Goal: Task Accomplishment & Management: Use online tool/utility

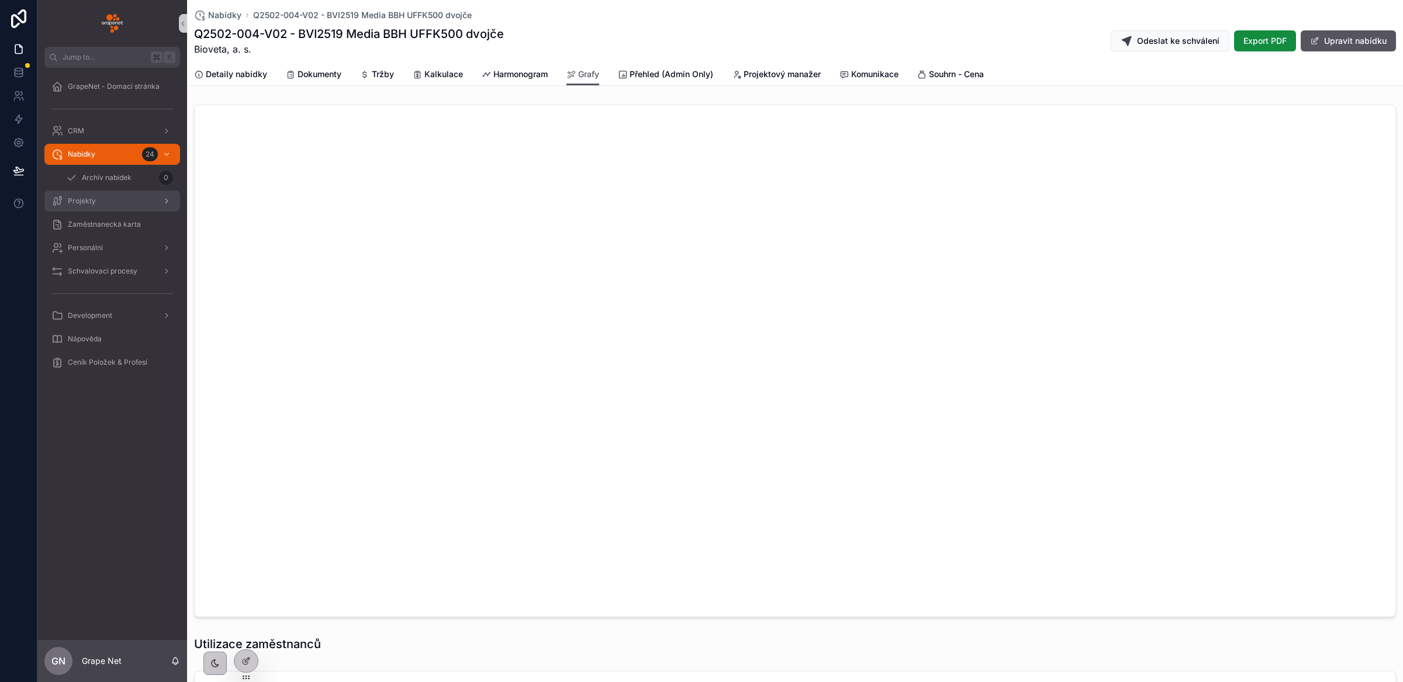
click at [87, 201] on span "Projekty" at bounding box center [82, 200] width 28 height 9
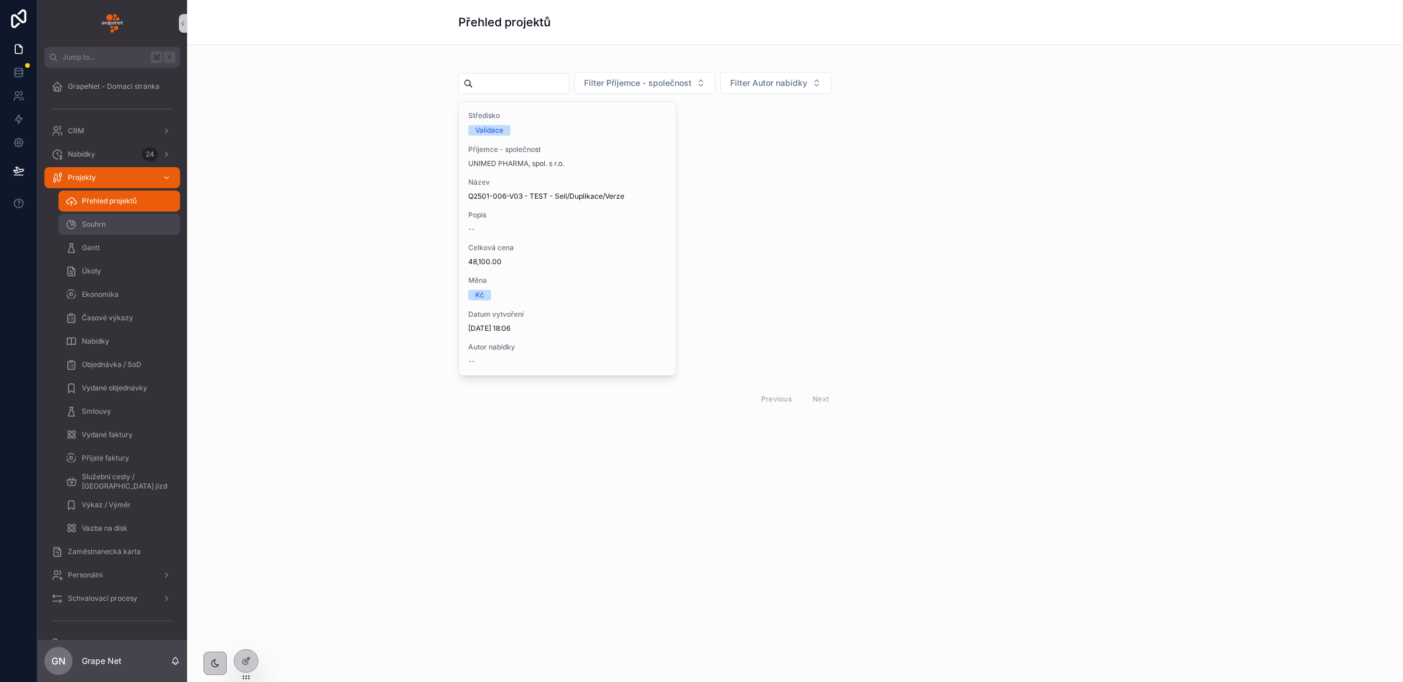
click at [122, 227] on div "Souhrn" at bounding box center [119, 224] width 108 height 19
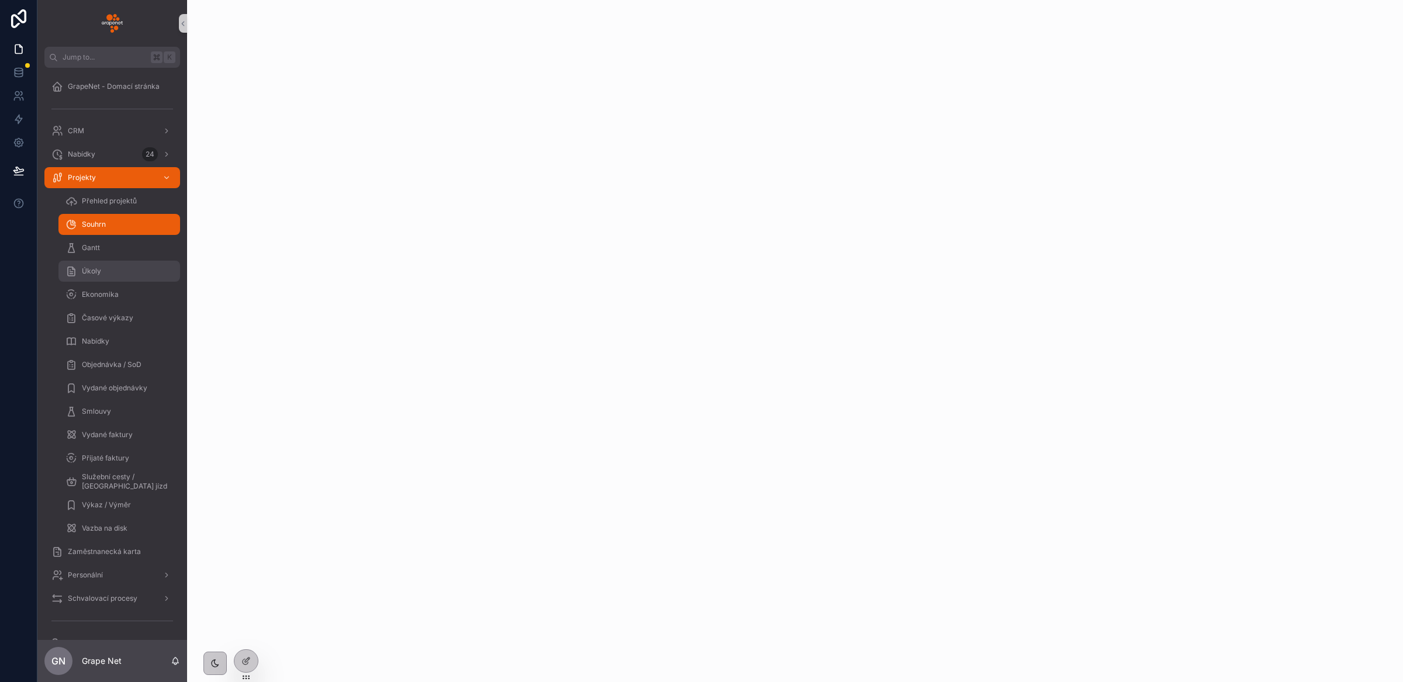
click at [110, 268] on div "Úkoly" at bounding box center [119, 271] width 108 height 19
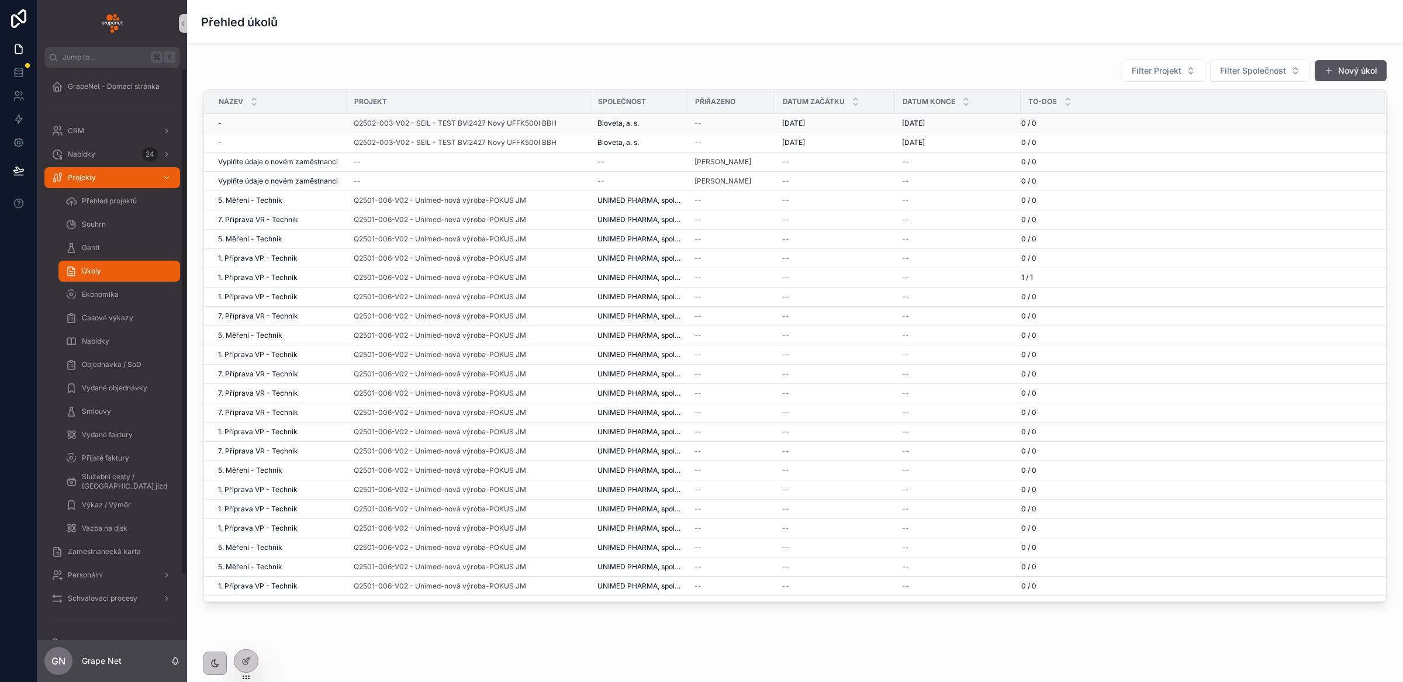
click at [765, 126] on div "--" at bounding box center [732, 123] width 74 height 9
click at [710, 123] on div "--" at bounding box center [732, 123] width 74 height 9
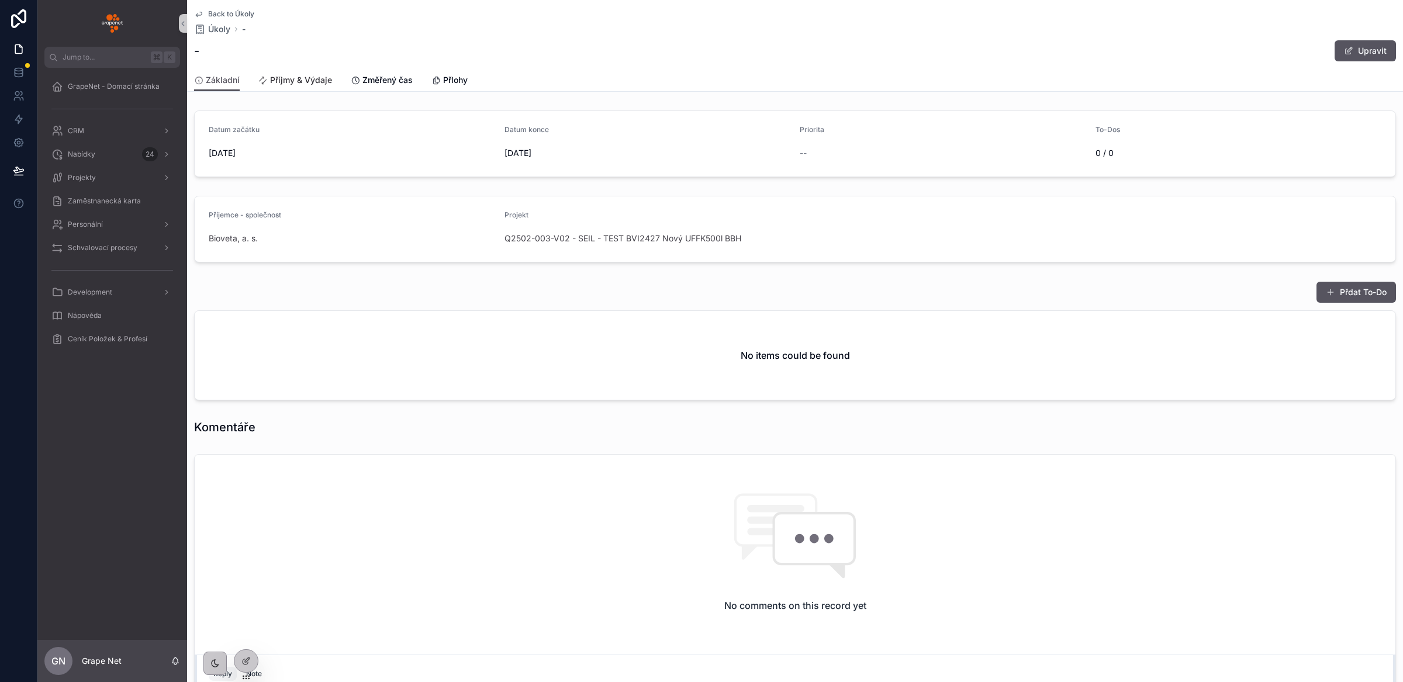
click at [294, 80] on span "Příjmy & Výdaje" at bounding box center [301, 80] width 62 height 12
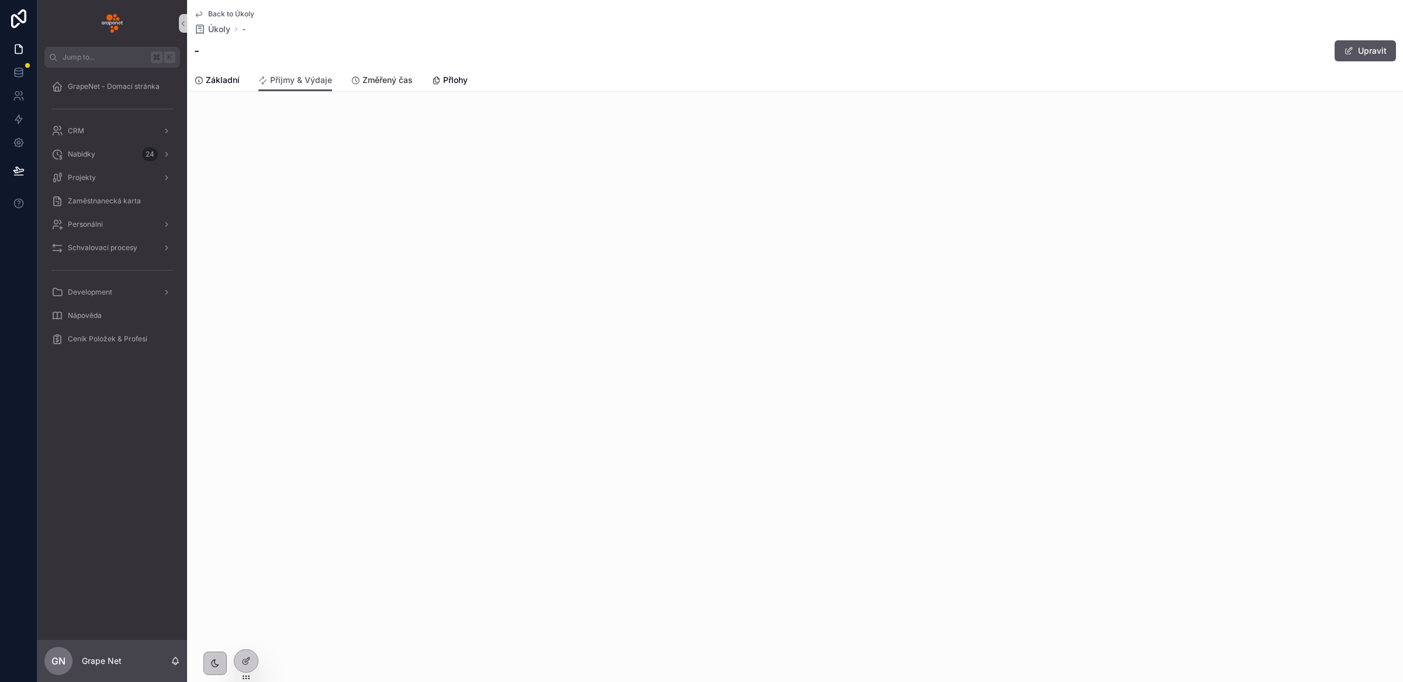
click at [371, 82] on span "Změřený čas" at bounding box center [388, 80] width 50 height 12
click at [445, 83] on span "Přlohy" at bounding box center [455, 80] width 25 height 12
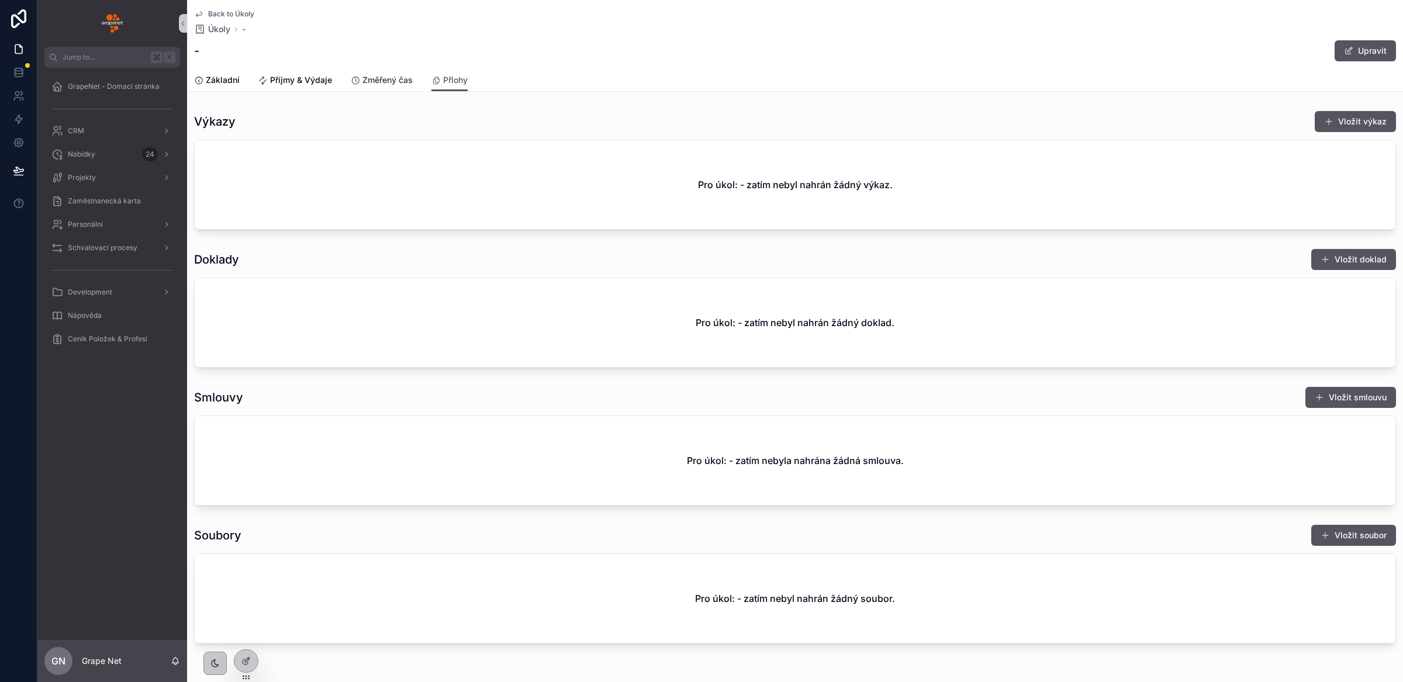
click at [370, 81] on span "Změřený čas" at bounding box center [388, 80] width 50 height 12
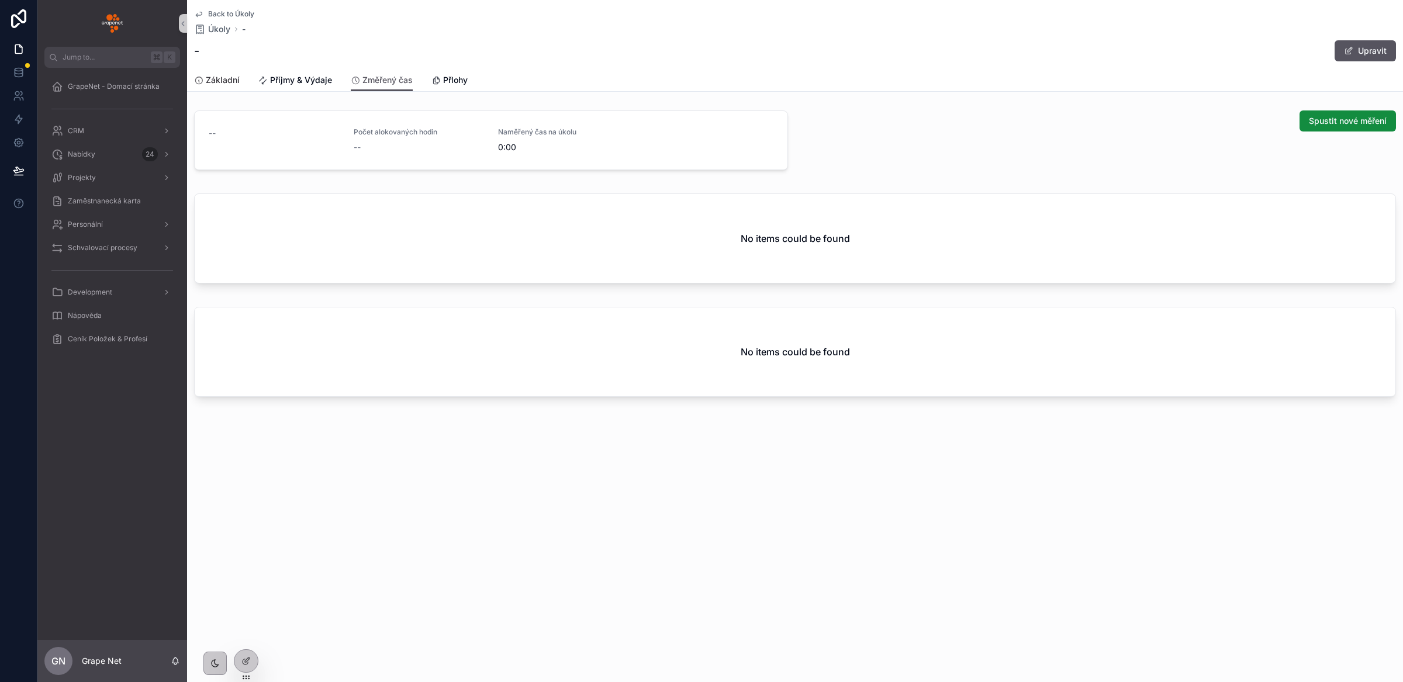
click at [215, 82] on span "Základní" at bounding box center [223, 80] width 34 height 12
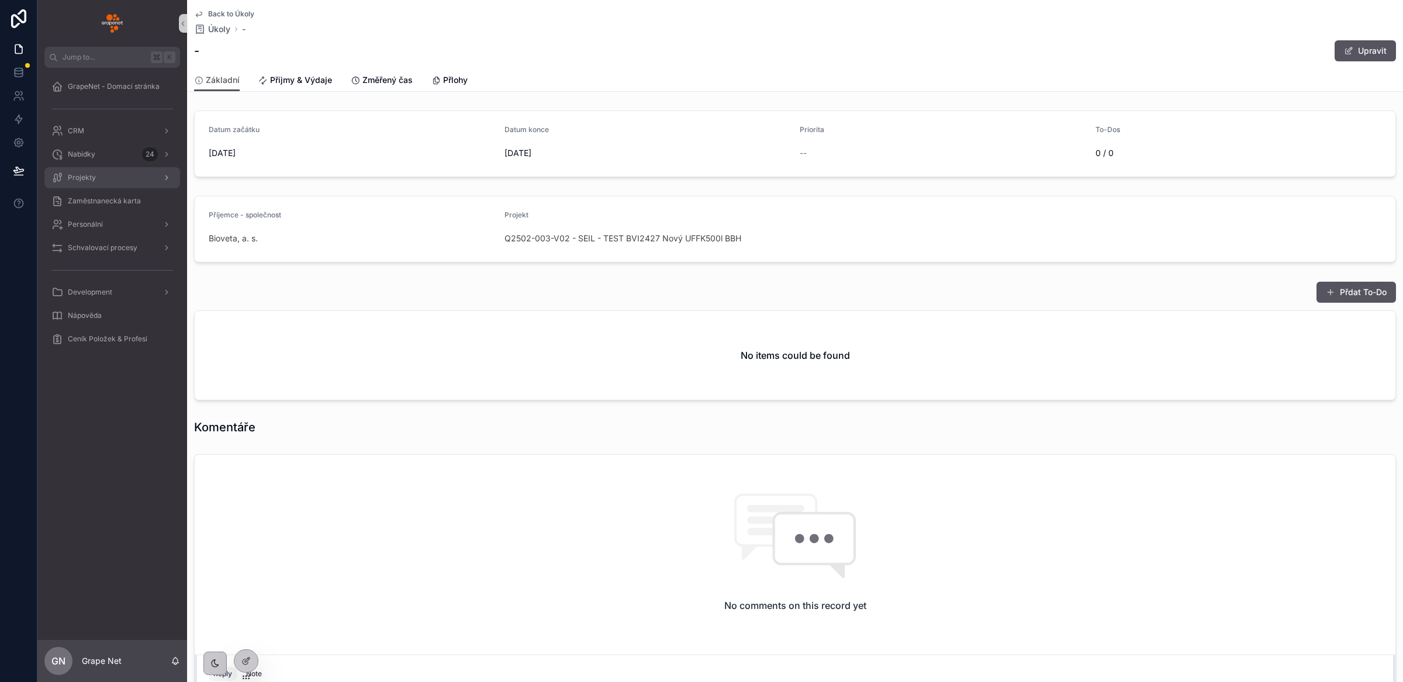
click at [96, 174] on div "Projekty" at bounding box center [112, 177] width 122 height 19
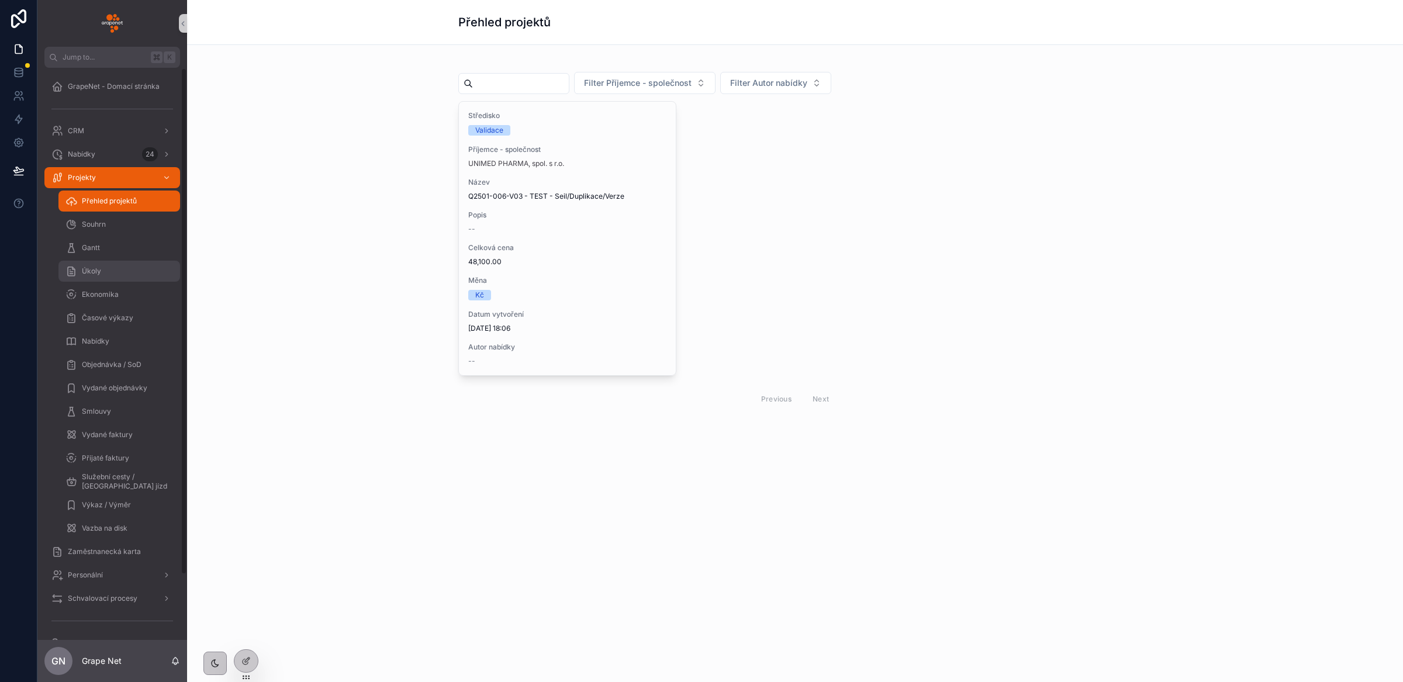
click at [97, 272] on span "Úkoly" at bounding box center [91, 271] width 19 height 9
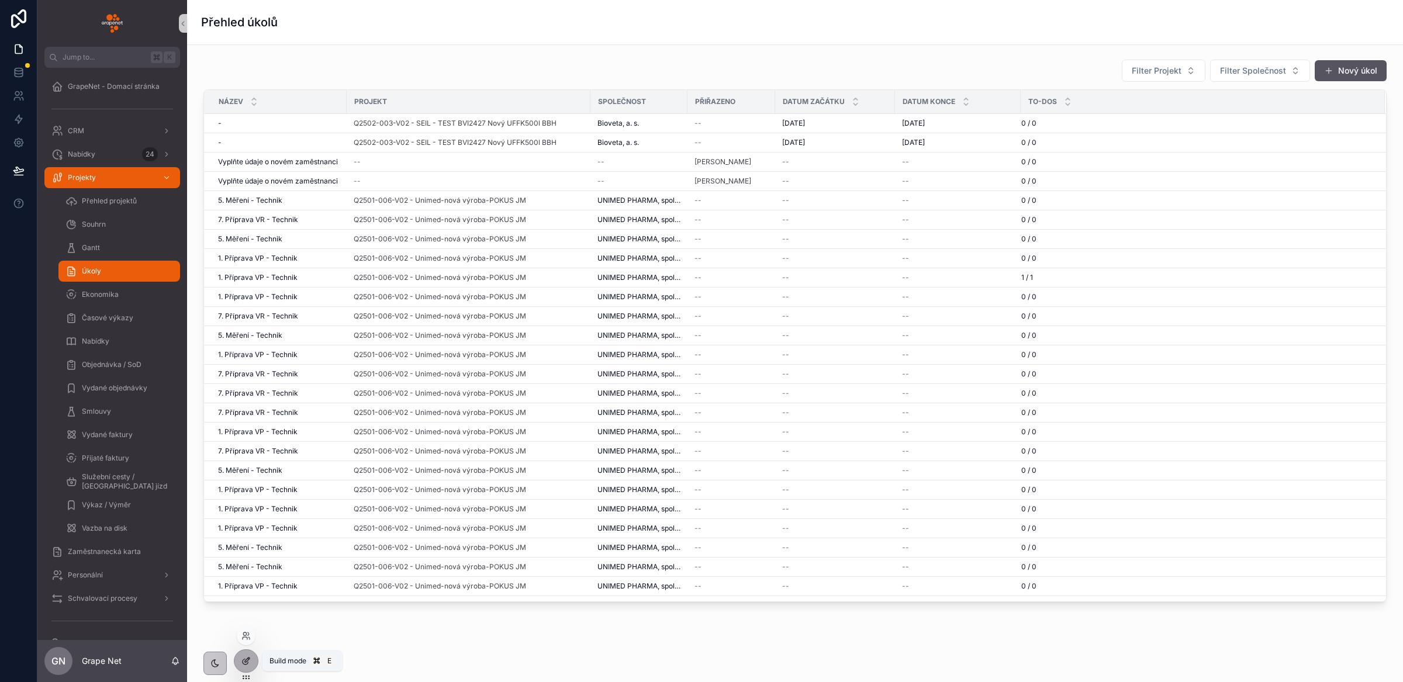
click at [249, 657] on icon at bounding box center [245, 661] width 9 height 9
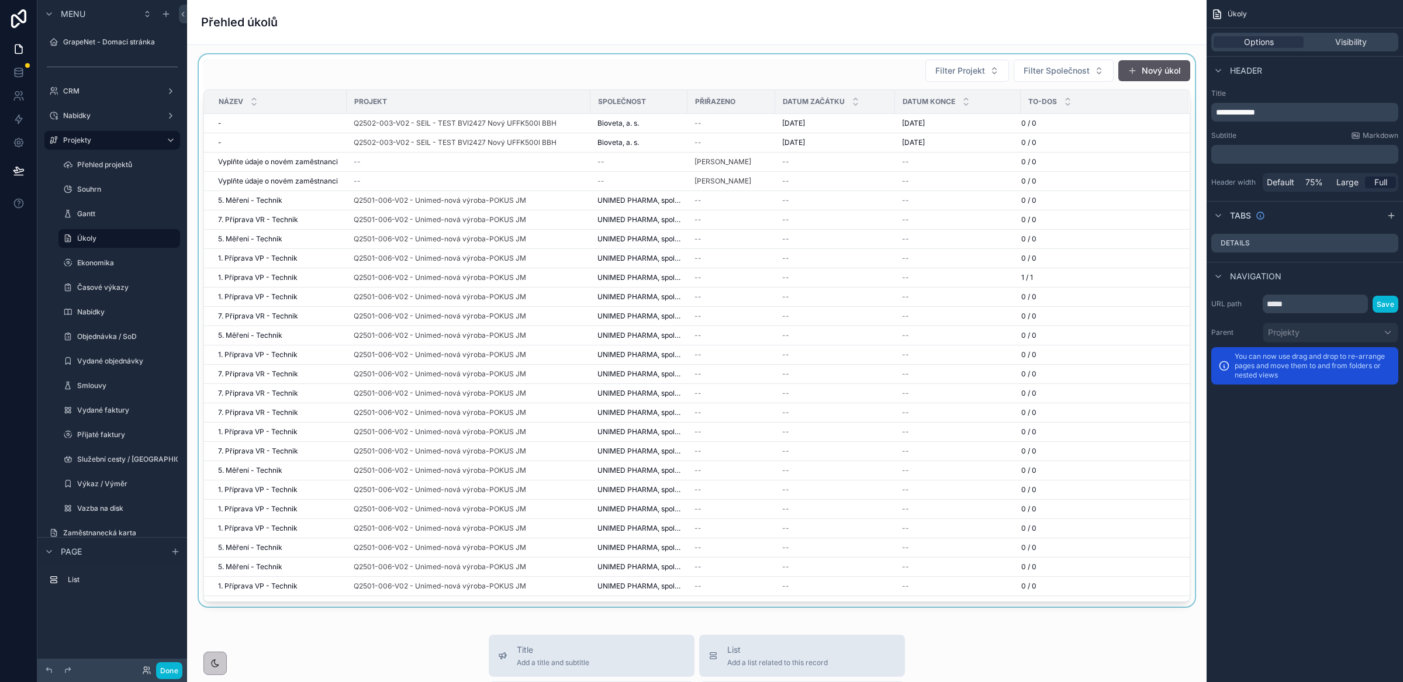
click at [550, 71] on div "scrollable content" at bounding box center [696, 330] width 1001 height 553
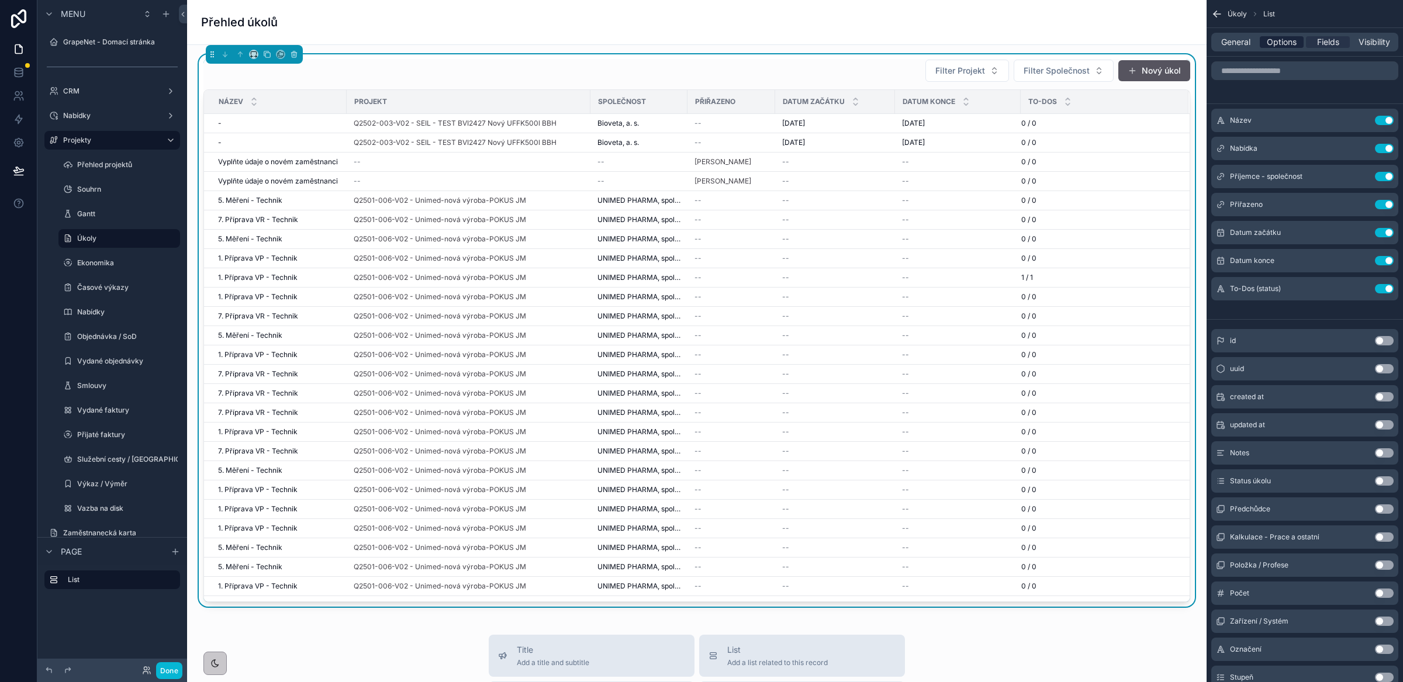
click at [1281, 46] on span "Options" at bounding box center [1282, 42] width 30 height 12
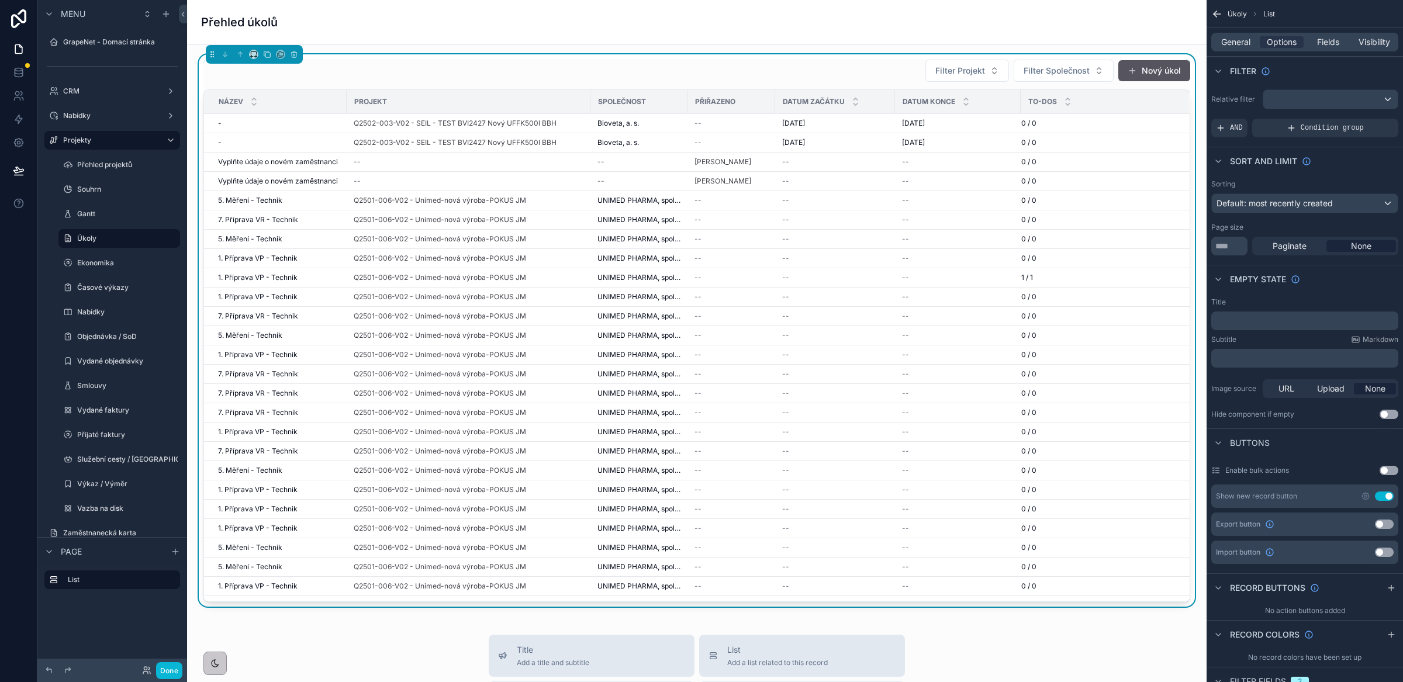
click at [1226, 129] on div "AND" at bounding box center [1229, 128] width 36 height 19
click at [1312, 127] on div "Add a filter" at bounding box center [1304, 128] width 187 height 19
click at [1371, 121] on icon "scrollable content" at bounding box center [1369, 119] width 7 height 7
click at [1116, 119] on div "Select a field" at bounding box center [1099, 111] width 70 height 19
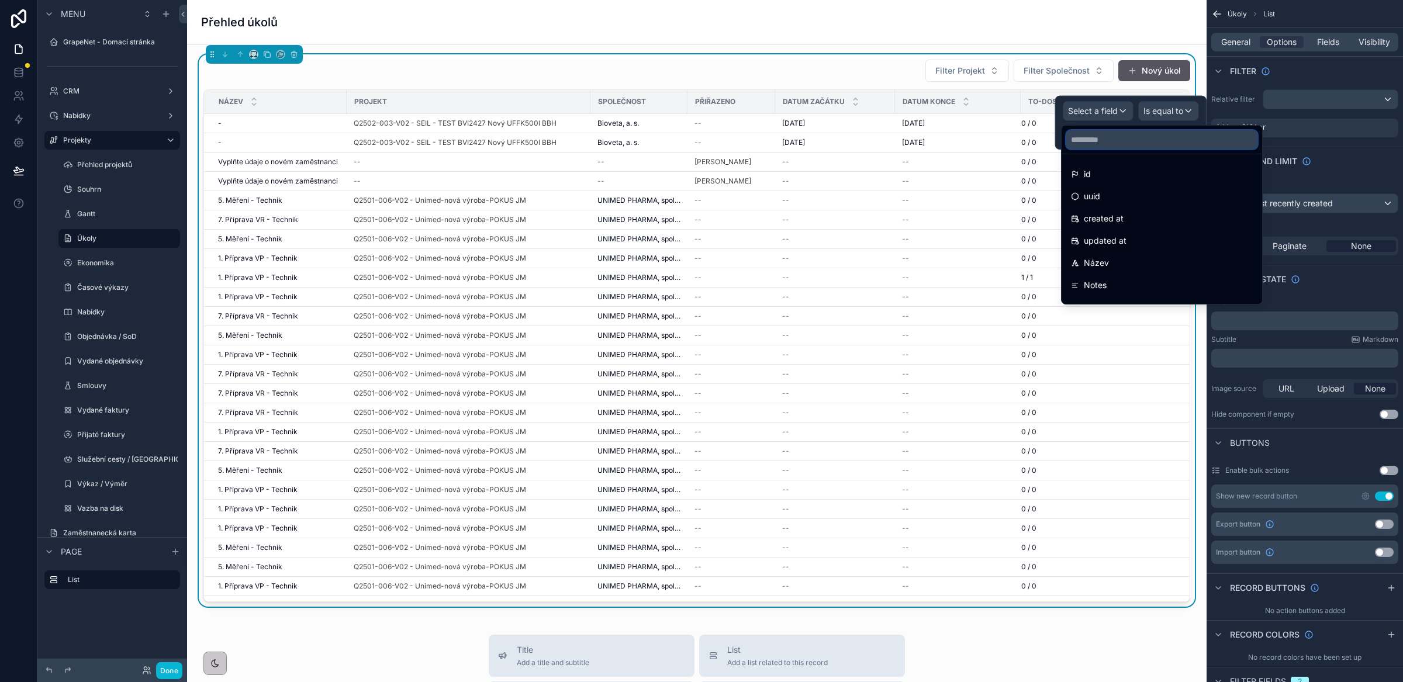
click at [1106, 145] on input "text" at bounding box center [1161, 139] width 191 height 19
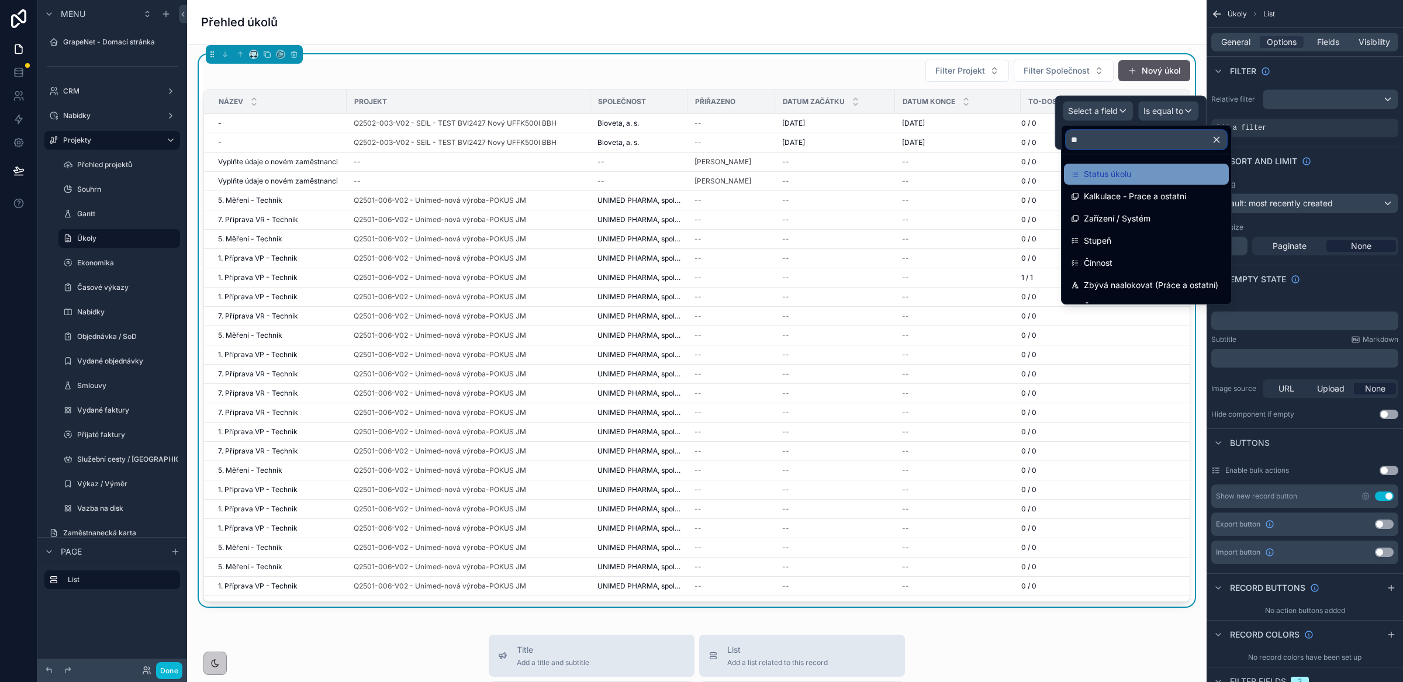
type input "**"
click at [1093, 173] on span "Status úkolu" at bounding box center [1107, 174] width 47 height 14
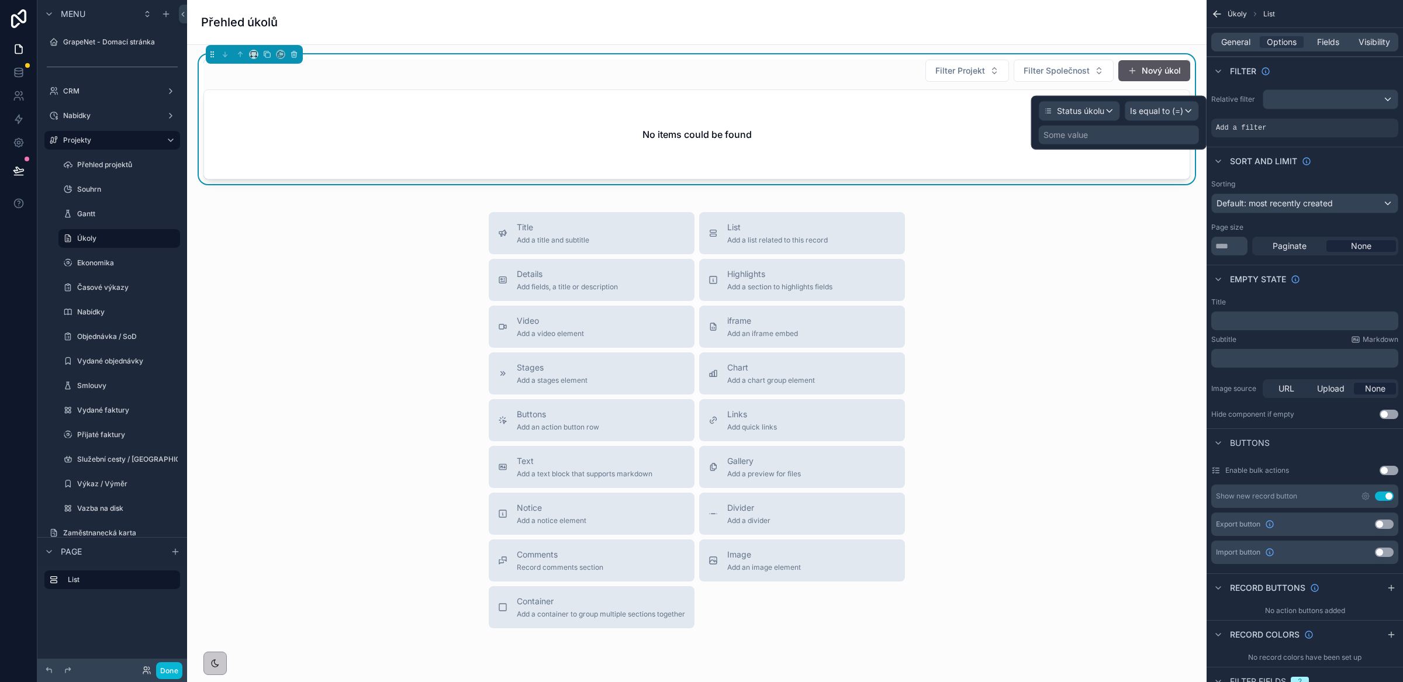
click at [1126, 137] on div "Some value" at bounding box center [1119, 135] width 160 height 19
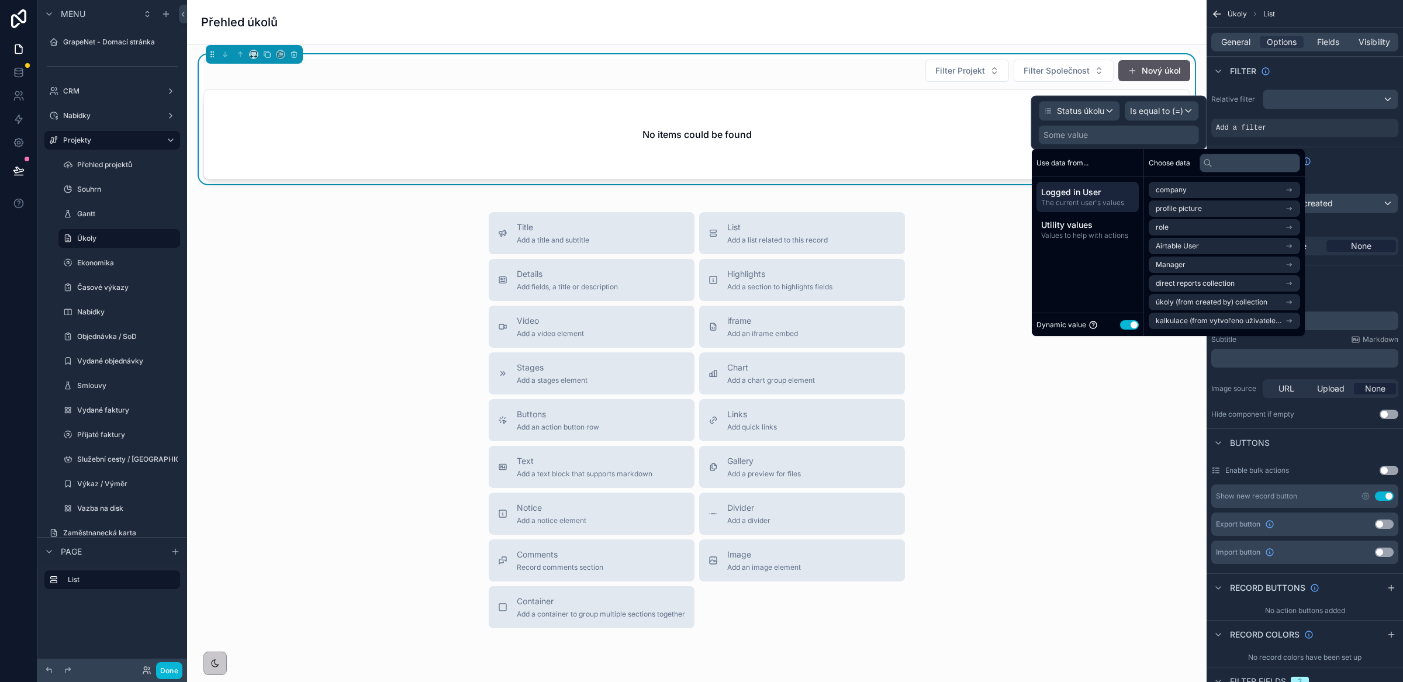
click at [1132, 320] on button "Use setting" at bounding box center [1129, 324] width 19 height 9
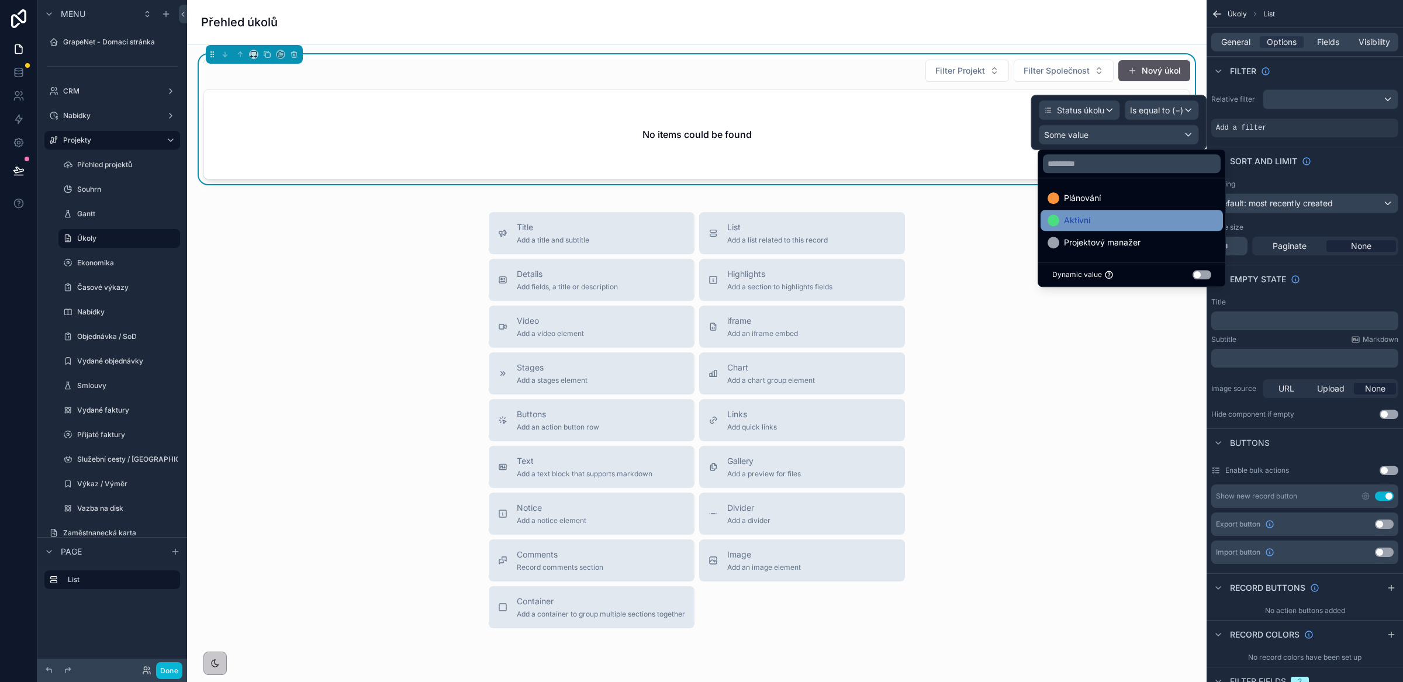
click at [1106, 216] on div "Aktivní" at bounding box center [1132, 220] width 168 height 14
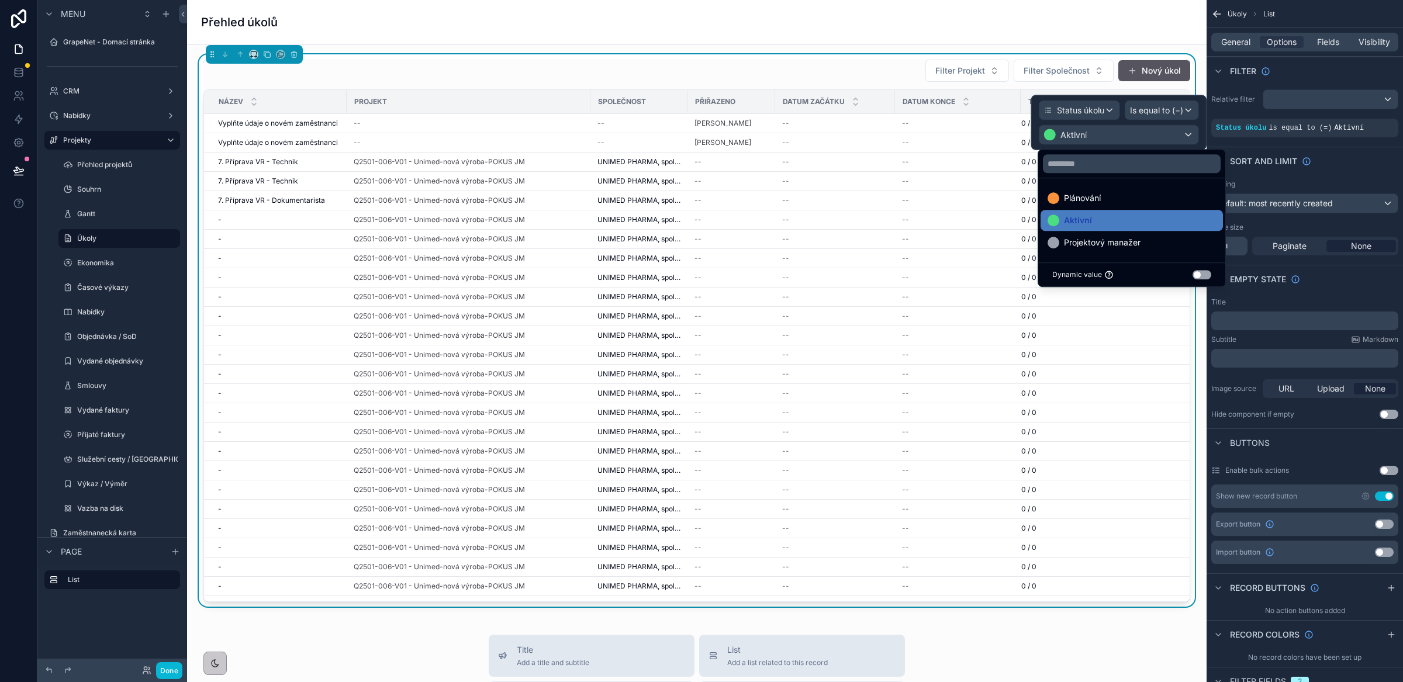
click at [1300, 72] on div "Filter" at bounding box center [1305, 71] width 196 height 28
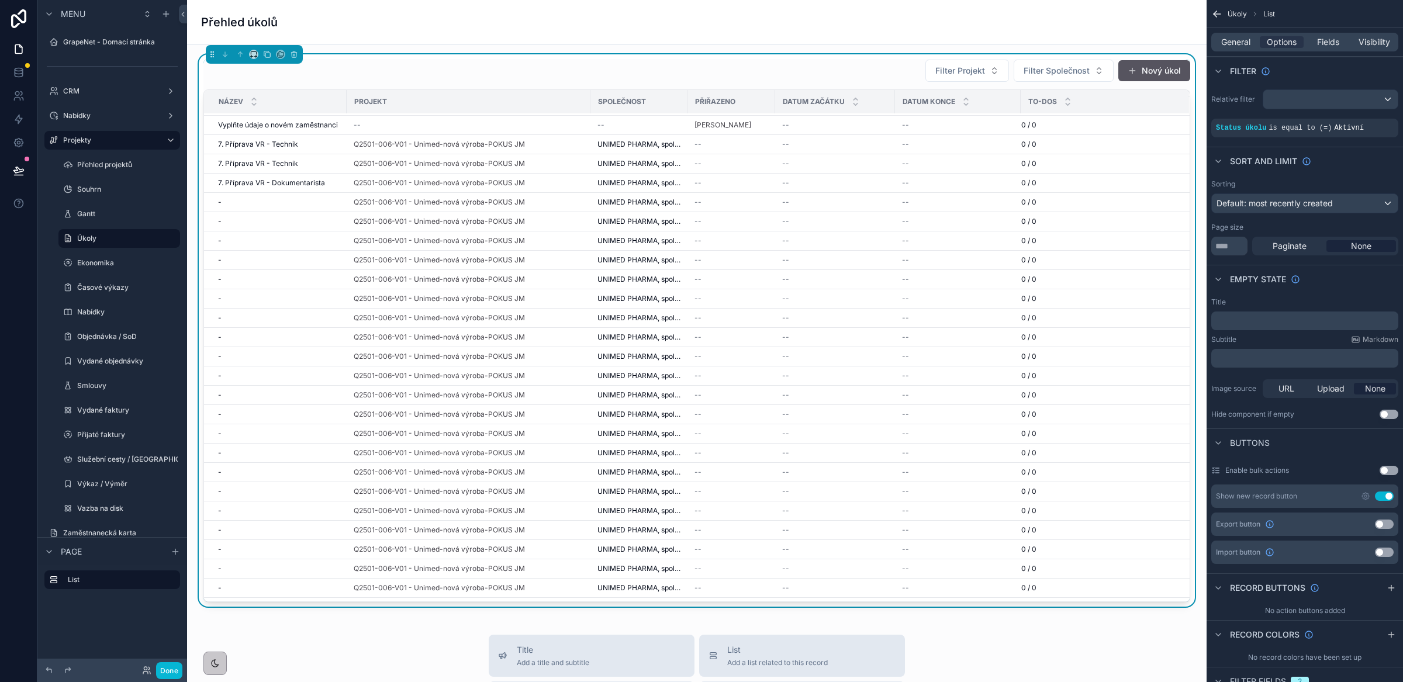
scroll to position [1, 0]
click at [947, 76] on span "Filter Projekt" at bounding box center [961, 71] width 50 height 12
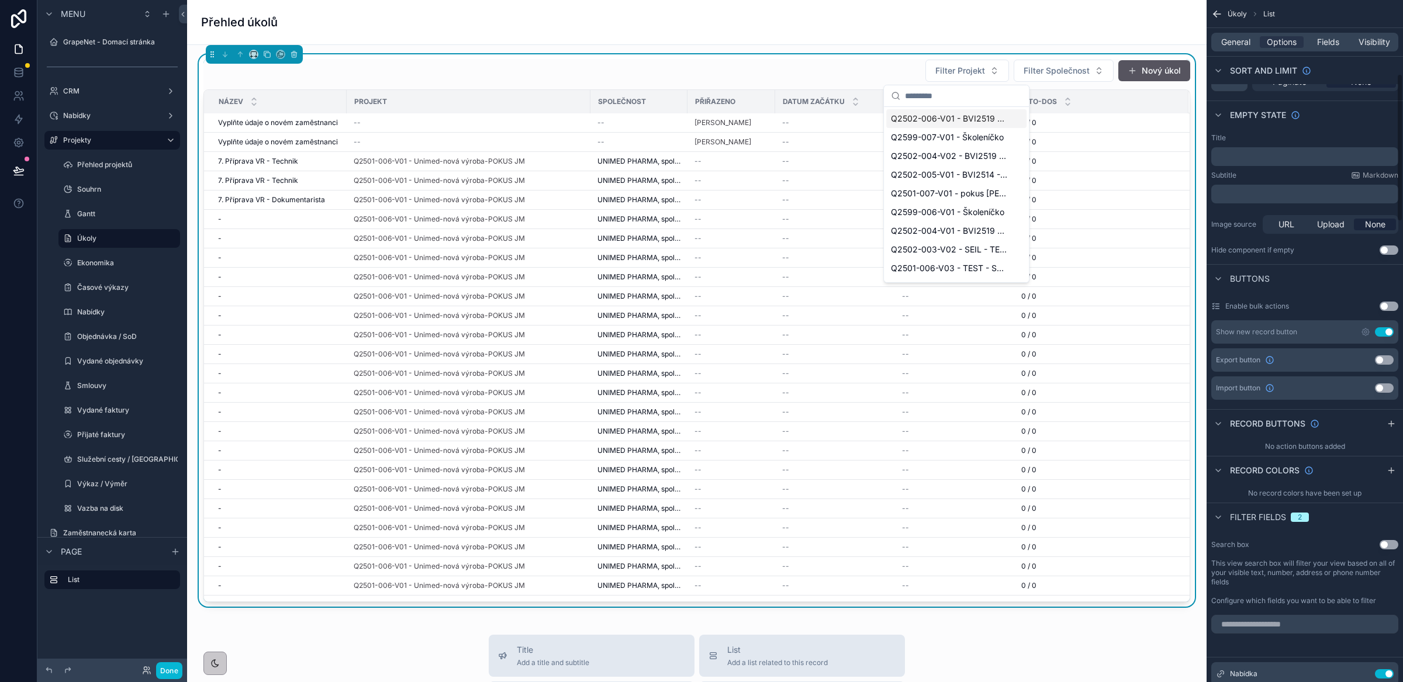
scroll to position [363, 0]
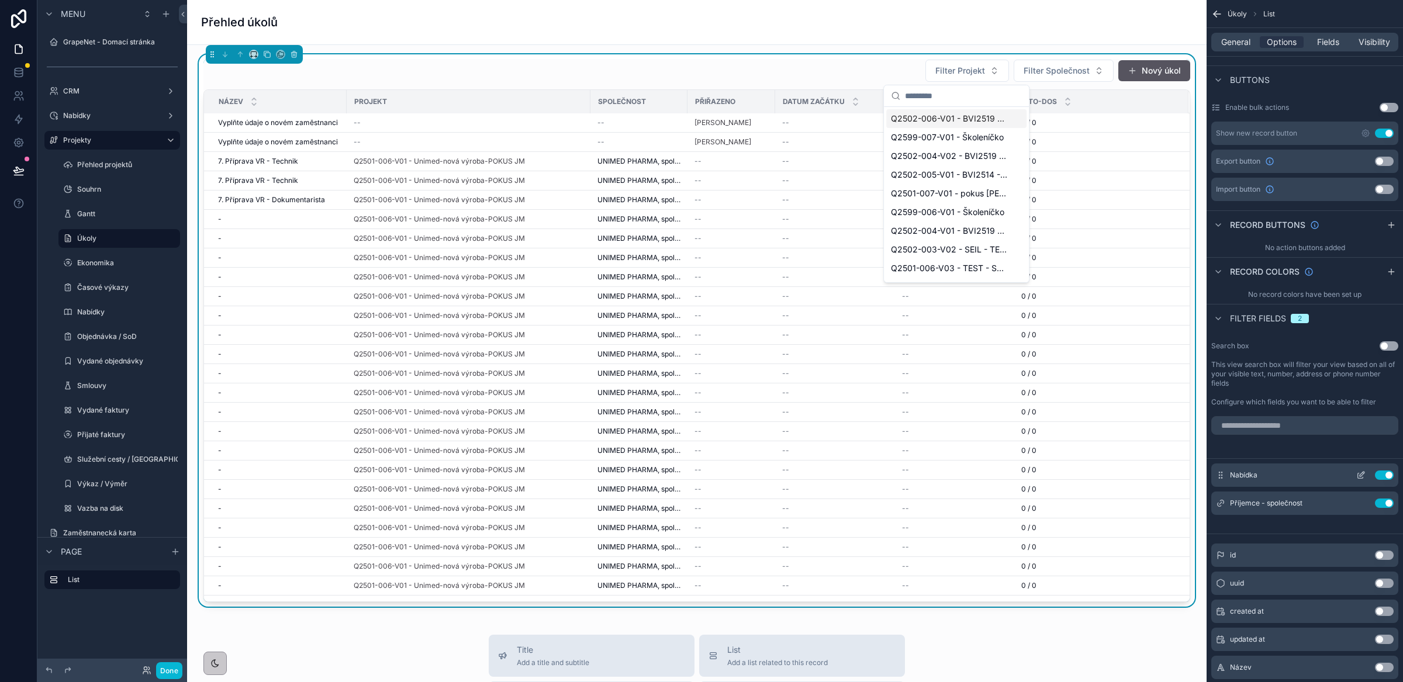
click at [1362, 476] on icon "scrollable content" at bounding box center [1360, 475] width 9 height 9
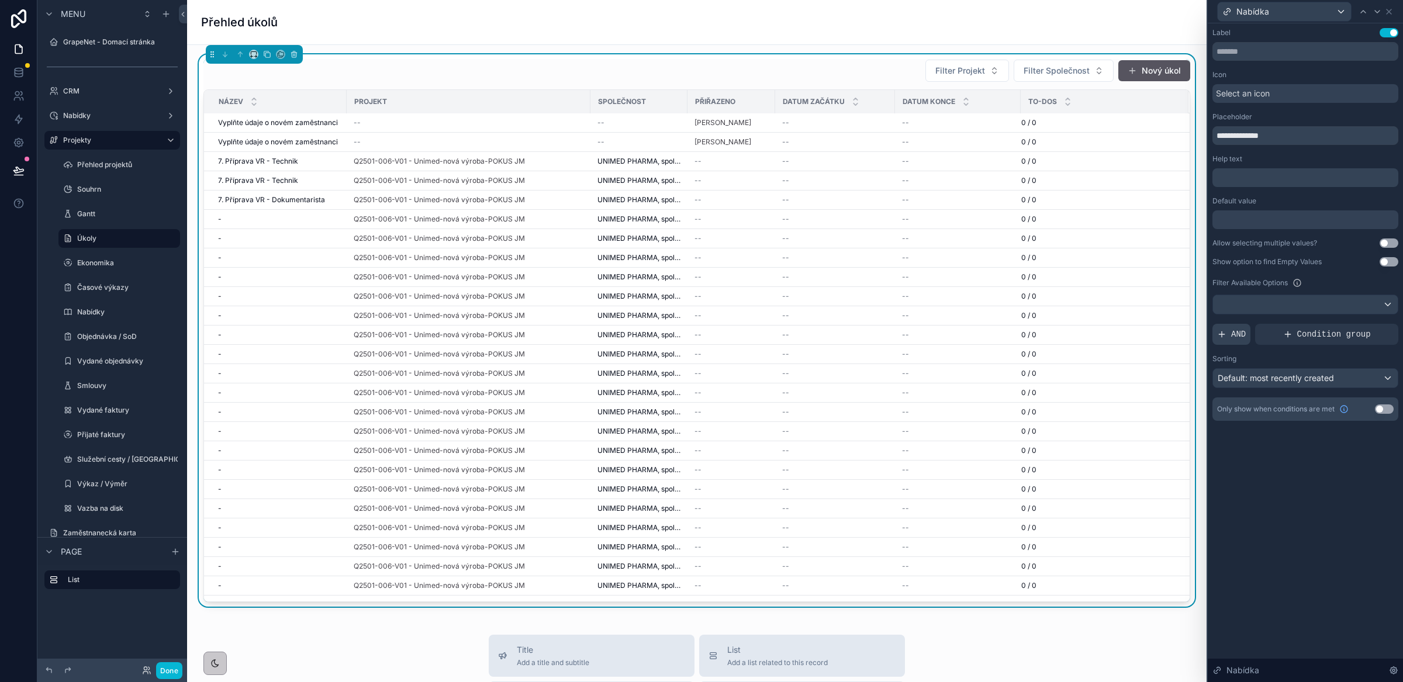
click at [1229, 335] on div "AND" at bounding box center [1232, 334] width 38 height 21
click at [1367, 325] on icon at bounding box center [1369, 326] width 4 height 4
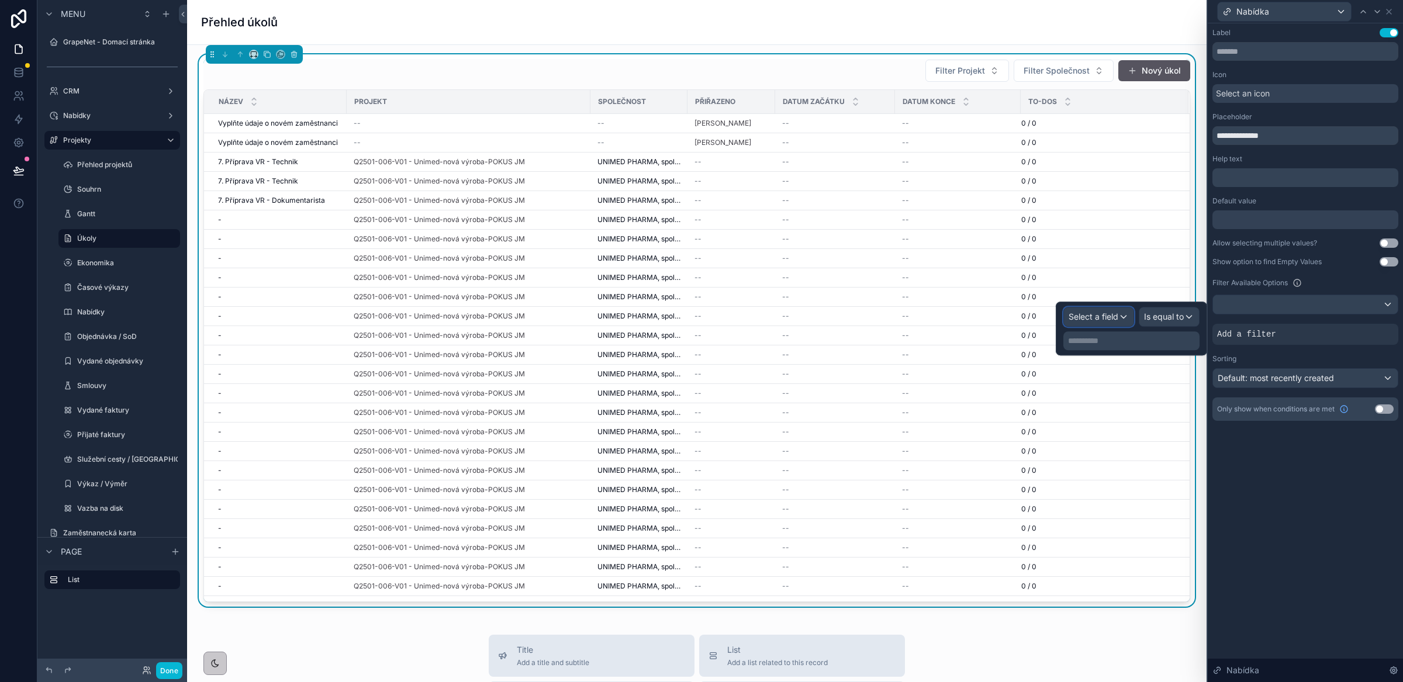
click at [1106, 313] on span "Select a field" at bounding box center [1094, 317] width 50 height 10
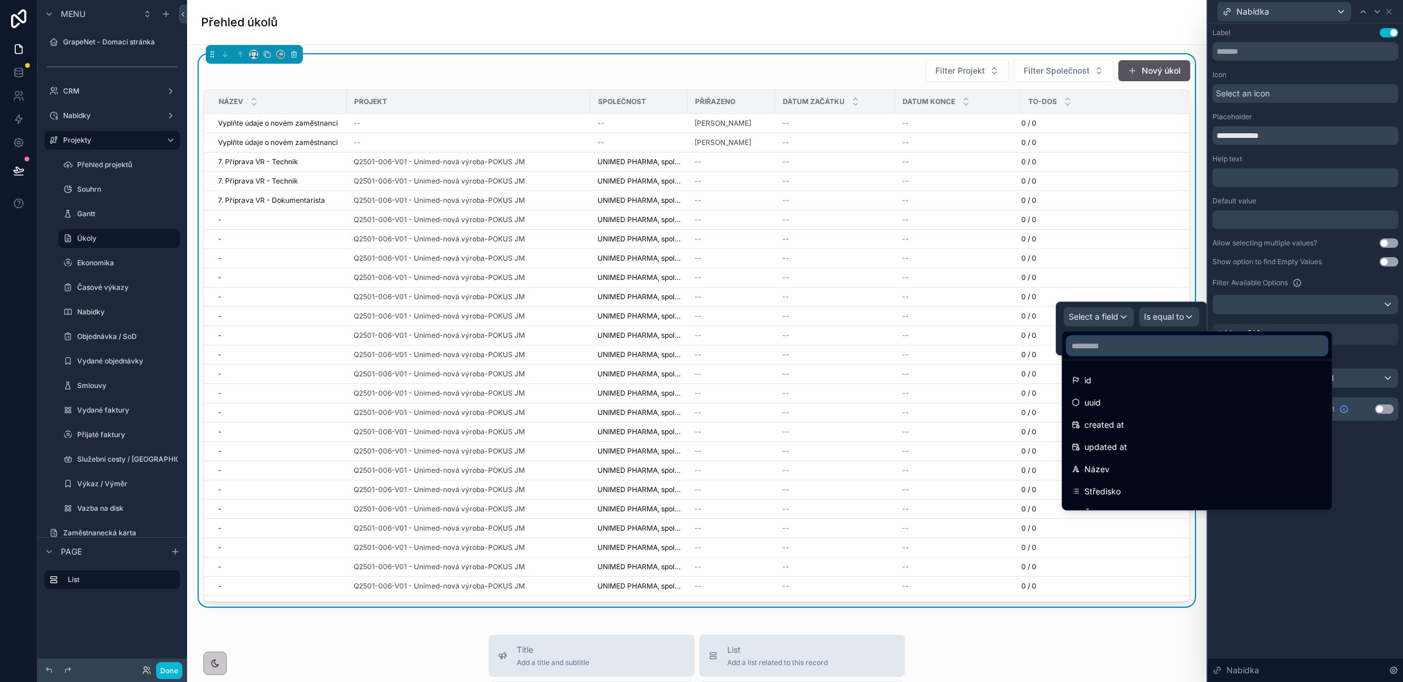
click at [1110, 348] on input "text" at bounding box center [1197, 346] width 260 height 19
type input "*"
click at [1343, 601] on div "**********" at bounding box center [1305, 352] width 195 height 659
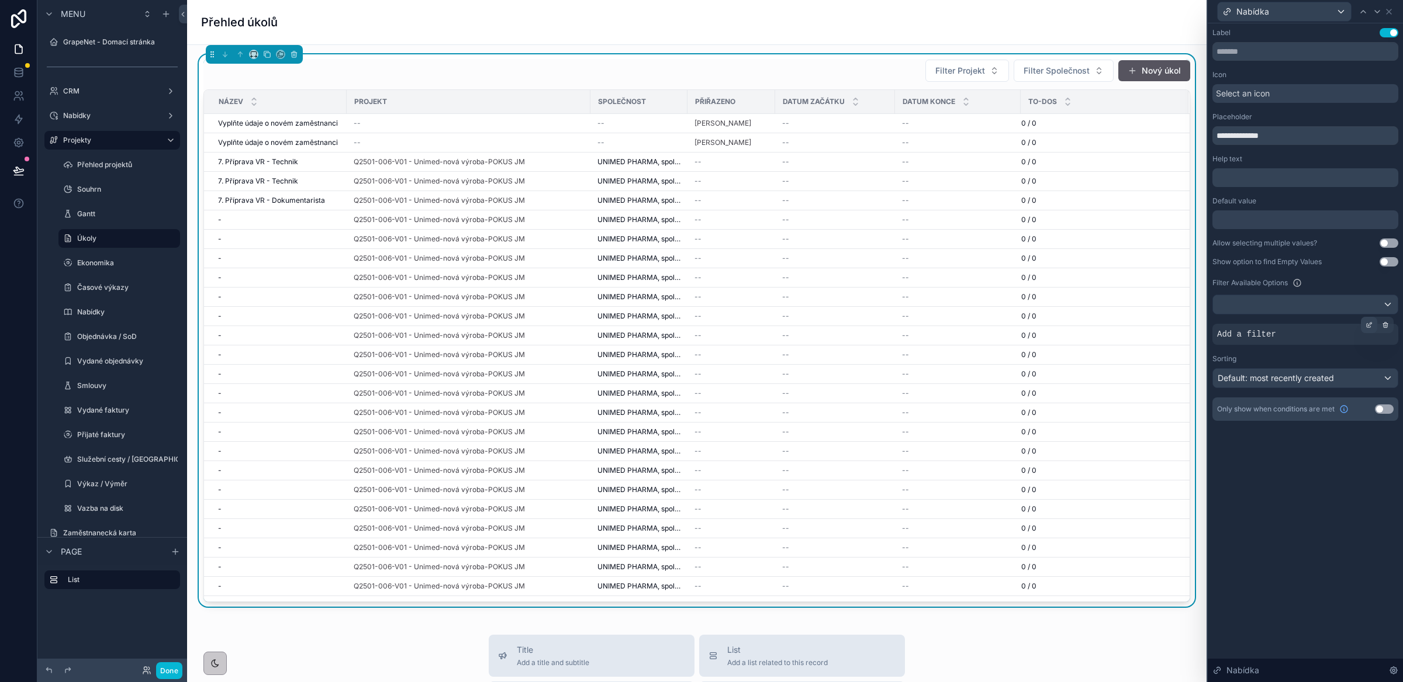
click at [1368, 326] on icon at bounding box center [1369, 325] width 7 height 7
click at [1073, 323] on div "Select a field" at bounding box center [1099, 317] width 70 height 19
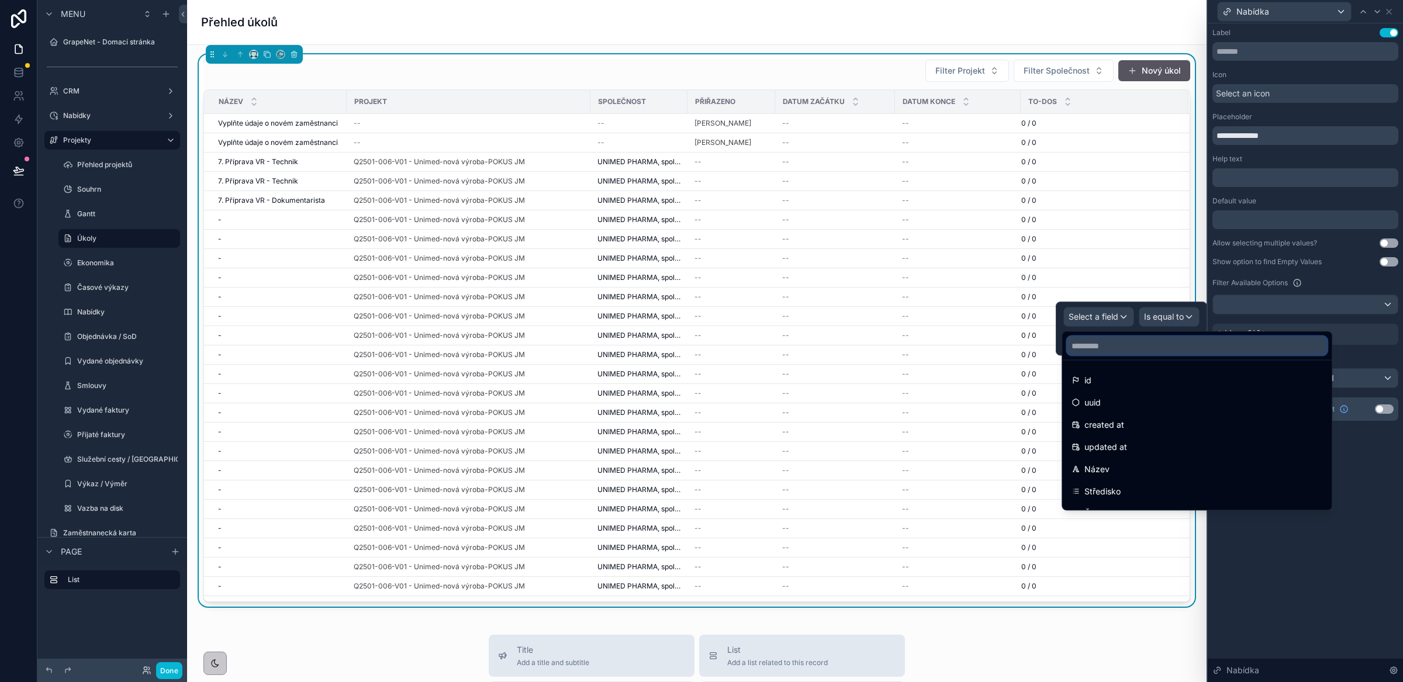
click at [1105, 350] on input "text" at bounding box center [1197, 346] width 260 height 19
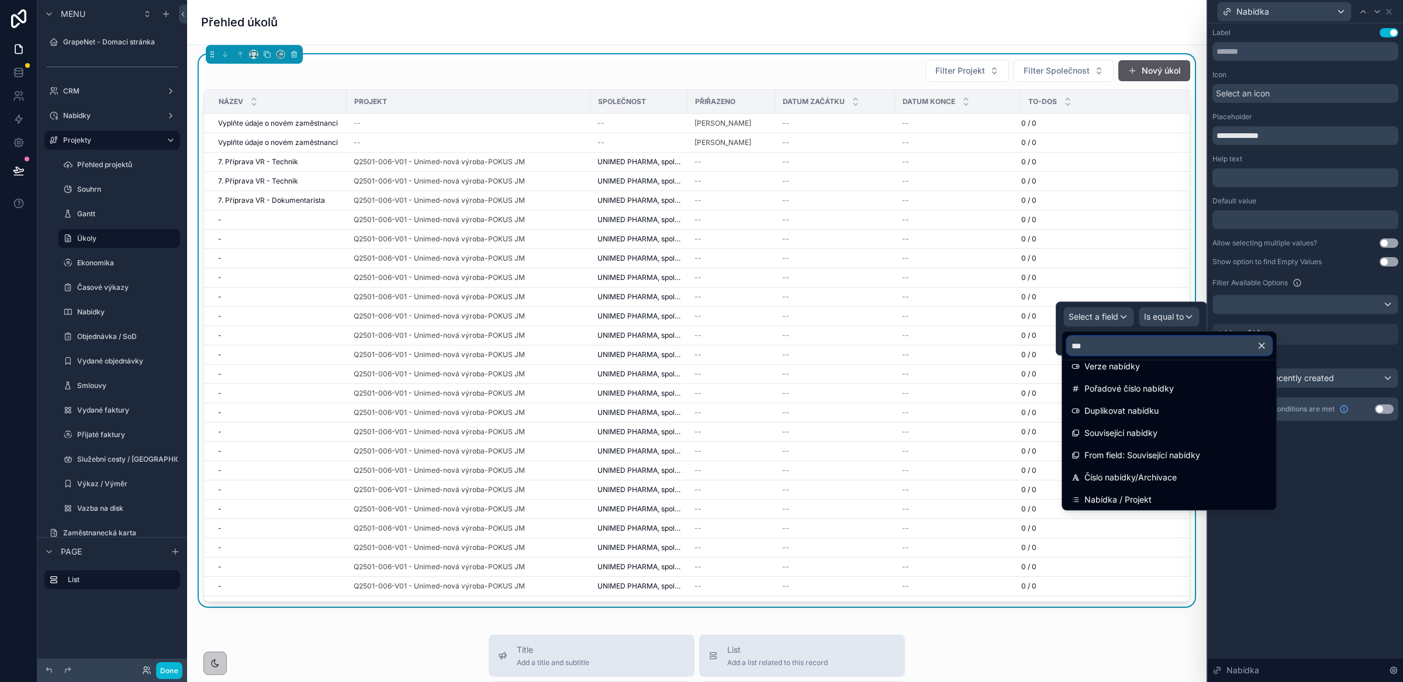
scroll to position [416, 0]
type input "***"
click at [1140, 496] on span "Nabídka / Projekt" at bounding box center [1118, 498] width 67 height 14
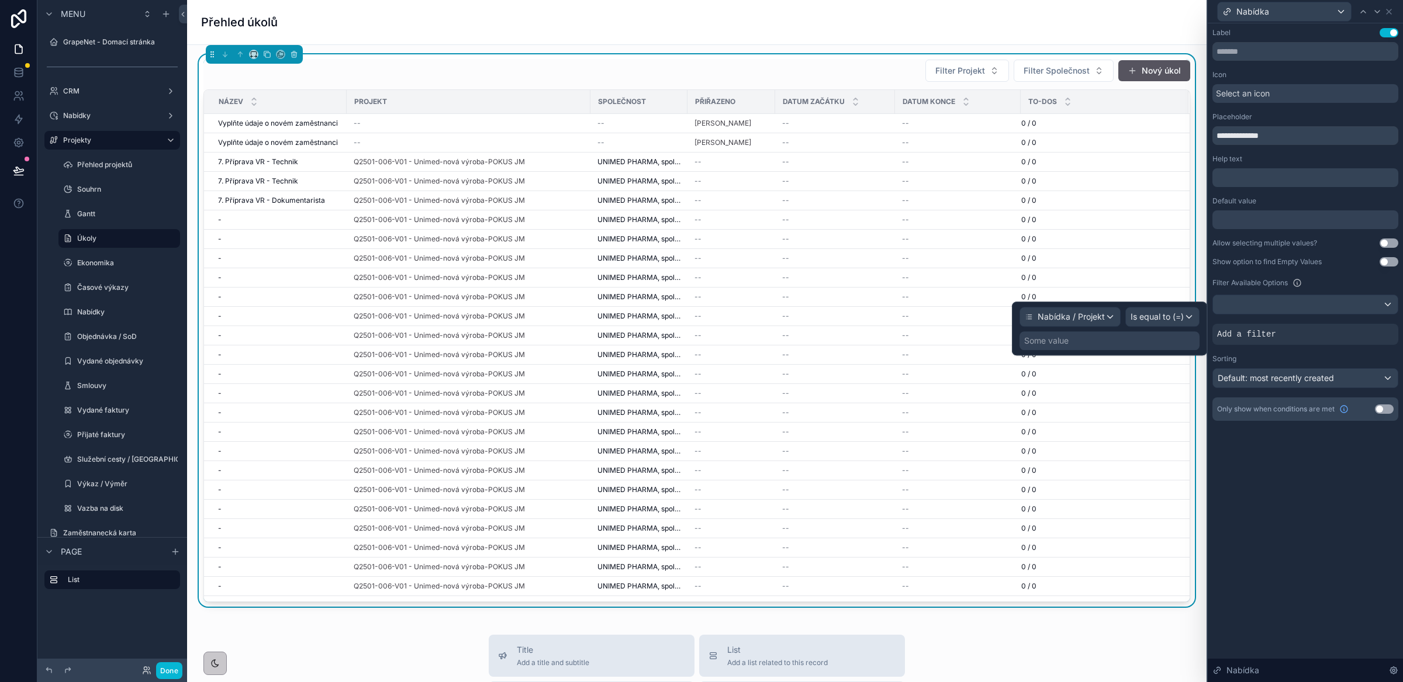
click at [1120, 345] on div "Some value" at bounding box center [1110, 341] width 180 height 19
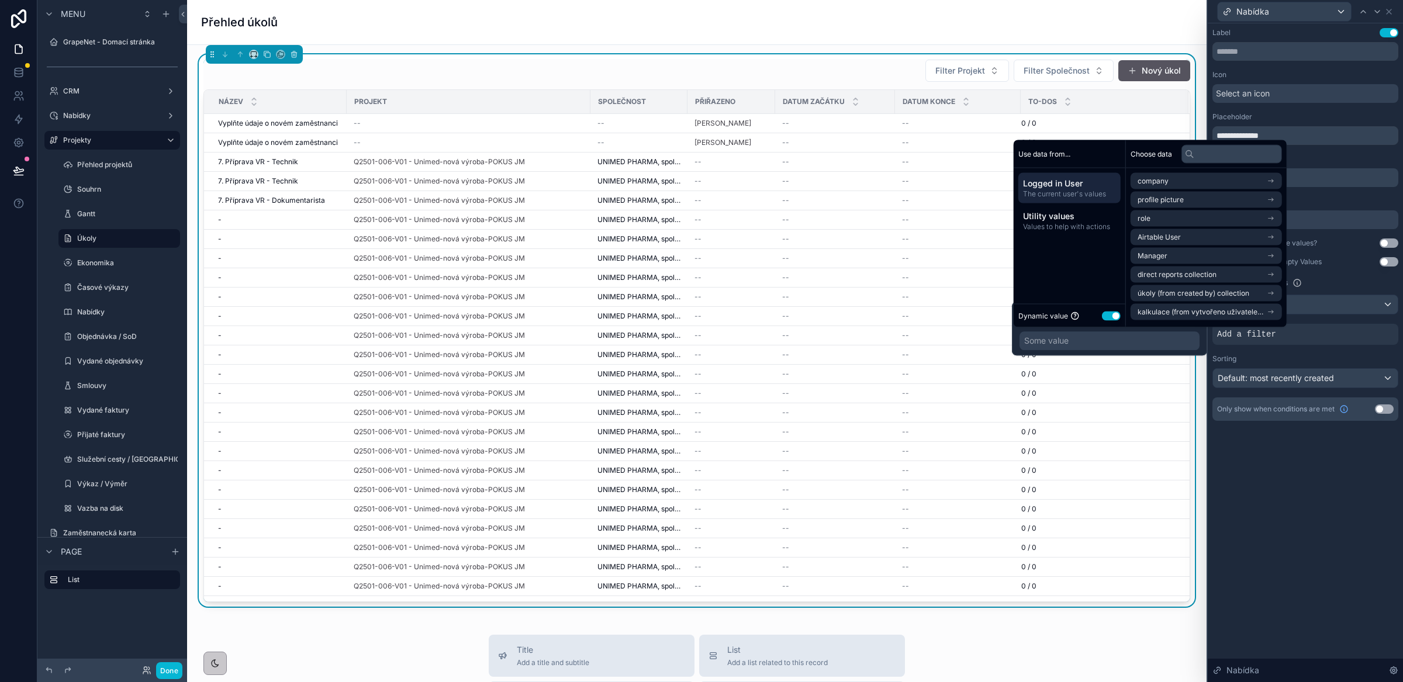
click at [1113, 320] on div "Dynamic value Use setting" at bounding box center [1070, 315] width 102 height 13
click at [1111, 318] on button "Use setting" at bounding box center [1111, 315] width 19 height 9
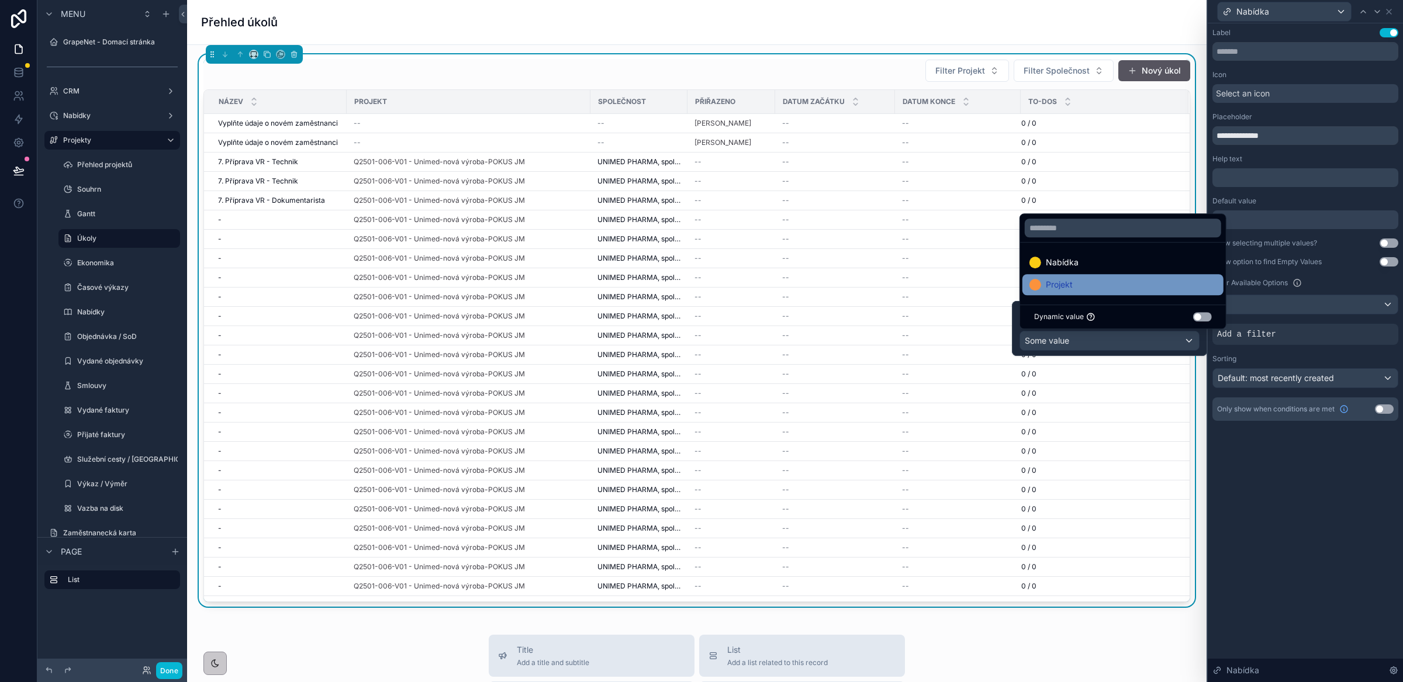
click at [1095, 281] on div "Projekt" at bounding box center [1123, 285] width 187 height 14
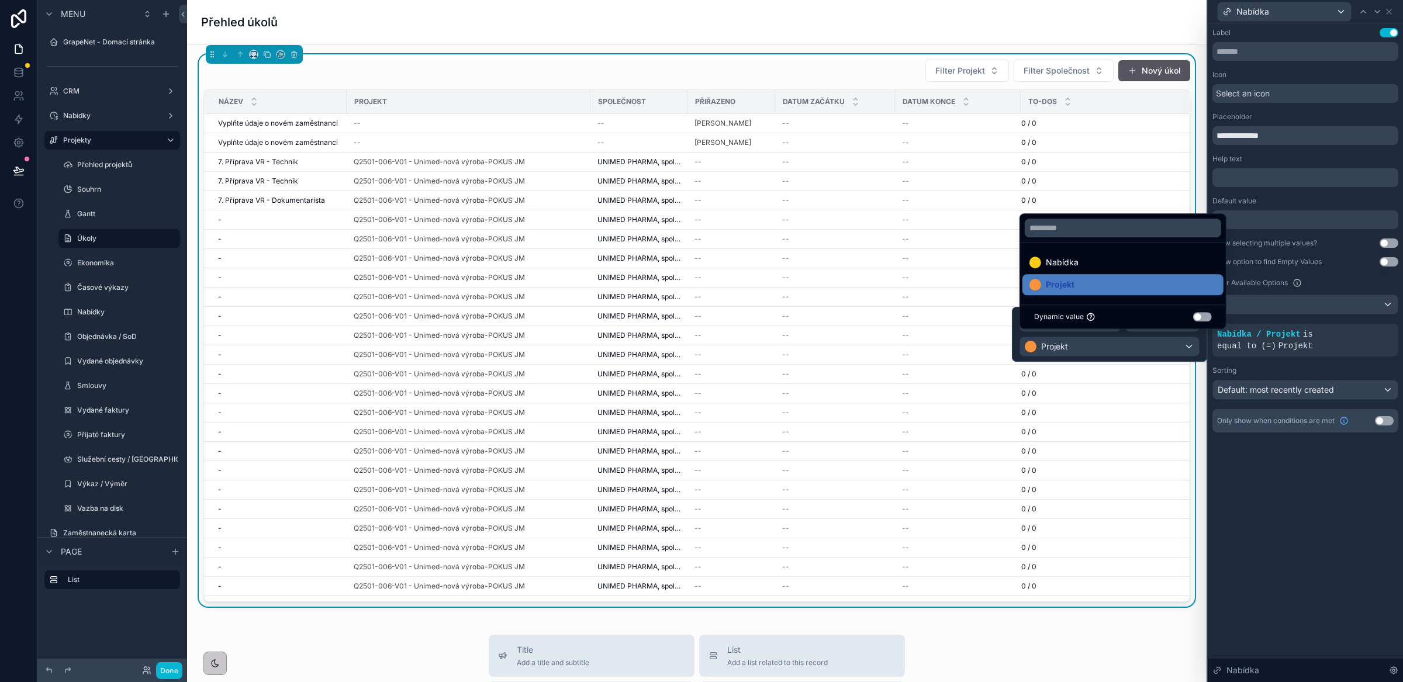
click at [1324, 518] on div "**********" at bounding box center [1305, 352] width 195 height 659
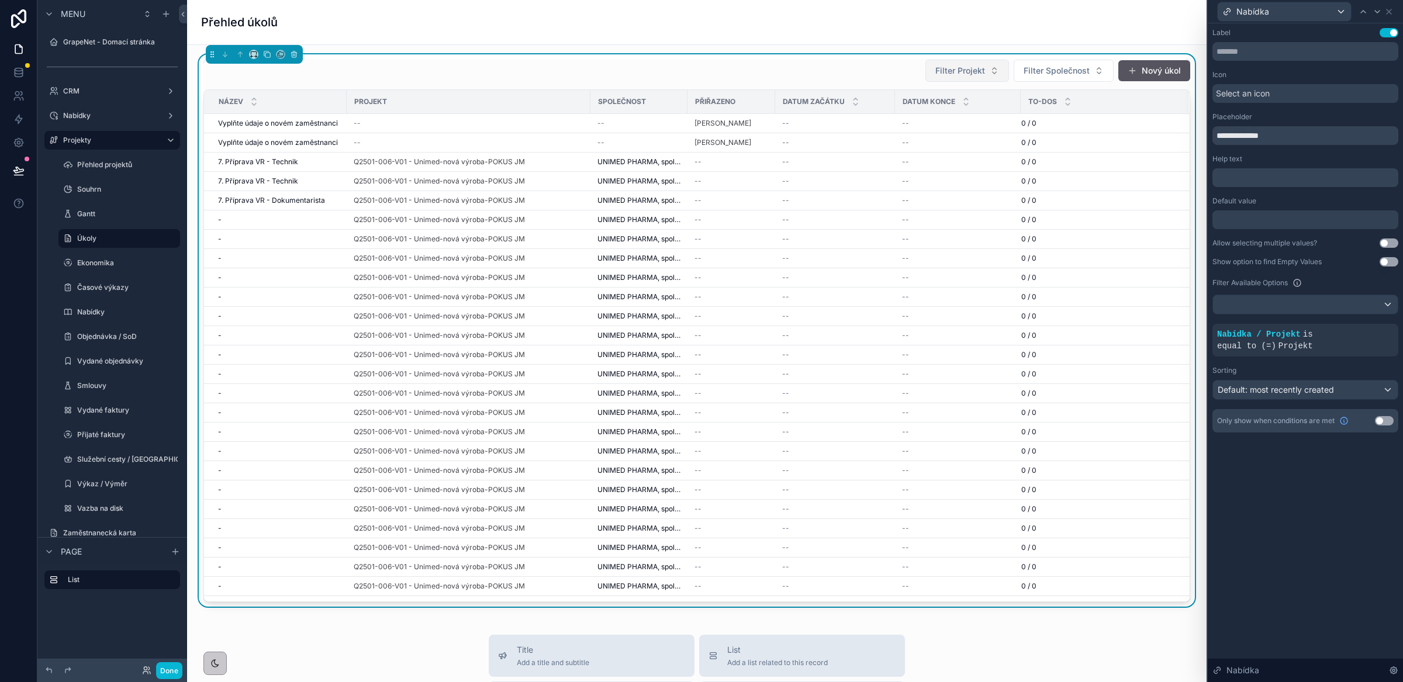
click at [957, 75] on span "Filter Projekt" at bounding box center [961, 71] width 50 height 12
click at [957, 123] on span "Q2501-006-V03 - TEST - Seil/Duplikace/Verze" at bounding box center [949, 119] width 117 height 12
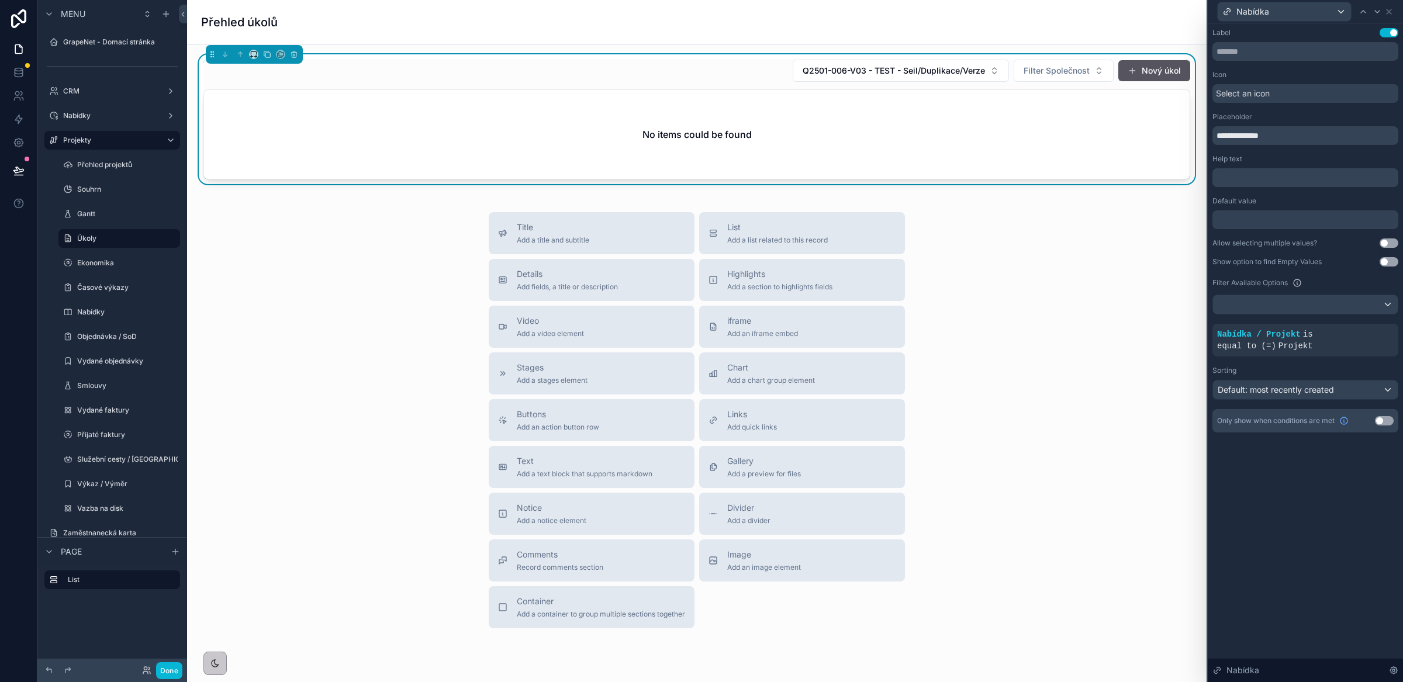
click at [1044, 323] on div "Title Add a title and subtitle List Add a list related to this record Details A…" at bounding box center [696, 420] width 1001 height 416
click at [793, 132] on div "No items could be found" at bounding box center [697, 134] width 986 height 89
click at [1063, 74] on span "Filter Společnost" at bounding box center [1057, 71] width 66 height 12
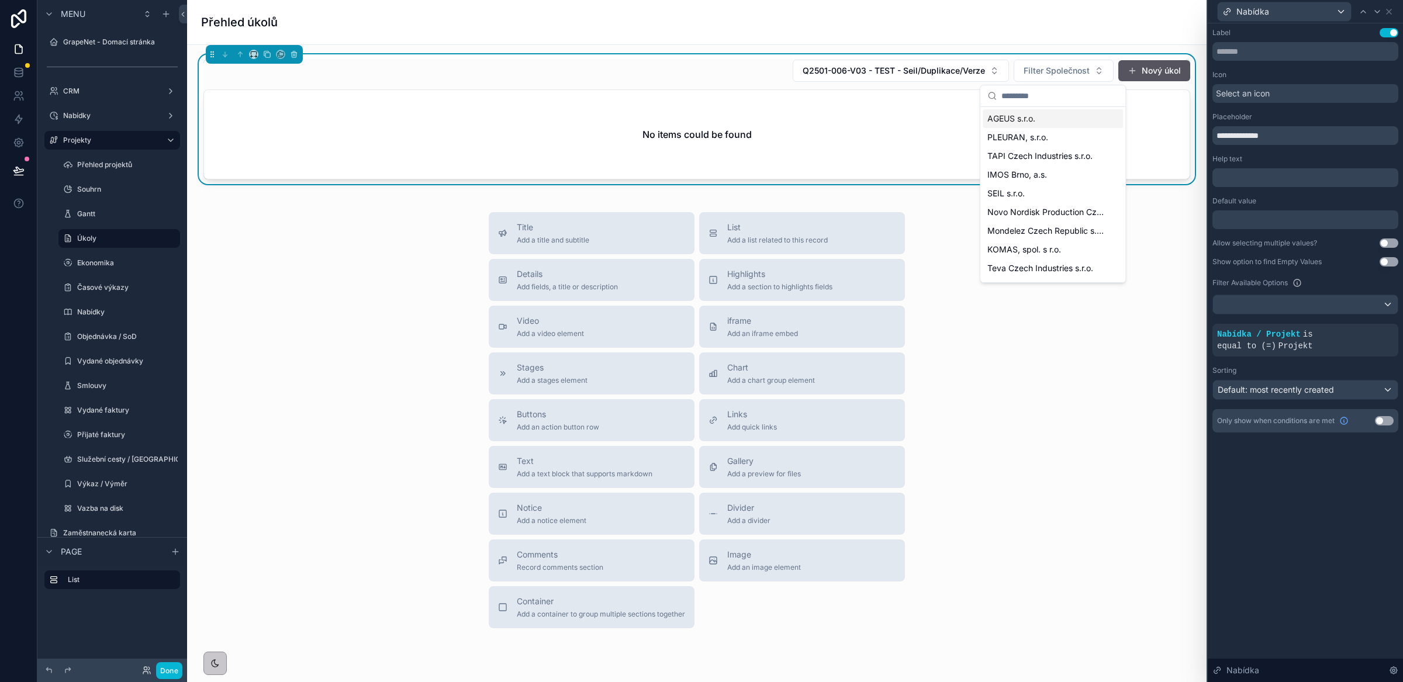
click at [1041, 27] on div "Přehled úkolů" at bounding box center [697, 22] width 992 height 16
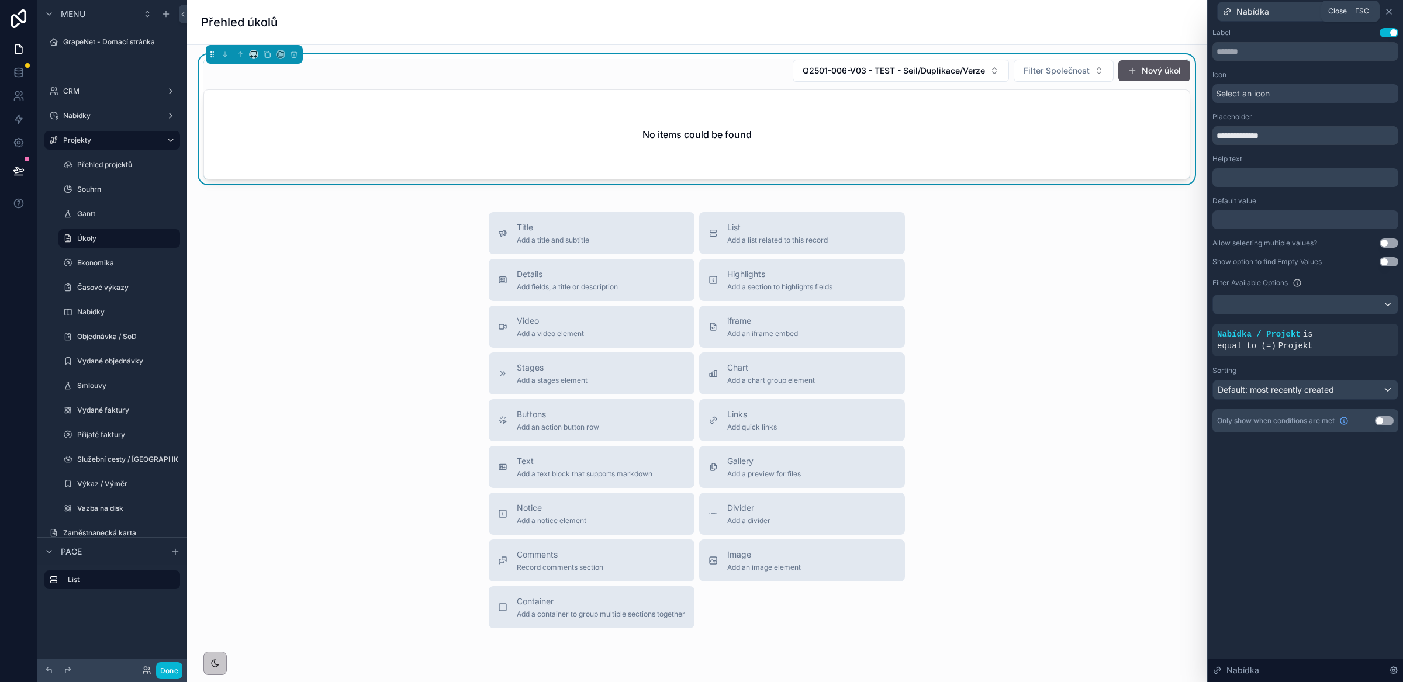
click at [1391, 12] on icon at bounding box center [1389, 11] width 9 height 9
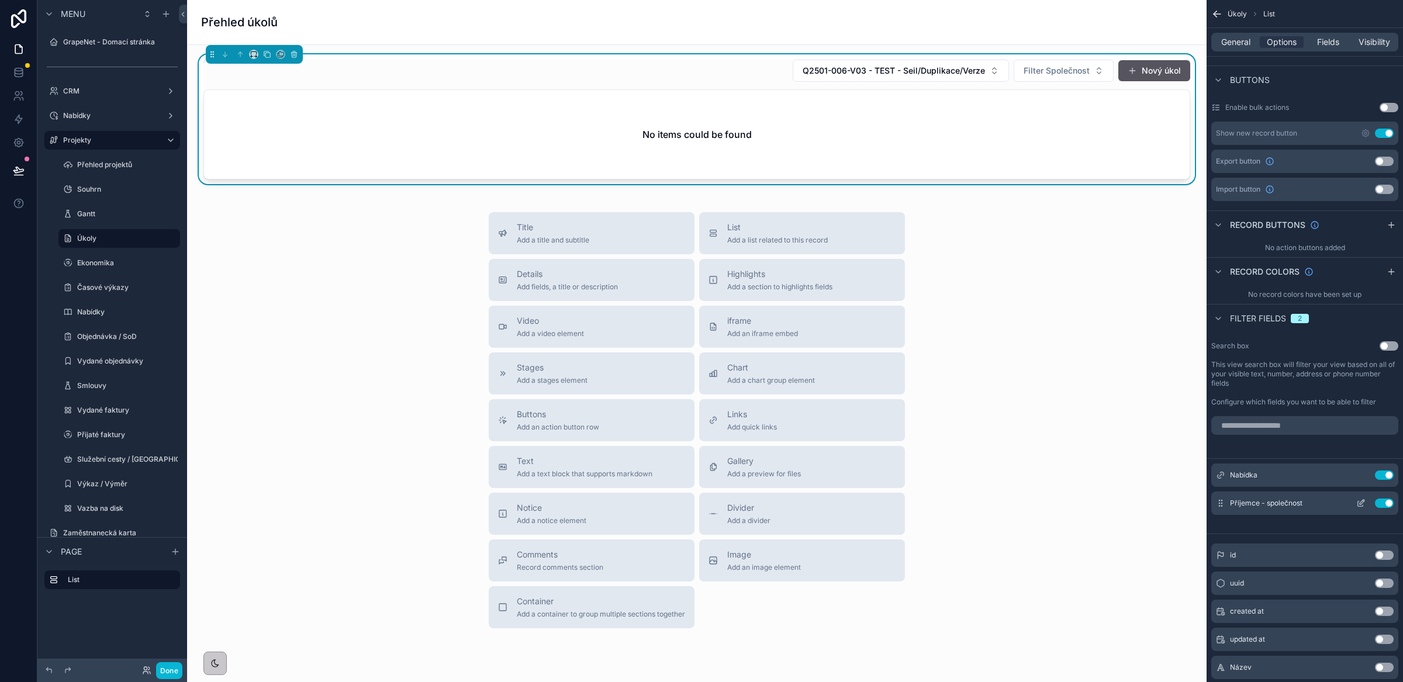
click at [1362, 505] on icon "scrollable content" at bounding box center [1360, 503] width 9 height 9
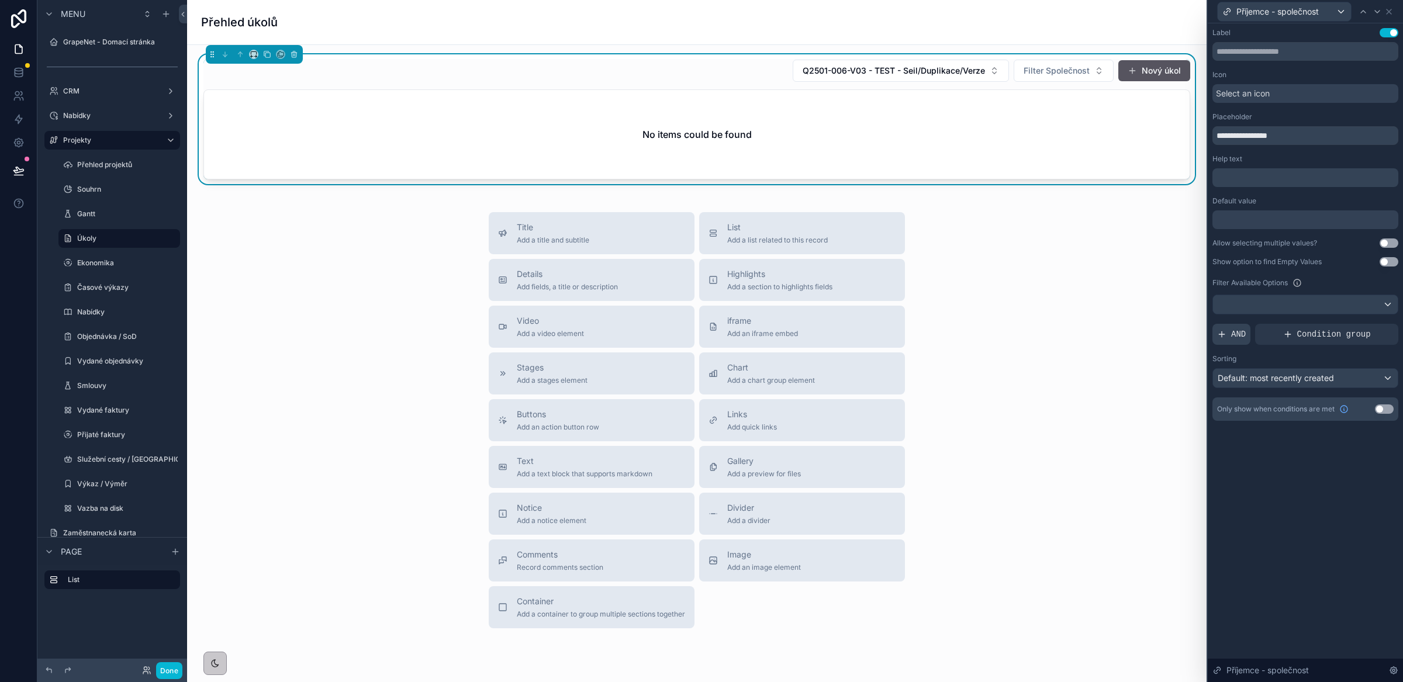
click at [1238, 340] on span "AND" at bounding box center [1238, 335] width 15 height 12
click at [1368, 326] on icon at bounding box center [1369, 325] width 7 height 7
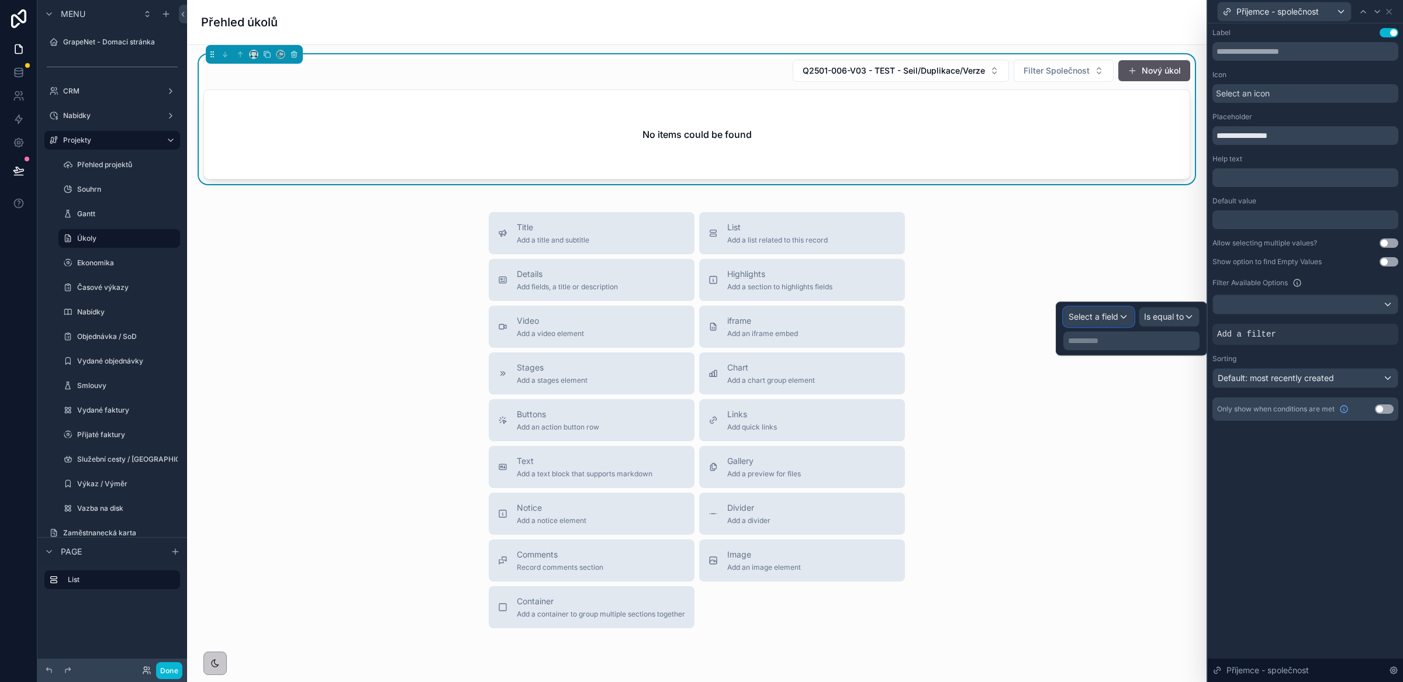
click at [1107, 318] on span "Select a field" at bounding box center [1094, 317] width 50 height 10
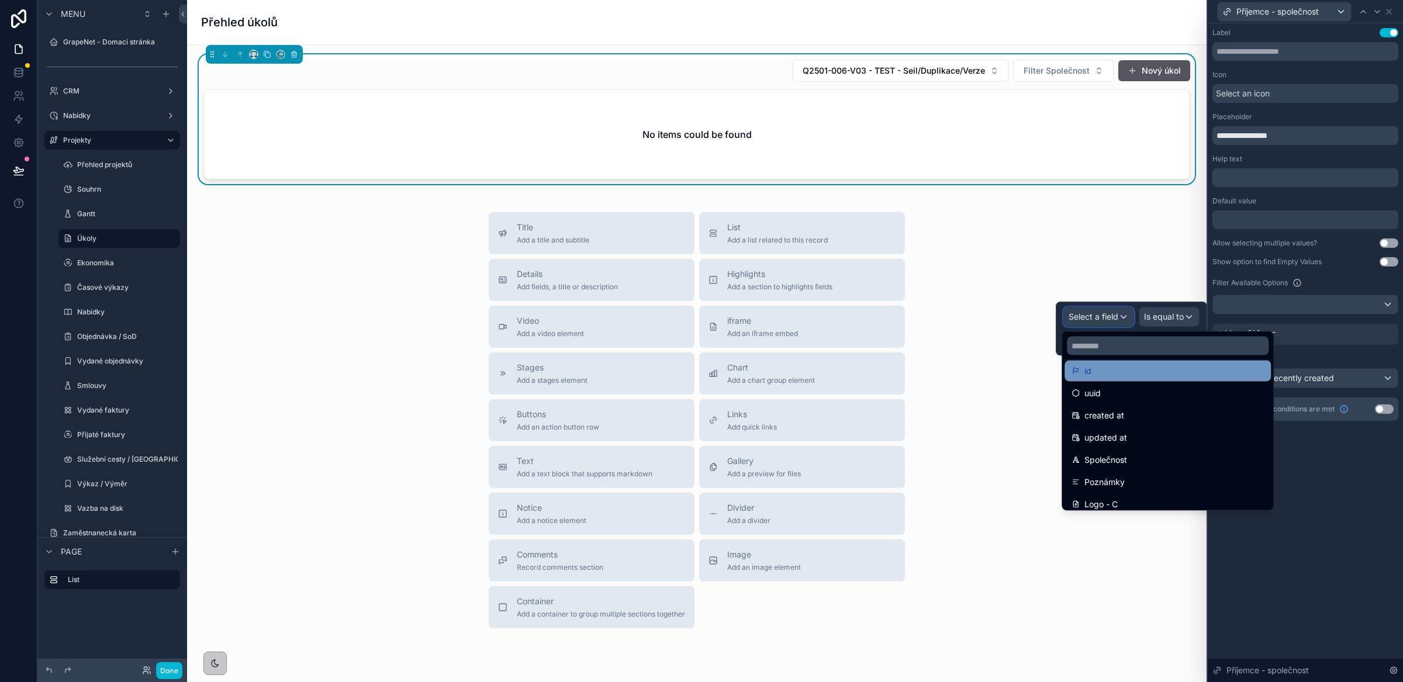
scroll to position [10, 0]
click at [1124, 346] on input "text" at bounding box center [1168, 346] width 202 height 19
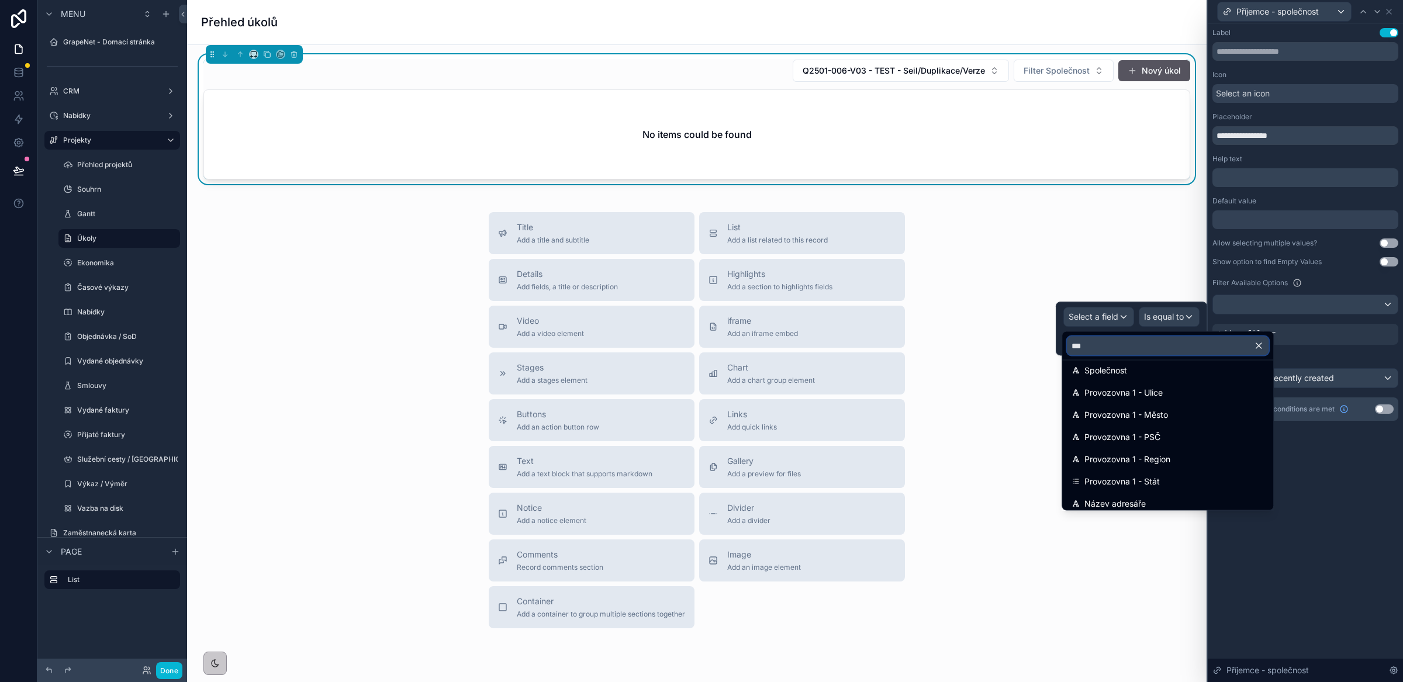
scroll to position [0, 0]
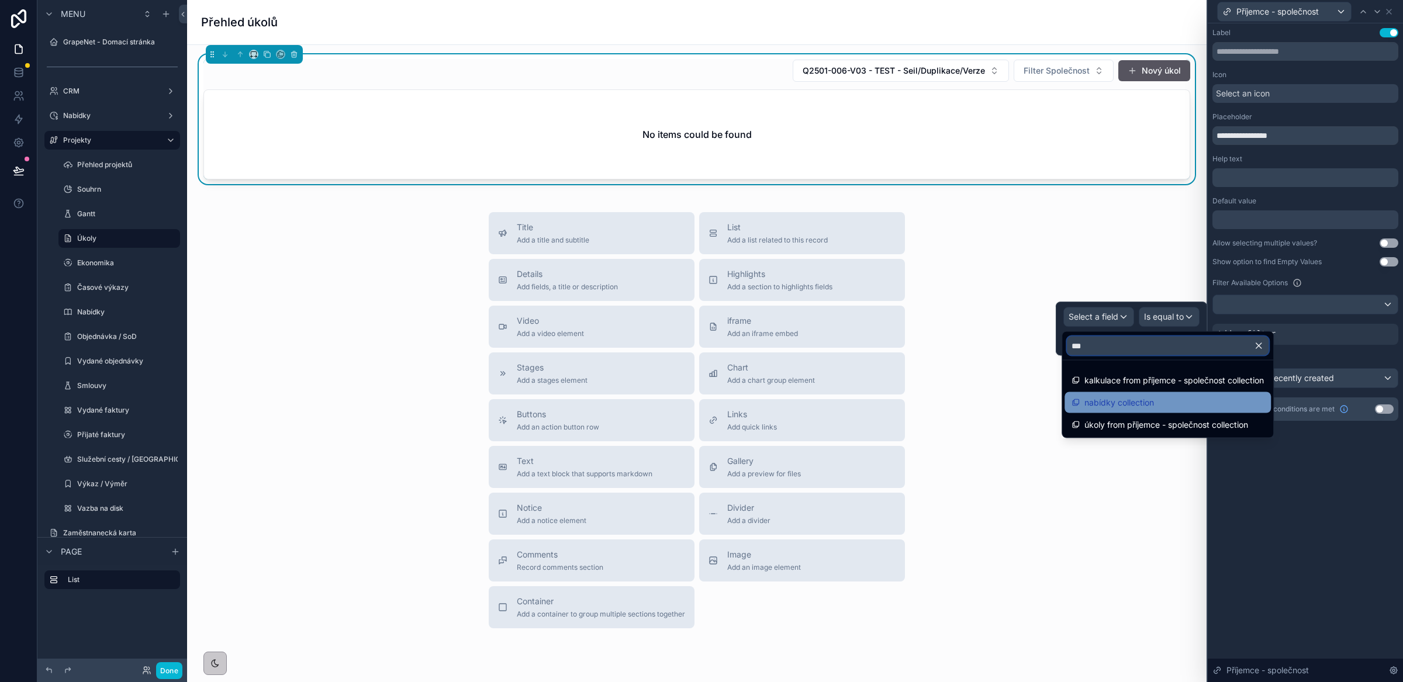
type input "***"
click at [1120, 396] on span "nabídky collection" at bounding box center [1120, 403] width 70 height 14
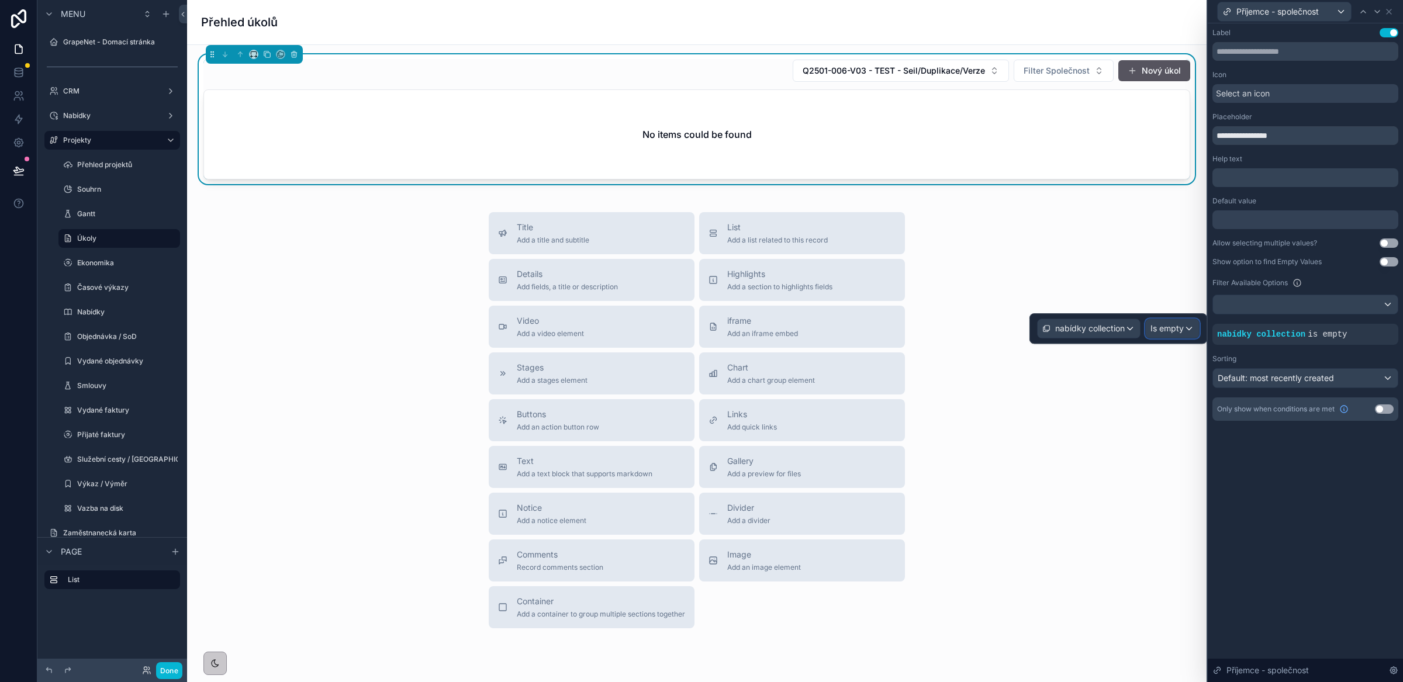
click at [1184, 331] on div "Is empty" at bounding box center [1172, 328] width 53 height 19
click at [1327, 506] on div "**********" at bounding box center [1305, 352] width 195 height 659
click at [1373, 307] on div at bounding box center [1305, 304] width 185 height 19
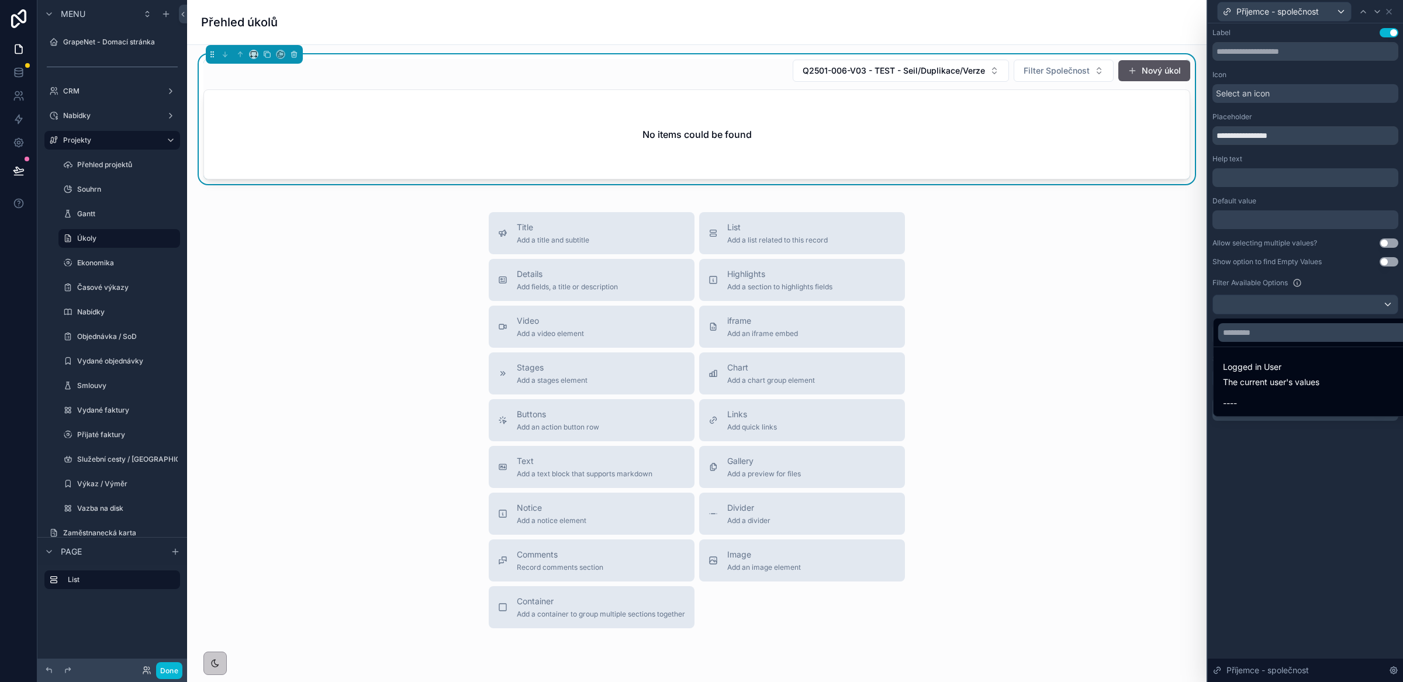
click at [1370, 308] on div at bounding box center [1305, 341] width 195 height 682
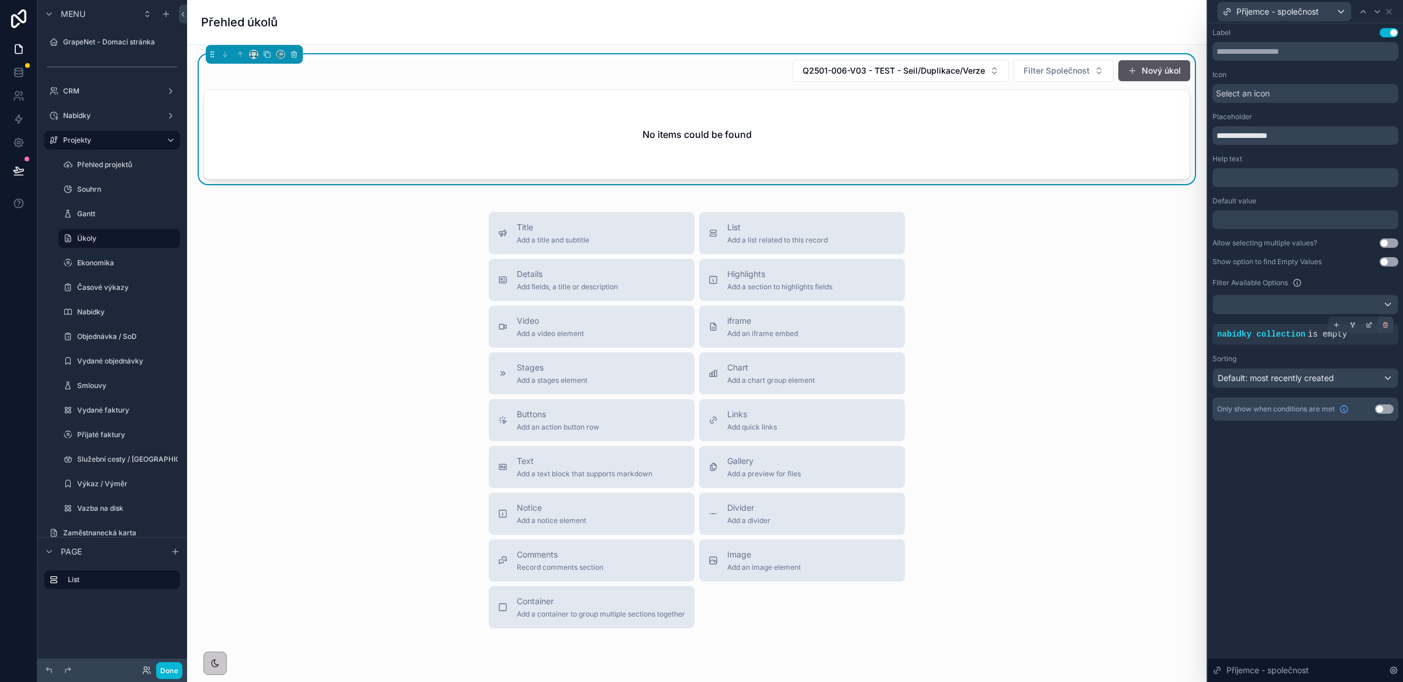
click at [1383, 327] on icon at bounding box center [1385, 325] width 7 height 7
click at [1237, 337] on span "AND" at bounding box center [1238, 335] width 15 height 12
click at [1372, 322] on icon at bounding box center [1369, 325] width 7 height 7
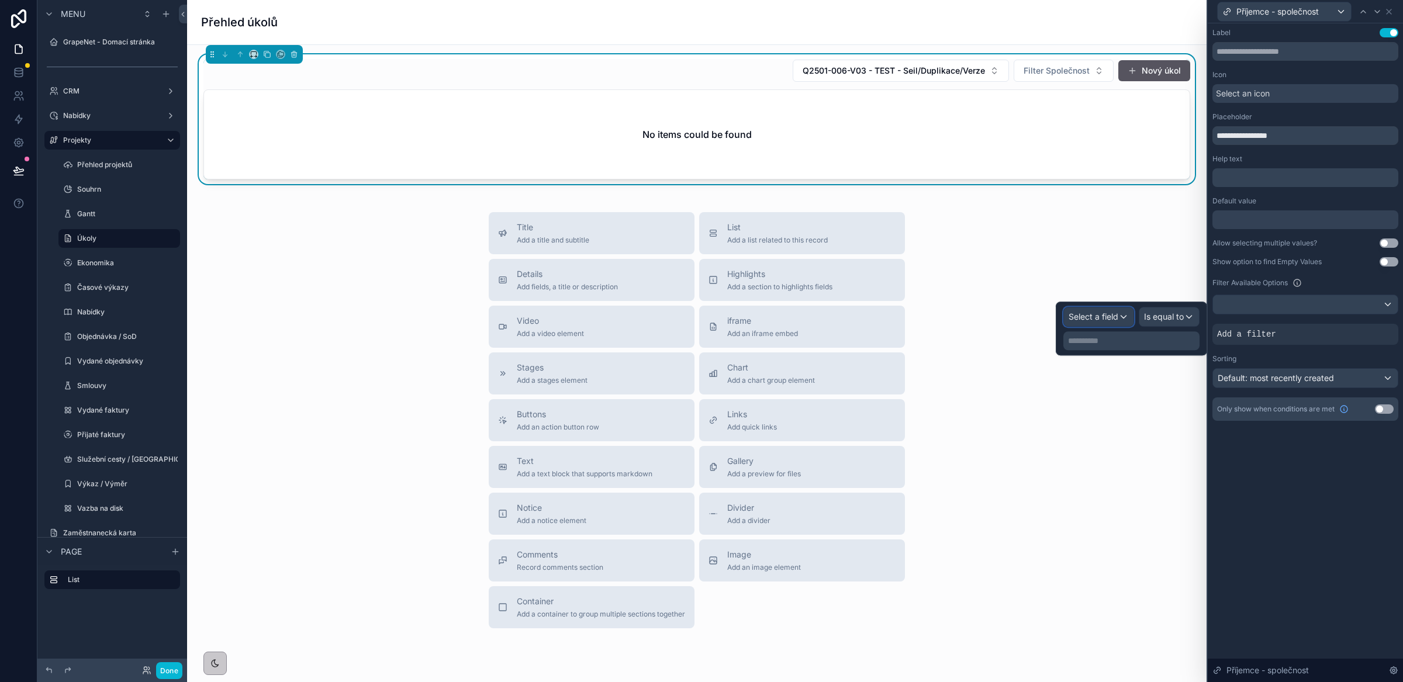
click at [1092, 319] on span "Select a field" at bounding box center [1094, 317] width 50 height 10
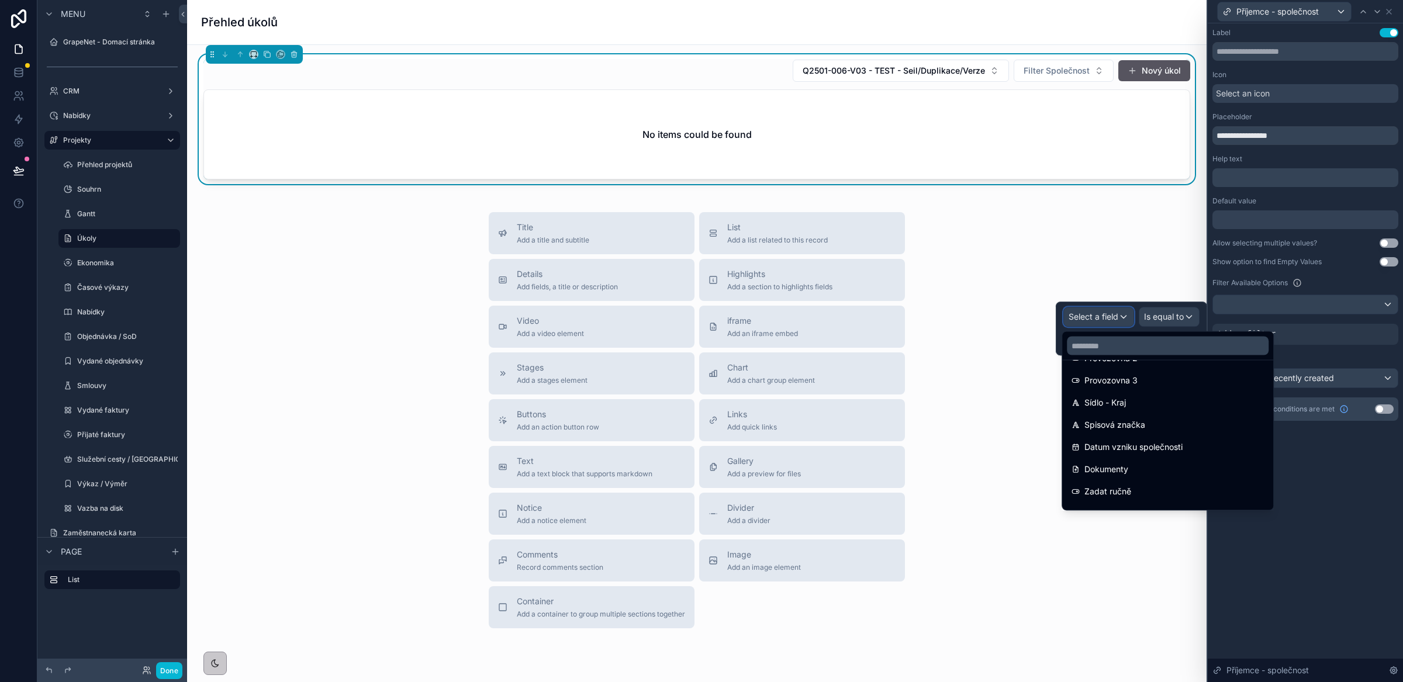
scroll to position [1215, 0]
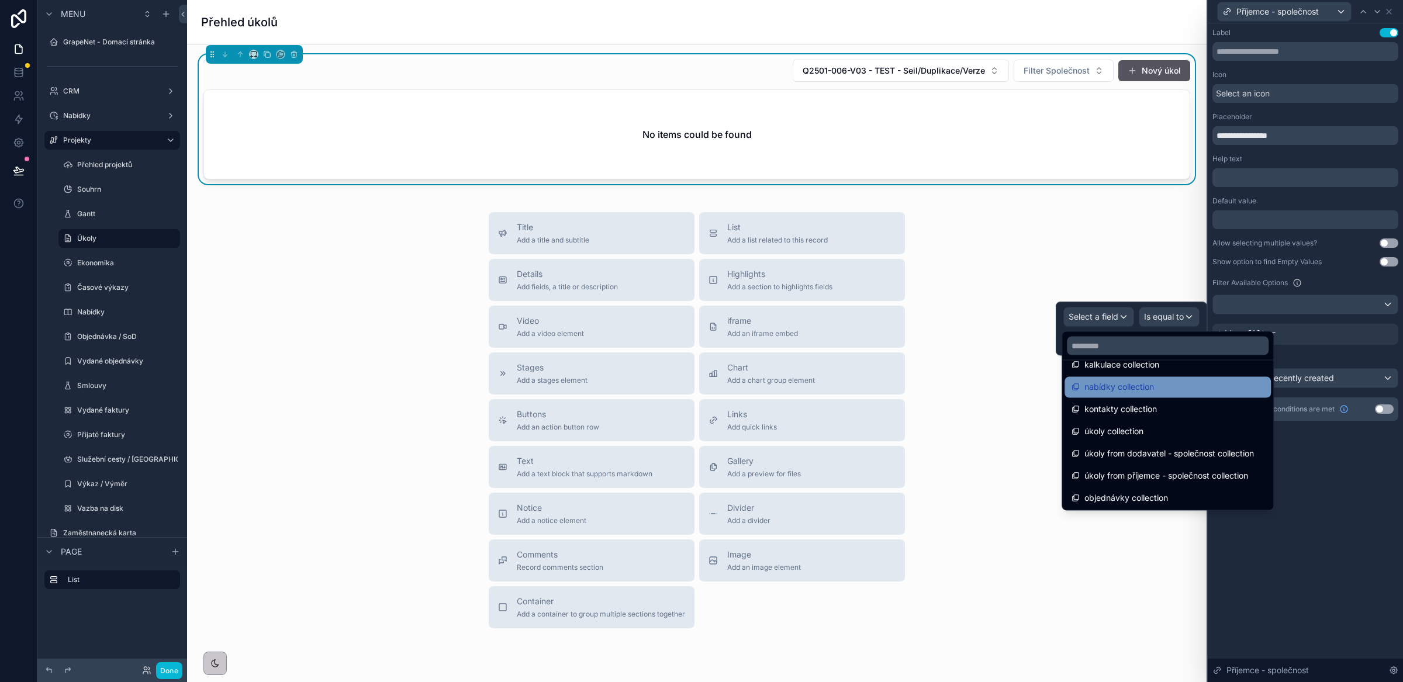
click at [1129, 393] on span "nabídky collection" at bounding box center [1120, 388] width 70 height 14
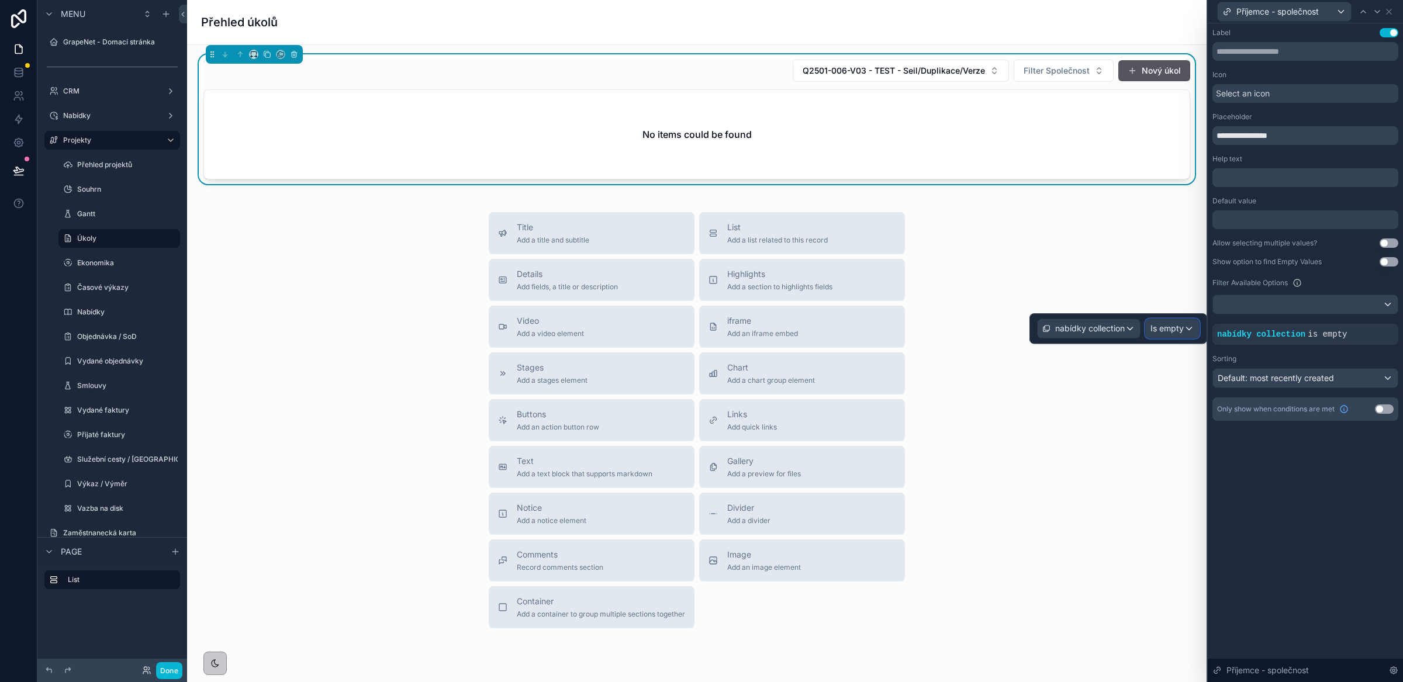
click at [1165, 323] on span "Is empty" at bounding box center [1167, 329] width 33 height 12
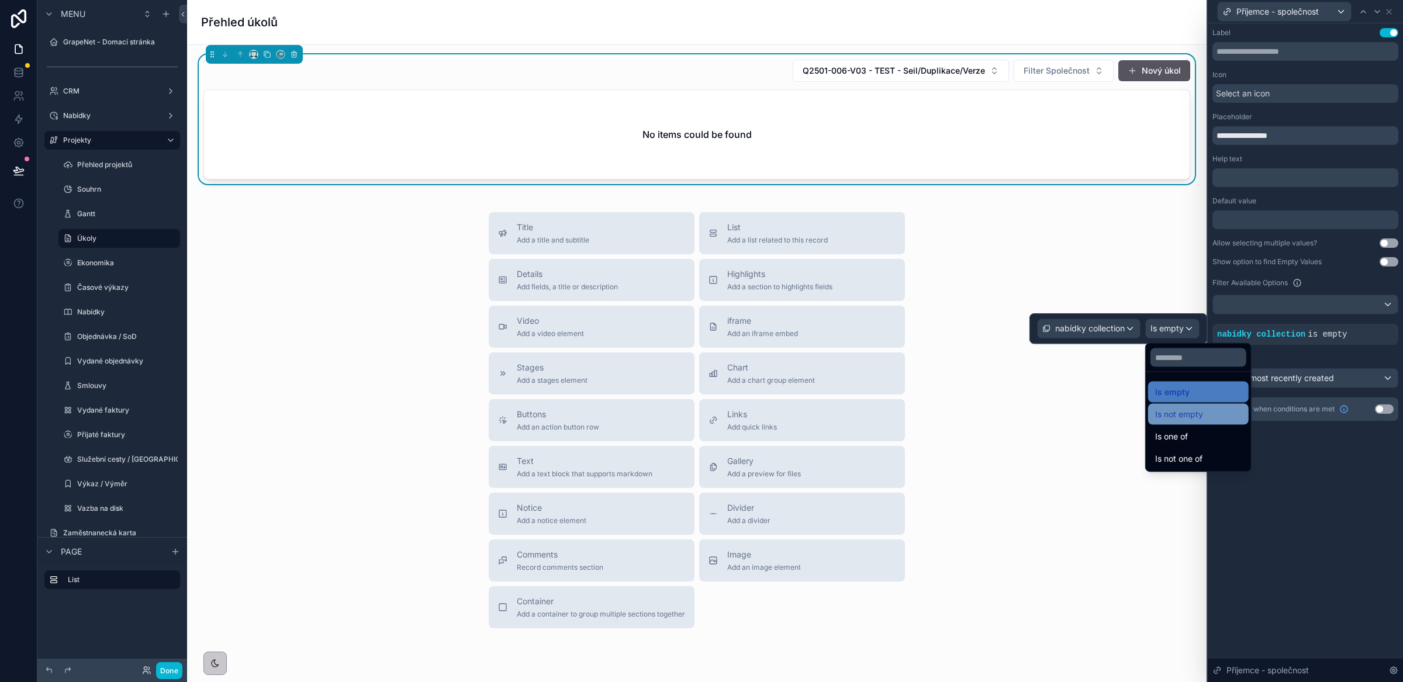
click at [1196, 413] on span "Is not empty" at bounding box center [1179, 415] width 48 height 14
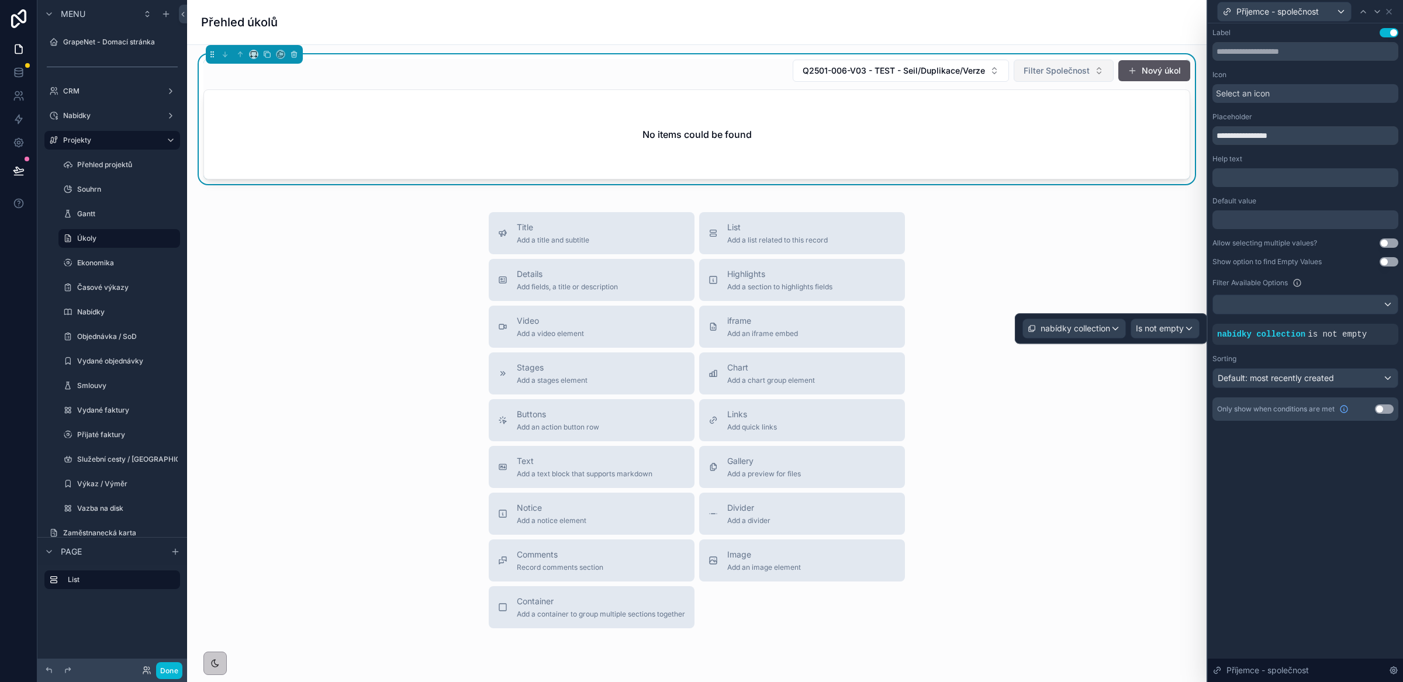
click at [1067, 73] on span "Filter Společnost" at bounding box center [1057, 71] width 66 height 12
click at [1262, 382] on span "Default: most recently created" at bounding box center [1276, 378] width 116 height 10
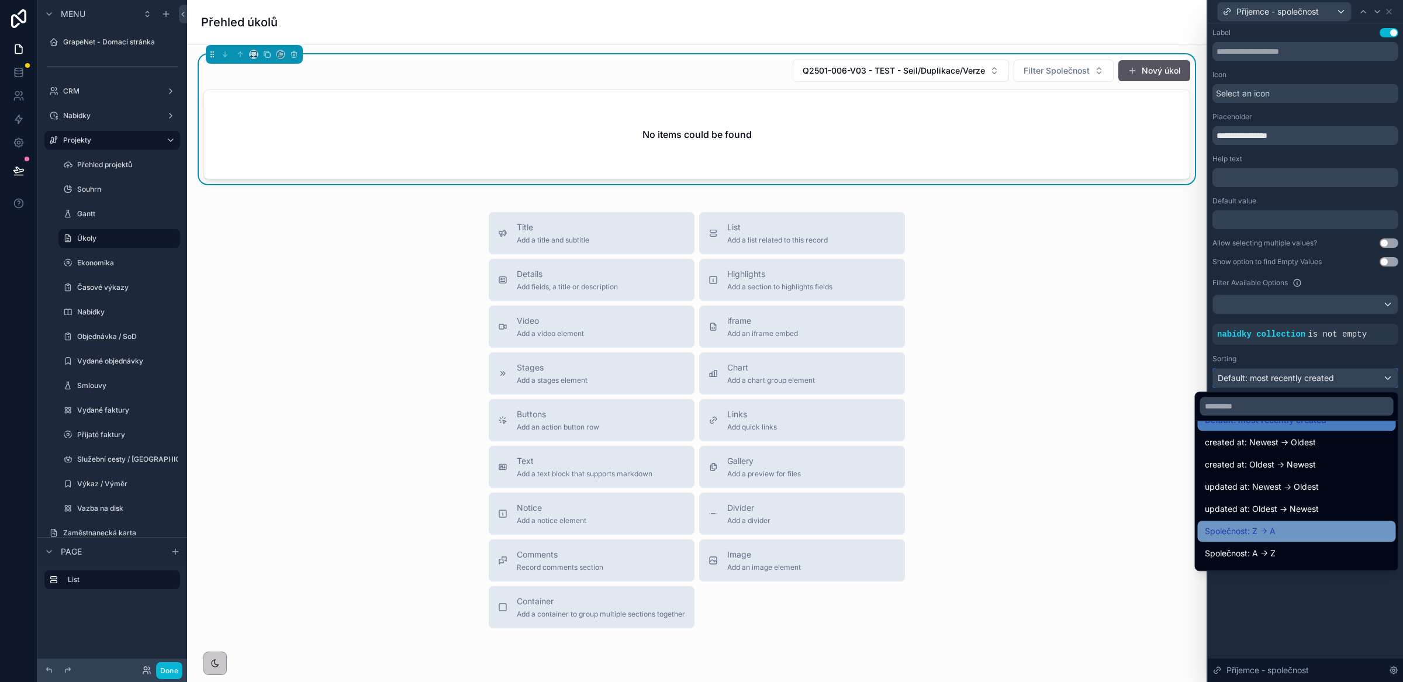
scroll to position [21, 0]
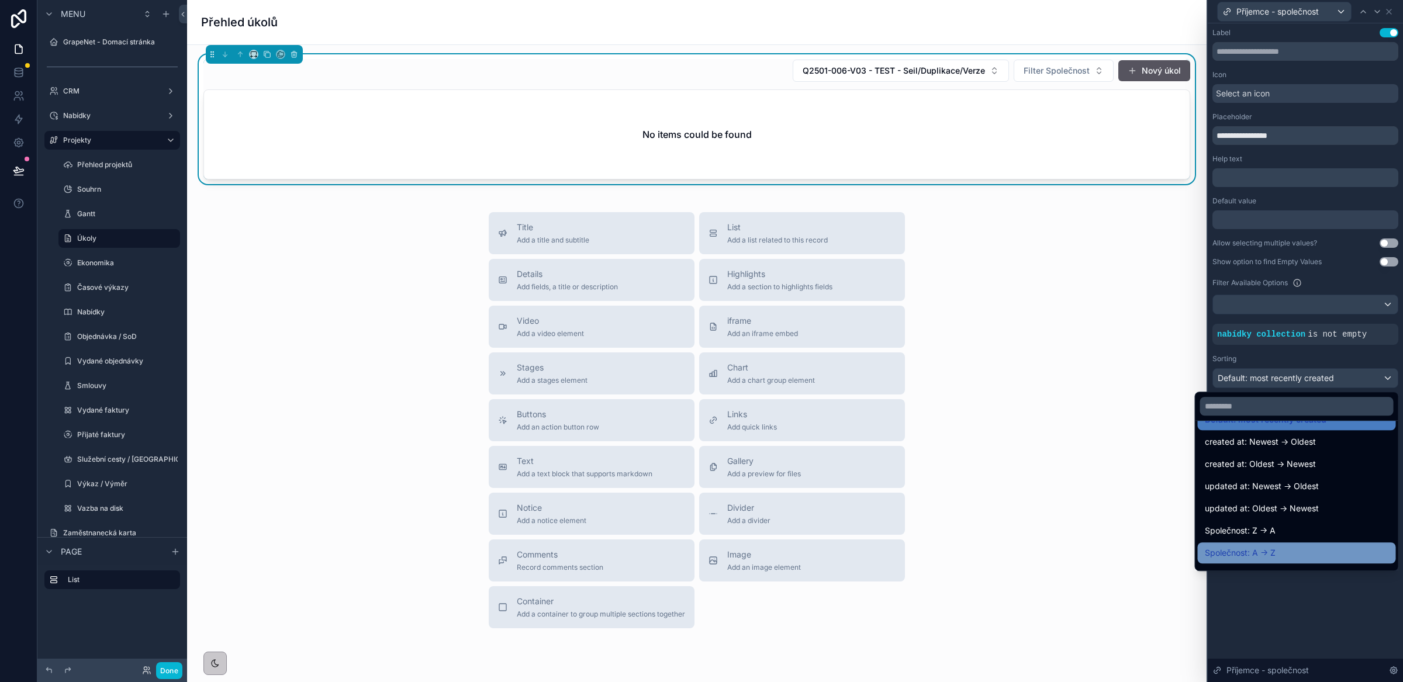
click at [1252, 547] on span "Společnost: A -> Z" at bounding box center [1240, 553] width 71 height 14
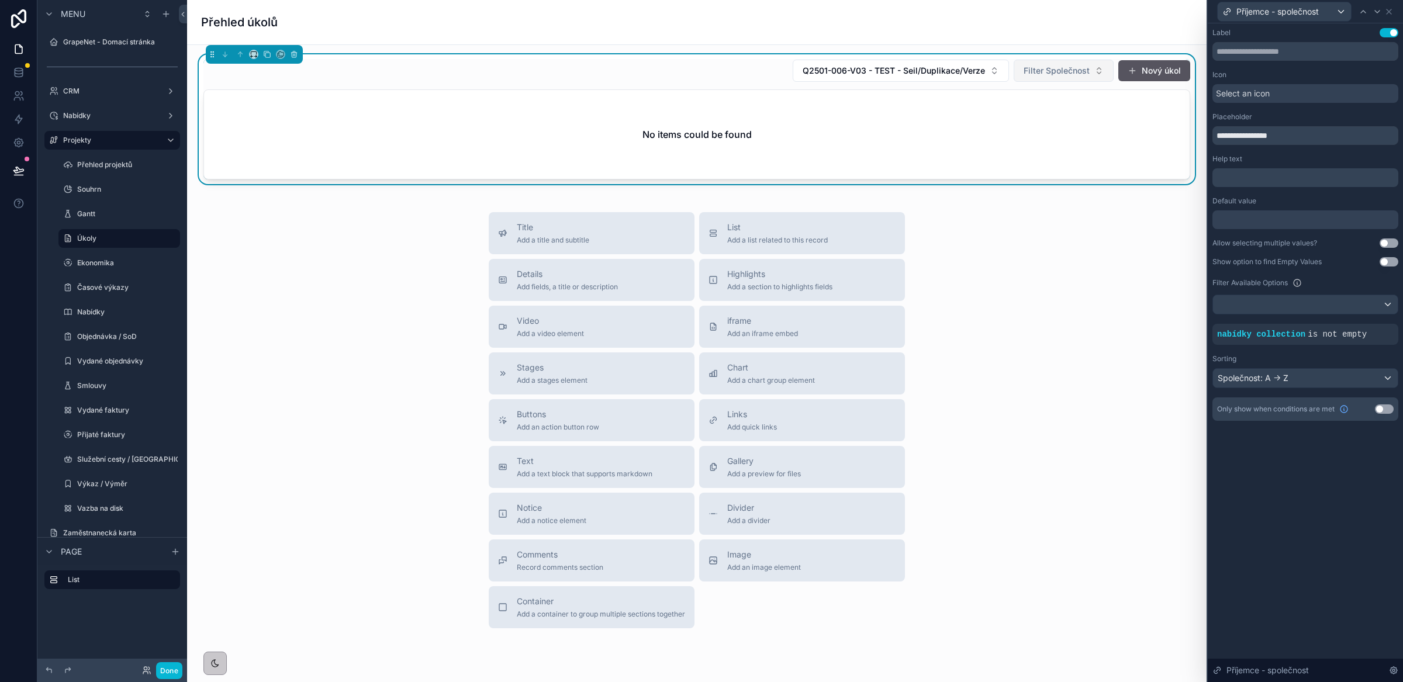
click at [1029, 75] on span "Filter Společnost" at bounding box center [1057, 71] width 66 height 12
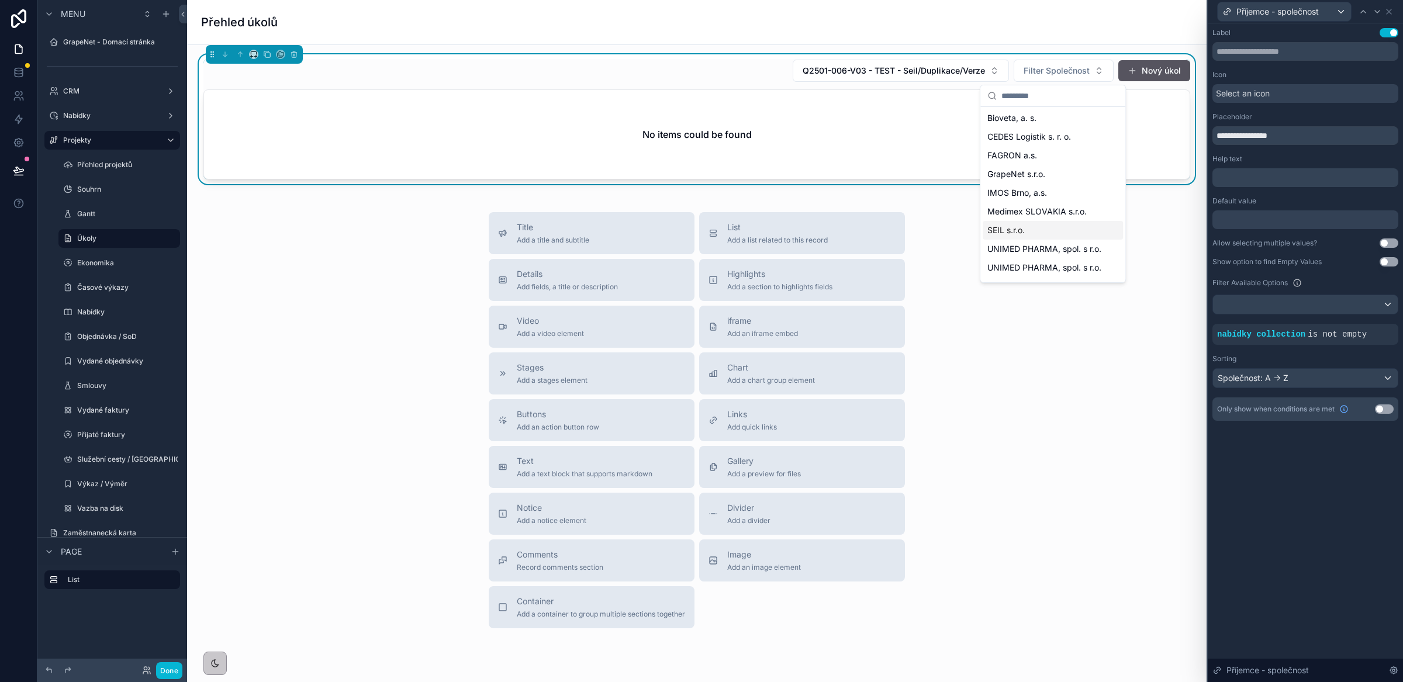
scroll to position [0, 0]
click at [1117, 367] on div "Title Add a title and subtitle List Add a list related to this record Details A…" at bounding box center [696, 420] width 1001 height 416
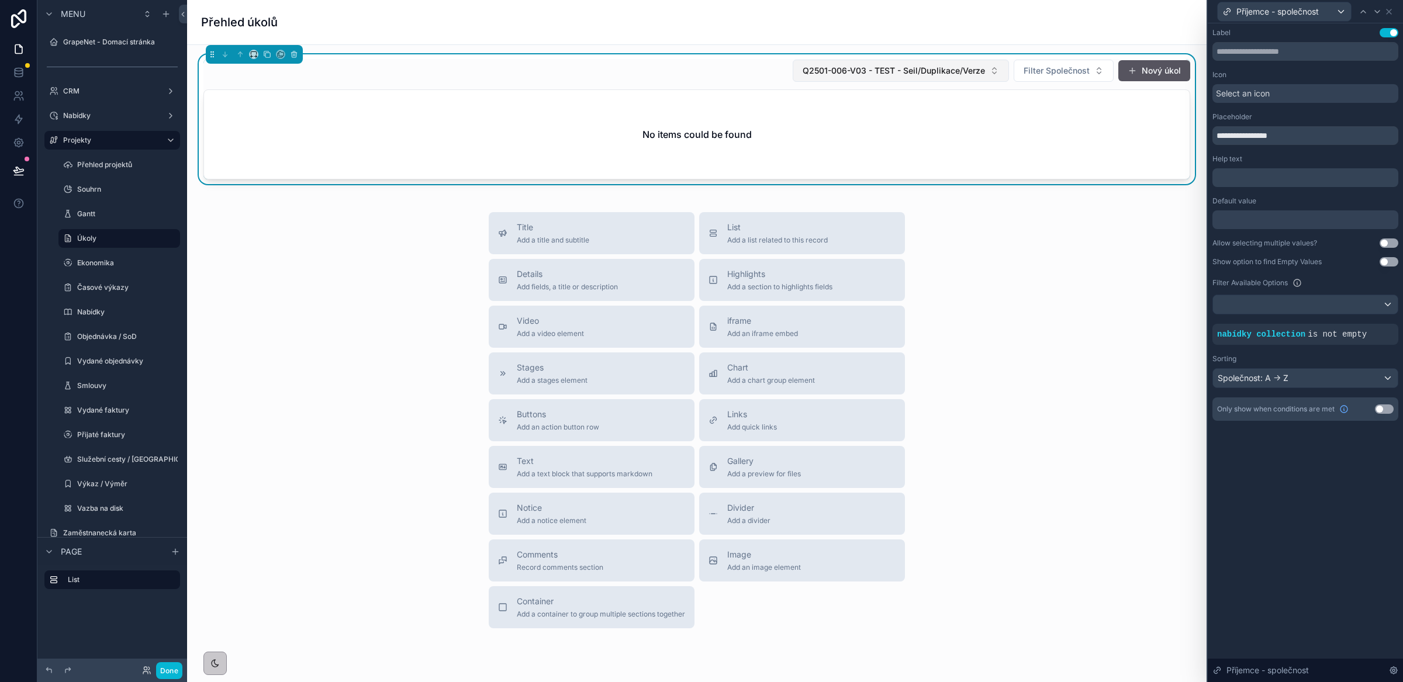
click at [933, 71] on span "Q2501-006-V03 - TEST - Seil/Duplikace/Verze" at bounding box center [894, 71] width 182 height 12
click at [802, 119] on div "None" at bounding box center [889, 118] width 211 height 19
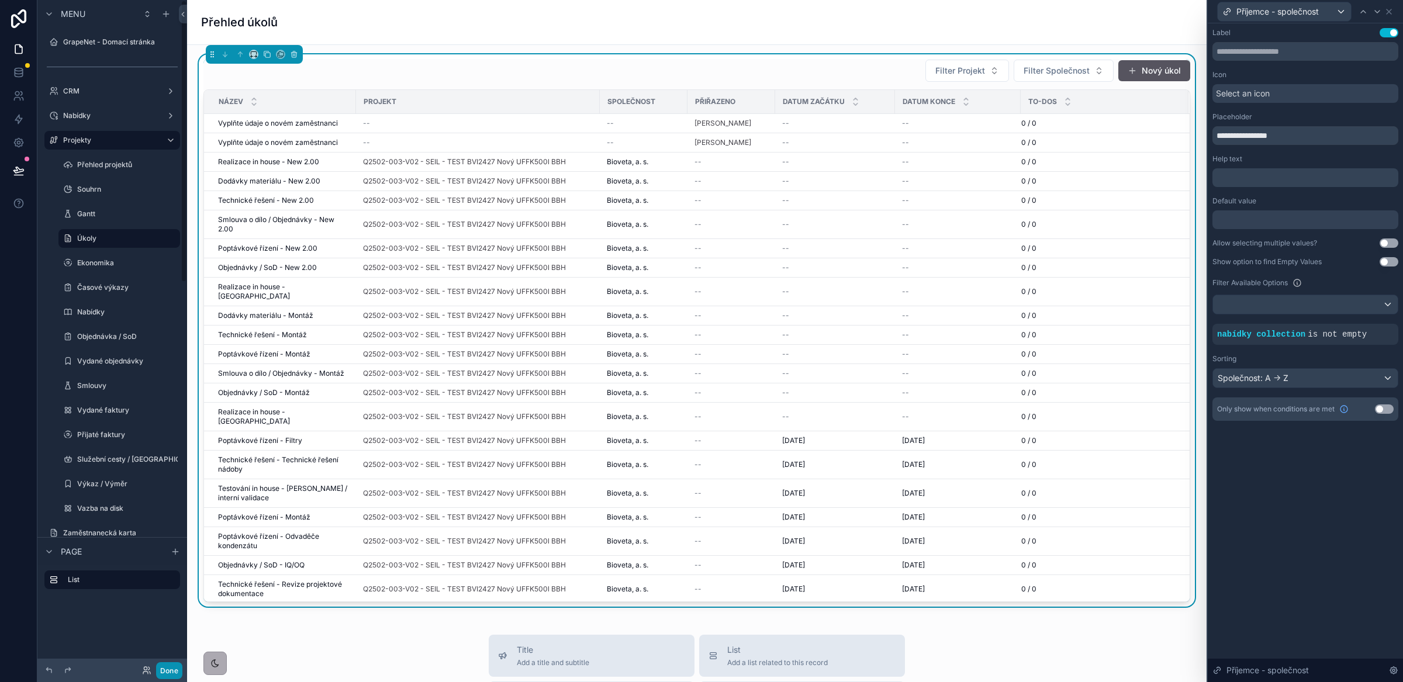
click at [177, 671] on button "Done" at bounding box center [169, 670] width 26 height 17
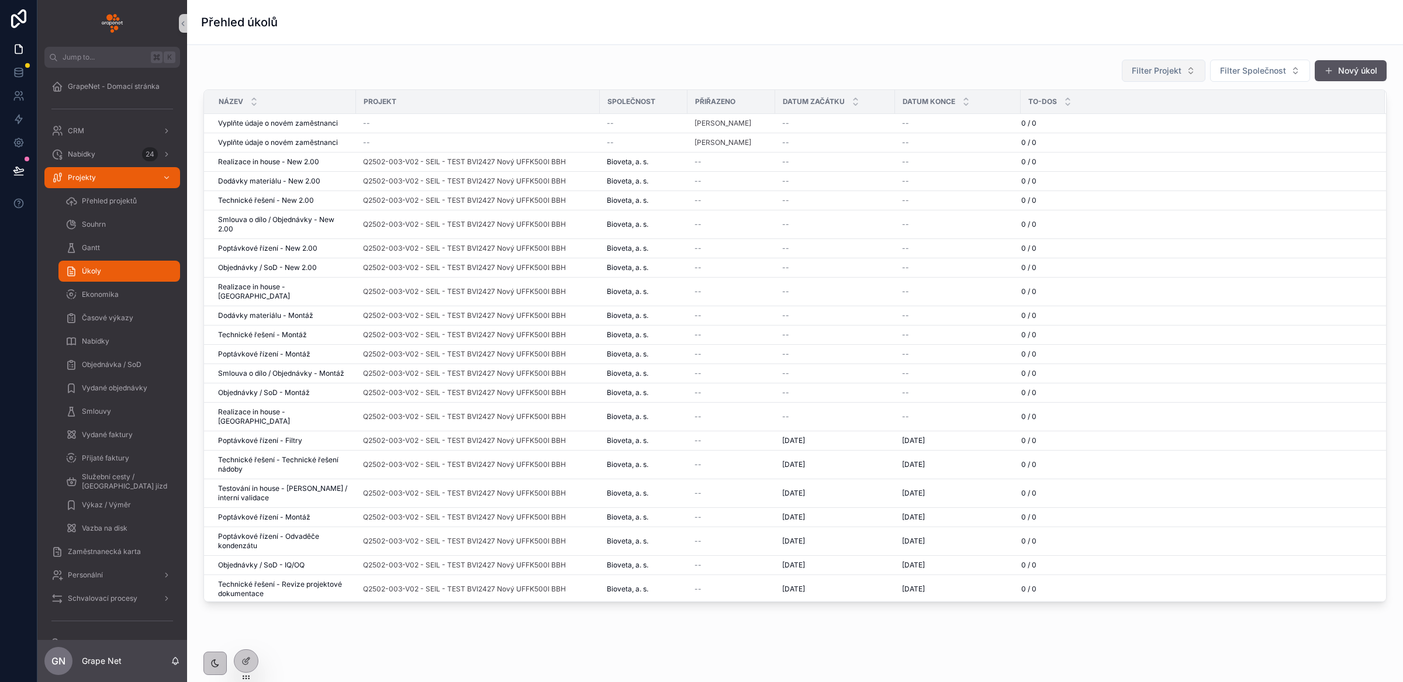
click at [1159, 75] on span "Filter Projekt" at bounding box center [1157, 71] width 50 height 12
click at [1144, 118] on span "Q2501-006-V03 - TEST - Seil/Duplikace/Verze" at bounding box center [1146, 119] width 117 height 12
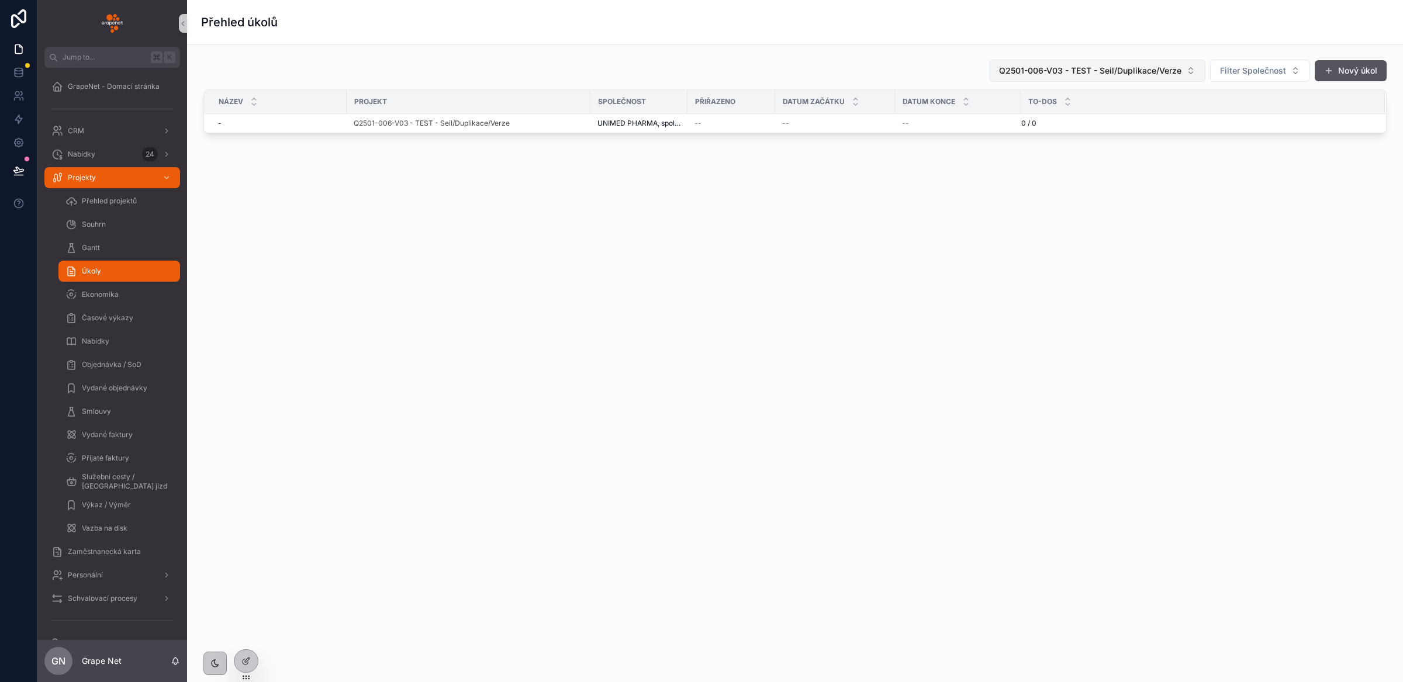
click at [1097, 68] on span "Q2501-006-V03 - TEST - Seil/Duplikace/Verze" at bounding box center [1090, 71] width 182 height 12
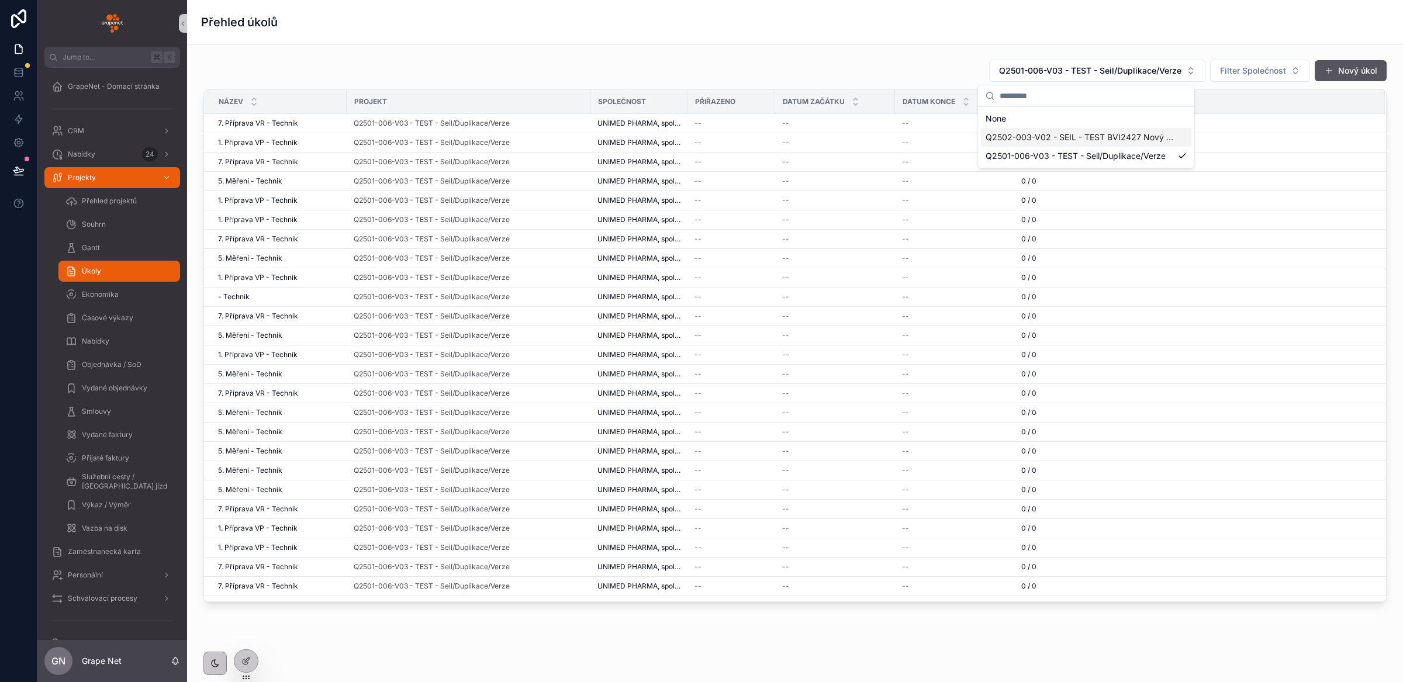
click at [1055, 137] on span "Q2502-003-V02 - SEIL - TEST BVI2427 Nový UFFK500l BBH" at bounding box center [1080, 138] width 188 height 12
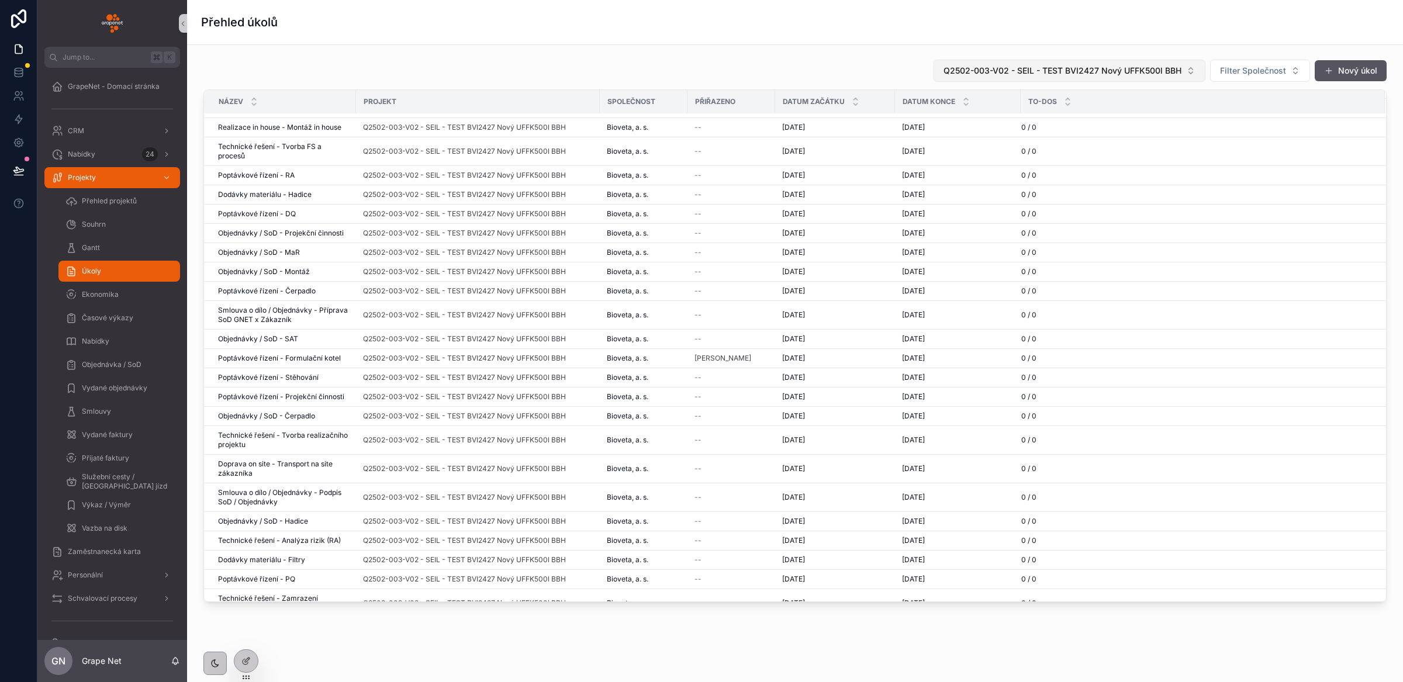
scroll to position [210, 0]
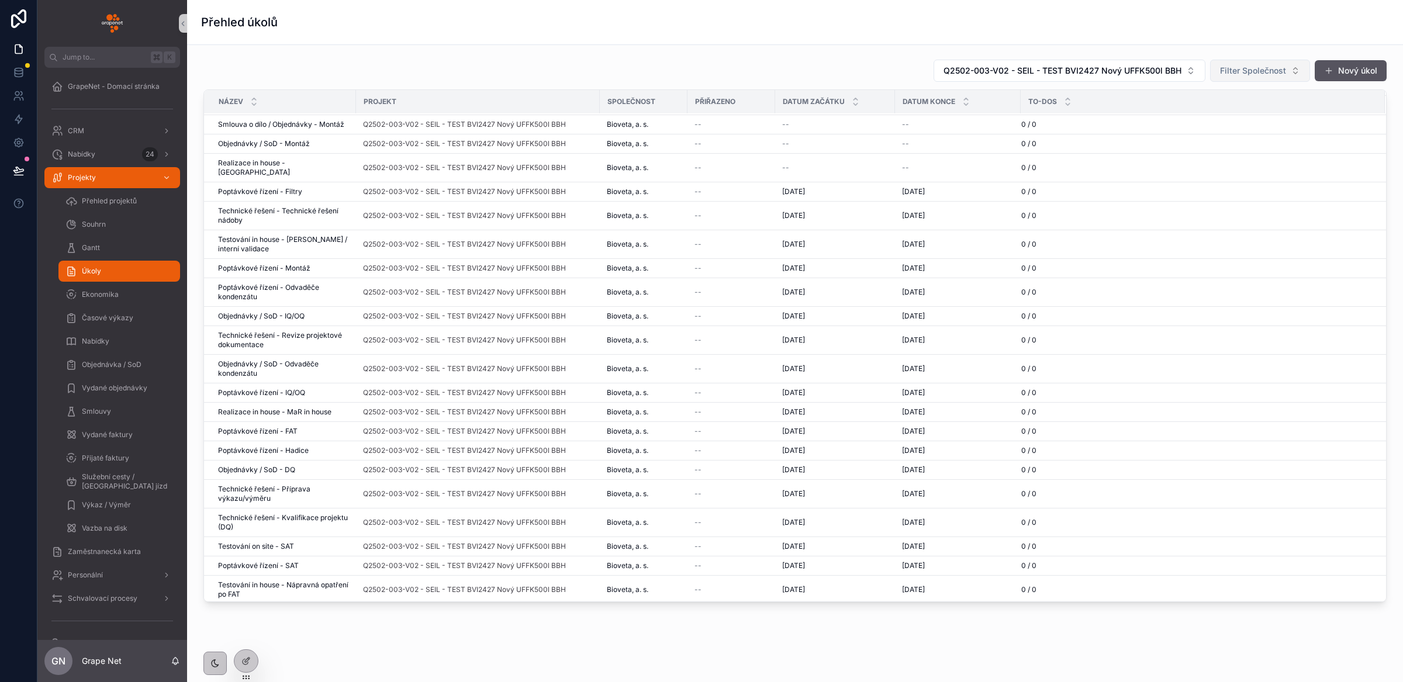
click at [1225, 75] on span "Filter Společnost" at bounding box center [1253, 71] width 66 height 12
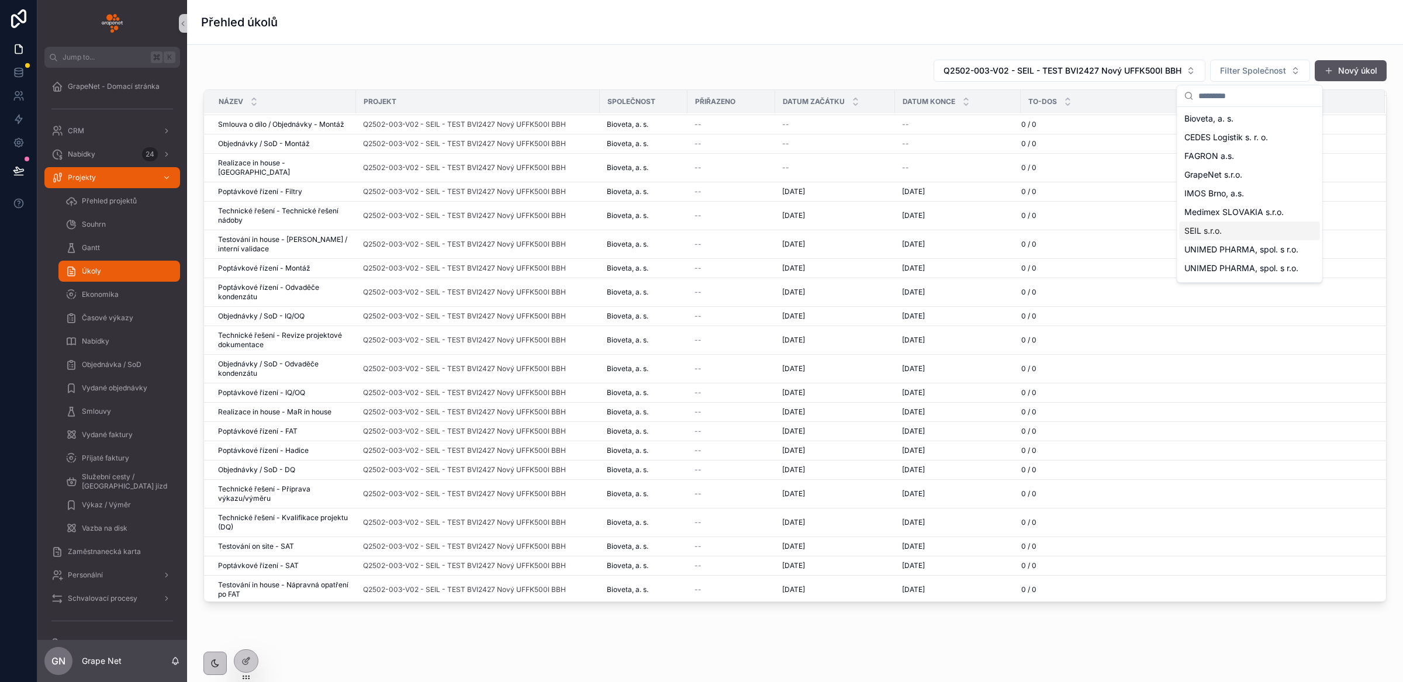
click at [1199, 227] on span "SEIL s.r.o." at bounding box center [1203, 231] width 37 height 12
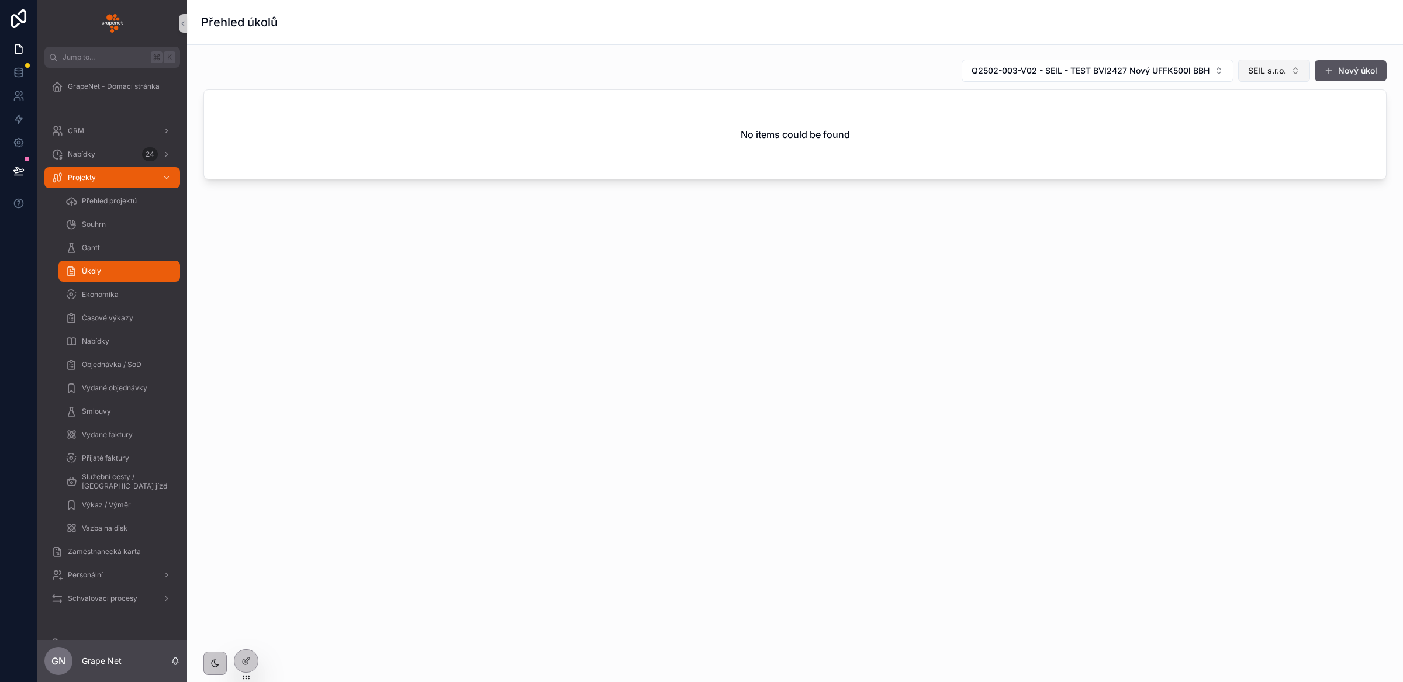
click at [1257, 71] on span "SEIL s.r.o." at bounding box center [1267, 71] width 38 height 12
click at [1247, 139] on span "Bioveta, a. s." at bounding box center [1233, 138] width 49 height 12
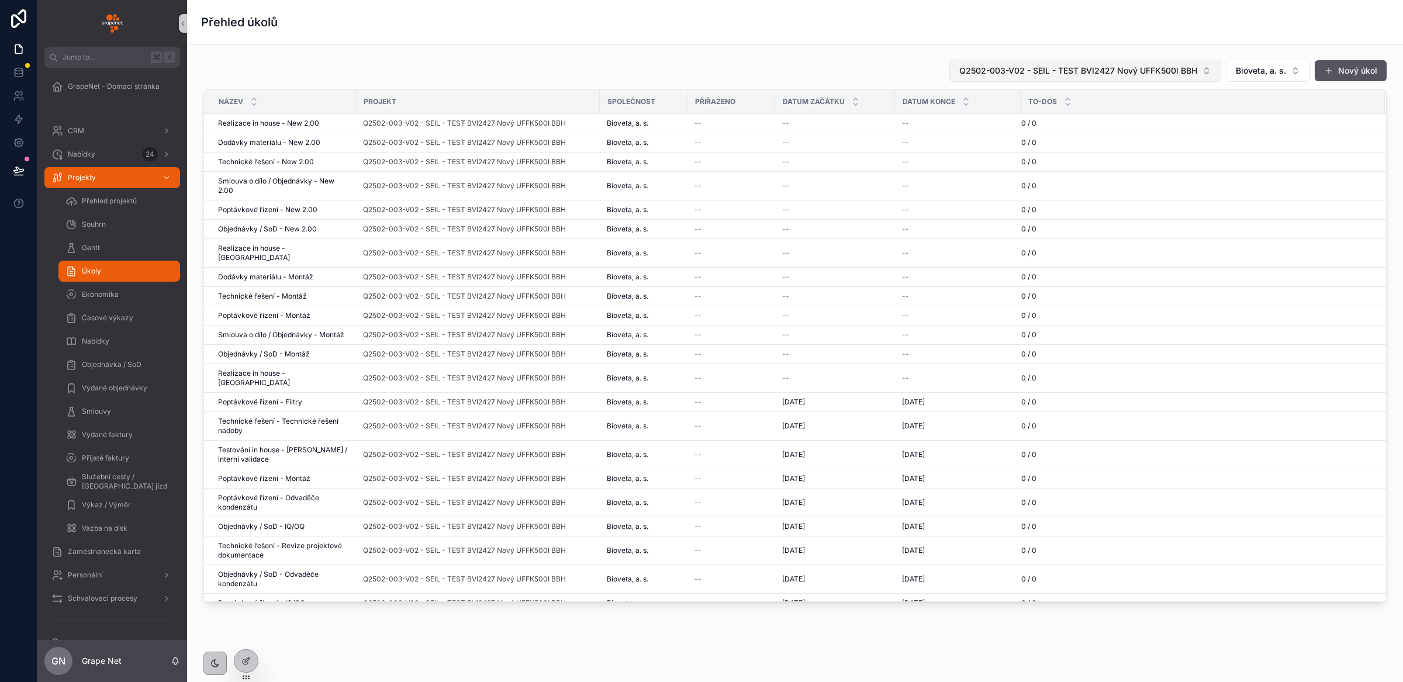
click at [1093, 71] on span "Q2502-003-V02 - SEIL - TEST BVI2427 Nový UFFK500l BBH" at bounding box center [1078, 71] width 238 height 12
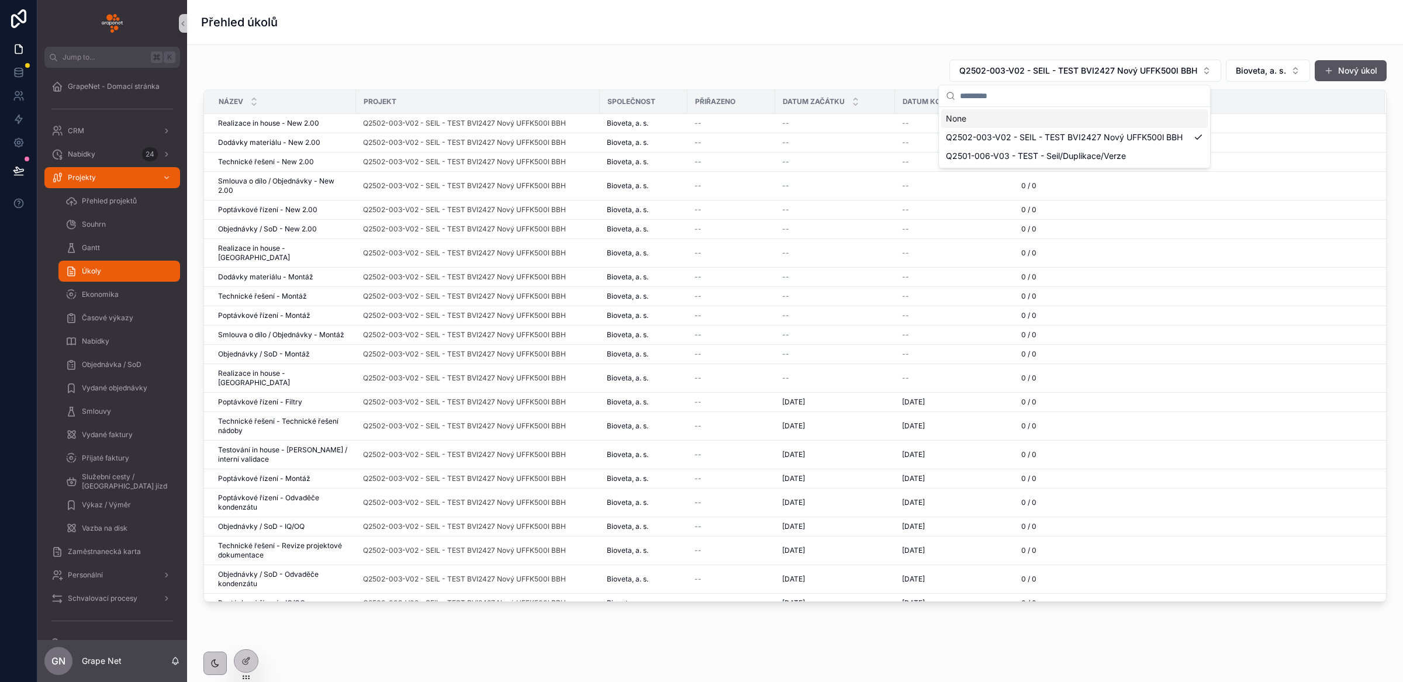
click at [1005, 125] on div "None" at bounding box center [1074, 118] width 267 height 19
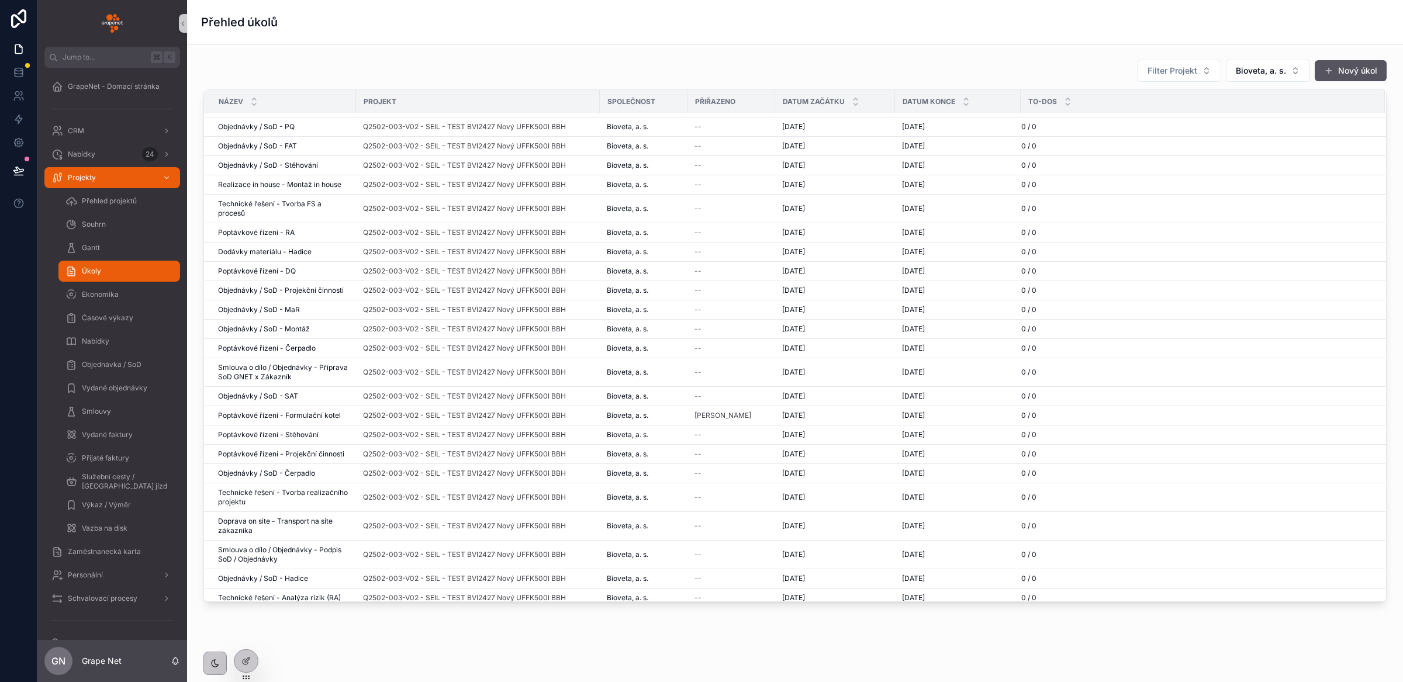
scroll to position [369, 0]
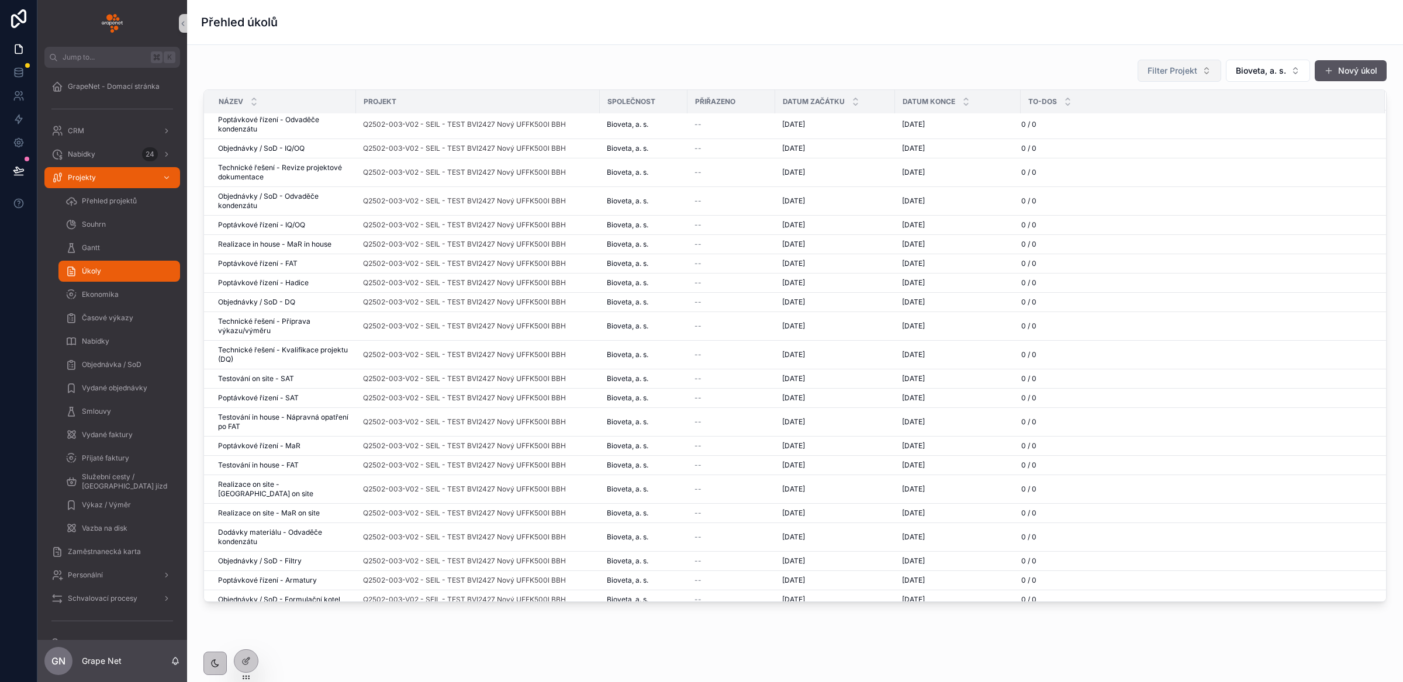
click at [1155, 65] on span "Filter Projekt" at bounding box center [1173, 71] width 50 height 12
click at [1138, 135] on span "Q2501-006-V03 - TEST - Seil/Duplikace/Verze" at bounding box center [1162, 138] width 117 height 12
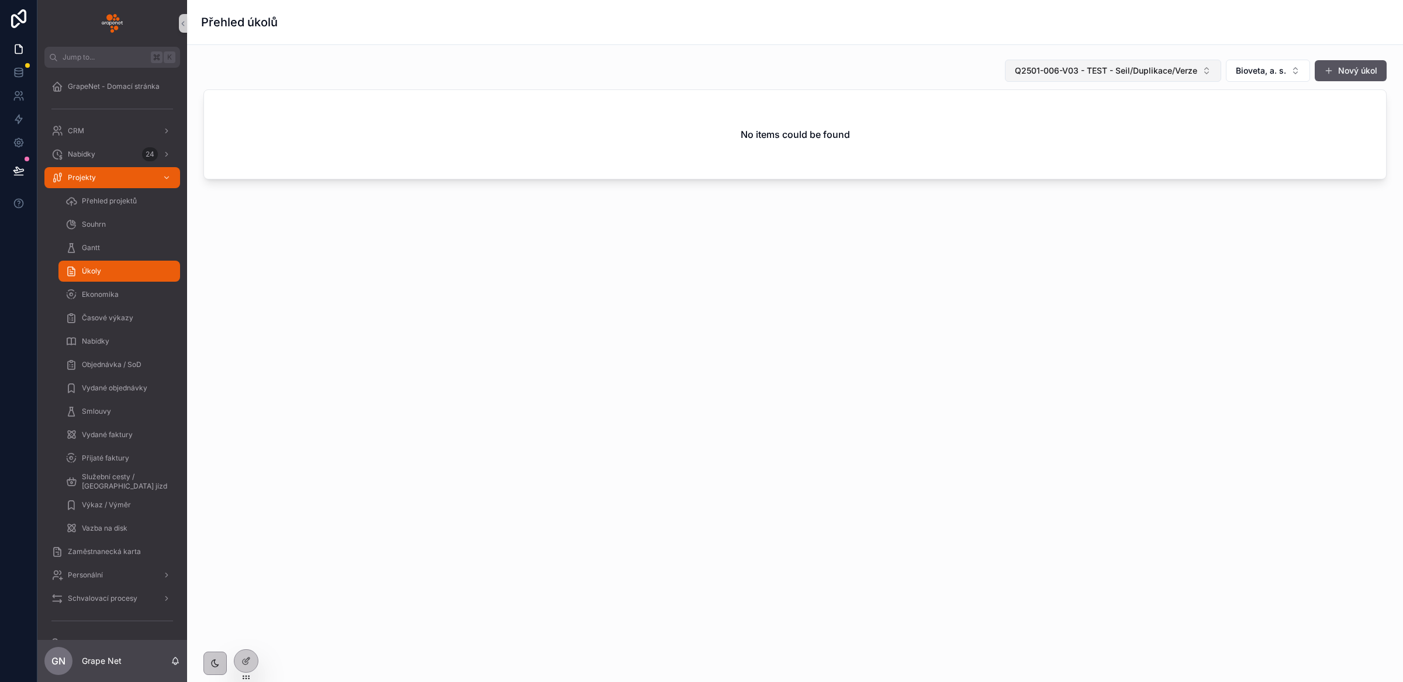
click at [1110, 72] on span "Q2501-006-V03 - TEST - Seil/Duplikace/Verze" at bounding box center [1106, 71] width 182 height 12
click at [1069, 137] on span "Q2502-003-V02 - SEIL - TEST BVI2427 Nový UFFK500l BBH" at bounding box center [1107, 138] width 188 height 12
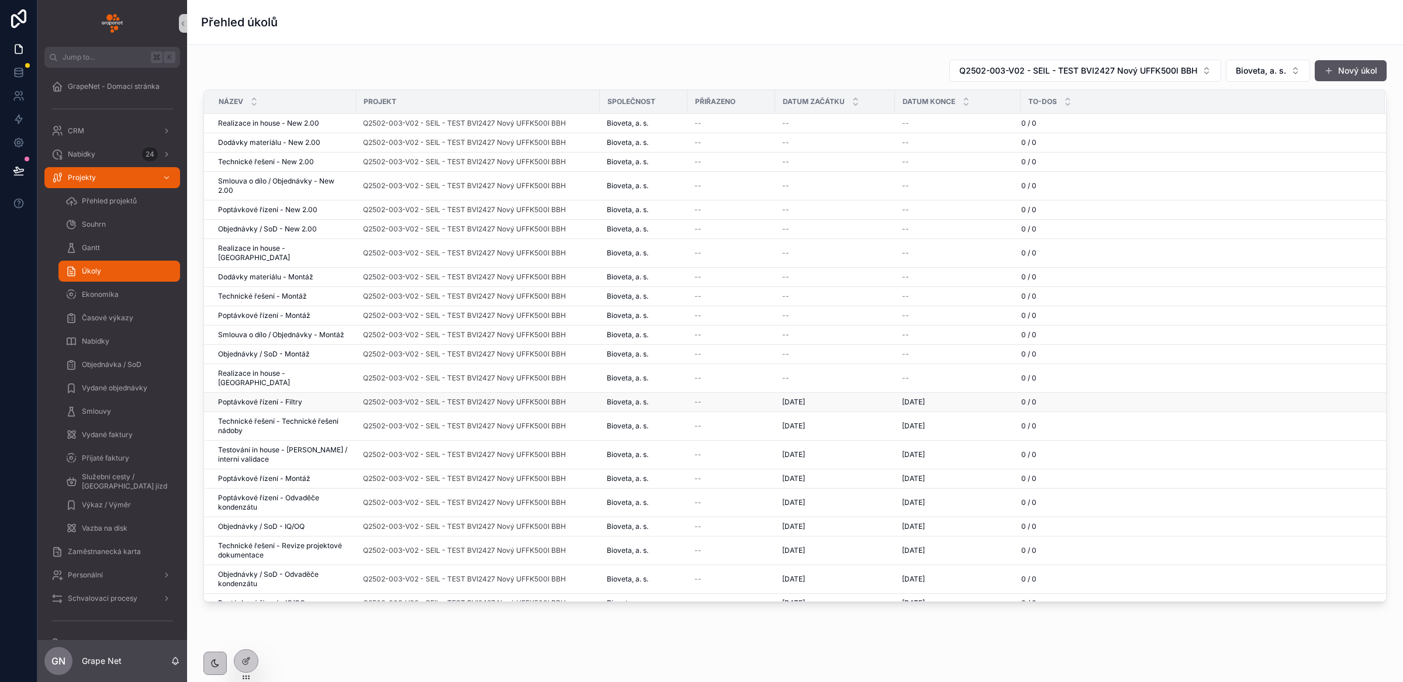
click at [854, 398] on div "14/07/2020 14/07/2020" at bounding box center [835, 402] width 106 height 9
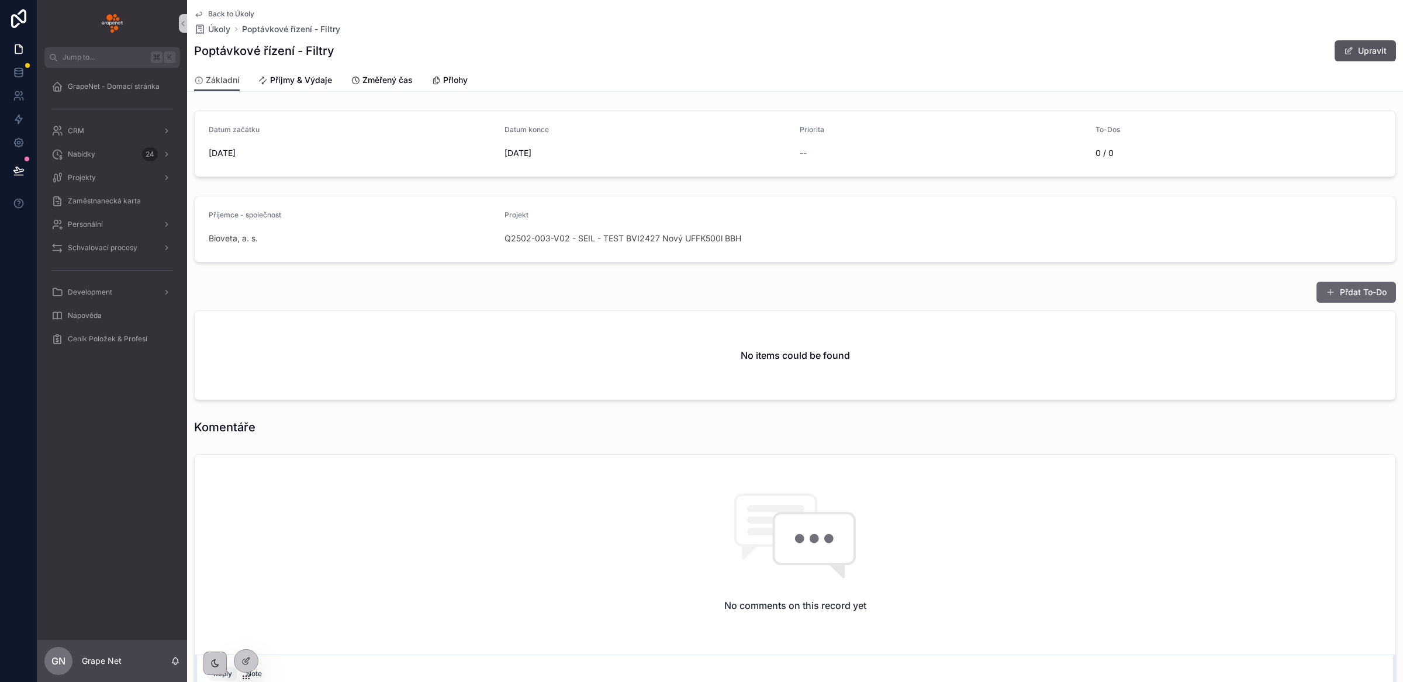
click at [1342, 293] on button "Přdat To-Do" at bounding box center [1357, 292] width 80 height 21
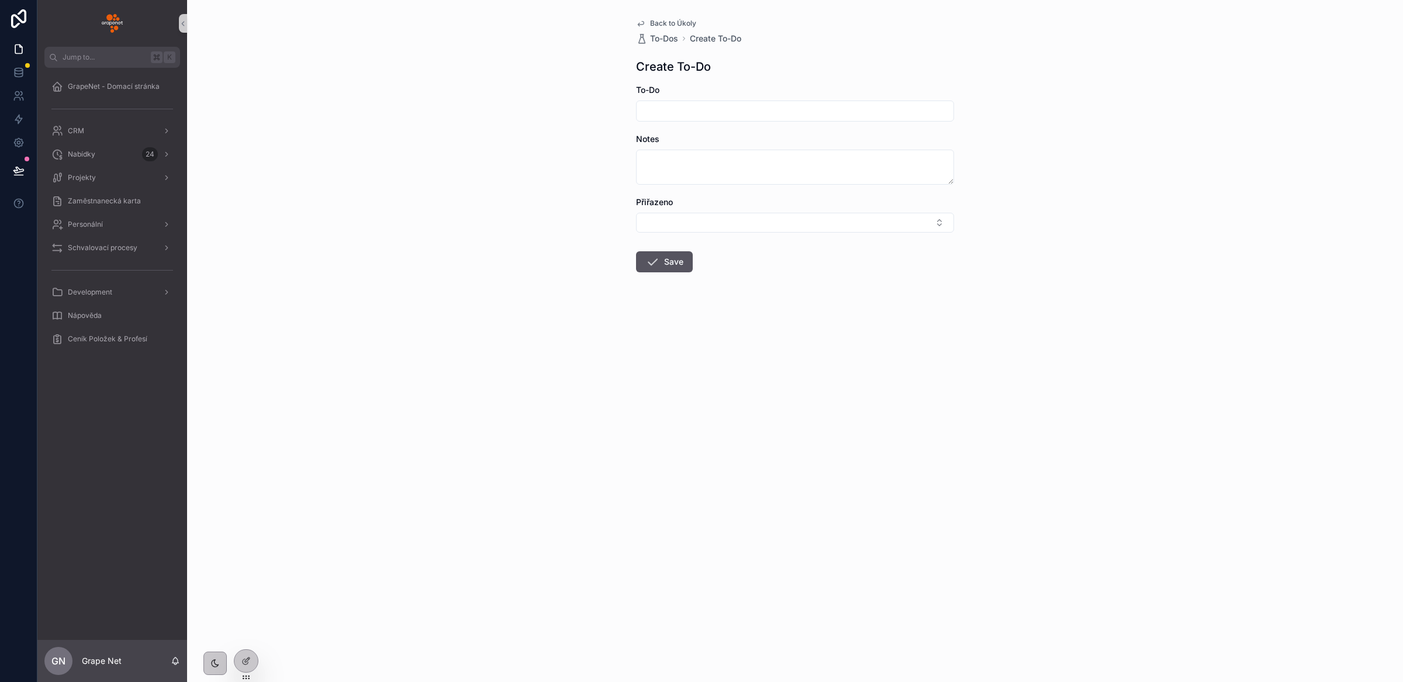
click at [665, 111] on input "scrollable content" at bounding box center [795, 111] width 317 height 16
type input "**********"
click at [673, 227] on button "Select Button" at bounding box center [795, 223] width 318 height 20
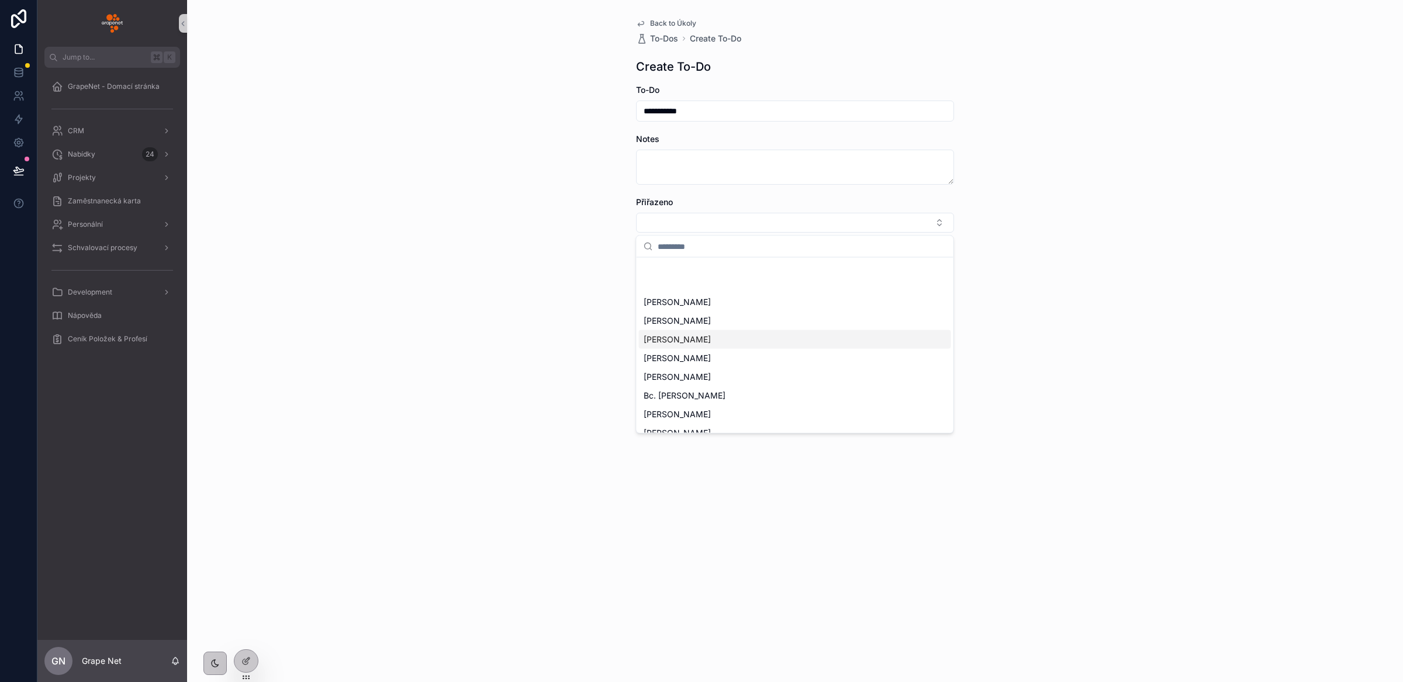
click at [679, 336] on span "Martin Pecháček" at bounding box center [677, 340] width 67 height 12
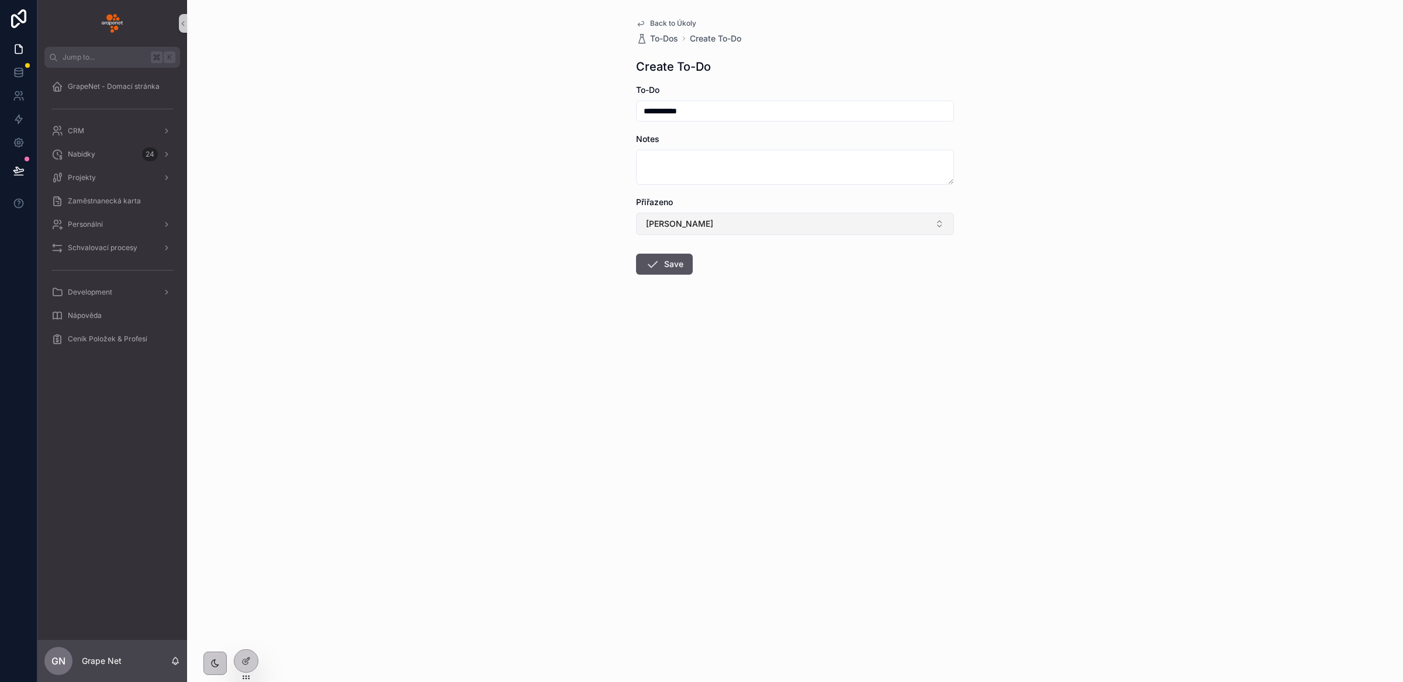
click at [730, 226] on button "Martin Pecháček" at bounding box center [795, 224] width 318 height 22
click at [489, 218] on div "**********" at bounding box center [795, 341] width 1216 height 682
click at [240, 662] on div at bounding box center [245, 661] width 23 height 22
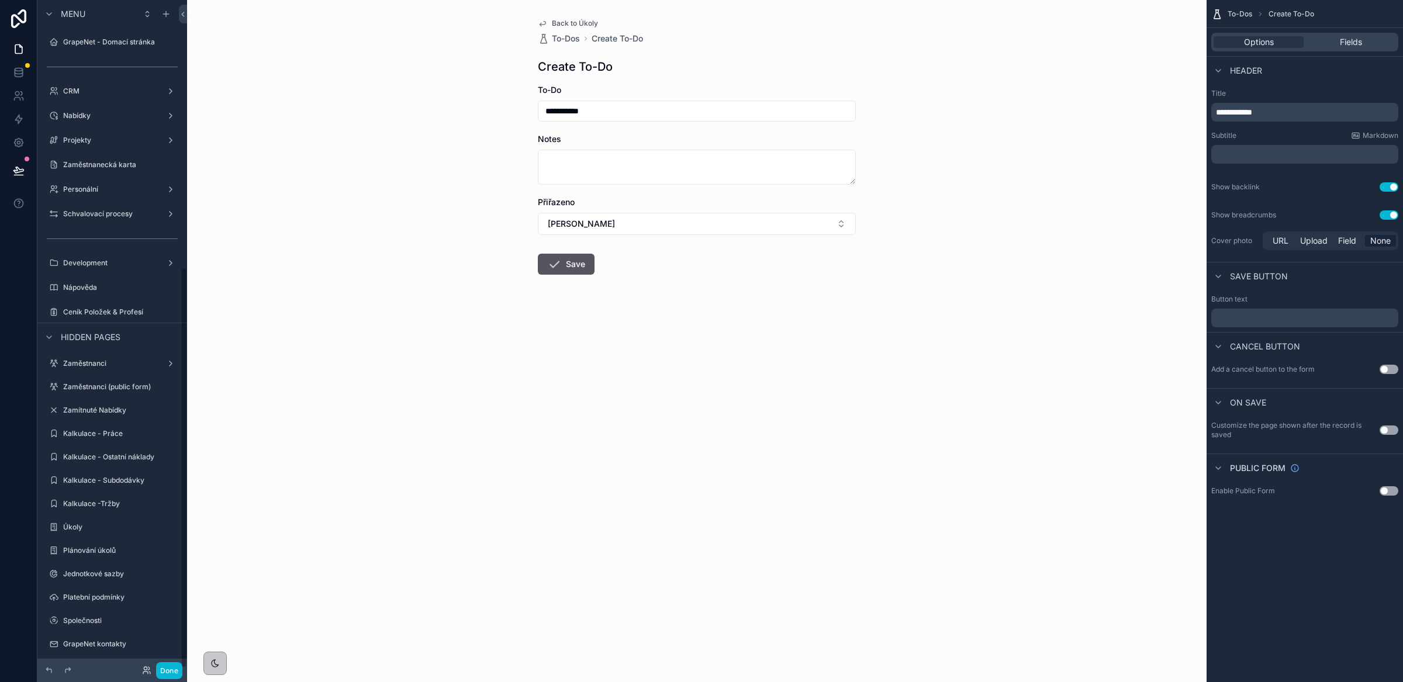
scroll to position [446, 0]
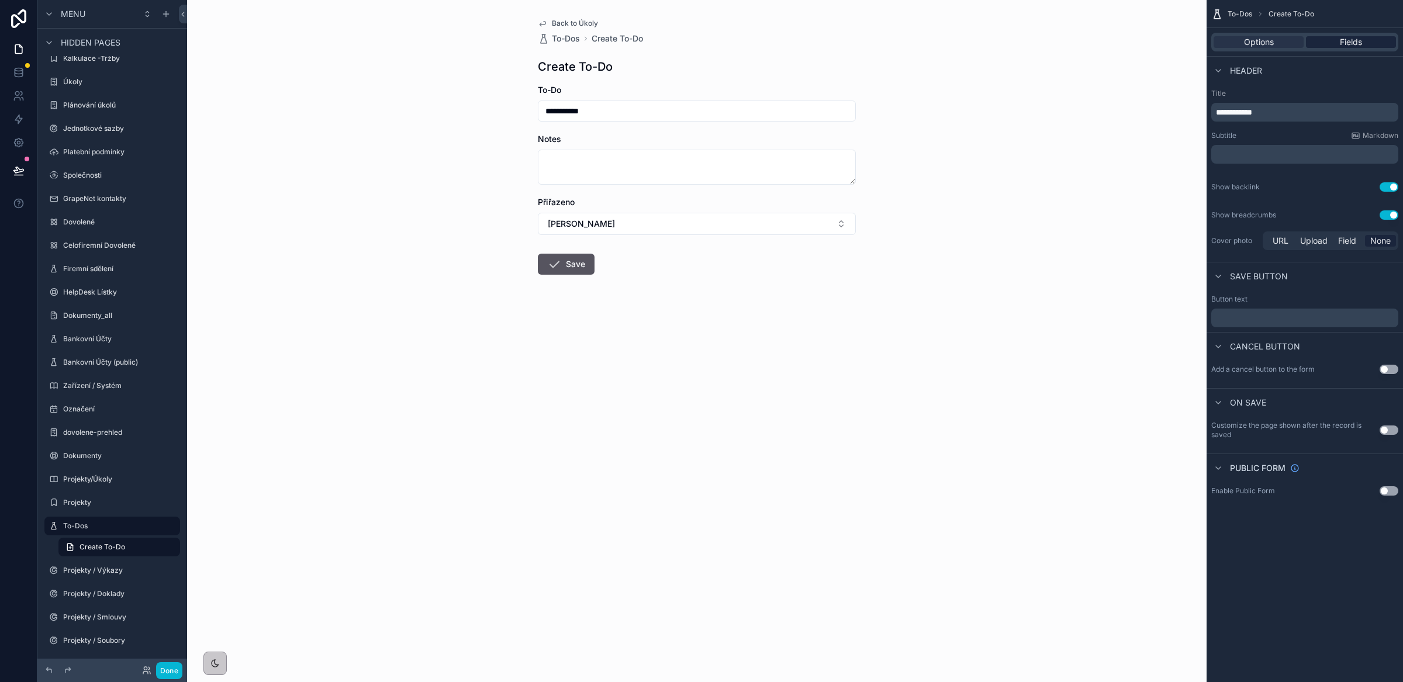
click at [1345, 43] on span "Fields" at bounding box center [1351, 42] width 22 height 12
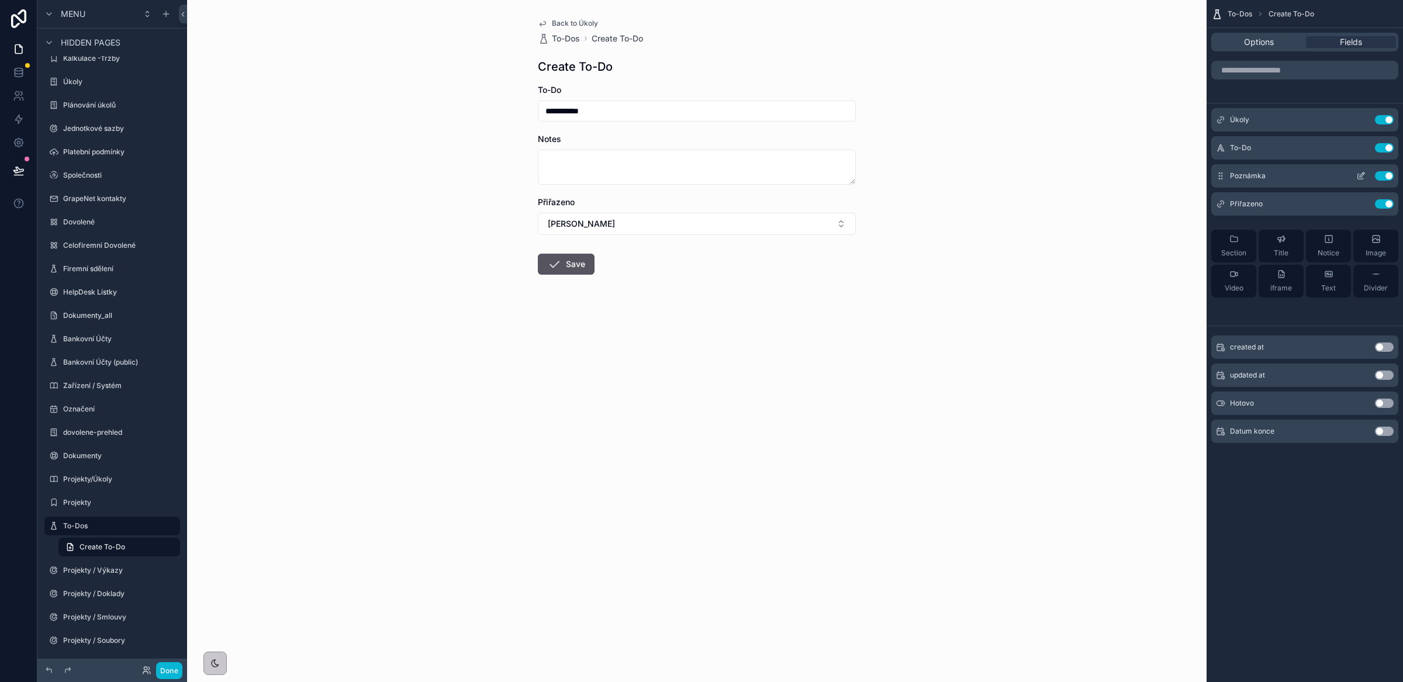
click at [1359, 176] on icon "scrollable content" at bounding box center [1360, 175] width 9 height 9
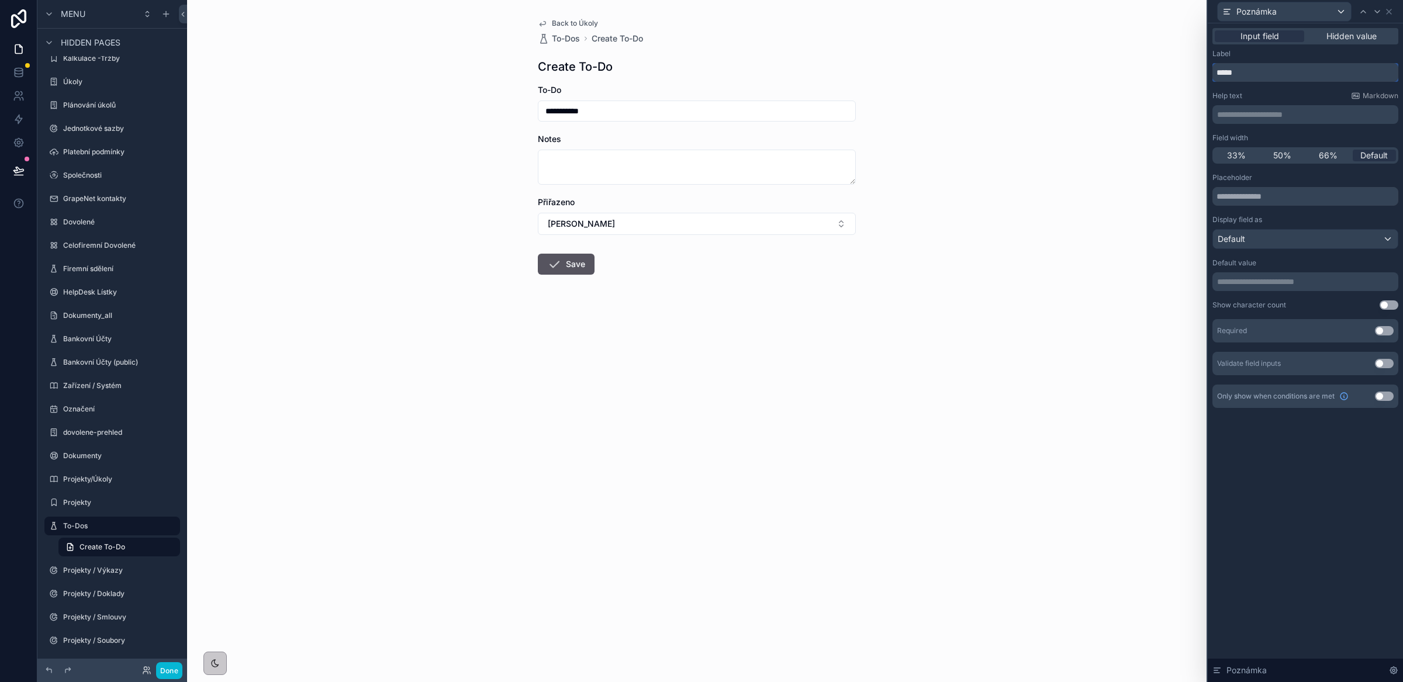
drag, startPoint x: 1251, startPoint y: 74, endPoint x: 1209, endPoint y: 74, distance: 41.5
click at [1209, 74] on div "**********" at bounding box center [1305, 229] width 195 height 413
type input "********"
click at [1290, 96] on div "Help text Markdown" at bounding box center [1306, 95] width 186 height 9
click at [1392, 12] on icon at bounding box center [1389, 11] width 9 height 9
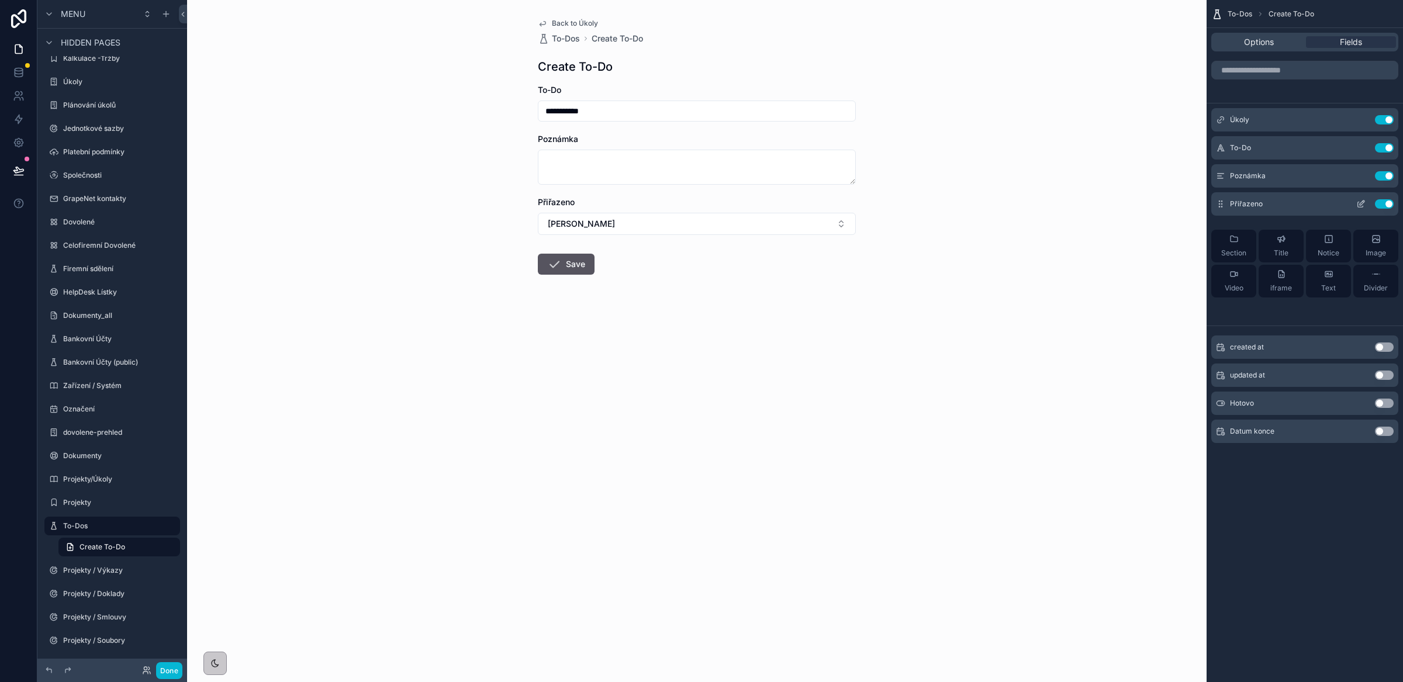
click at [1365, 202] on icon "scrollable content" at bounding box center [1360, 203] width 9 height 9
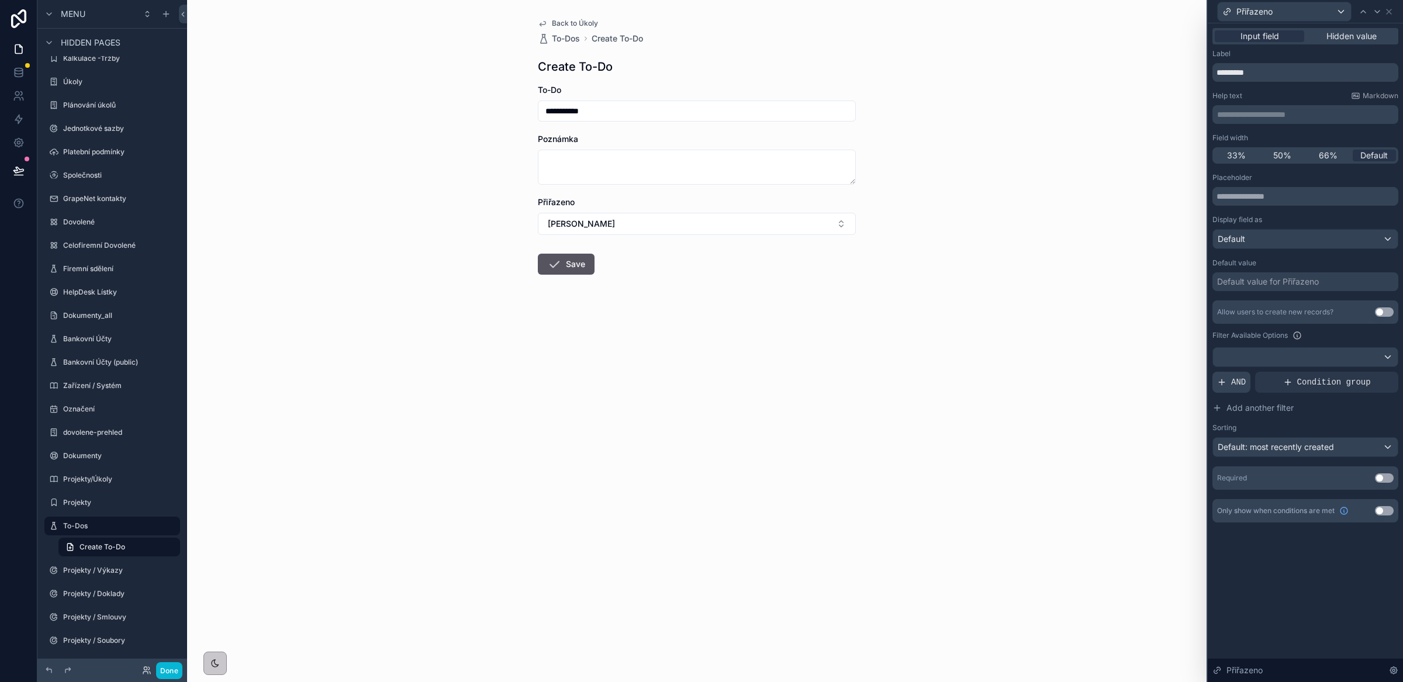
click at [1220, 384] on icon at bounding box center [1221, 382] width 9 height 9
click at [1368, 377] on div at bounding box center [1369, 373] width 16 height 16
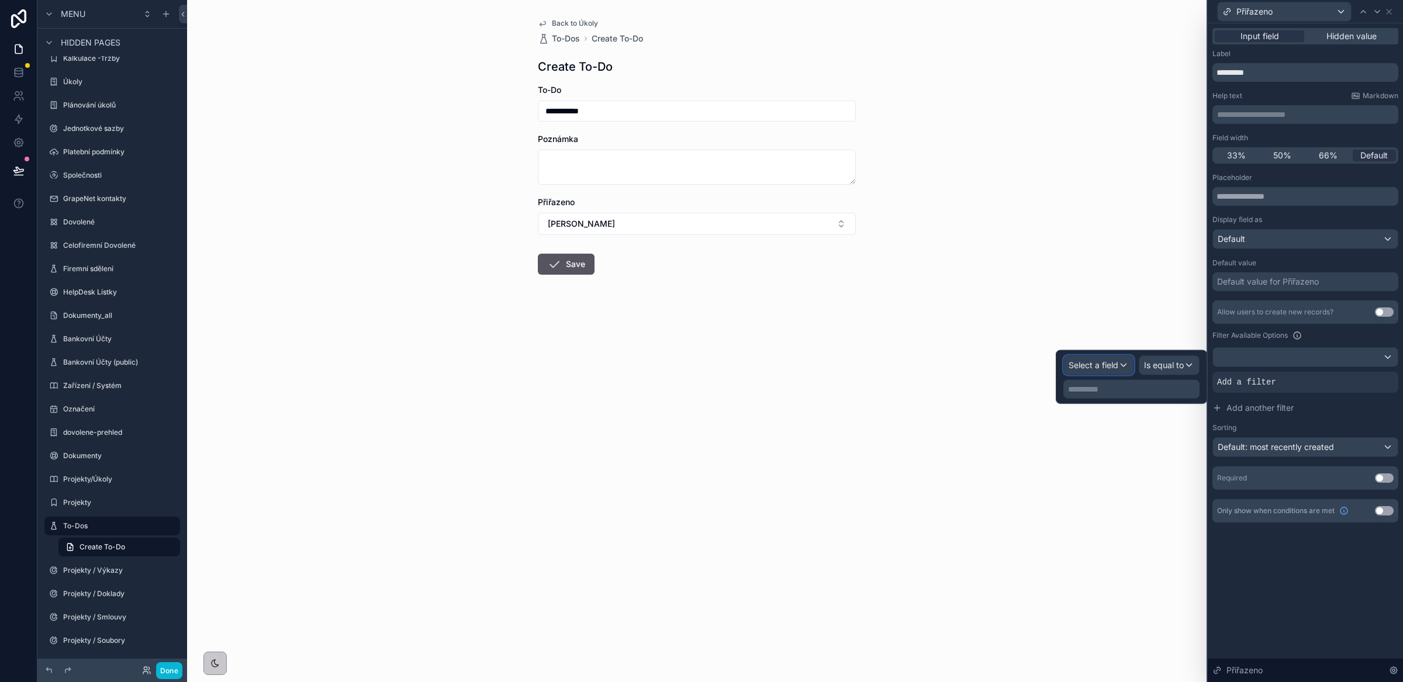
click at [1109, 368] on span "Select a field" at bounding box center [1094, 365] width 50 height 10
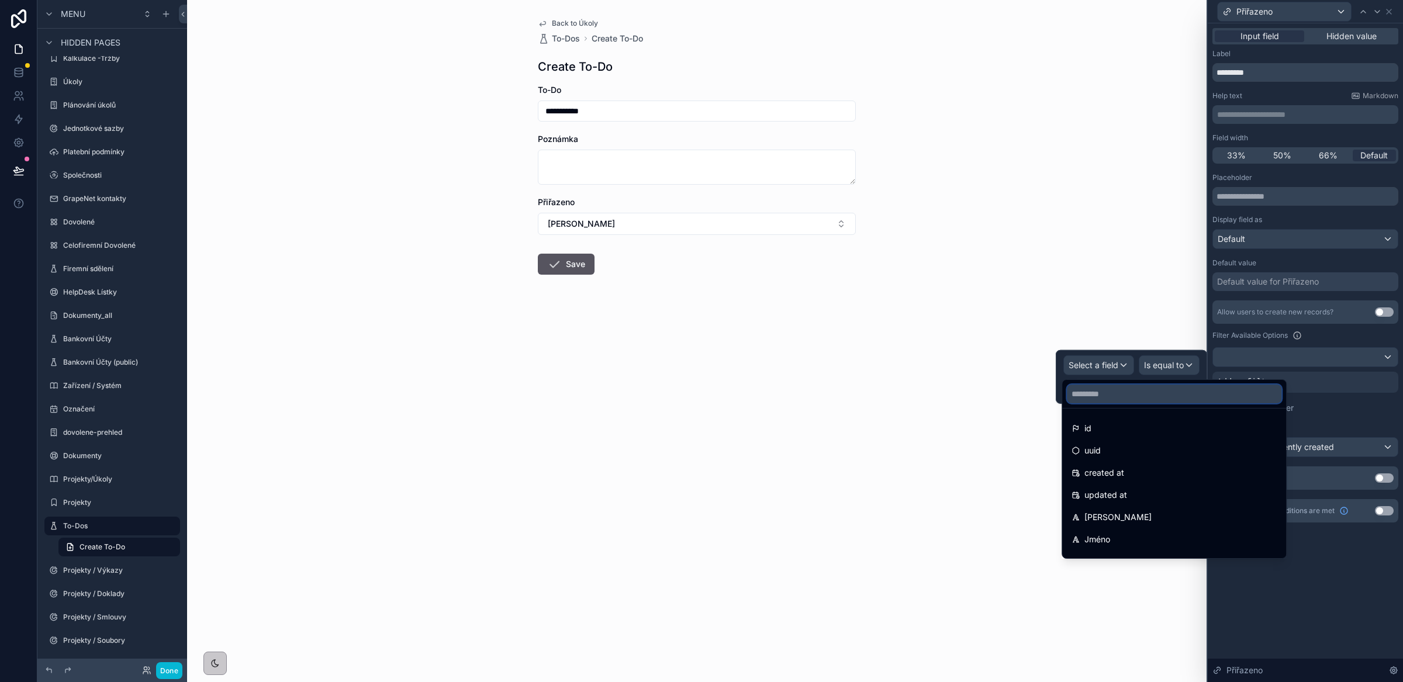
click at [1117, 401] on input "text" at bounding box center [1174, 394] width 215 height 19
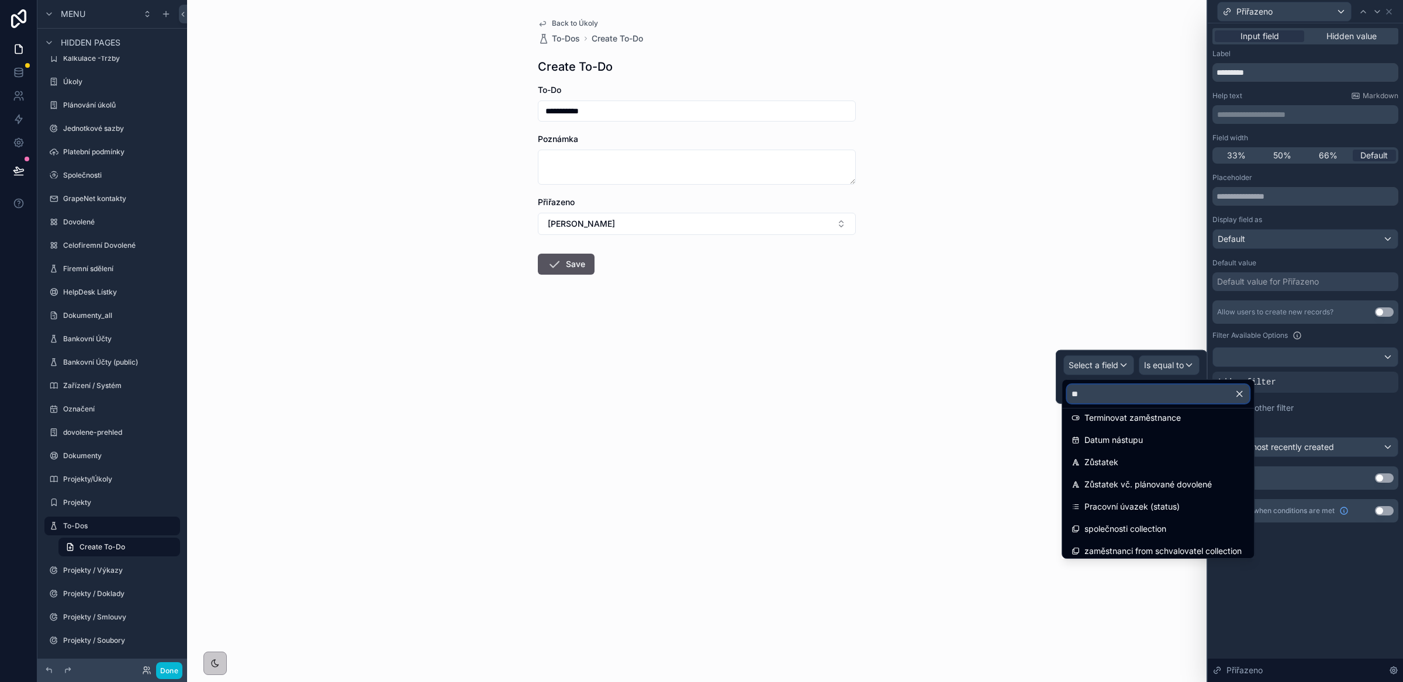
scroll to position [0, 0]
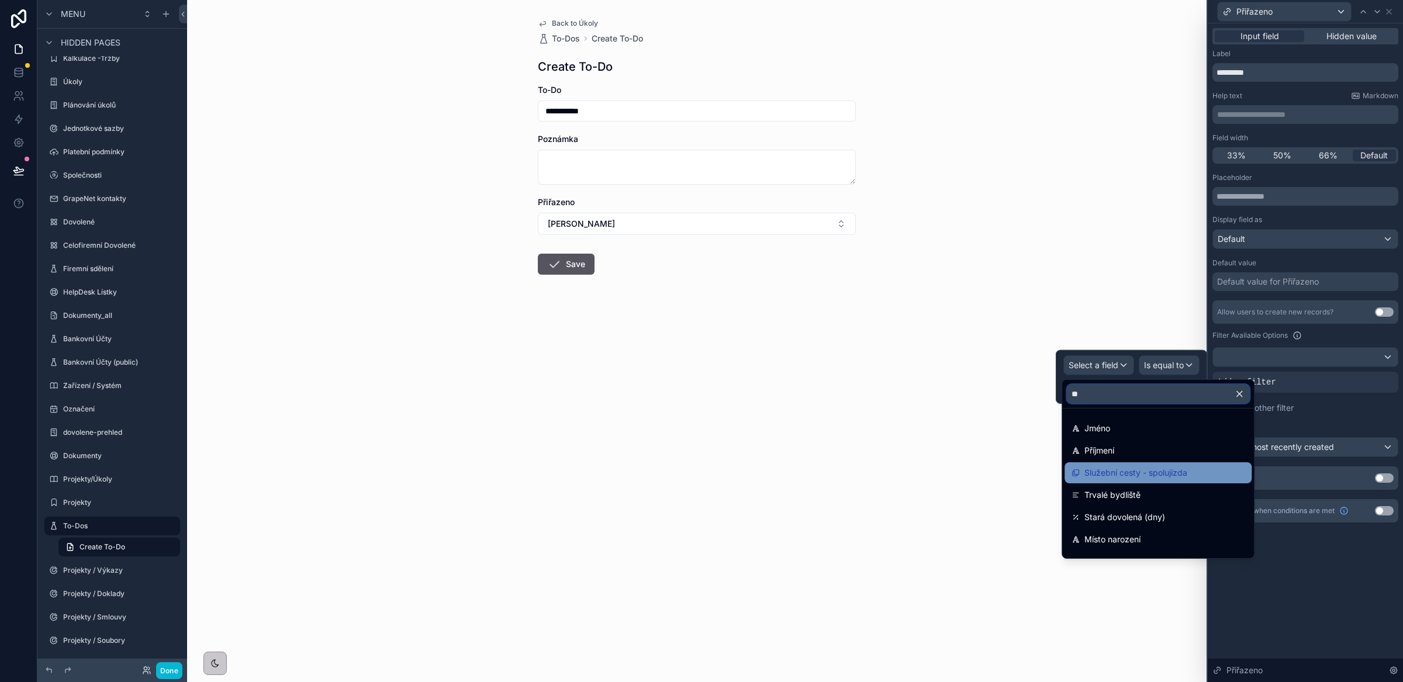
type input "*"
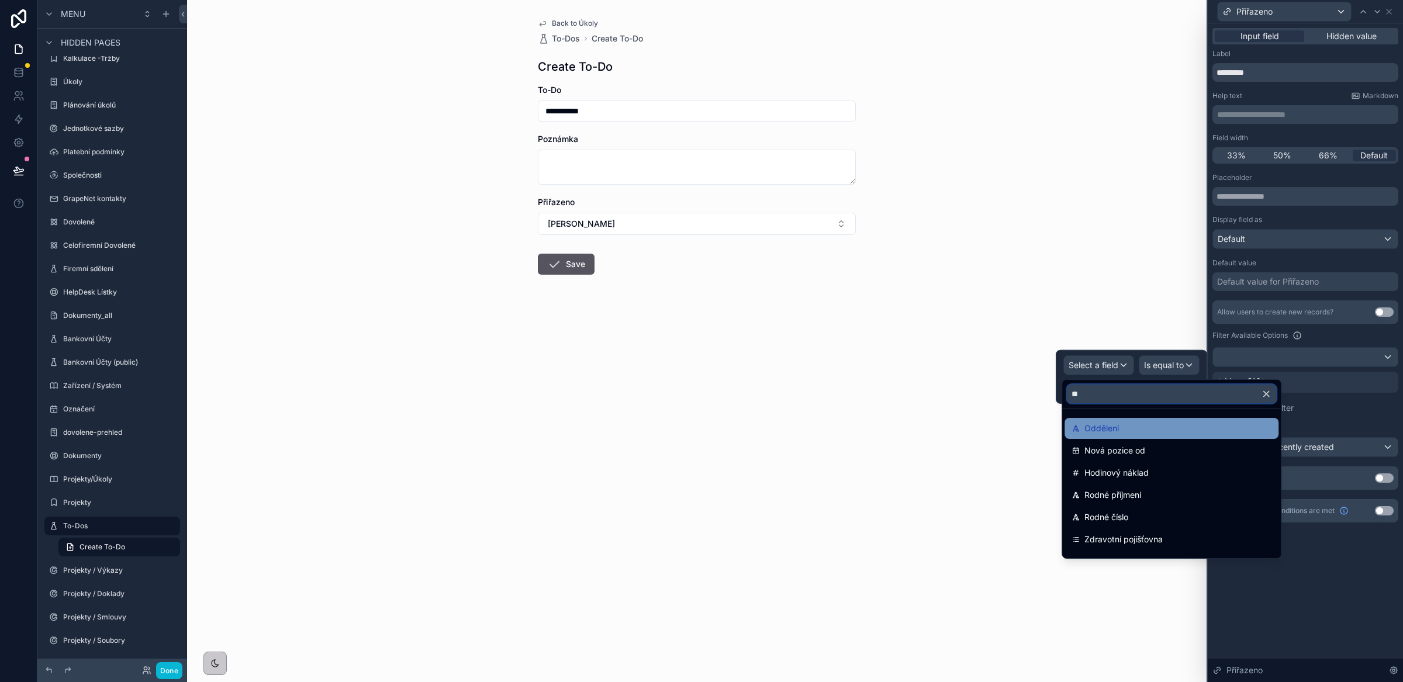
type input "**"
click at [1135, 435] on div "Oddělení" at bounding box center [1172, 429] width 200 height 14
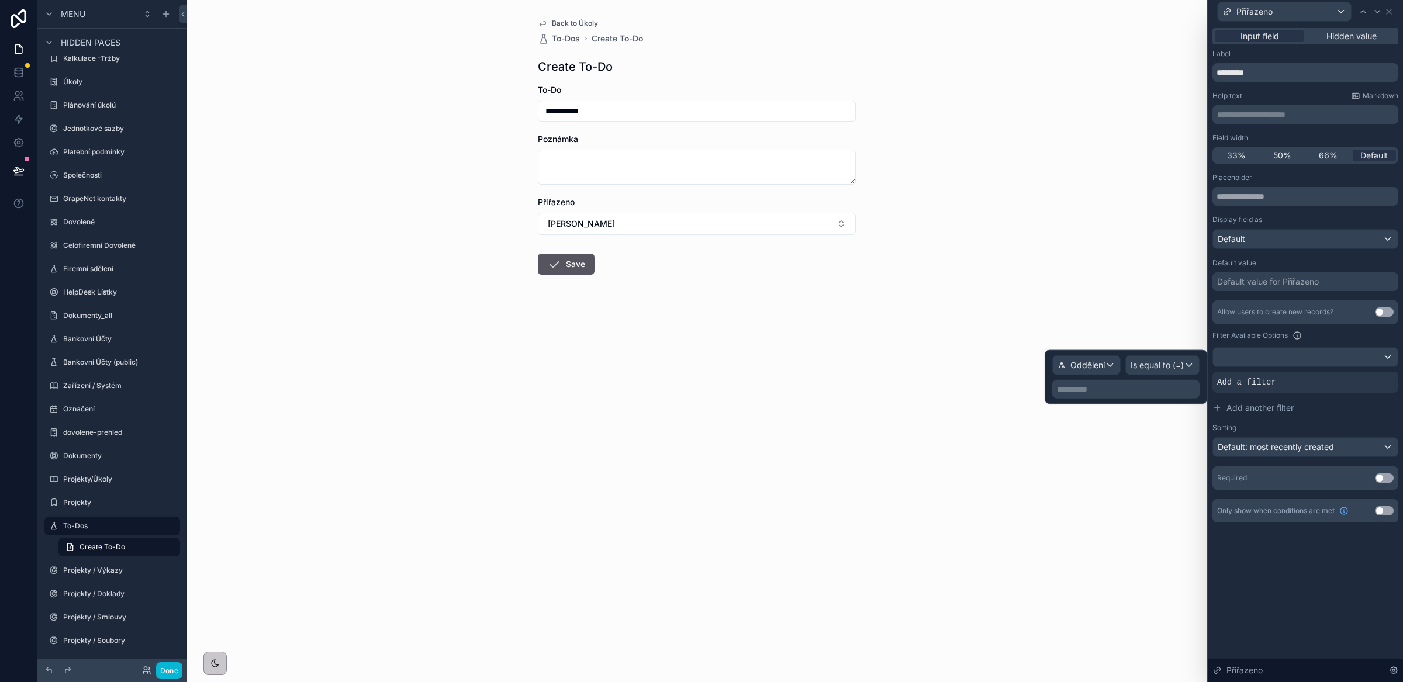
click at [1134, 393] on p "**********" at bounding box center [1127, 390] width 140 height 12
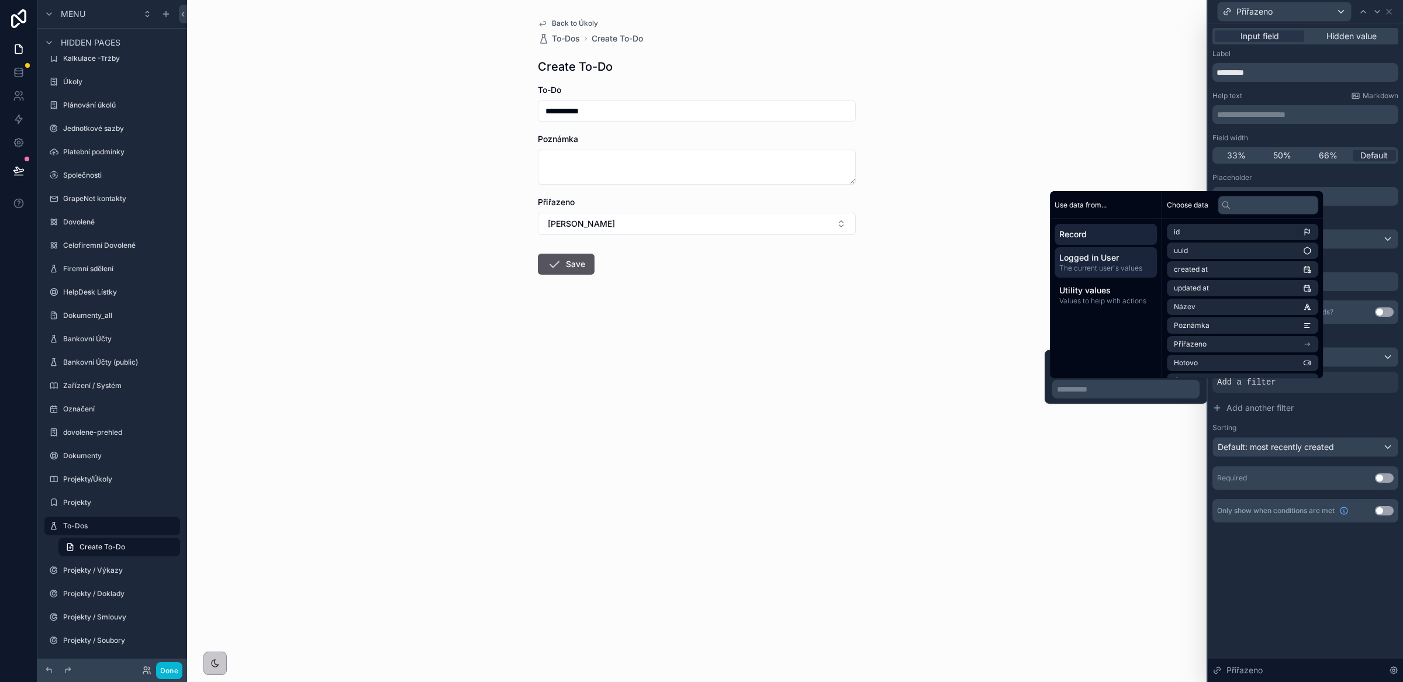
click at [1107, 263] on span "Logged in User" at bounding box center [1105, 258] width 93 height 12
click at [1226, 314] on li "Airtable User" at bounding box center [1242, 319] width 151 height 16
click at [1210, 350] on li "Oddělení" at bounding box center [1242, 348] width 151 height 16
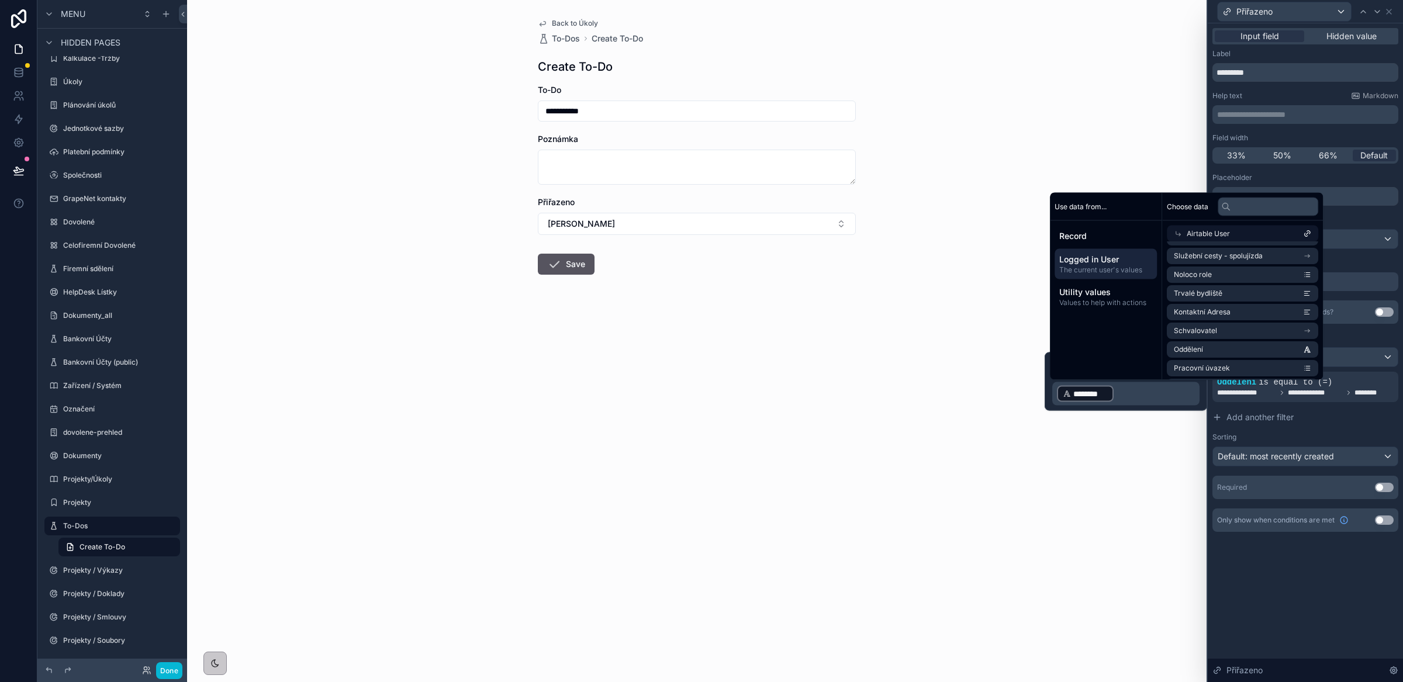
click at [1320, 601] on div "**********" at bounding box center [1305, 352] width 195 height 659
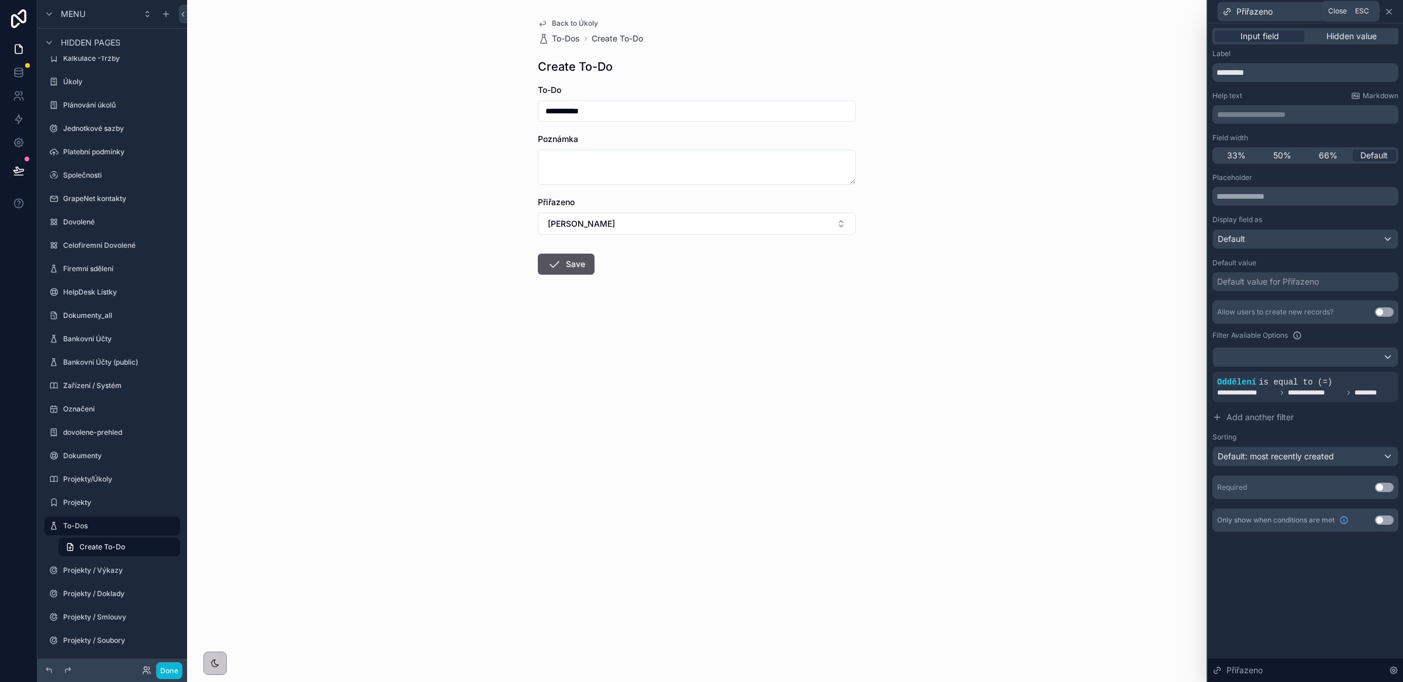
click at [1387, 14] on icon at bounding box center [1389, 11] width 9 height 9
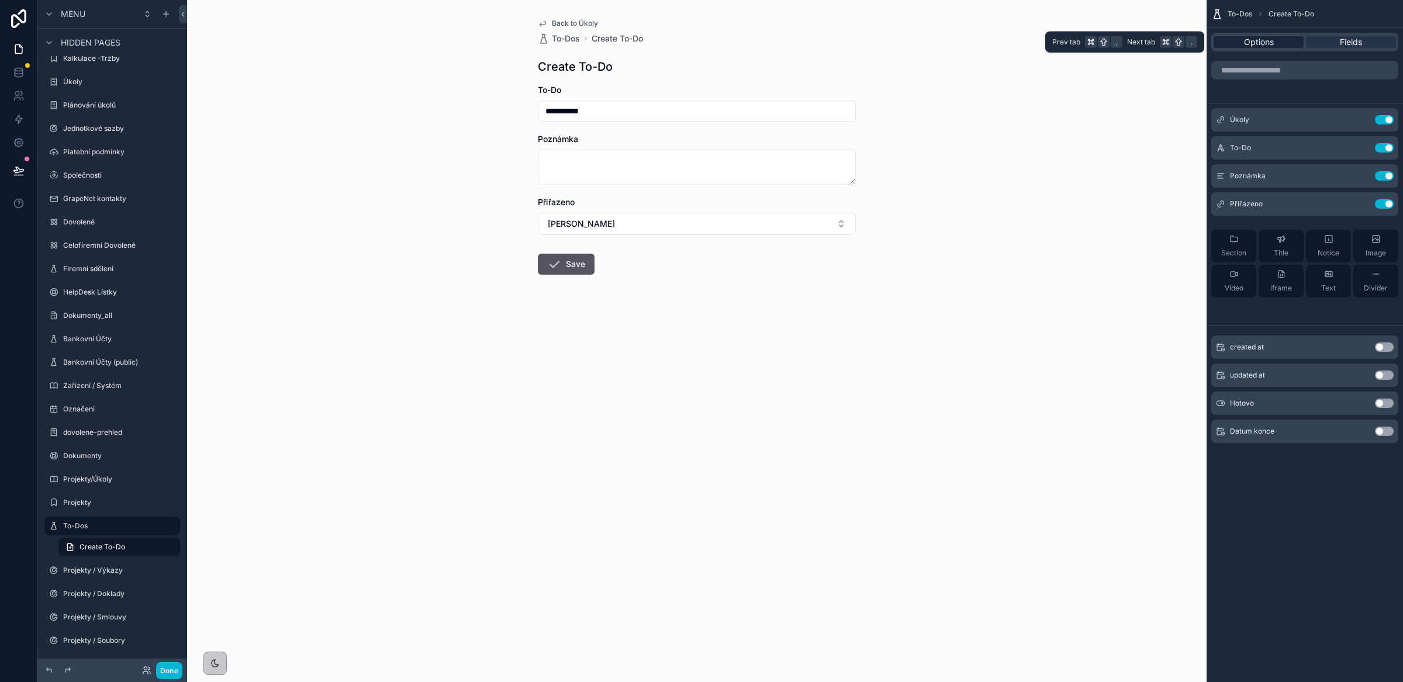
click at [1245, 43] on span "Options" at bounding box center [1259, 42] width 30 height 12
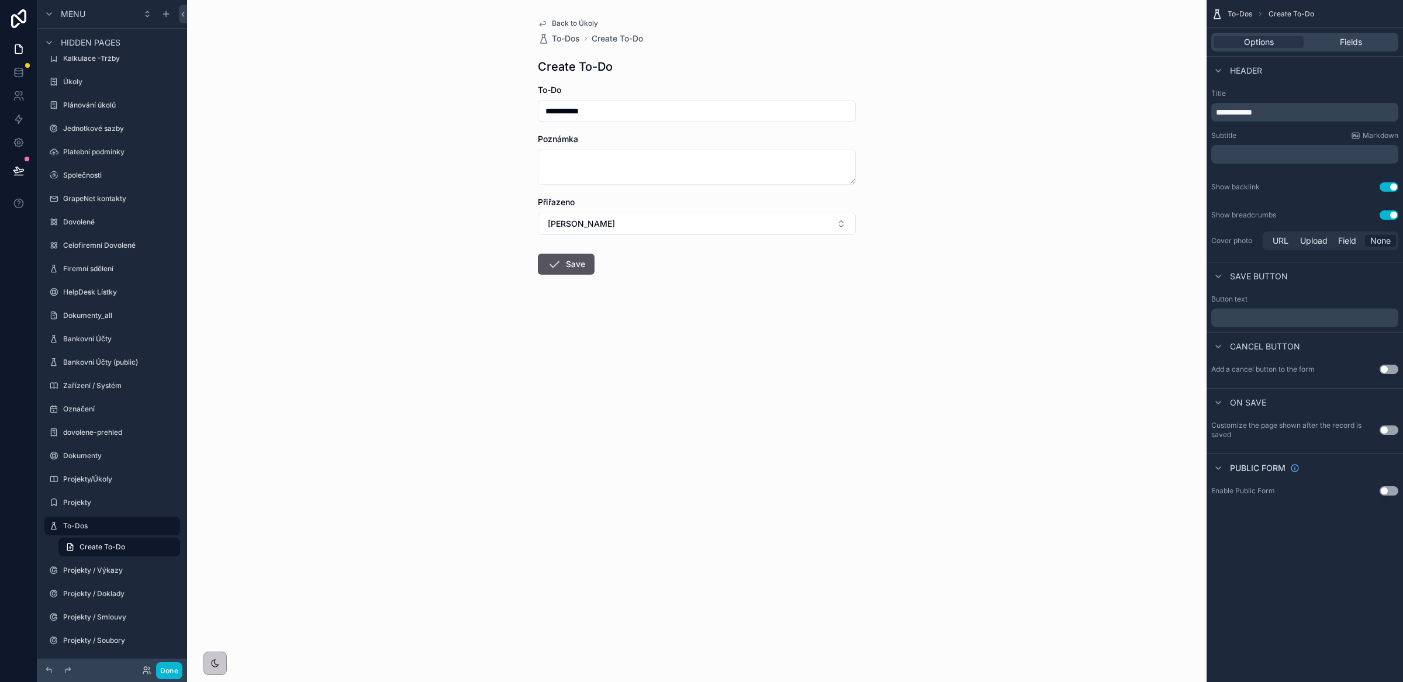
click at [1220, 113] on span "**********" at bounding box center [1234, 112] width 36 height 8
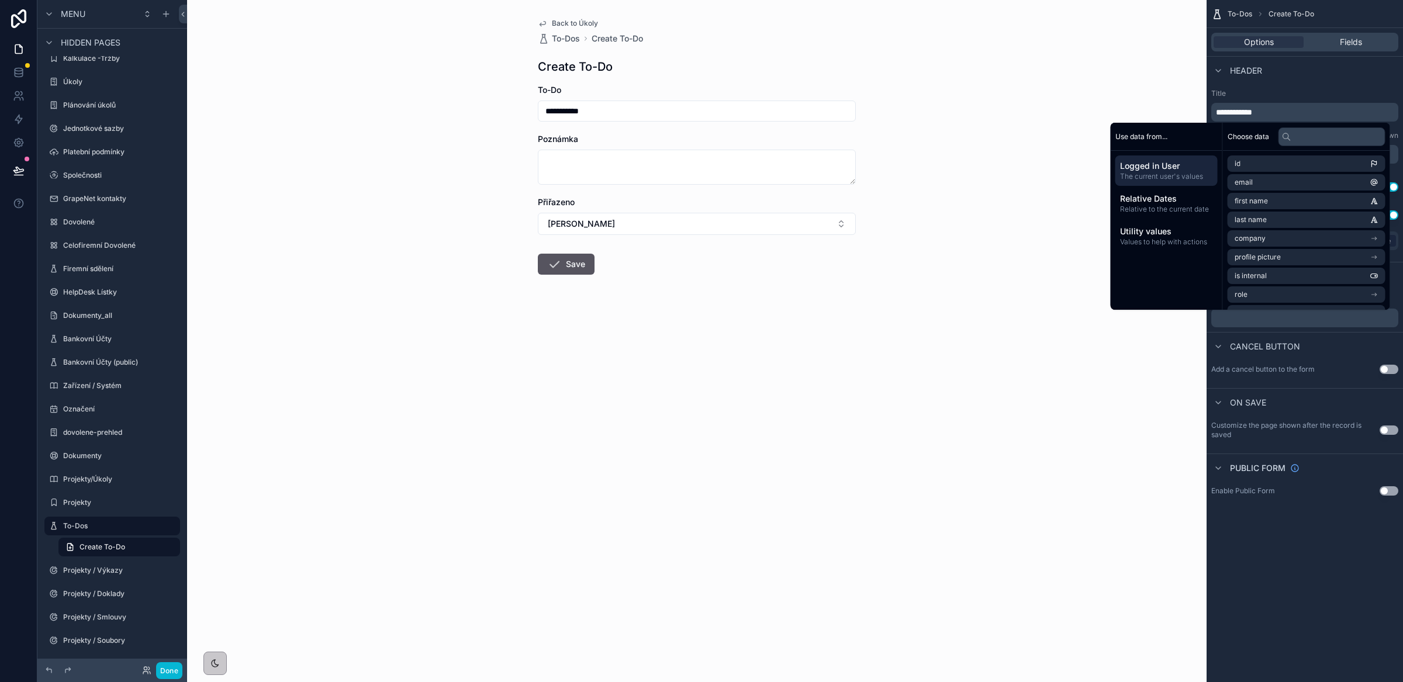
click at [1220, 113] on span "**********" at bounding box center [1234, 112] width 36 height 8
click at [1300, 89] on label "Title" at bounding box center [1304, 93] width 187 height 9
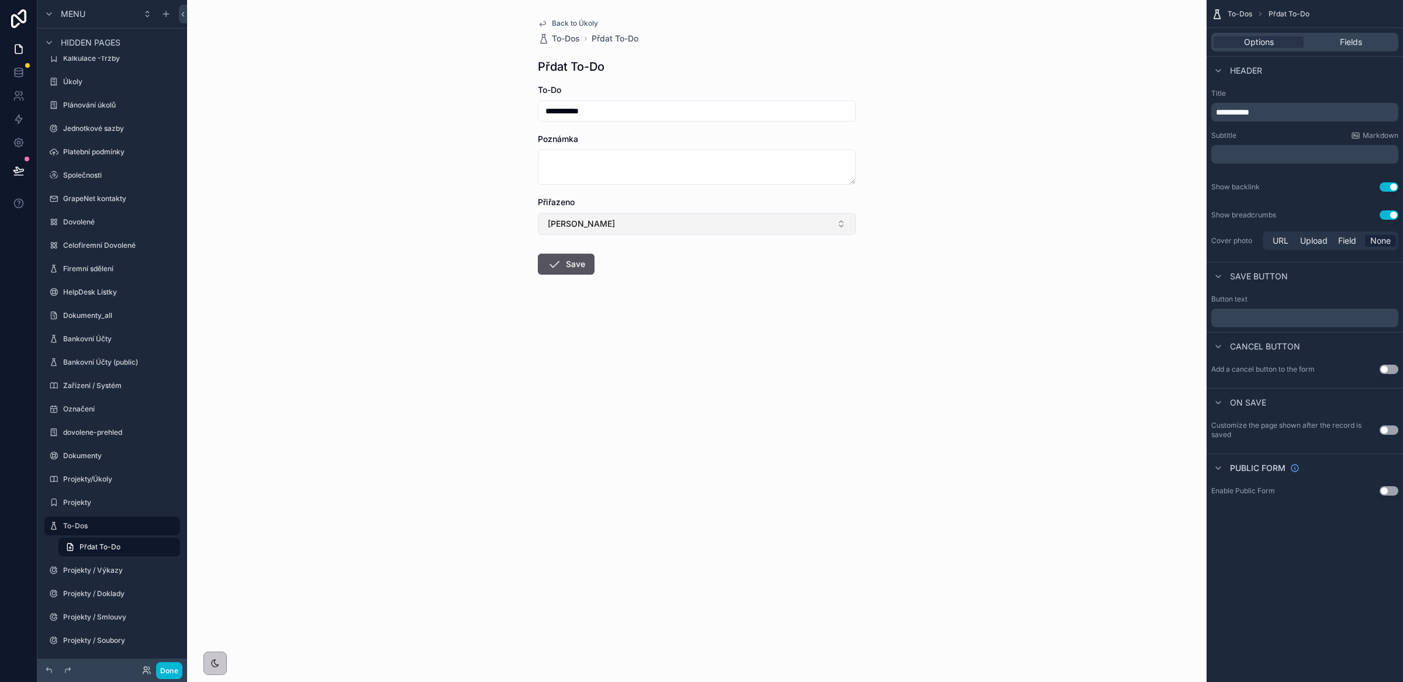
click at [625, 229] on button "Martin Pecháček" at bounding box center [697, 224] width 318 height 22
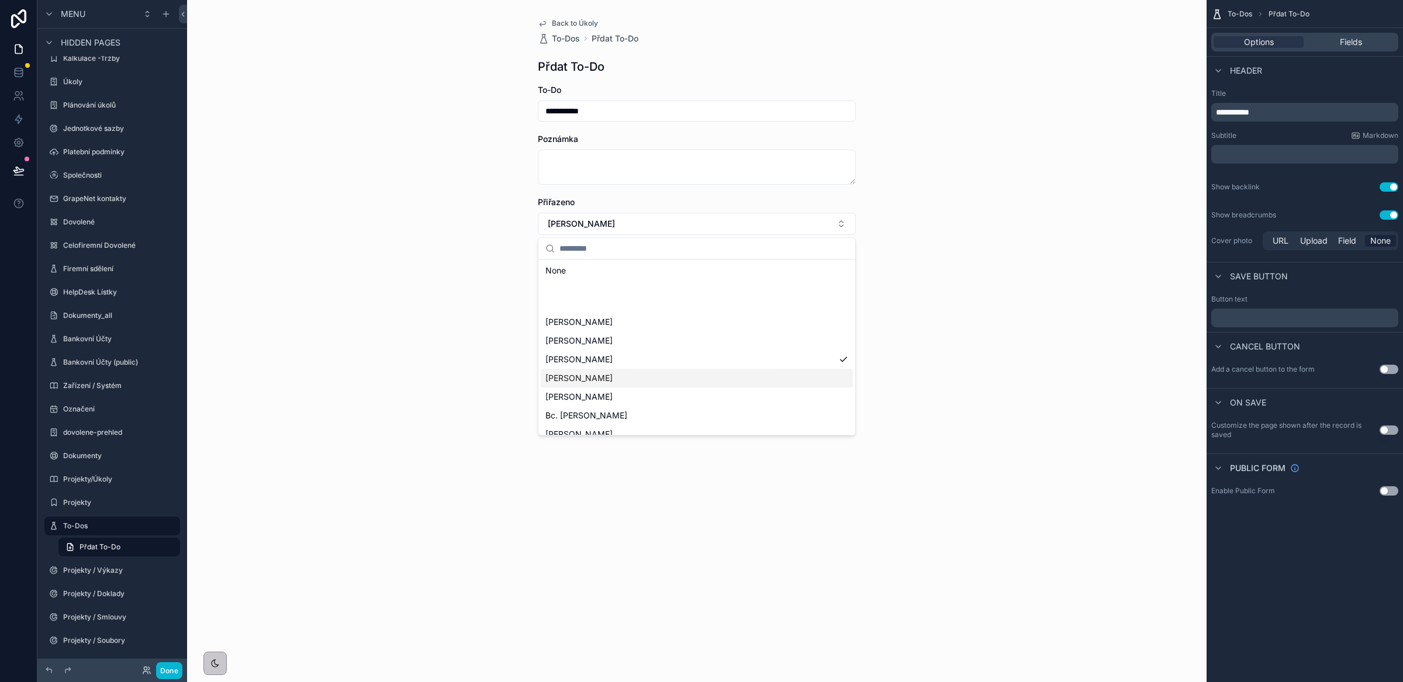
scroll to position [0, 0]
click at [364, 398] on div "**********" at bounding box center [697, 341] width 1020 height 682
click at [175, 675] on button "Done" at bounding box center [169, 670] width 26 height 17
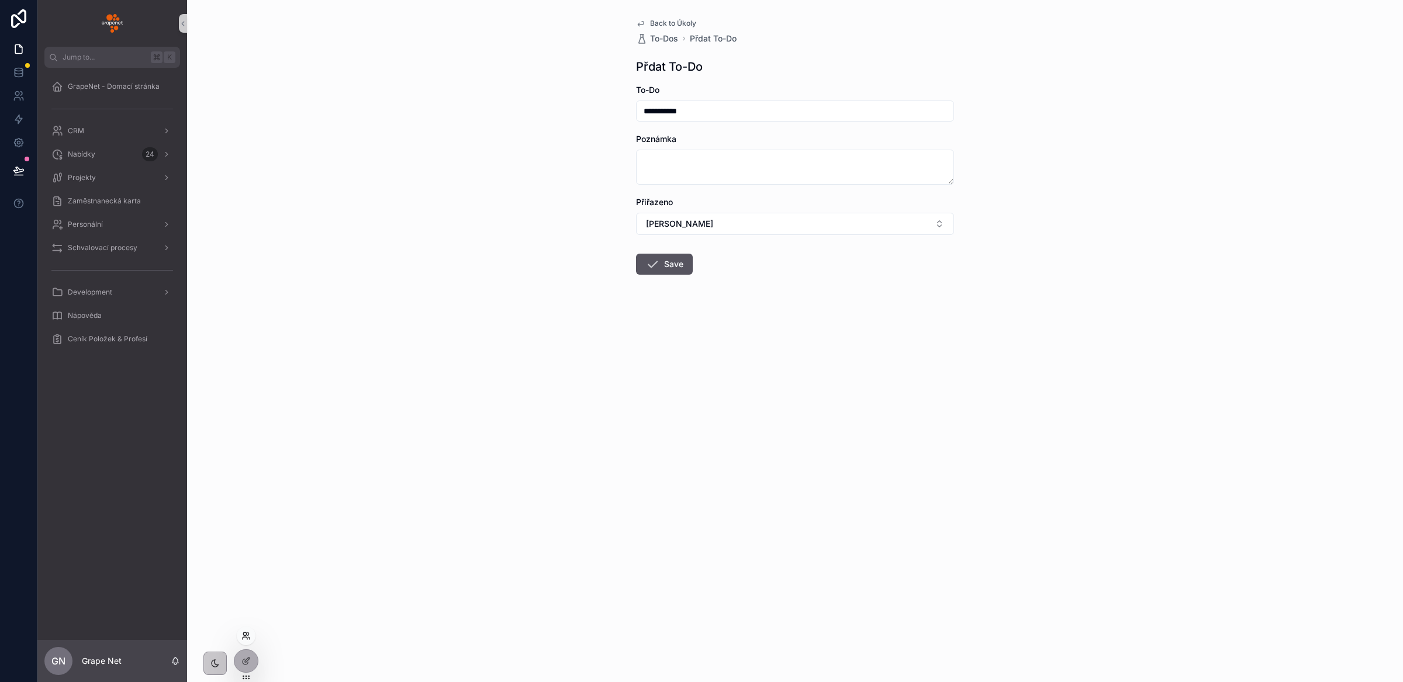
click at [248, 638] on icon at bounding box center [245, 635] width 9 height 9
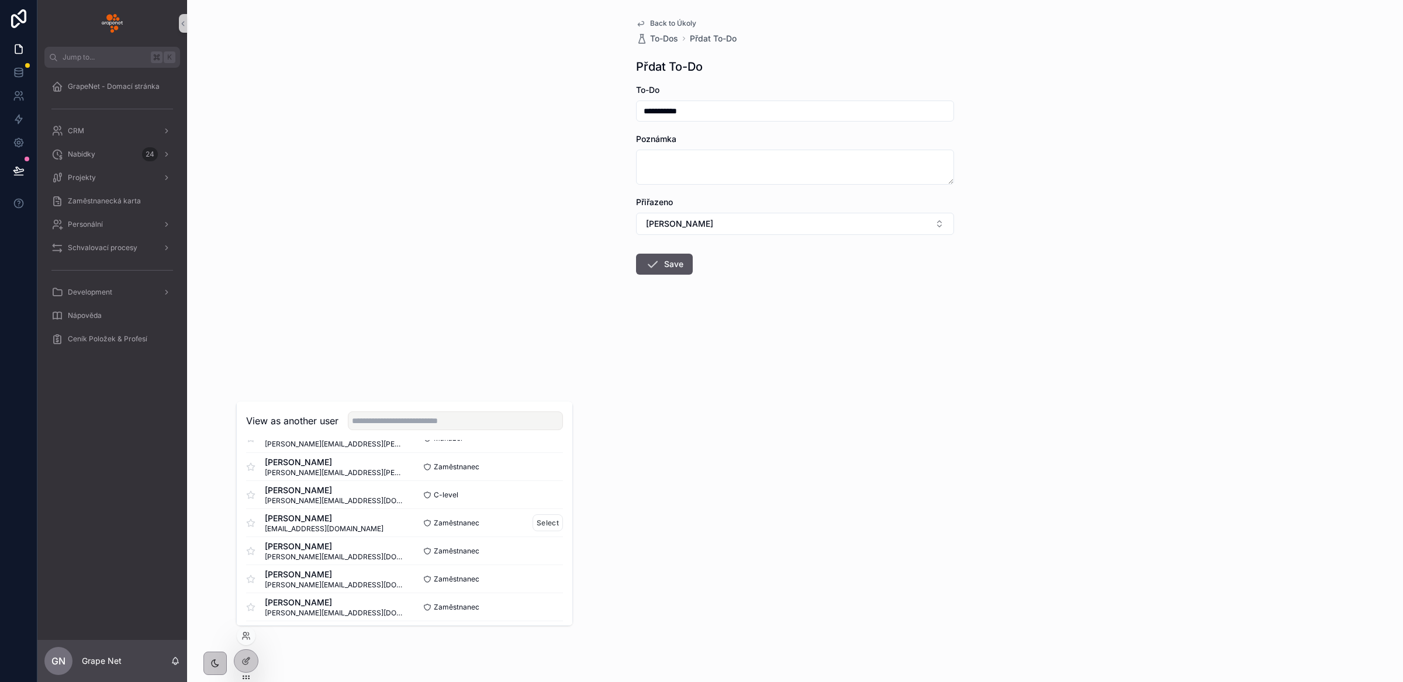
scroll to position [26, 0]
click at [533, 606] on button "Select" at bounding box center [548, 606] width 30 height 17
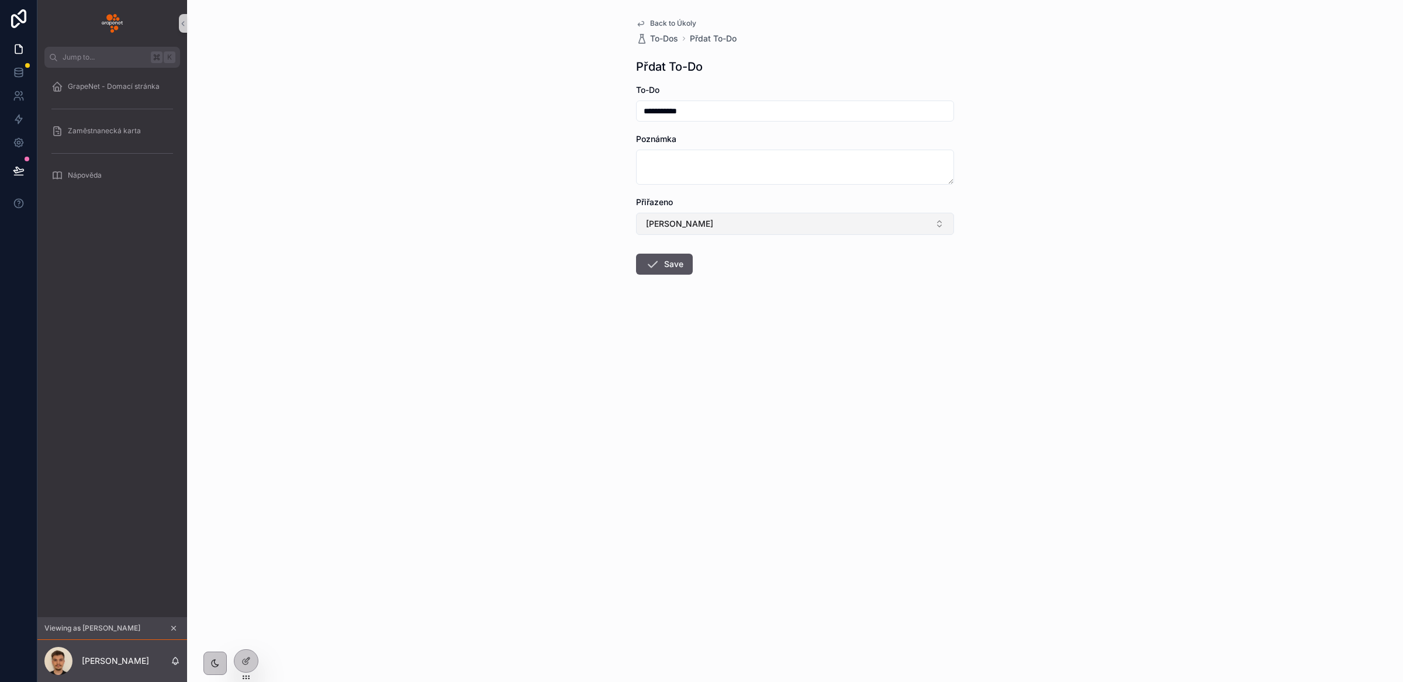
click at [679, 220] on span "[PERSON_NAME]" at bounding box center [679, 224] width 67 height 12
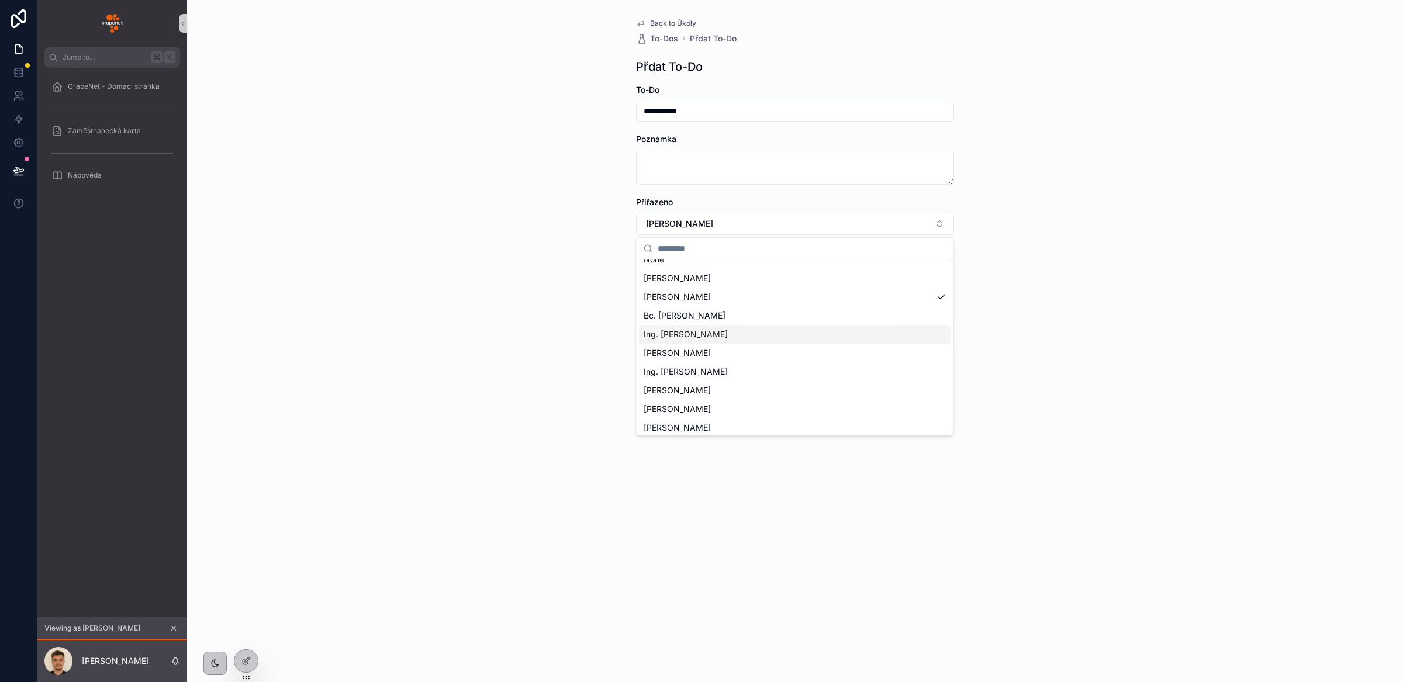
scroll to position [16, 0]
click at [512, 376] on div "**********" at bounding box center [795, 341] width 1216 height 682
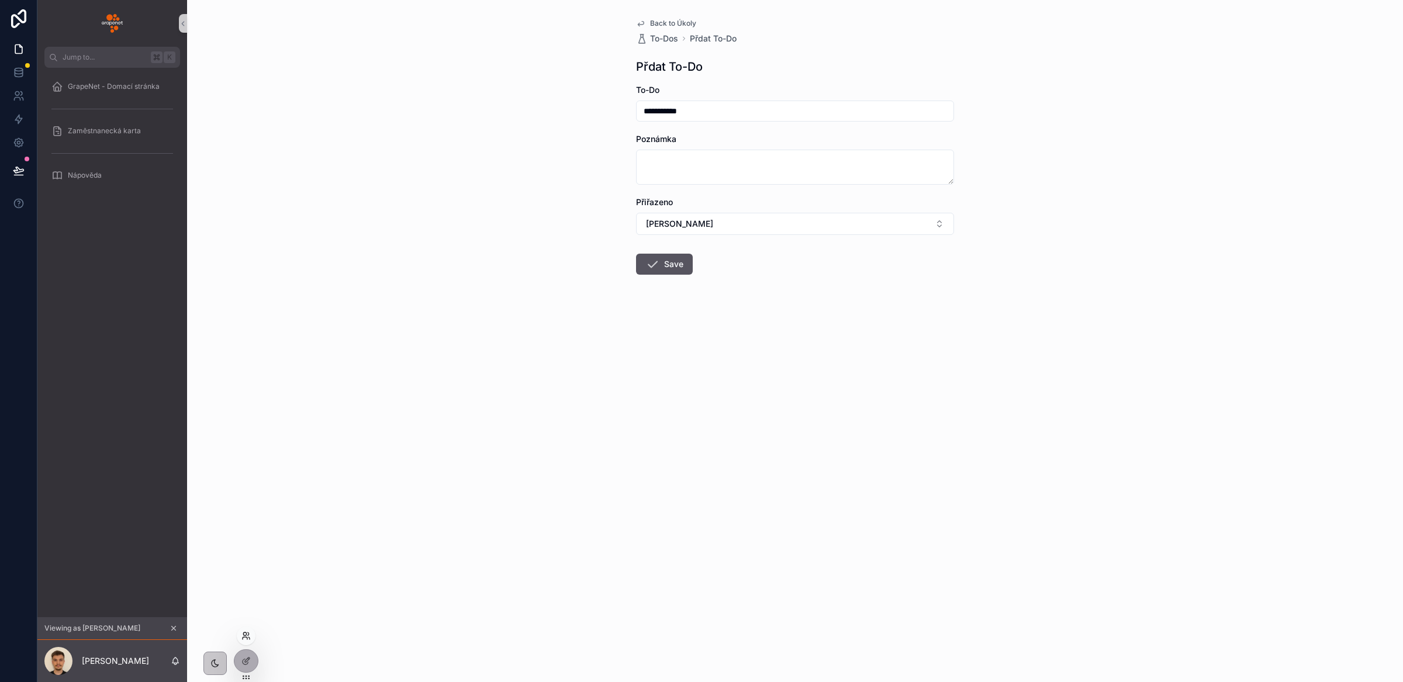
click at [246, 637] on icon at bounding box center [245, 638] width 5 height 2
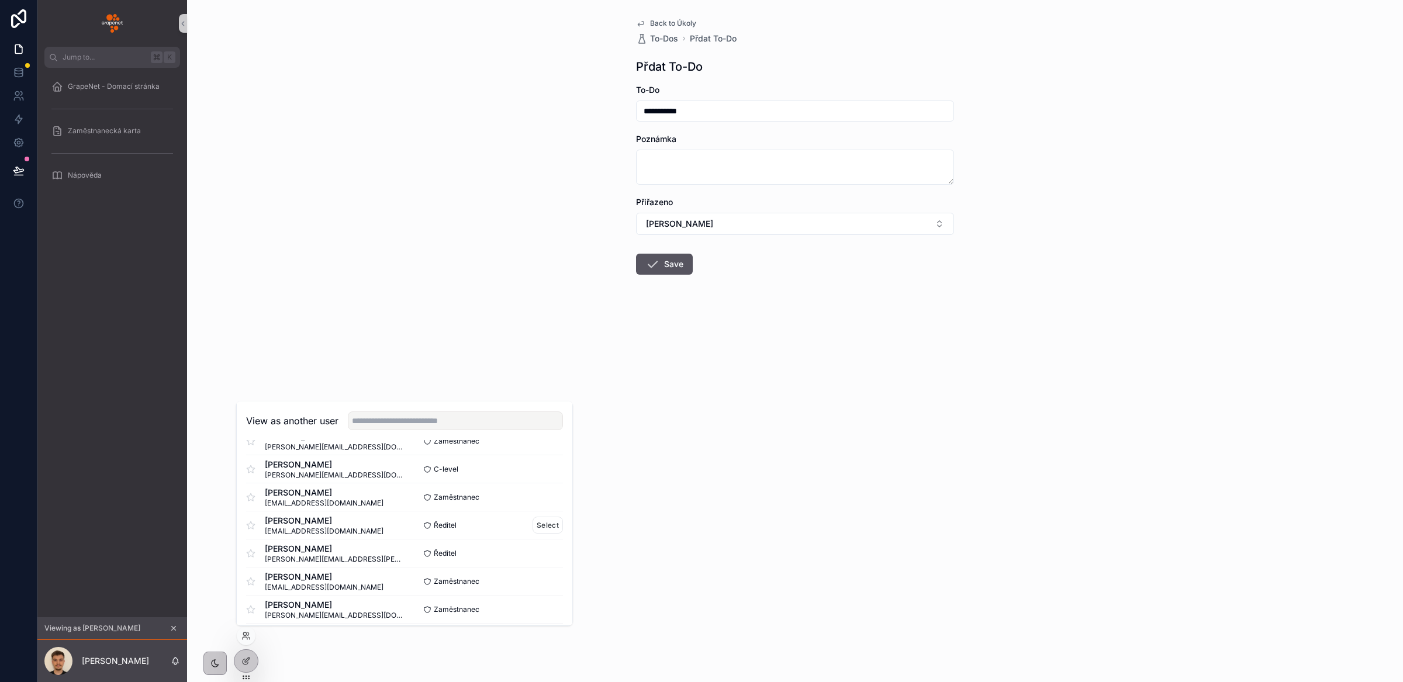
scroll to position [193, 0]
click at [537, 551] on button "Select" at bounding box center [548, 551] width 30 height 17
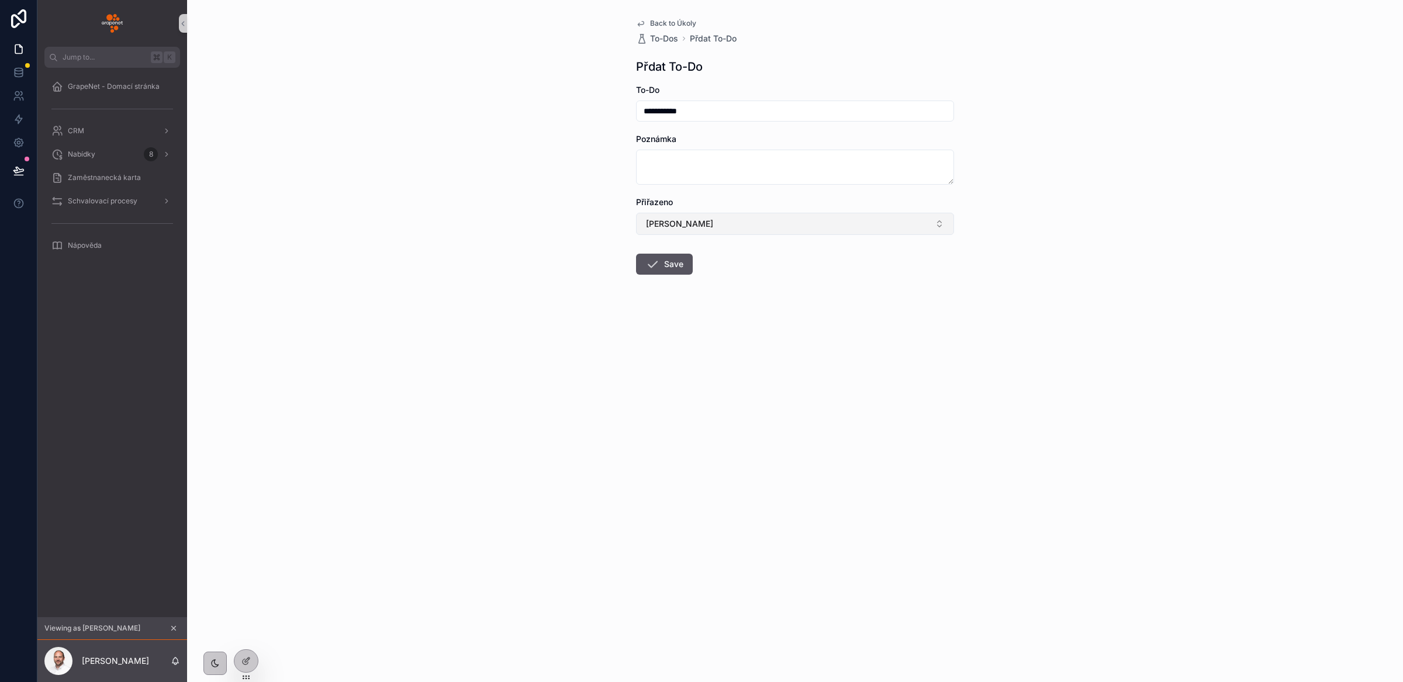
click at [674, 226] on span "[PERSON_NAME]" at bounding box center [679, 224] width 67 height 12
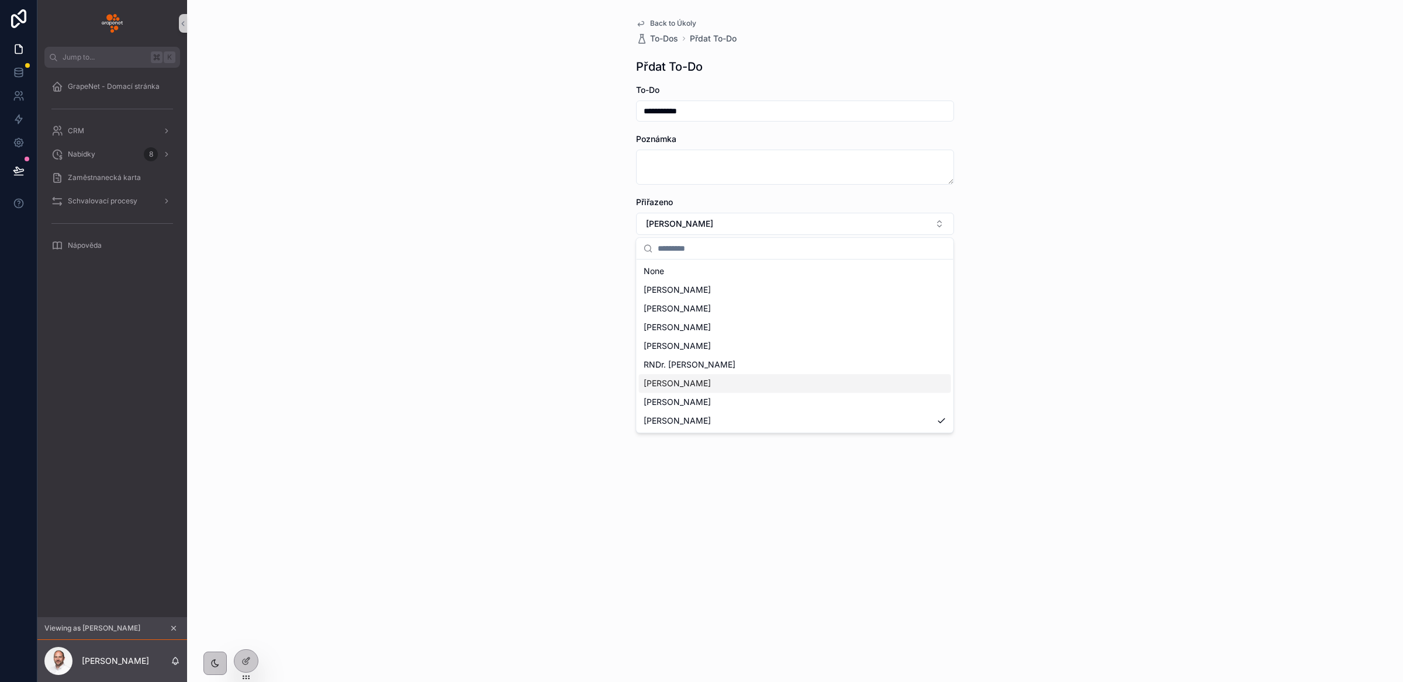
click at [1284, 345] on div "**********" at bounding box center [795, 341] width 1216 height 682
click at [670, 260] on button "Save" at bounding box center [664, 264] width 57 height 21
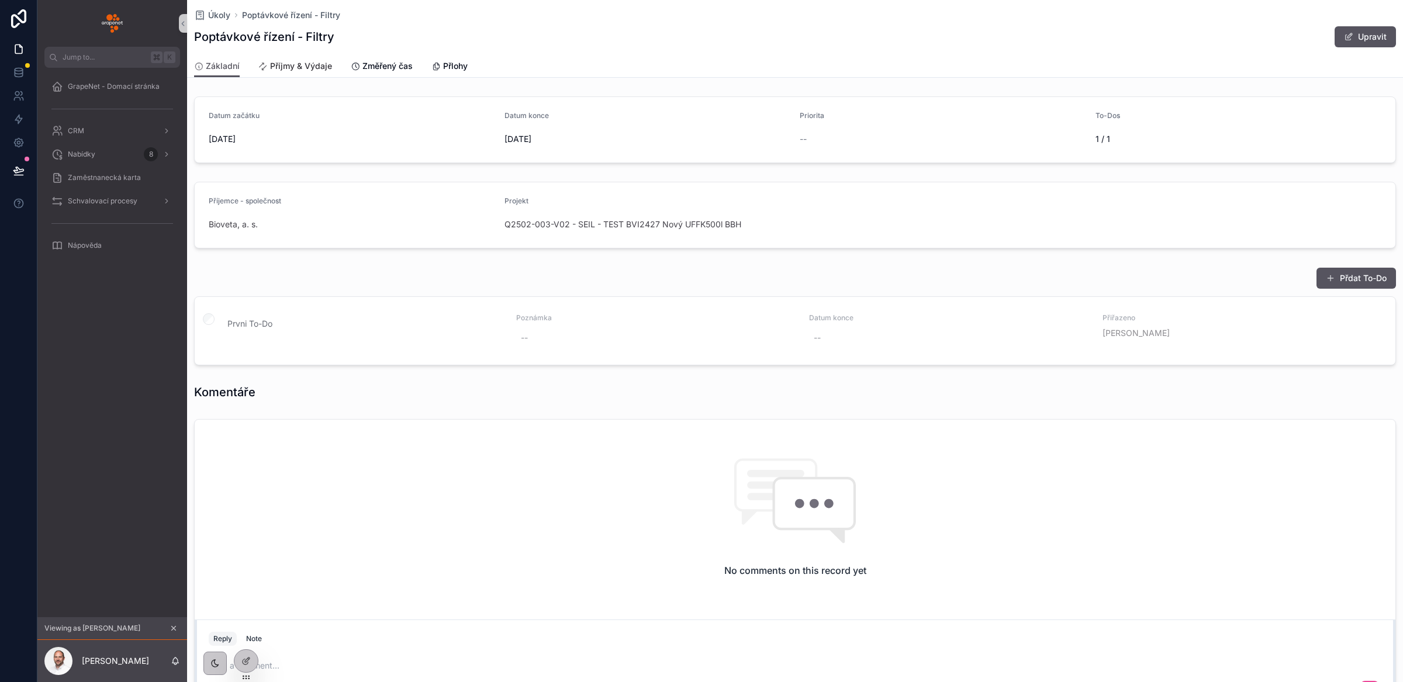
click at [281, 63] on span "Příjmy & Výdaje" at bounding box center [301, 66] width 62 height 12
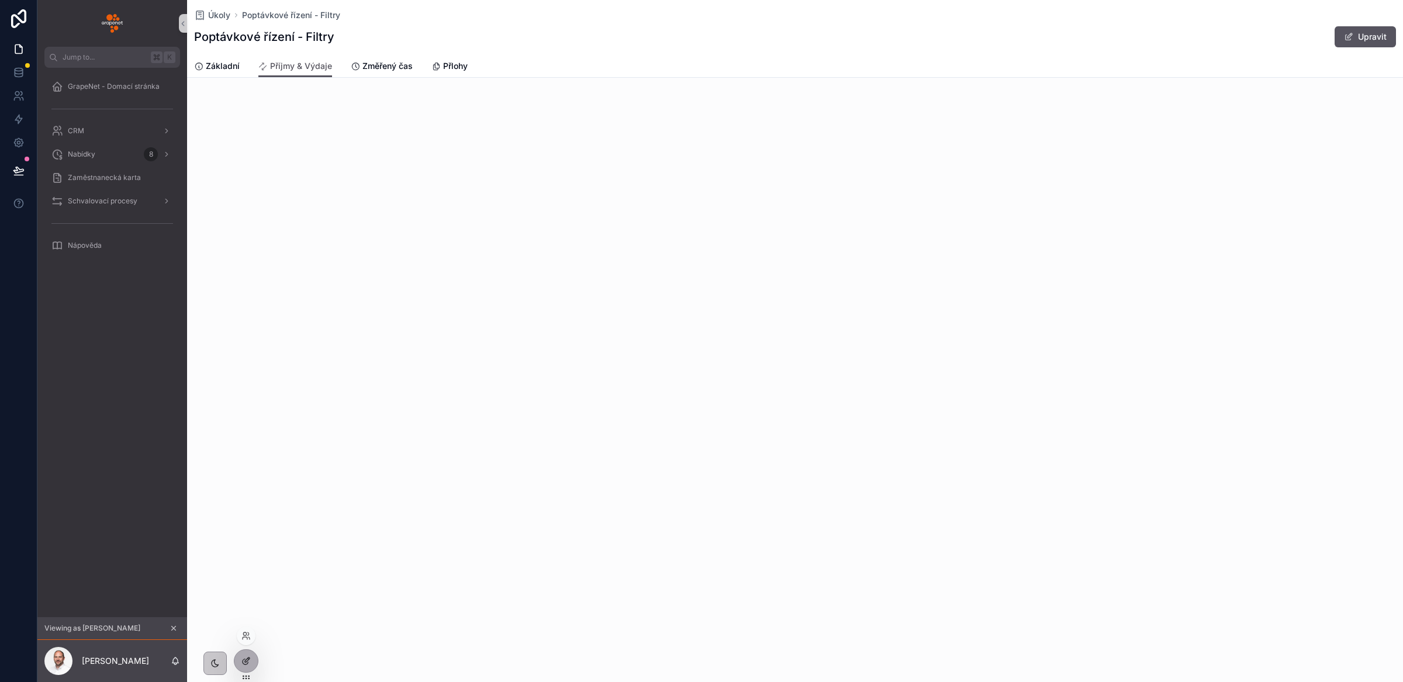
click at [241, 663] on icon at bounding box center [245, 661] width 9 height 9
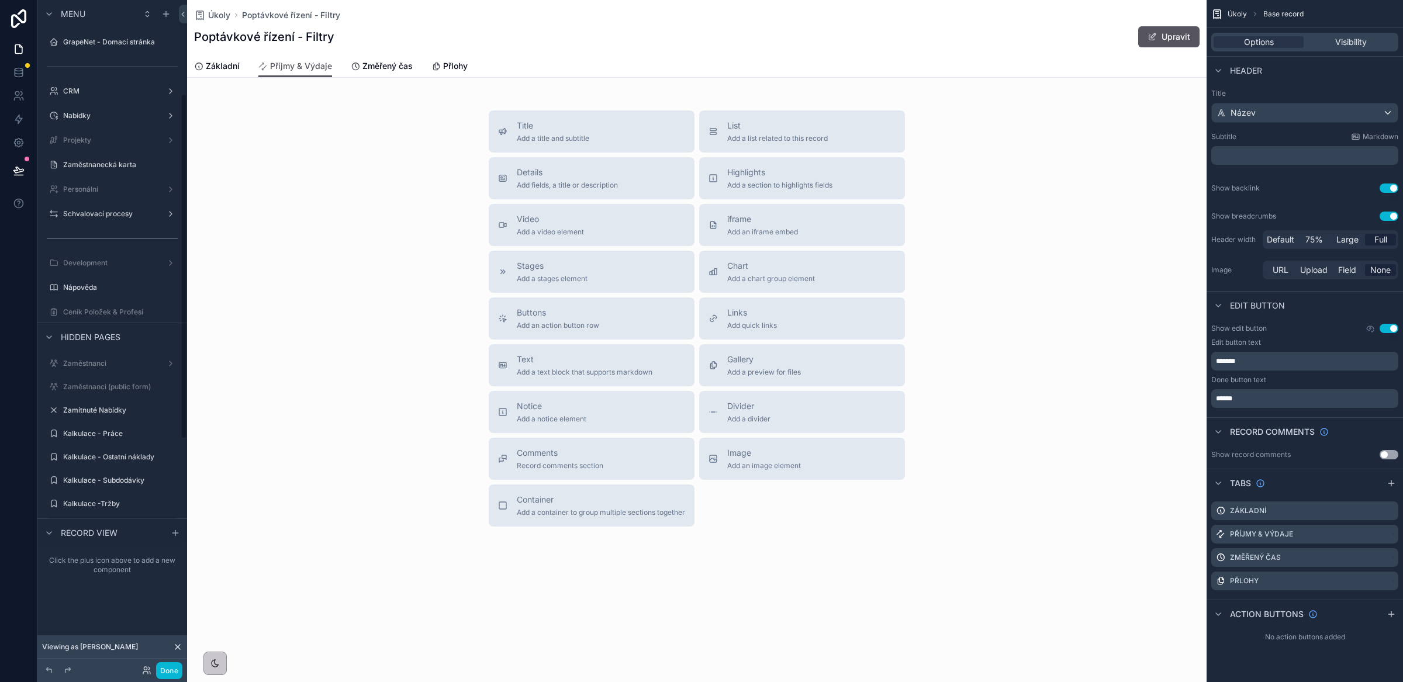
scroll to position [181, 0]
click at [766, 134] on span "Add a list related to this record" at bounding box center [777, 138] width 101 height 9
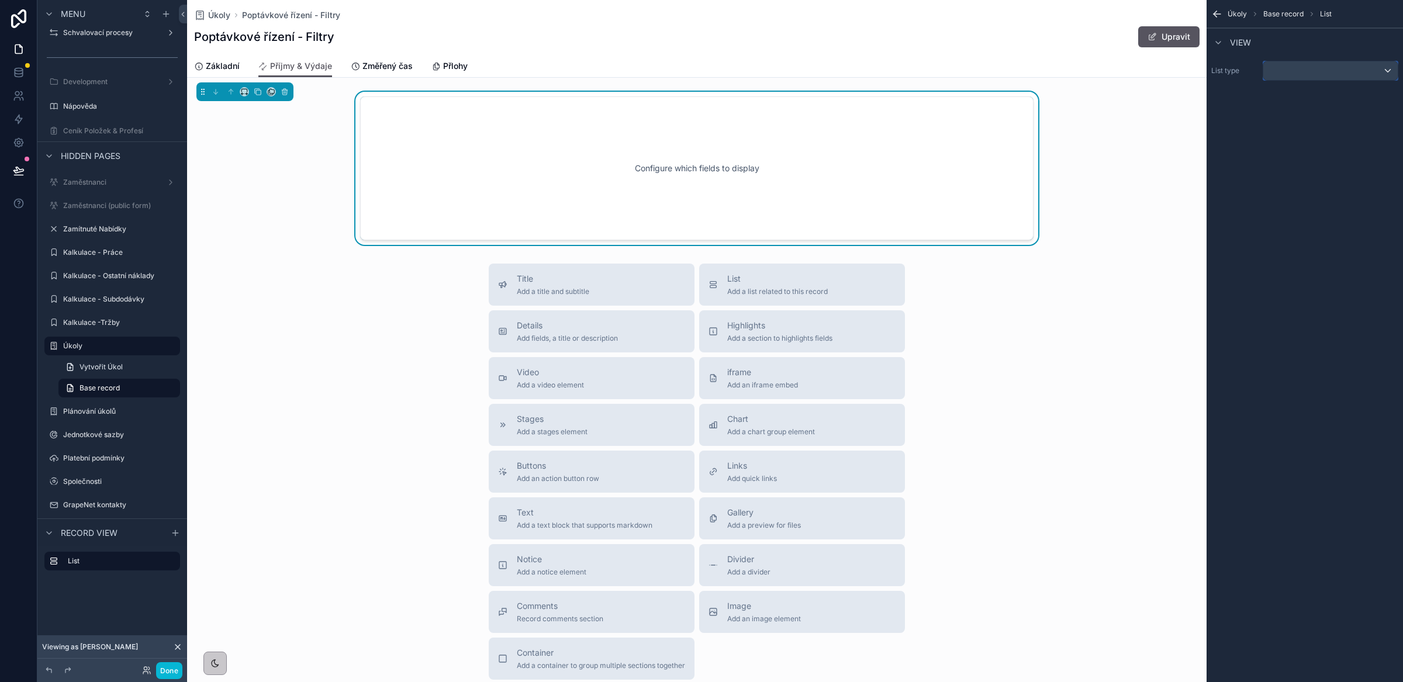
click at [1294, 74] on div "scrollable content" at bounding box center [1331, 70] width 134 height 19
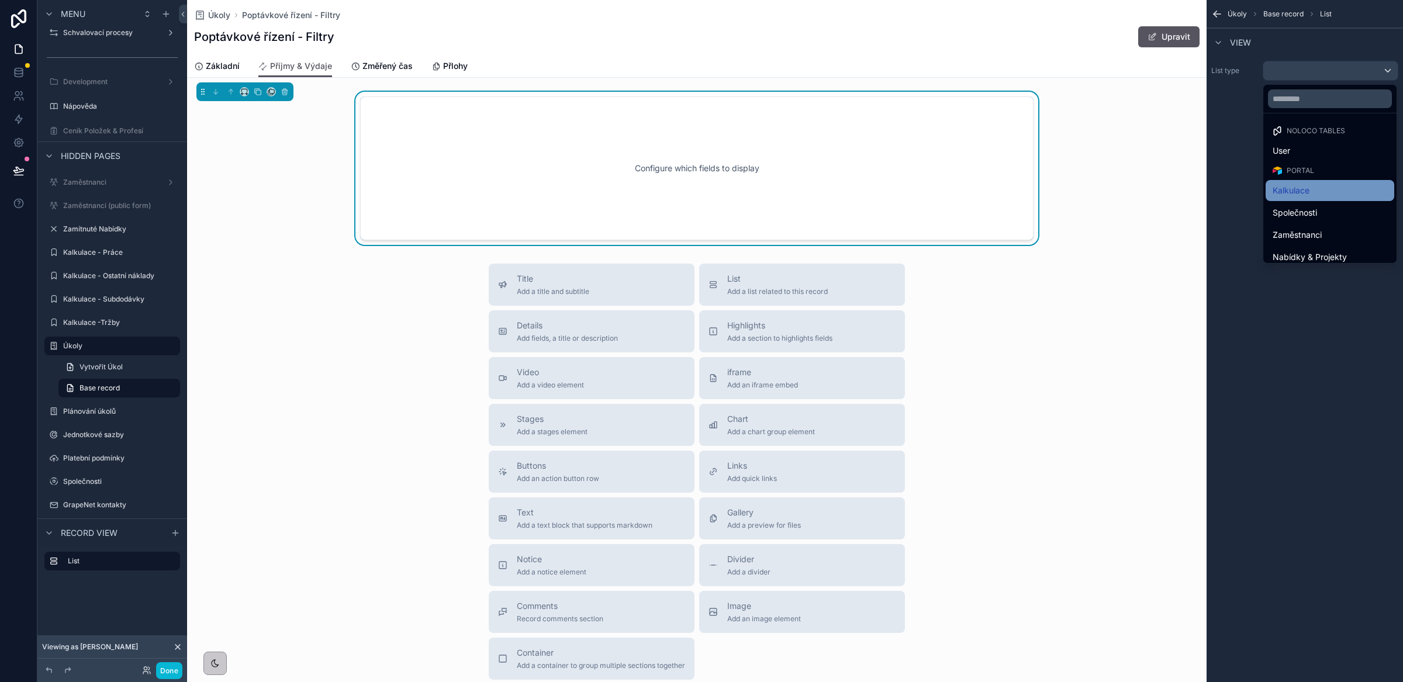
click at [1296, 197] on span "Kalkulace" at bounding box center [1291, 191] width 37 height 14
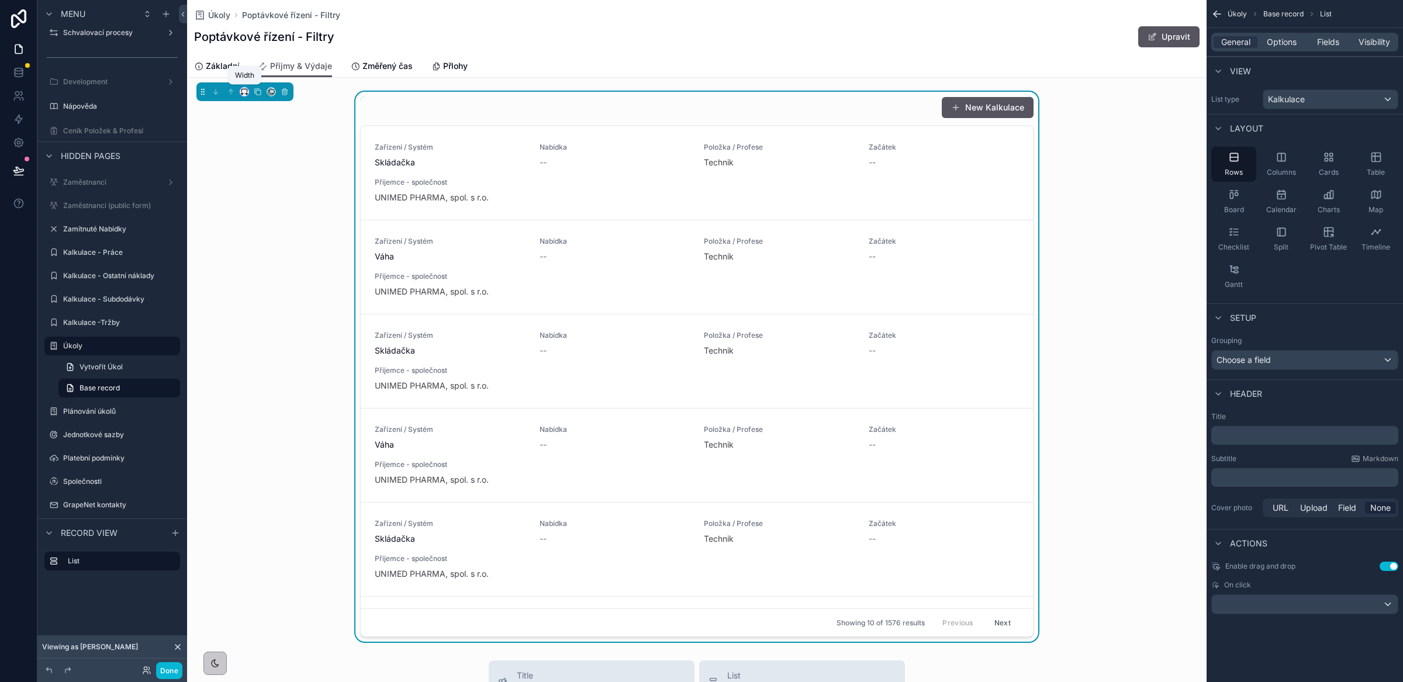
click at [246, 94] on icon "scrollable content" at bounding box center [244, 92] width 8 height 8
click at [253, 243] on span "Full width" at bounding box center [268, 247] width 36 height 14
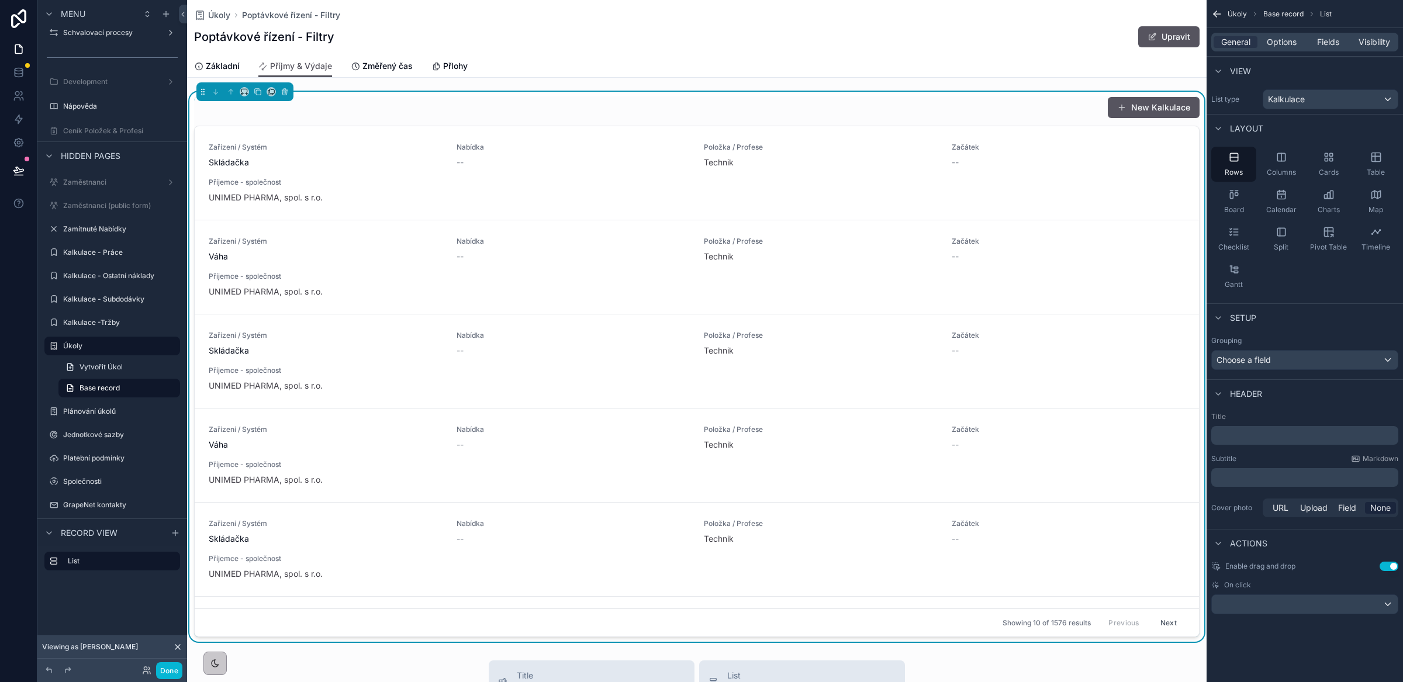
click at [705, 108] on div "New Kalkulace" at bounding box center [697, 107] width 1006 height 22
click at [1289, 43] on span "Options" at bounding box center [1282, 42] width 30 height 12
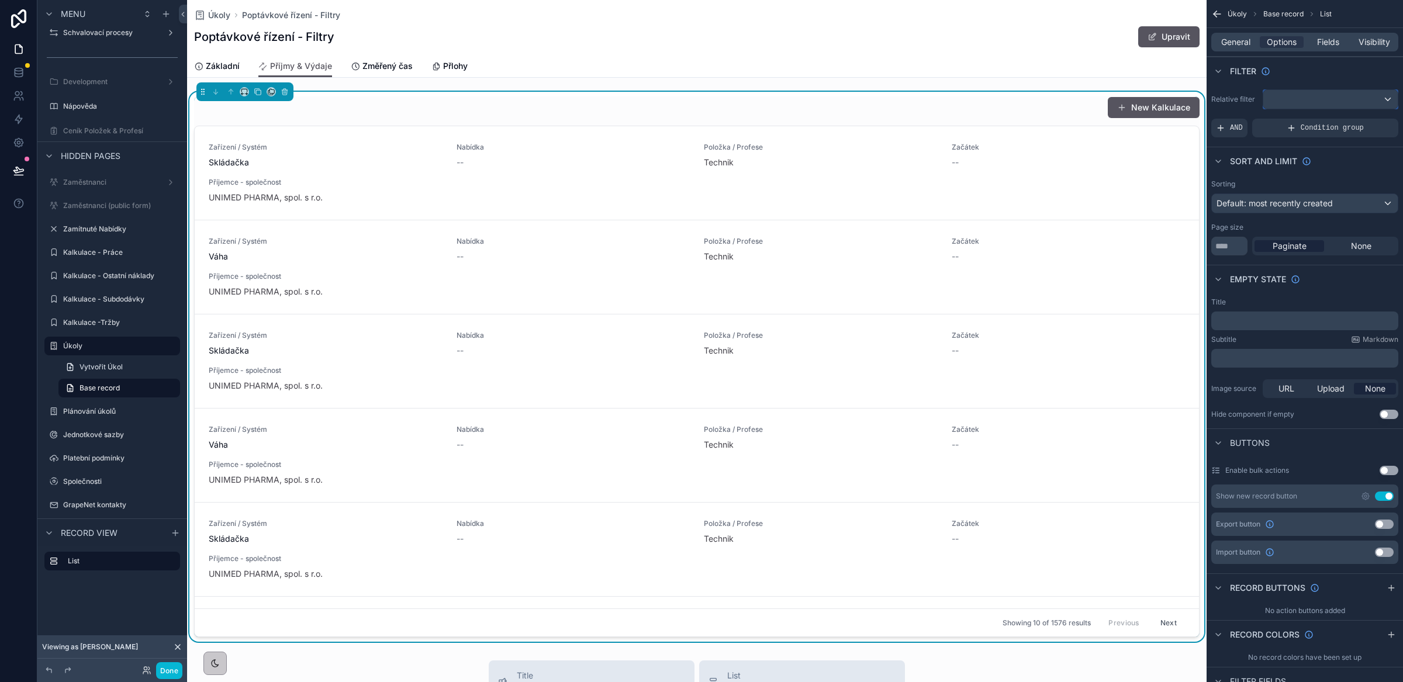
click at [1306, 103] on div "scrollable content" at bounding box center [1331, 99] width 134 height 19
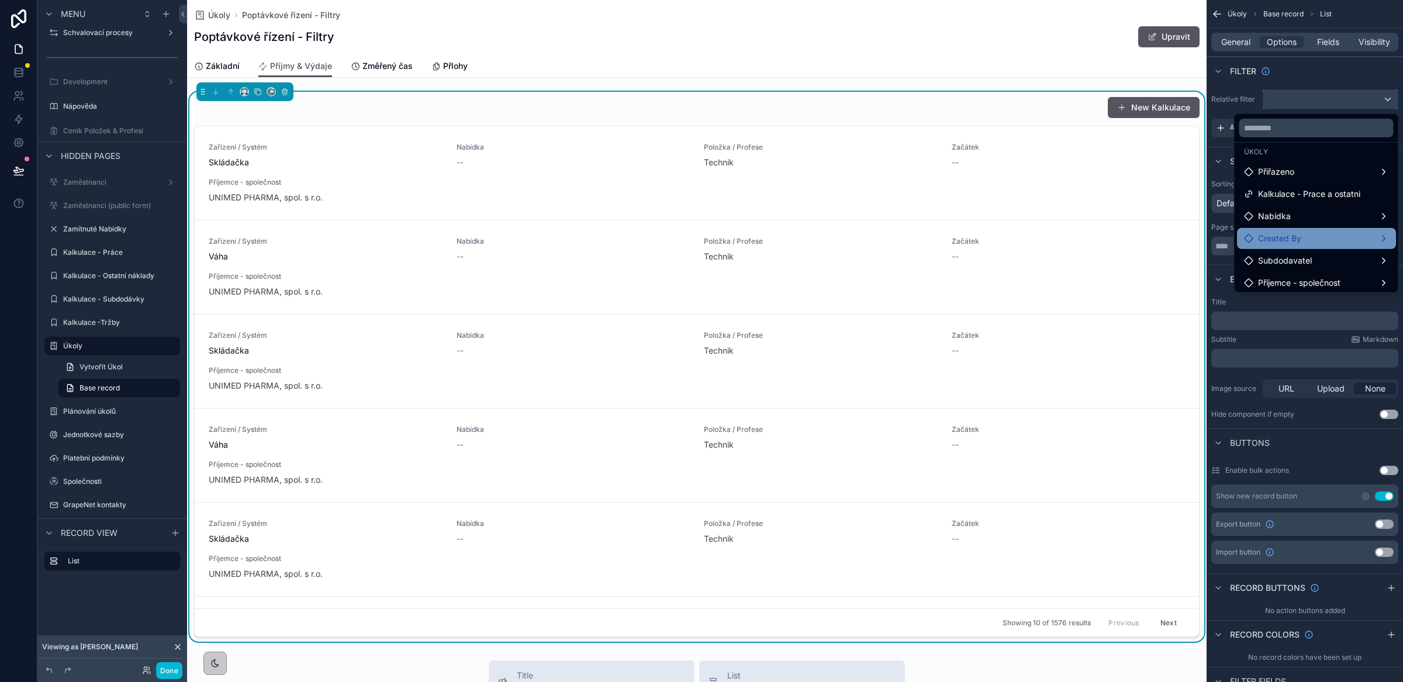
scroll to position [13, 0]
click at [1308, 206] on span "Kalkulace - Prace a ostatni" at bounding box center [1309, 211] width 102 height 14
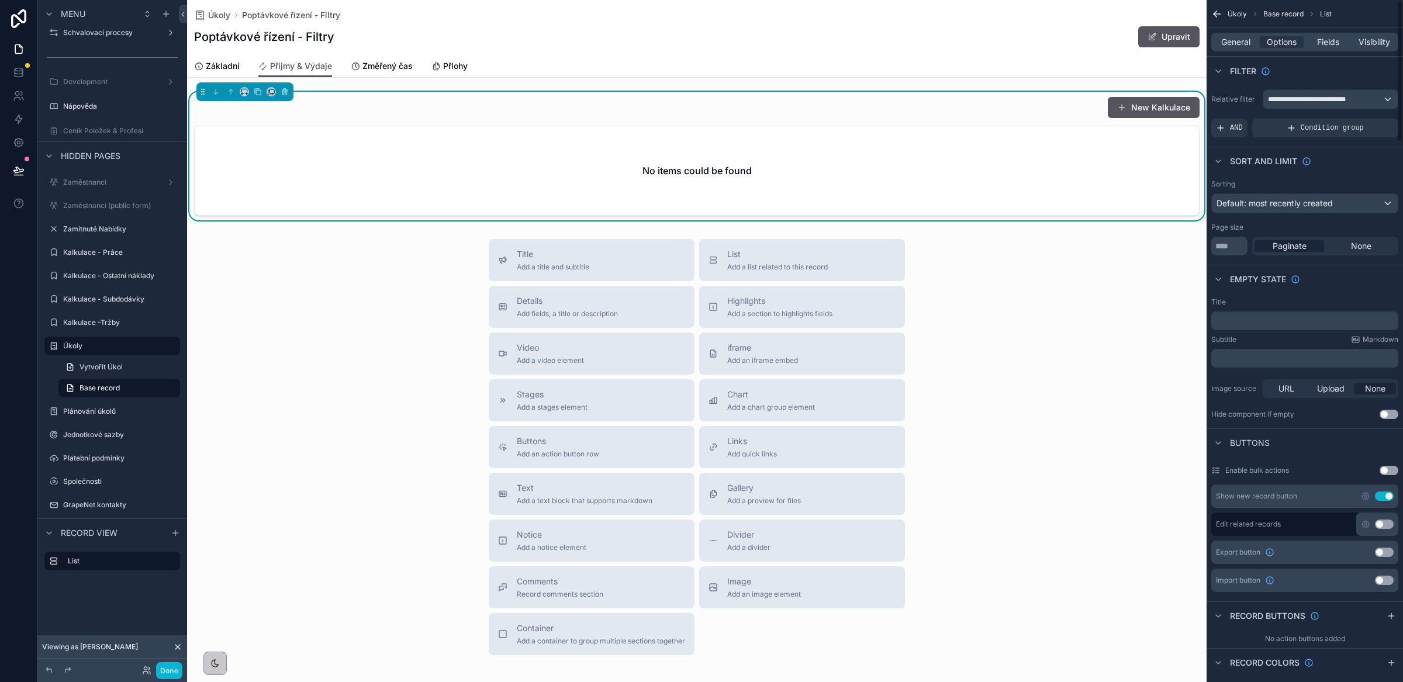
click at [1382, 499] on button "Use setting" at bounding box center [1384, 496] width 19 height 9
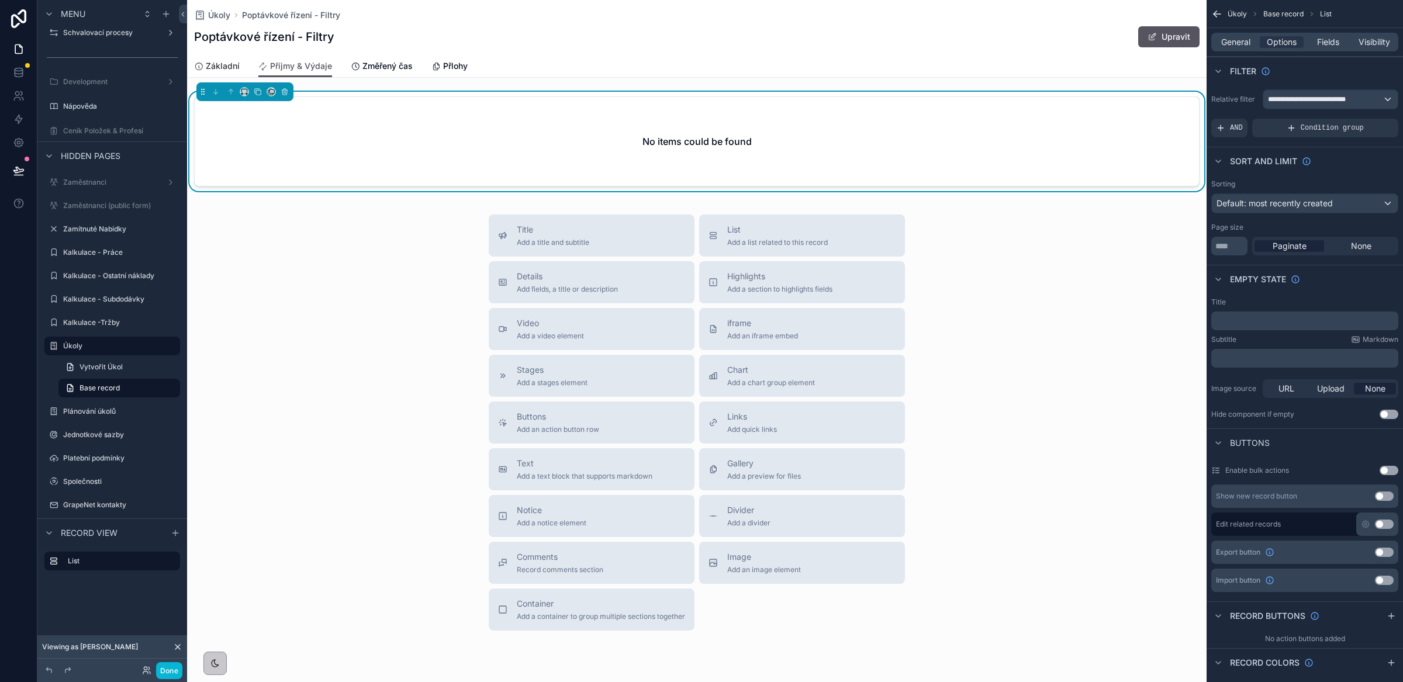
click at [220, 67] on span "Základní" at bounding box center [223, 66] width 34 height 12
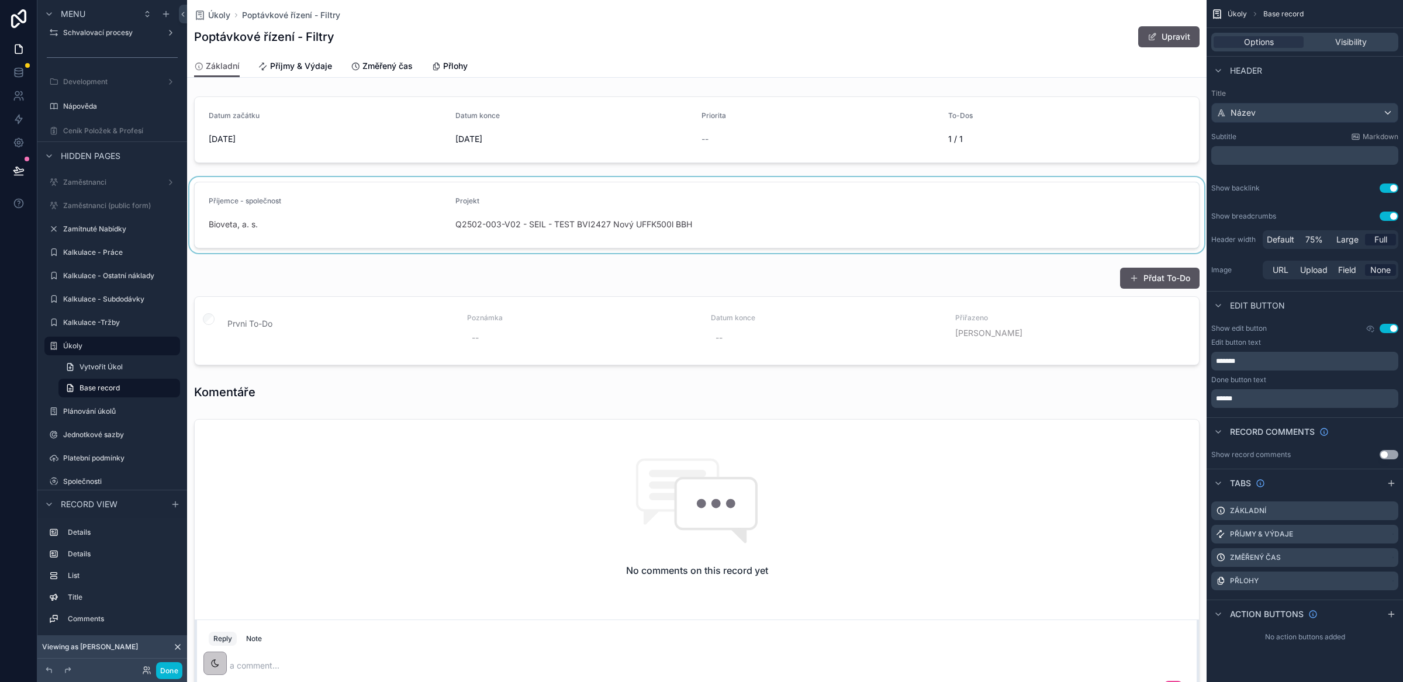
drag, startPoint x: 705, startPoint y: 227, endPoint x: 444, endPoint y: 213, distance: 261.7
click at [444, 213] on div "scrollable content" at bounding box center [697, 215] width 1020 height 76
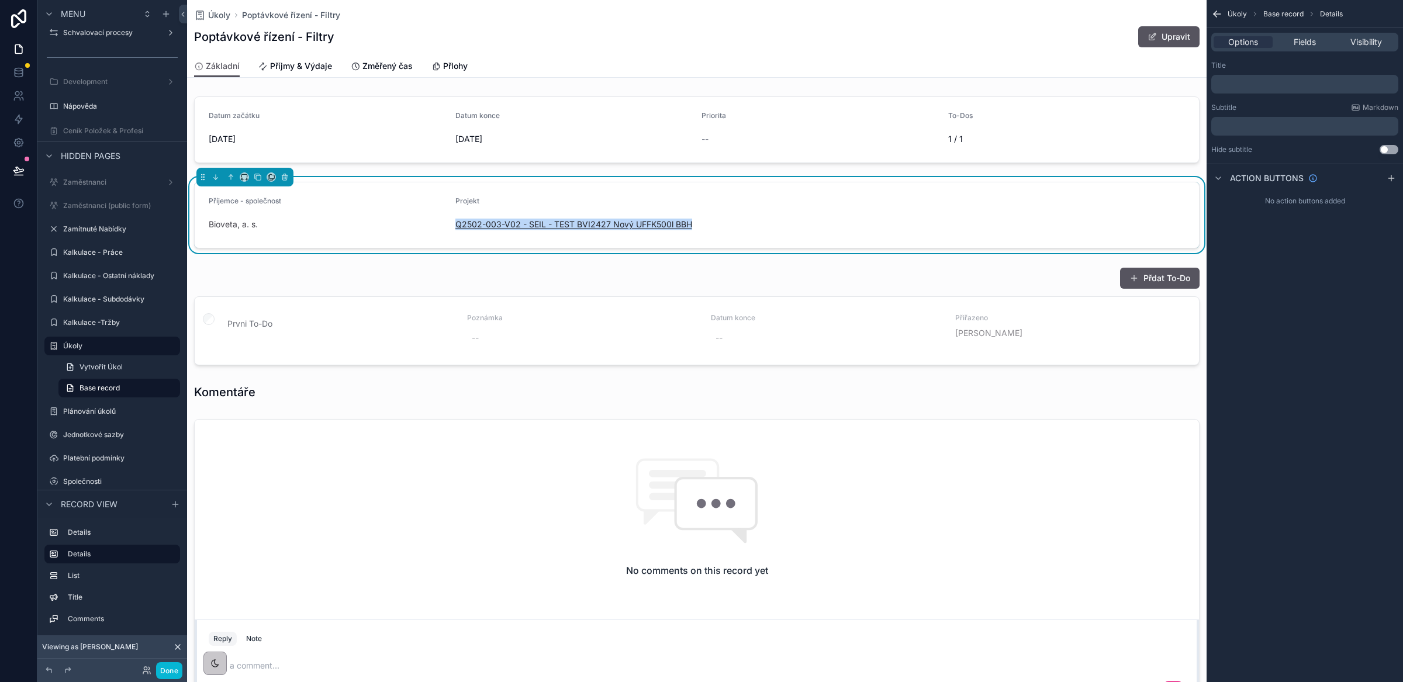
copy span "Q2502-003-V02 - SEIL - TEST BVI2427 Nový UFFK500l BBH"
click at [294, 64] on span "Příjmy & Výdaje" at bounding box center [301, 66] width 62 height 12
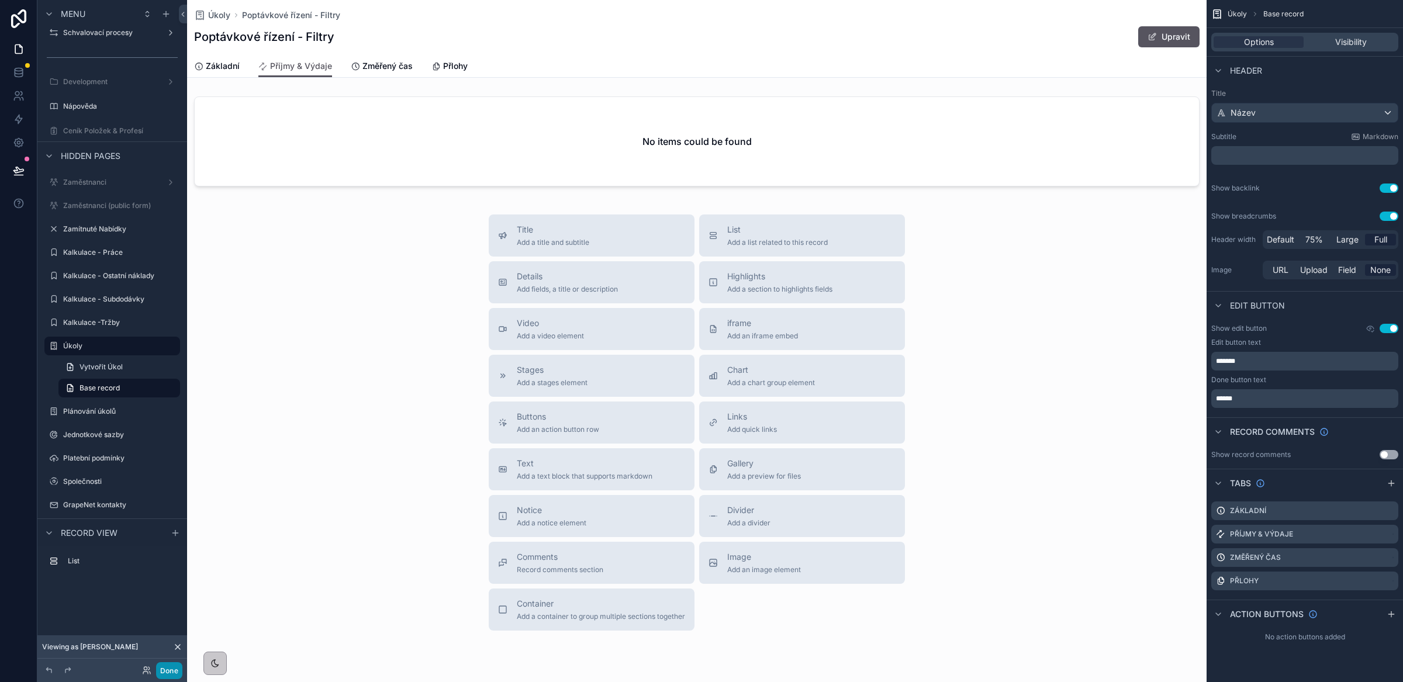
click at [168, 672] on button "Done" at bounding box center [169, 670] width 26 height 17
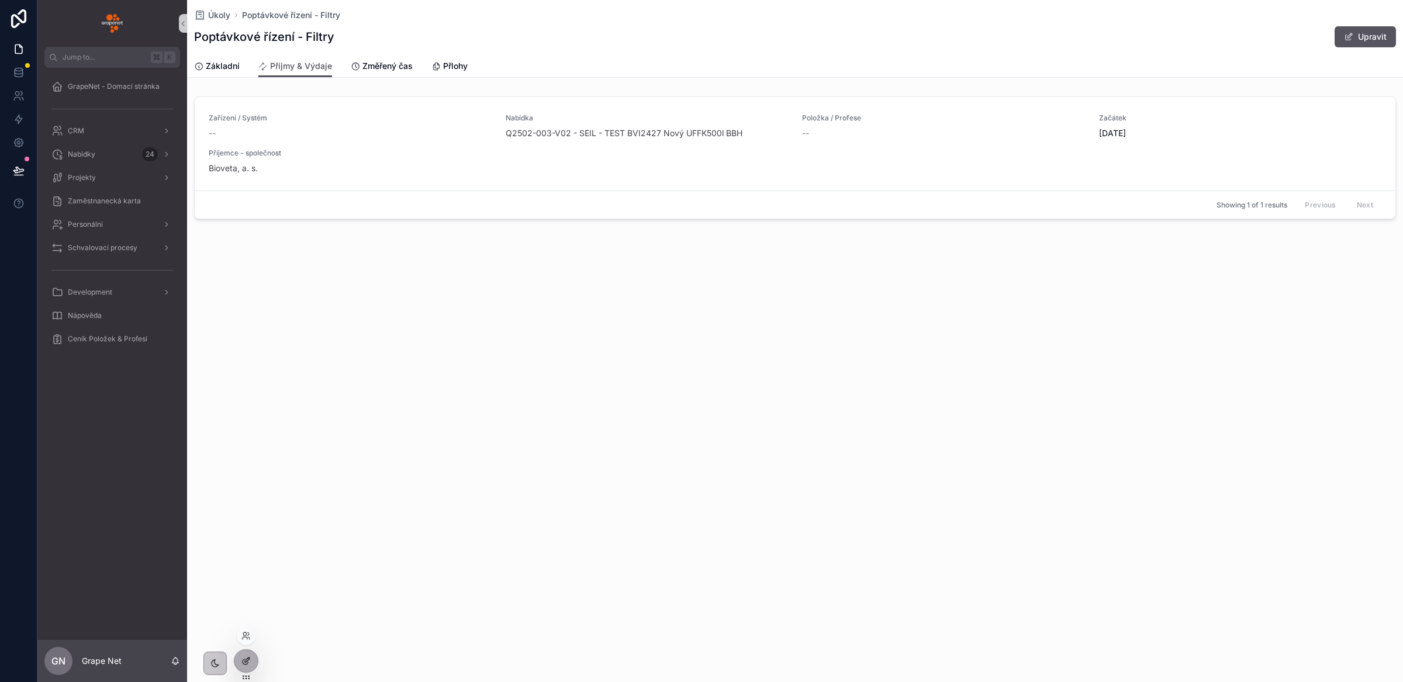
click at [243, 663] on icon at bounding box center [245, 661] width 9 height 9
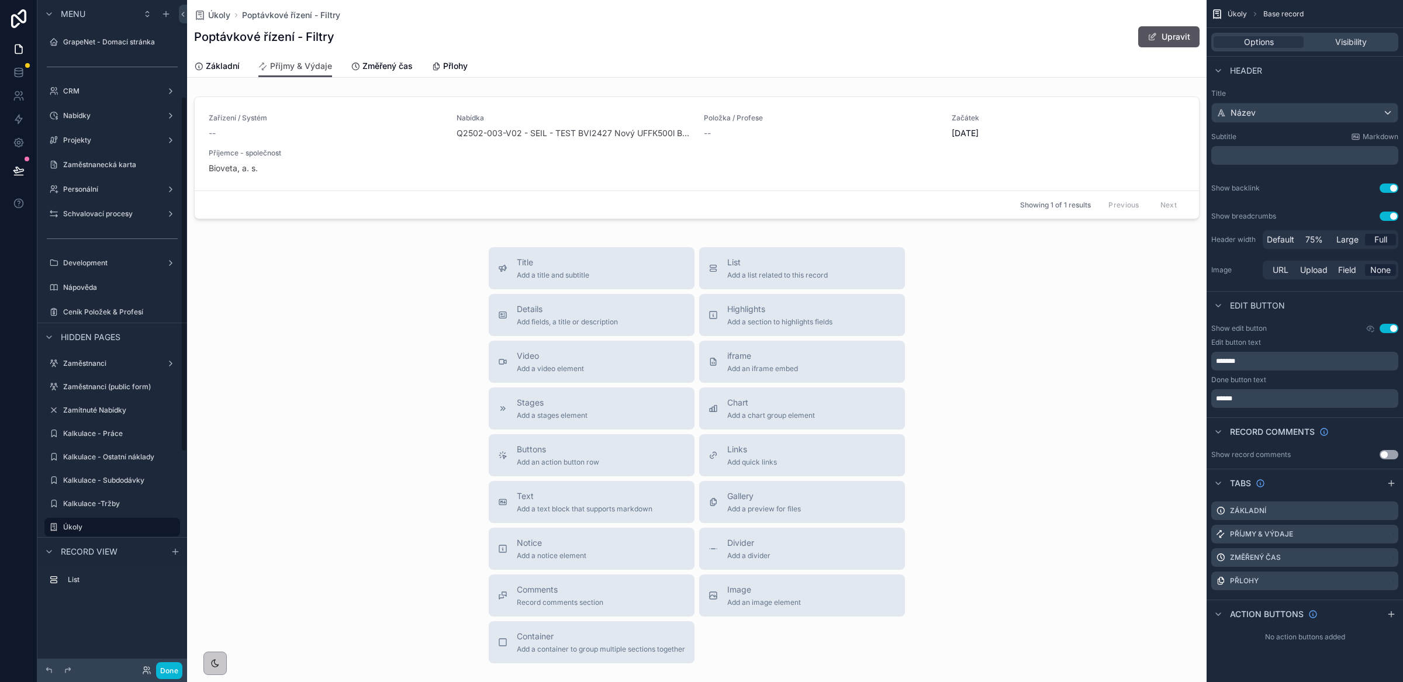
scroll to position [181, 0]
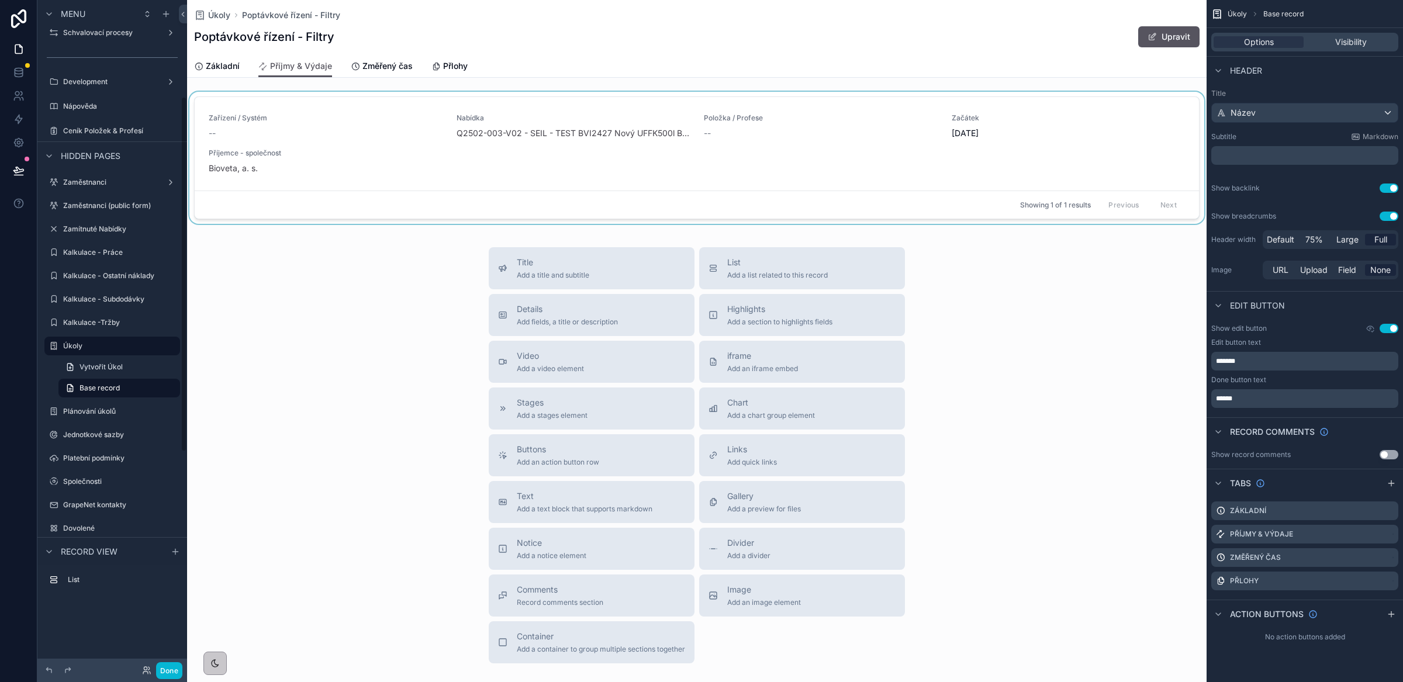
click at [358, 136] on div "scrollable content" at bounding box center [697, 160] width 1020 height 137
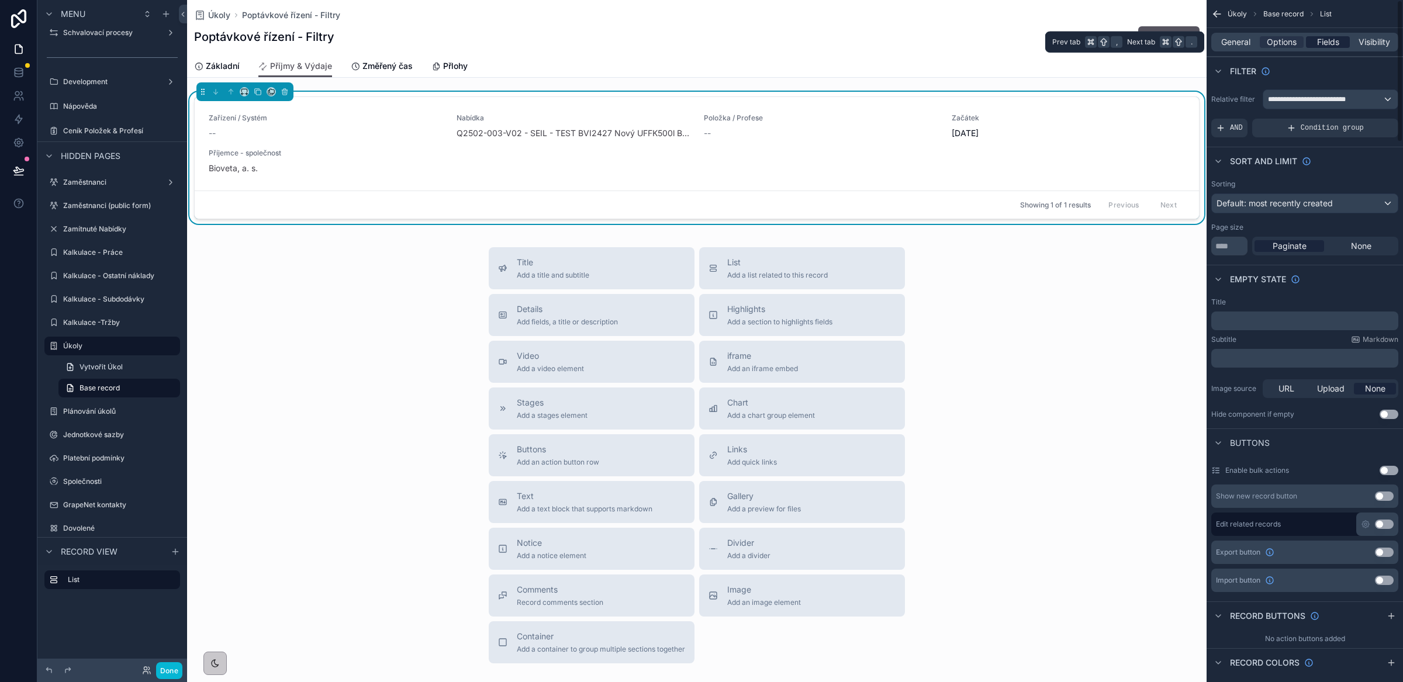
click at [1333, 40] on span "Fields" at bounding box center [1328, 42] width 22 height 12
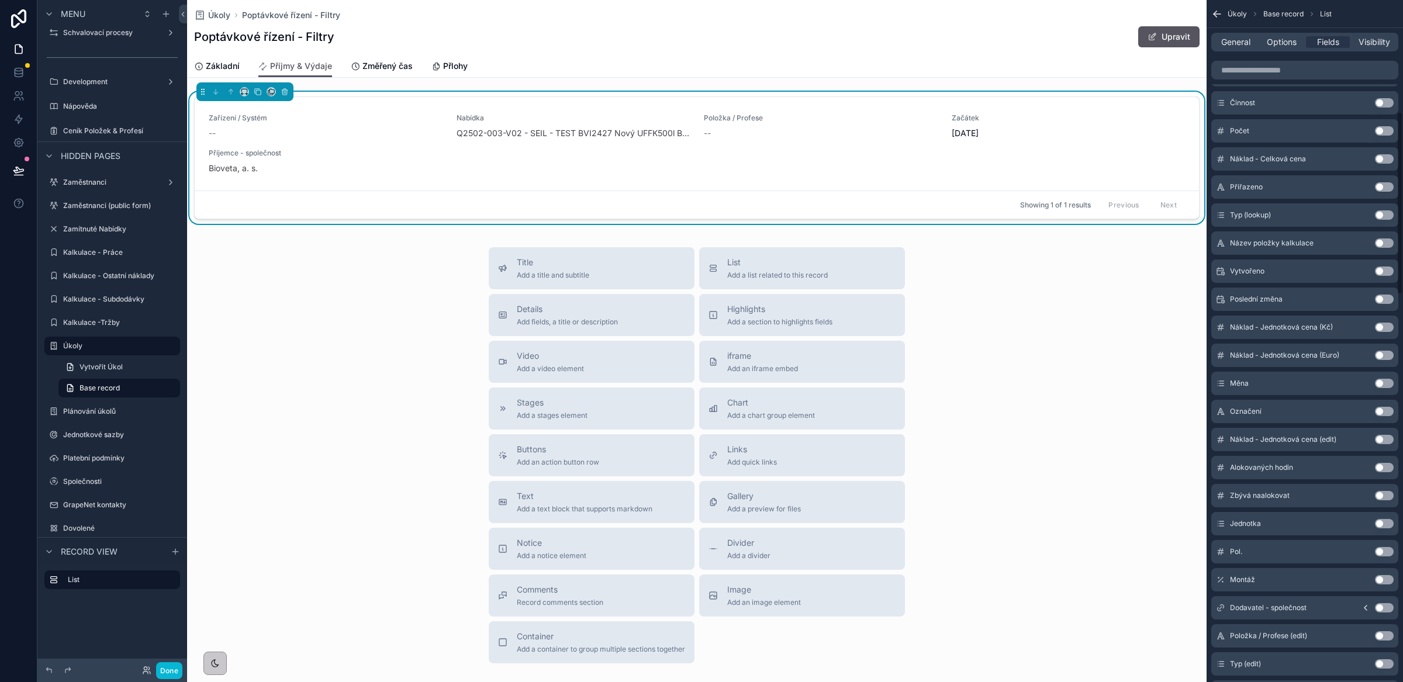
scroll to position [0, 0]
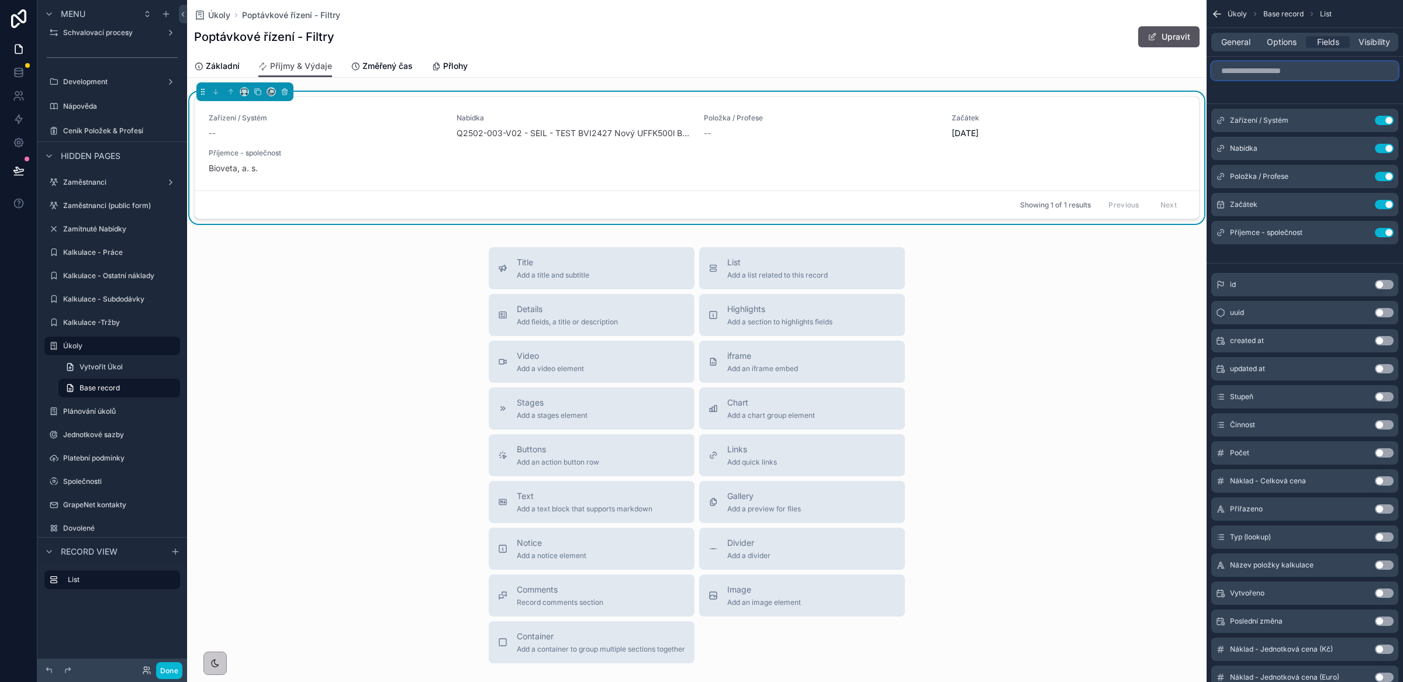
click at [1240, 73] on input "scrollable content" at bounding box center [1304, 70] width 187 height 19
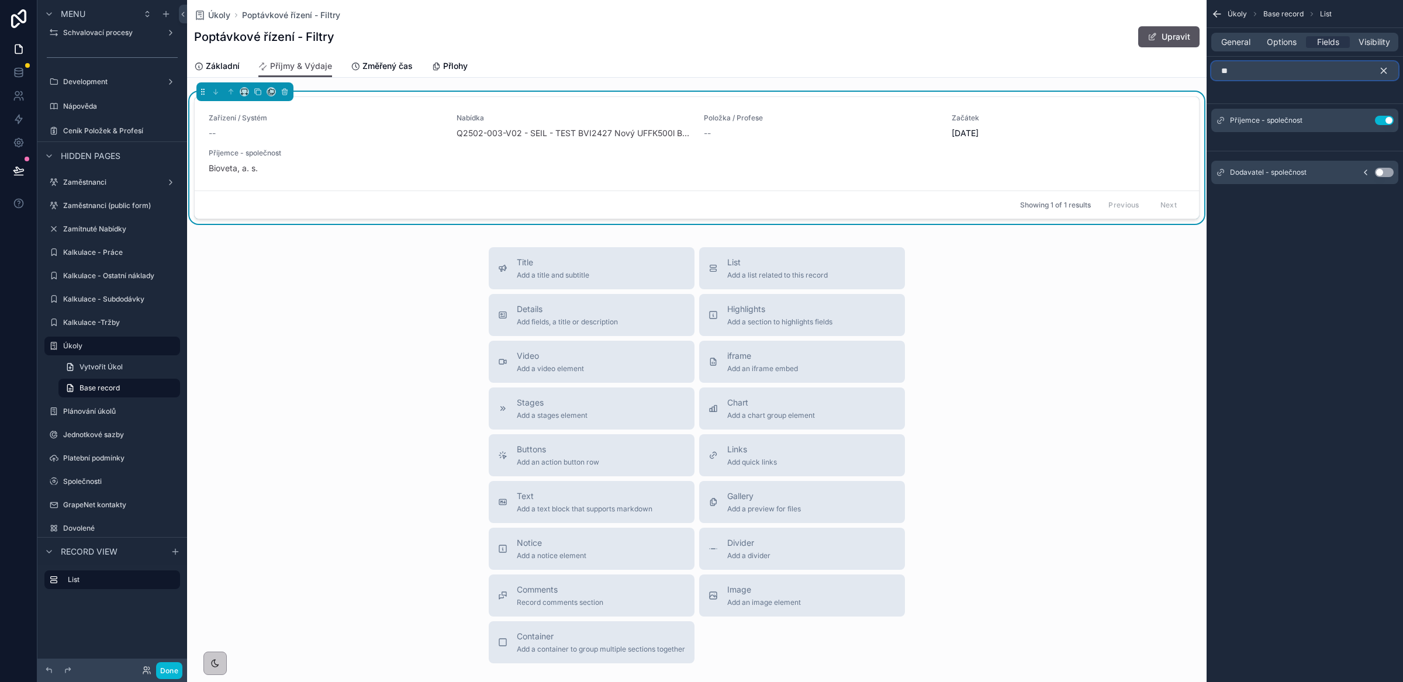
type input "*"
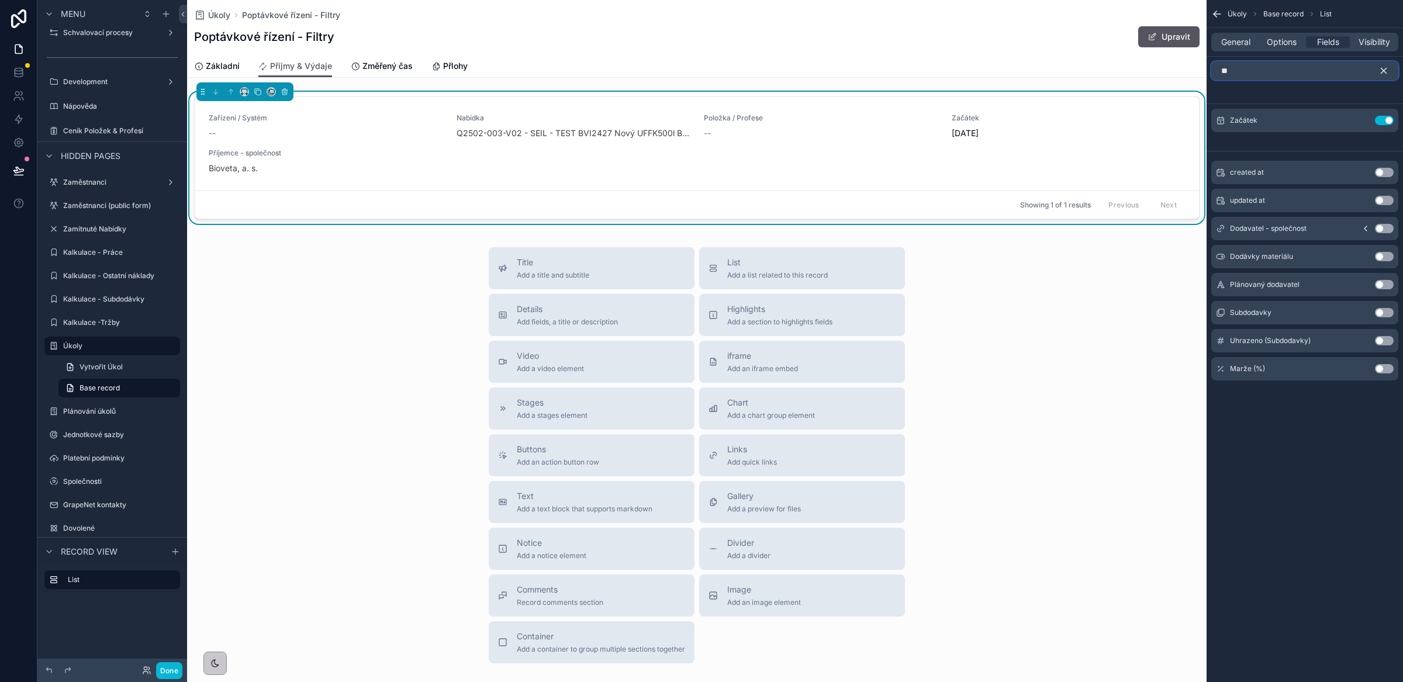
type input "*"
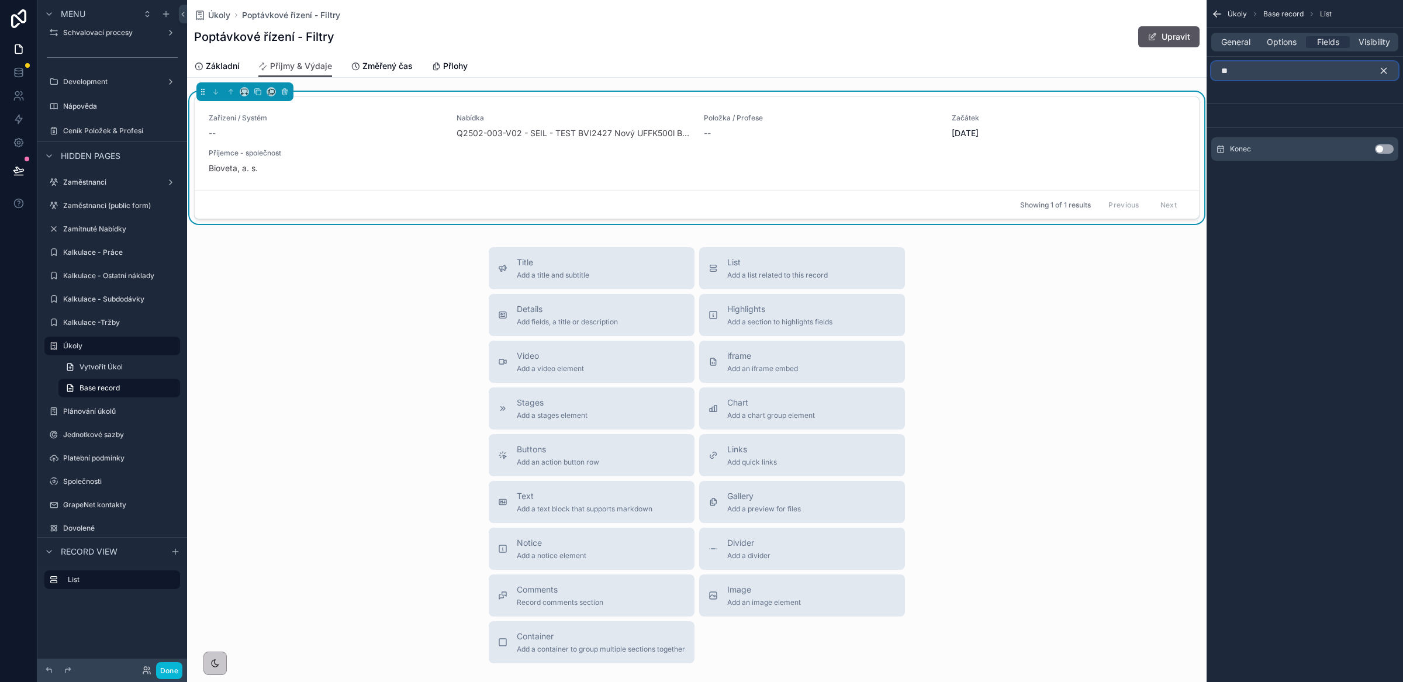
type input "*"
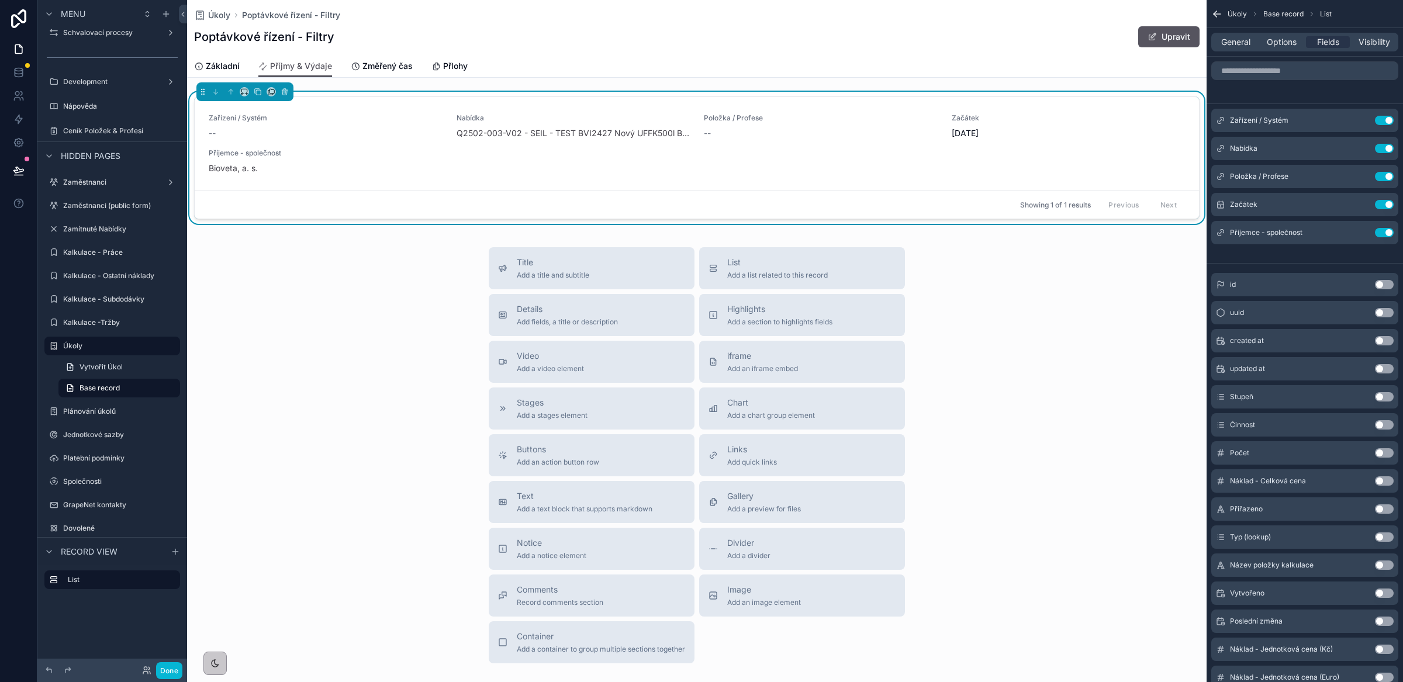
click at [1385, 565] on button "Use setting" at bounding box center [1384, 565] width 19 height 9
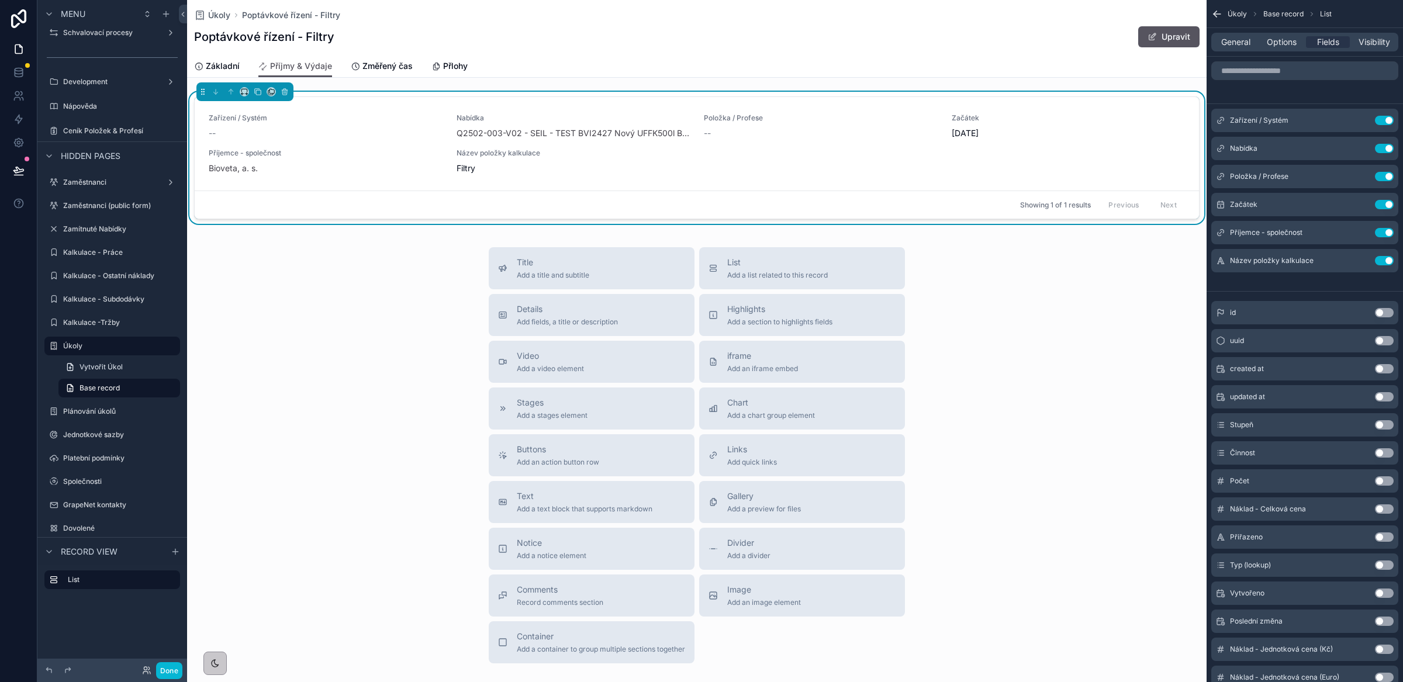
click at [1384, 508] on button "Use setting" at bounding box center [1384, 509] width 19 height 9
click at [1243, 44] on span "General" at bounding box center [1235, 42] width 29 height 12
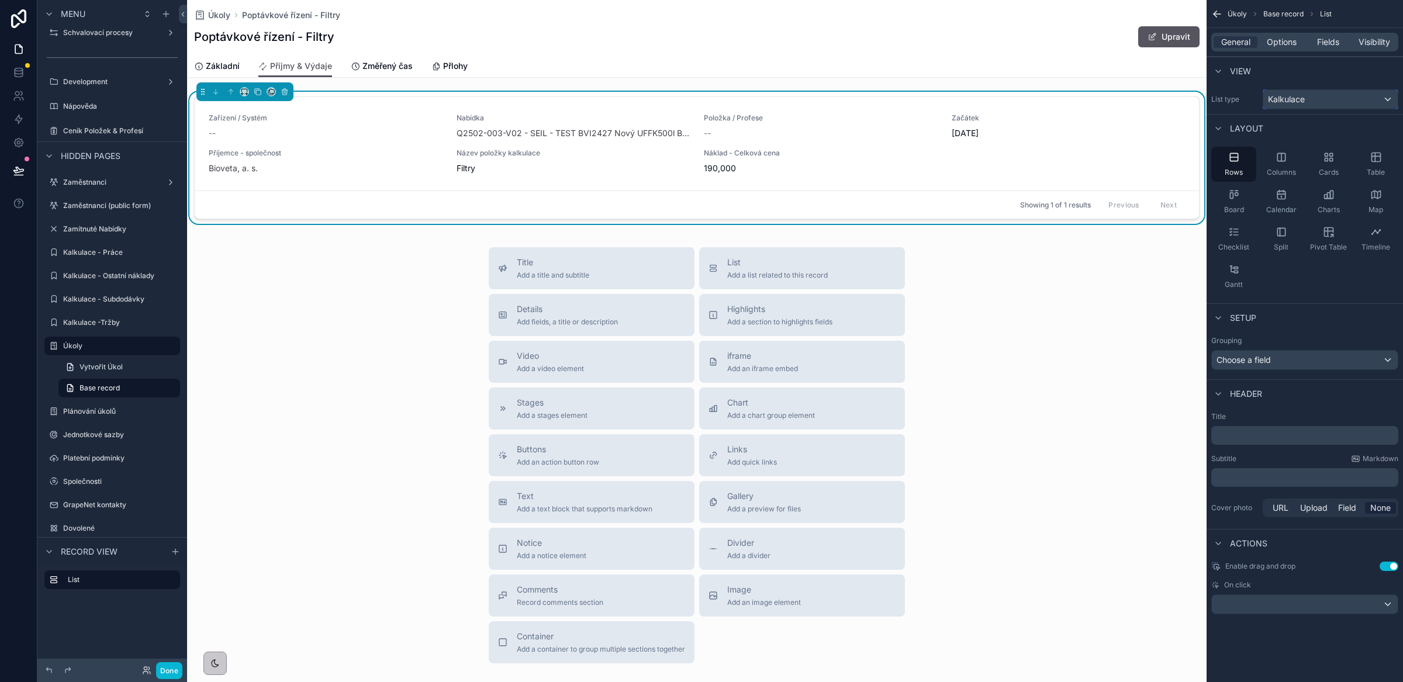
click at [1290, 105] on span "Kalkulace" at bounding box center [1286, 100] width 37 height 12
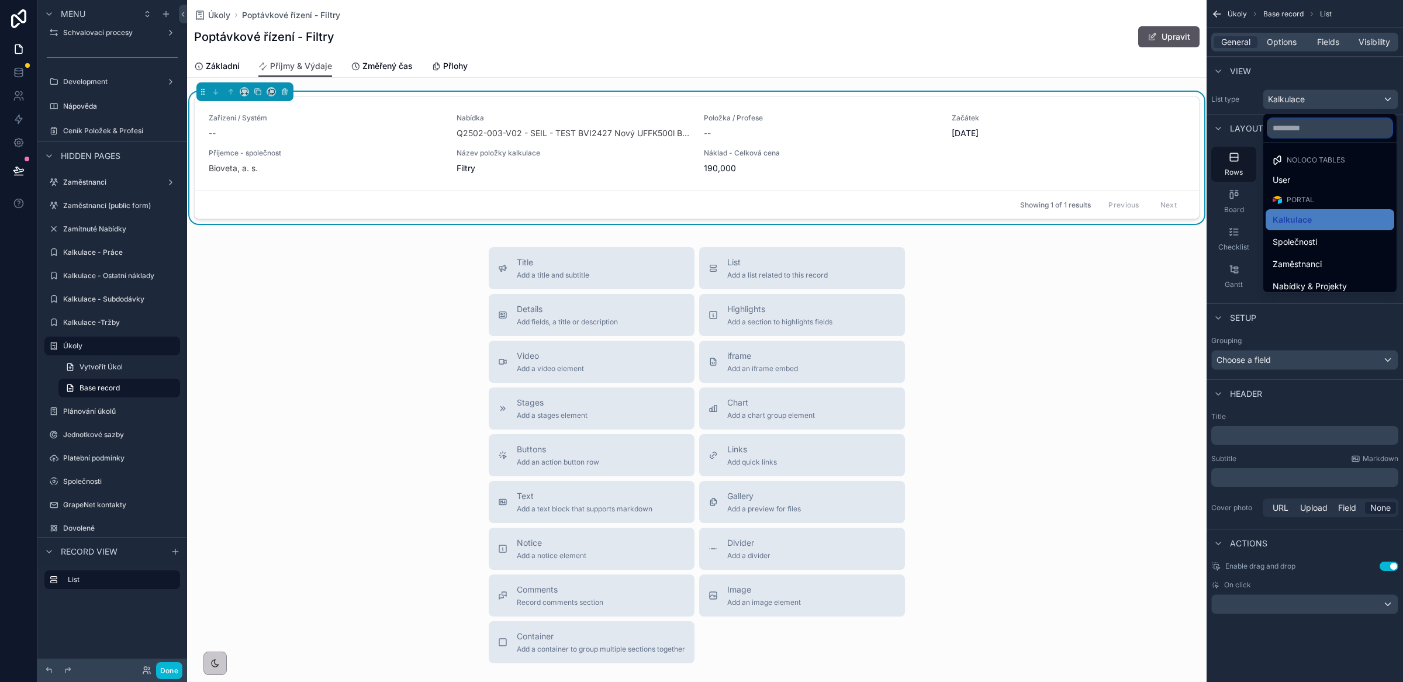
click at [1282, 131] on input "text" at bounding box center [1330, 128] width 124 height 19
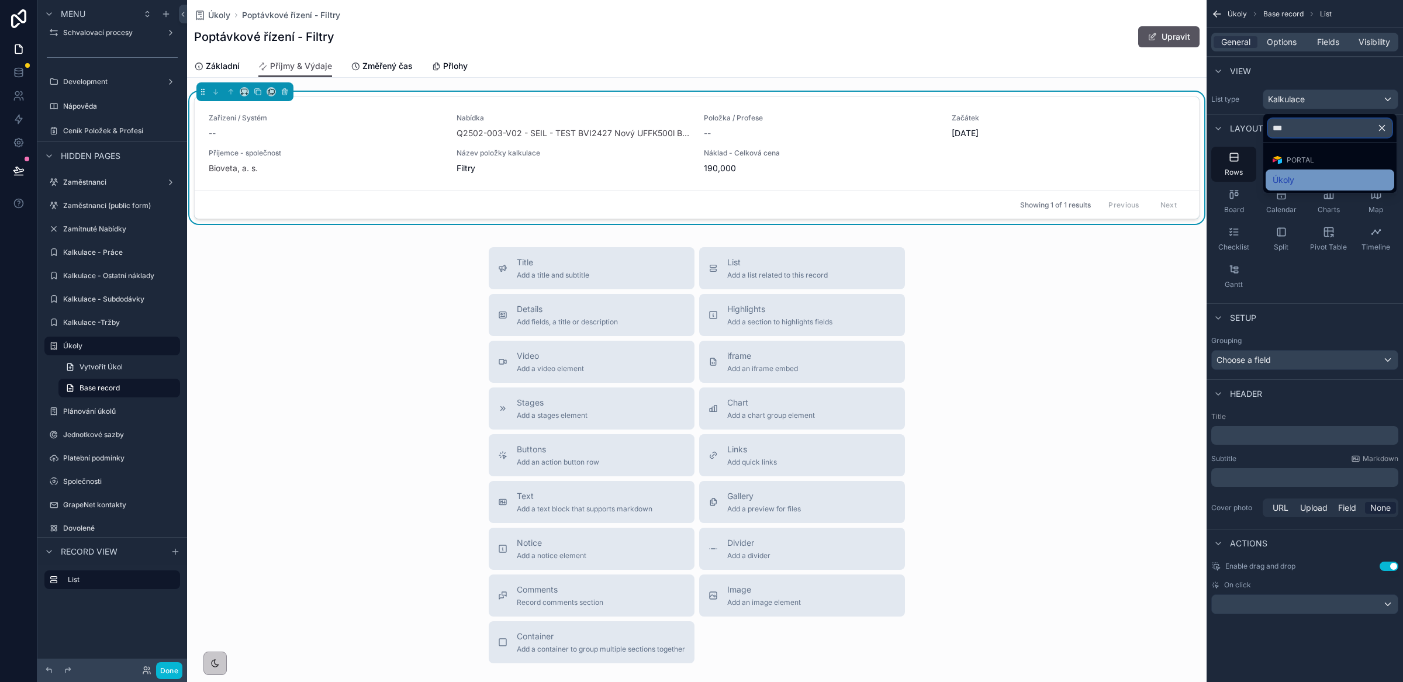
type input "***"
click at [1280, 178] on span "Úkoly" at bounding box center [1284, 180] width 22 height 14
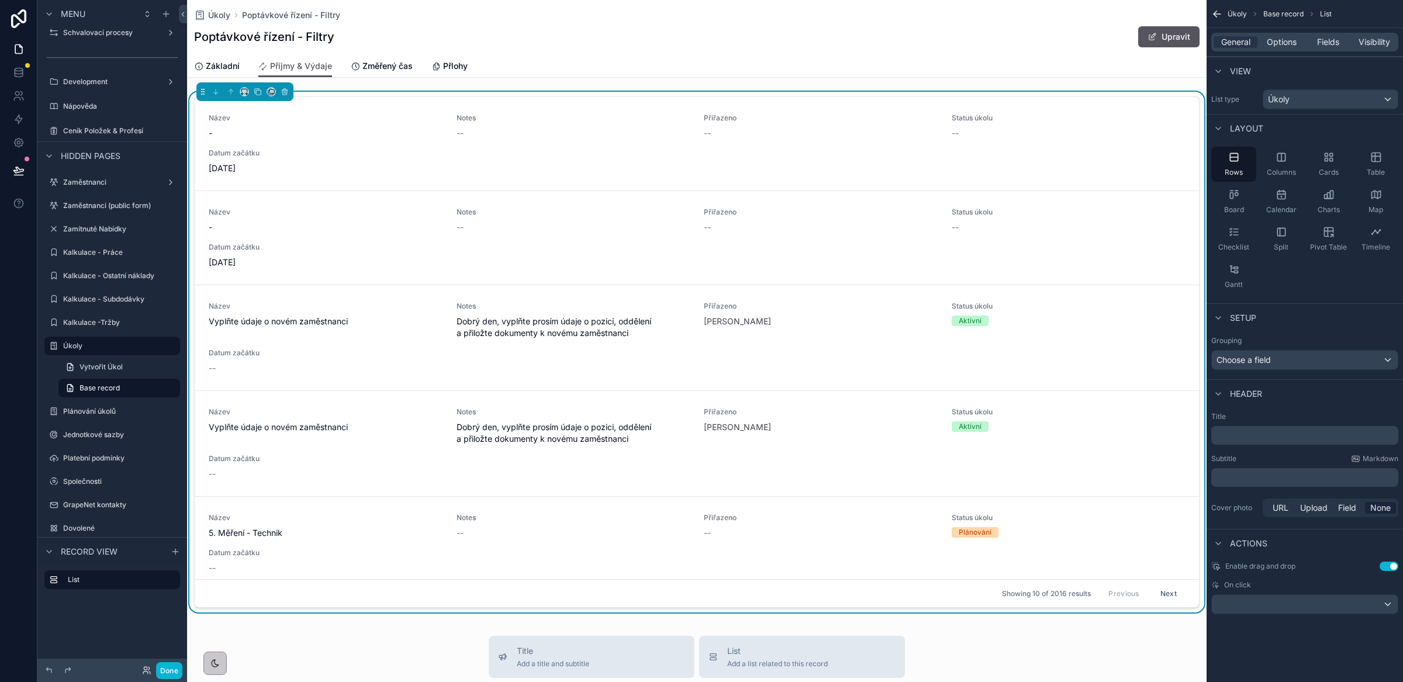
click at [1277, 49] on div "General Options Fields Visibility" at bounding box center [1304, 42] width 187 height 19
click at [1278, 44] on span "Options" at bounding box center [1282, 42] width 30 height 12
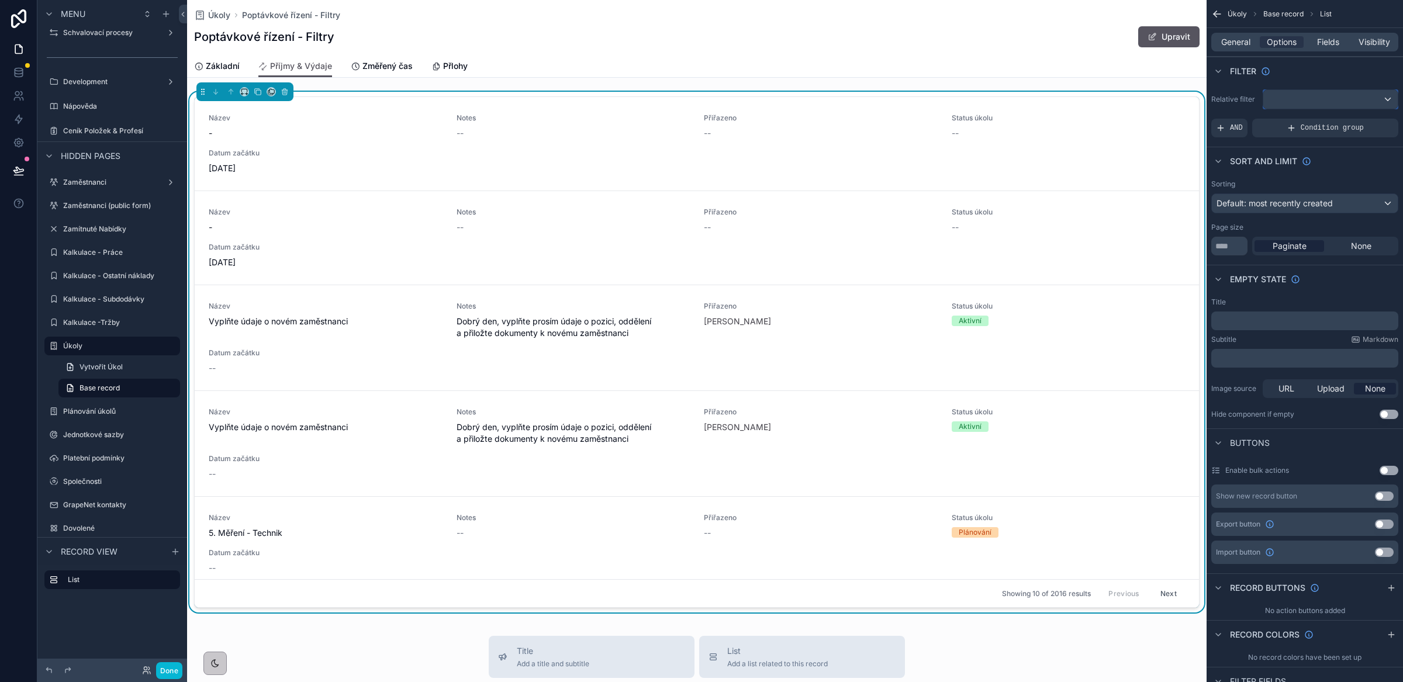
click at [1317, 108] on div "scrollable content" at bounding box center [1331, 99] width 134 height 19
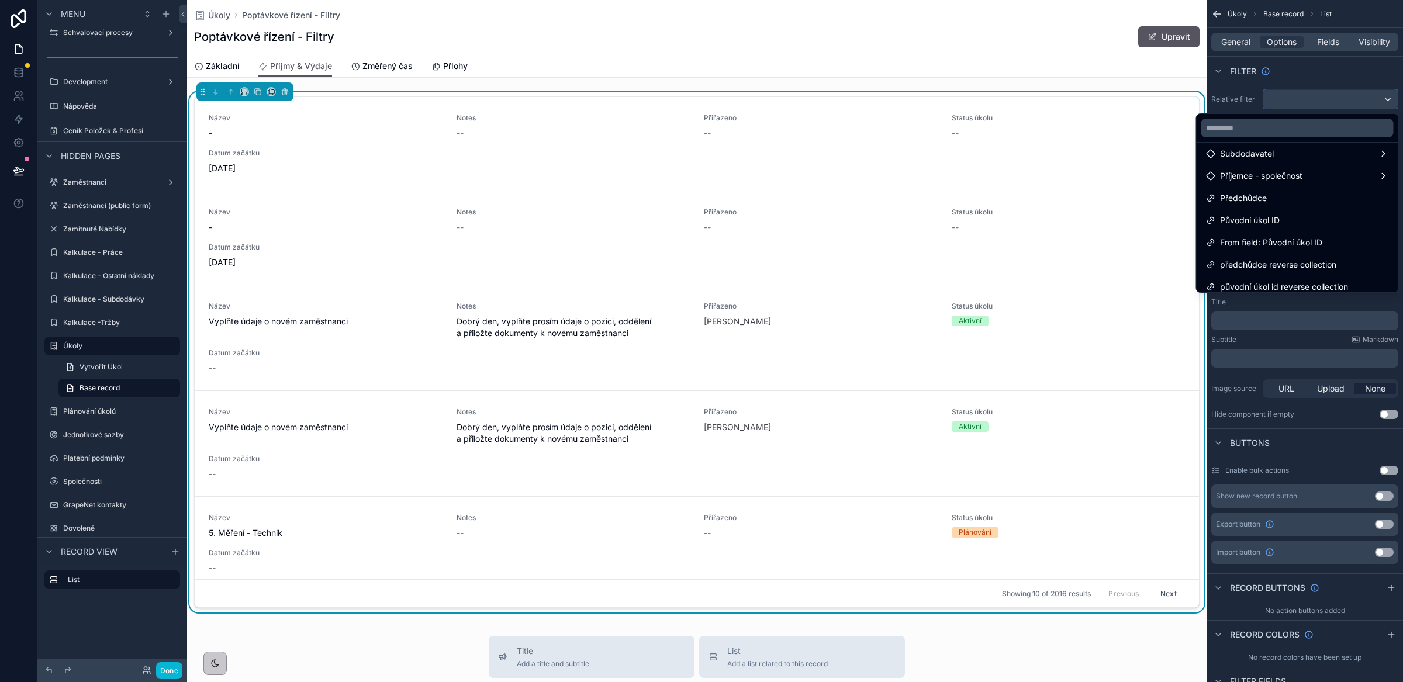
scroll to position [115, 0]
click at [1305, 71] on div "scrollable content" at bounding box center [701, 341] width 1403 height 682
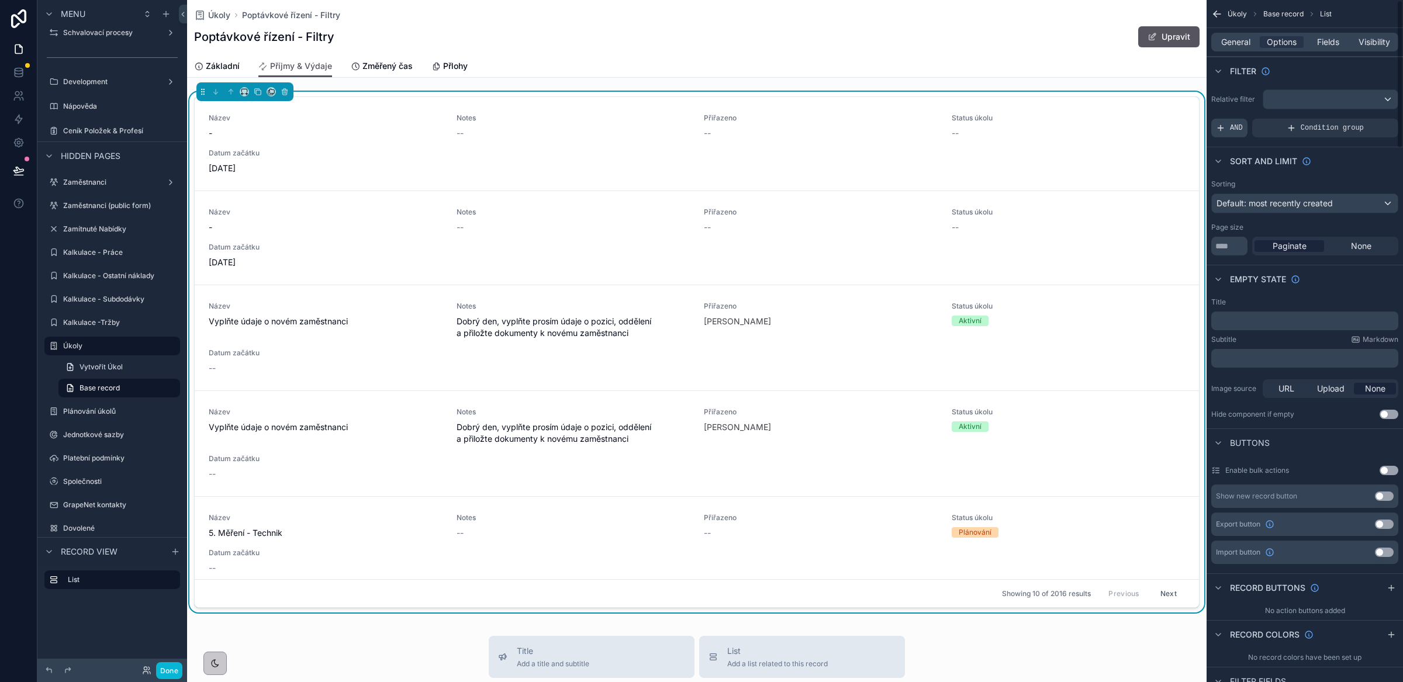
click at [1232, 125] on span "AND" at bounding box center [1236, 127] width 13 height 9
click at [1369, 122] on icon "scrollable content" at bounding box center [1369, 121] width 4 height 4
click at [1107, 108] on span "Select a field" at bounding box center [1093, 111] width 50 height 10
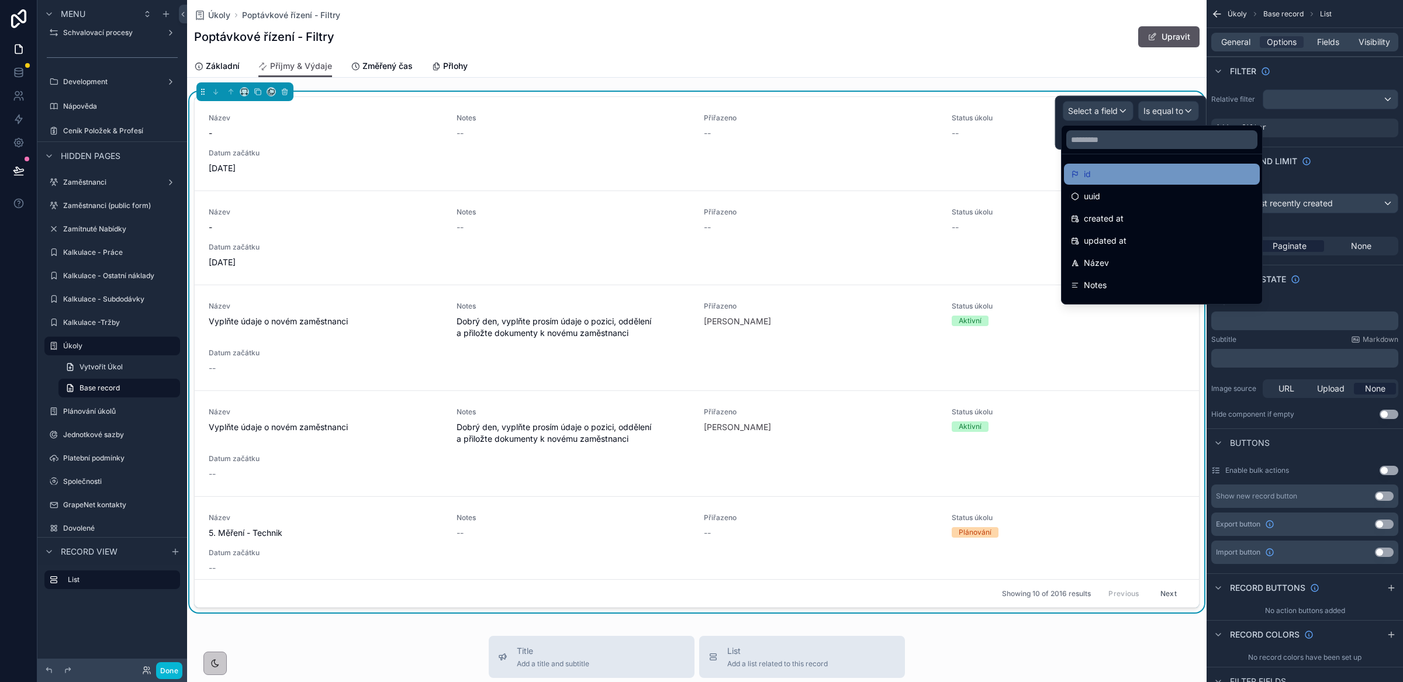
drag, startPoint x: 1096, startPoint y: 178, endPoint x: 1128, endPoint y: 149, distance: 43.5
click at [1096, 178] on div "id" at bounding box center [1162, 174] width 182 height 14
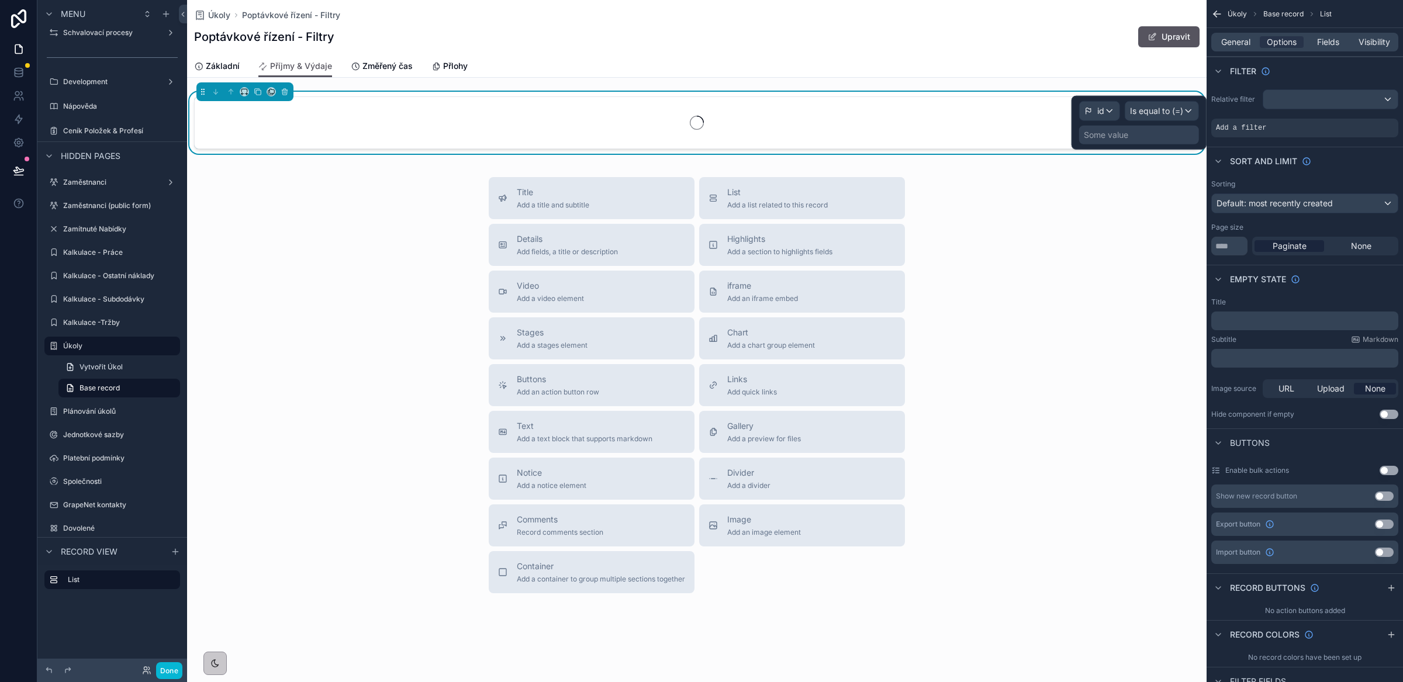
click at [1147, 135] on div "Some value" at bounding box center [1139, 135] width 120 height 19
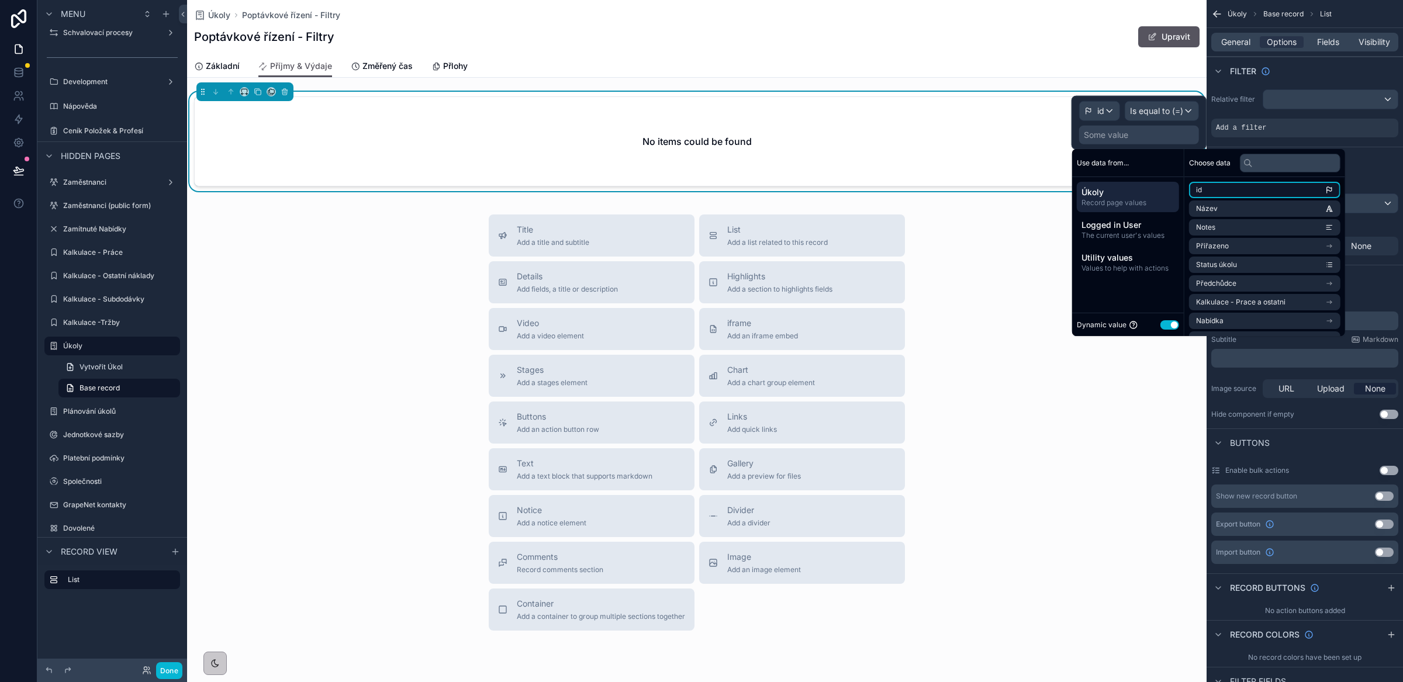
click at [1221, 192] on li "id" at bounding box center [1264, 190] width 151 height 16
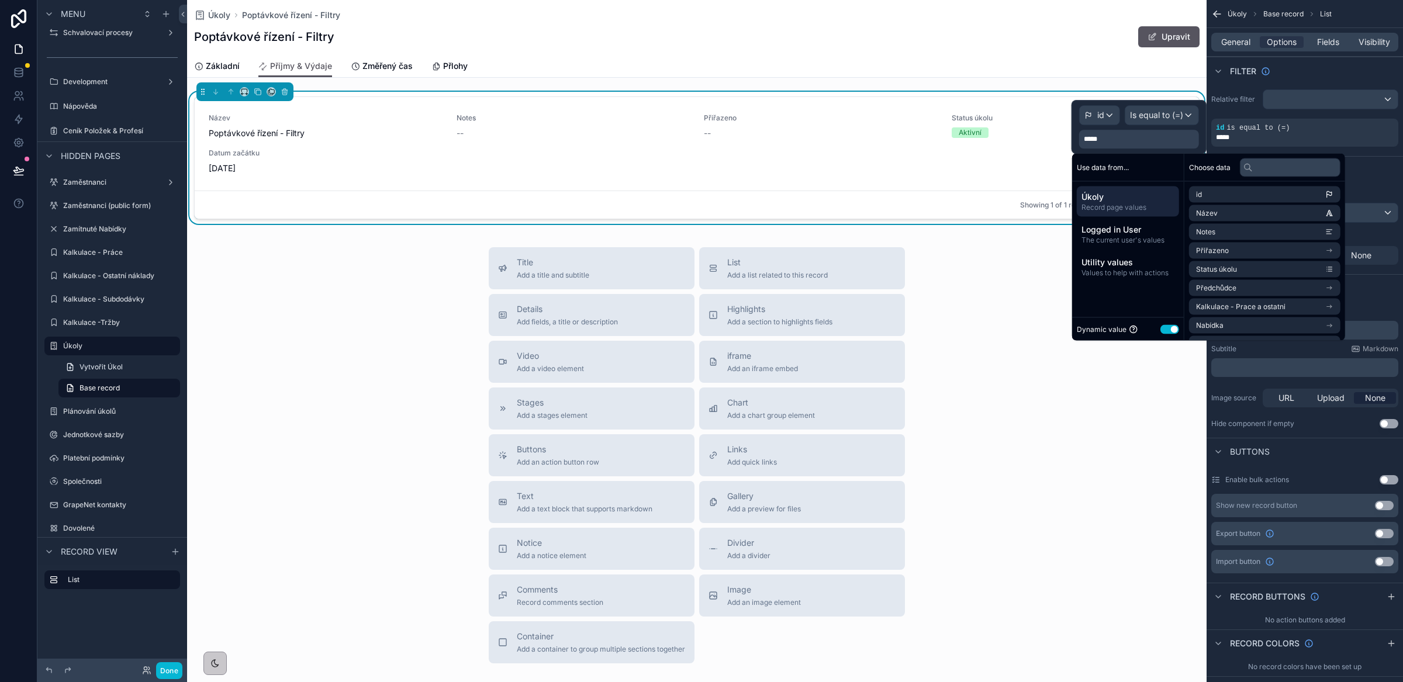
click at [1107, 478] on div "Title Add a title and subtitle List Add a list related to this record Details A…" at bounding box center [697, 455] width 1020 height 416
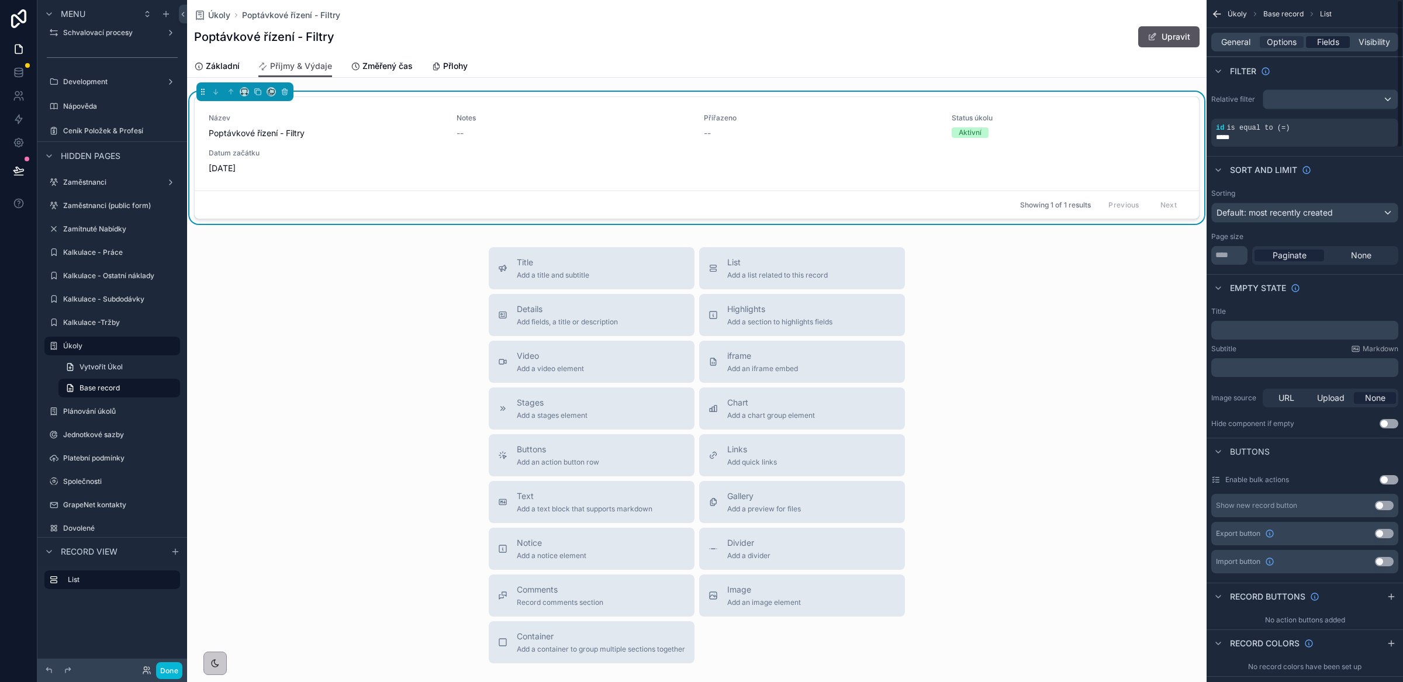
click at [1324, 41] on span "Fields" at bounding box center [1328, 42] width 22 height 12
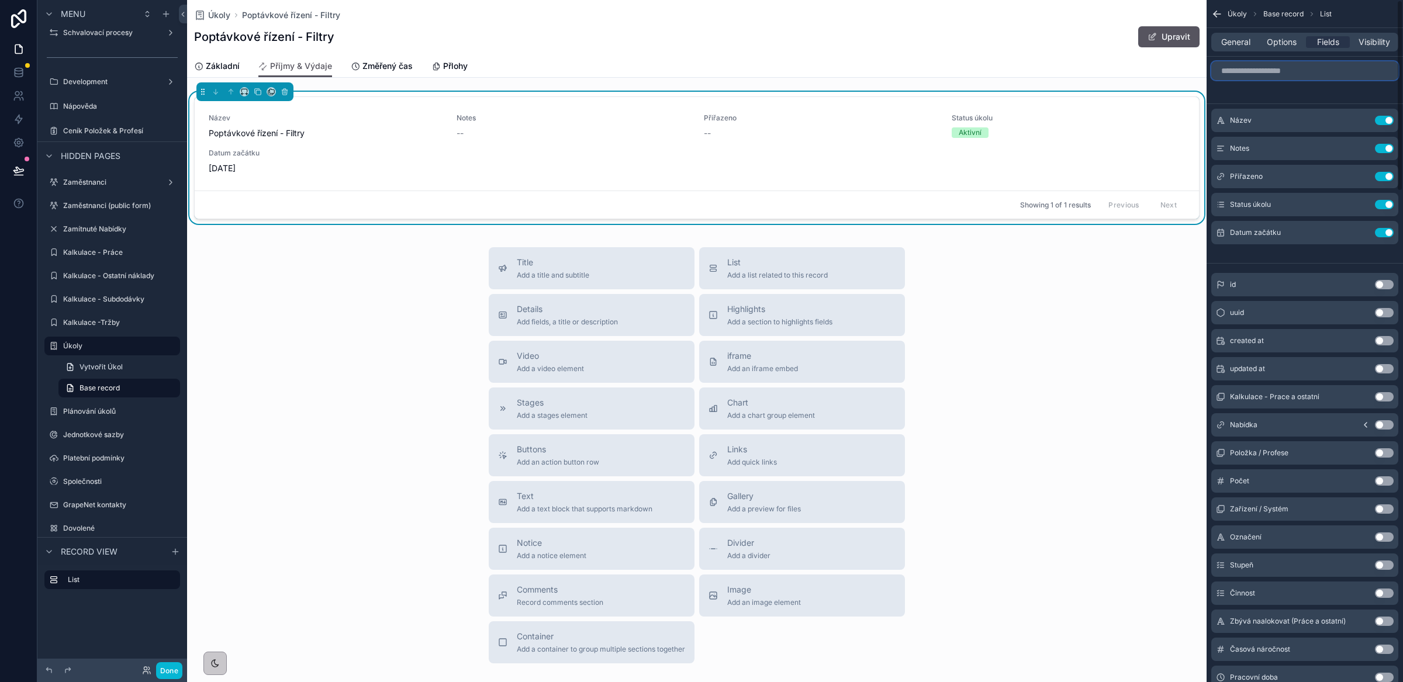
click at [1290, 75] on input "scrollable content" at bounding box center [1304, 70] width 187 height 19
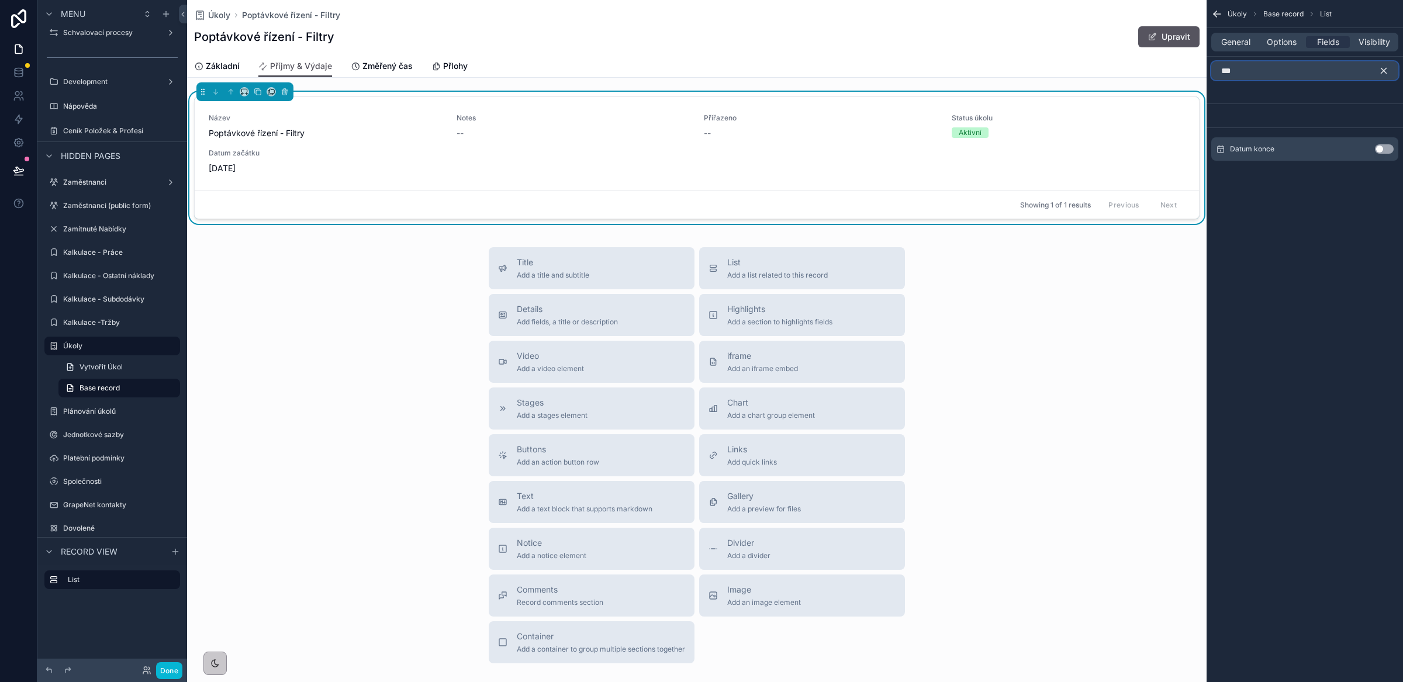
type input "***"
click at [1383, 147] on button "Use setting" at bounding box center [1384, 148] width 19 height 9
click at [1359, 121] on icon "scrollable content" at bounding box center [1360, 120] width 9 height 9
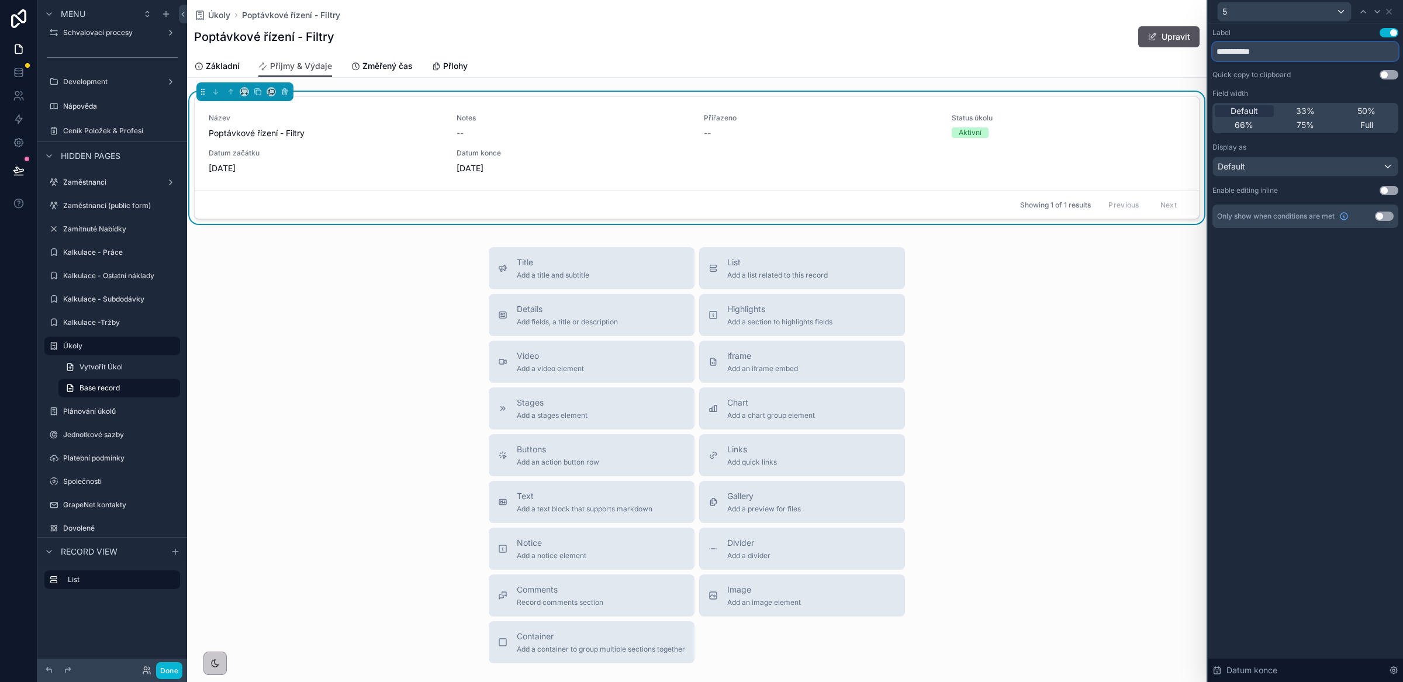
click at [1257, 54] on input "**********" at bounding box center [1306, 51] width 186 height 19
type input "**********"
click at [1342, 365] on div "**********" at bounding box center [1305, 352] width 195 height 659
click at [1392, 13] on icon at bounding box center [1389, 11] width 9 height 9
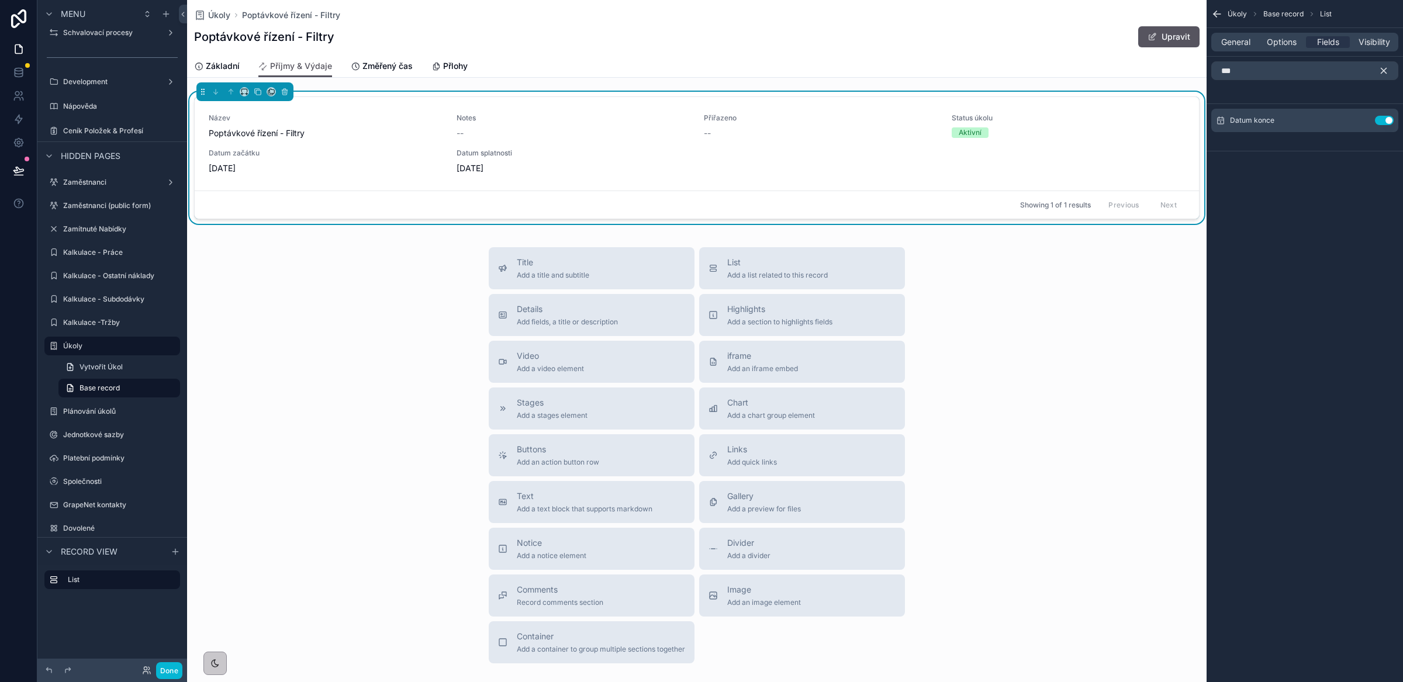
click at [1380, 73] on icon "scrollable content" at bounding box center [1384, 70] width 11 height 11
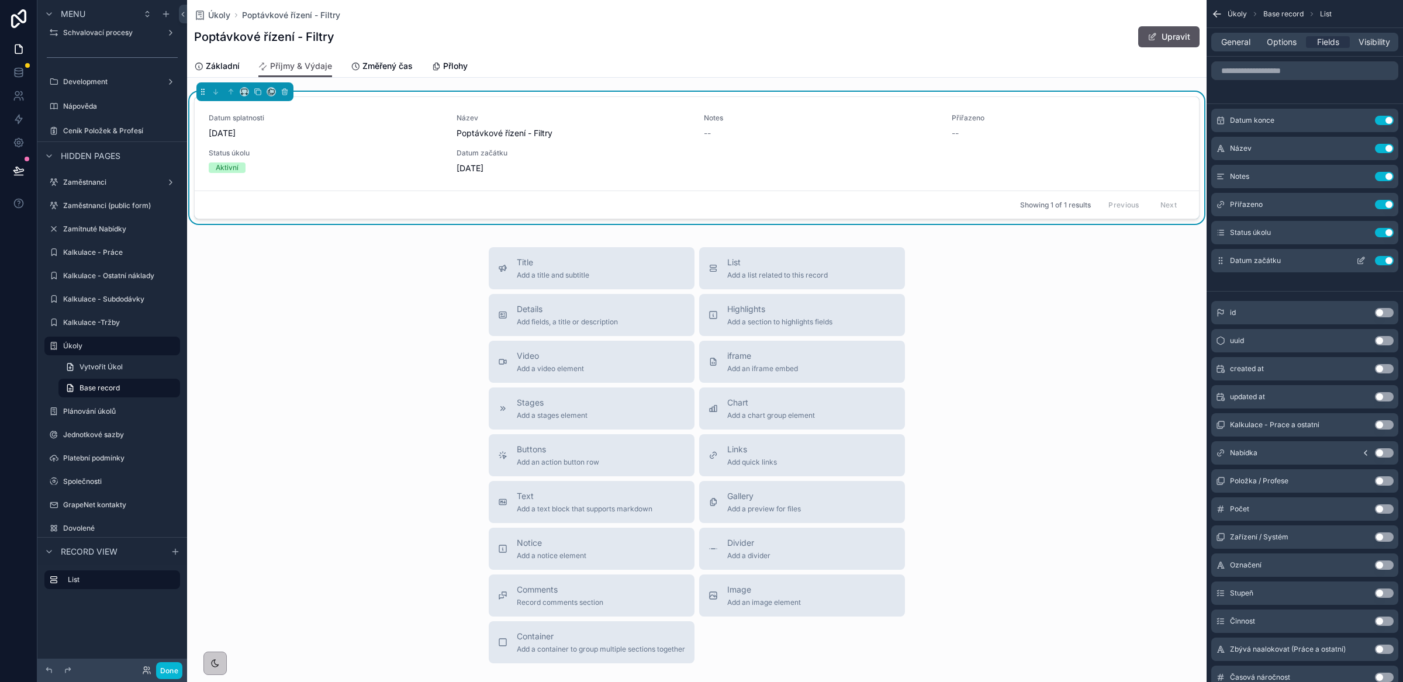
click at [1386, 261] on button "Use setting" at bounding box center [1384, 260] width 19 height 9
click at [1239, 44] on span "General" at bounding box center [1235, 42] width 29 height 12
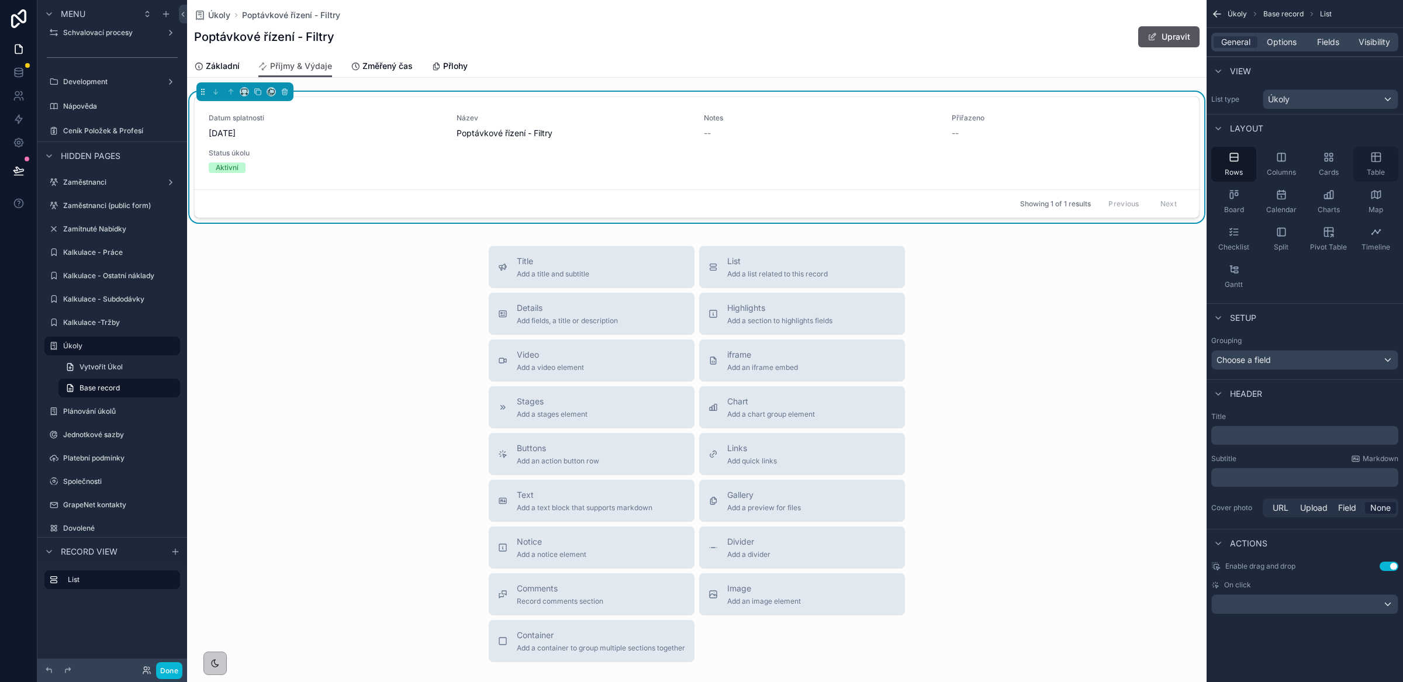
click at [1378, 165] on div "Table" at bounding box center [1376, 164] width 45 height 35
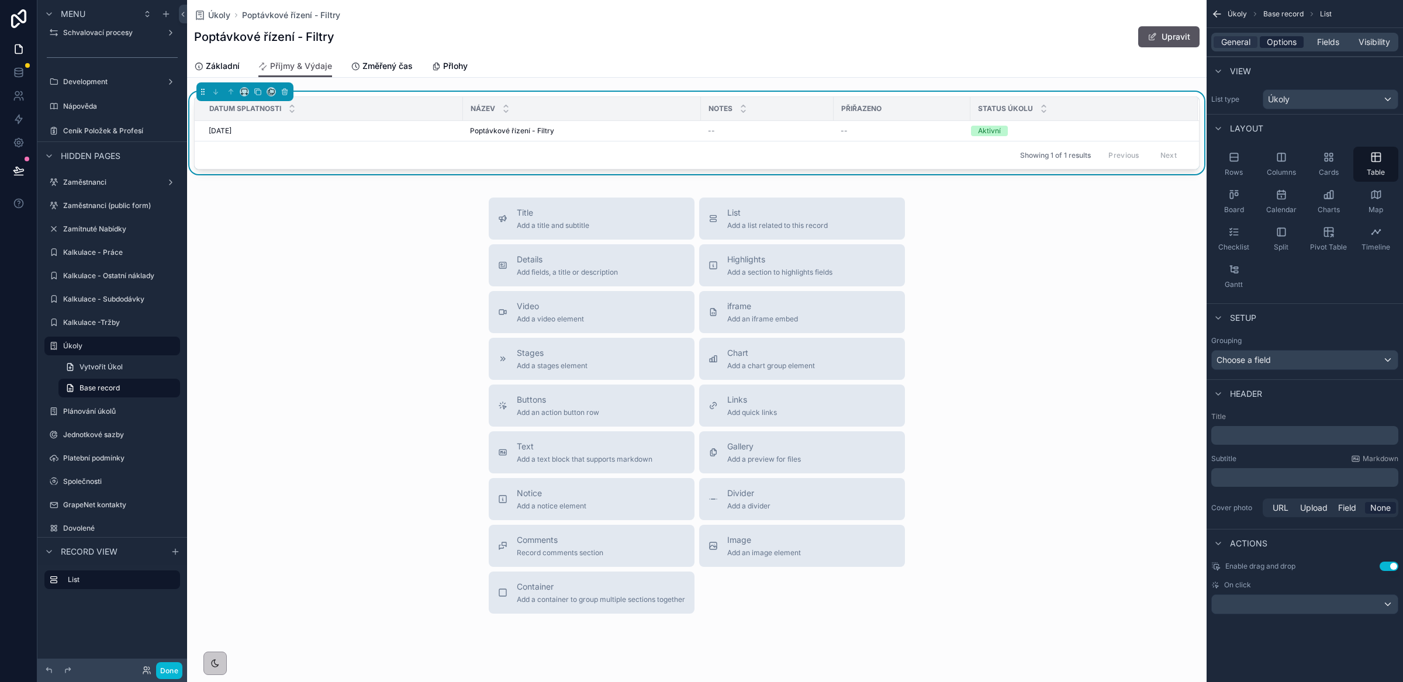
click at [1273, 43] on span "Options" at bounding box center [1282, 42] width 30 height 12
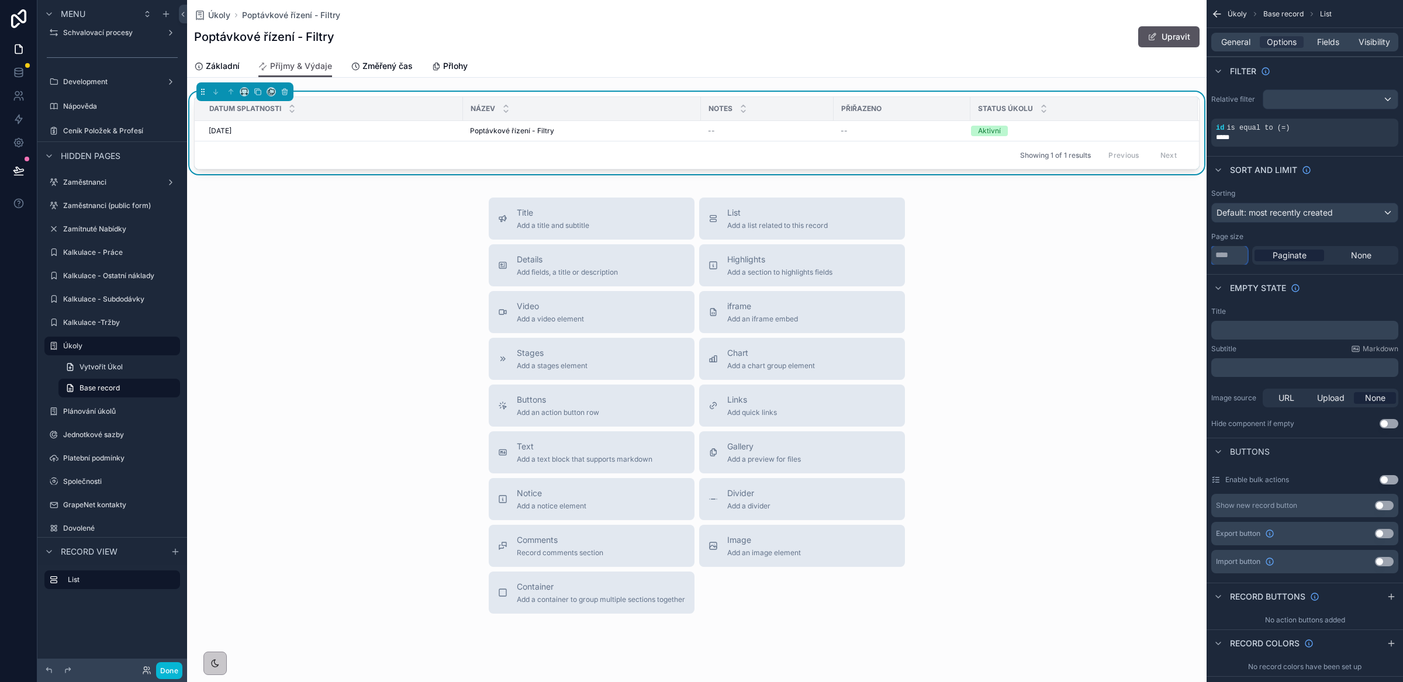
click at [1234, 257] on input "**" at bounding box center [1229, 255] width 36 height 19
type input "***"
click at [1358, 255] on span "None" at bounding box center [1361, 256] width 20 height 12
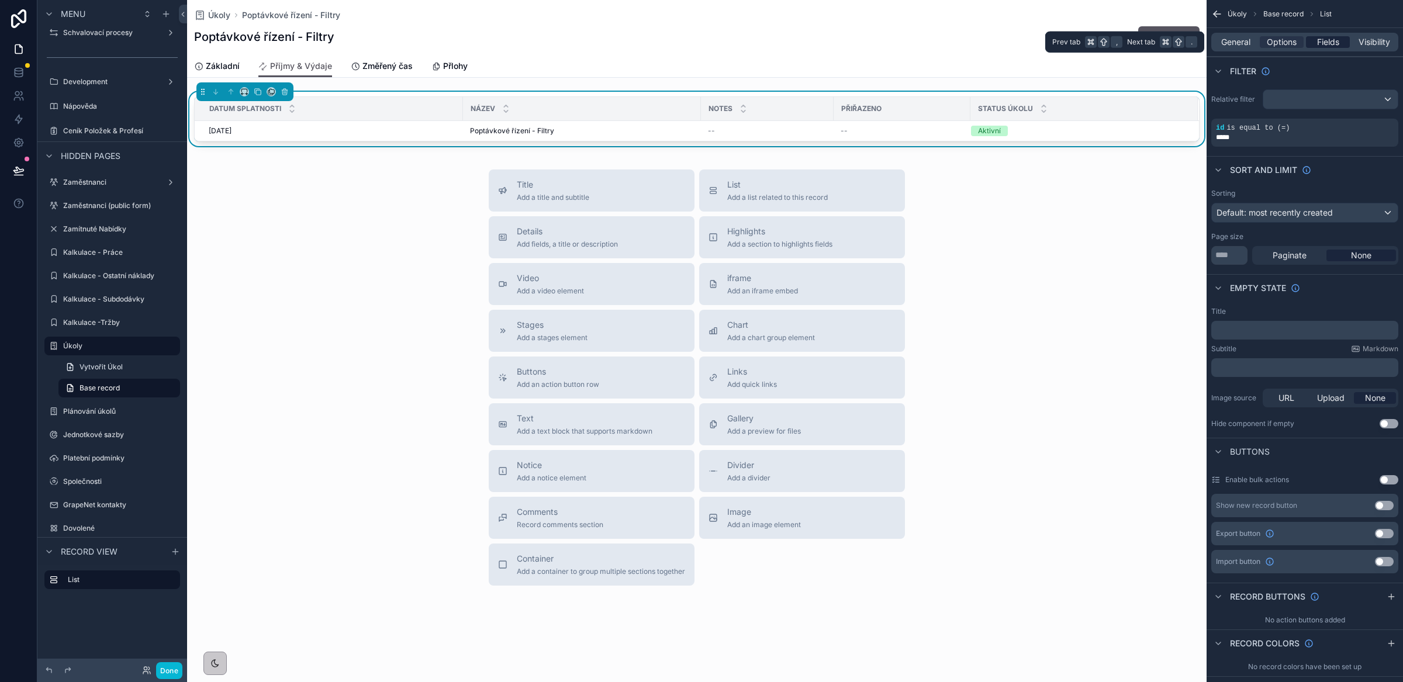
click at [1321, 43] on span "Fields" at bounding box center [1328, 42] width 22 height 12
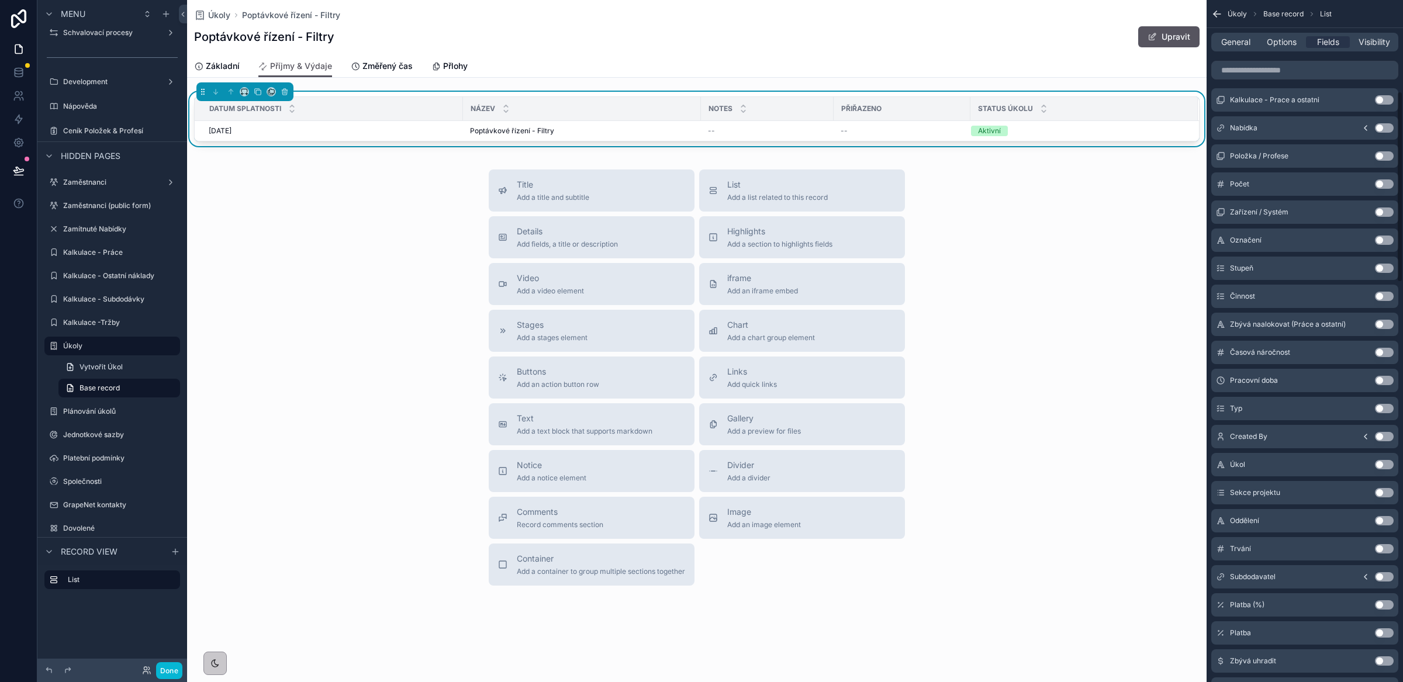
scroll to position [347, 0]
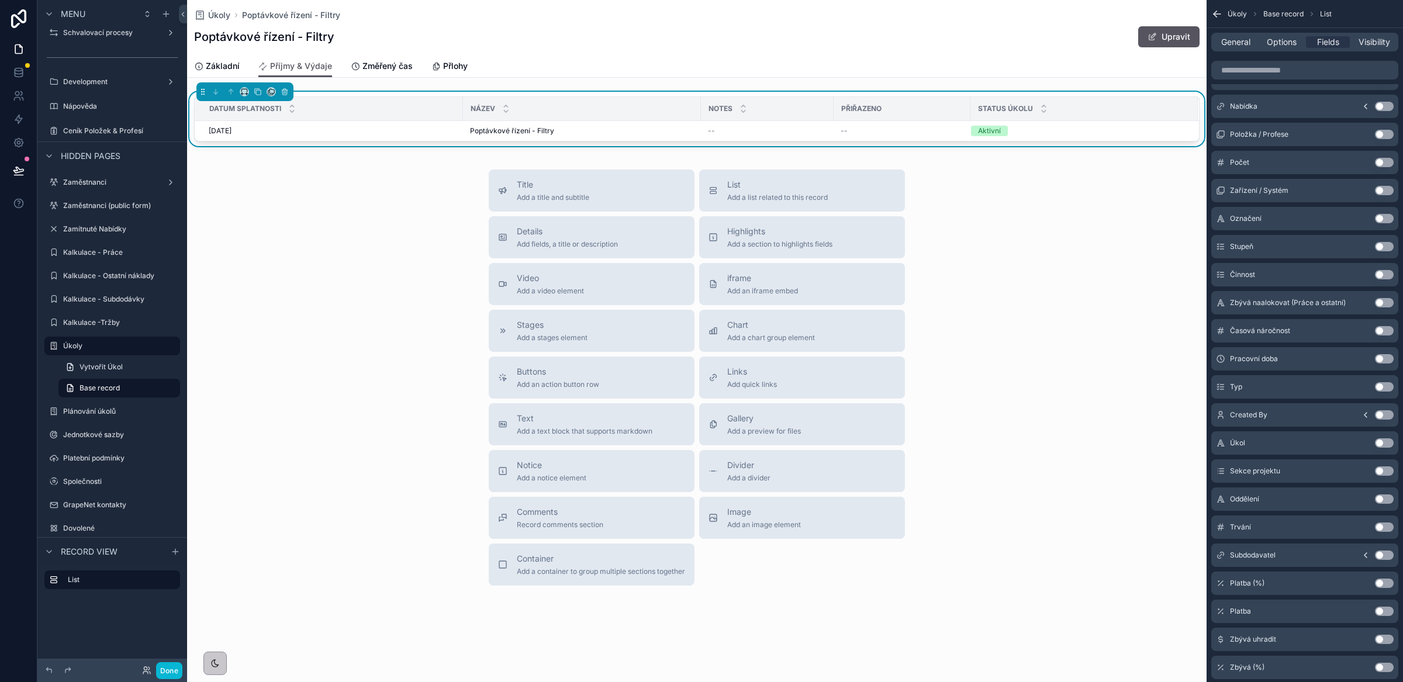
click at [1384, 585] on button "Use setting" at bounding box center [1384, 583] width 19 height 9
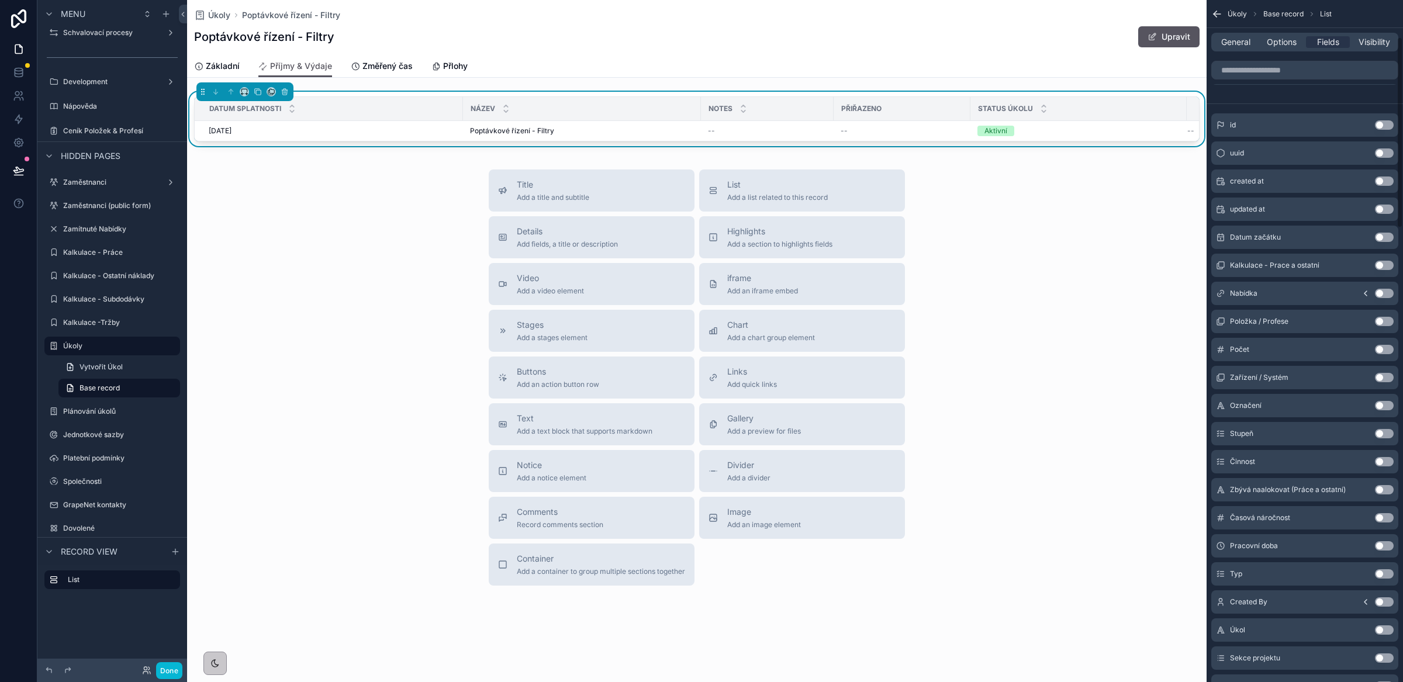
scroll to position [76, 0]
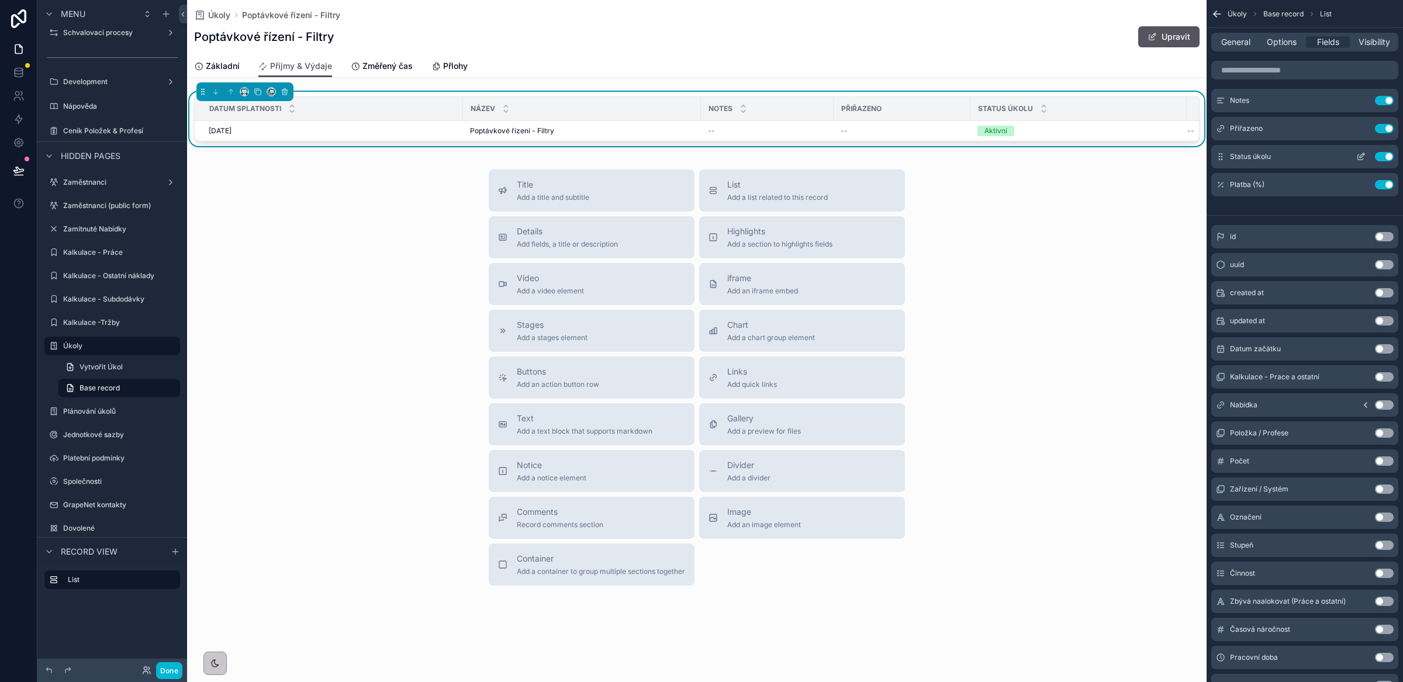
click at [1383, 157] on button "Use setting" at bounding box center [1384, 156] width 19 height 9
click at [1385, 124] on div "Use setting" at bounding box center [1373, 128] width 42 height 9
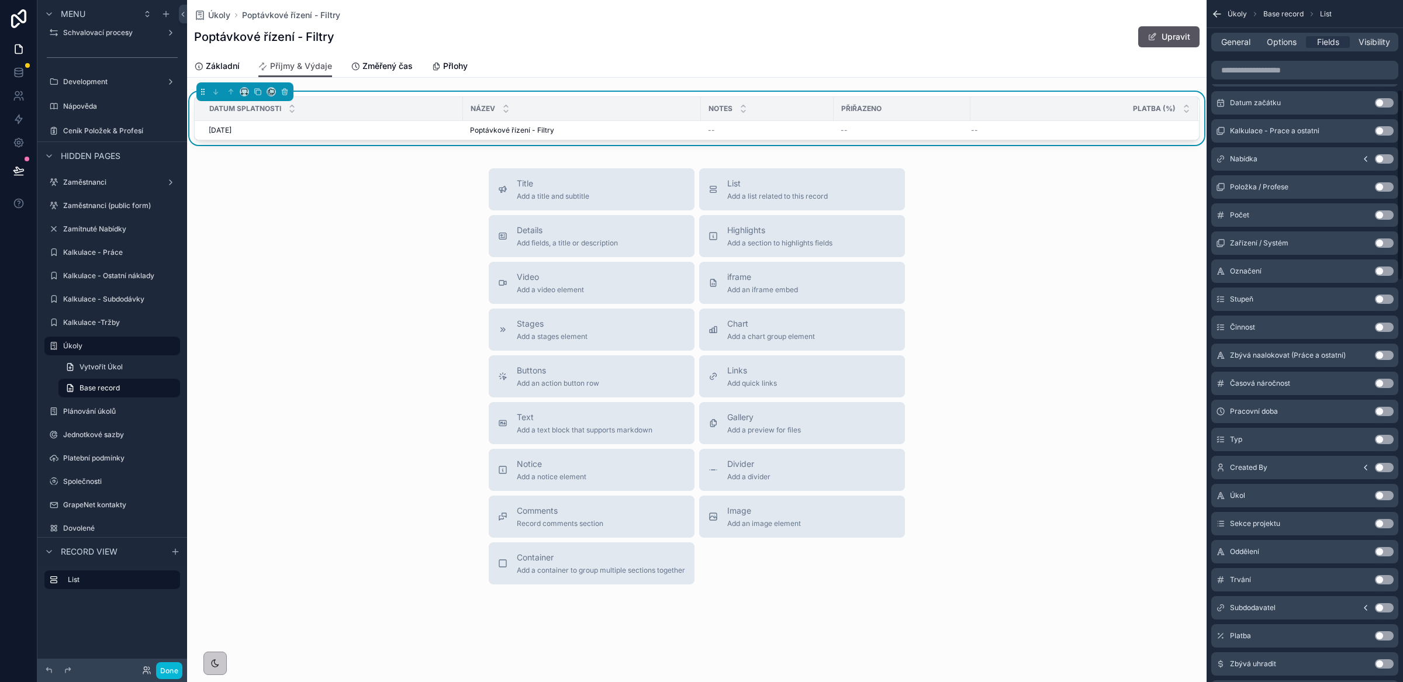
scroll to position [340, 0]
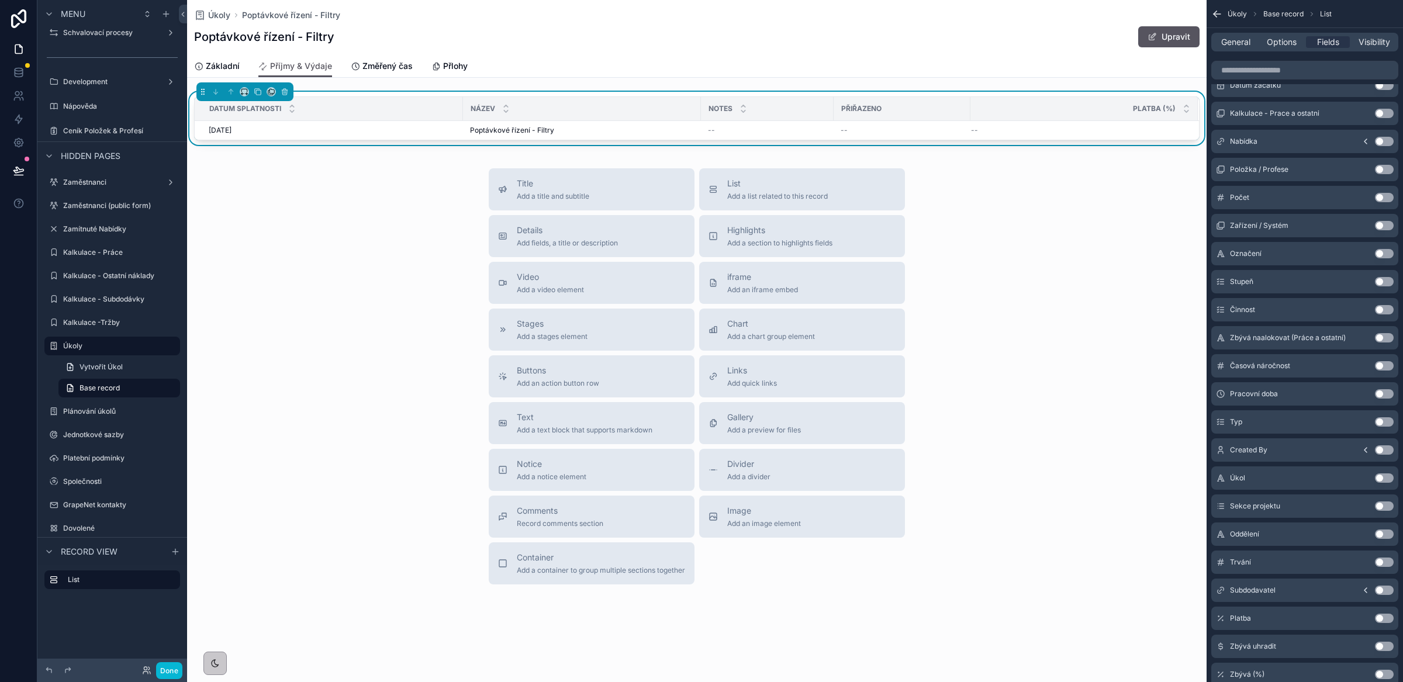
click at [1384, 616] on button "Use setting" at bounding box center [1384, 618] width 19 height 9
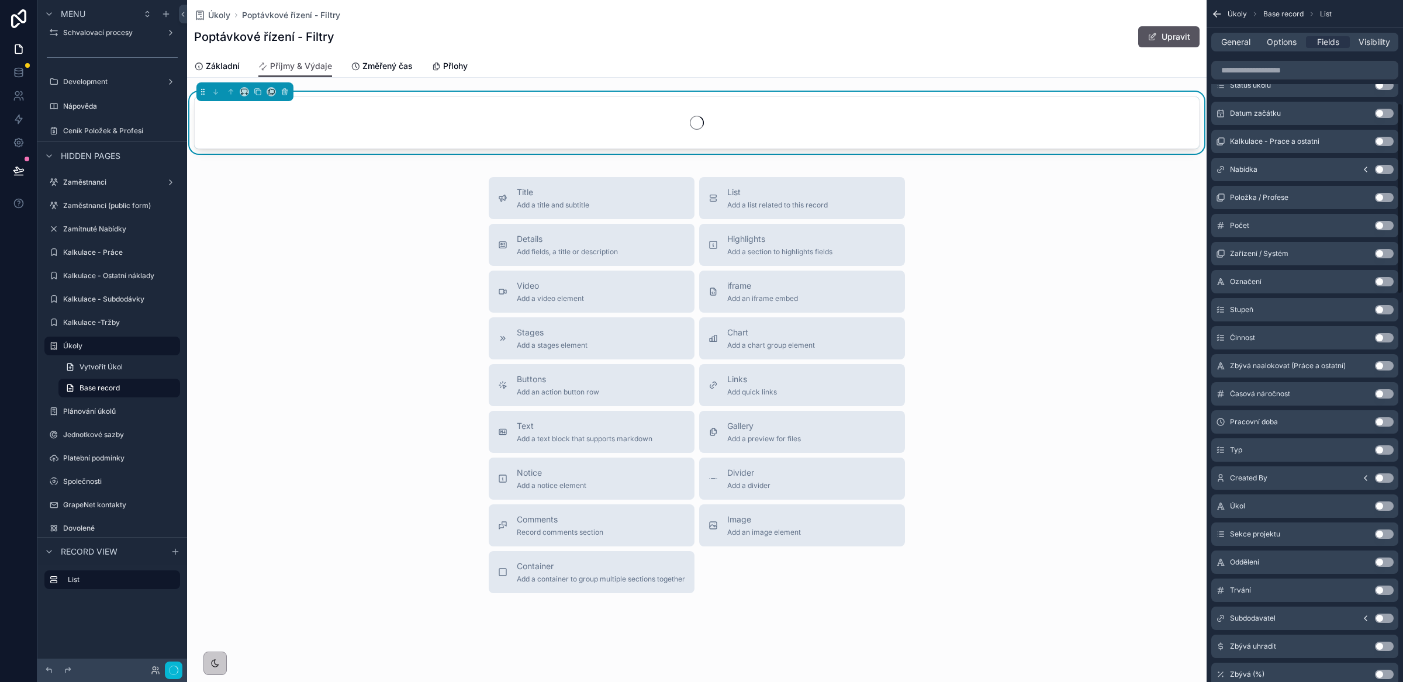
scroll to position [368, 0]
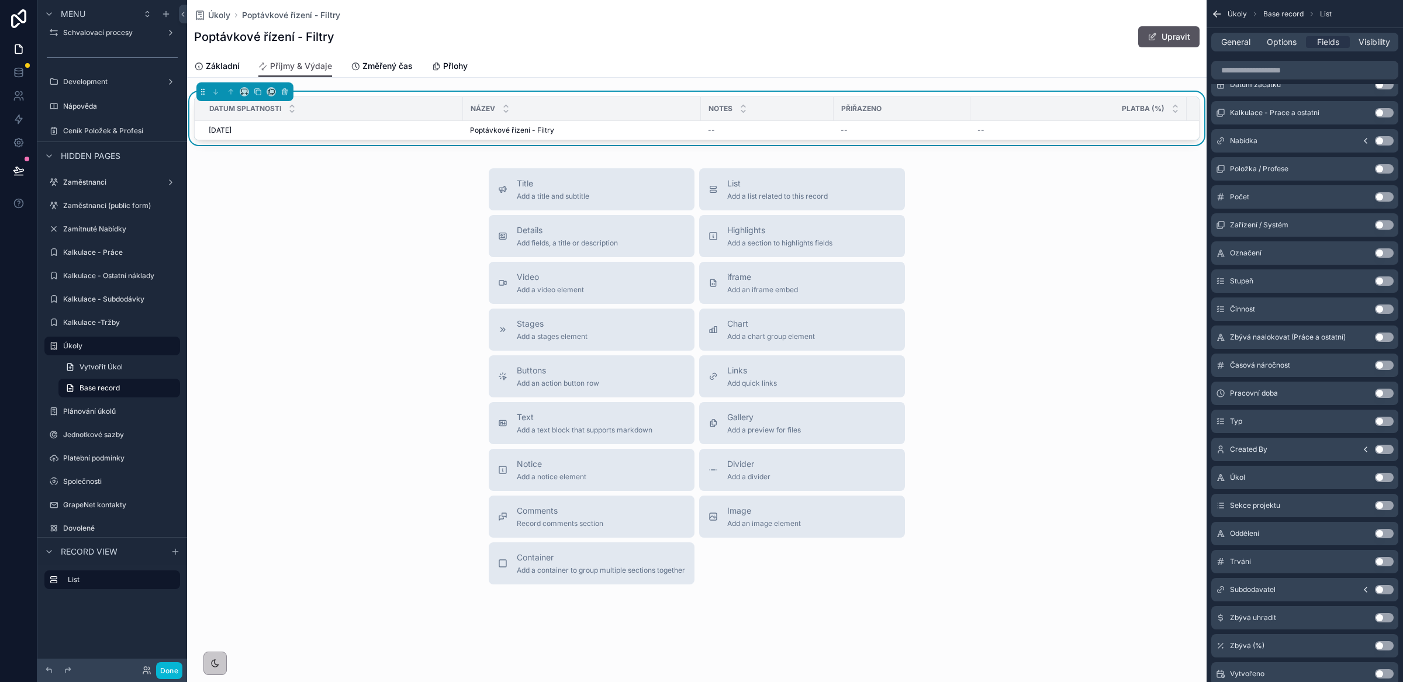
click at [1385, 621] on button "Use setting" at bounding box center [1384, 617] width 19 height 9
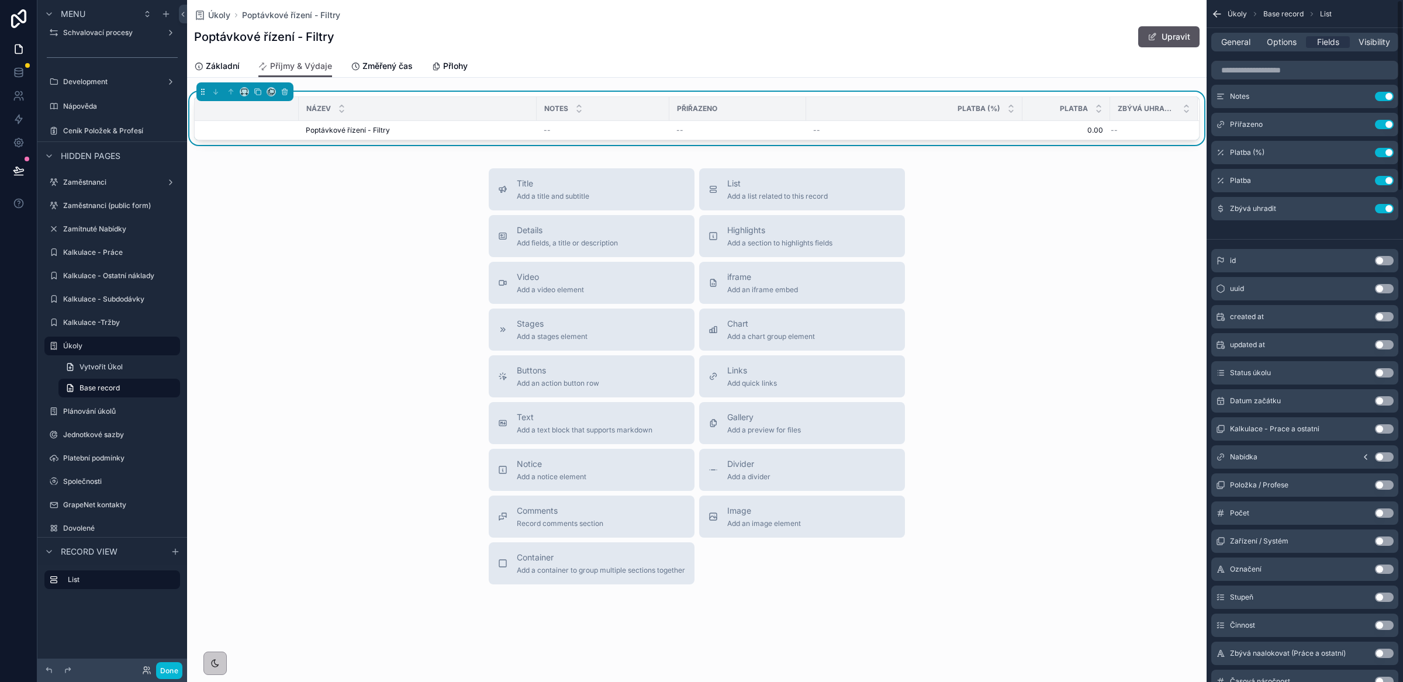
scroll to position [0, 0]
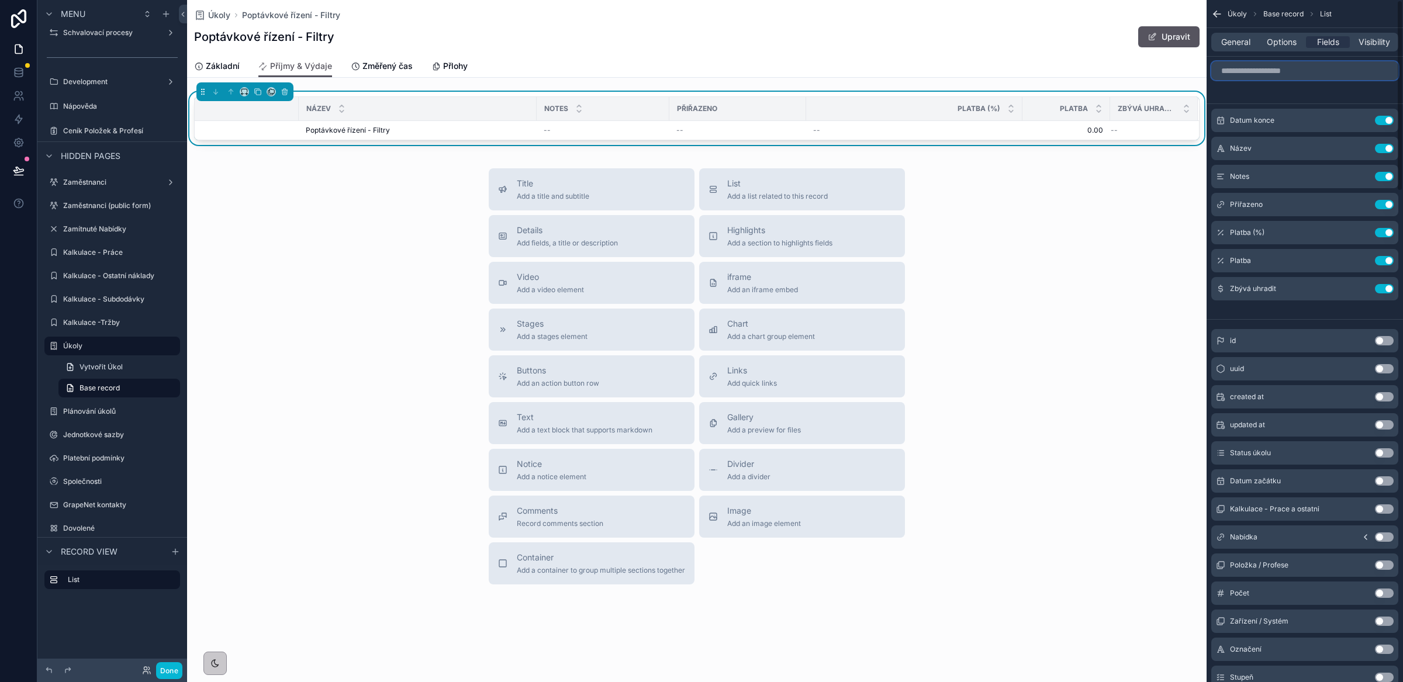
click at [1272, 75] on input "scrollable content" at bounding box center [1304, 70] width 187 height 19
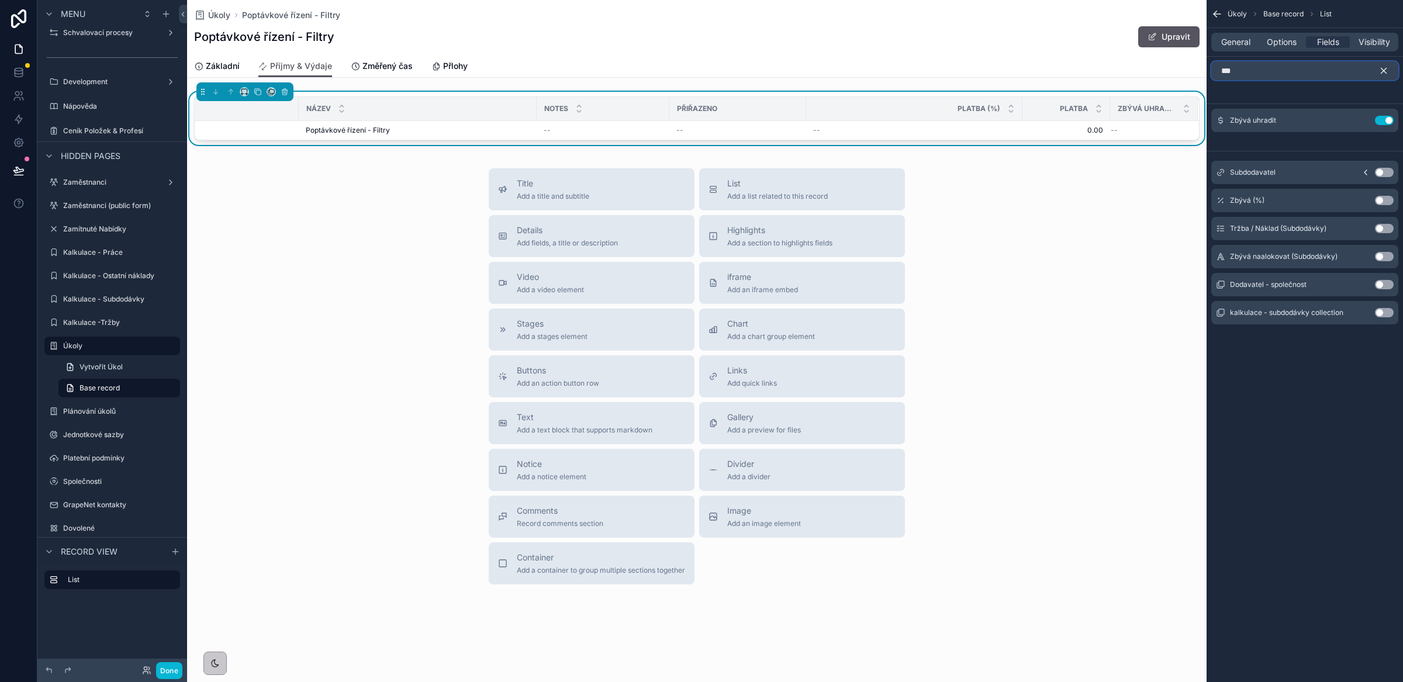
type input "***"
click at [1380, 172] on button "Use setting" at bounding box center [1384, 172] width 19 height 9
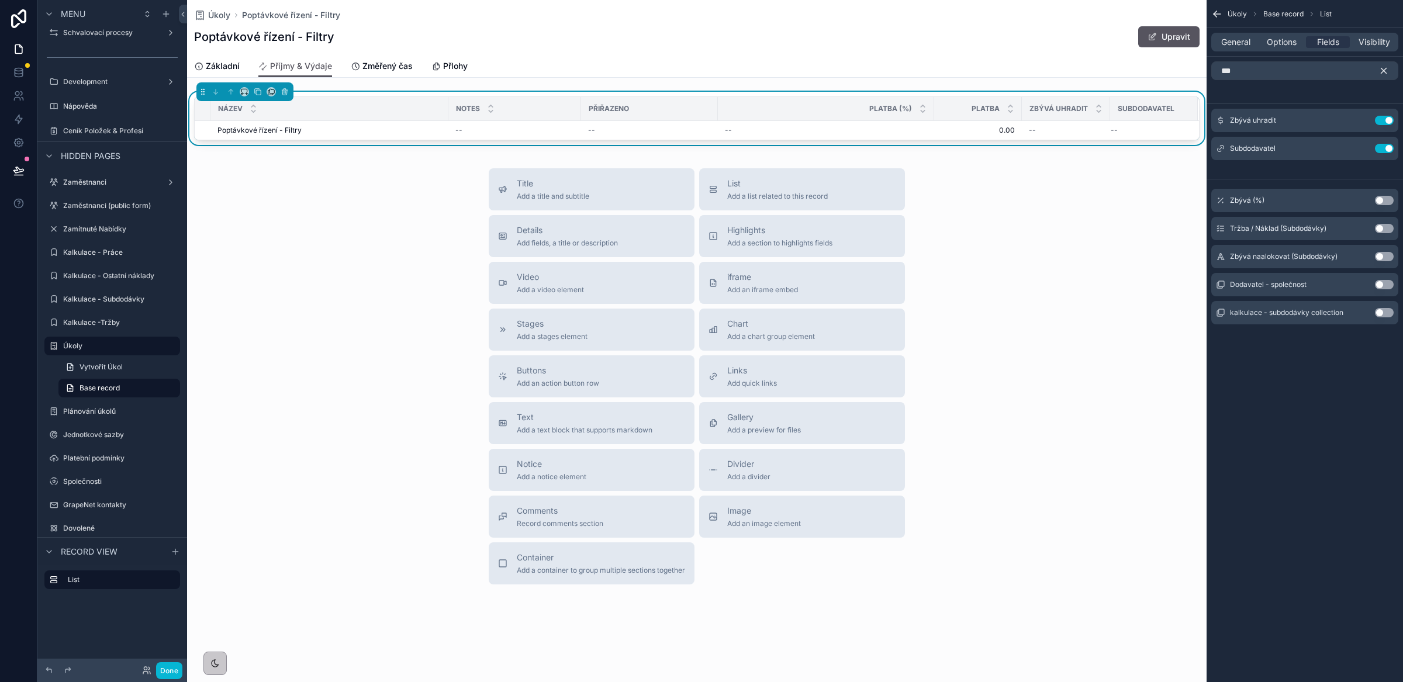
scroll to position [0, 263]
click at [1389, 284] on button "Use setting" at bounding box center [1384, 284] width 19 height 9
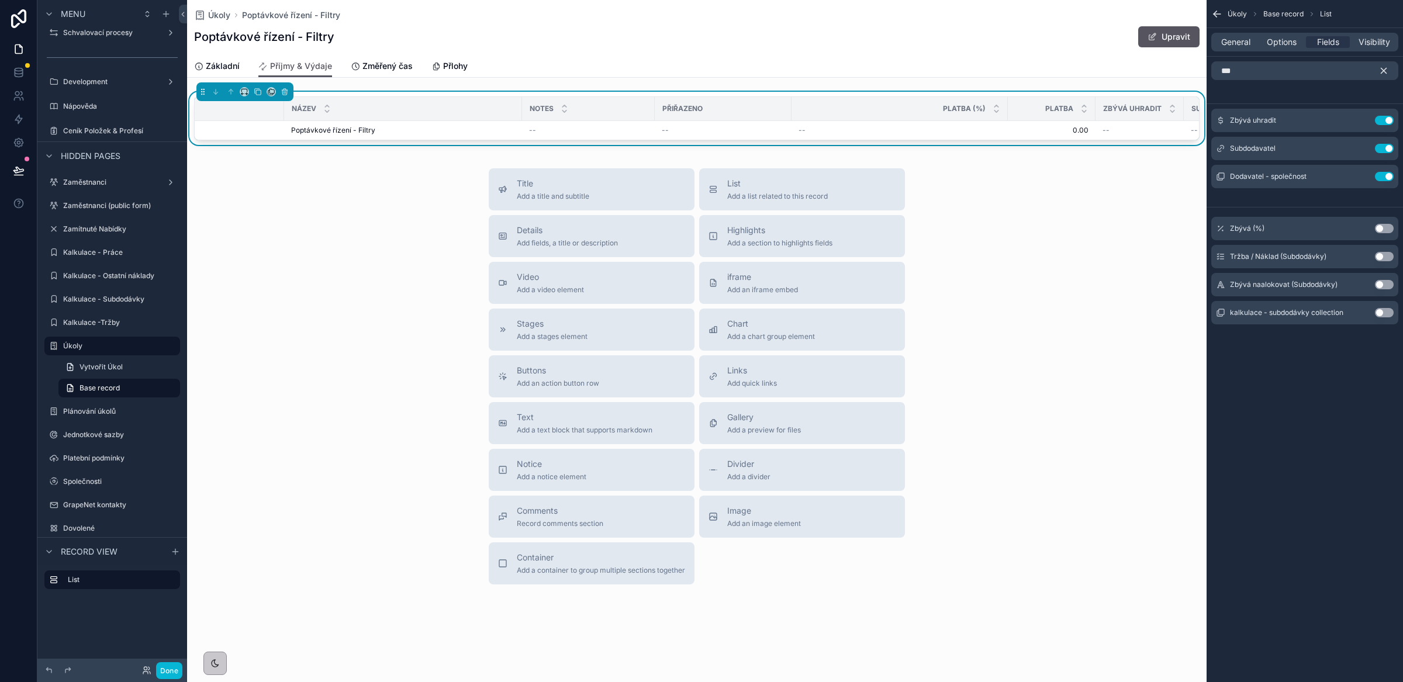
scroll to position [0, 0]
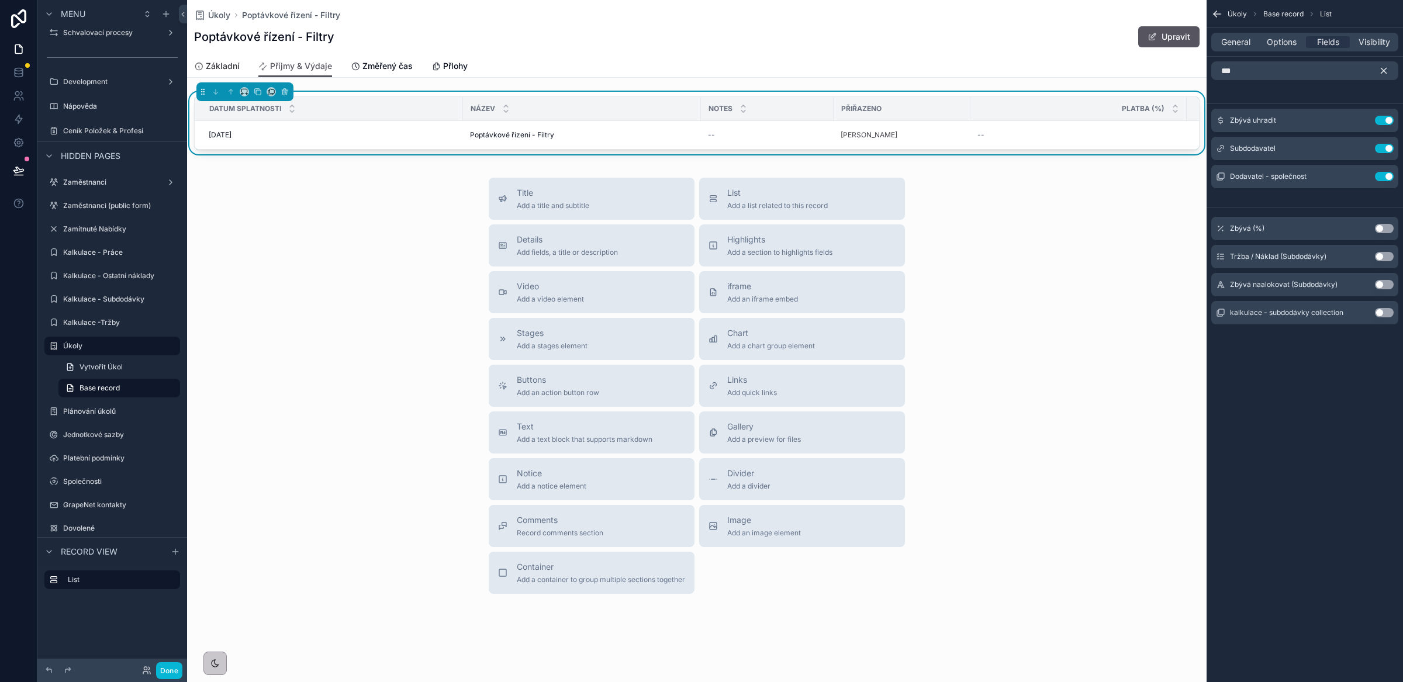
click at [221, 64] on span "Základní" at bounding box center [223, 66] width 34 height 12
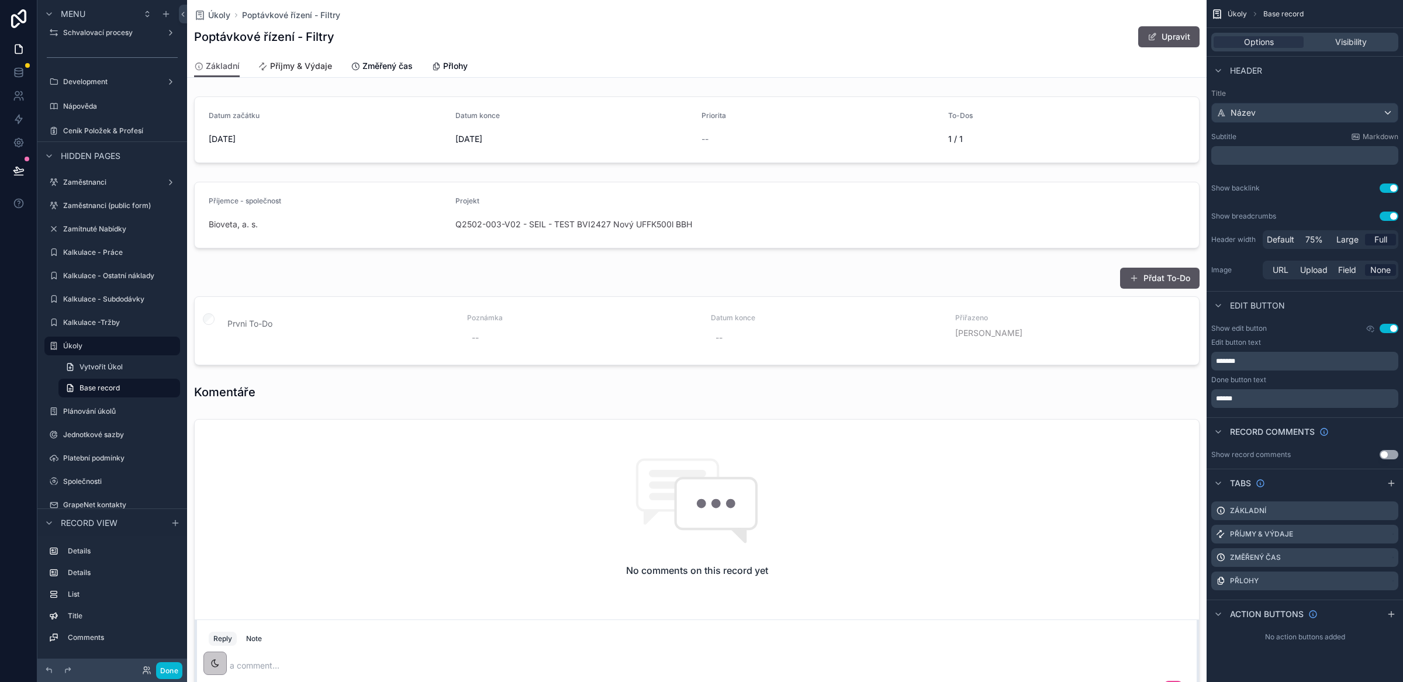
click at [277, 64] on span "Příjmy & Výdaje" at bounding box center [301, 66] width 62 height 12
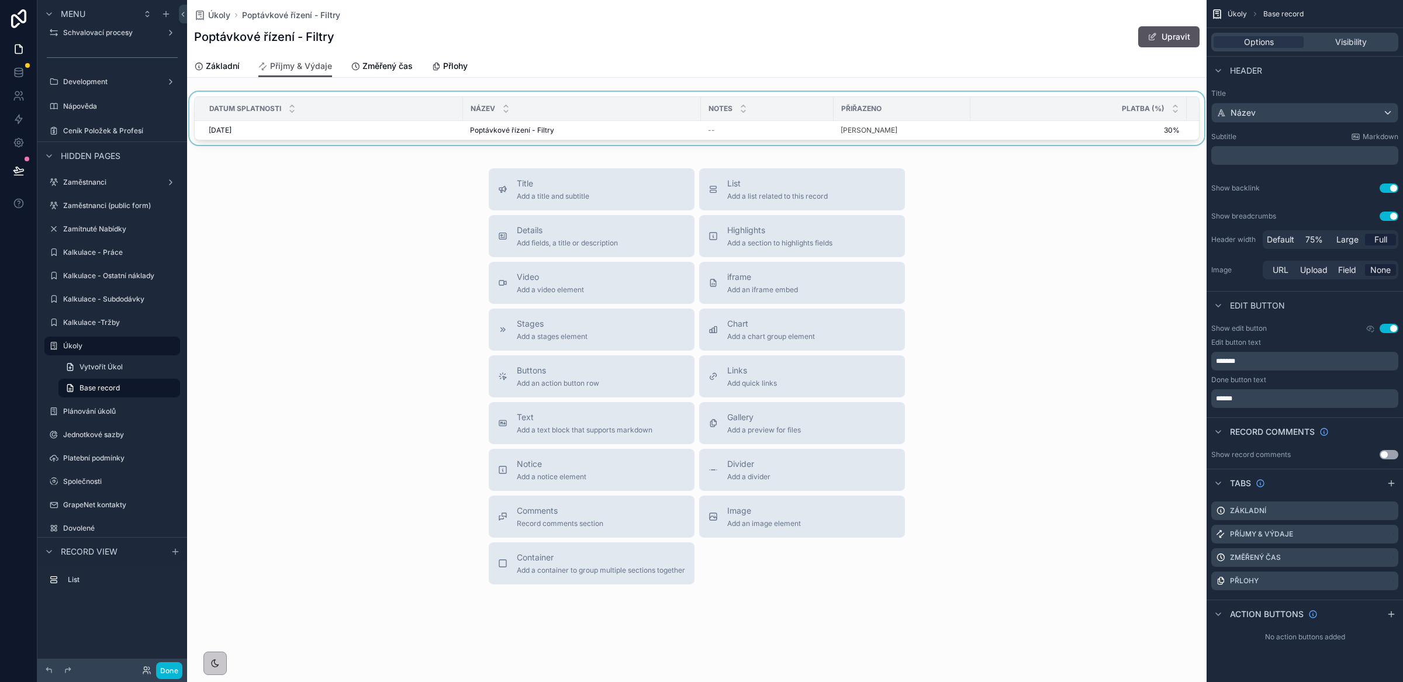
click at [696, 107] on div "Název" at bounding box center [582, 109] width 237 height 22
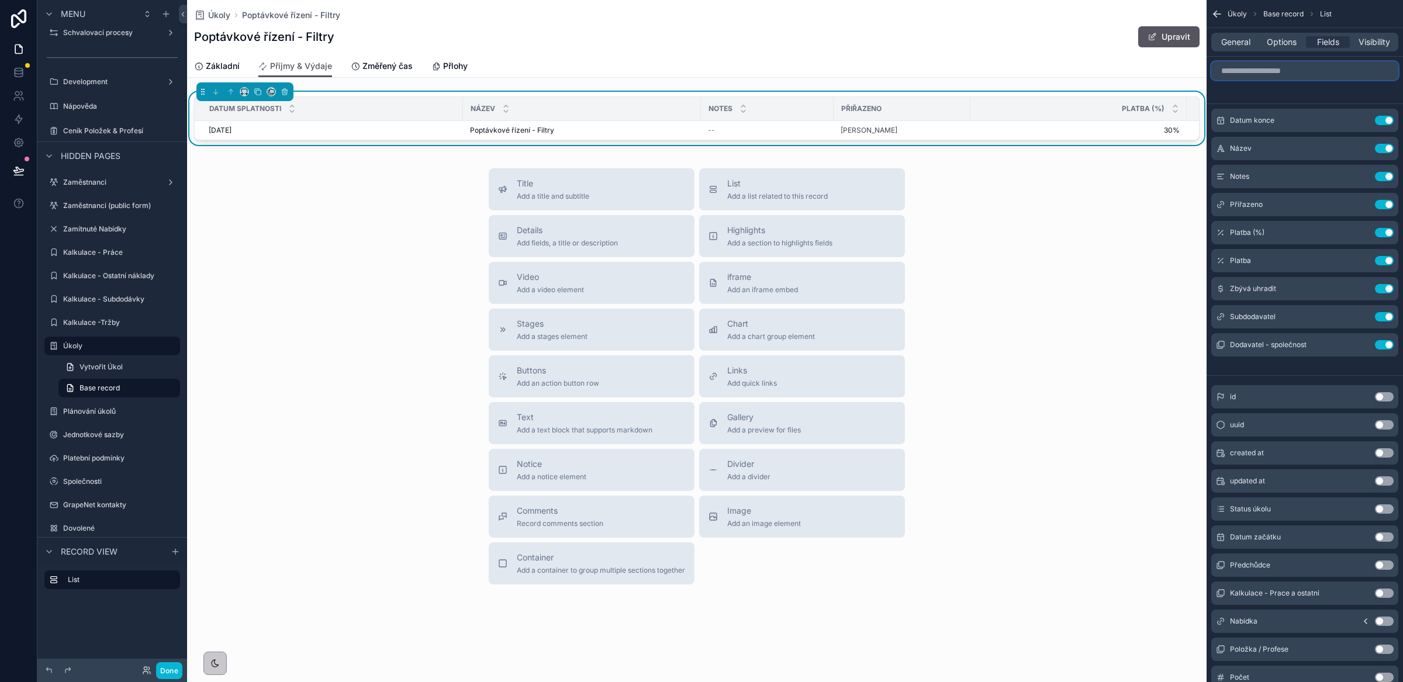
click at [1257, 73] on input "scrollable content" at bounding box center [1304, 70] width 187 height 19
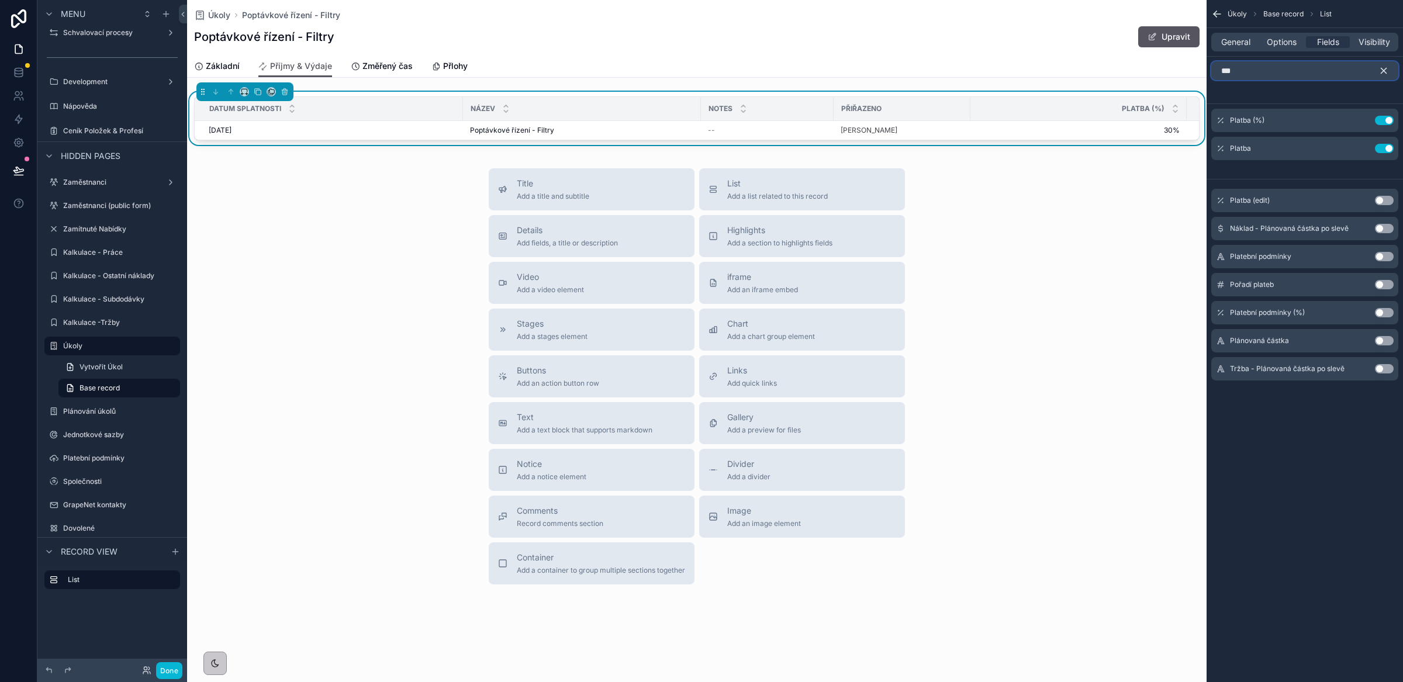
type input "***"
click at [1382, 256] on button "Use setting" at bounding box center [1384, 256] width 19 height 9
click at [1386, 71] on icon "scrollable content" at bounding box center [1384, 70] width 11 height 11
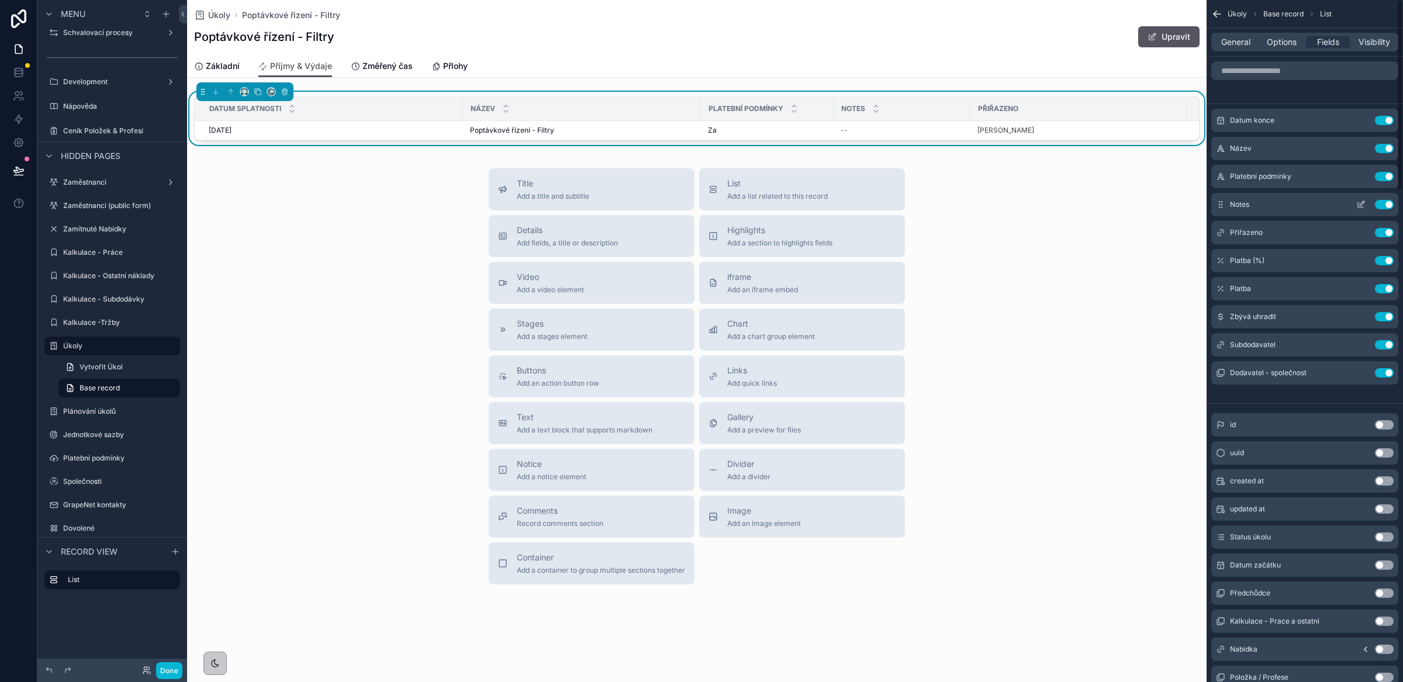
click at [1383, 204] on button "Use setting" at bounding box center [1384, 204] width 19 height 9
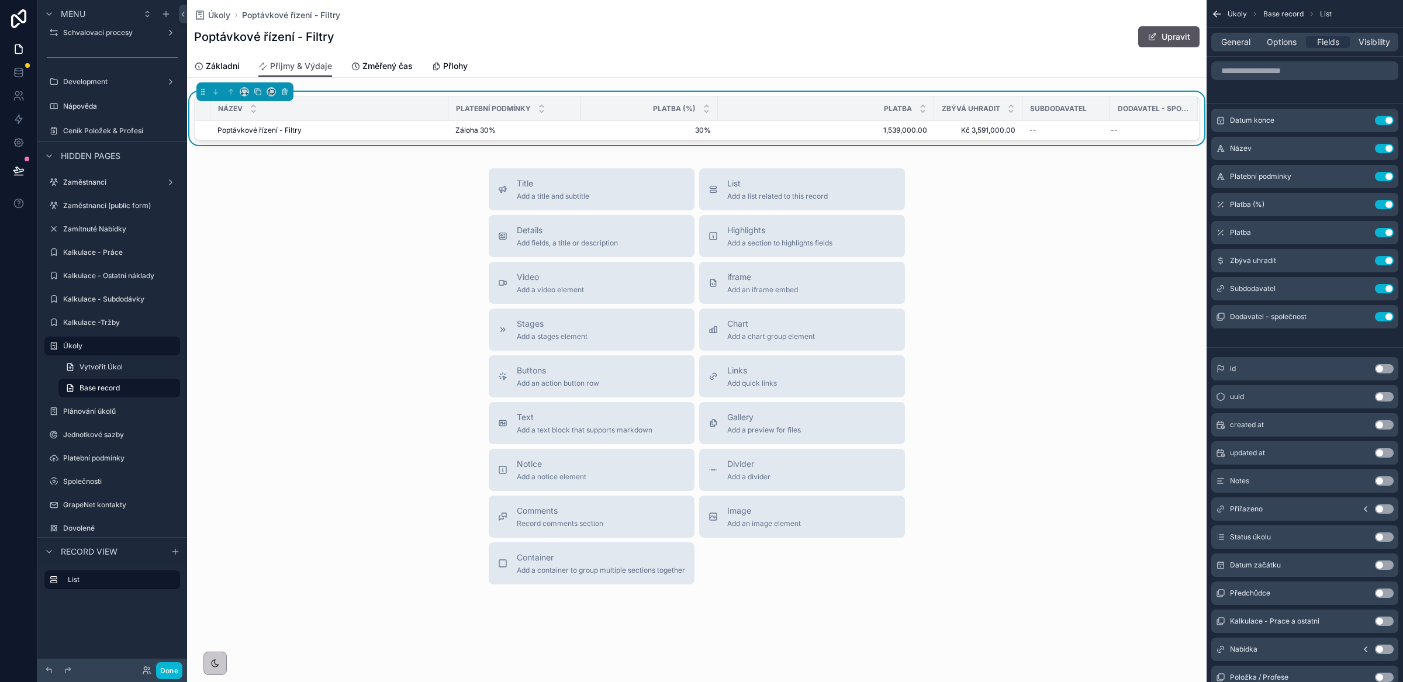
scroll to position [0, 263]
click at [1388, 290] on button "Use setting" at bounding box center [1384, 288] width 19 height 9
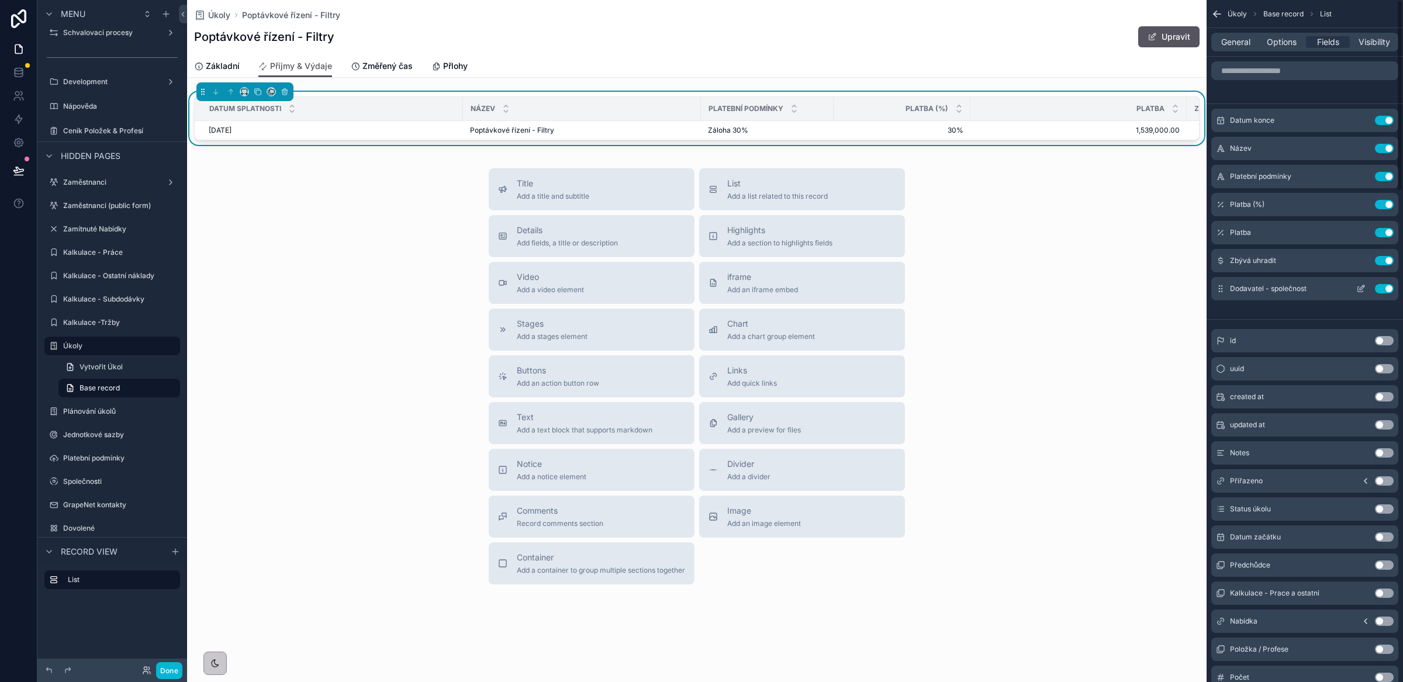
click at [1389, 290] on button "Use setting" at bounding box center [1384, 288] width 19 height 9
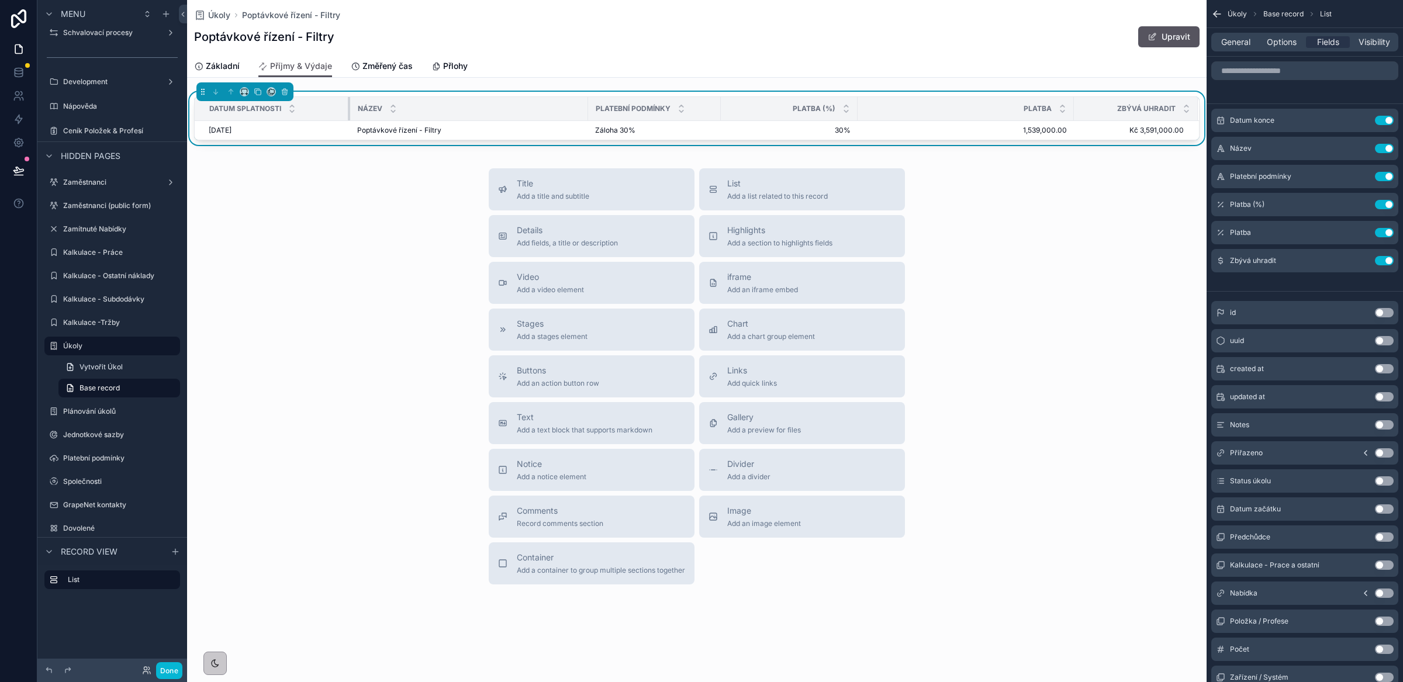
drag, startPoint x: 462, startPoint y: 106, endPoint x: 346, endPoint y: 110, distance: 115.8
click at [348, 110] on div "scrollable content" at bounding box center [350, 108] width 5 height 23
drag, startPoint x: 584, startPoint y: 109, endPoint x: 523, endPoint y: 109, distance: 60.2
click at [525, 109] on div "scrollable content" at bounding box center [527, 108] width 5 height 23
click at [762, 336] on span "Add a chart group element" at bounding box center [771, 336] width 88 height 9
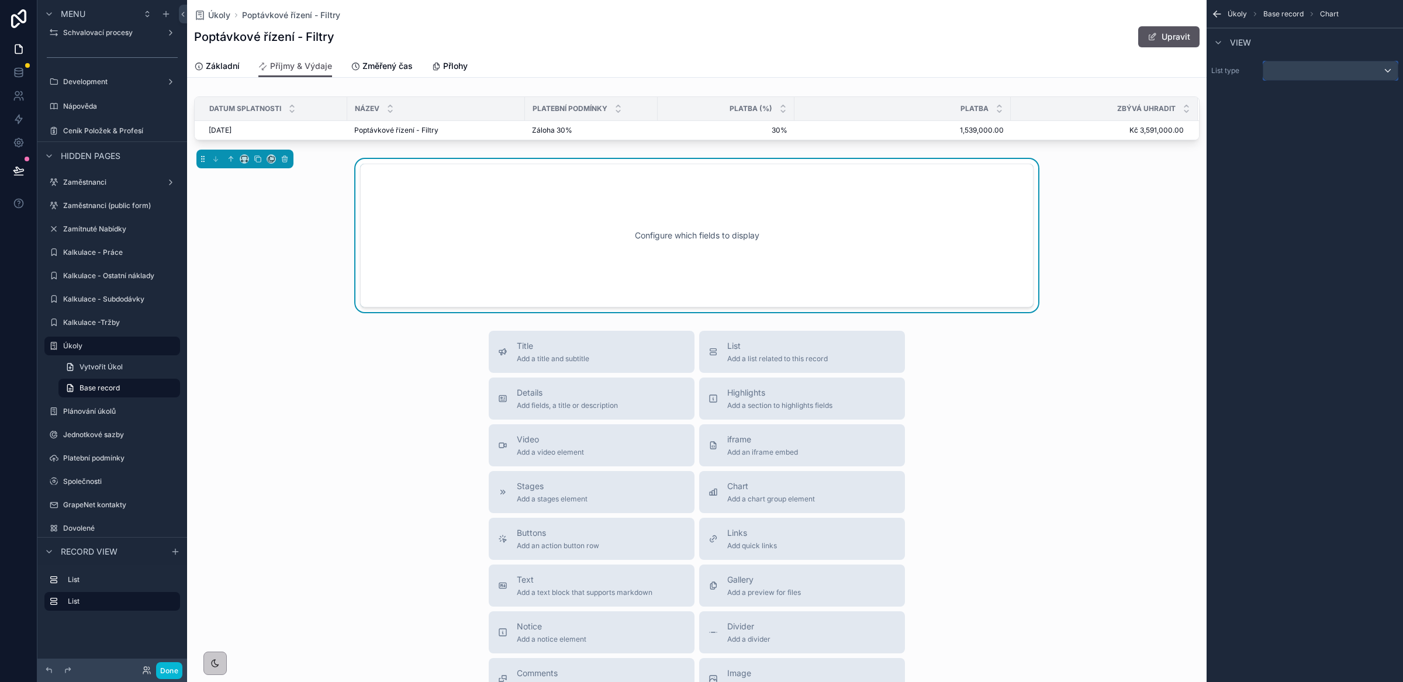
click at [1342, 65] on div "scrollable content" at bounding box center [1331, 70] width 134 height 19
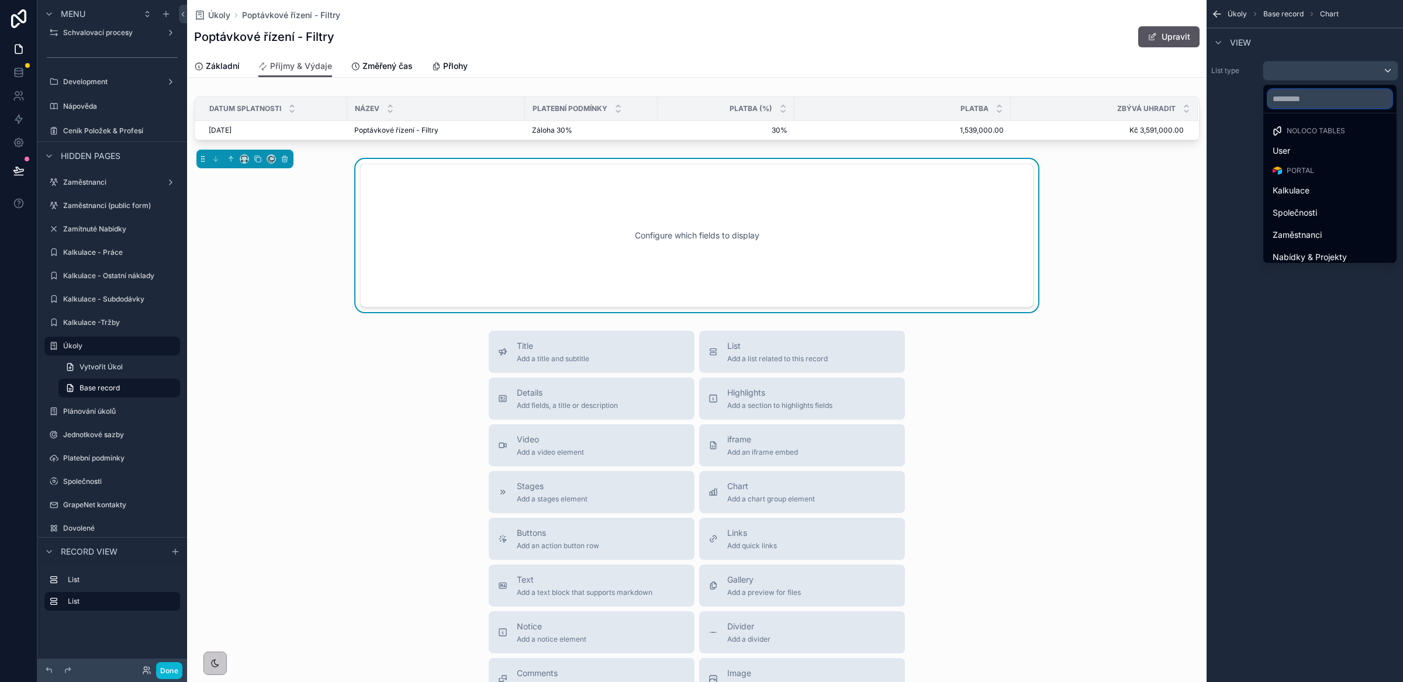
click at [1311, 102] on input "text" at bounding box center [1330, 98] width 124 height 19
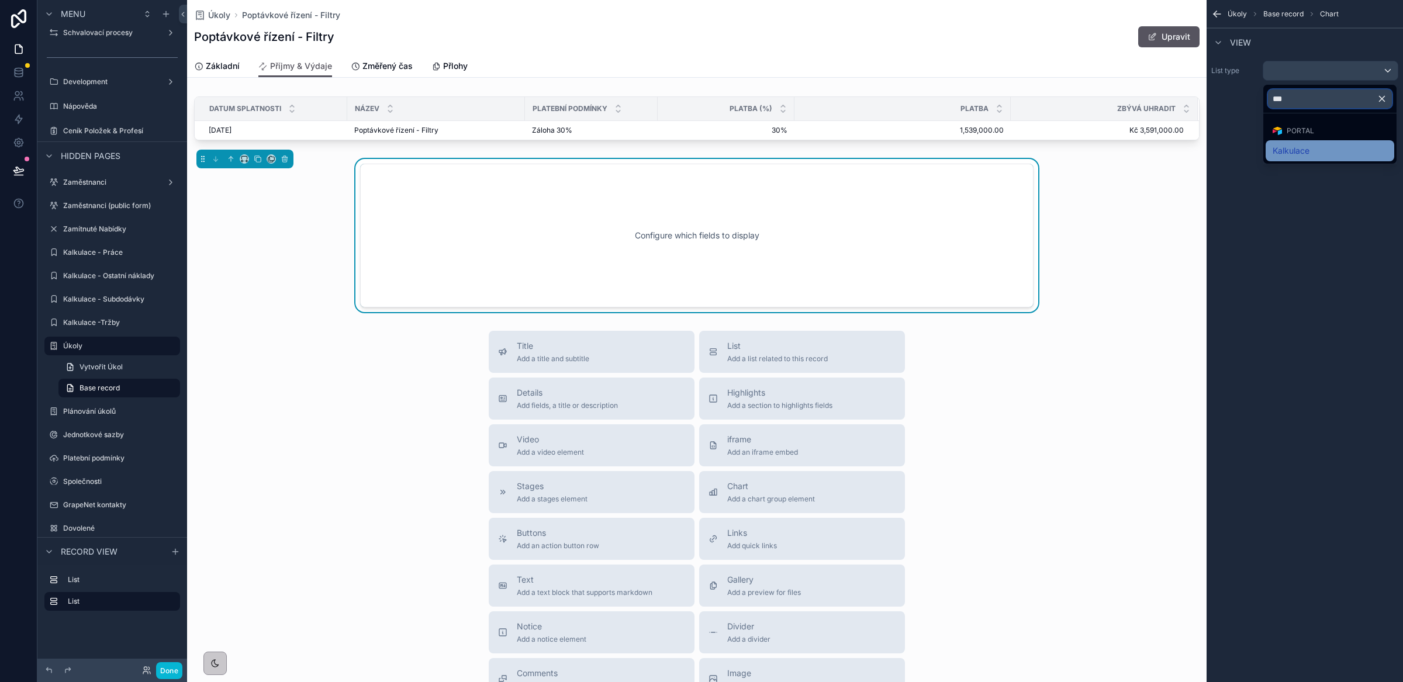
type input "***"
click at [1326, 151] on div "Kalkulace" at bounding box center [1330, 151] width 115 height 14
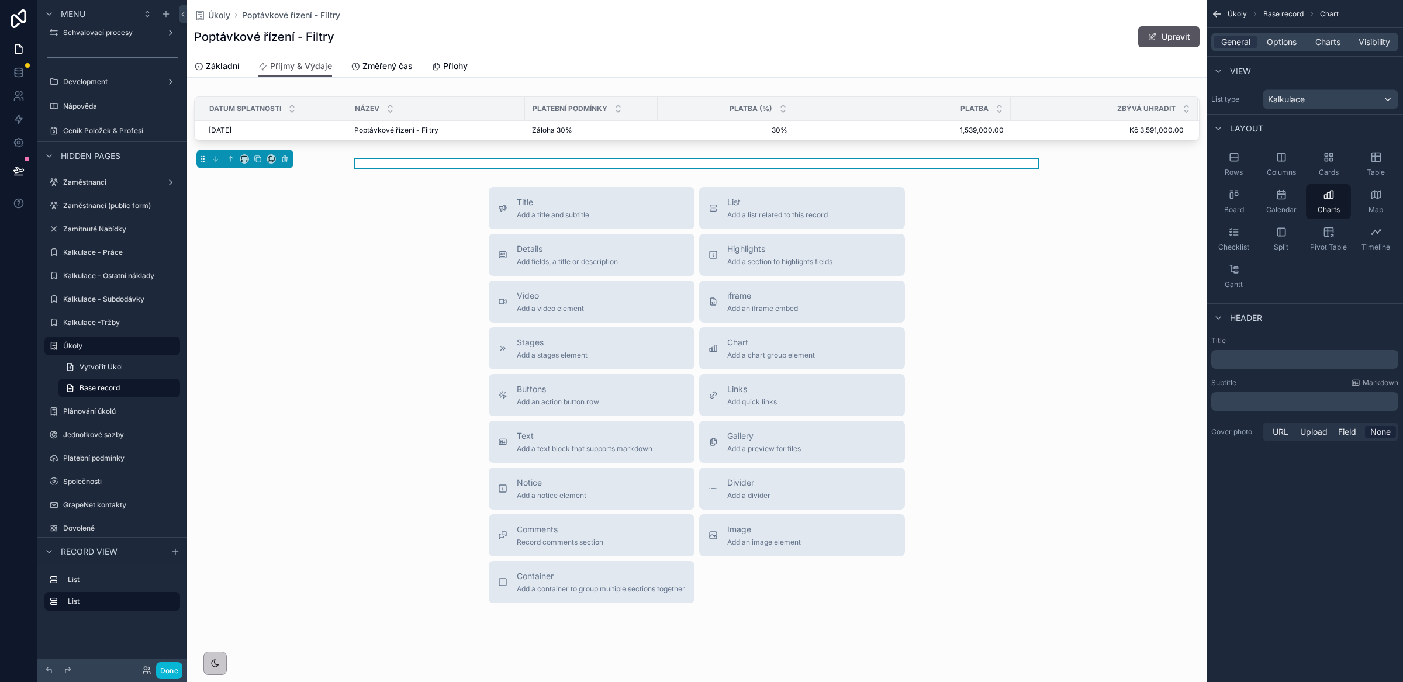
click at [1323, 47] on div "General Options Charts Visibility" at bounding box center [1304, 42] width 187 height 19
click at [1333, 39] on span "Charts" at bounding box center [1328, 42] width 25 height 12
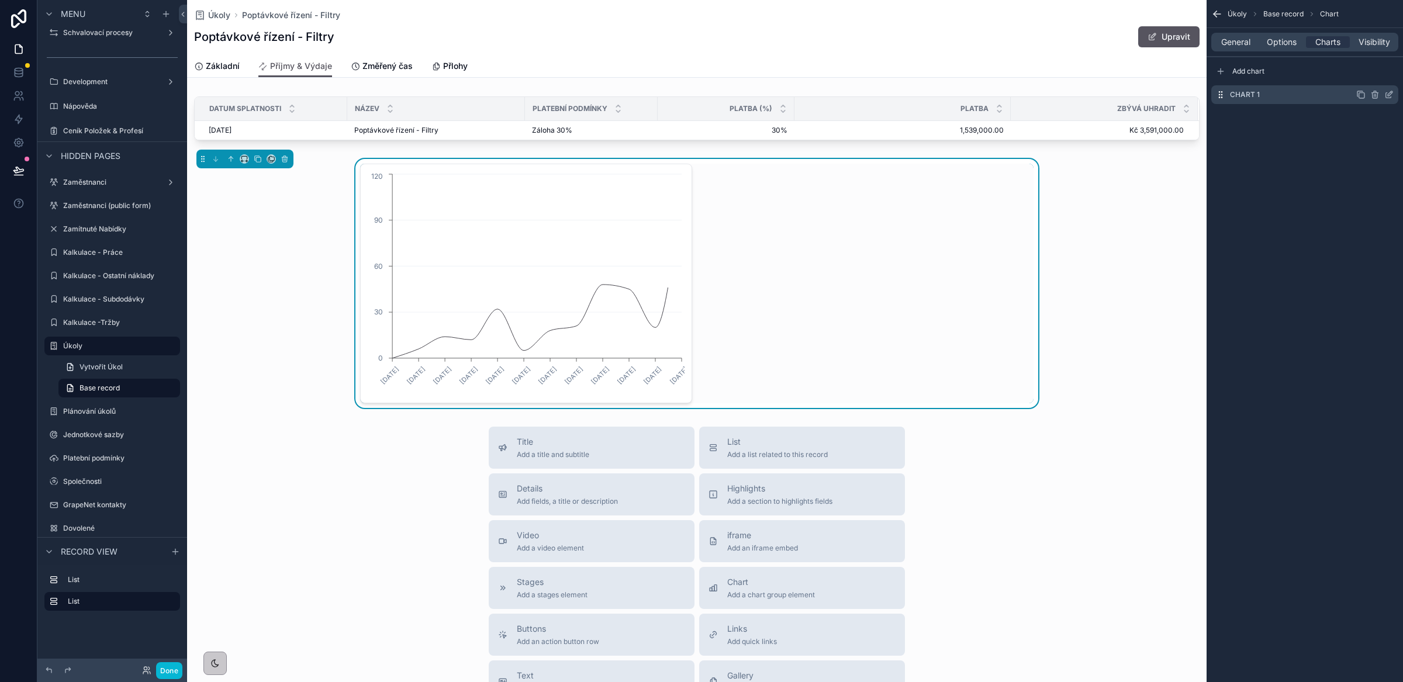
click at [1391, 94] on icon "scrollable content" at bounding box center [1390, 93] width 5 height 5
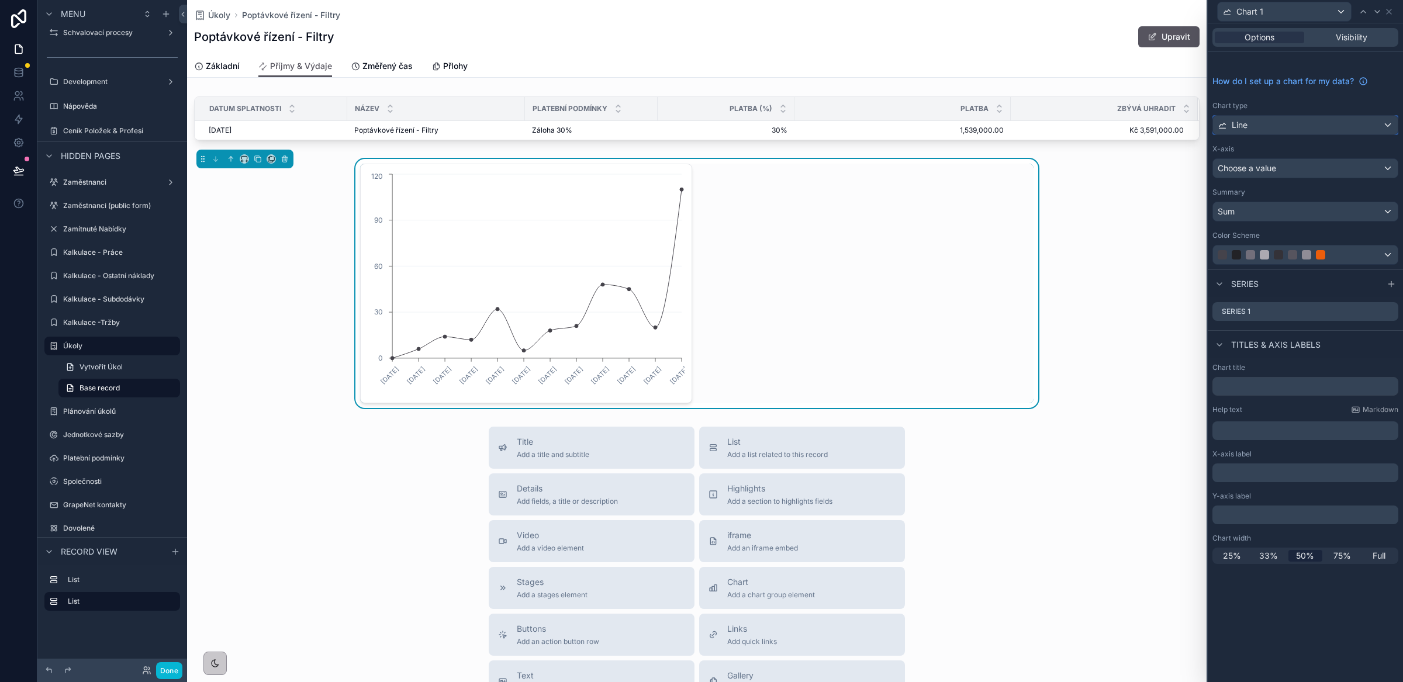
click at [1248, 133] on div "Line" at bounding box center [1305, 125] width 185 height 19
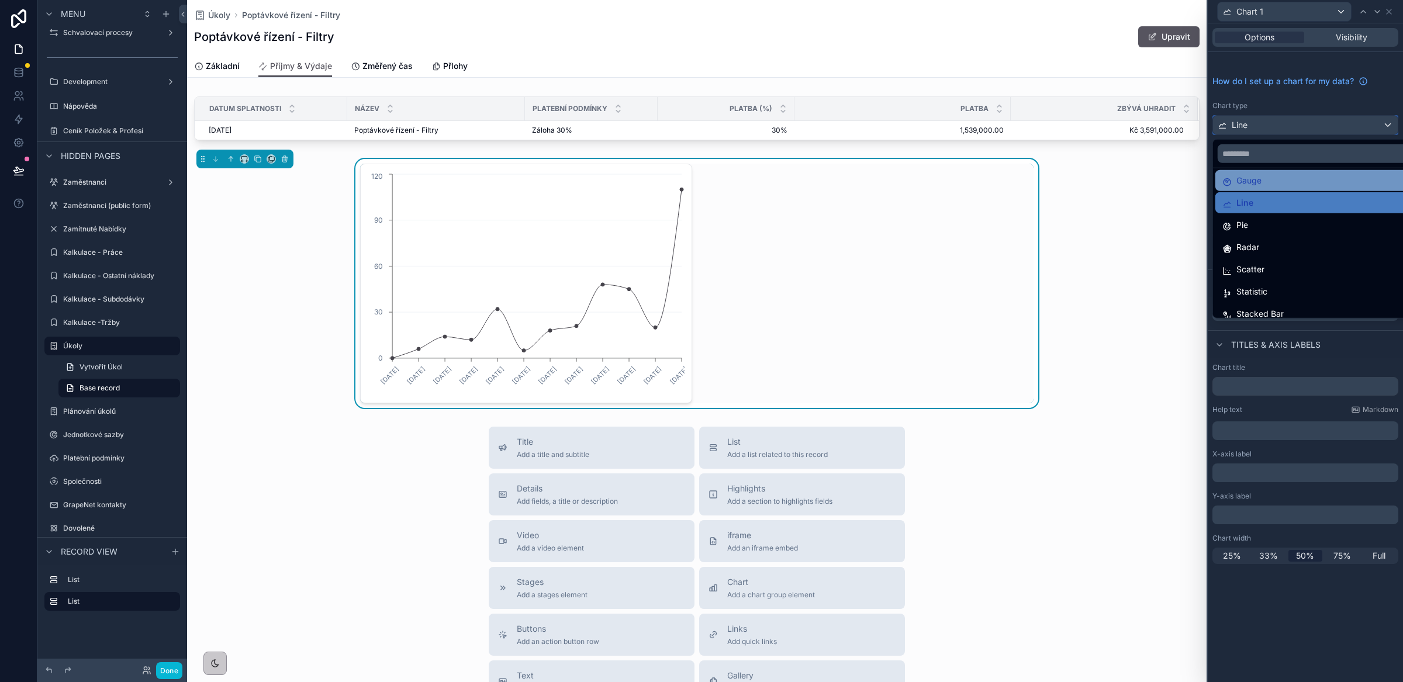
scroll to position [82, 0]
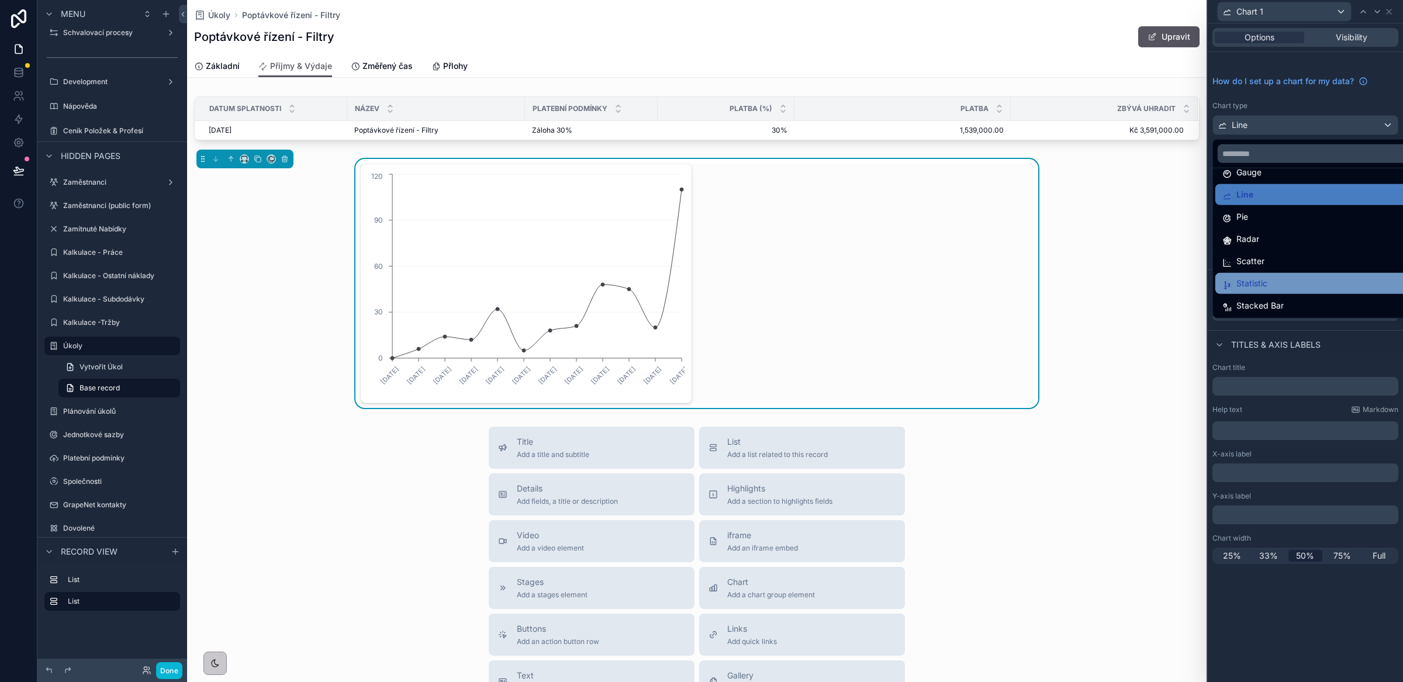
click at [1257, 279] on span "Statistic" at bounding box center [1252, 284] width 31 height 14
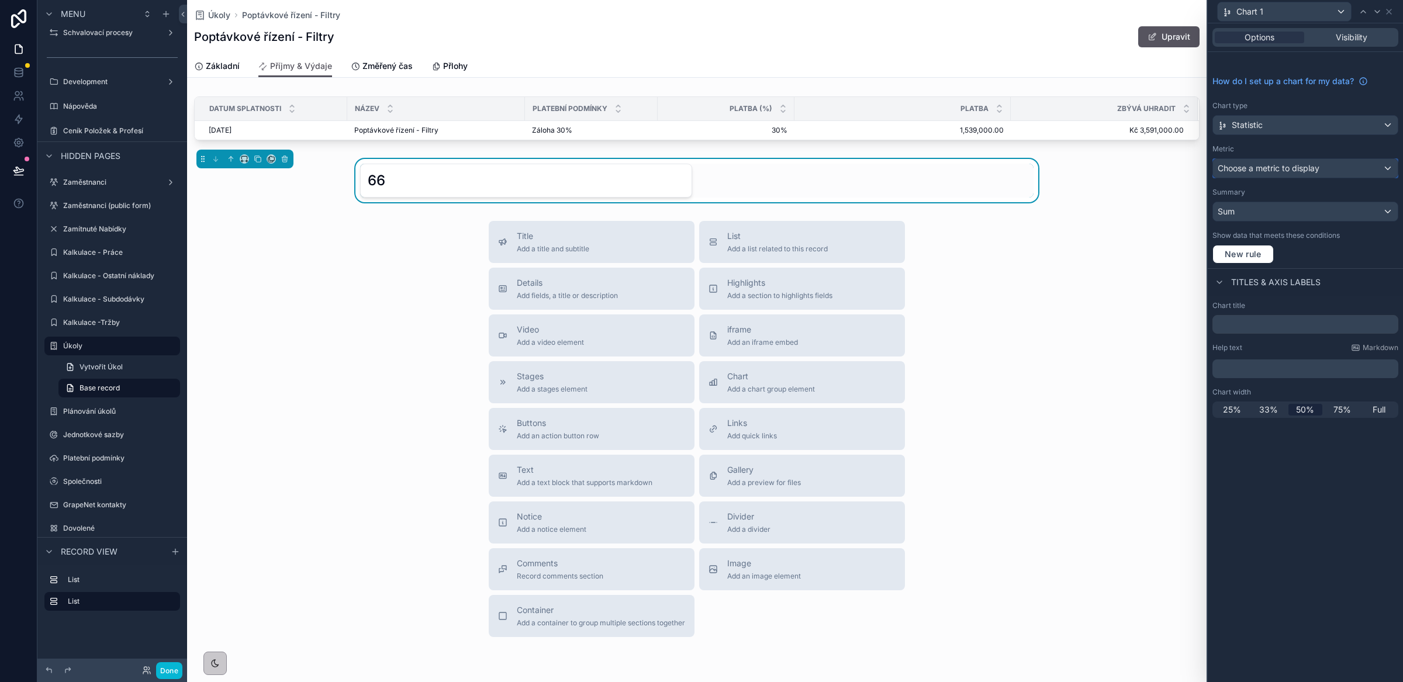
click at [1246, 173] on span "Choose a metric to display" at bounding box center [1269, 168] width 102 height 10
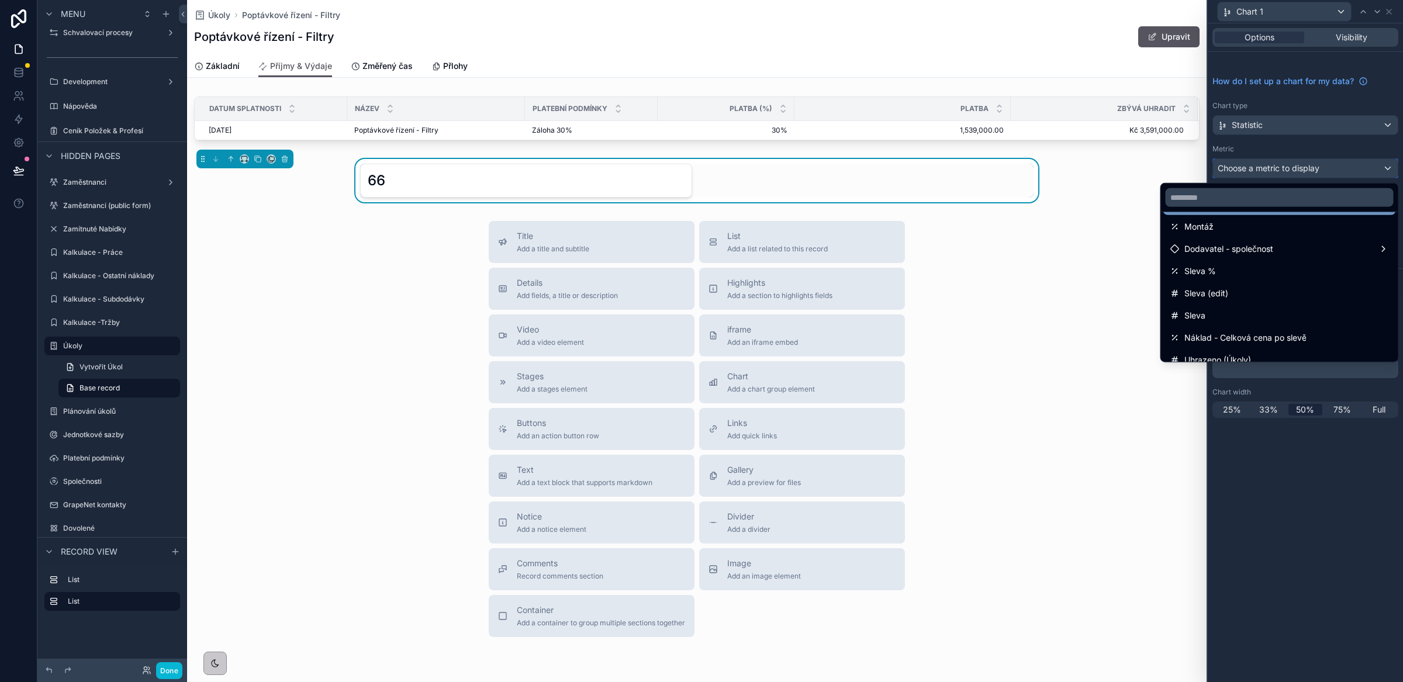
scroll to position [386, 0]
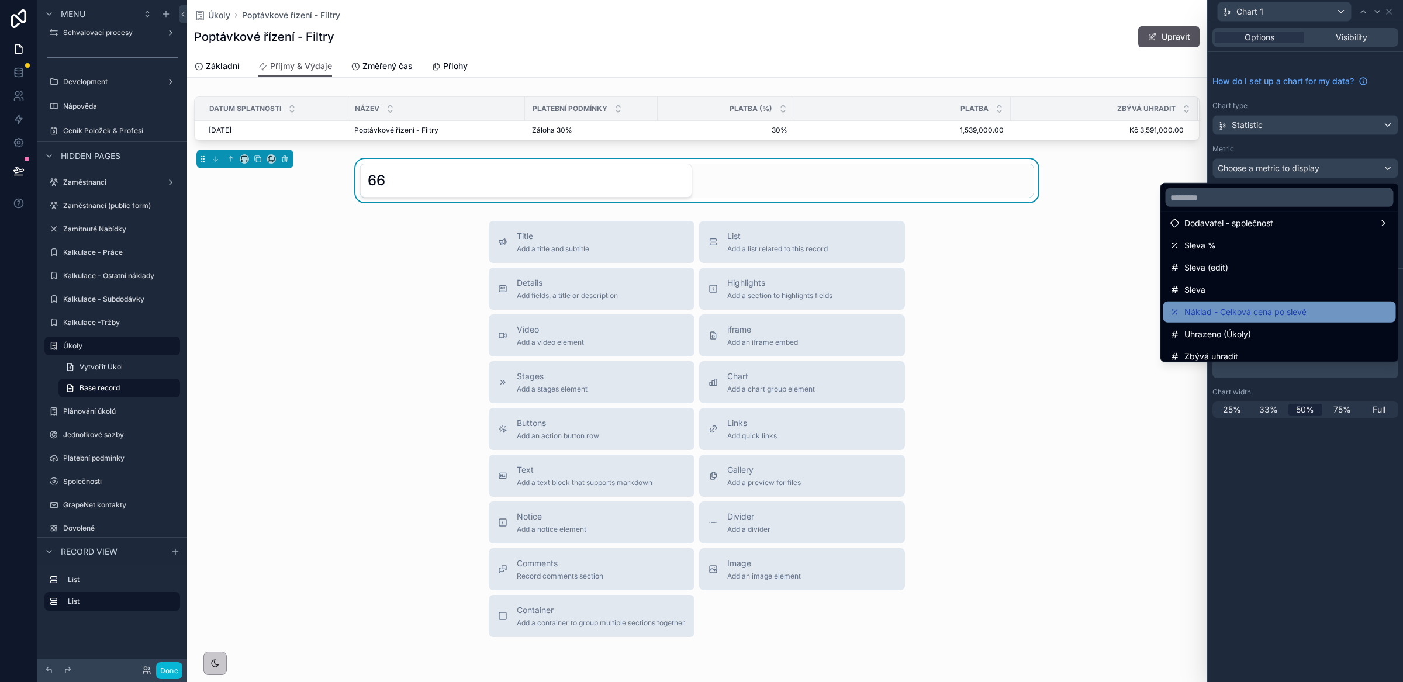
click at [1261, 313] on span "Náklad - Celková cena po slevě" at bounding box center [1246, 312] width 122 height 14
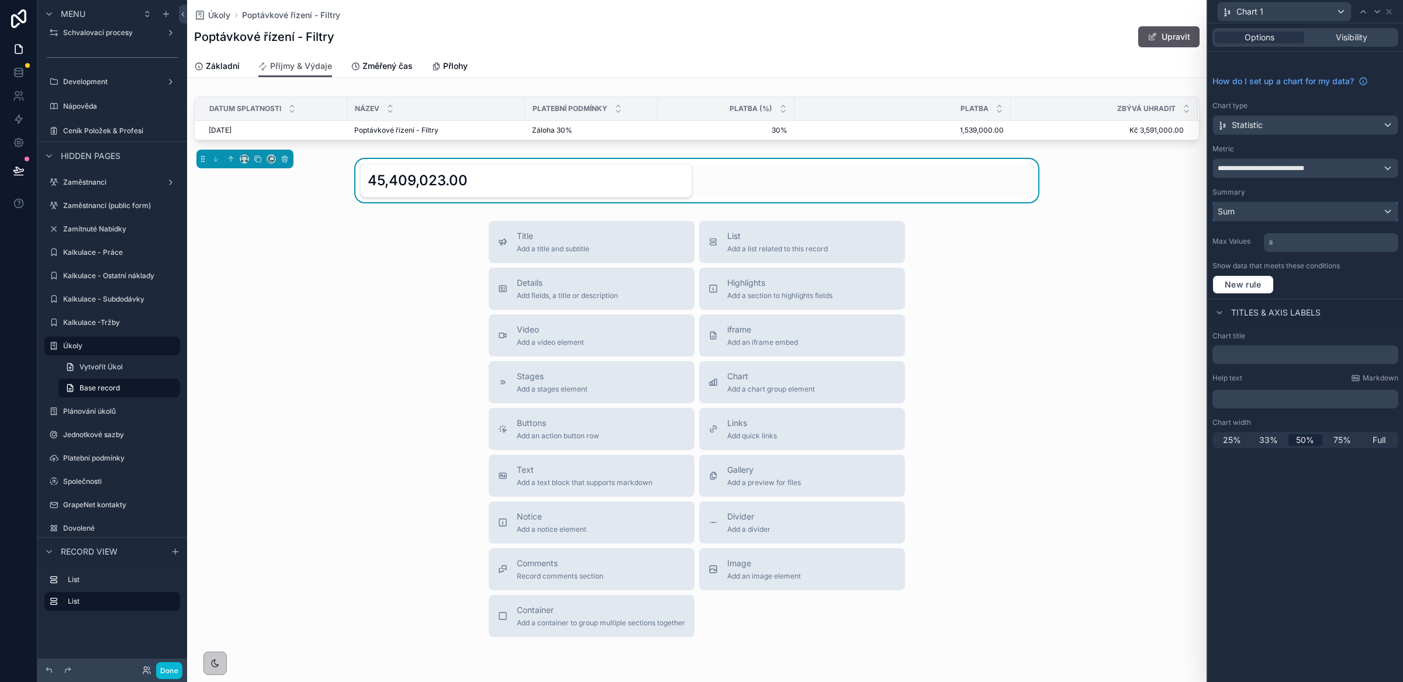
click at [1251, 208] on div "Sum" at bounding box center [1305, 211] width 185 height 19
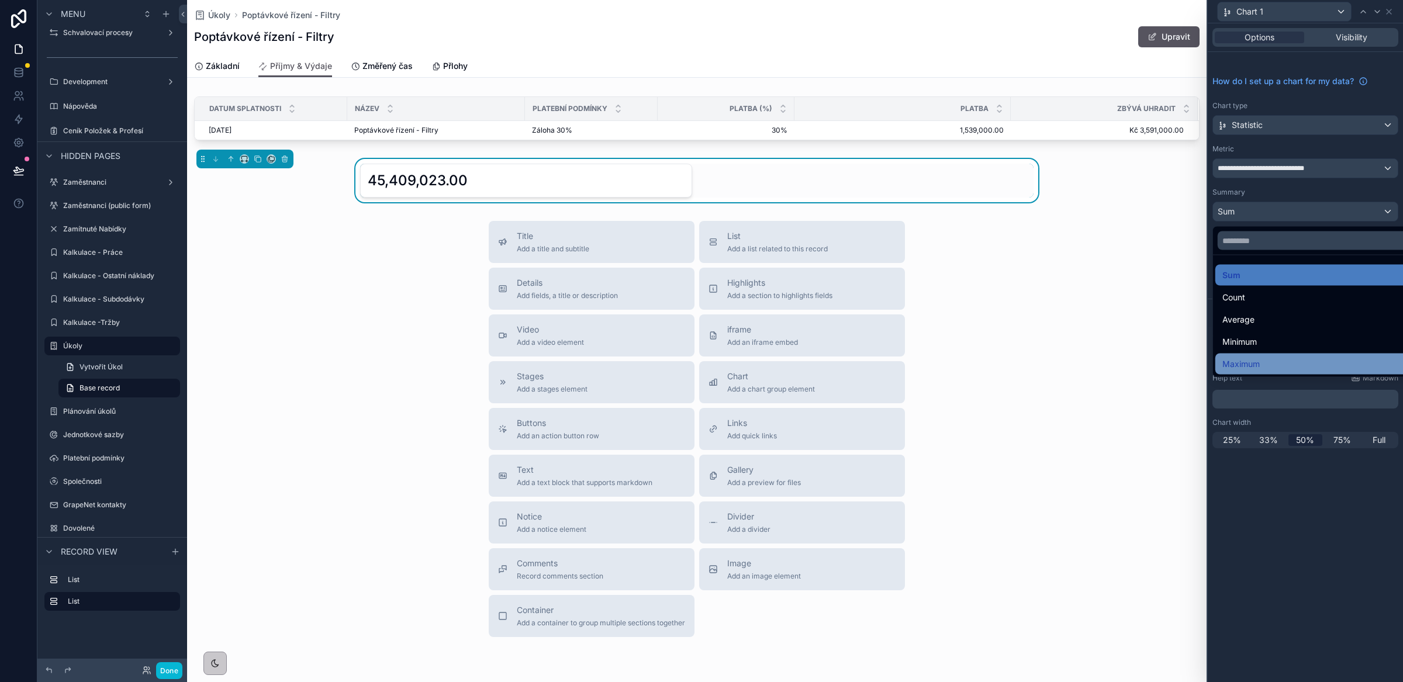
click at [1255, 358] on span "Maximum" at bounding box center [1241, 364] width 37 height 14
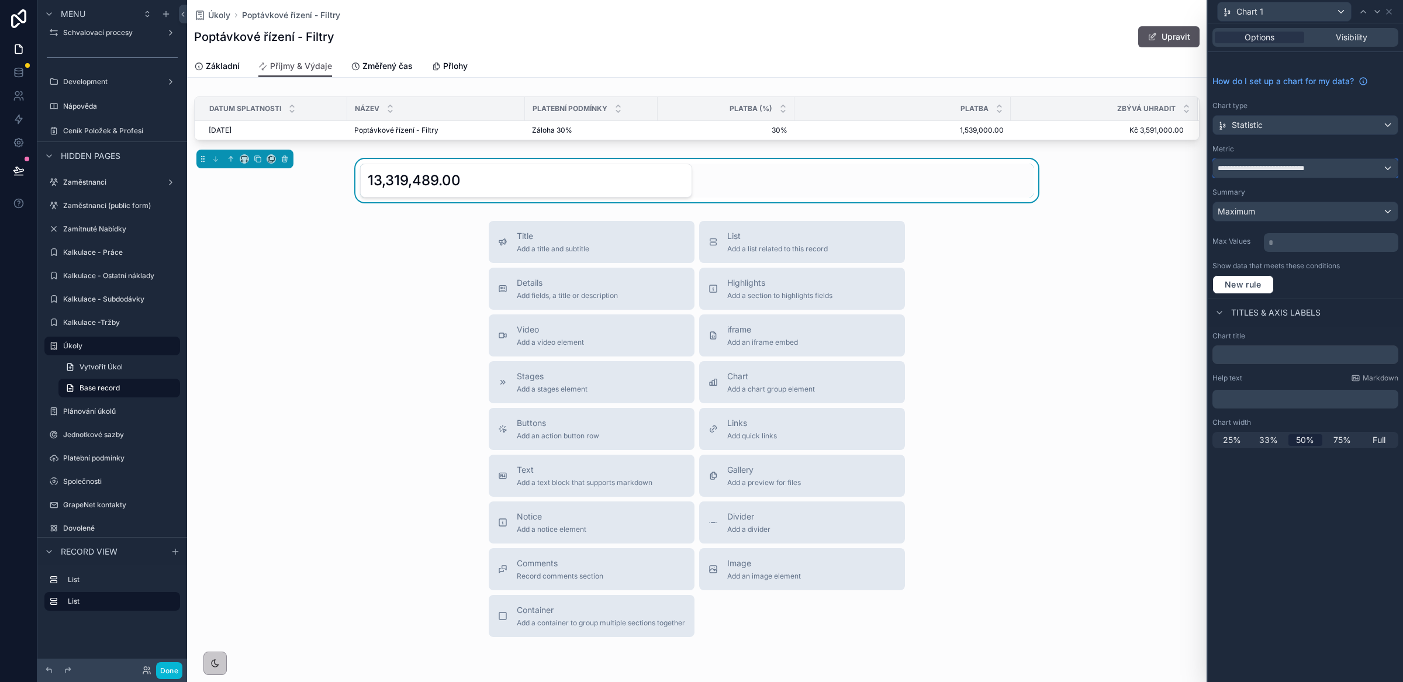
click at [1282, 167] on span "**********" at bounding box center [1270, 168] width 104 height 9
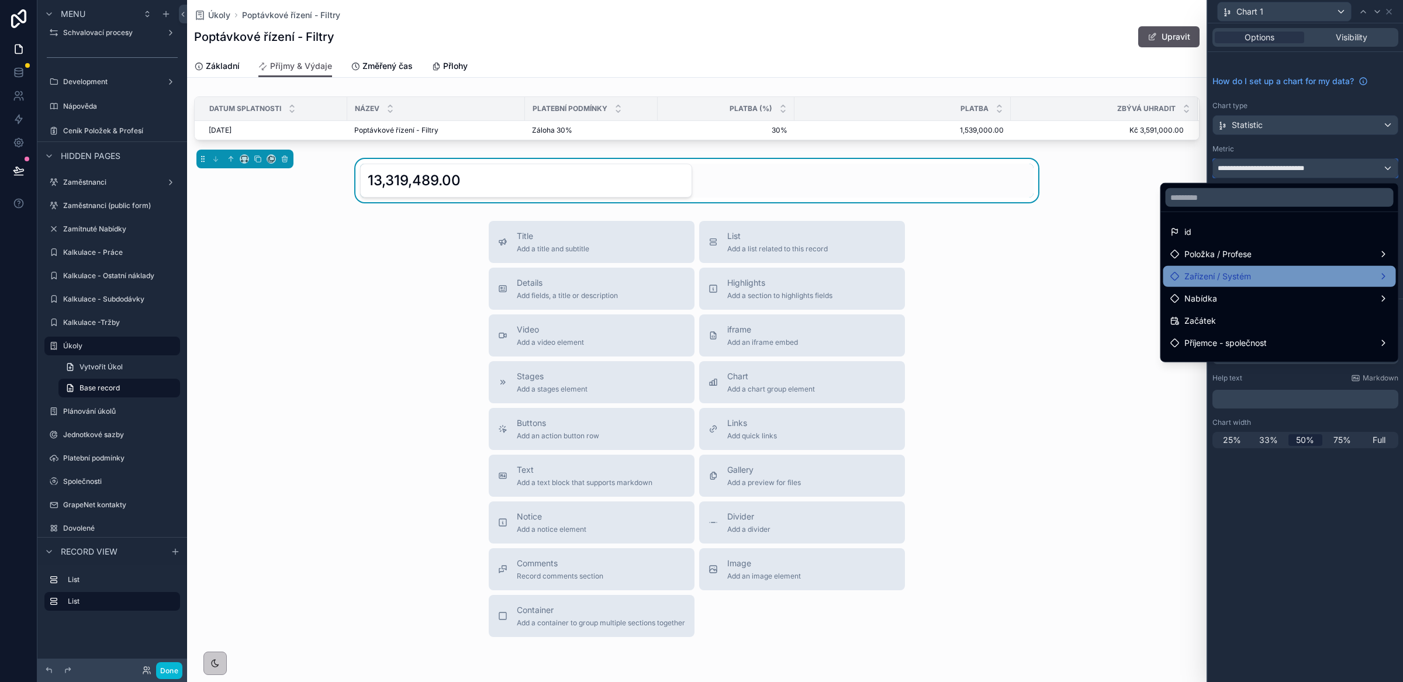
scroll to position [3, 0]
click at [1274, 74] on div at bounding box center [1305, 341] width 195 height 682
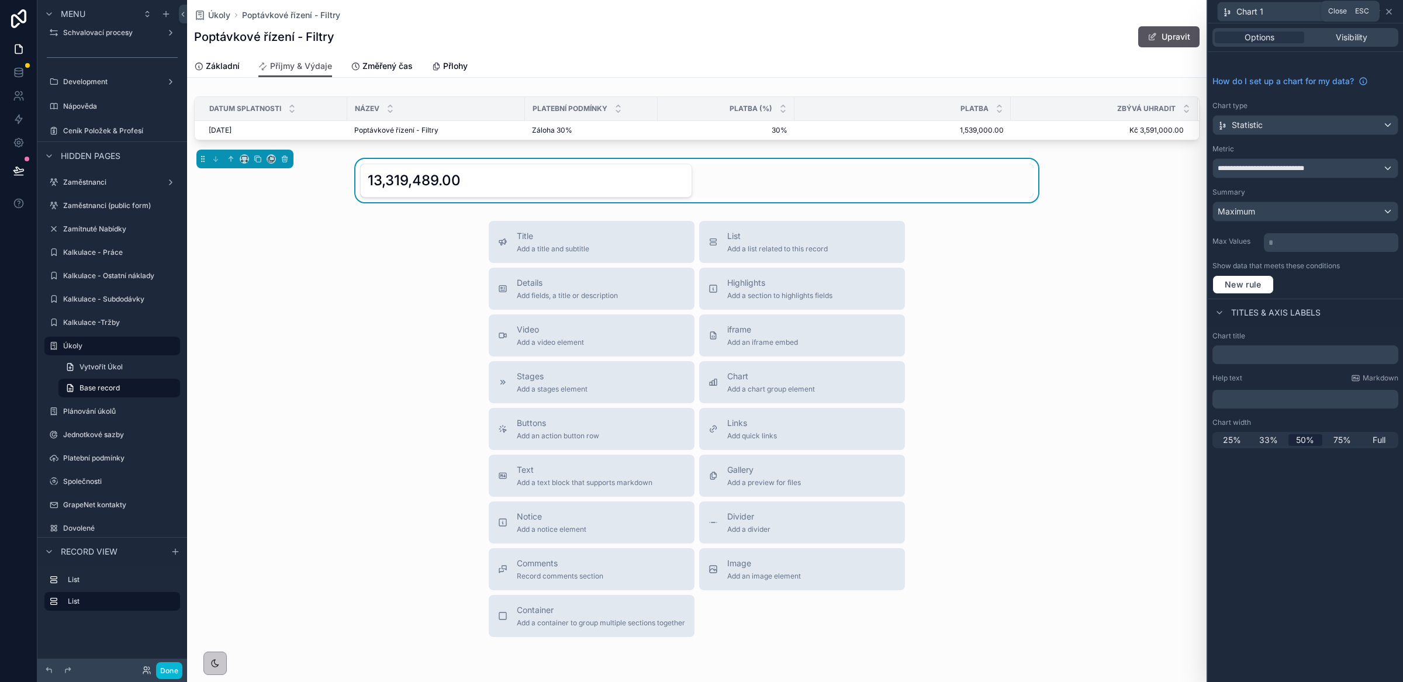
click at [1393, 8] on icon at bounding box center [1389, 11] width 9 height 9
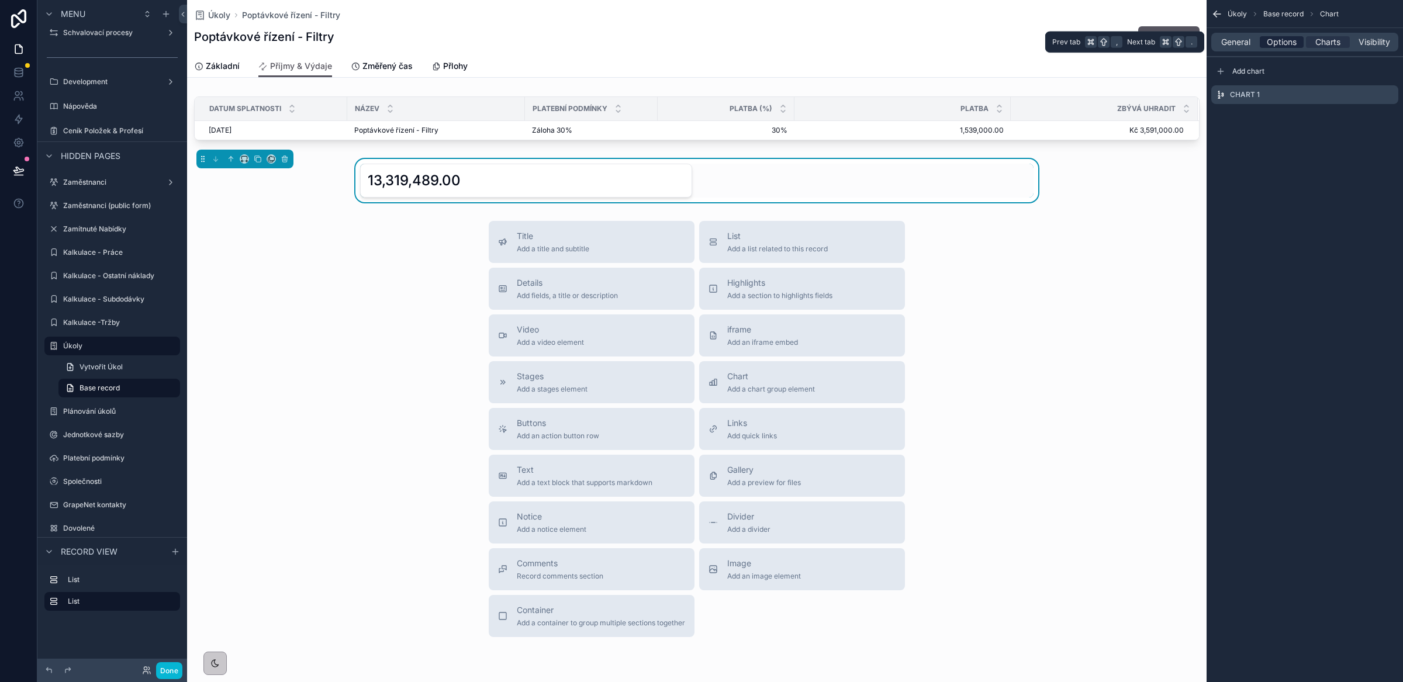
click at [1276, 44] on span "Options" at bounding box center [1282, 42] width 30 height 12
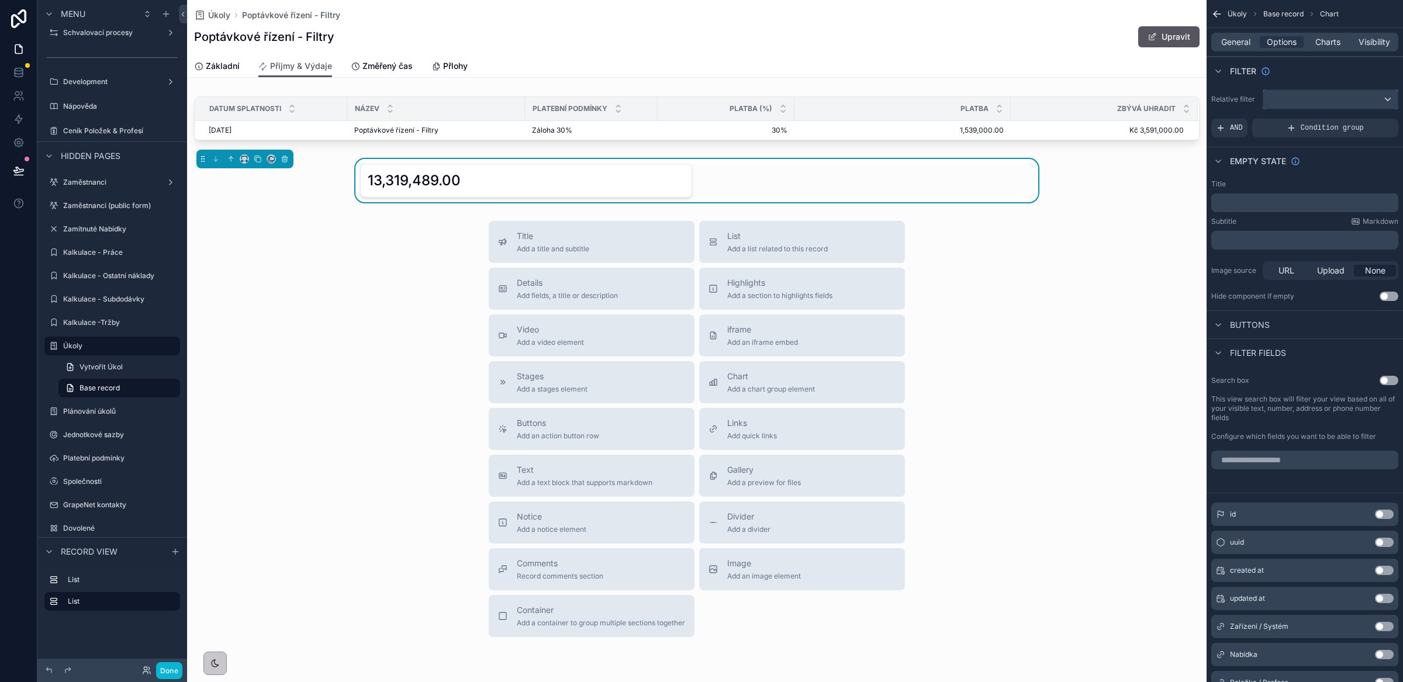
click at [1287, 105] on div "scrollable content" at bounding box center [1331, 99] width 134 height 19
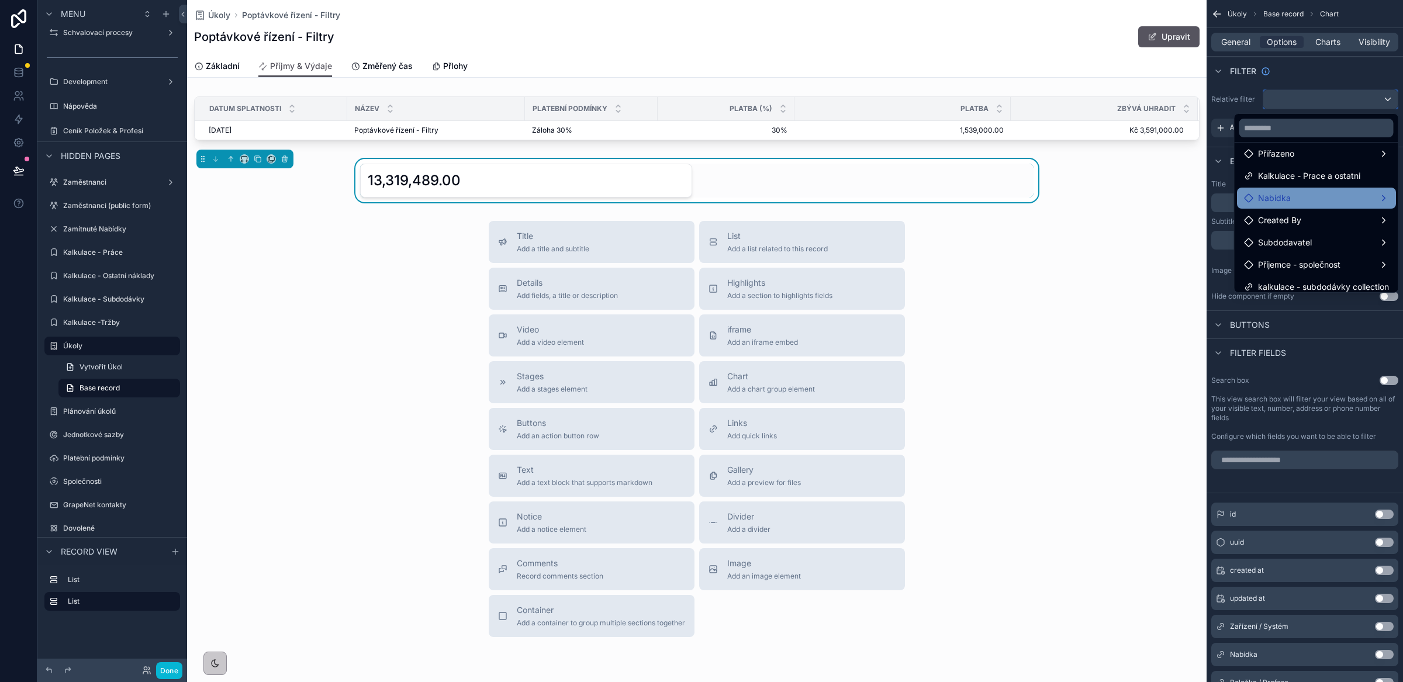
scroll to position [56, 0]
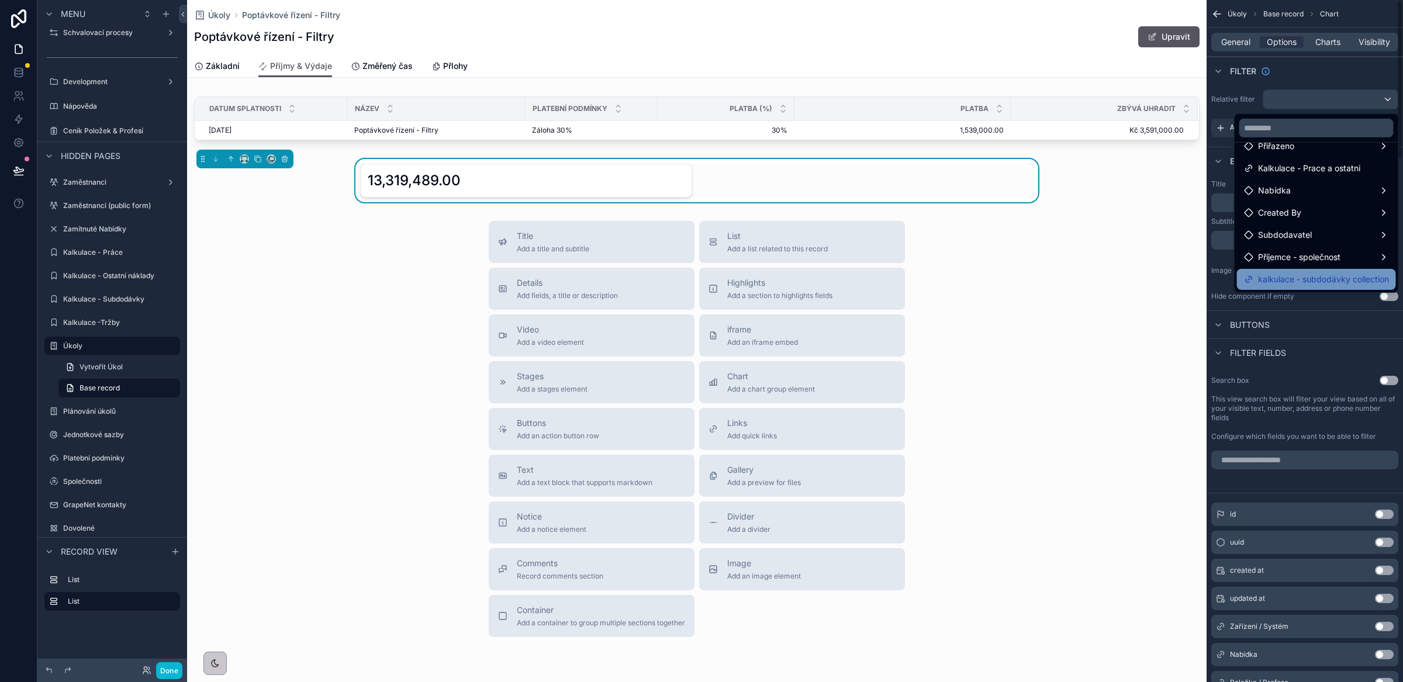
click at [1323, 279] on span "kalkulace - subdodávky collection" at bounding box center [1323, 279] width 131 height 14
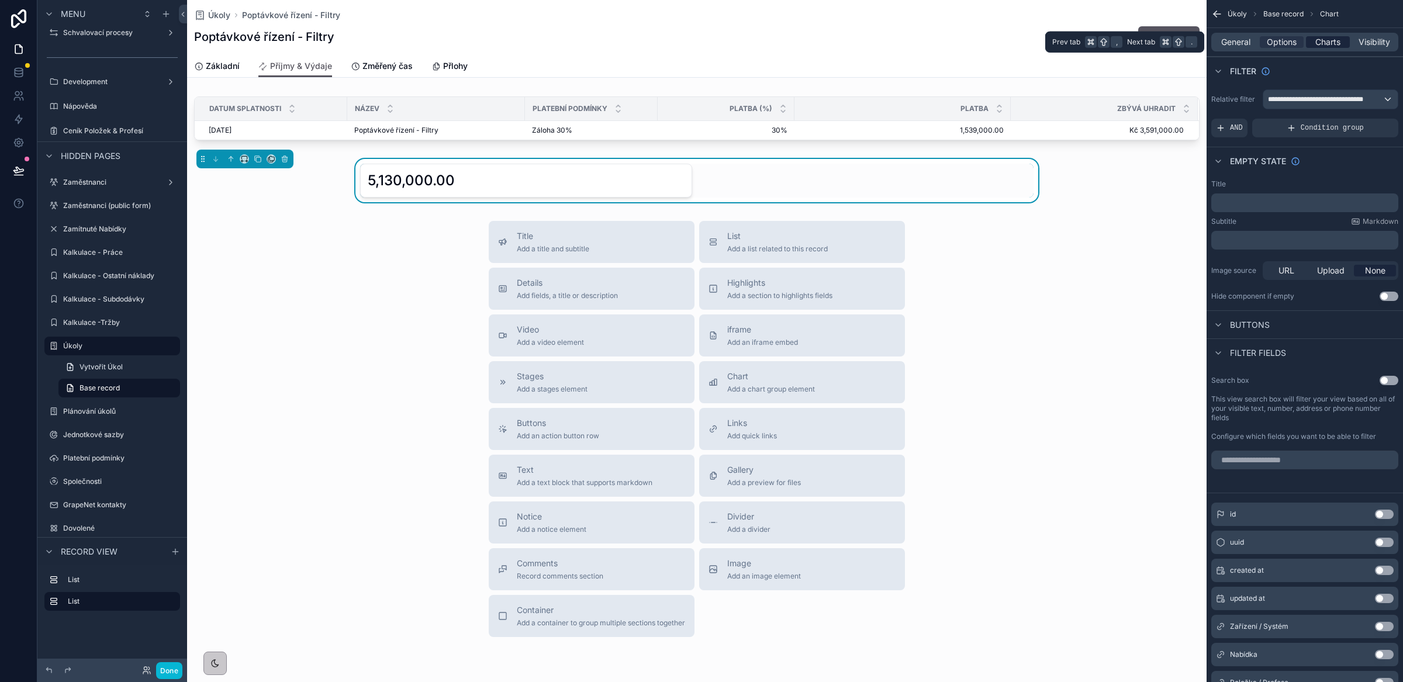
click at [1317, 45] on span "Charts" at bounding box center [1328, 42] width 25 height 12
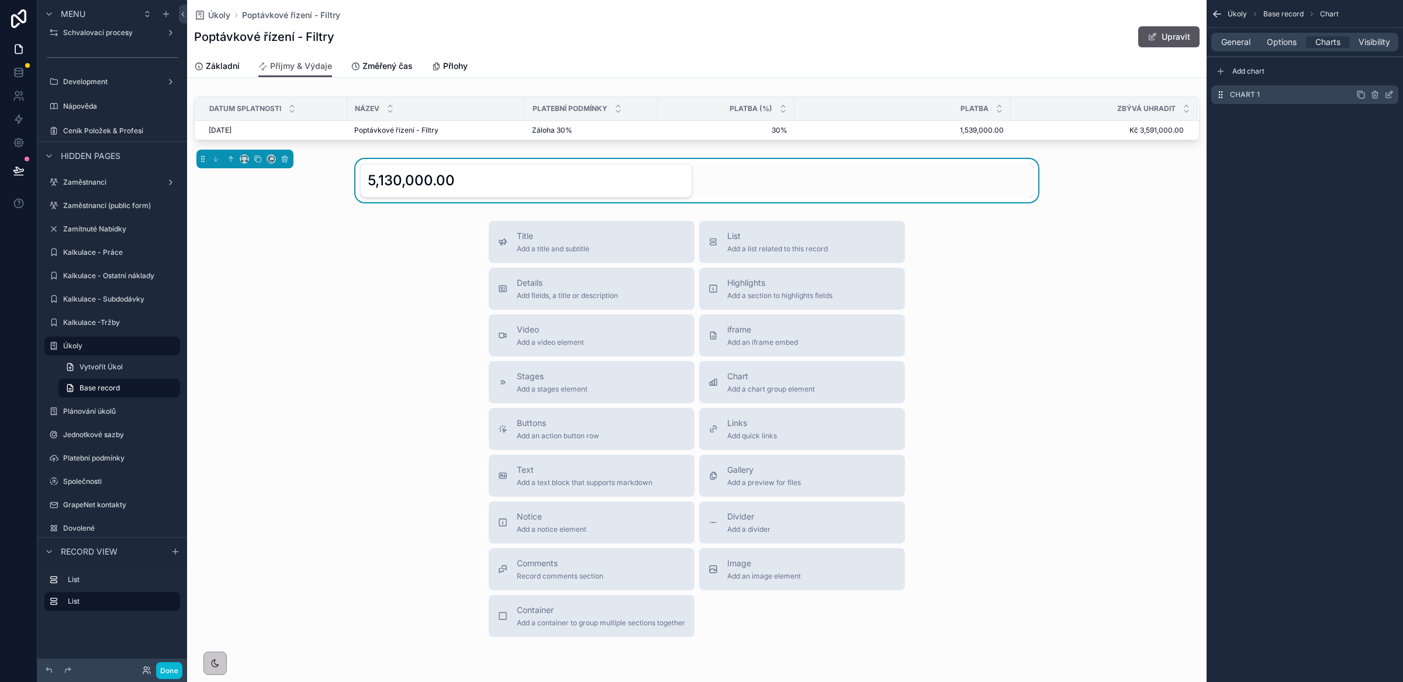
click at [1390, 94] on icon "scrollable content" at bounding box center [1389, 94] width 9 height 9
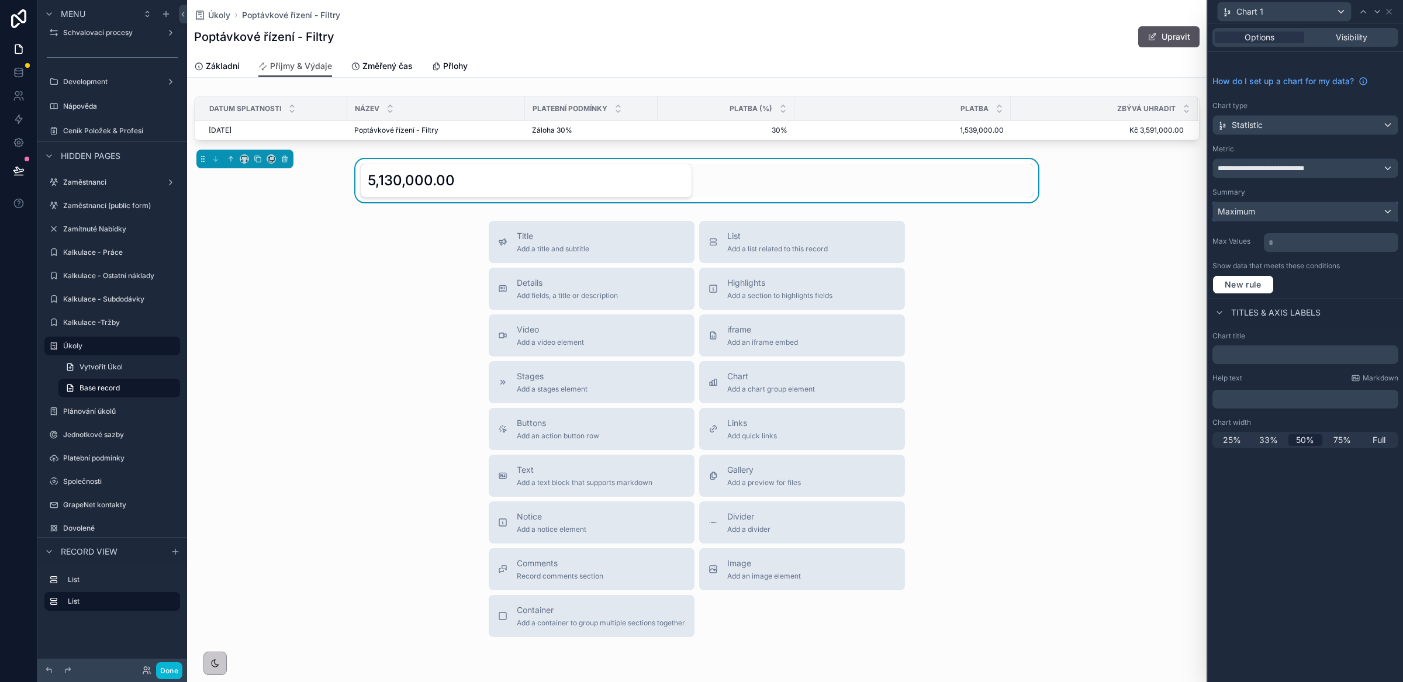
click at [1241, 216] on span "Maximum" at bounding box center [1236, 212] width 37 height 12
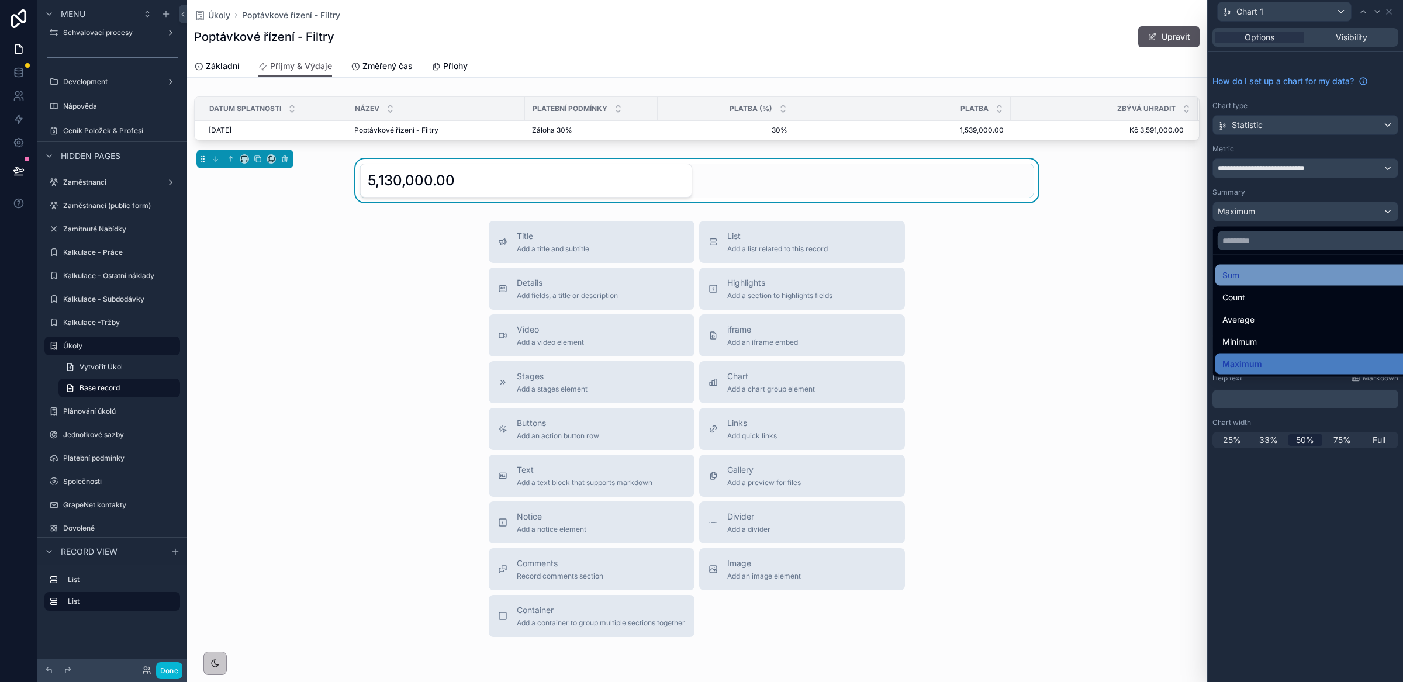
click at [1249, 278] on div "Sum" at bounding box center [1319, 275] width 193 height 14
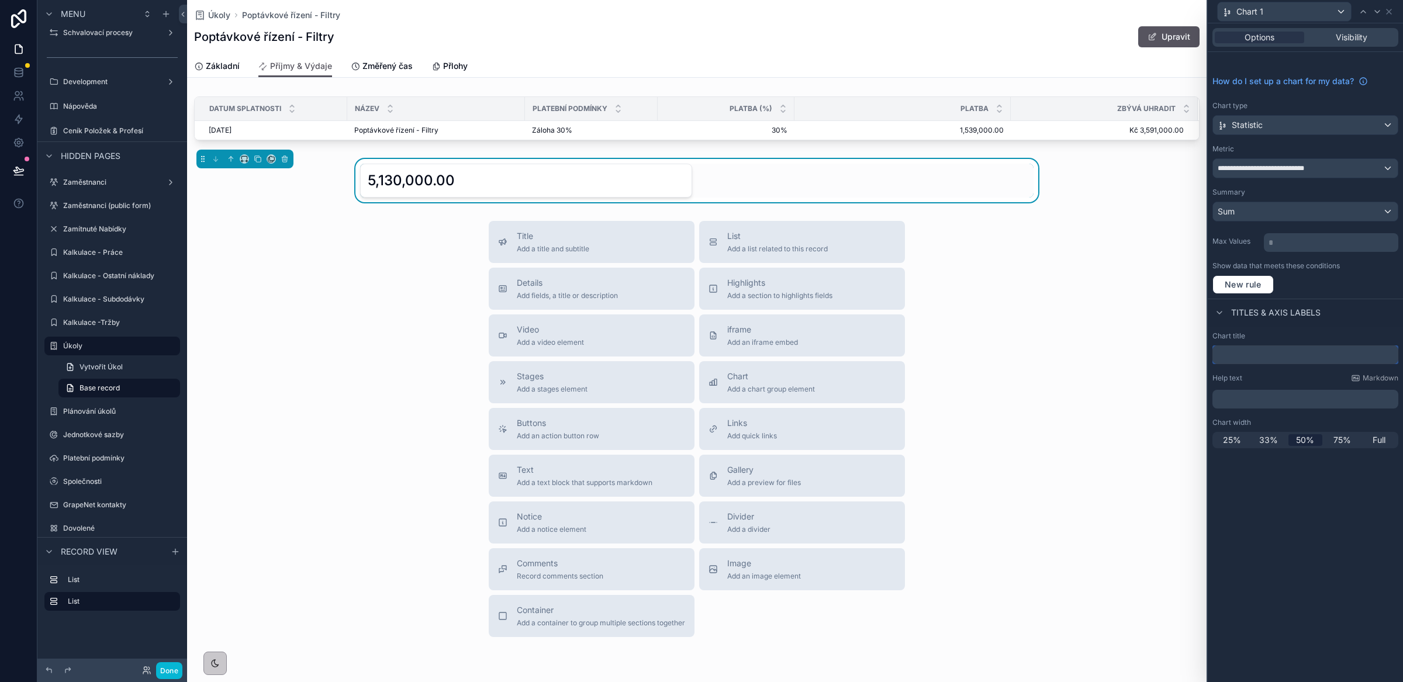
click at [1234, 355] on input "text" at bounding box center [1306, 355] width 186 height 19
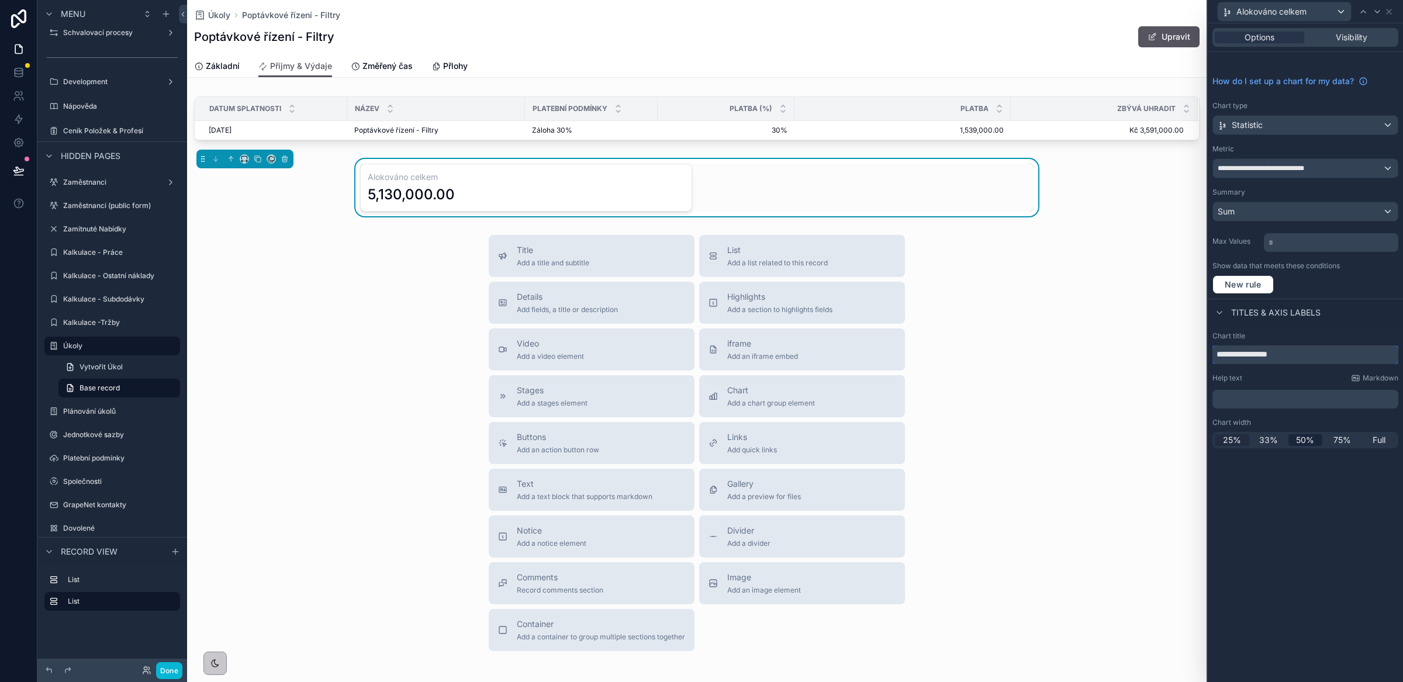
type input "**********"
click at [1228, 440] on span "25%" at bounding box center [1232, 440] width 18 height 12
click at [229, 160] on icon "scrollable content" at bounding box center [231, 159] width 8 height 8
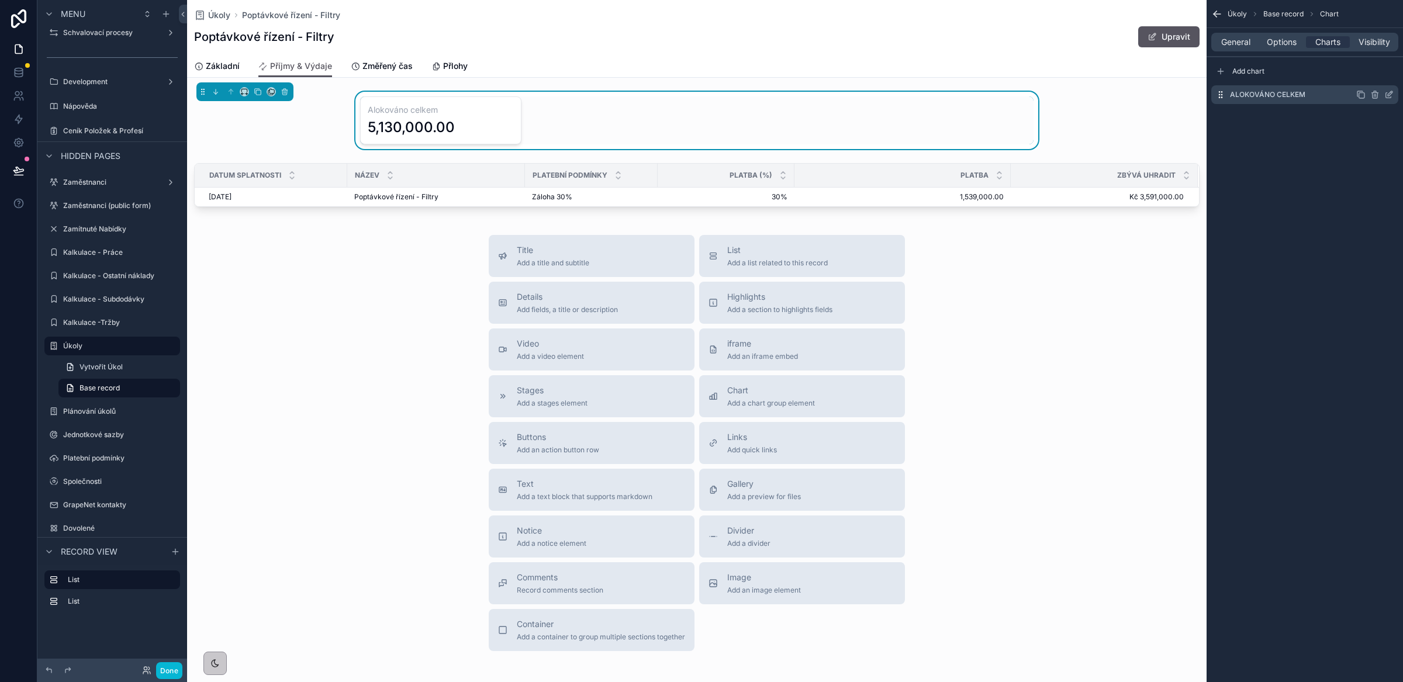
click at [1361, 94] on icon "scrollable content" at bounding box center [1360, 94] width 9 height 9
click at [1389, 118] on icon "scrollable content" at bounding box center [1390, 117] width 5 height 5
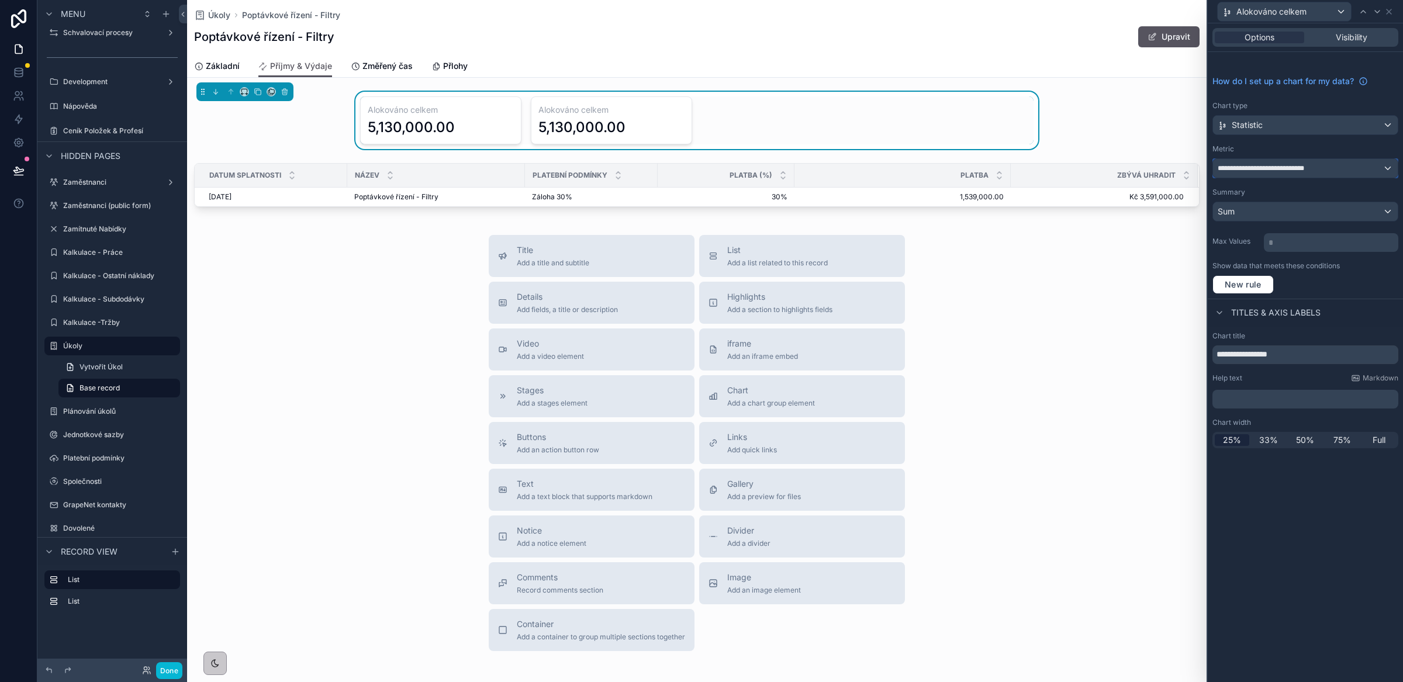
click at [1243, 159] on div "**********" at bounding box center [1305, 168] width 185 height 19
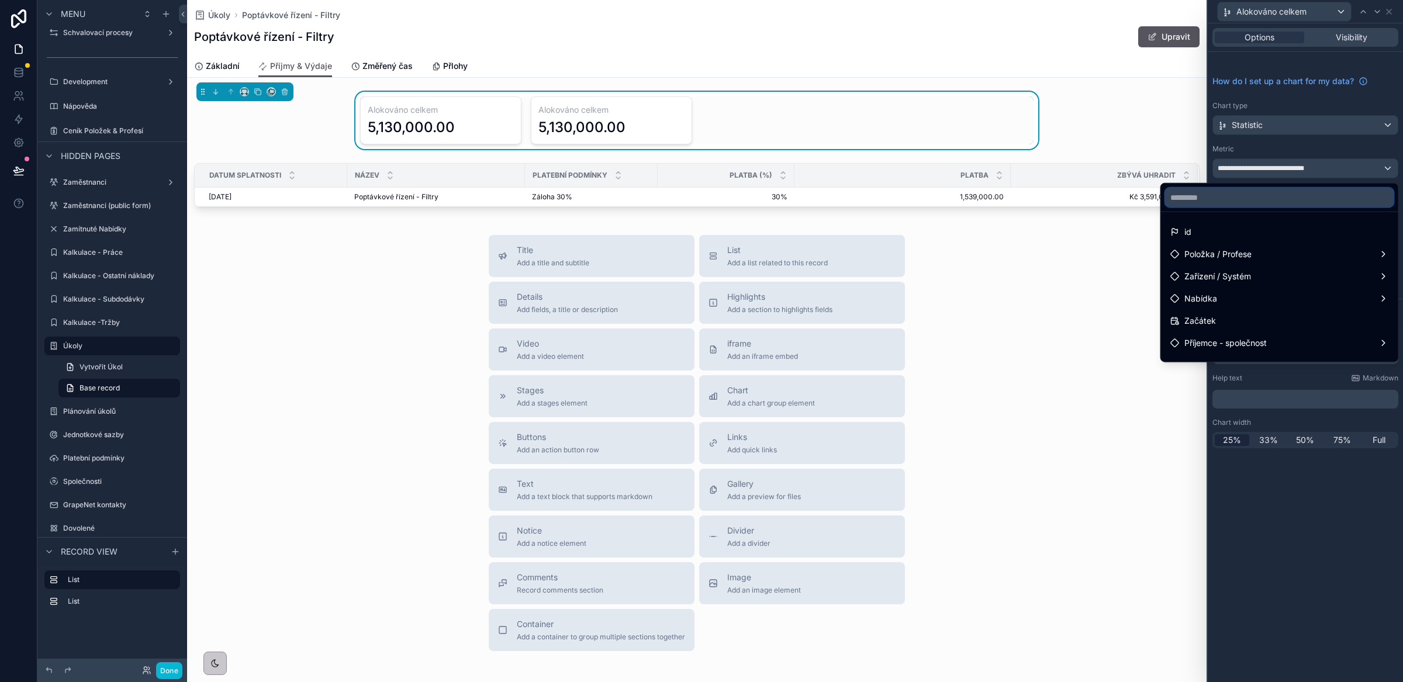
click at [1219, 204] on input "text" at bounding box center [1280, 197] width 228 height 19
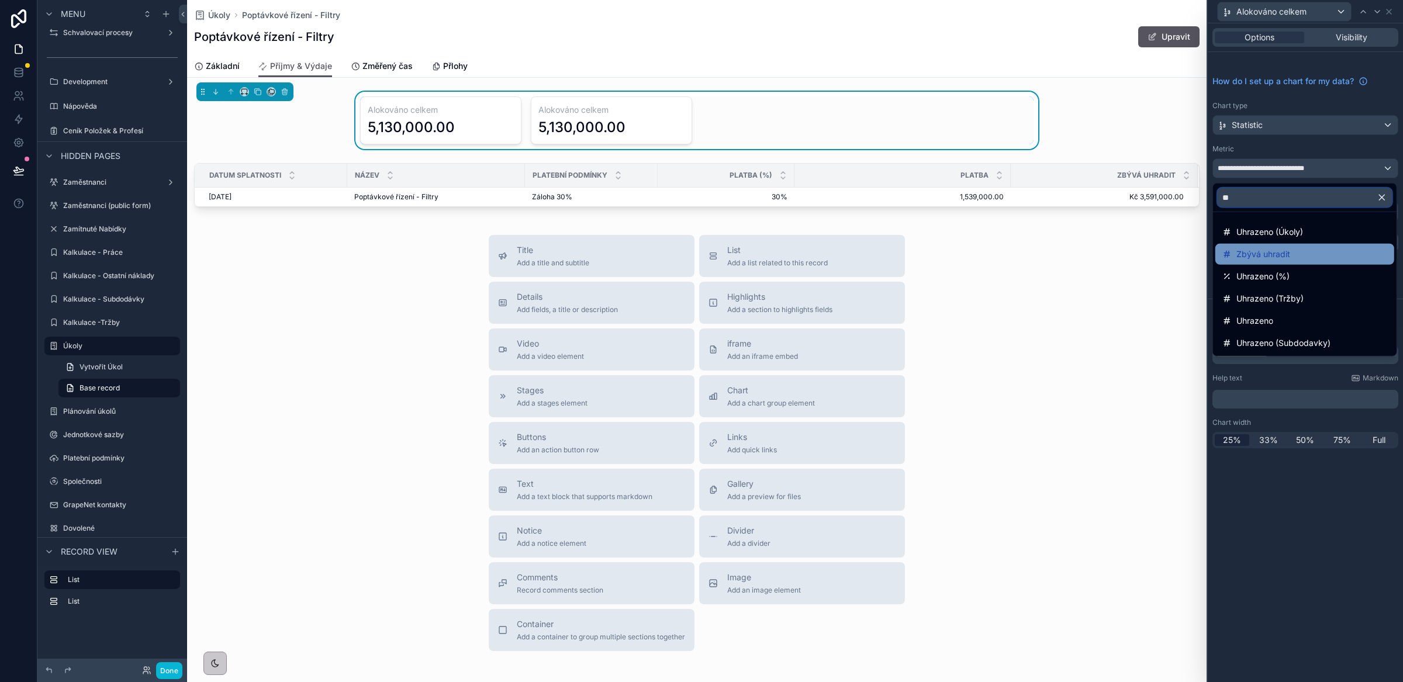
type input "**"
click at [1255, 254] on span "Zbývá uhradit" at bounding box center [1264, 254] width 54 height 14
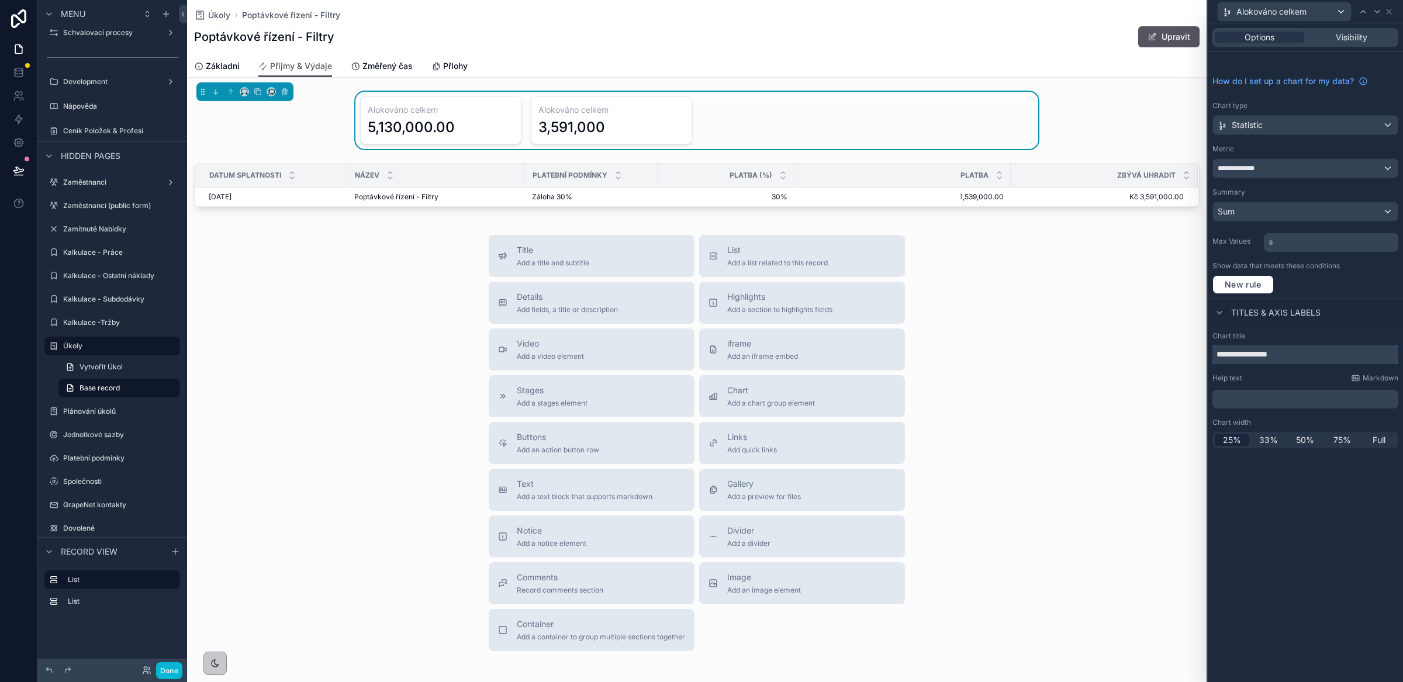
drag, startPoint x: 1289, startPoint y: 356, endPoint x: 1199, endPoint y: 352, distance: 90.7
click at [1199, 352] on div "**********" at bounding box center [701, 341] width 1403 height 682
click at [1225, 355] on input "**********" at bounding box center [1306, 355] width 186 height 19
type input "**********"
click at [1325, 512] on div "**********" at bounding box center [1305, 352] width 195 height 659
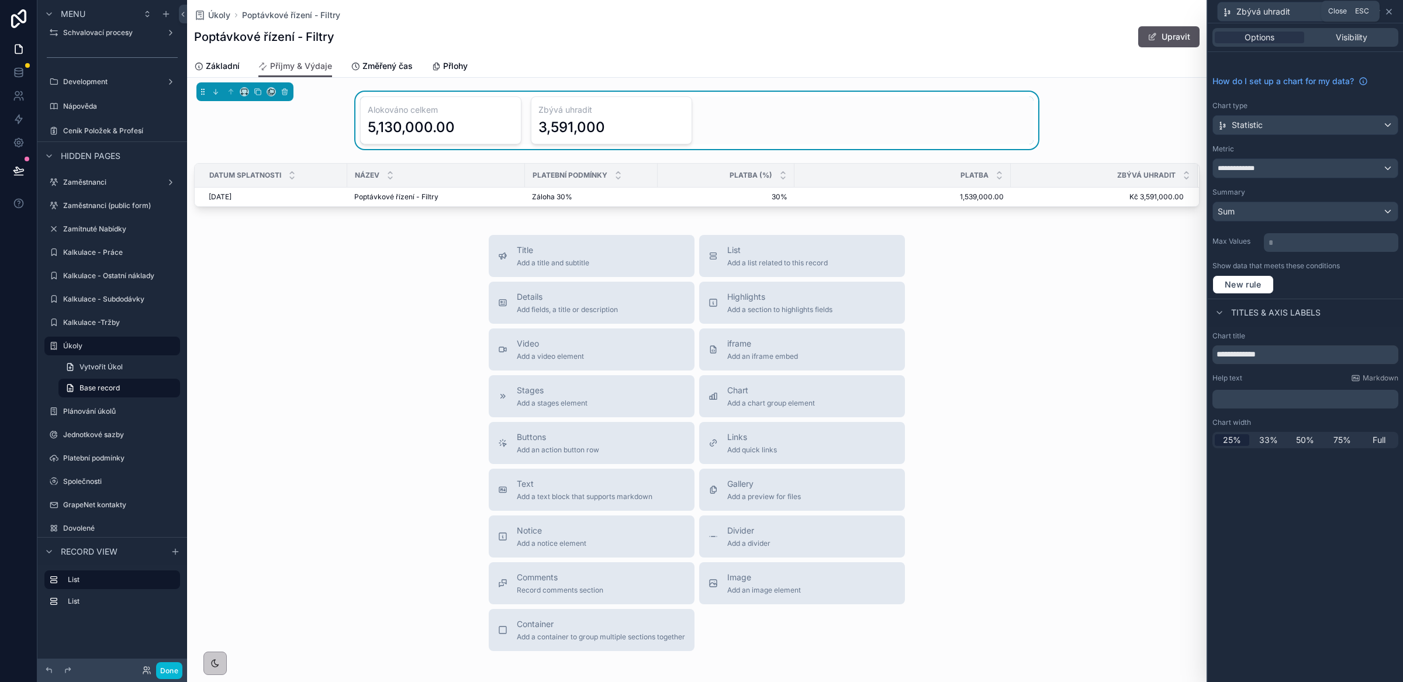
click at [1388, 15] on icon at bounding box center [1389, 11] width 9 height 9
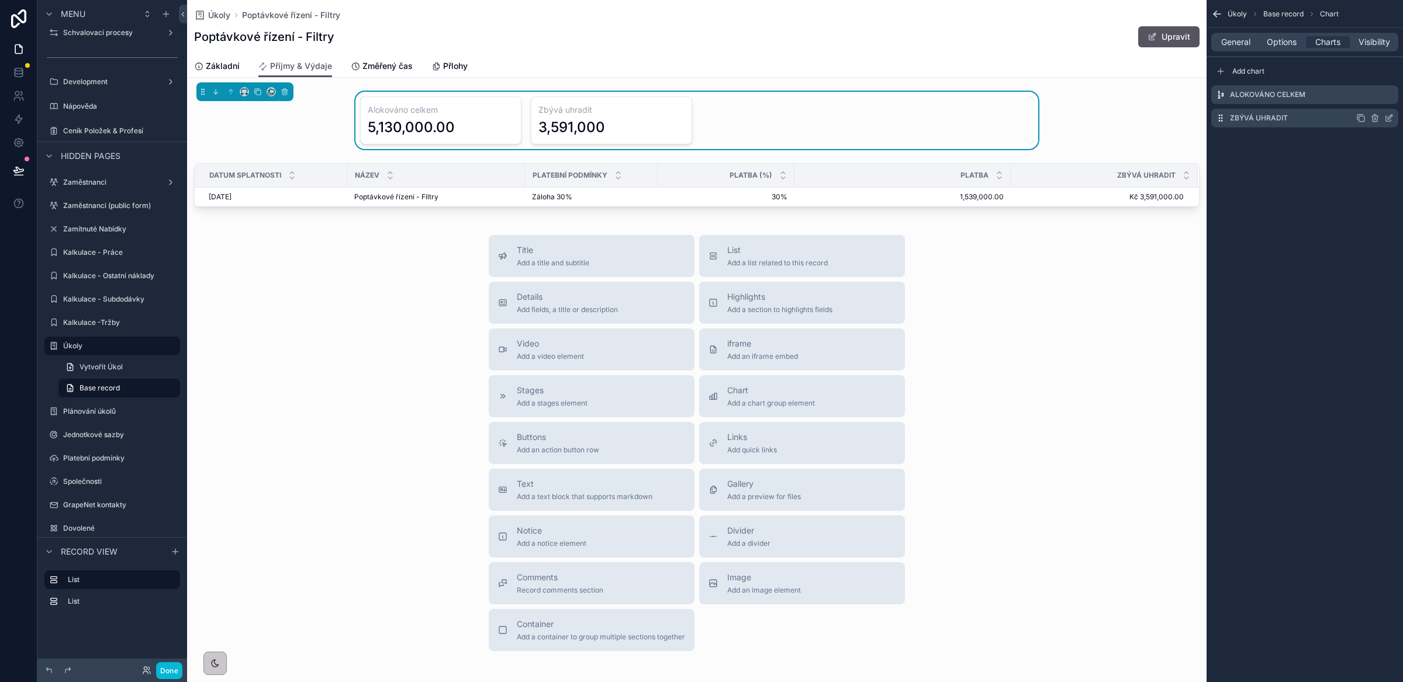
click at [1359, 120] on icon "scrollable content" at bounding box center [1360, 117] width 9 height 9
click at [1389, 118] on icon "scrollable content" at bounding box center [1389, 117] width 9 height 9
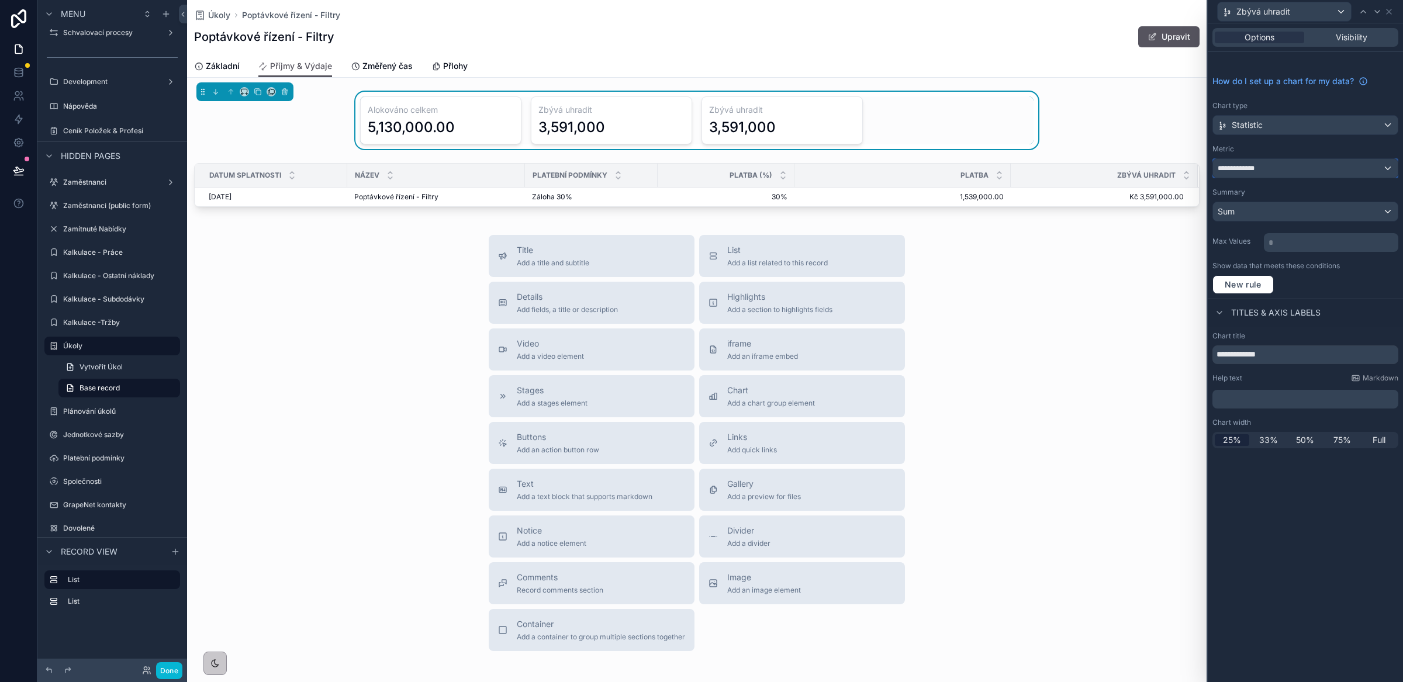
click at [1289, 173] on div "**********" at bounding box center [1305, 168] width 185 height 19
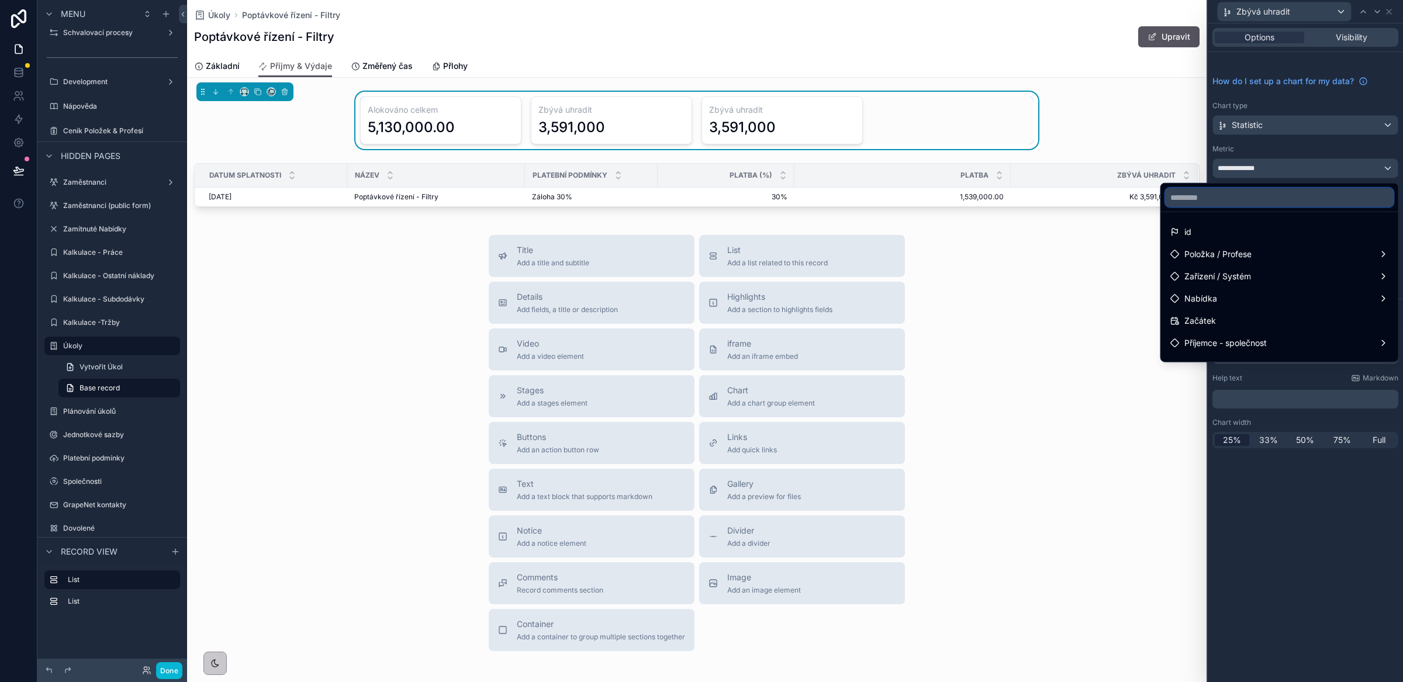
click at [1252, 199] on input "text" at bounding box center [1280, 197] width 228 height 19
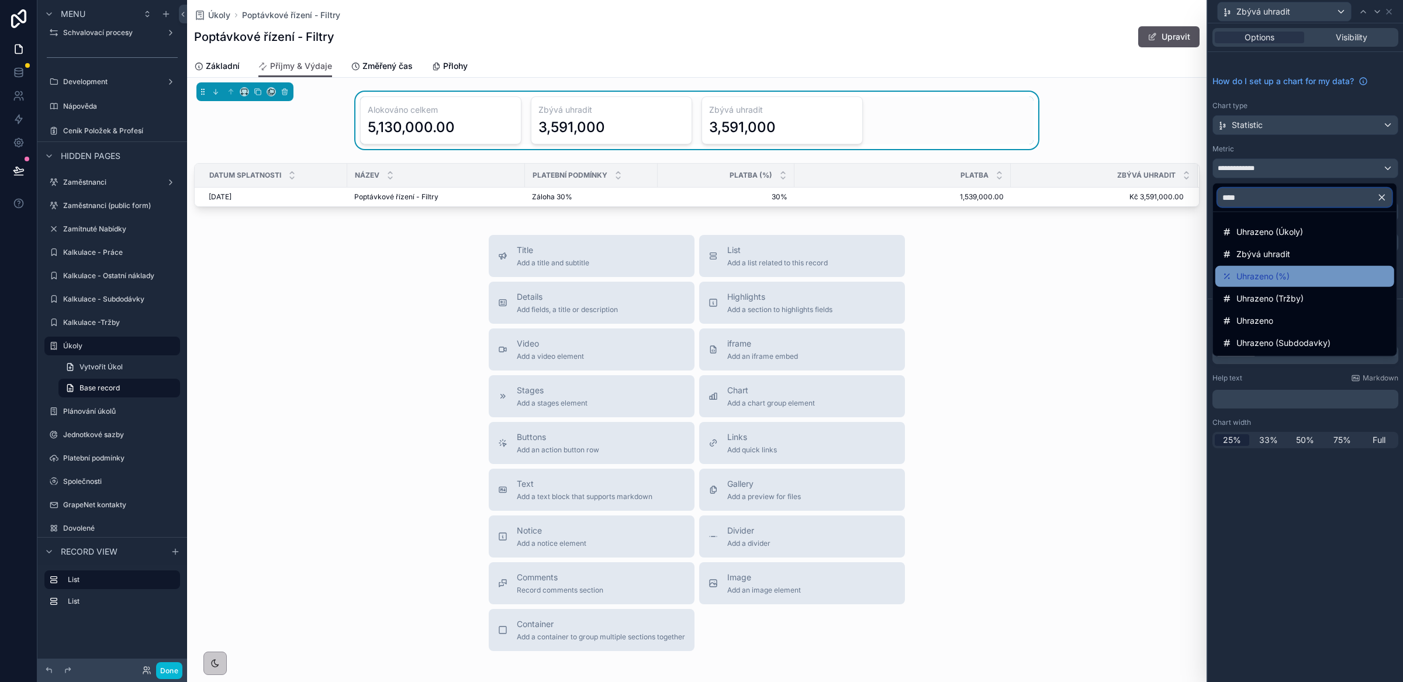
type input "****"
click at [1299, 270] on div "Uhrazeno (%)" at bounding box center [1305, 277] width 165 height 14
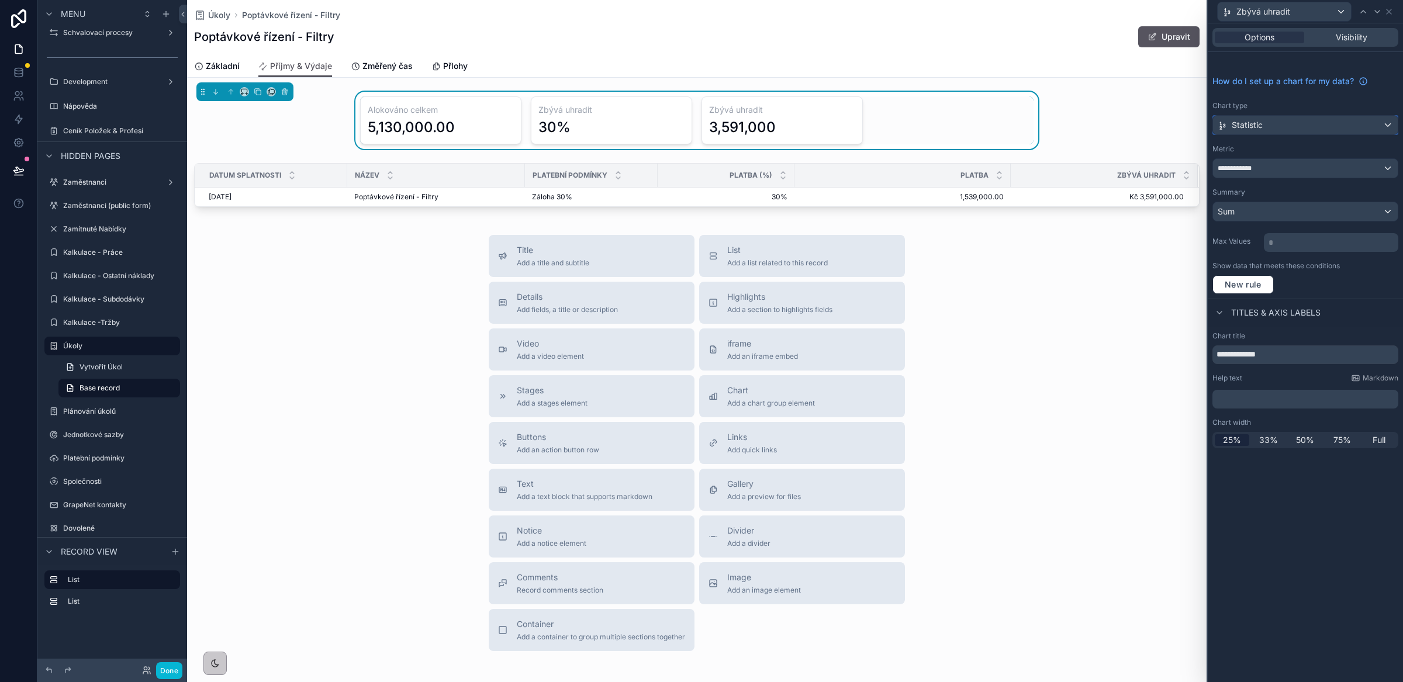
click at [1268, 131] on div "Statistic" at bounding box center [1305, 125] width 185 height 19
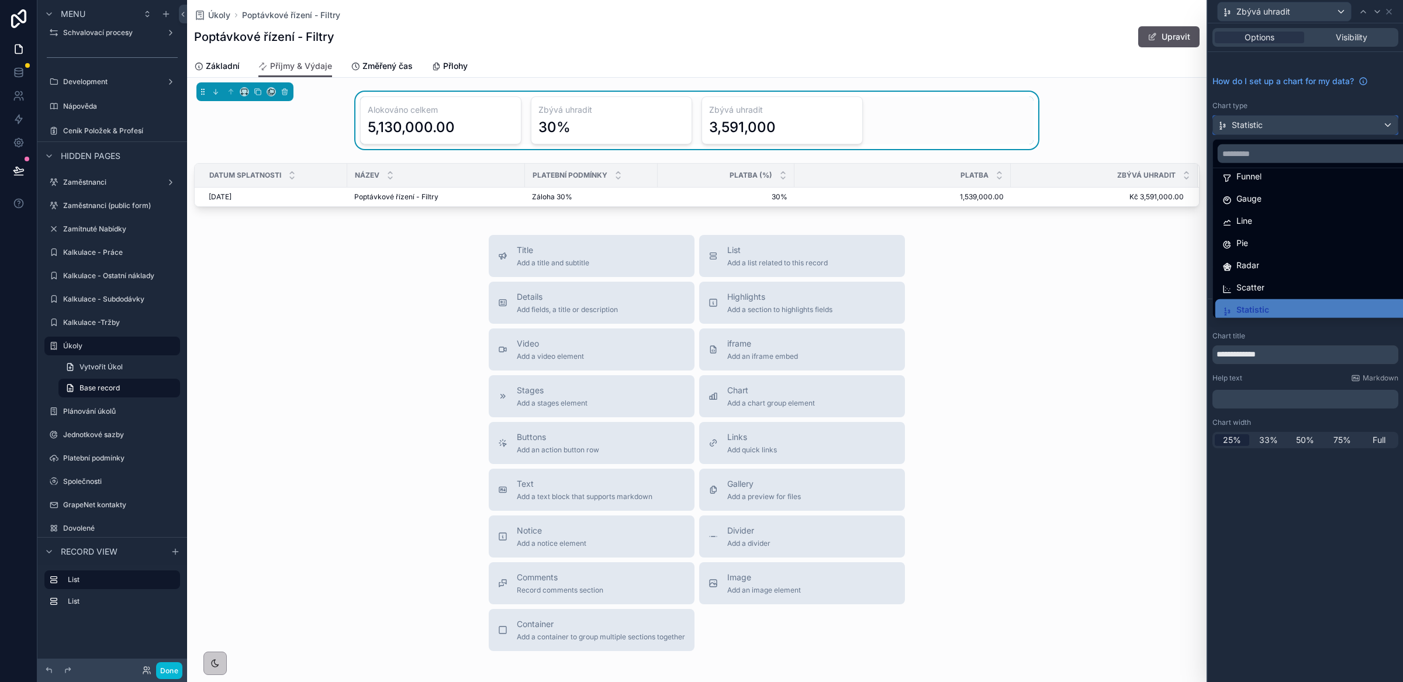
scroll to position [53, 0]
click at [1281, 106] on div at bounding box center [1305, 341] width 195 height 682
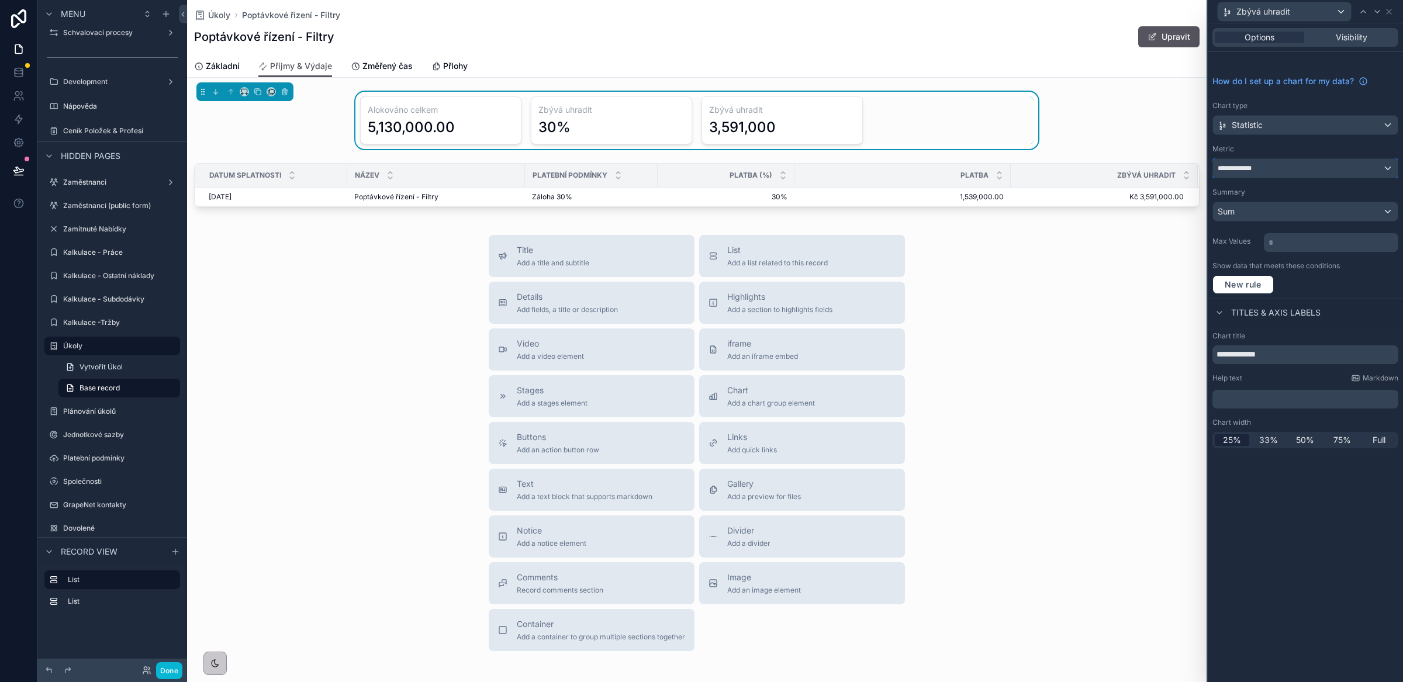
click at [1290, 173] on div "**********" at bounding box center [1305, 168] width 185 height 19
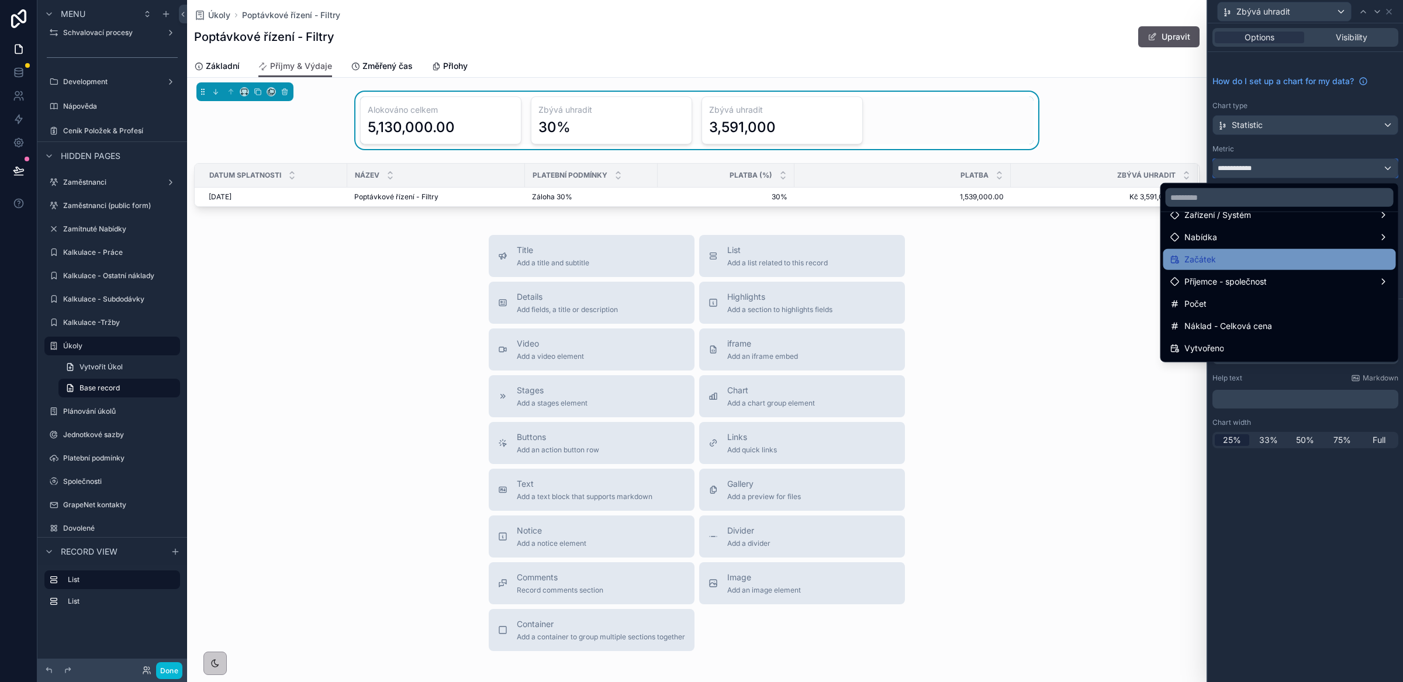
scroll to position [80, 0]
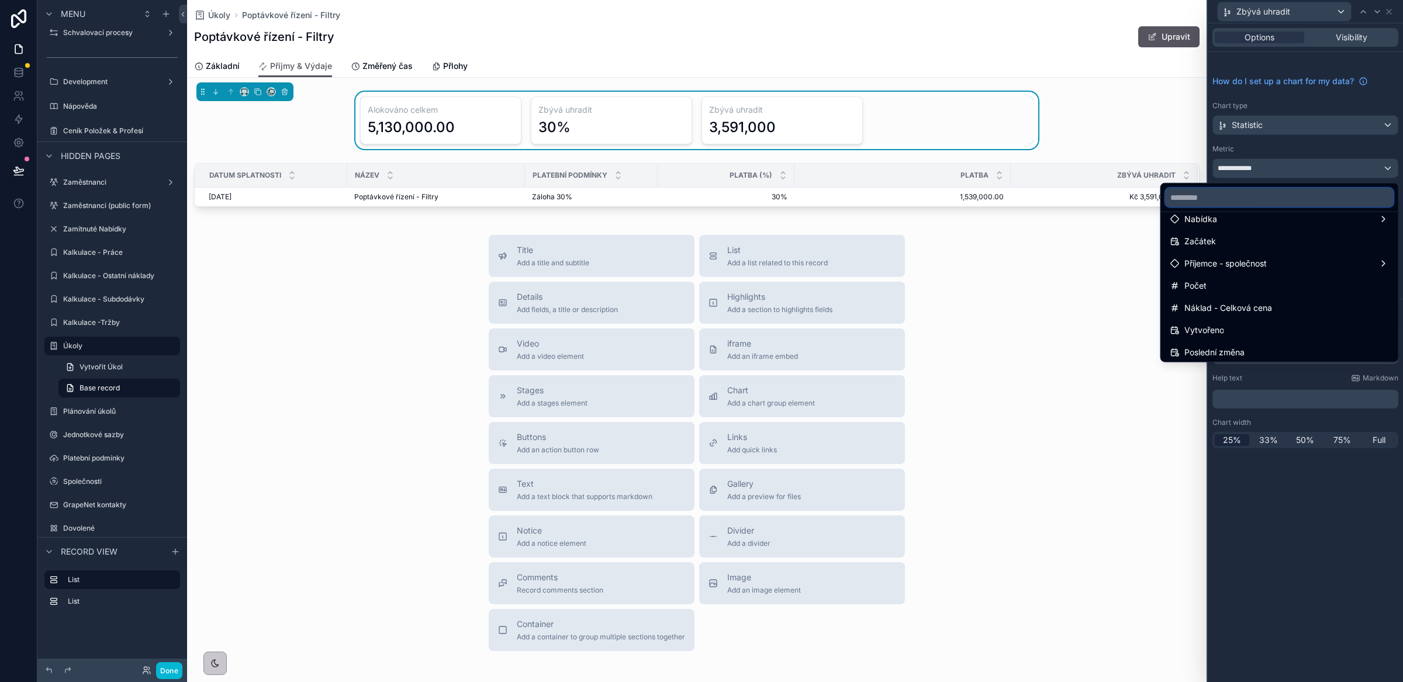
click at [1231, 202] on input "text" at bounding box center [1280, 197] width 228 height 19
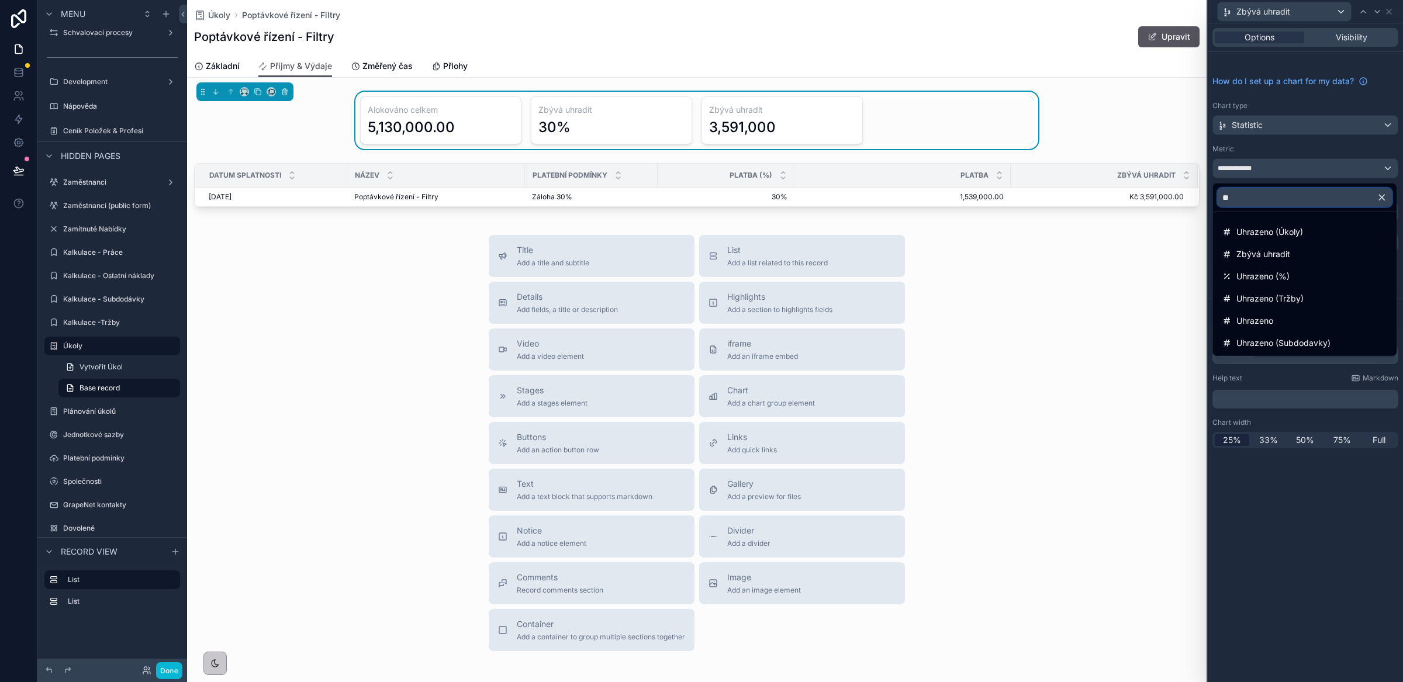
scroll to position [0, 0]
type input "*"
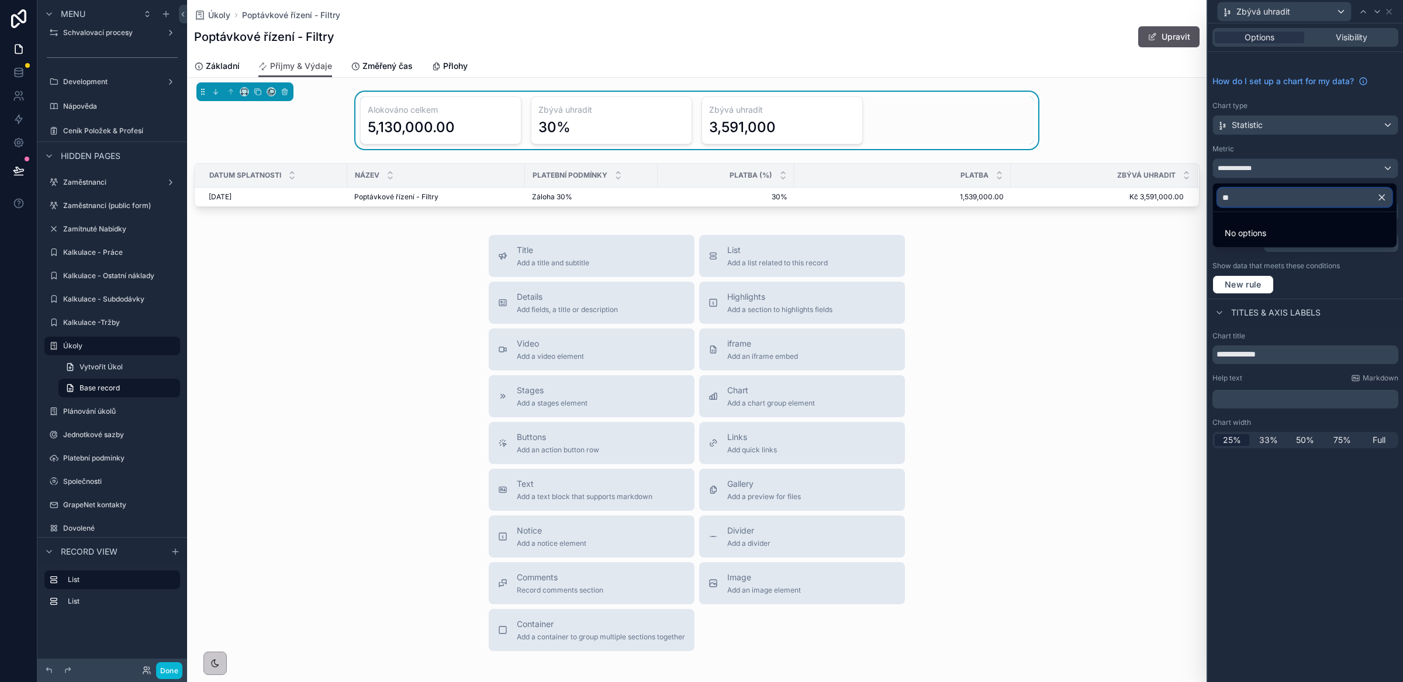
type input "*"
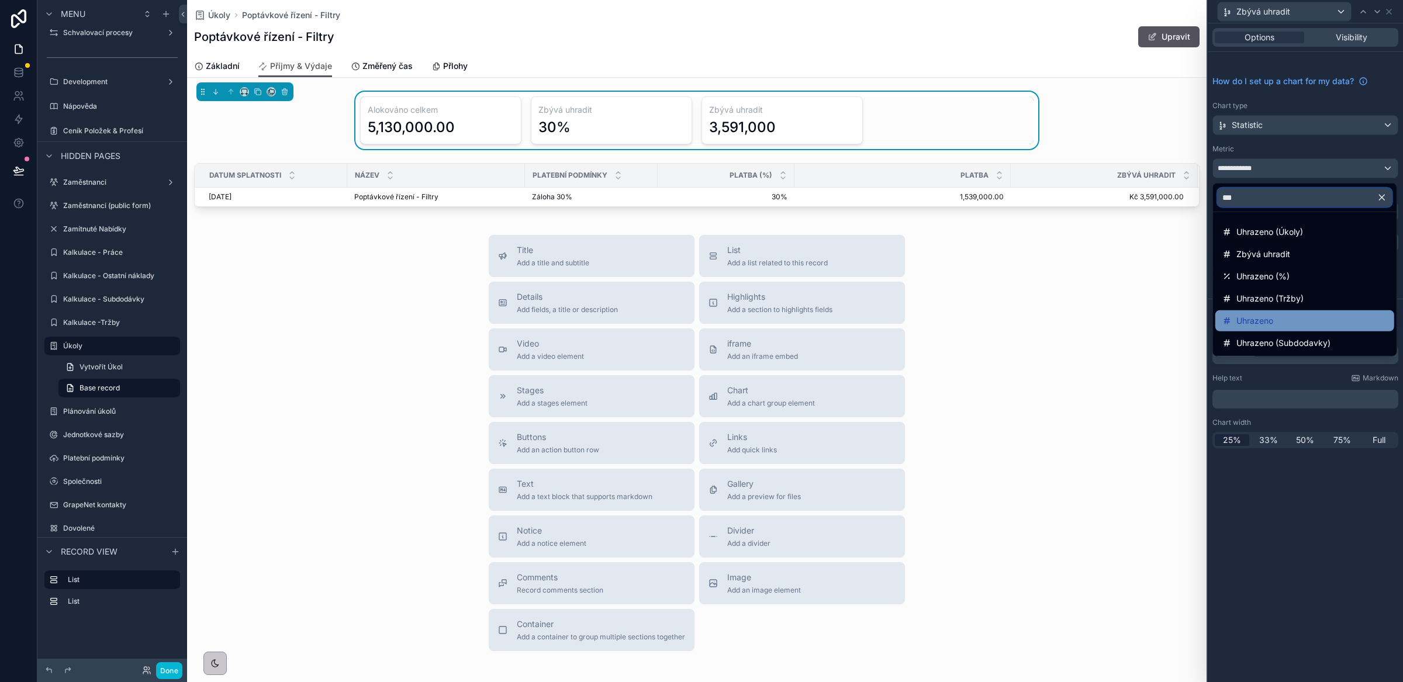
type input "***"
click at [1253, 319] on span "Uhrazeno" at bounding box center [1255, 321] width 37 height 14
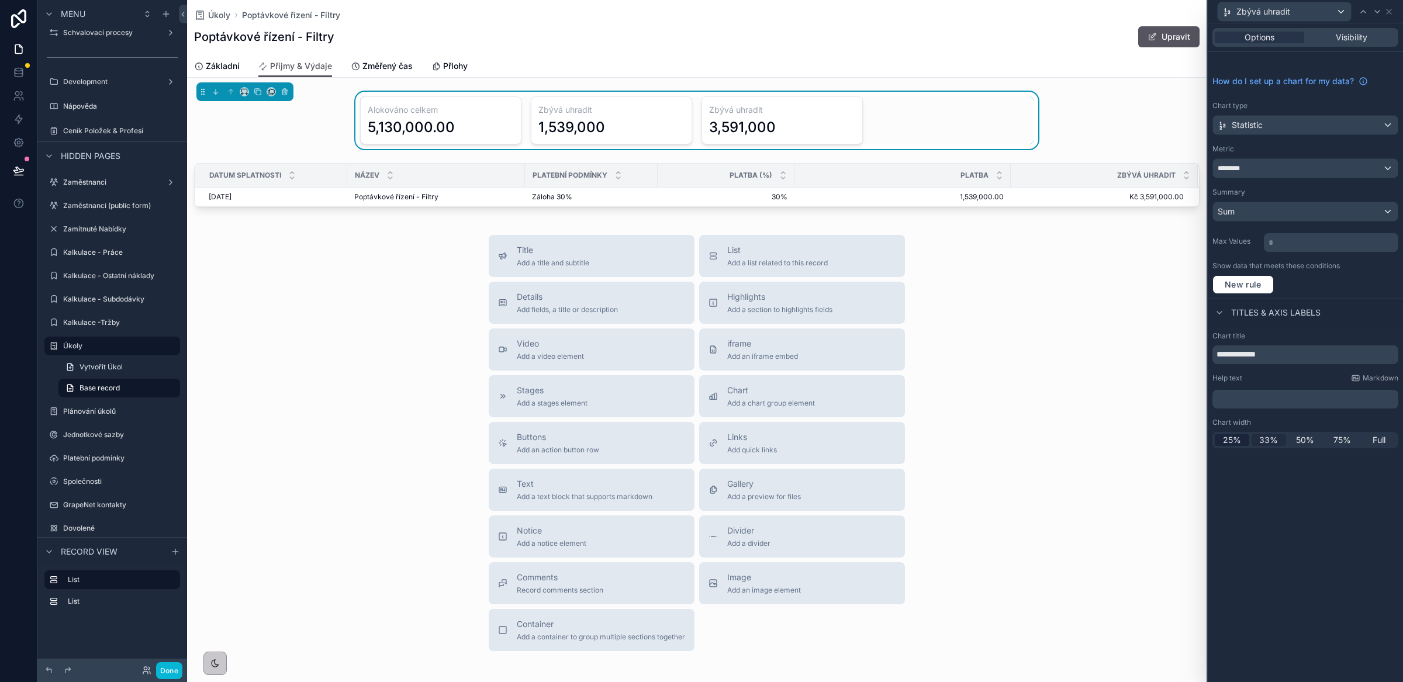
click at [1268, 444] on span "33%" at bounding box center [1268, 440] width 19 height 12
drag, startPoint x: 1250, startPoint y: 357, endPoint x: 1168, endPoint y: 360, distance: 81.9
click at [1168, 360] on div "**********" at bounding box center [701, 341] width 1403 height 682
type input "********"
click at [1352, 561] on div "Options Visibility How do I set up a chart for my data? Chart type Statistic Me…" at bounding box center [1305, 352] width 195 height 659
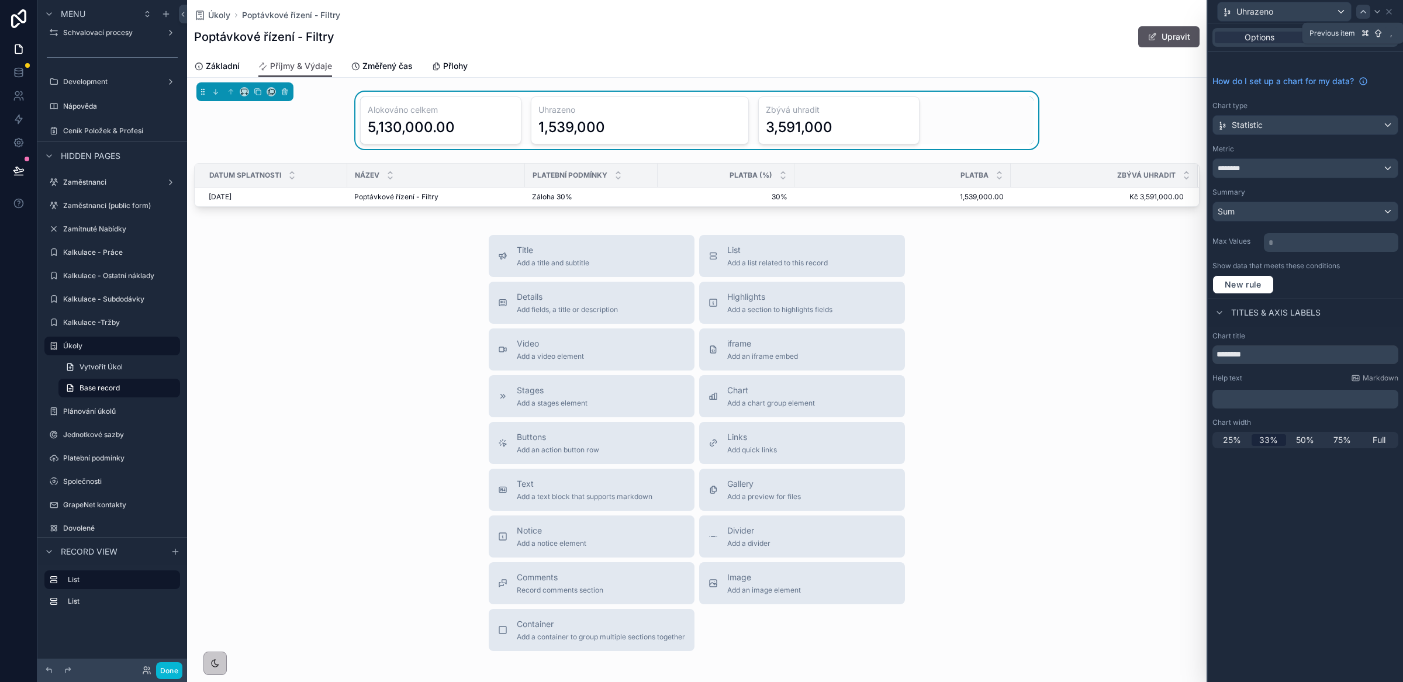
click at [1364, 12] on icon at bounding box center [1363, 11] width 9 height 9
click at [1270, 444] on span "33%" at bounding box center [1268, 440] width 19 height 12
click at [1364, 12] on icon at bounding box center [1363, 11] width 9 height 9
click at [1272, 444] on span "33%" at bounding box center [1268, 440] width 19 height 12
click at [1331, 565] on div "**********" at bounding box center [1305, 352] width 195 height 659
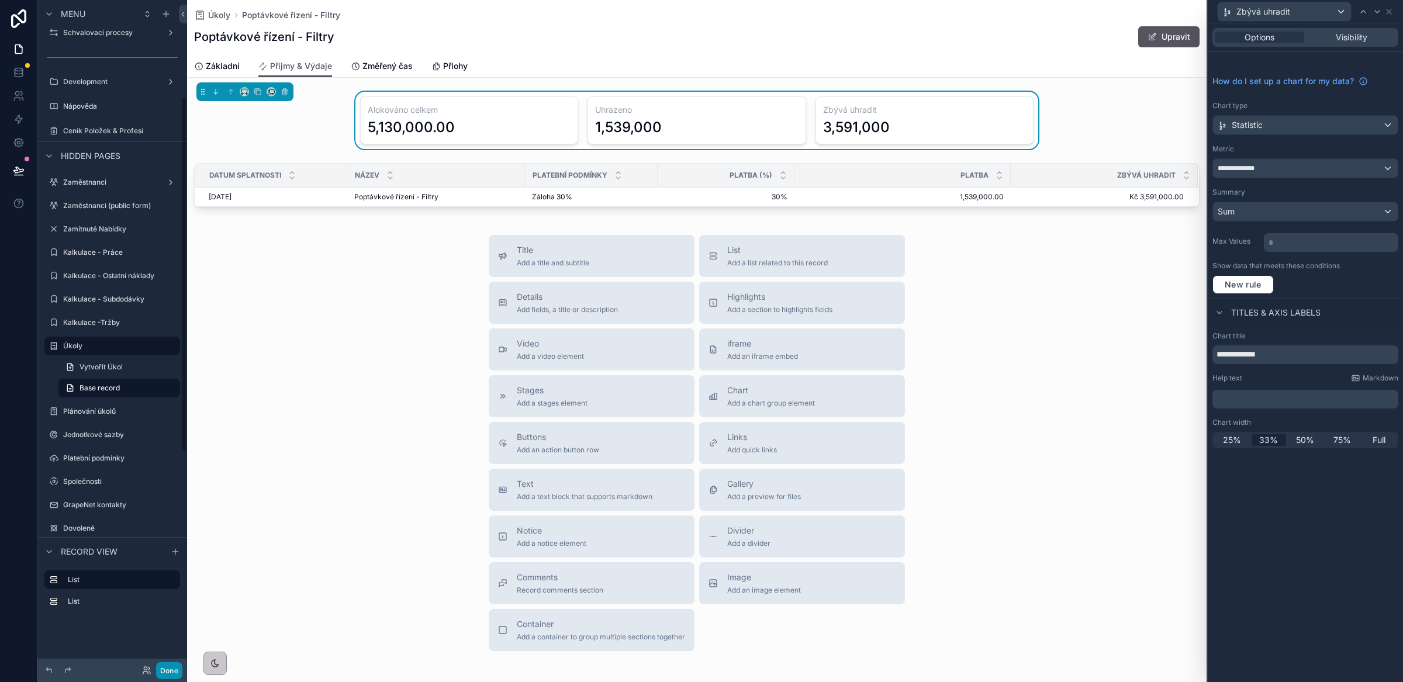
click at [170, 671] on button "Done" at bounding box center [169, 670] width 26 height 17
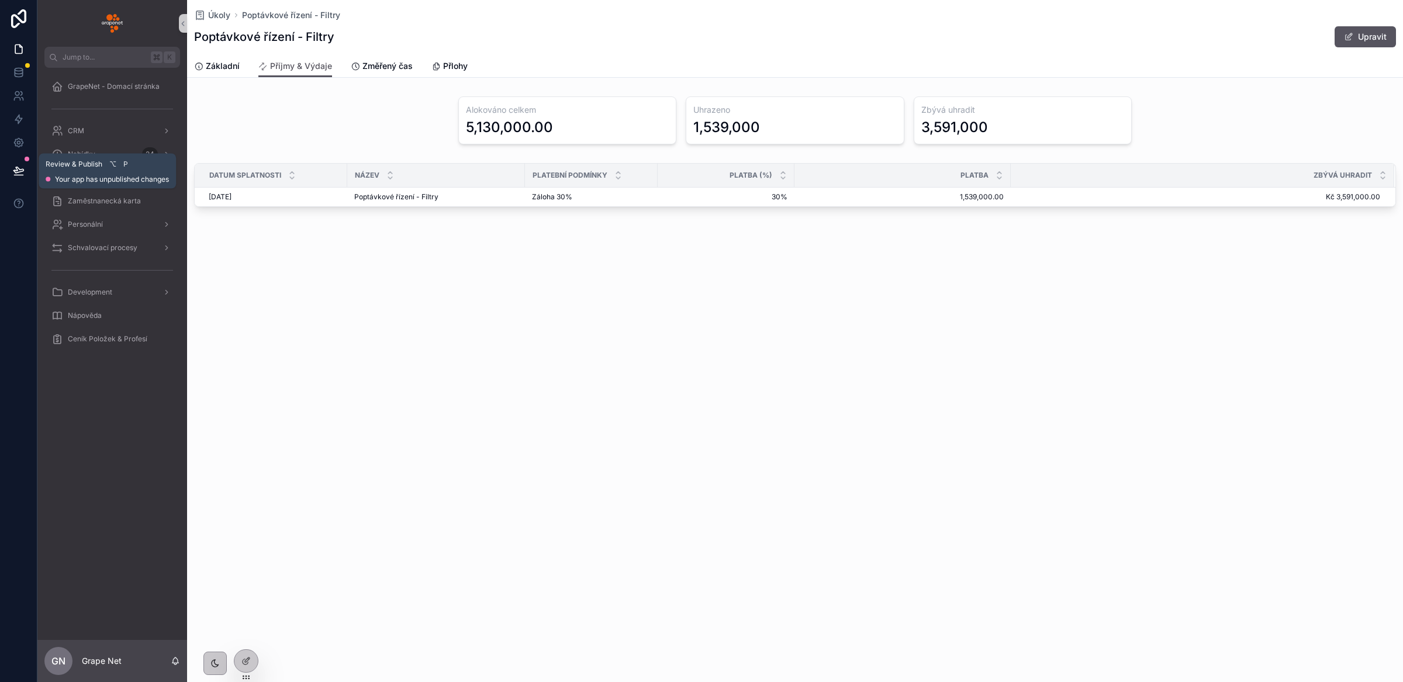
click at [21, 170] on icon at bounding box center [19, 171] width 12 height 12
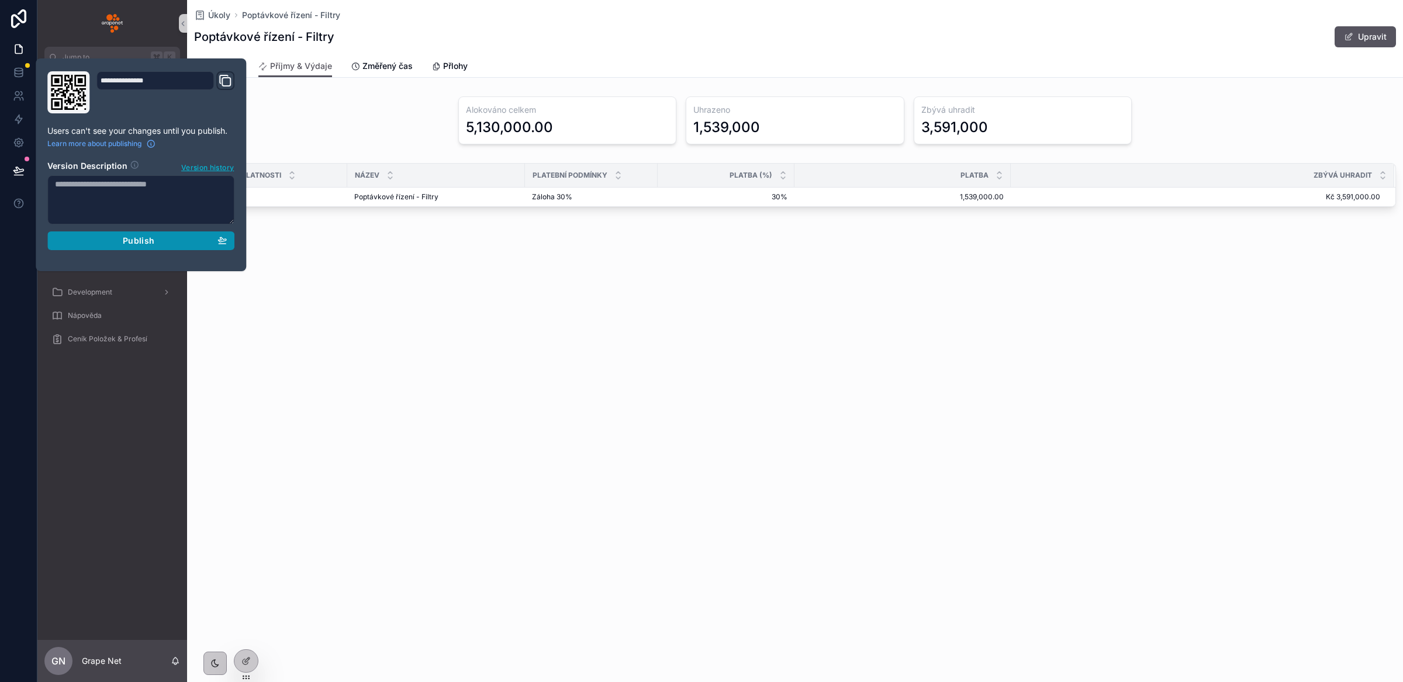
click at [120, 243] on div "Publish" at bounding box center [141, 241] width 172 height 11
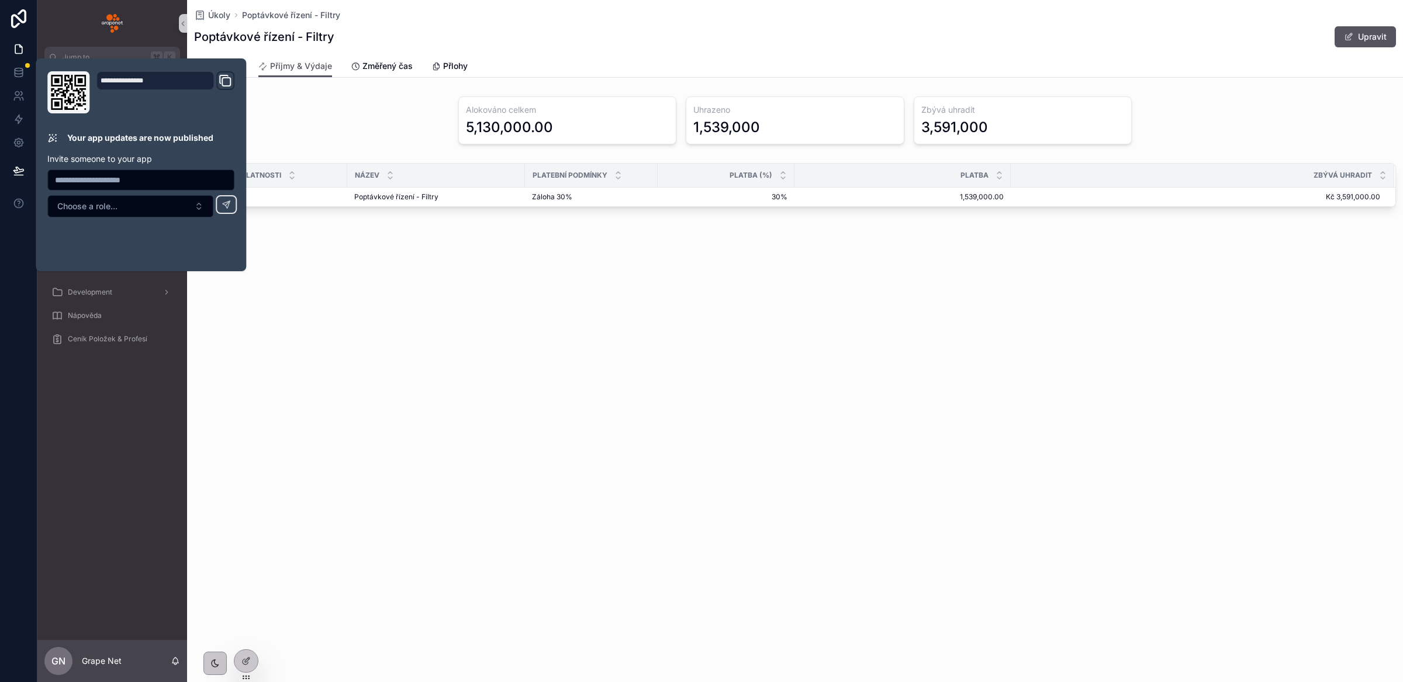
click at [508, 480] on div "Úkoly Poptávkové řízení - Filtry Poptávkové řízení - Filtry Upravit Příjmy & Vý…" at bounding box center [795, 341] width 1216 height 682
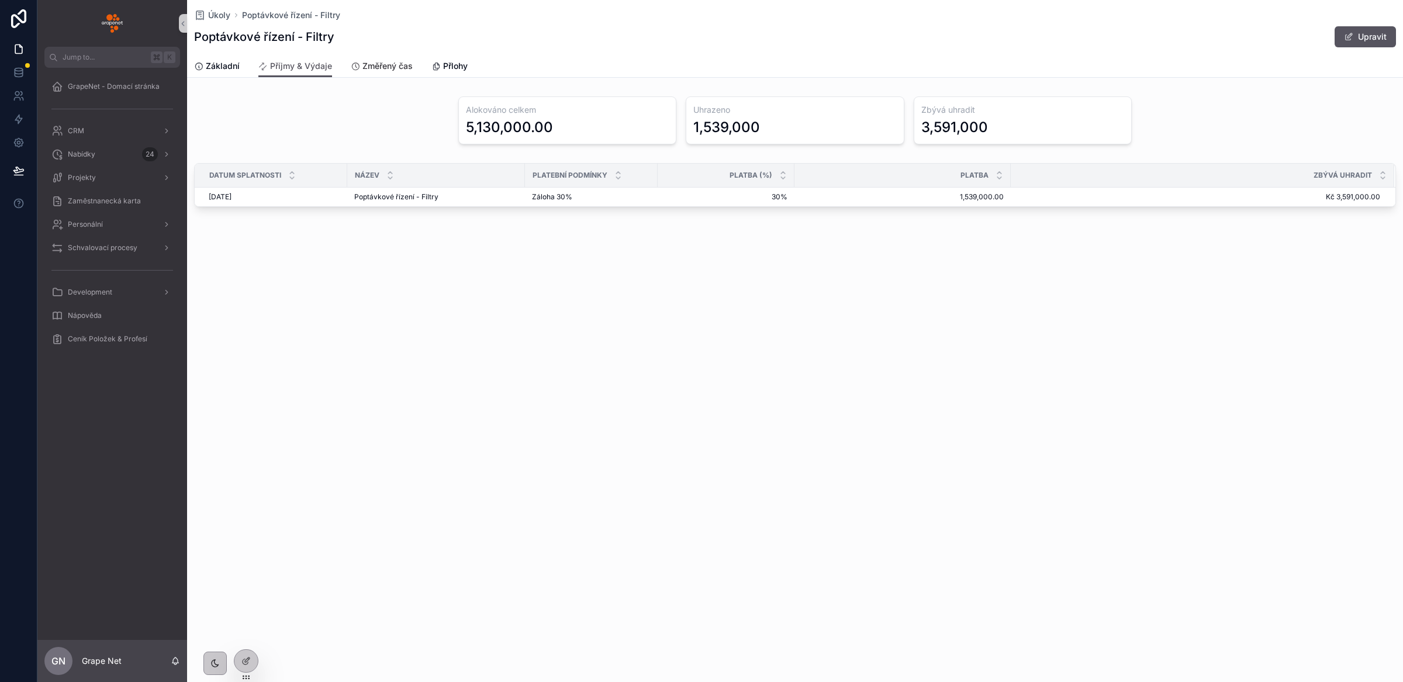
click at [380, 67] on span "Změřený čas" at bounding box center [388, 66] width 50 height 12
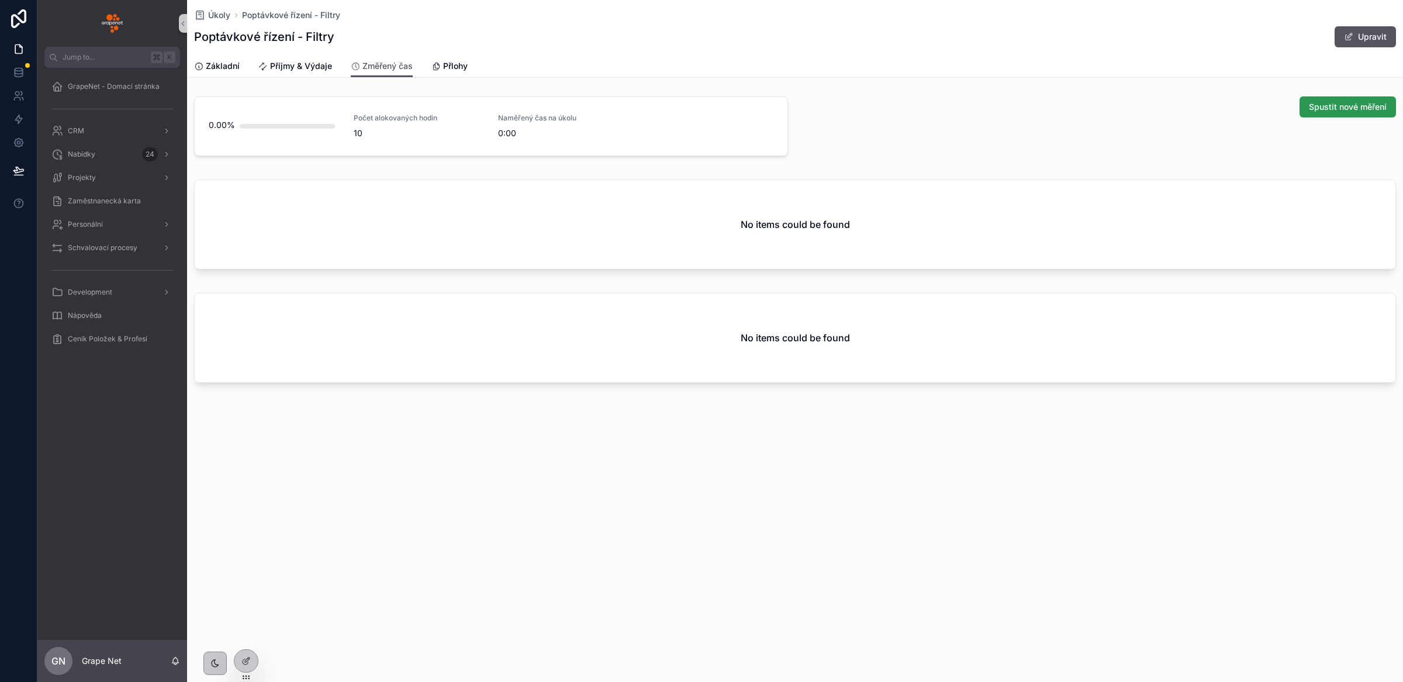
click at [1347, 108] on span "Spustit nové měření" at bounding box center [1348, 107] width 78 height 12
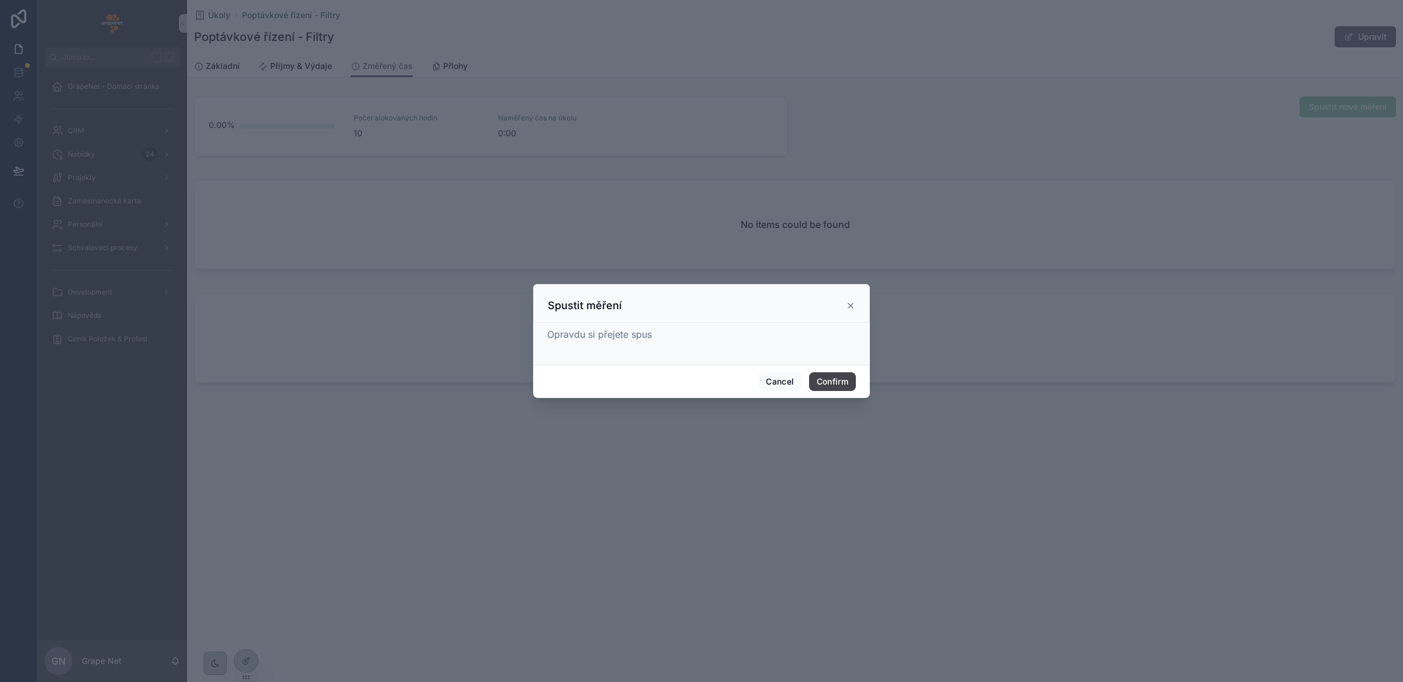
click at [837, 381] on button "Confirm" at bounding box center [832, 381] width 47 height 19
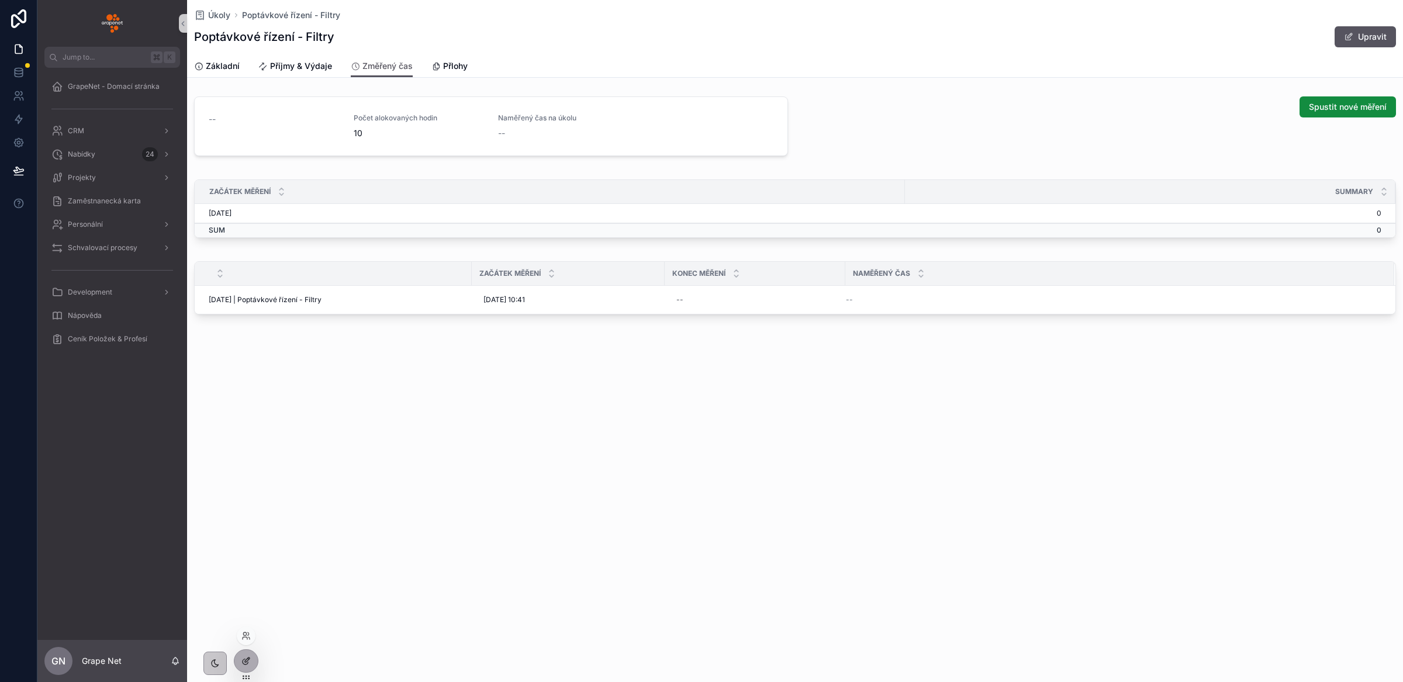
click at [250, 658] on icon at bounding box center [245, 661] width 9 height 9
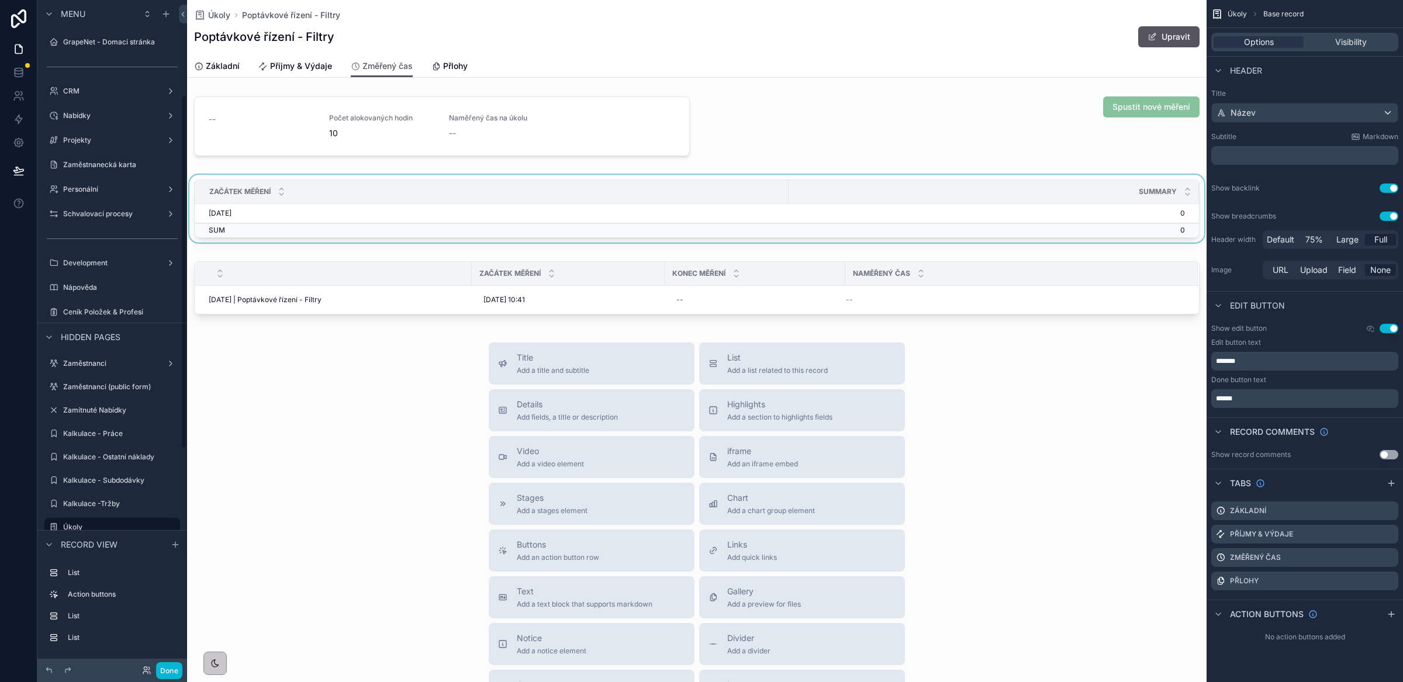
scroll to position [181, 0]
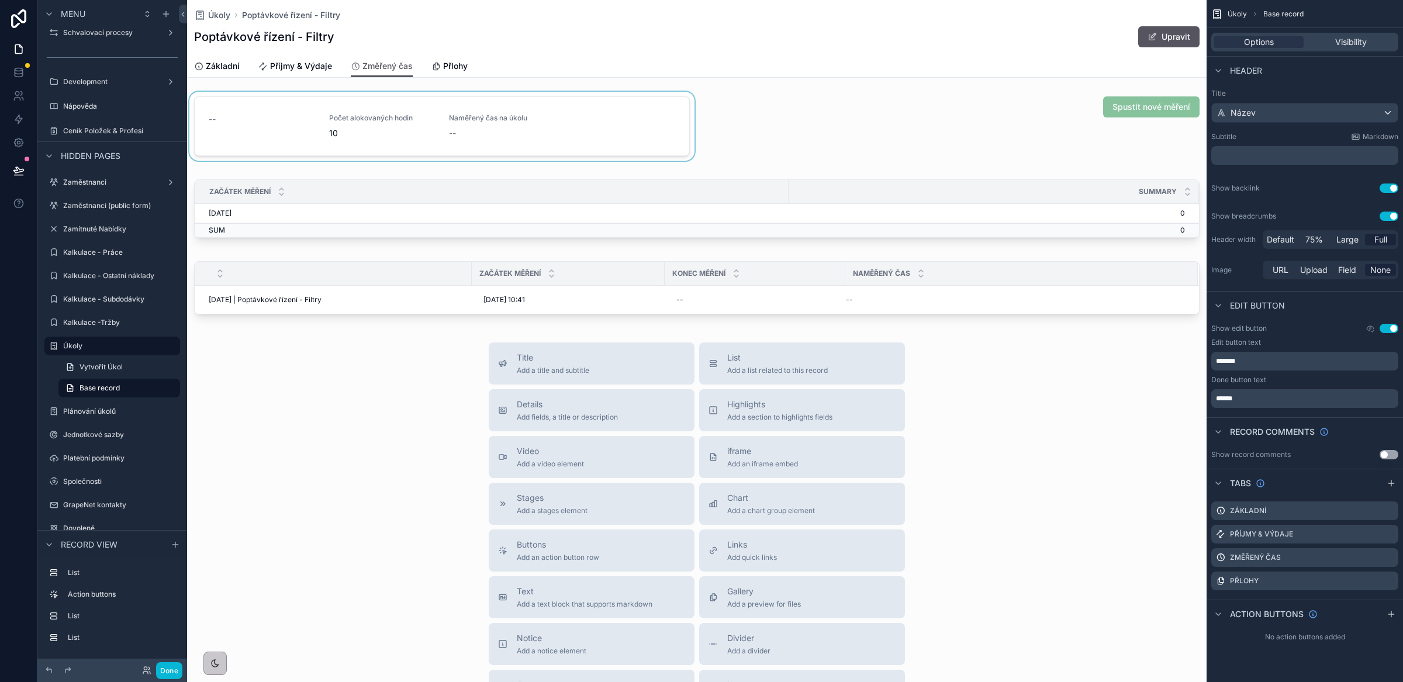
click at [622, 129] on div "scrollable content" at bounding box center [442, 129] width 510 height 74
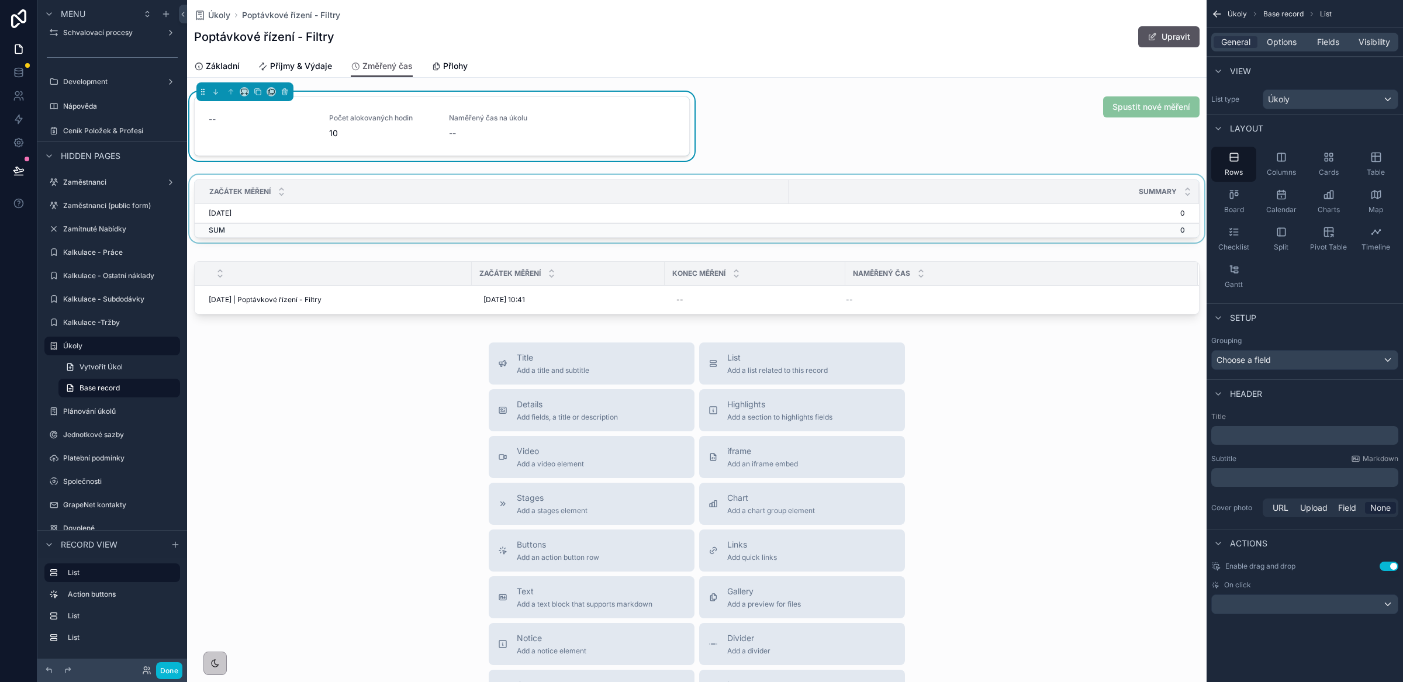
click at [824, 195] on div "Summary" at bounding box center [993, 192] width 409 height 22
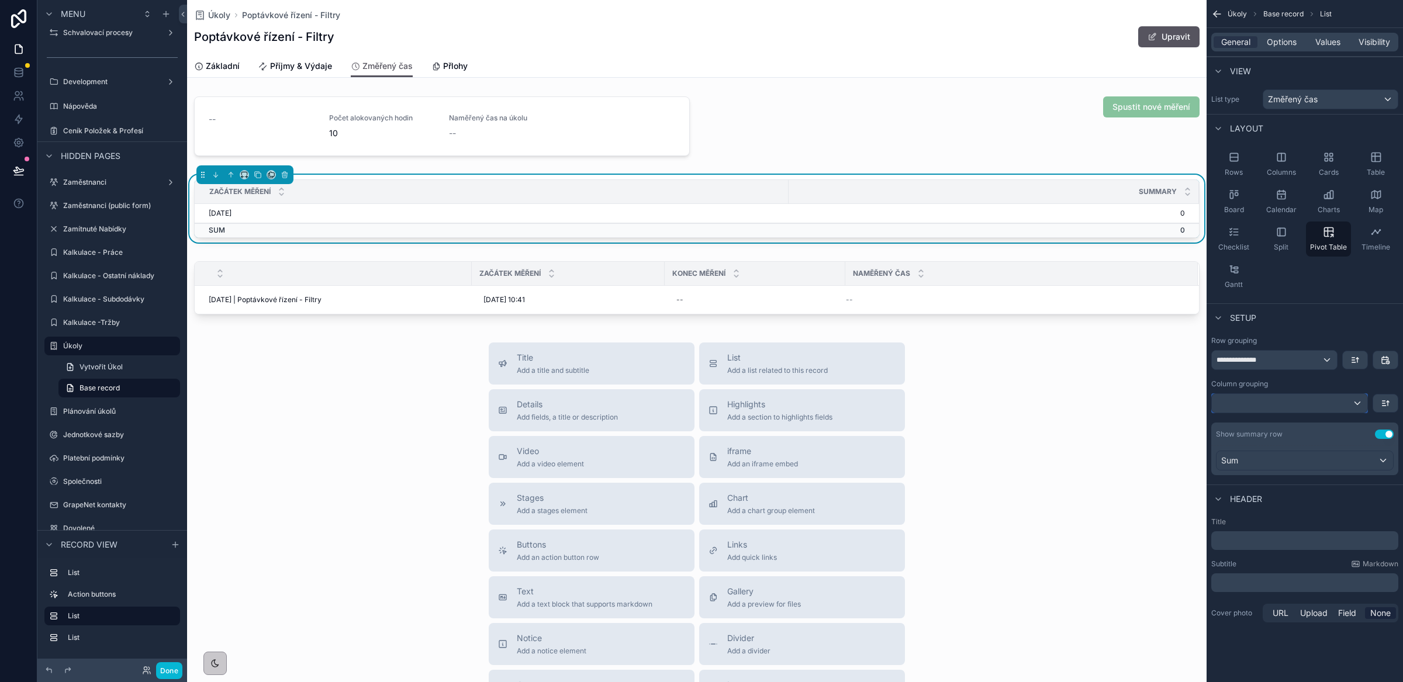
click at [1302, 408] on div "scrollable content" at bounding box center [1290, 403] width 156 height 19
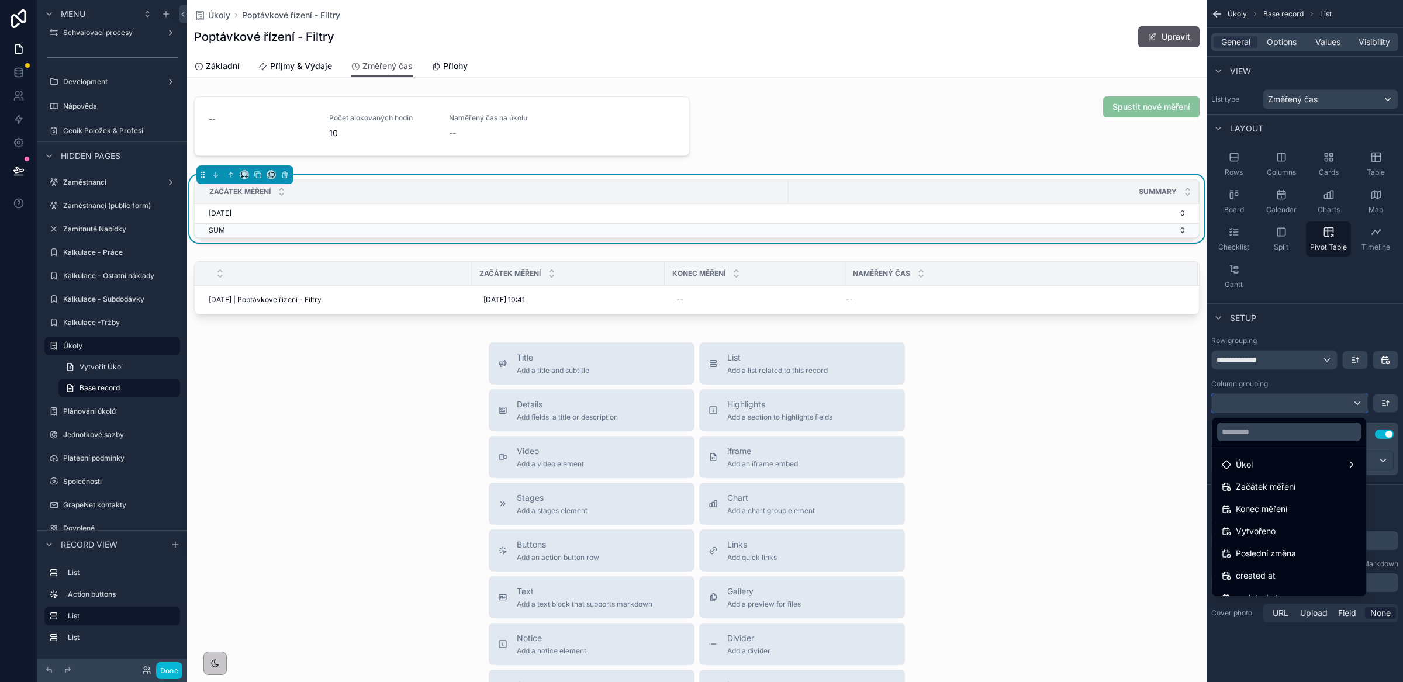
scroll to position [0, 0]
click at [1282, 471] on span "Změřený čas" at bounding box center [1261, 467] width 50 height 14
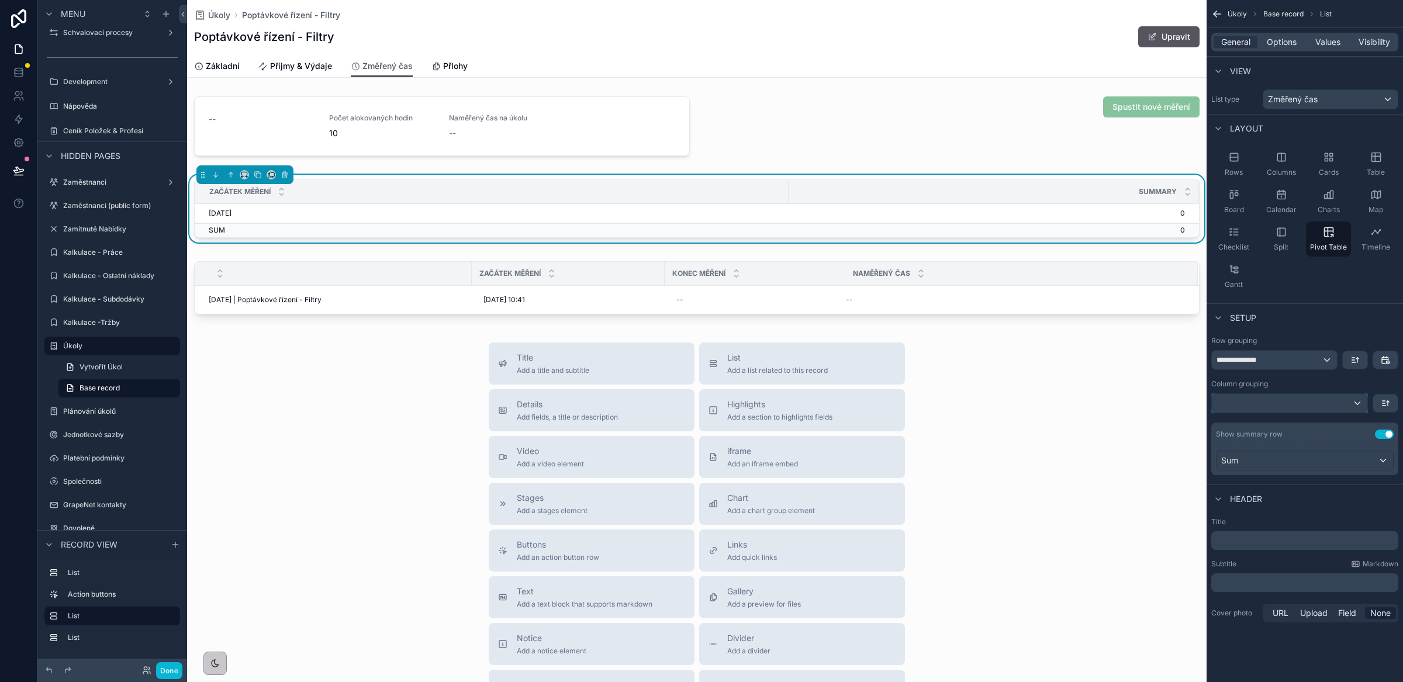
click at [1278, 401] on div "scrollable content" at bounding box center [1290, 403] width 156 height 19
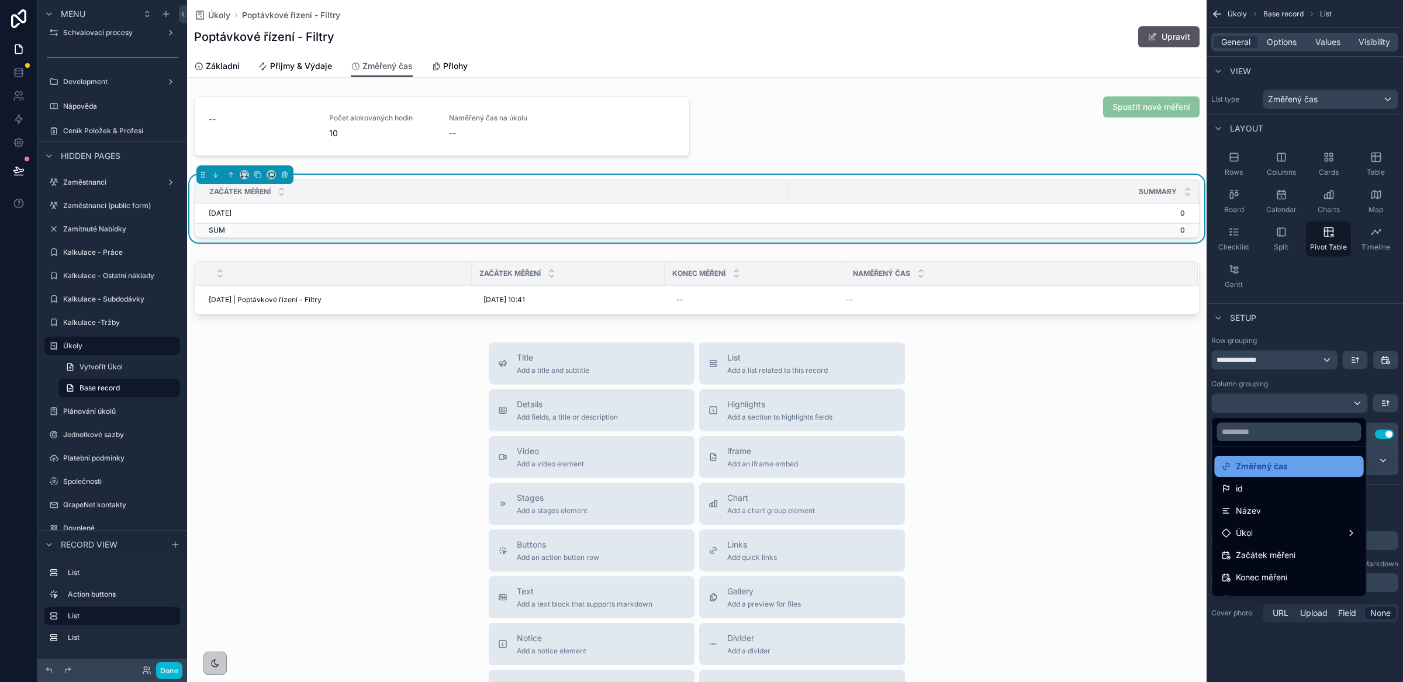
click at [1273, 465] on span "Změřený čas" at bounding box center [1262, 467] width 52 height 14
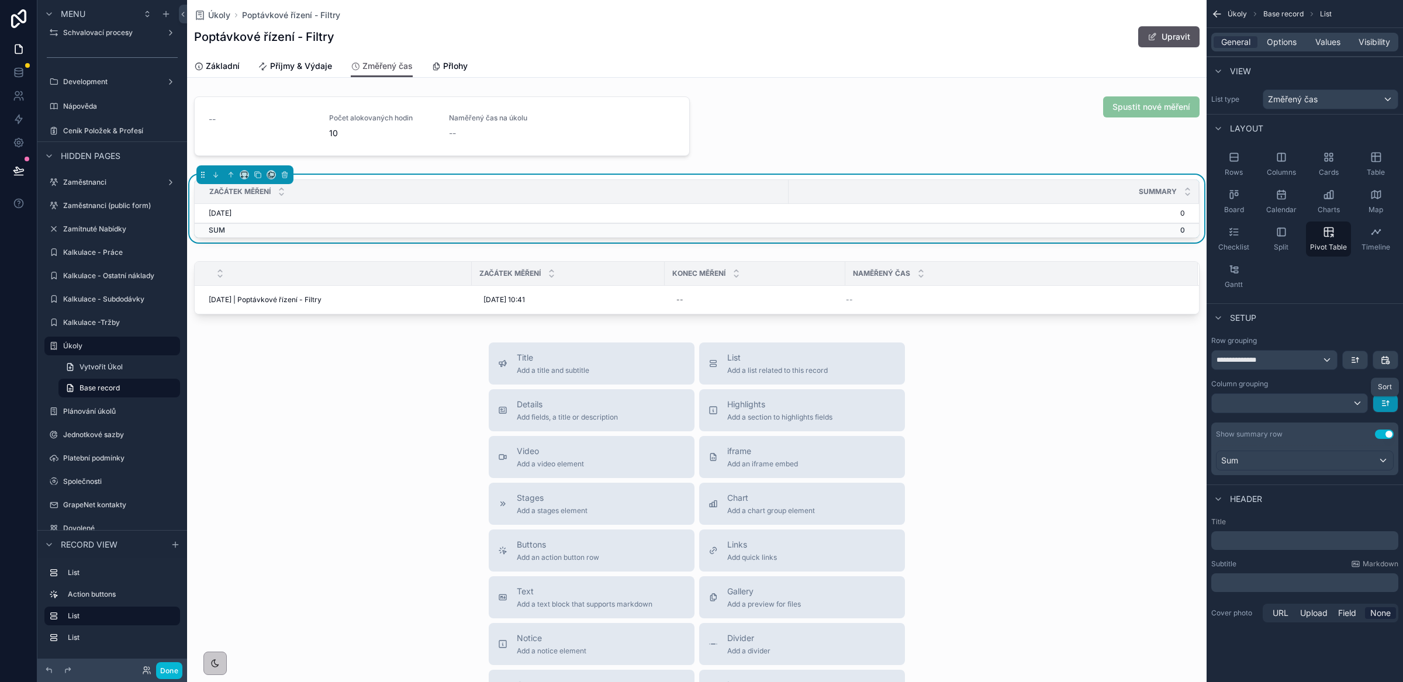
click at [1384, 405] on icon "scrollable content" at bounding box center [1385, 403] width 9 height 9
click at [1378, 435] on span "A -> Z" at bounding box center [1377, 431] width 23 height 14
click at [1328, 320] on div "Setup" at bounding box center [1305, 317] width 196 height 28
click at [1378, 164] on div "Table" at bounding box center [1376, 164] width 45 height 35
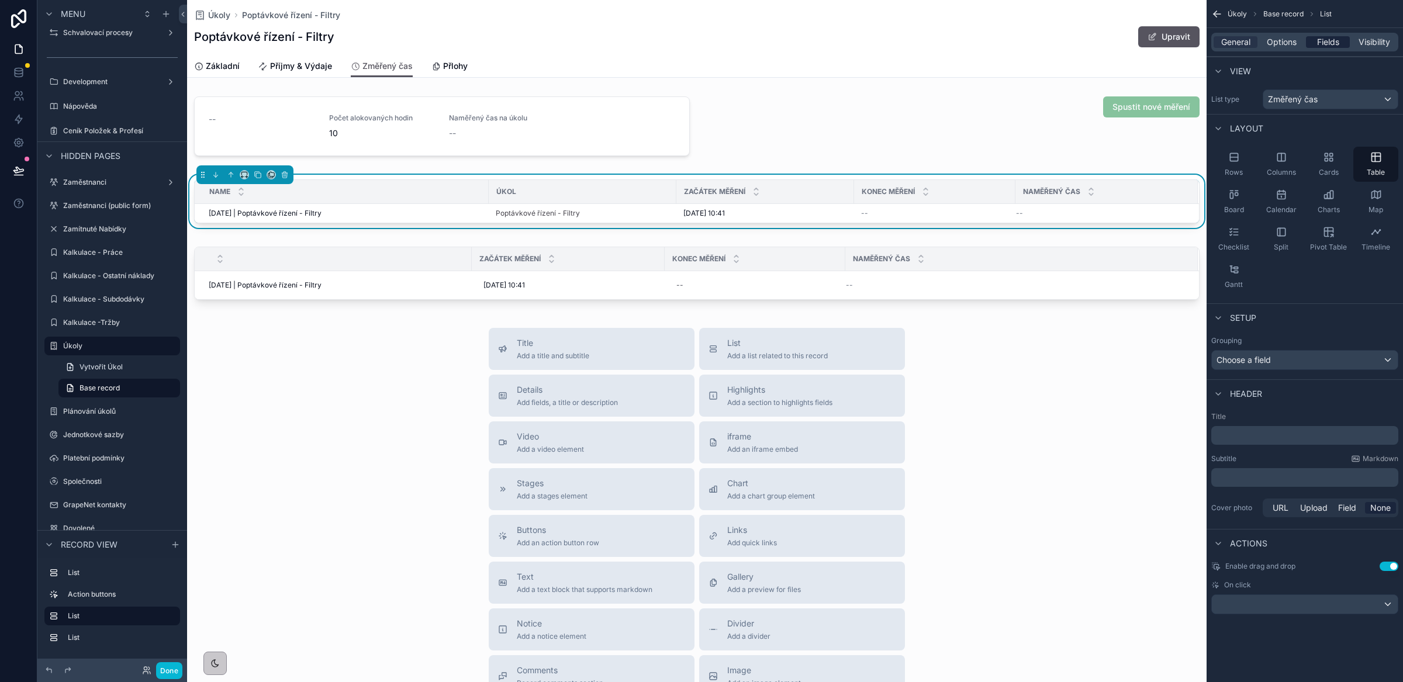
click at [1335, 42] on span "Fields" at bounding box center [1328, 42] width 22 height 12
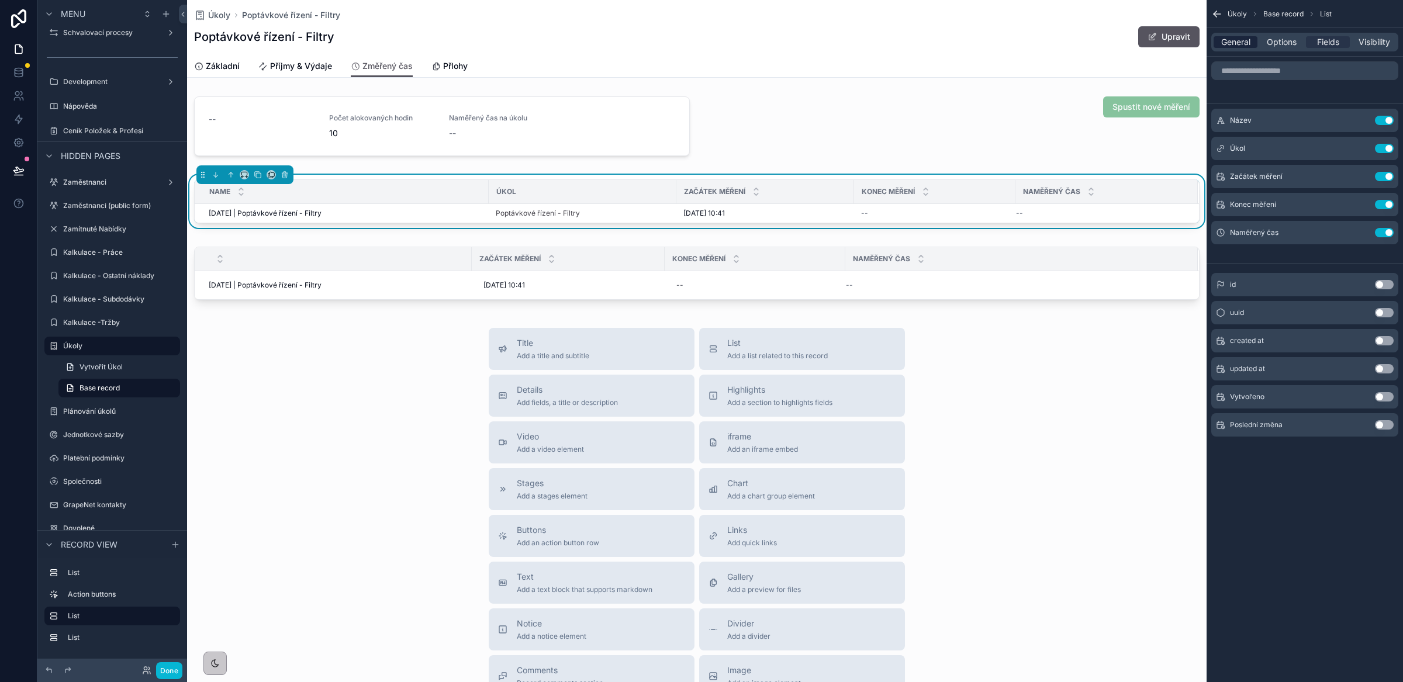
click at [1231, 44] on span "General" at bounding box center [1235, 42] width 29 height 12
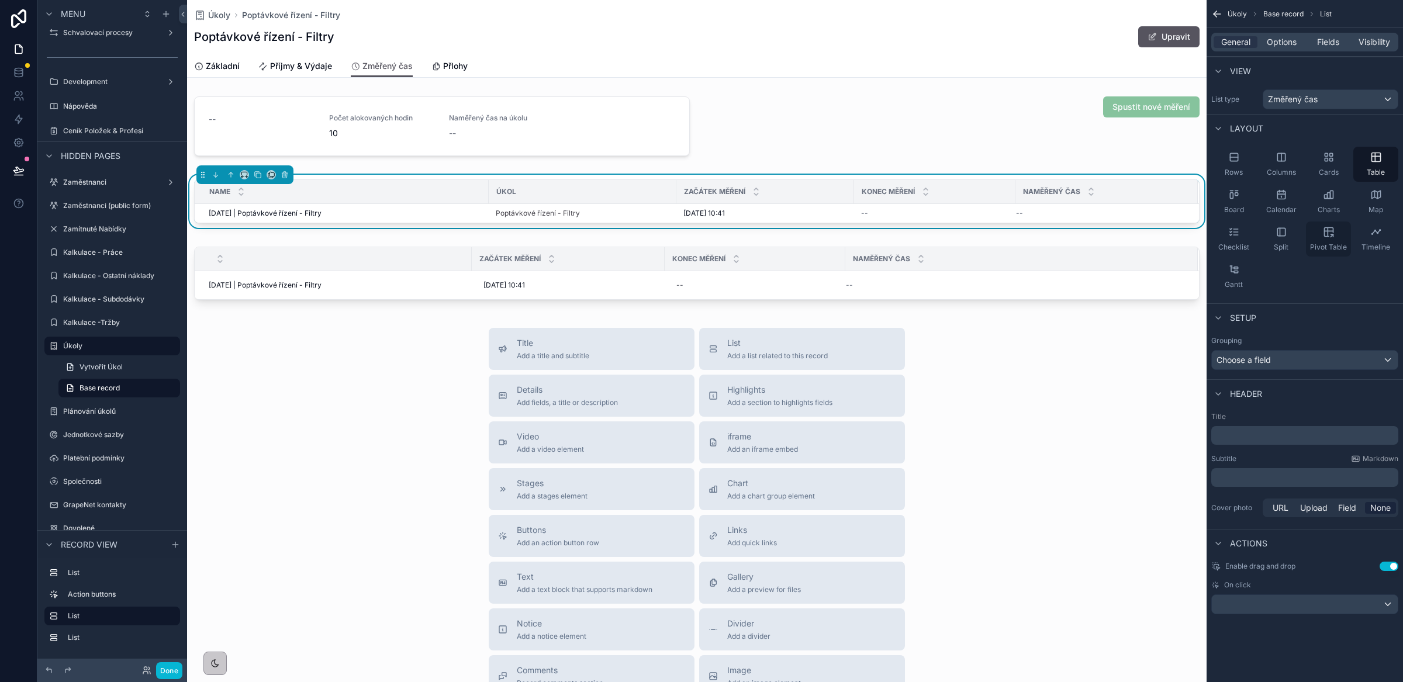
click at [1328, 201] on div "Charts" at bounding box center [1328, 201] width 45 height 35
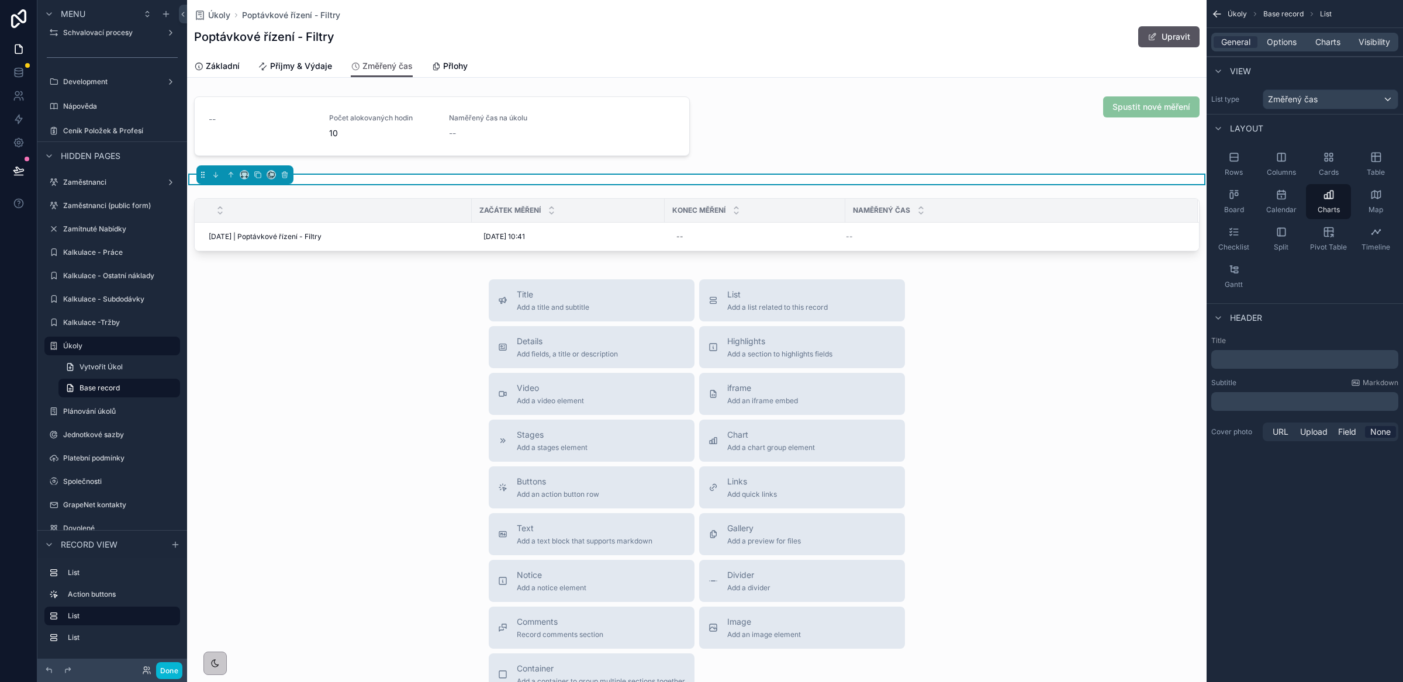
click at [1328, 42] on span "Charts" at bounding box center [1328, 42] width 25 height 12
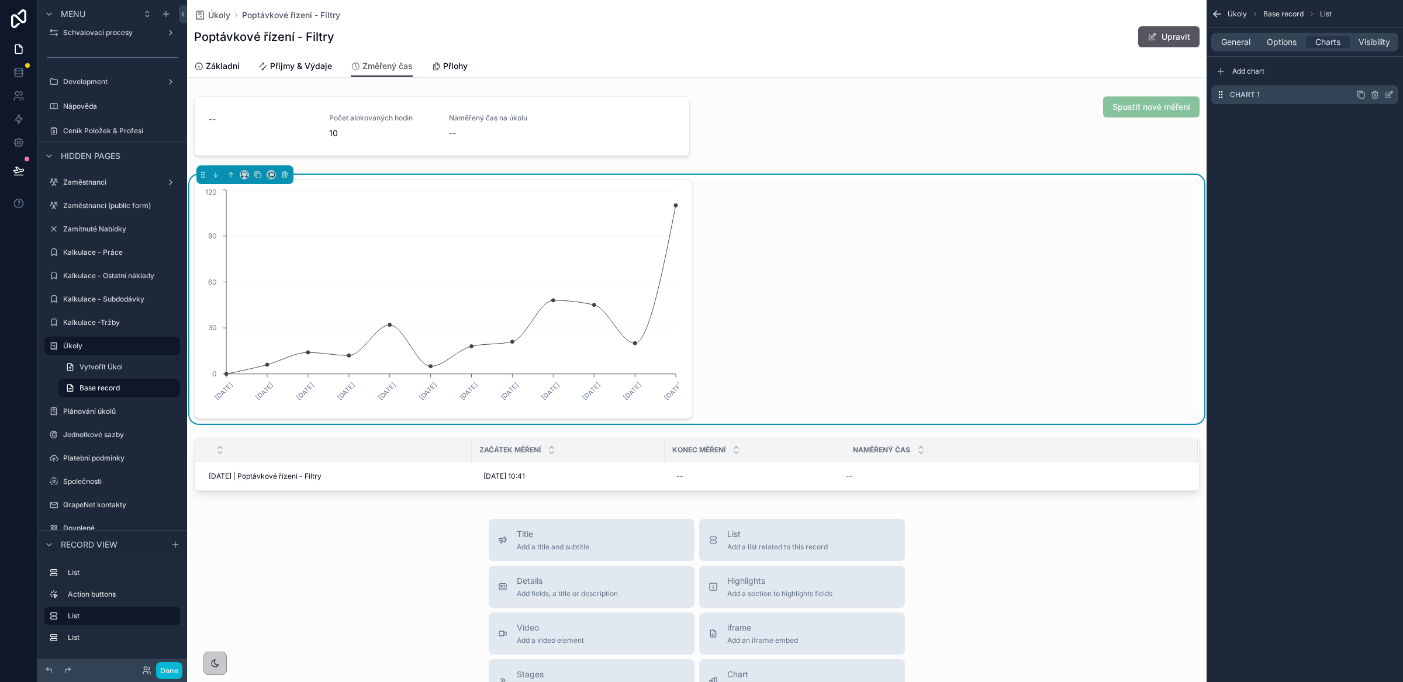
click at [1389, 97] on icon "scrollable content" at bounding box center [1389, 94] width 9 height 9
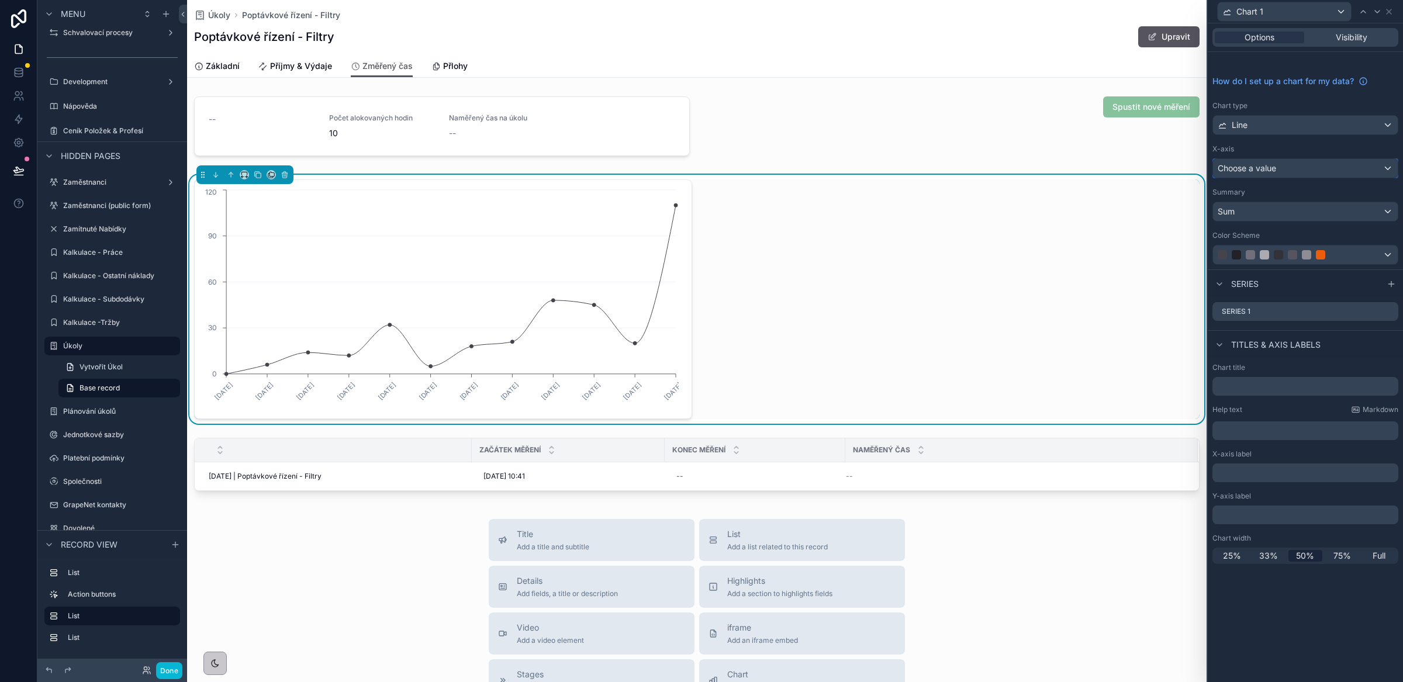
click at [1276, 172] on span "Choose a value" at bounding box center [1247, 168] width 58 height 10
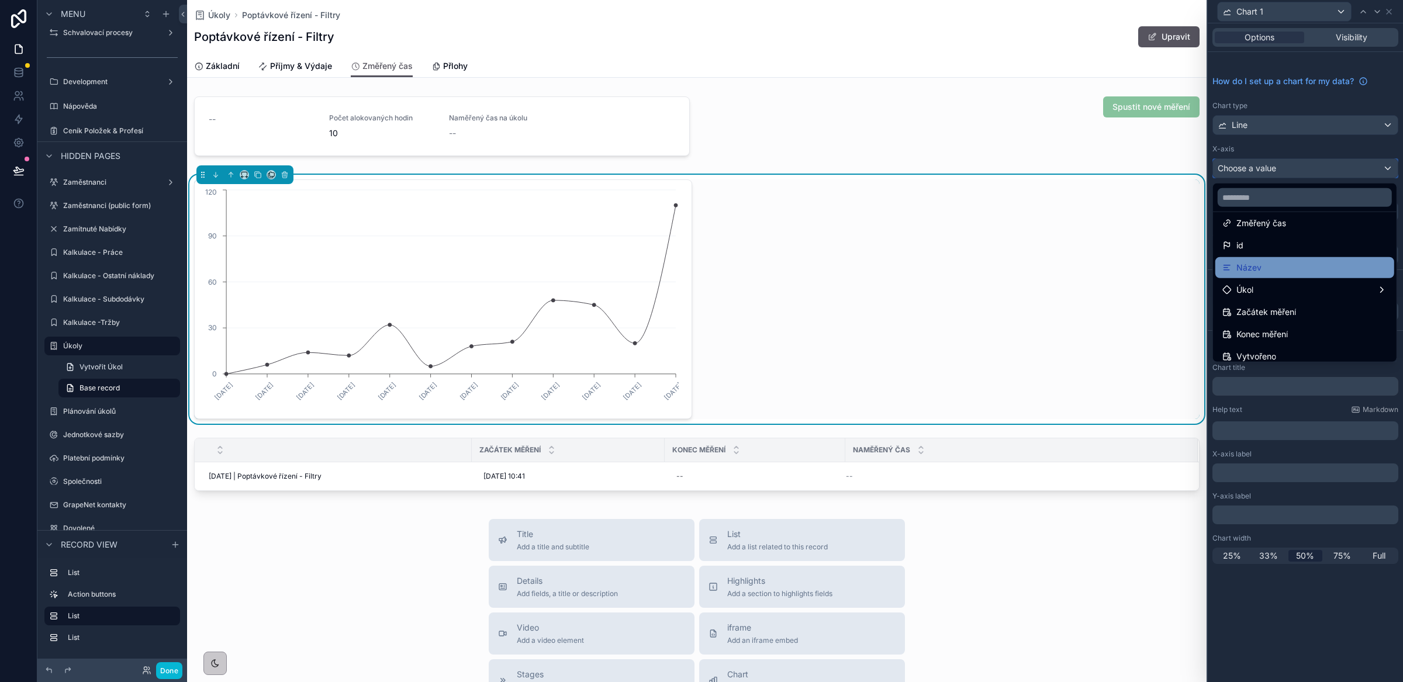
scroll to position [9, 0]
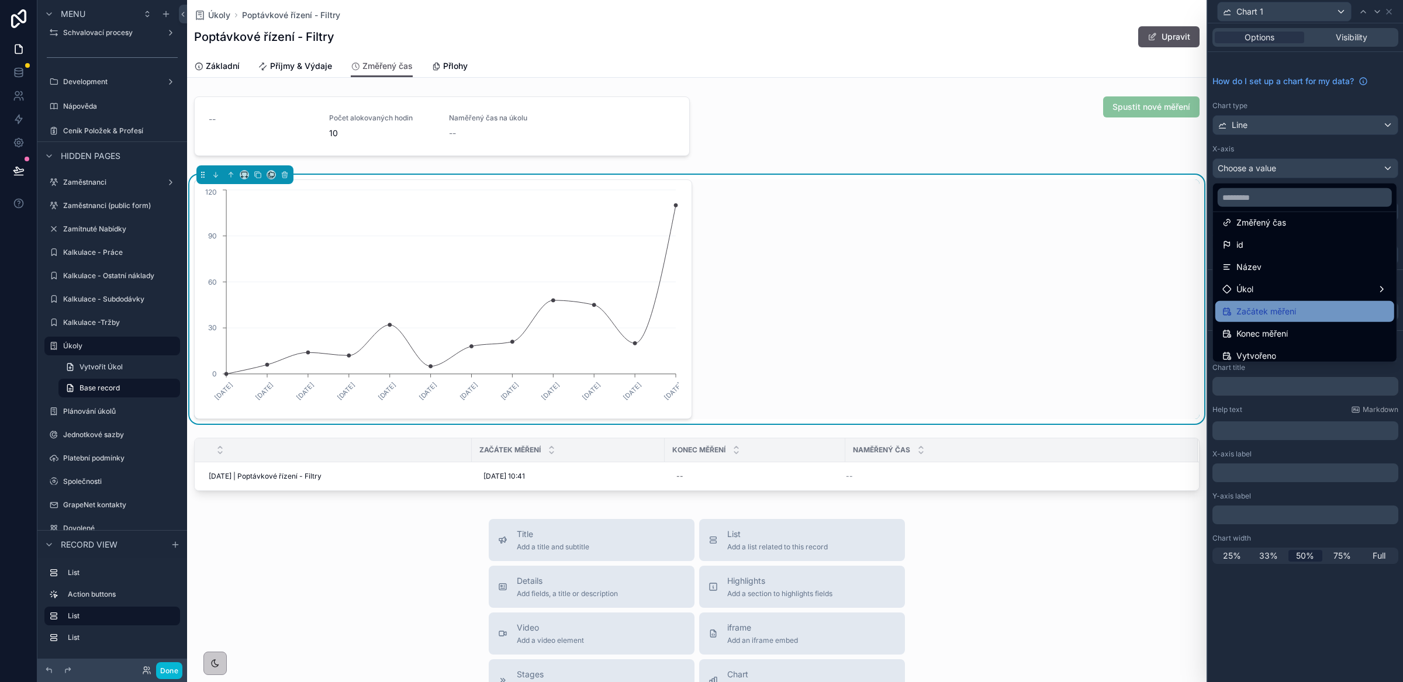
click at [1289, 308] on span "Začátek měření" at bounding box center [1267, 312] width 60 height 14
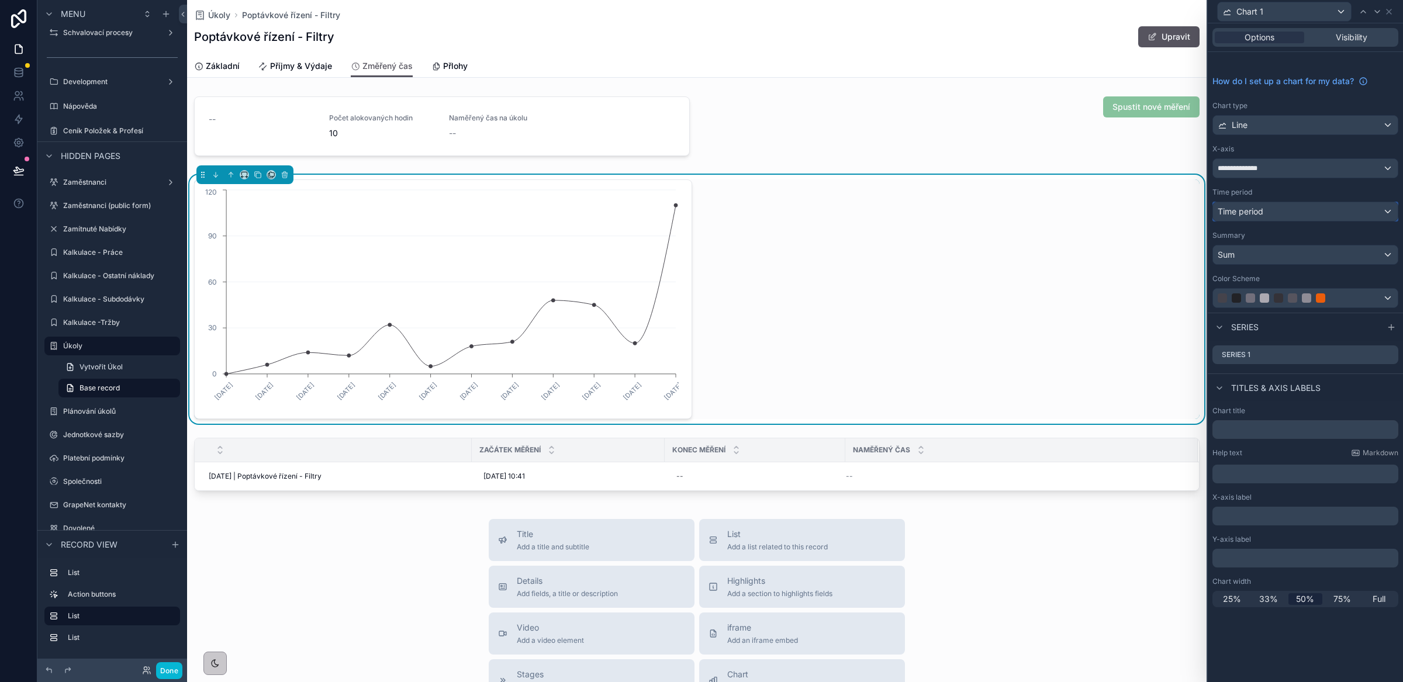
click at [1354, 218] on div "Time period" at bounding box center [1305, 211] width 185 height 19
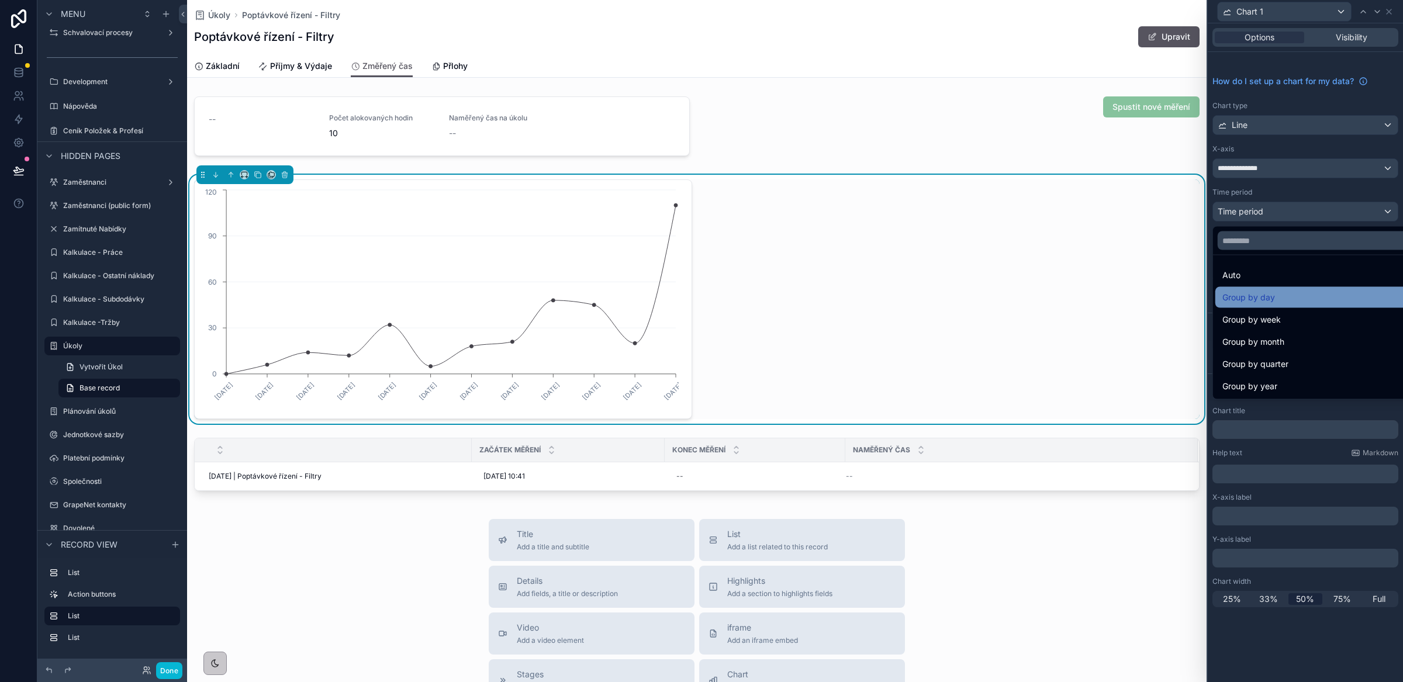
click at [1275, 295] on div "Group by day" at bounding box center [1319, 298] width 193 height 14
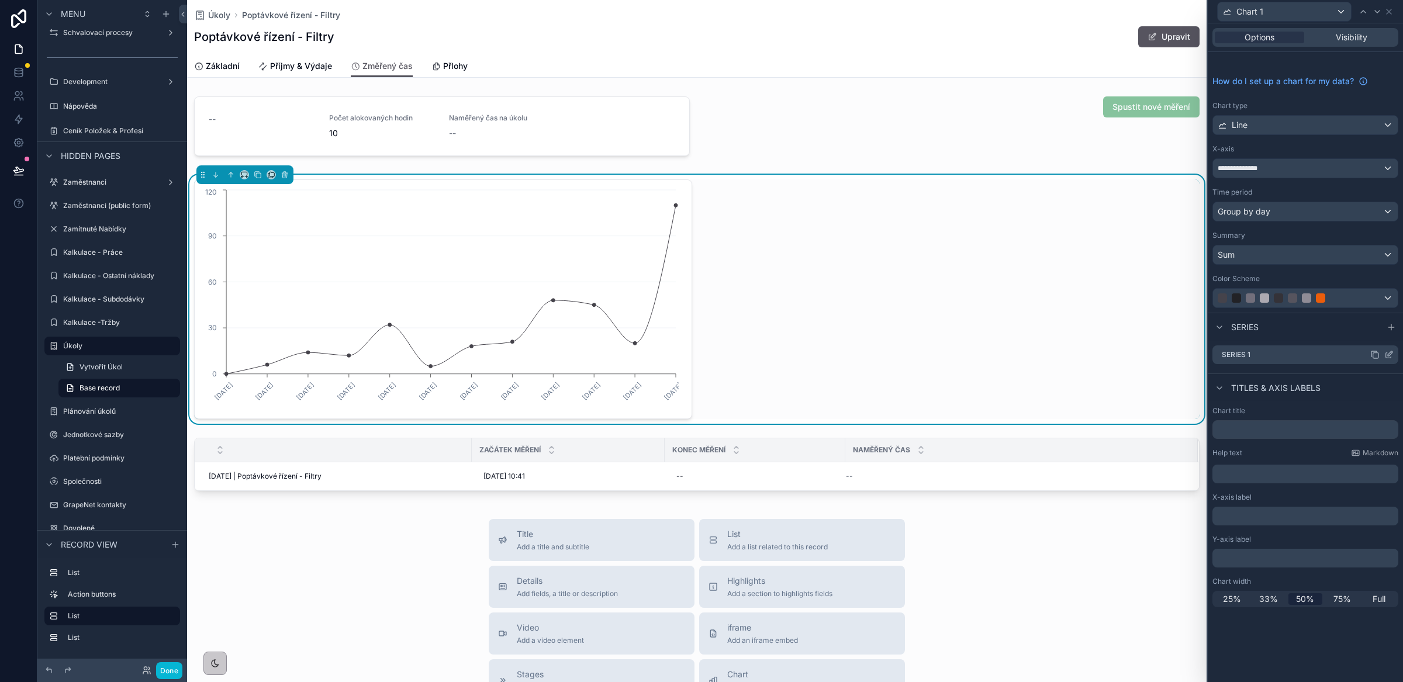
click at [1389, 358] on icon at bounding box center [1388, 355] width 5 height 5
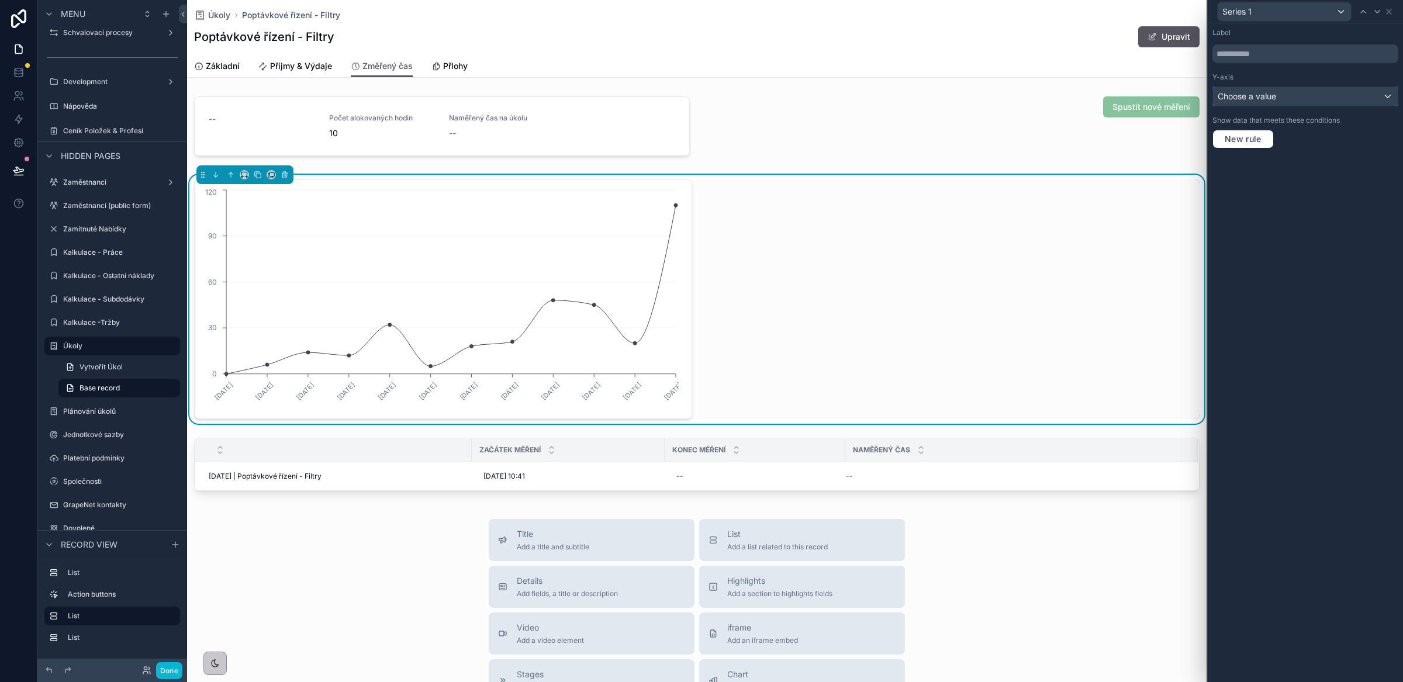
click at [1278, 102] on div "Choose a value" at bounding box center [1305, 96] width 185 height 19
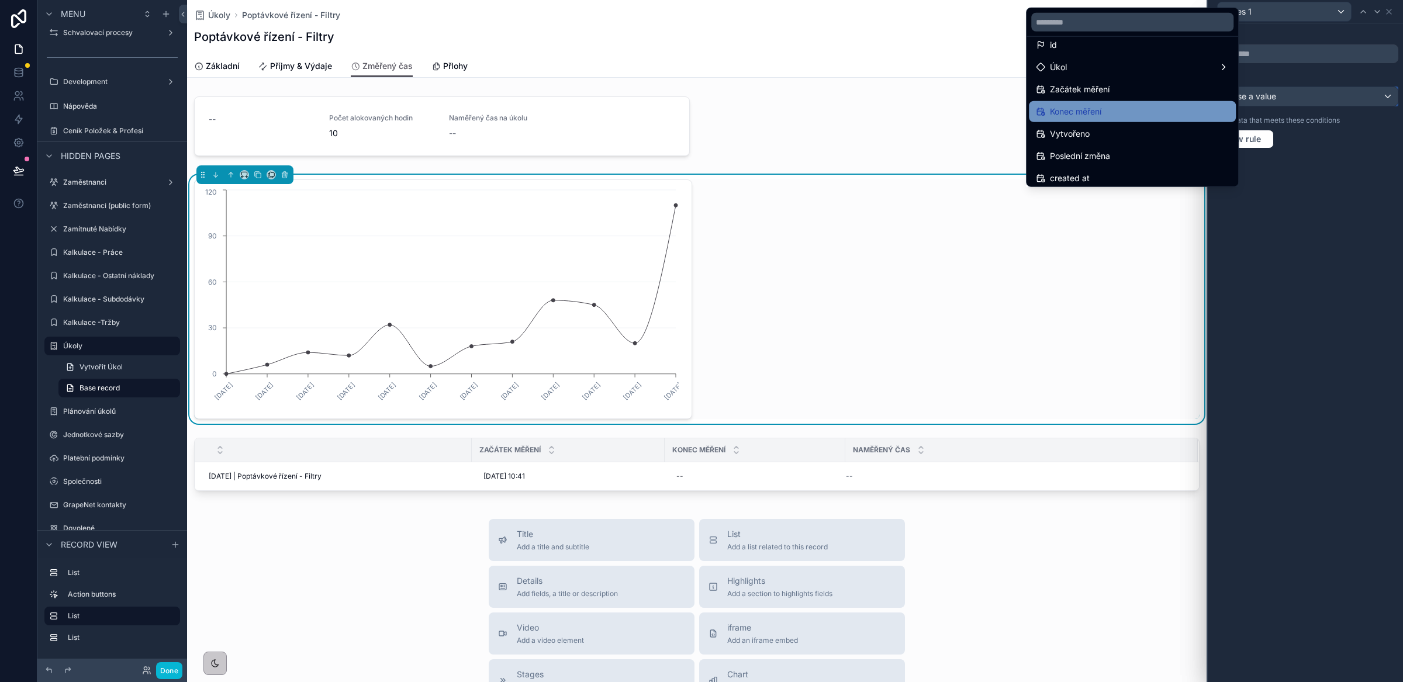
scroll to position [39, 0]
click at [1328, 308] on div at bounding box center [1305, 341] width 195 height 682
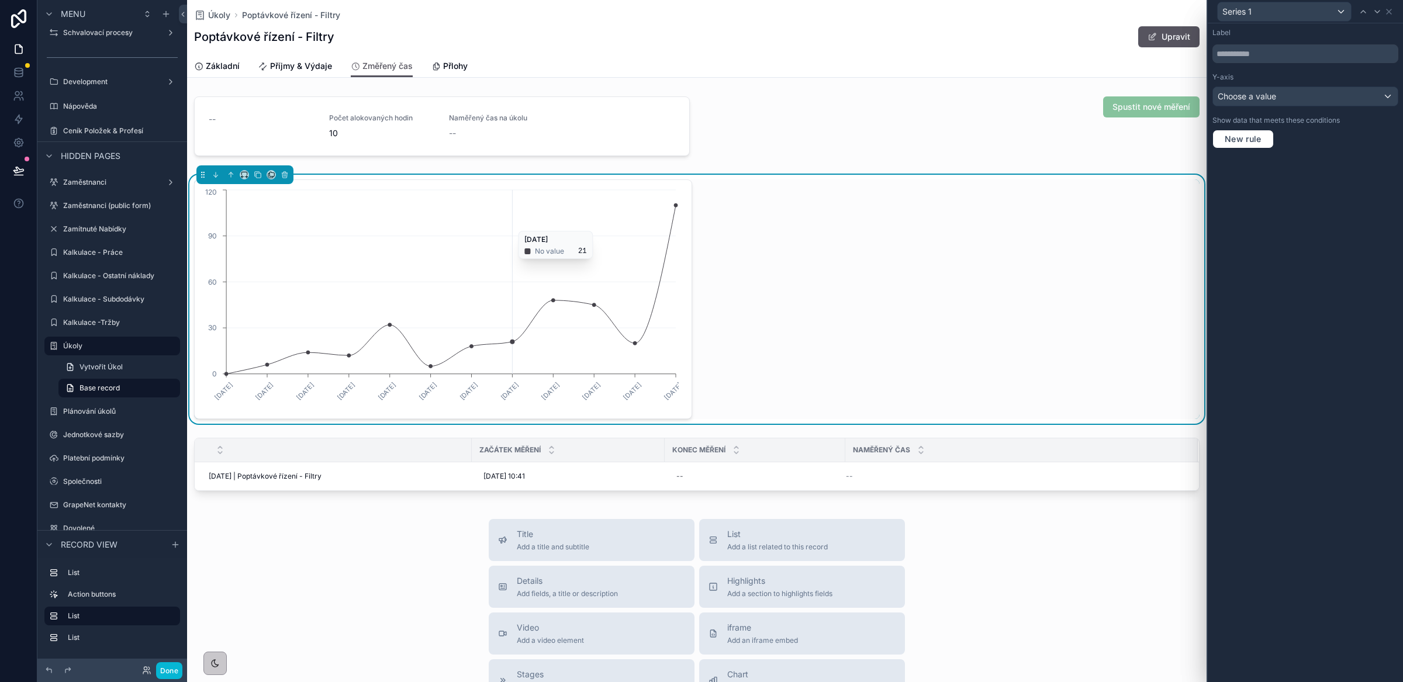
click at [508, 226] on icon "04/01/2025 04/02/2025 04/03/2025 04/04/2025 04/05/2025 04/06/2025 04/07/2025 04…" at bounding box center [440, 299] width 477 height 225
click at [1389, 13] on icon at bounding box center [1389, 11] width 9 height 9
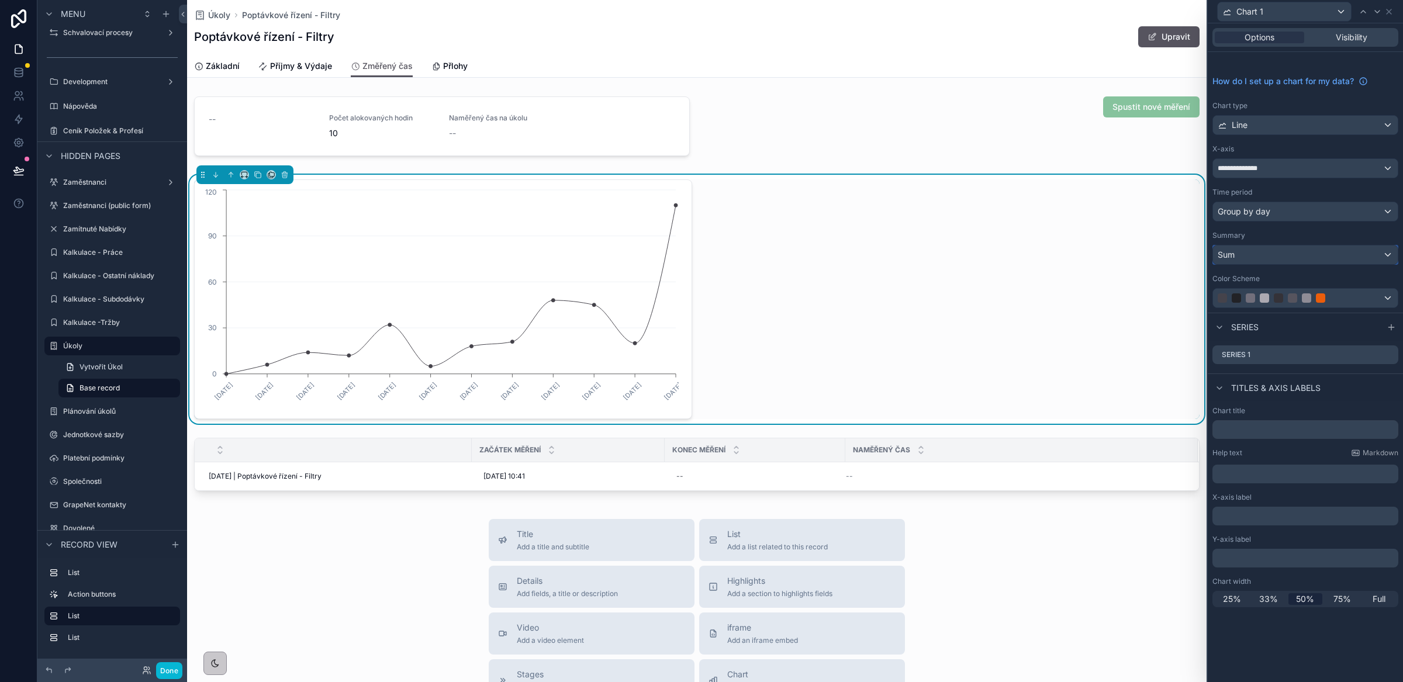
click at [1292, 254] on div "Sum" at bounding box center [1305, 255] width 185 height 19
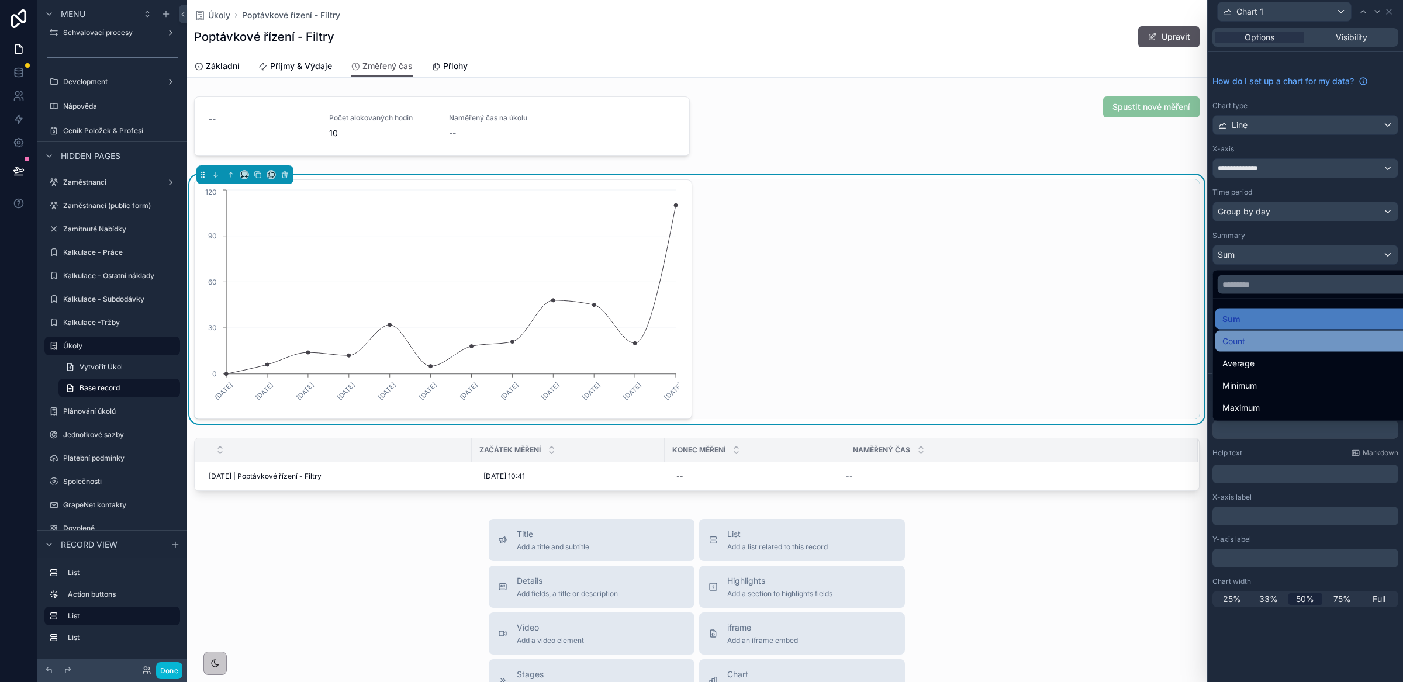
click at [1265, 339] on div "Count" at bounding box center [1319, 341] width 193 height 14
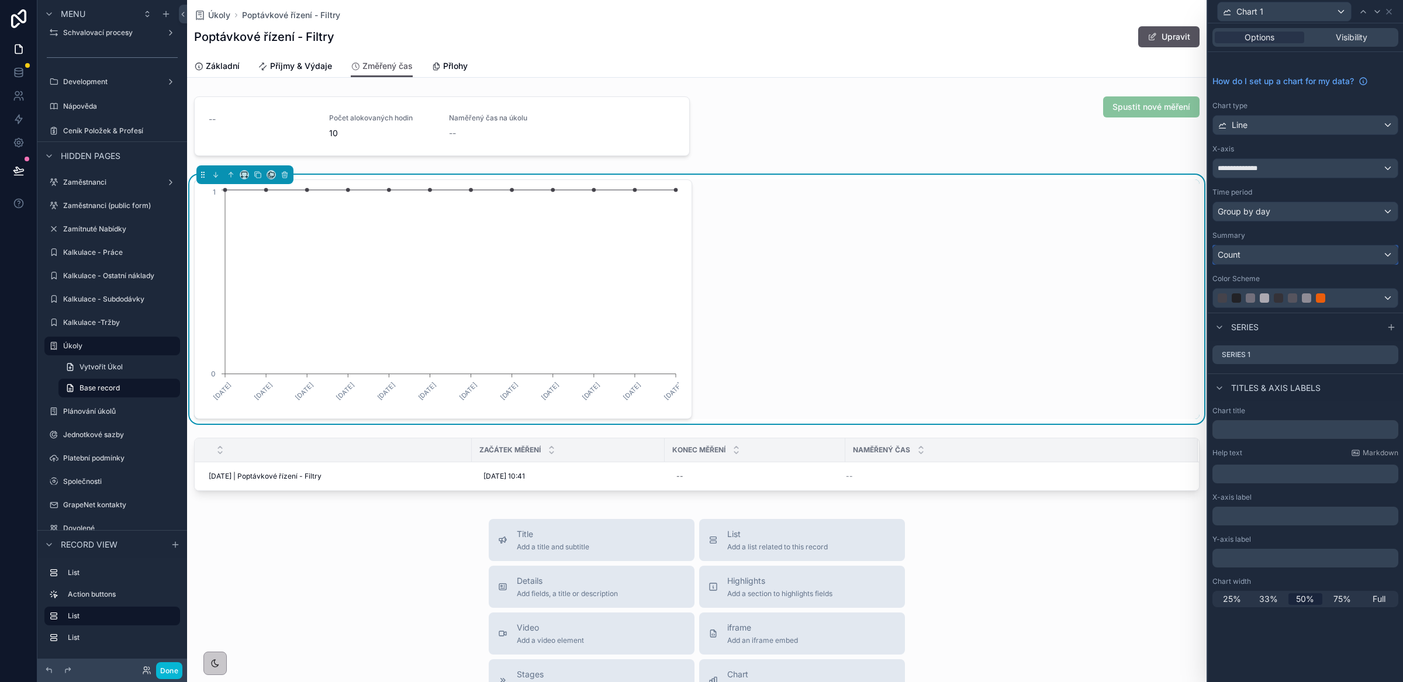
click at [1251, 261] on div "Count" at bounding box center [1305, 255] width 185 height 19
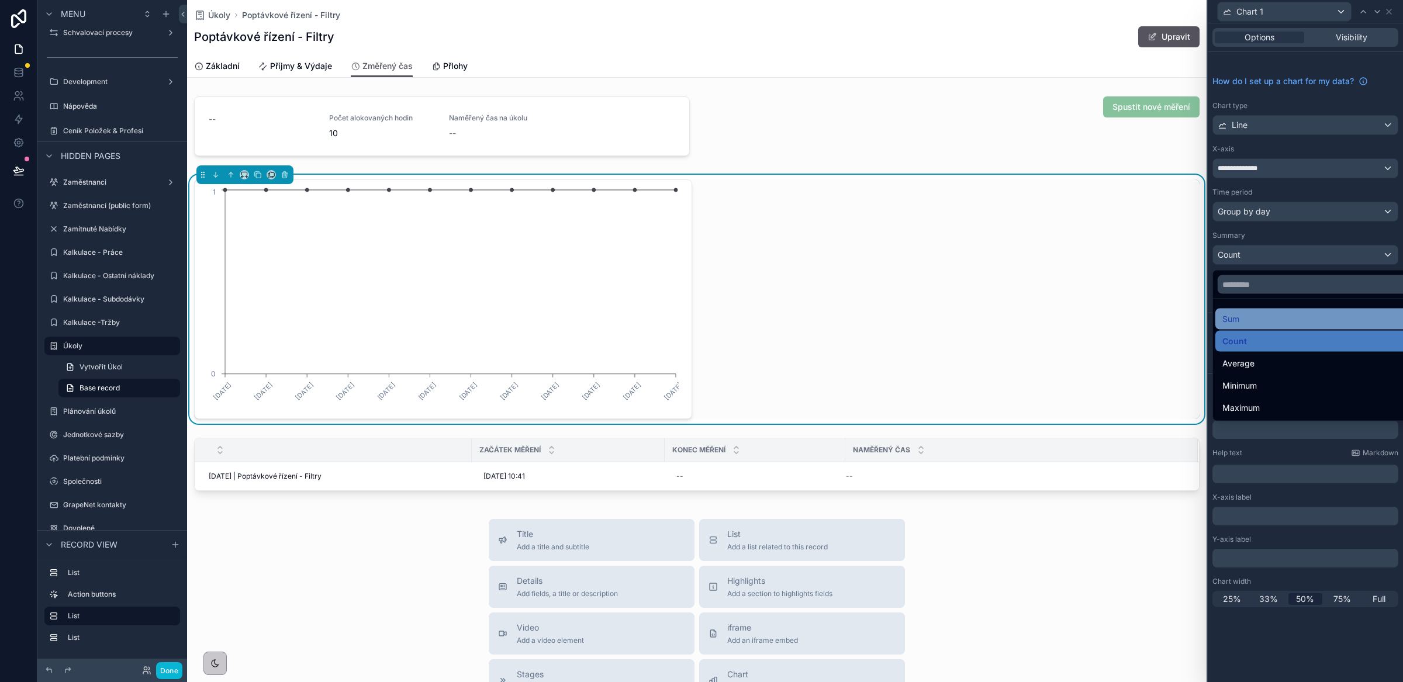
click at [1241, 317] on div "Sum" at bounding box center [1319, 319] width 193 height 14
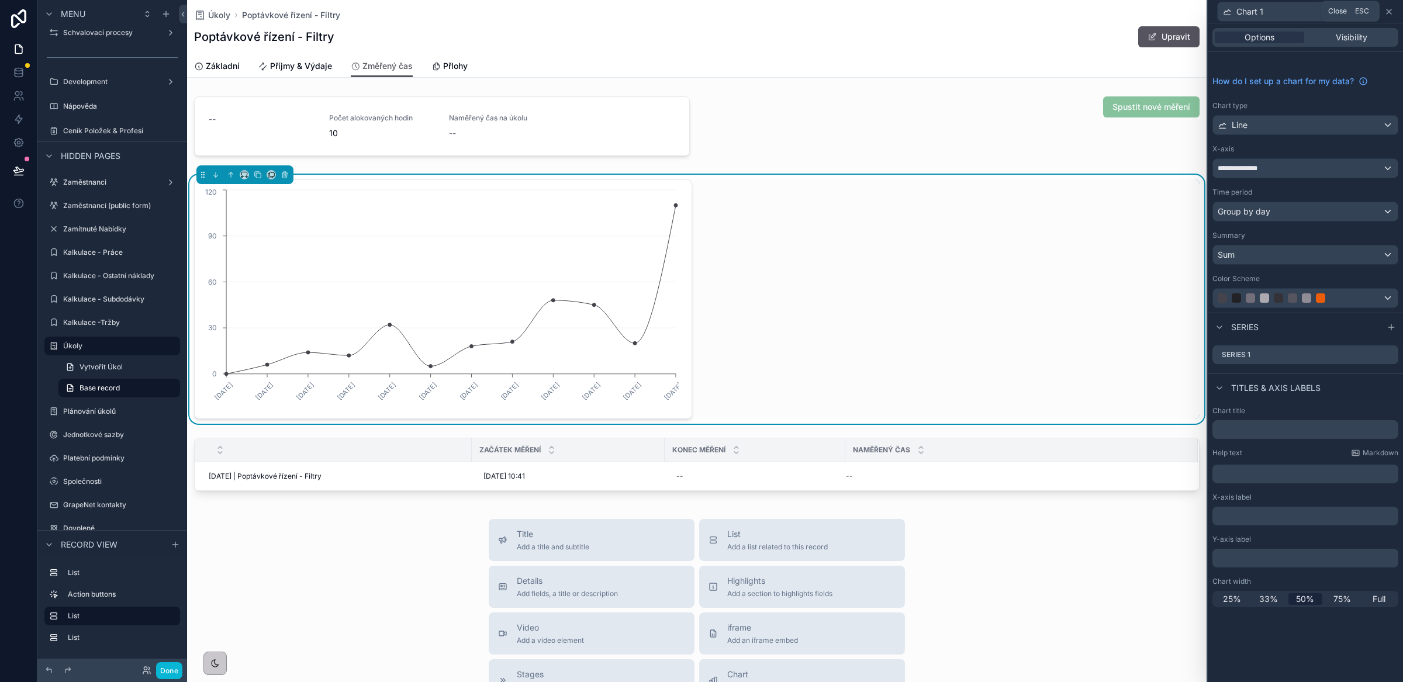
click at [1390, 15] on icon at bounding box center [1389, 11] width 9 height 9
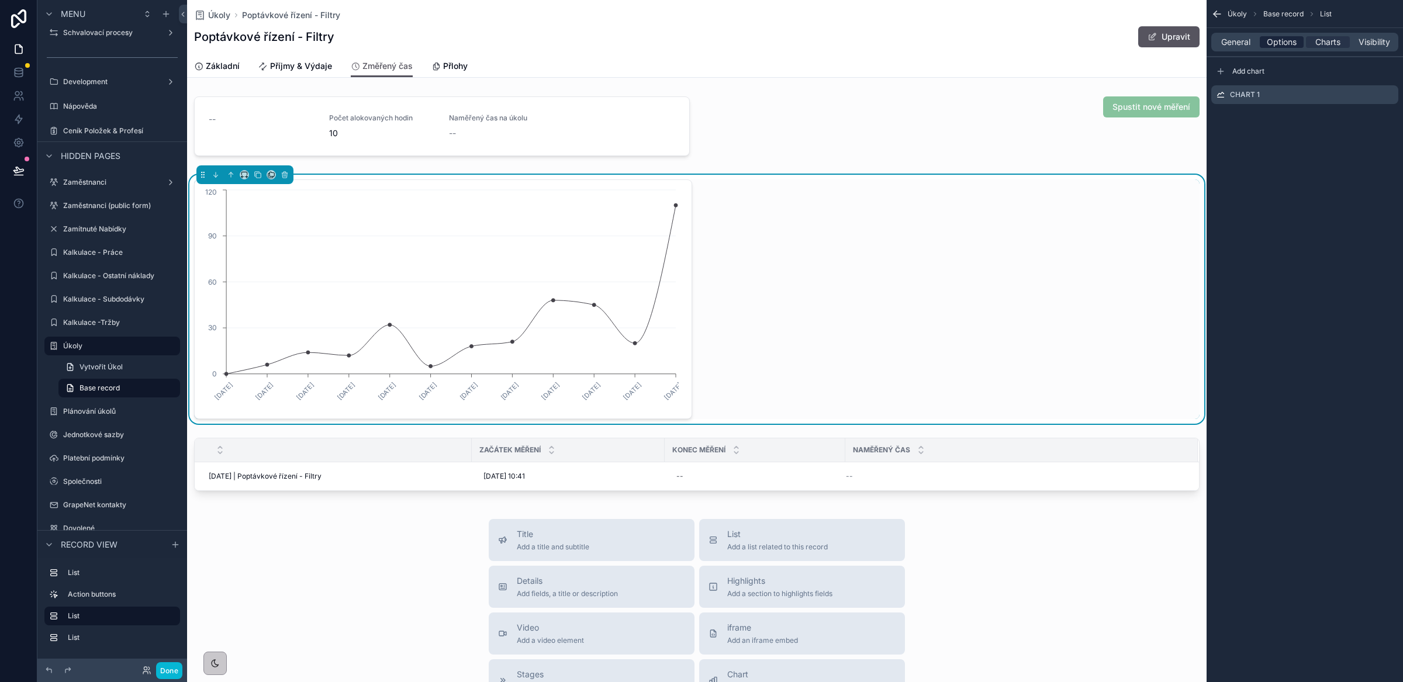
click at [1276, 45] on span "Options" at bounding box center [1282, 42] width 30 height 12
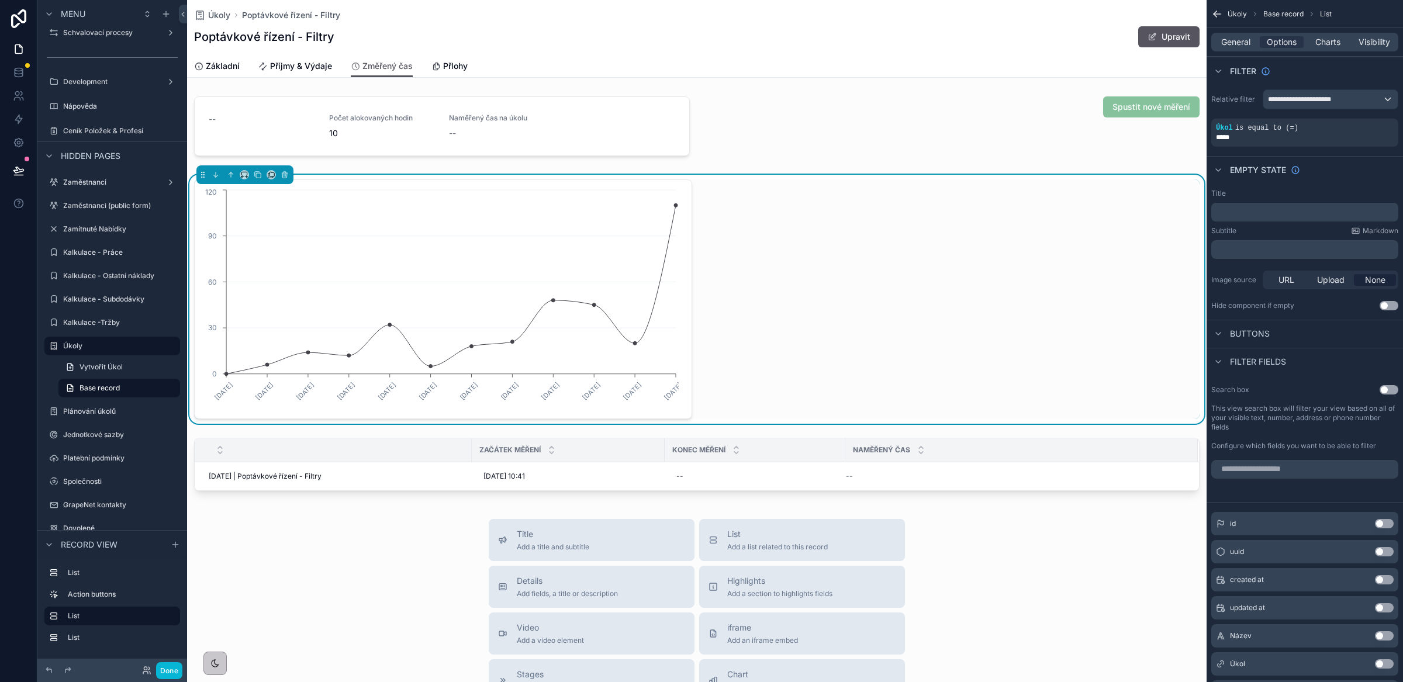
click at [1219, 14] on icon "scrollable content" at bounding box center [1217, 14] width 7 height 0
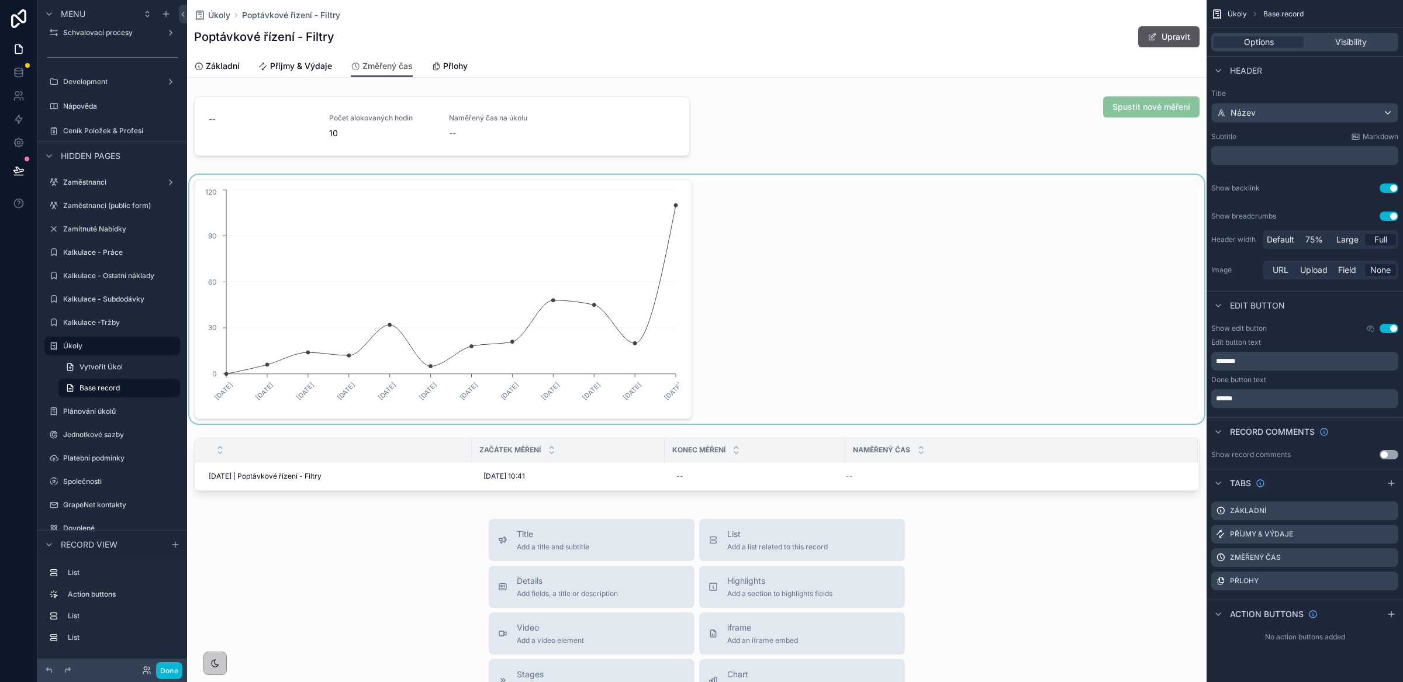
click at [874, 293] on div "scrollable content" at bounding box center [697, 299] width 1020 height 249
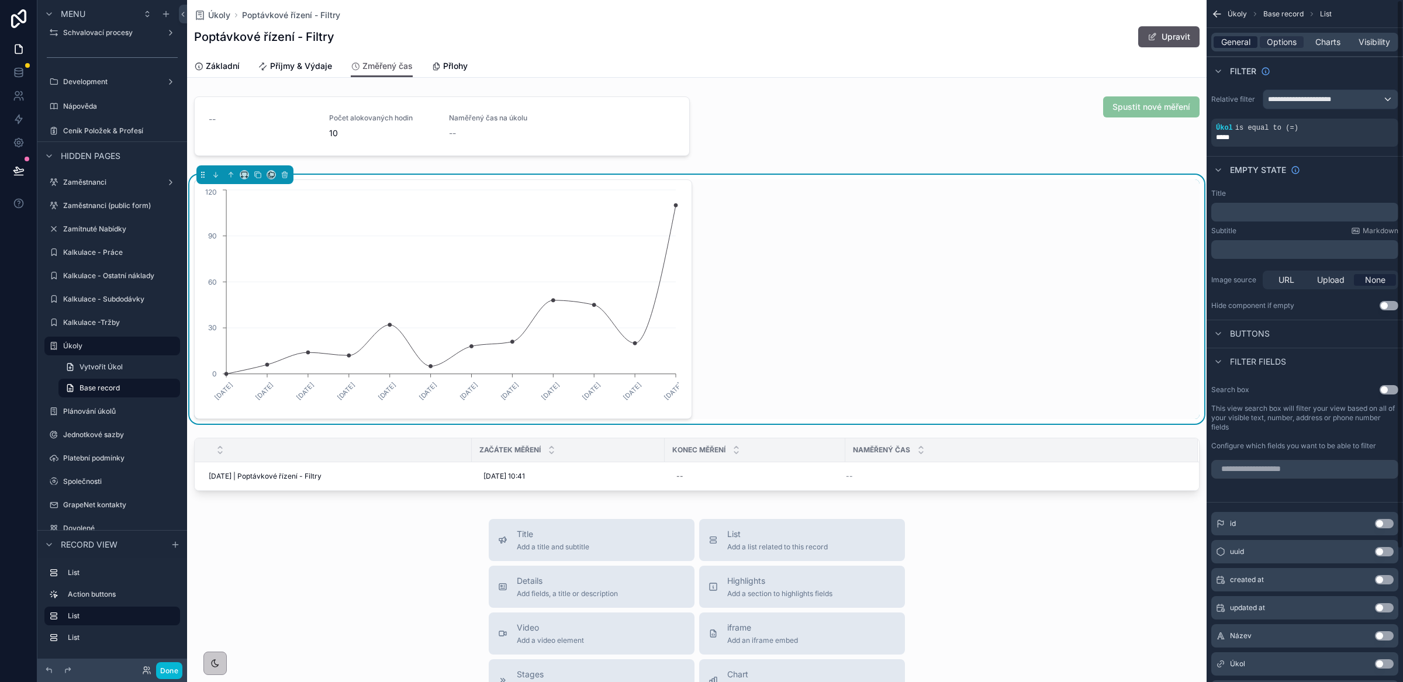
click at [1237, 38] on span "General" at bounding box center [1235, 42] width 29 height 12
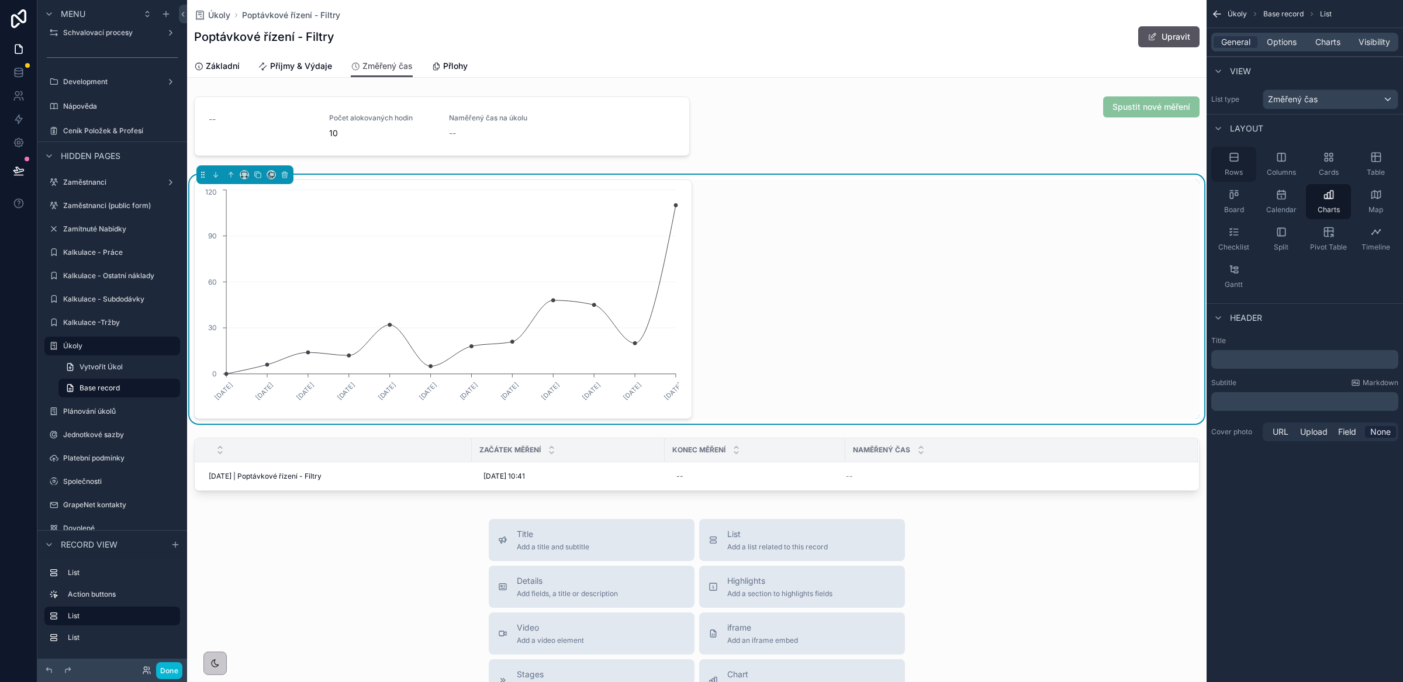
click at [1234, 161] on icon "scrollable content" at bounding box center [1234, 157] width 12 height 12
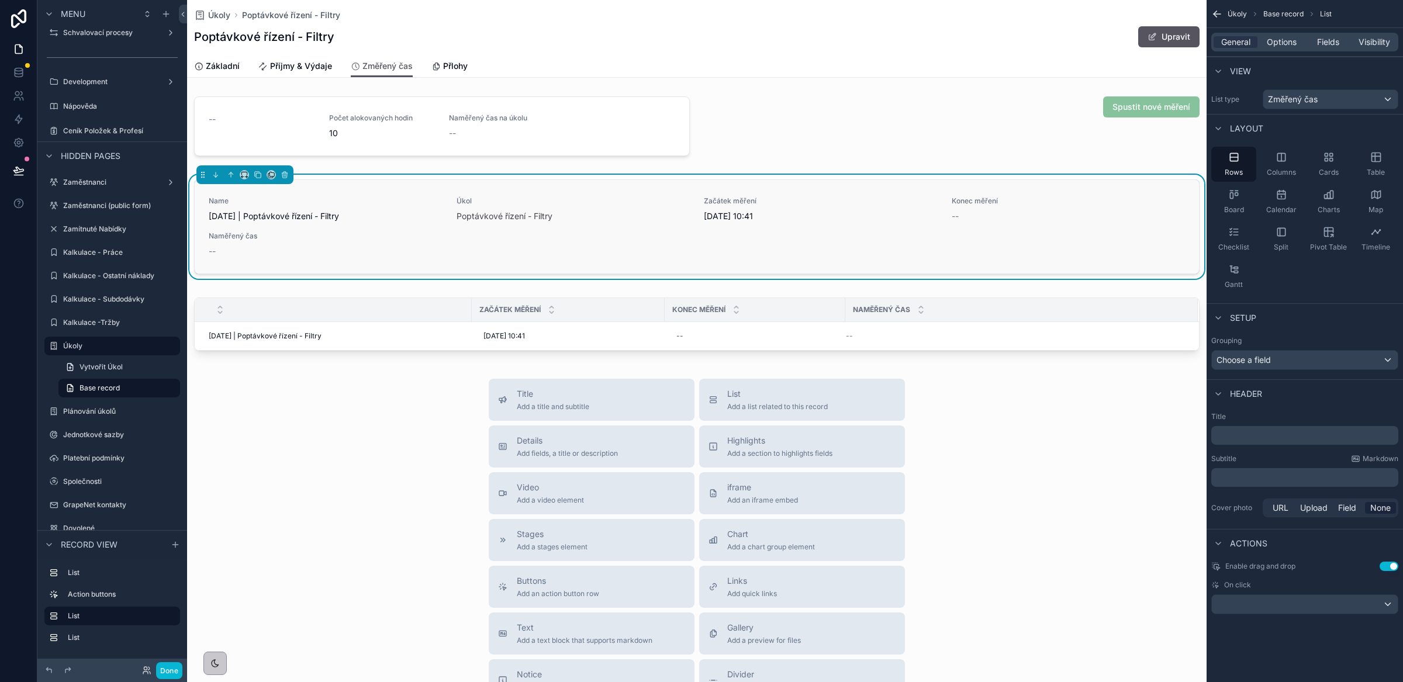
click at [928, 237] on div "Name 04-09-2025 | Poptávkové řízení - Filtry Úkol Poptávkové řízení - Filtry Za…" at bounding box center [697, 226] width 976 height 61
click at [1327, 42] on span "Fields" at bounding box center [1328, 42] width 22 height 12
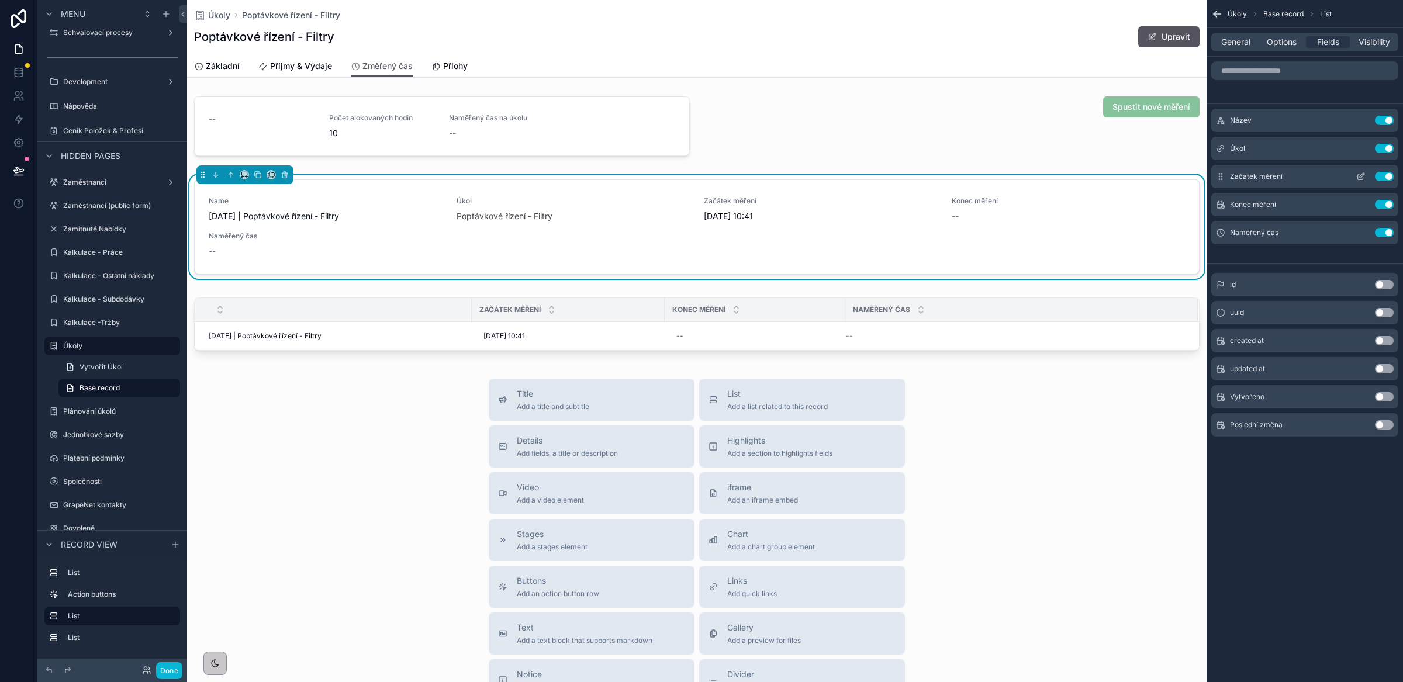
click at [1362, 180] on icon "scrollable content" at bounding box center [1360, 177] width 5 height 5
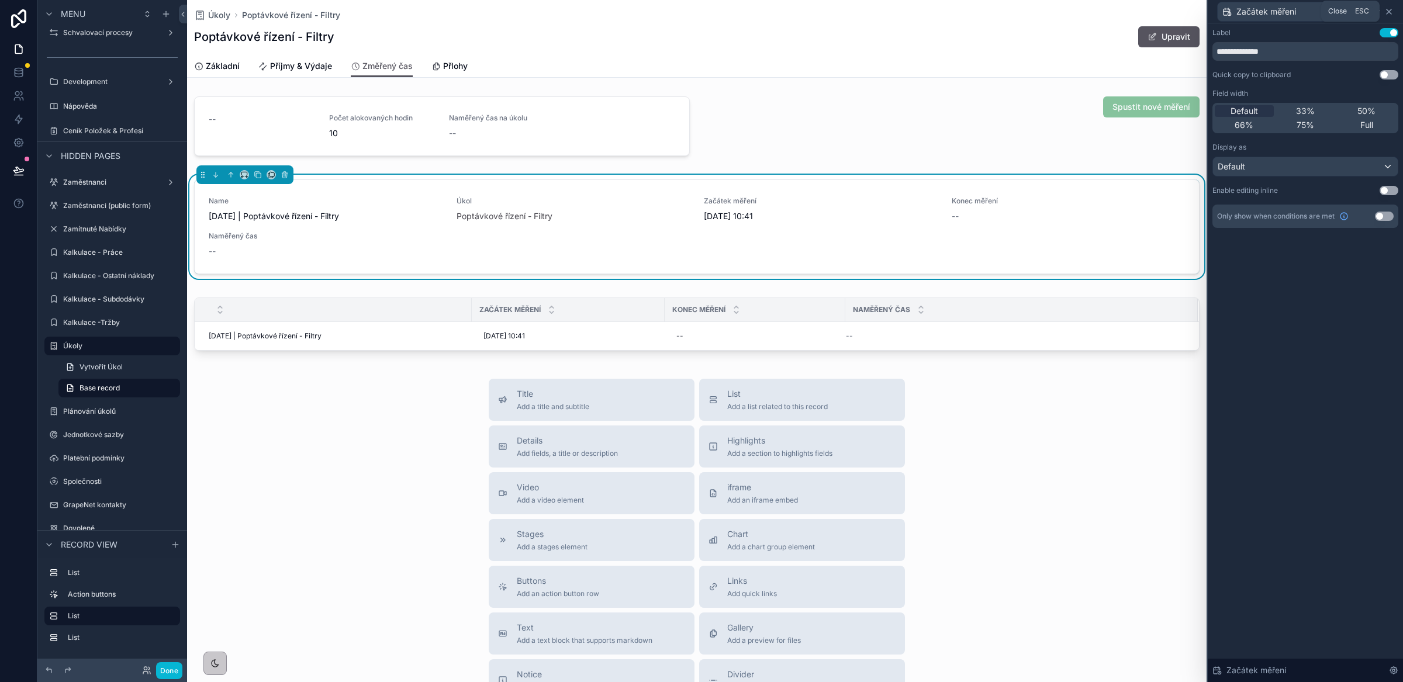
click at [1387, 11] on icon at bounding box center [1389, 11] width 9 height 9
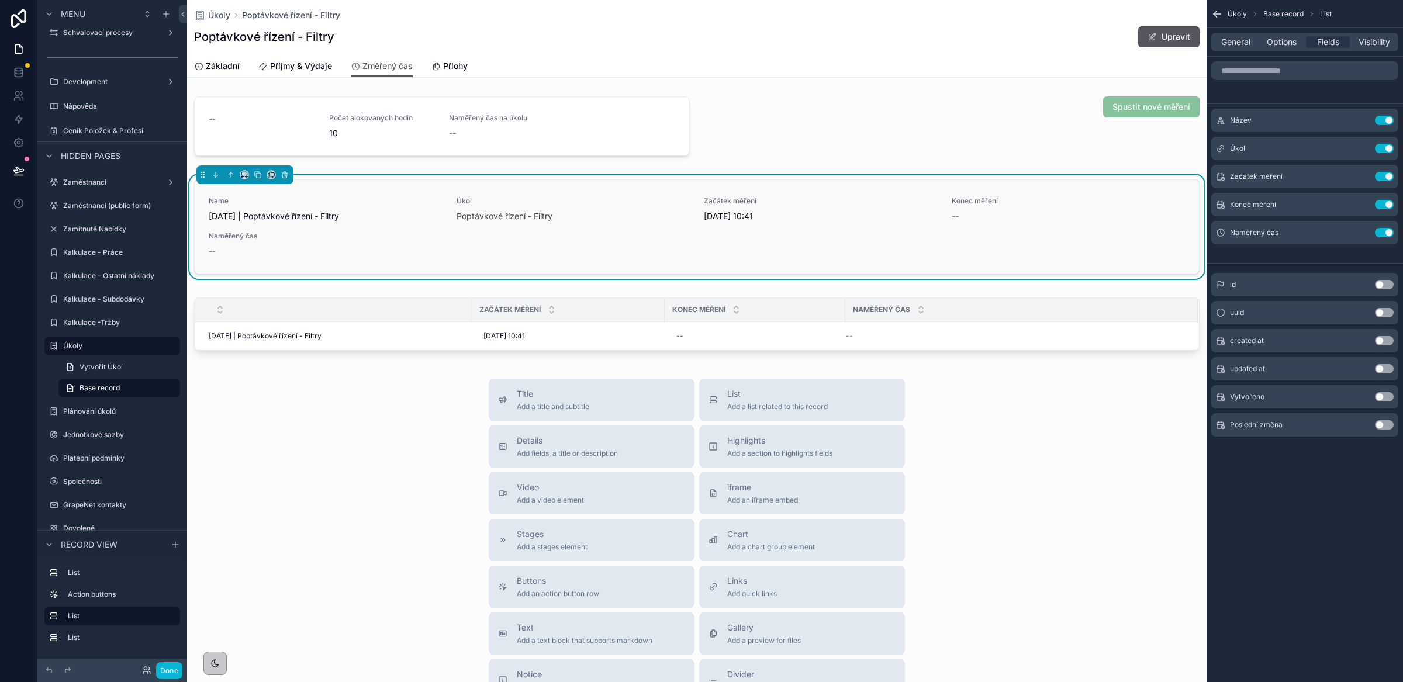
click at [993, 212] on div "--" at bounding box center [1069, 216] width 234 height 12
click at [288, 180] on button "scrollable content" at bounding box center [284, 174] width 13 height 13
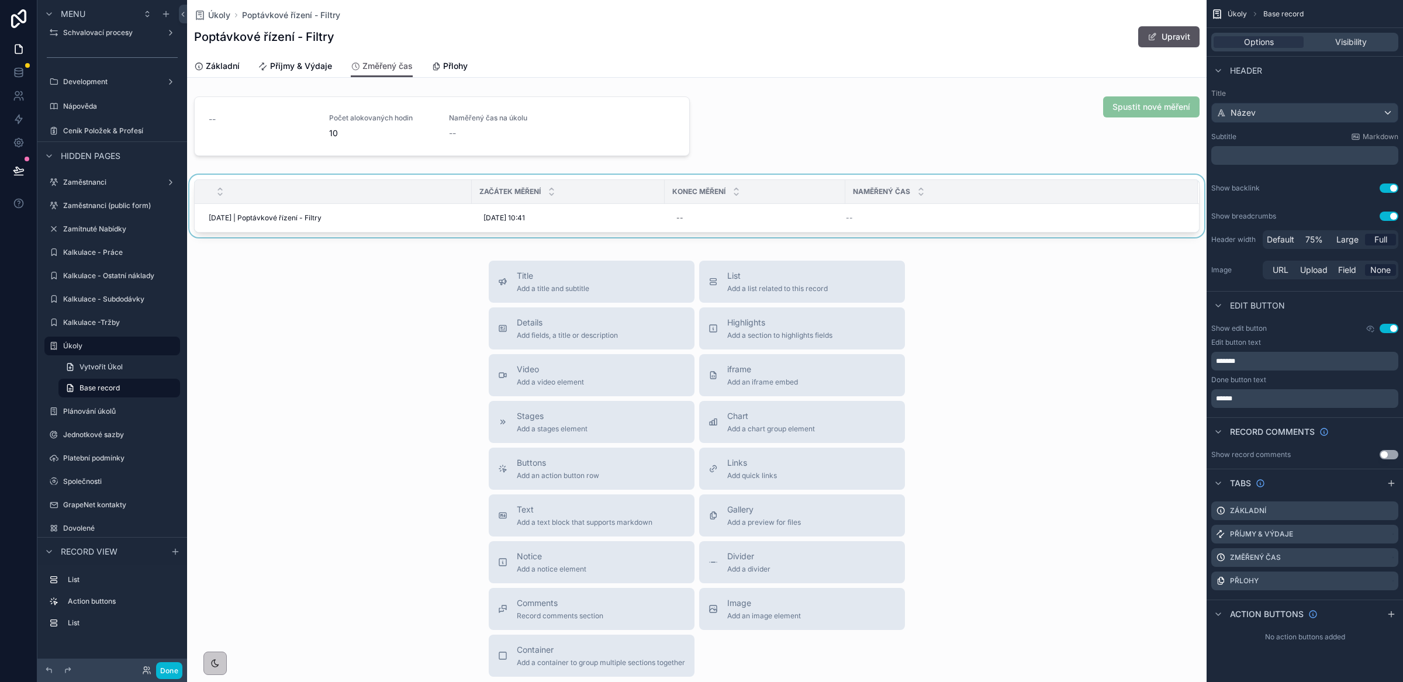
click at [377, 217] on div "scrollable content" at bounding box center [697, 208] width 1020 height 67
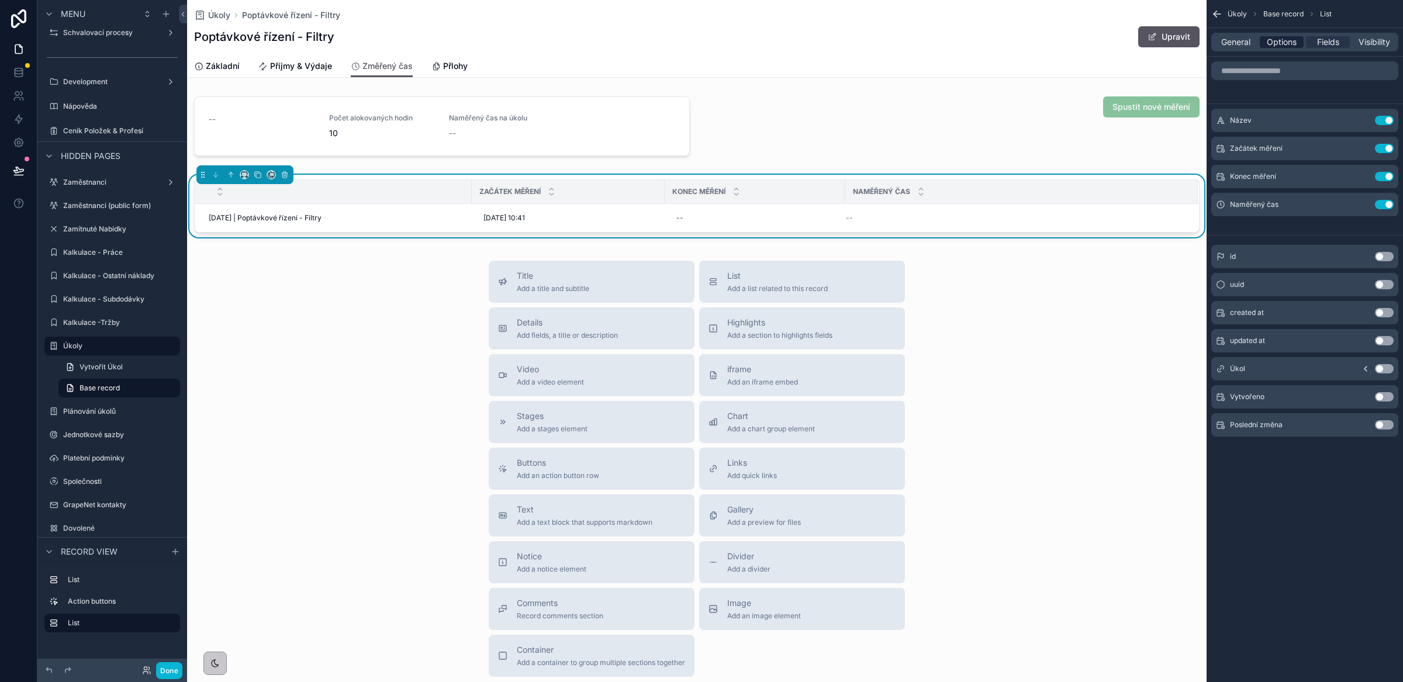
click at [1285, 43] on span "Options" at bounding box center [1282, 42] width 30 height 12
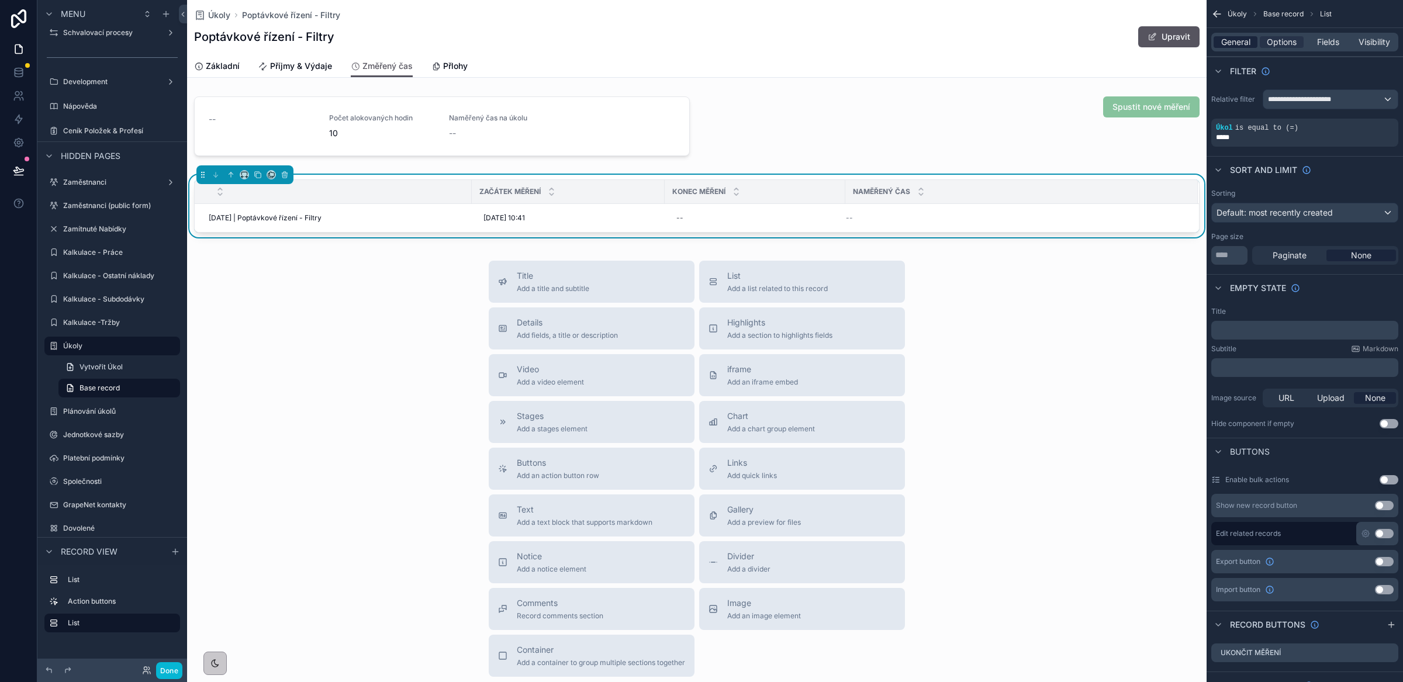
click at [1231, 42] on span "General" at bounding box center [1235, 42] width 29 height 12
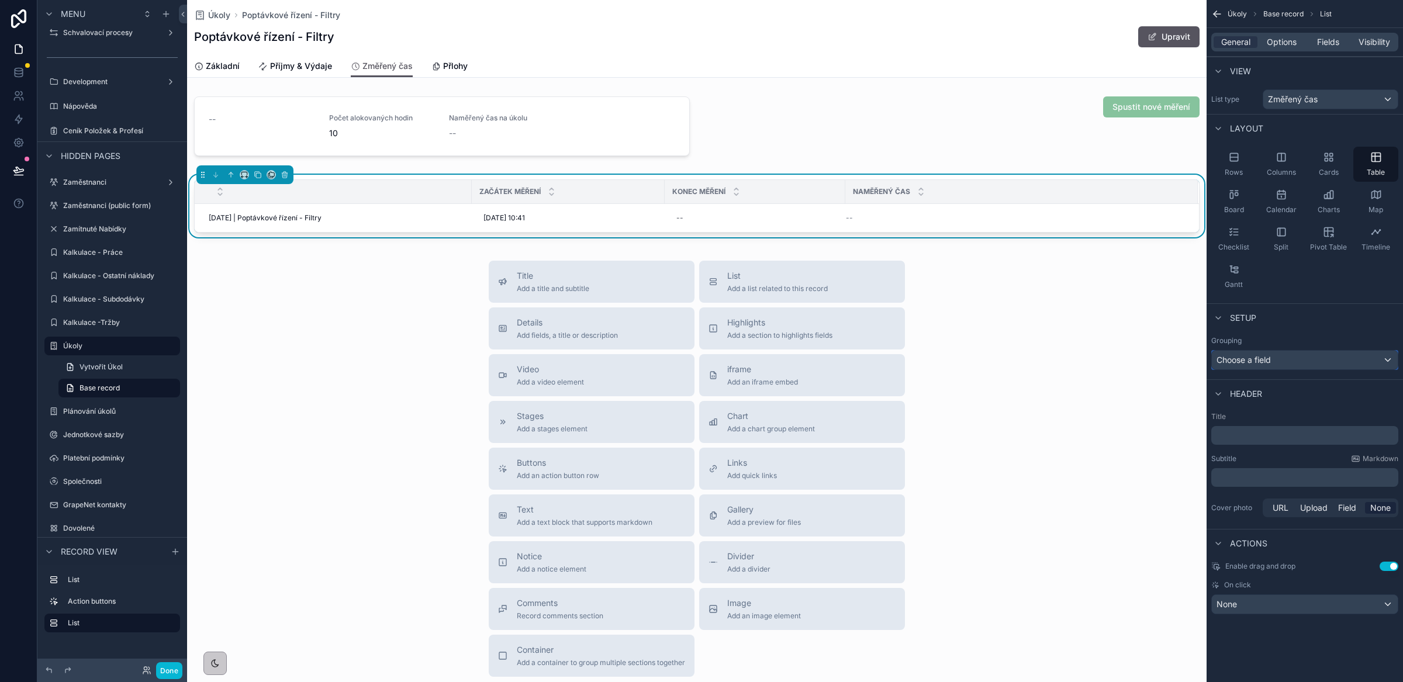
click at [1306, 361] on div "Choose a field" at bounding box center [1305, 360] width 186 height 19
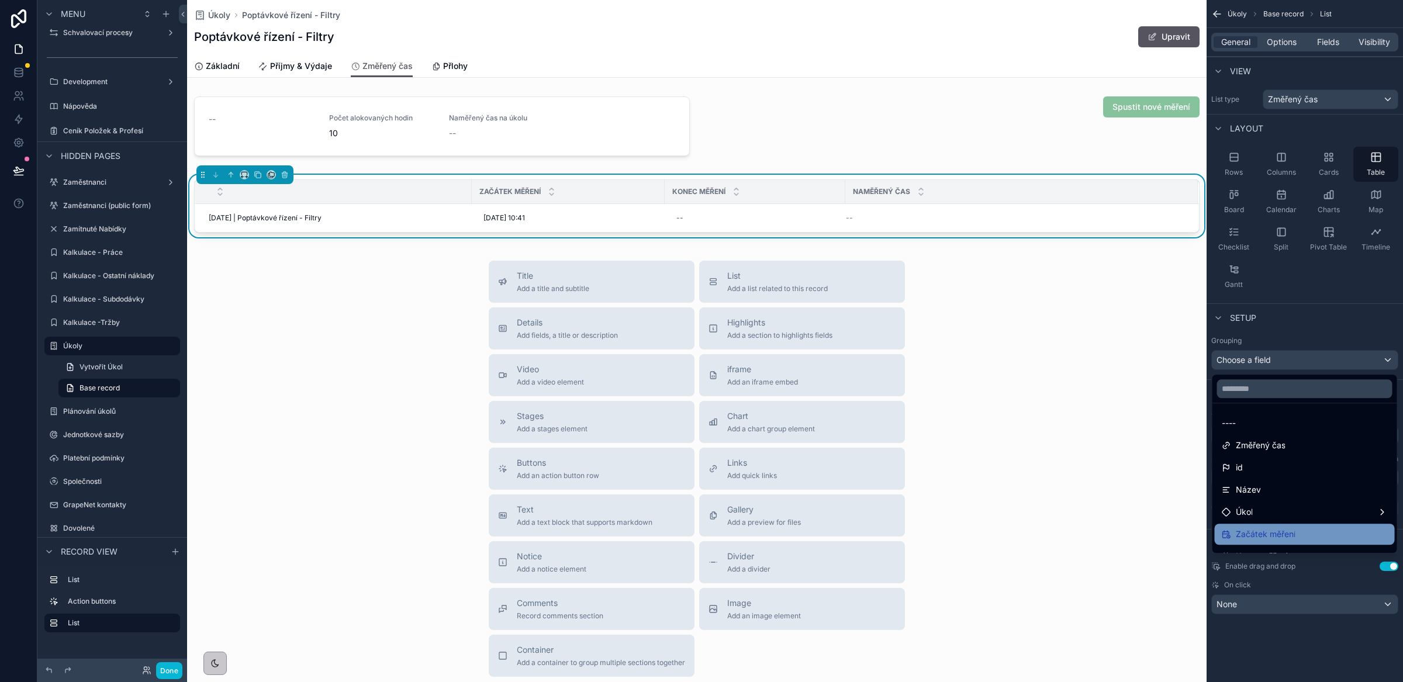
click at [1280, 533] on span "Začátek měření" at bounding box center [1266, 534] width 60 height 14
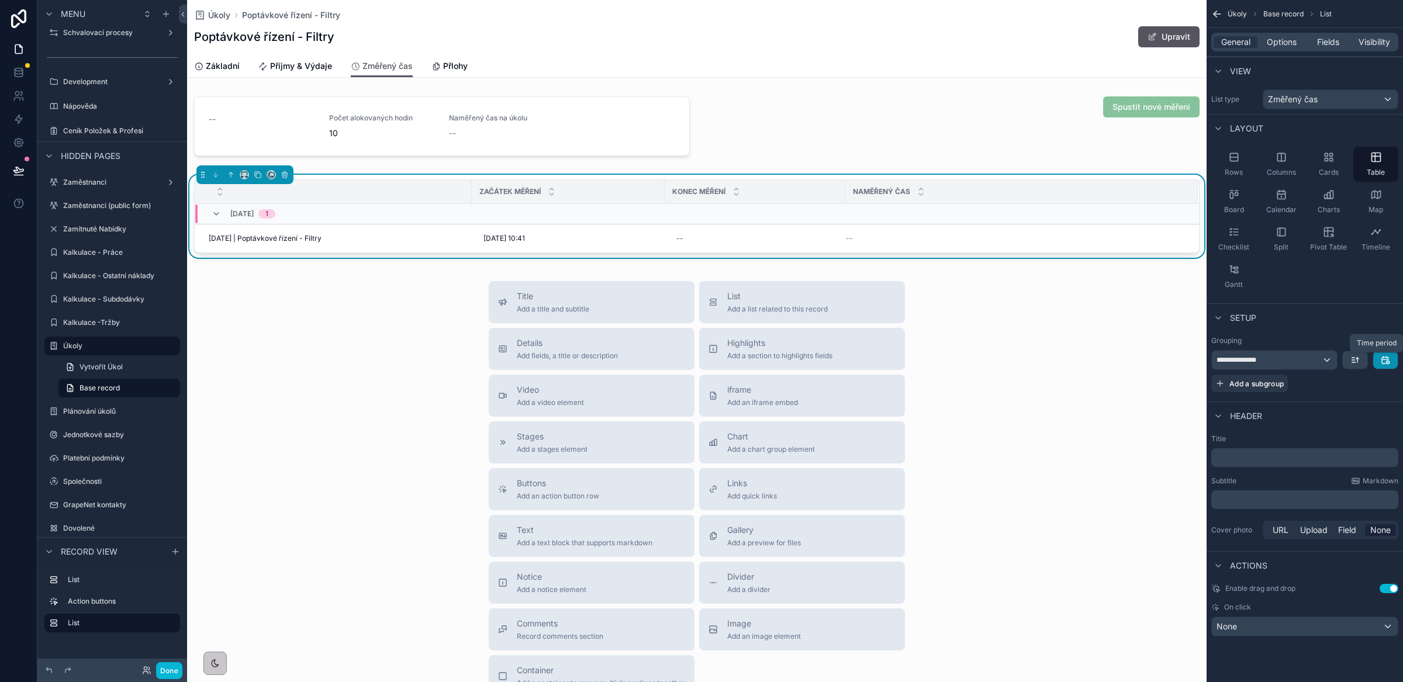
click at [1382, 364] on icon "scrollable content" at bounding box center [1385, 359] width 9 height 9
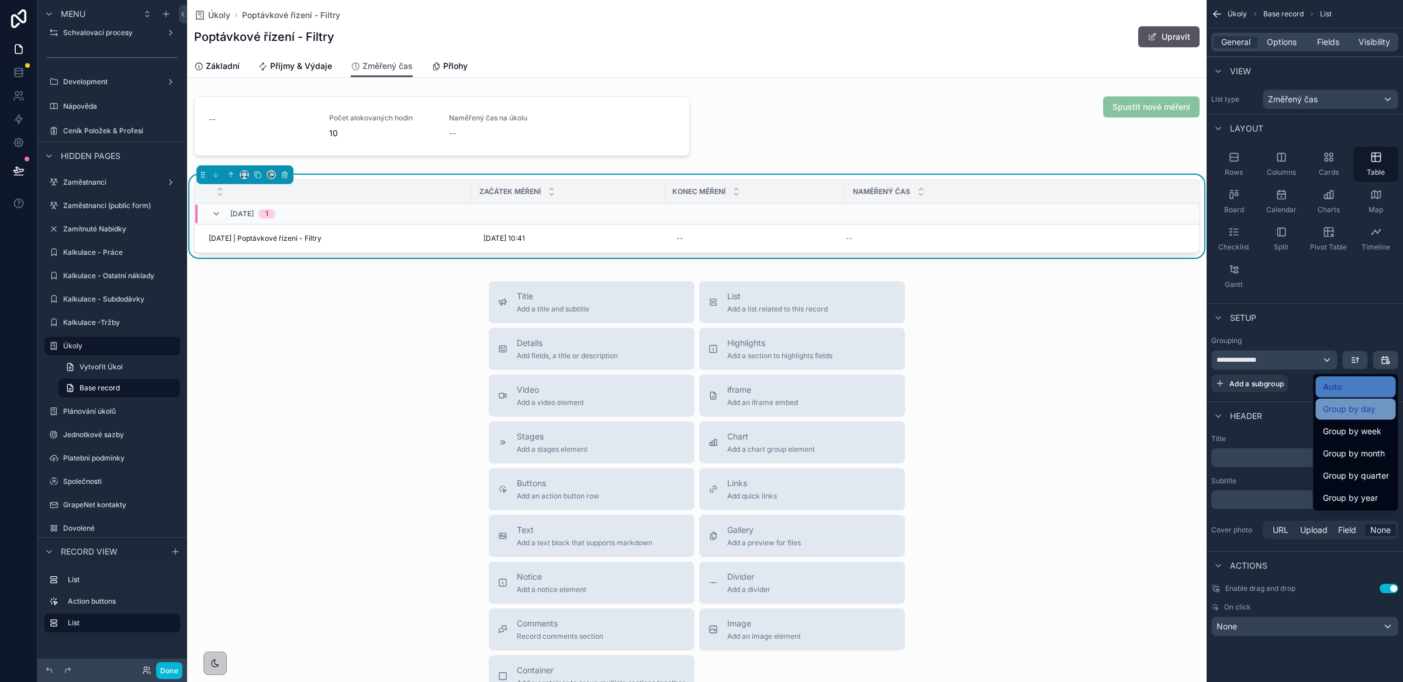
click at [1351, 412] on span "Group by day" at bounding box center [1349, 409] width 53 height 14
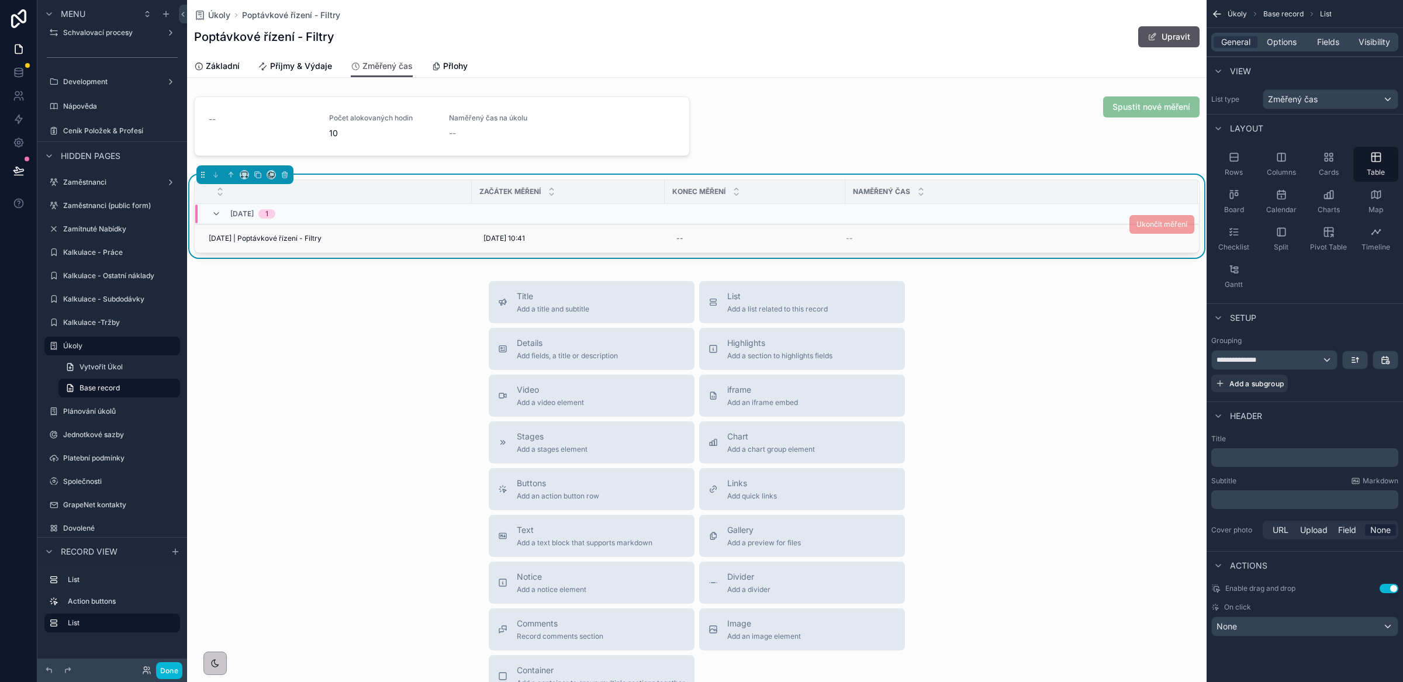
click at [1135, 227] on span "Ukončit měření" at bounding box center [1162, 224] width 65 height 9
click at [170, 671] on button "Done" at bounding box center [169, 670] width 26 height 17
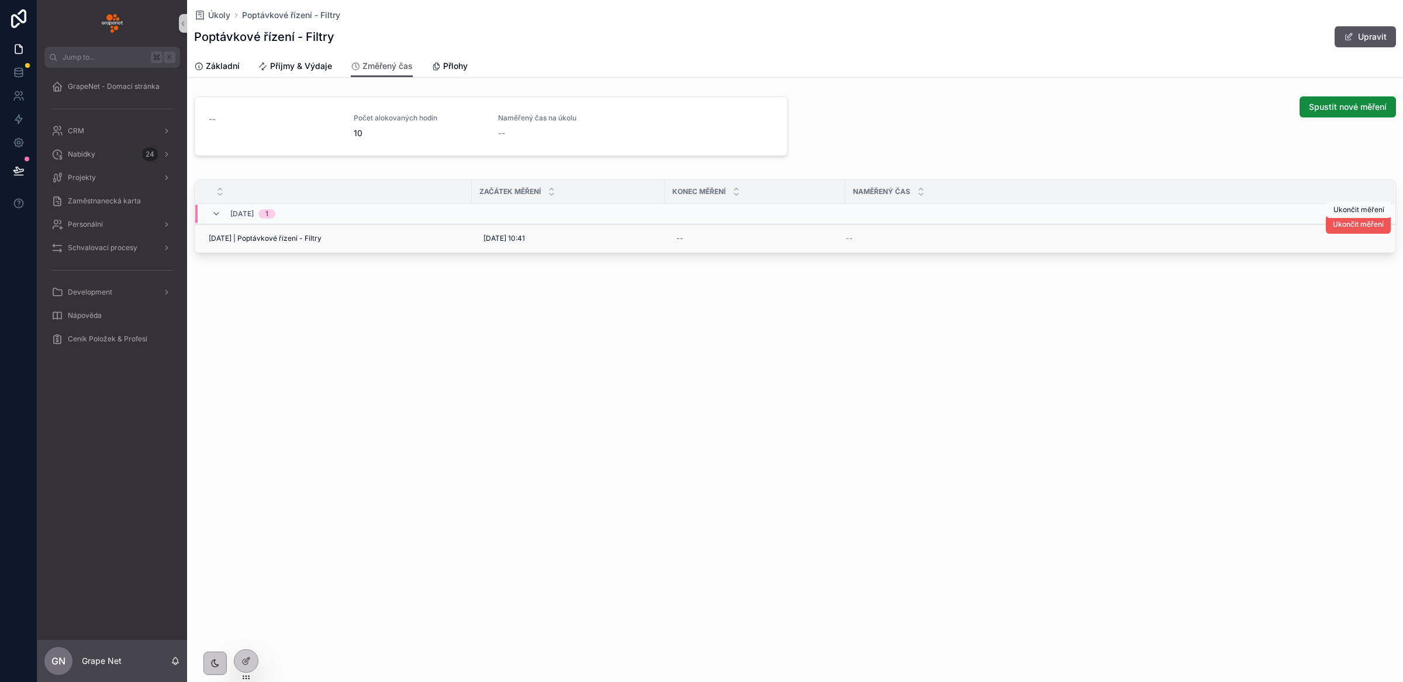
click at [1370, 227] on span "Ukončit měření" at bounding box center [1358, 224] width 51 height 9
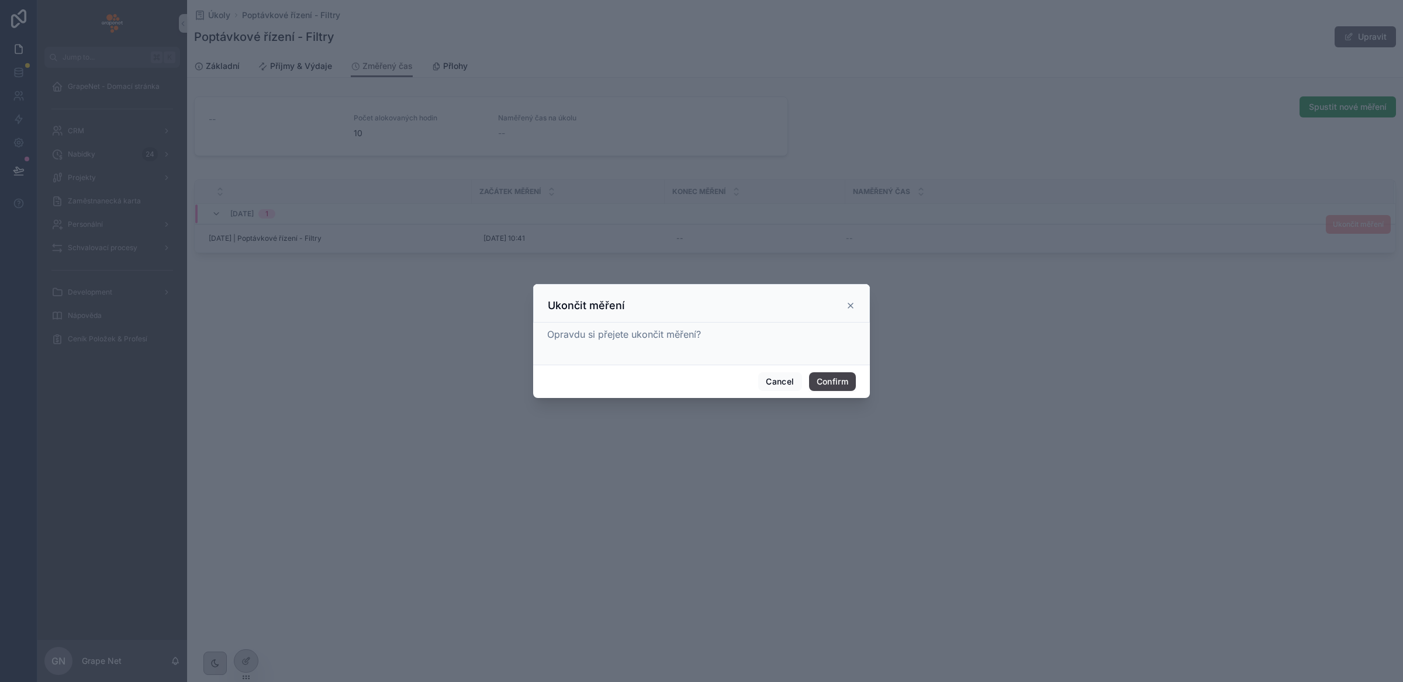
click at [833, 383] on button "Confirm" at bounding box center [832, 381] width 47 height 19
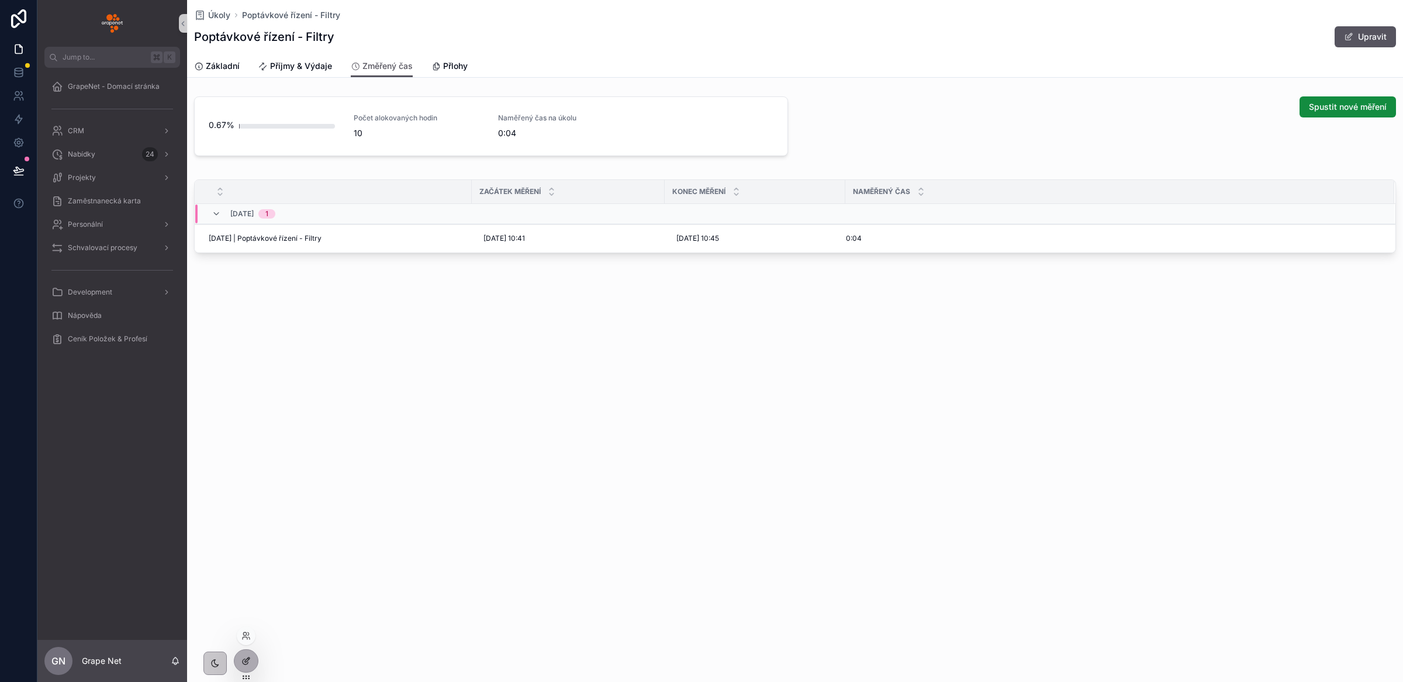
click at [247, 661] on icon at bounding box center [247, 660] width 5 height 5
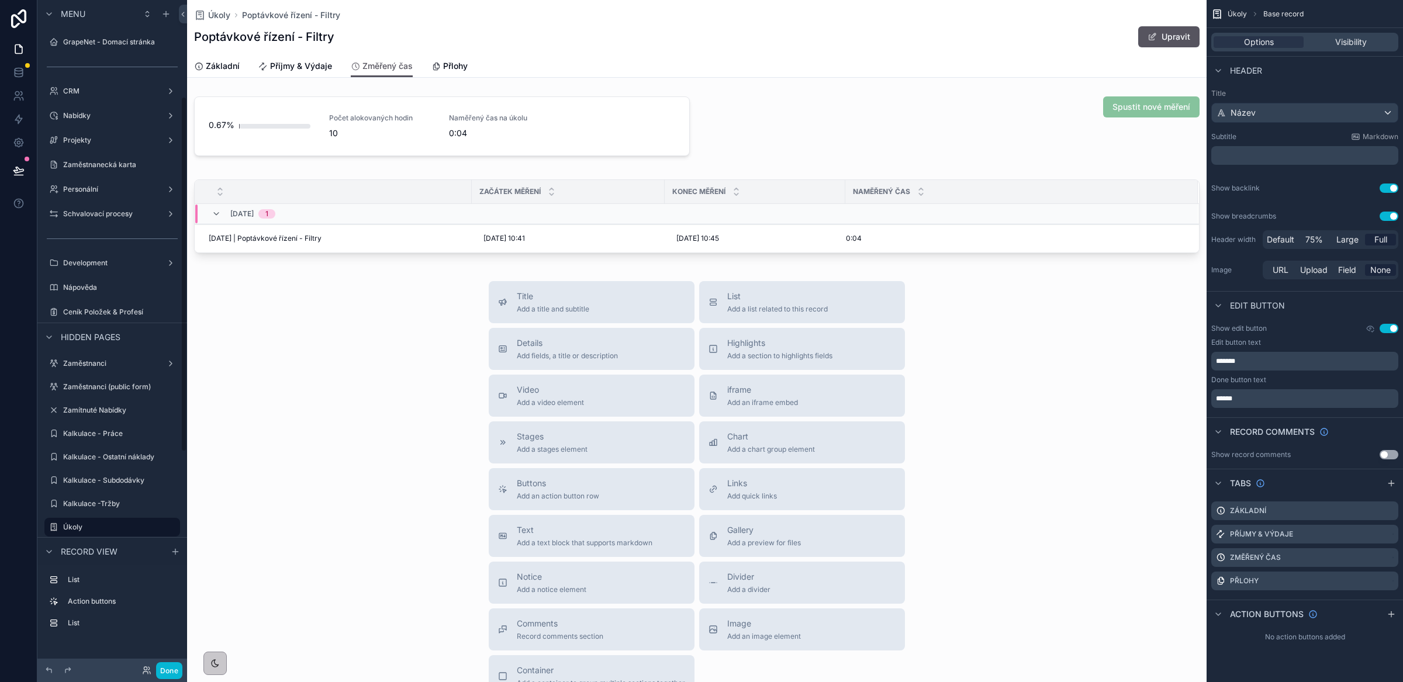
scroll to position [181, 0]
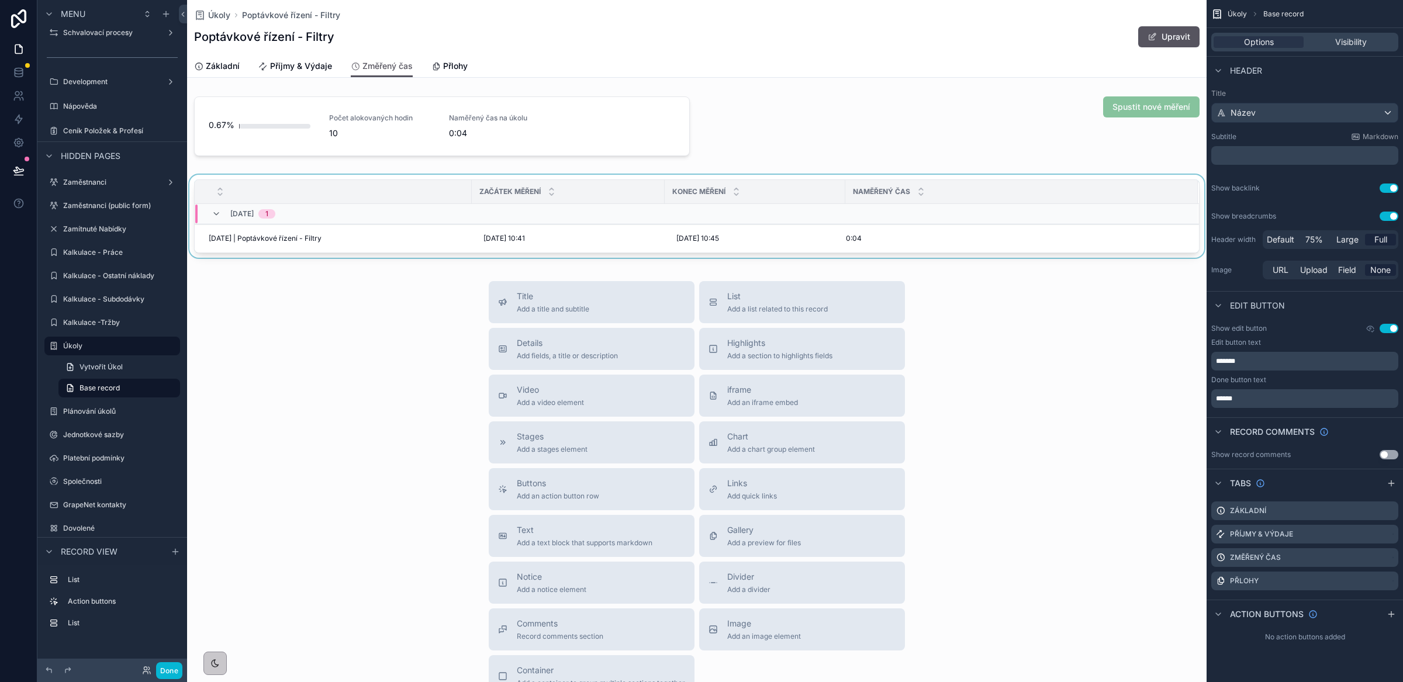
click at [437, 205] on div "04/09/2025 1" at bounding box center [520, 214] width 650 height 19
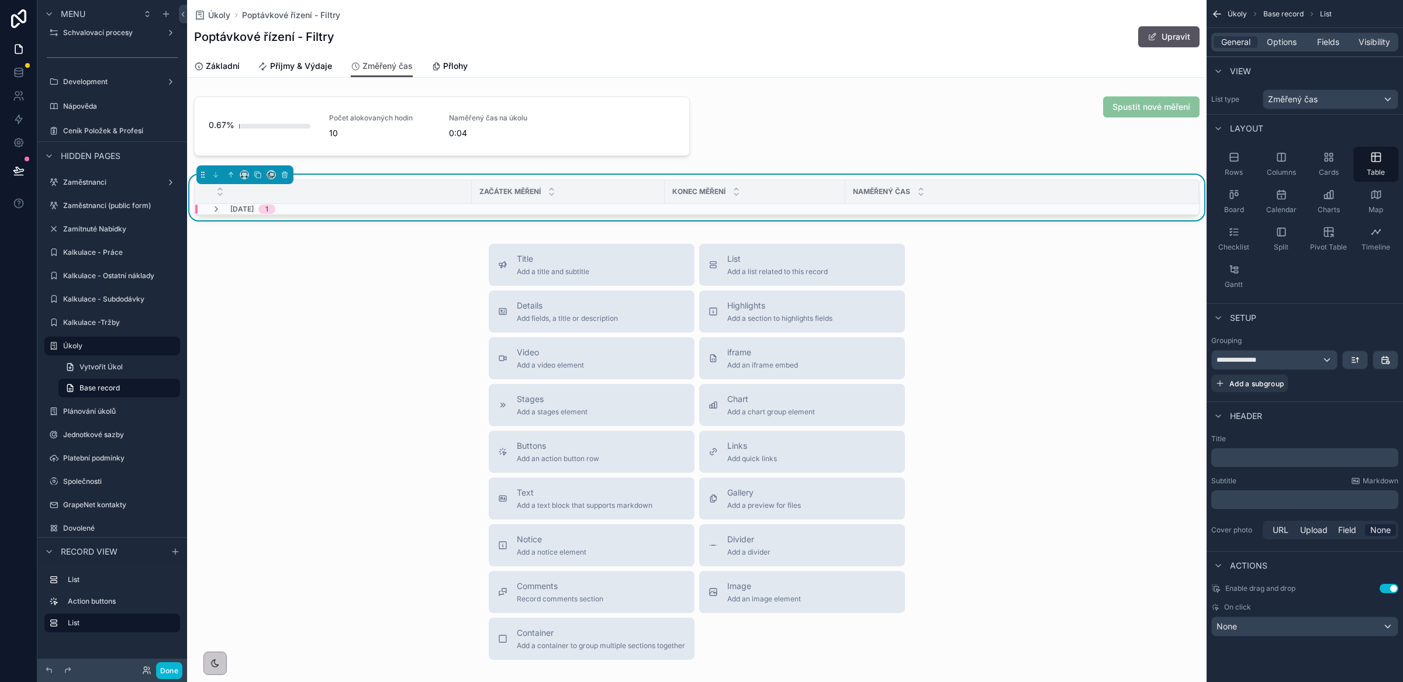
click at [1249, 464] on div "﻿" at bounding box center [1304, 457] width 187 height 19
click at [1249, 457] on p "﻿" at bounding box center [1306, 458] width 180 height 12
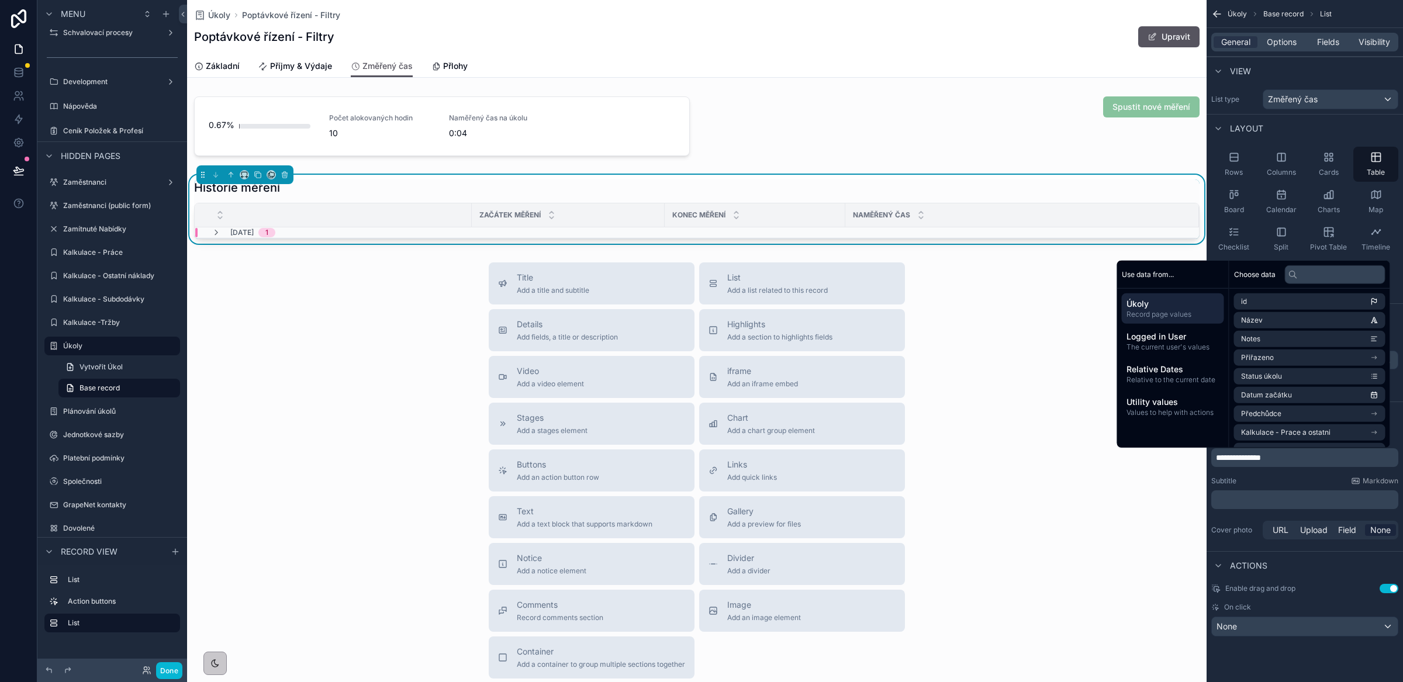
click at [1266, 479] on div "Subtitle Markdown" at bounding box center [1304, 481] width 187 height 9
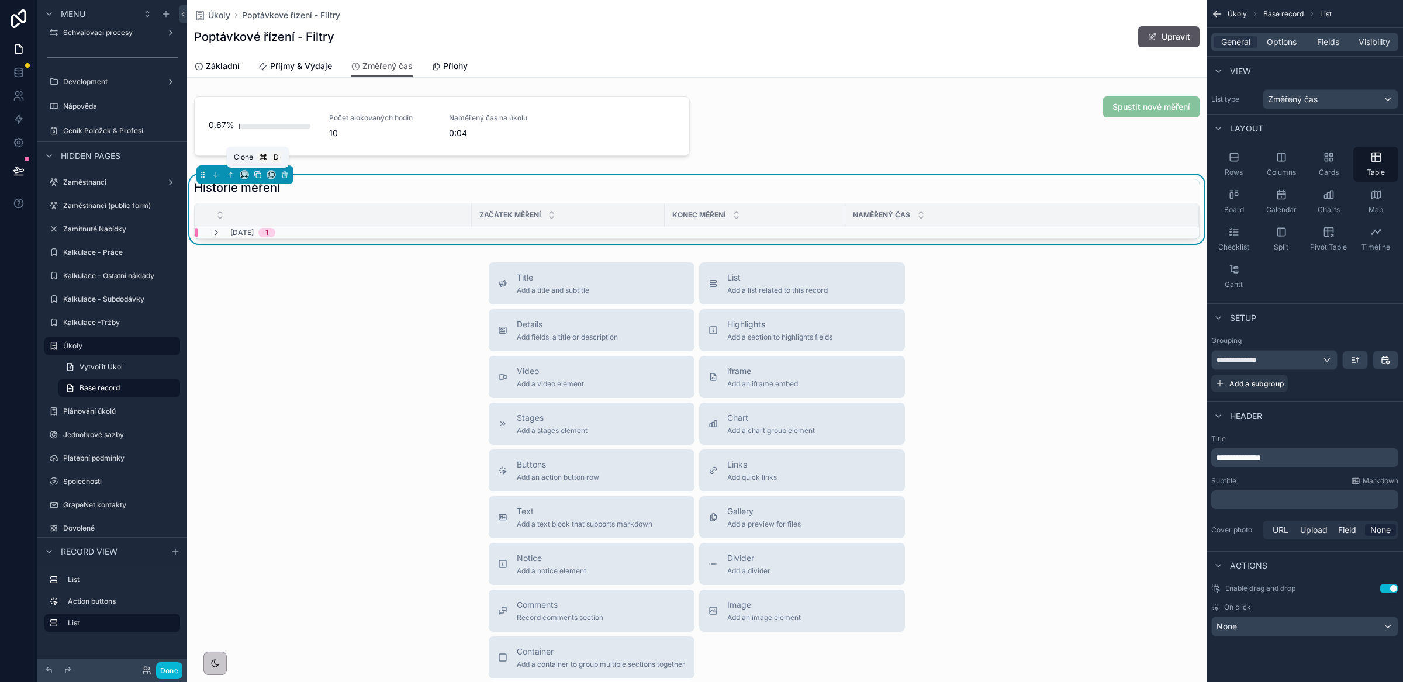
click at [258, 177] on icon "scrollable content" at bounding box center [258, 175] width 8 height 8
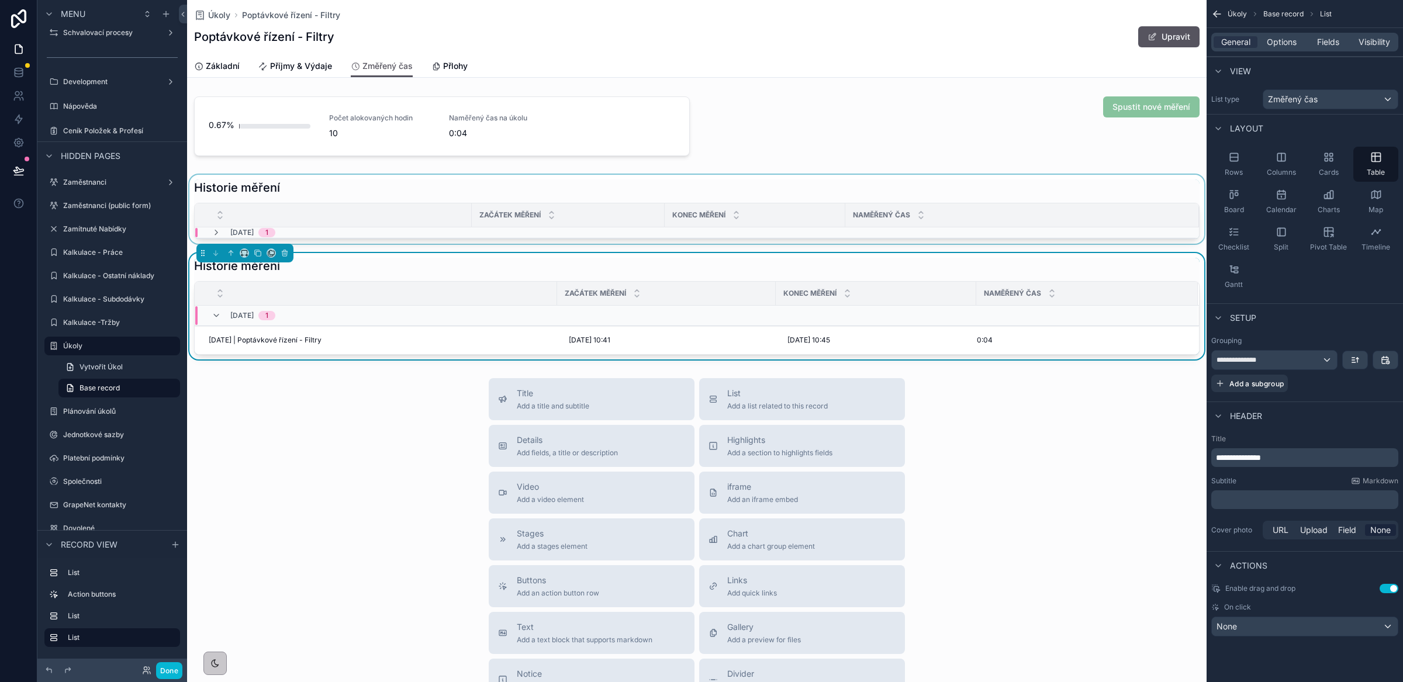
click at [325, 213] on div "scrollable content" at bounding box center [333, 215] width 276 height 22
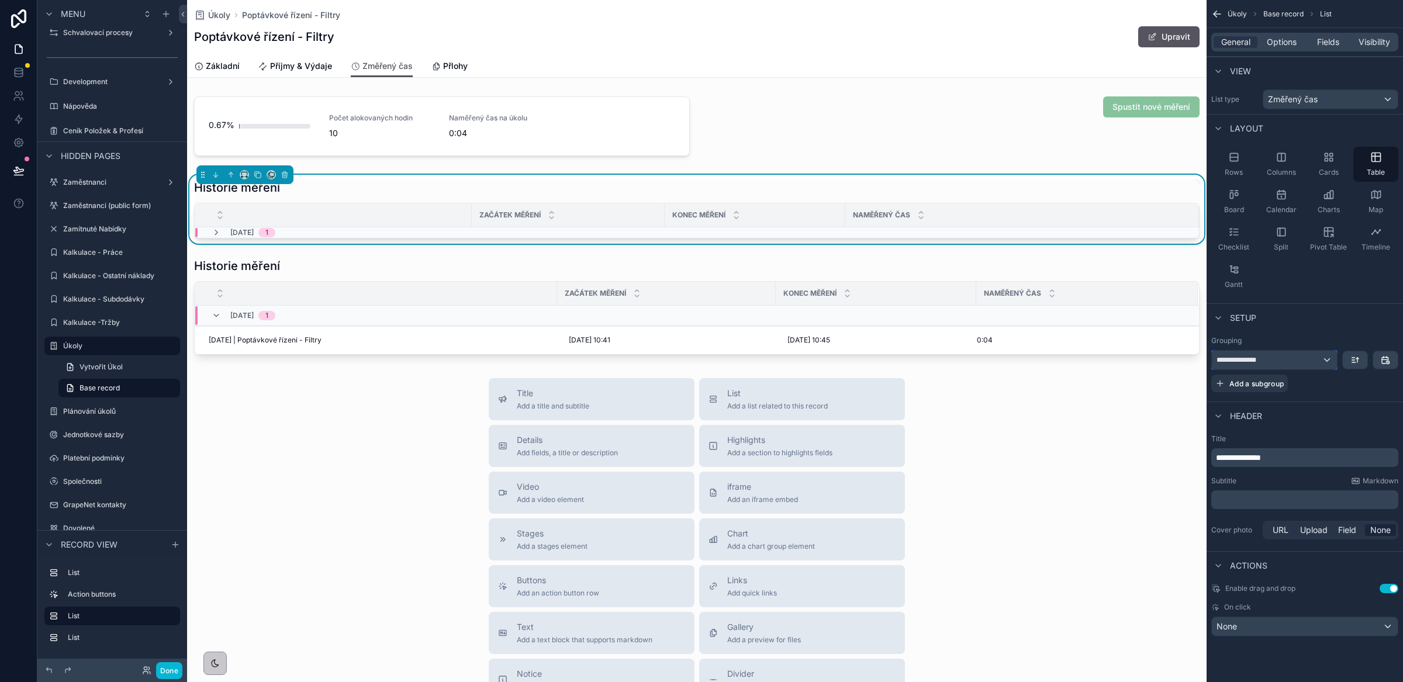
click at [1325, 361] on div "**********" at bounding box center [1274, 360] width 125 height 19
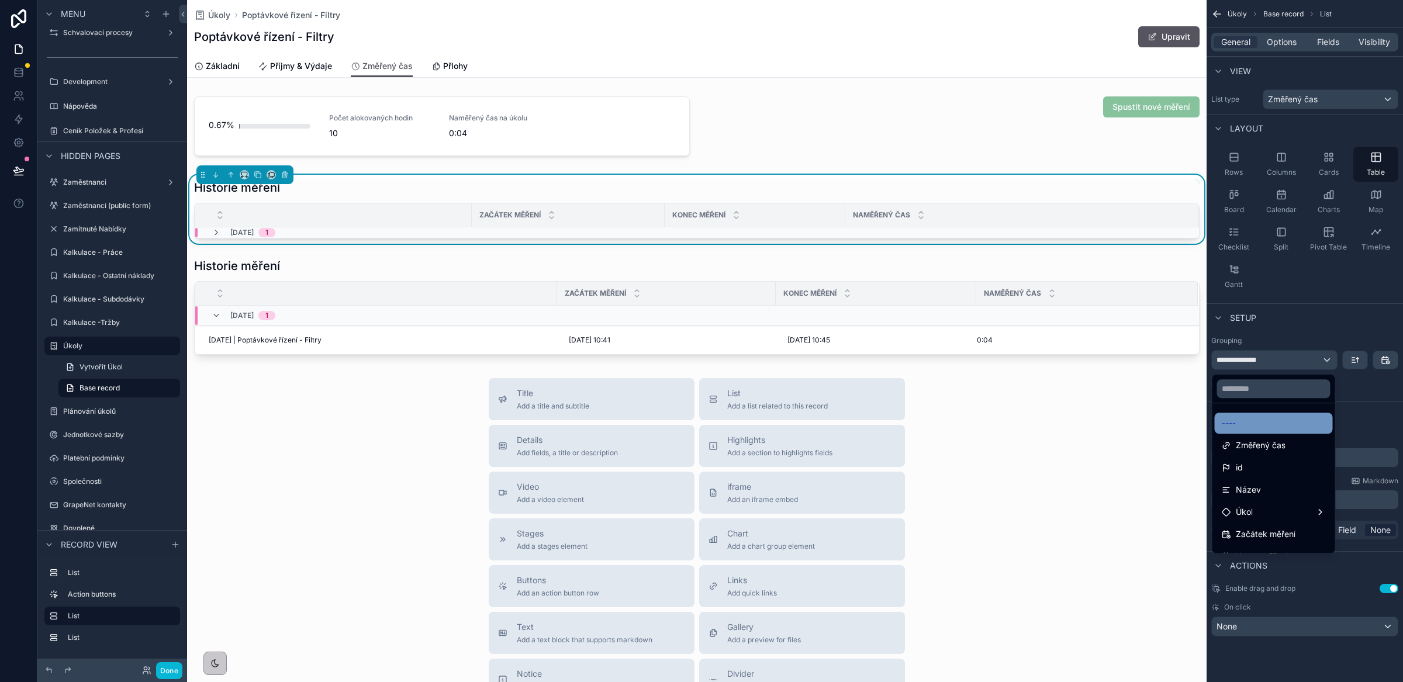
click at [1273, 432] on div "----" at bounding box center [1274, 423] width 118 height 21
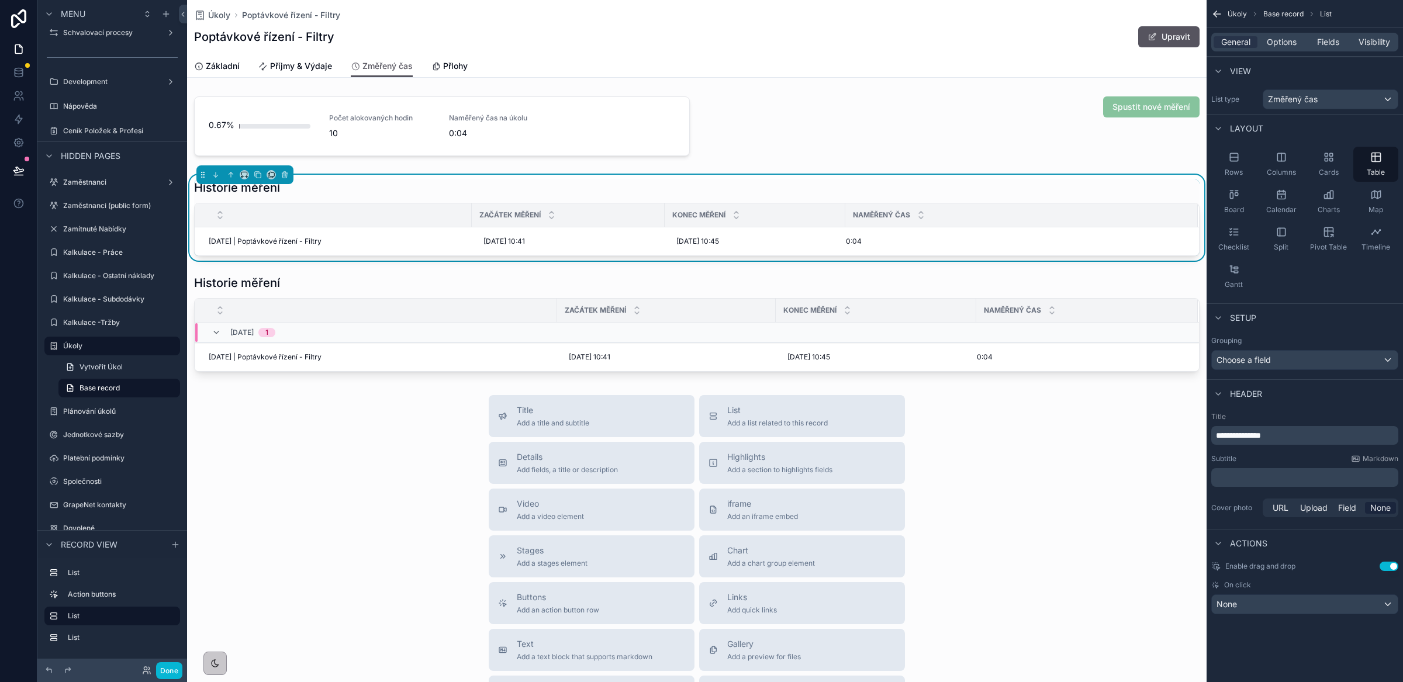
click at [1249, 439] on span "**********" at bounding box center [1238, 436] width 45 height 8
drag, startPoint x: 1280, startPoint y: 437, endPoint x: 1219, endPoint y: 437, distance: 62.0
click at [1219, 437] on p "**********" at bounding box center [1306, 436] width 180 height 12
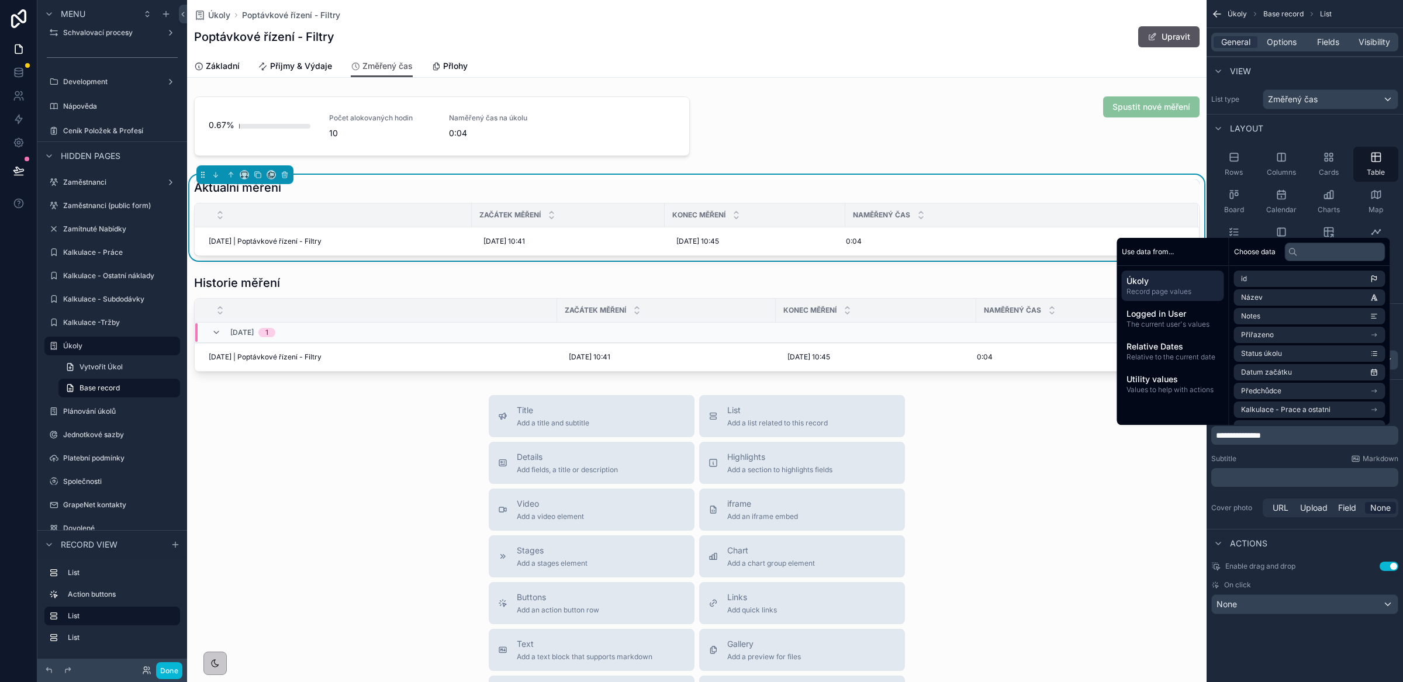
click at [1237, 437] on span "**********" at bounding box center [1238, 436] width 45 height 8
click at [1295, 460] on div "Subtitle Markdown" at bounding box center [1304, 458] width 187 height 9
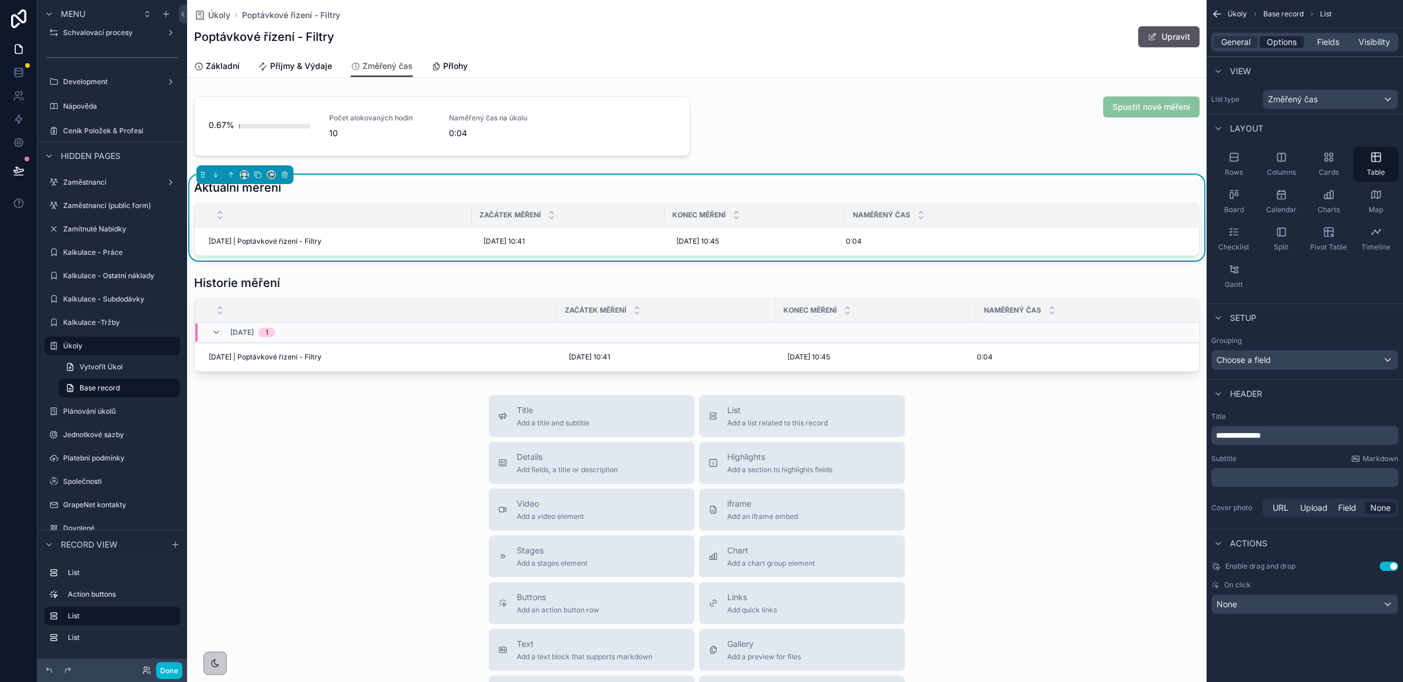
click at [1272, 40] on span "Options" at bounding box center [1282, 42] width 30 height 12
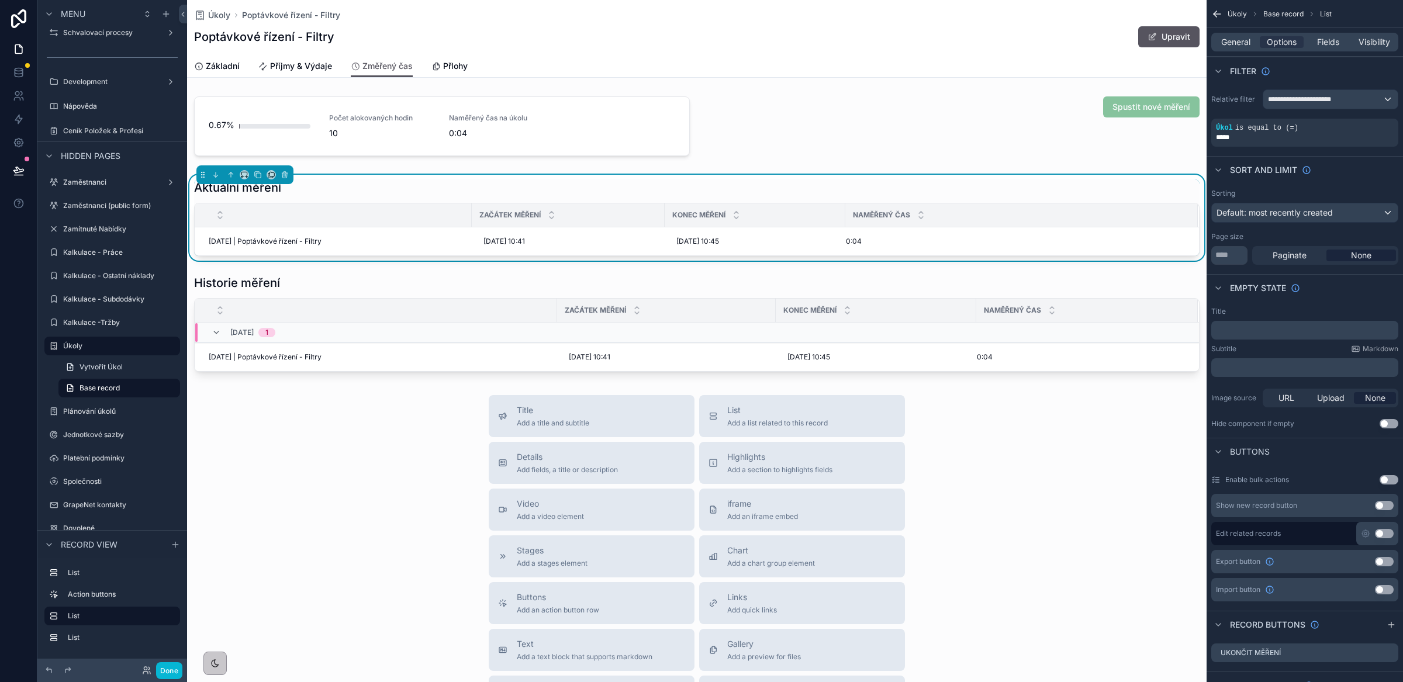
click at [1233, 334] on p "﻿" at bounding box center [1306, 330] width 180 height 9
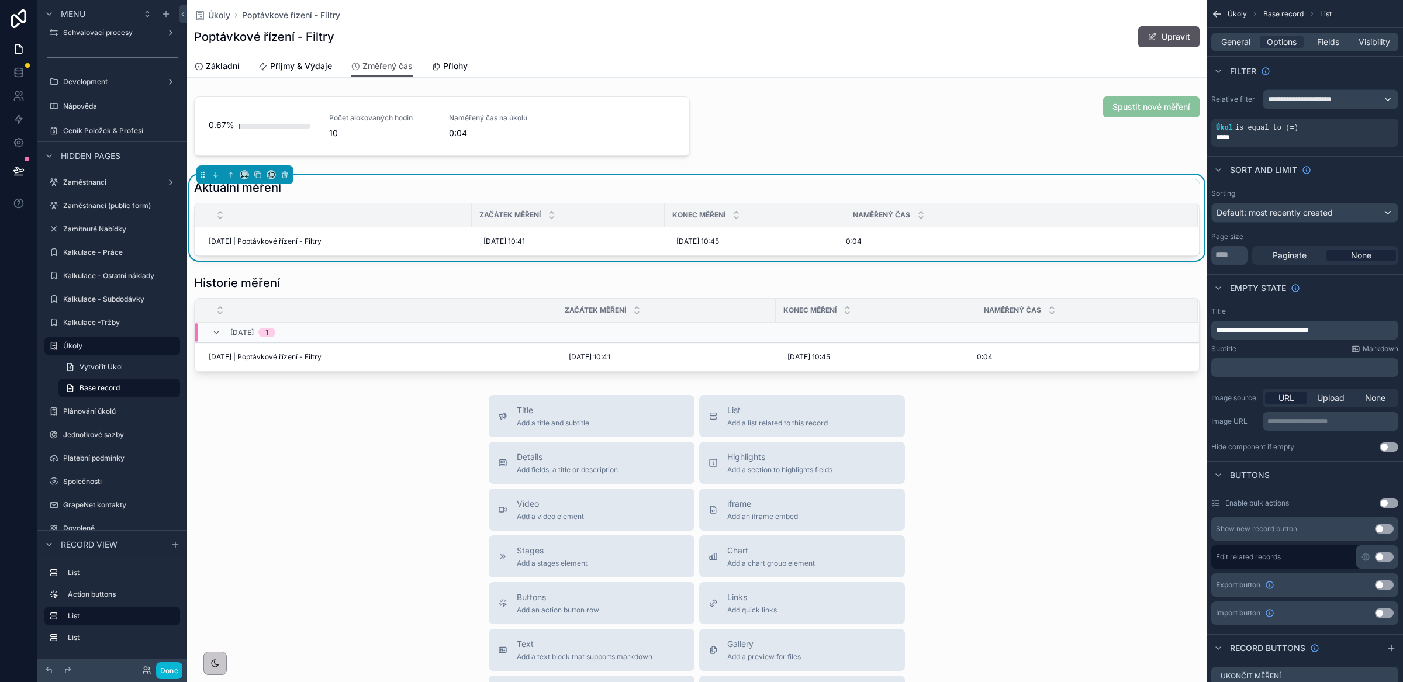
click at [1273, 329] on span "**********" at bounding box center [1262, 330] width 92 height 7
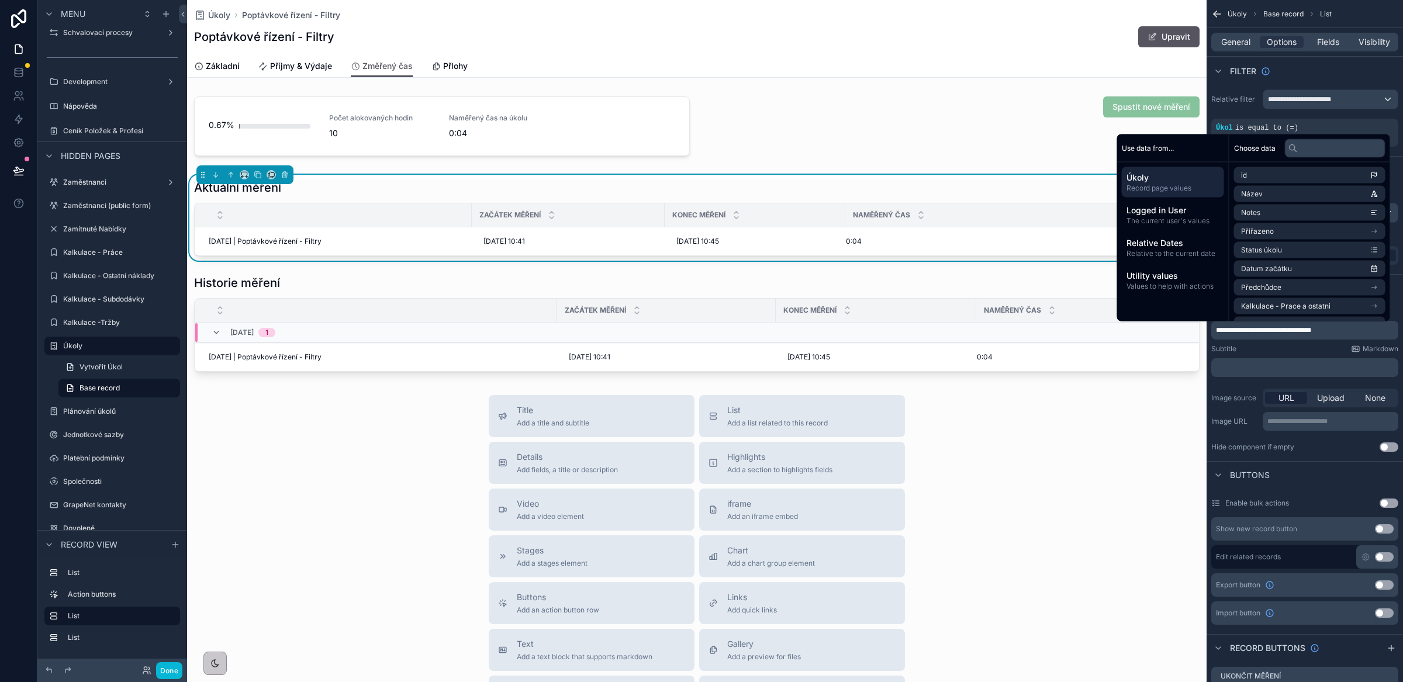
click at [1283, 351] on div "Subtitle Markdown" at bounding box center [1304, 348] width 187 height 9
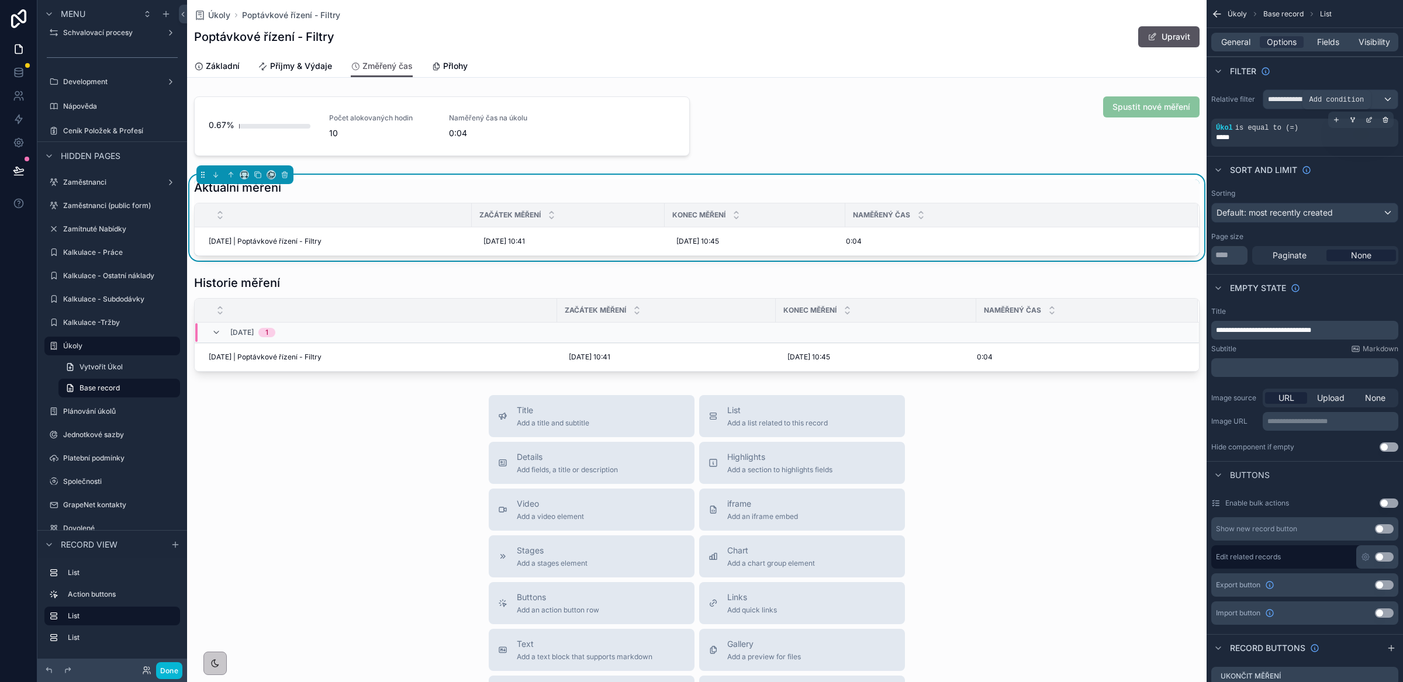
click at [1337, 123] on icon "scrollable content" at bounding box center [1336, 119] width 7 height 7
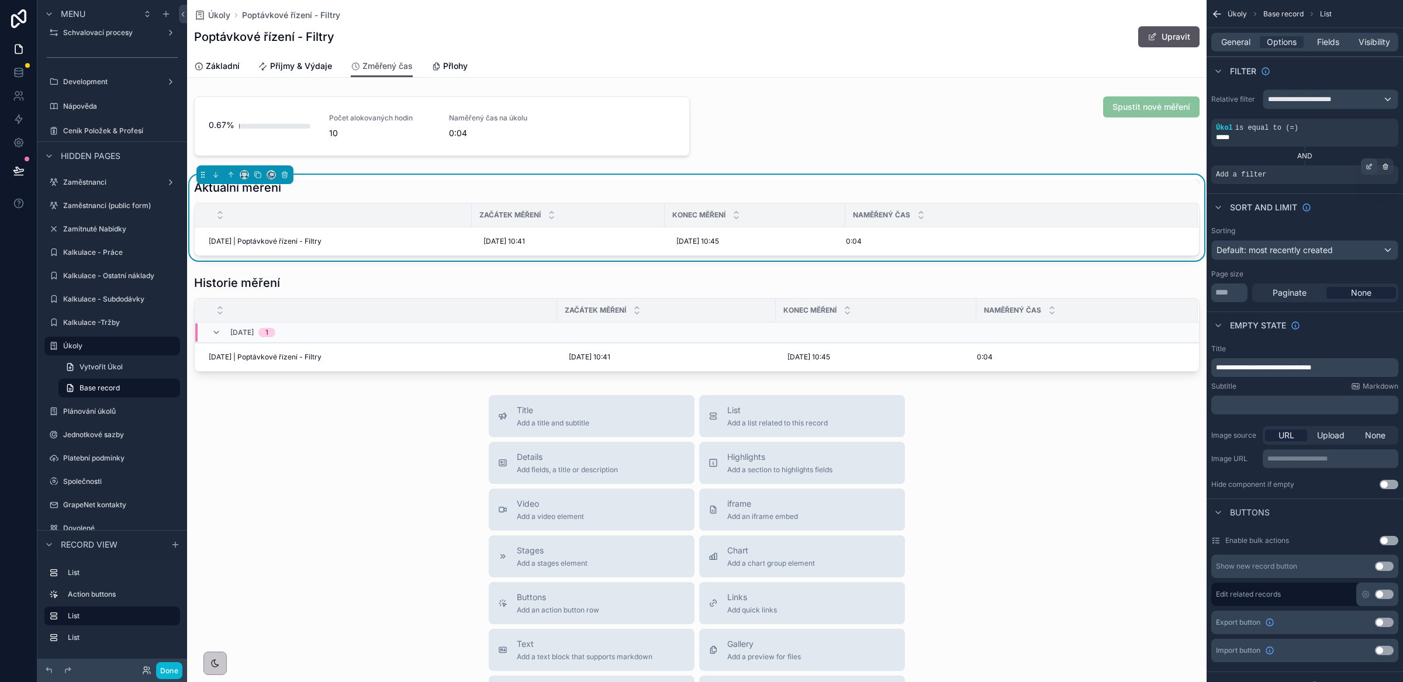
click at [1371, 168] on icon "scrollable content" at bounding box center [1369, 167] width 4 height 4
click at [1086, 160] on span "Select a field" at bounding box center [1093, 158] width 50 height 10
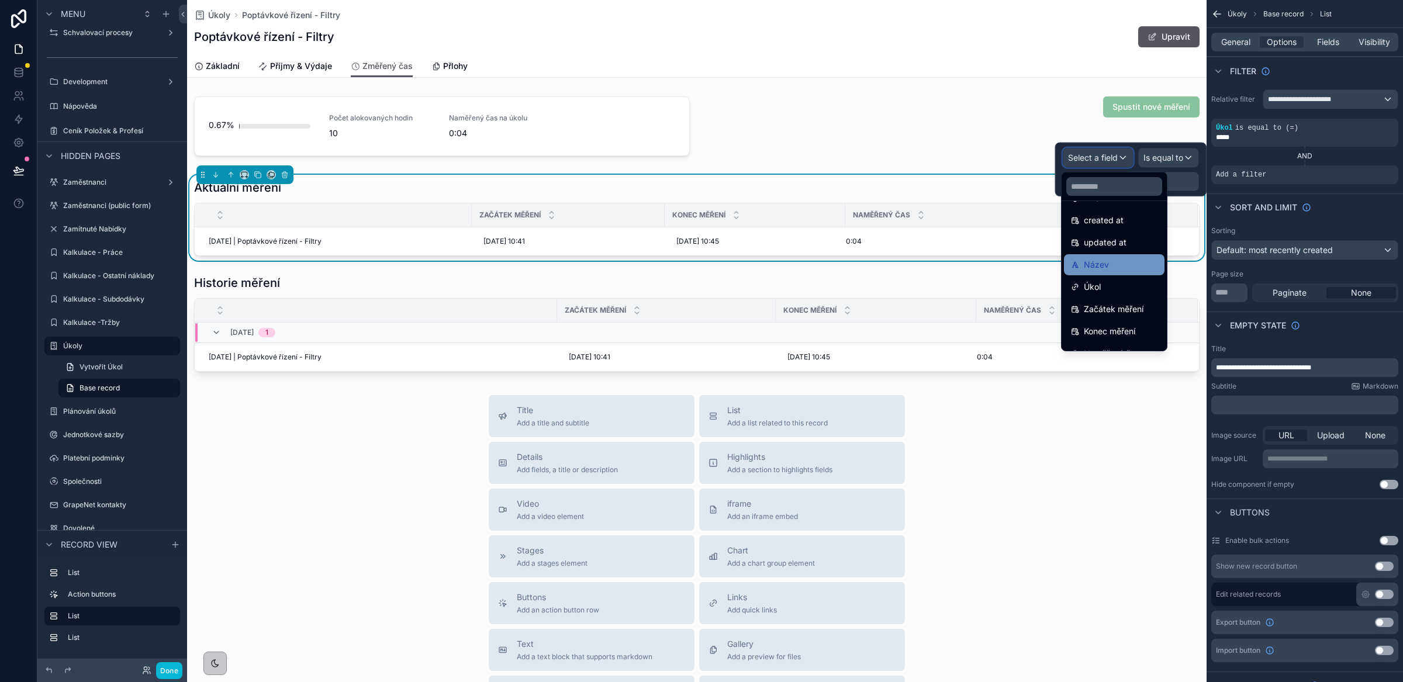
scroll to position [48, 0]
click at [1131, 325] on span "Konec měření" at bounding box center [1109, 329] width 51 height 14
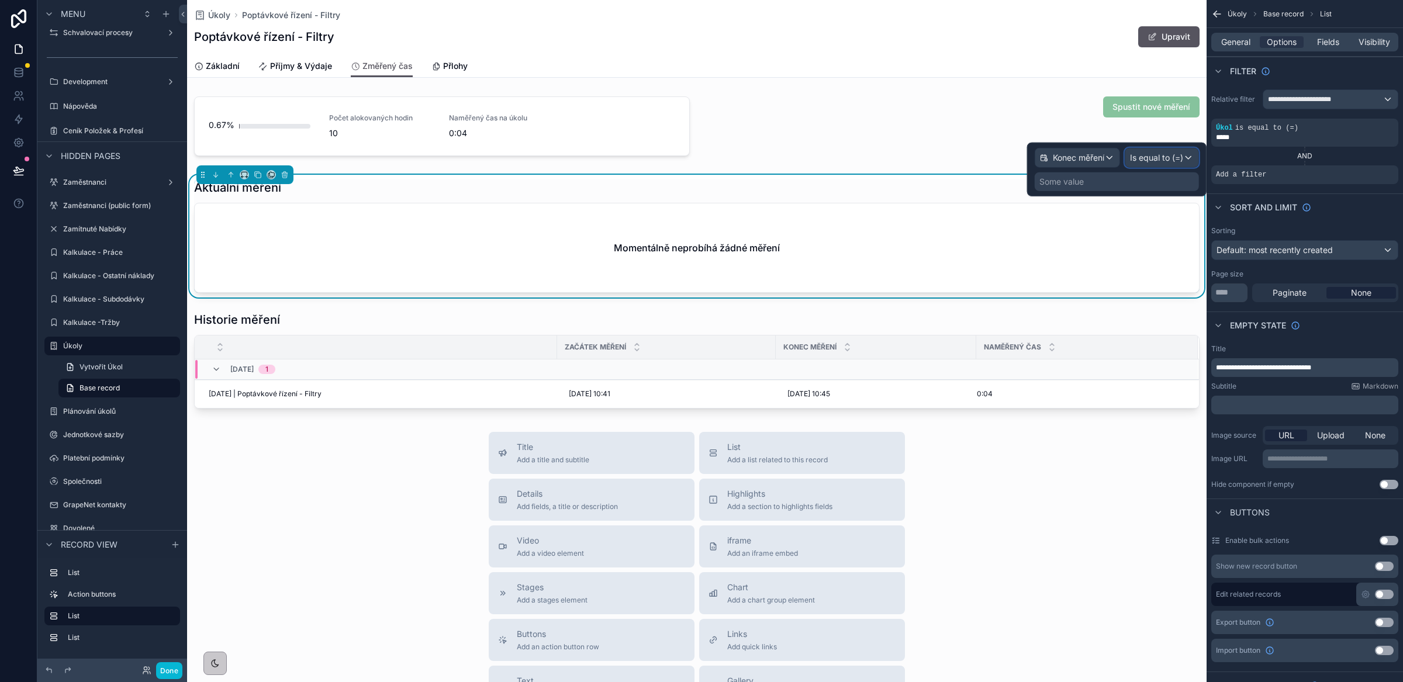
click at [1155, 163] on span "Is equal to (=)" at bounding box center [1156, 158] width 53 height 12
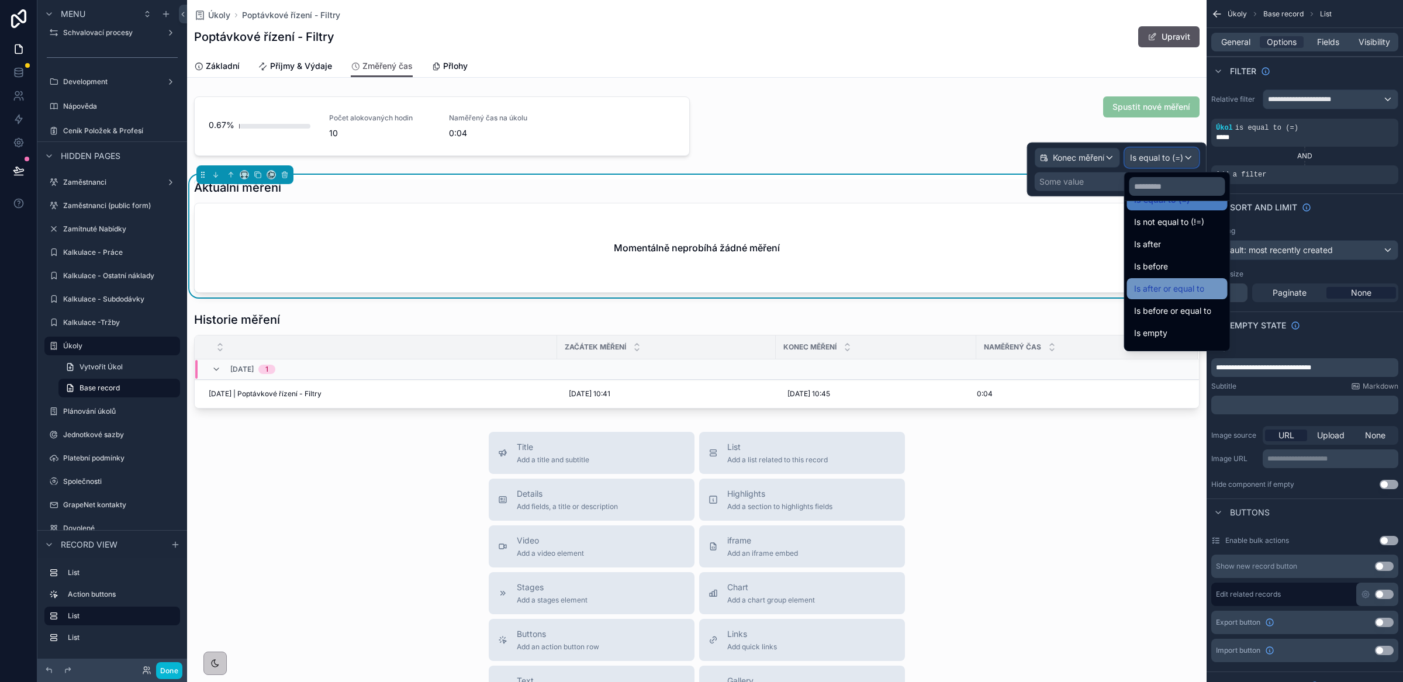
scroll to position [24, 0]
click at [1159, 330] on span "Is empty" at bounding box center [1150, 330] width 33 height 14
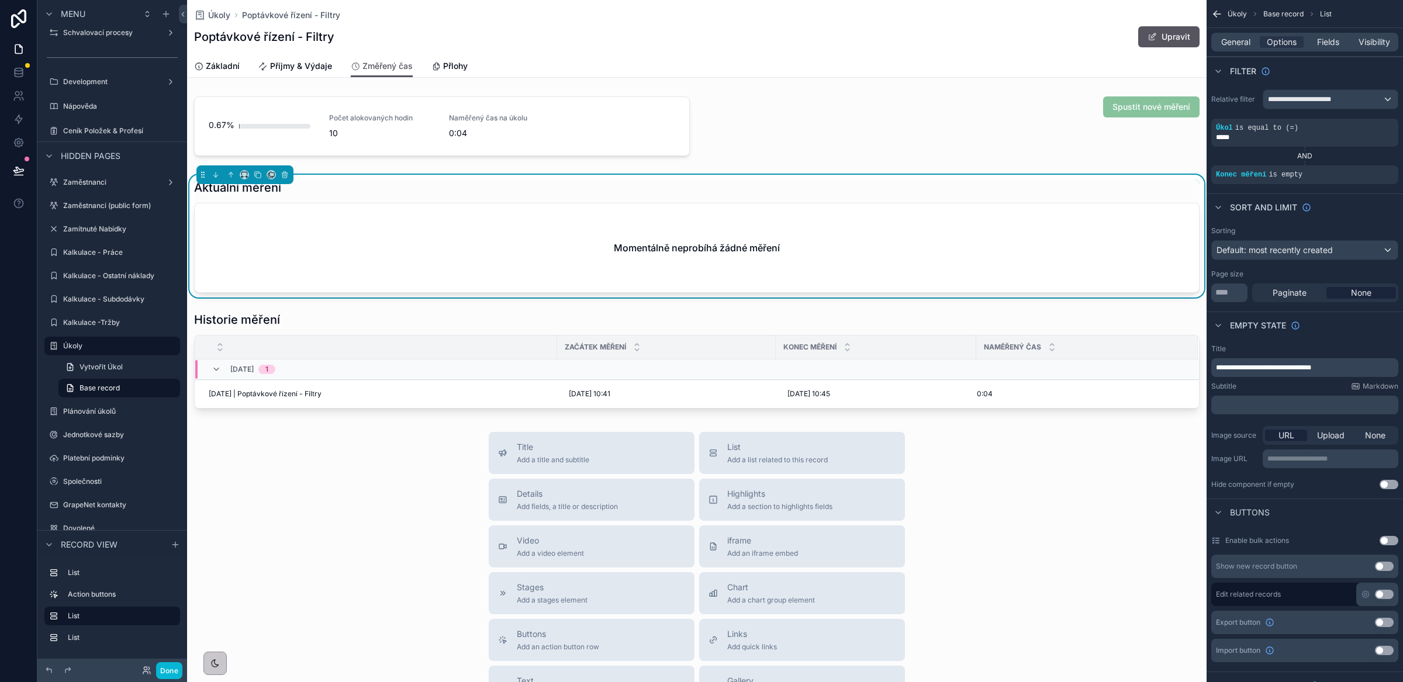
click at [1103, 479] on div "Title Add a title and subtitle List Add a list related to this record Details A…" at bounding box center [697, 640] width 1020 height 416
click at [163, 668] on button "Done" at bounding box center [169, 670] width 26 height 17
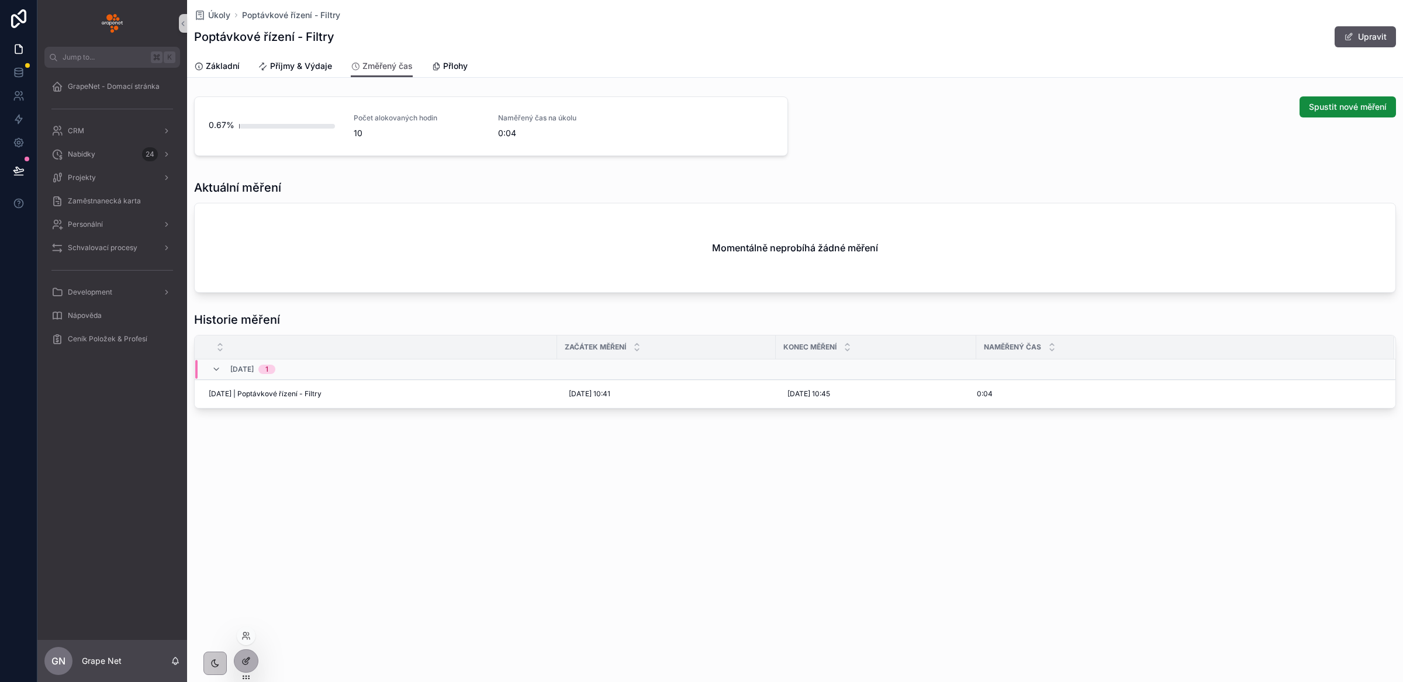
click at [248, 657] on icon at bounding box center [245, 661] width 9 height 9
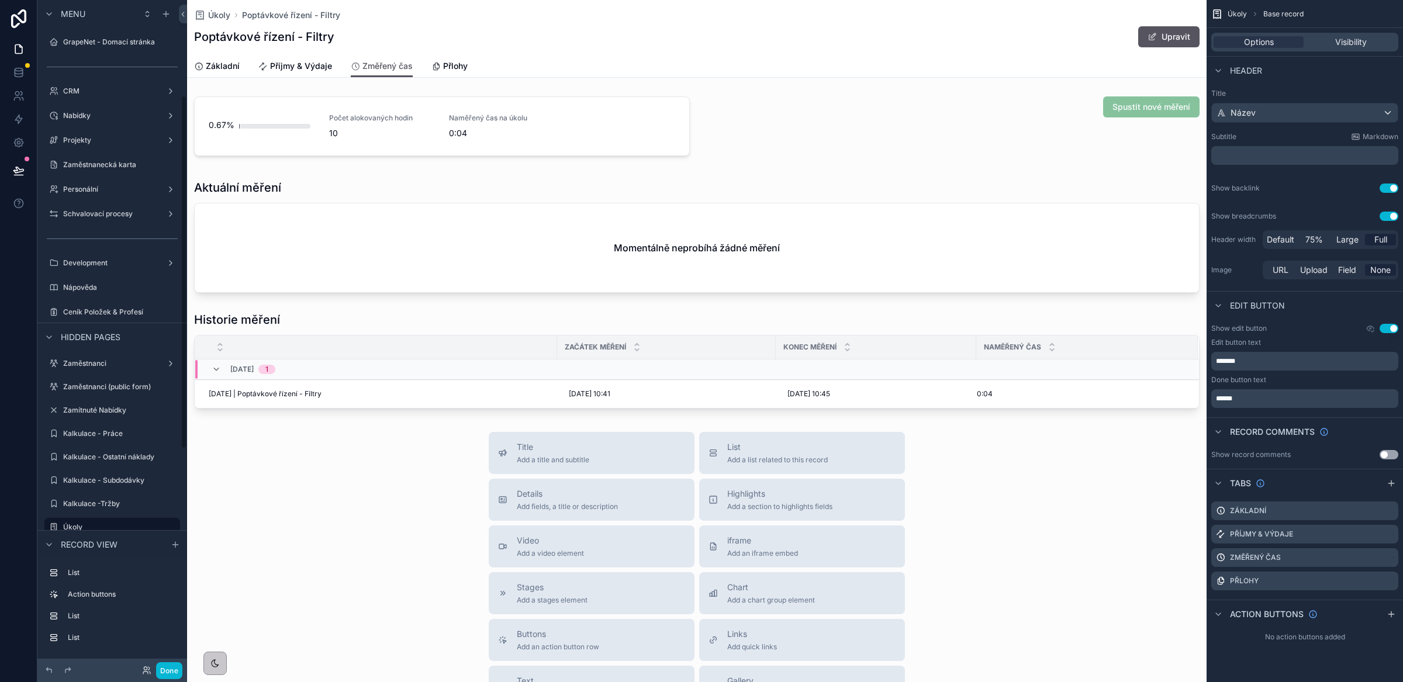
scroll to position [181, 0]
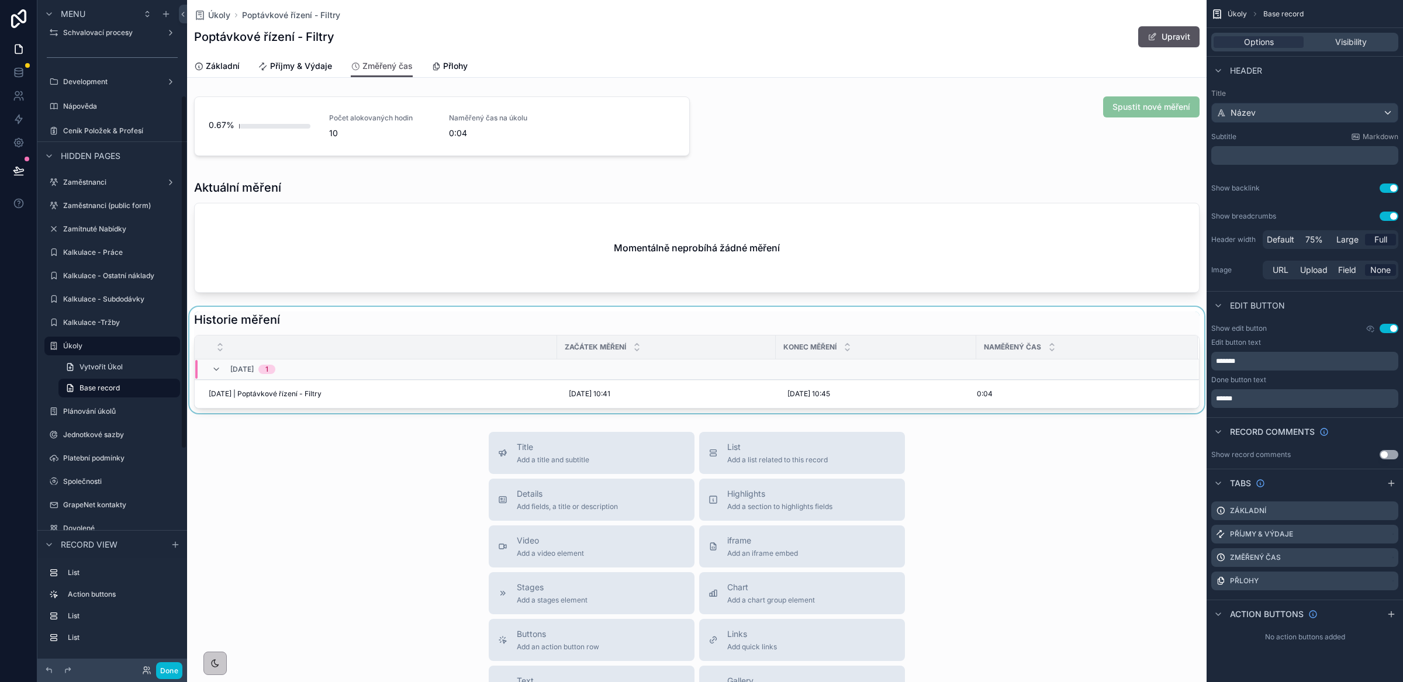
click at [550, 321] on div "scrollable content" at bounding box center [697, 360] width 1020 height 106
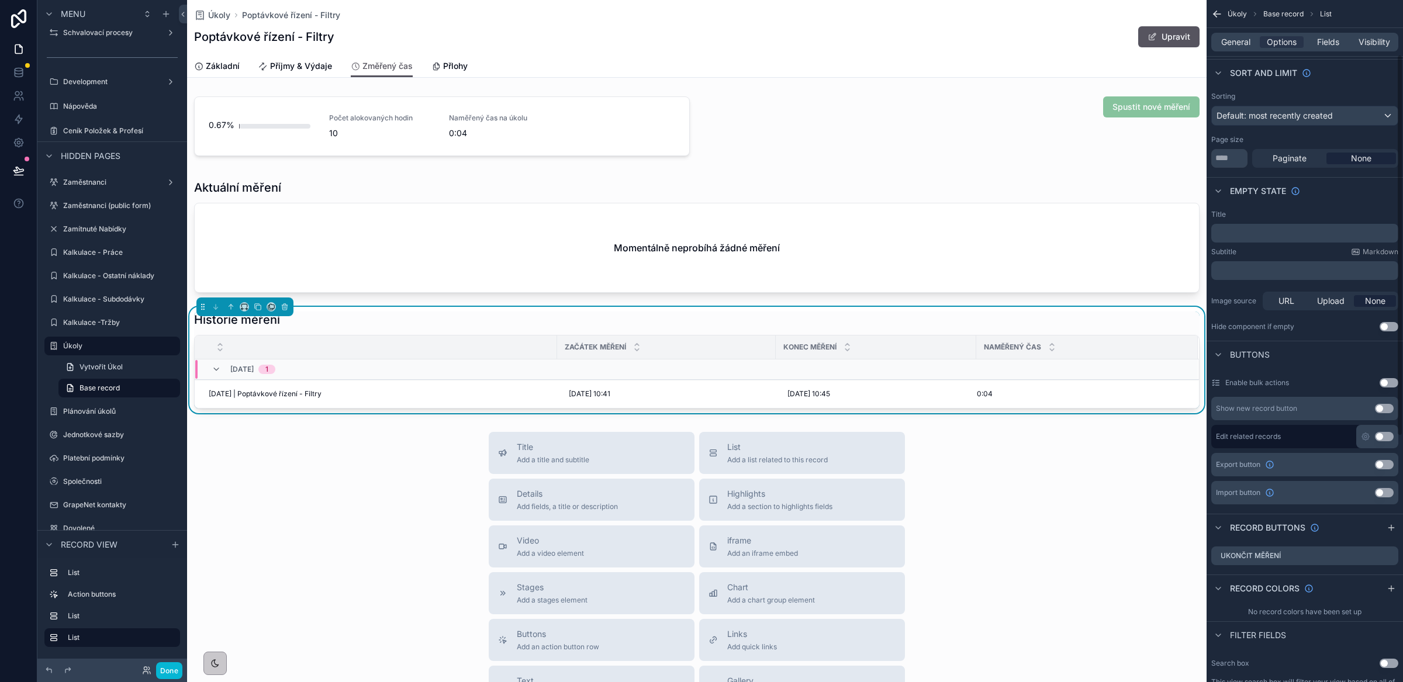
scroll to position [101, 0]
click at [1376, 555] on icon "scrollable content" at bounding box center [1375, 552] width 9 height 9
click at [1372, 553] on icon "scrollable content" at bounding box center [1375, 552] width 9 height 9
click at [1371, 534] on icon at bounding box center [1371, 534] width 0 height 2
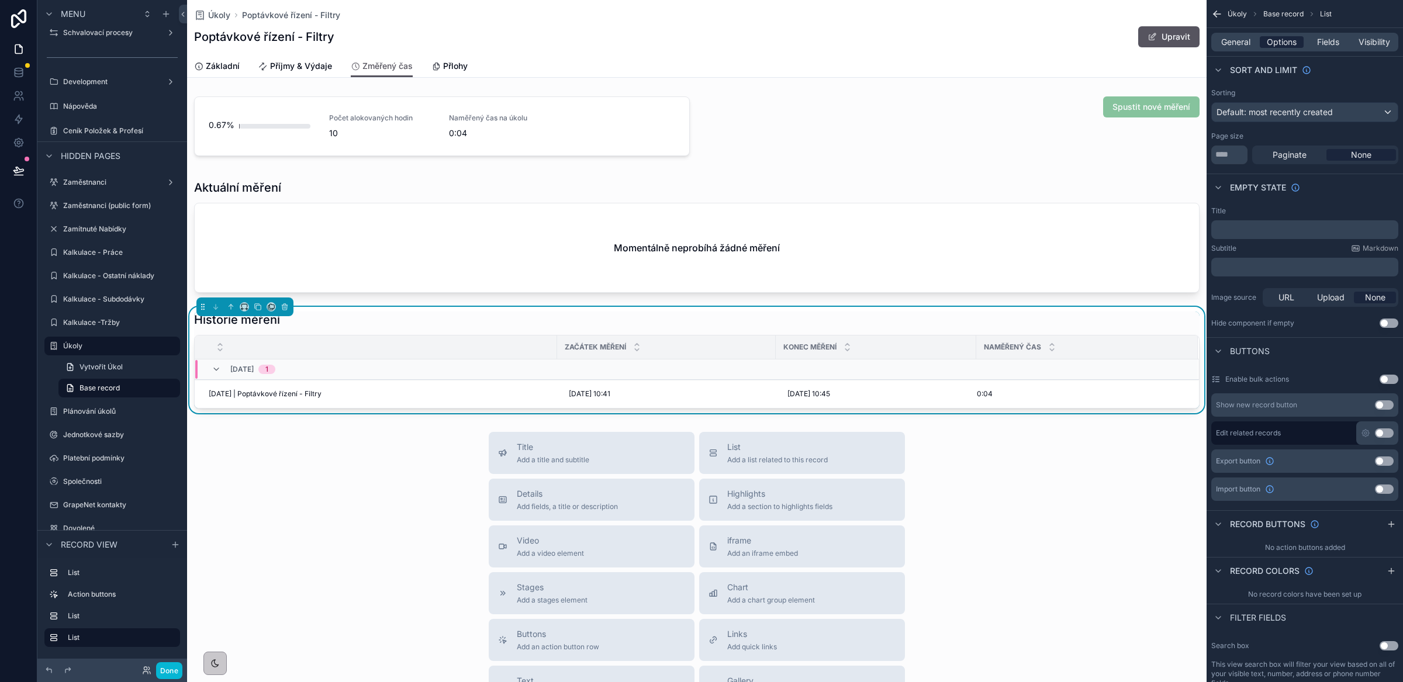
click at [1285, 47] on span "Options" at bounding box center [1282, 42] width 30 height 12
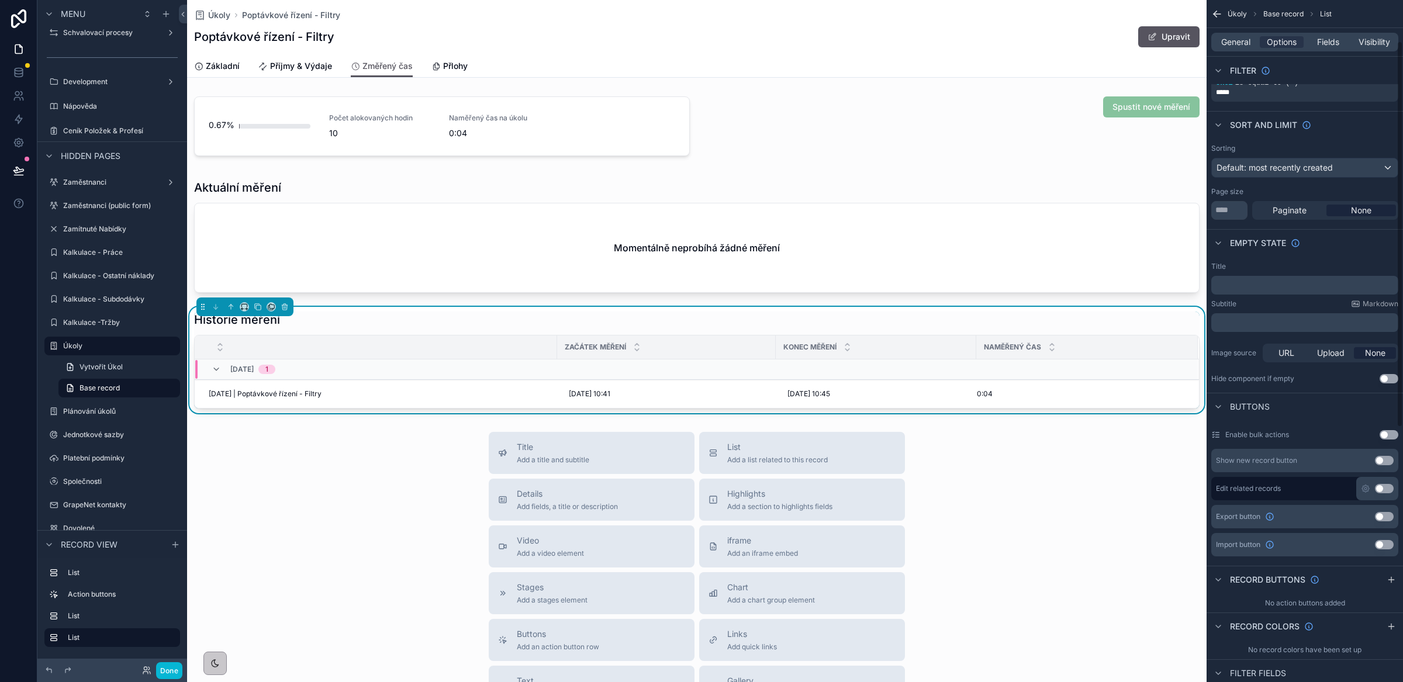
scroll to position [0, 0]
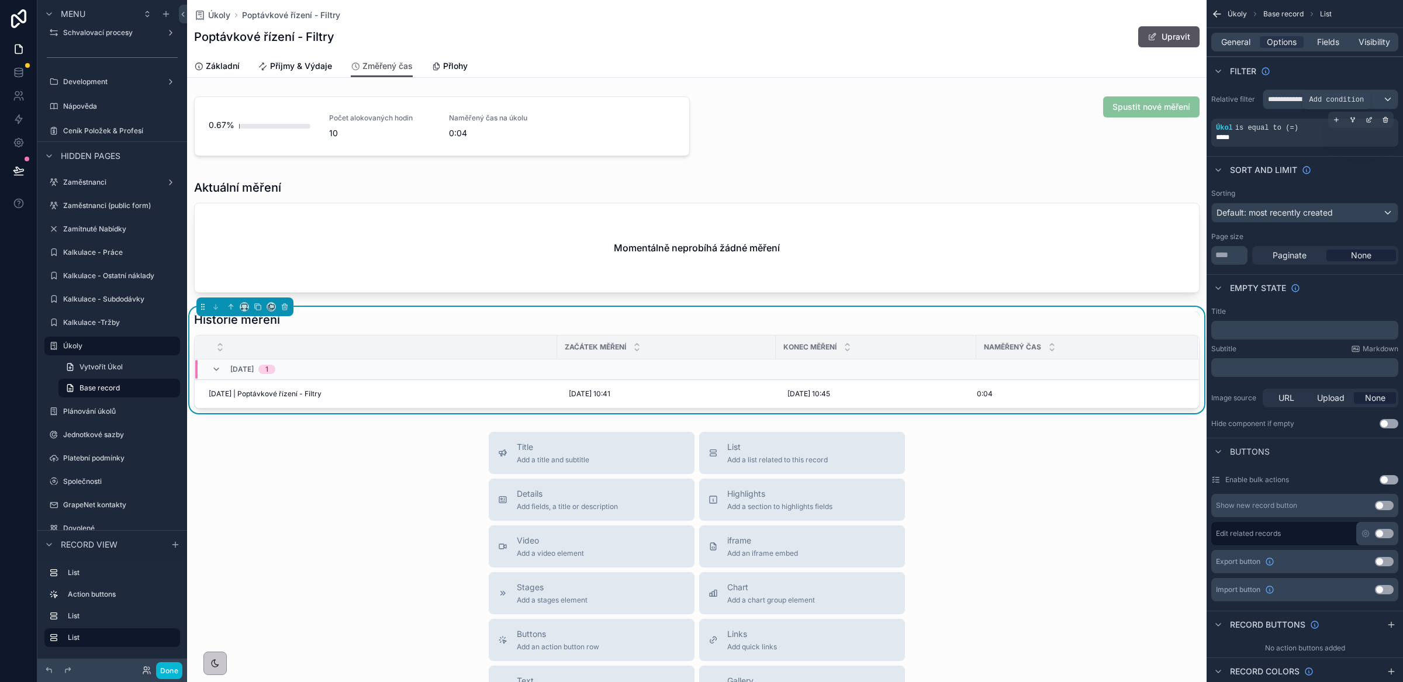
click at [1335, 123] on icon "scrollable content" at bounding box center [1336, 119] width 7 height 7
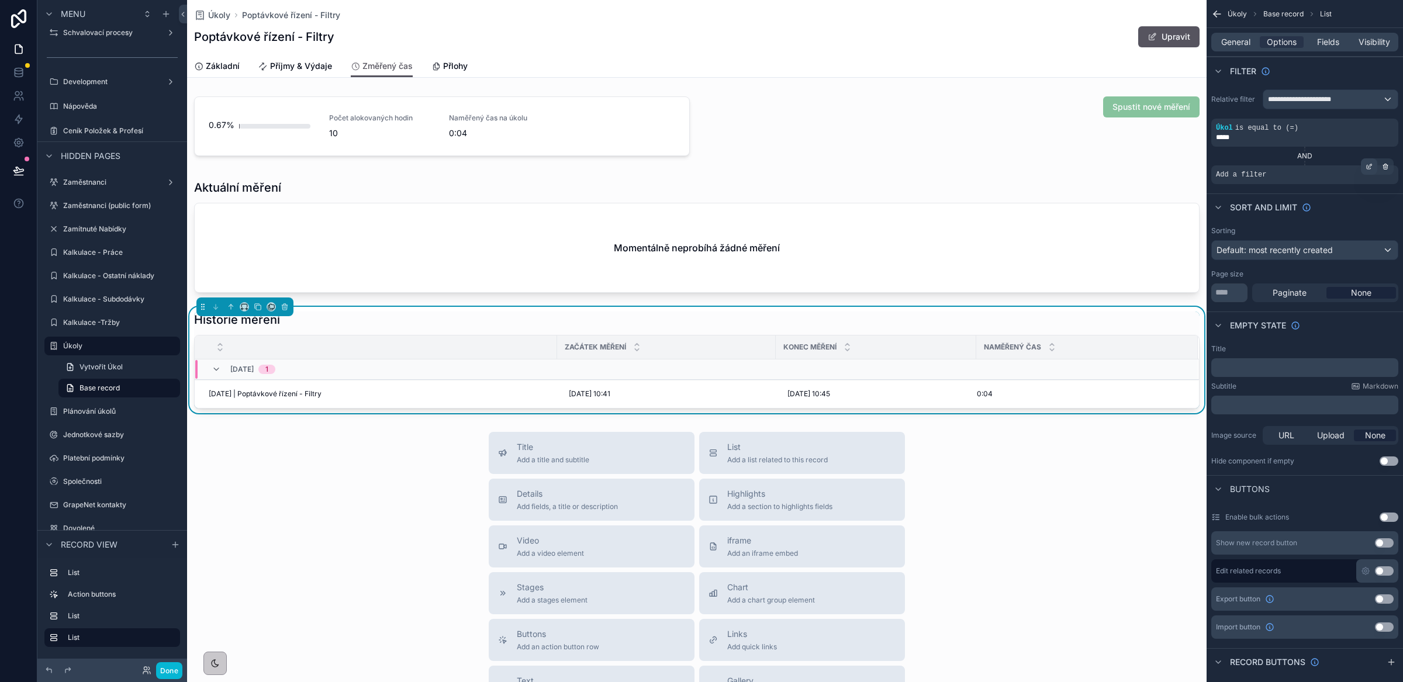
click at [1366, 170] on icon "scrollable content" at bounding box center [1369, 166] width 7 height 7
click at [1088, 163] on span "Select a field" at bounding box center [1093, 158] width 50 height 12
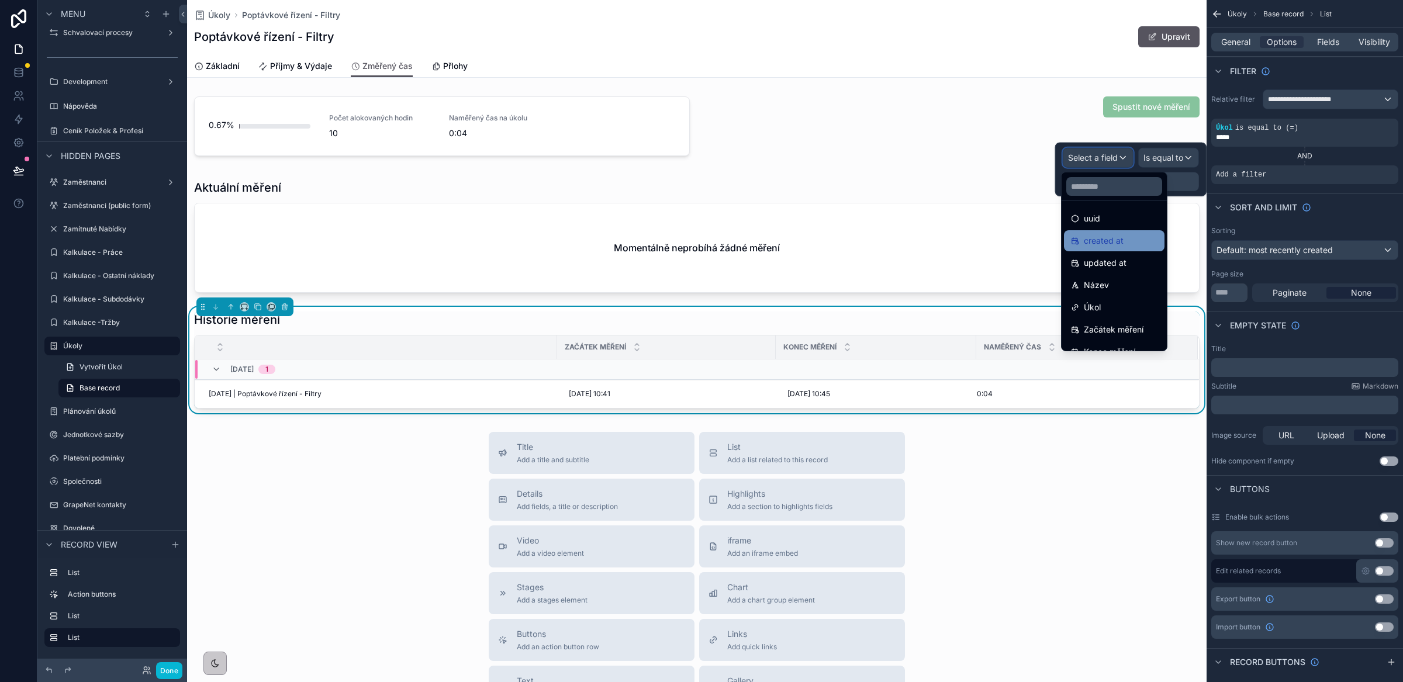
scroll to position [42, 0]
click at [1118, 330] on span "Konec měření" at bounding box center [1109, 335] width 51 height 14
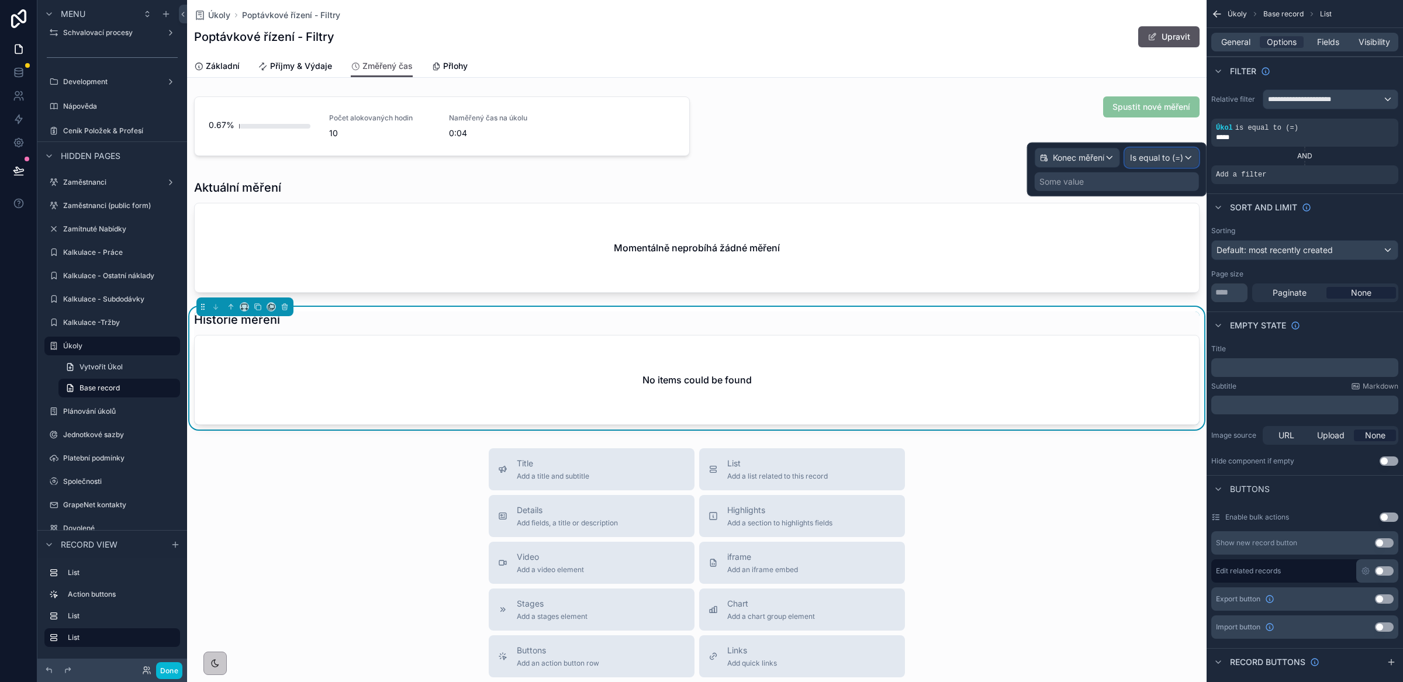
click at [1168, 159] on span "Is equal to (=)" at bounding box center [1156, 158] width 53 height 12
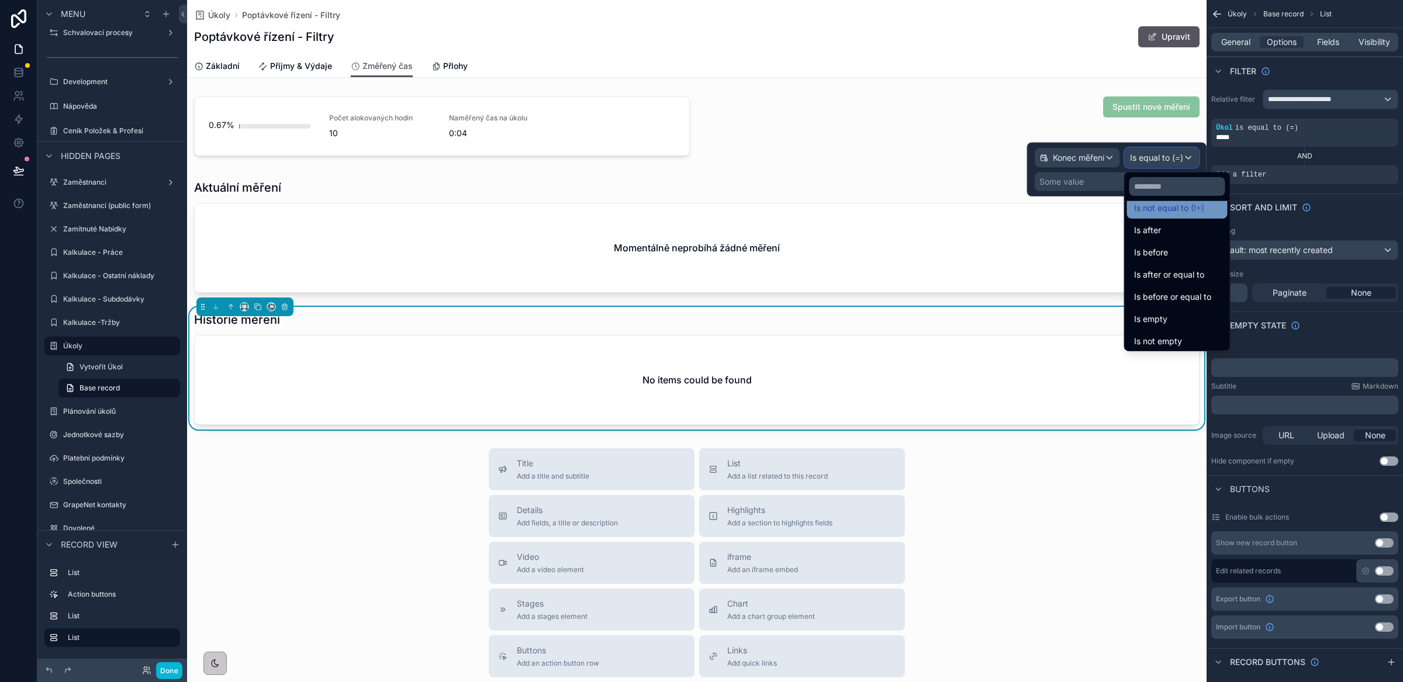
scroll to position [39, 0]
click at [1176, 336] on span "Is not empty" at bounding box center [1158, 338] width 48 height 14
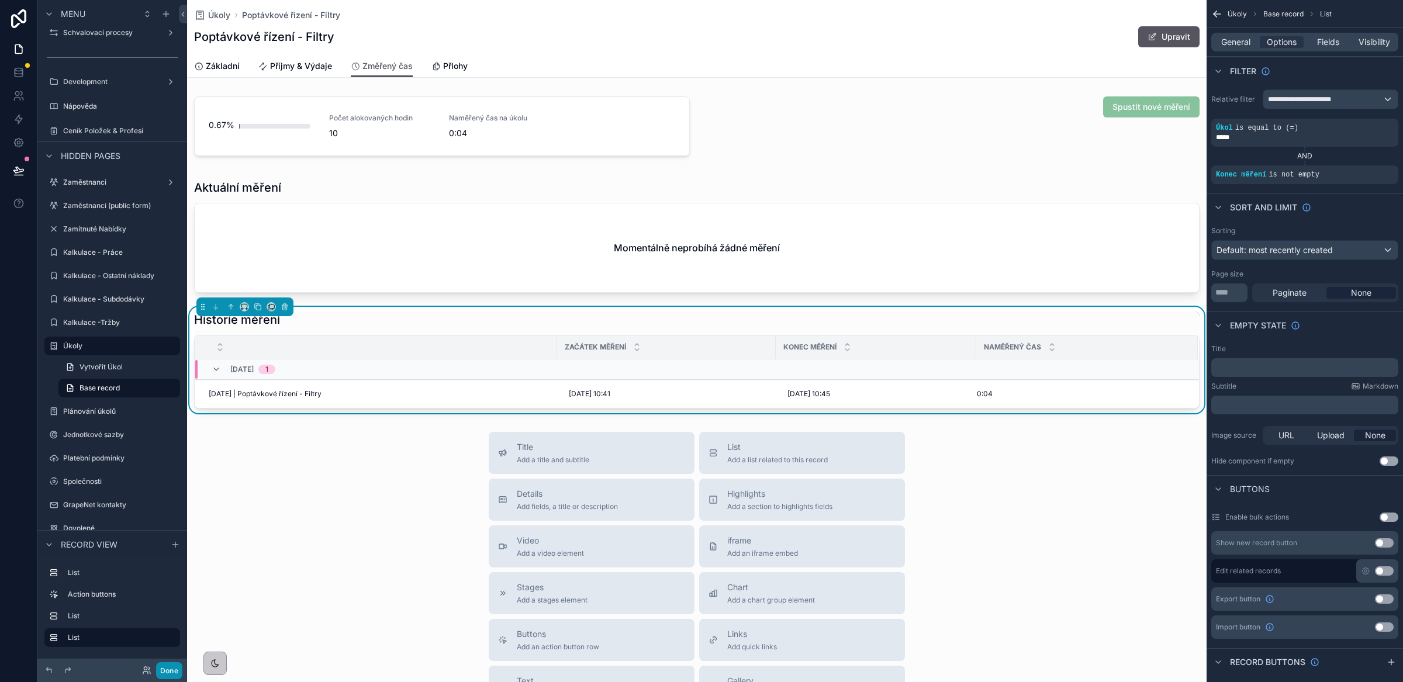
click at [160, 668] on button "Done" at bounding box center [169, 670] width 26 height 17
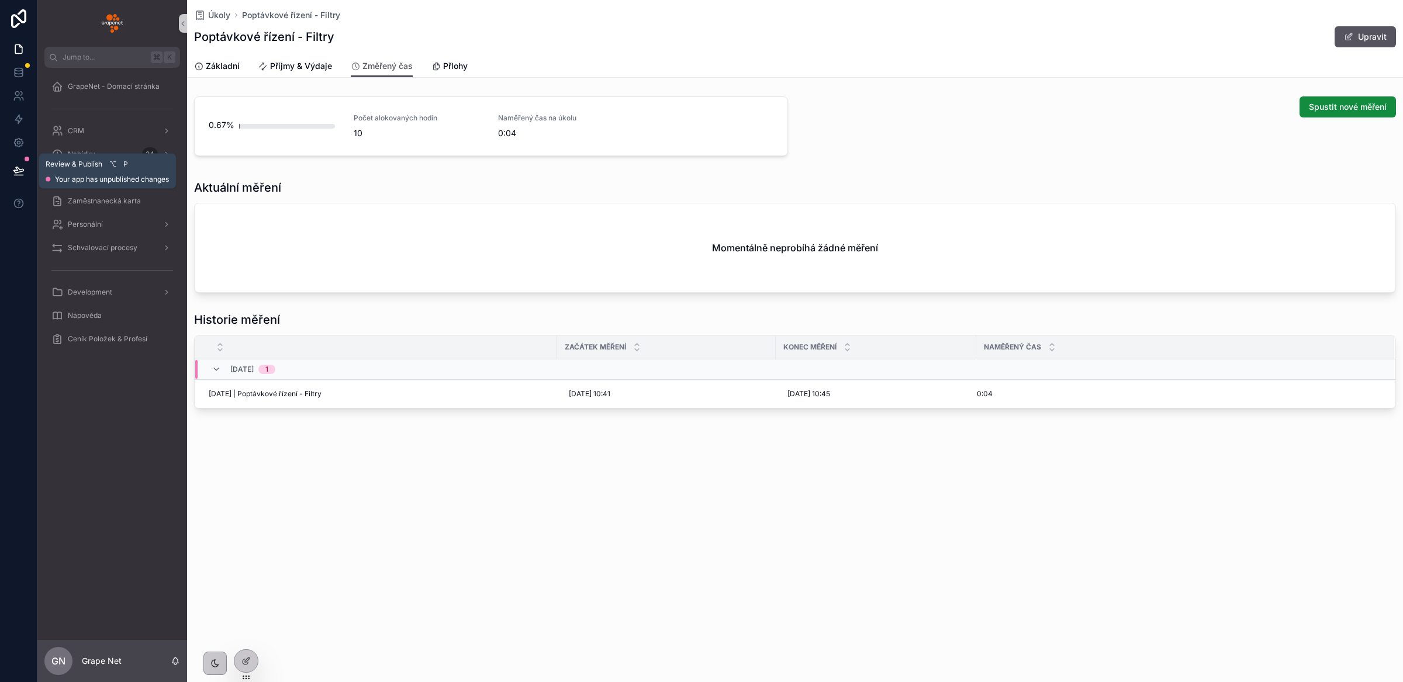
click at [19, 167] on icon at bounding box center [19, 171] width 12 height 12
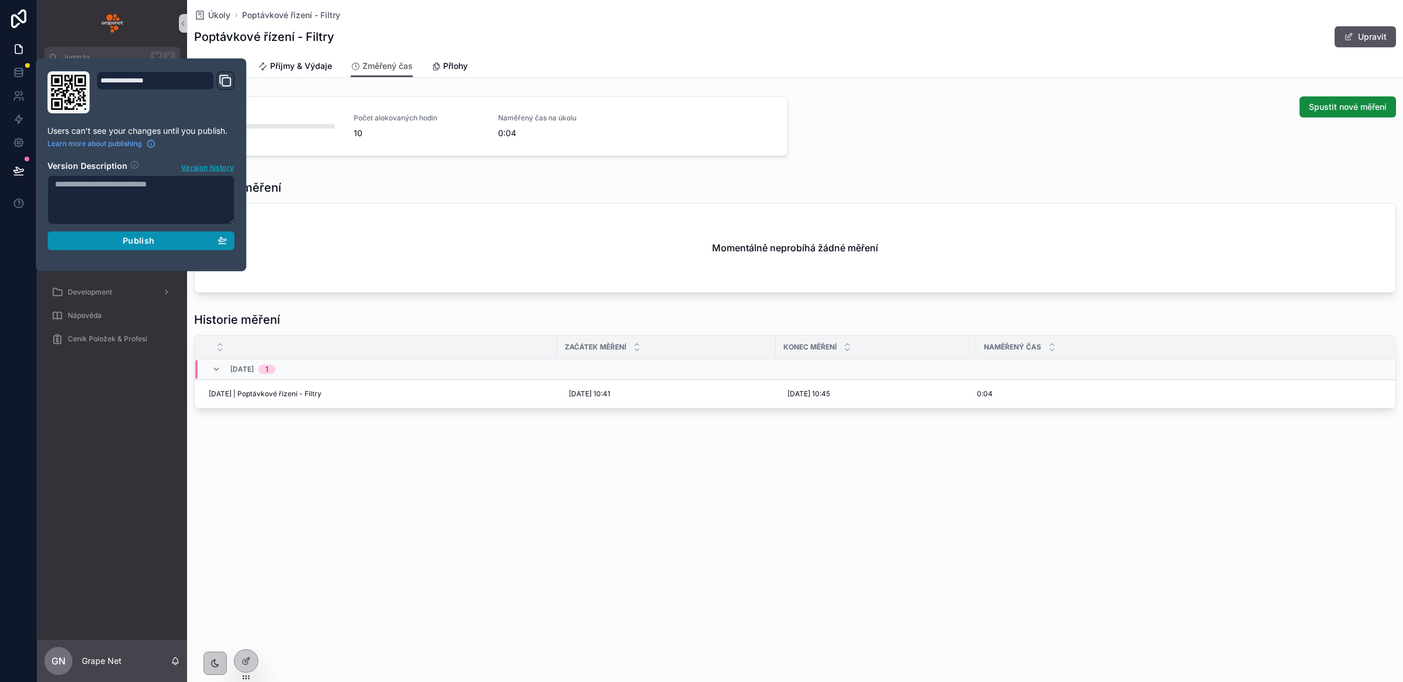
click at [109, 239] on div "Publish" at bounding box center [141, 241] width 172 height 11
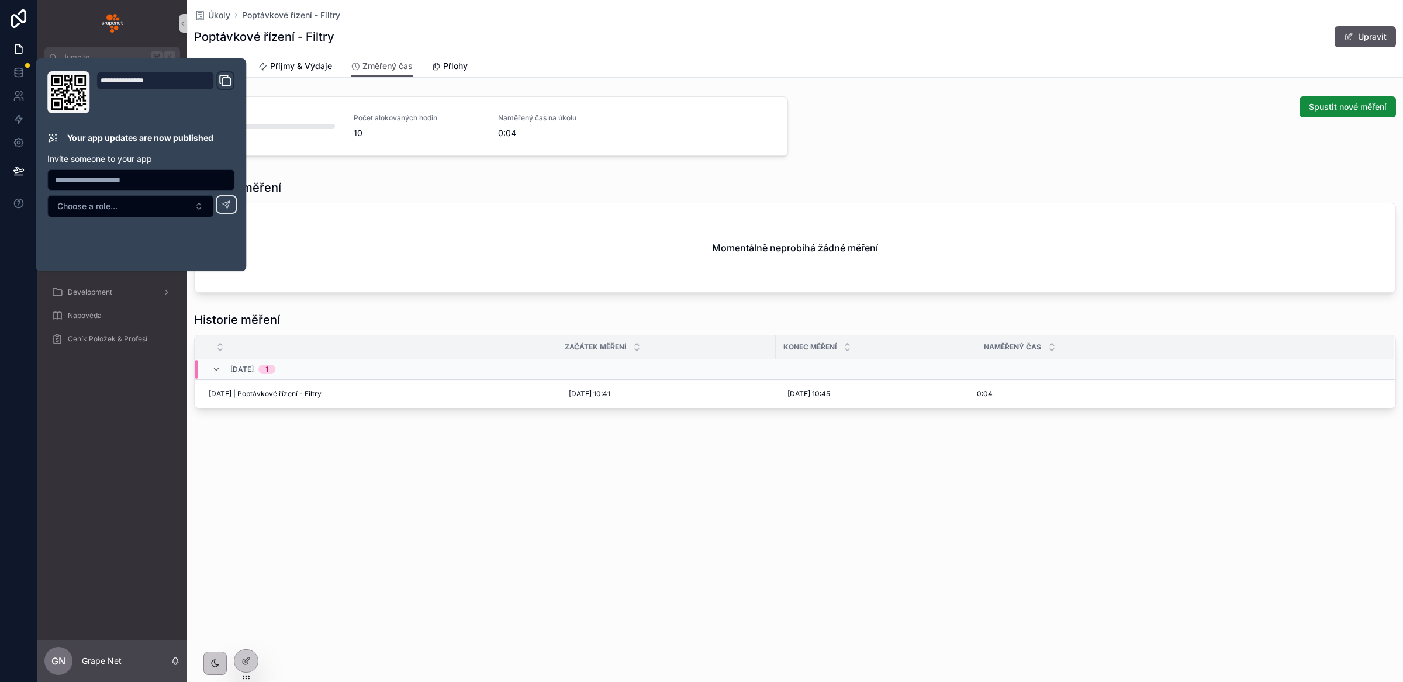
click at [744, 592] on div "Úkoly Poptávkové řízení - Filtry Poptávkové řízení - Filtry Upravit Změřený čas…" at bounding box center [795, 341] width 1216 height 682
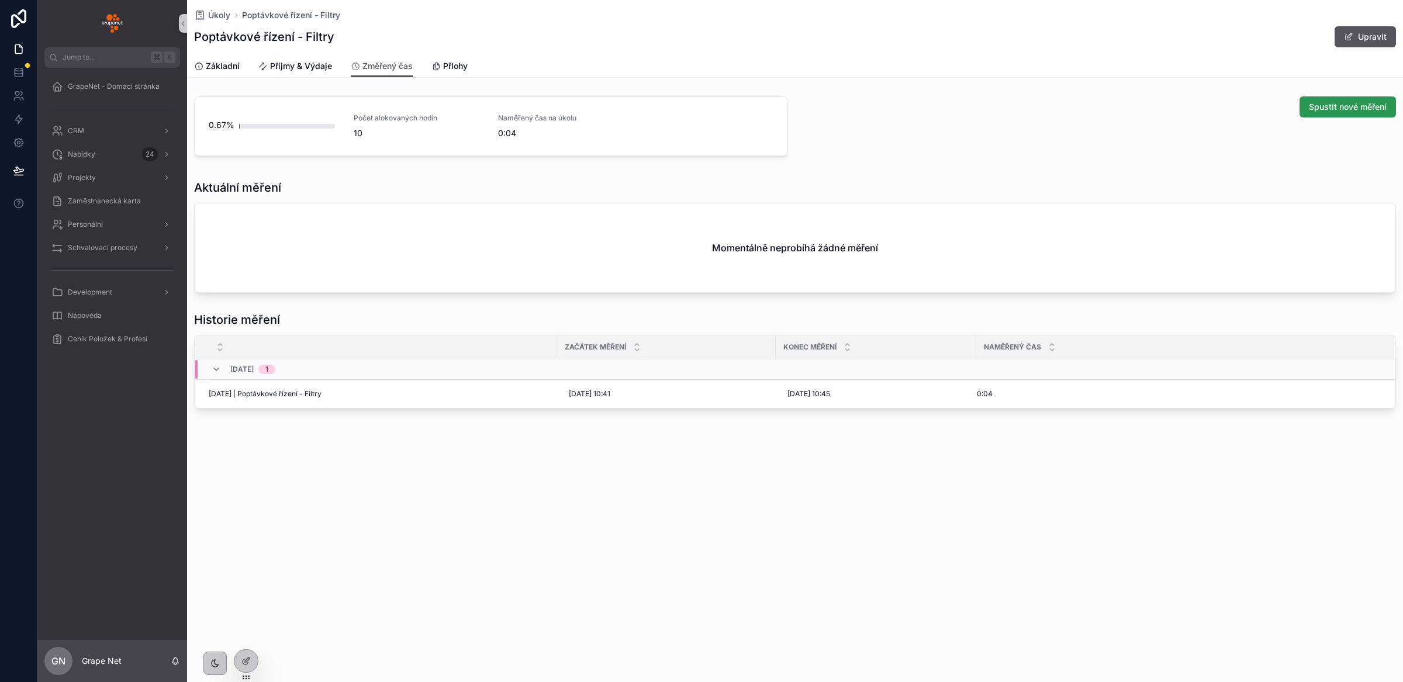
click at [1334, 101] on span "Spustit nové měření" at bounding box center [1348, 107] width 78 height 12
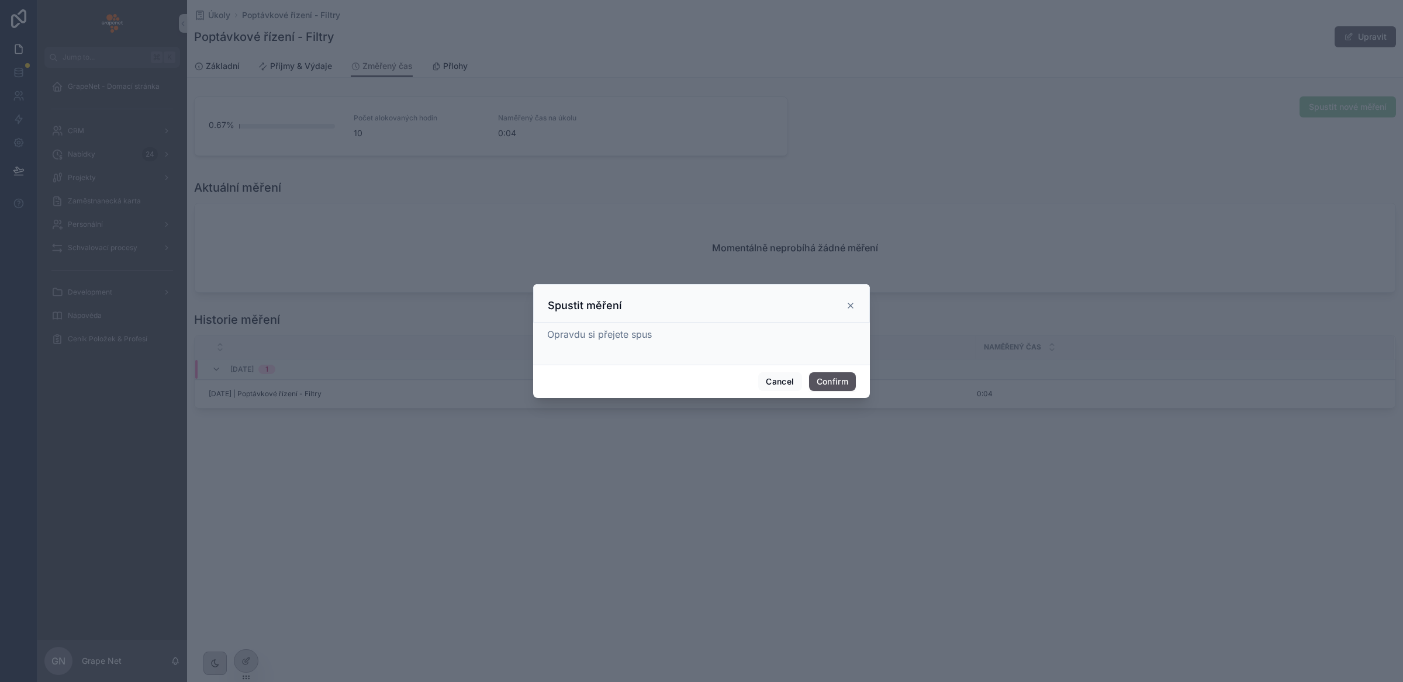
click at [850, 306] on icon at bounding box center [850, 305] width 5 height 5
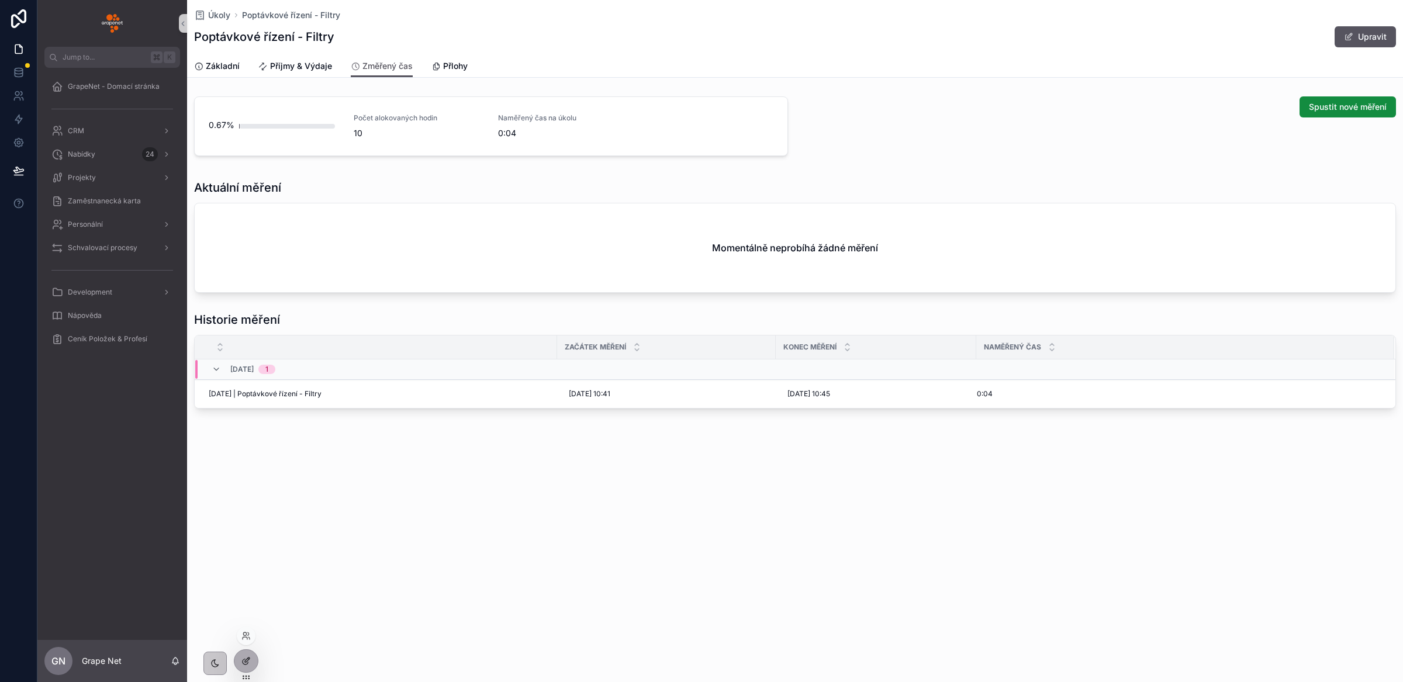
click at [245, 660] on icon at bounding box center [245, 662] width 5 height 5
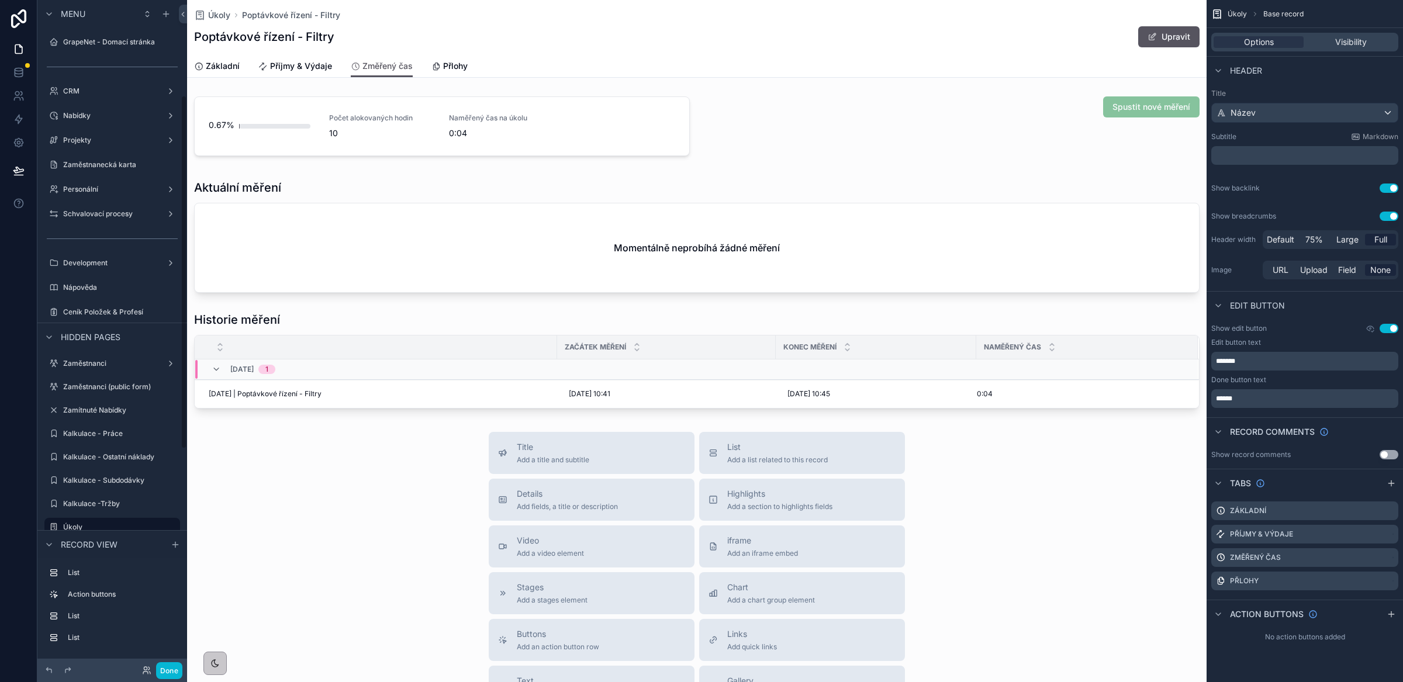
scroll to position [181, 0]
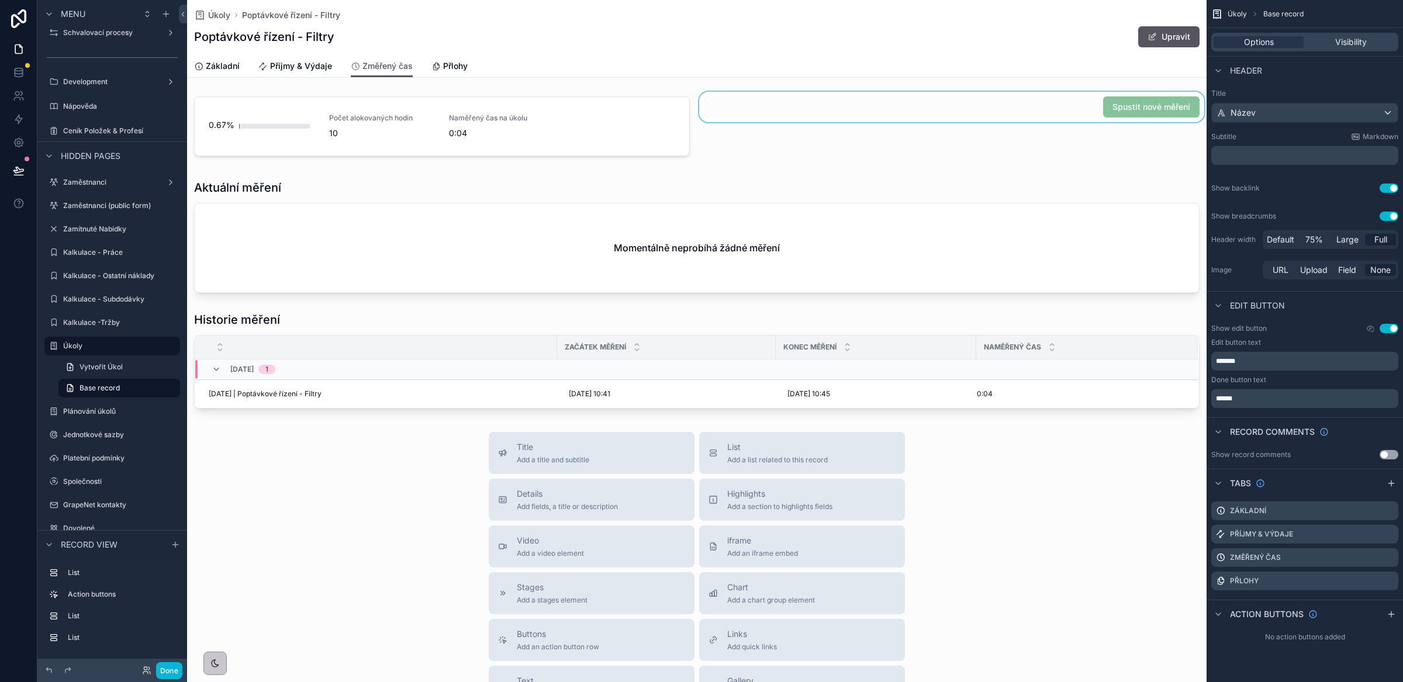
click at [1018, 103] on div "scrollable content" at bounding box center [952, 129] width 510 height 74
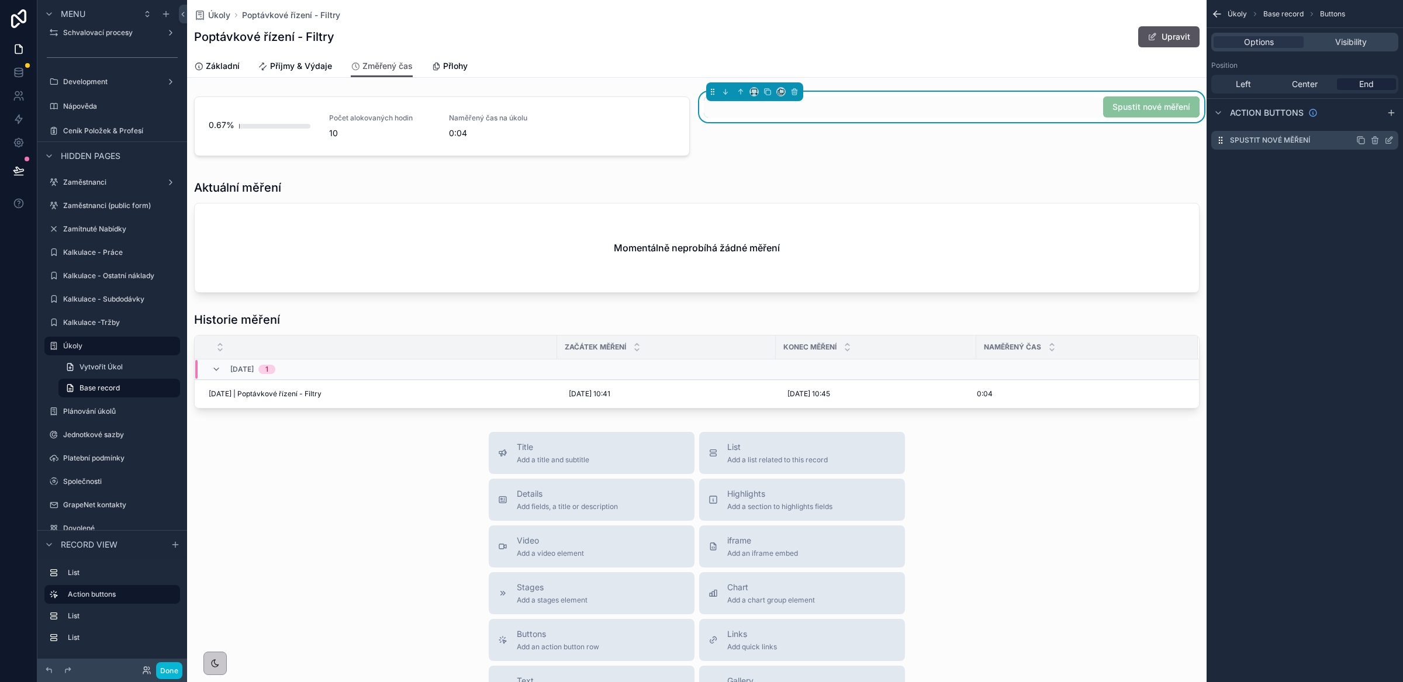
click at [1388, 144] on icon "scrollable content" at bounding box center [1389, 140] width 9 height 9
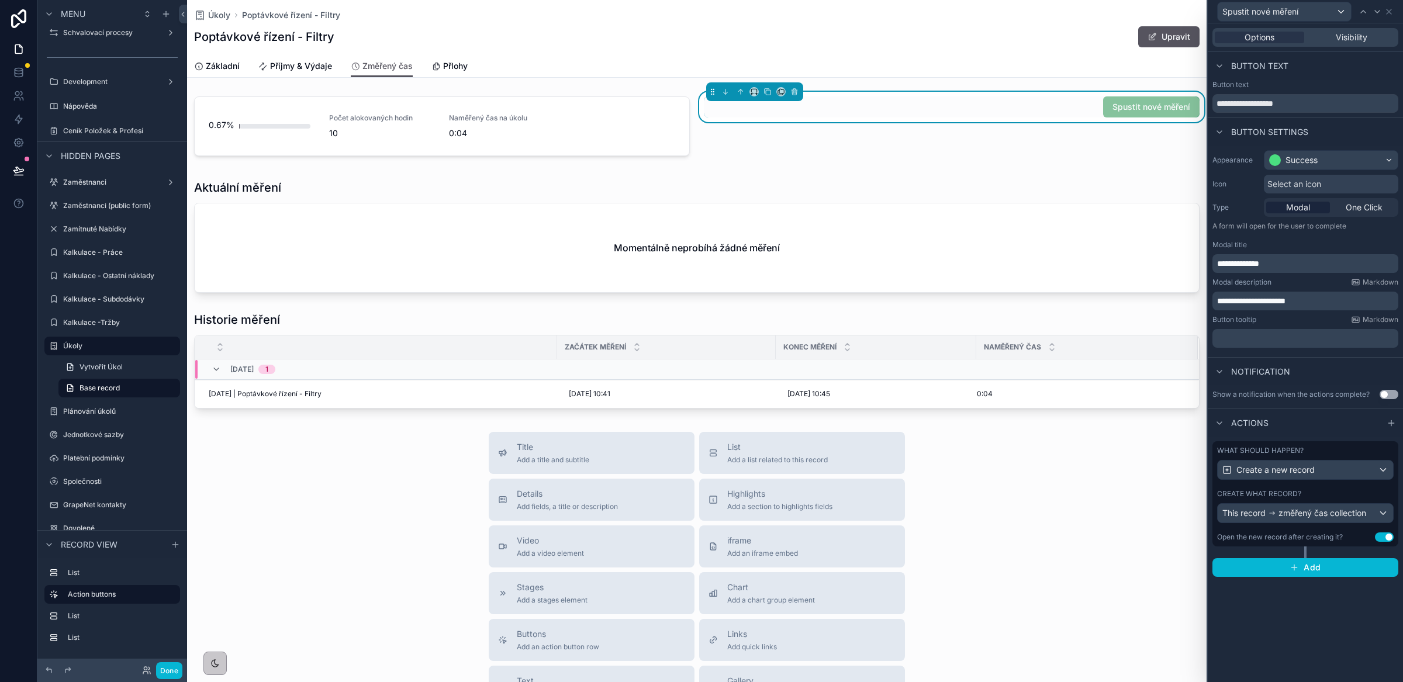
click at [1326, 303] on p "**********" at bounding box center [1306, 301] width 179 height 12
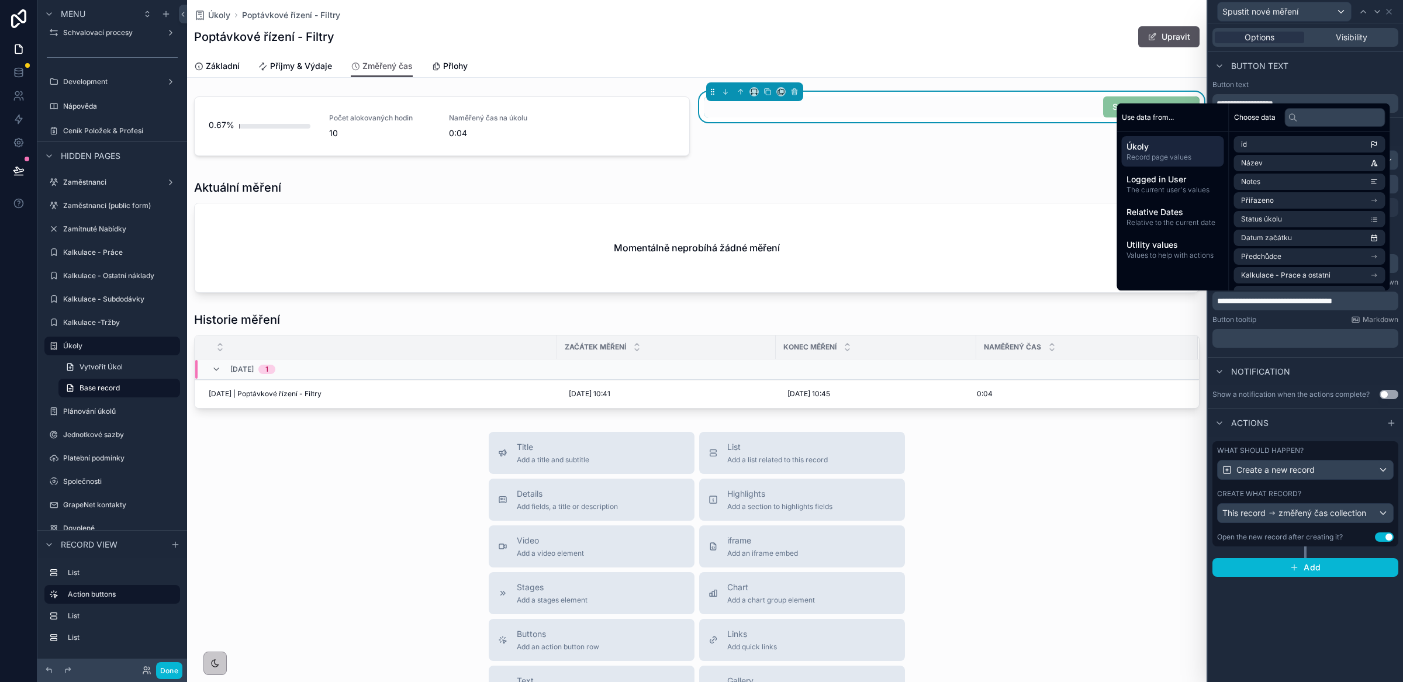
click at [1319, 320] on div "Button tooltip Markdown" at bounding box center [1306, 319] width 186 height 9
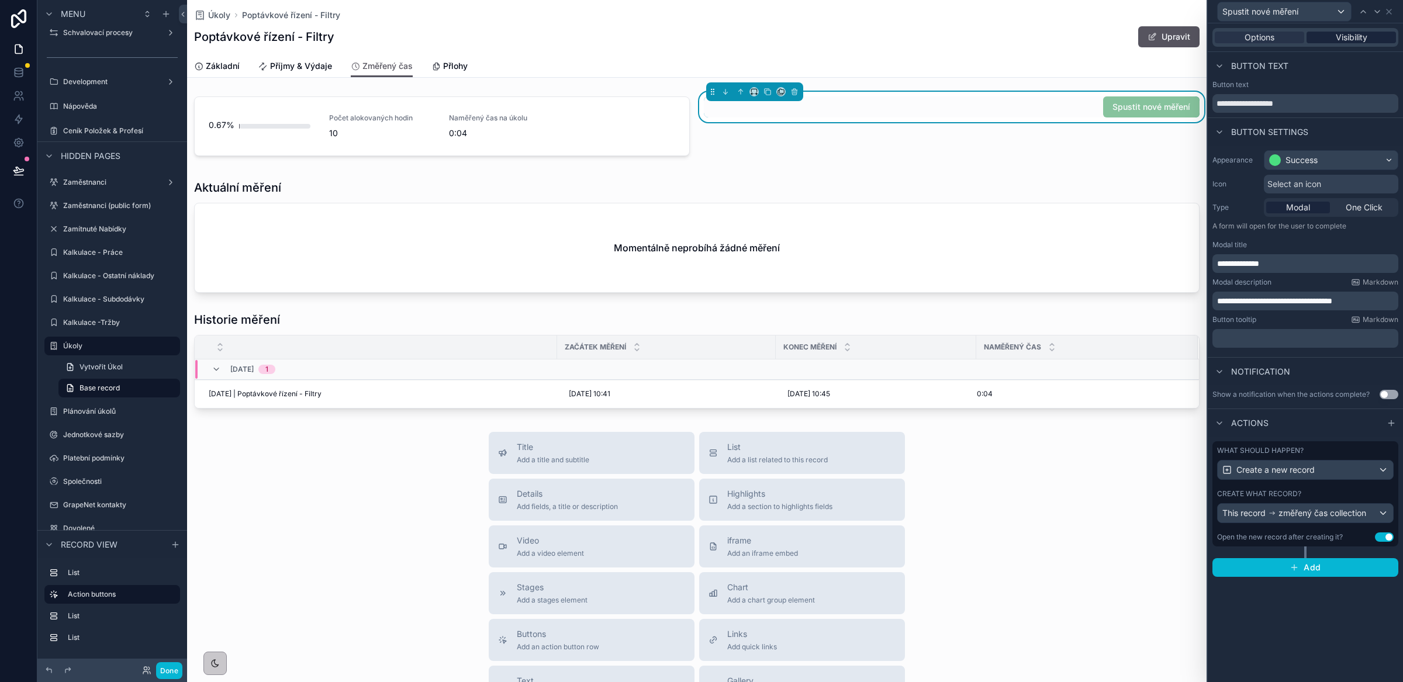
click at [1358, 35] on span "Visibility" at bounding box center [1352, 38] width 32 height 12
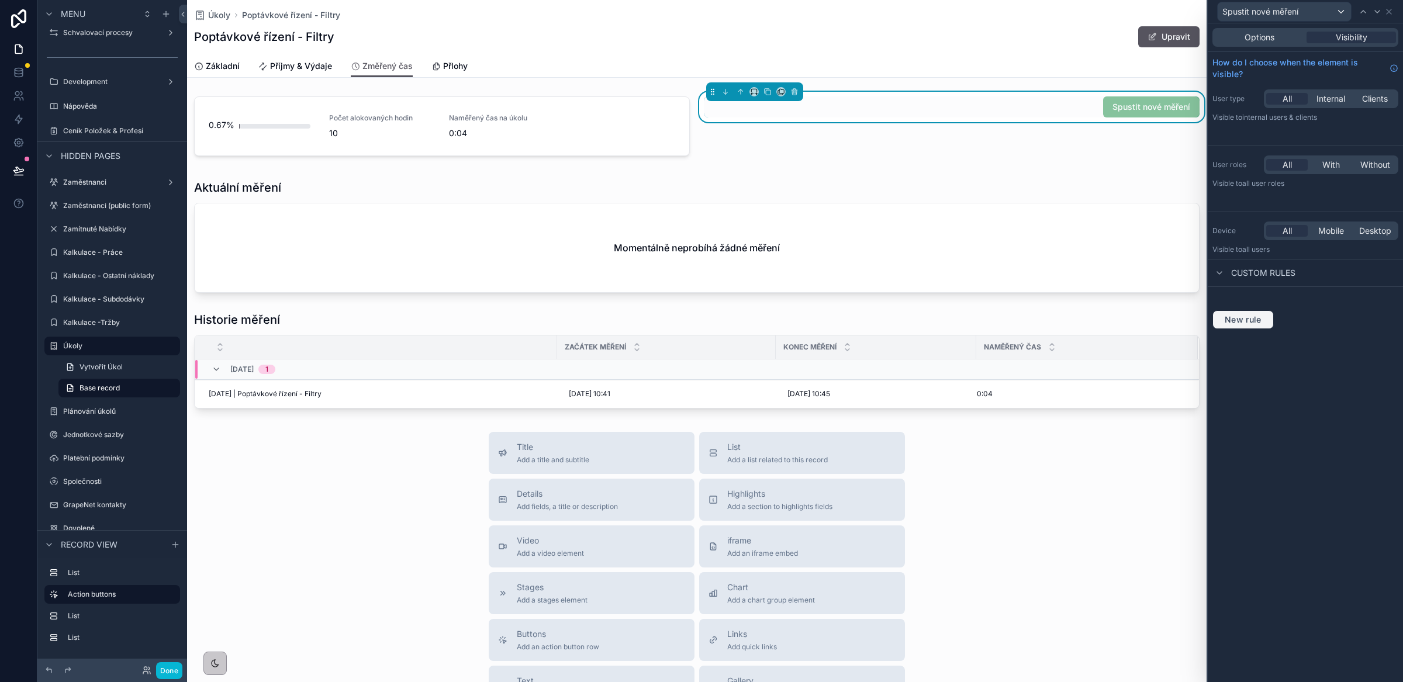
click at [1257, 324] on span "New rule" at bounding box center [1243, 320] width 46 height 11
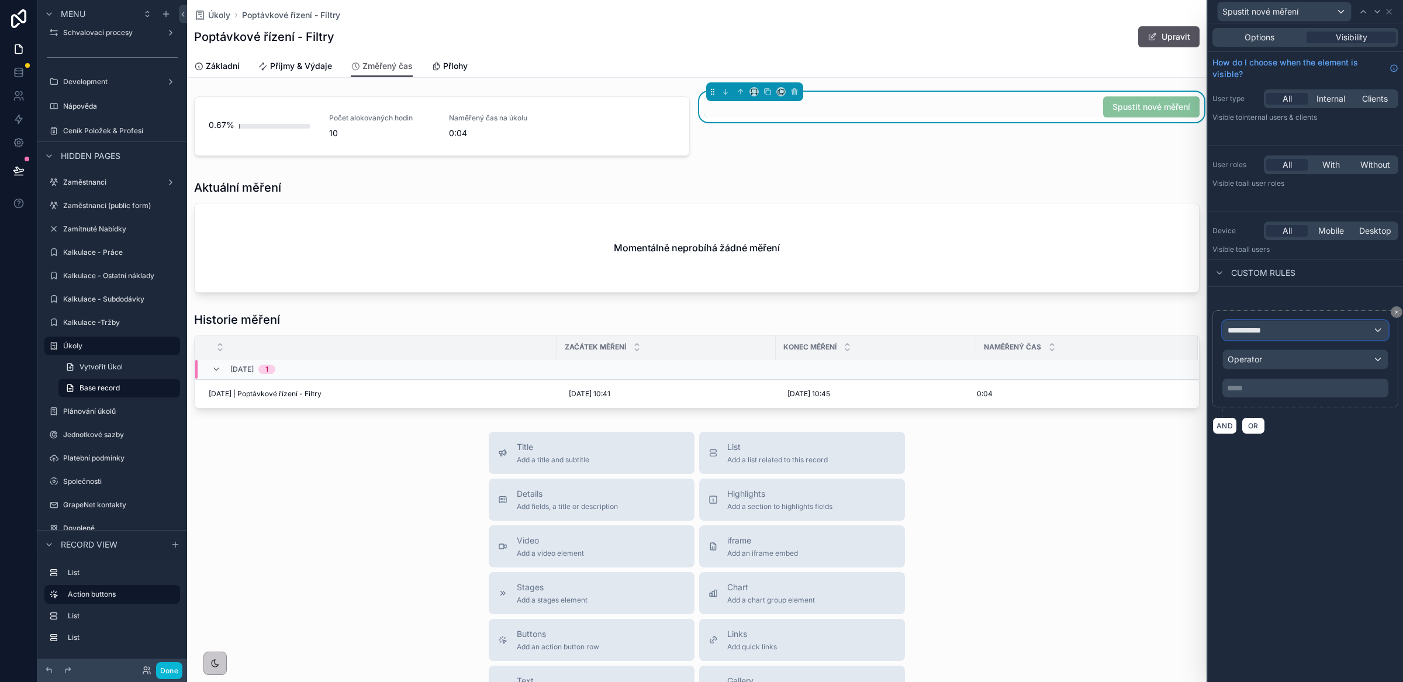
click at [1275, 336] on div "**********" at bounding box center [1305, 330] width 165 height 19
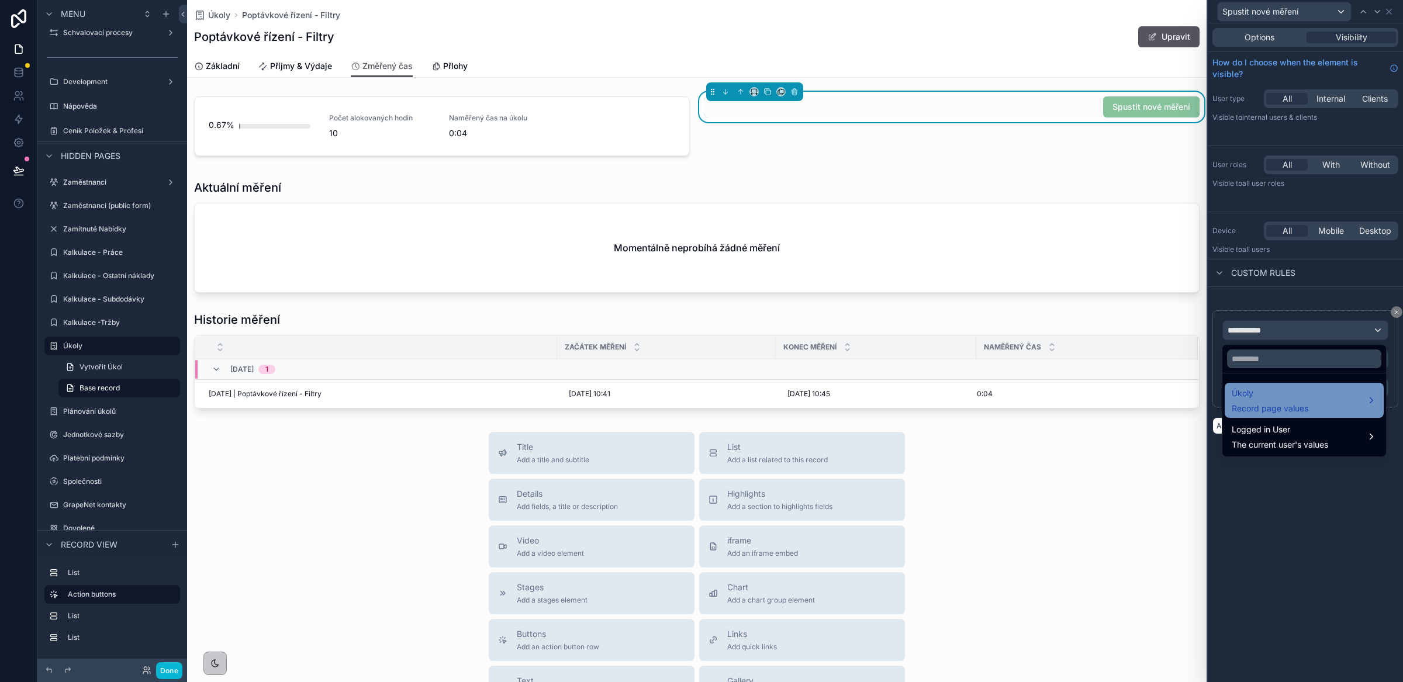
click at [1293, 406] on span "Record page values" at bounding box center [1270, 409] width 77 height 12
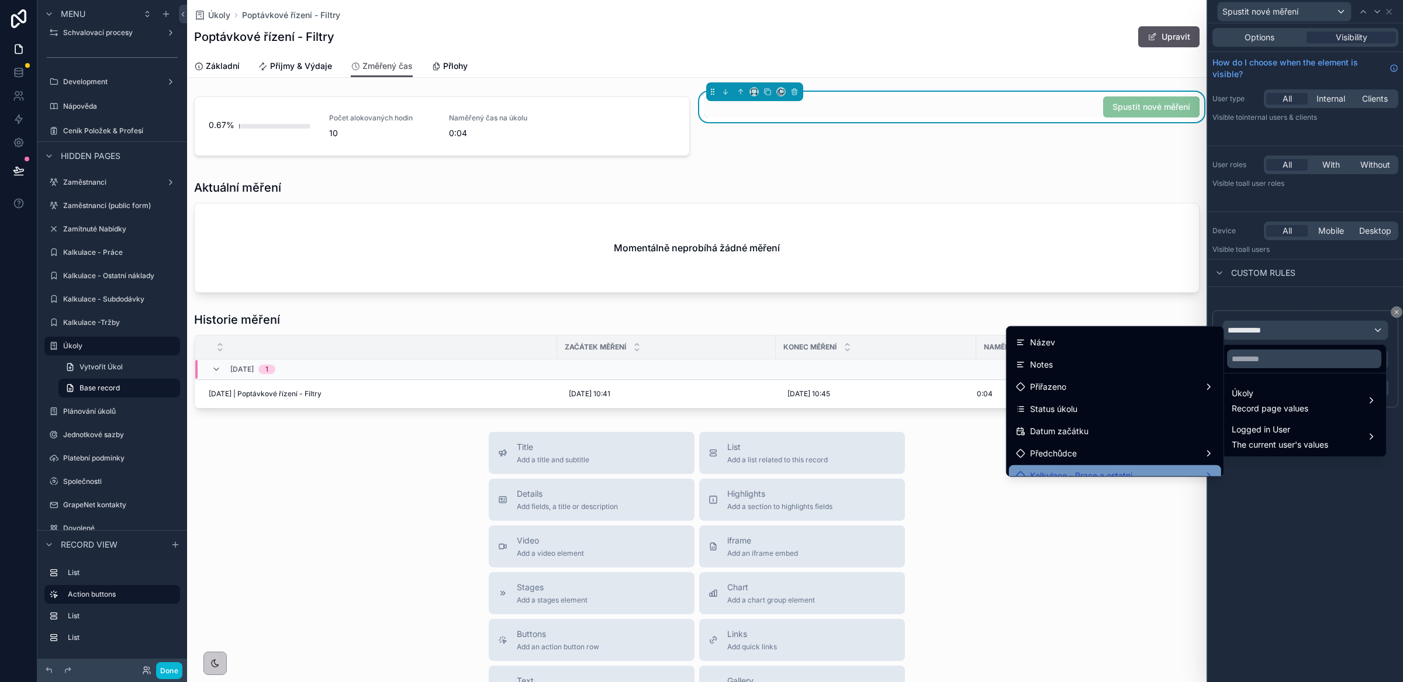
scroll to position [22, 0]
click at [1292, 520] on div at bounding box center [1305, 341] width 195 height 682
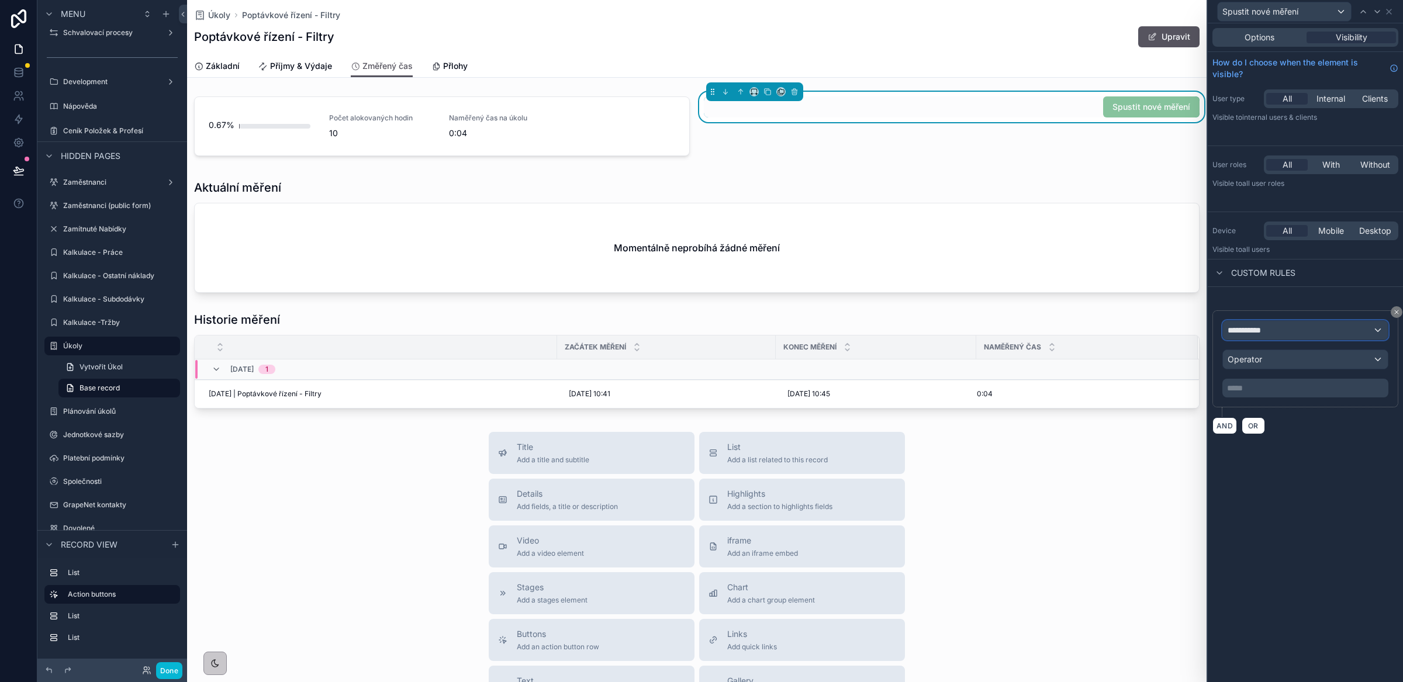
click at [1282, 336] on div "**********" at bounding box center [1305, 330] width 165 height 19
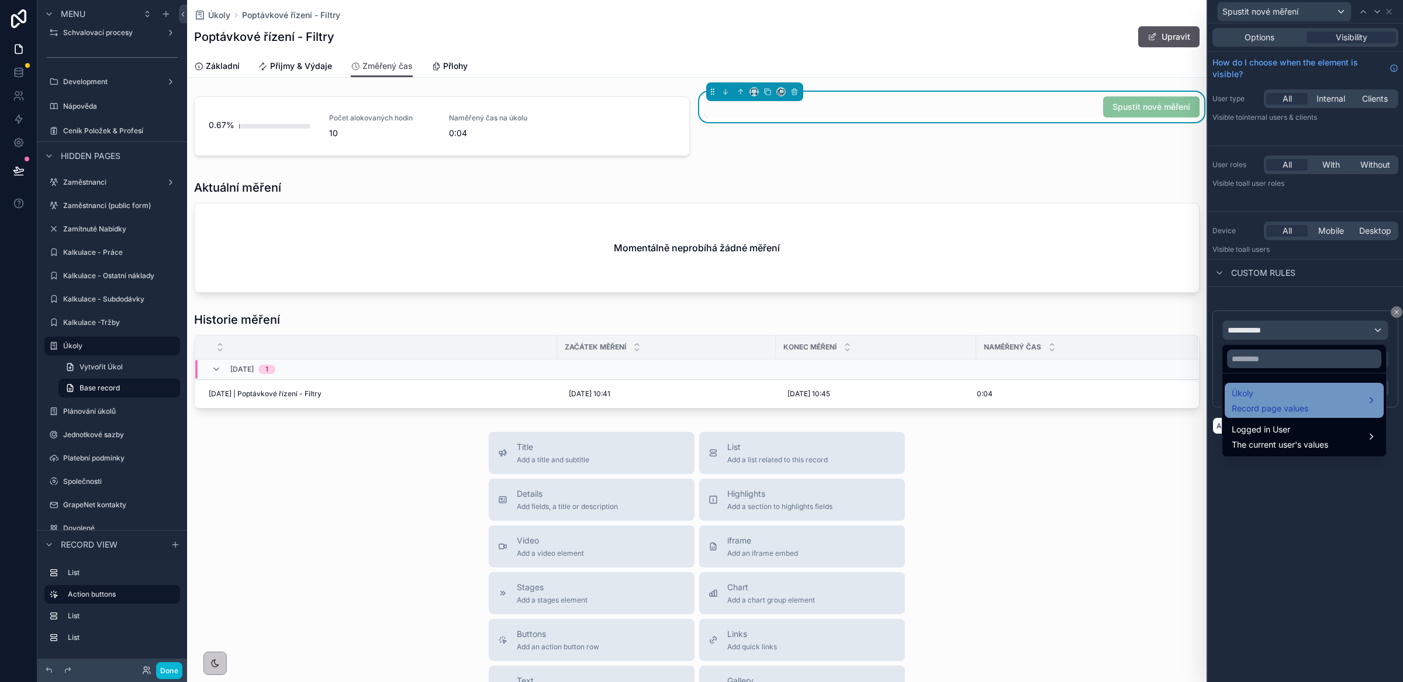
click at [1273, 401] on div "Úkoly Record page values" at bounding box center [1270, 400] width 77 height 28
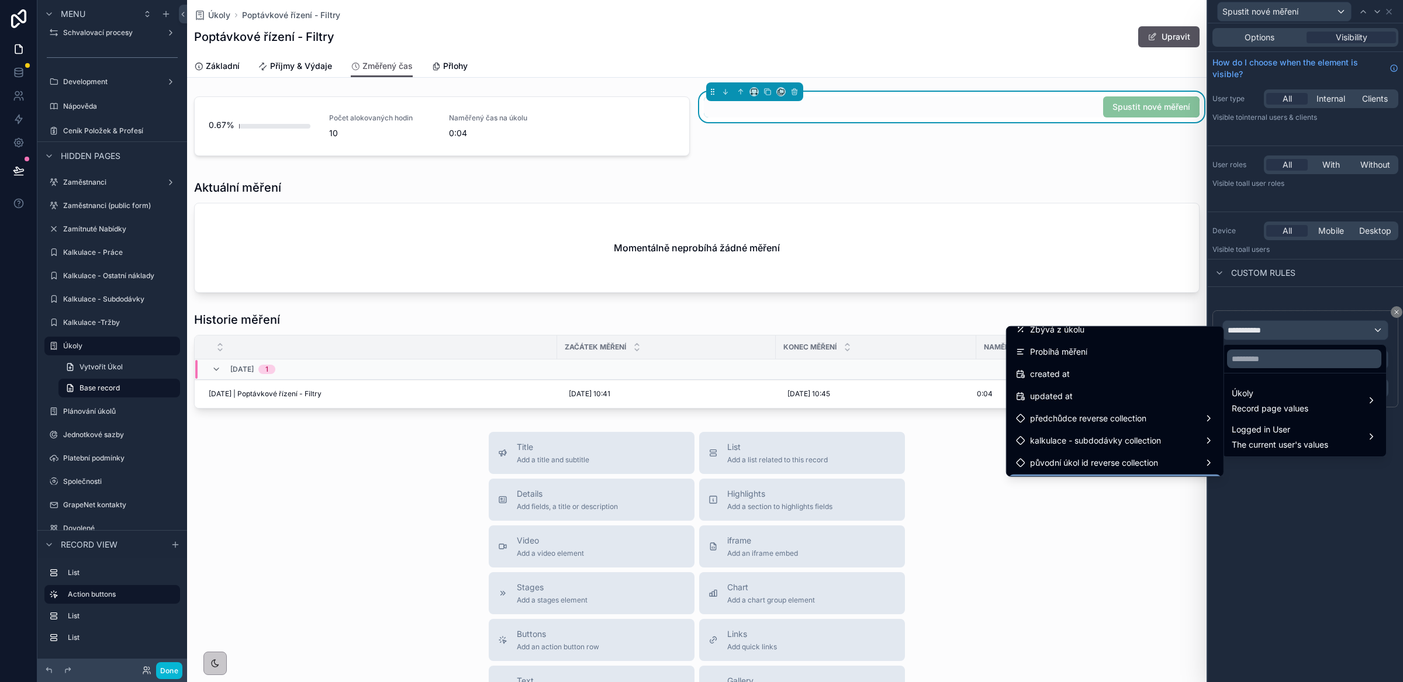
scroll to position [1532, 0]
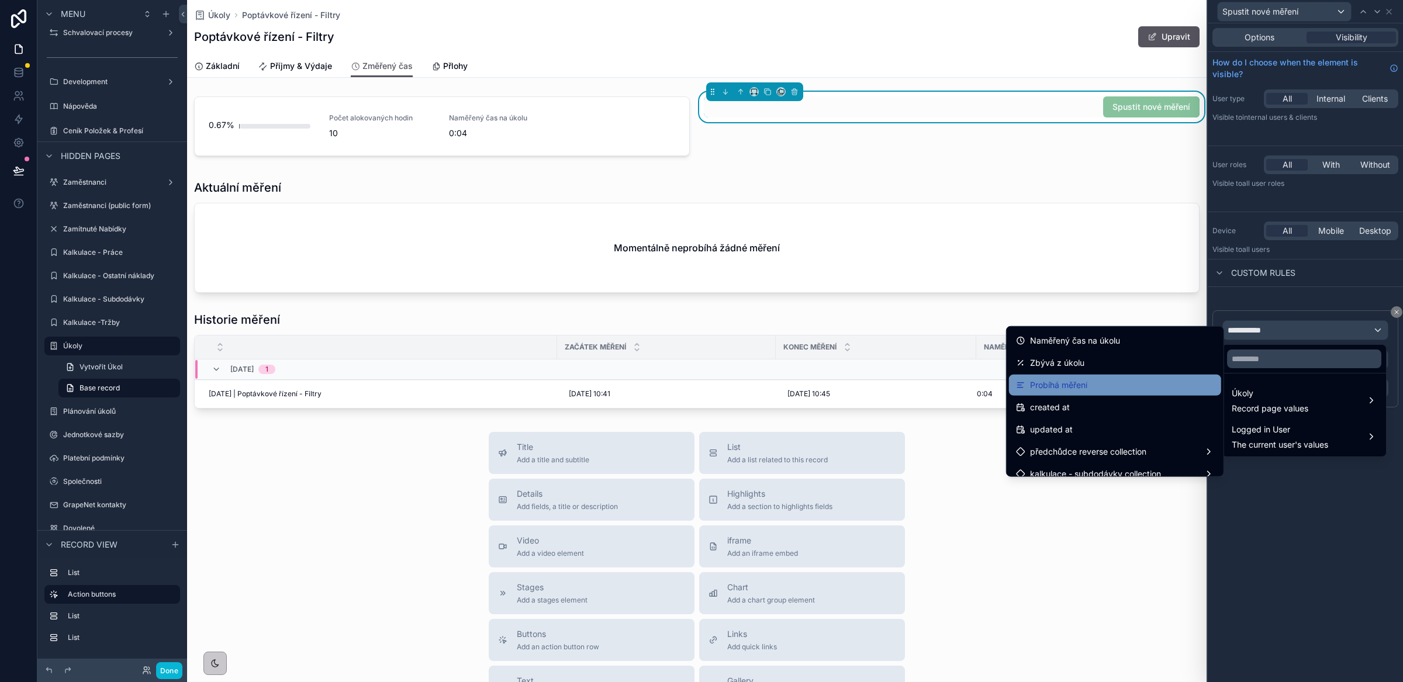
click at [1086, 392] on div "Probíhá měření" at bounding box center [1115, 385] width 212 height 21
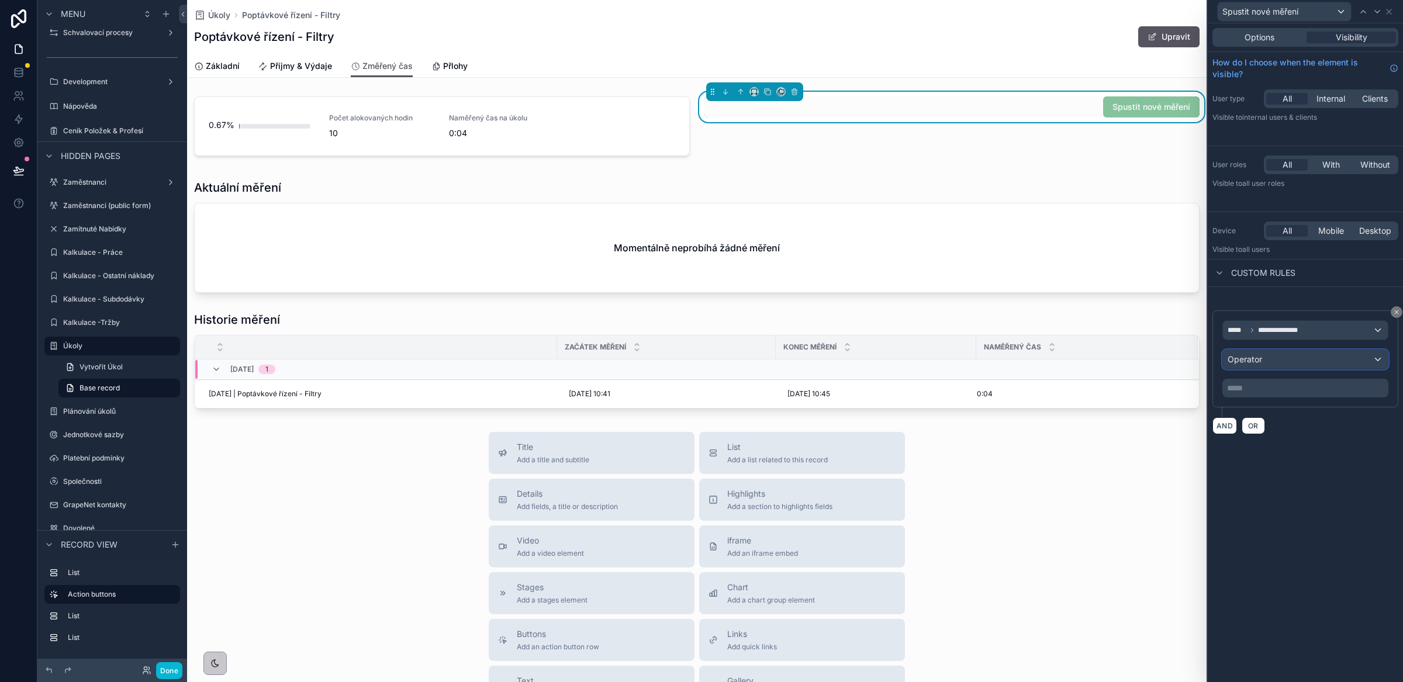
click at [1264, 359] on div "Operator" at bounding box center [1305, 359] width 165 height 19
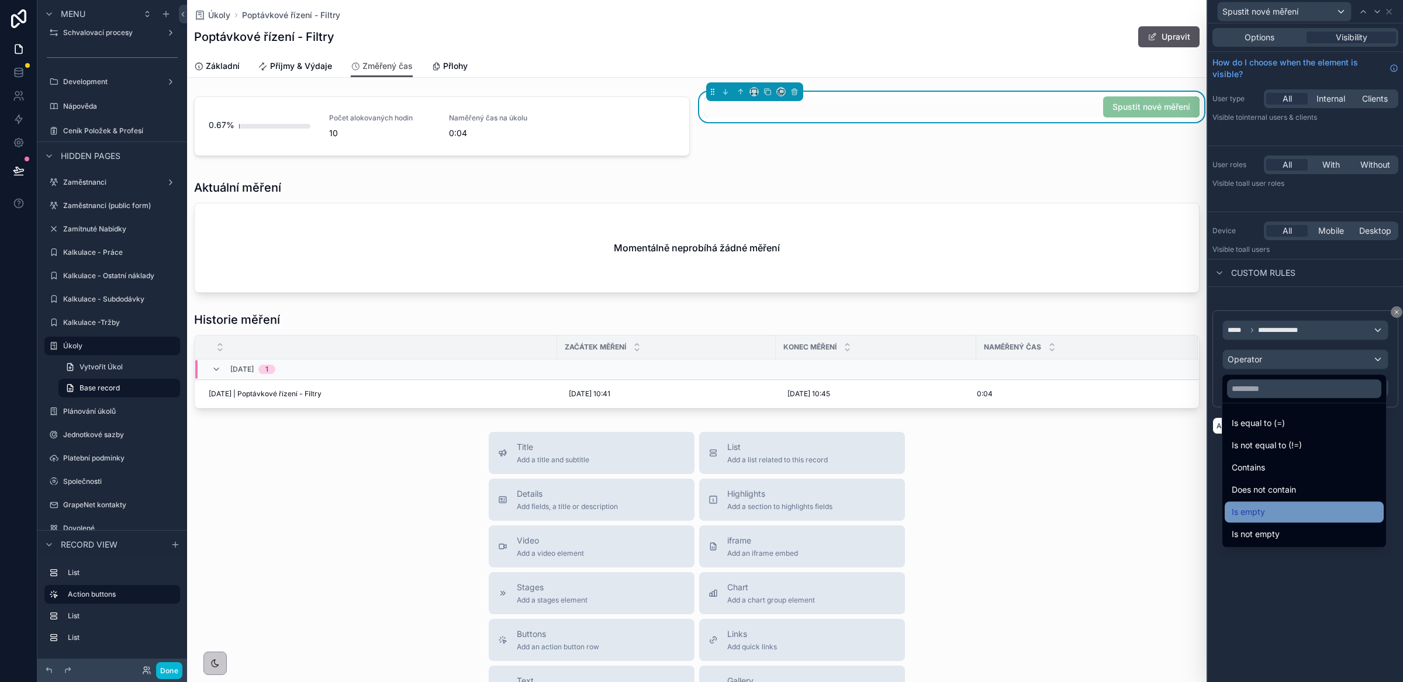
click at [1273, 505] on div "Is empty" at bounding box center [1304, 512] width 145 height 14
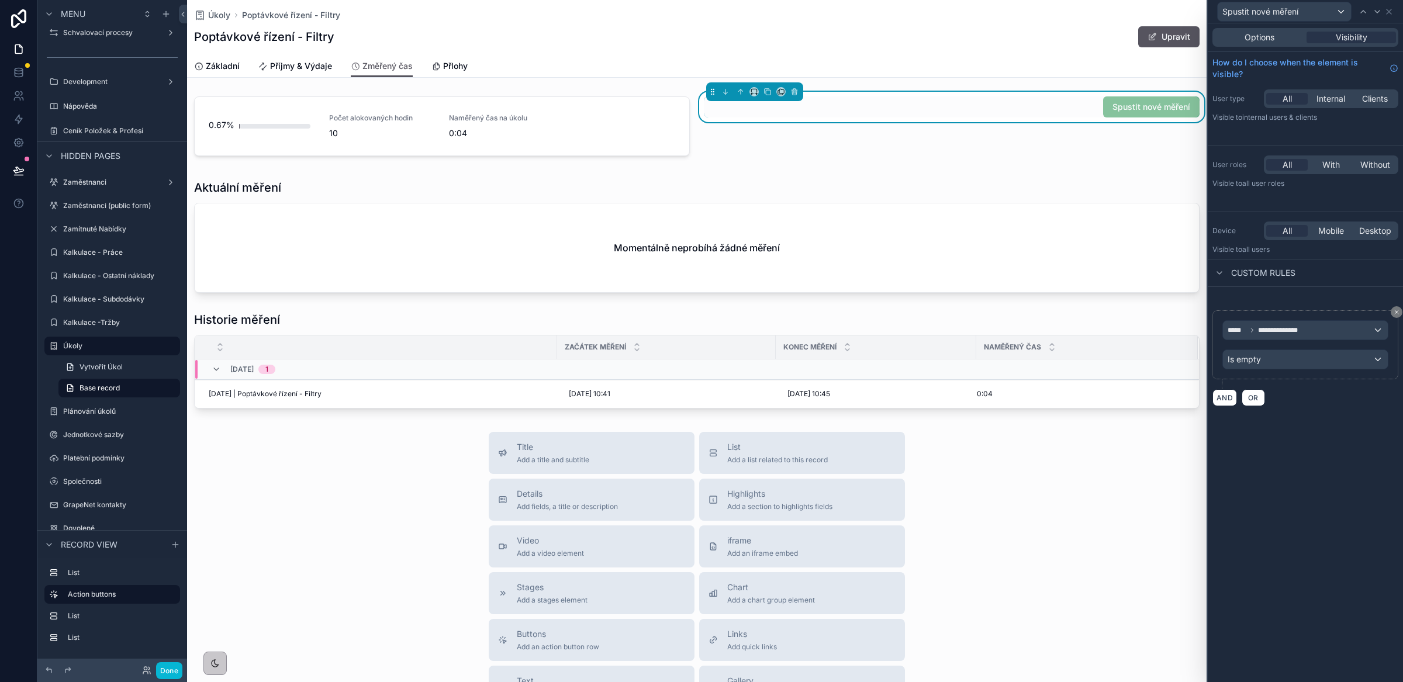
click at [1309, 479] on div "**********" at bounding box center [1305, 352] width 195 height 659
click at [174, 672] on button "Done" at bounding box center [169, 670] width 26 height 17
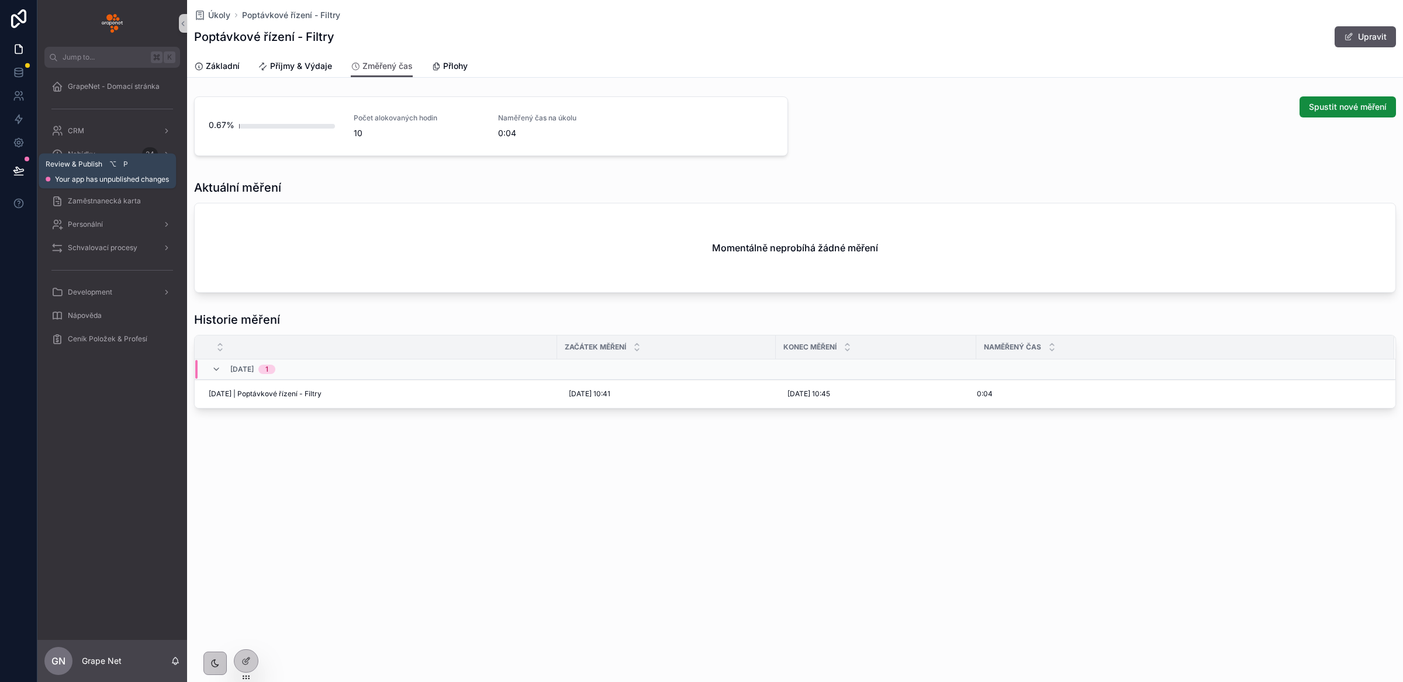
click at [25, 170] on button at bounding box center [19, 170] width 26 height 33
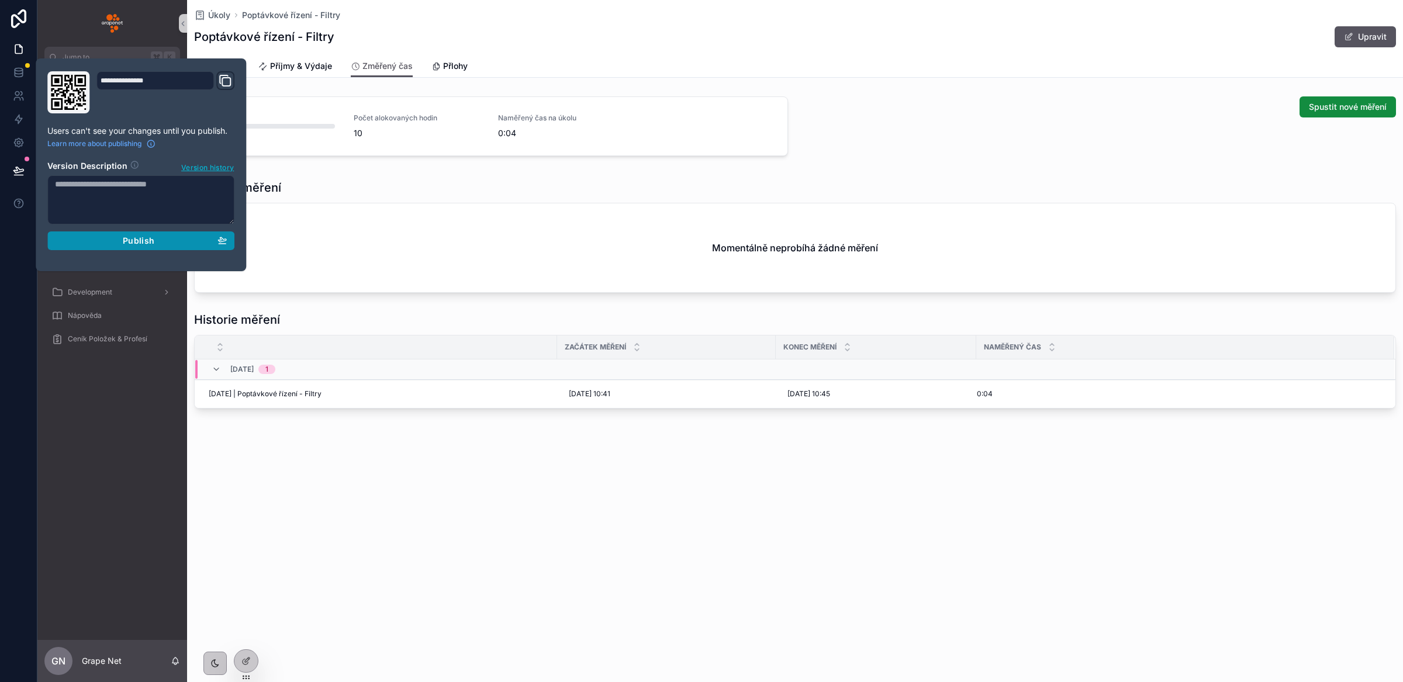
click at [167, 248] on button "Publish" at bounding box center [140, 241] width 187 height 19
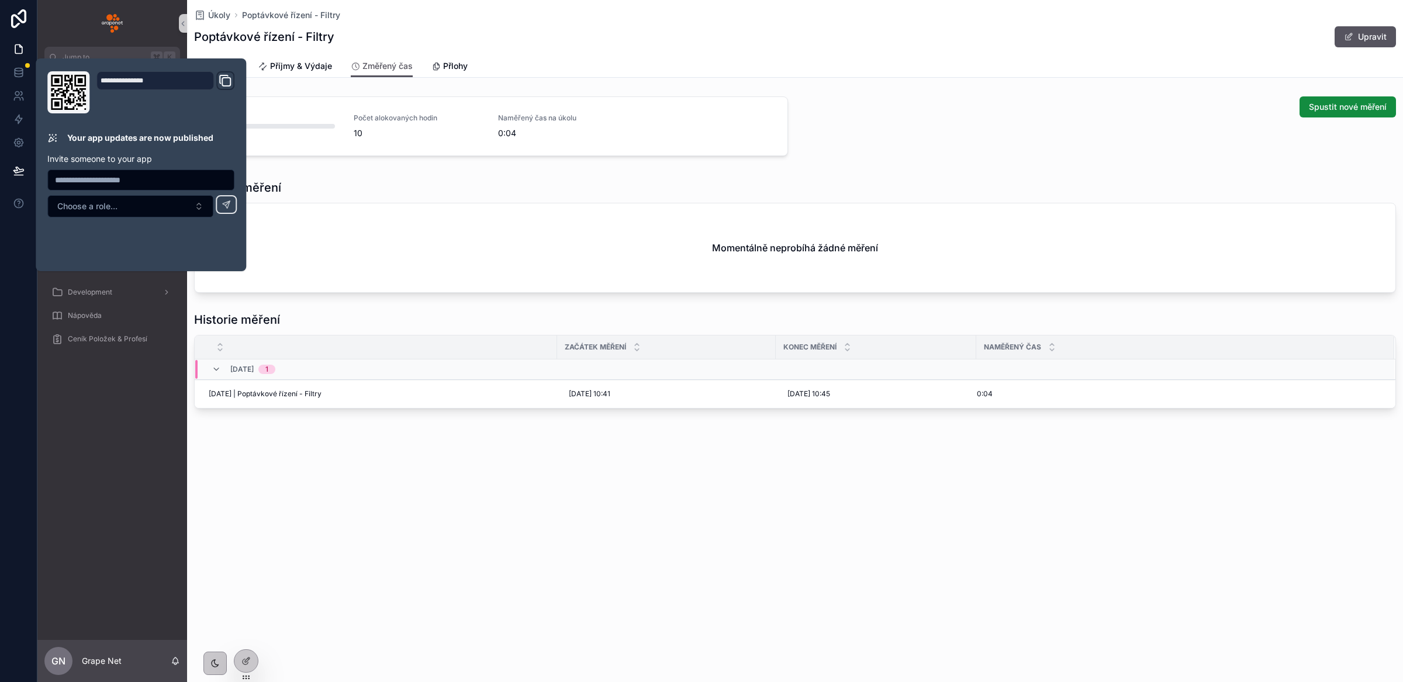
click at [581, 538] on div "Úkoly Poptávkové řízení - Filtry Poptávkové řízení - Filtry Upravit Změřený čas…" at bounding box center [795, 341] width 1216 height 682
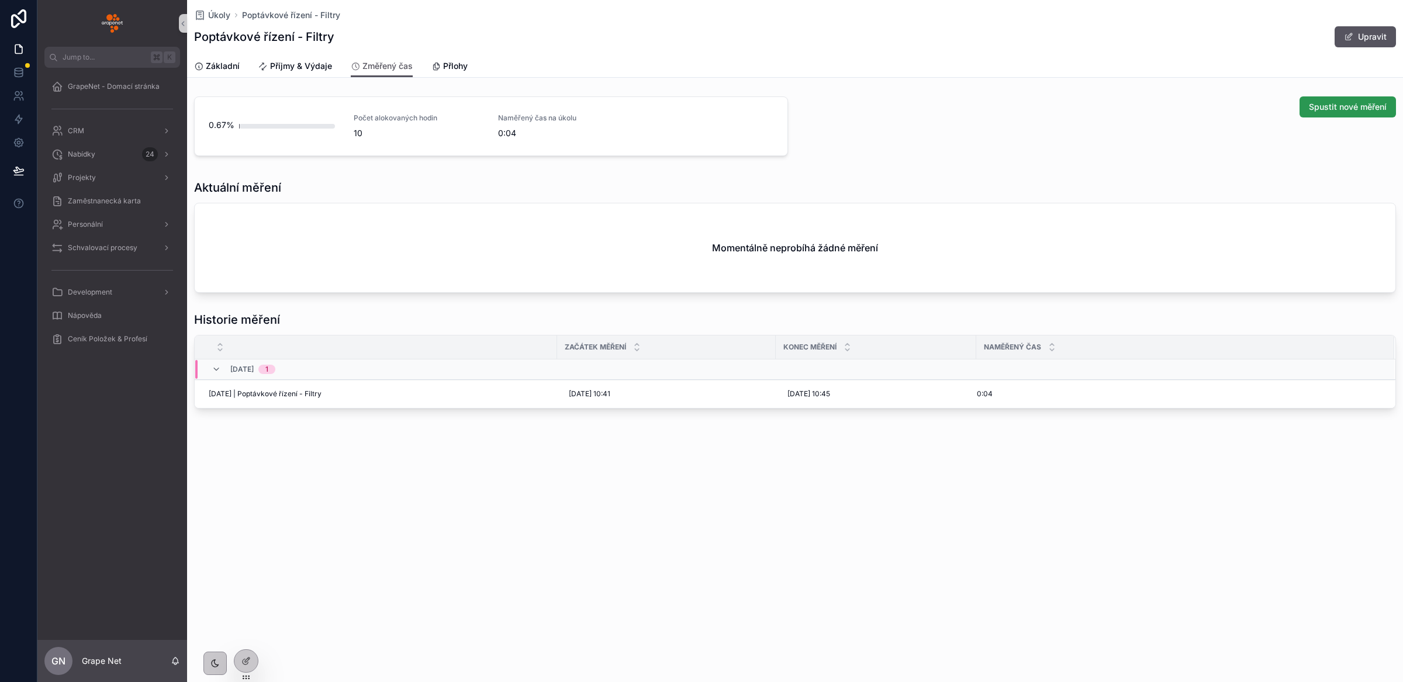
click at [1331, 108] on span "Spustit nové měření" at bounding box center [1348, 107] width 78 height 12
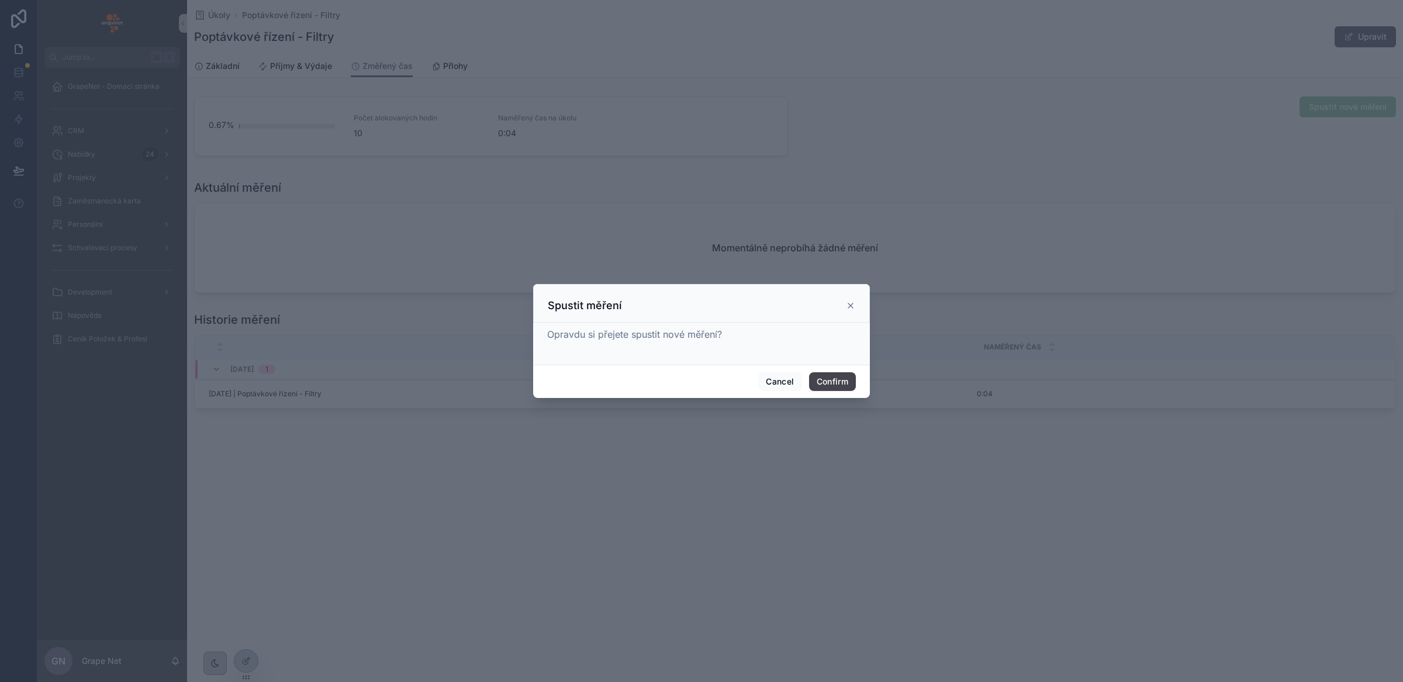
click at [823, 380] on button "Confirm" at bounding box center [832, 381] width 47 height 19
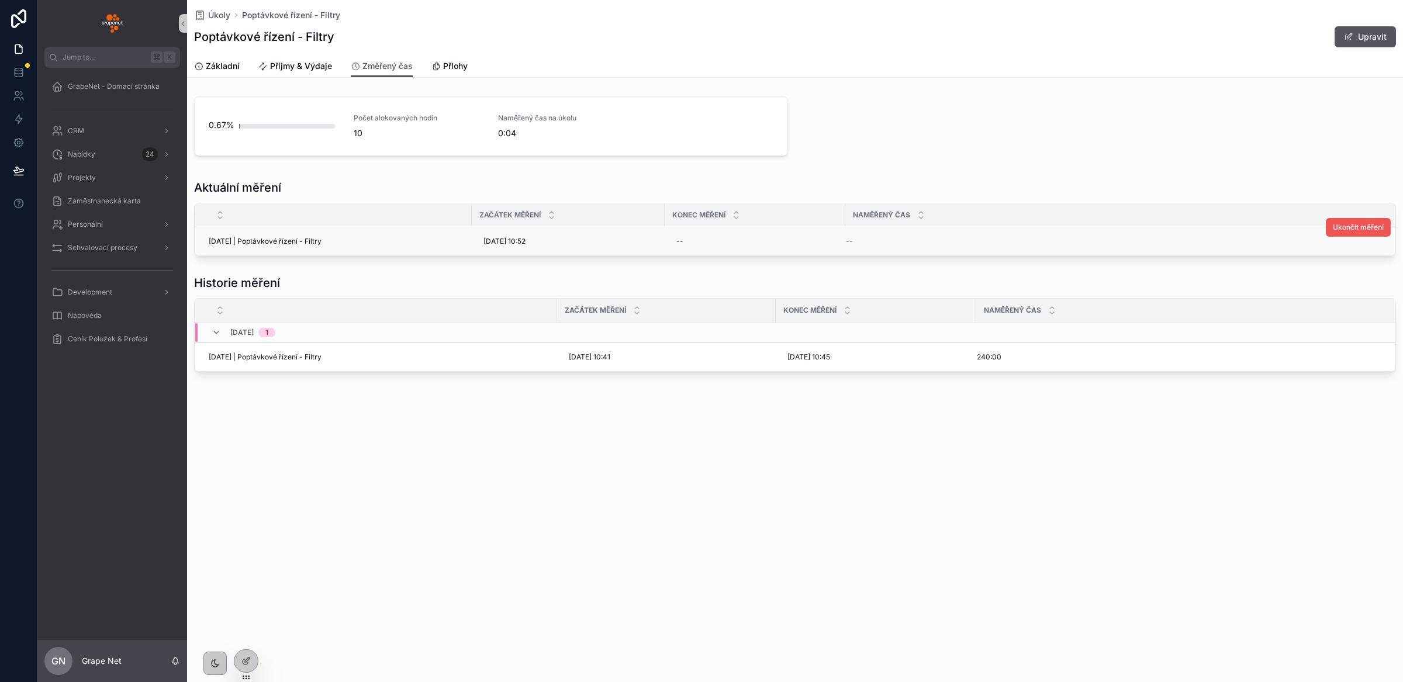
click at [1342, 227] on span "Ukončit měření" at bounding box center [1358, 227] width 51 height 9
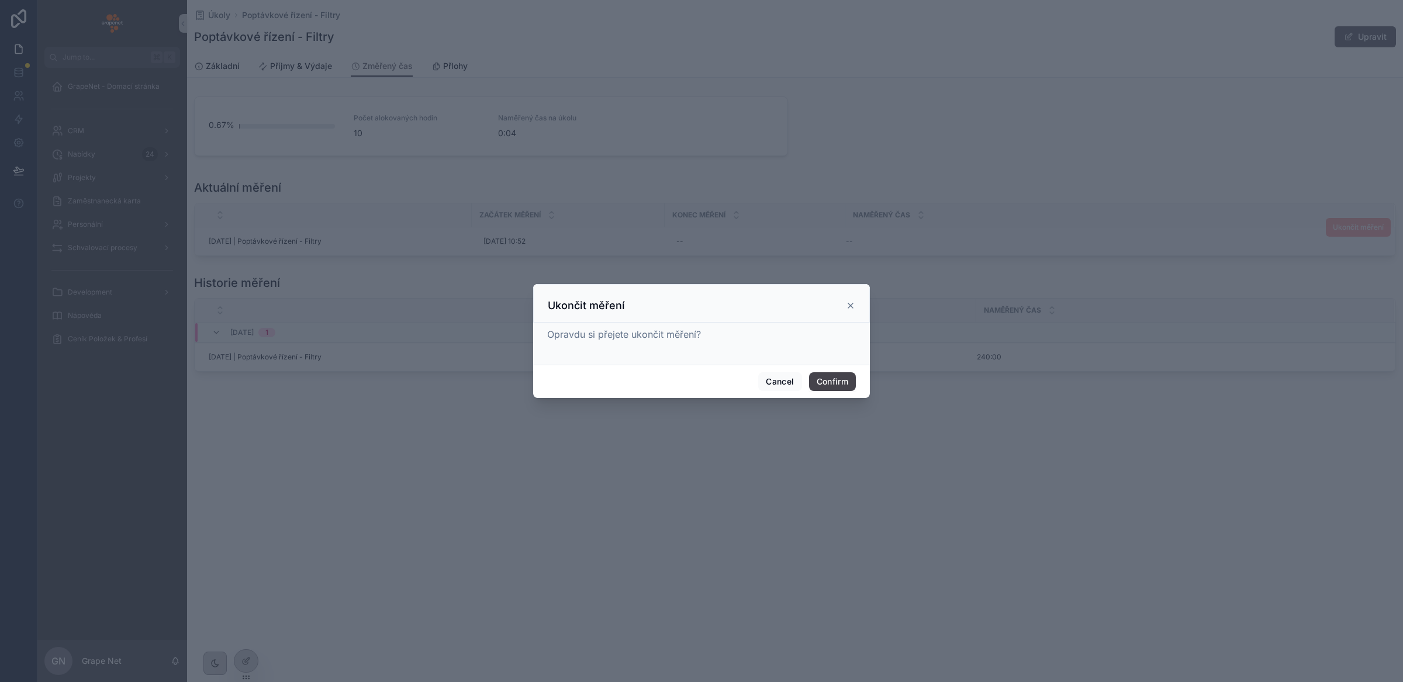
click at [838, 379] on button "Confirm" at bounding box center [832, 381] width 47 height 19
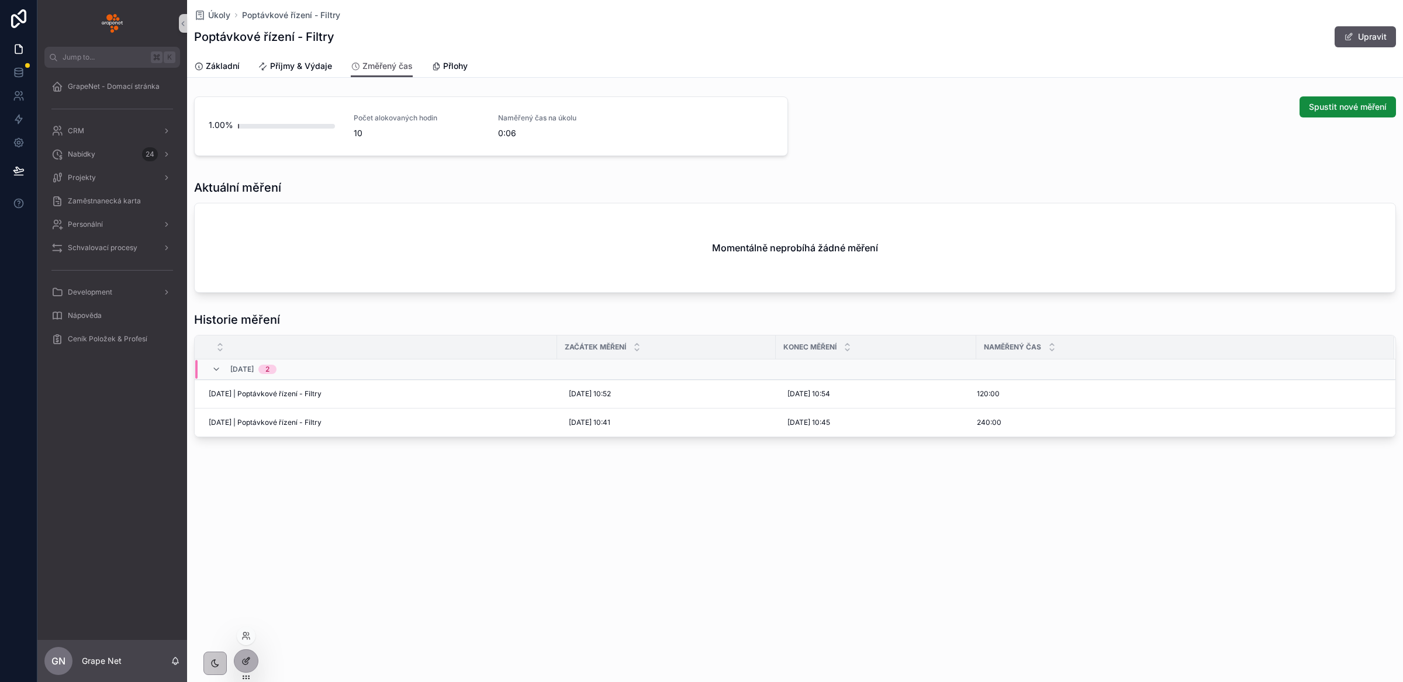
click at [248, 665] on icon at bounding box center [245, 661] width 9 height 9
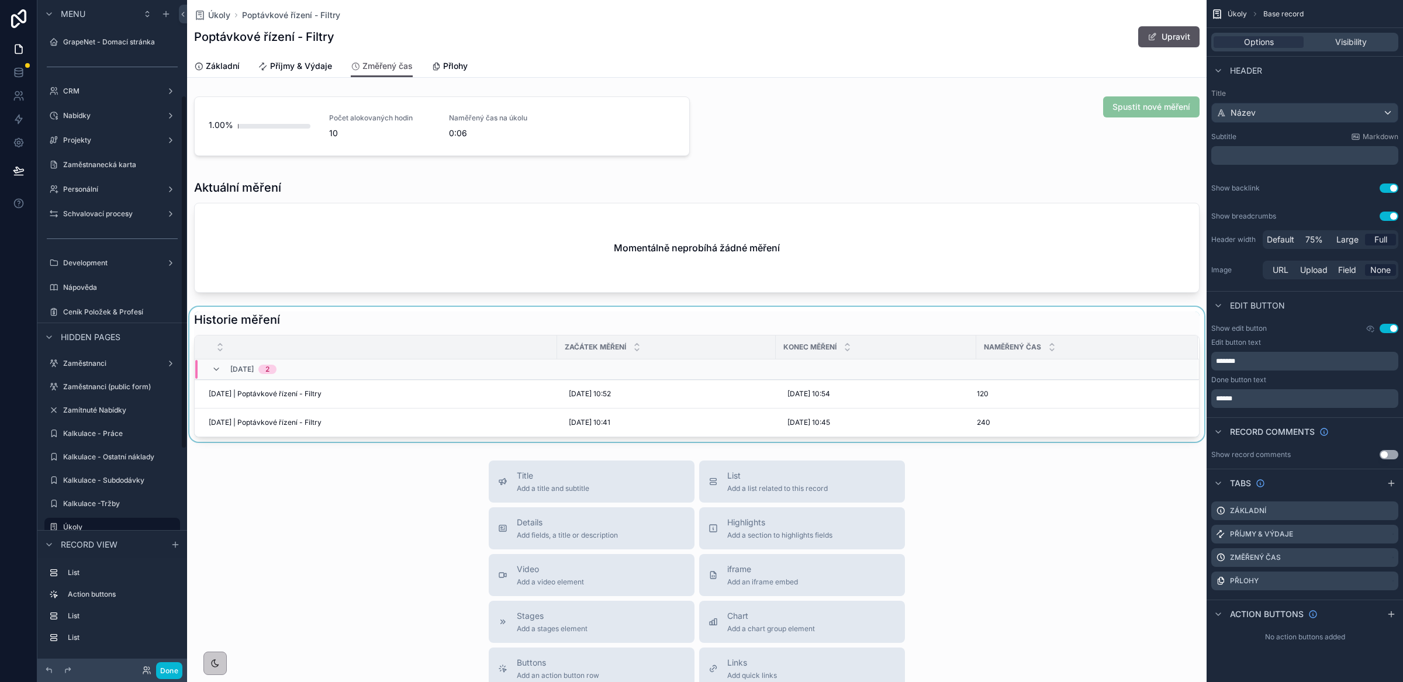
scroll to position [181, 0]
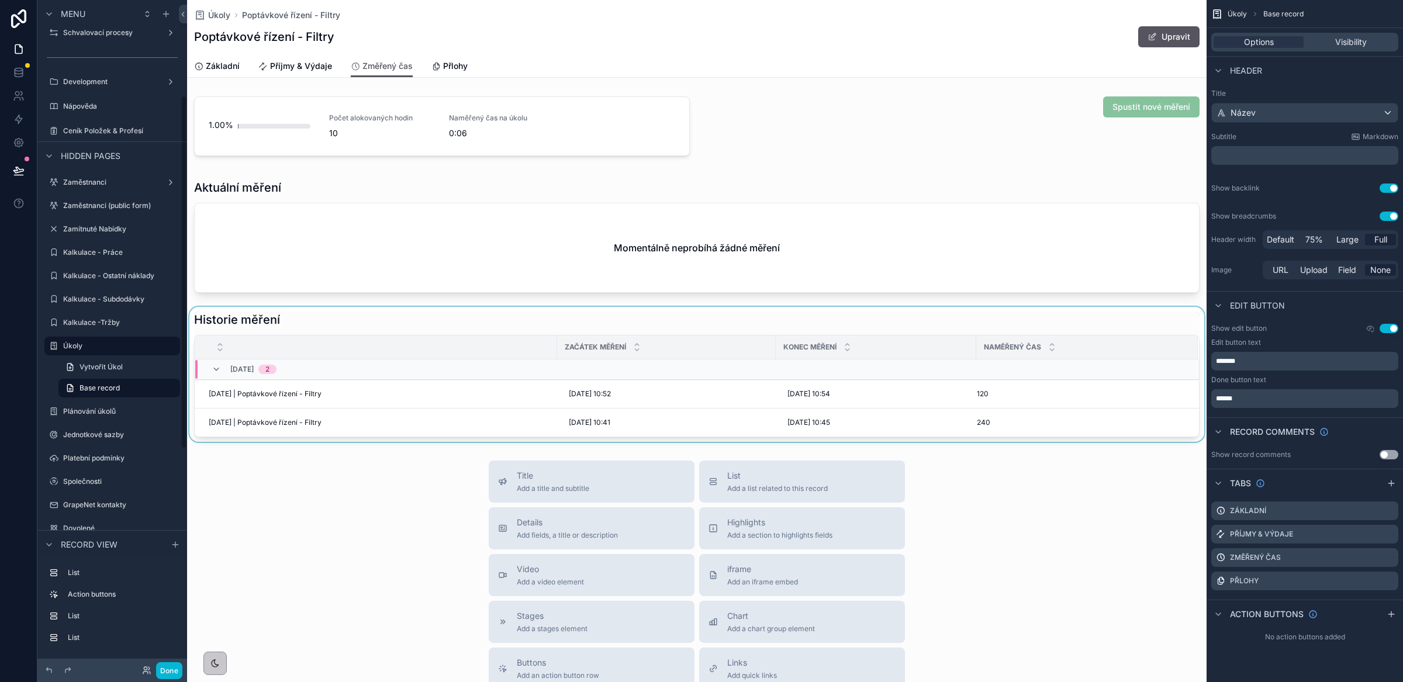
click at [834, 327] on div "scrollable content" at bounding box center [697, 374] width 1020 height 135
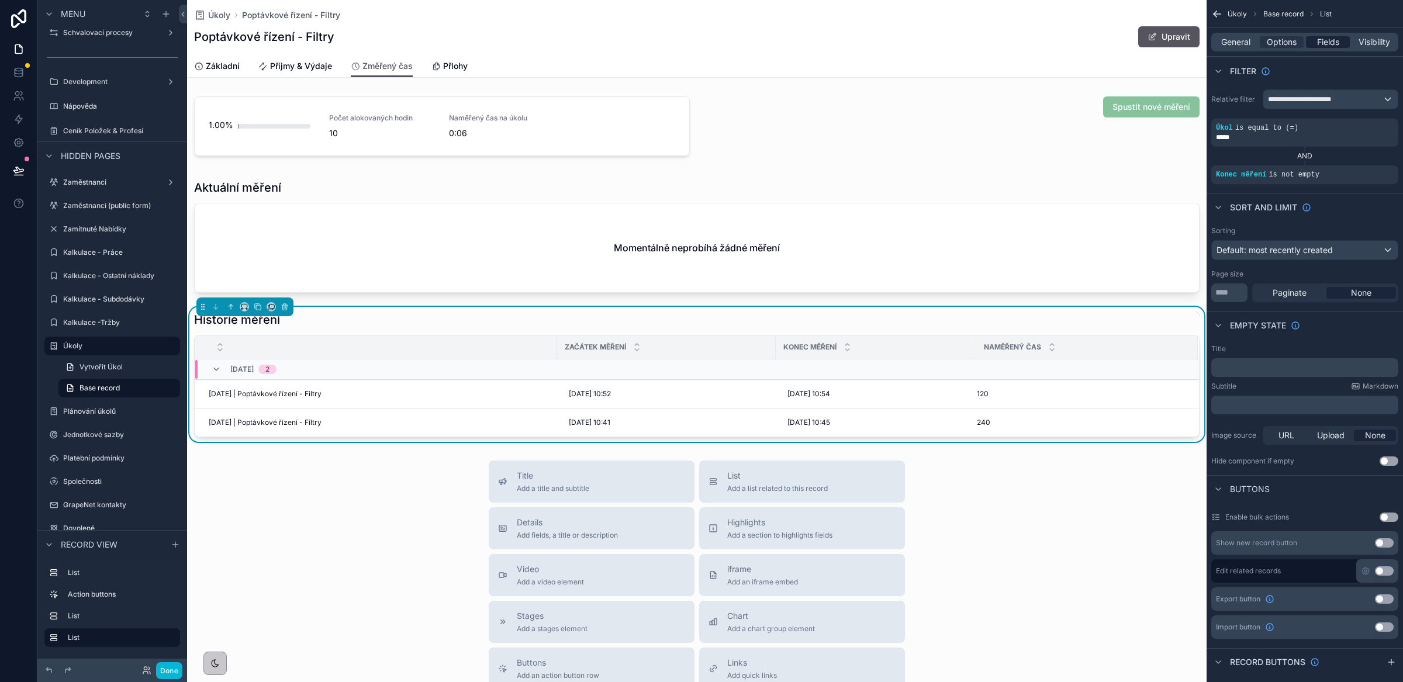
click at [1339, 44] on span "Fields" at bounding box center [1328, 42] width 22 height 12
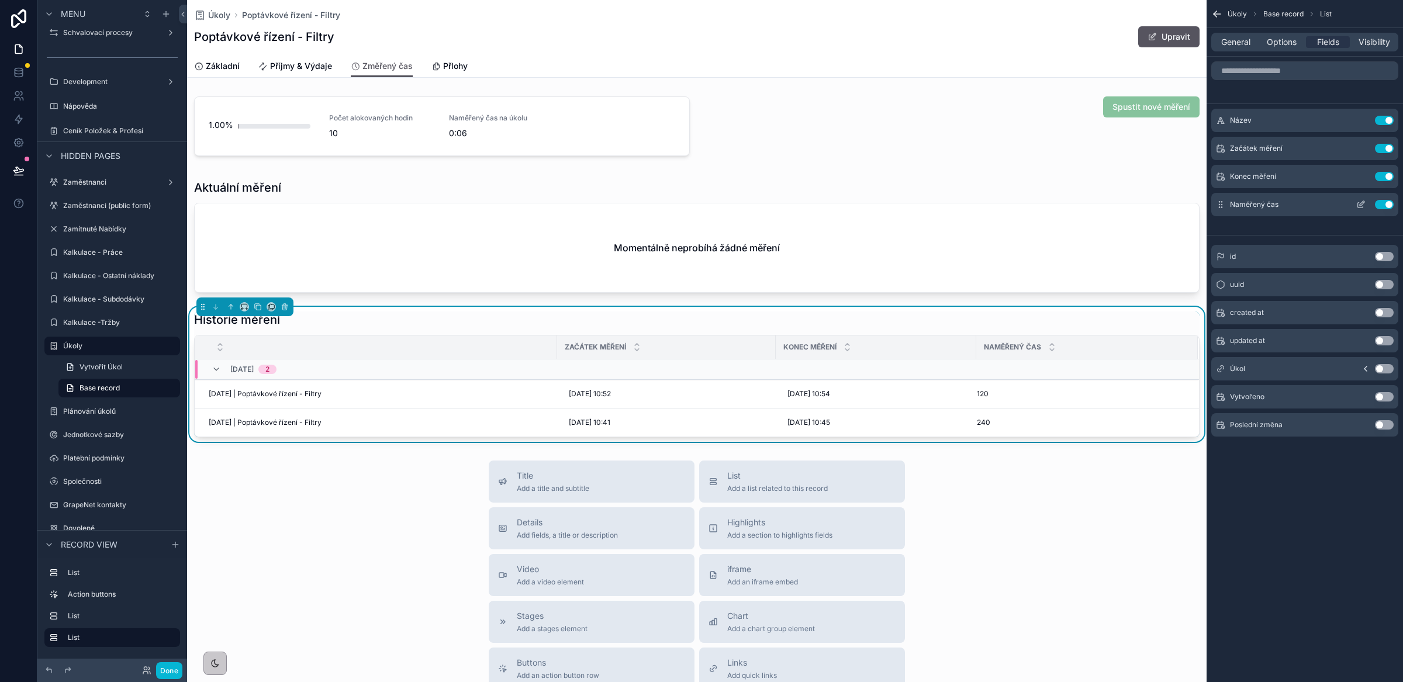
click at [1364, 205] on icon "scrollable content" at bounding box center [1360, 204] width 9 height 9
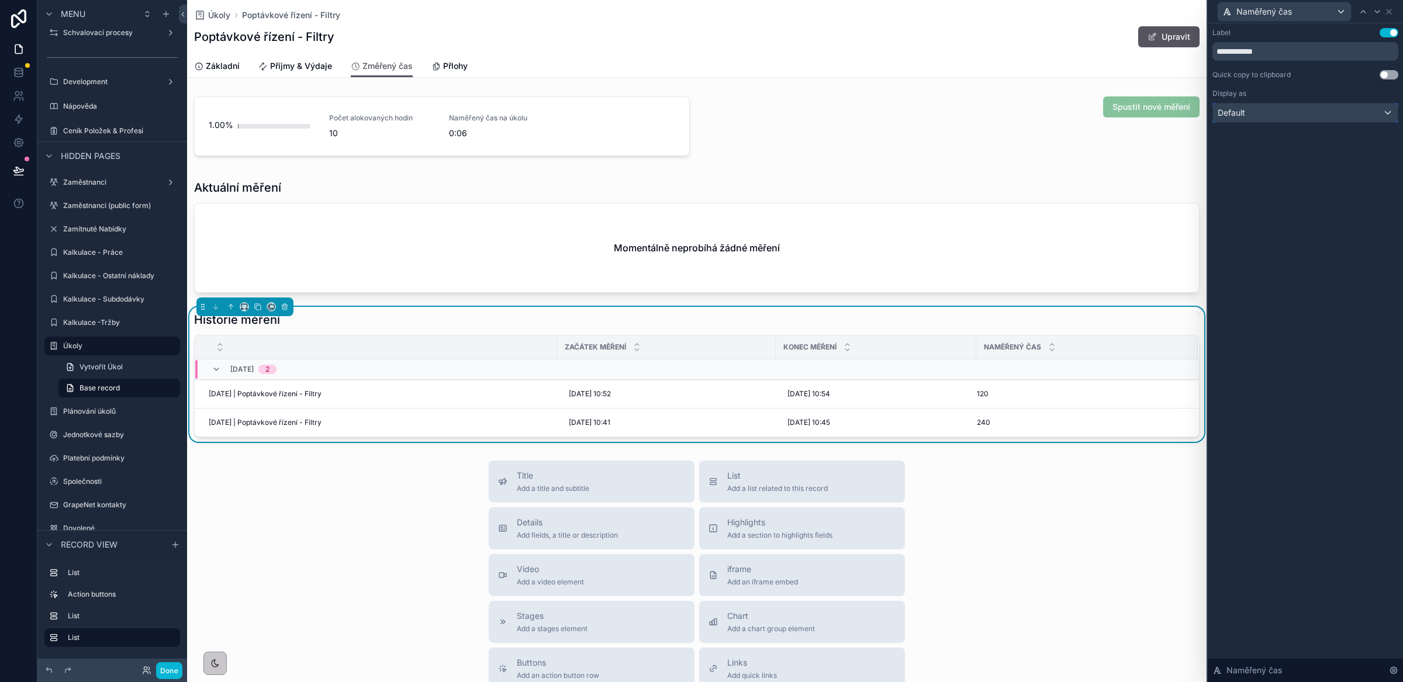
click at [1290, 115] on div "Default" at bounding box center [1305, 112] width 185 height 19
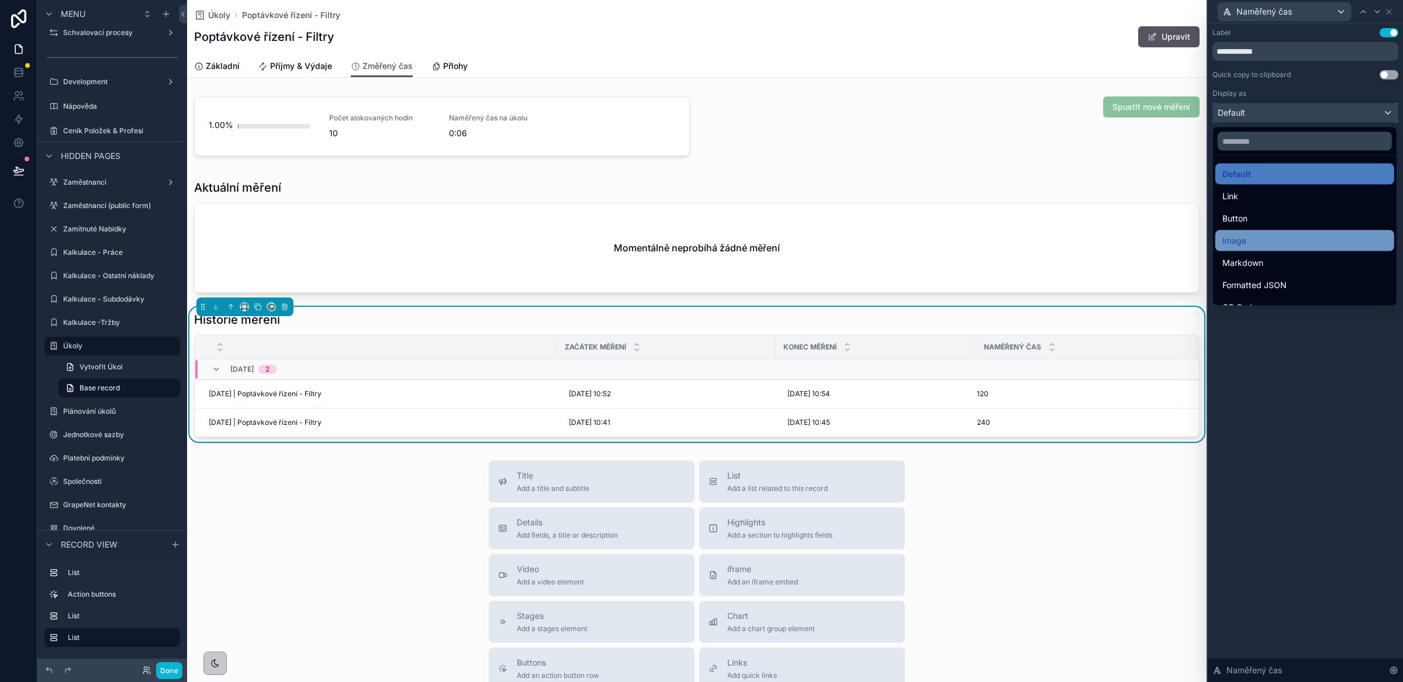
scroll to position [0, 0]
click at [1316, 84] on div at bounding box center [1305, 341] width 195 height 682
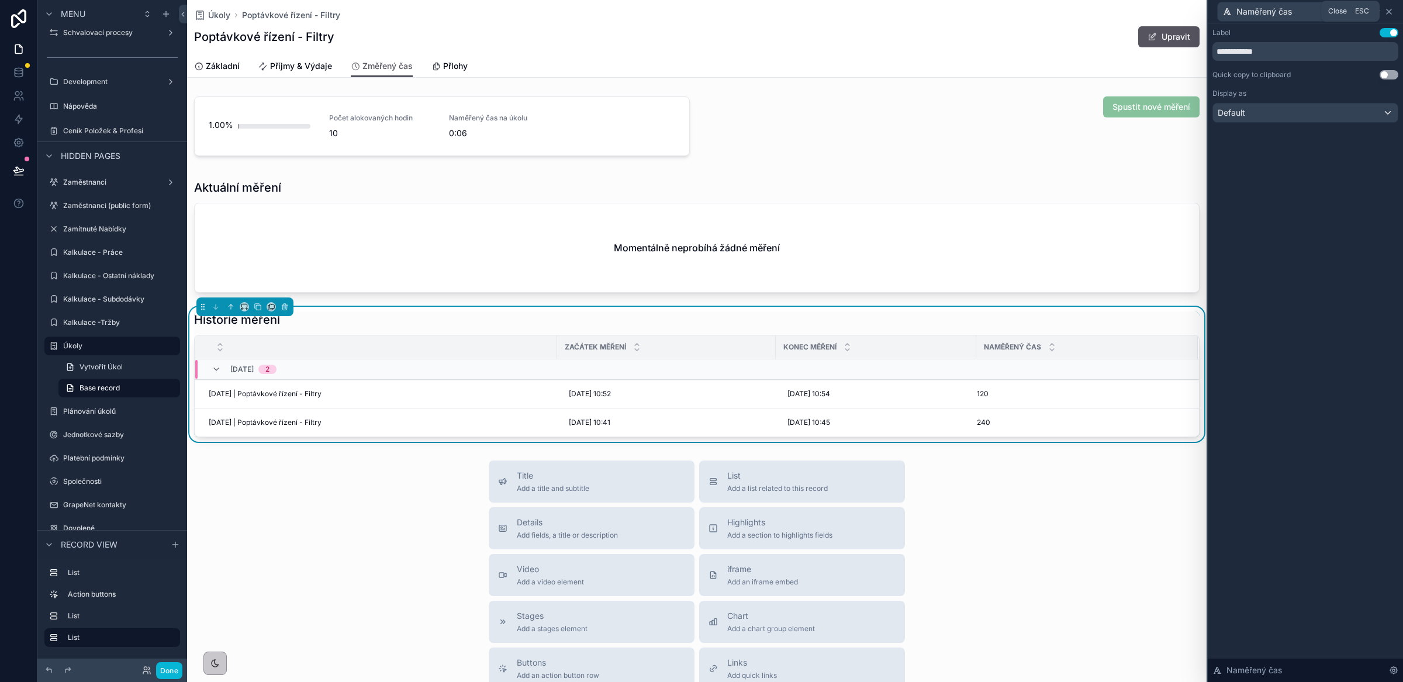
click at [1391, 8] on icon at bounding box center [1389, 11] width 9 height 9
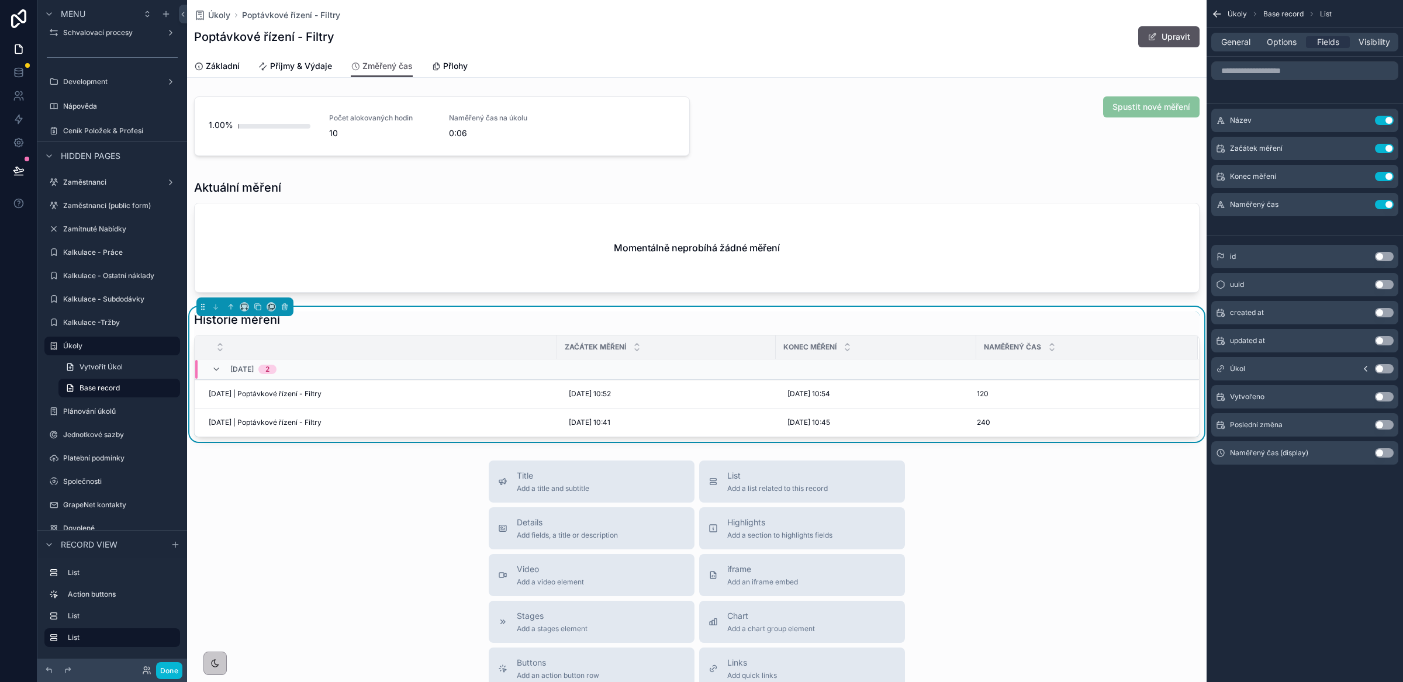
click at [1387, 455] on button "Use setting" at bounding box center [1384, 452] width 19 height 9
click at [1385, 206] on button "Use setting" at bounding box center [1384, 204] width 19 height 9
click at [1366, 206] on button "scrollable content" at bounding box center [1361, 204] width 19 height 9
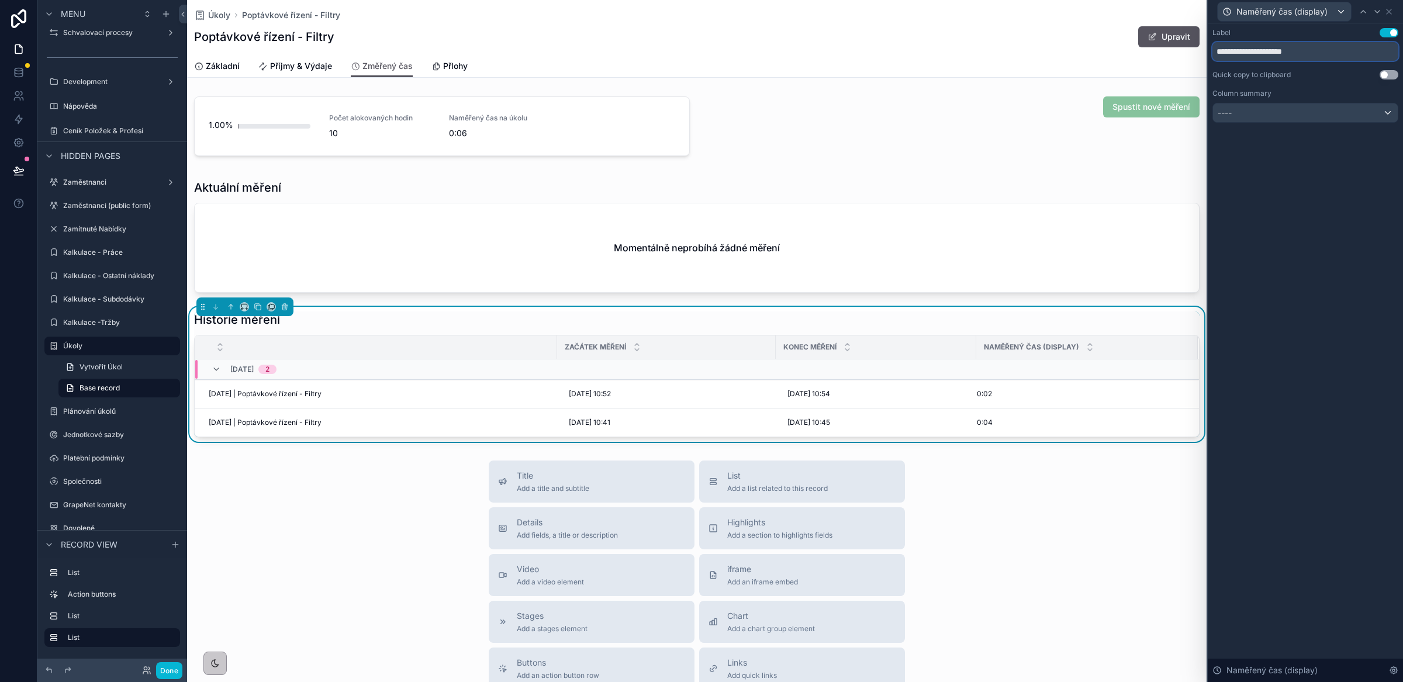
click at [1330, 54] on input "**********" at bounding box center [1306, 51] width 186 height 19
type input "**********"
drag, startPoint x: 1307, startPoint y: 255, endPoint x: 1314, endPoint y: 266, distance: 13.1
click at [1307, 253] on div "**********" at bounding box center [1305, 352] width 195 height 659
click at [841, 25] on div "Úkoly Poptávkové řízení - Filtry Poptávkové řízení - Filtry Upravit" at bounding box center [697, 27] width 1006 height 55
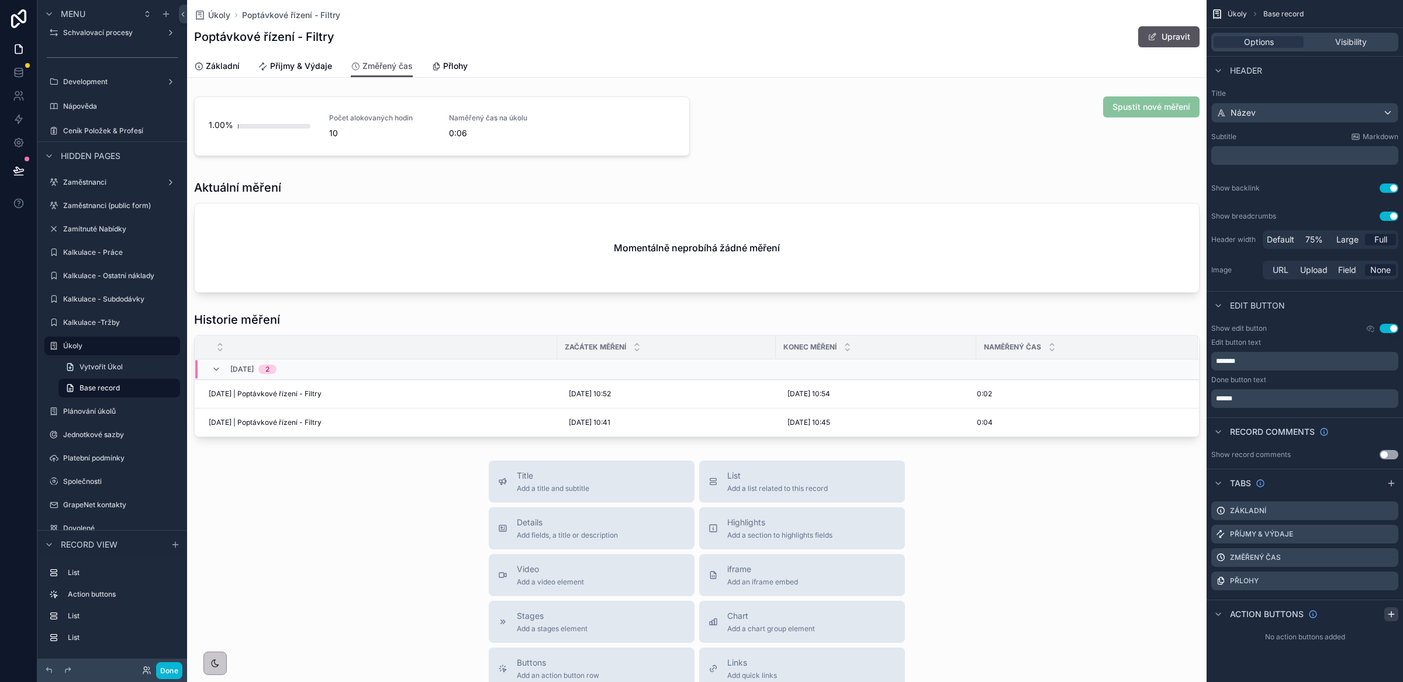
click at [1390, 612] on icon "scrollable content" at bounding box center [1391, 614] width 9 height 9
click at [1366, 646] on icon "scrollable content" at bounding box center [1365, 641] width 9 height 9
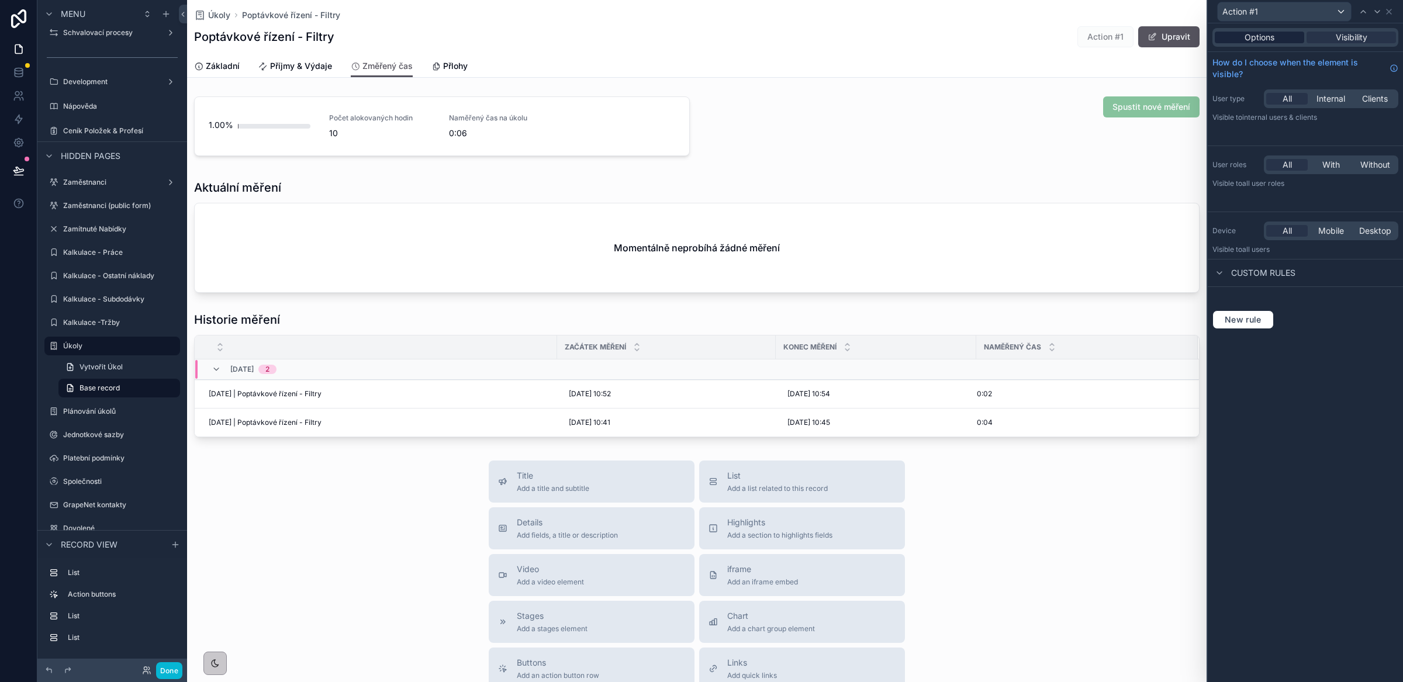
click at [1254, 34] on span "Options" at bounding box center [1260, 38] width 30 height 12
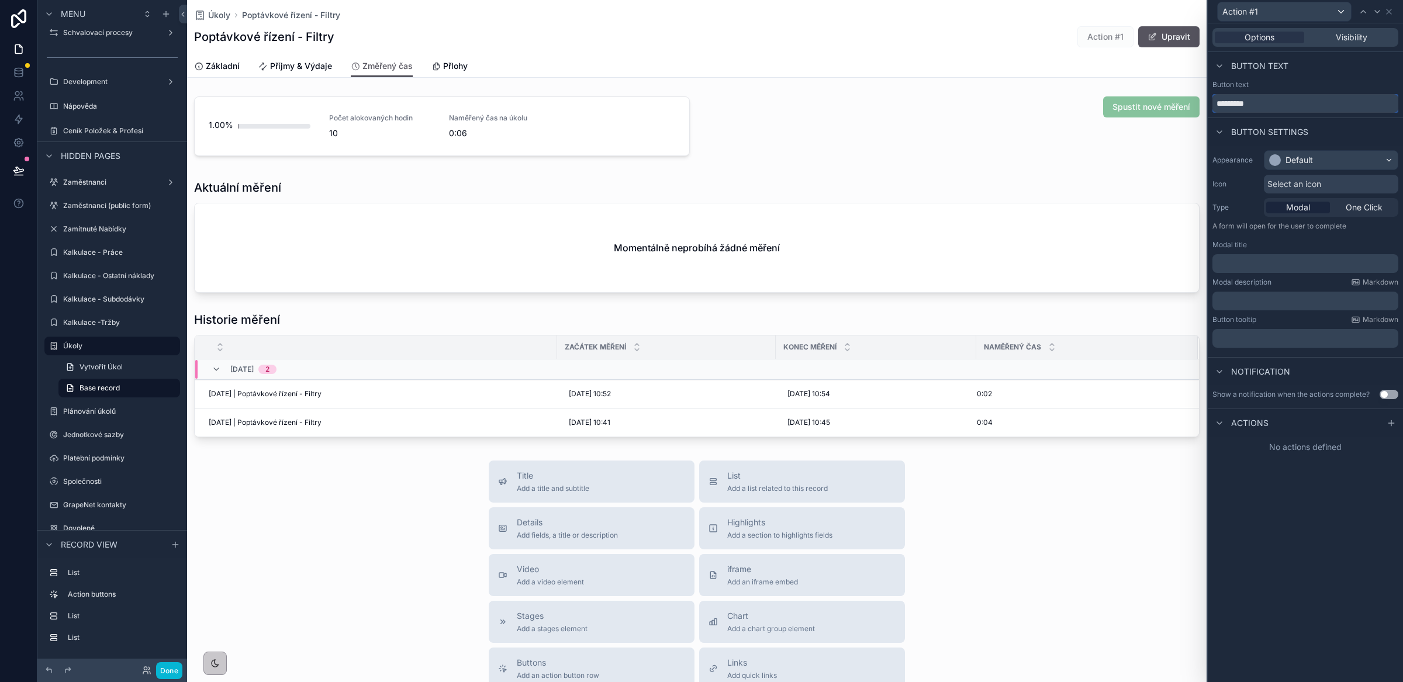
drag, startPoint x: 1291, startPoint y: 108, endPoint x: 1200, endPoint y: 106, distance: 90.6
click at [1200, 106] on div "Action #1 Options Visibility Button text Button text ********* Button settings …" at bounding box center [701, 341] width 1403 height 682
type input "**********"
click at [1331, 161] on div "Default" at bounding box center [1331, 160] width 133 height 19
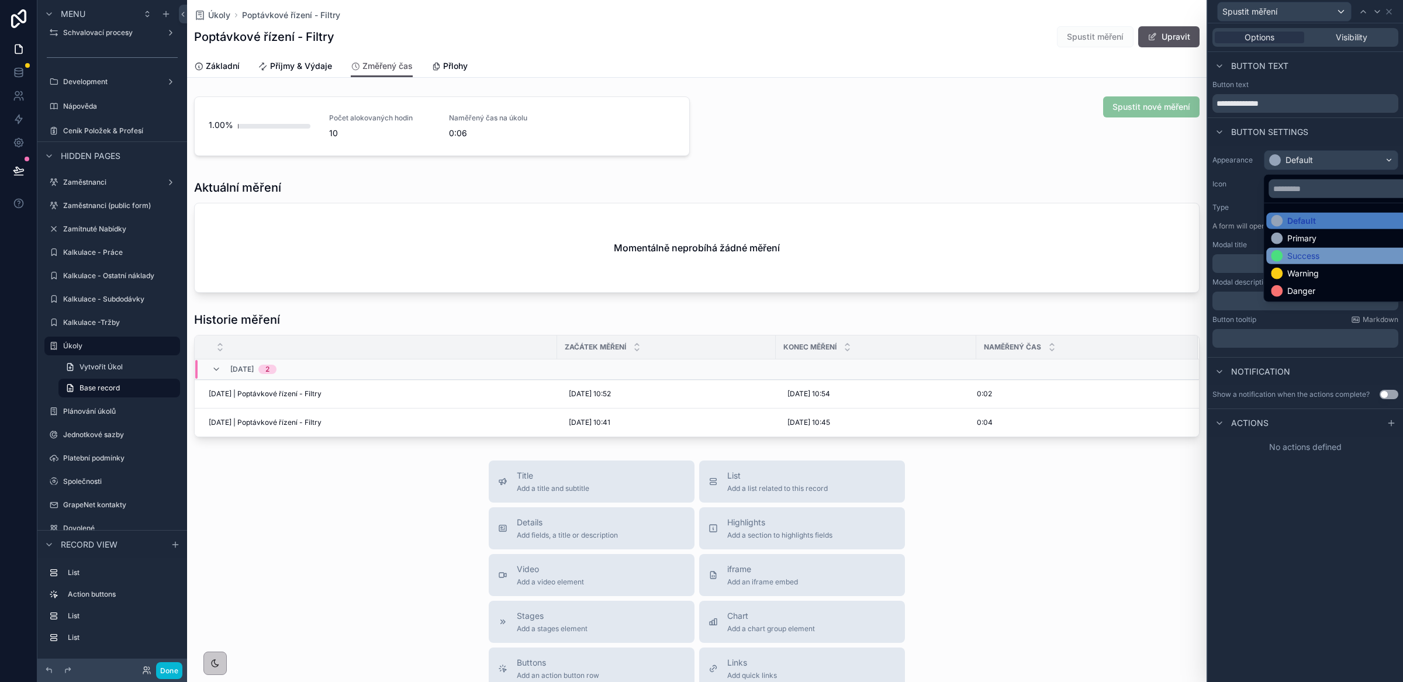
click at [1314, 253] on div "Success" at bounding box center [1303, 256] width 32 height 12
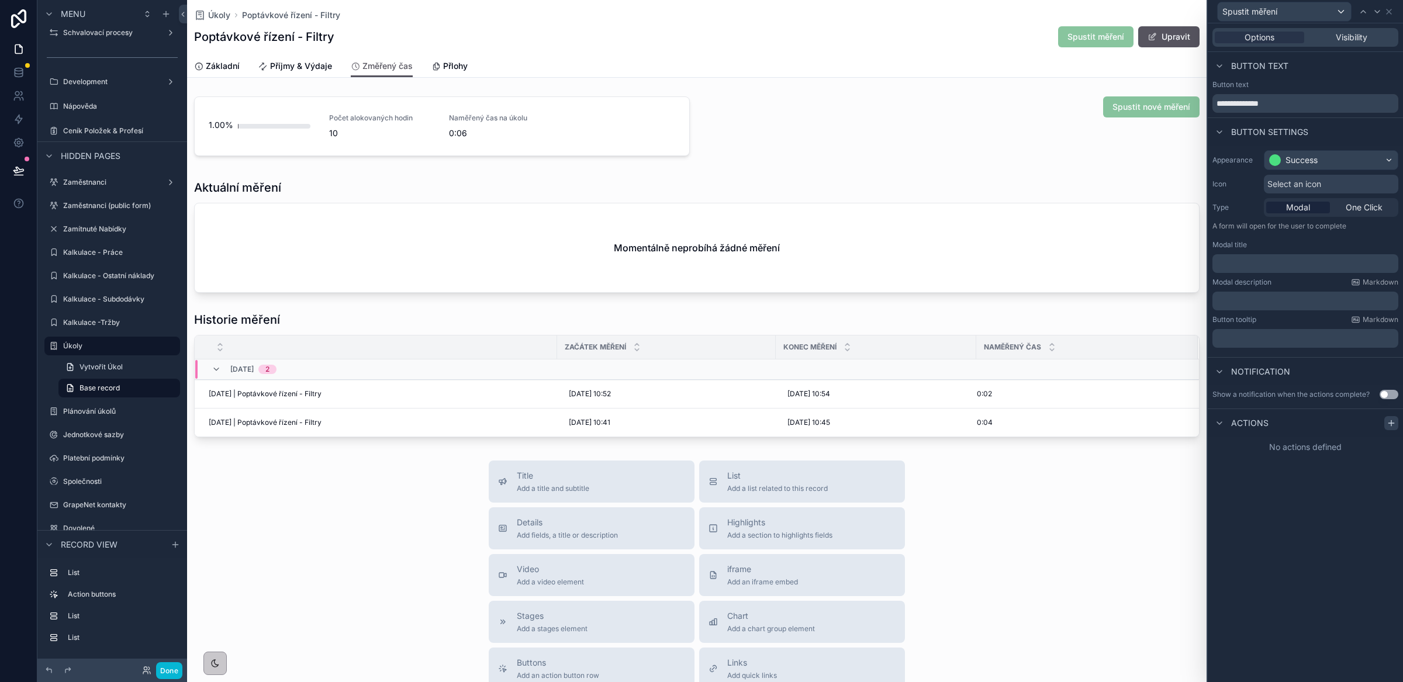
click at [1397, 425] on div at bounding box center [1392, 423] width 14 height 14
click at [1325, 476] on div "Select a type" at bounding box center [1305, 470] width 175 height 19
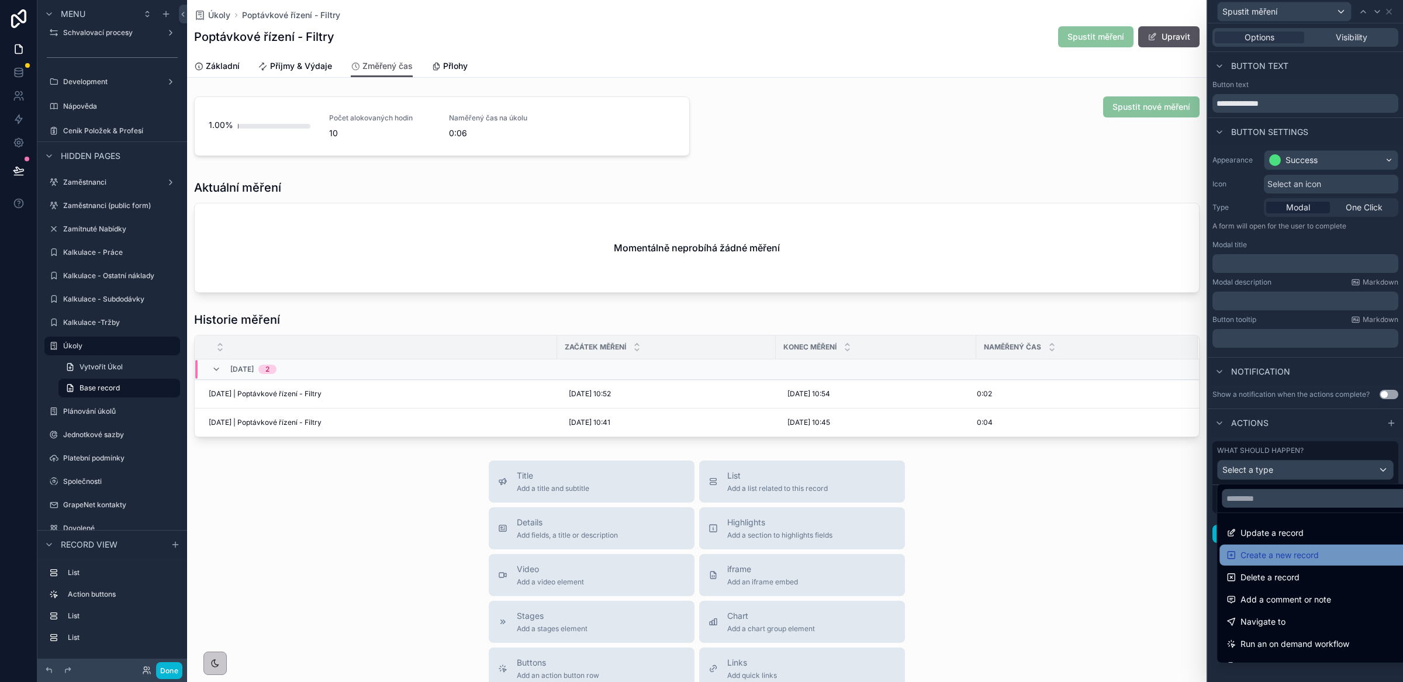
click at [1315, 558] on span "Create a new record" at bounding box center [1280, 555] width 78 height 14
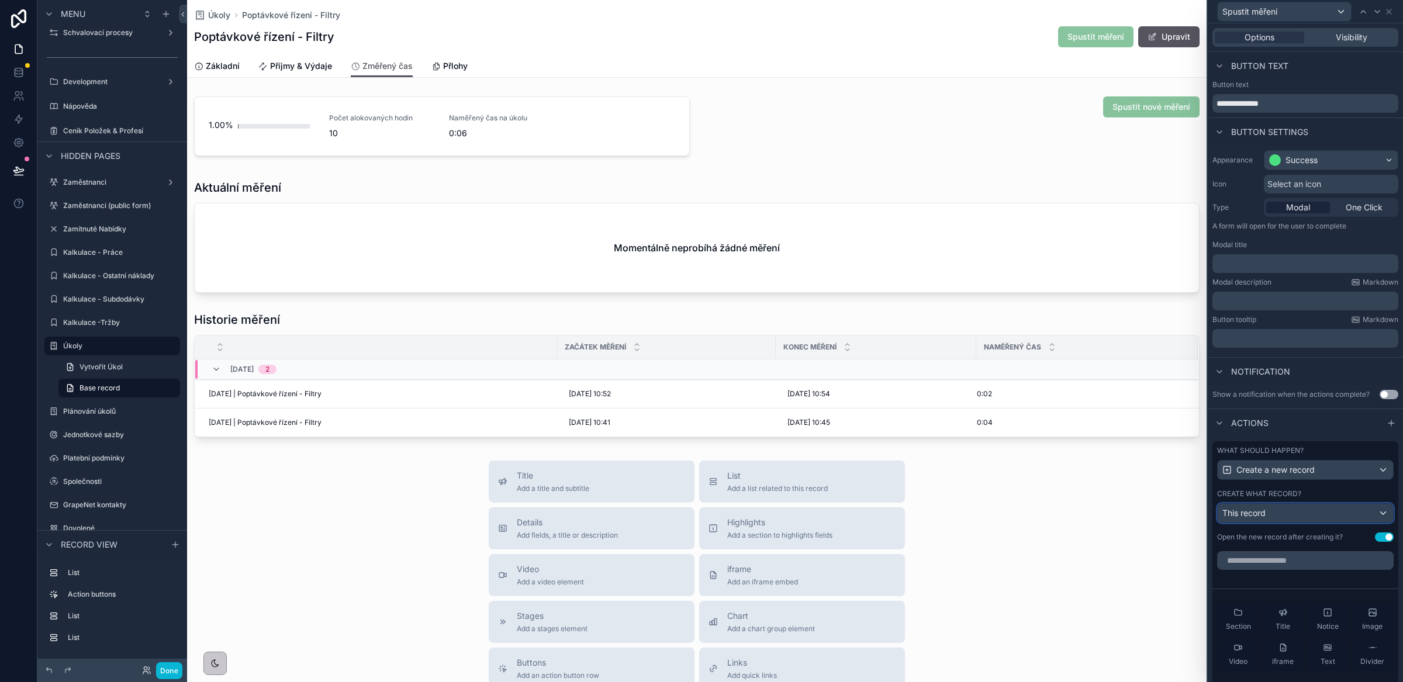
click at [1288, 523] on div "This record" at bounding box center [1305, 513] width 175 height 19
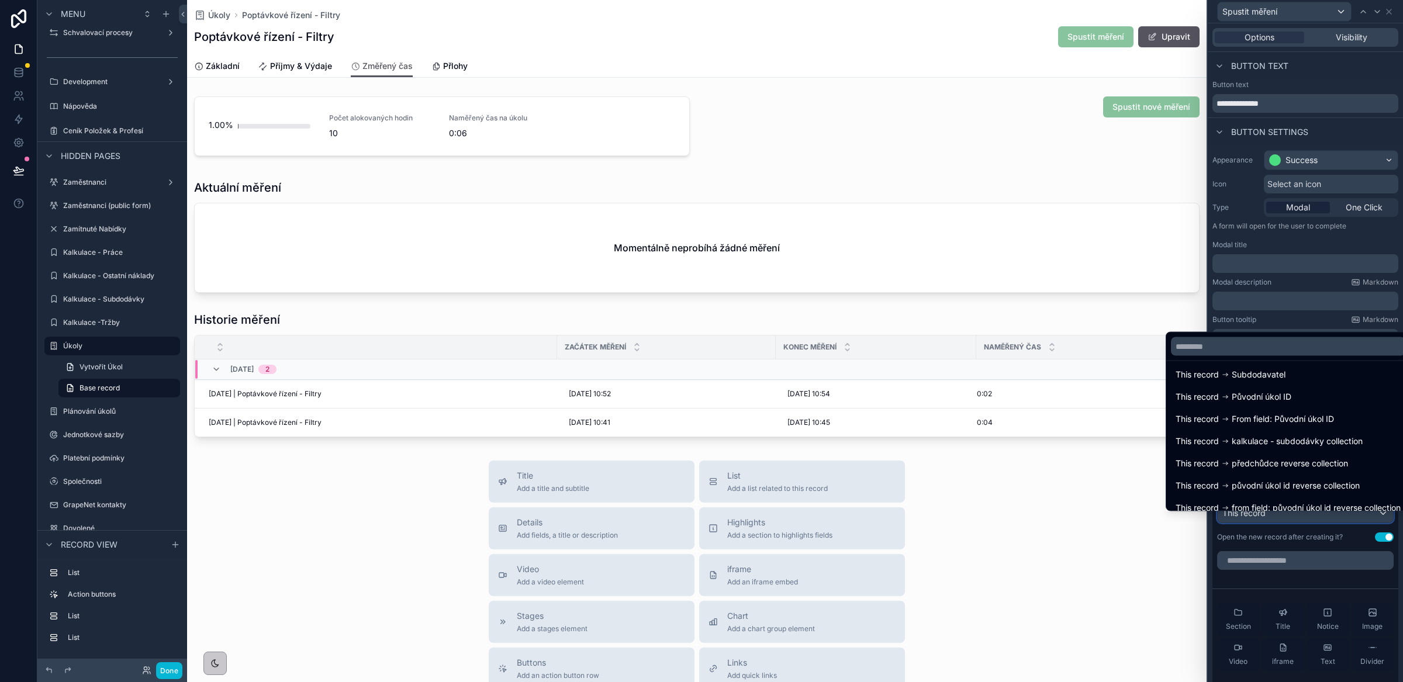
scroll to position [171, 0]
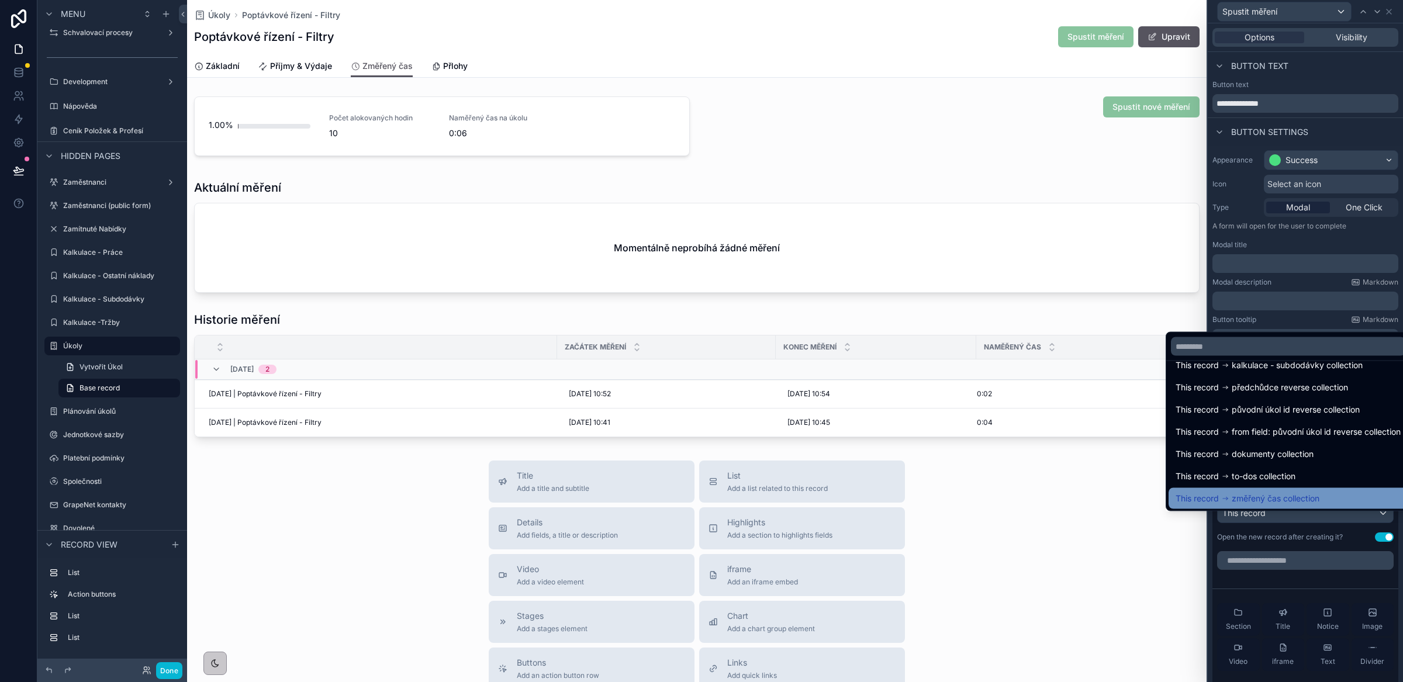
click at [1280, 488] on div "This record změřený čas collection" at bounding box center [1288, 498] width 239 height 21
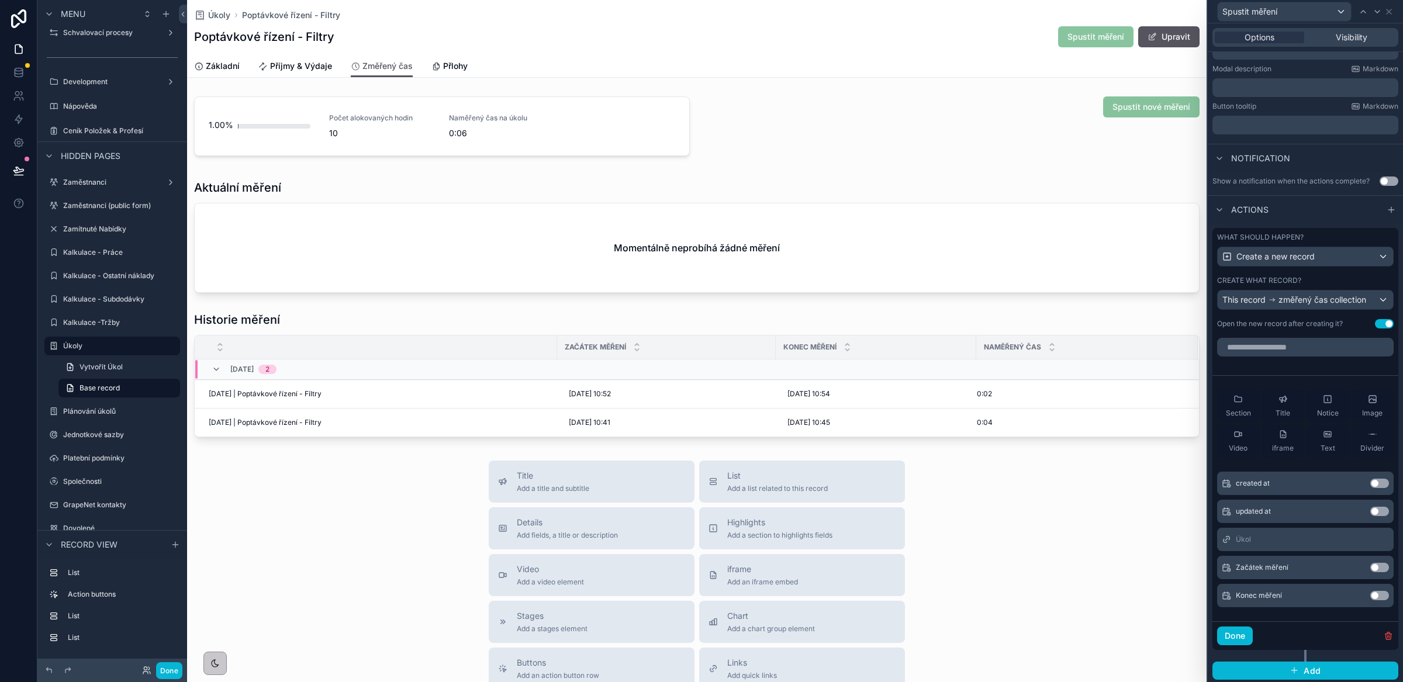
scroll to position [227, 0]
click at [1371, 567] on button "Use setting" at bounding box center [1380, 565] width 19 height 9
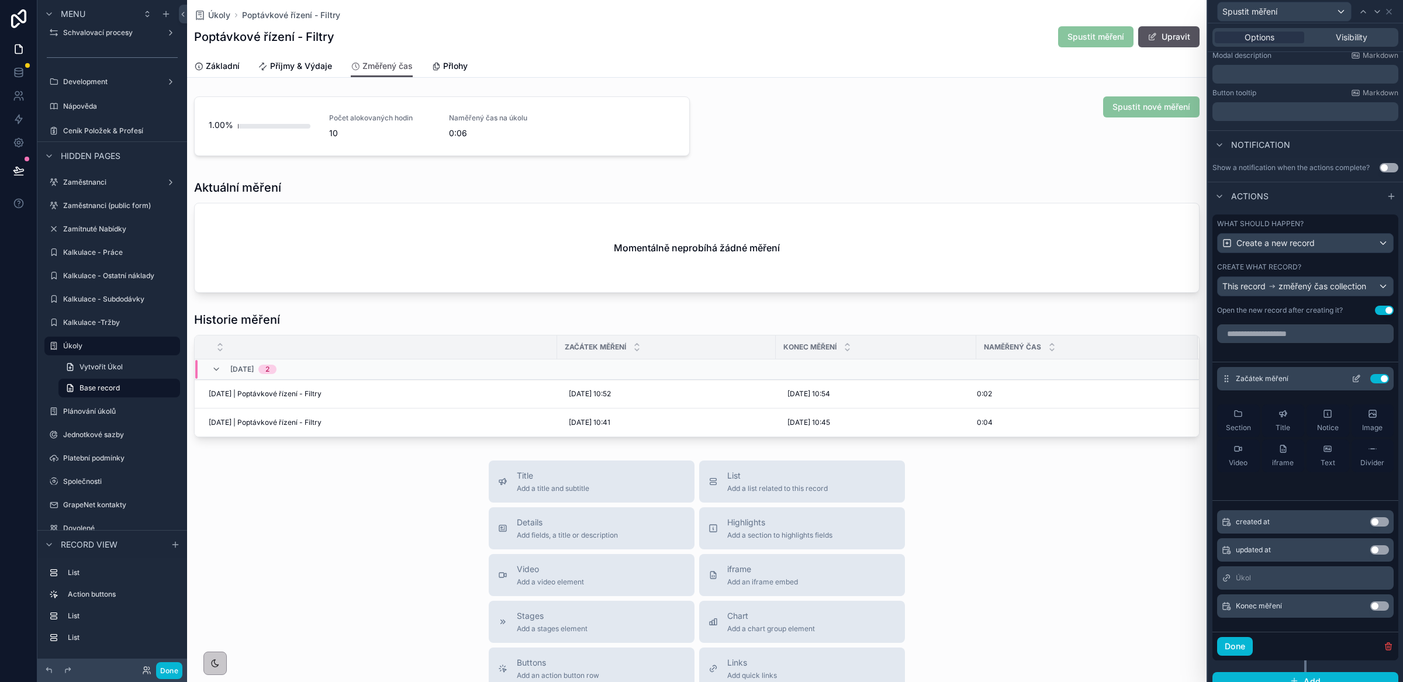
click at [1355, 380] on icon at bounding box center [1357, 377] width 5 height 5
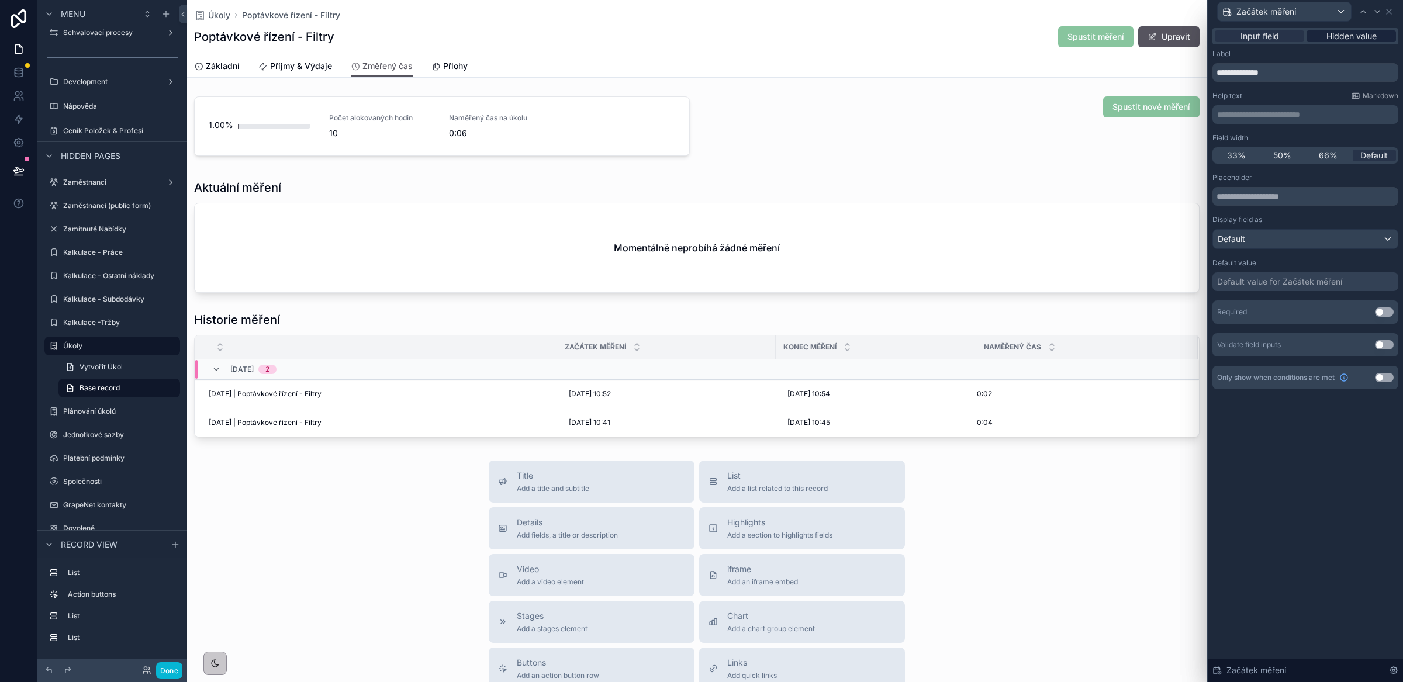
click at [1358, 40] on span "Hidden value" at bounding box center [1352, 36] width 50 height 12
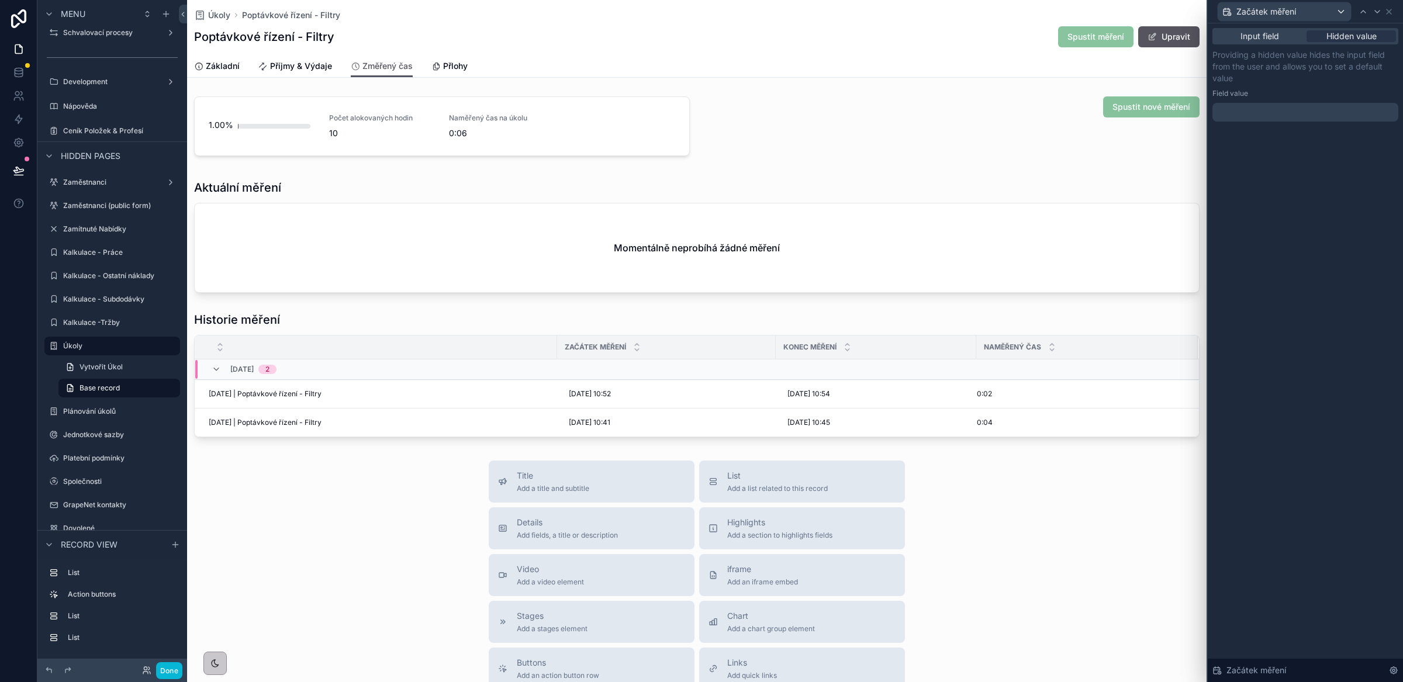
click at [1263, 112] on div at bounding box center [1306, 112] width 186 height 19
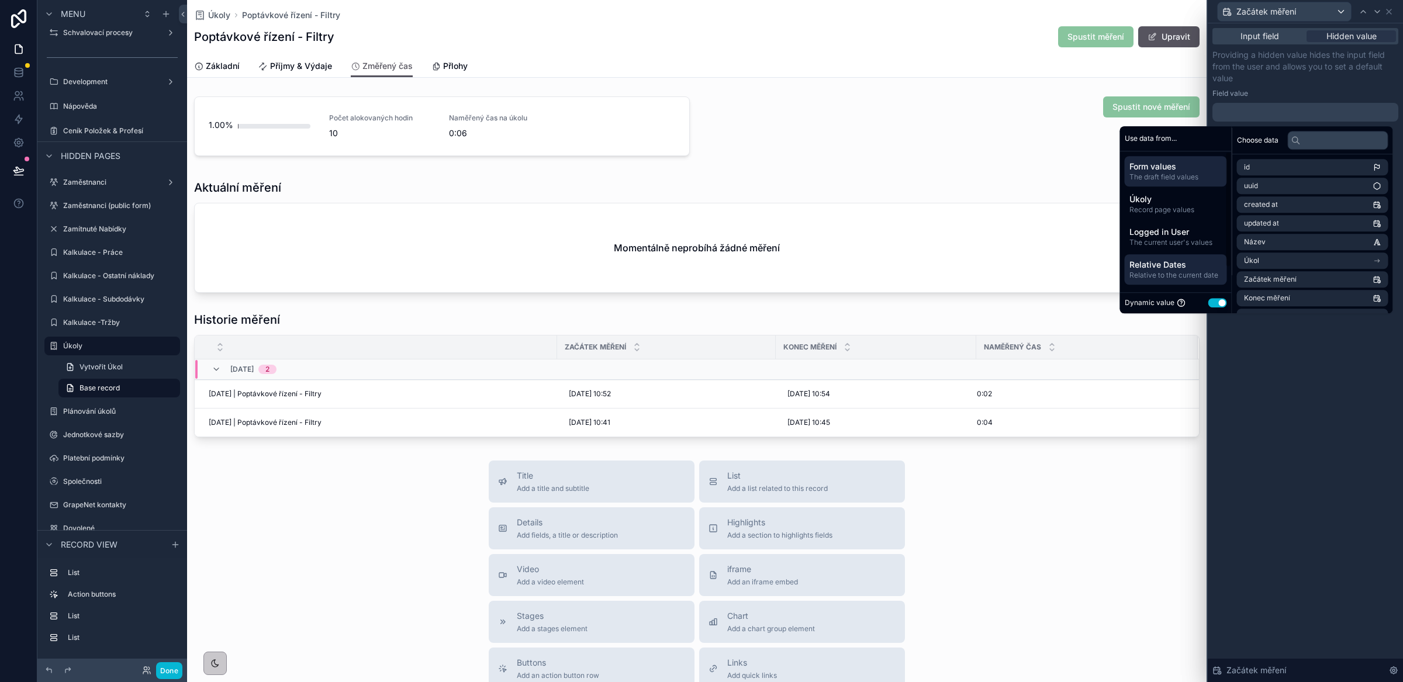
click at [1153, 260] on span "Relative Dates" at bounding box center [1176, 265] width 93 height 12
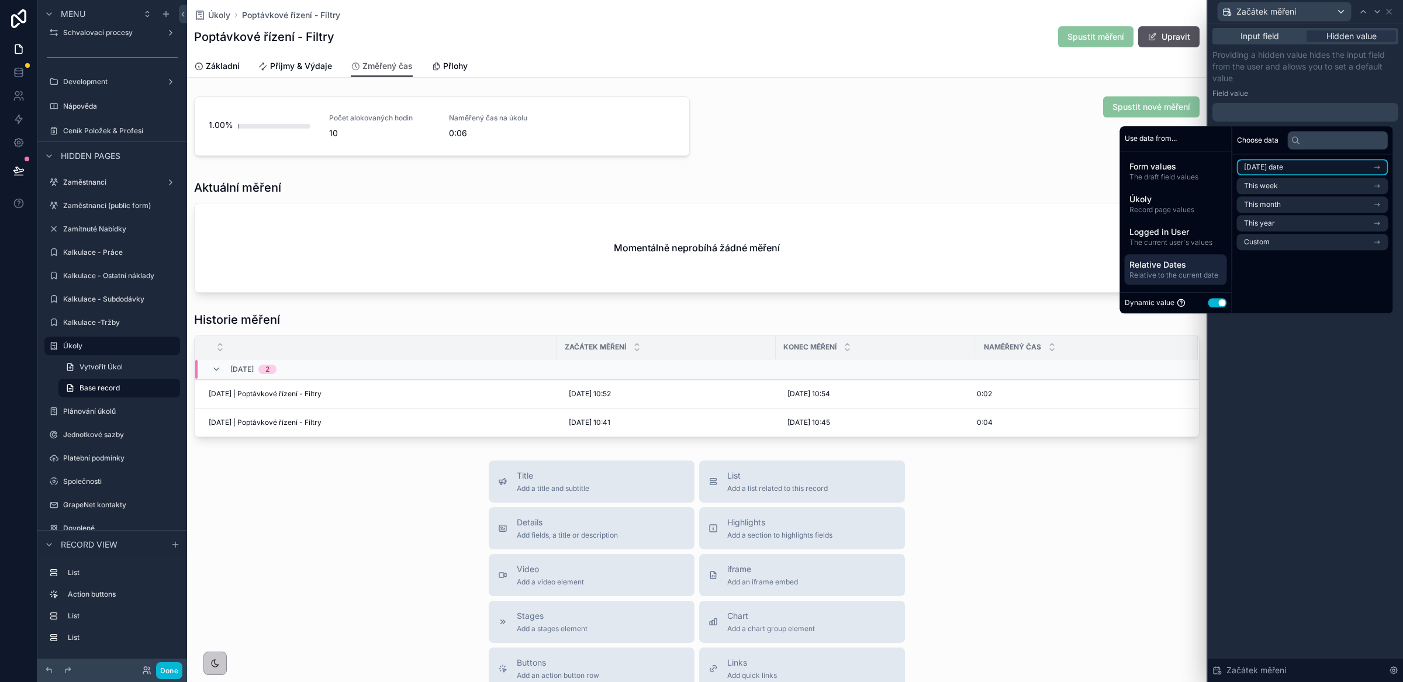
click at [1300, 168] on li "Today's date" at bounding box center [1312, 167] width 151 height 16
click at [1254, 187] on li "Now" at bounding box center [1312, 188] width 151 height 16
click at [1319, 370] on div "Input field Hidden value Providing a hidden value hides the input field from th…" at bounding box center [1305, 352] width 195 height 659
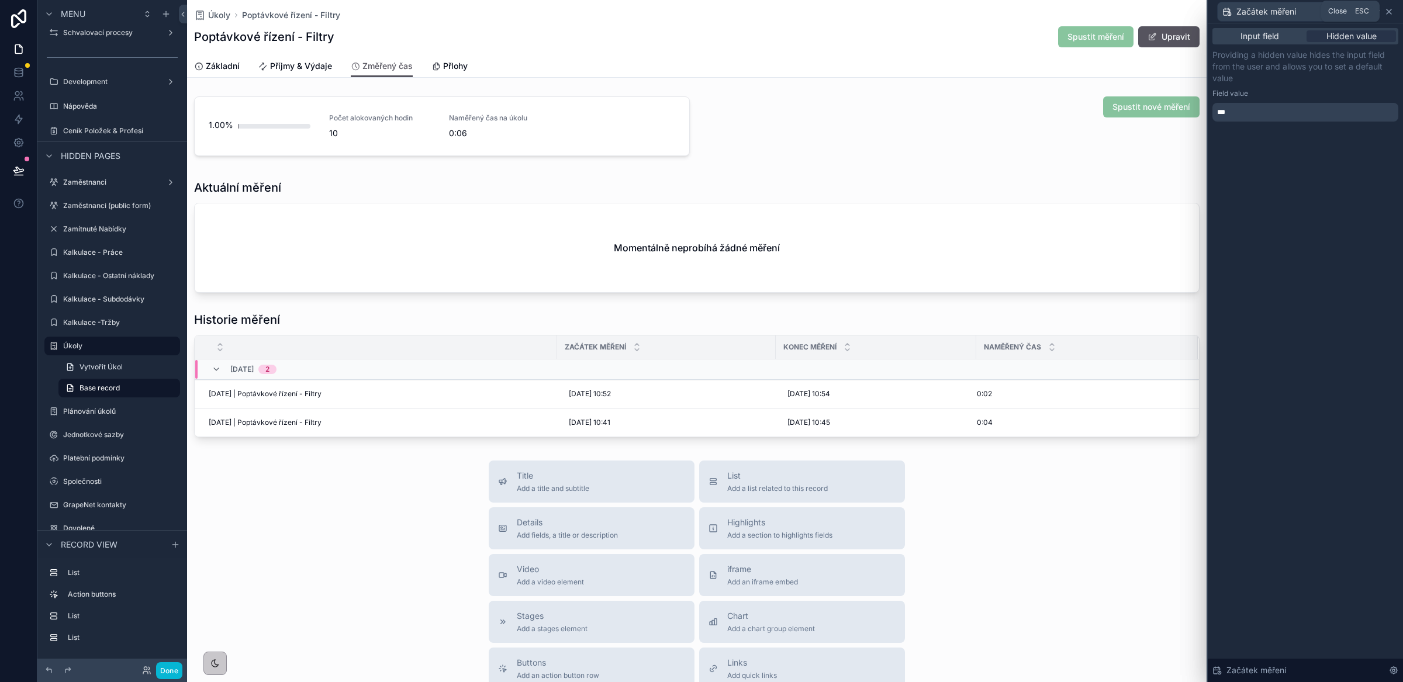
click at [1390, 12] on icon at bounding box center [1389, 11] width 5 height 5
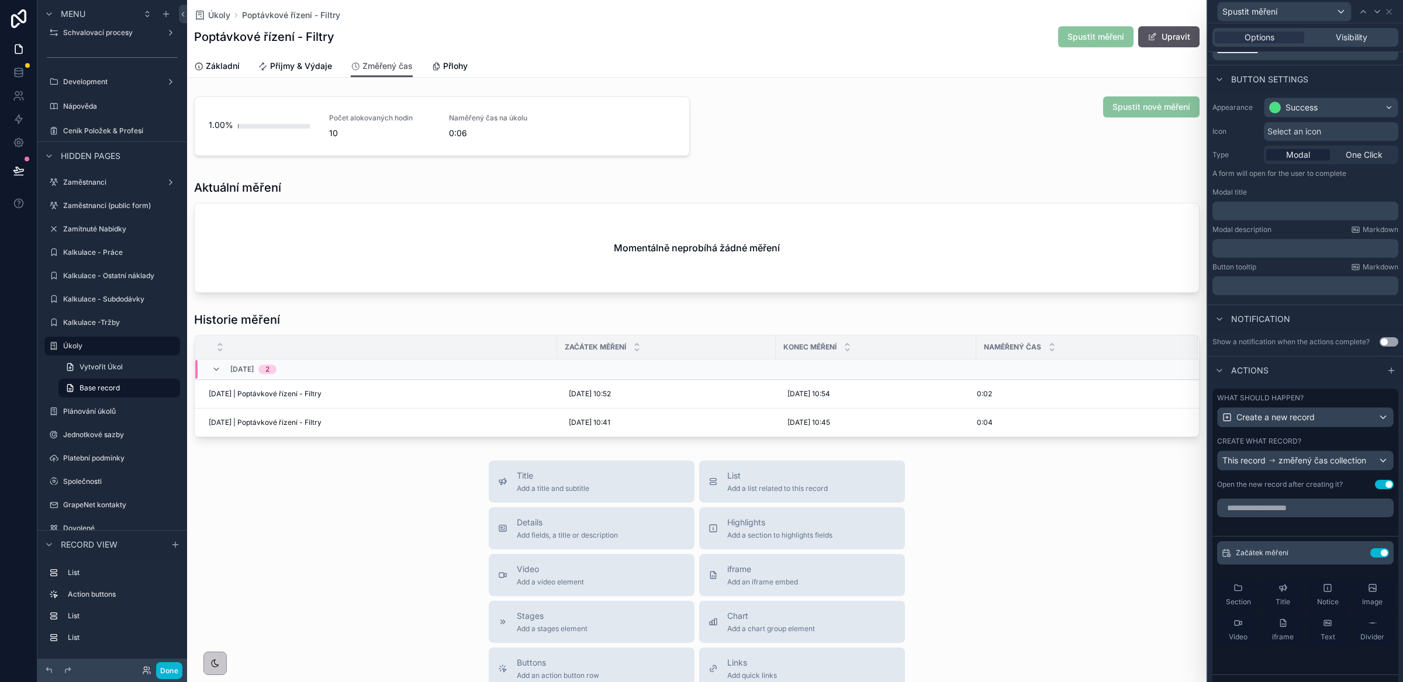
scroll to position [0, 0]
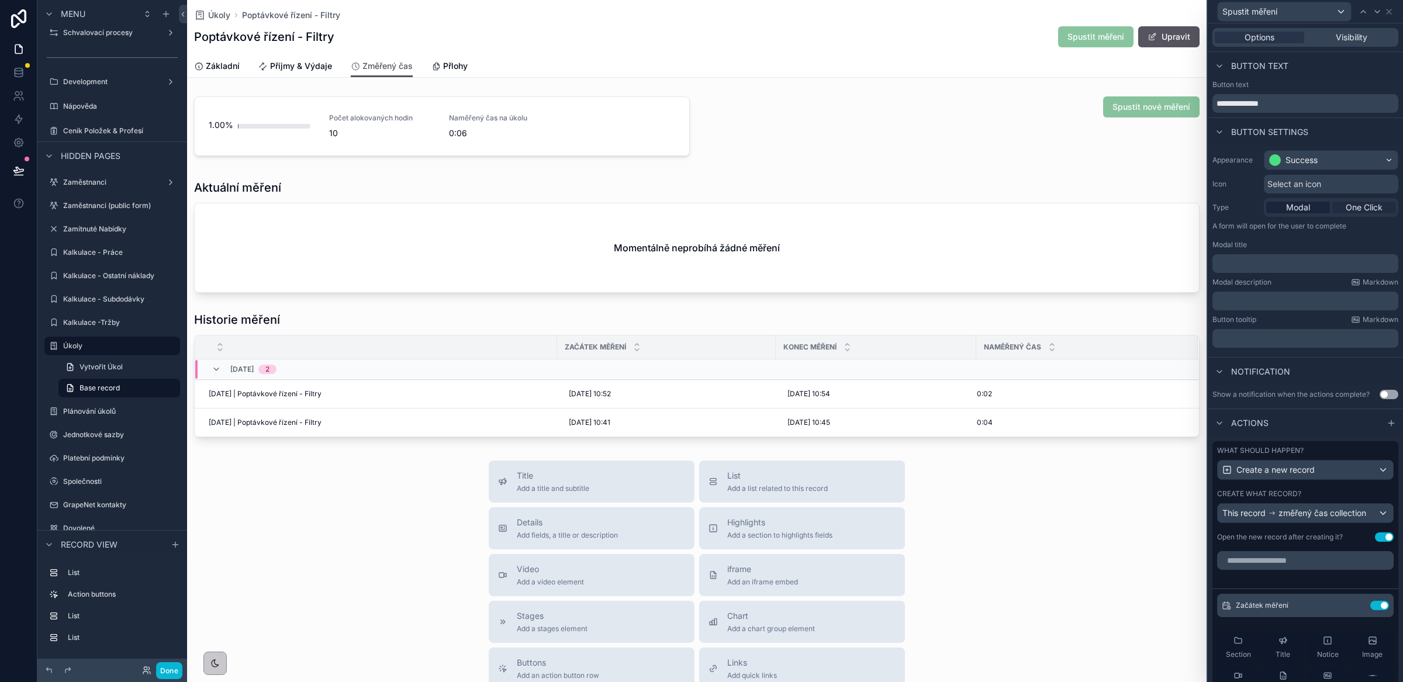
click at [1349, 210] on span "One Click" at bounding box center [1364, 208] width 37 height 12
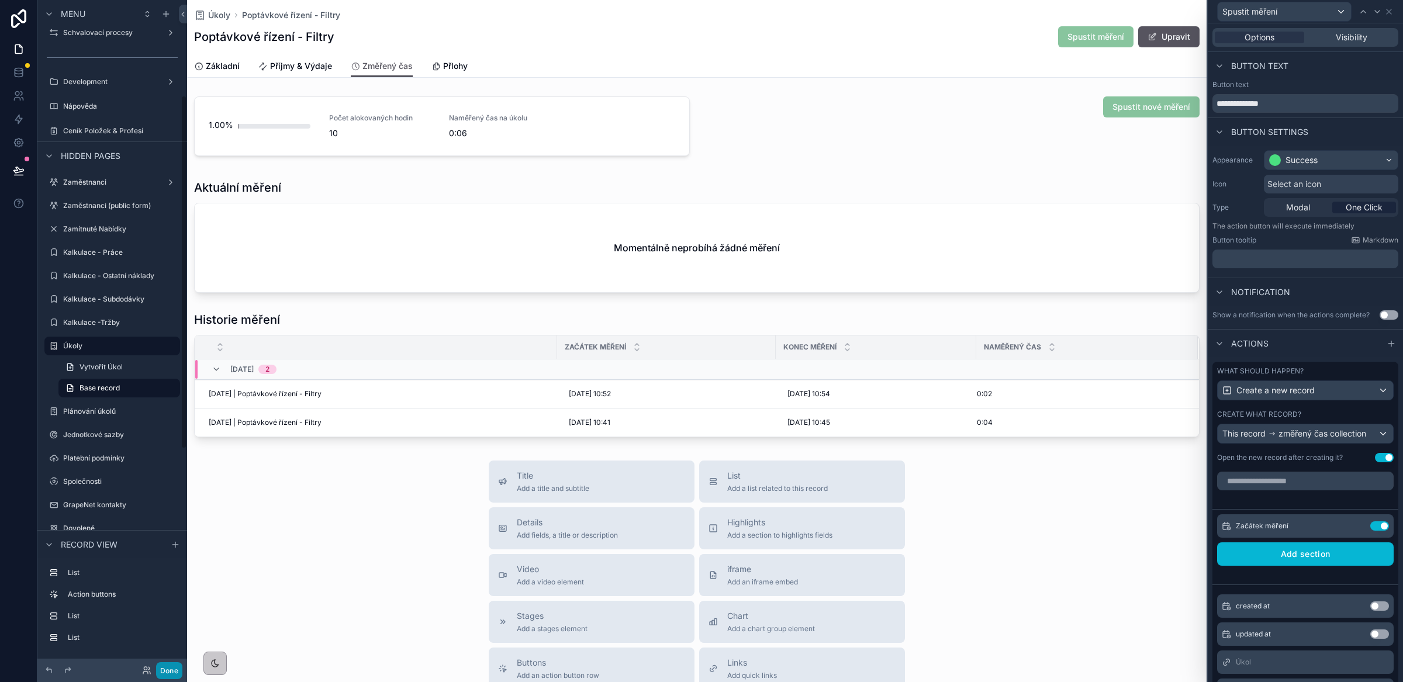
click at [168, 672] on button "Done" at bounding box center [169, 670] width 26 height 17
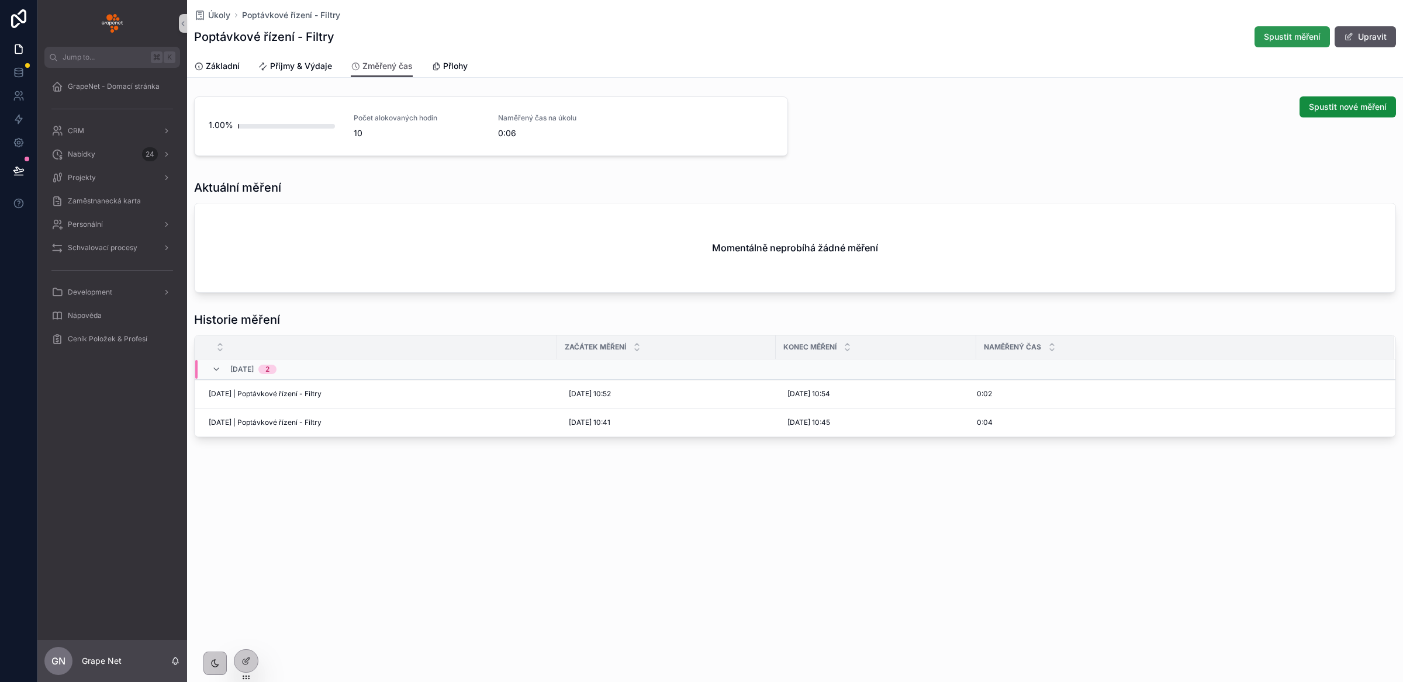
click at [1290, 36] on span "Spustit měření" at bounding box center [1292, 37] width 57 height 12
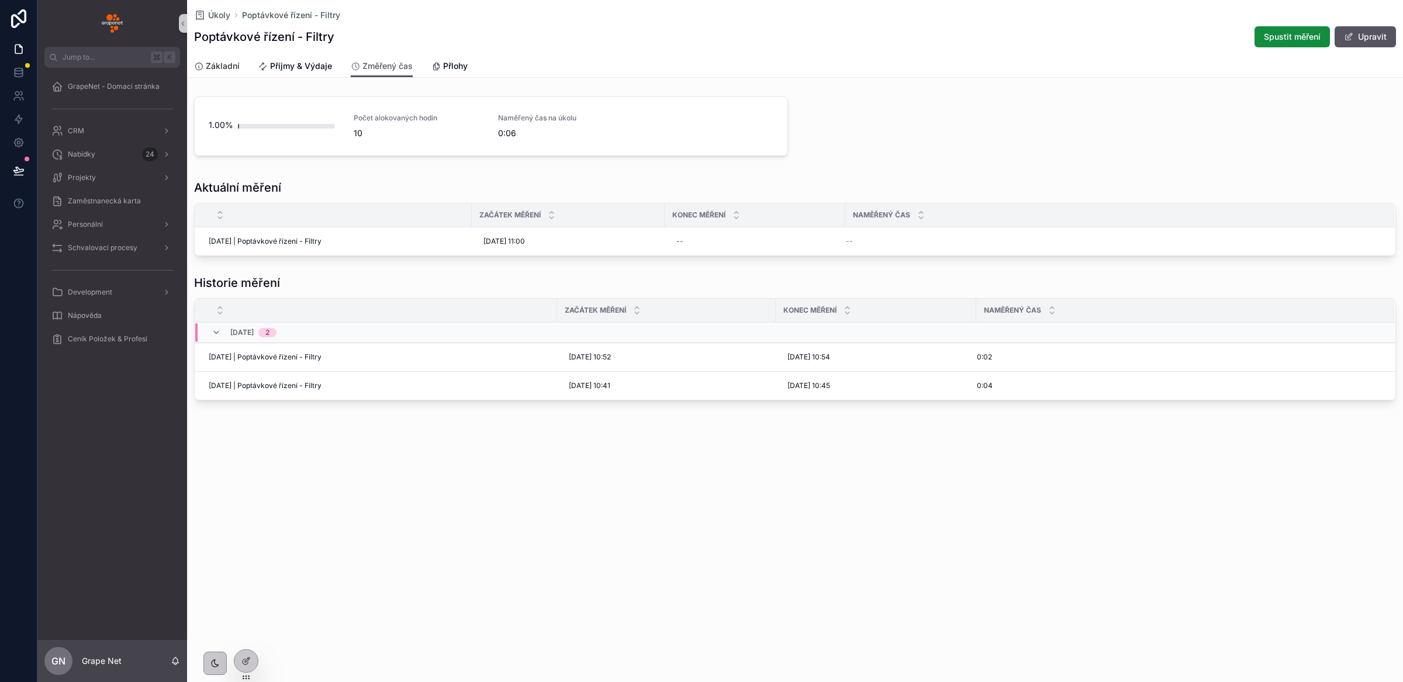
click at [210, 63] on span "Základní" at bounding box center [223, 66] width 34 height 12
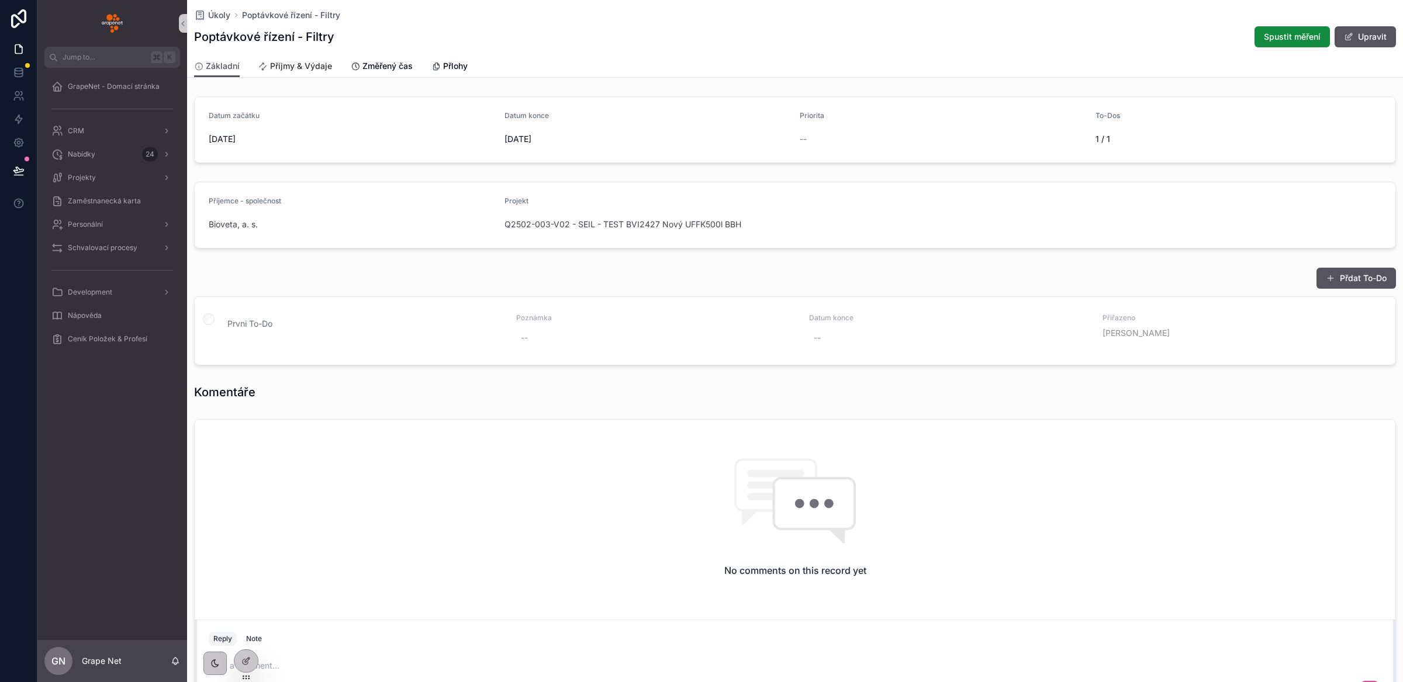
click at [305, 70] on span "Příjmy & Výdaje" at bounding box center [301, 66] width 62 height 12
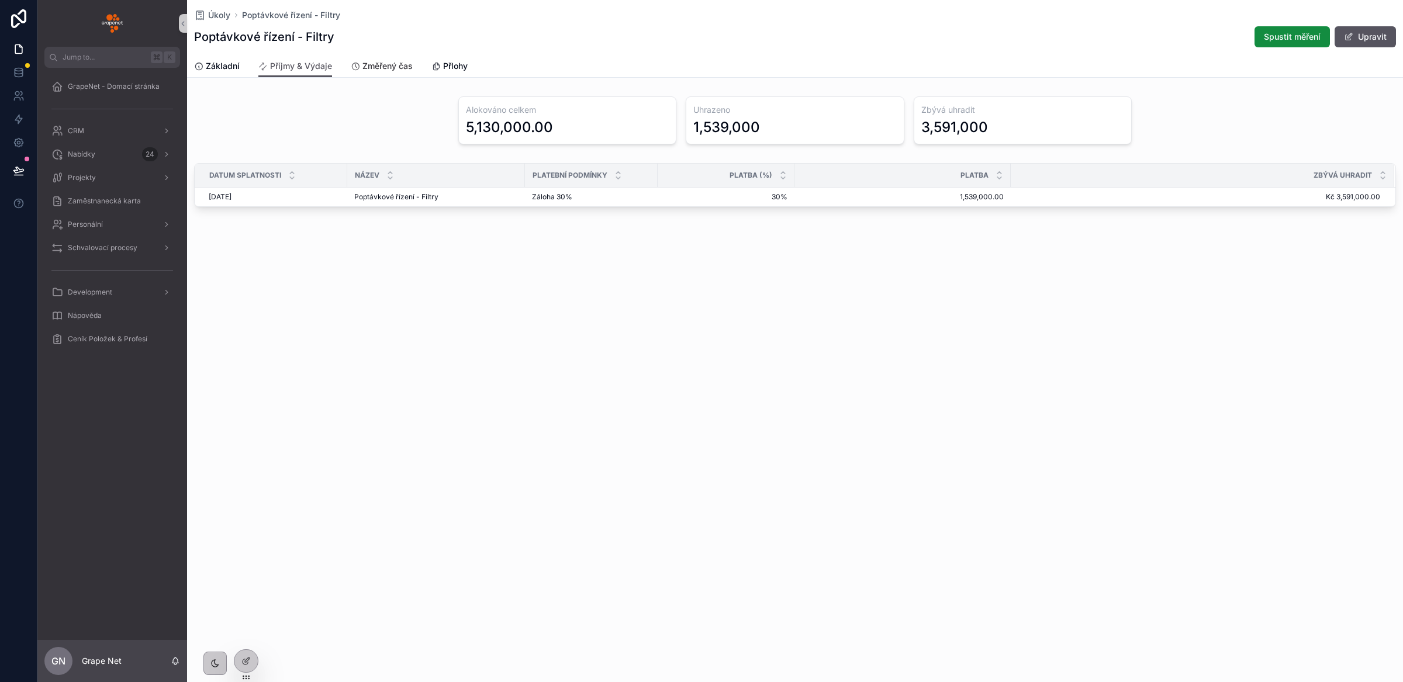
click at [391, 67] on span "Změřený čas" at bounding box center [388, 66] width 50 height 12
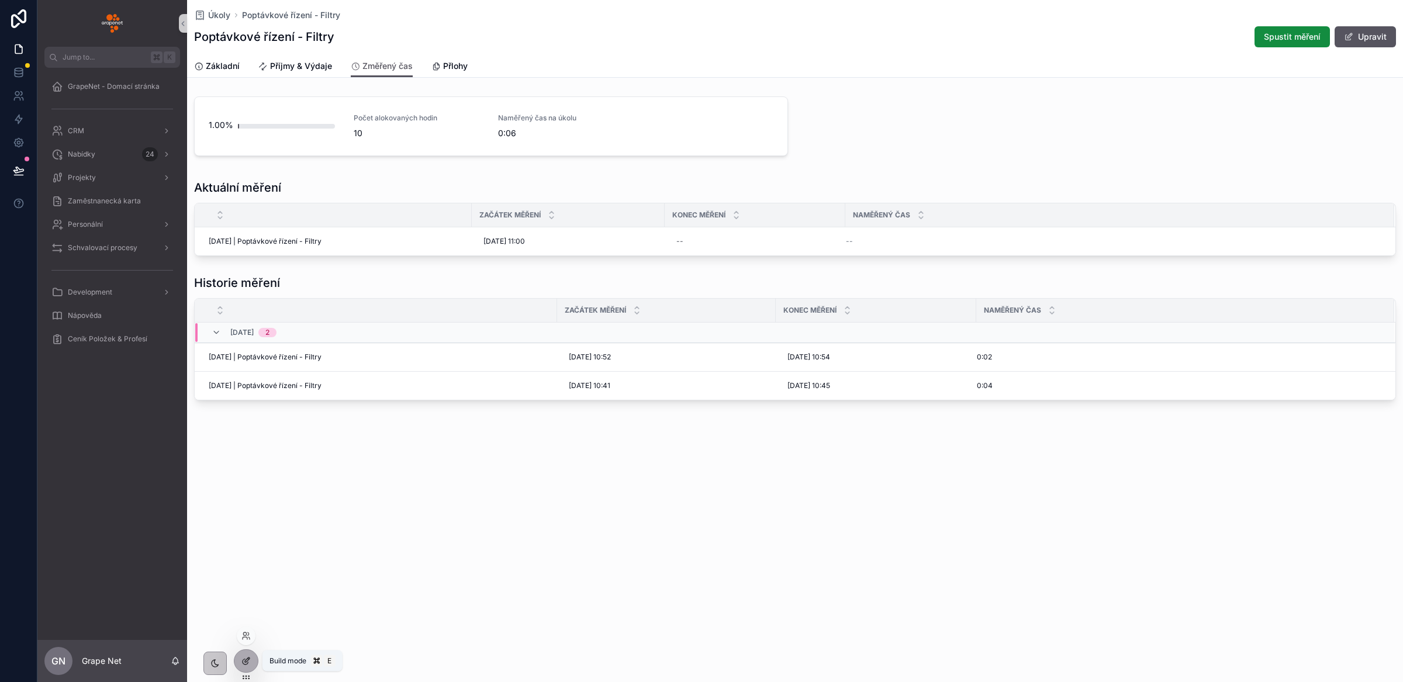
click at [242, 658] on icon at bounding box center [245, 661] width 9 height 9
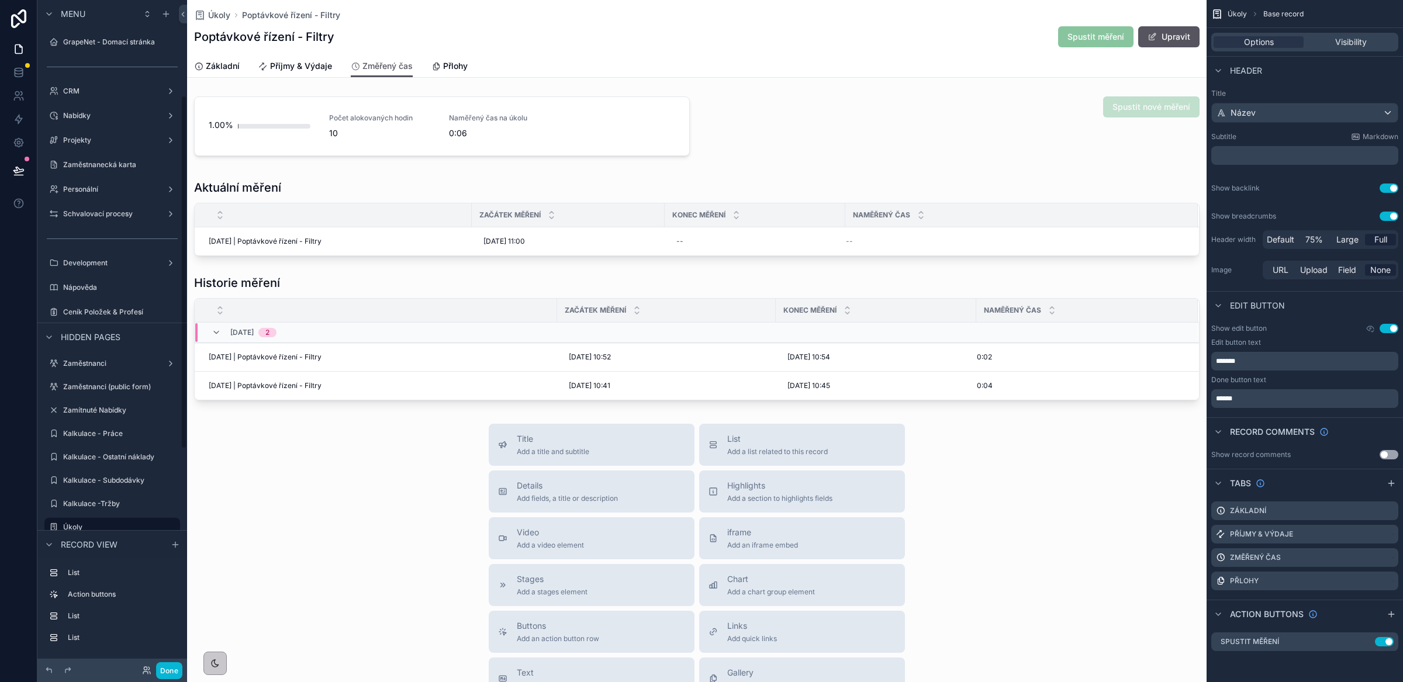
scroll to position [181, 0]
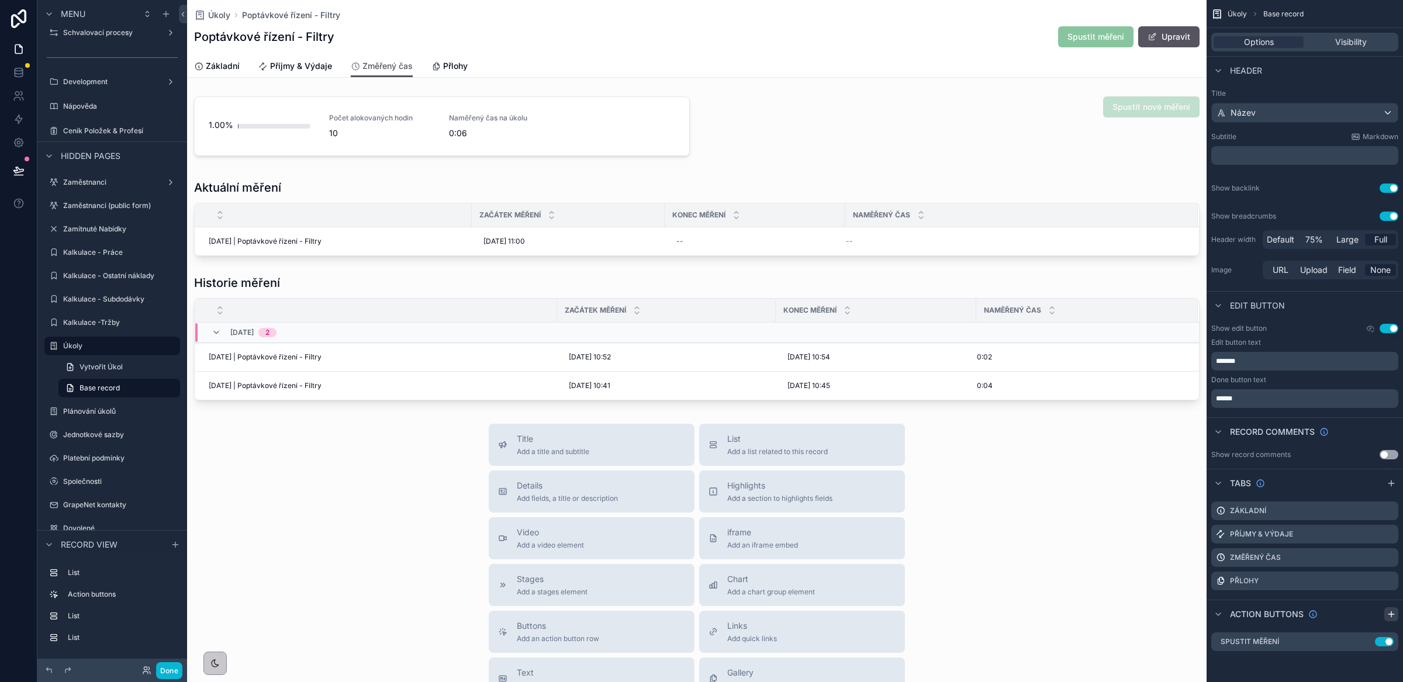
click at [1393, 617] on icon "scrollable content" at bounding box center [1391, 614] width 9 height 9
click at [1366, 667] on icon "scrollable content" at bounding box center [1365, 665] width 9 height 9
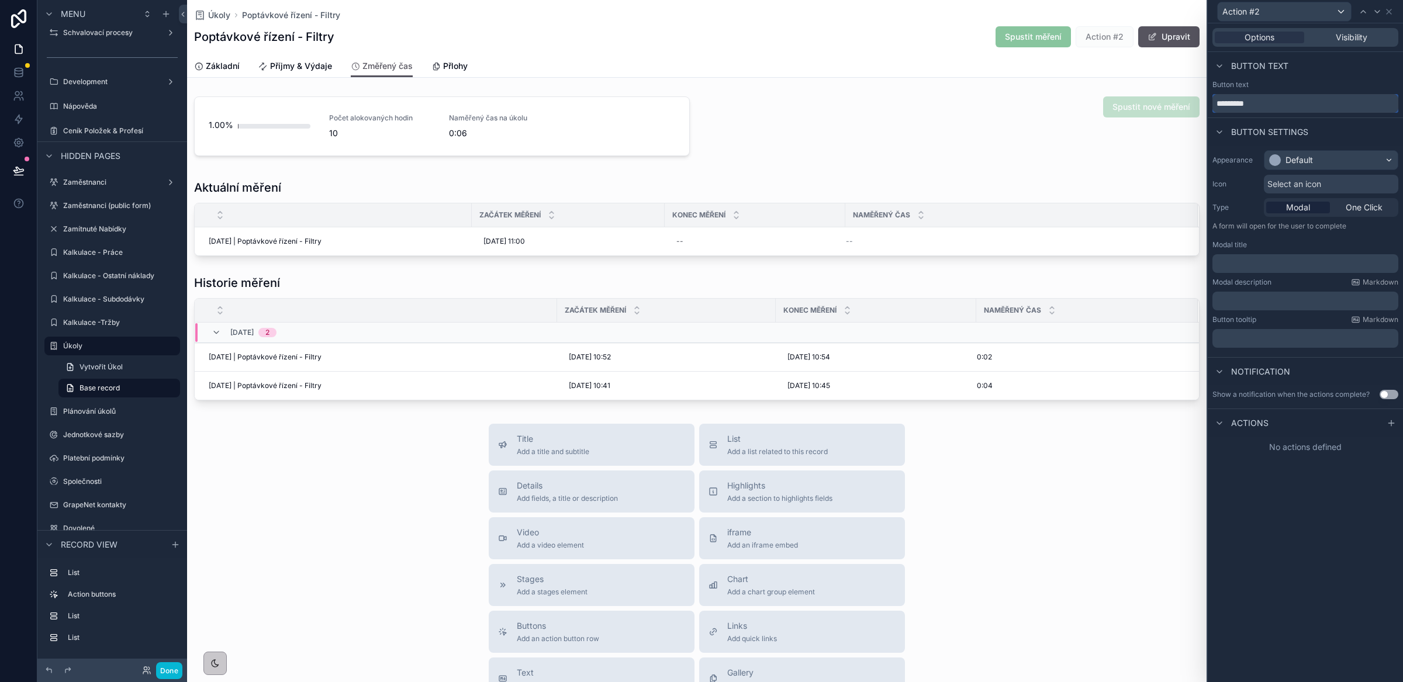
drag, startPoint x: 1264, startPoint y: 104, endPoint x: 1200, endPoint y: 107, distance: 64.4
click at [1200, 107] on div "Action #2 Options Visibility Button text Button text ********* Button settings …" at bounding box center [701, 341] width 1403 height 682
type input "**********"
click at [1344, 163] on div "Default" at bounding box center [1331, 160] width 133 height 19
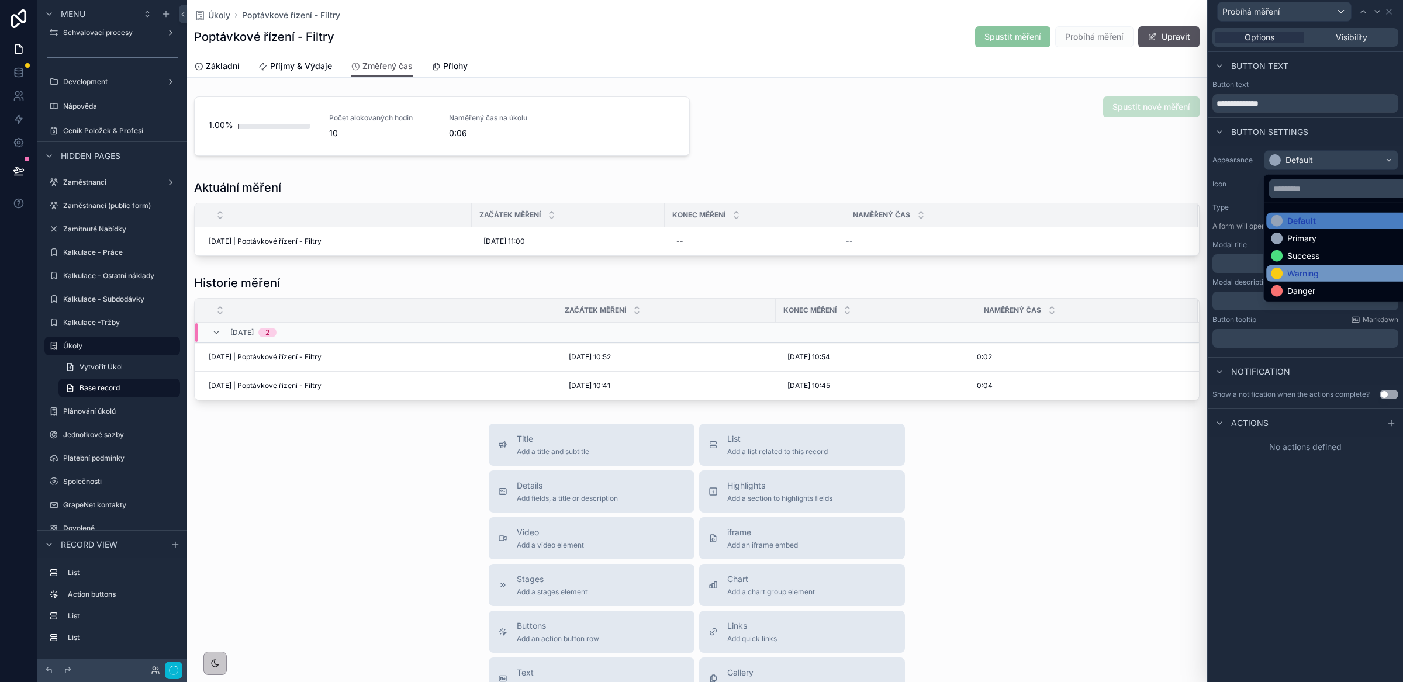
click at [1301, 274] on div "Warning" at bounding box center [1303, 274] width 32 height 12
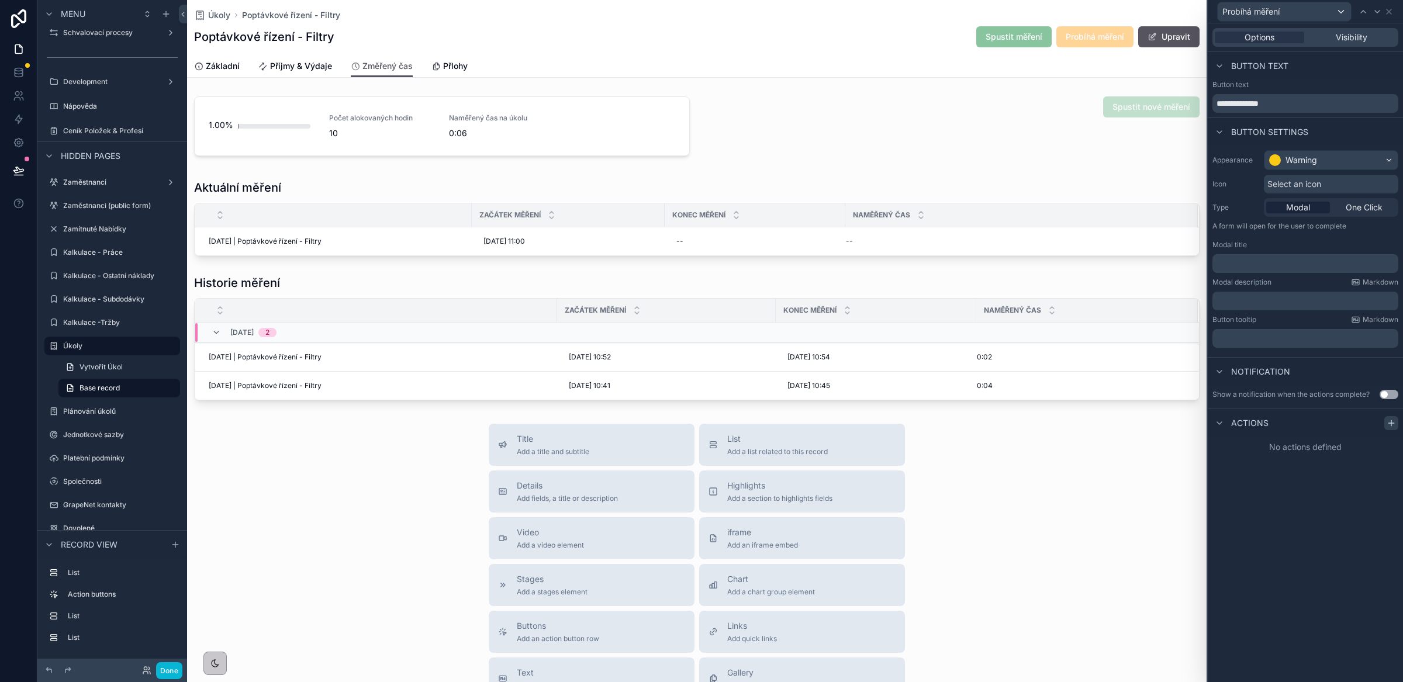
click at [1394, 427] on icon at bounding box center [1391, 423] width 9 height 9
click at [1316, 478] on div "Select a type" at bounding box center [1305, 470] width 175 height 19
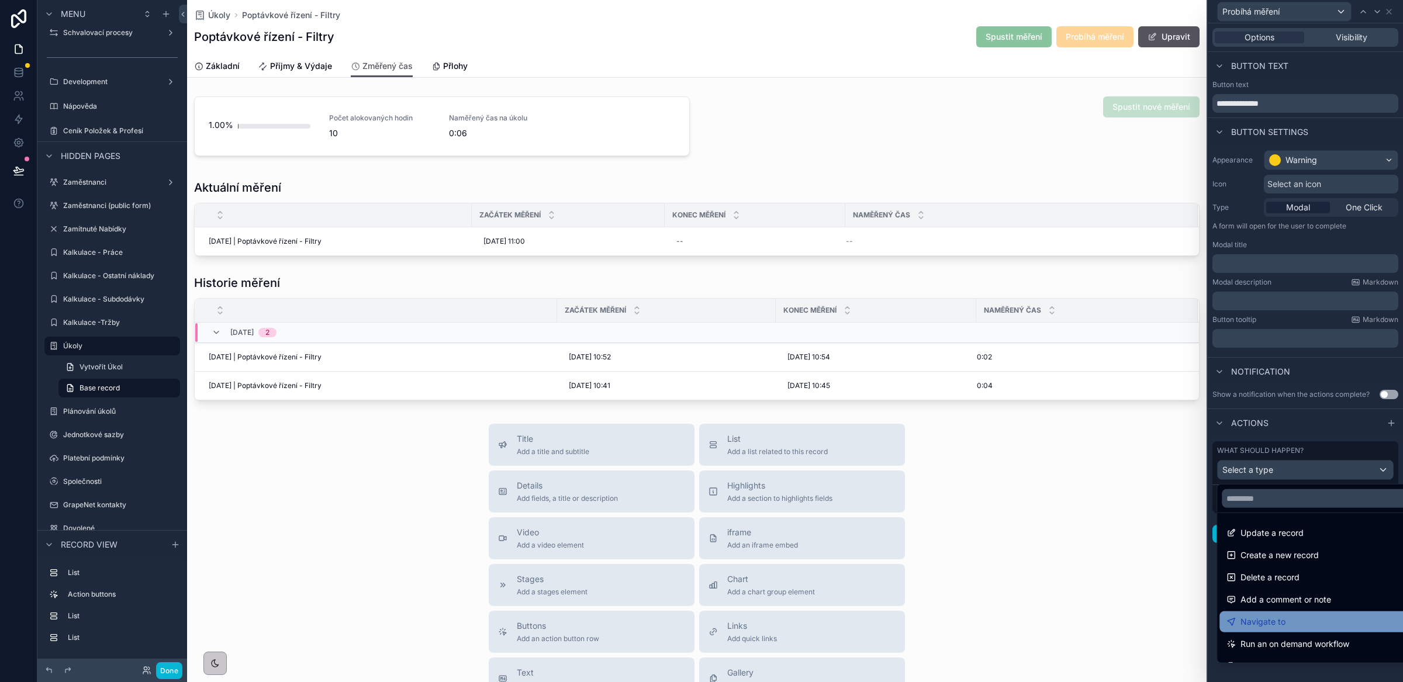
click at [1268, 619] on span "Navigate to" at bounding box center [1263, 622] width 45 height 14
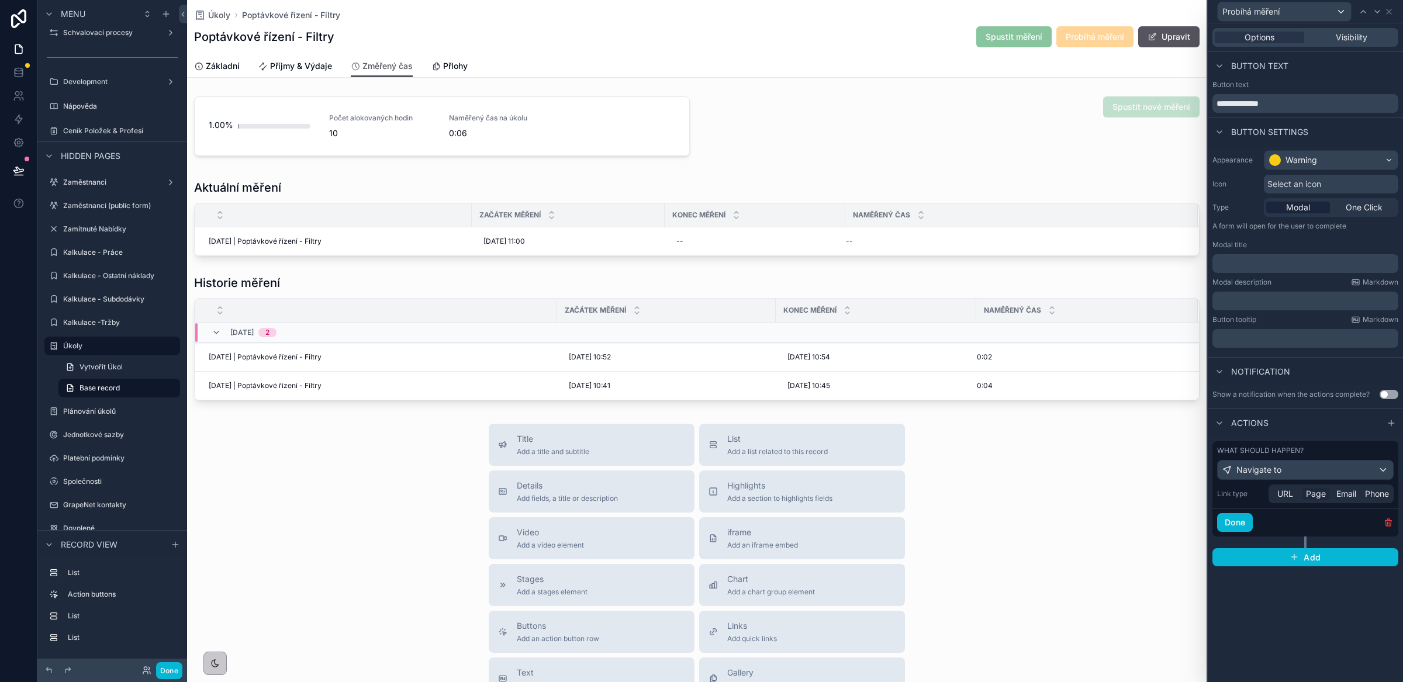
click at [1312, 493] on span "Page" at bounding box center [1316, 494] width 20 height 12
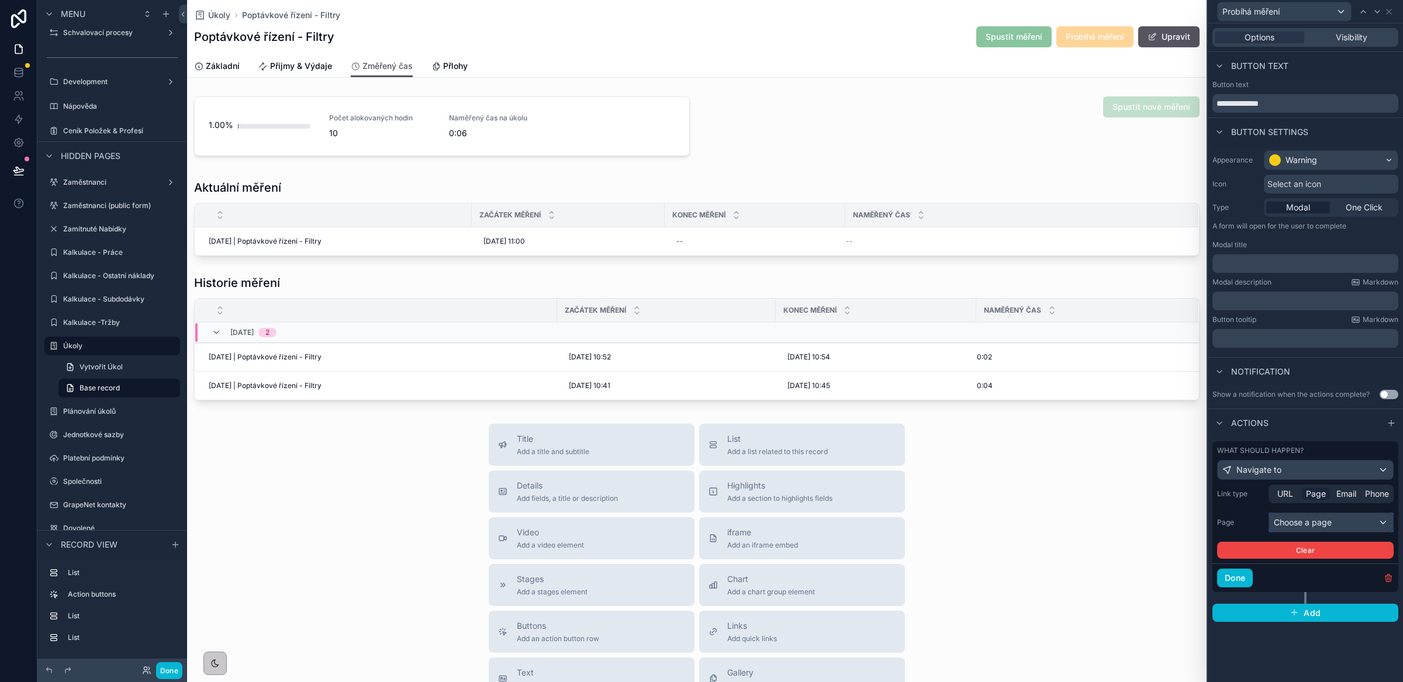
click at [1314, 523] on div "Choose a page" at bounding box center [1331, 522] width 124 height 19
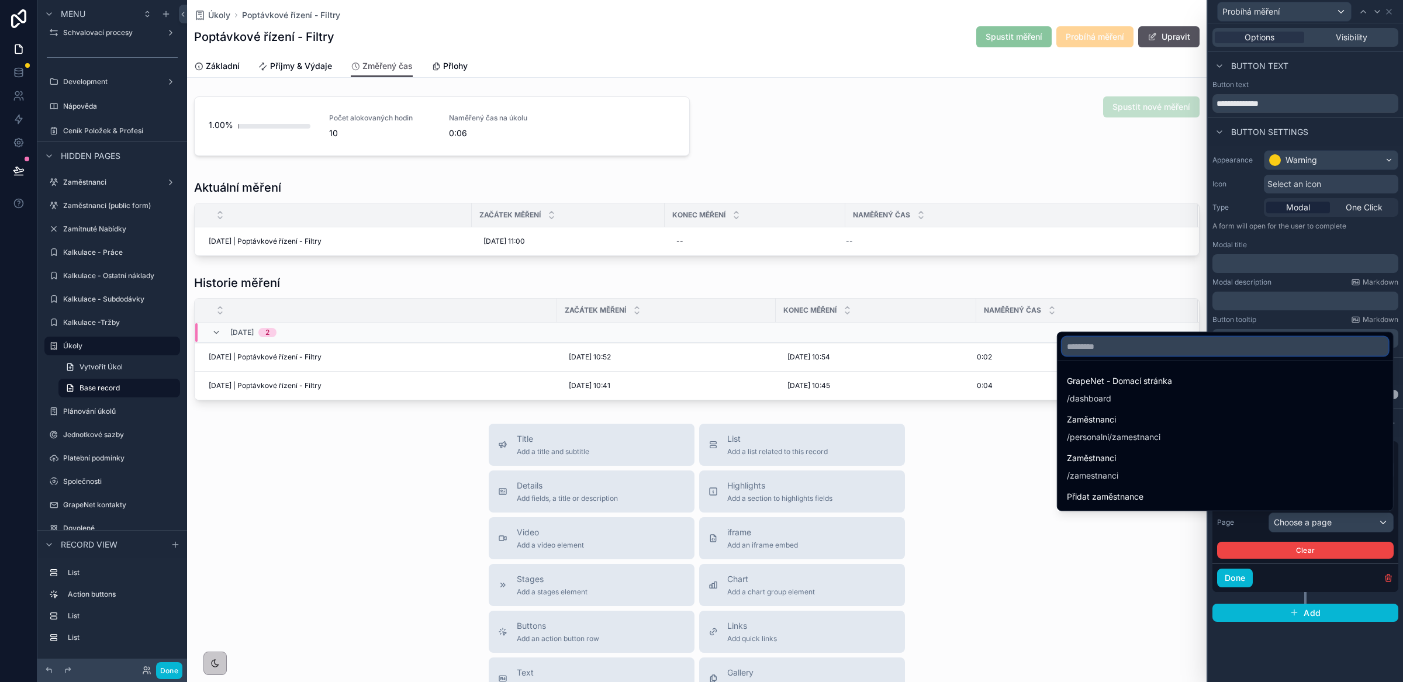
click at [1166, 349] on input "text" at bounding box center [1225, 346] width 326 height 19
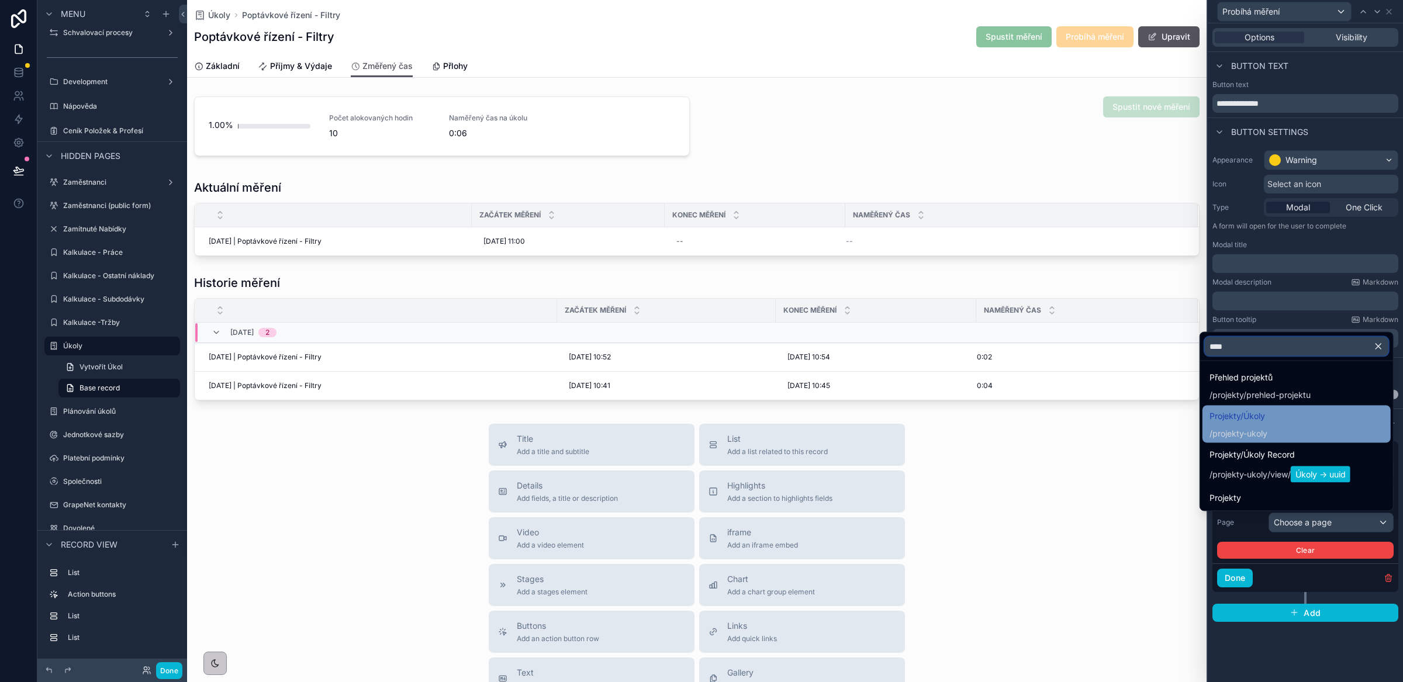
scroll to position [51, 0]
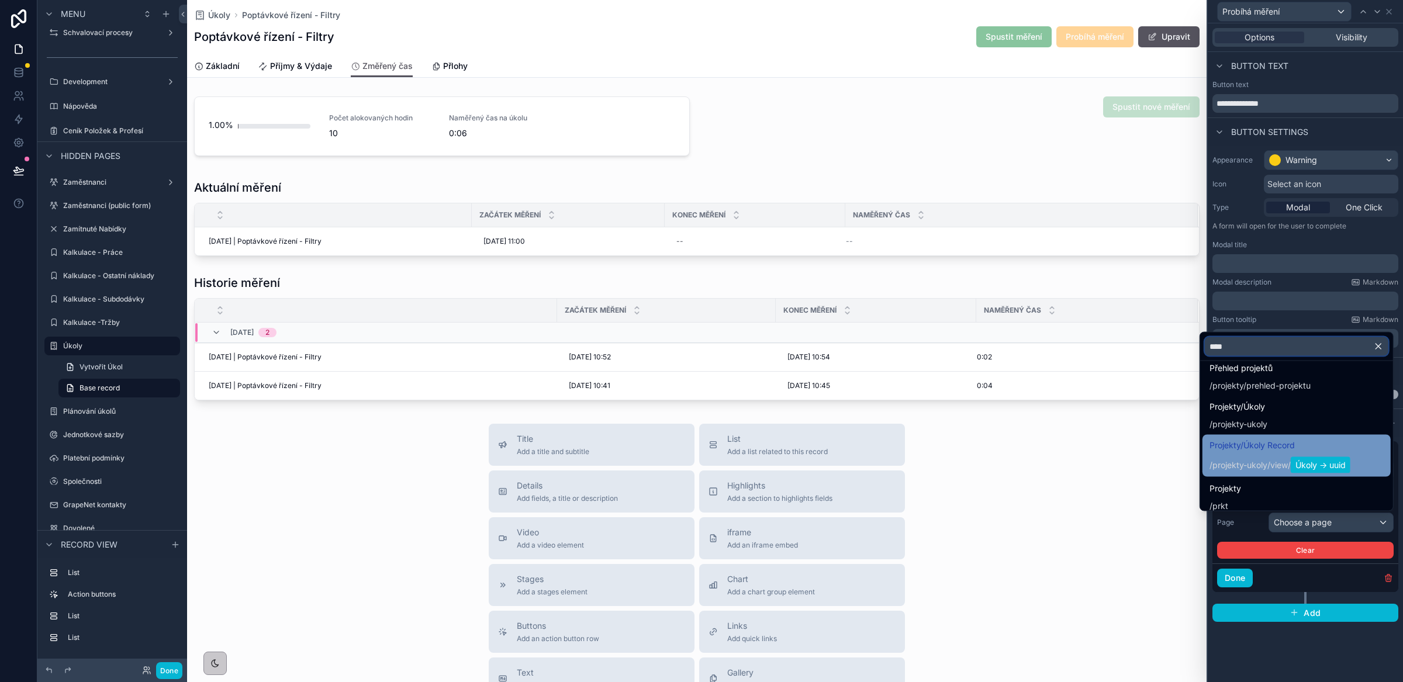
type input "****"
click at [1268, 460] on span "/" at bounding box center [1269, 466] width 3 height 12
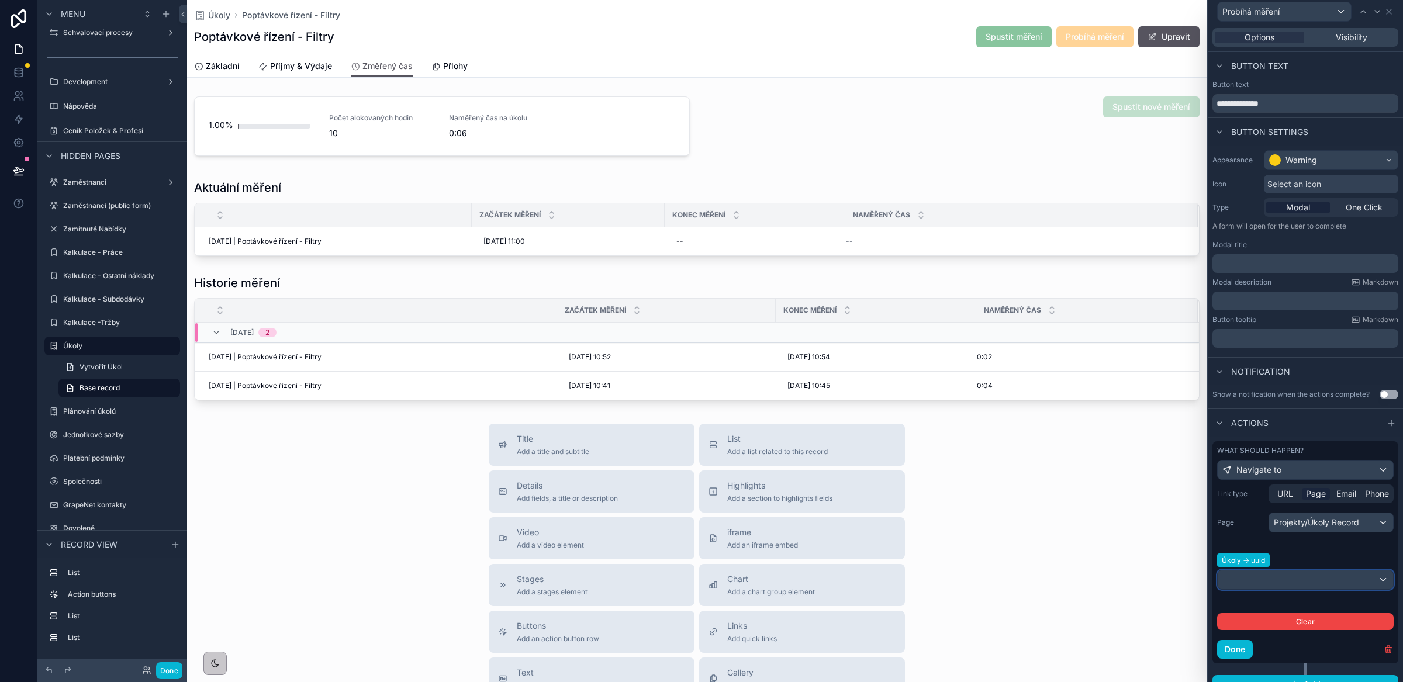
click at [1313, 589] on div at bounding box center [1305, 580] width 175 height 19
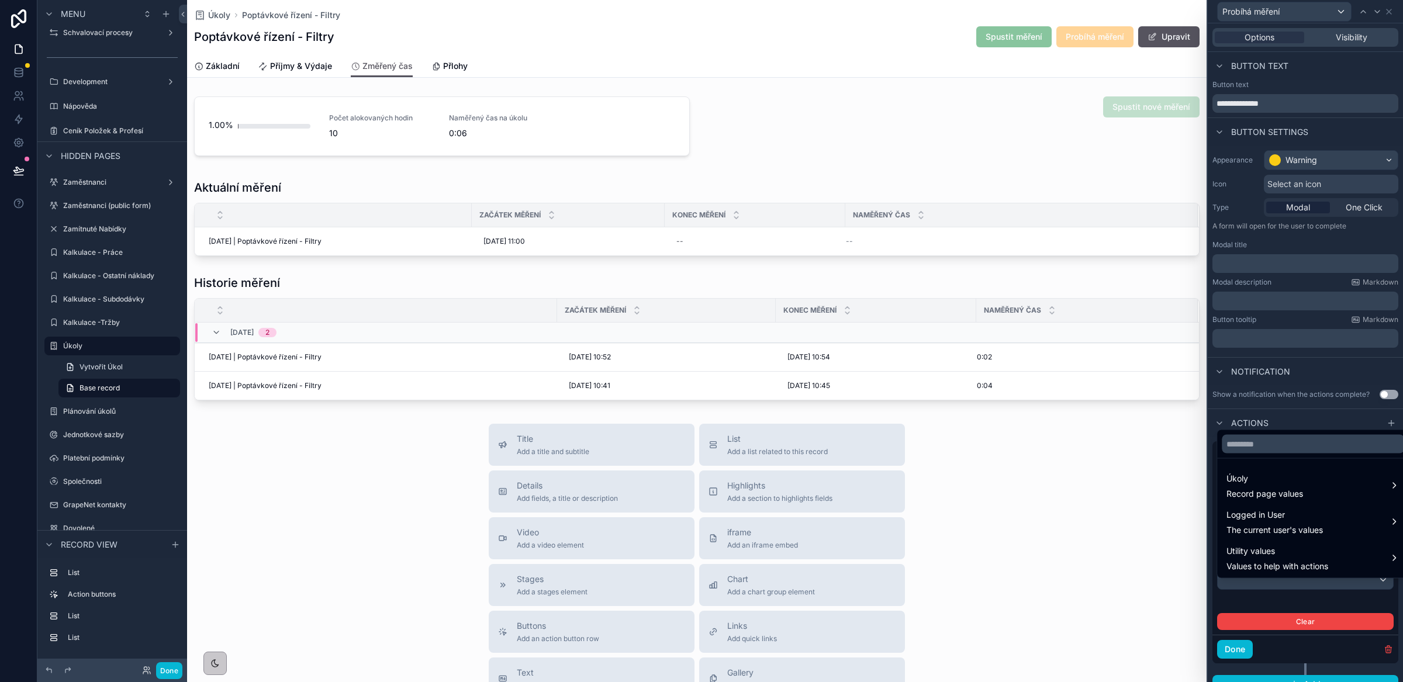
click at [1334, 419] on div at bounding box center [1305, 341] width 195 height 682
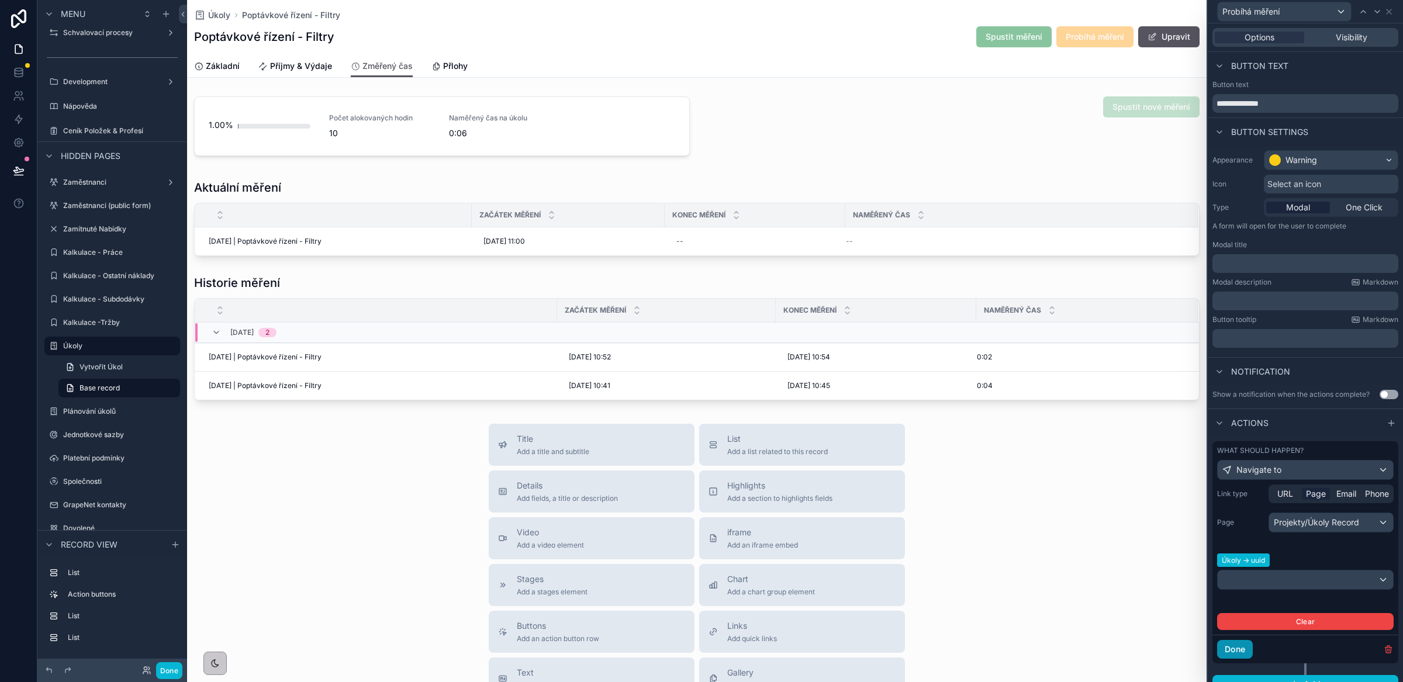
click at [1231, 659] on button "Done" at bounding box center [1235, 649] width 36 height 19
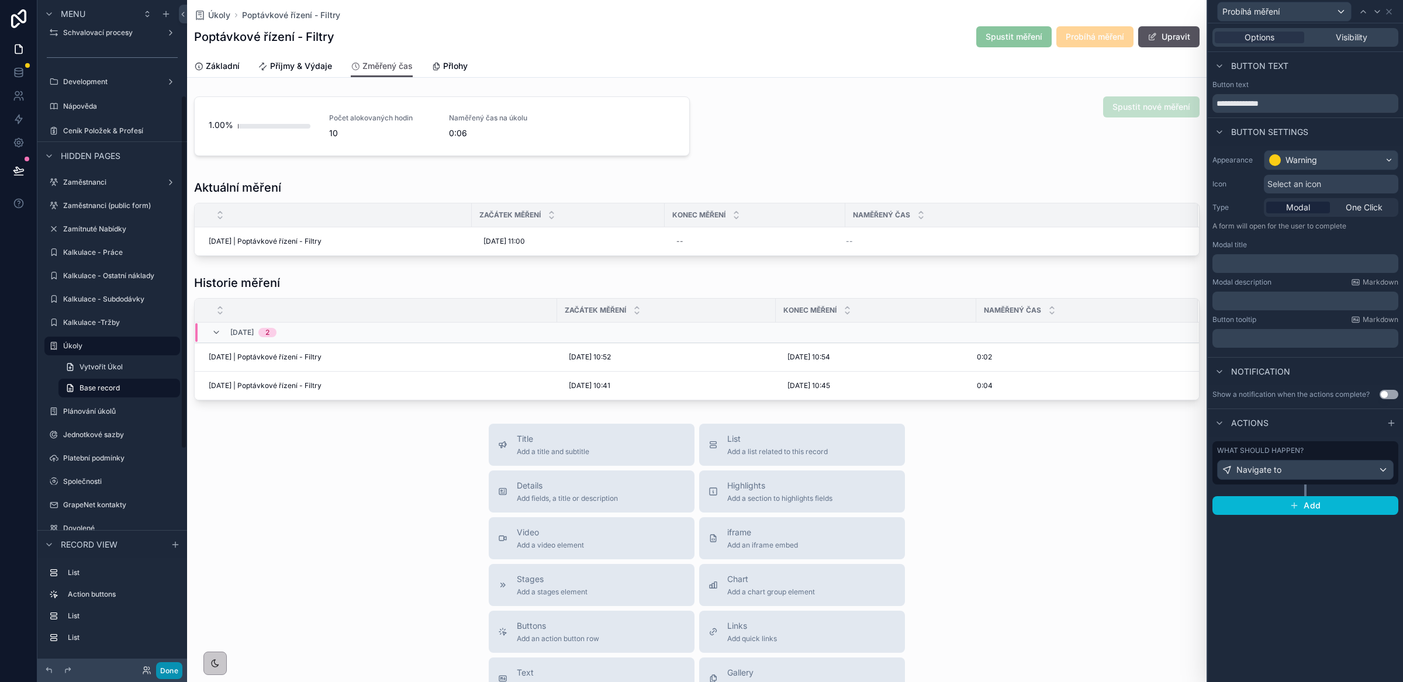
click at [161, 669] on button "Done" at bounding box center [169, 670] width 26 height 17
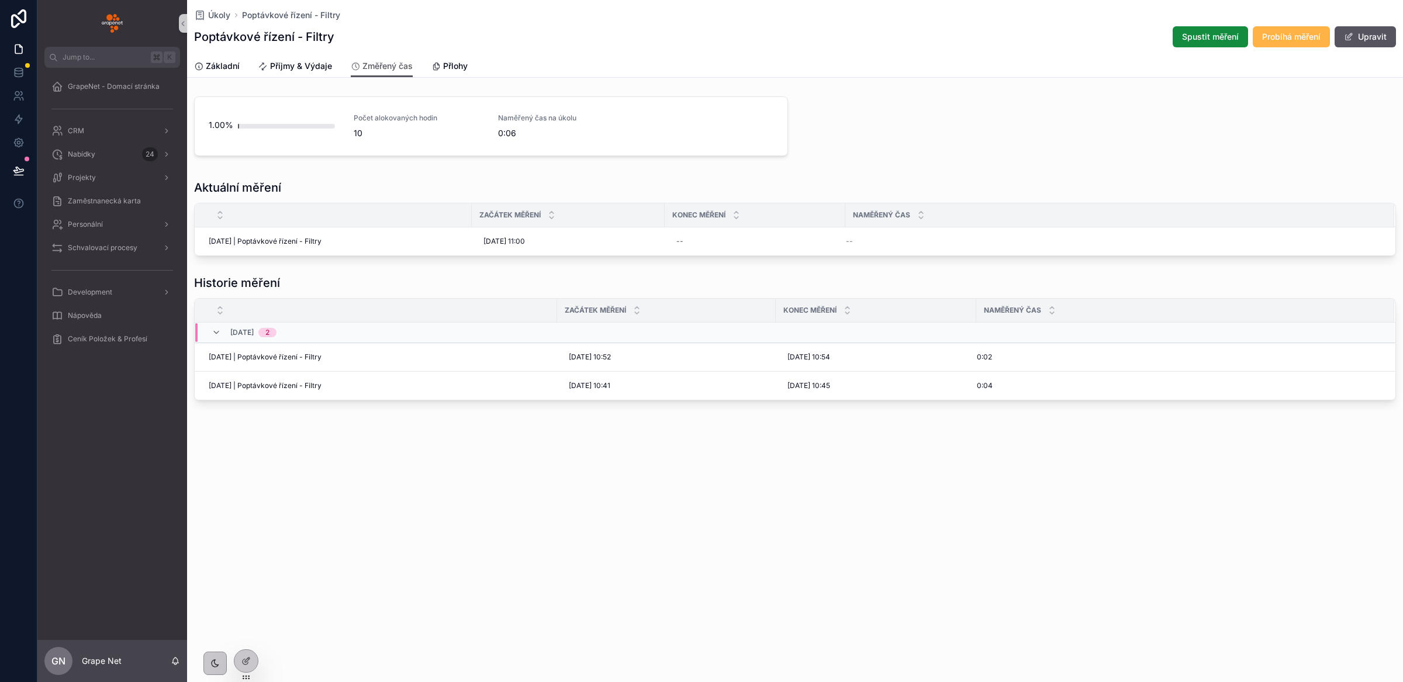
click at [1302, 39] on span "Probíhá měření" at bounding box center [1291, 37] width 58 height 12
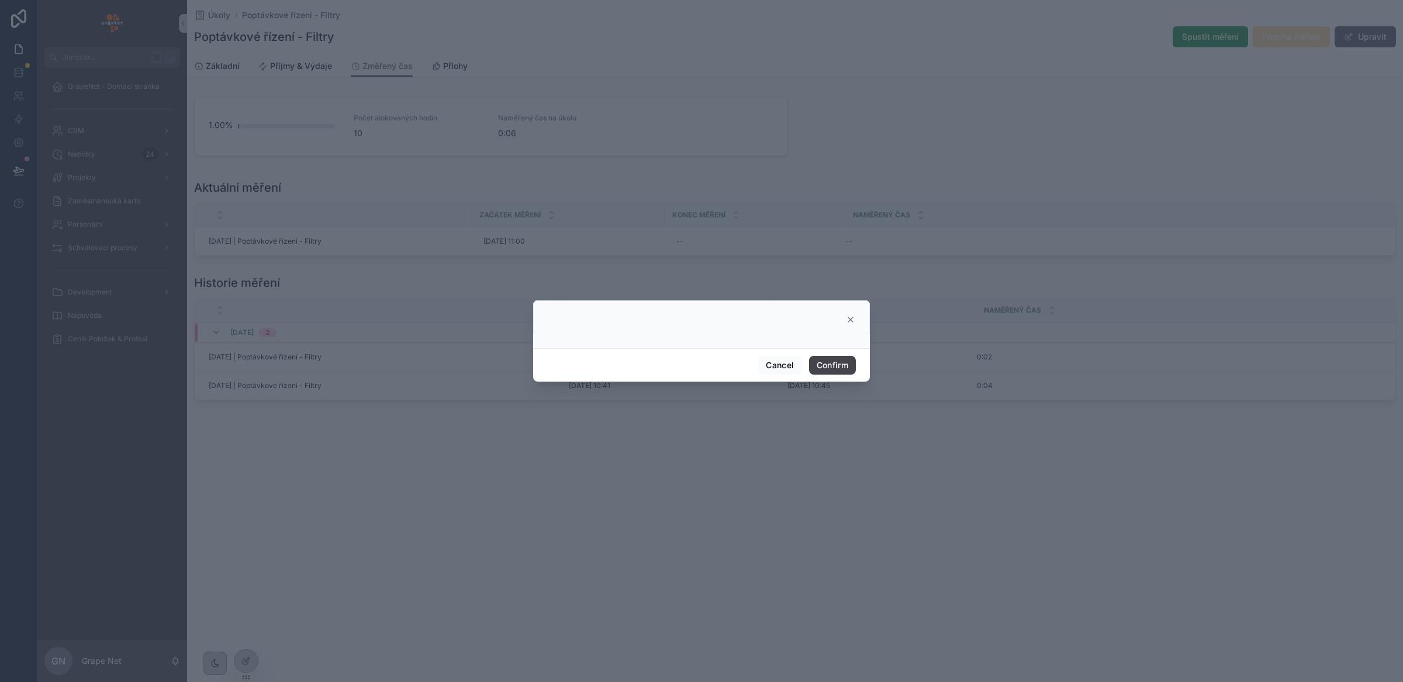
click at [831, 365] on button "Confirm" at bounding box center [832, 365] width 47 height 19
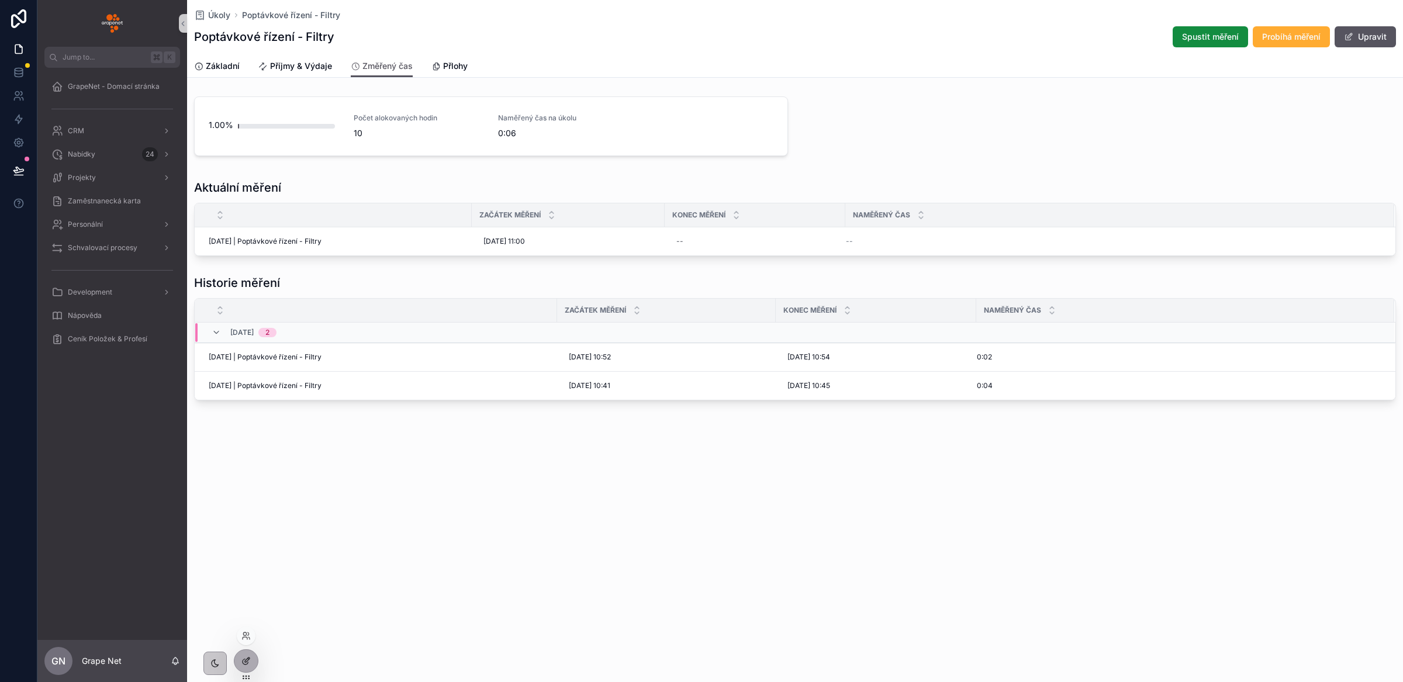
click at [250, 660] on icon at bounding box center [245, 661] width 9 height 9
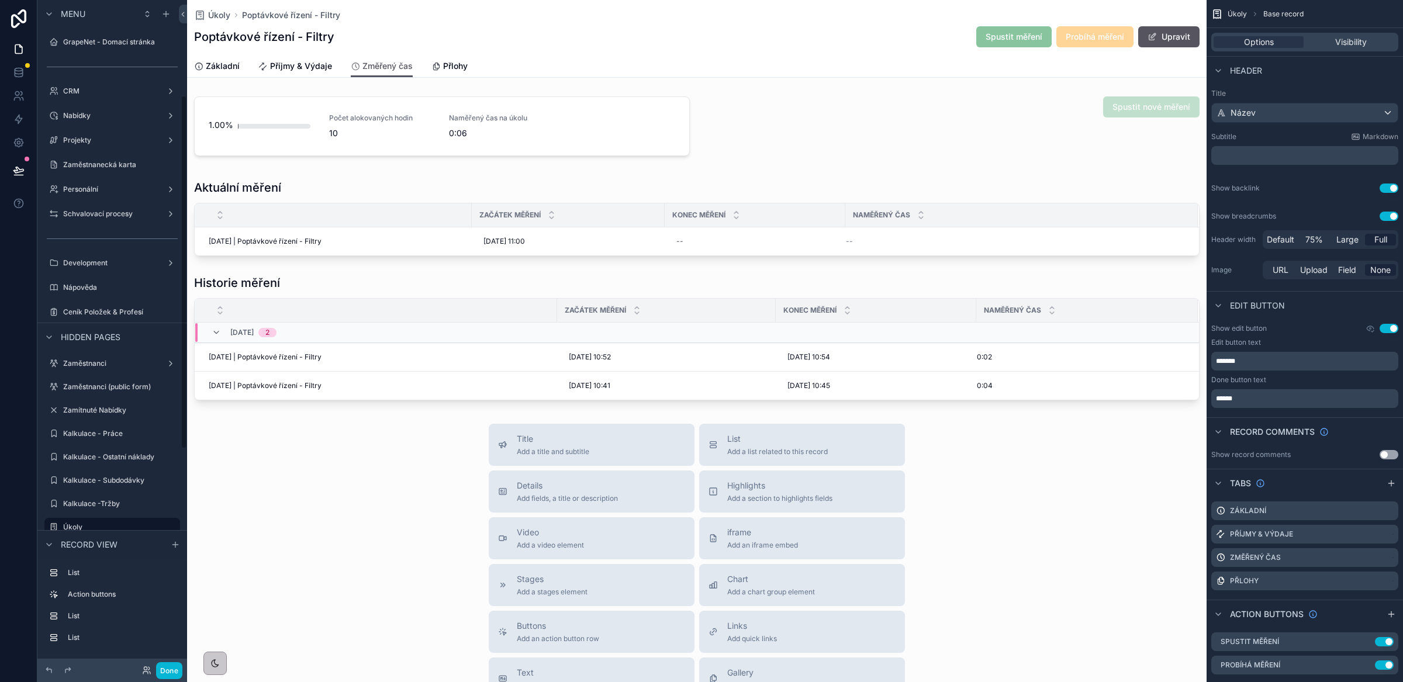
scroll to position [181, 0]
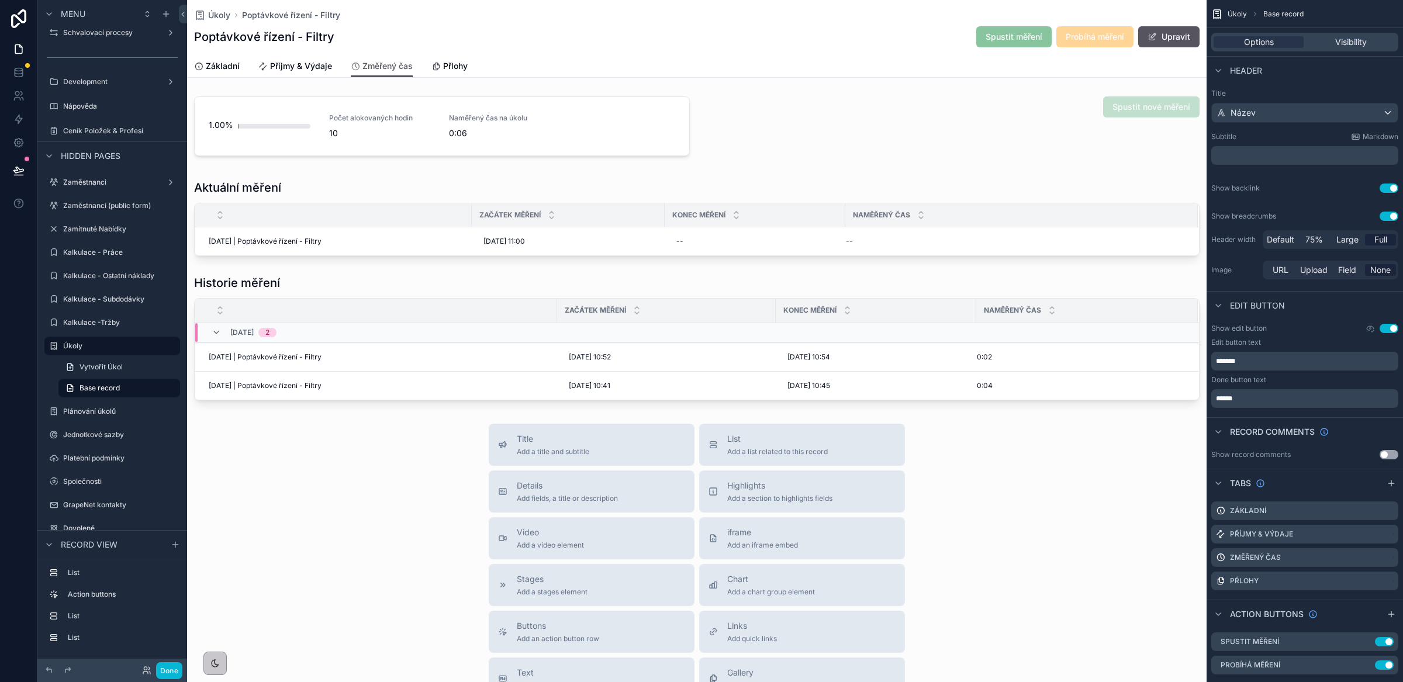
click at [1027, 60] on div "Základní Příjmy & Výdaje Změřený čas Přlohy" at bounding box center [697, 66] width 1006 height 22
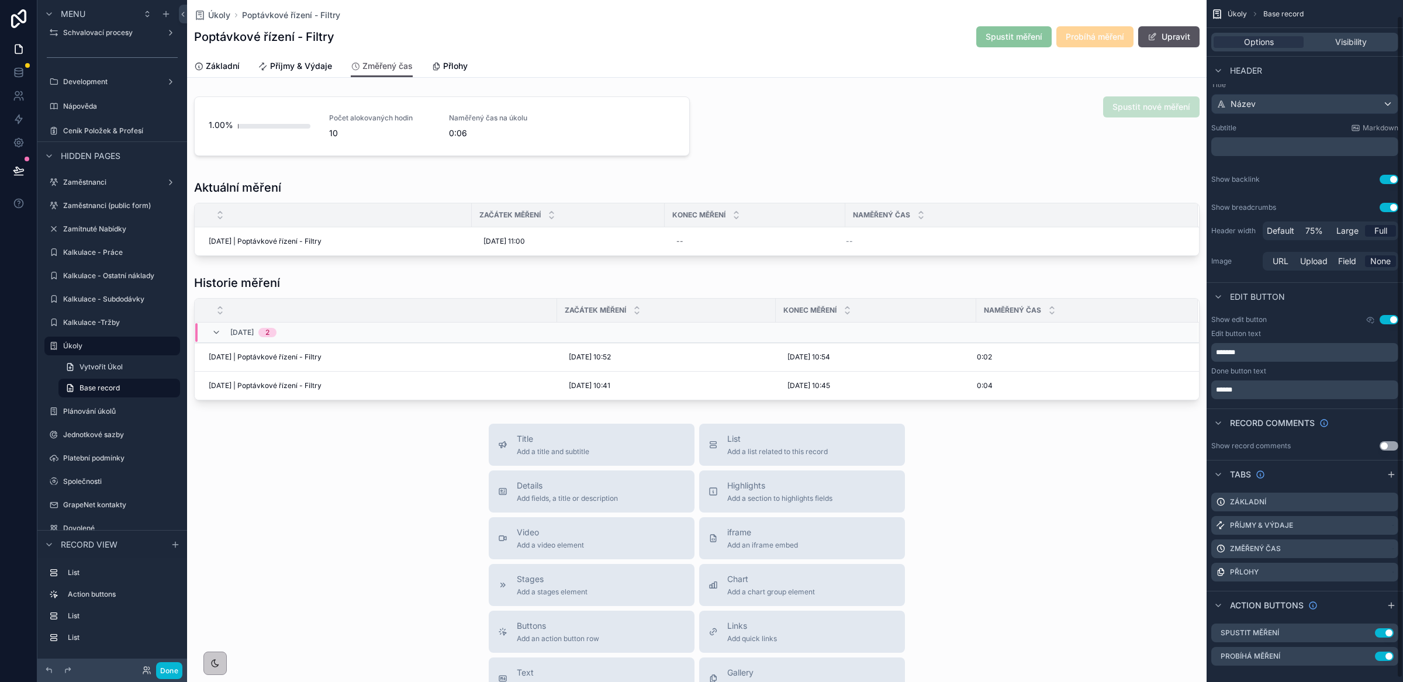
scroll to position [19, 0]
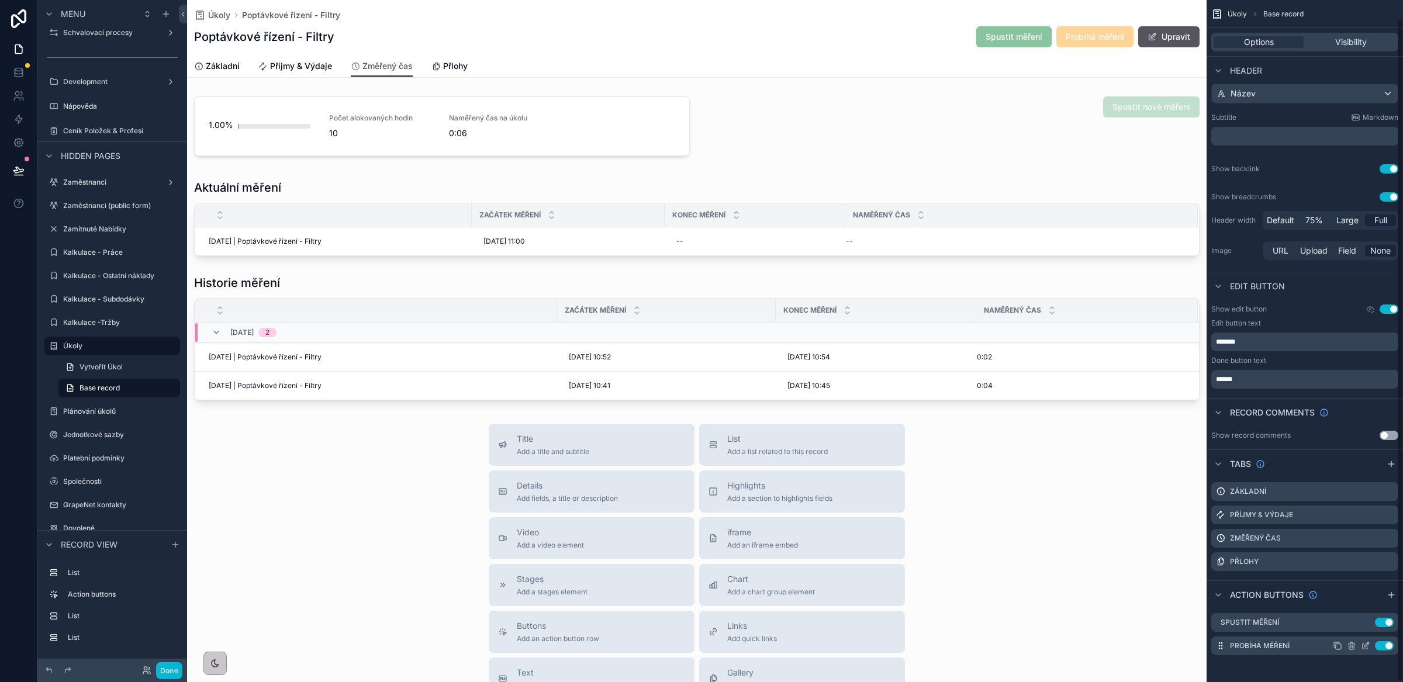
click at [1368, 646] on icon "scrollable content" at bounding box center [1365, 645] width 9 height 9
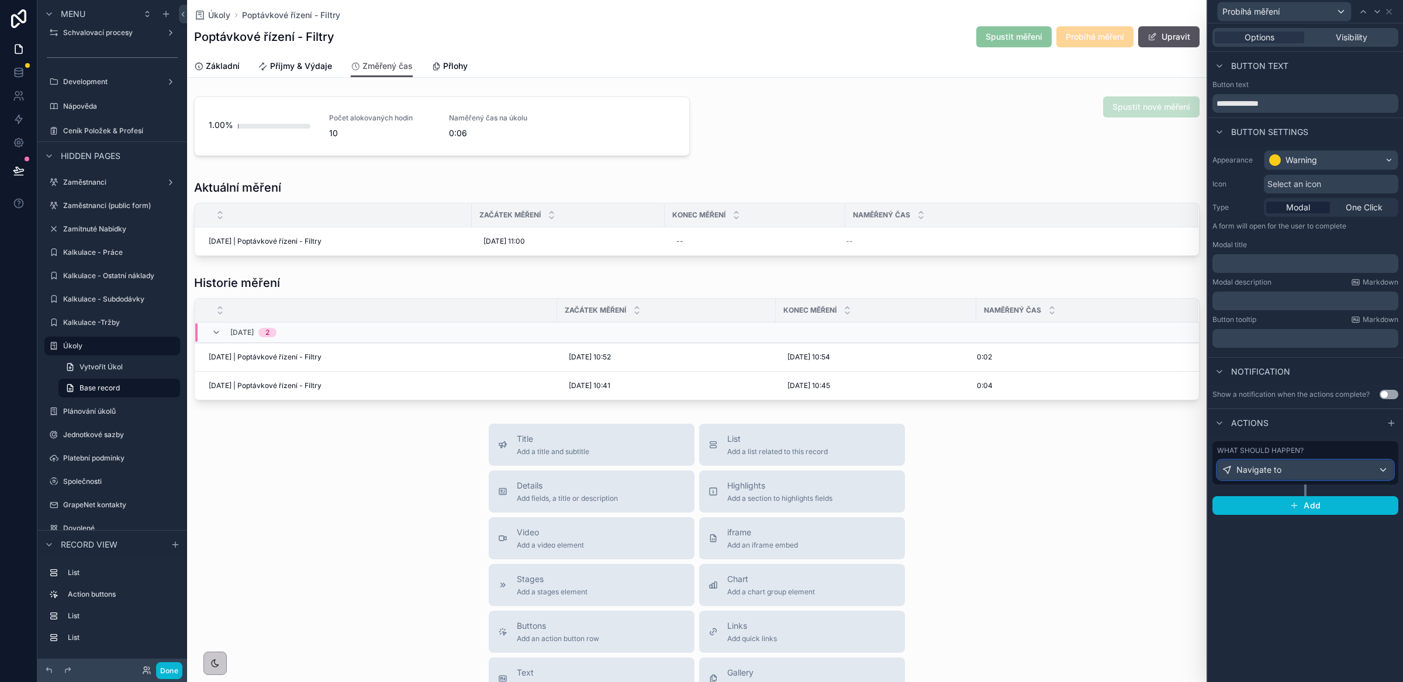
click at [1310, 477] on div "Navigate to" at bounding box center [1305, 470] width 175 height 19
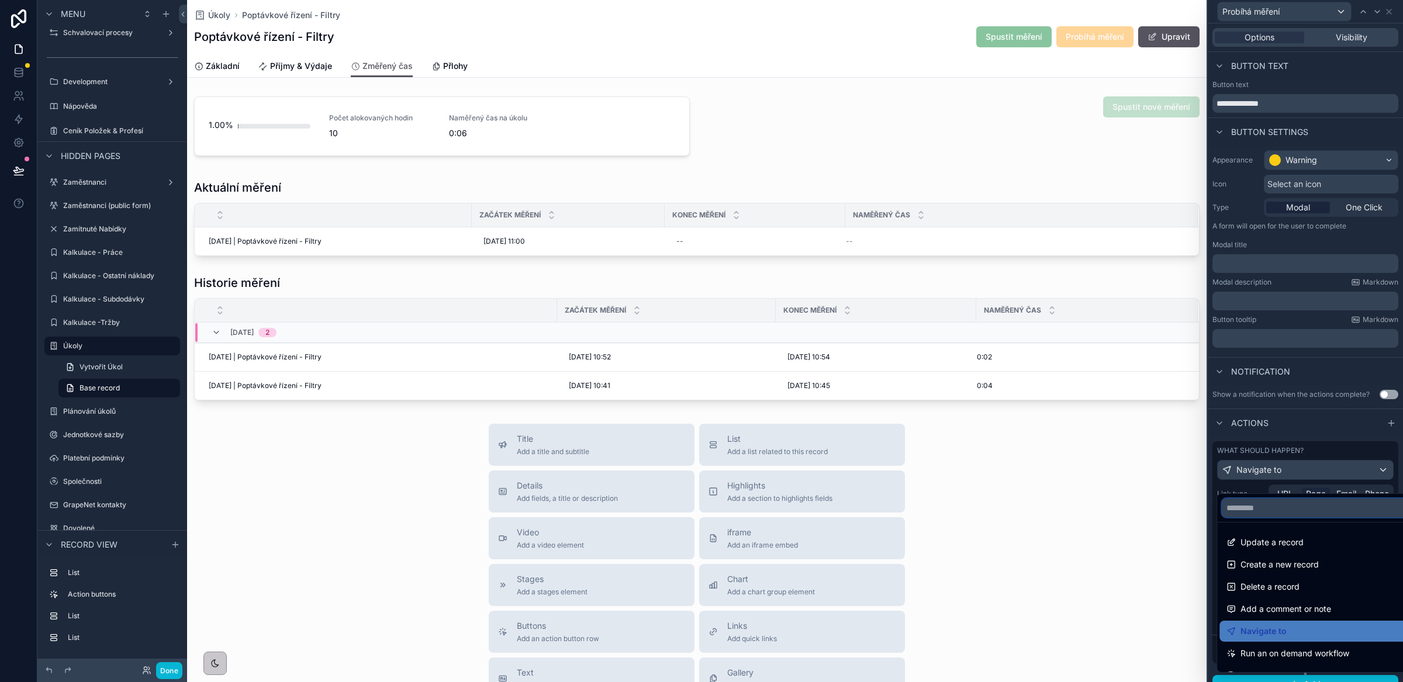
click at [1272, 513] on input "text" at bounding box center [1318, 508] width 193 height 19
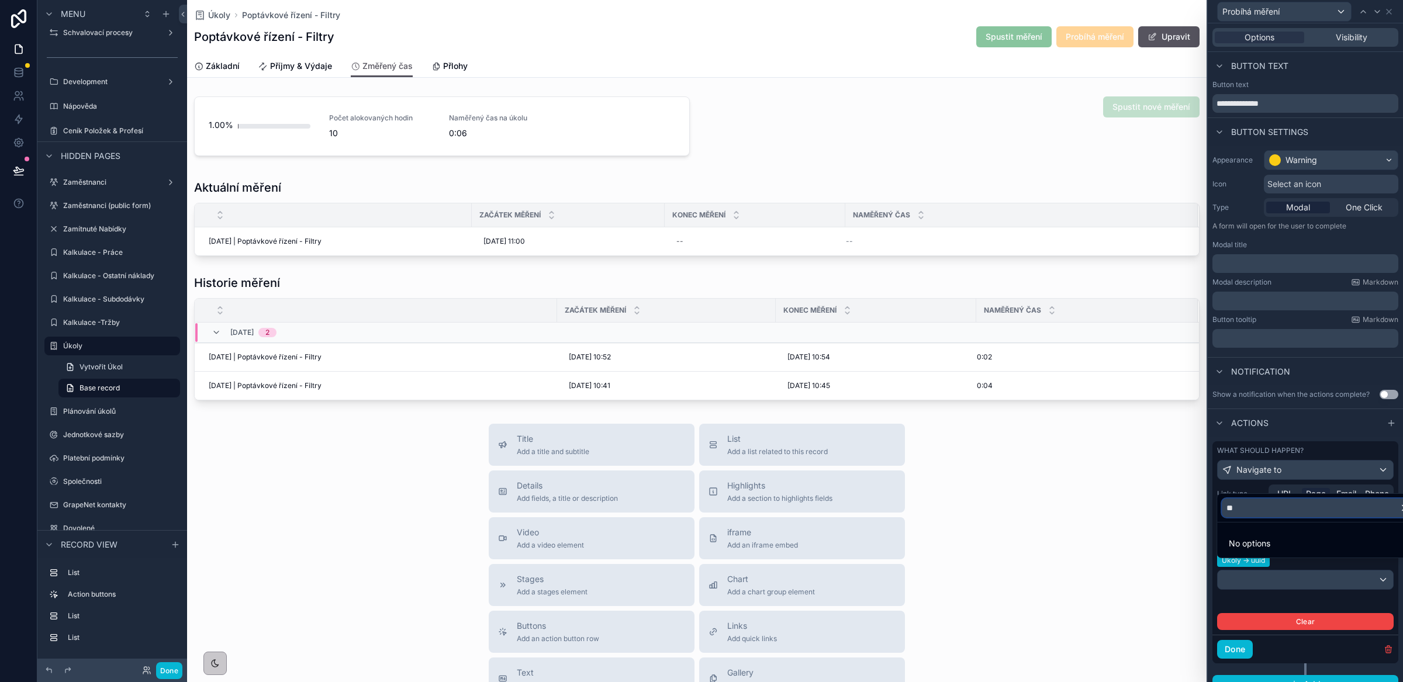
type input "*"
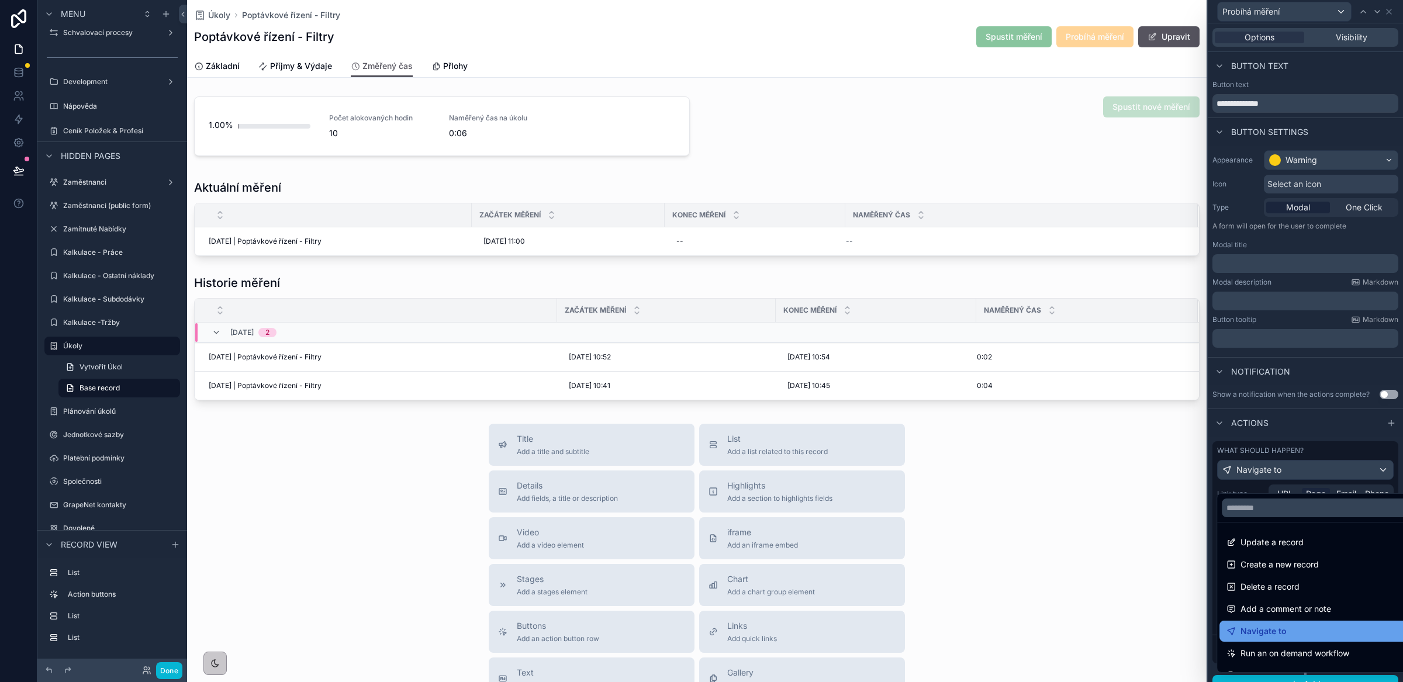
click at [1272, 636] on span "Navigate to" at bounding box center [1264, 631] width 46 height 14
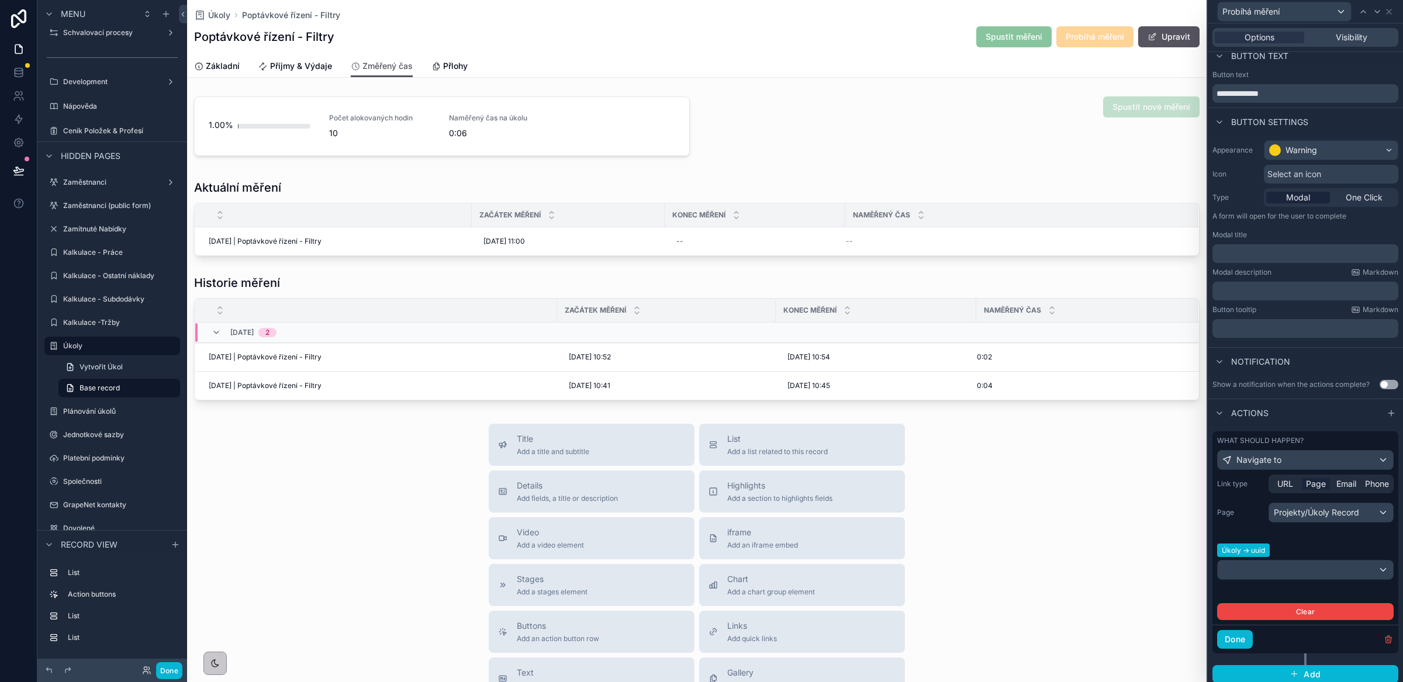
scroll to position [27, 0]
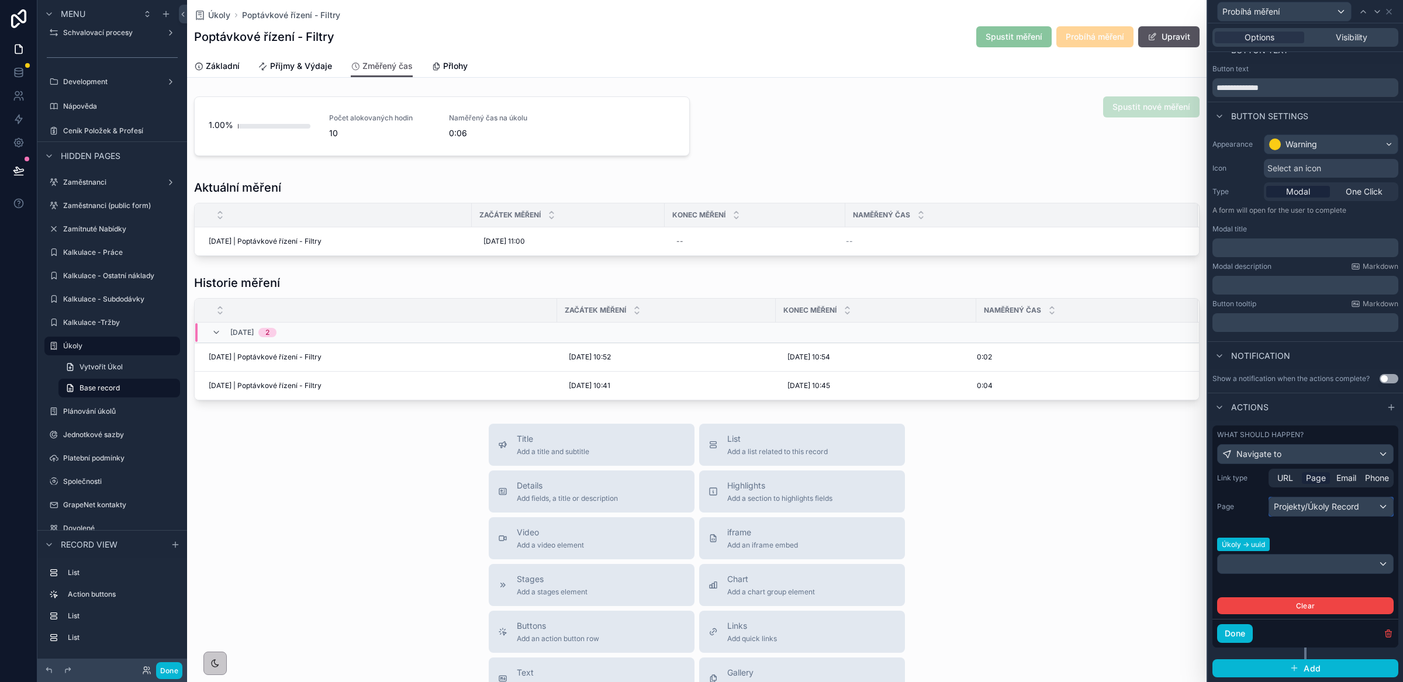
click at [1325, 509] on div "Projekty/Úkoly Record" at bounding box center [1331, 507] width 124 height 19
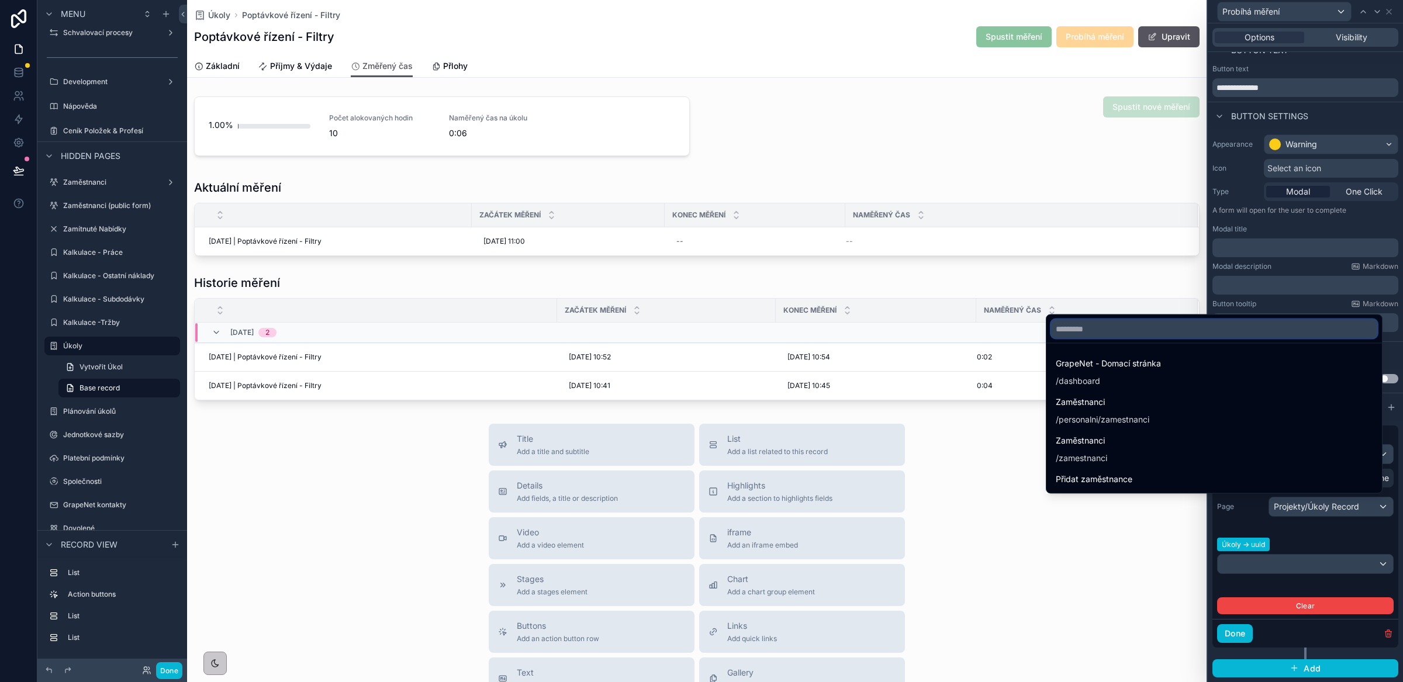
click at [1127, 332] on input "text" at bounding box center [1214, 329] width 326 height 19
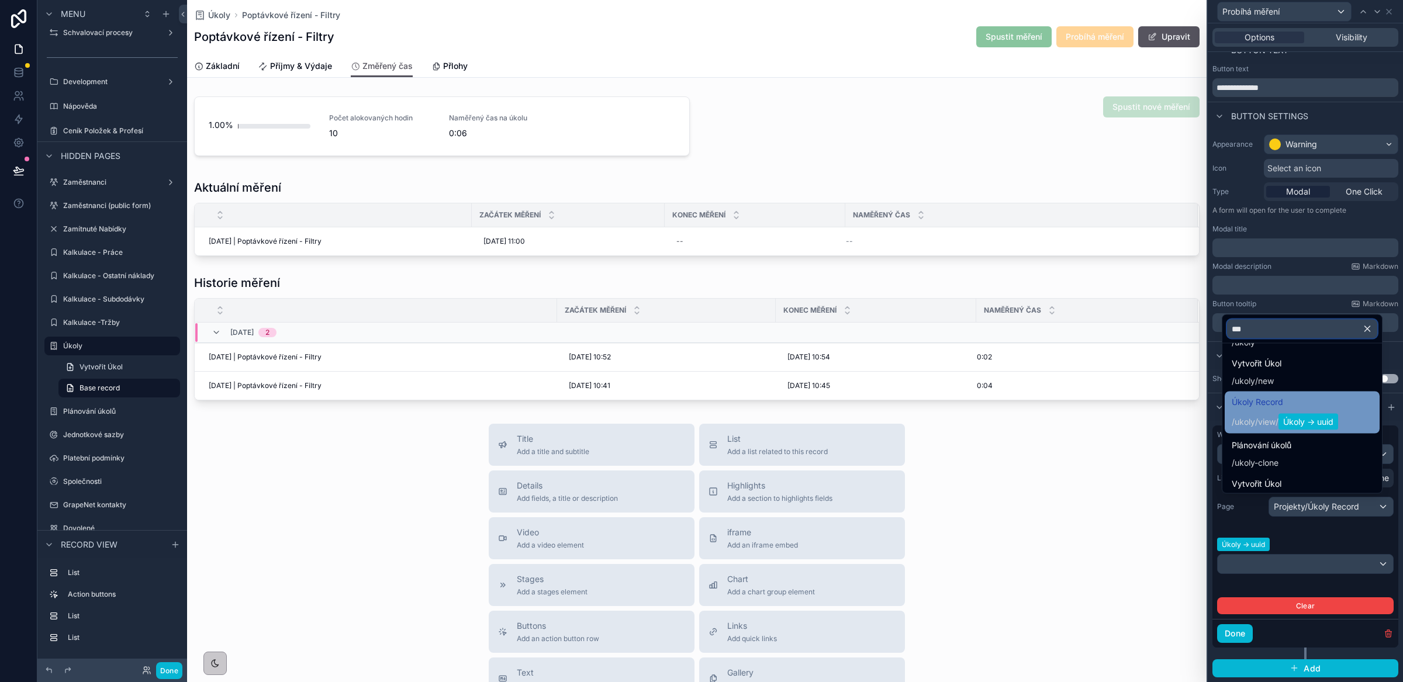
scroll to position [39, 0]
type input "***"
click at [1249, 411] on span "/ ukoly / view / Úkoly -> uuid" at bounding box center [1285, 420] width 106 height 19
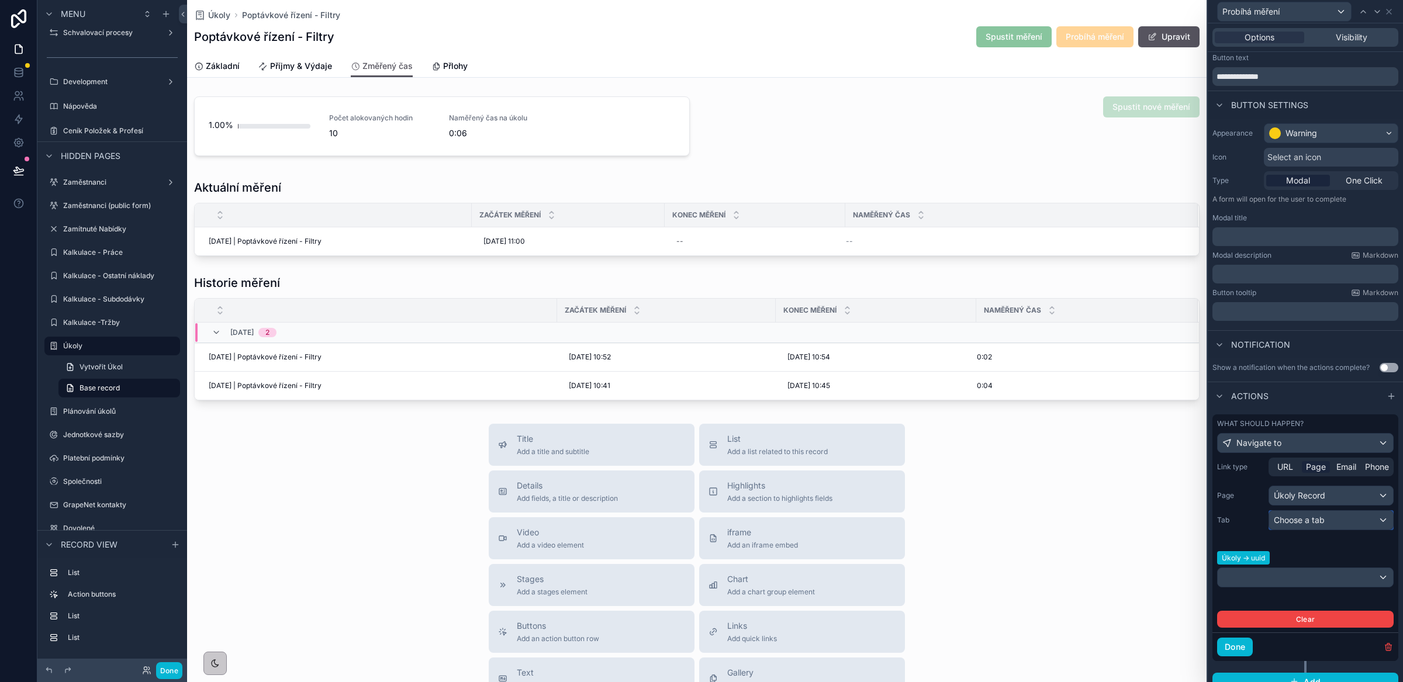
click at [1317, 525] on span "Choose a tab" at bounding box center [1299, 520] width 51 height 10
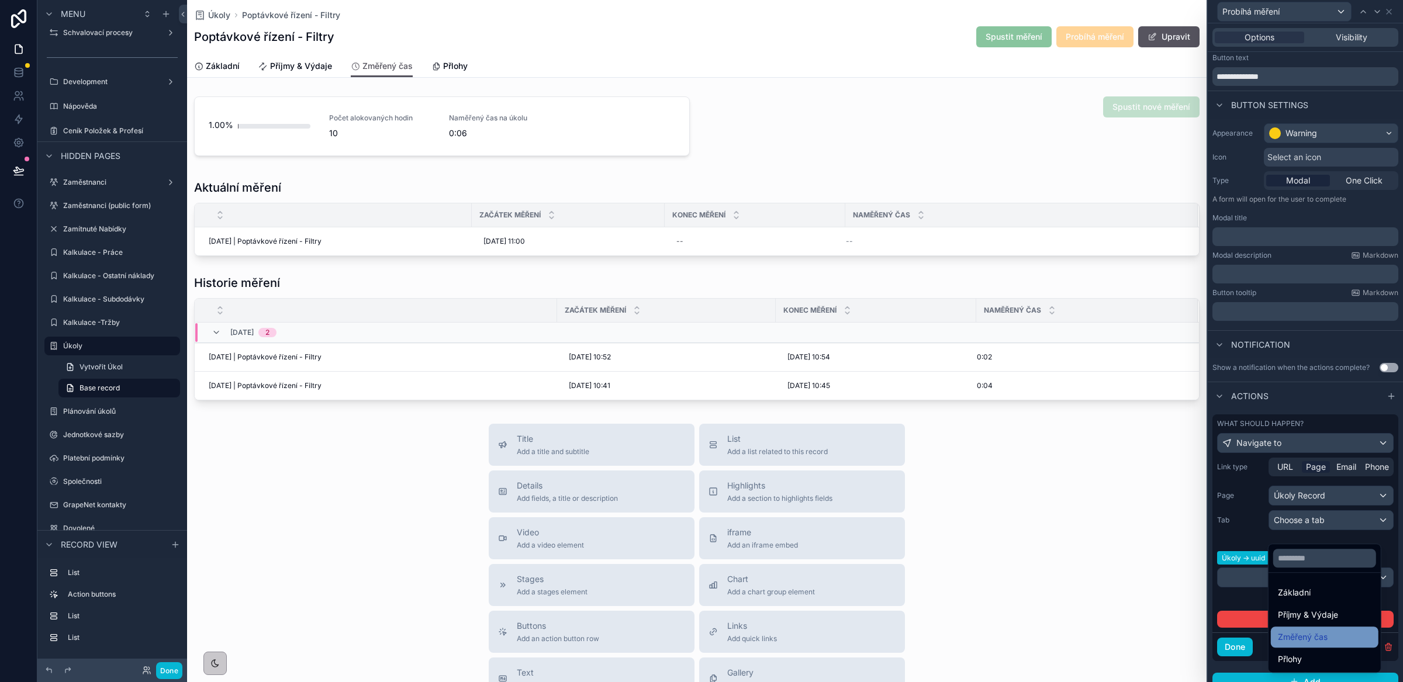
click at [1310, 640] on span "Změřený čas" at bounding box center [1303, 637] width 50 height 14
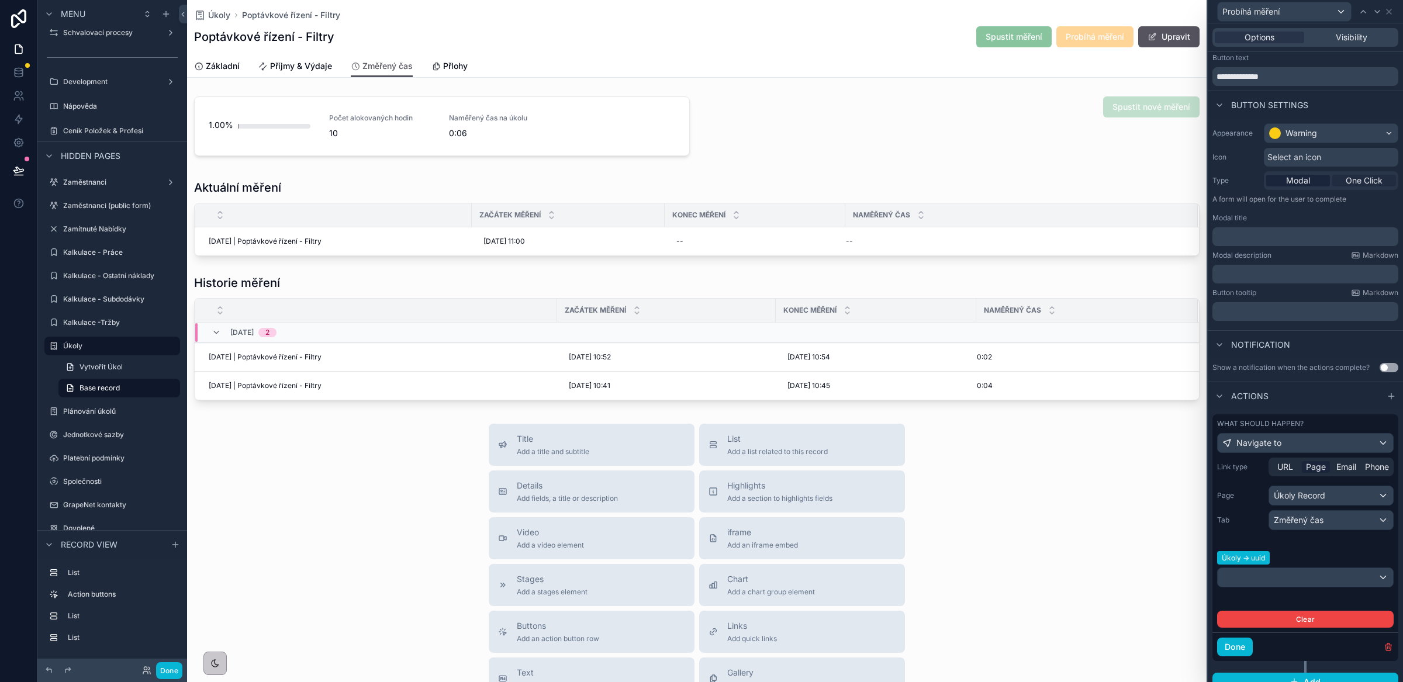
click at [1346, 184] on span "One Click" at bounding box center [1364, 181] width 37 height 12
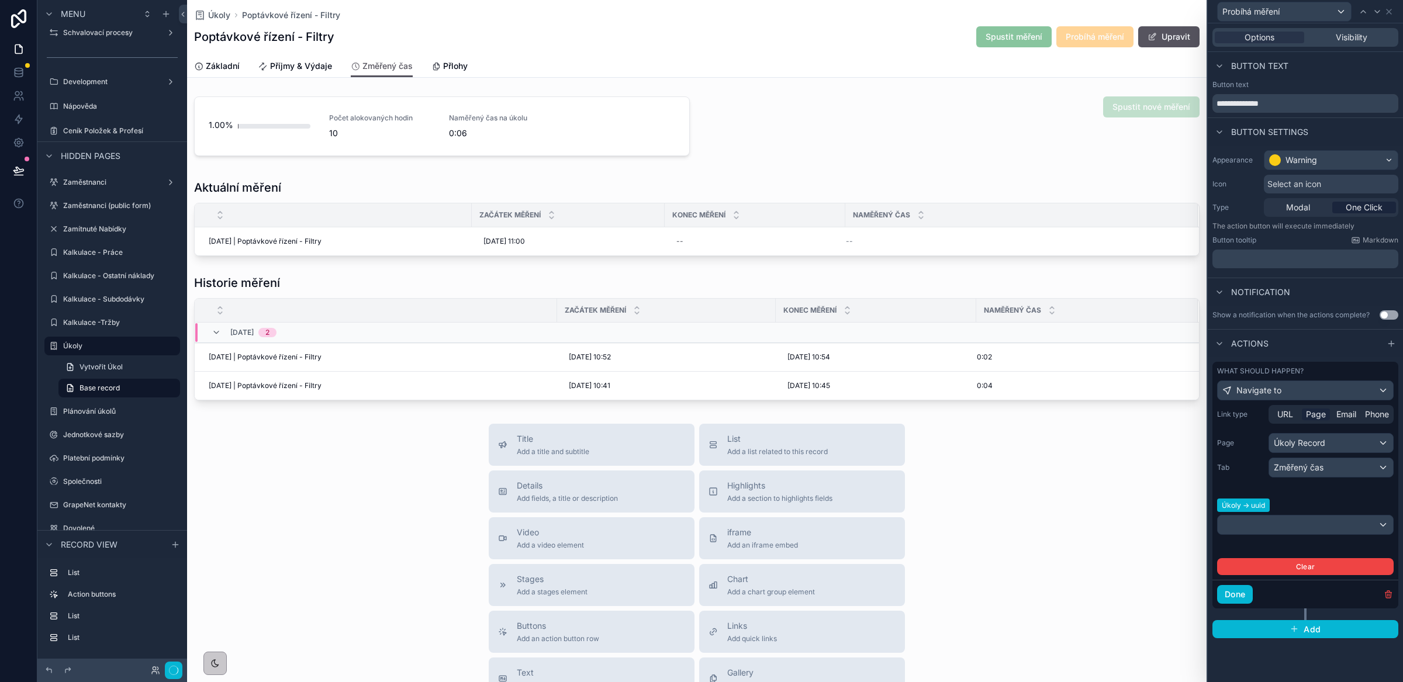
scroll to position [0, 0]
click at [1244, 596] on button "Done" at bounding box center [1235, 594] width 36 height 19
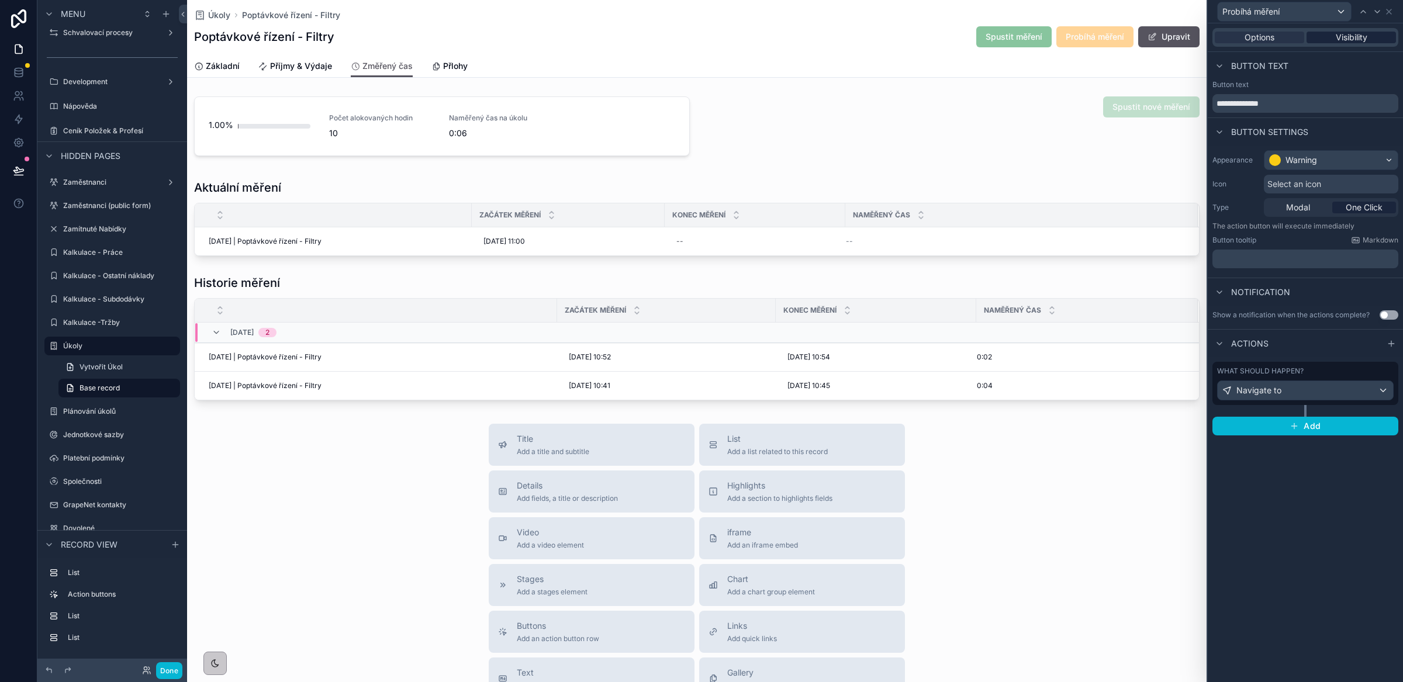
click at [1355, 39] on span "Visibility" at bounding box center [1352, 38] width 32 height 12
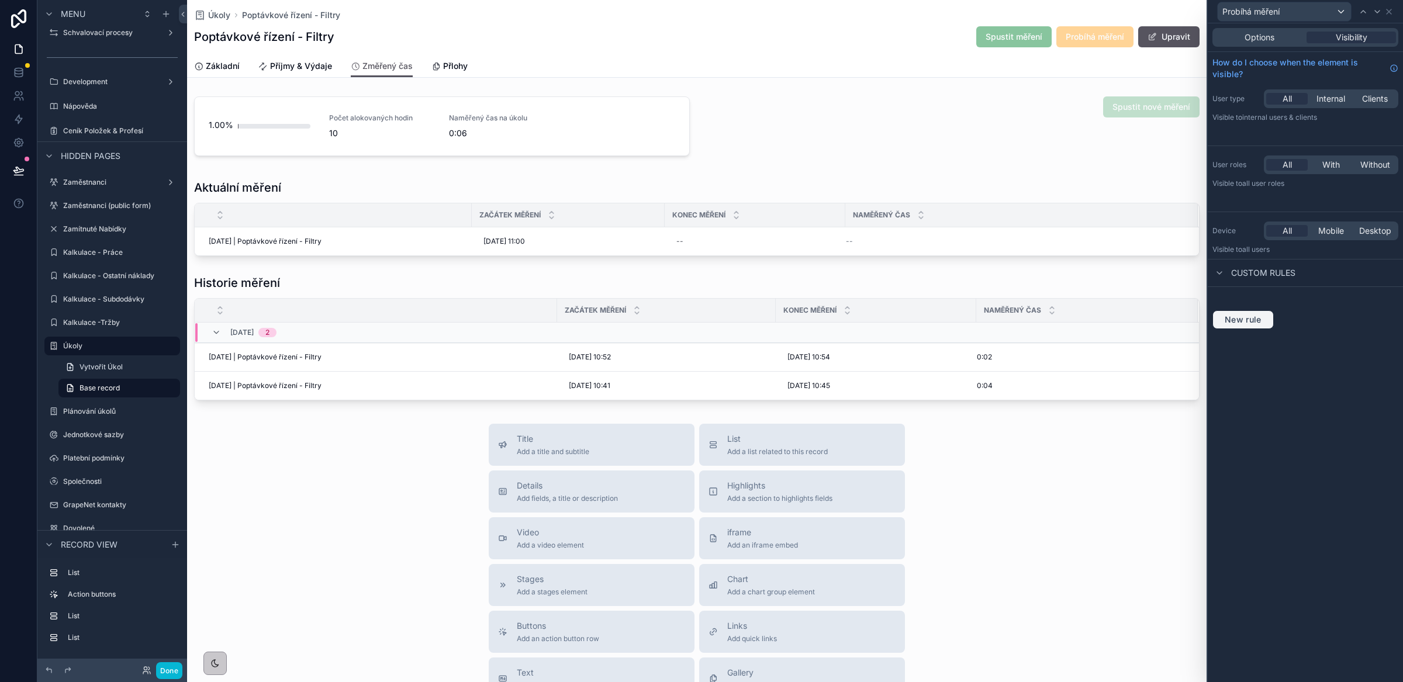
click at [1251, 319] on span "New rule" at bounding box center [1243, 320] width 46 height 11
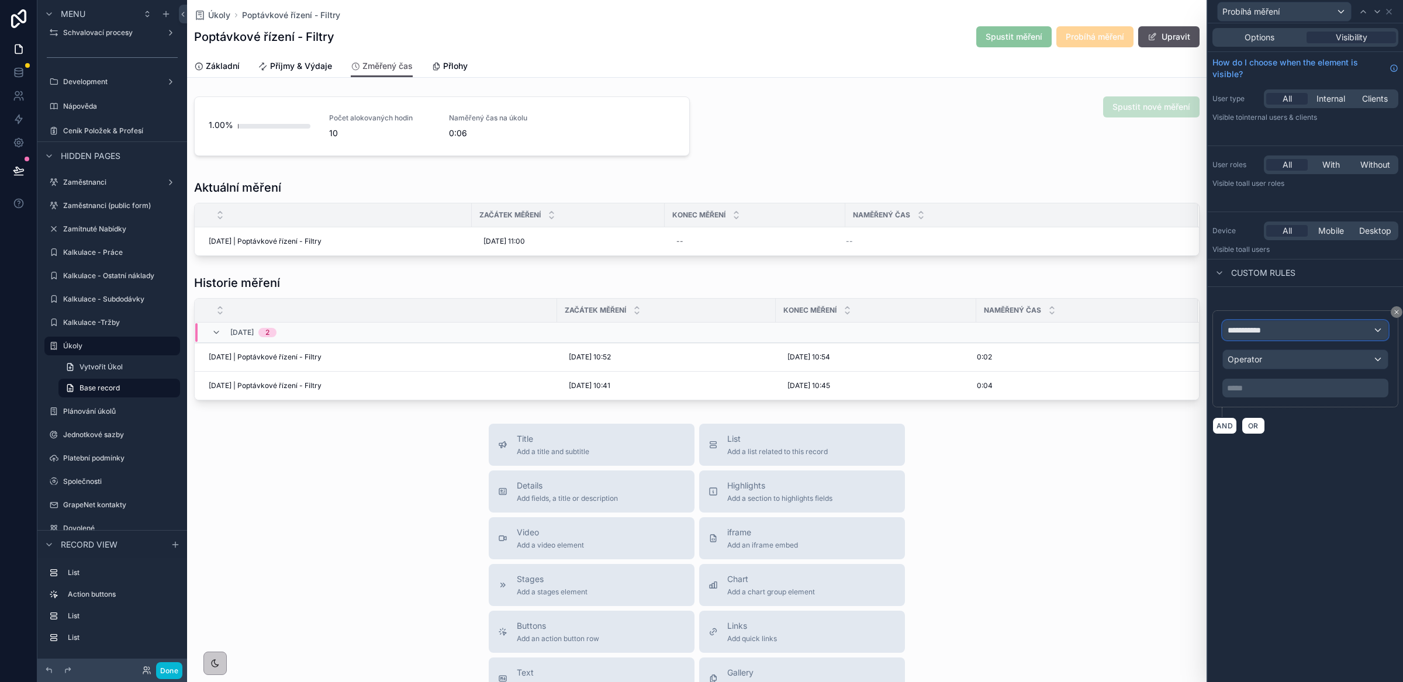
click at [1295, 334] on div "**********" at bounding box center [1305, 330] width 165 height 19
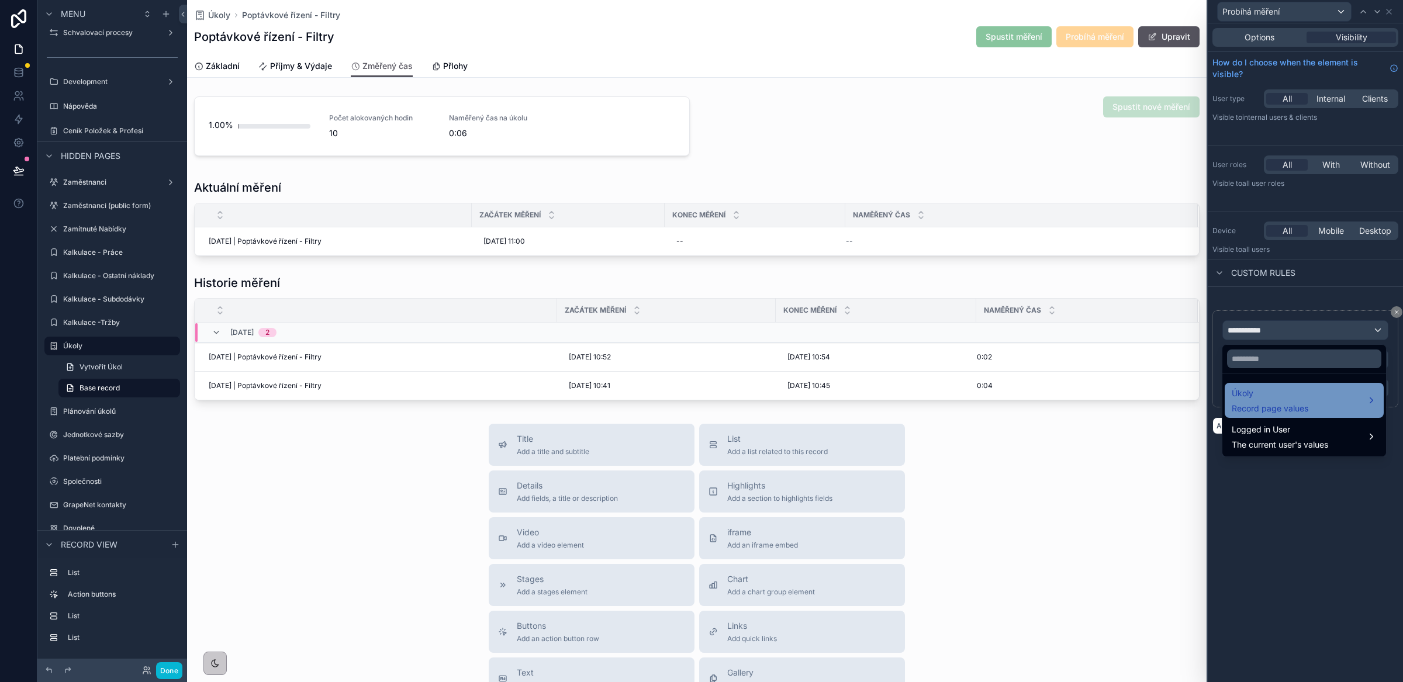
click at [1305, 403] on span "Record page values" at bounding box center [1270, 409] width 77 height 12
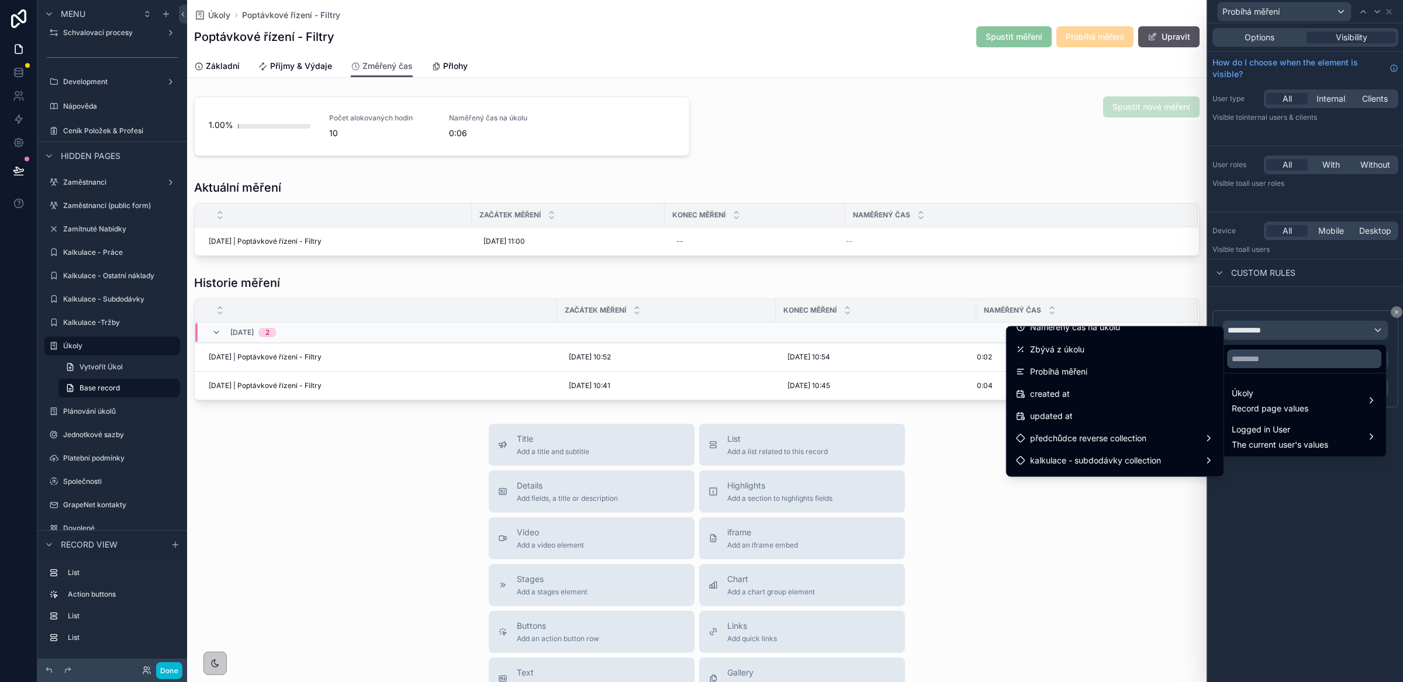
scroll to position [1538, 0]
click at [1093, 383] on div "Probíhá měření" at bounding box center [1115, 379] width 198 height 14
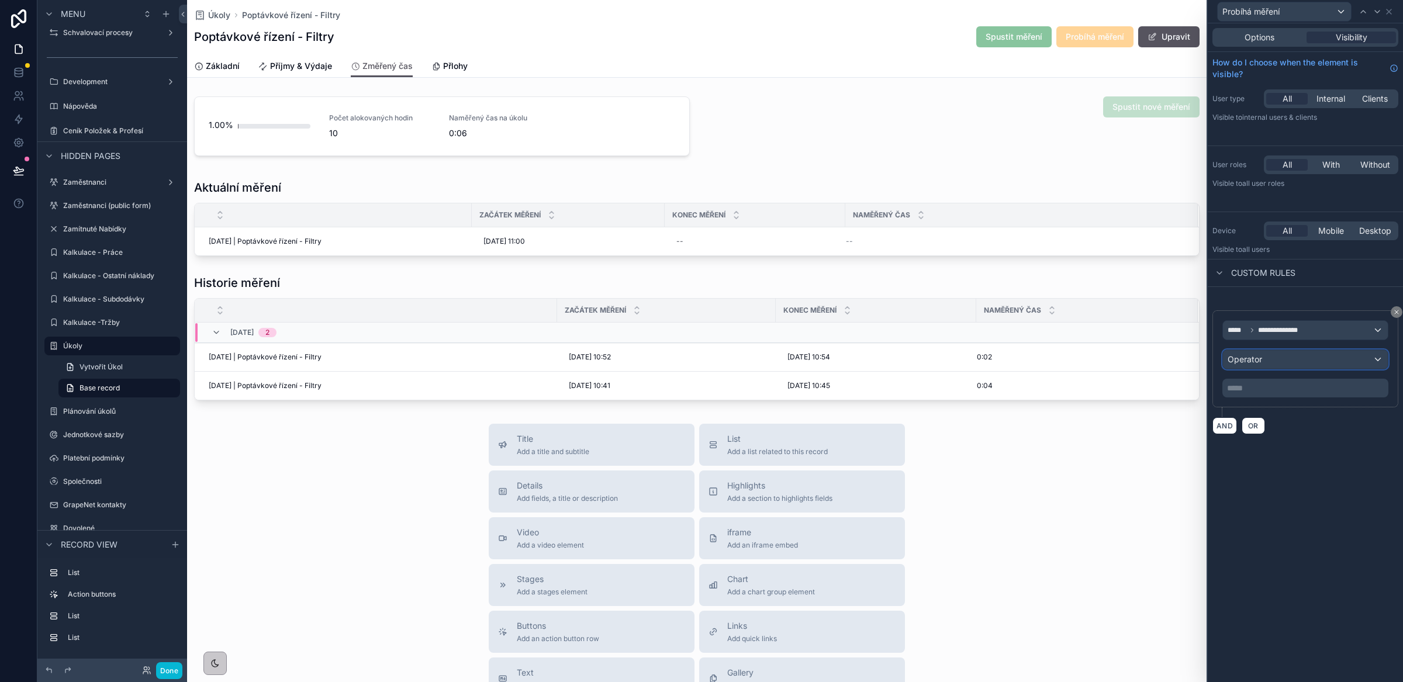
click at [1287, 364] on div "Operator" at bounding box center [1305, 359] width 165 height 19
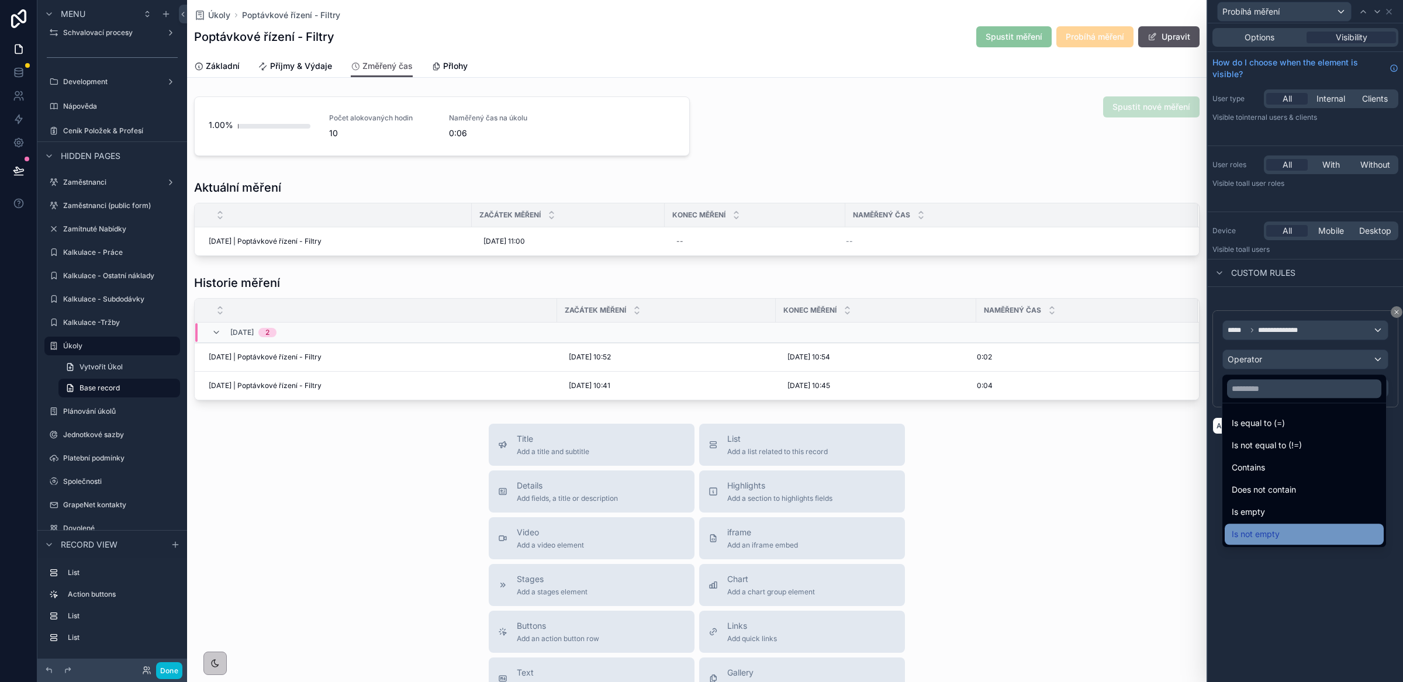
click at [1296, 529] on div "Is not empty" at bounding box center [1304, 534] width 145 height 14
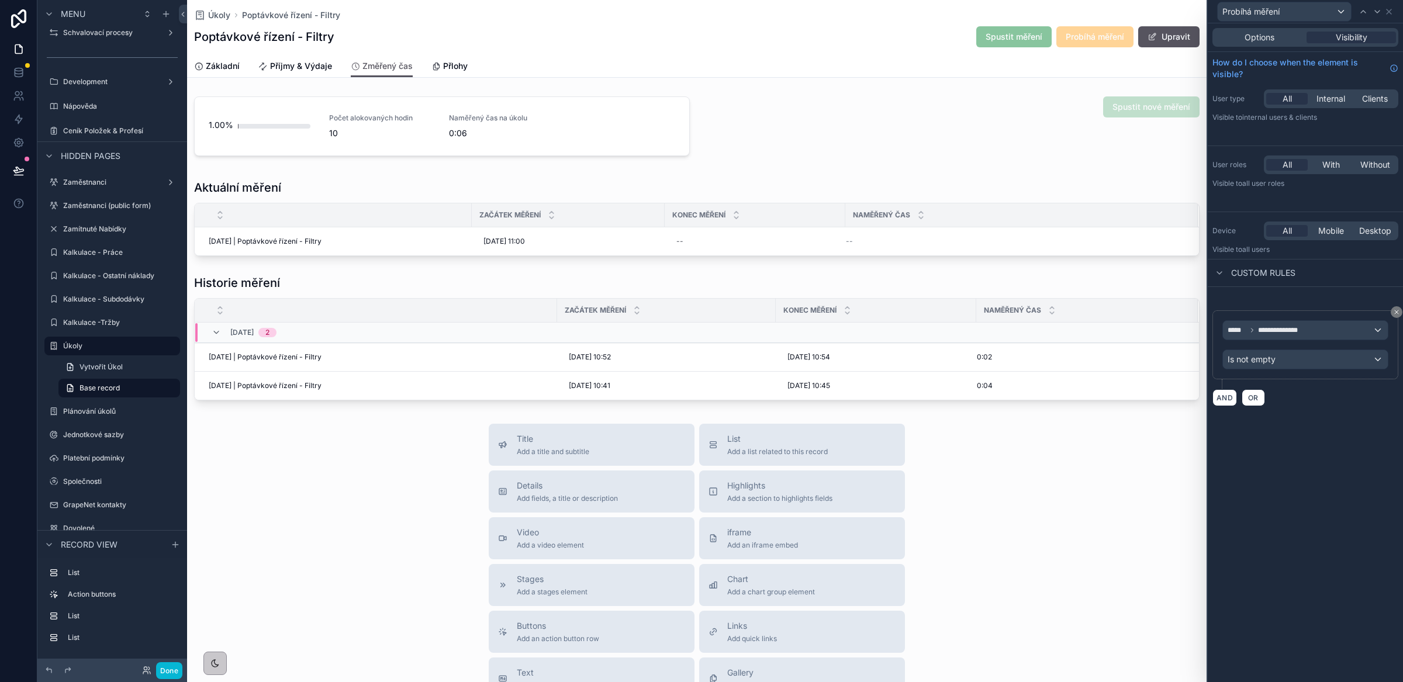
click at [1311, 449] on div "**********" at bounding box center [1305, 352] width 195 height 659
click at [1363, 12] on icon at bounding box center [1363, 11] width 9 height 9
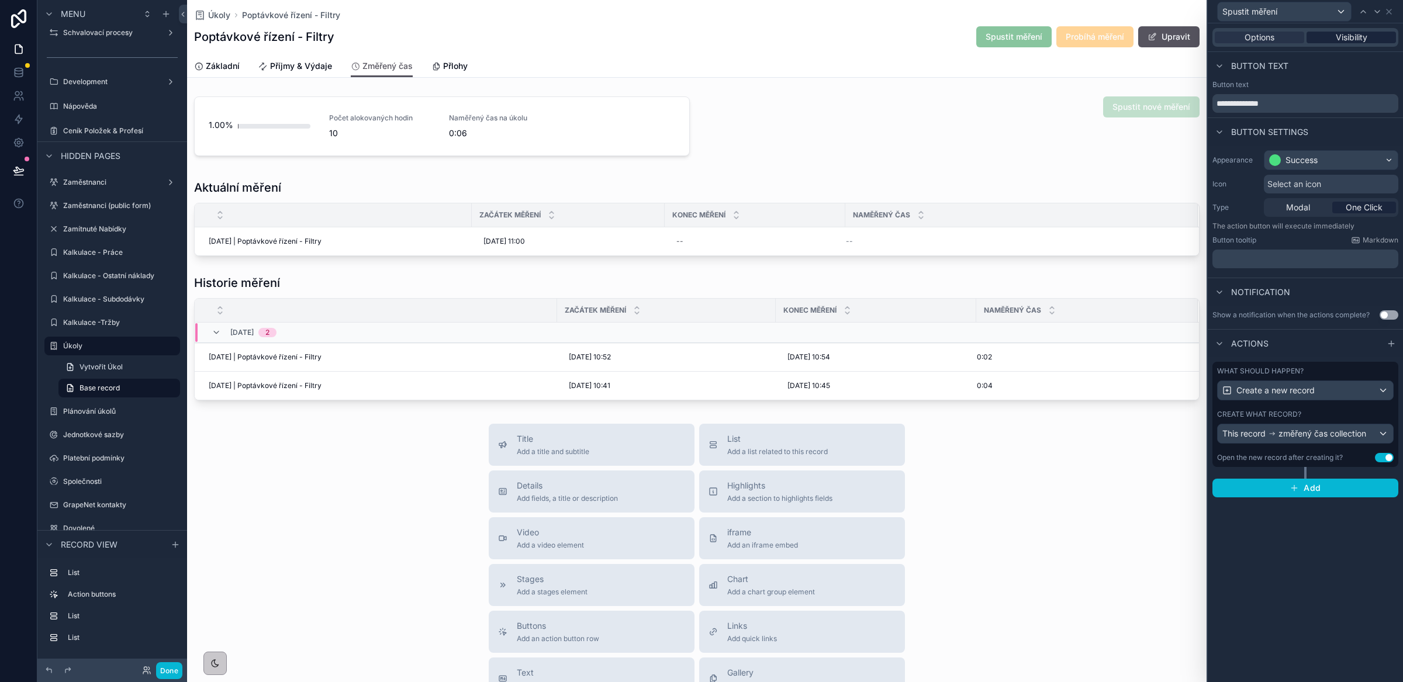
click at [1344, 39] on span "Visibility" at bounding box center [1352, 38] width 32 height 12
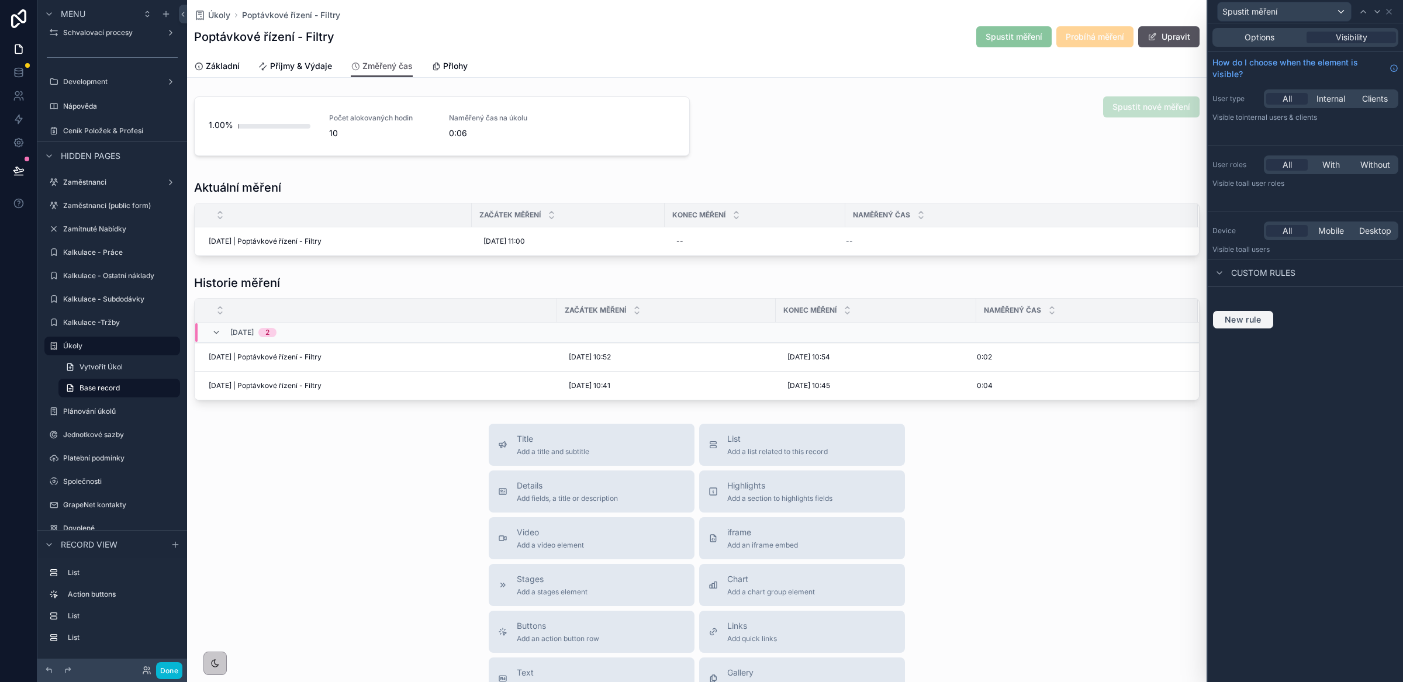
click at [1235, 324] on span "New rule" at bounding box center [1243, 320] width 46 height 11
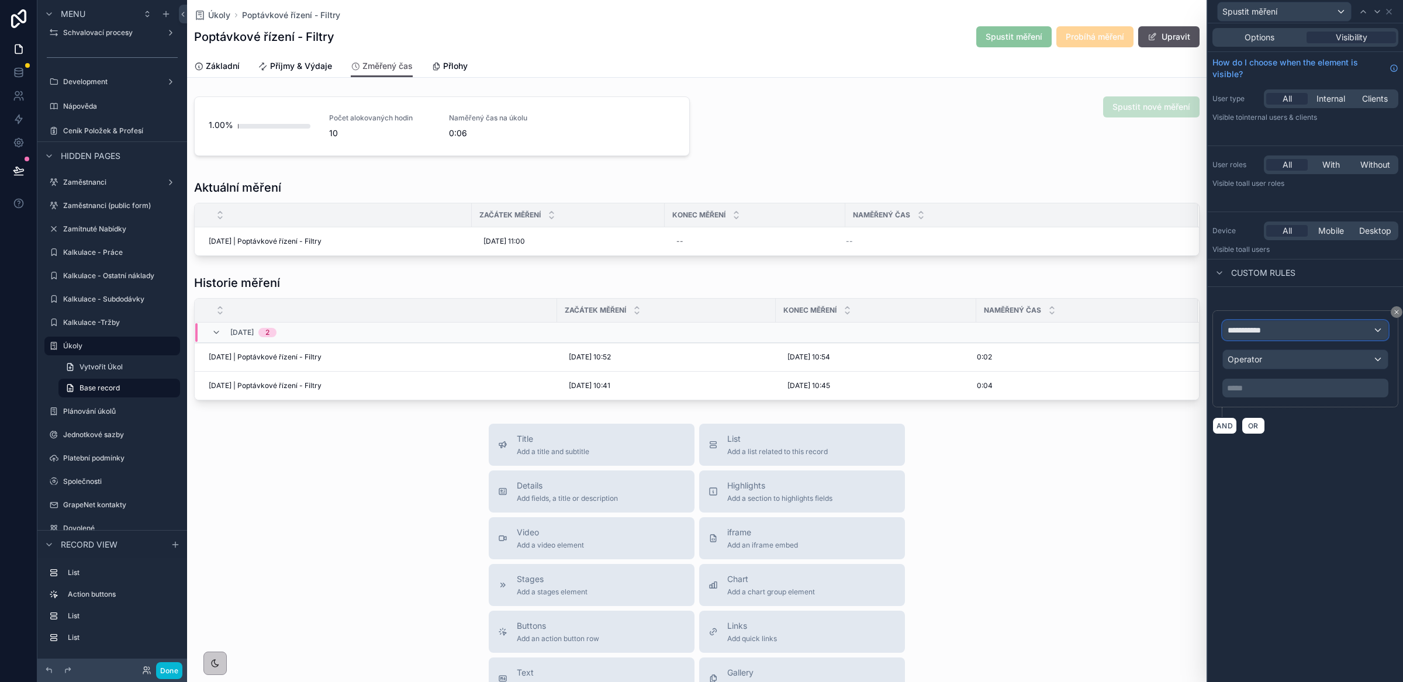
click at [1268, 334] on span "**********" at bounding box center [1250, 331] width 44 height 12
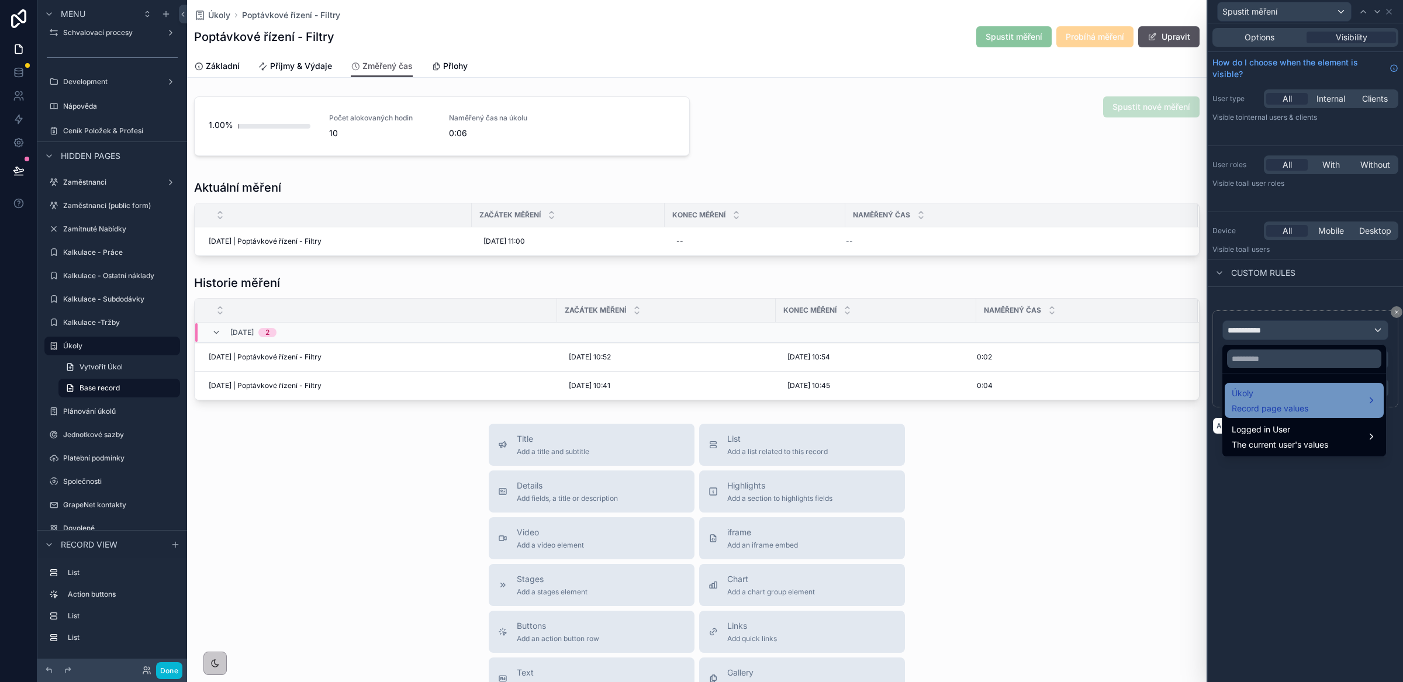
click at [1257, 405] on span "Record page values" at bounding box center [1270, 409] width 77 height 12
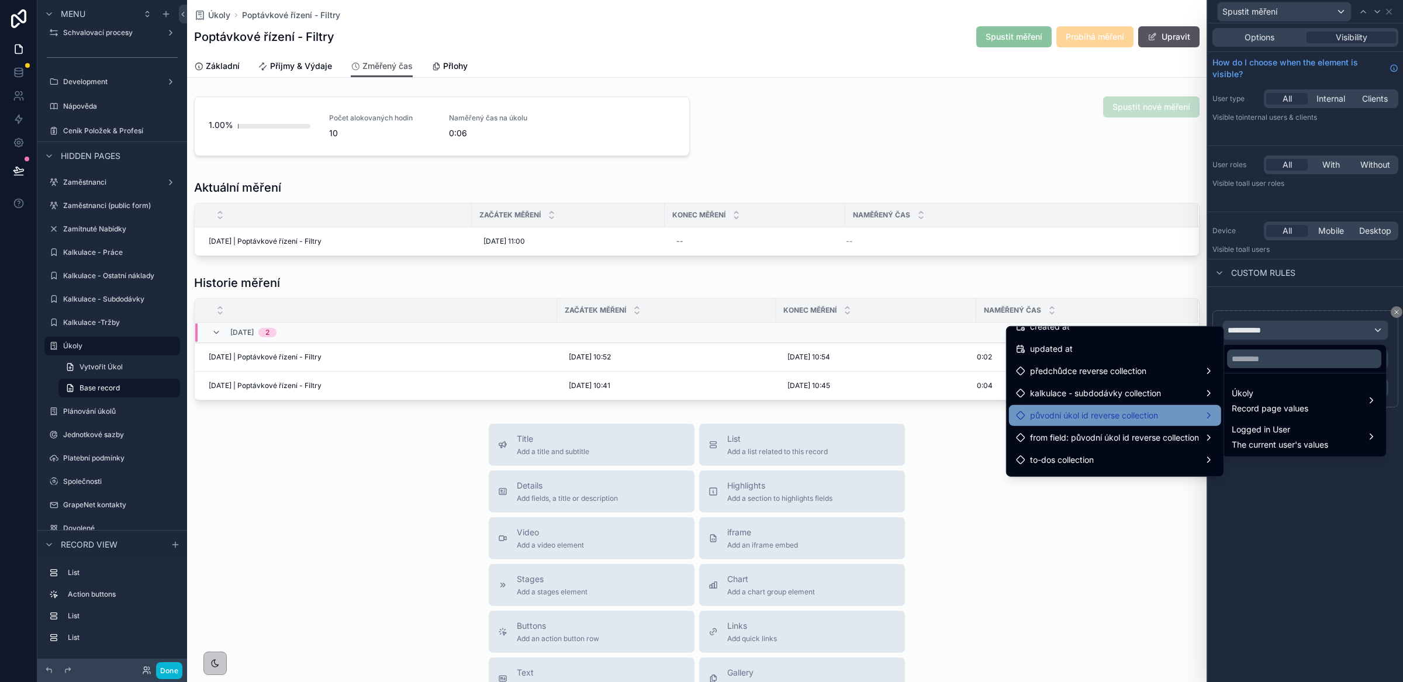
scroll to position [1551, 0]
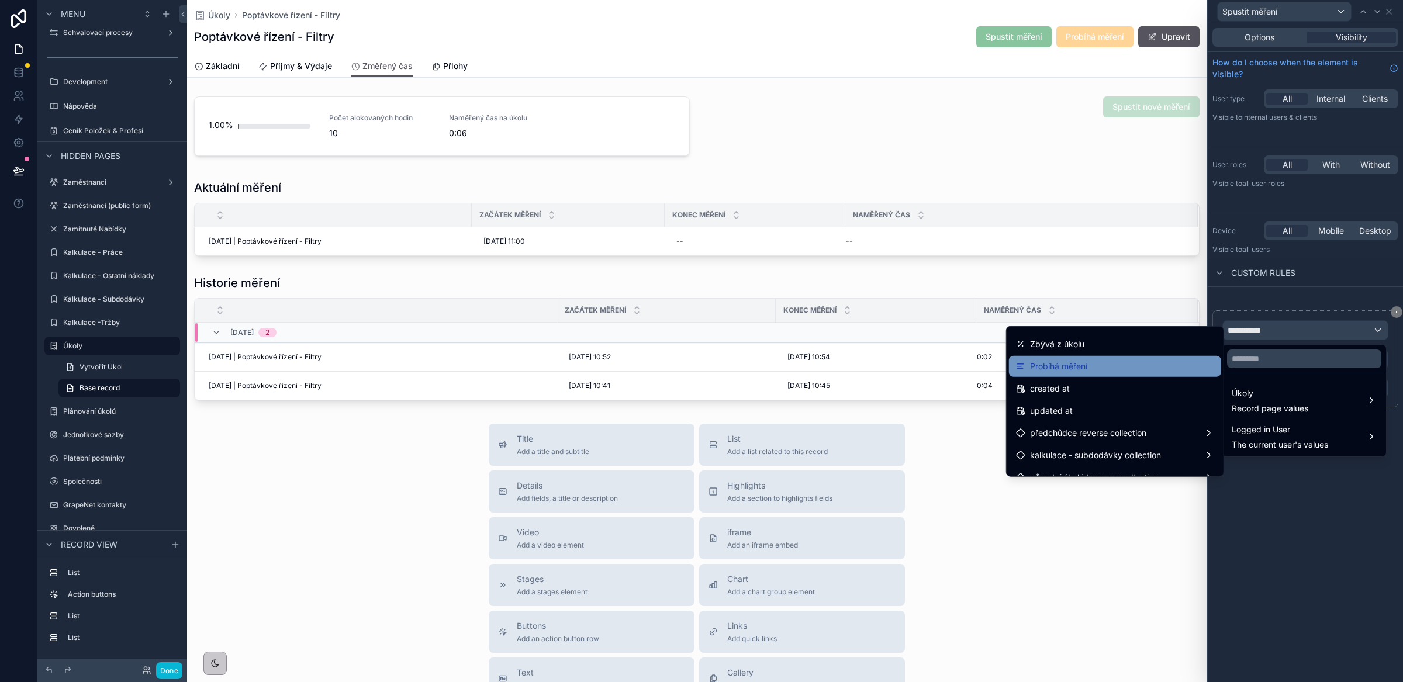
click at [1073, 370] on span "Probíhá měření" at bounding box center [1058, 367] width 57 height 14
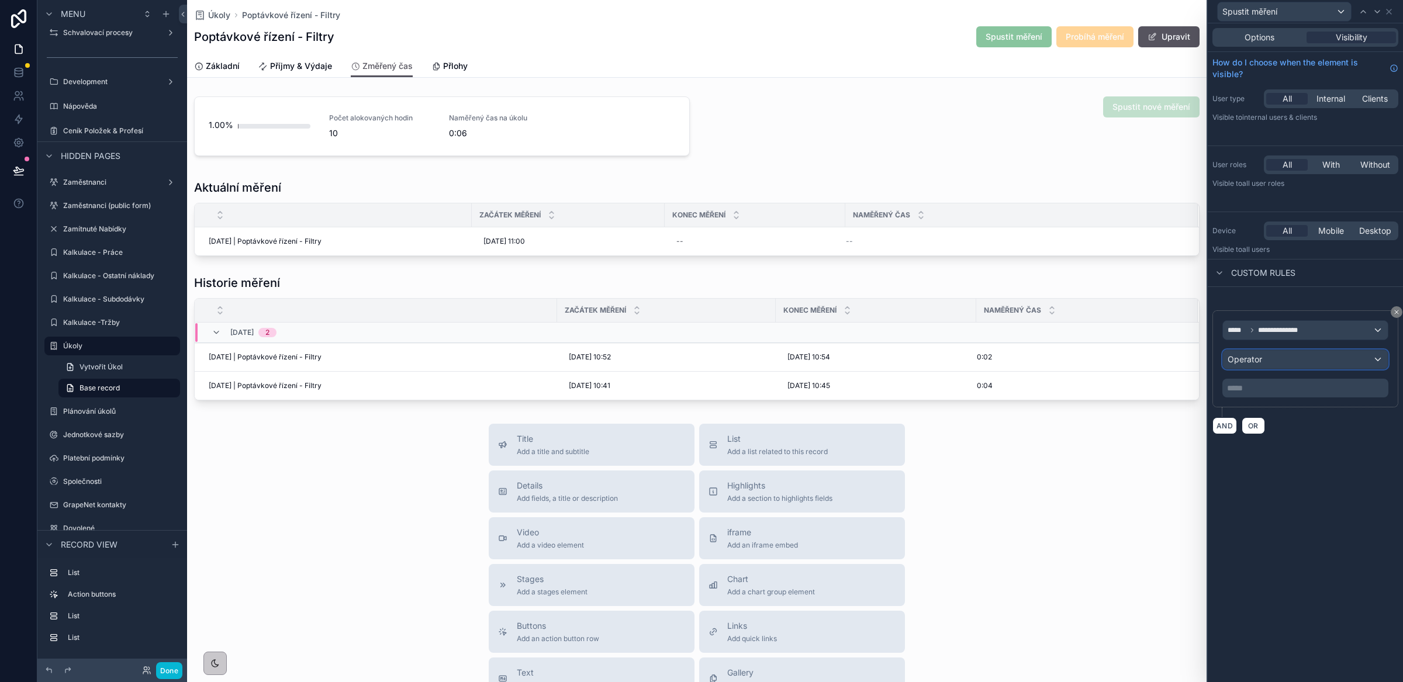
click at [1279, 363] on div "Operator" at bounding box center [1305, 359] width 165 height 19
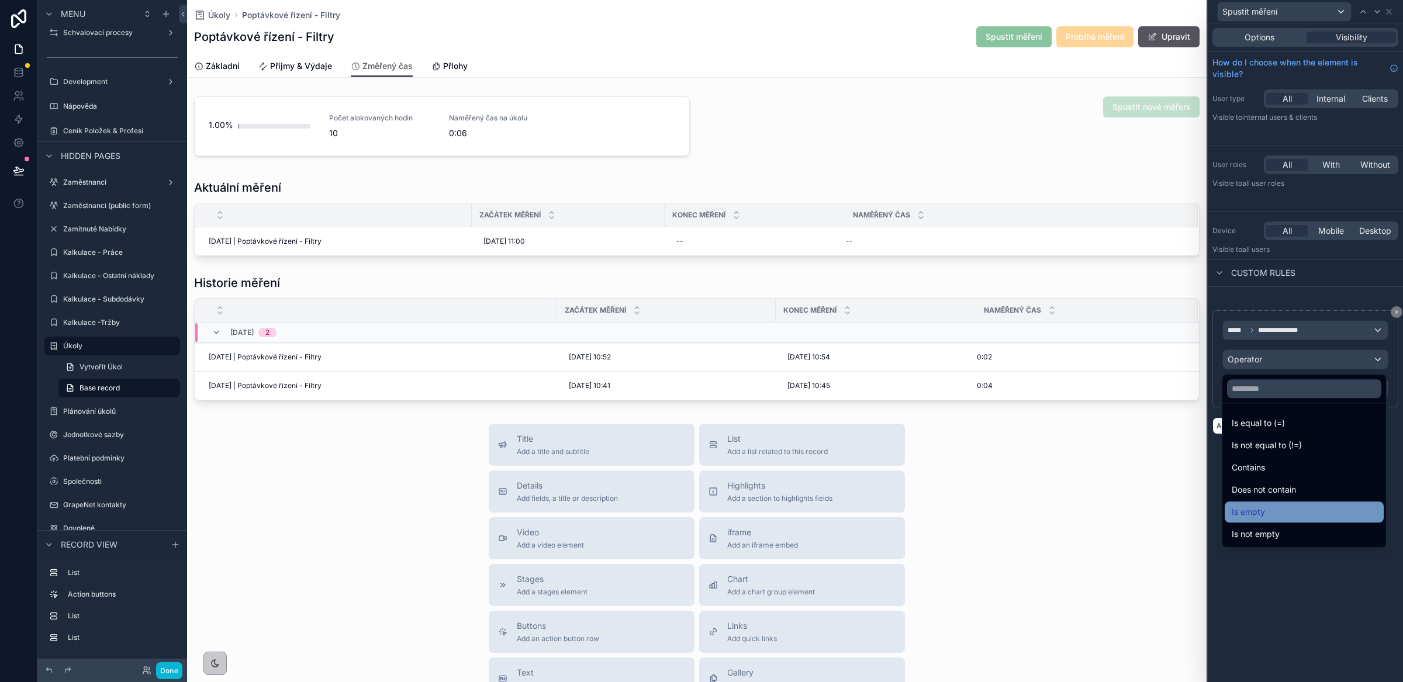
click at [1293, 502] on div "Is empty" at bounding box center [1304, 512] width 159 height 21
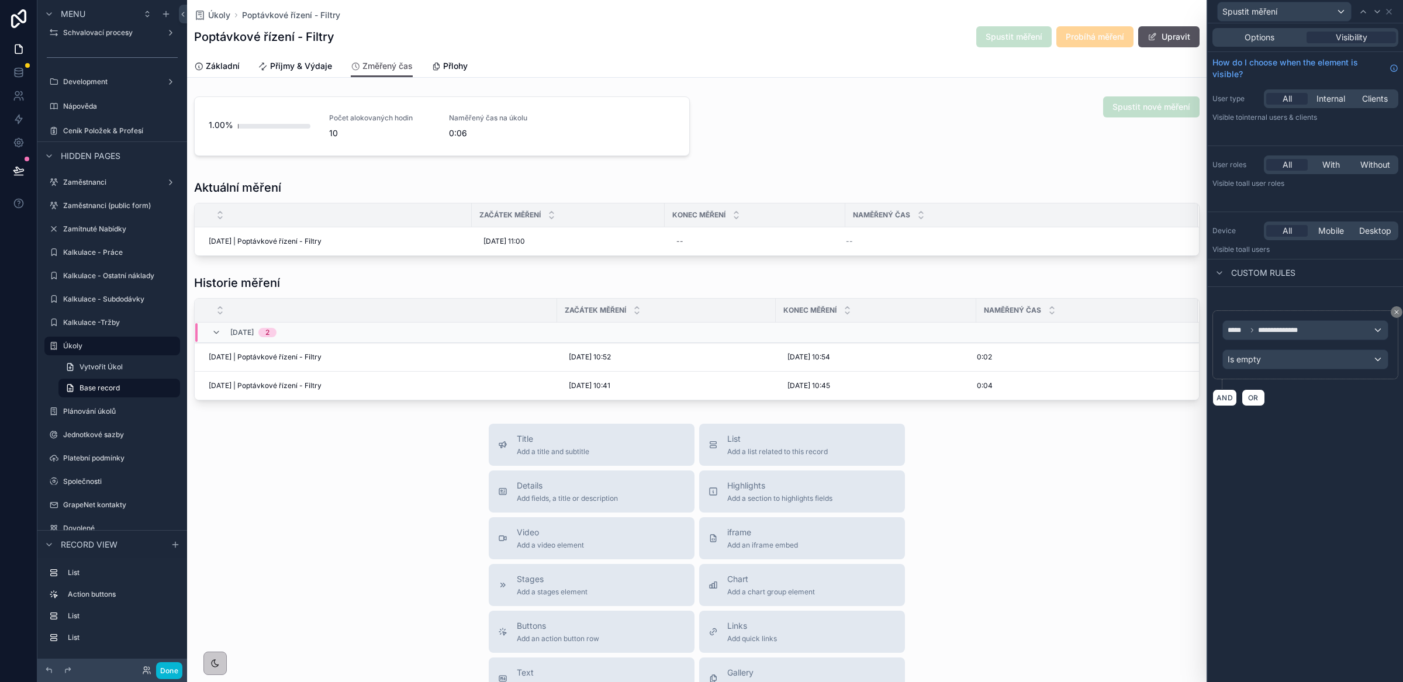
click at [1297, 536] on div "**********" at bounding box center [1305, 352] width 195 height 659
click at [168, 672] on button "Done" at bounding box center [169, 670] width 26 height 17
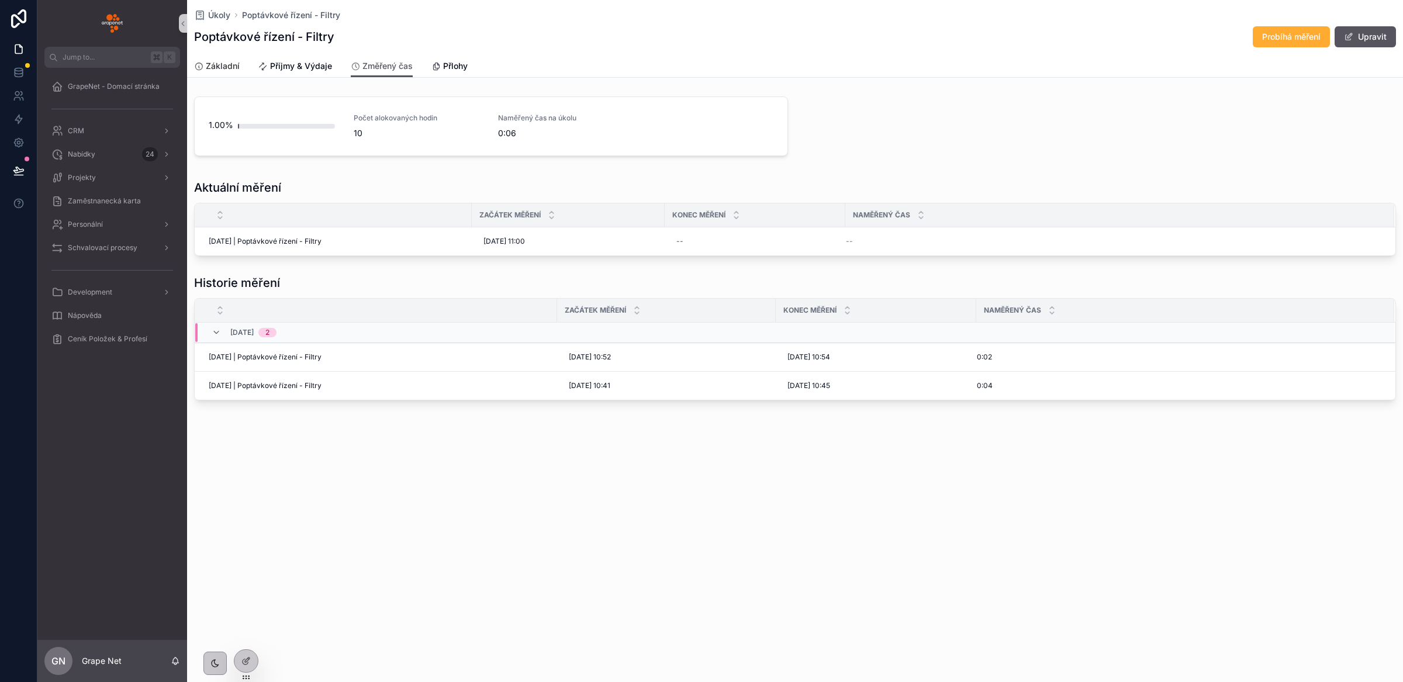
click at [227, 66] on span "Základní" at bounding box center [223, 66] width 34 height 12
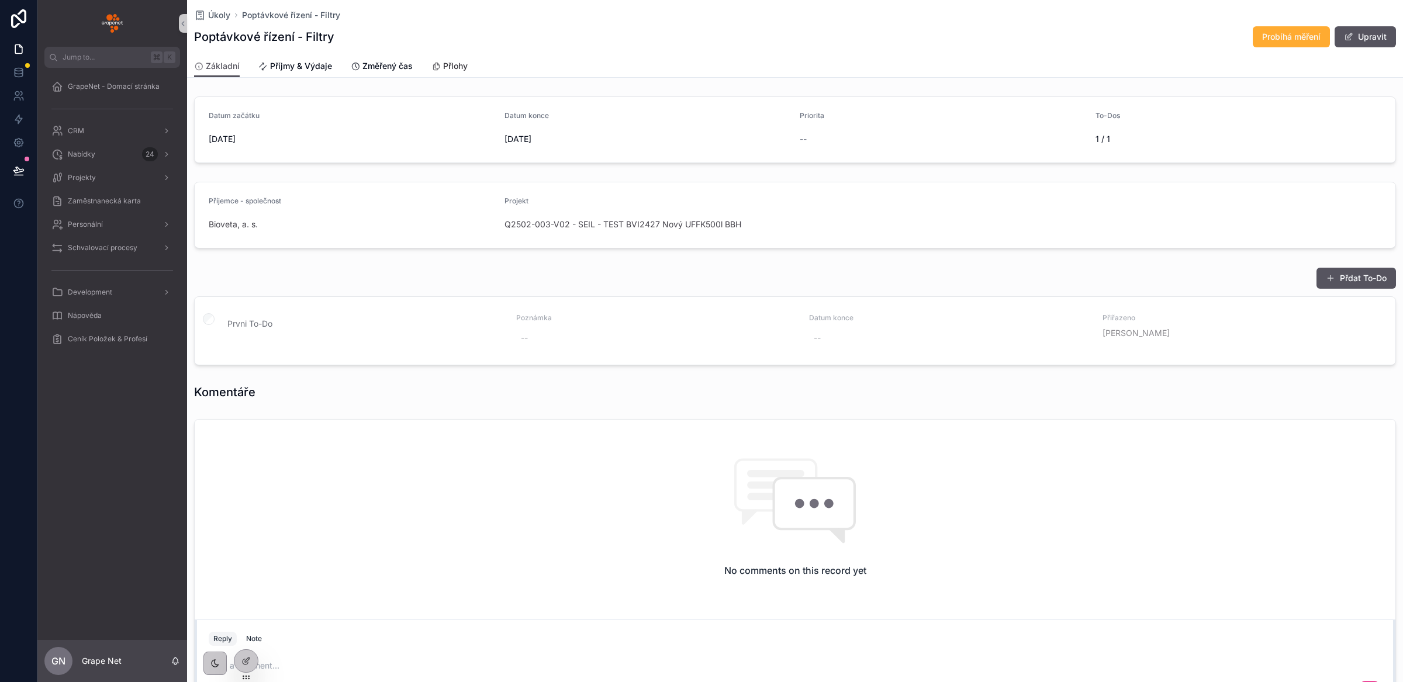
click at [444, 65] on span "Přlohy" at bounding box center [455, 66] width 25 height 12
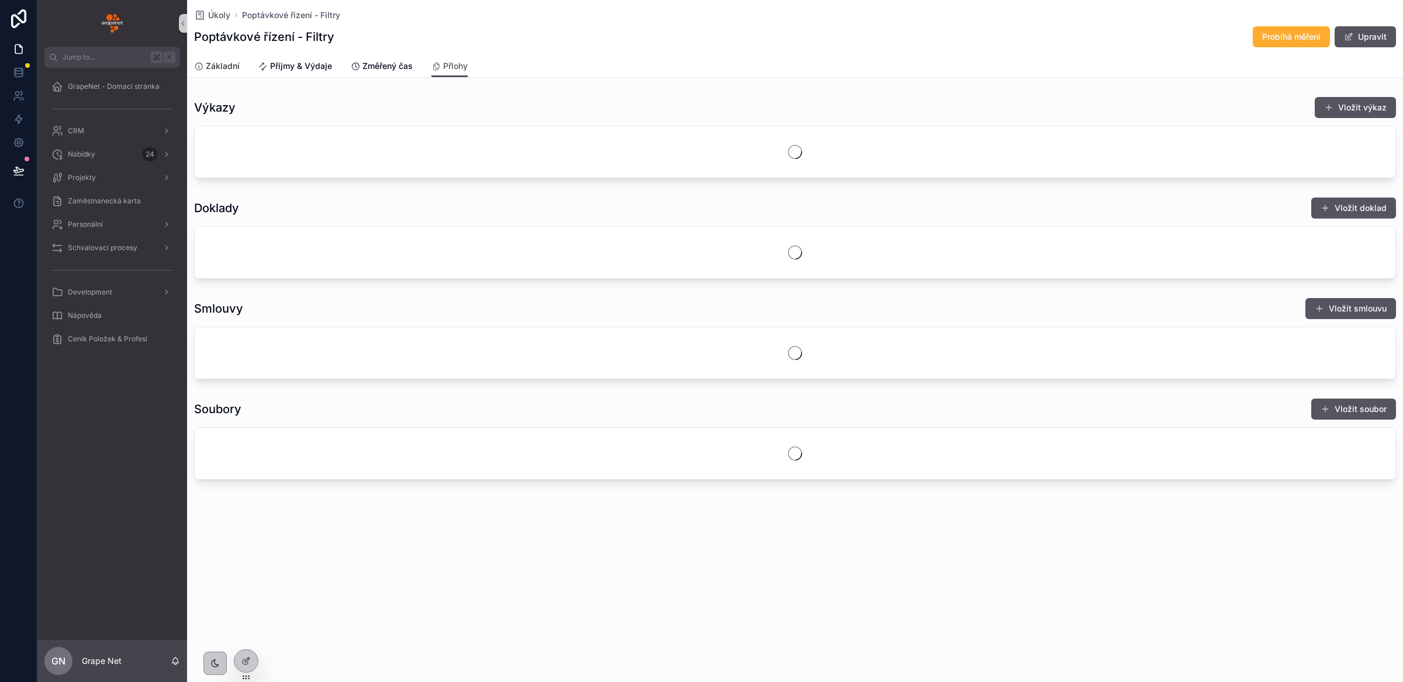
click at [232, 65] on span "Základní" at bounding box center [223, 66] width 34 height 12
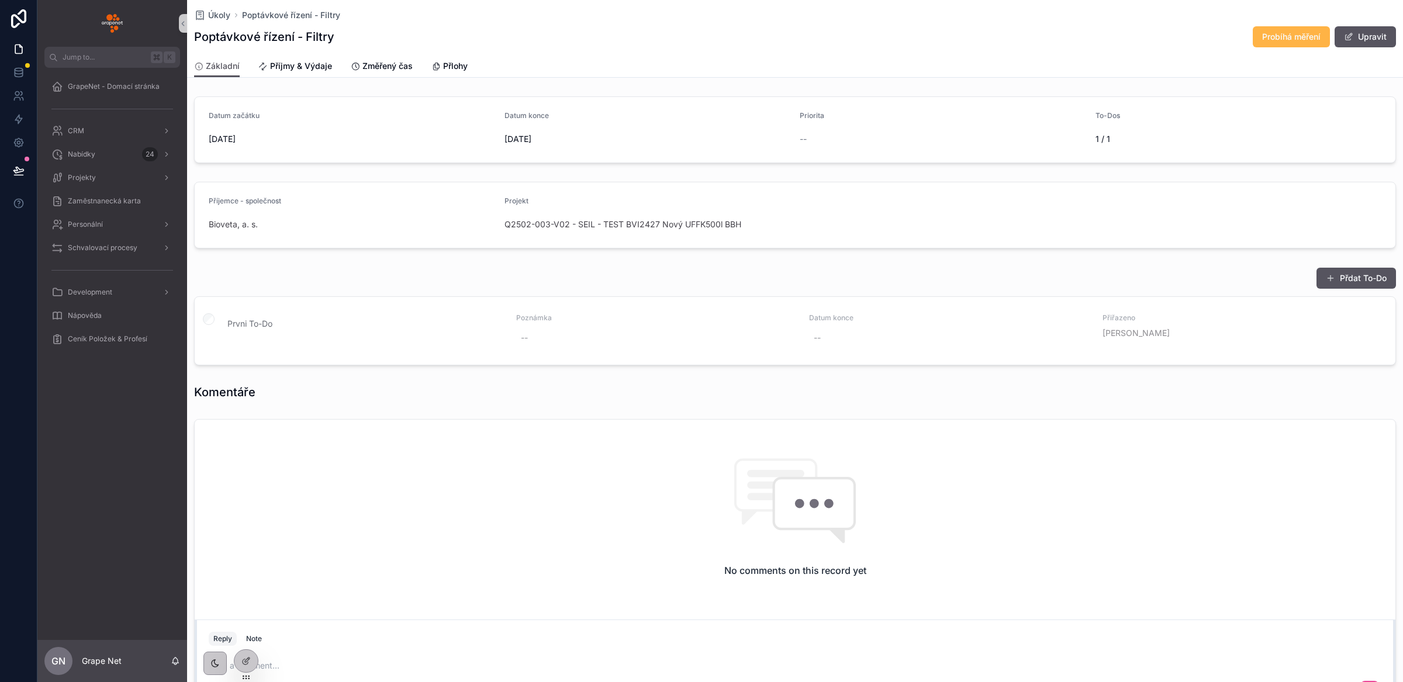
click at [1290, 39] on span "Probíhá měření" at bounding box center [1291, 37] width 58 height 12
click at [396, 70] on span "Změřený čas" at bounding box center [388, 66] width 50 height 12
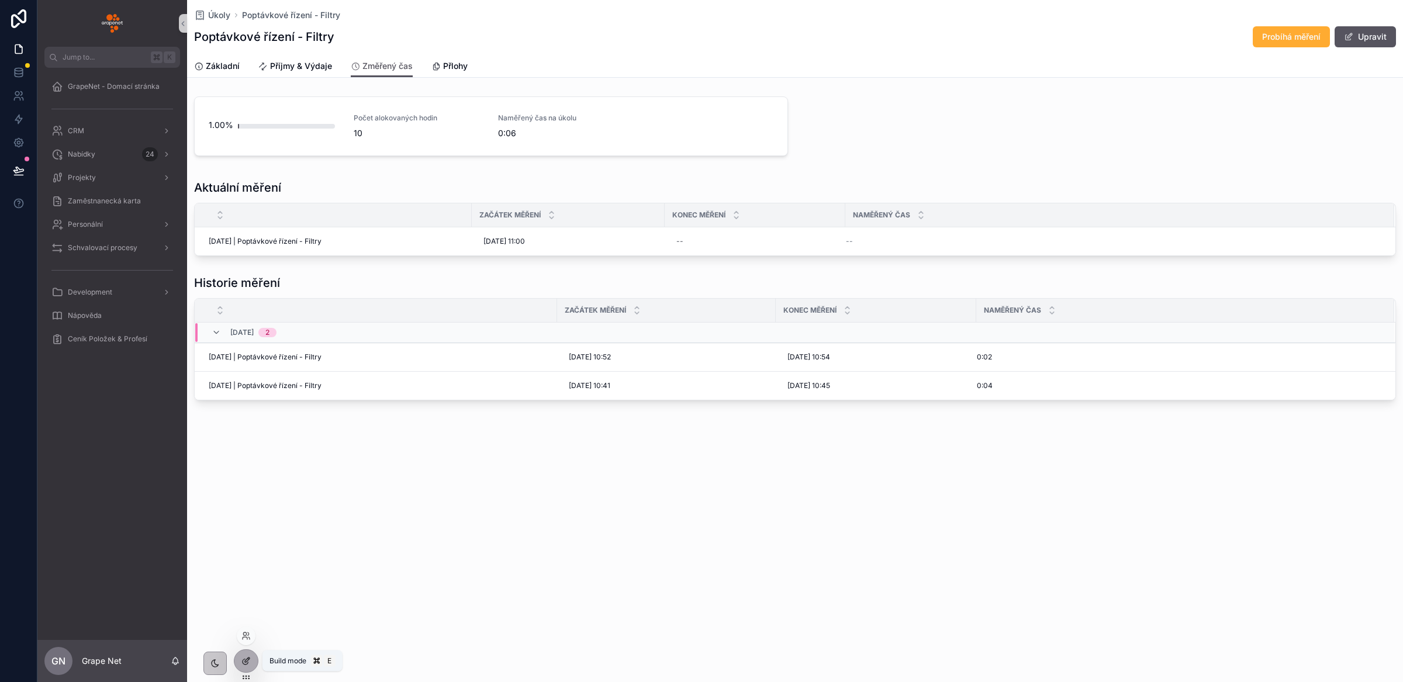
click at [246, 665] on icon at bounding box center [245, 661] width 9 height 9
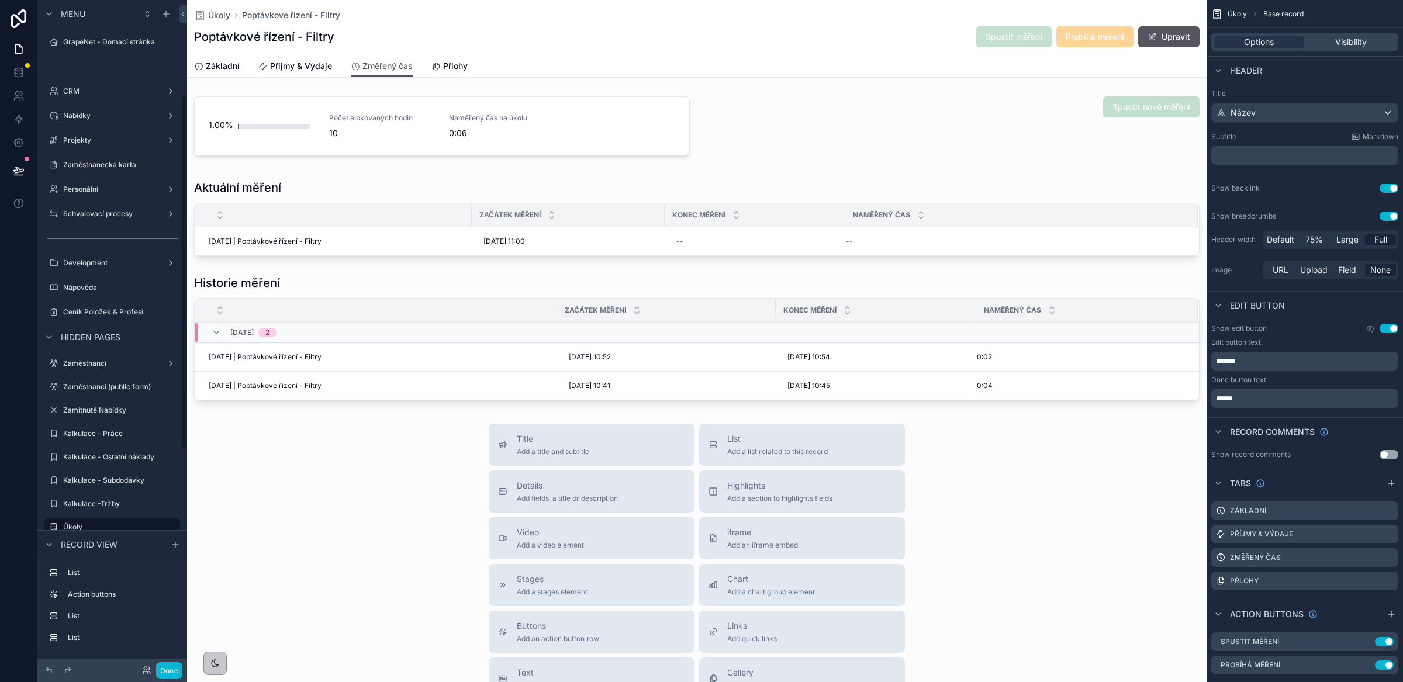
scroll to position [181, 0]
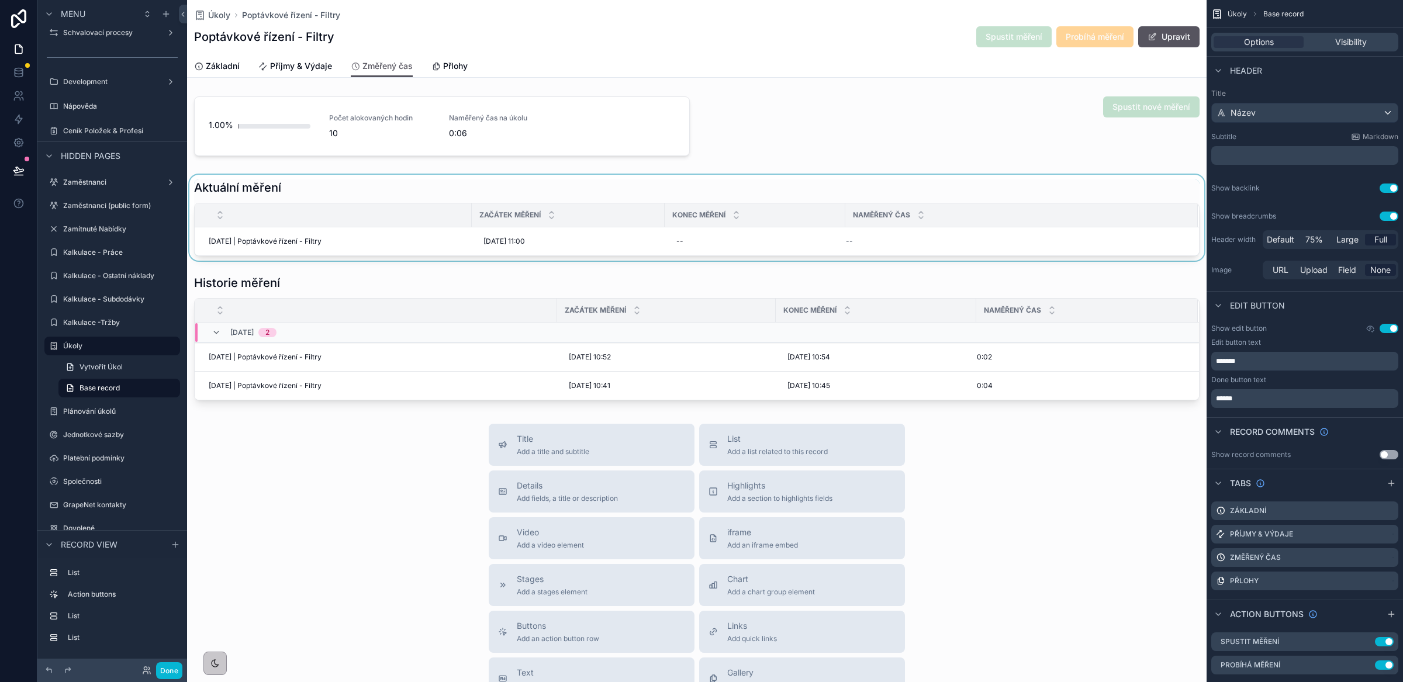
click at [361, 209] on div "scrollable content" at bounding box center [333, 215] width 276 height 22
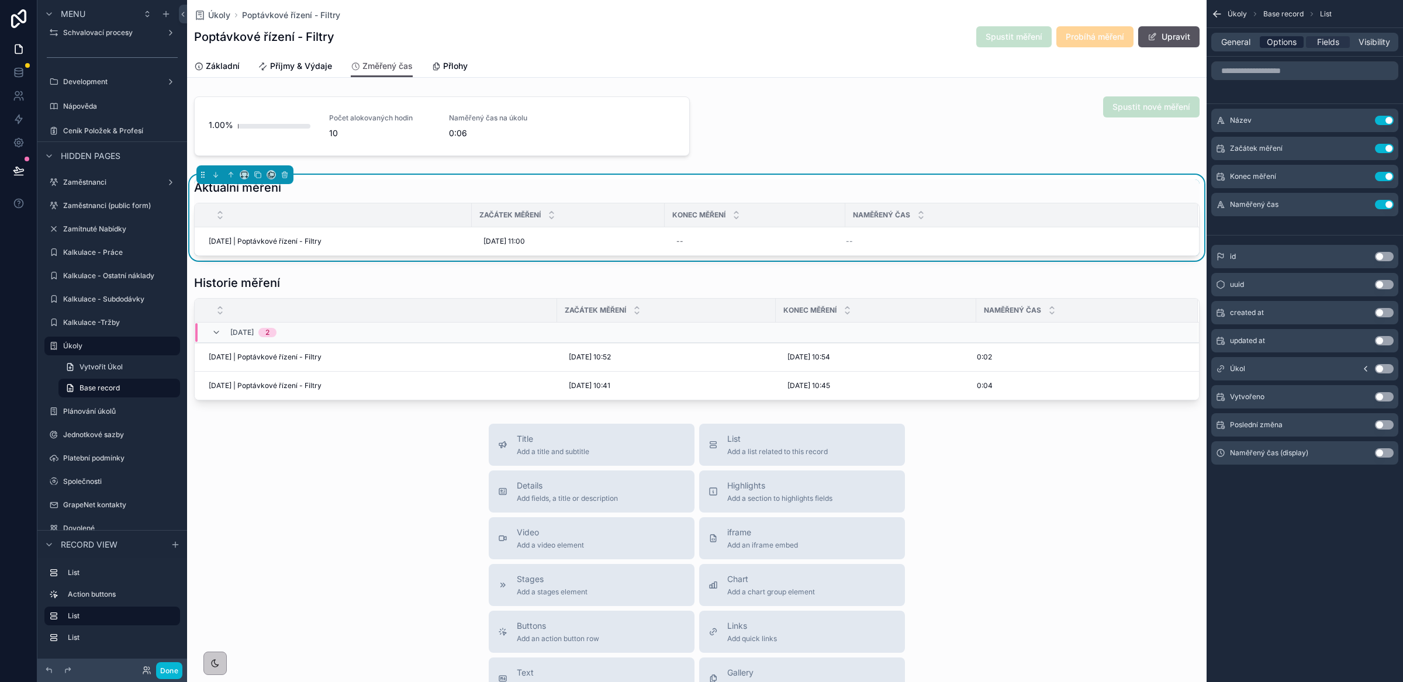
click at [1288, 46] on span "Options" at bounding box center [1282, 42] width 30 height 12
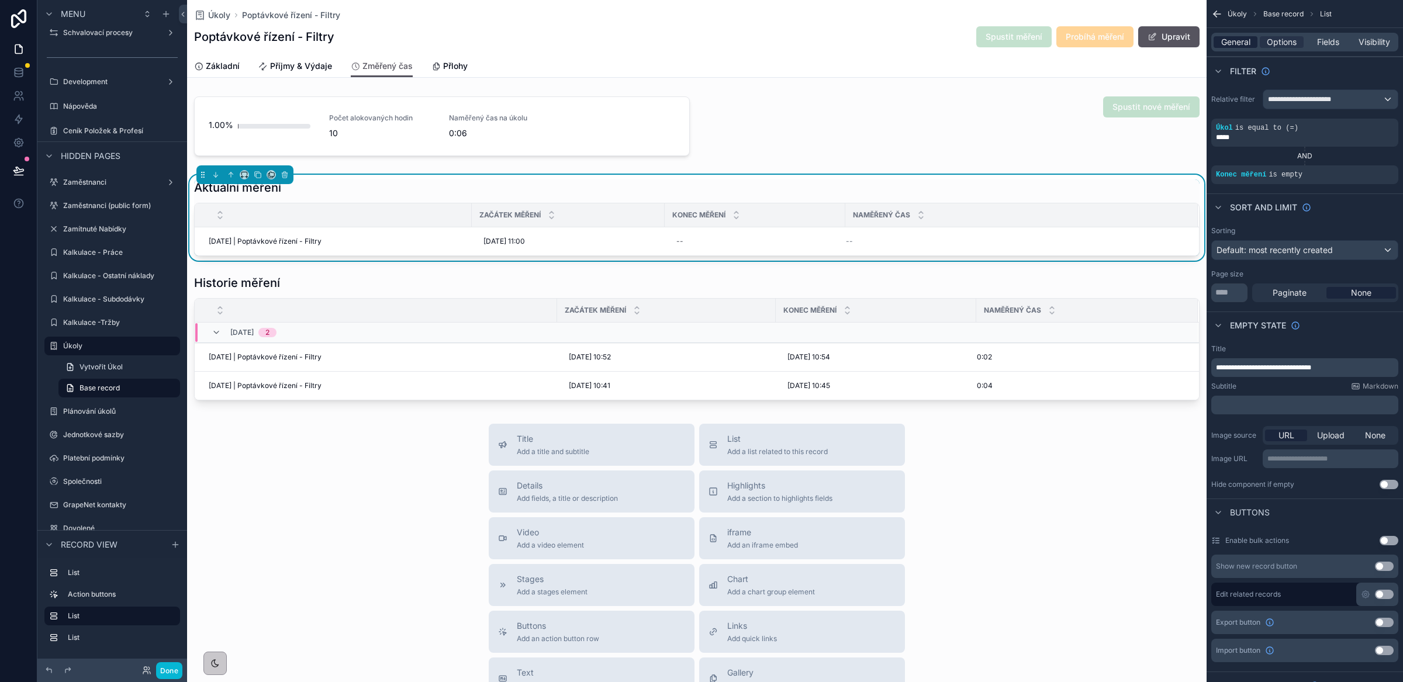
click at [1234, 39] on span "General" at bounding box center [1235, 42] width 29 height 12
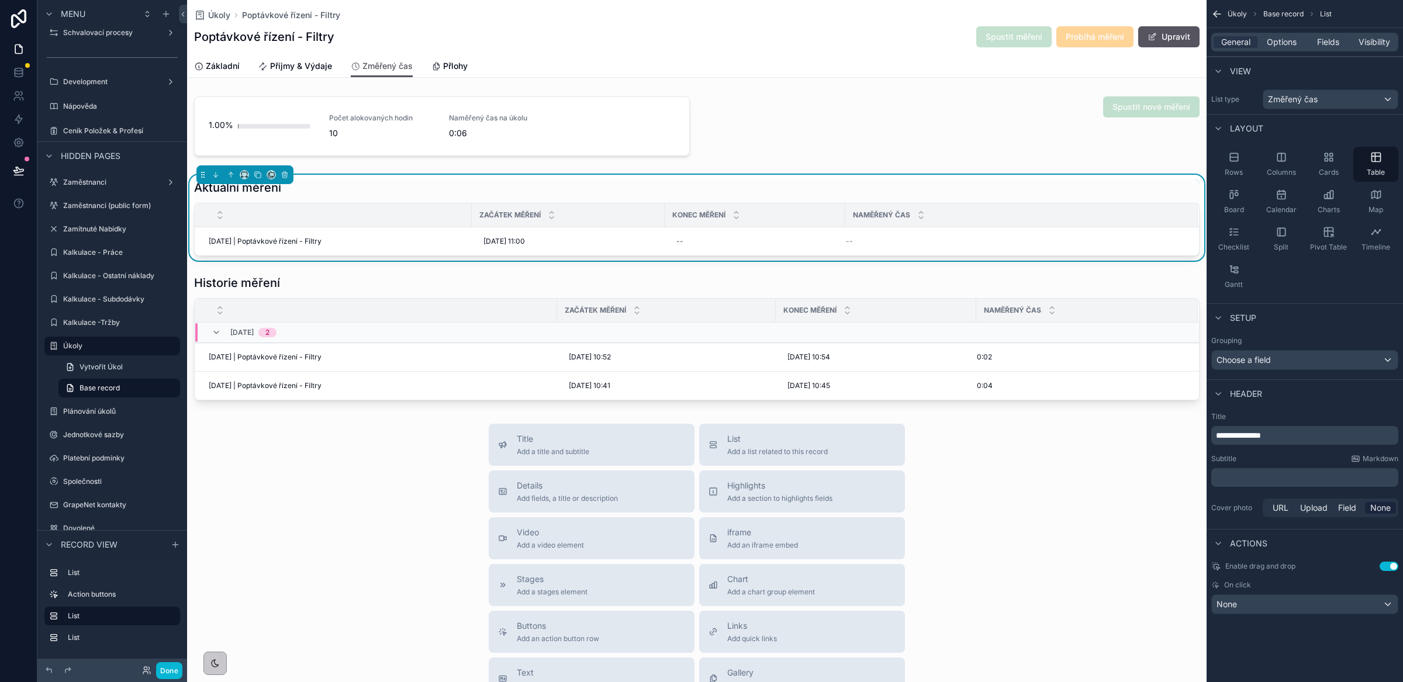
click at [1240, 481] on p "﻿" at bounding box center [1306, 478] width 180 height 12
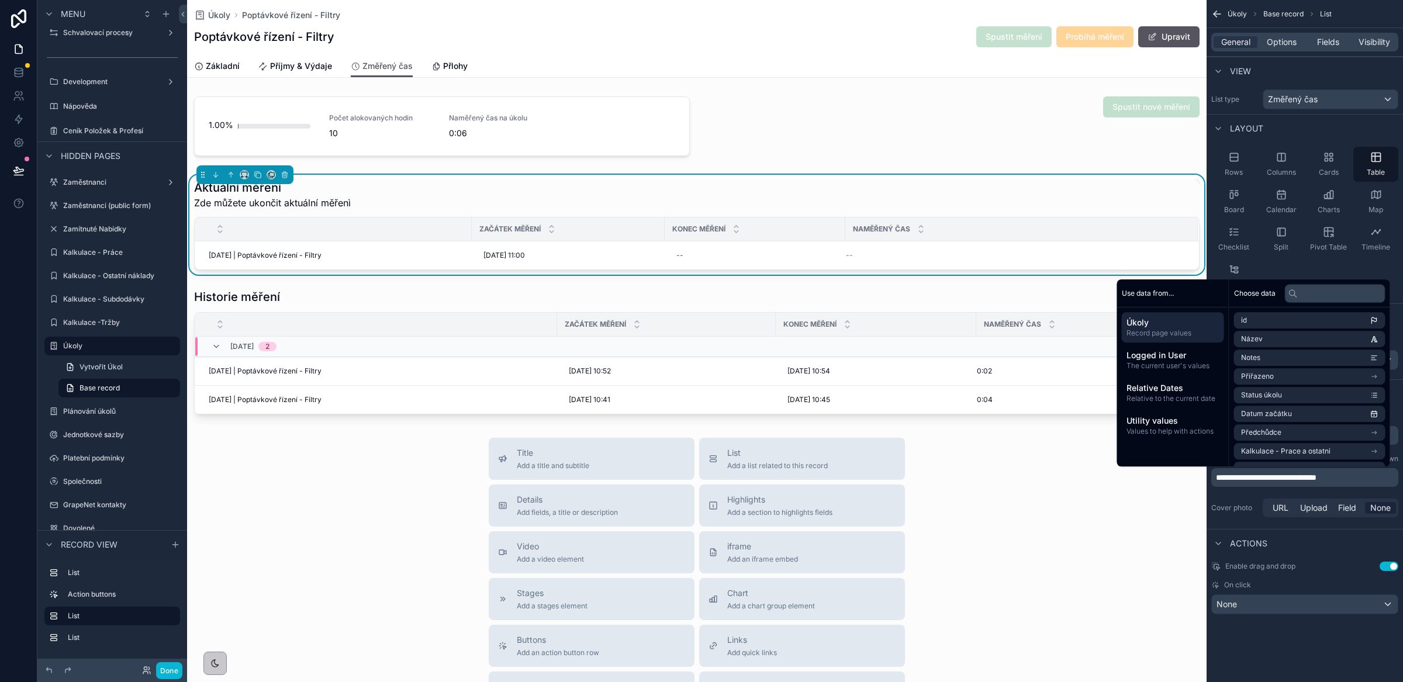
click at [1318, 554] on div "Actions" at bounding box center [1305, 543] width 196 height 28
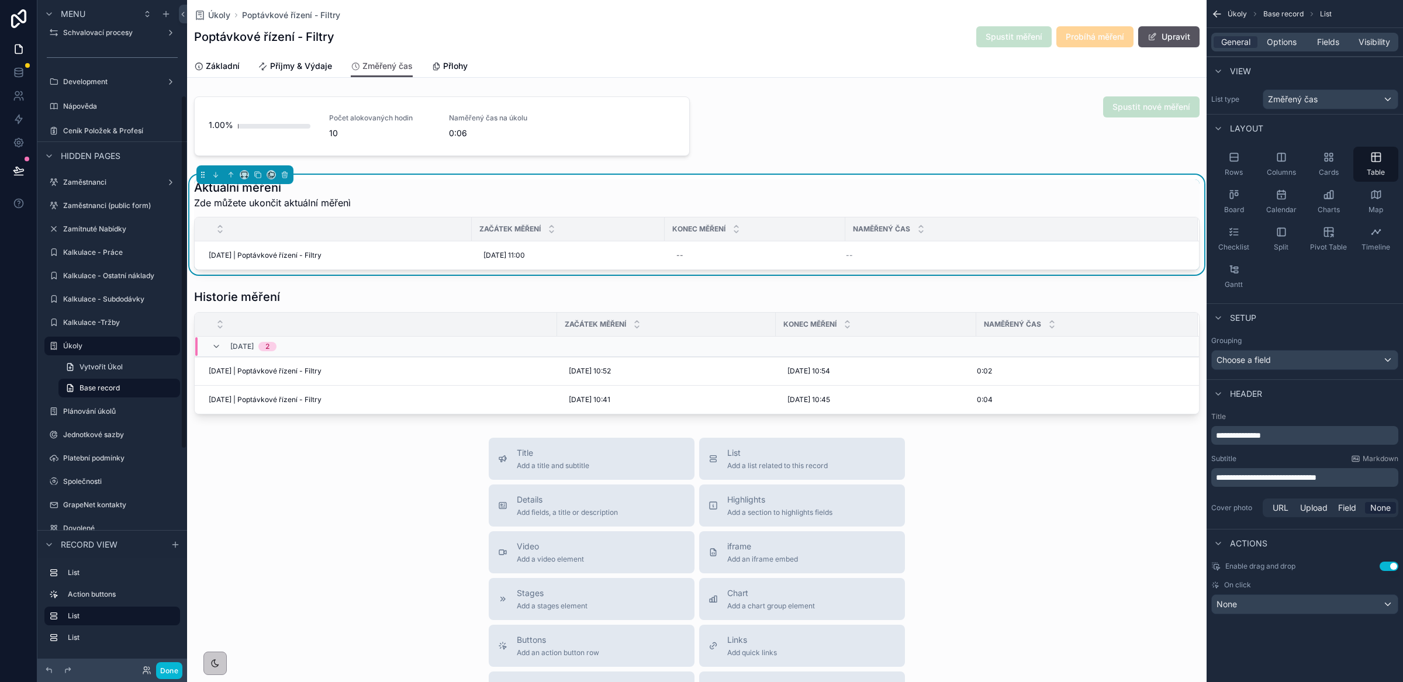
click at [818, 56] on div "Základní Příjmy & Výdaje Změřený čas Přlohy" at bounding box center [697, 66] width 1006 height 22
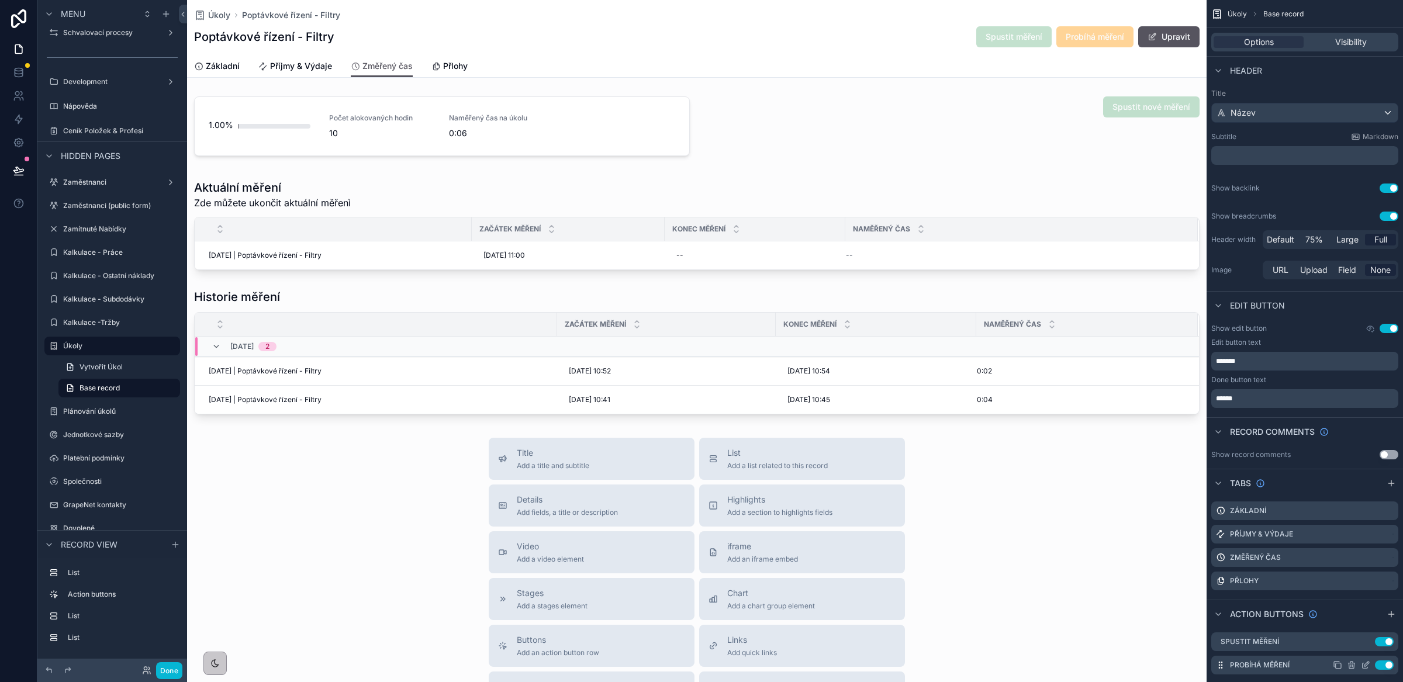
click at [1368, 668] on icon "scrollable content" at bounding box center [1365, 665] width 9 height 9
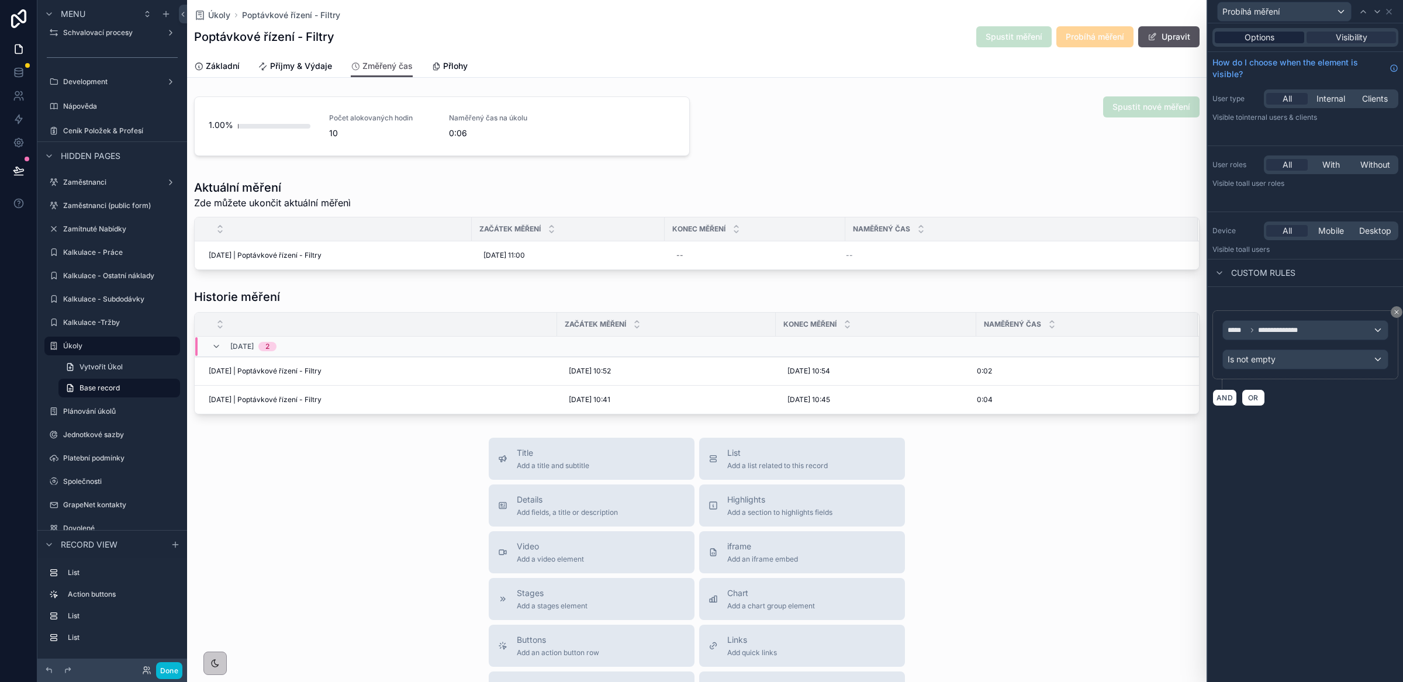
click at [1258, 36] on span "Options" at bounding box center [1260, 38] width 30 height 12
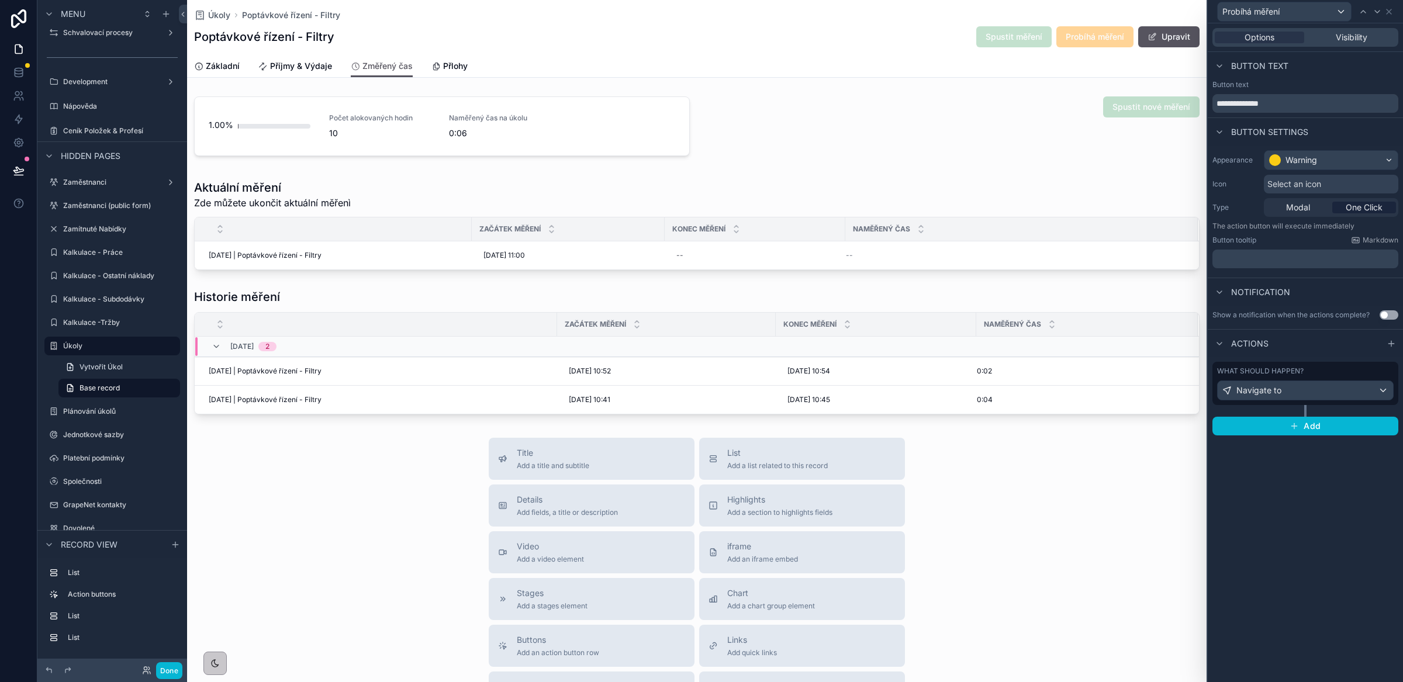
click at [1324, 362] on div "What should happen? Navigate to" at bounding box center [1306, 383] width 186 height 43
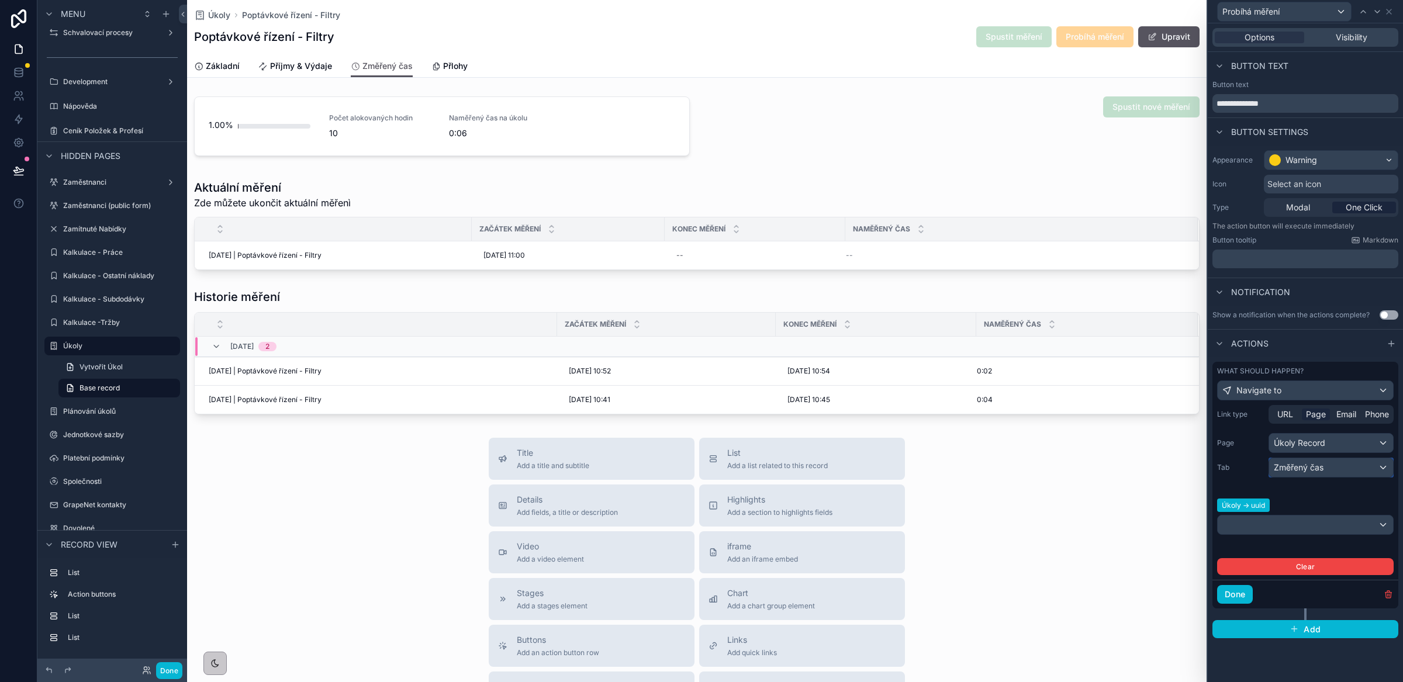
click at [1347, 473] on div "Změřený čas" at bounding box center [1331, 467] width 124 height 19
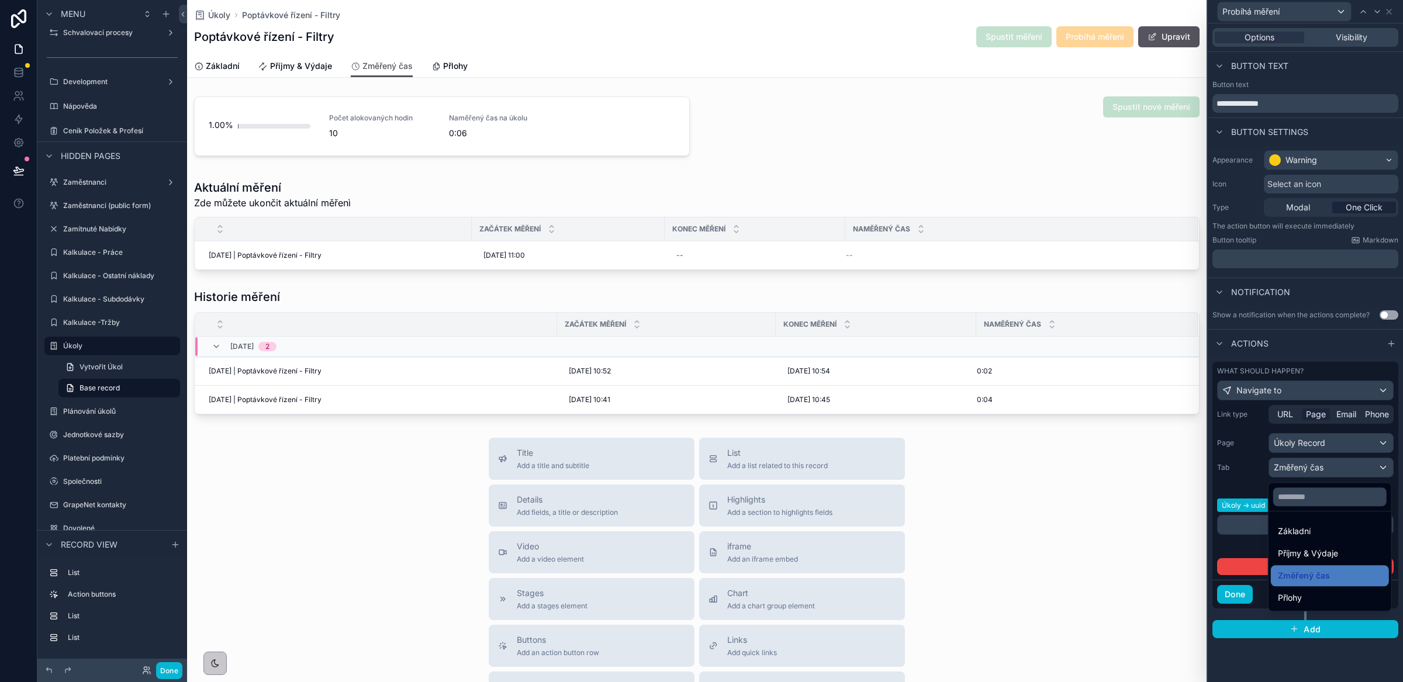
click at [1347, 473] on div at bounding box center [1305, 341] width 195 height 682
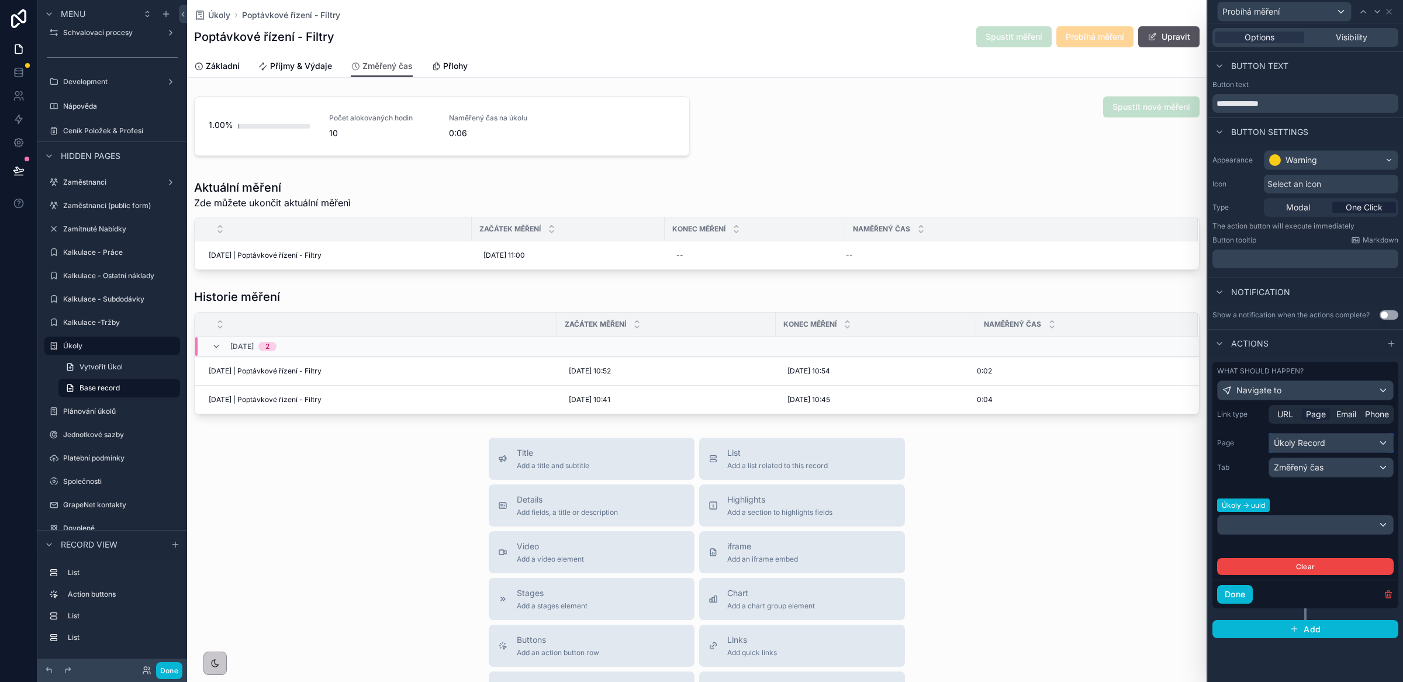
click at [1347, 443] on div "Úkoly Record" at bounding box center [1331, 443] width 124 height 19
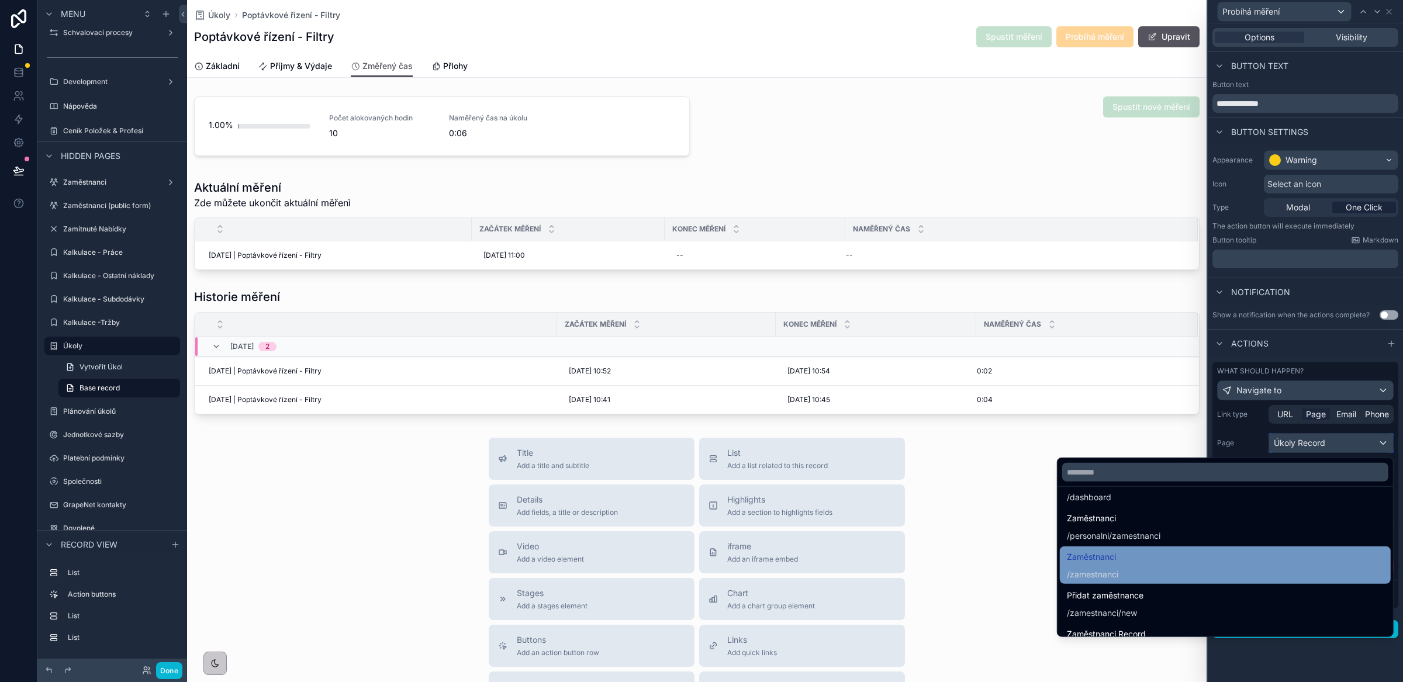
scroll to position [39, 0]
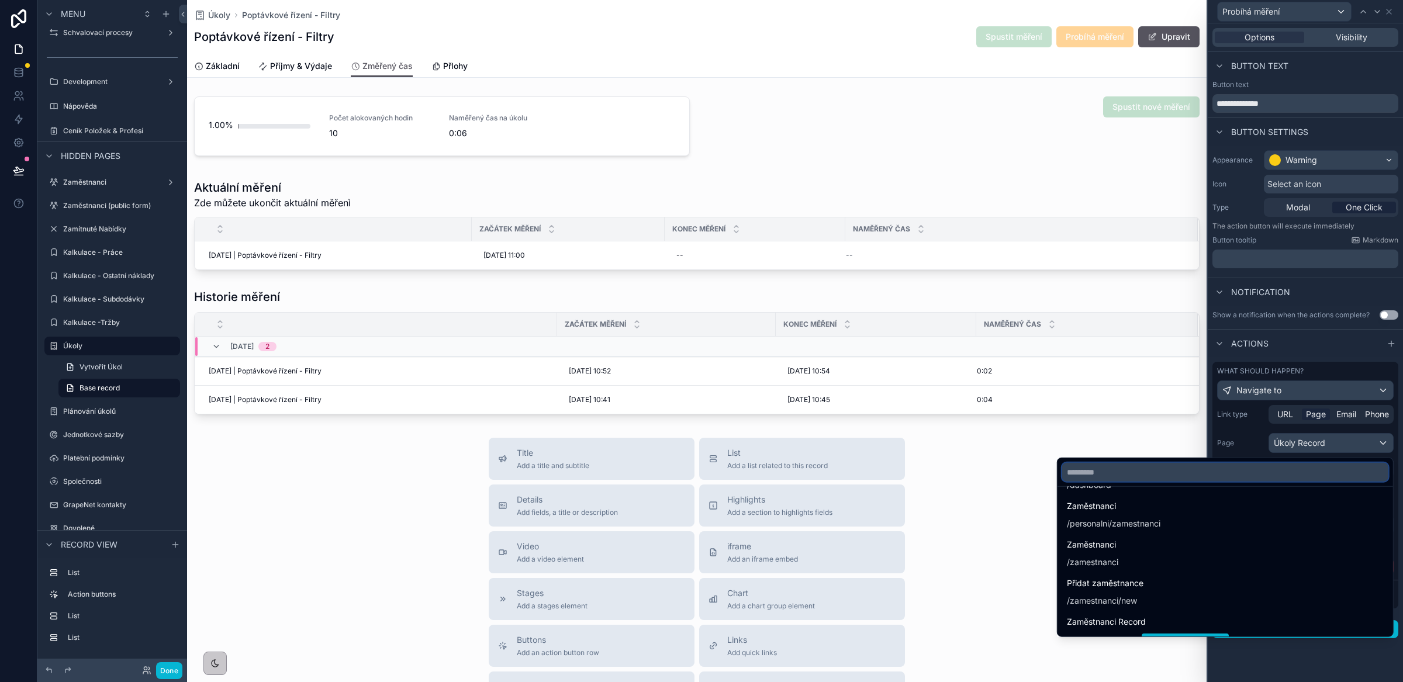
click at [1127, 479] on input "text" at bounding box center [1225, 472] width 326 height 19
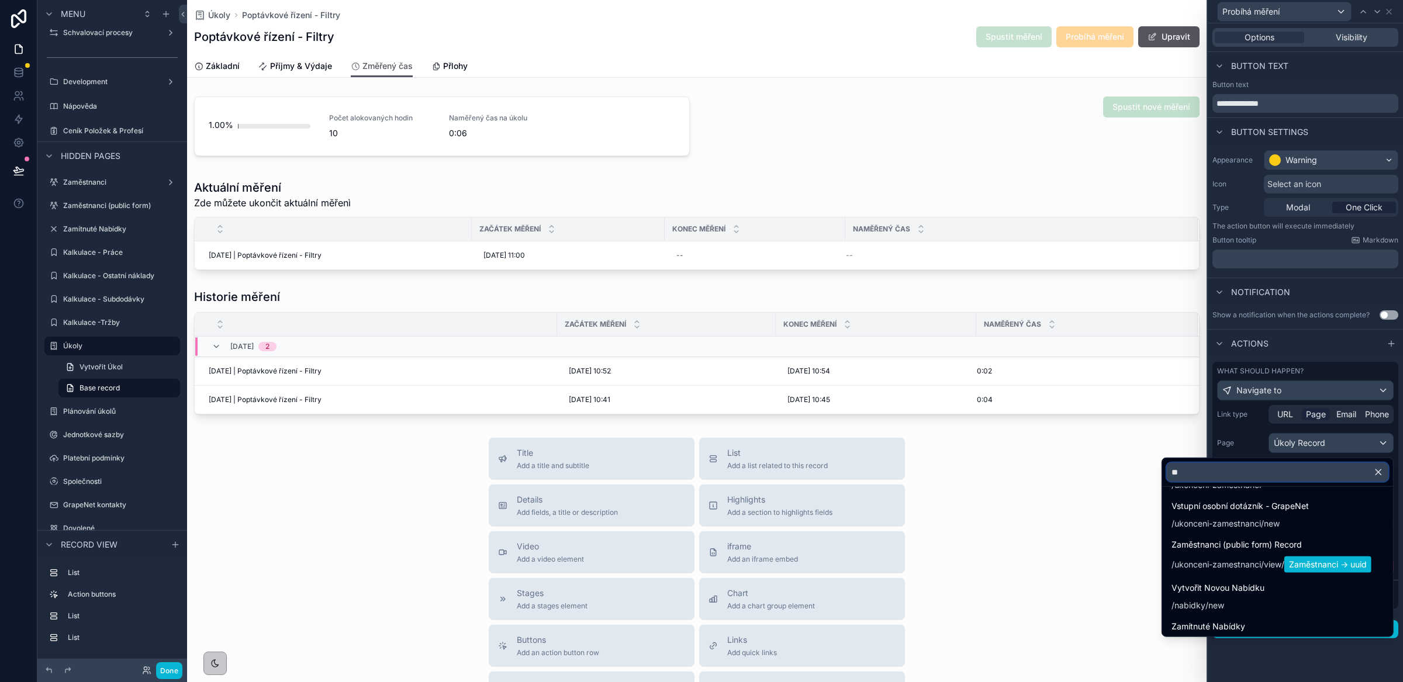
scroll to position [0, 0]
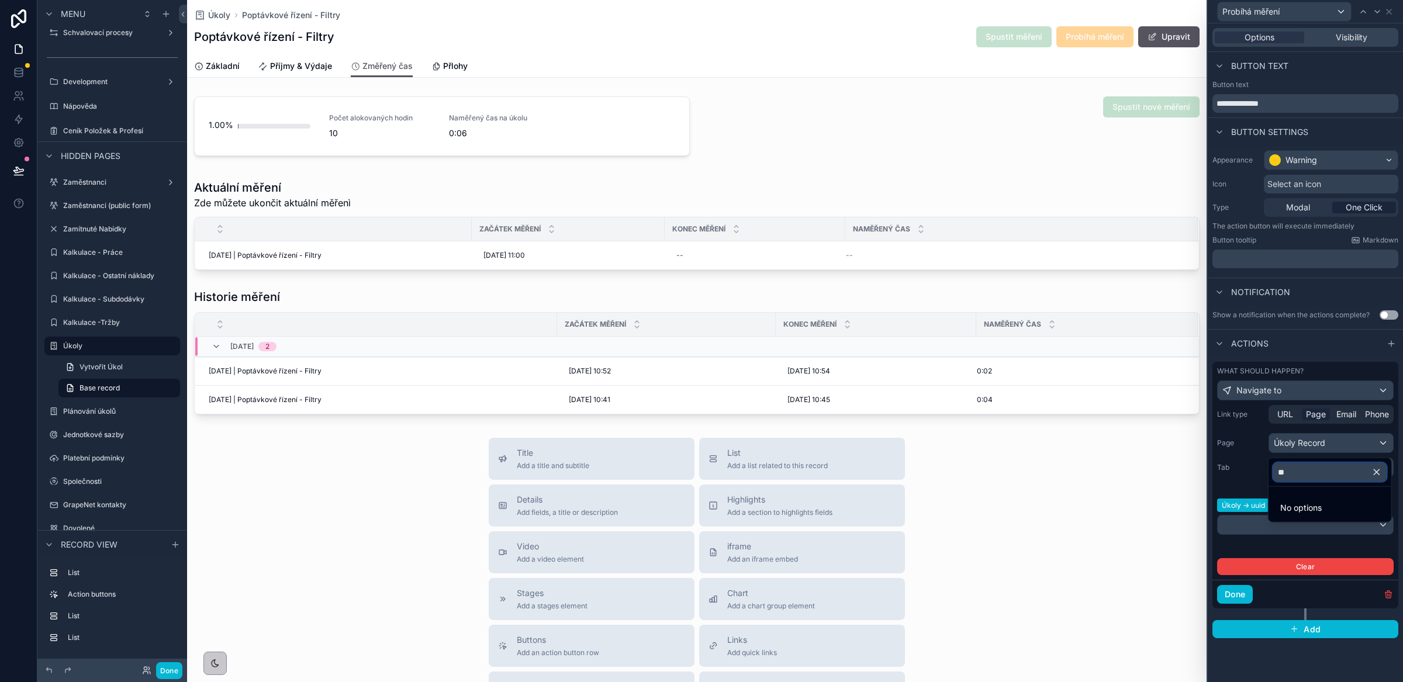
type input "*"
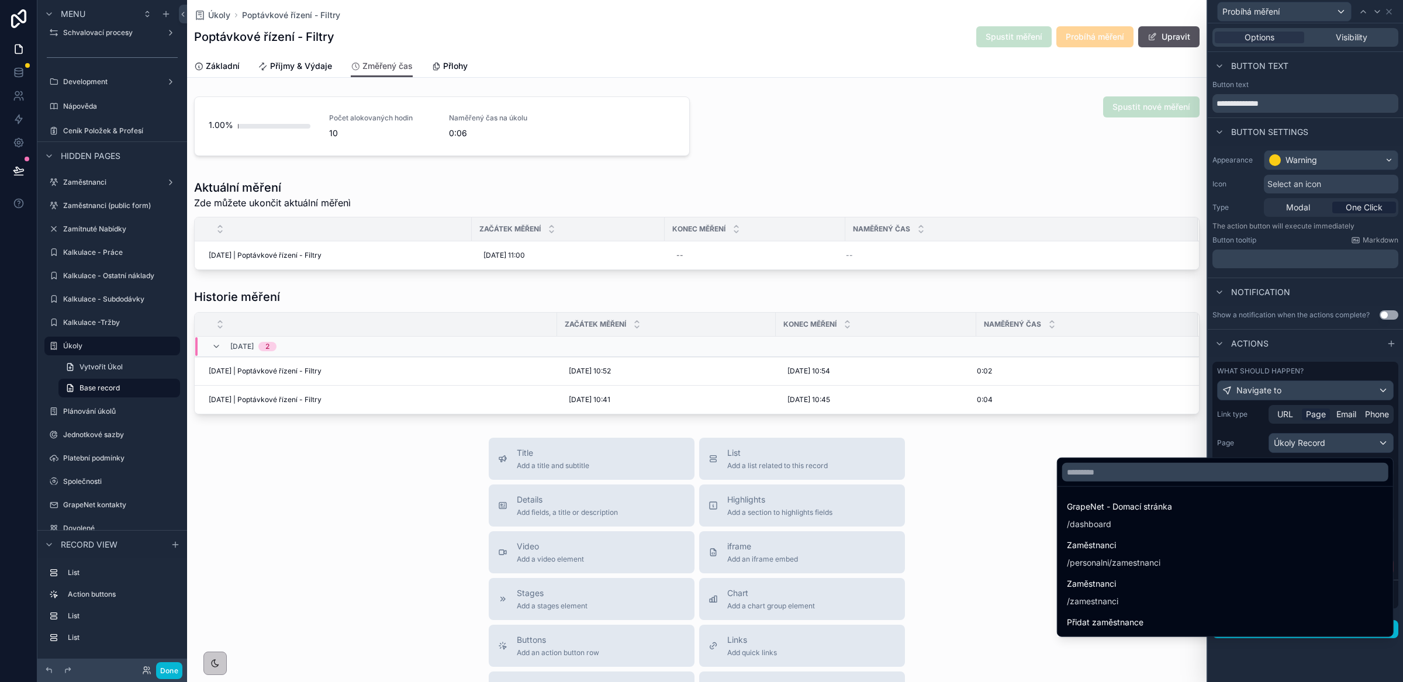
click at [1323, 444] on div at bounding box center [1305, 341] width 195 height 682
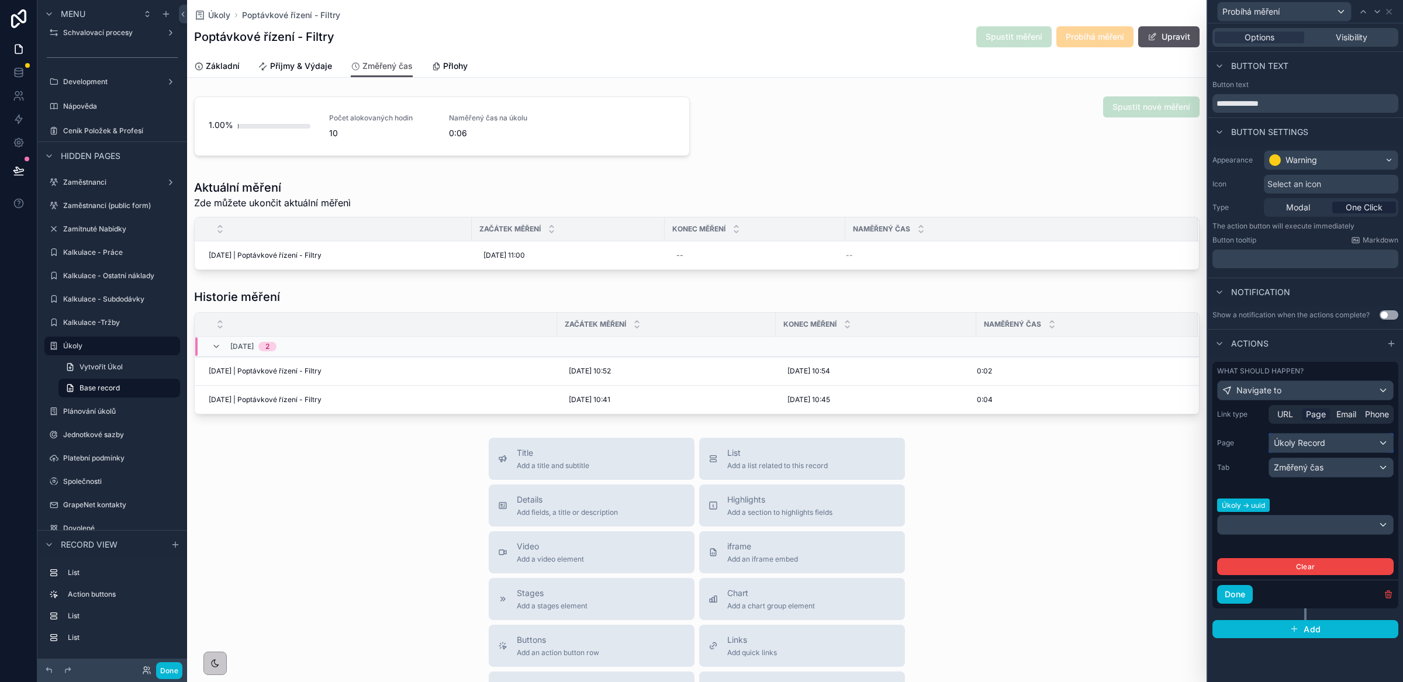
click at [1323, 444] on div "Úkoly Record" at bounding box center [1331, 443] width 124 height 19
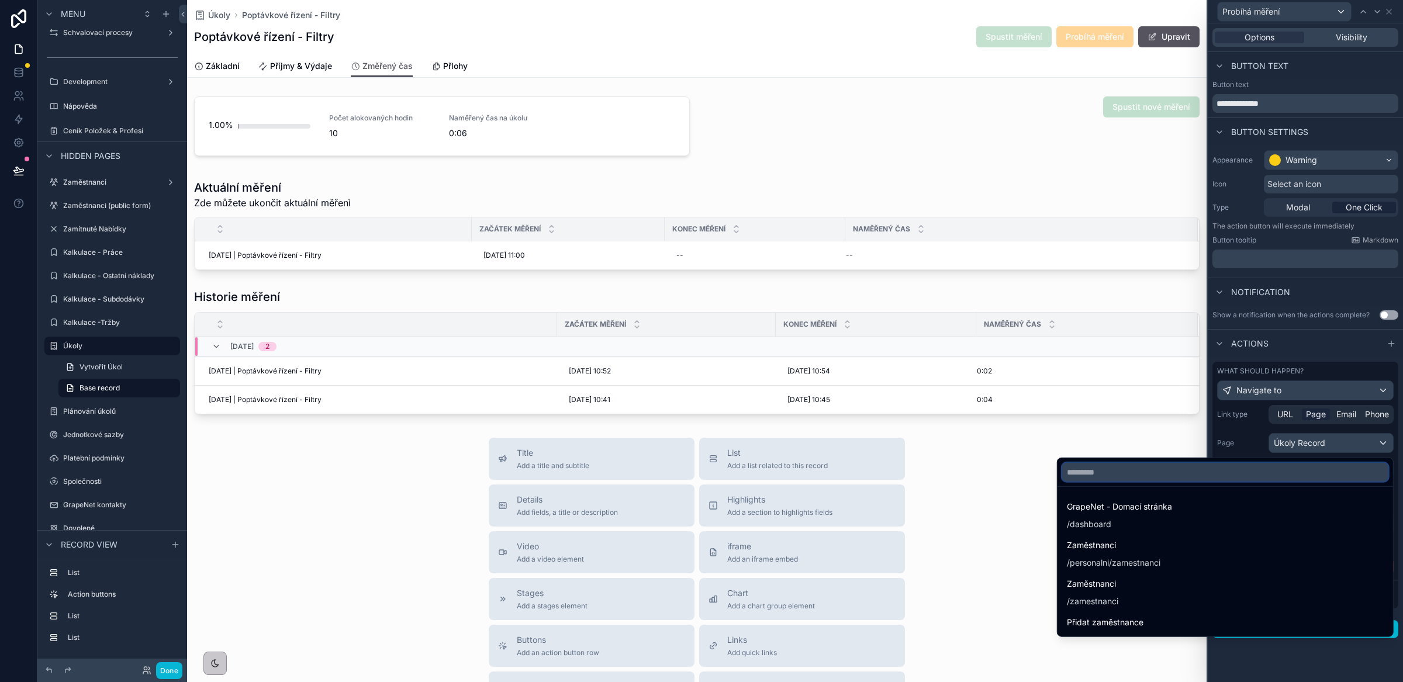
click at [1128, 475] on input "text" at bounding box center [1225, 472] width 326 height 19
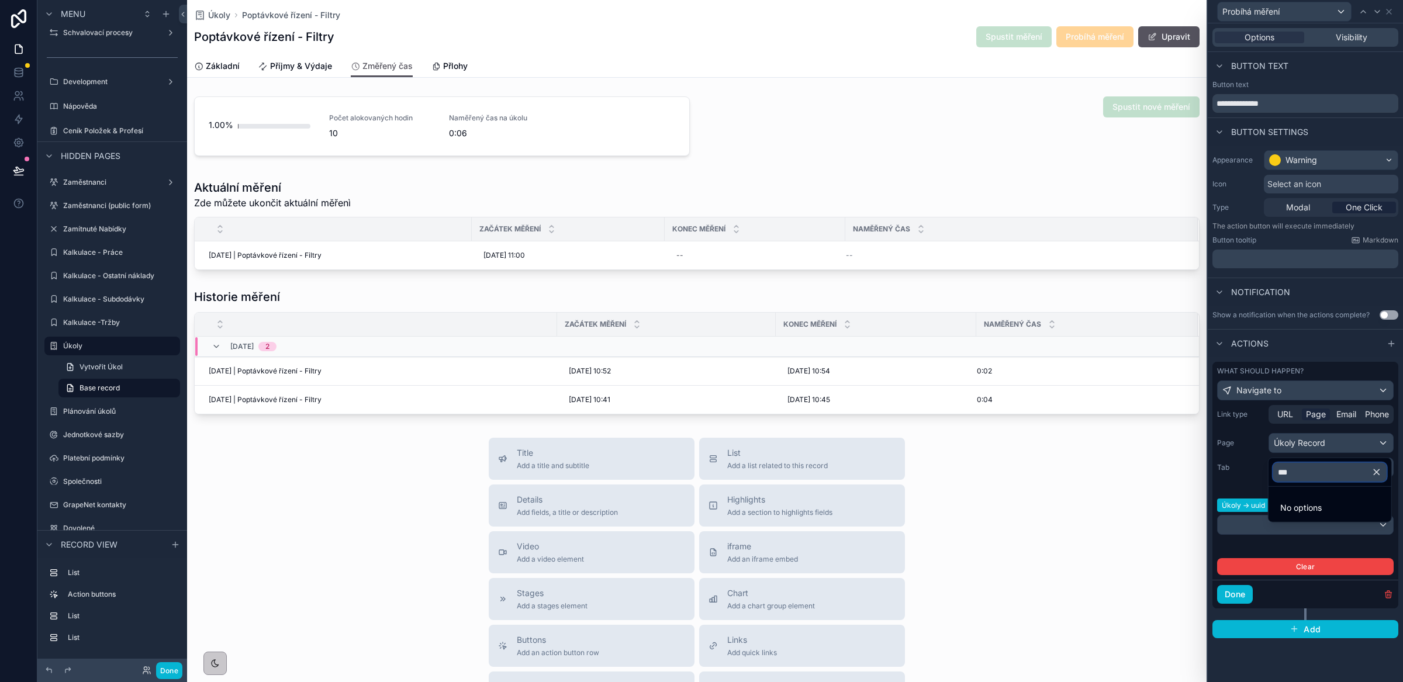
type input "****"
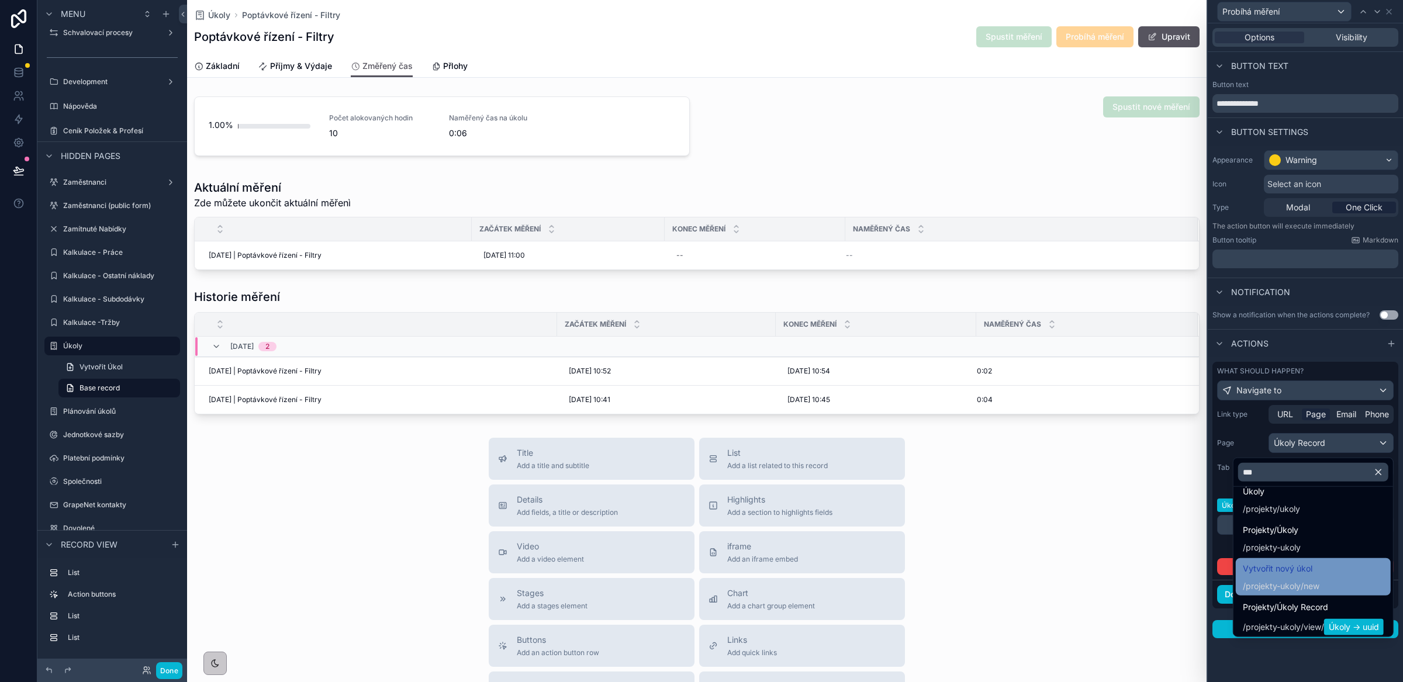
scroll to position [260, 0]
type input "***"
click at [1296, 342] on div at bounding box center [1305, 341] width 195 height 682
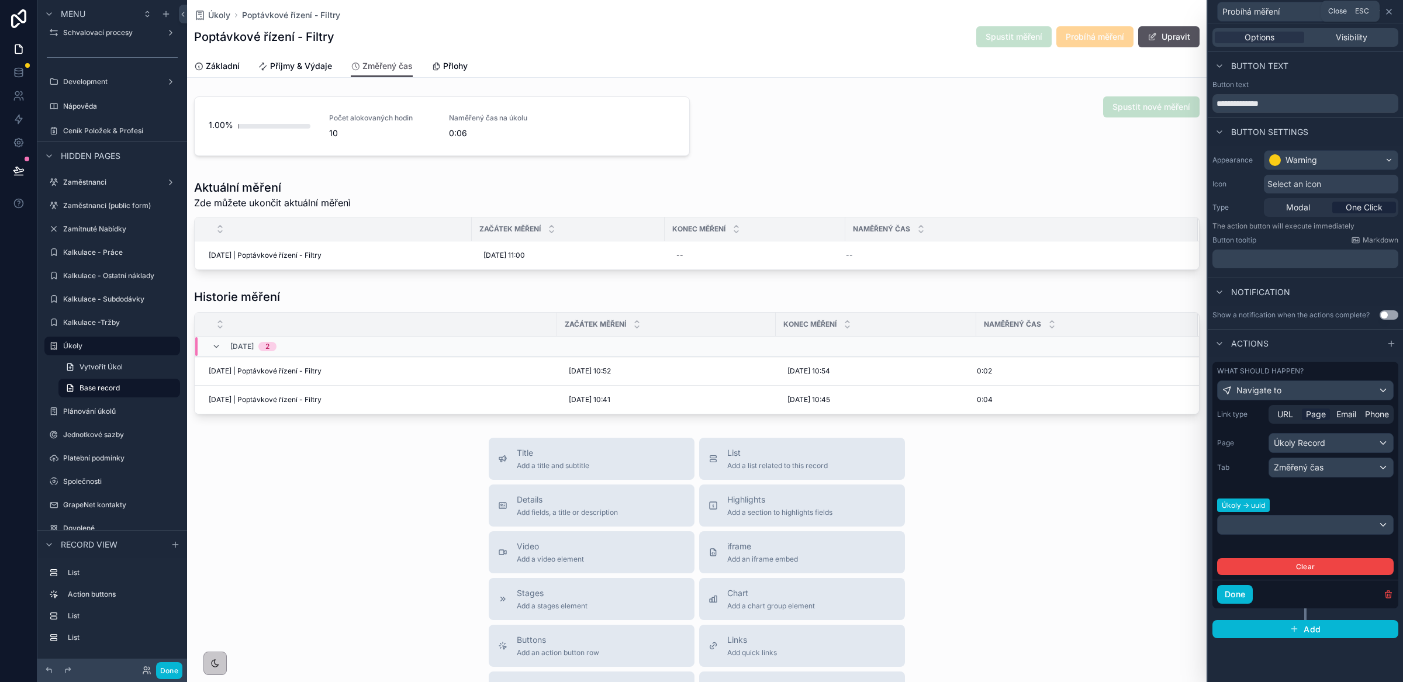
click at [1388, 13] on icon at bounding box center [1389, 11] width 9 height 9
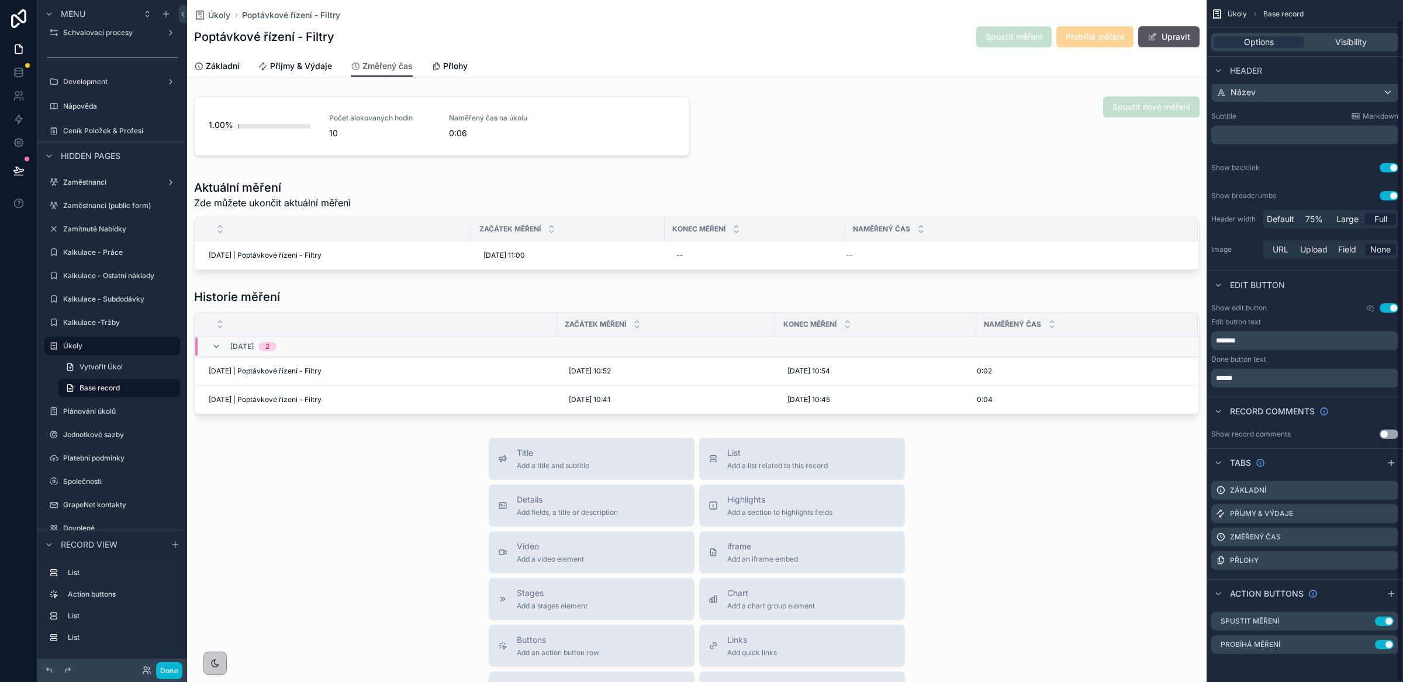
scroll to position [19, 0]
click at [672, 32] on div "Poptávkové řízení - Filtry Spustit měření Probíhá měření Upravit" at bounding box center [697, 37] width 1006 height 22
click at [100, 345] on label "Úkoly" at bounding box center [110, 345] width 94 height 9
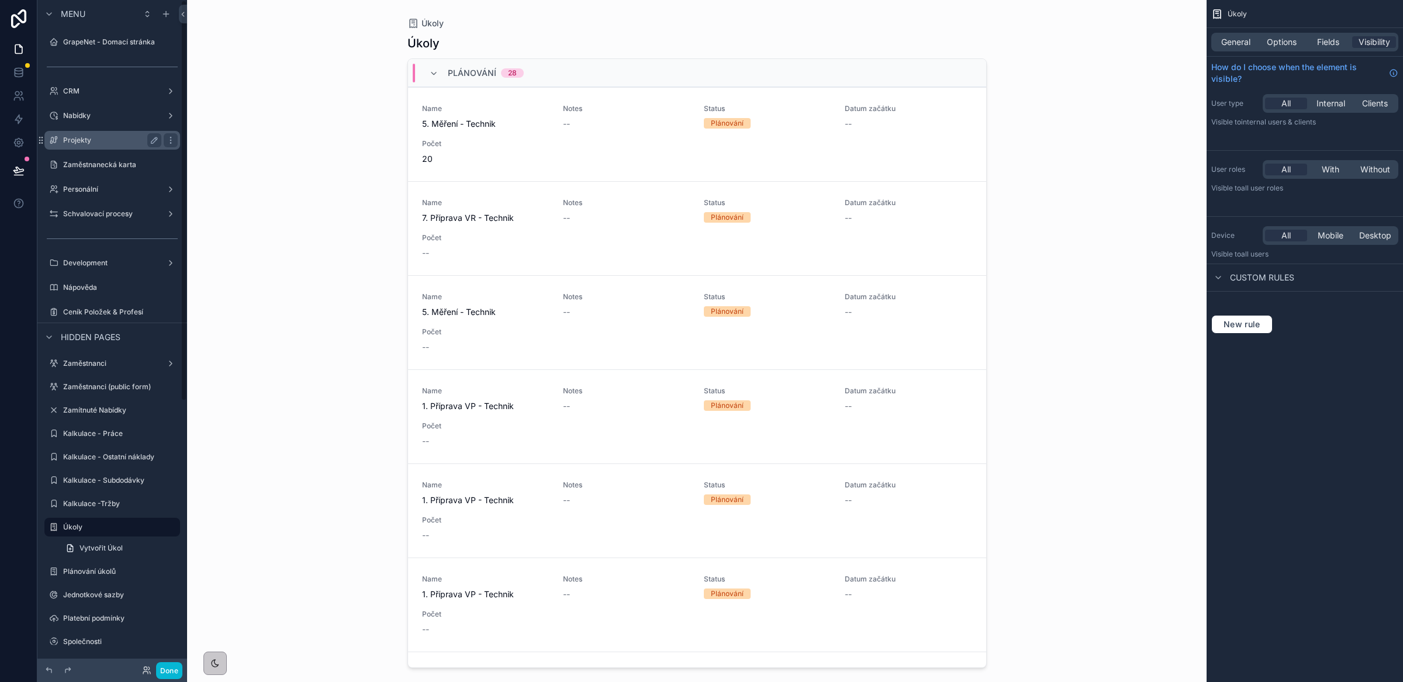
click at [91, 145] on div "Projekty" at bounding box center [112, 140] width 98 height 14
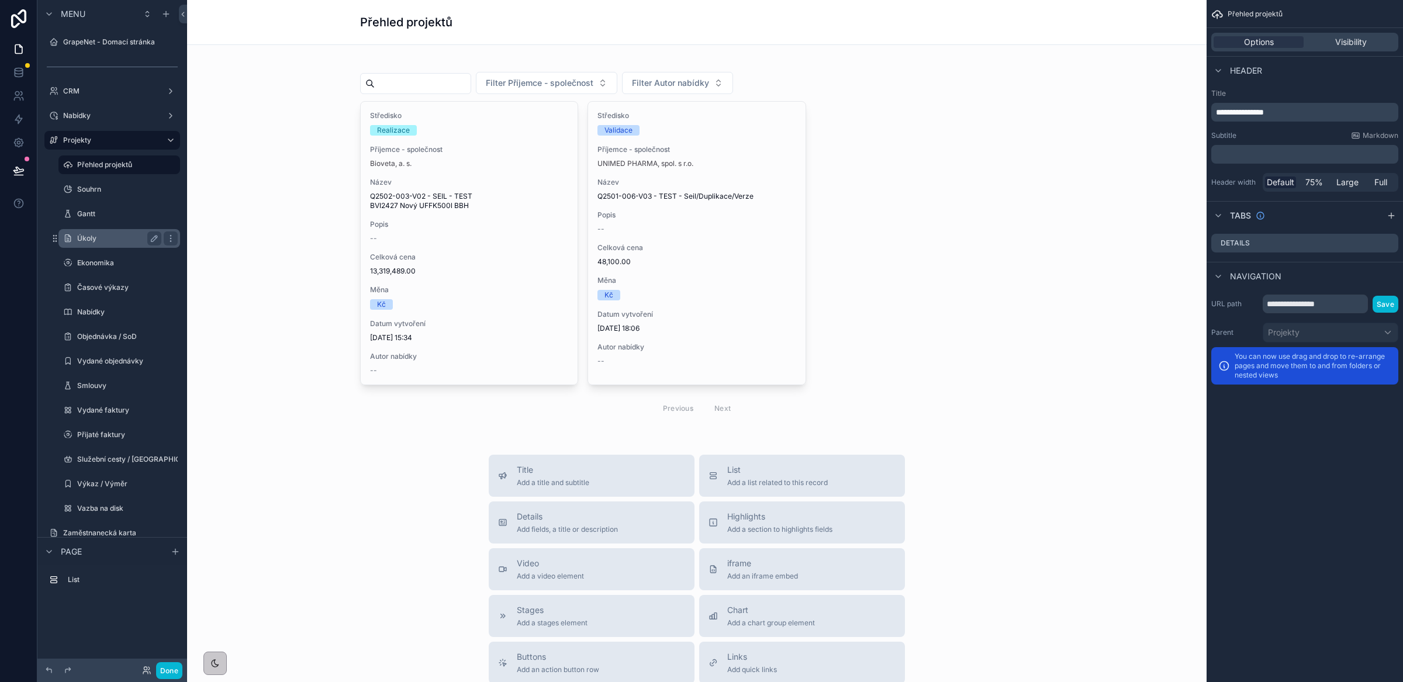
click at [99, 240] on label "Úkoly" at bounding box center [117, 238] width 80 height 9
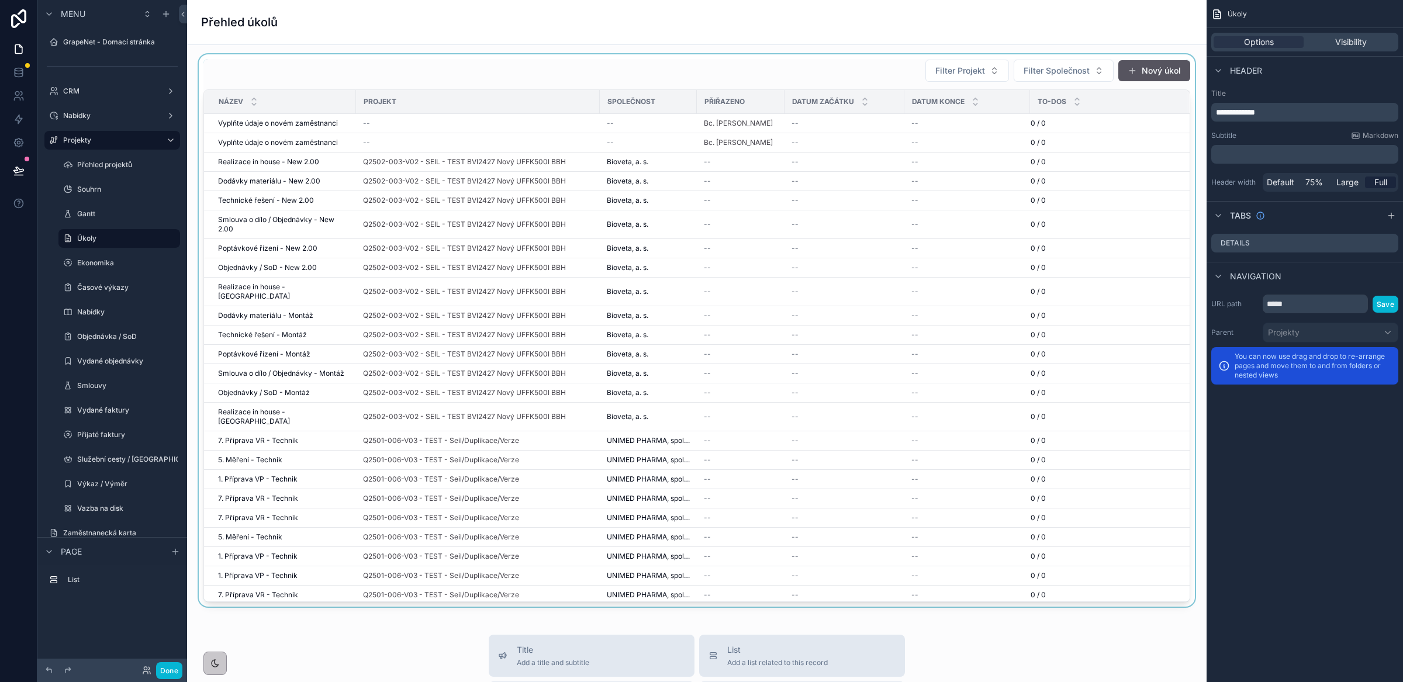
click at [857, 151] on div "scrollable content" at bounding box center [696, 330] width 1001 height 553
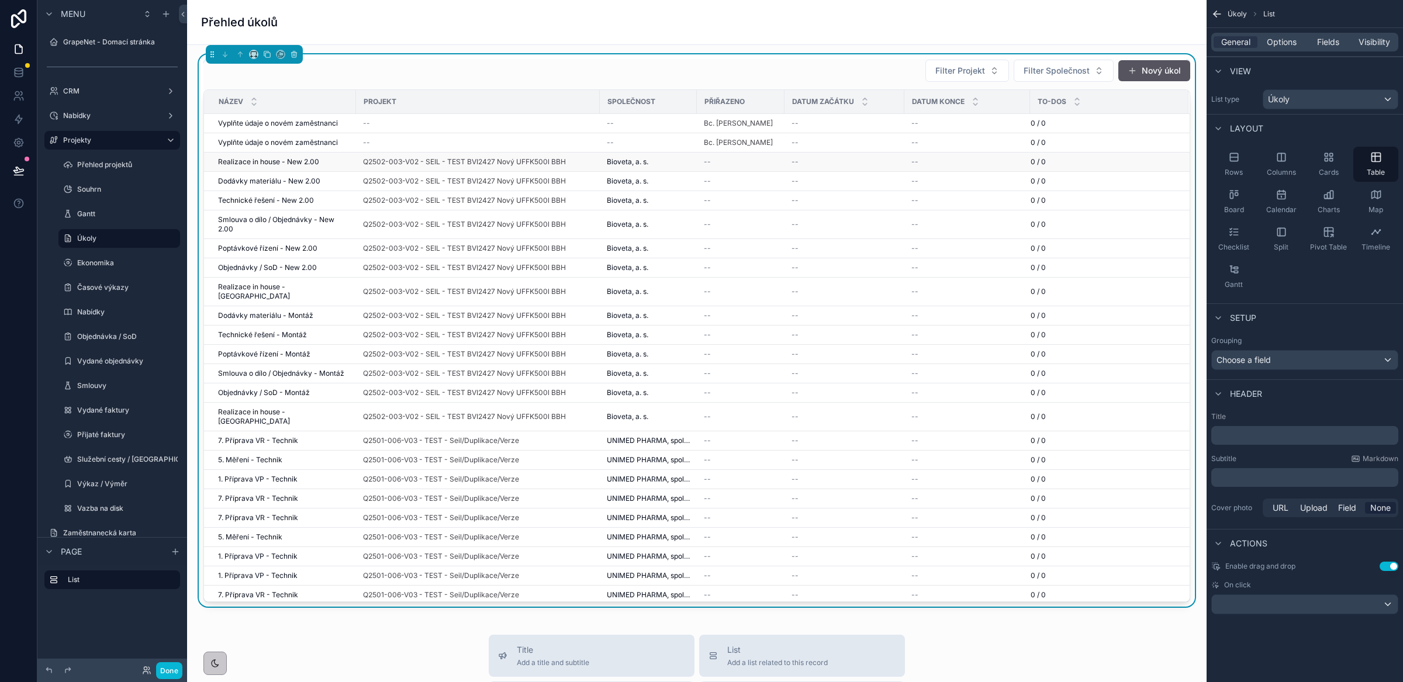
click at [820, 164] on div "--" at bounding box center [845, 161] width 106 height 9
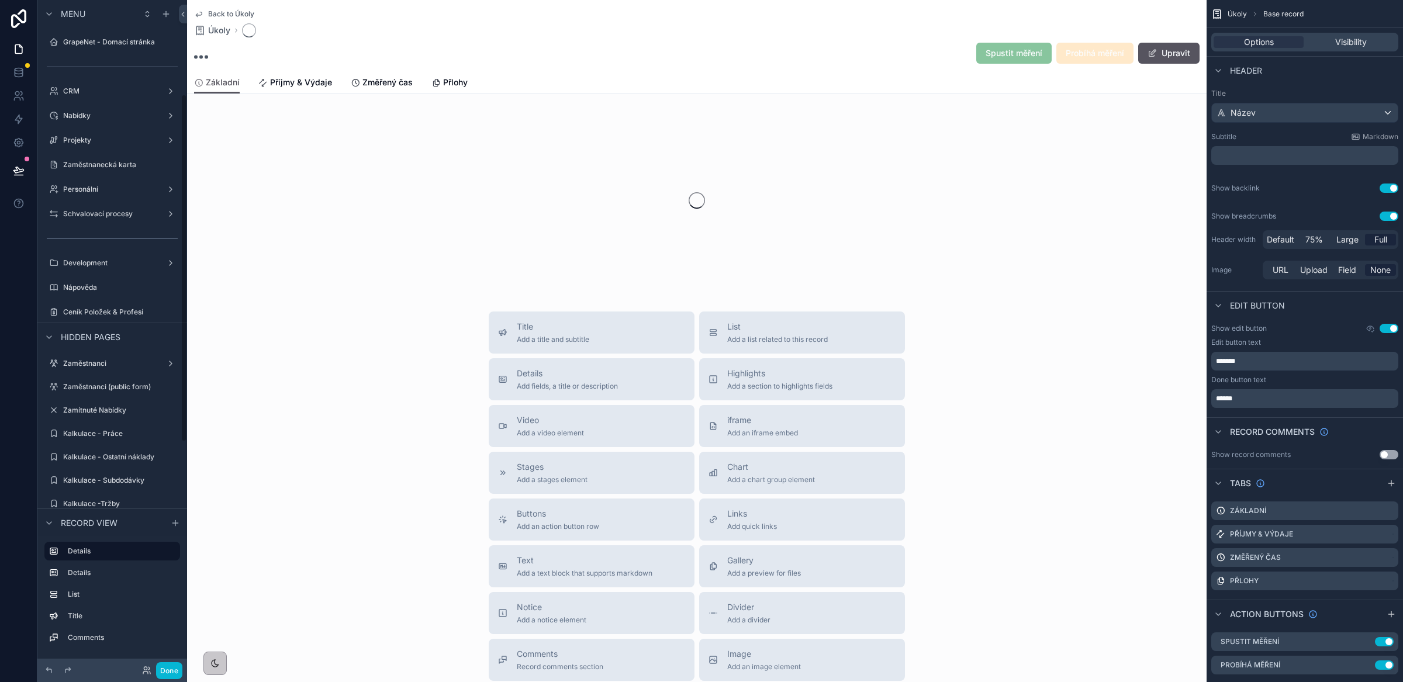
scroll to position [181, 0]
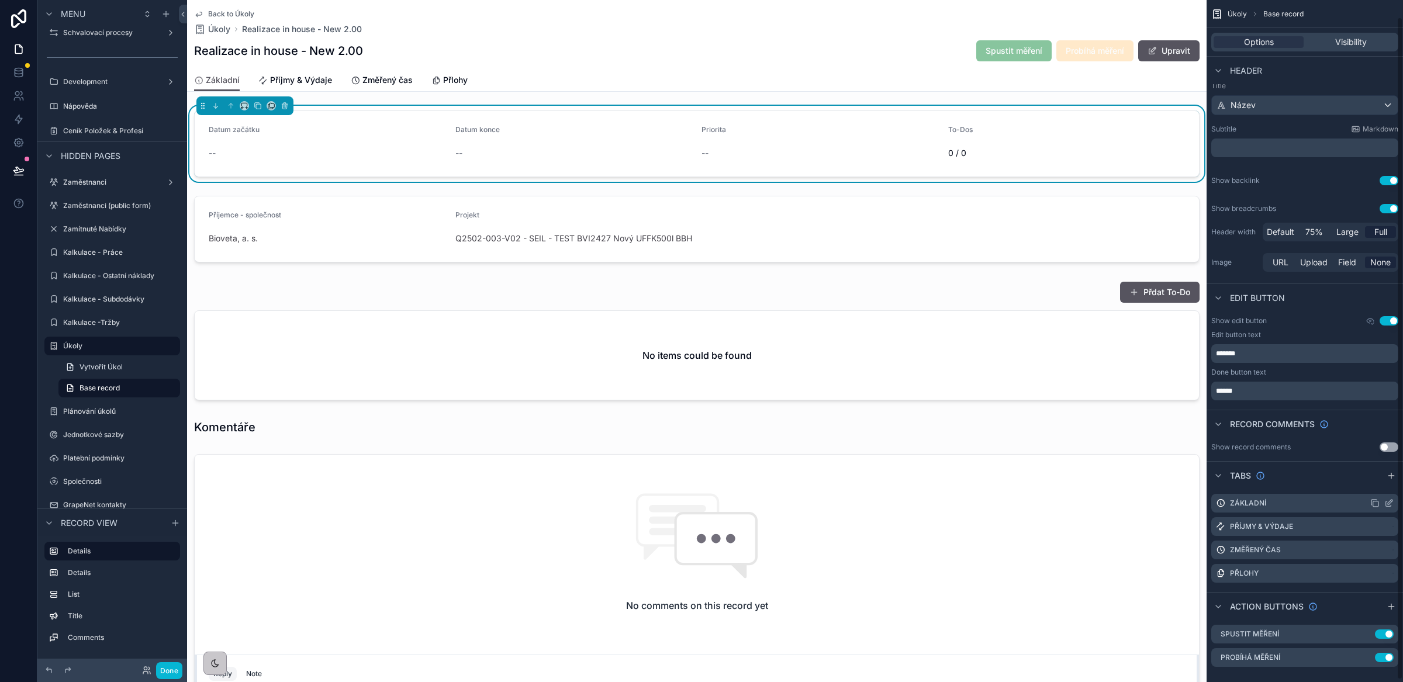
scroll to position [19, 0]
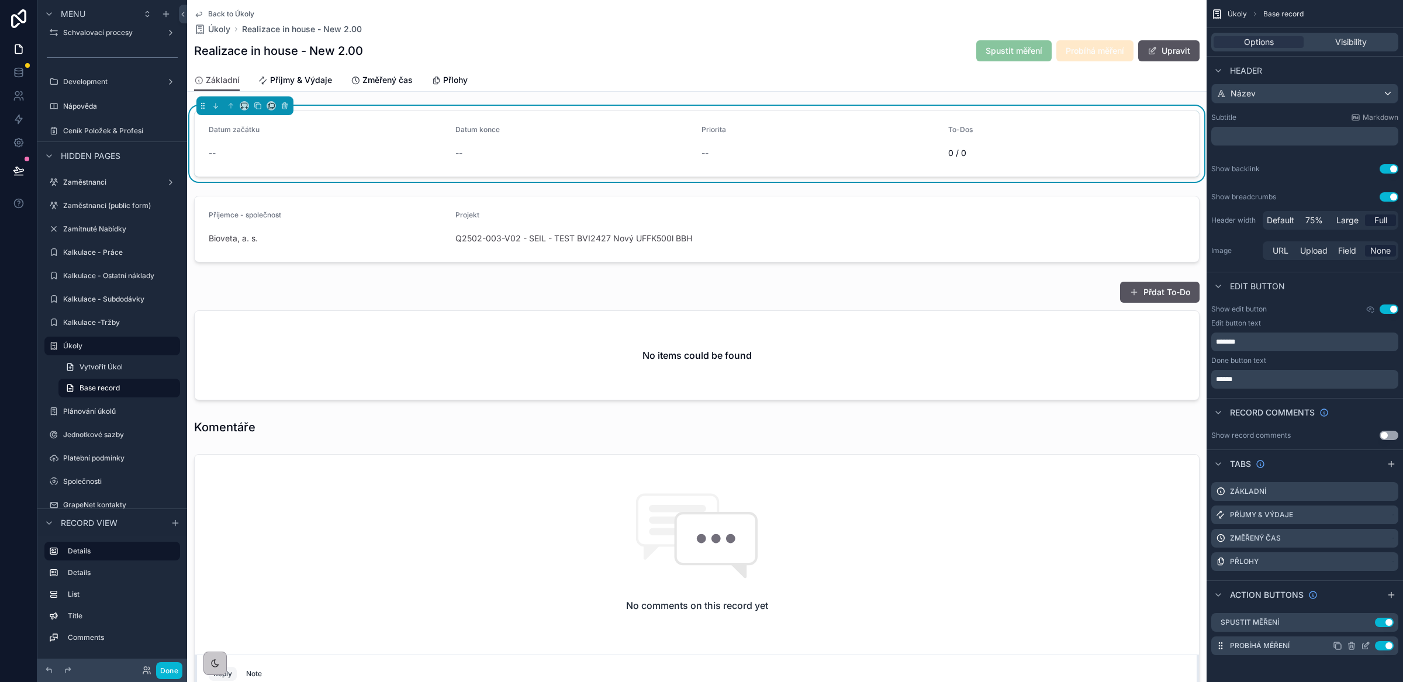
click at [1364, 648] on icon "scrollable content" at bounding box center [1365, 646] width 5 height 5
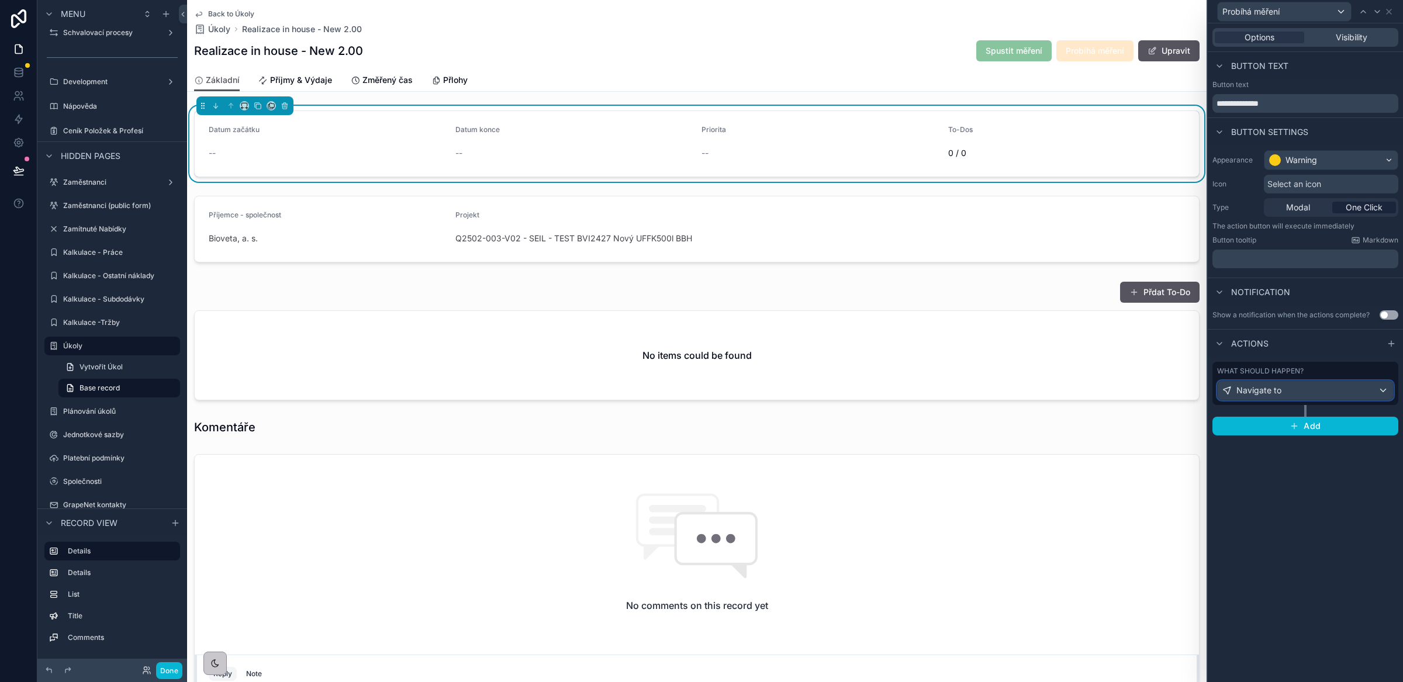
click at [1280, 392] on span "Navigate to" at bounding box center [1259, 391] width 45 height 12
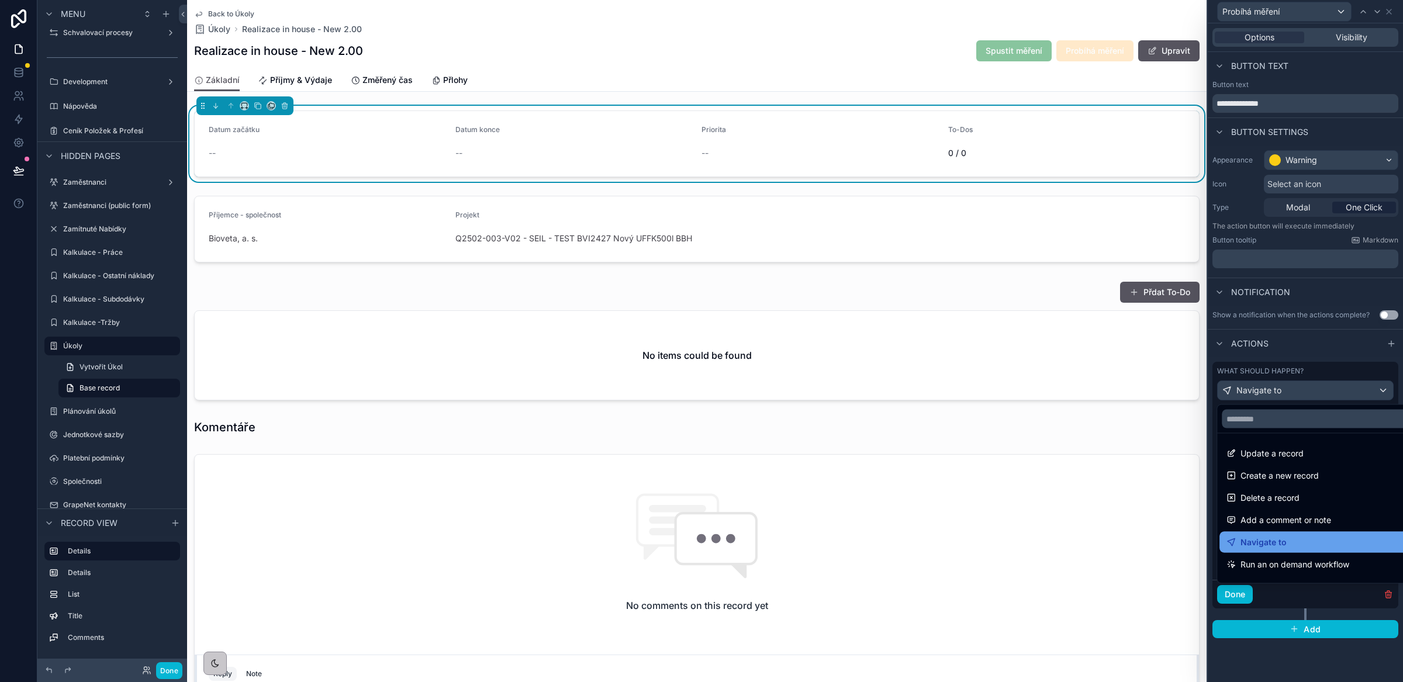
click at [1295, 548] on div "Navigate to" at bounding box center [1319, 543] width 184 height 14
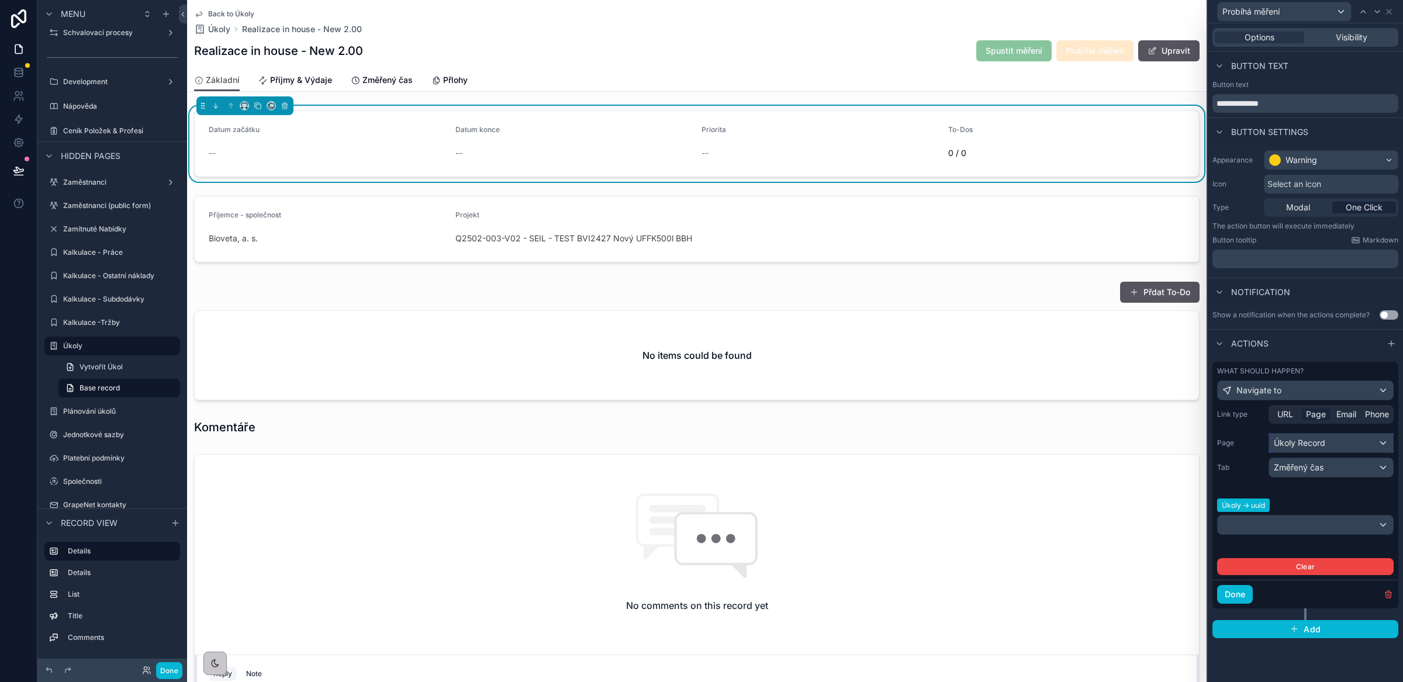
click at [1311, 446] on div "Úkoly Record" at bounding box center [1331, 443] width 124 height 19
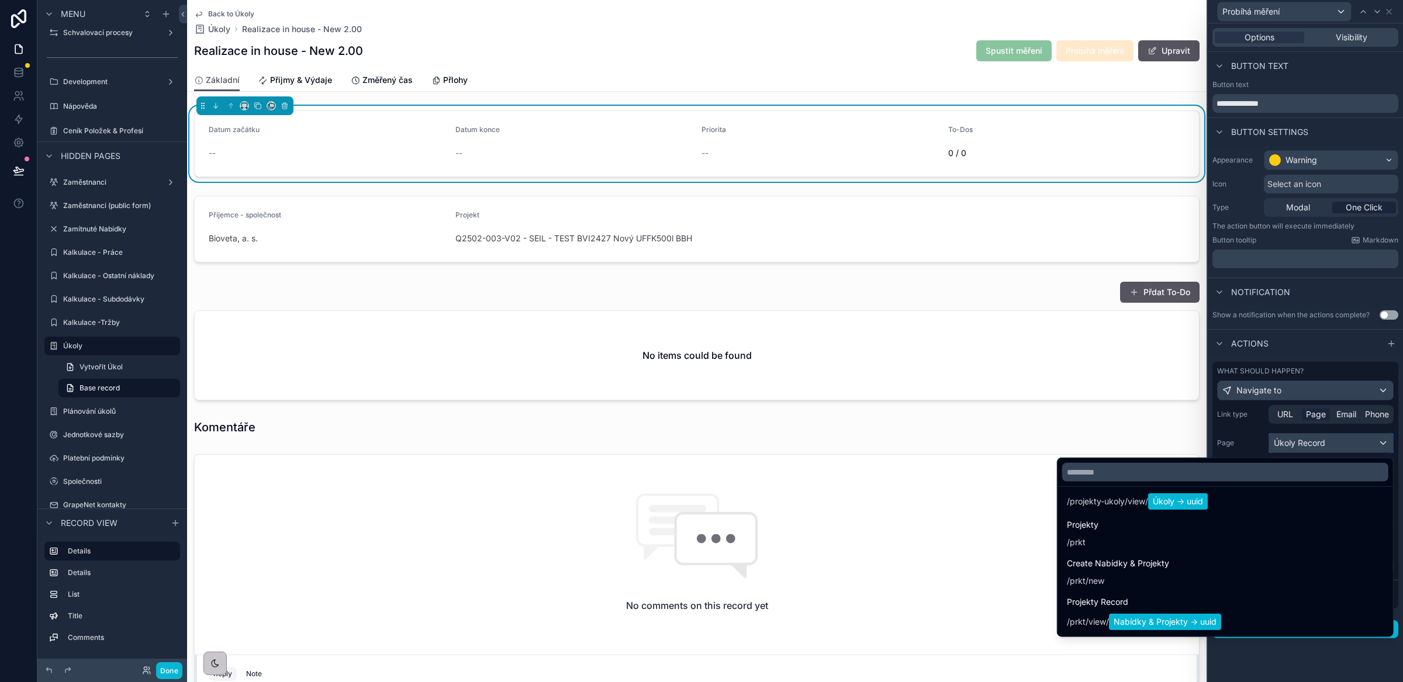
scroll to position [4534, 0]
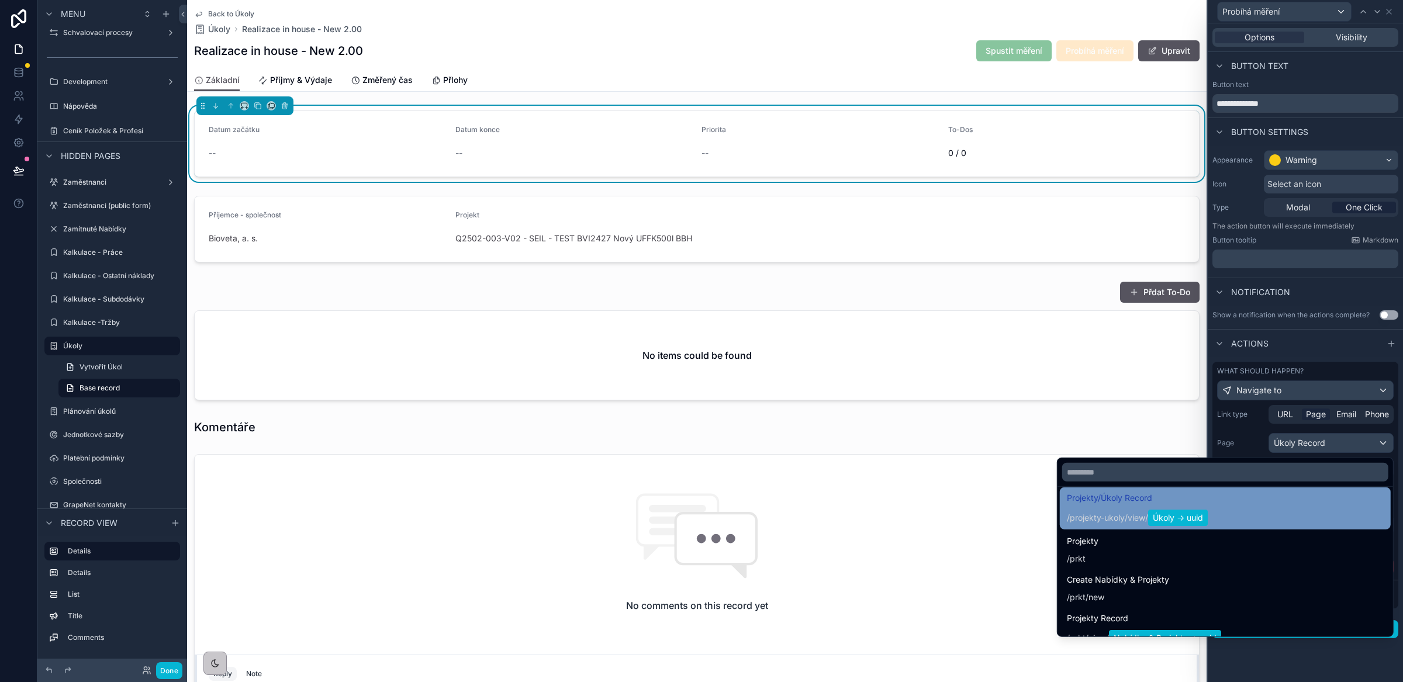
click at [1101, 512] on span "projekty-ukoly" at bounding box center [1097, 518] width 55 height 12
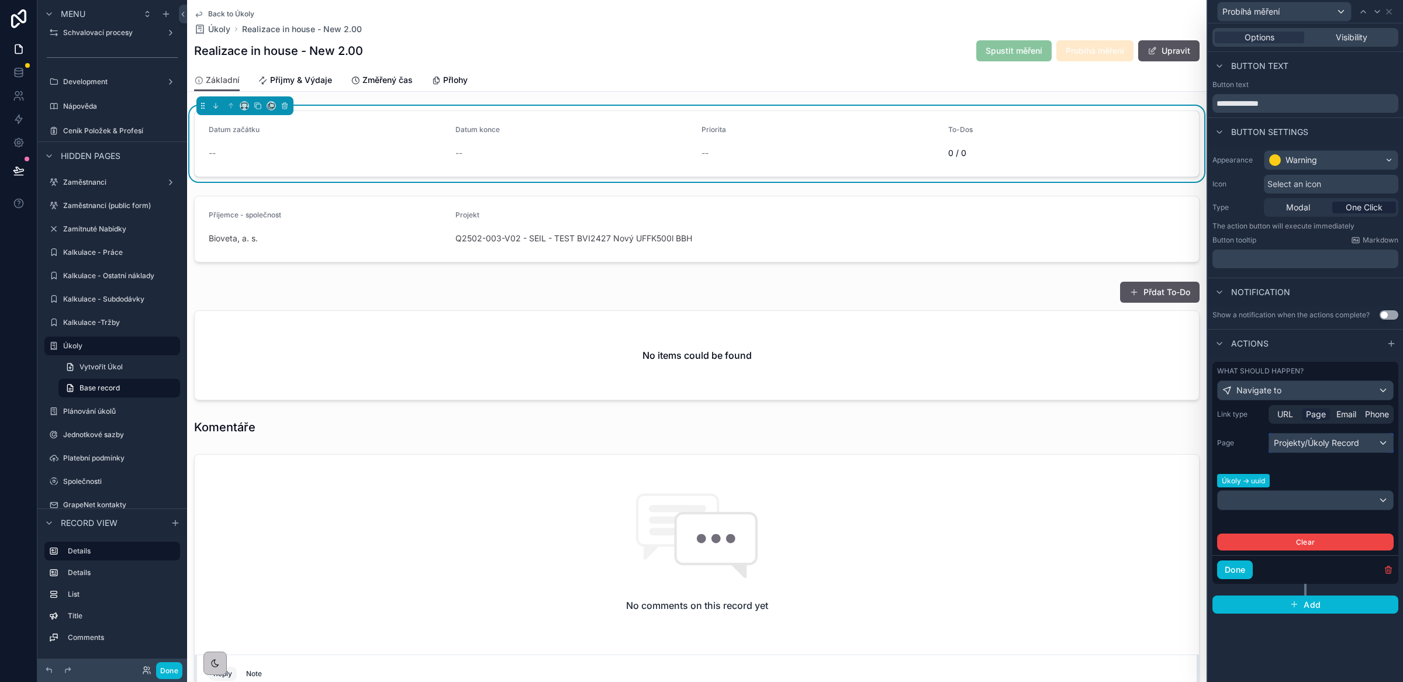
click at [1331, 448] on div "Projekty/Úkoly Record" at bounding box center [1331, 443] width 124 height 19
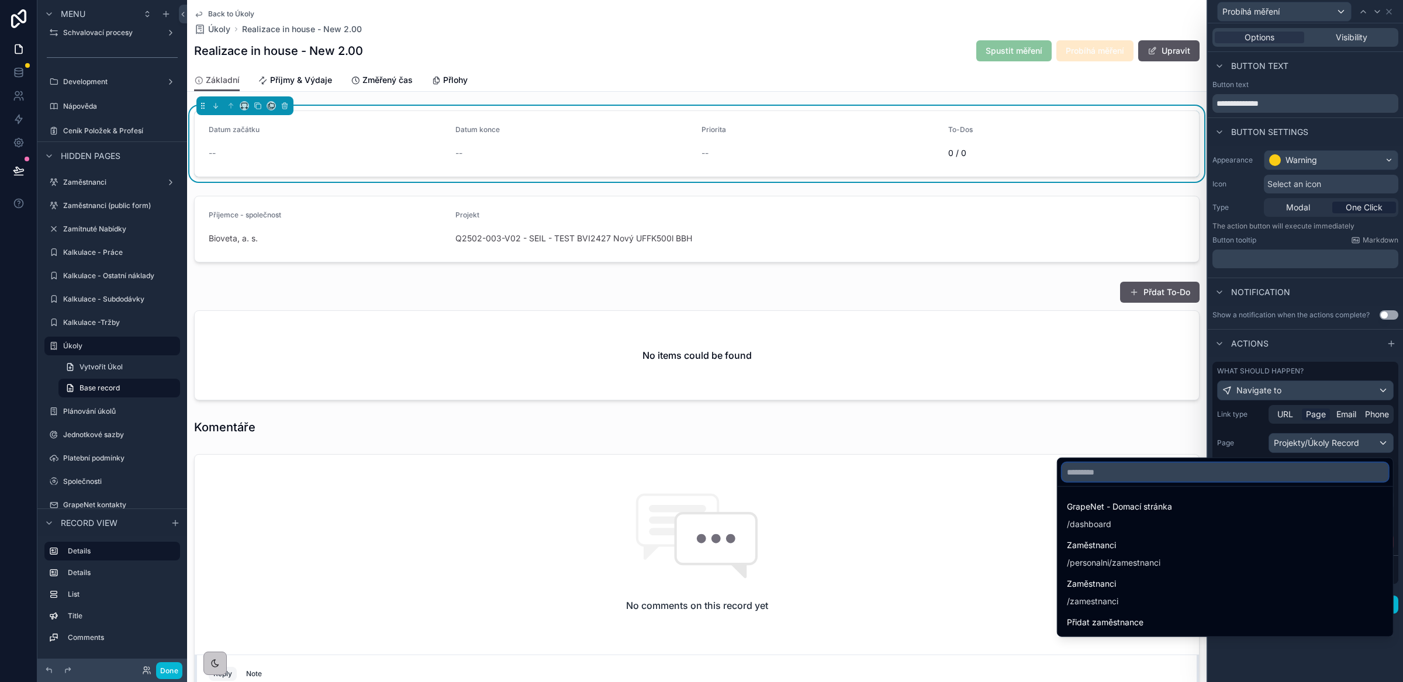
click at [1115, 470] on input "text" at bounding box center [1225, 472] width 326 height 19
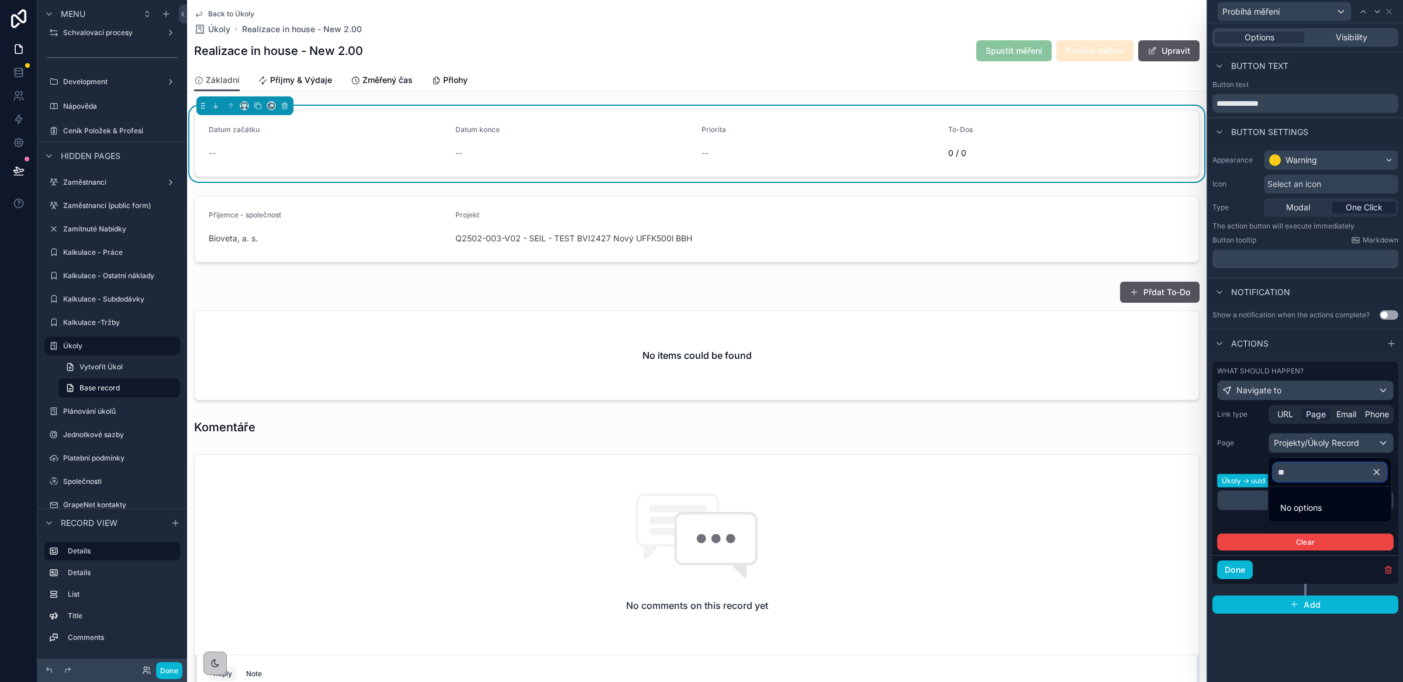
type input "*"
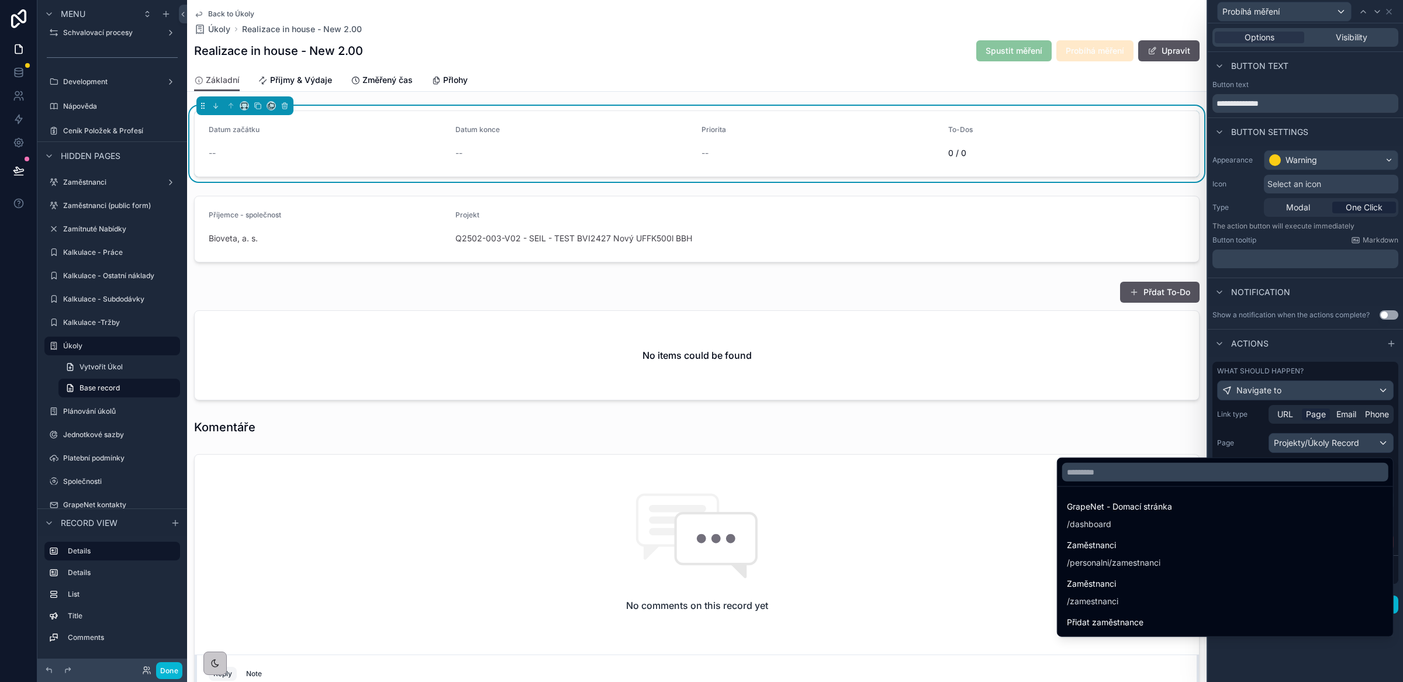
click at [1335, 447] on div at bounding box center [1305, 341] width 195 height 682
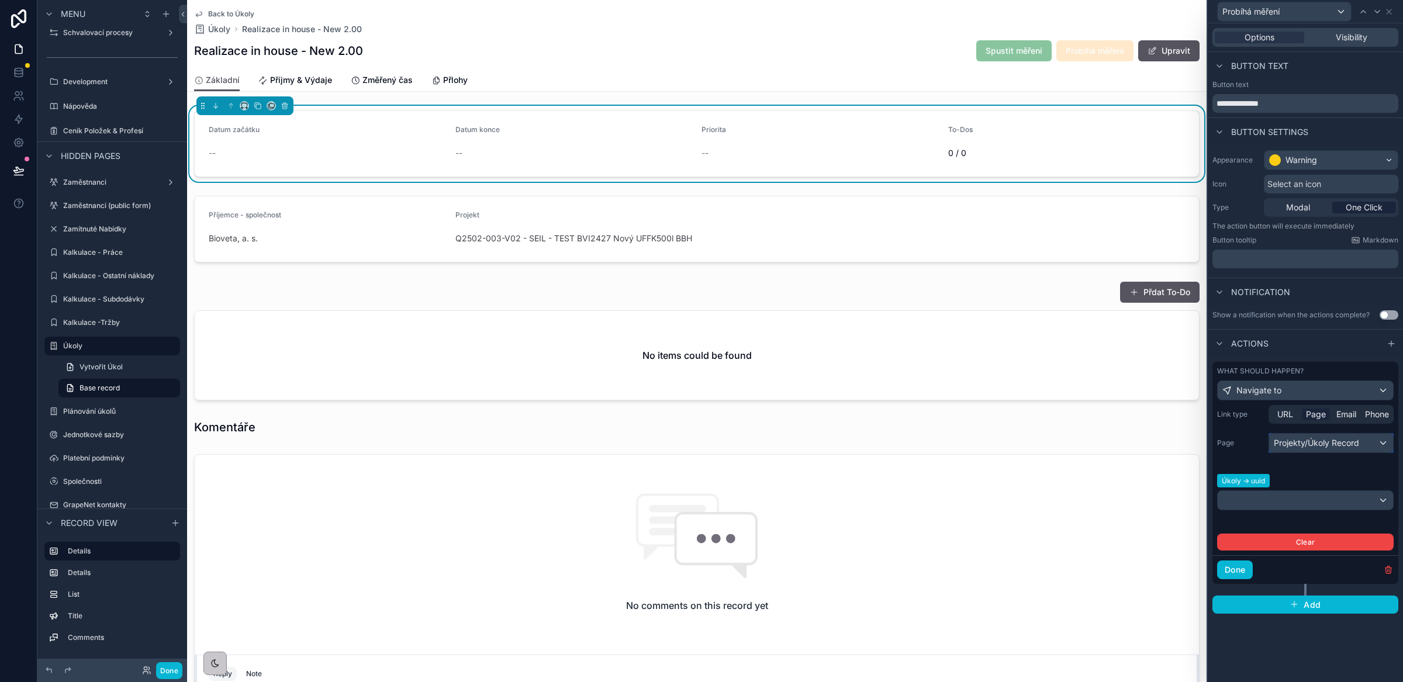
click at [1335, 446] on div "Projekty/Úkoly Record" at bounding box center [1331, 443] width 124 height 19
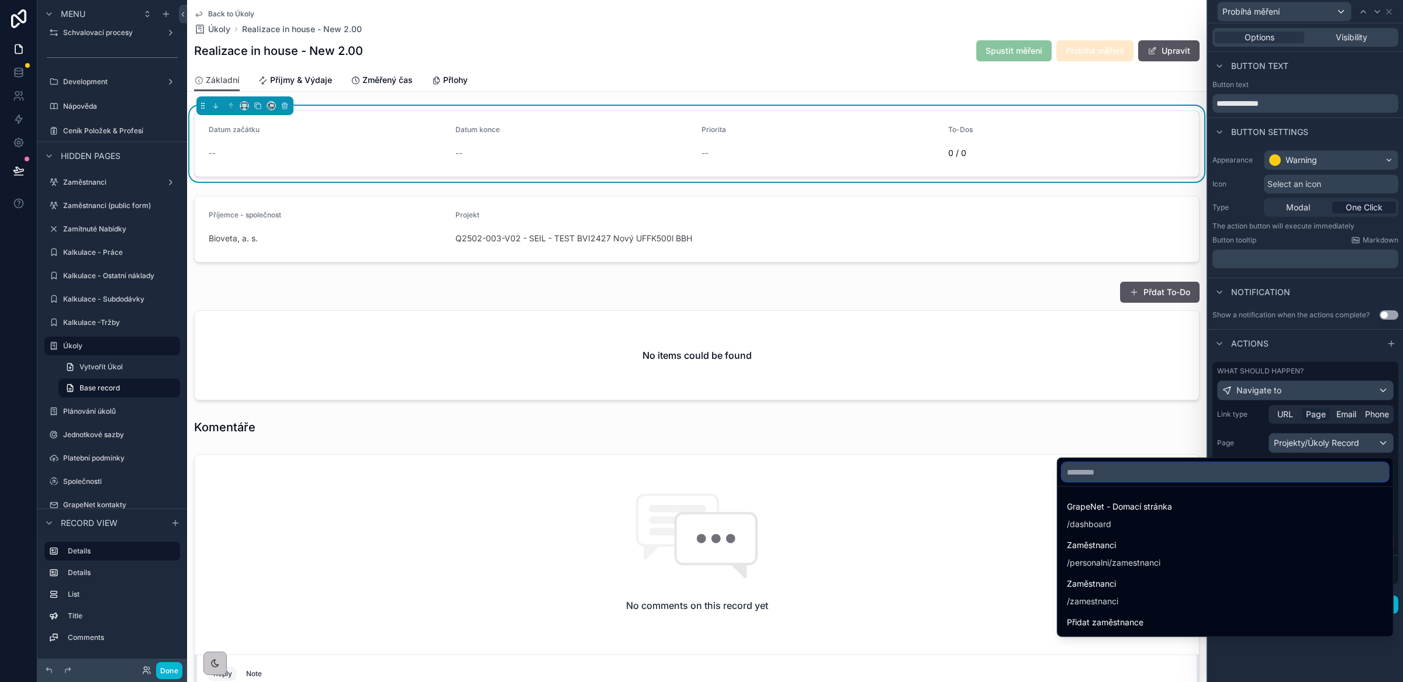
click at [1152, 470] on input "text" at bounding box center [1225, 472] width 326 height 19
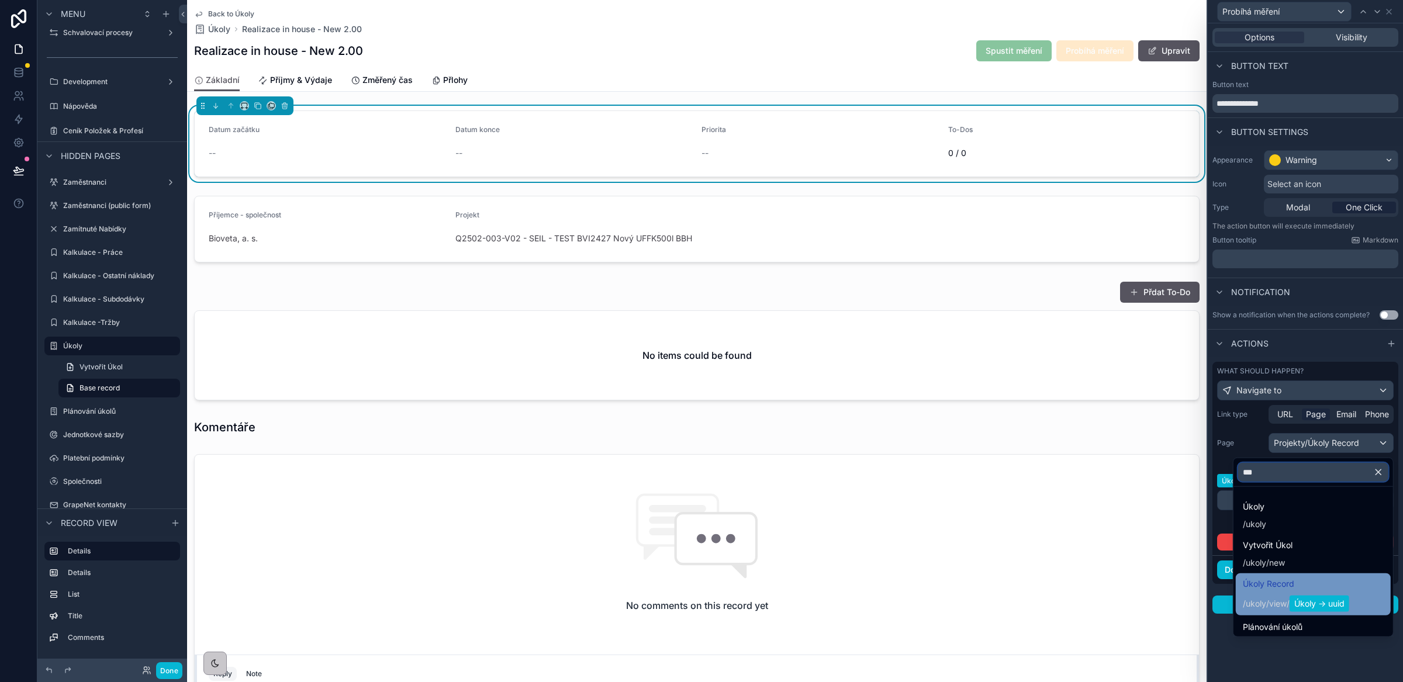
type input "***"
click at [1256, 592] on div "Úkoly Record / ukoly / view / Úkoly -> uuid" at bounding box center [1296, 594] width 106 height 35
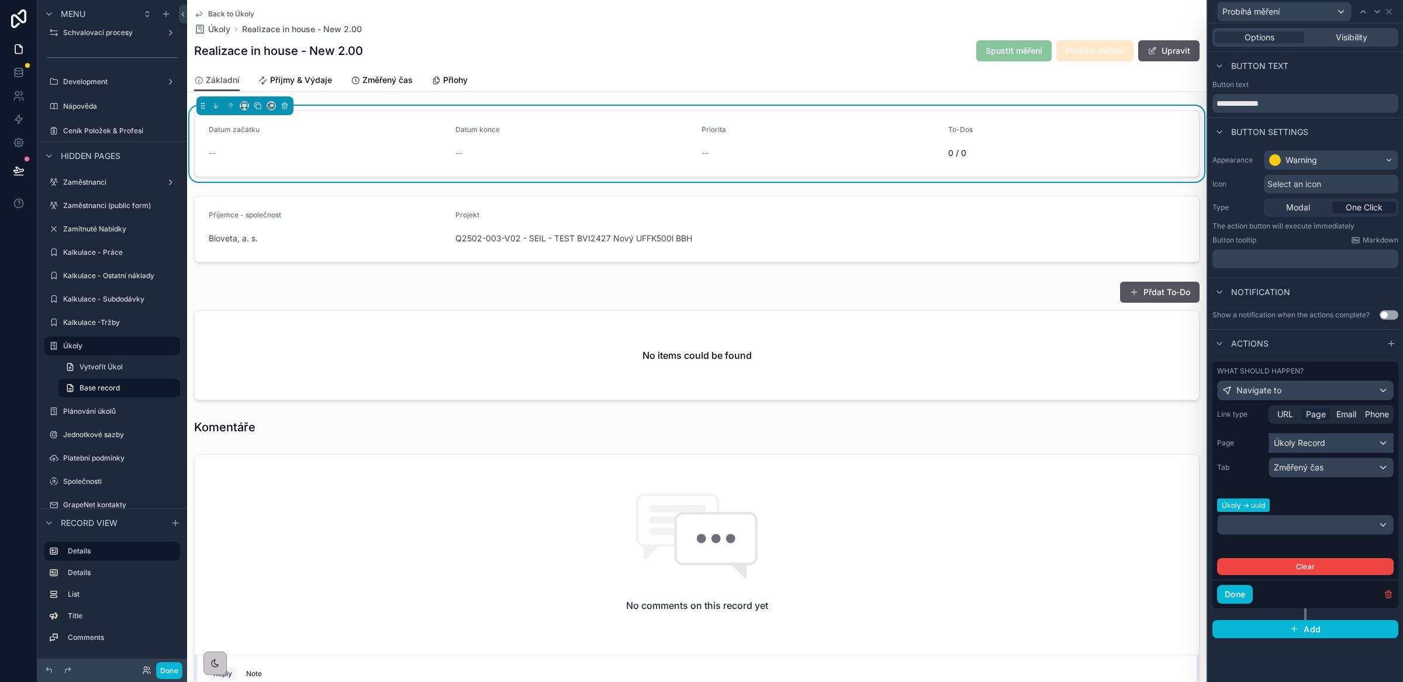
click at [1340, 445] on div "Úkoly Record" at bounding box center [1331, 443] width 124 height 19
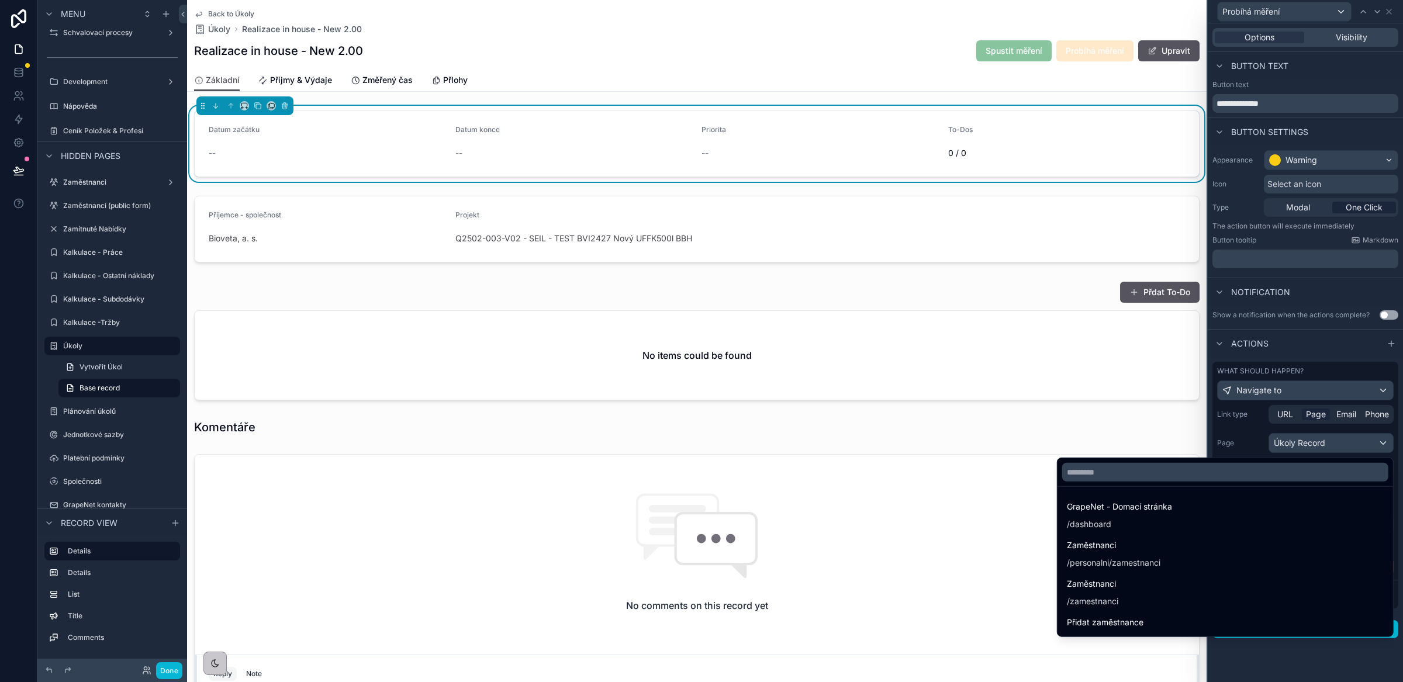
click at [1340, 445] on div at bounding box center [1305, 341] width 195 height 682
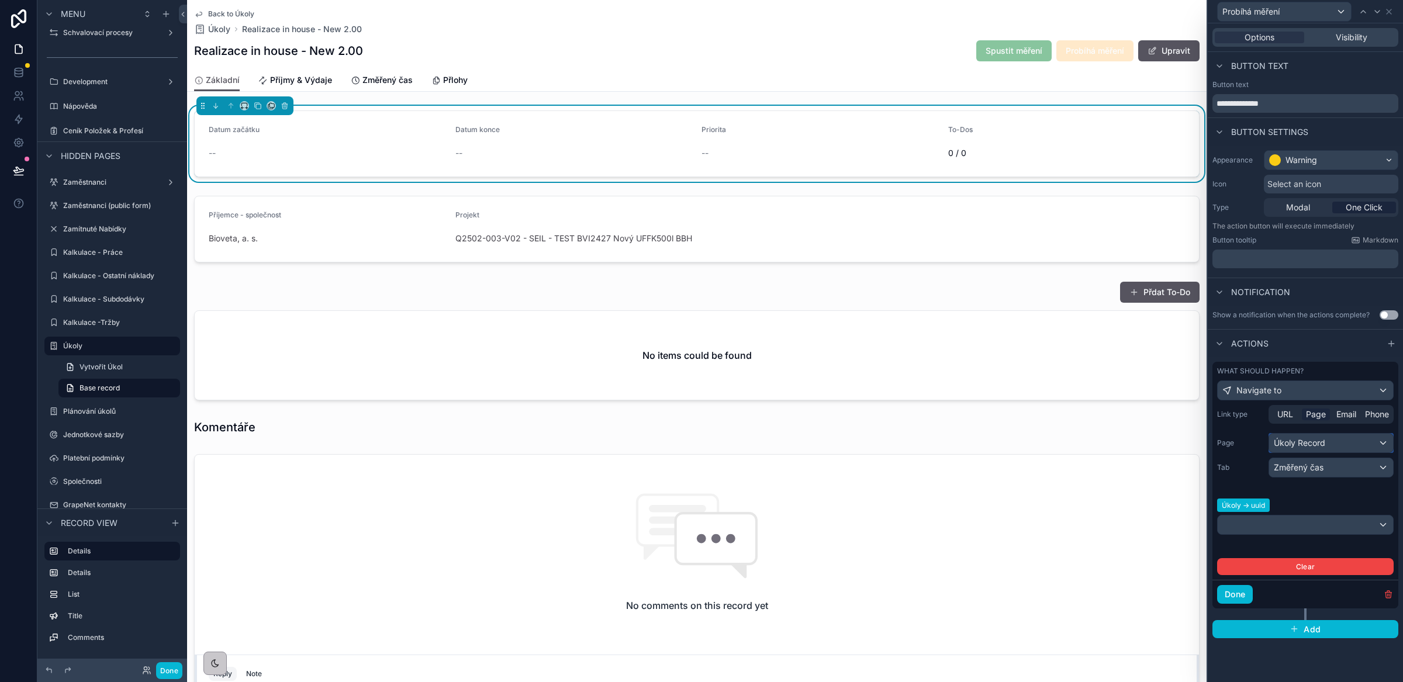
click at [1329, 447] on div "Úkoly Record" at bounding box center [1331, 443] width 124 height 19
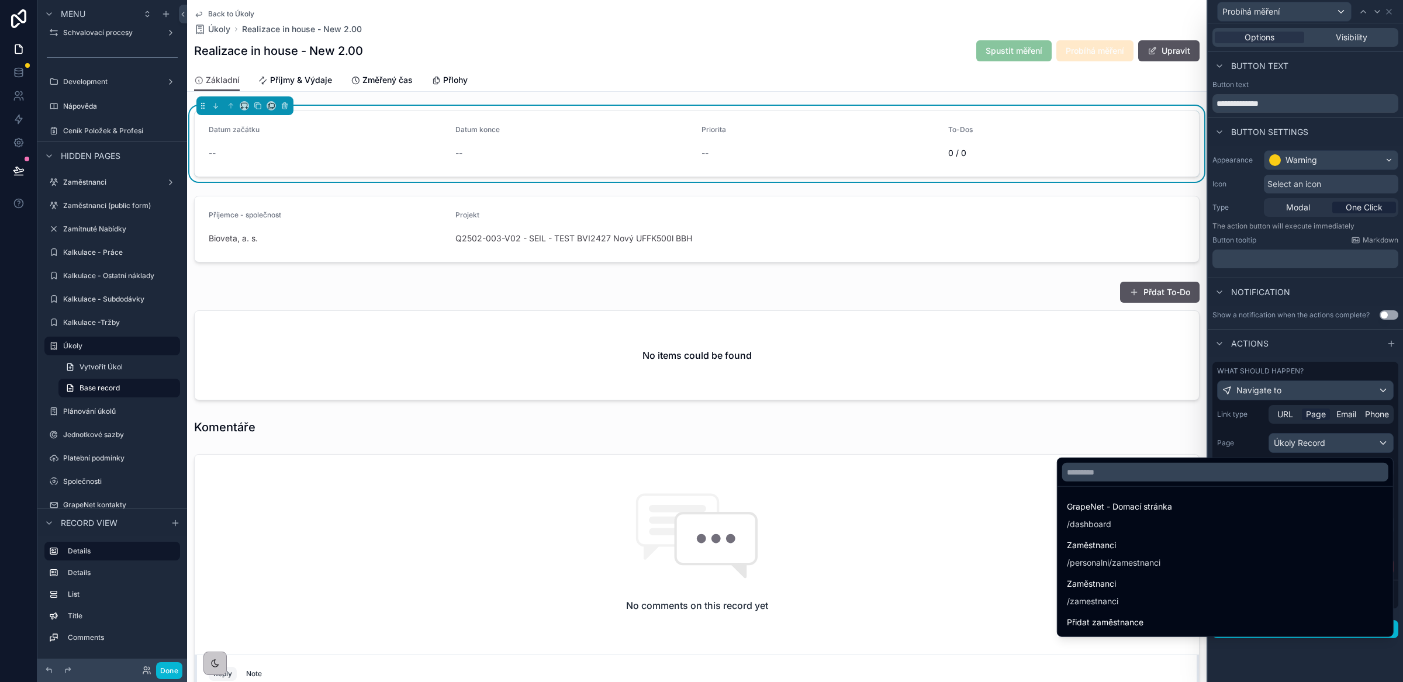
click at [1329, 447] on div at bounding box center [1305, 341] width 195 height 682
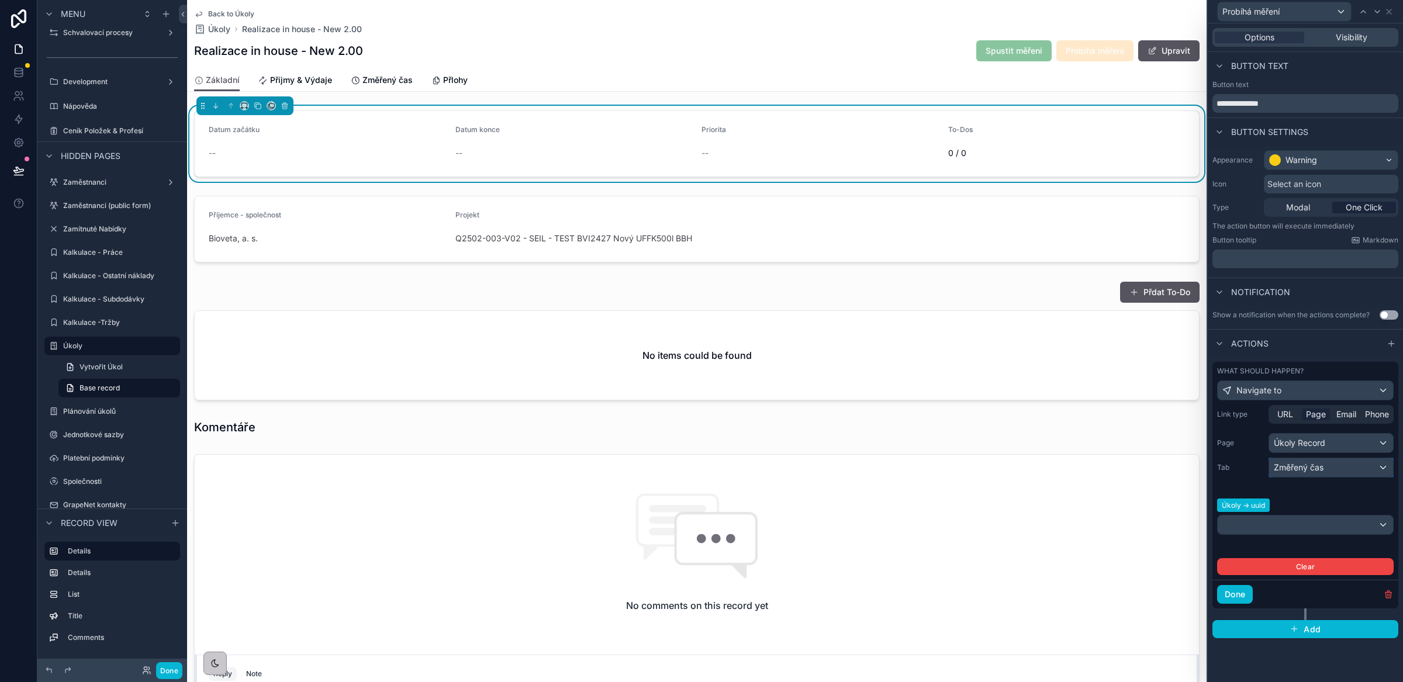
click at [1330, 467] on div "Změřený čas" at bounding box center [1331, 467] width 124 height 19
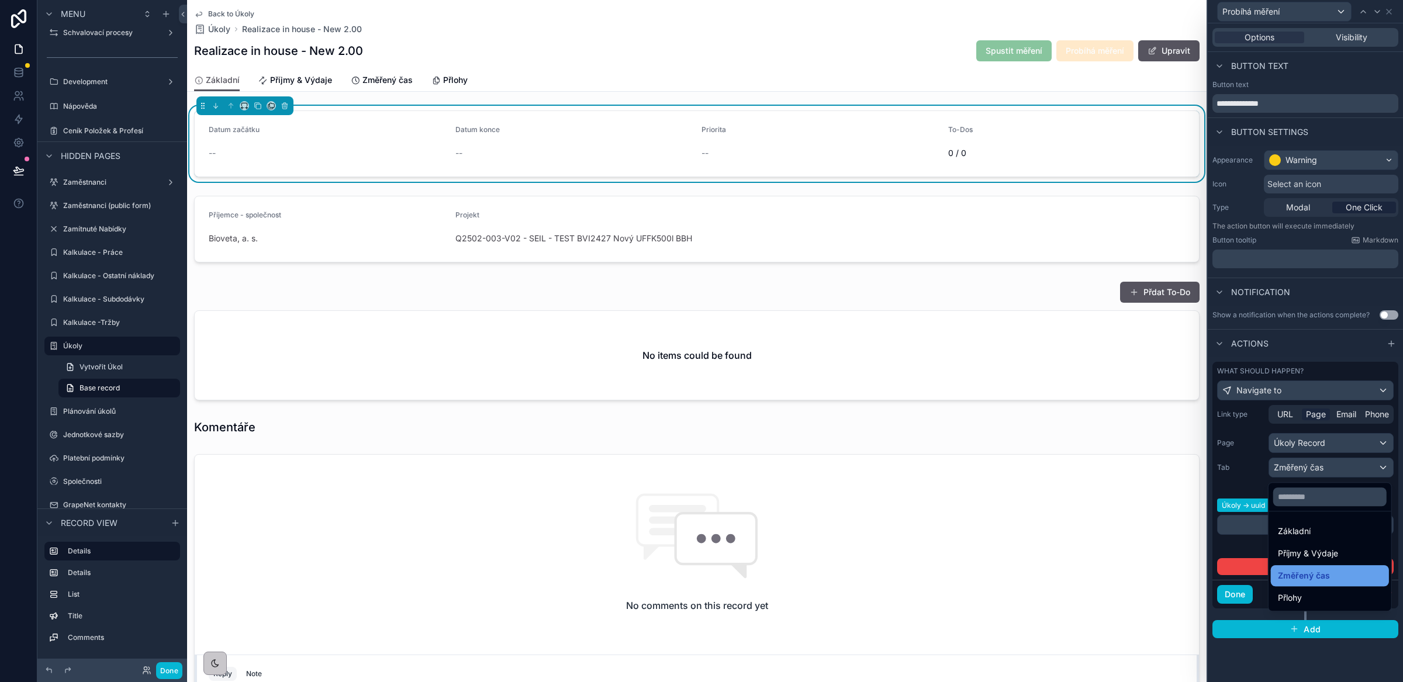
click at [1324, 575] on span "Změřený čas" at bounding box center [1304, 576] width 52 height 14
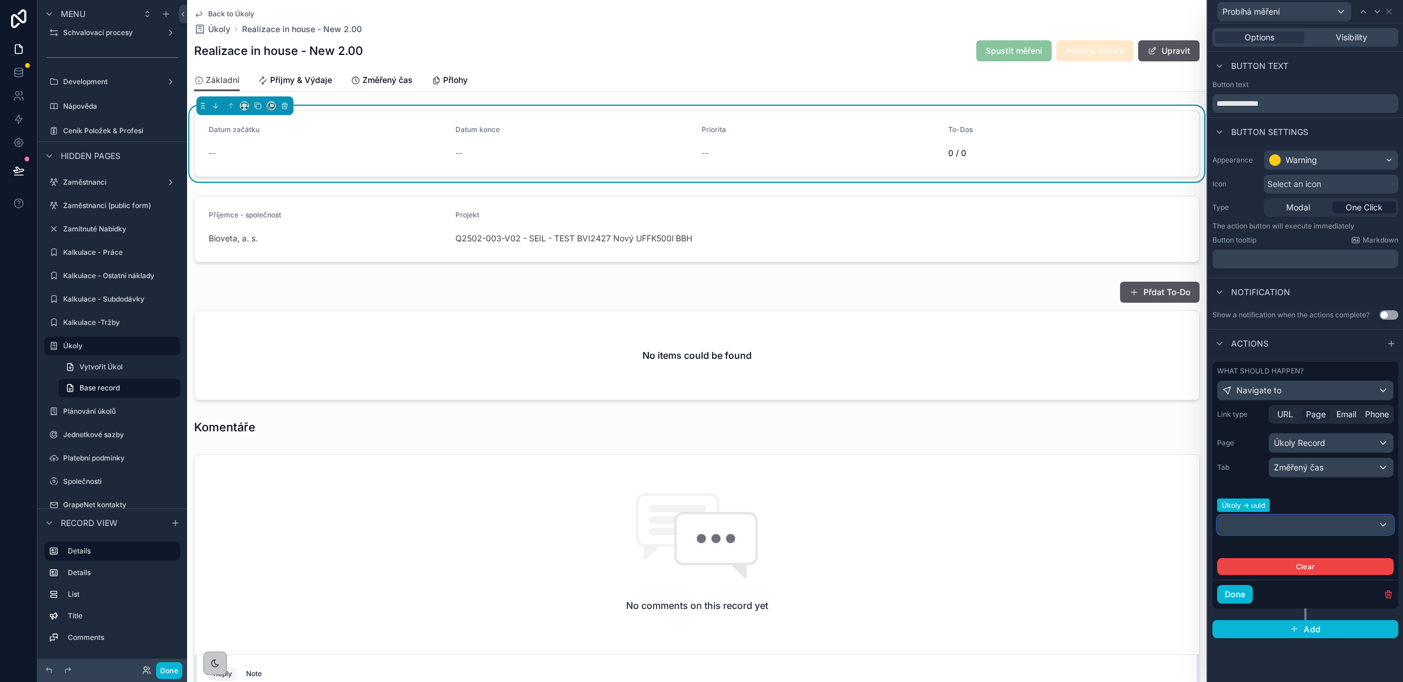
click at [1266, 524] on div at bounding box center [1305, 525] width 175 height 19
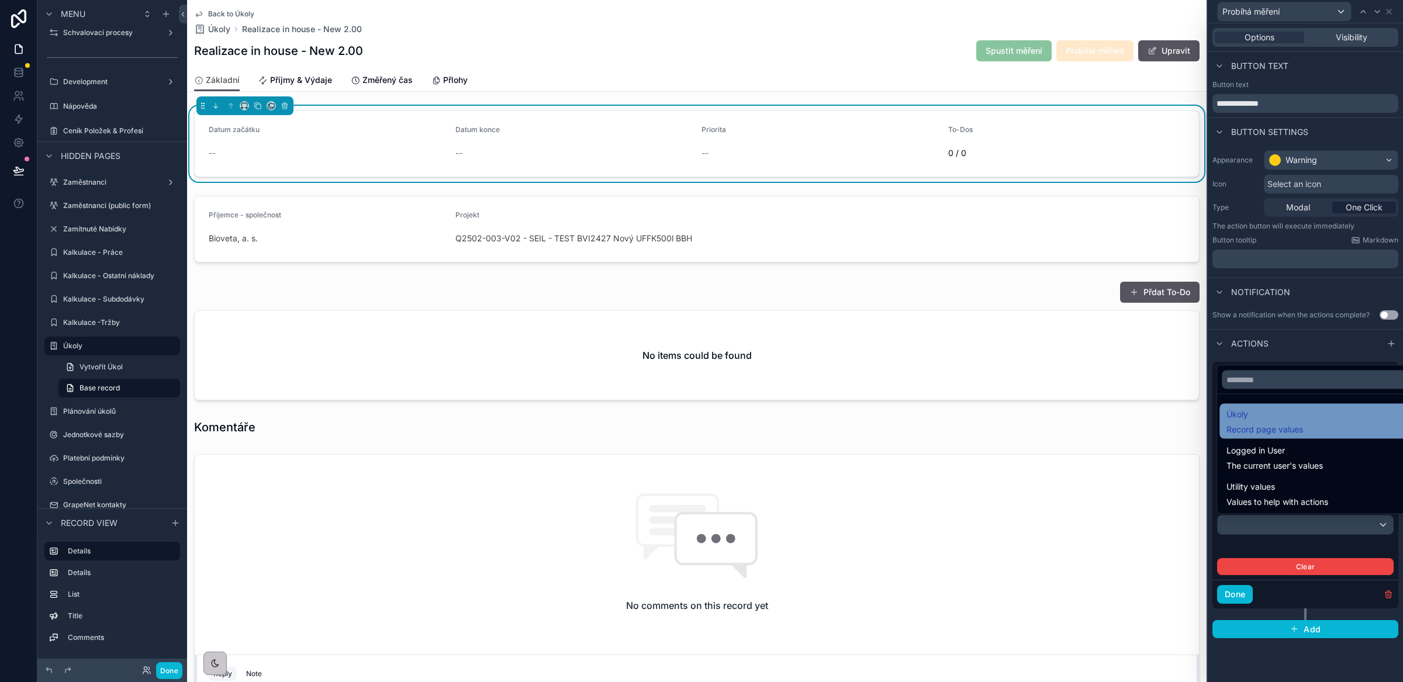
click at [1267, 433] on span "Record page values" at bounding box center [1265, 430] width 77 height 12
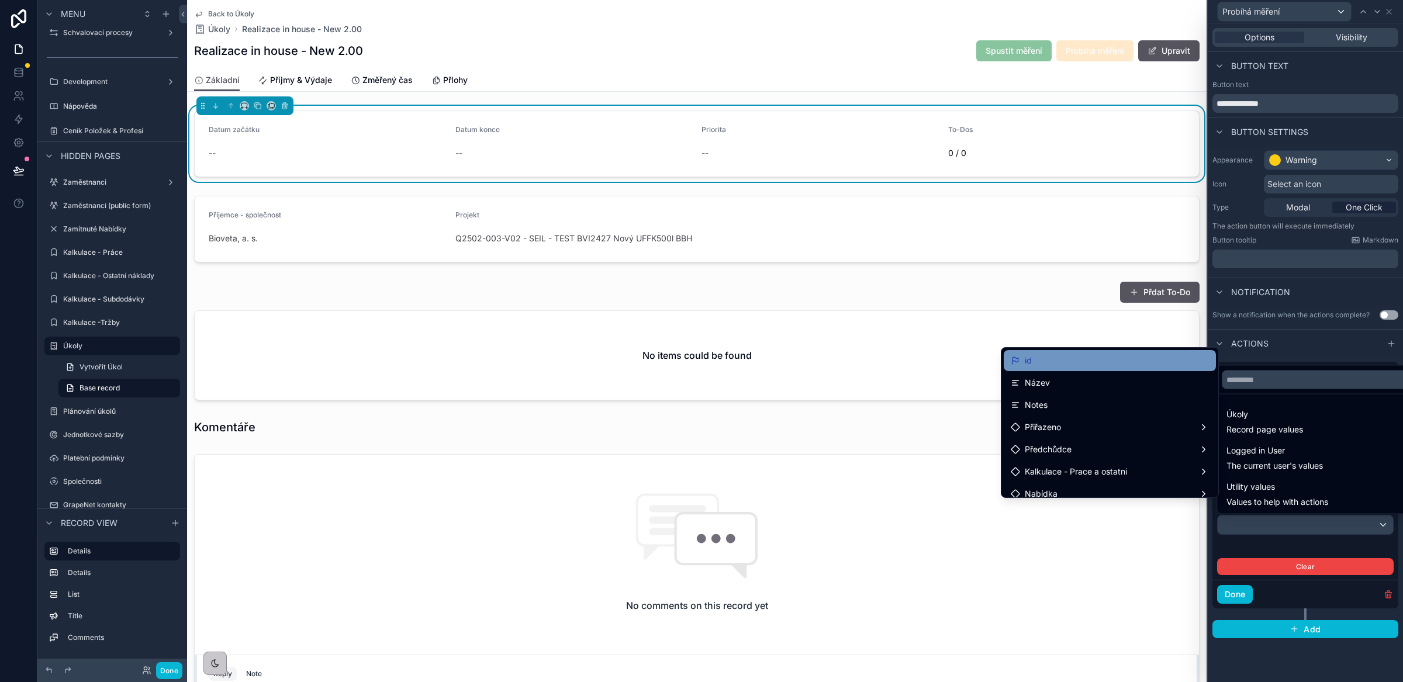
click at [1064, 358] on div "id" at bounding box center [1110, 361] width 198 height 14
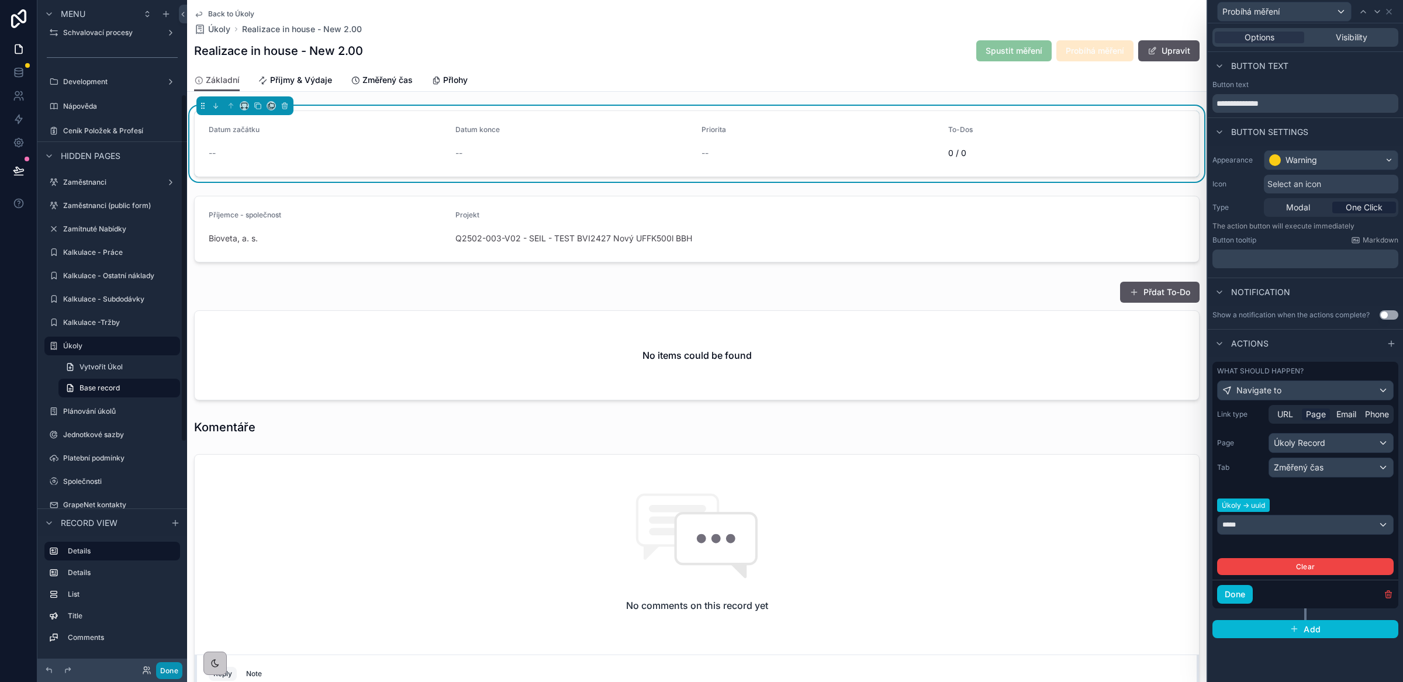
click at [164, 674] on button "Done" at bounding box center [169, 670] width 26 height 17
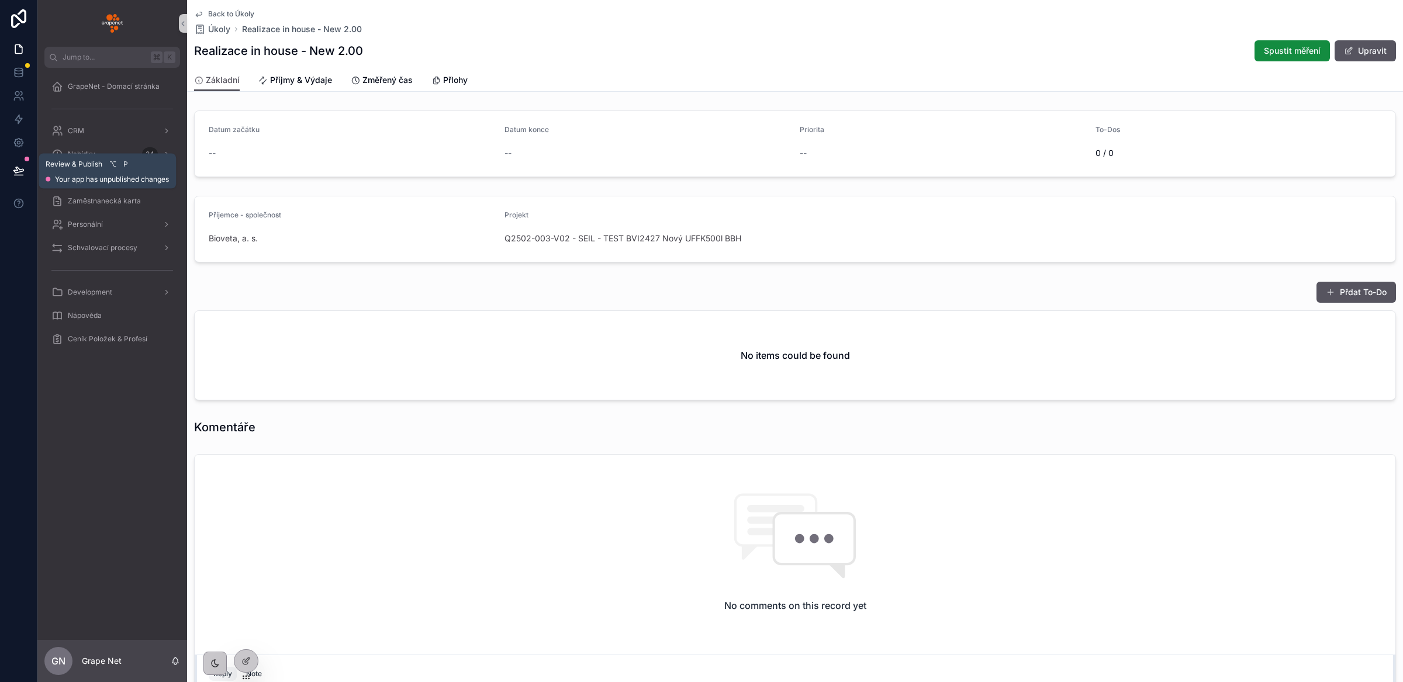
click at [20, 171] on icon at bounding box center [19, 171] width 12 height 12
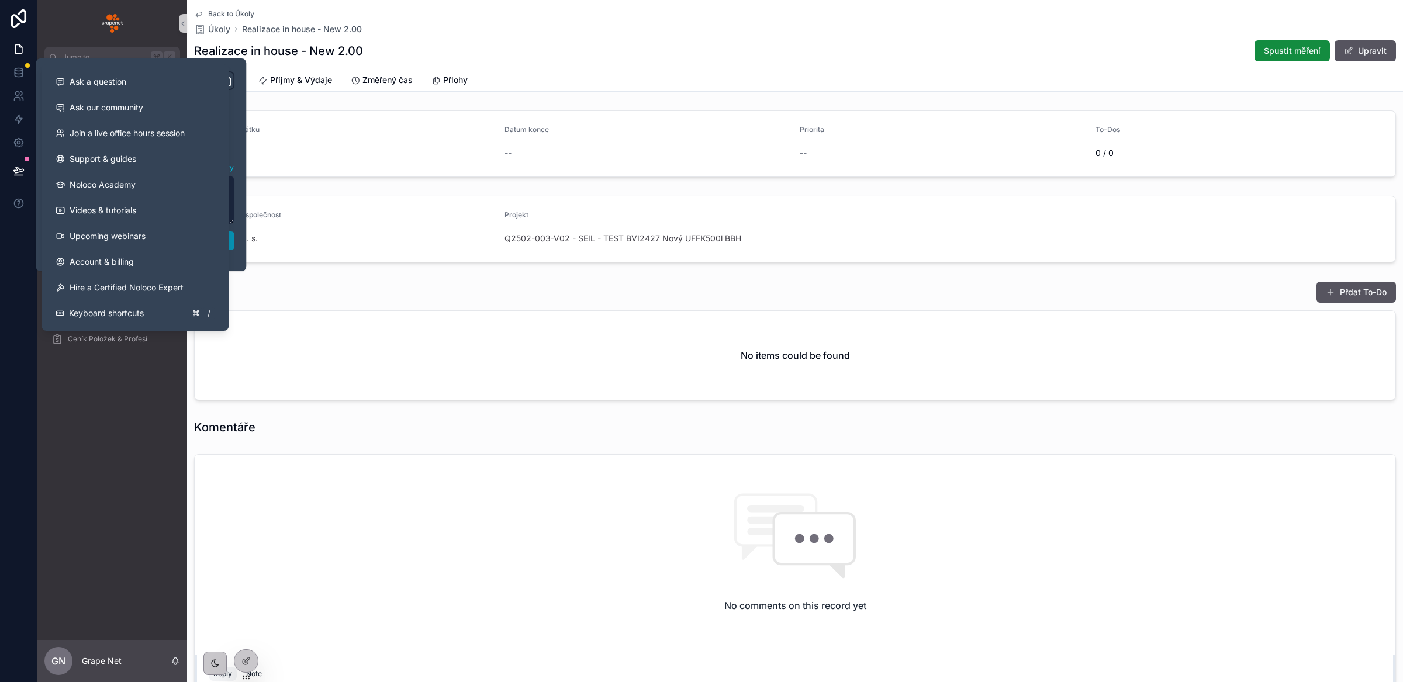
click at [232, 246] on button "Publish" at bounding box center [140, 241] width 187 height 19
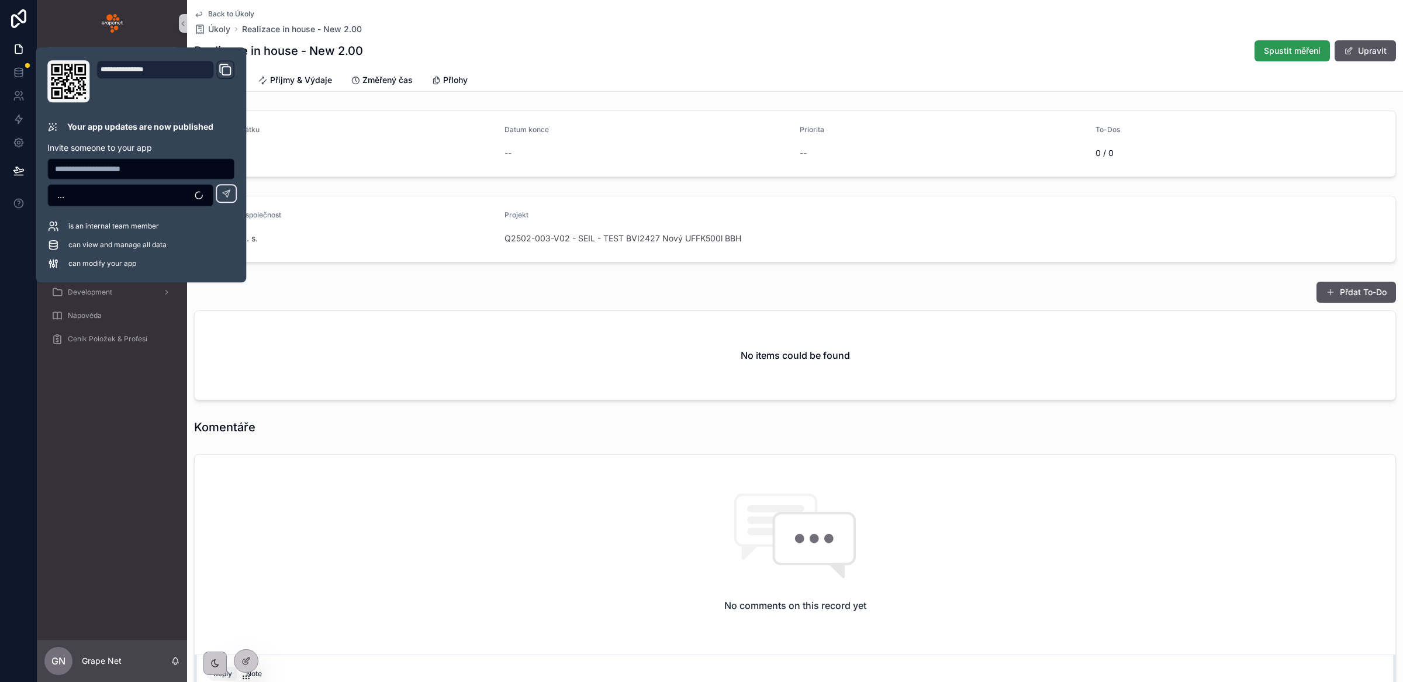
click at [1289, 49] on span "Spustit měření" at bounding box center [1292, 51] width 57 height 12
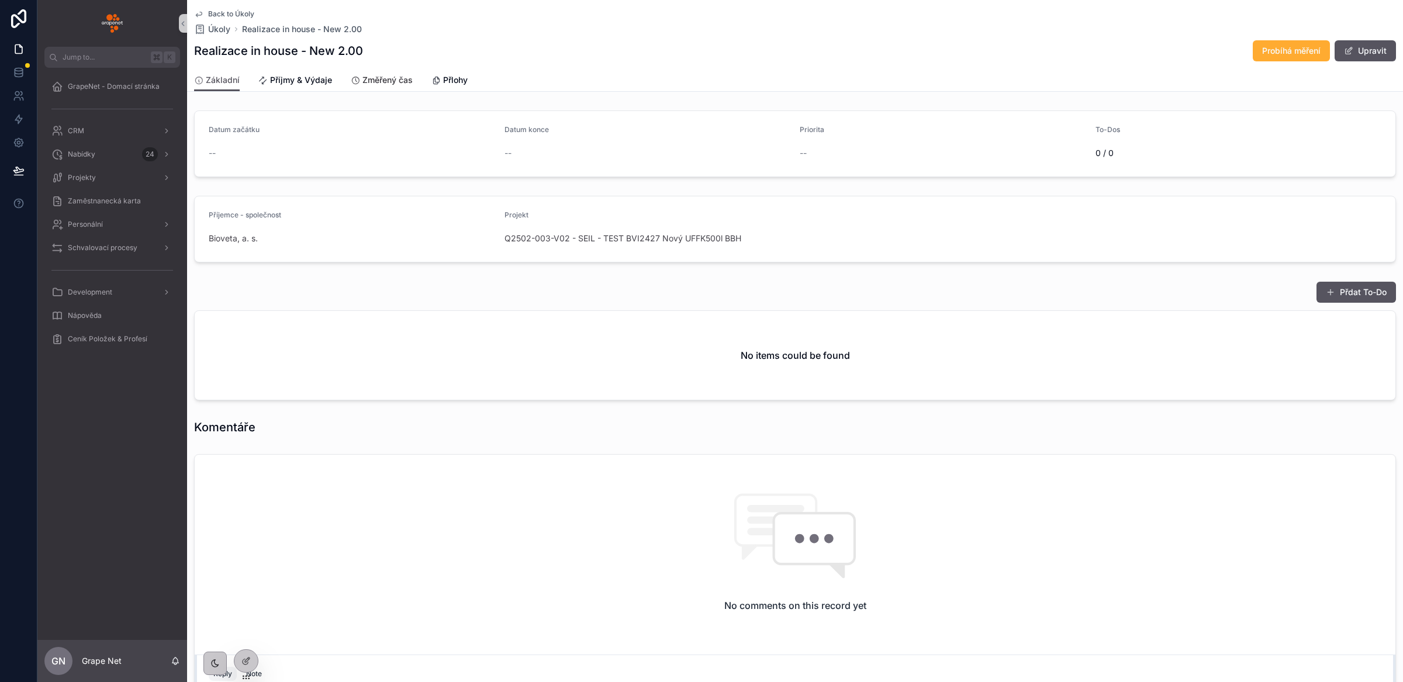
click at [377, 77] on span "Změřený čas" at bounding box center [388, 80] width 50 height 12
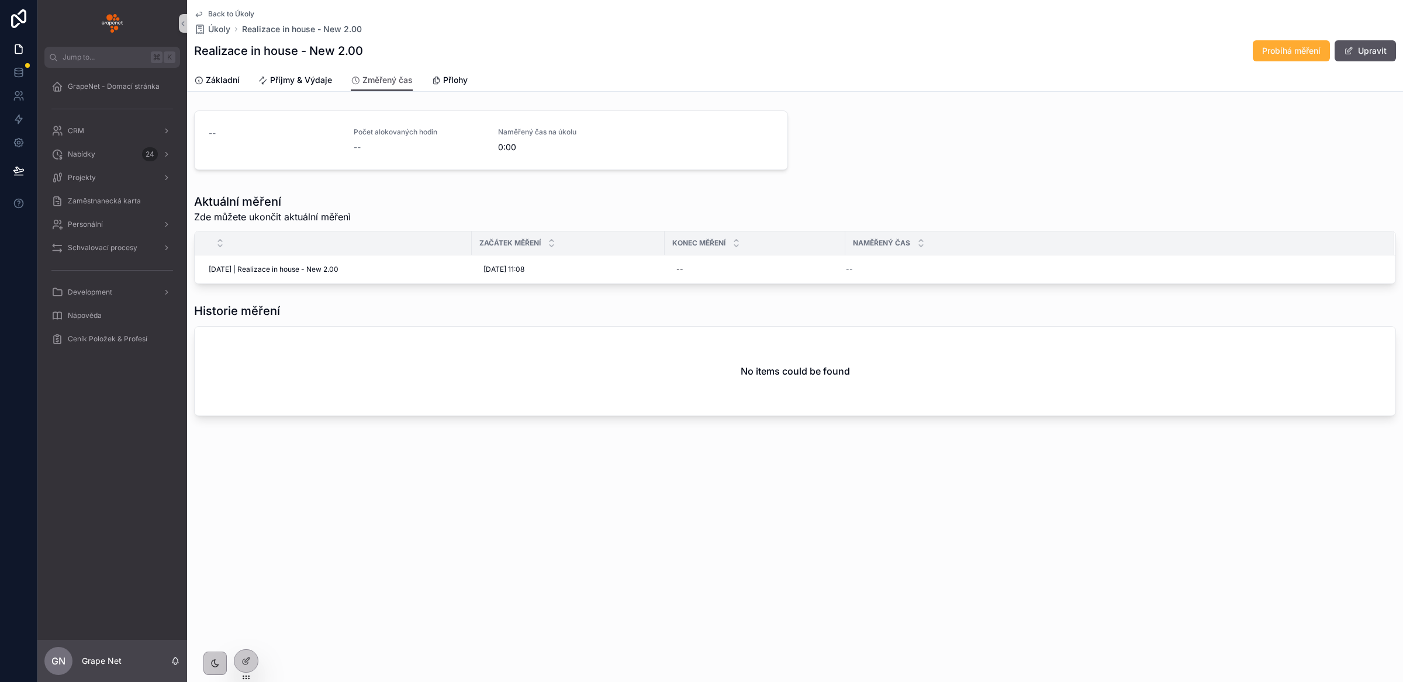
click at [191, 84] on div "Back to Úkoly Úkoly Realizace in house - New 2.00 Realizace in house - New 2.00…" at bounding box center [795, 46] width 1216 height 92
click at [208, 81] on span "Základní" at bounding box center [223, 80] width 34 height 12
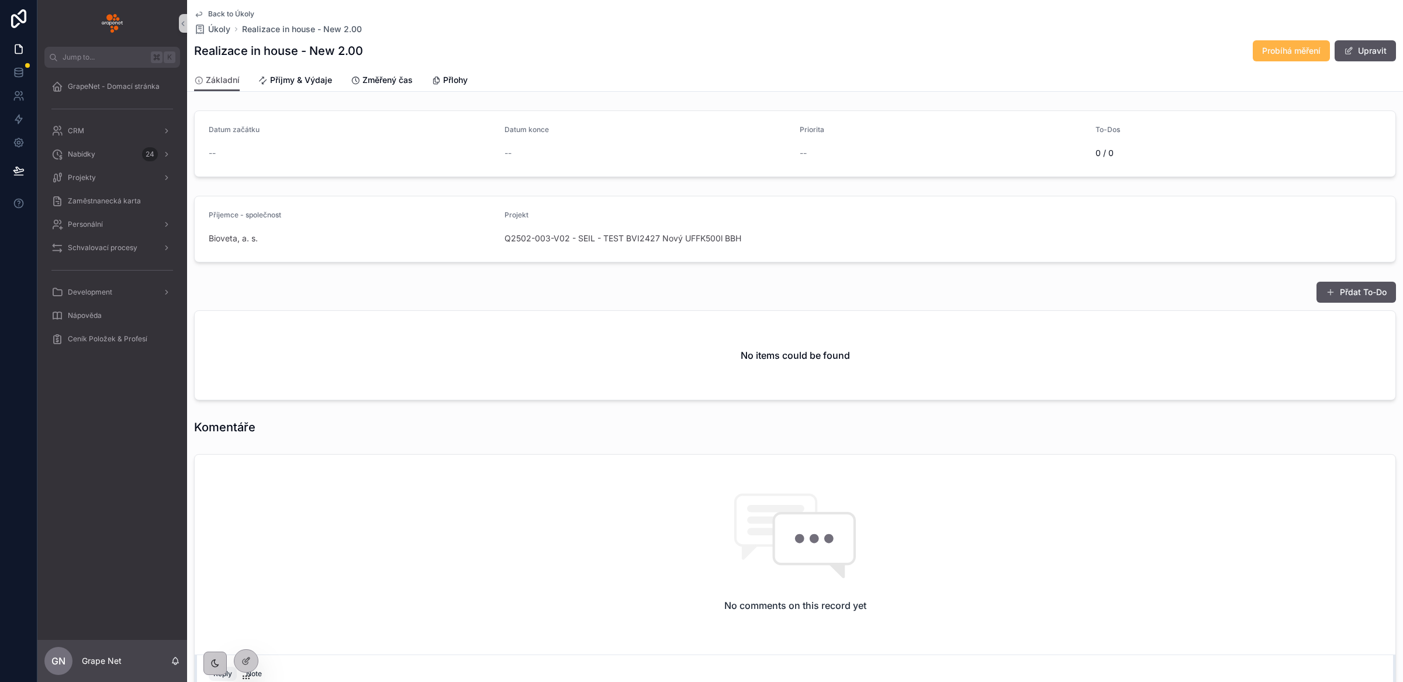
click at [1263, 51] on span "Probíhá měření" at bounding box center [1291, 51] width 58 height 12
click at [246, 660] on icon at bounding box center [247, 660] width 5 height 5
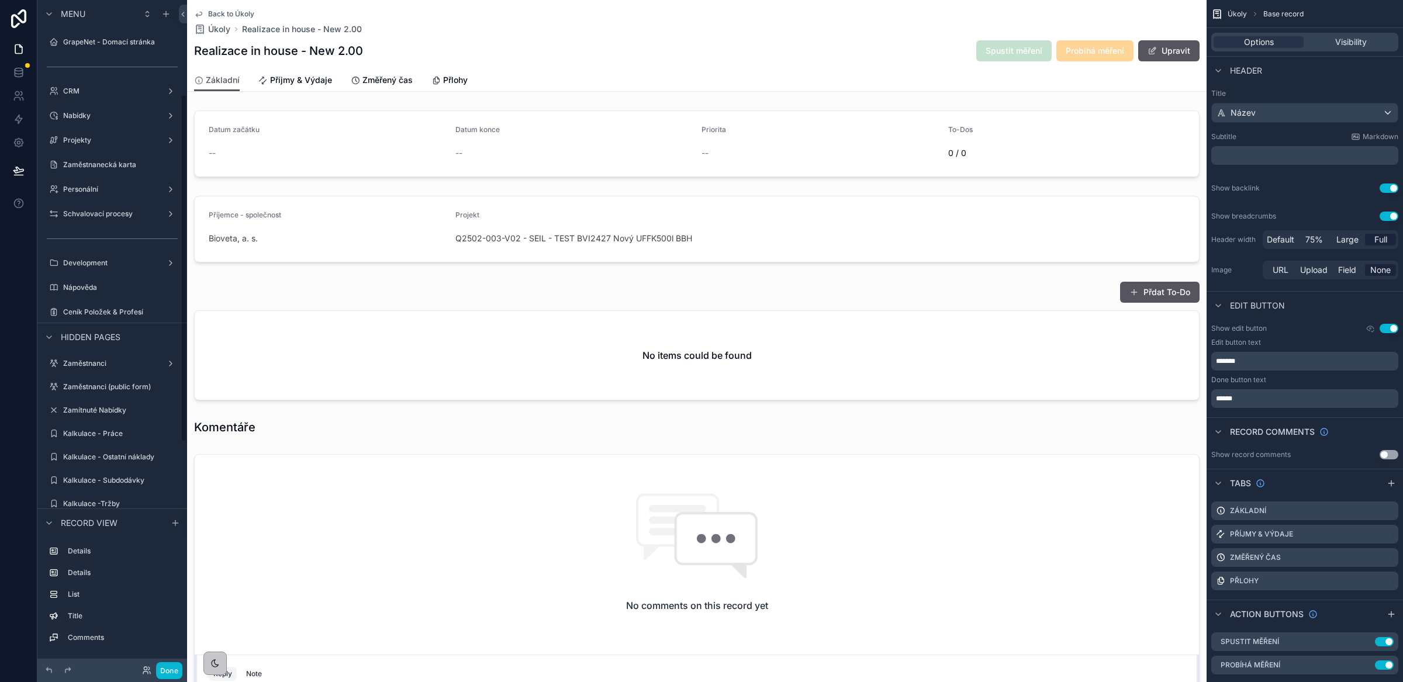
scroll to position [181, 0]
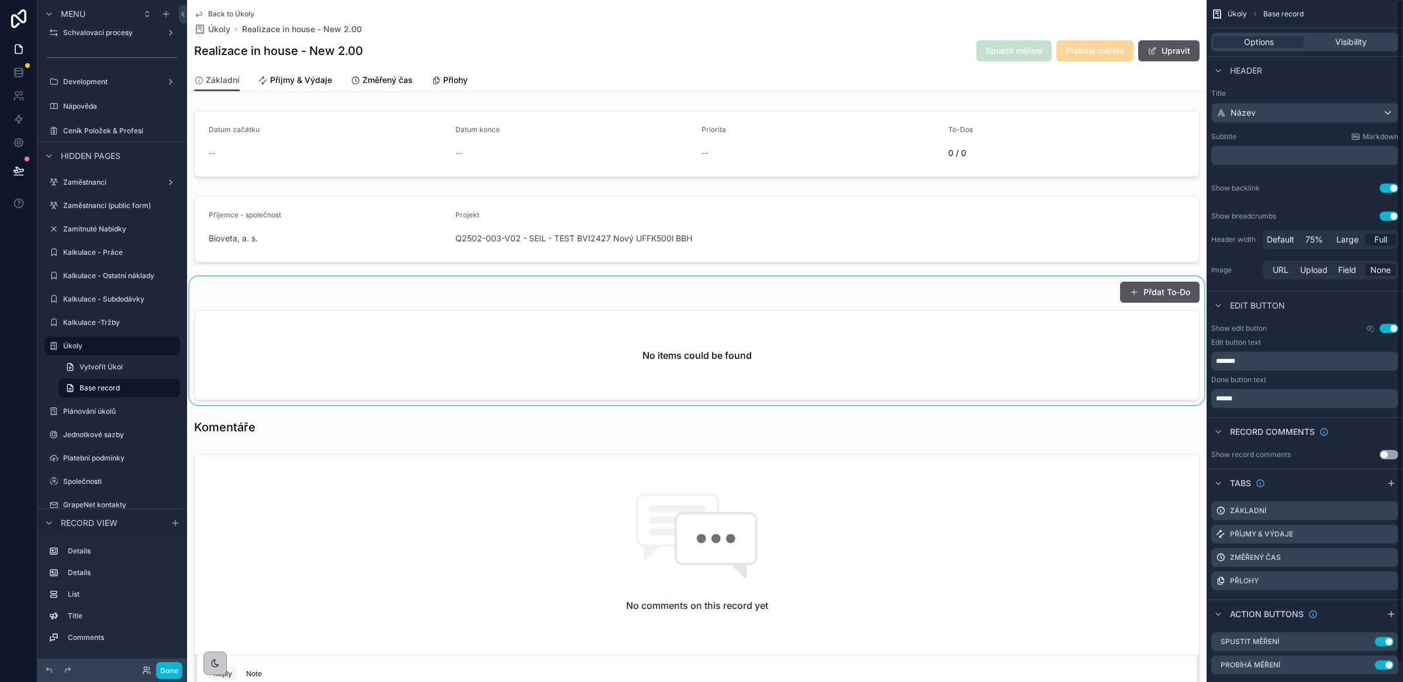
click at [758, 332] on div "scrollable content" at bounding box center [697, 341] width 1020 height 129
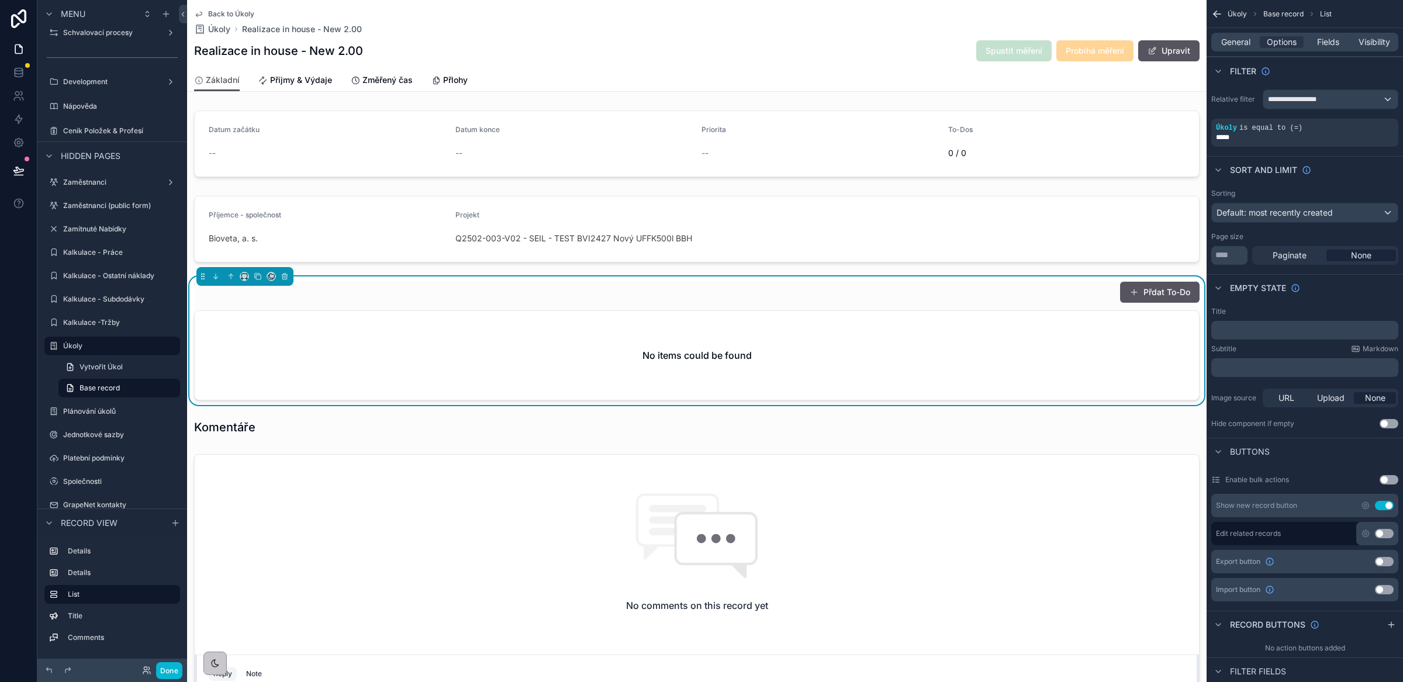
click at [1279, 332] on p "﻿" at bounding box center [1306, 330] width 180 height 9
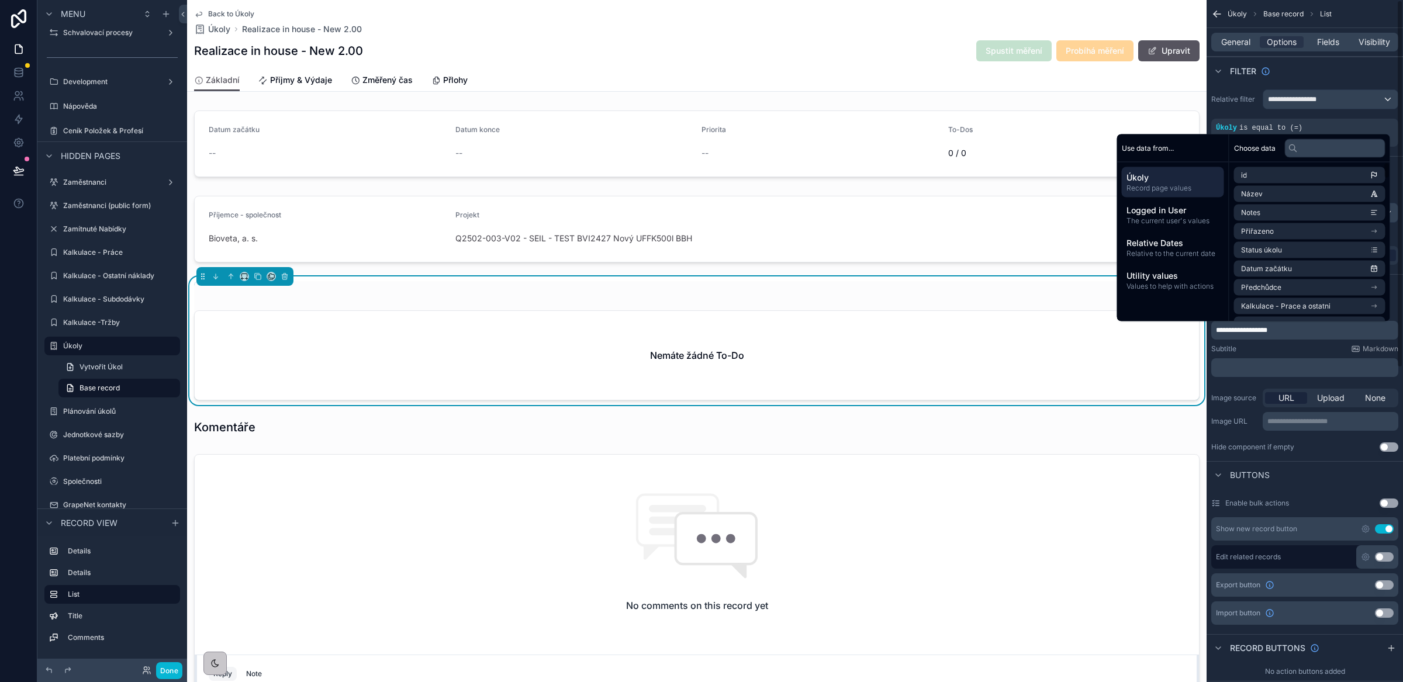
click at [1276, 348] on div "Subtitle Markdown" at bounding box center [1304, 348] width 187 height 9
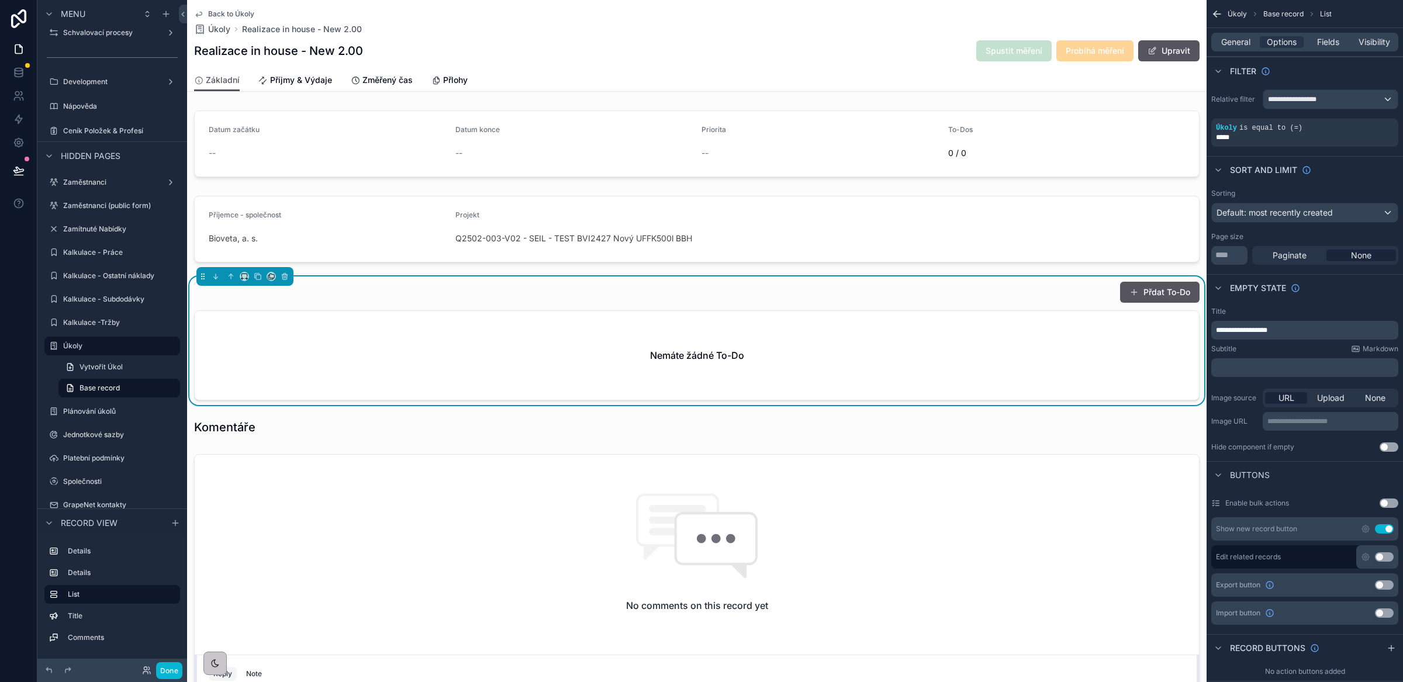
click at [901, 40] on div "Realizace in house - New 2.00 Spustit měření Probíhá měření Upravit" at bounding box center [697, 51] width 1006 height 22
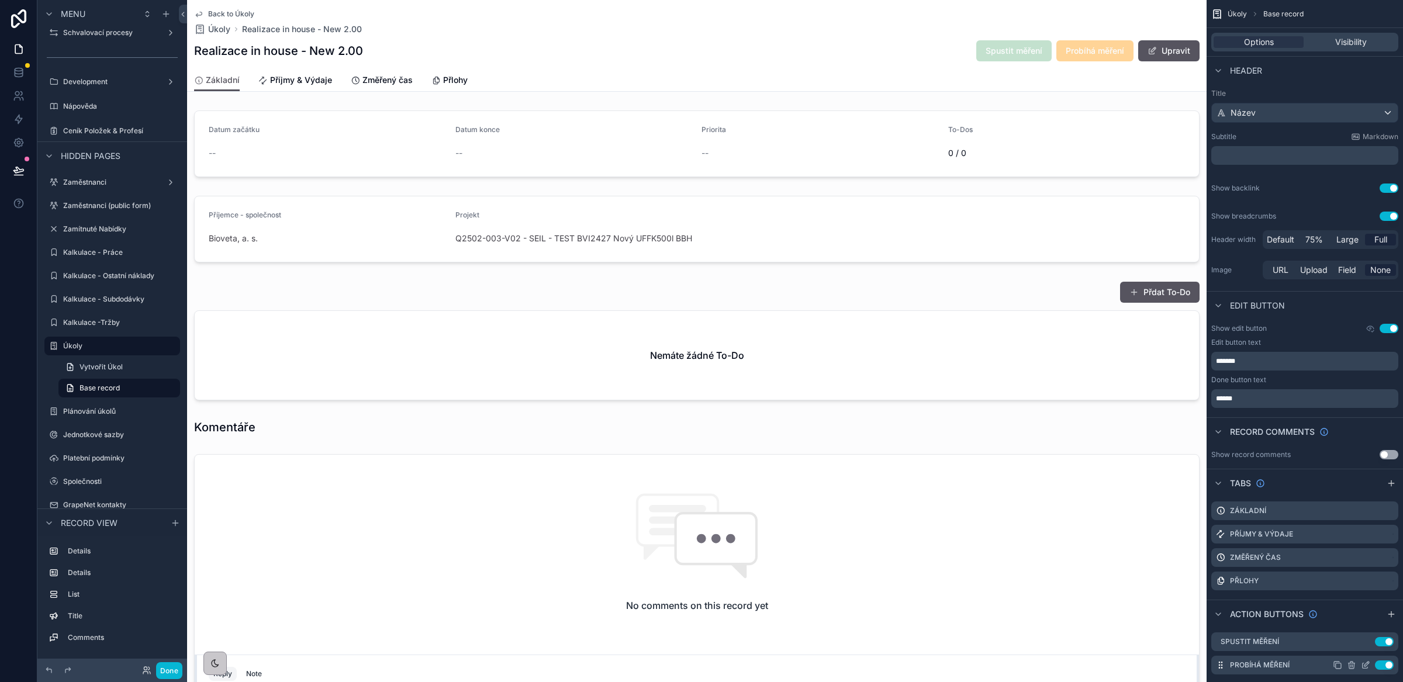
click at [1366, 667] on icon "scrollable content" at bounding box center [1365, 665] width 9 height 9
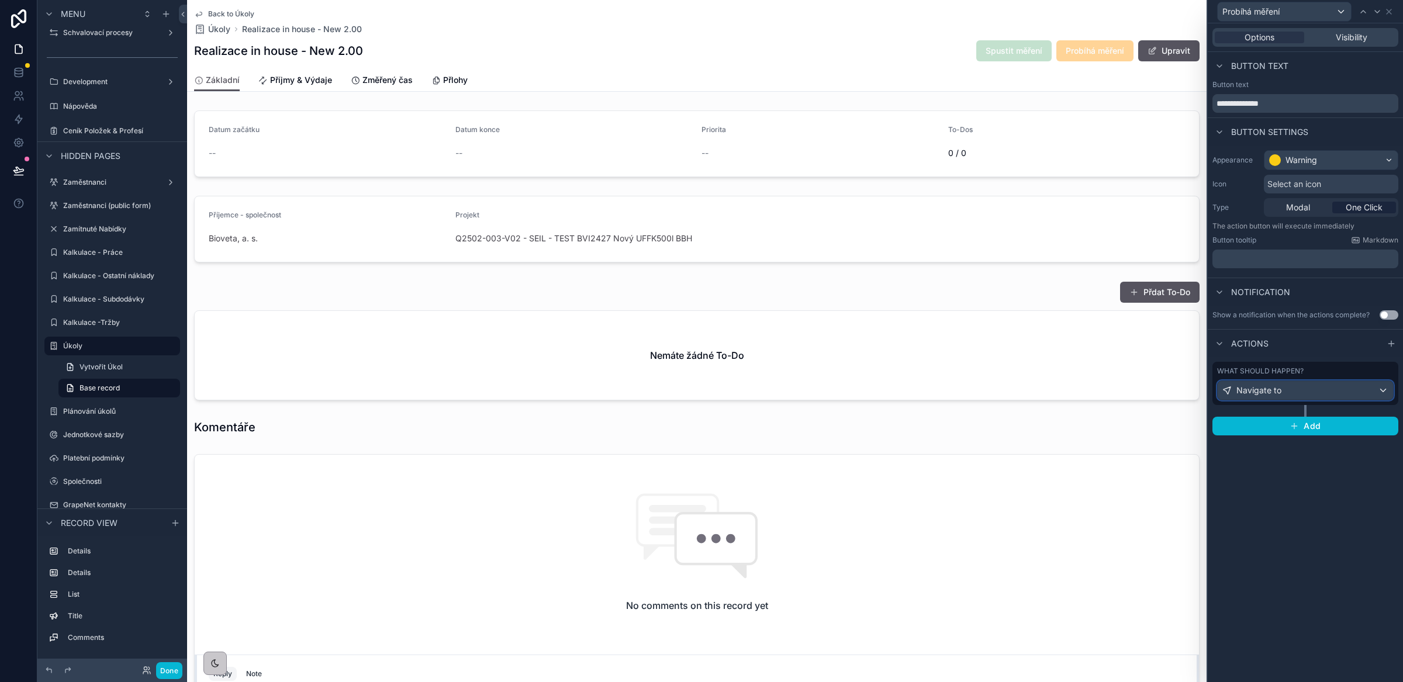
click at [1327, 382] on div "Navigate to" at bounding box center [1305, 390] width 175 height 19
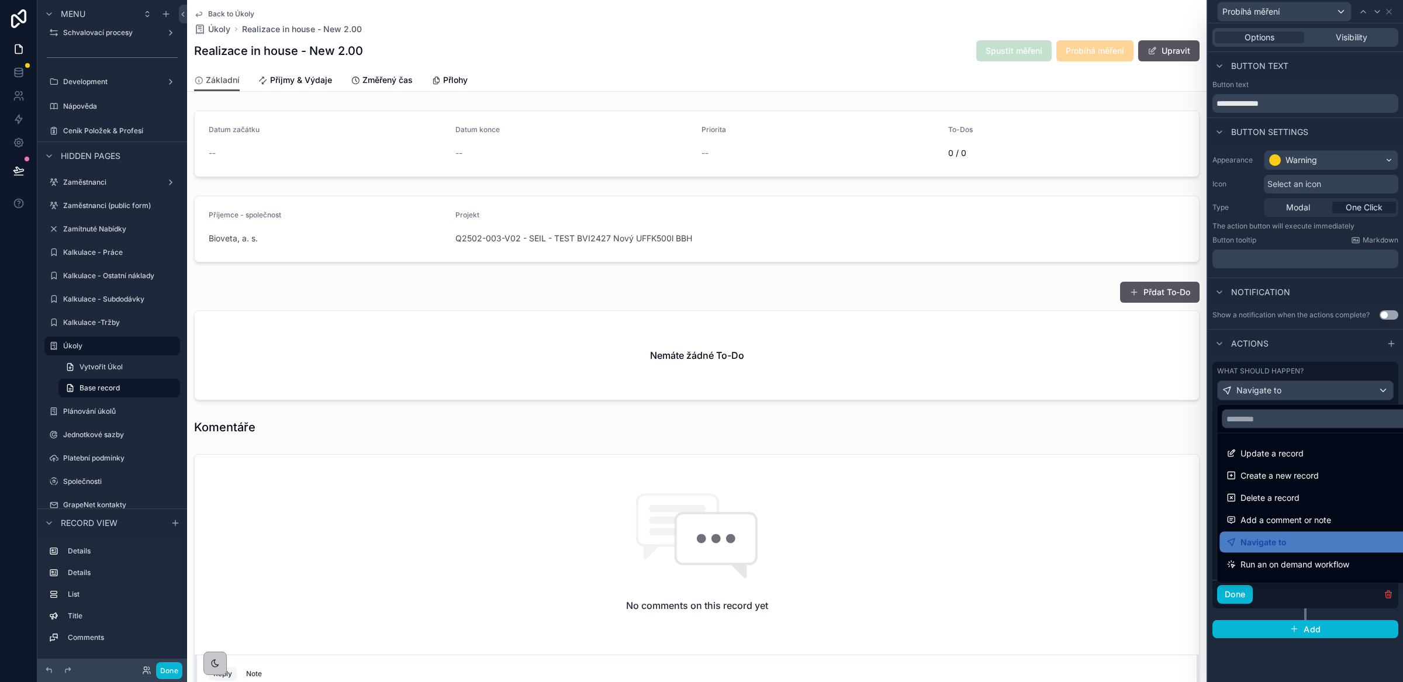
click at [1325, 350] on div at bounding box center [1305, 341] width 195 height 682
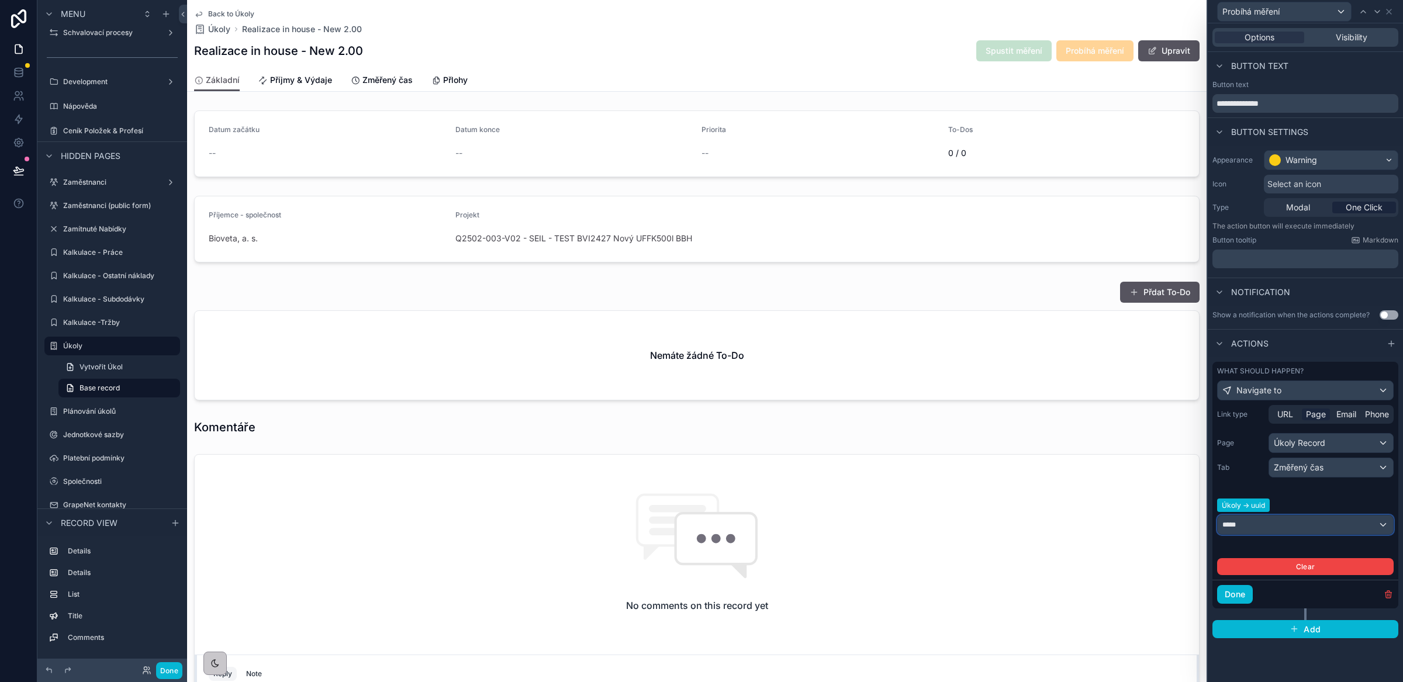
click at [1253, 525] on div "*****" at bounding box center [1305, 525] width 175 height 19
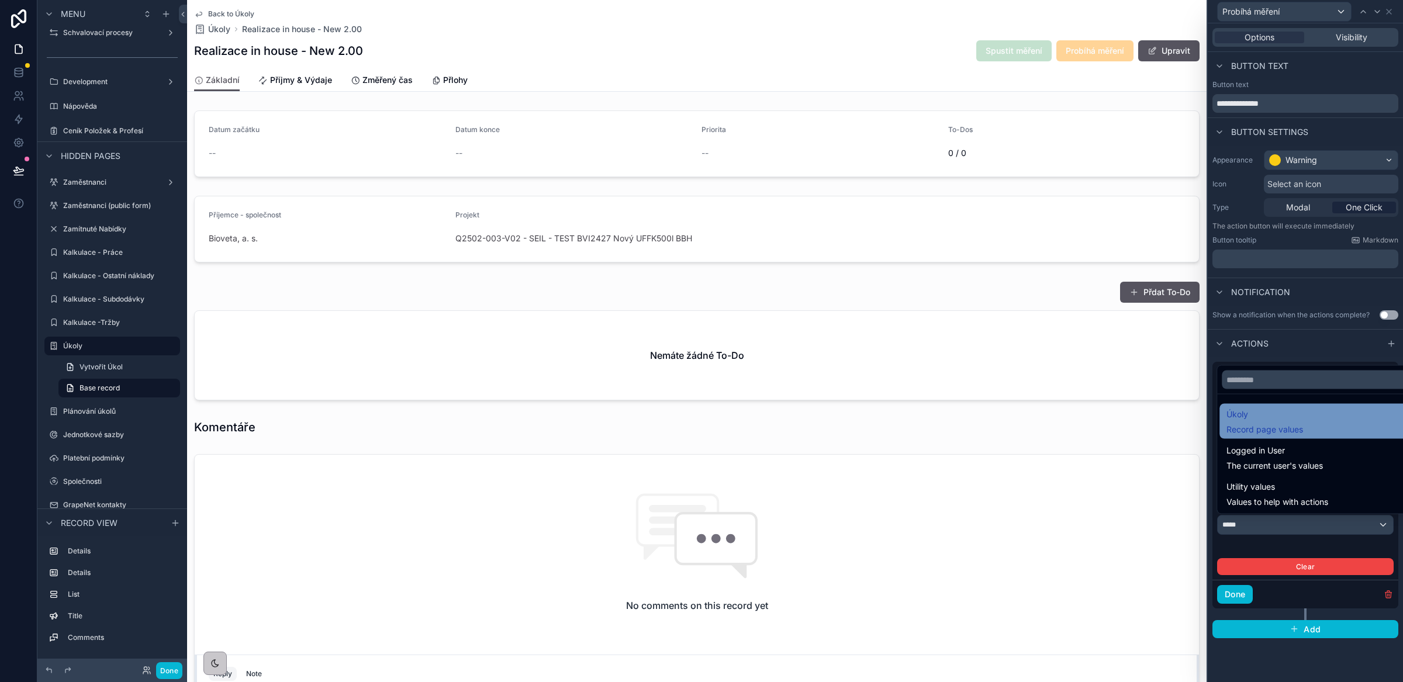
click at [1289, 427] on span "Record page values" at bounding box center [1265, 430] width 77 height 12
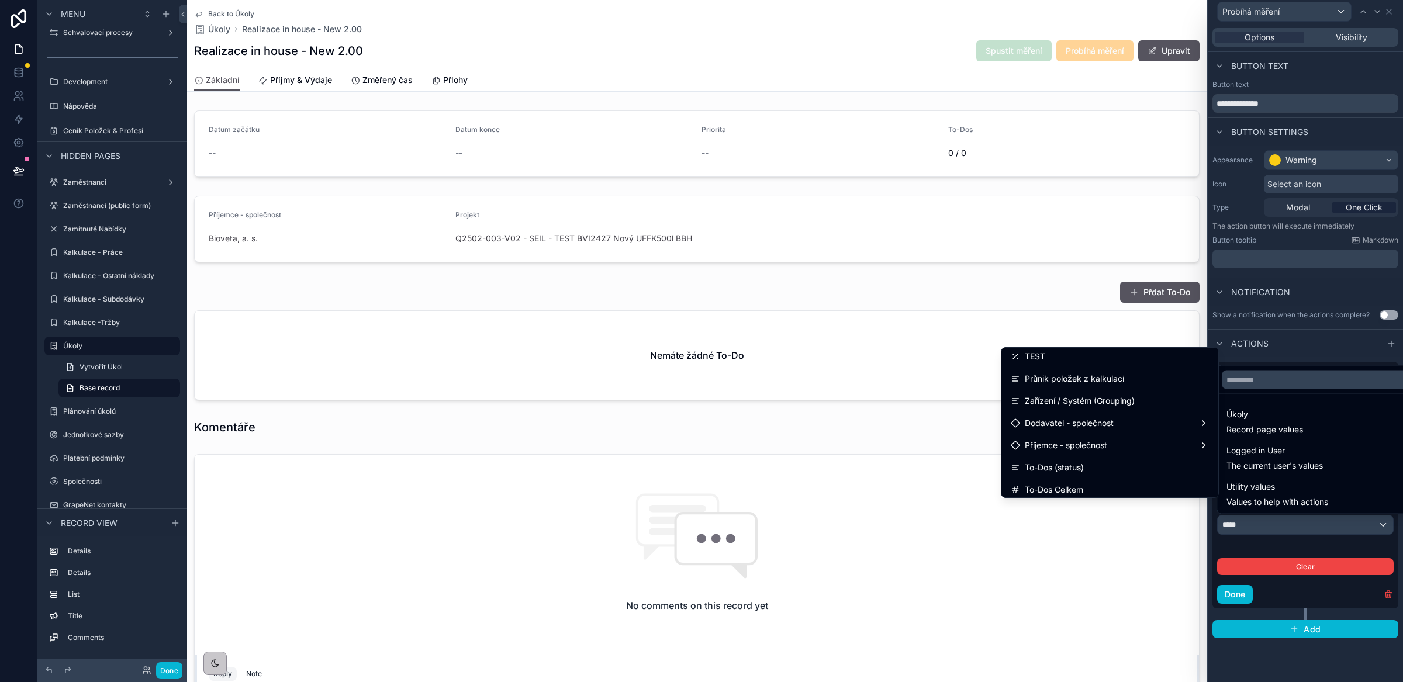
scroll to position [1075, 0]
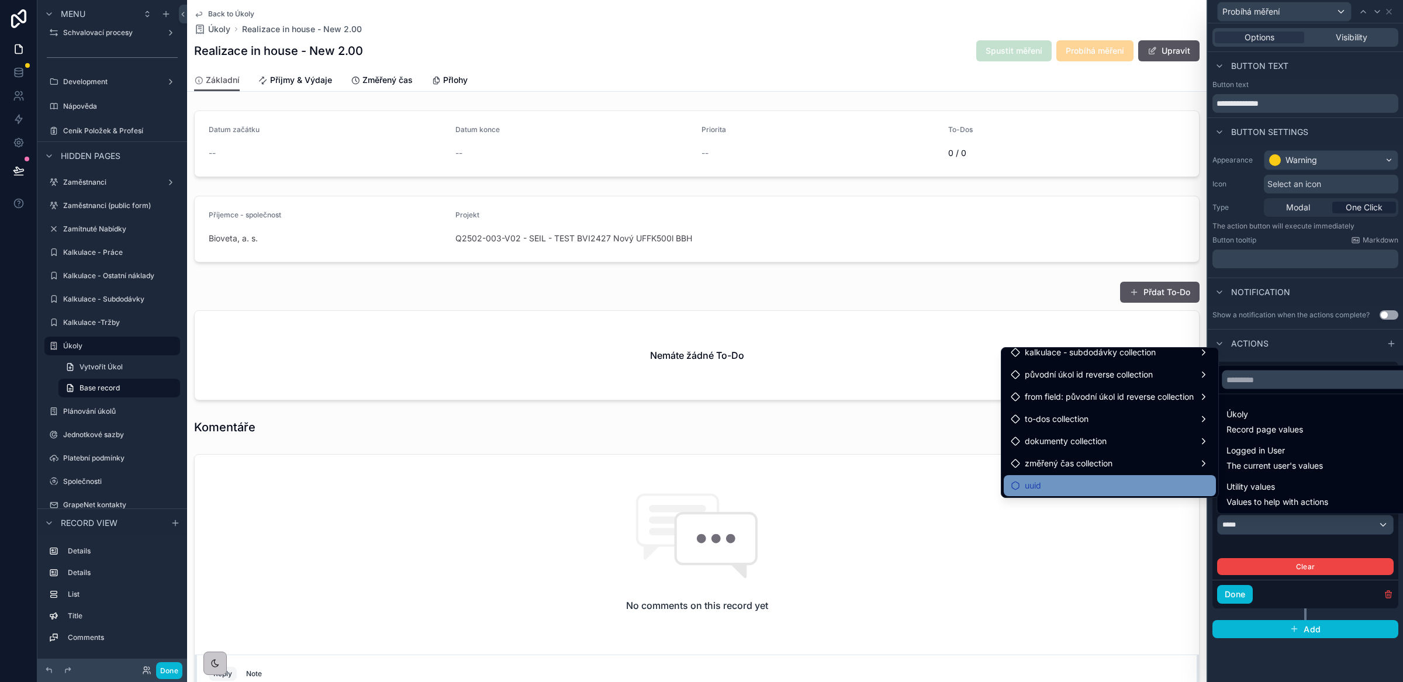
click at [1032, 479] on div "uuid" at bounding box center [1110, 486] width 198 height 14
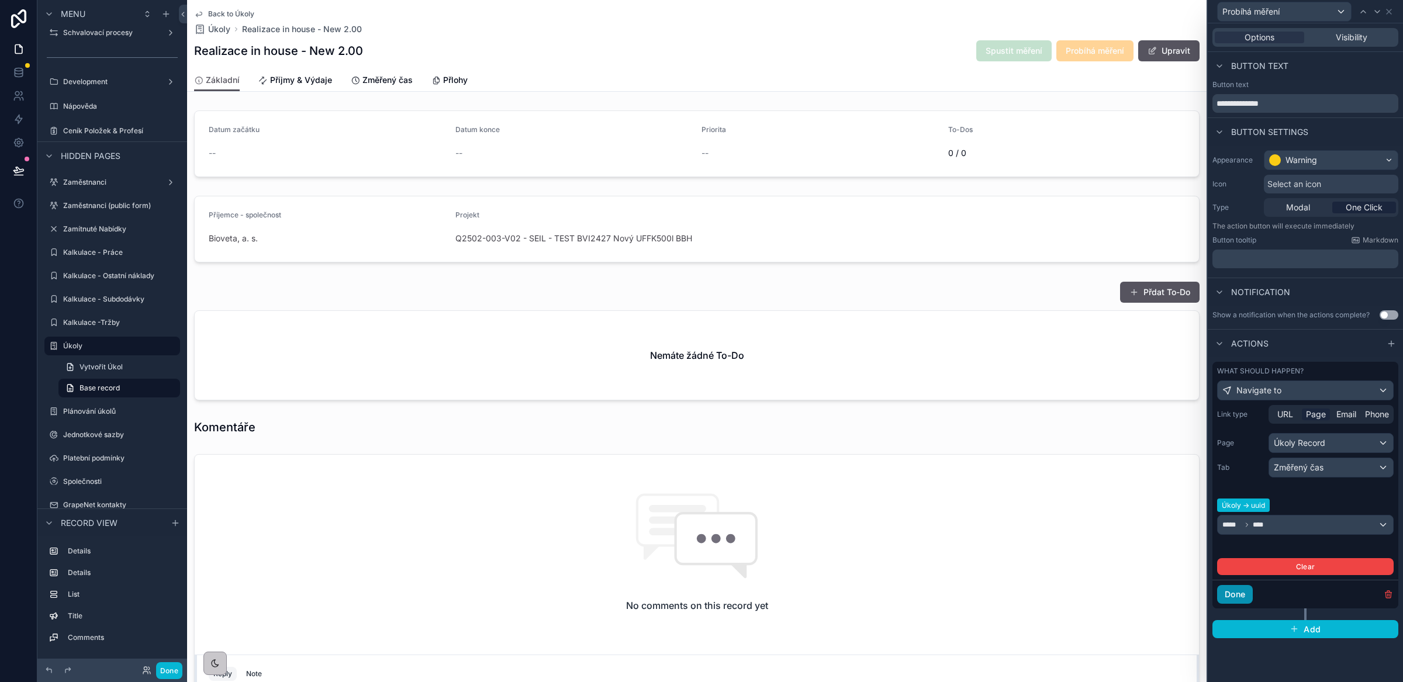
click at [1231, 602] on button "Done" at bounding box center [1235, 594] width 36 height 19
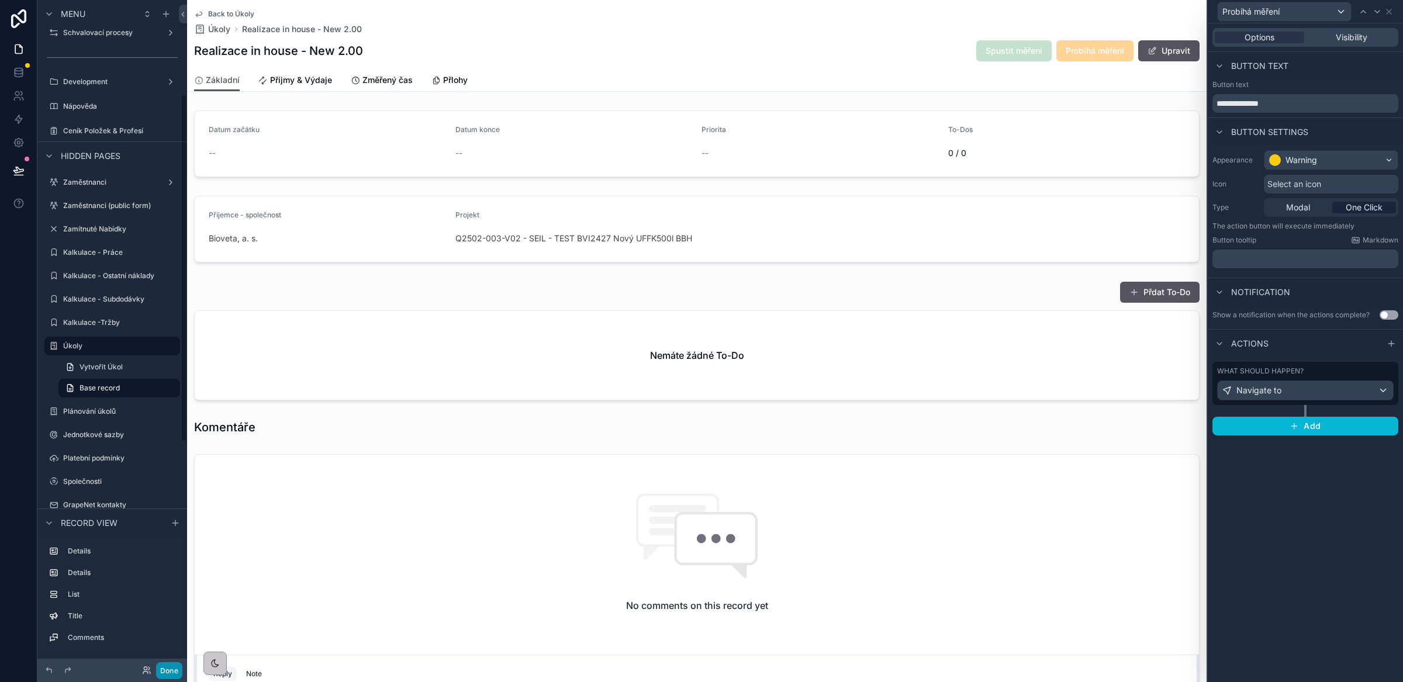
click at [159, 670] on button "Done" at bounding box center [169, 670] width 26 height 17
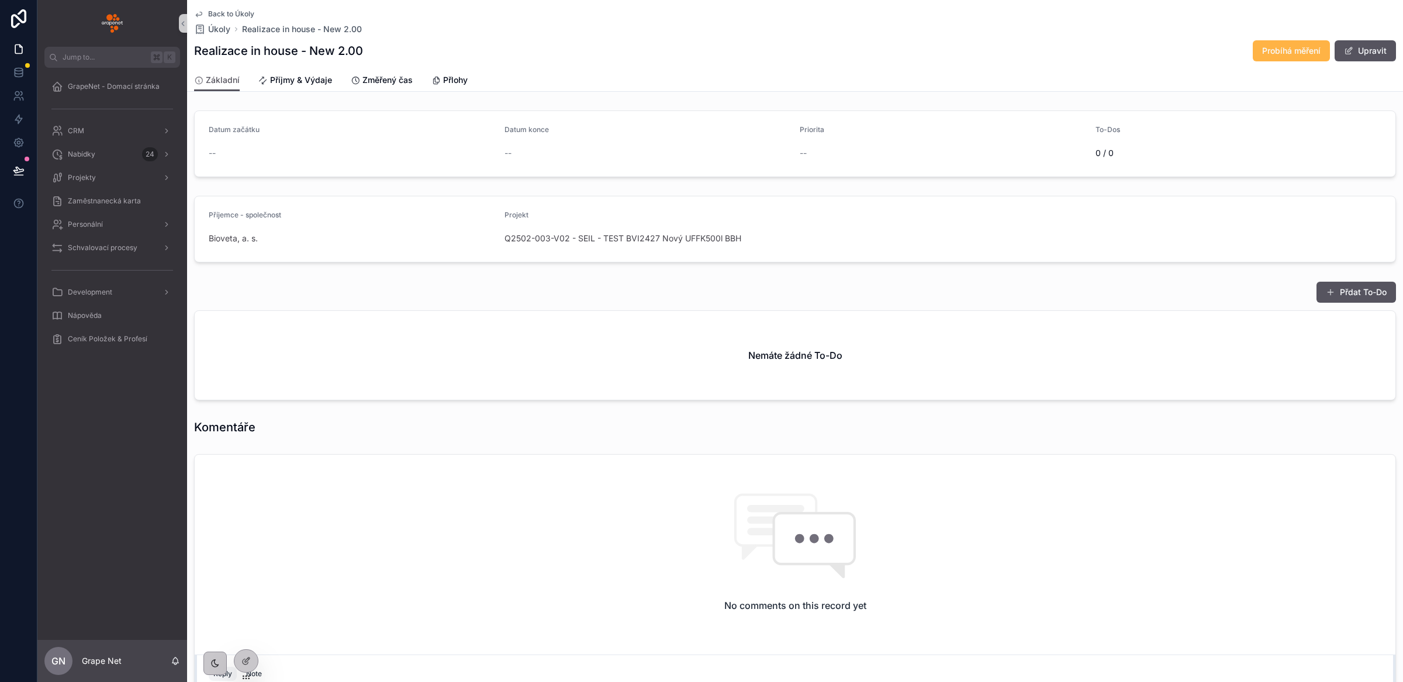
click at [1268, 50] on span "Probíhá měření" at bounding box center [1291, 51] width 58 height 12
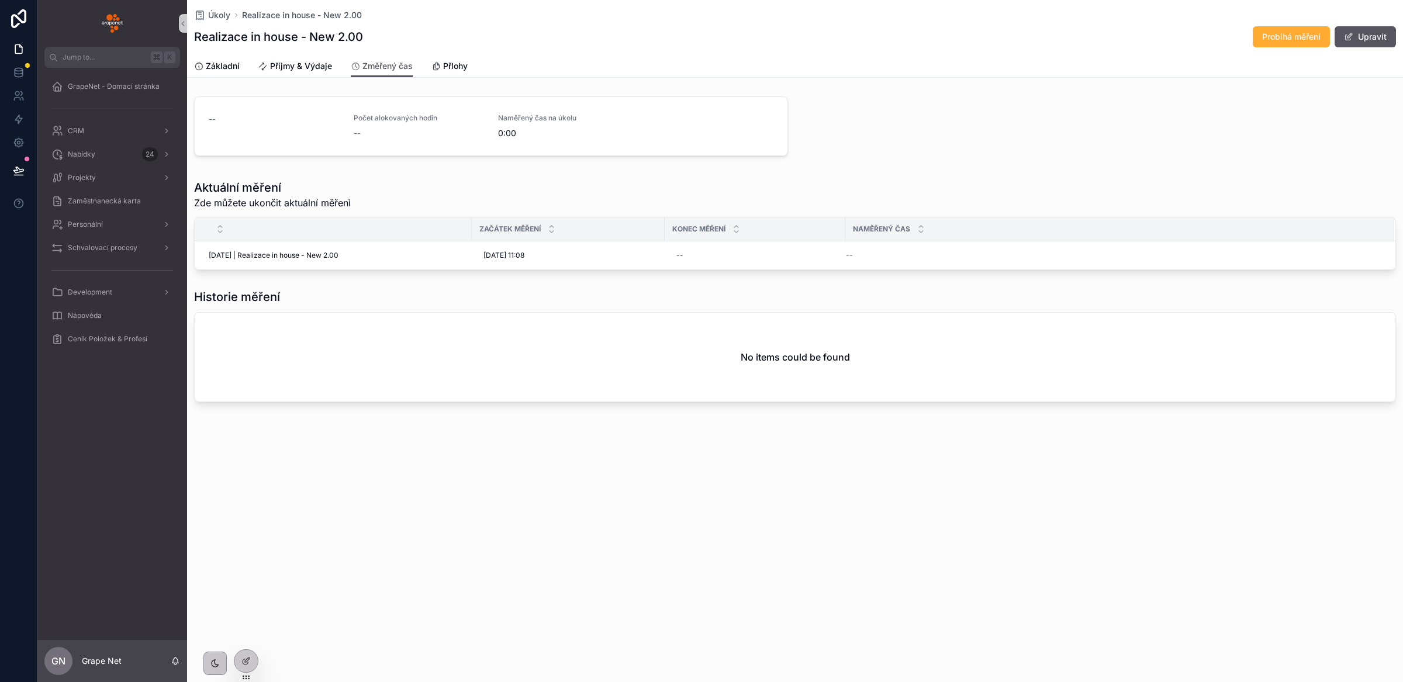
click at [295, 53] on div "Úkoly Realizace in house - New 2.00 Realizace in house - New 2.00 Probíhá měřen…" at bounding box center [795, 27] width 1202 height 55
click at [289, 68] on span "Příjmy & Výdaje" at bounding box center [301, 66] width 62 height 12
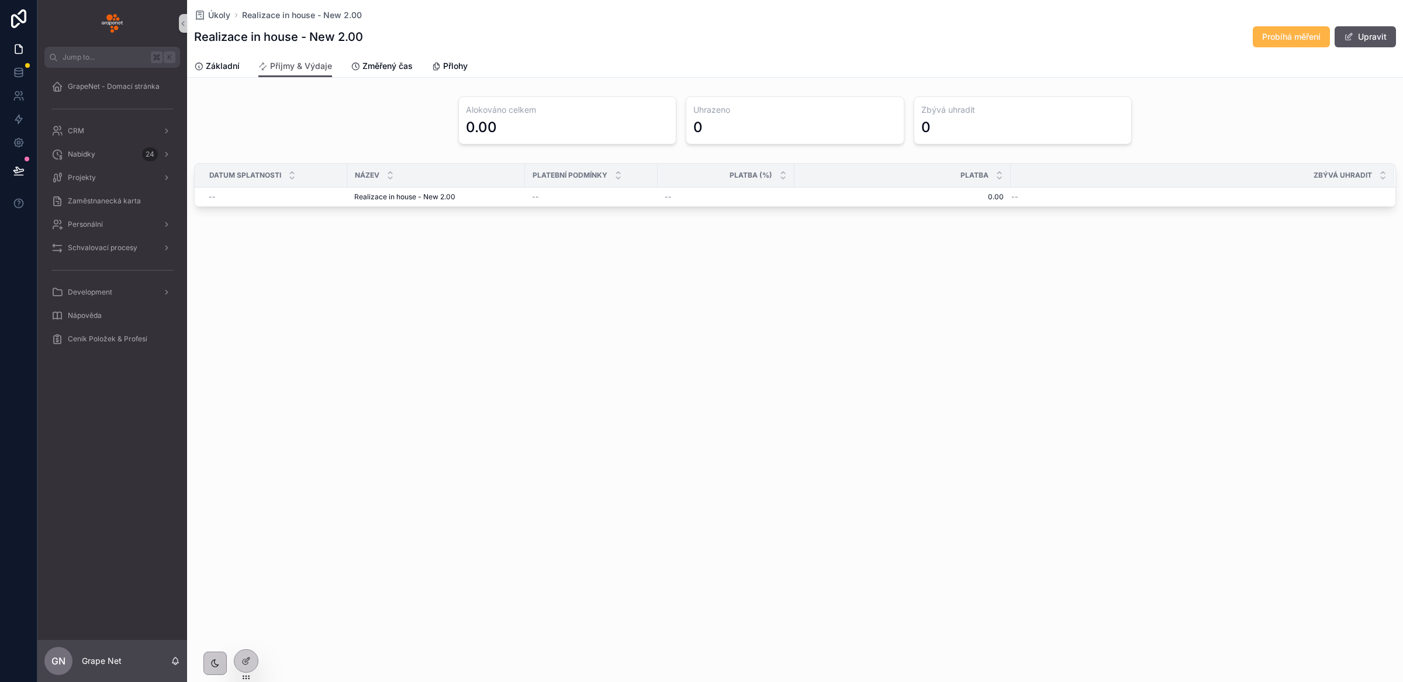
click at [1271, 38] on span "Probíhá měření" at bounding box center [1291, 37] width 58 height 12
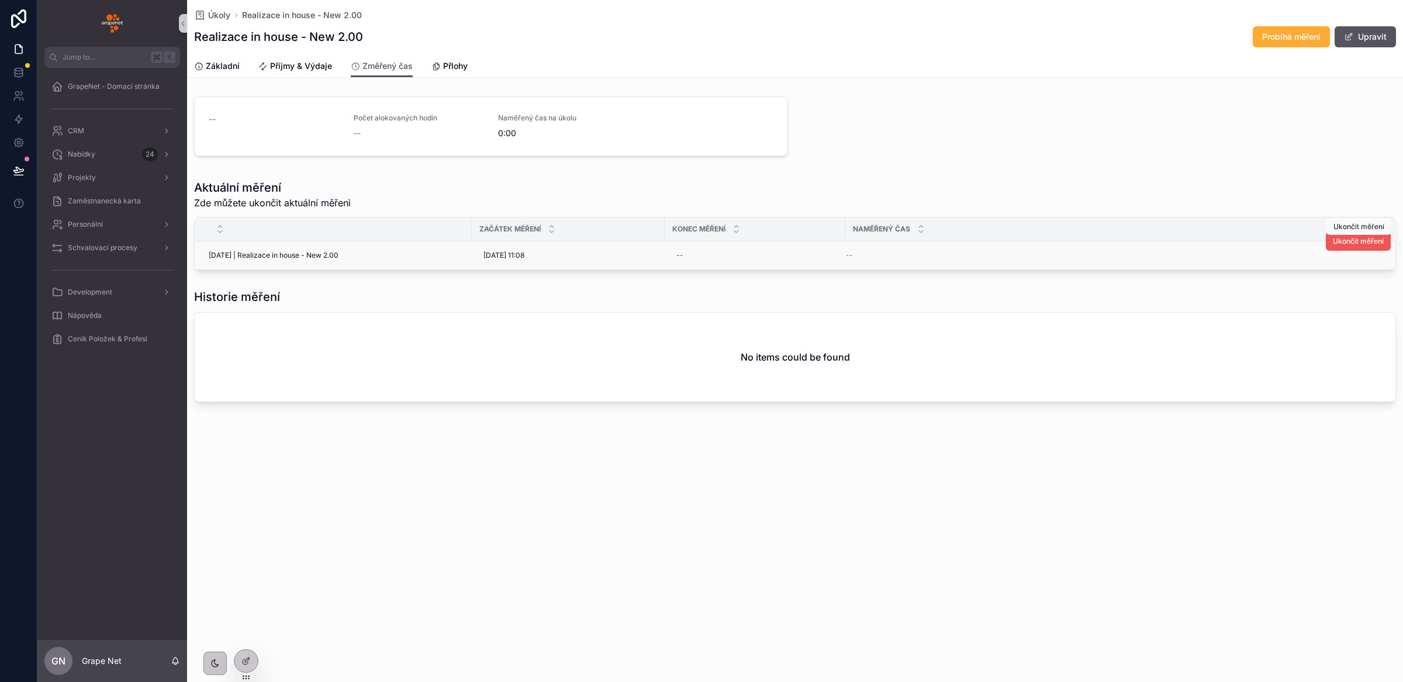
click at [1366, 244] on span "Ukončit měření" at bounding box center [1358, 241] width 51 height 9
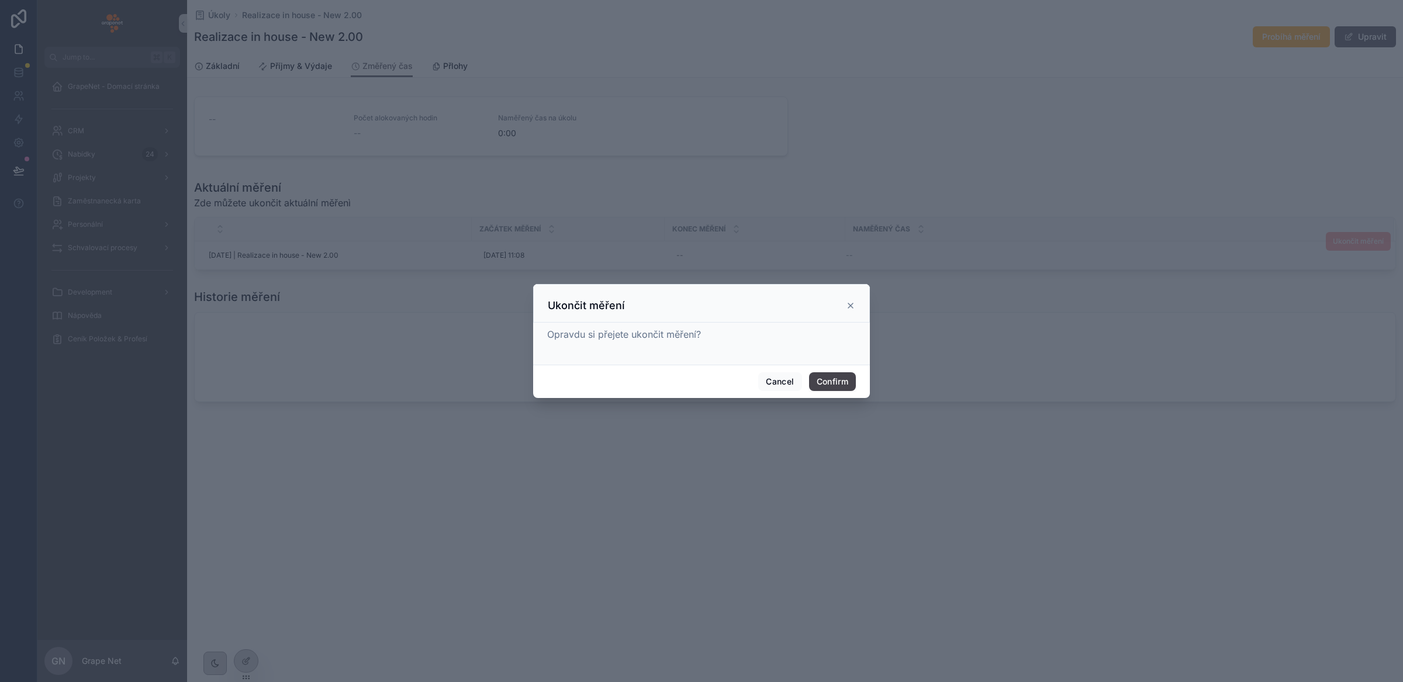
click at [834, 384] on button "Confirm" at bounding box center [832, 381] width 47 height 19
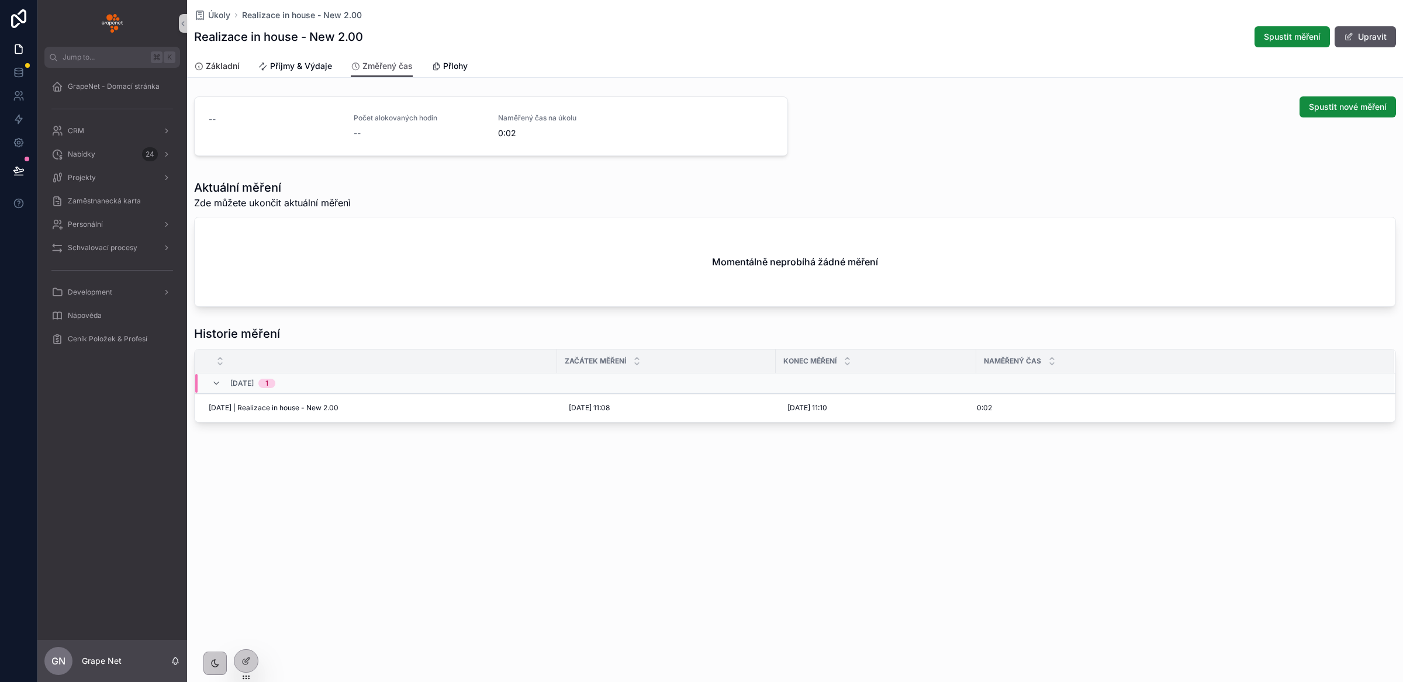
click at [226, 60] on span "Základní" at bounding box center [223, 66] width 34 height 12
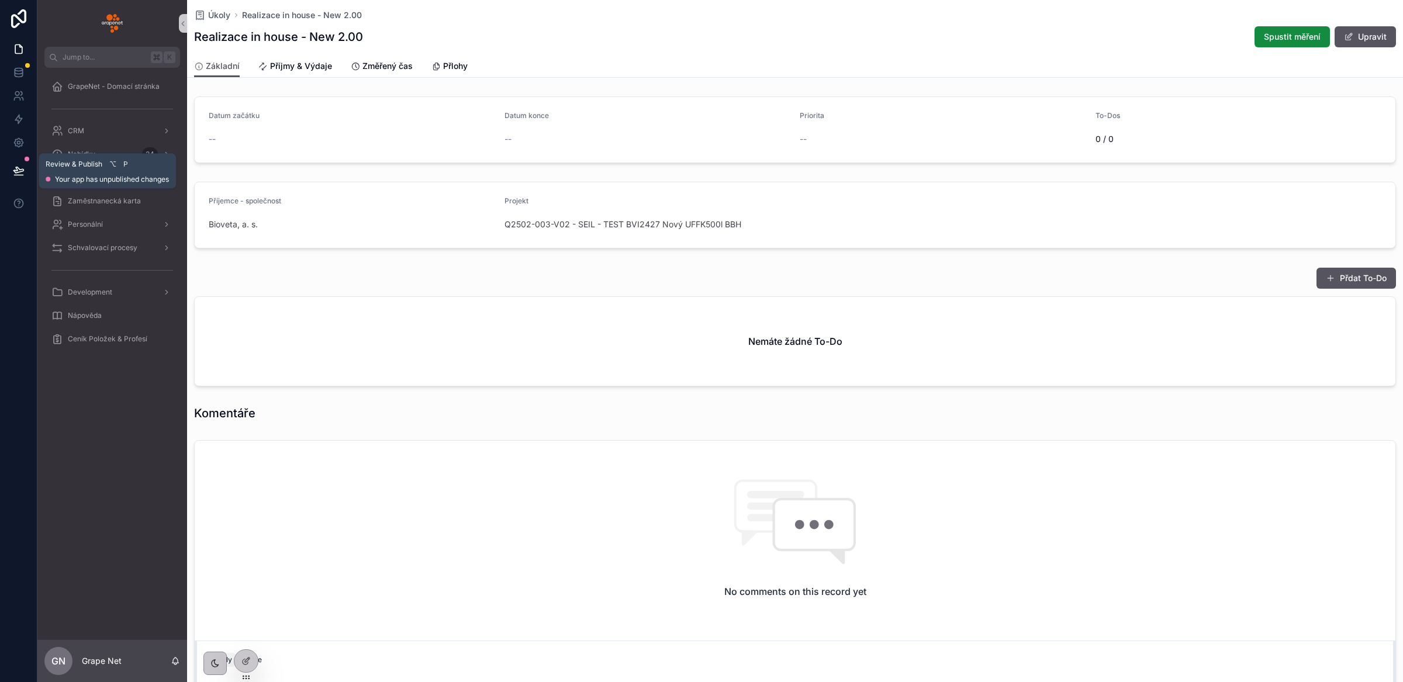
click at [27, 174] on button at bounding box center [19, 170] width 26 height 33
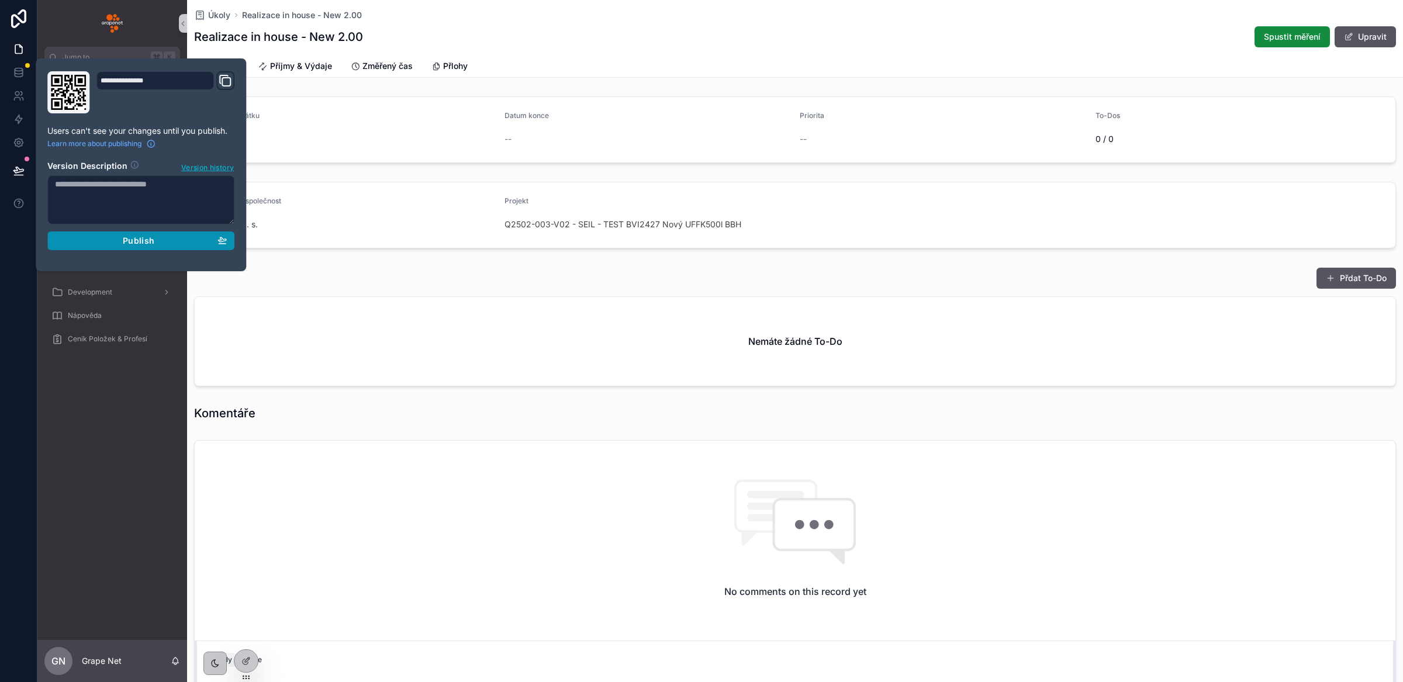
click at [125, 241] on span "Publish" at bounding box center [139, 241] width 32 height 11
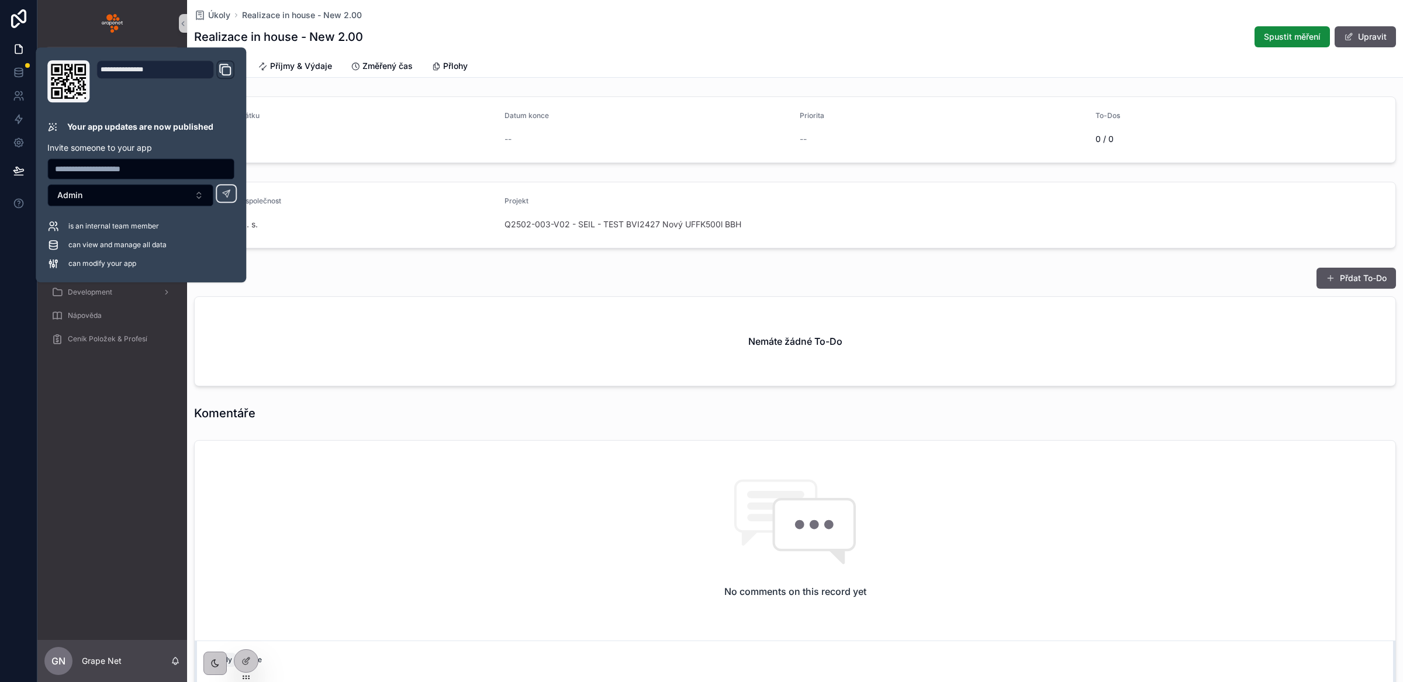
click at [476, 523] on div "No comments on this record yet" at bounding box center [795, 538] width 1201 height 195
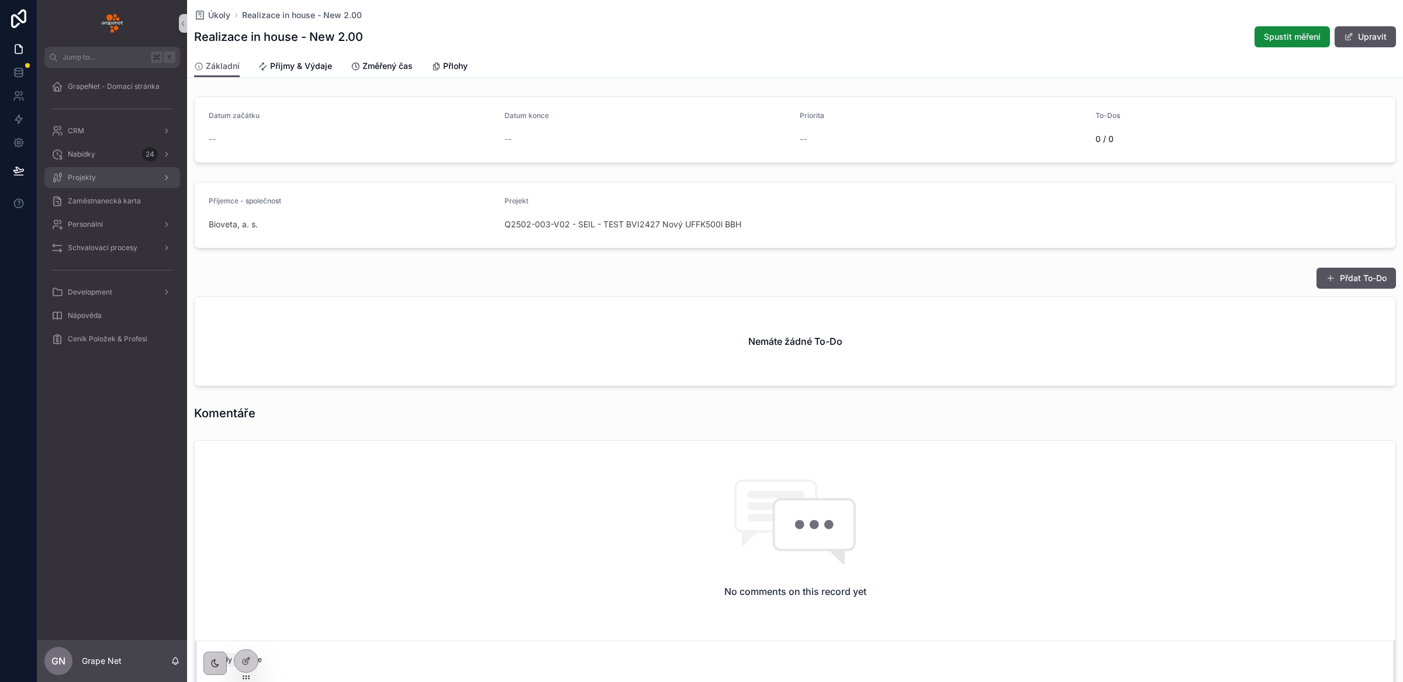
click at [102, 171] on div "Projekty" at bounding box center [112, 177] width 122 height 19
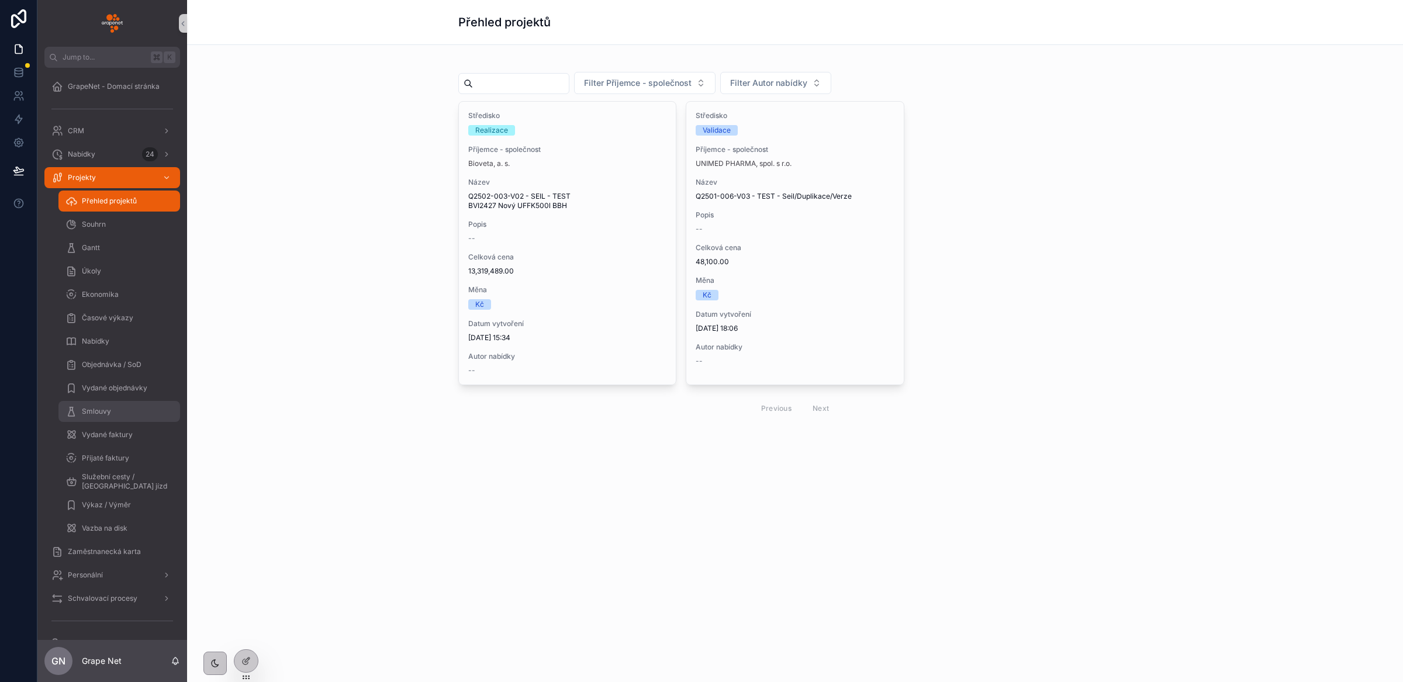
click at [119, 413] on div "Smlouvy" at bounding box center [119, 411] width 108 height 19
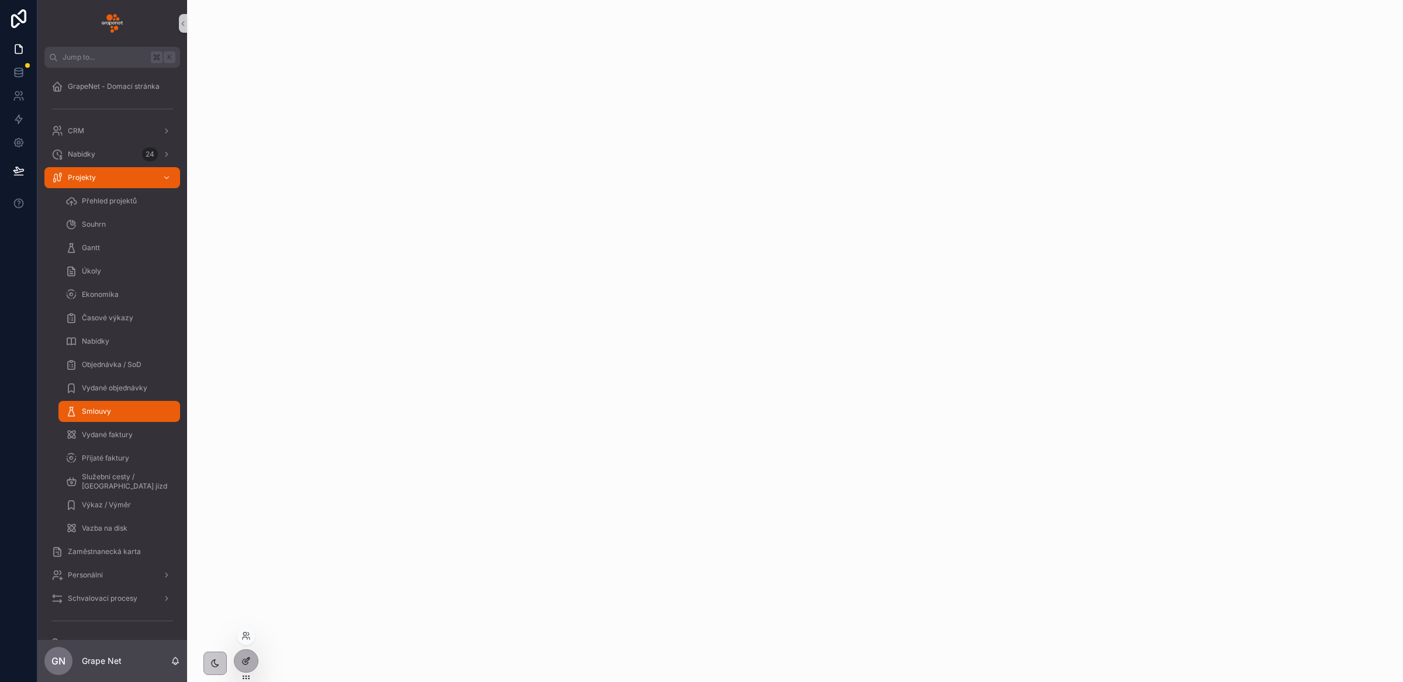
click at [250, 663] on icon at bounding box center [245, 661] width 9 height 9
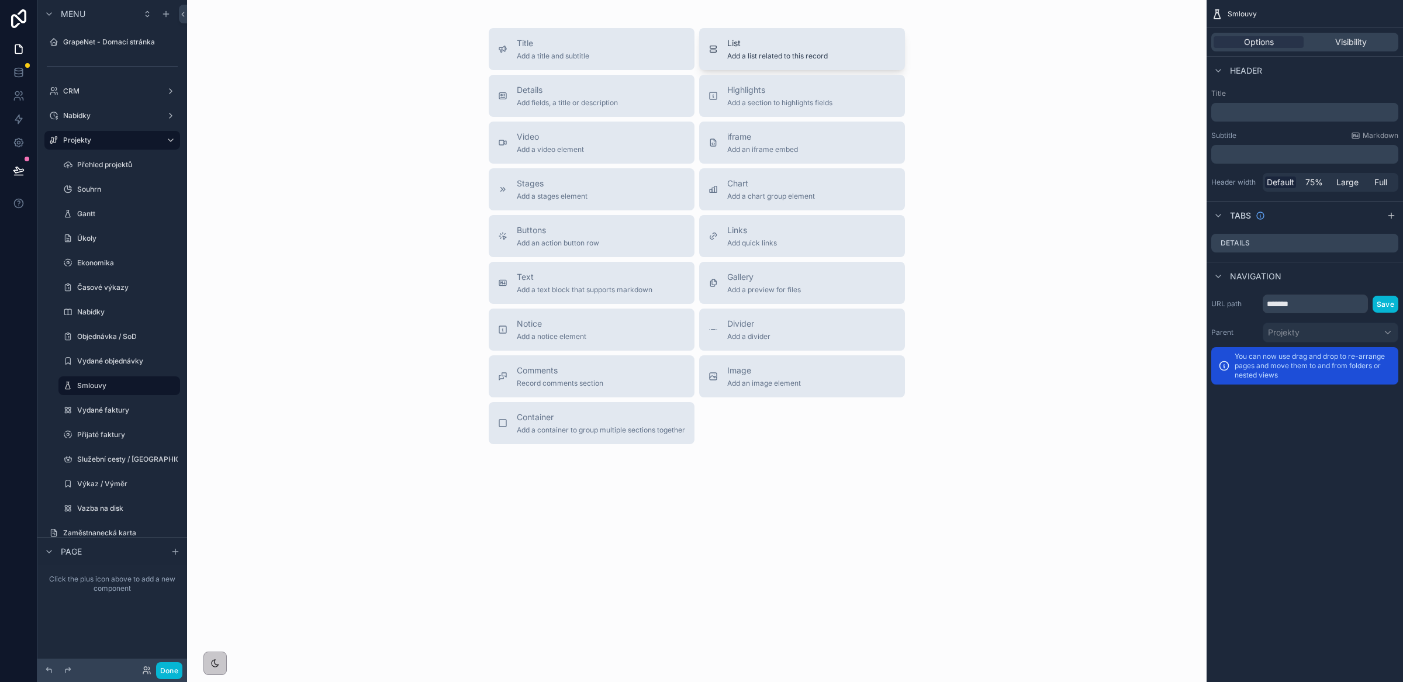
click at [760, 49] on div "List Add a list related to this record" at bounding box center [777, 48] width 101 height 23
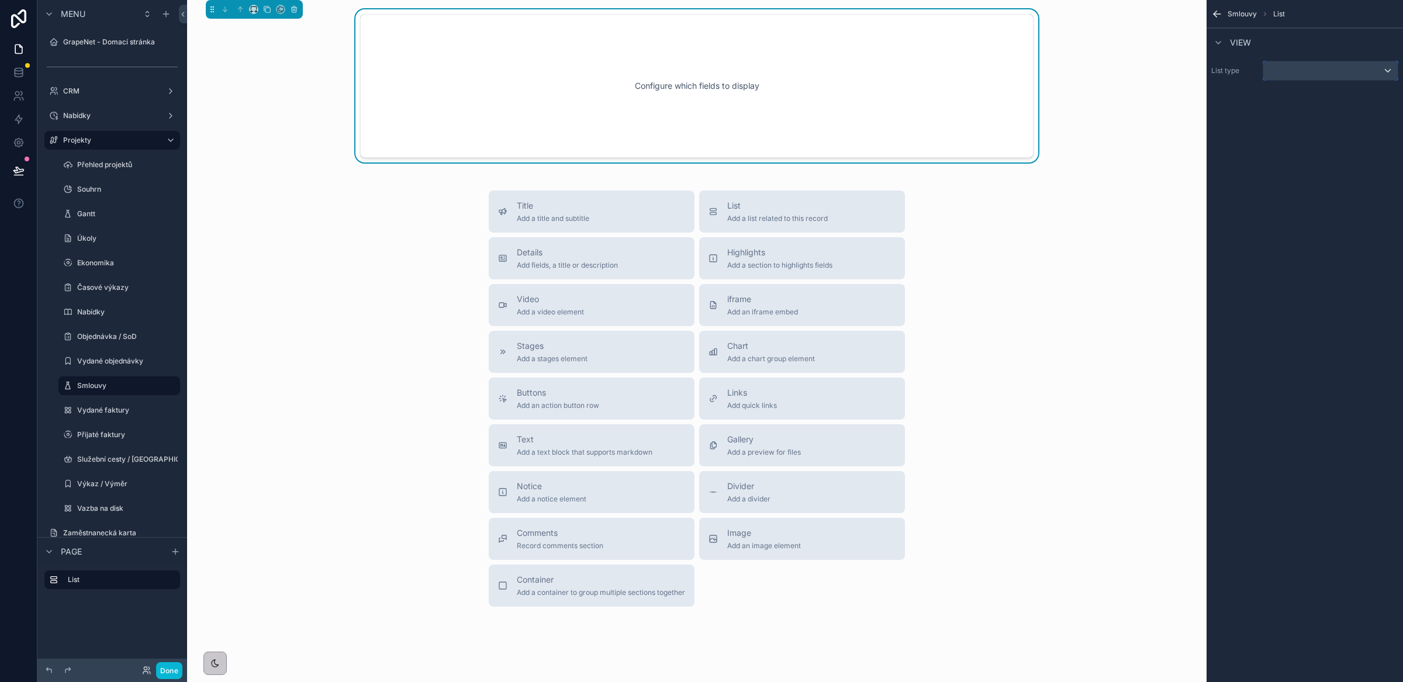
click at [1339, 71] on div "scrollable content" at bounding box center [1331, 70] width 134 height 19
click at [1331, 104] on input "***" at bounding box center [1330, 98] width 124 height 19
type input "***"
click at [1316, 151] on span "Dokumenty" at bounding box center [1295, 151] width 44 height 14
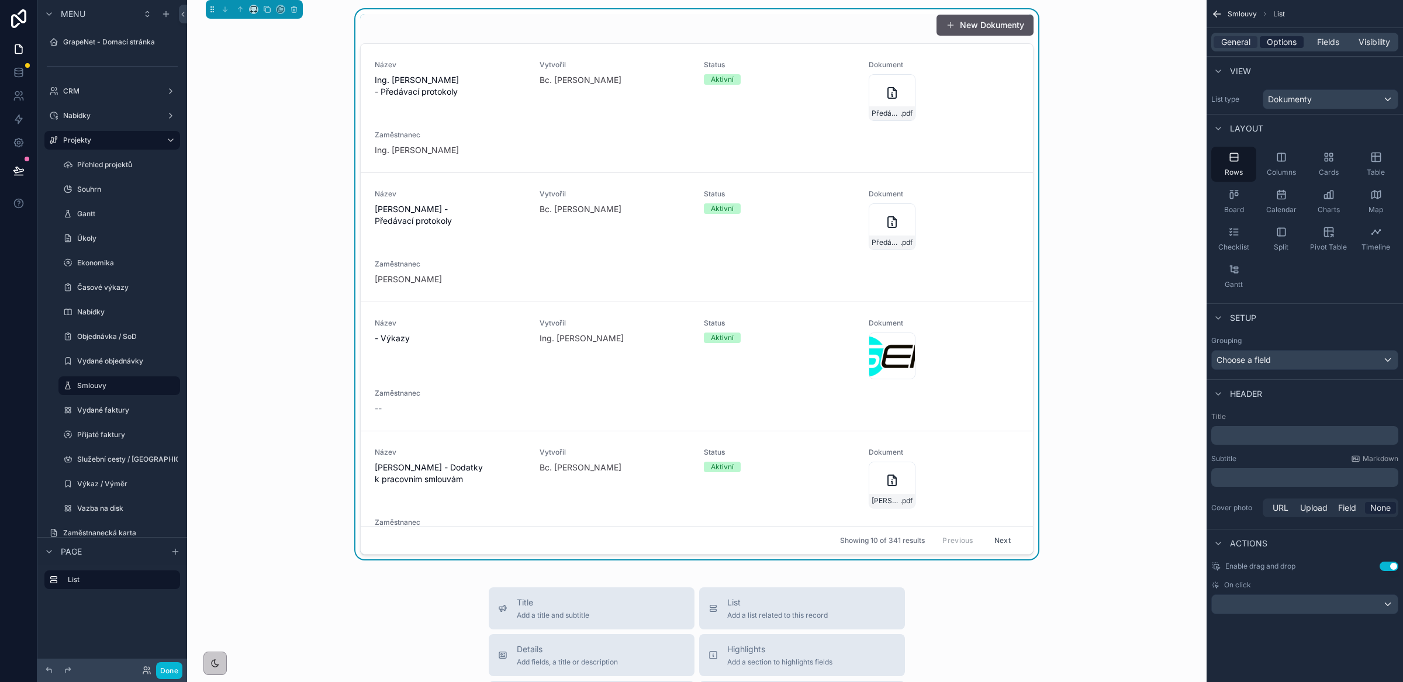
click at [1283, 40] on span "Options" at bounding box center [1282, 42] width 30 height 12
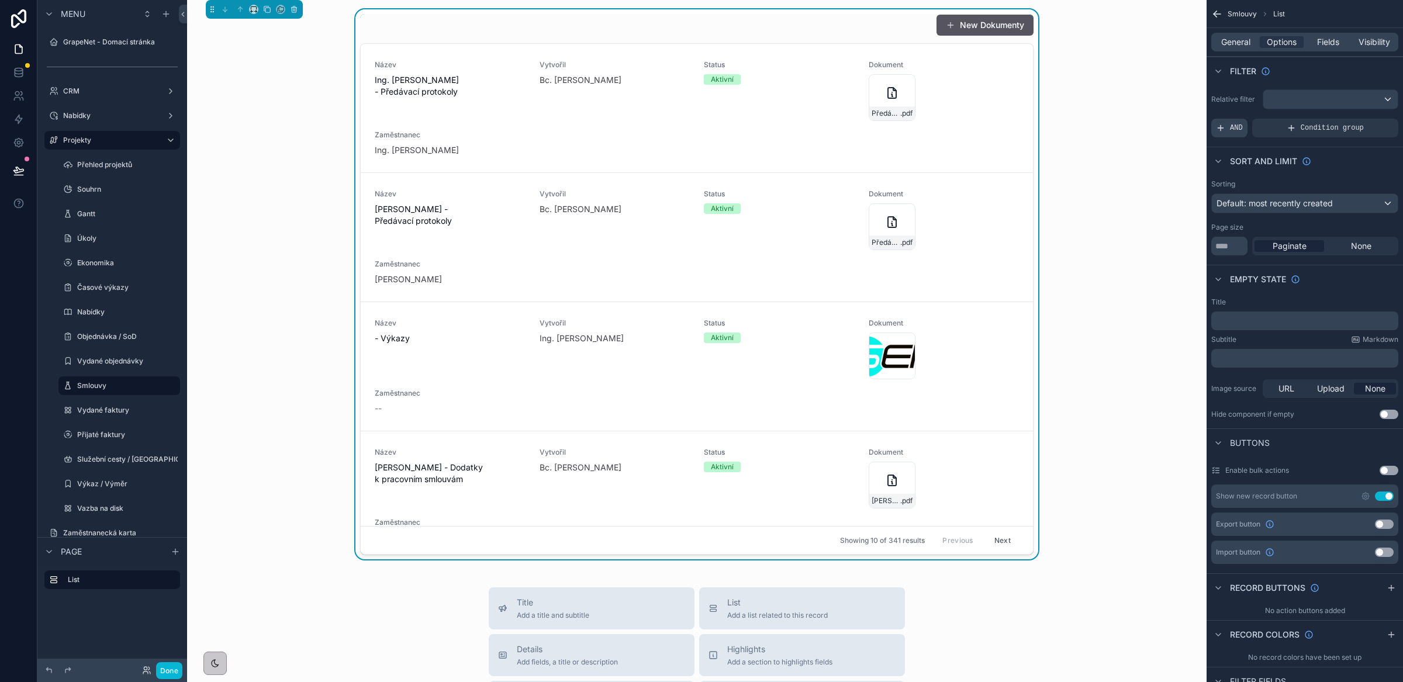
click at [1230, 130] on span "AND" at bounding box center [1236, 127] width 13 height 9
click at [1369, 121] on icon "scrollable content" at bounding box center [1369, 119] width 7 height 7
click at [1094, 113] on span "Select a field" at bounding box center [1093, 111] width 50 height 10
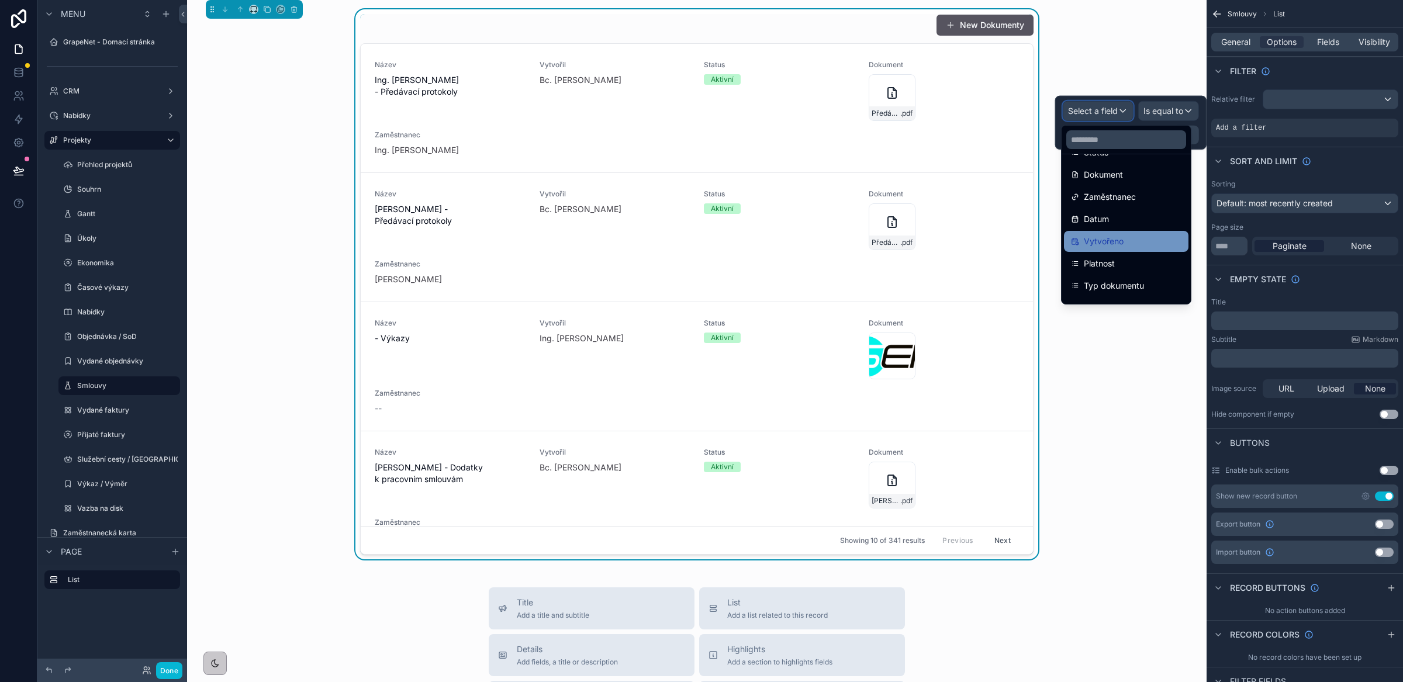
scroll to position [185, 0]
click at [1121, 252] on span "Typ dokumentu" at bounding box center [1114, 255] width 60 height 14
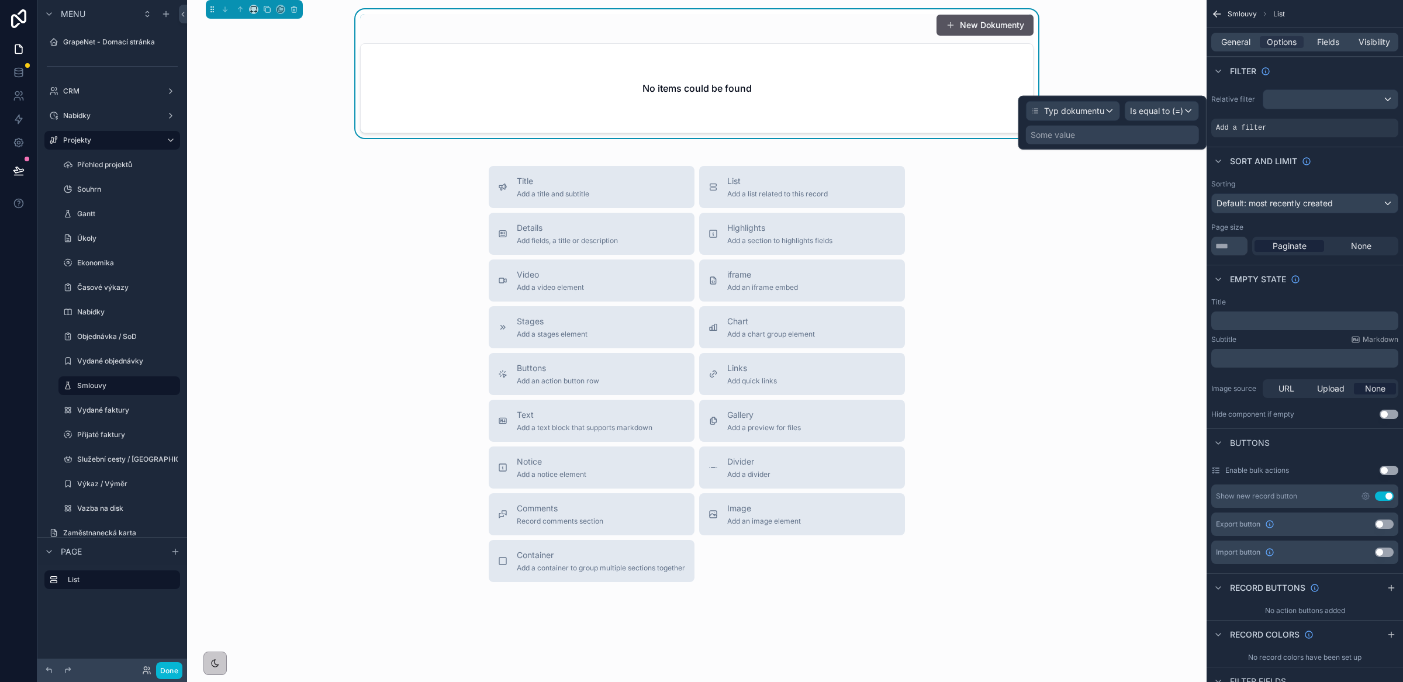
click at [1107, 134] on div "Some value" at bounding box center [1112, 135] width 173 height 19
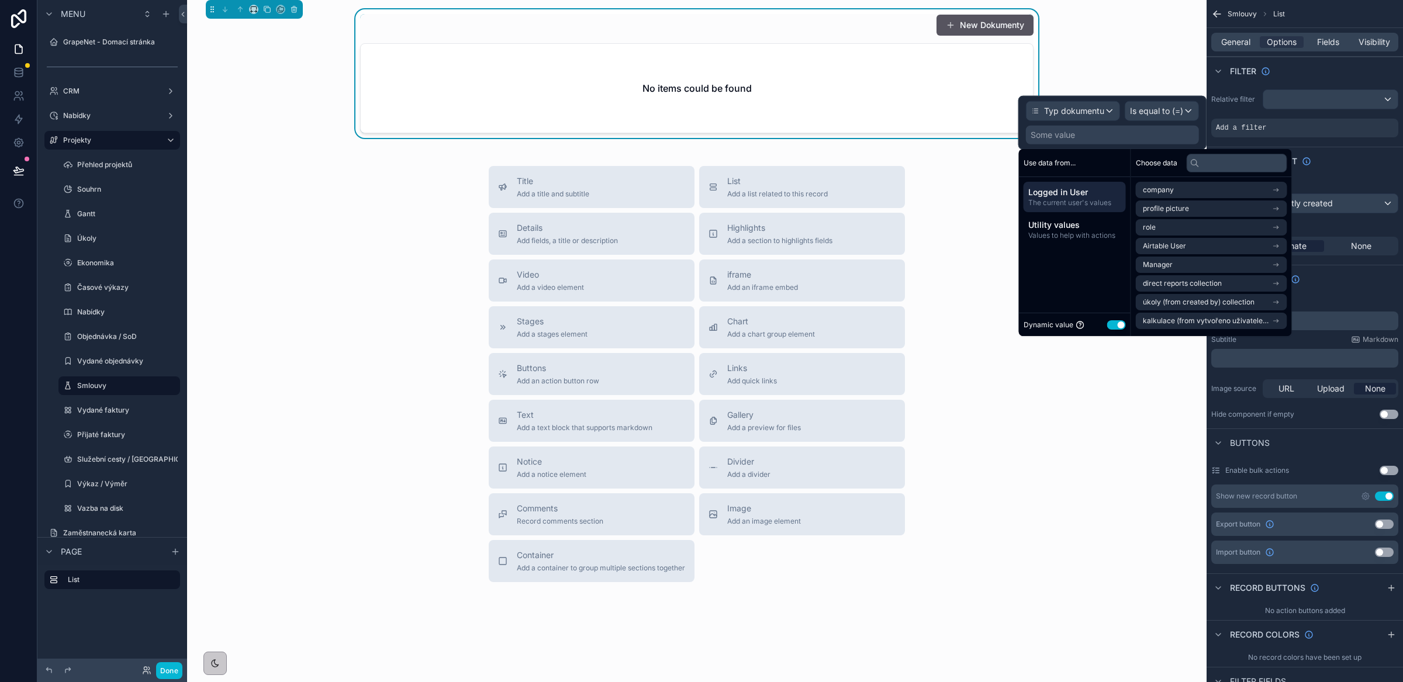
click at [1112, 323] on button "Use setting" at bounding box center [1116, 324] width 19 height 9
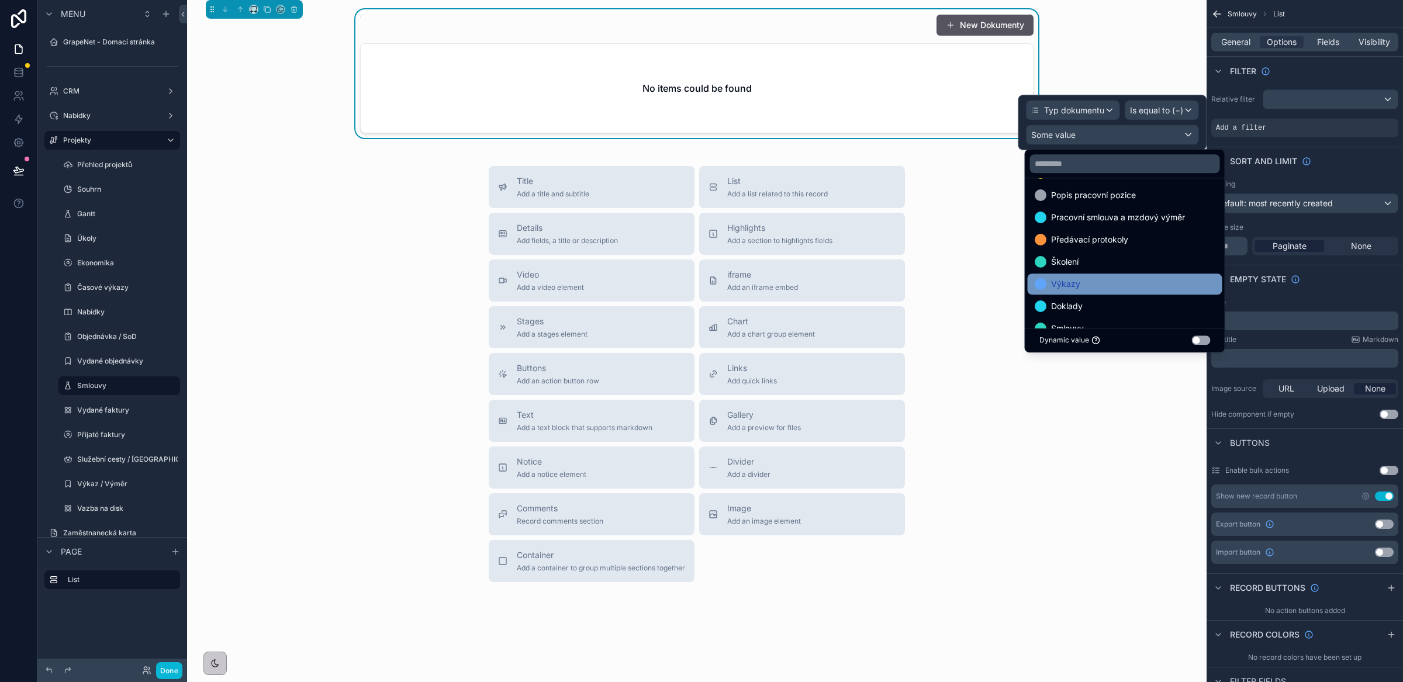
scroll to position [139, 0]
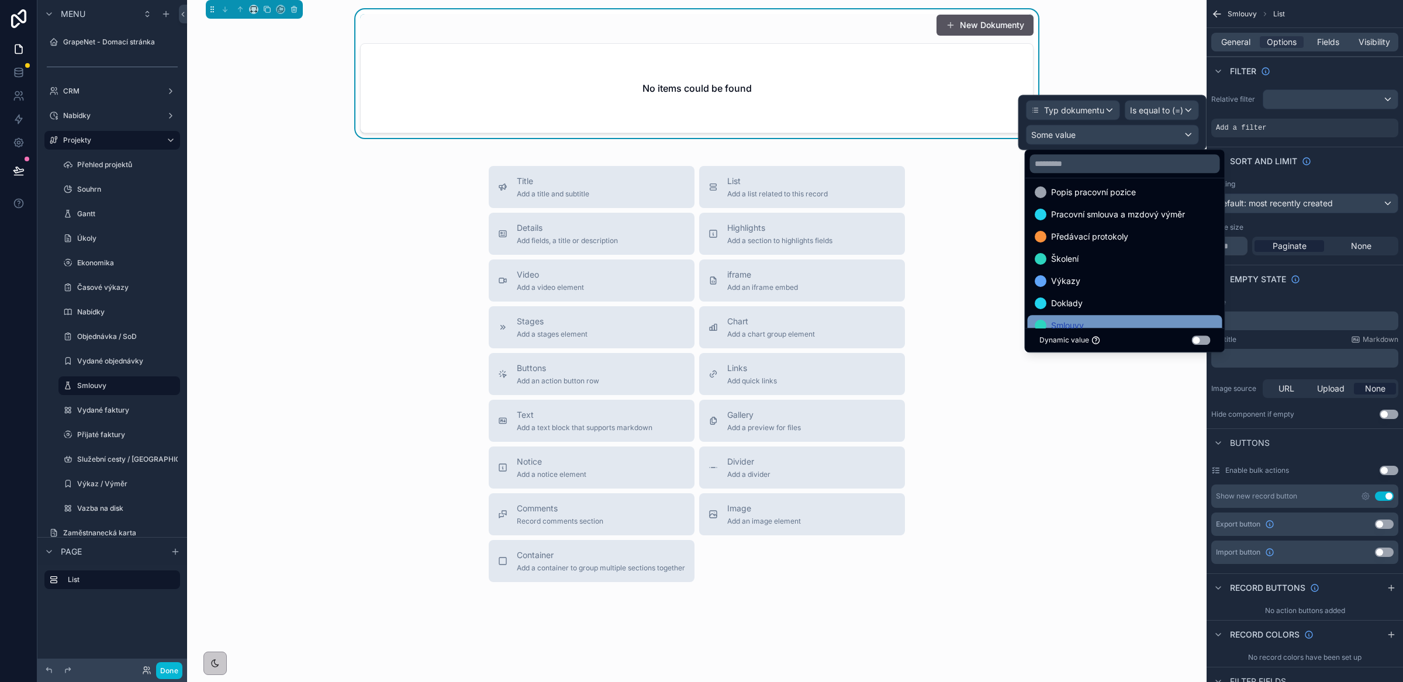
click at [1095, 315] on div "Smlouvy" at bounding box center [1125, 325] width 195 height 21
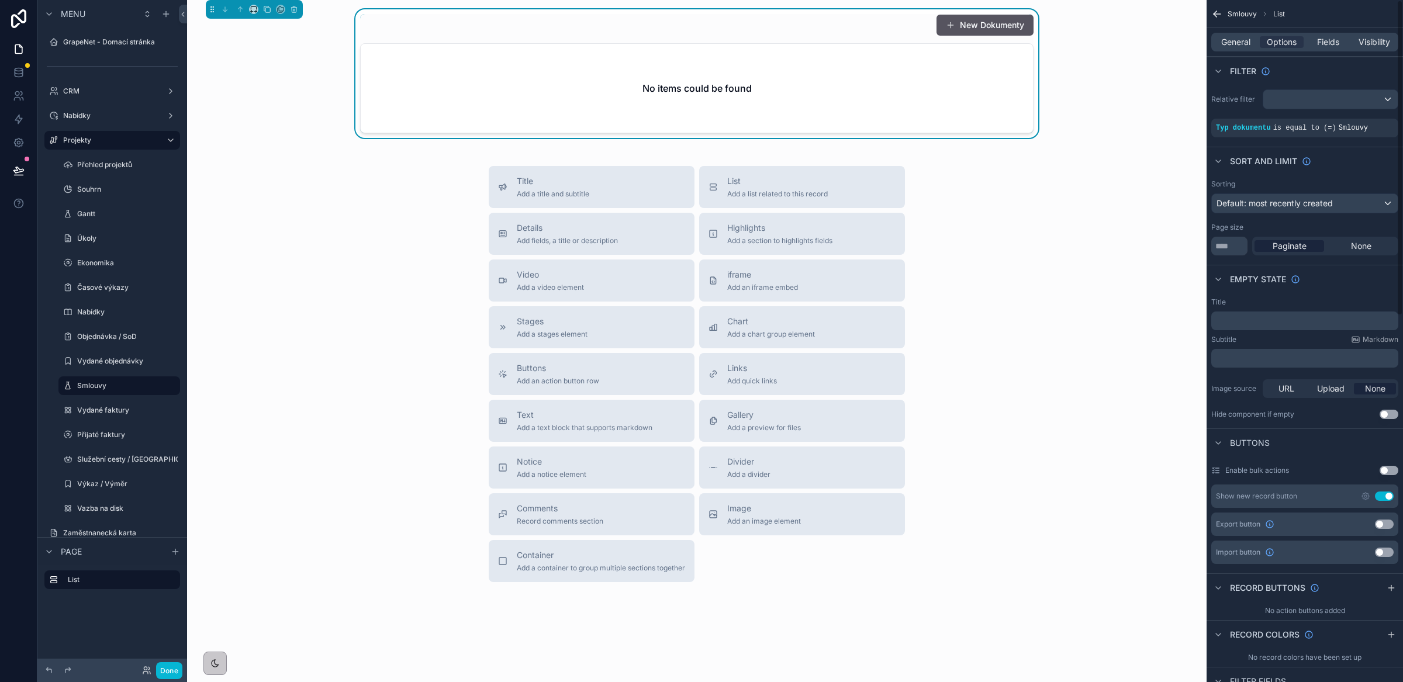
click at [1383, 498] on button "Use setting" at bounding box center [1384, 496] width 19 height 9
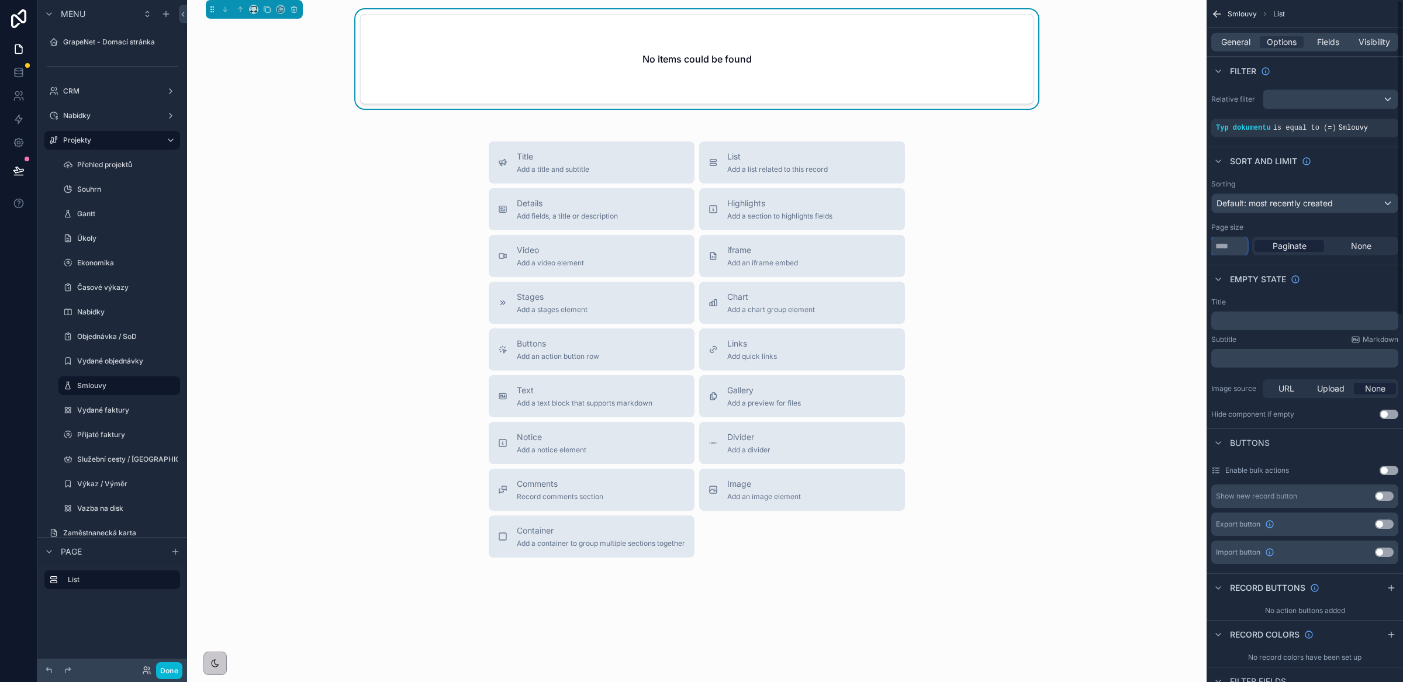
click at [1235, 250] on input "**" at bounding box center [1229, 246] width 36 height 19
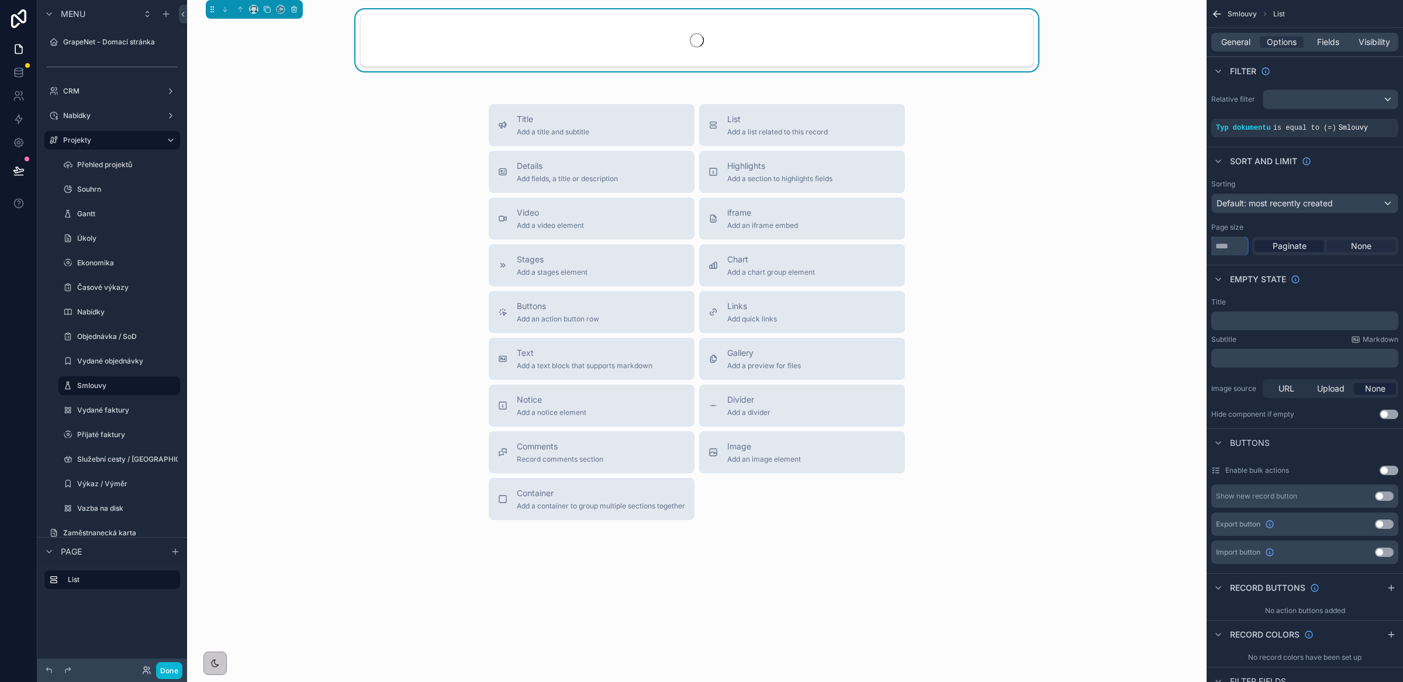
type input "****"
click at [1358, 247] on span "None" at bounding box center [1361, 246] width 20 height 12
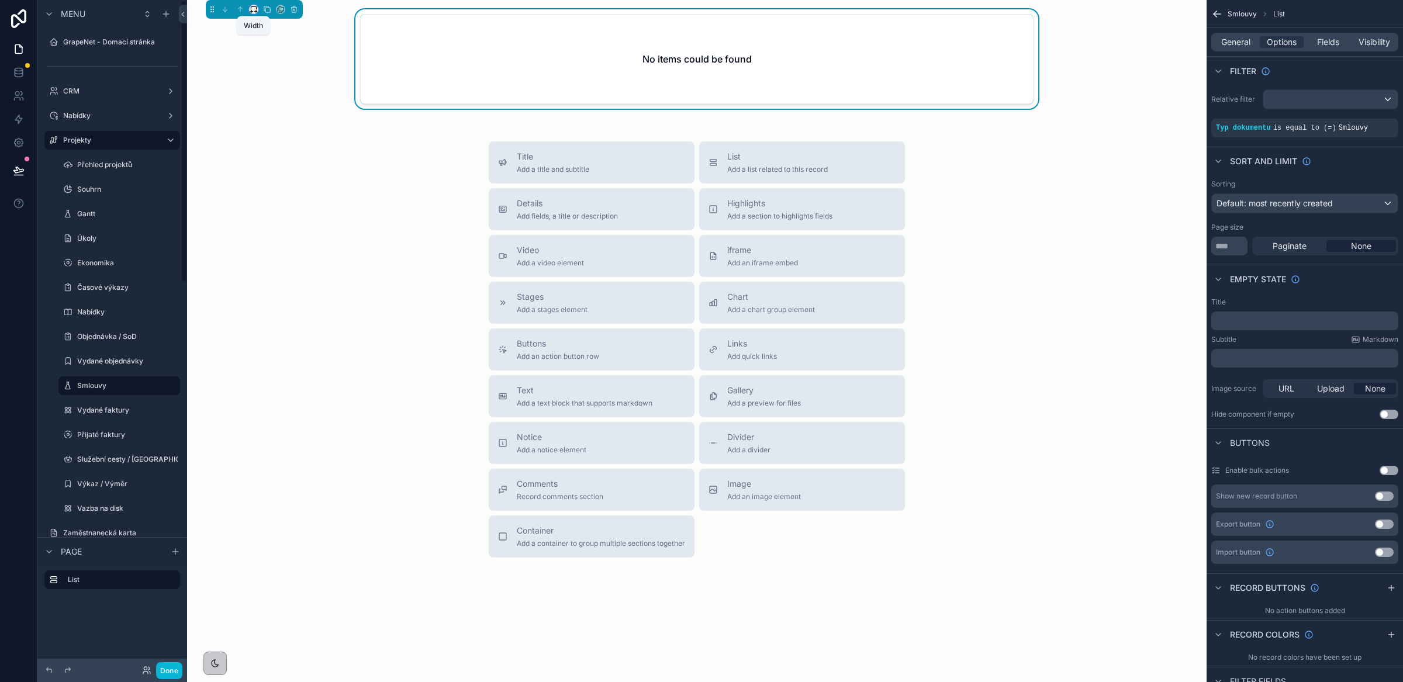
click at [251, 11] on icon "scrollable content" at bounding box center [251, 12] width 1 height 2
click at [283, 157] on span "Full width" at bounding box center [277, 164] width 36 height 14
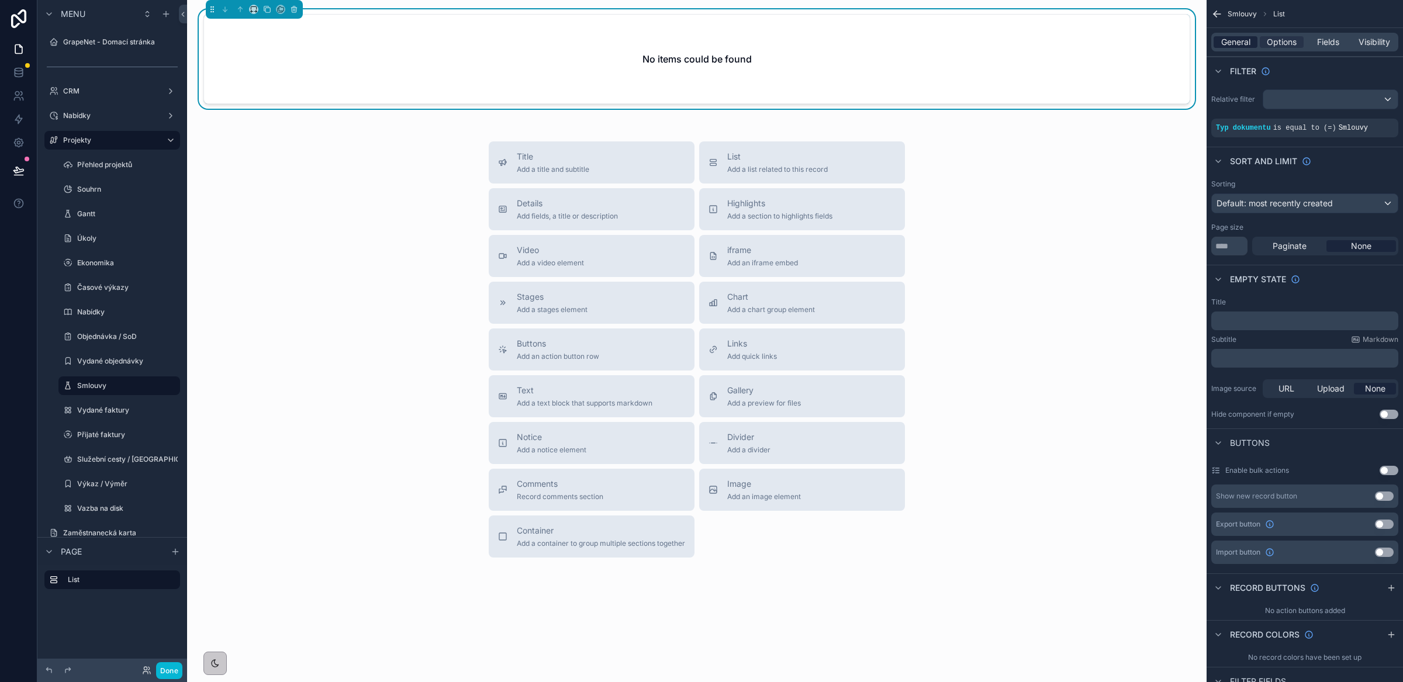
click at [1239, 41] on span "General" at bounding box center [1235, 42] width 29 height 12
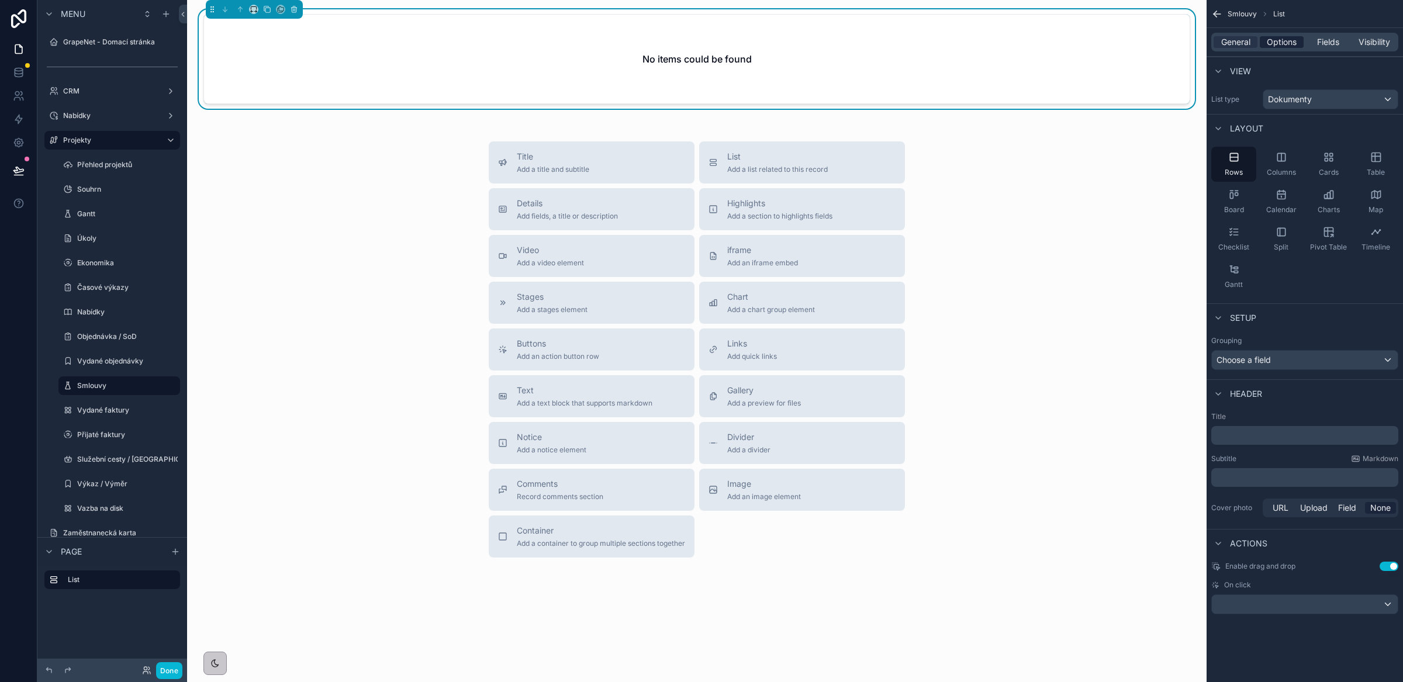
click at [1273, 42] on span "Options" at bounding box center [1282, 42] width 30 height 12
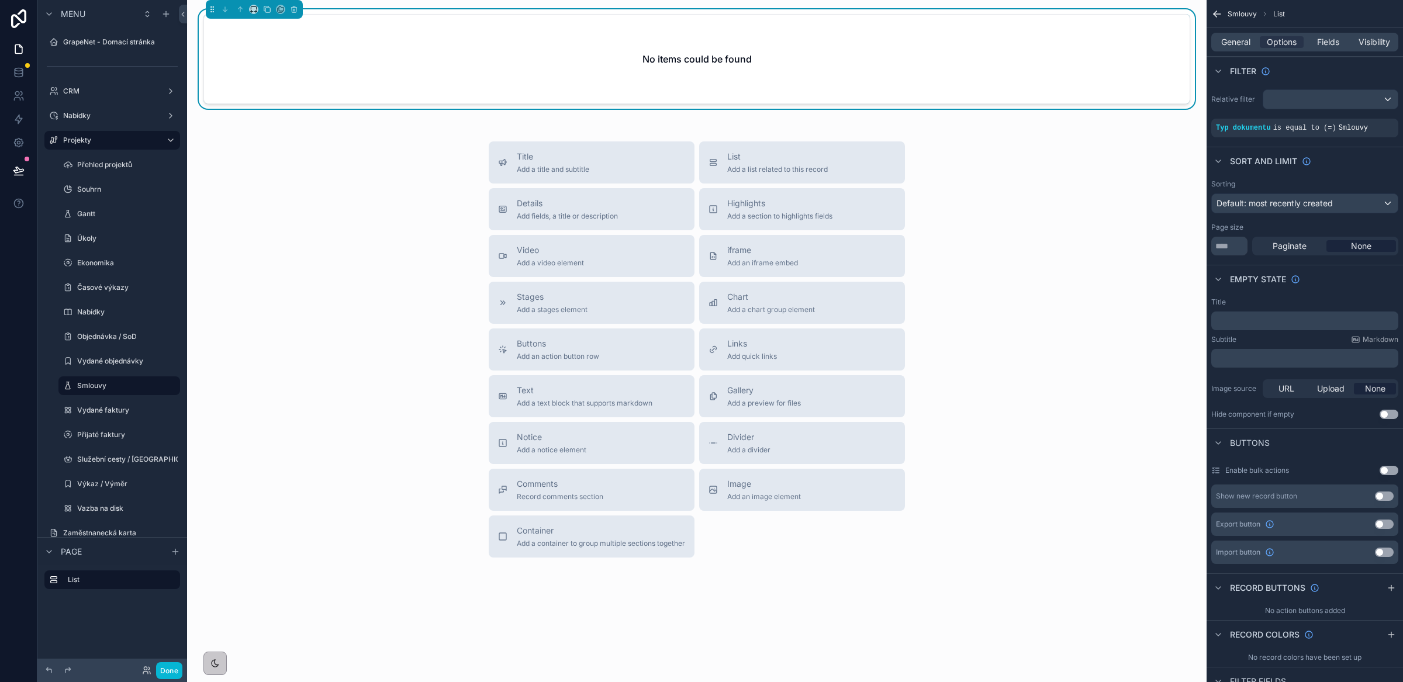
click at [1248, 323] on p "﻿" at bounding box center [1306, 320] width 180 height 9
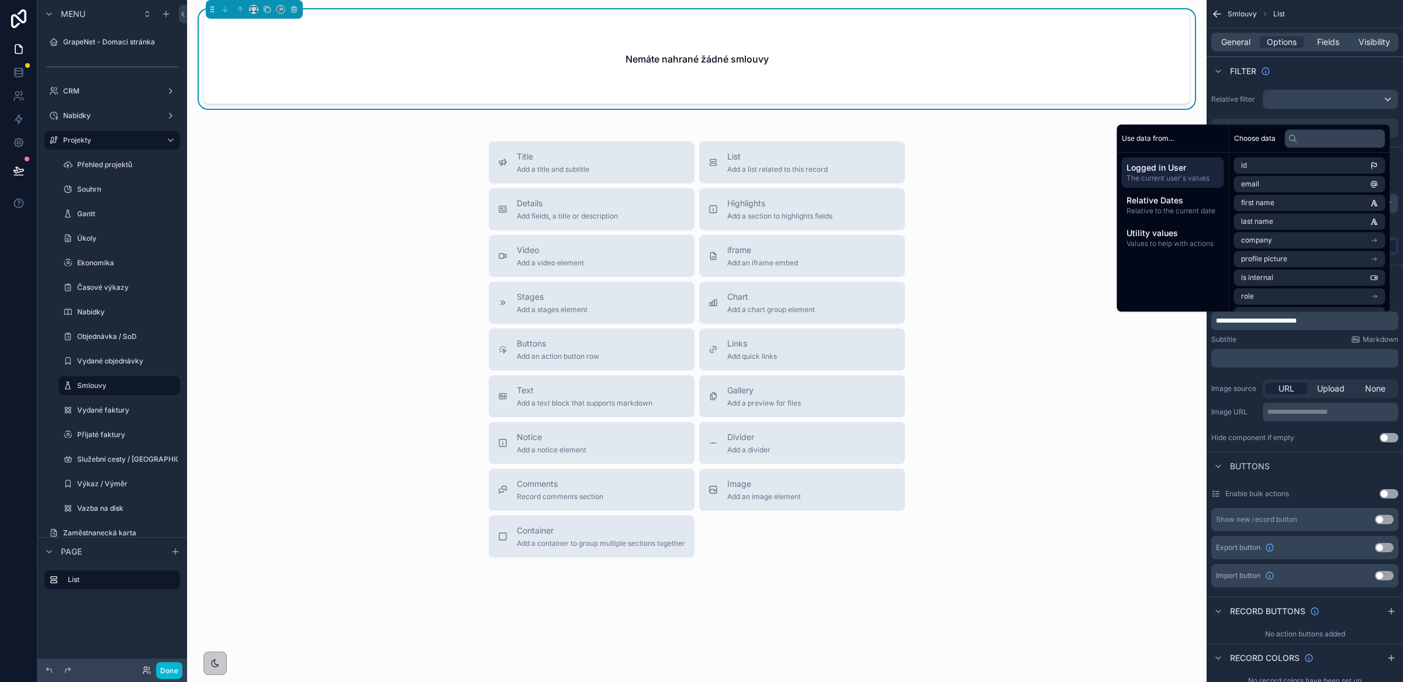
click at [1282, 340] on div "Subtitle Markdown" at bounding box center [1304, 339] width 187 height 9
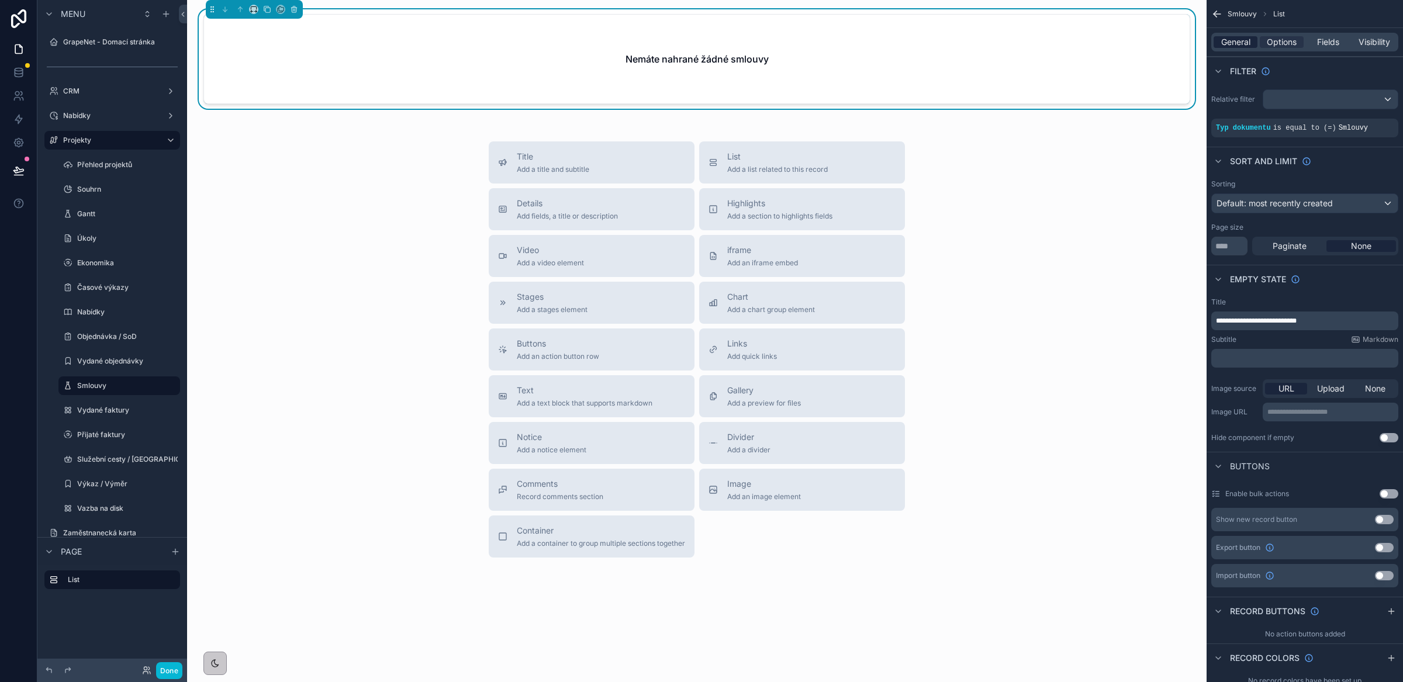
click at [1240, 42] on span "General" at bounding box center [1235, 42] width 29 height 12
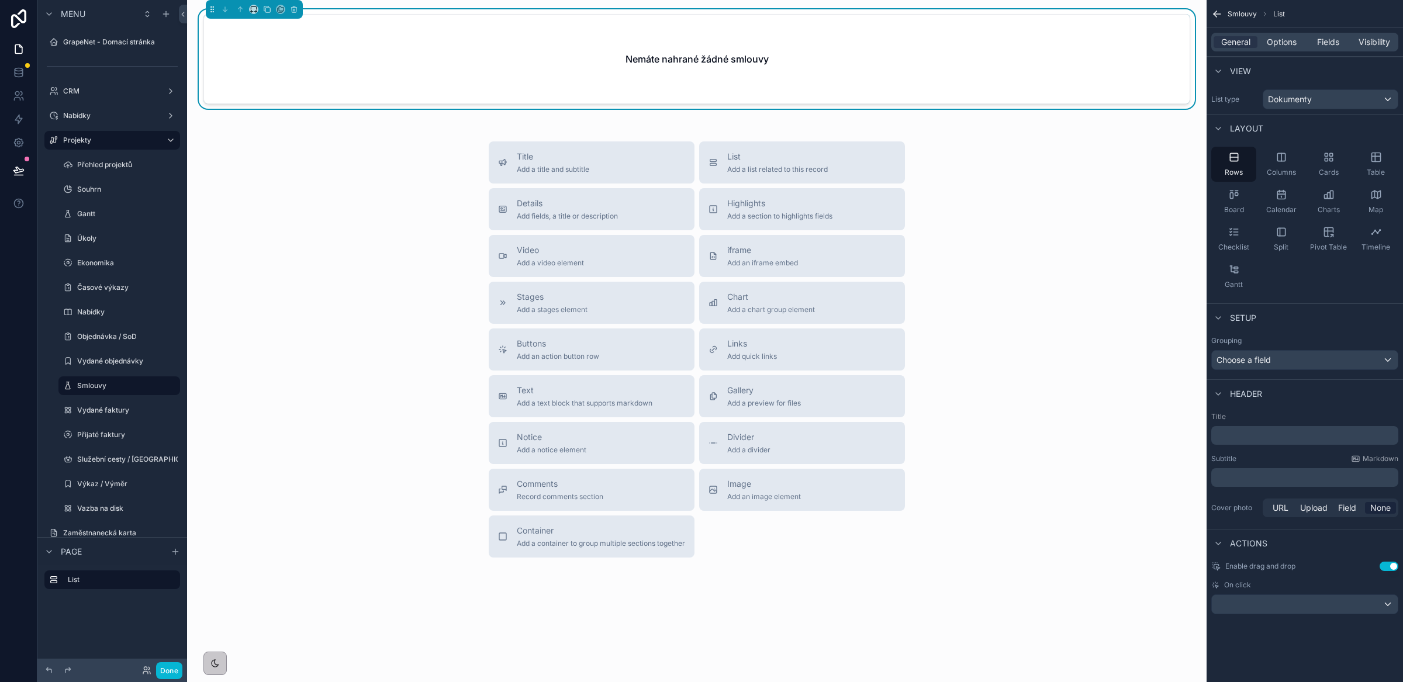
click at [1234, 439] on p "﻿" at bounding box center [1306, 436] width 180 height 12
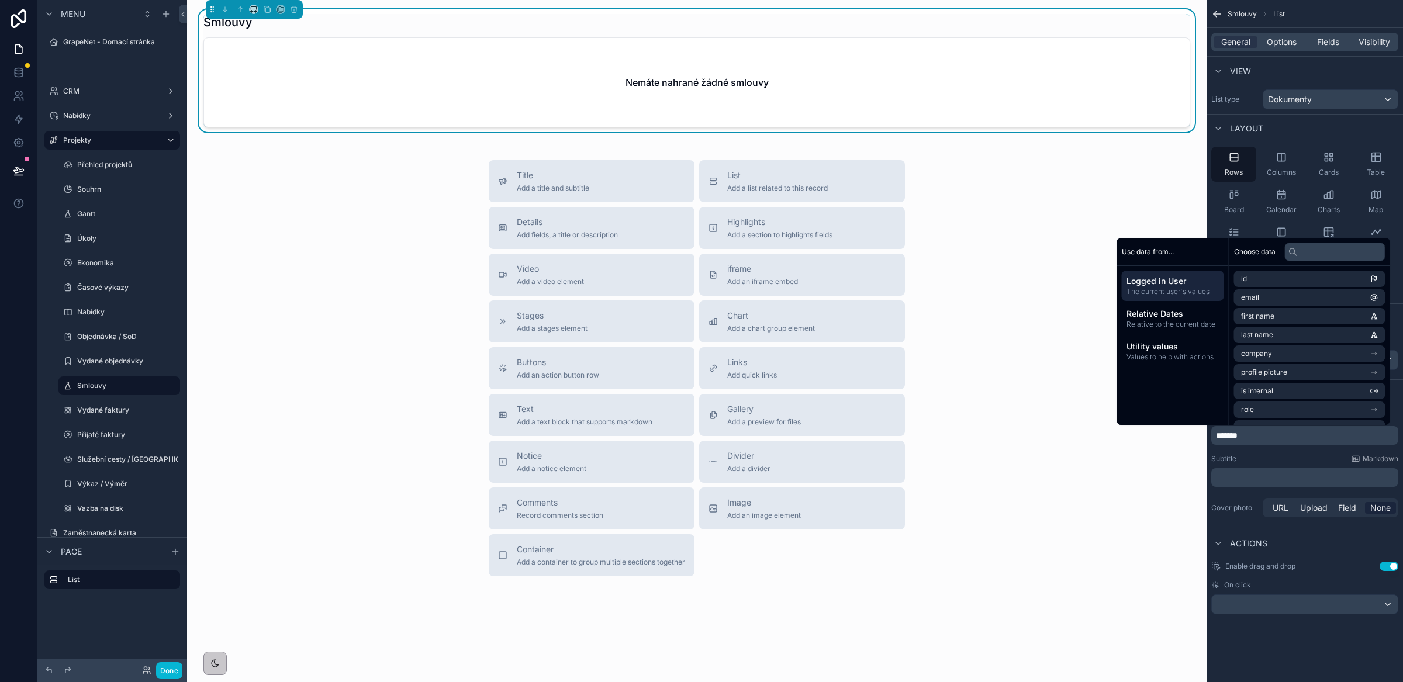
click at [1305, 455] on div "Subtitle Markdown" at bounding box center [1304, 458] width 187 height 9
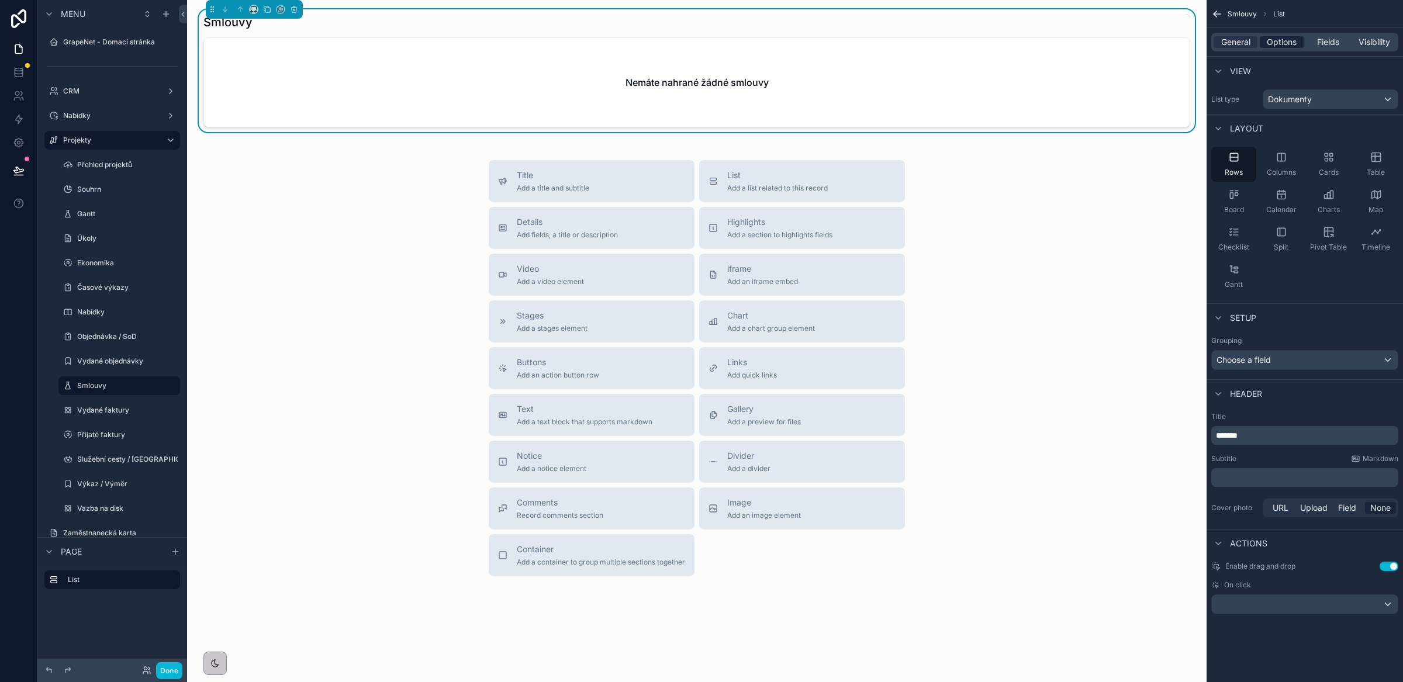
click at [1282, 40] on span "Options" at bounding box center [1282, 42] width 30 height 12
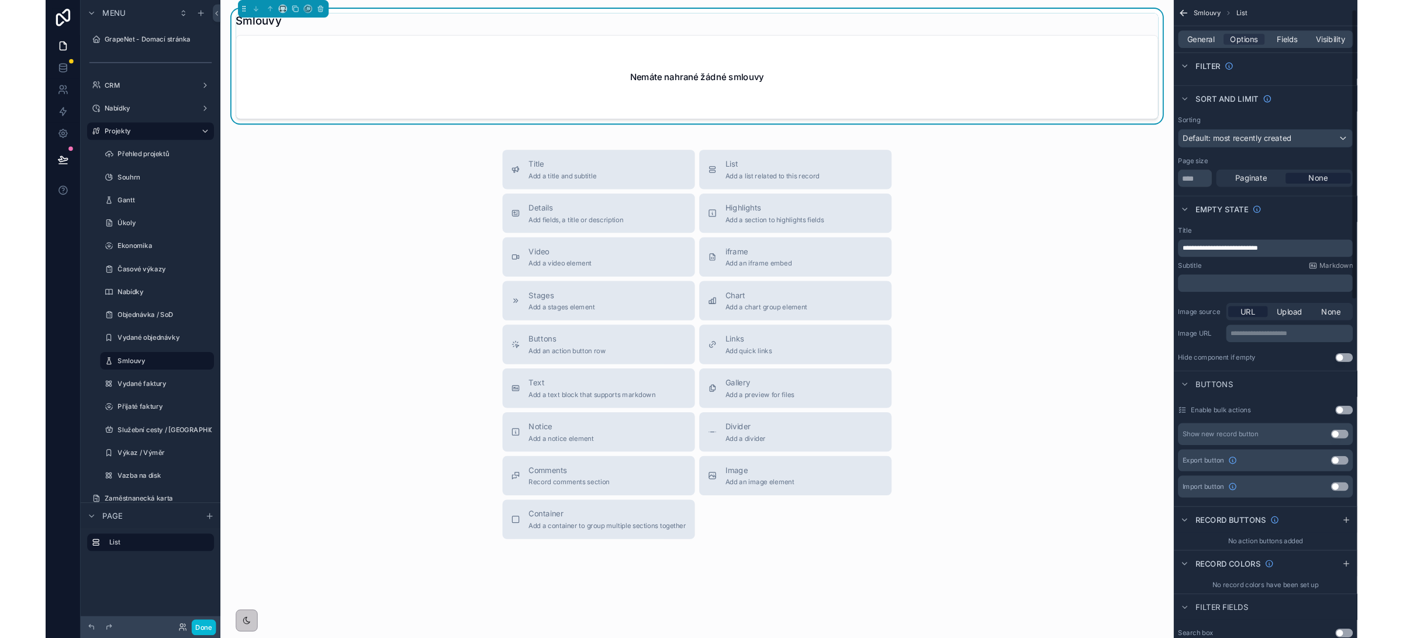
scroll to position [0, 0]
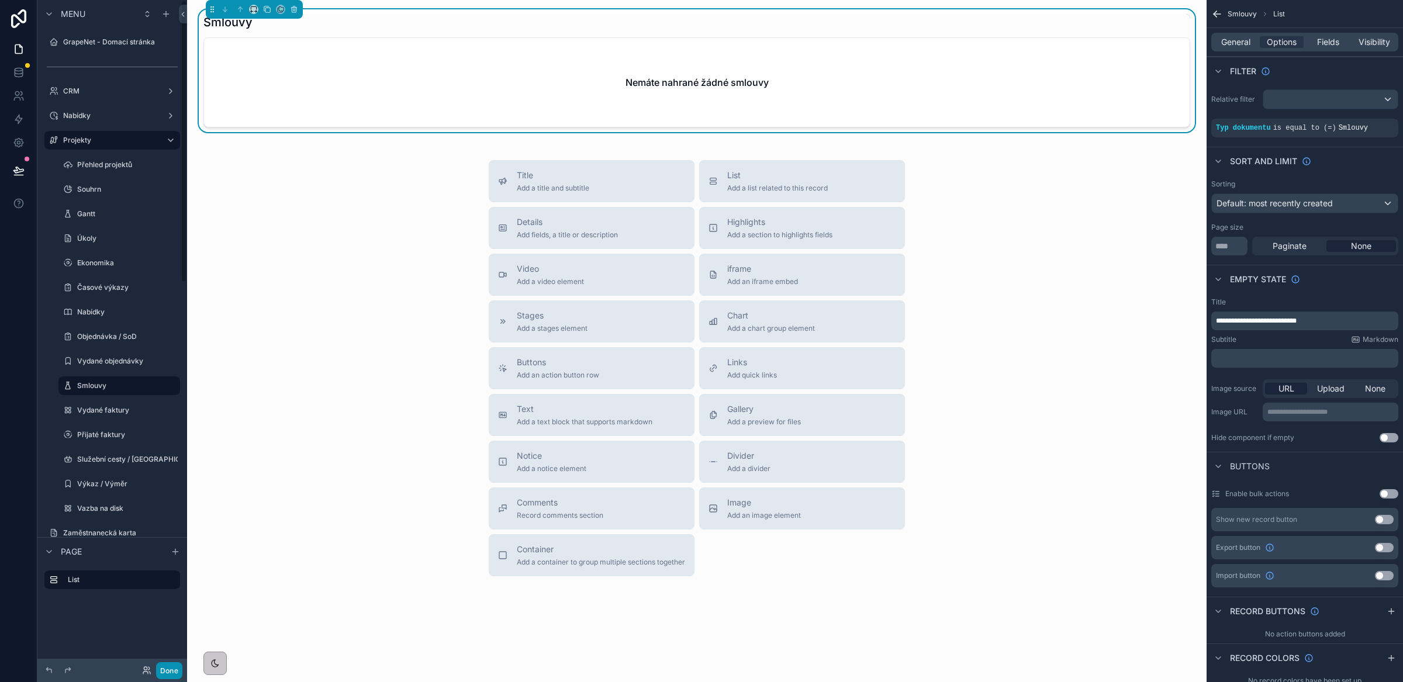
click at [170, 671] on button "Done" at bounding box center [169, 670] width 26 height 17
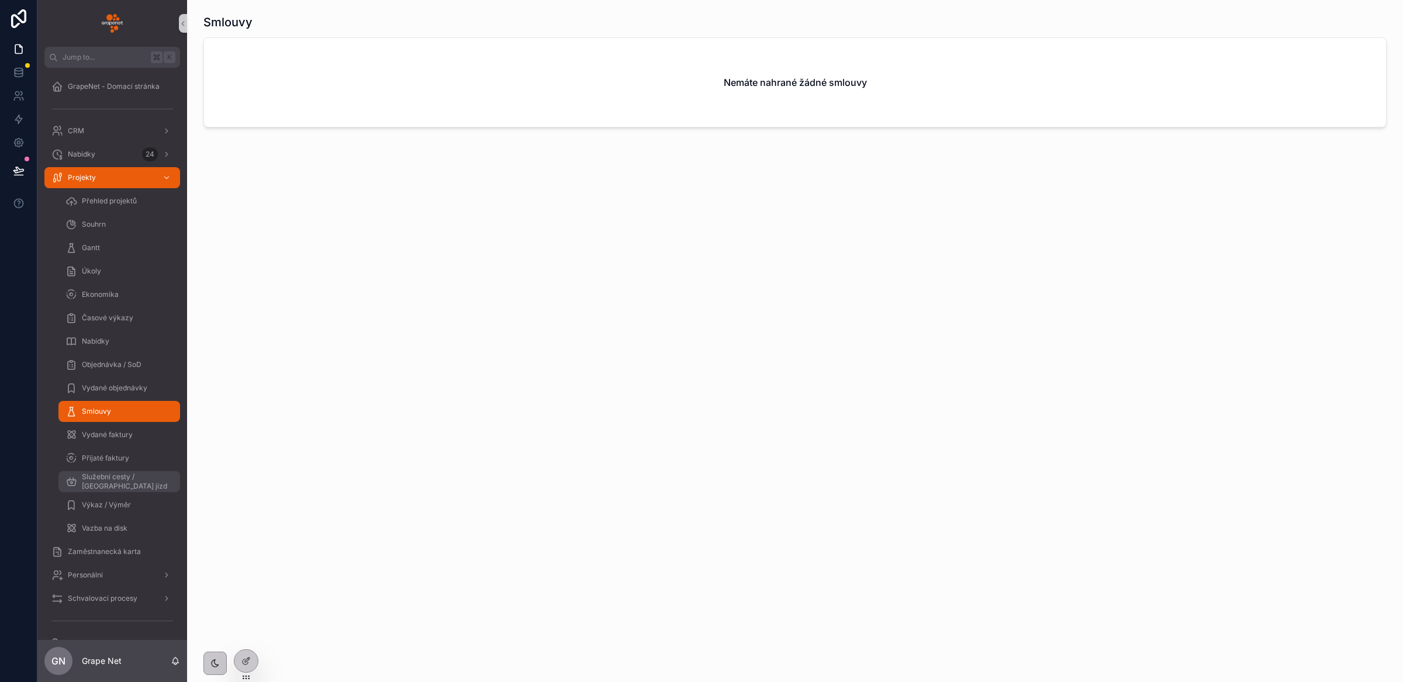
click at [126, 486] on div "Služební cesty / [GEOGRAPHIC_DATA] jízd" at bounding box center [119, 481] width 108 height 19
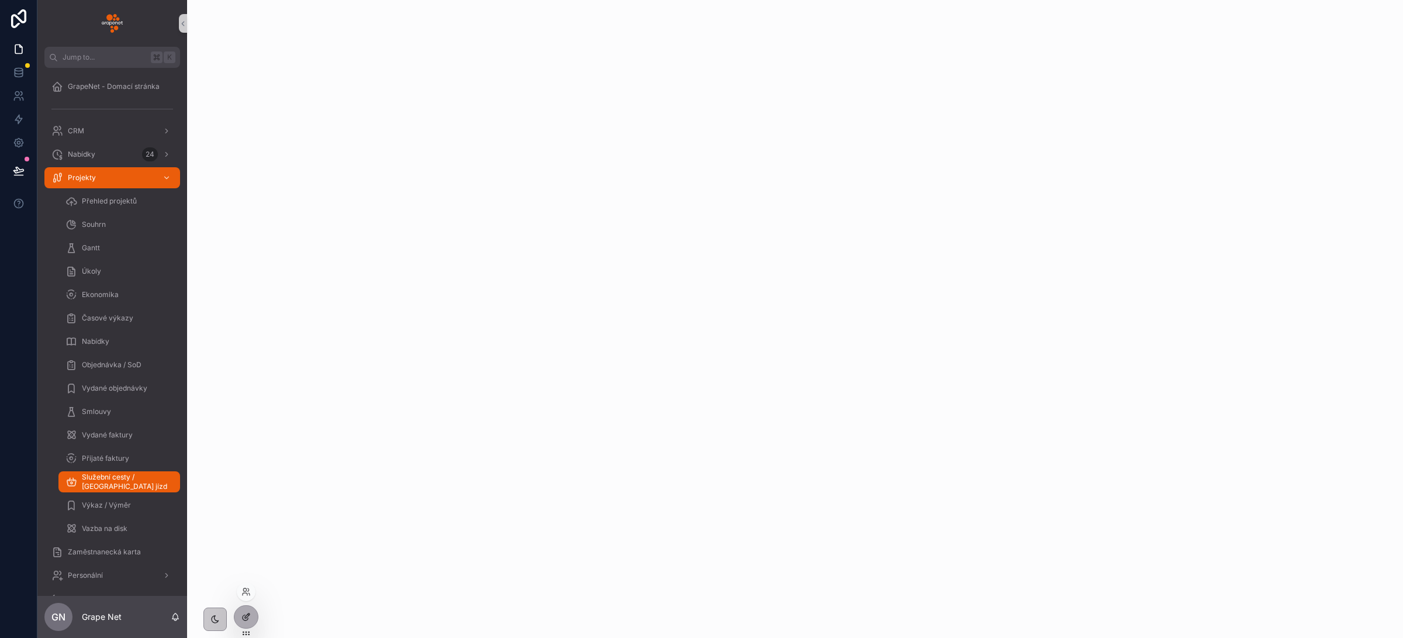
click at [245, 613] on icon at bounding box center [245, 616] width 9 height 9
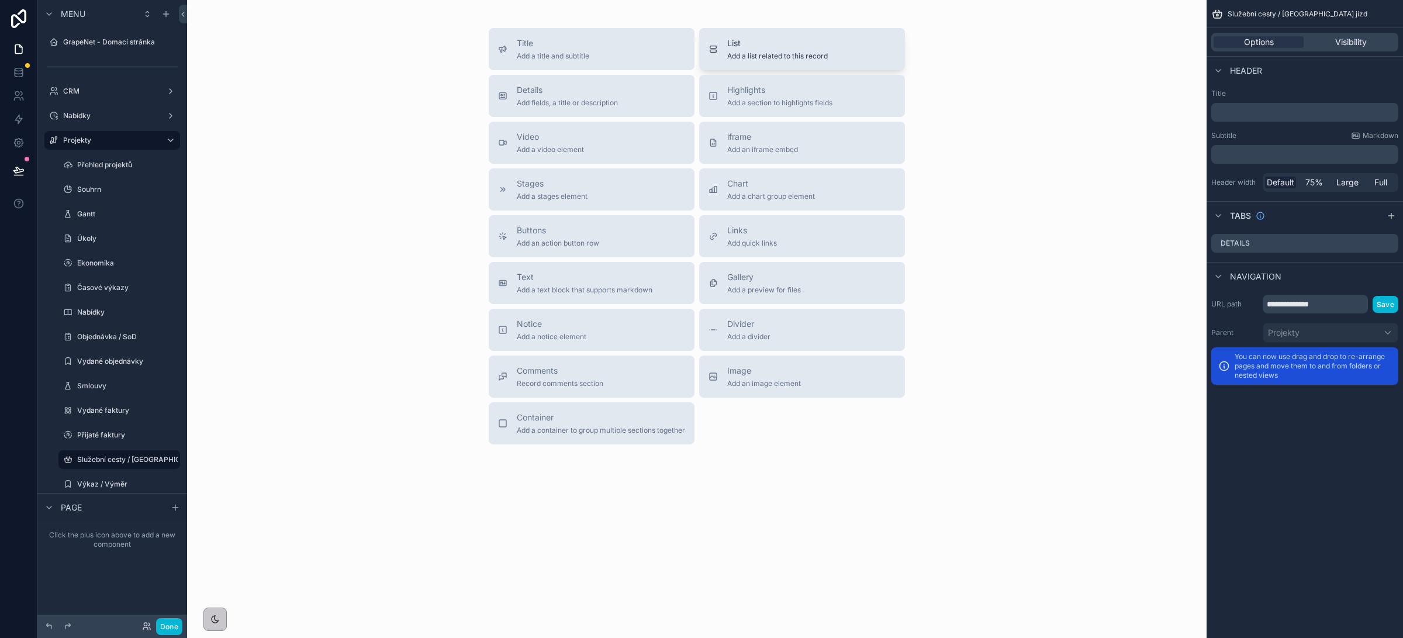
click at [767, 58] on span "Add a list related to this record" at bounding box center [777, 55] width 101 height 9
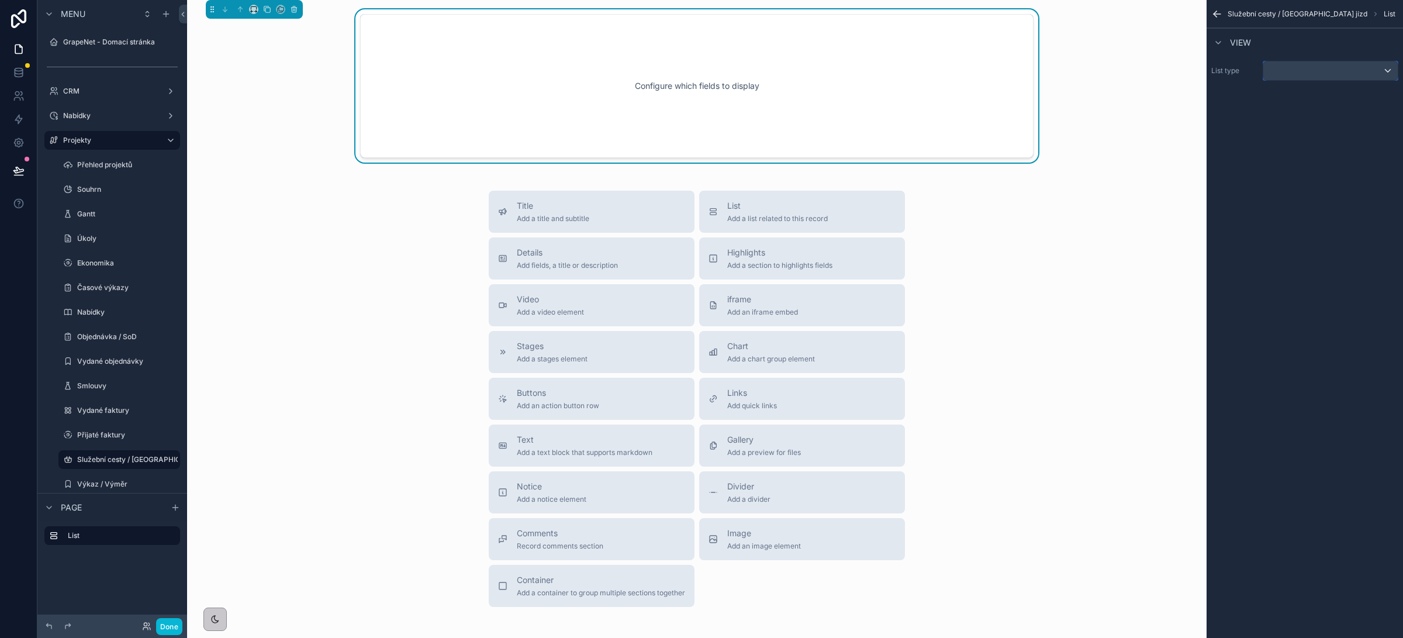
click at [1275, 73] on div "scrollable content" at bounding box center [1331, 70] width 134 height 19
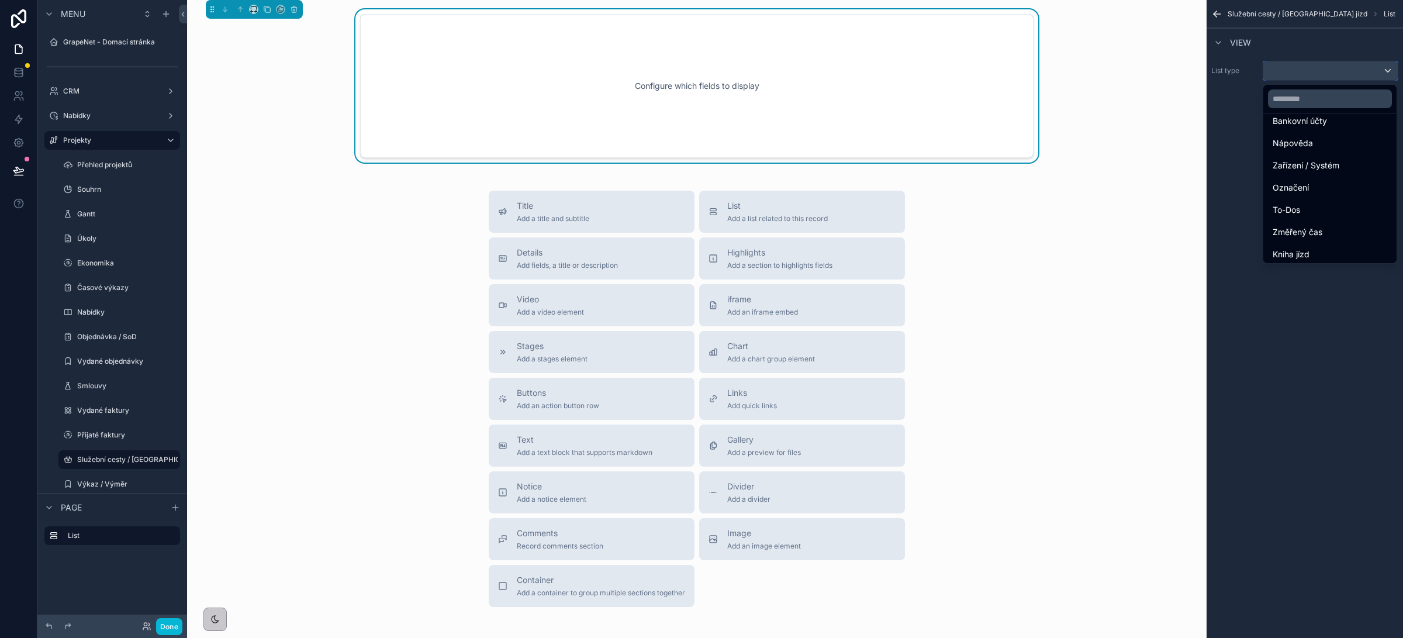
scroll to position [495, 0]
click at [1313, 248] on div "Kniha jízd" at bounding box center [1330, 251] width 115 height 14
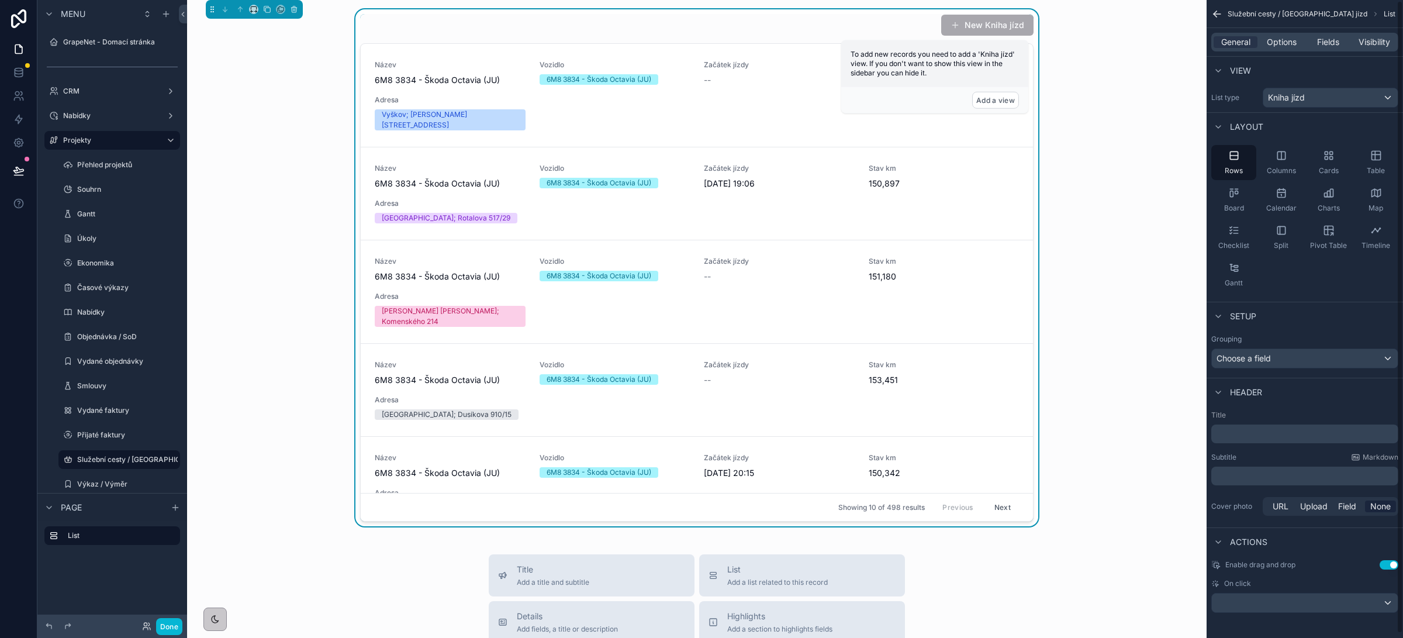
scroll to position [5, 0]
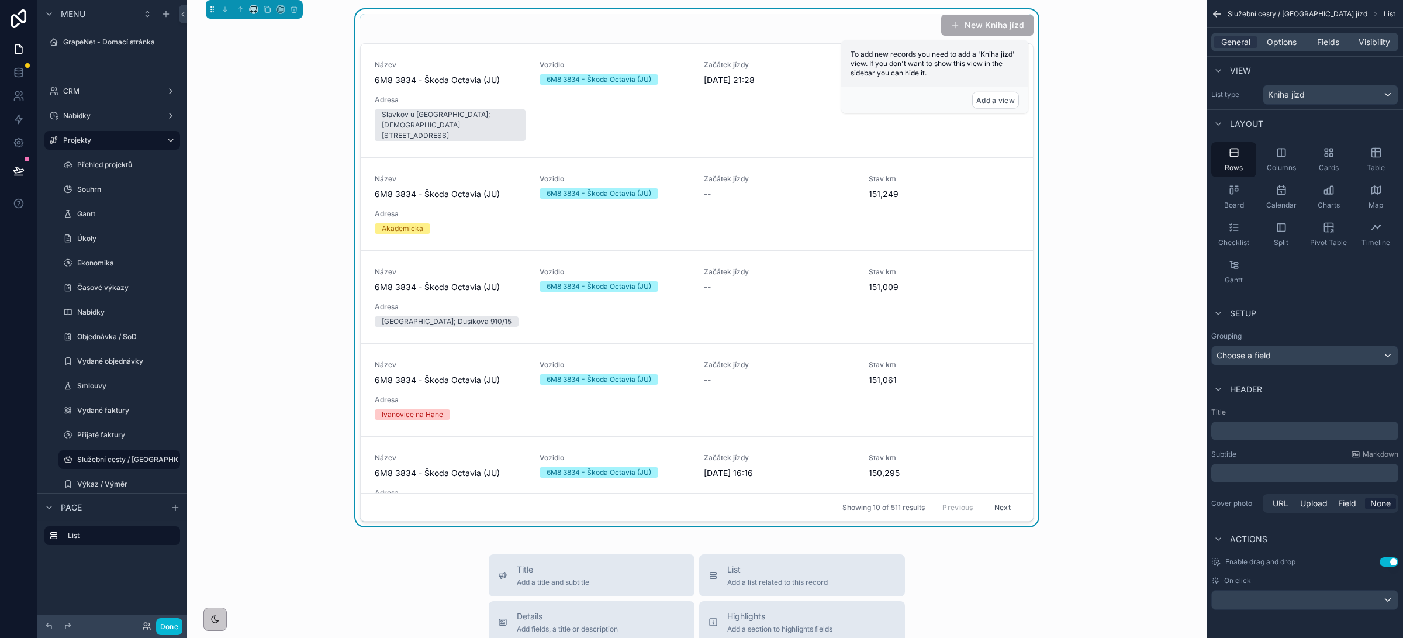
click at [1241, 432] on p "﻿" at bounding box center [1306, 431] width 180 height 12
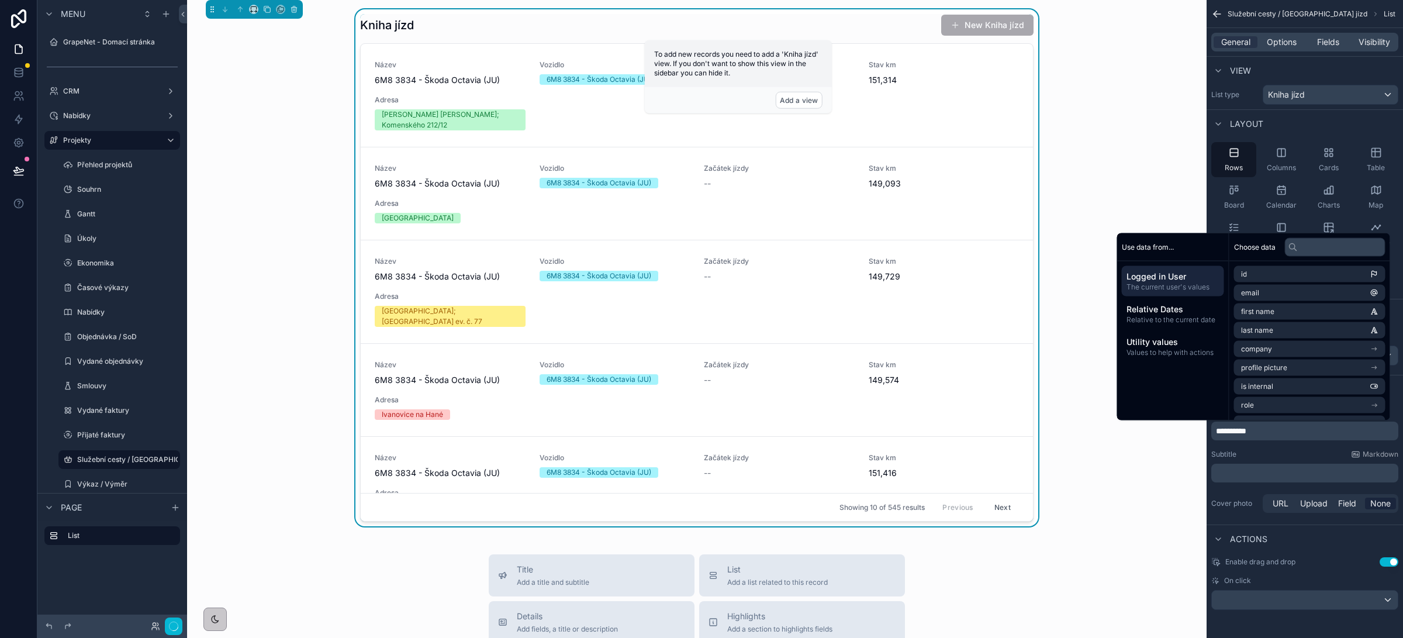
click at [1266, 450] on div "Subtitle Markdown" at bounding box center [1304, 454] width 187 height 9
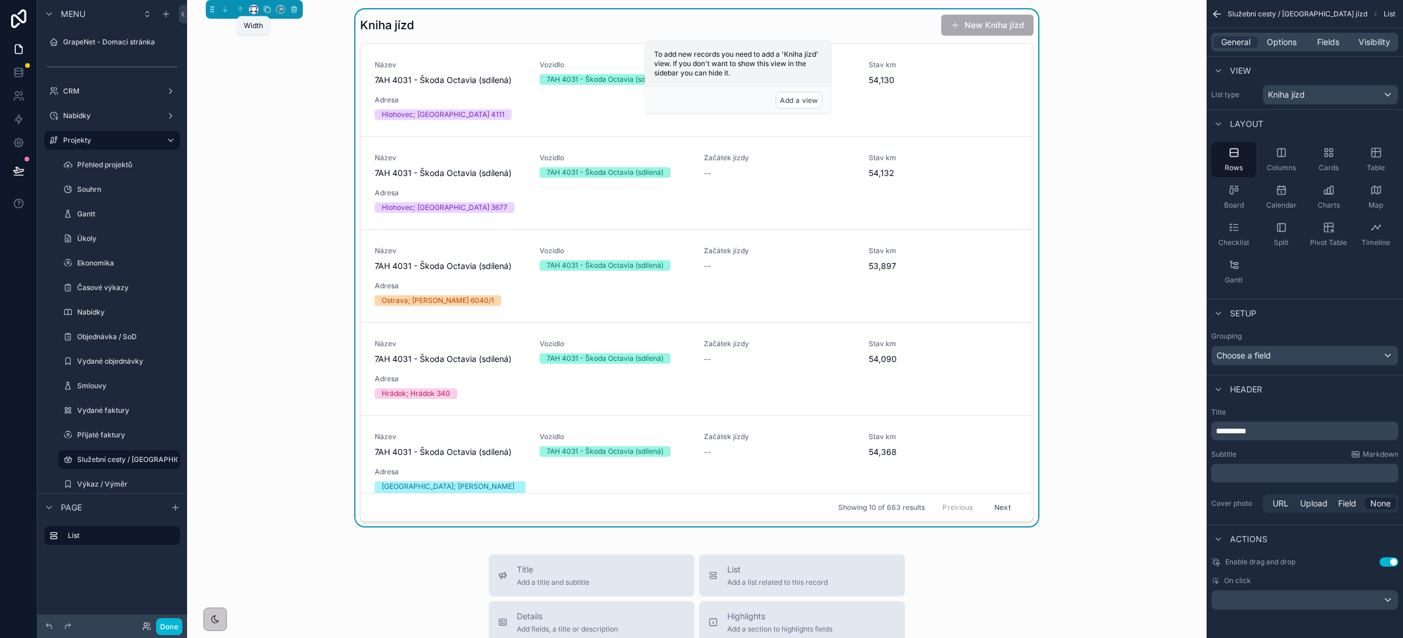
click at [253, 11] on icon "scrollable content" at bounding box center [254, 9] width 8 height 8
click at [278, 159] on span "Full width" at bounding box center [277, 164] width 36 height 14
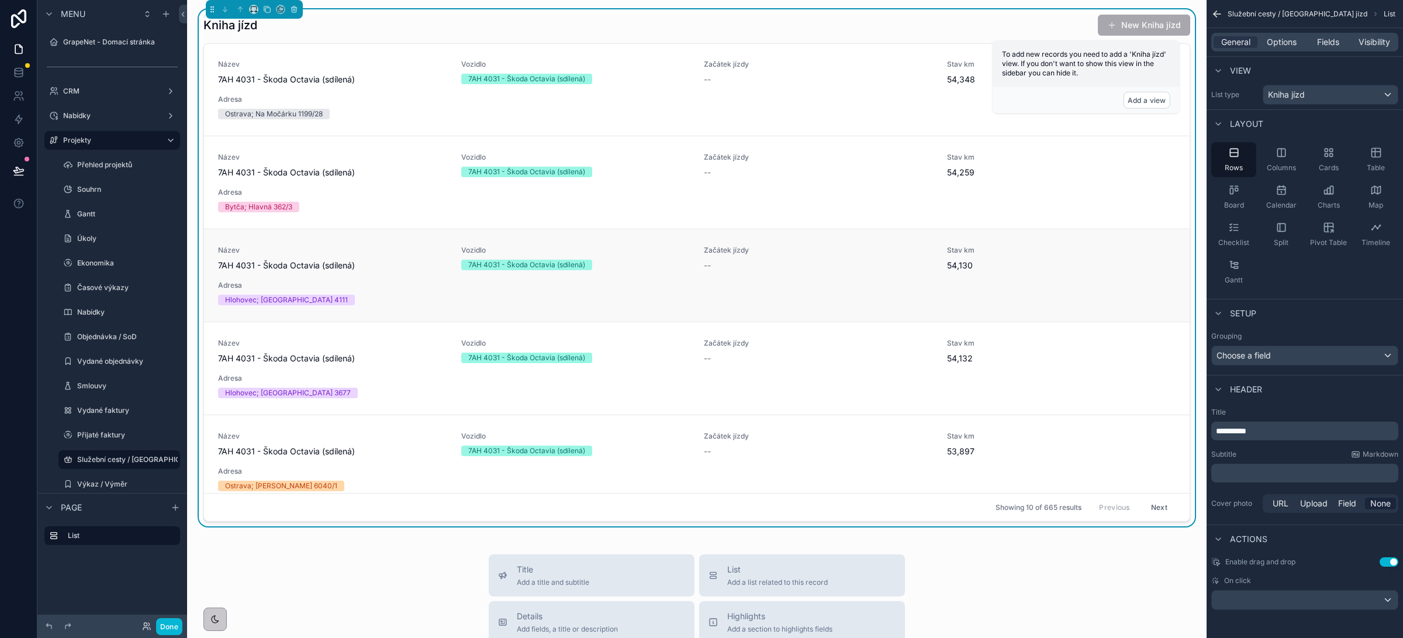
scroll to position [0, 0]
click at [1334, 44] on span "Fields" at bounding box center [1328, 42] width 22 height 12
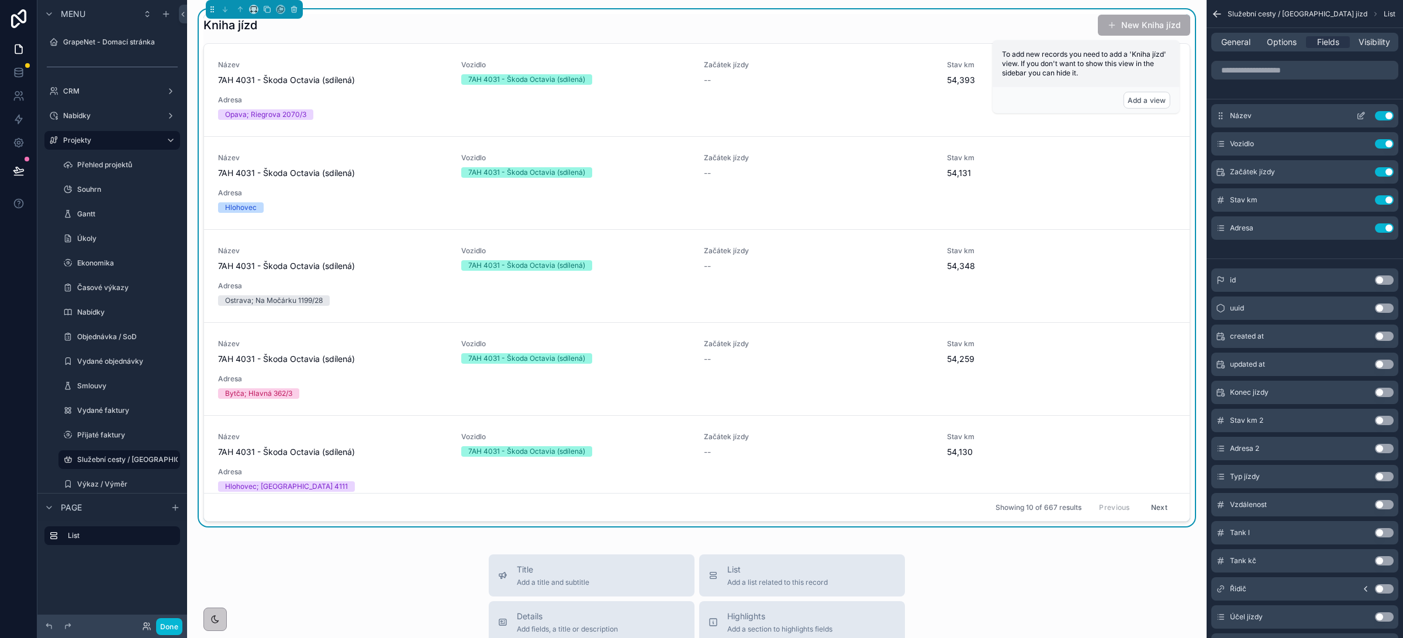
click at [1383, 113] on button "Use setting" at bounding box center [1384, 115] width 19 height 9
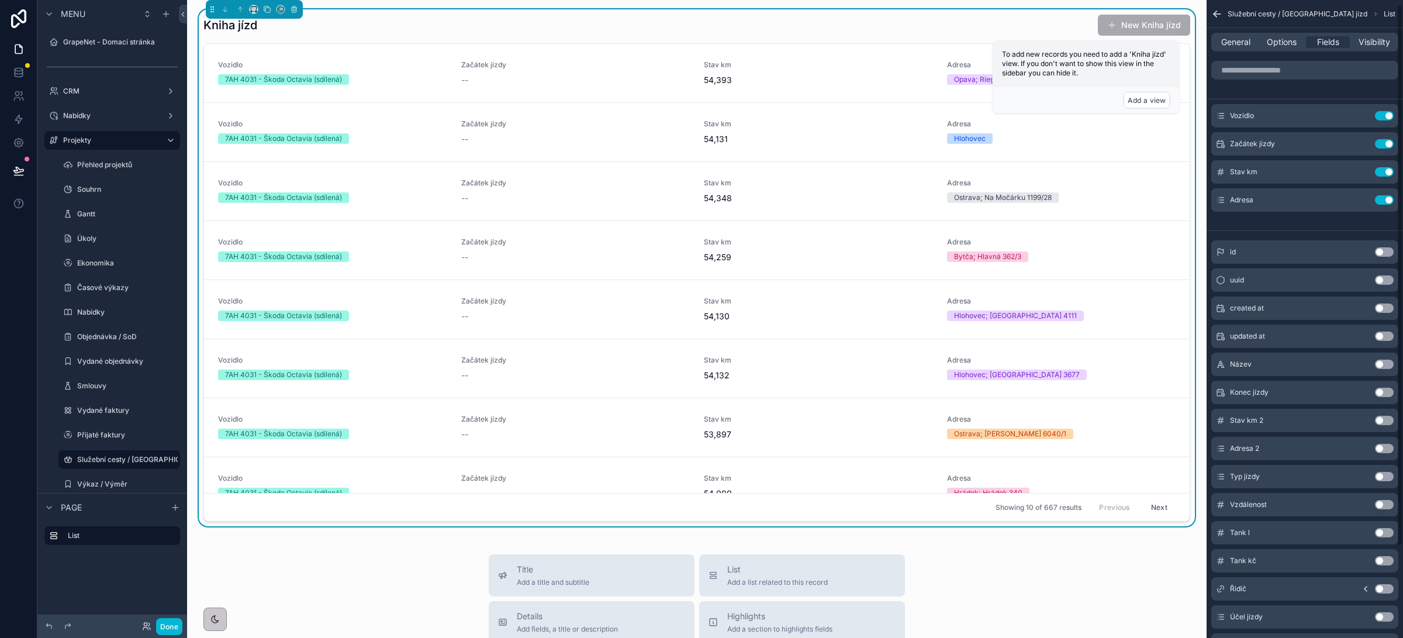
click at [1387, 393] on button "Use setting" at bounding box center [1384, 392] width 19 height 9
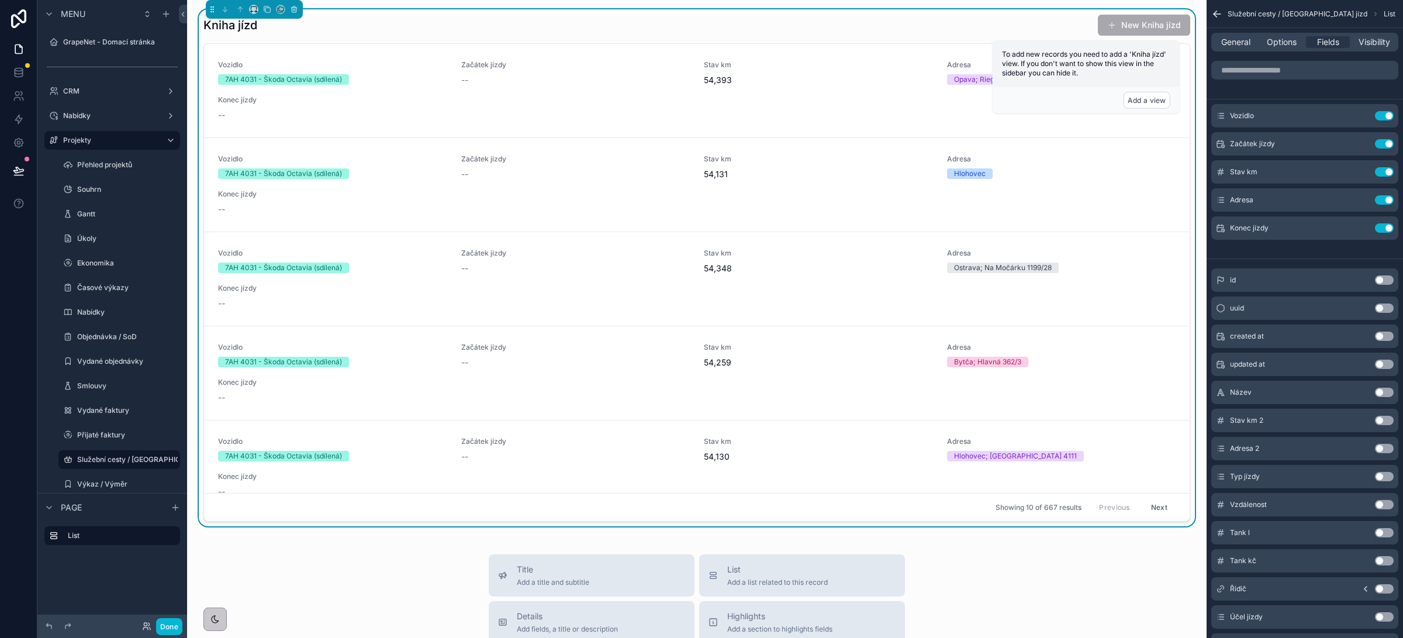
click at [1382, 419] on button "Use setting" at bounding box center [1384, 420] width 19 height 9
click at [1384, 446] on button "Use setting" at bounding box center [1384, 448] width 19 height 9
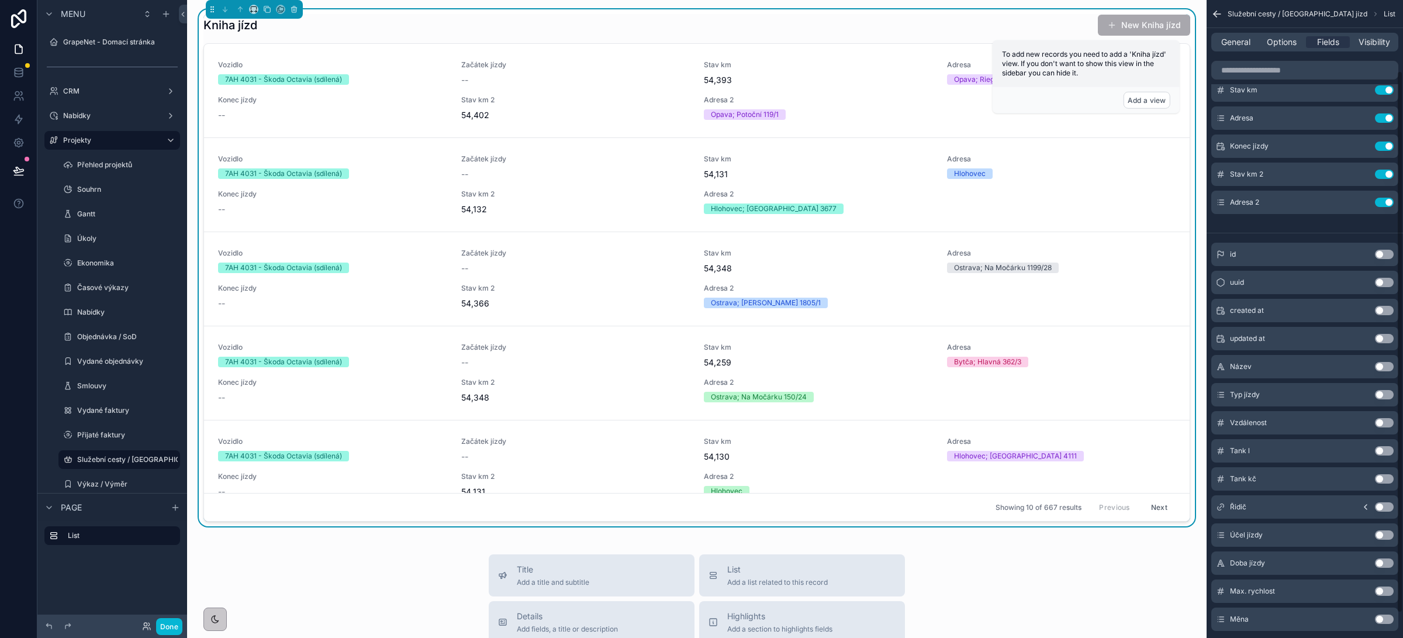
scroll to position [95, 0]
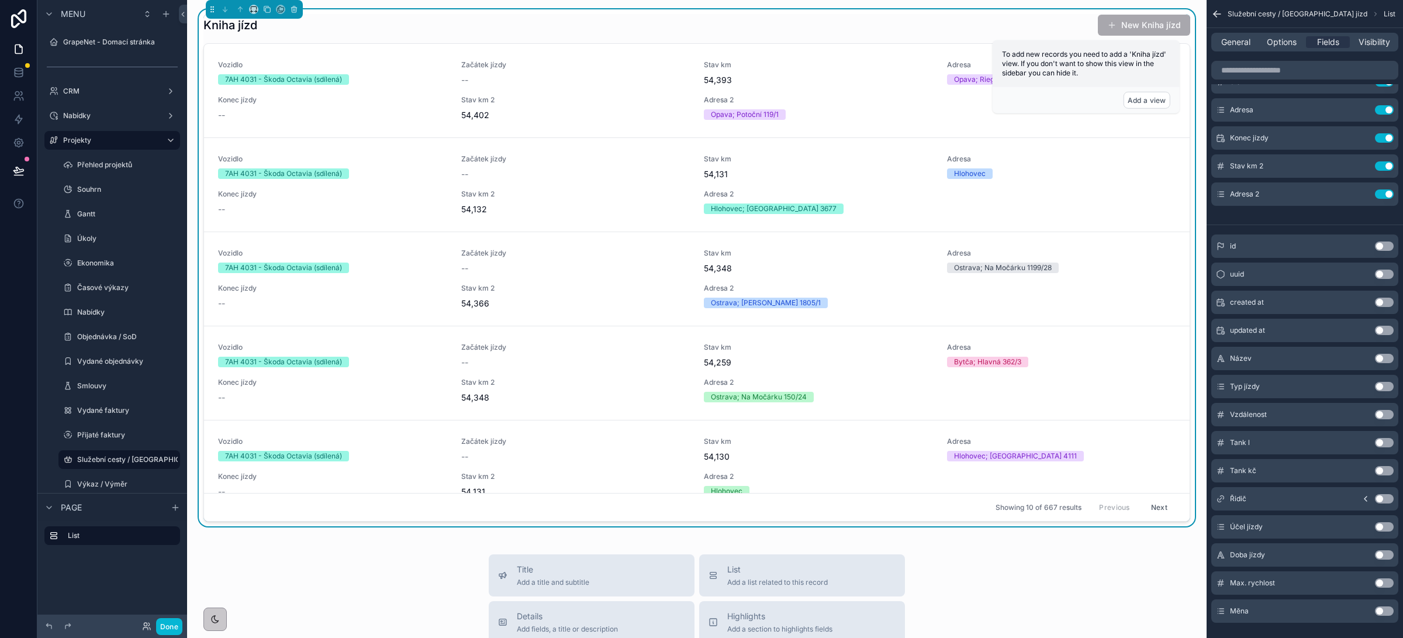
click at [1385, 387] on button "Use setting" at bounding box center [1384, 386] width 19 height 9
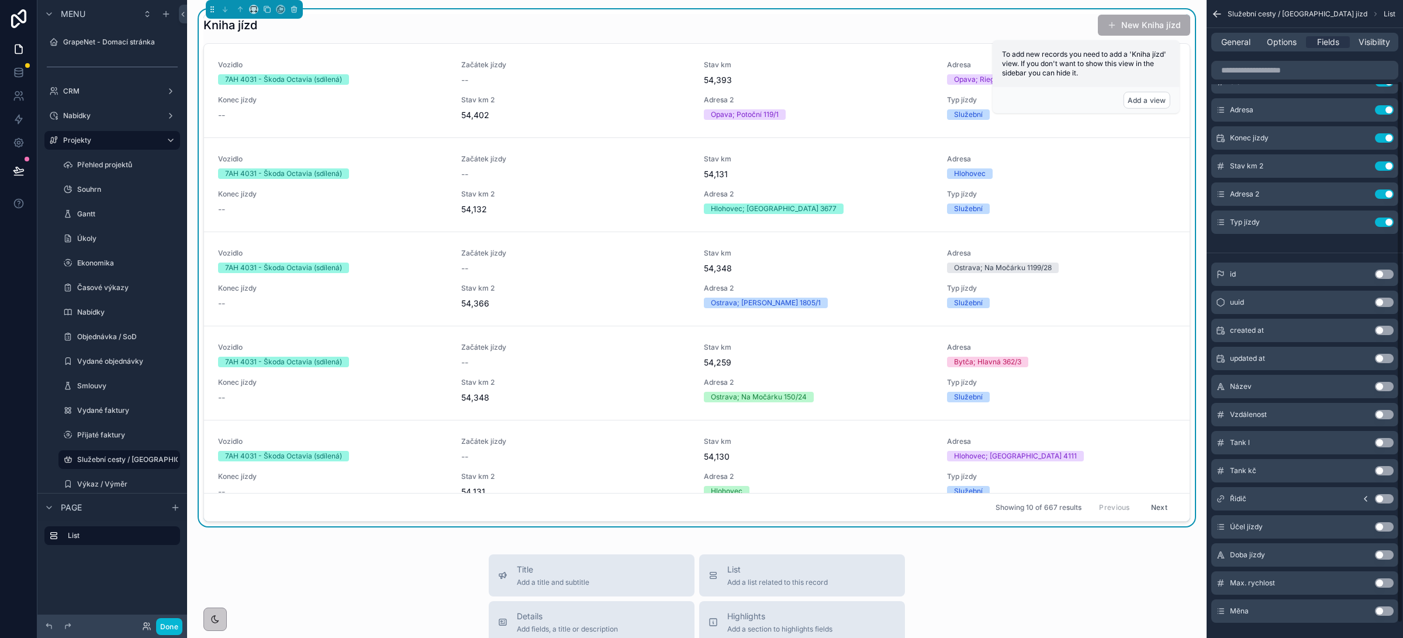
click at [1385, 414] on button "Use setting" at bounding box center [1384, 414] width 19 height 9
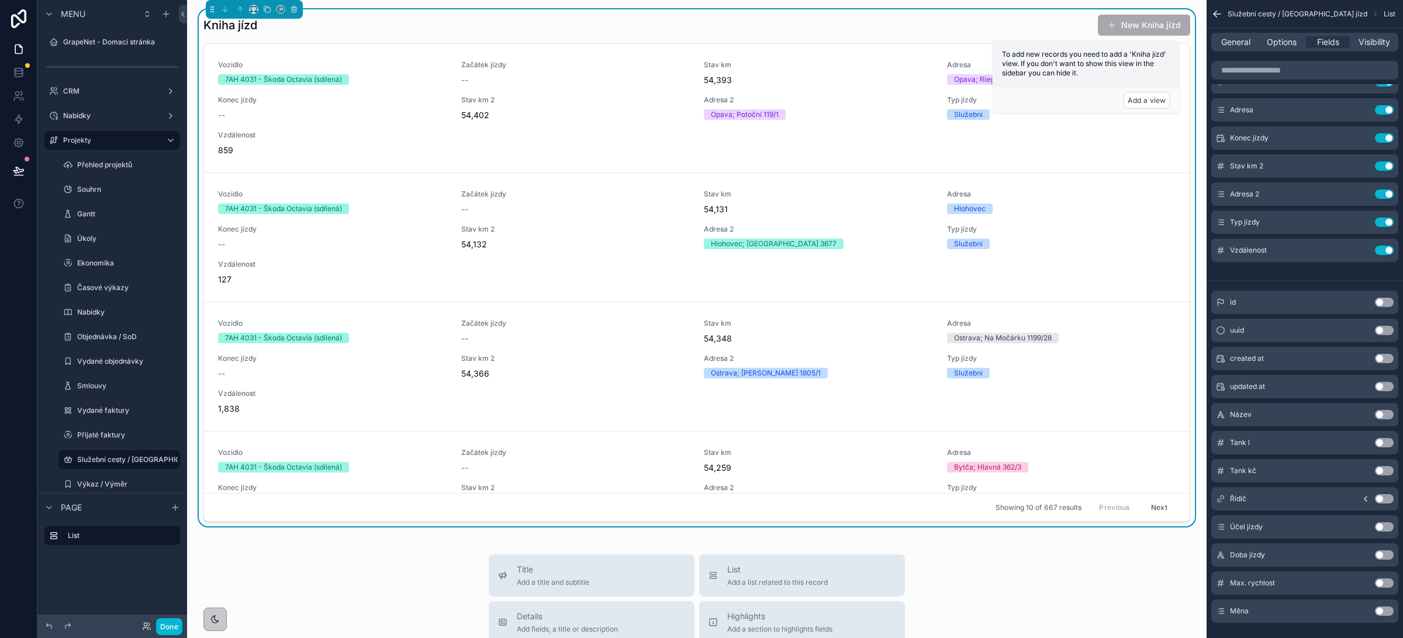
click at [1386, 440] on button "Use setting" at bounding box center [1384, 442] width 19 height 9
click at [1384, 472] on button "Use setting" at bounding box center [1384, 470] width 19 height 9
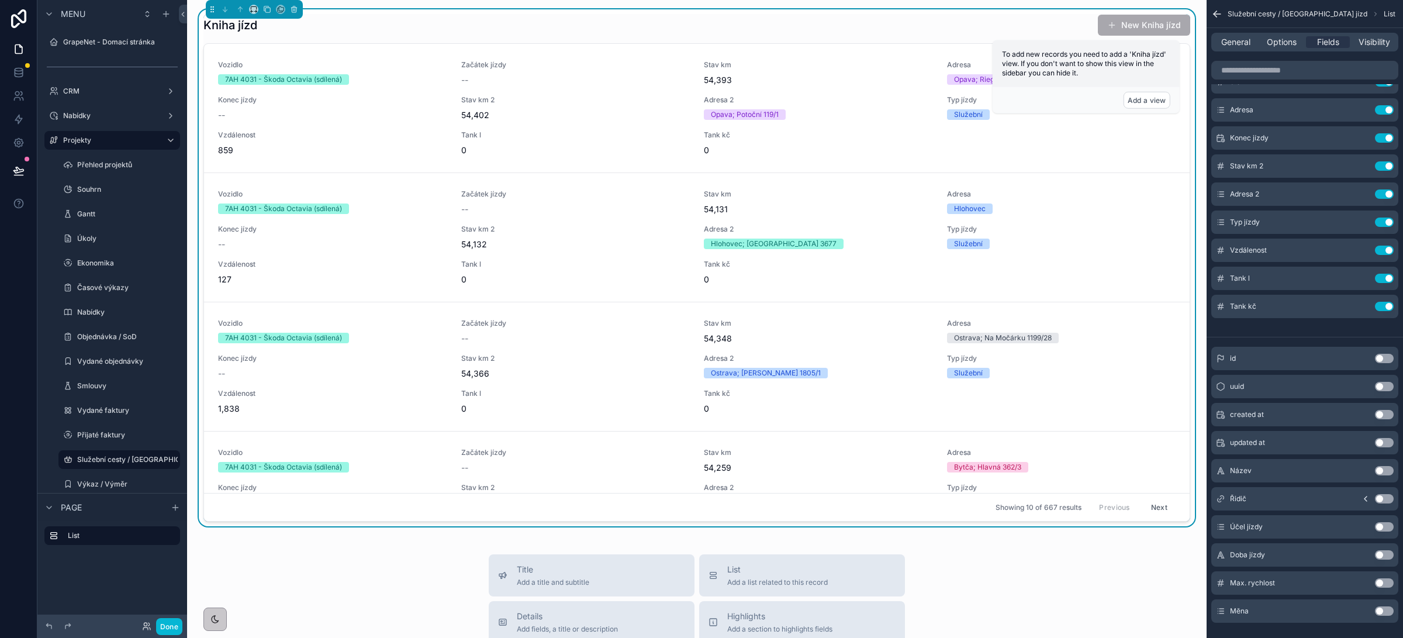
click at [1385, 495] on button "Use setting" at bounding box center [1384, 498] width 19 height 9
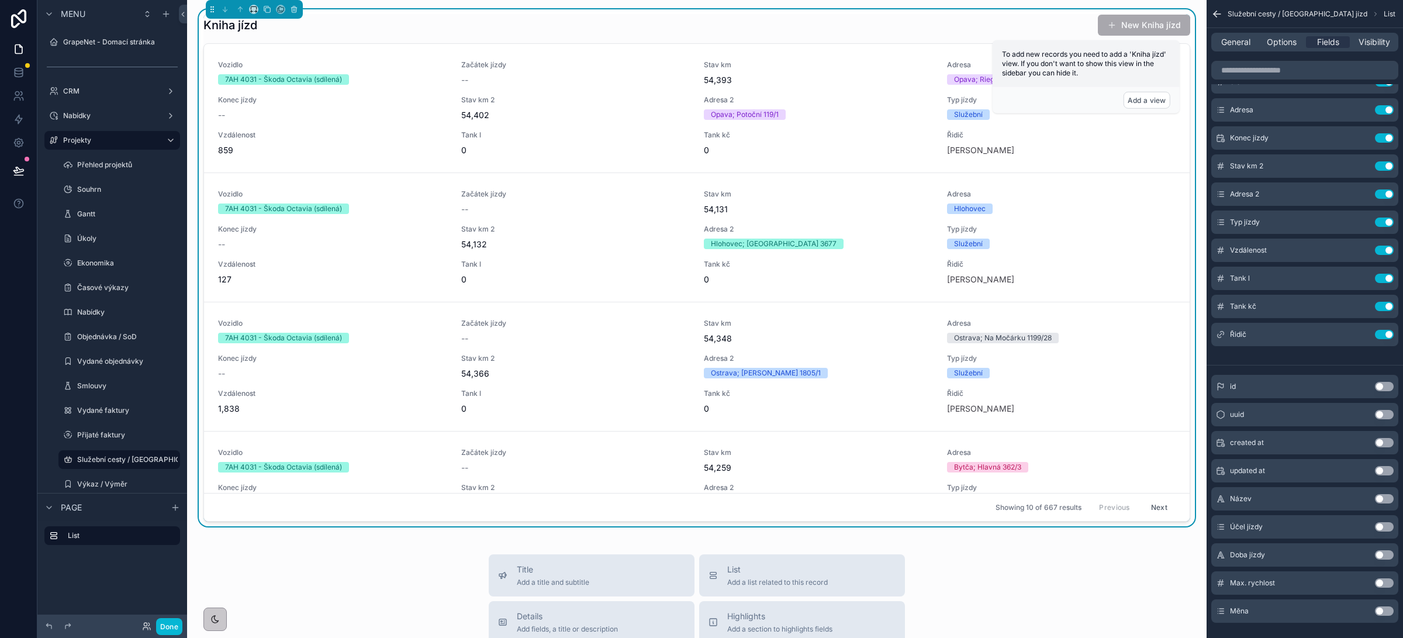
click at [1385, 524] on button "Use setting" at bounding box center [1384, 526] width 19 height 9
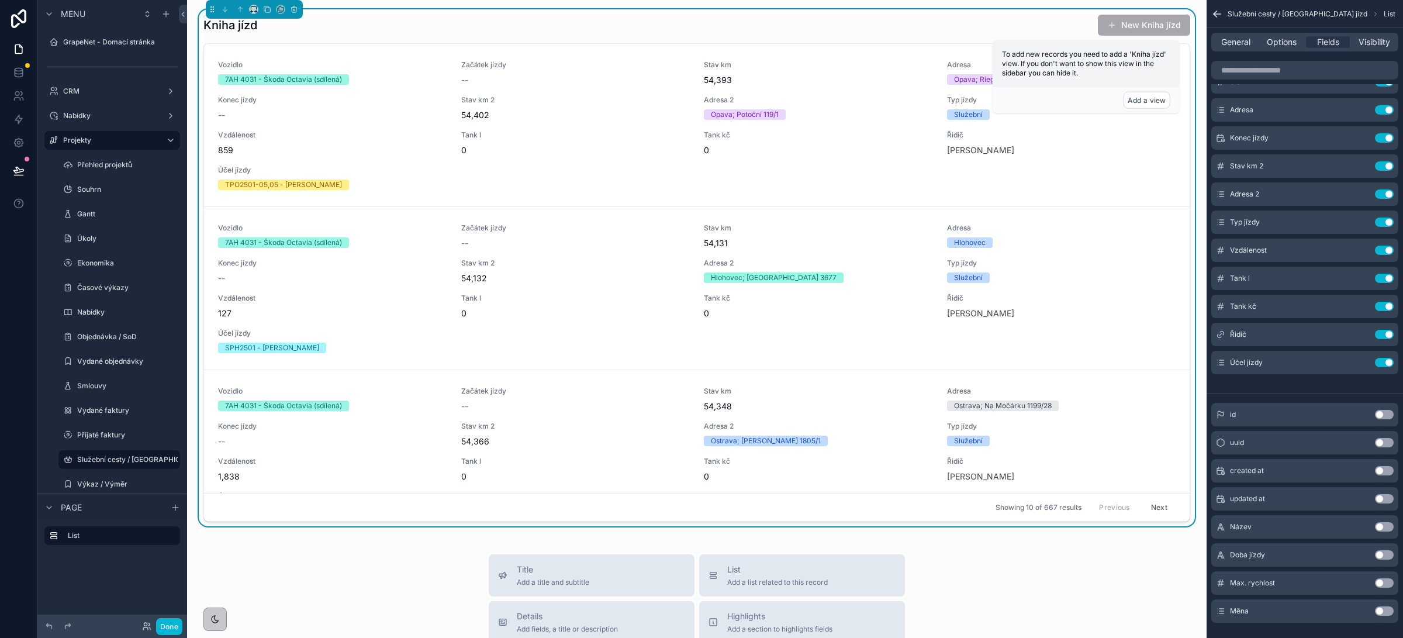
click at [1386, 558] on button "Use setting" at bounding box center [1384, 554] width 19 height 9
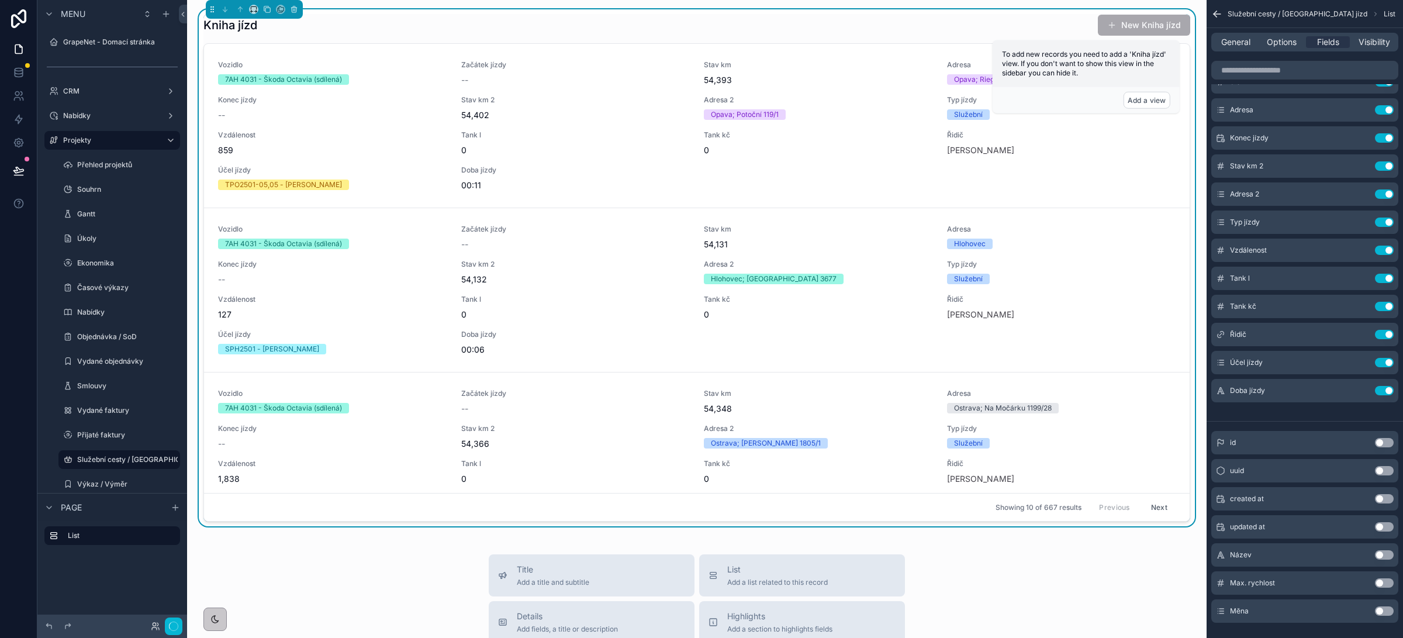
click at [1386, 584] on button "Use setting" at bounding box center [1384, 582] width 19 height 9
click at [1383, 611] on button "Use setting" at bounding box center [1384, 610] width 19 height 9
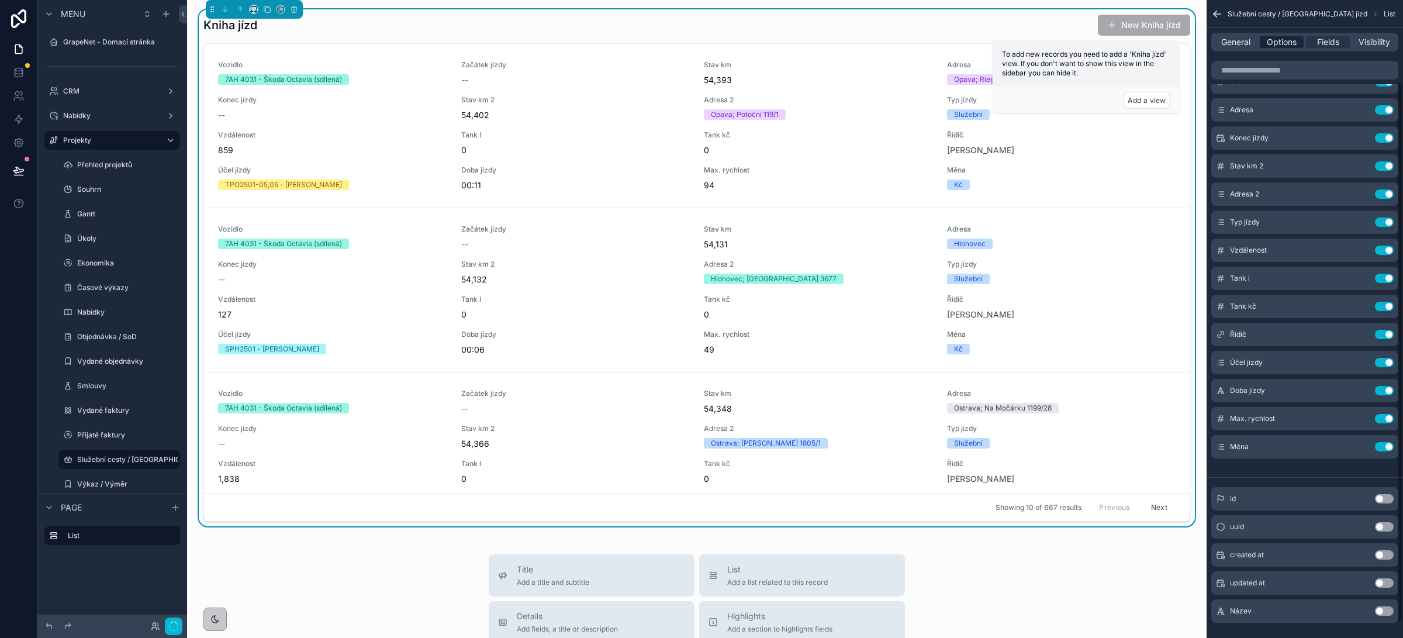
click at [1281, 44] on span "Options" at bounding box center [1282, 42] width 30 height 12
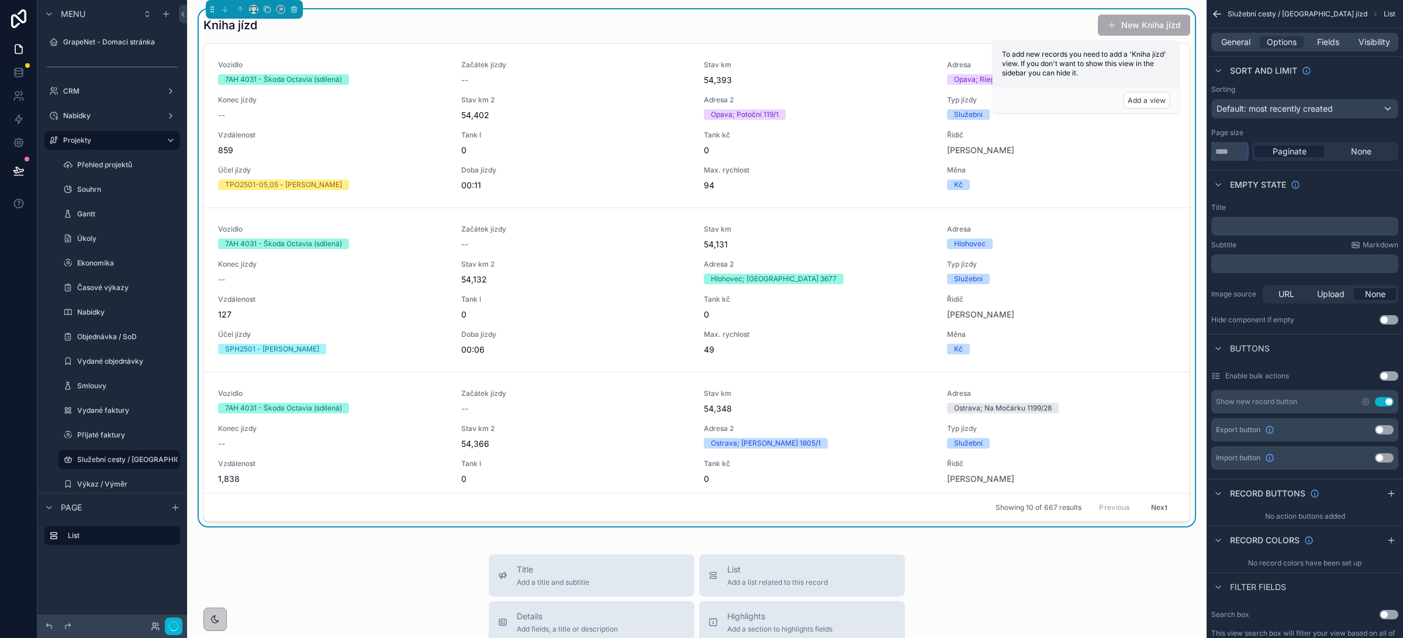
click at [1231, 151] on input "**" at bounding box center [1229, 151] width 36 height 19
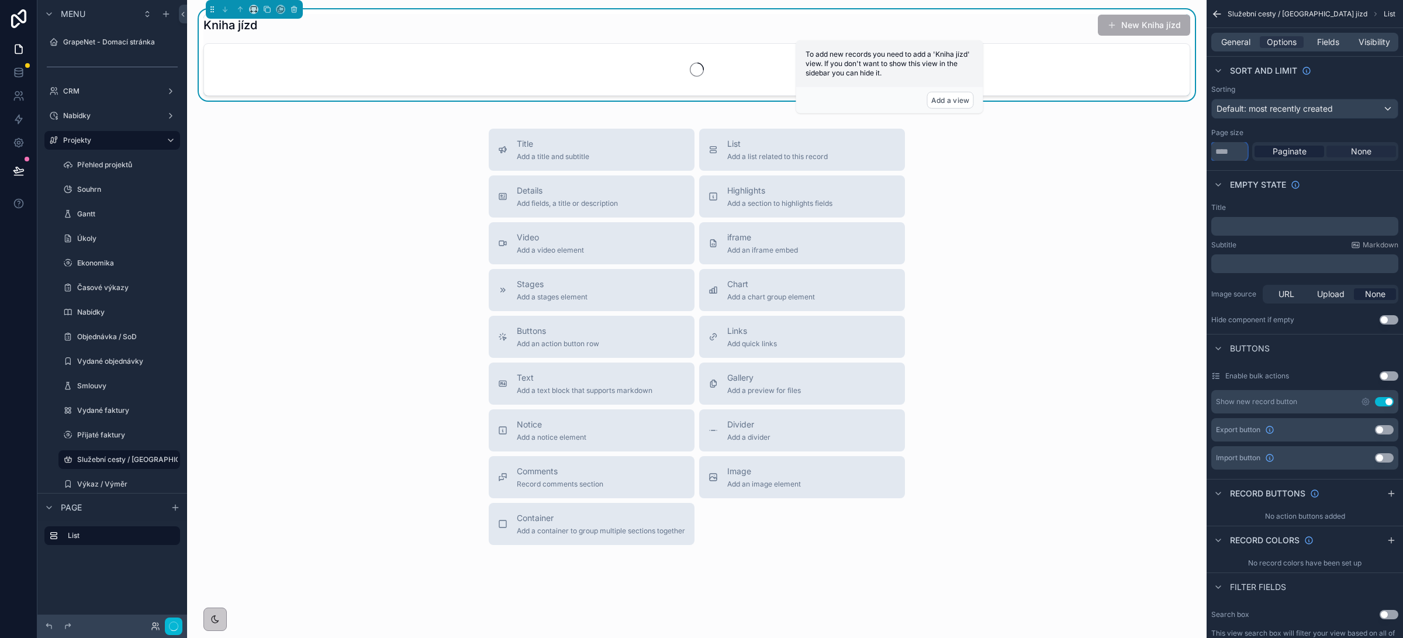
type input "****"
click at [1365, 154] on span "None" at bounding box center [1361, 152] width 20 height 12
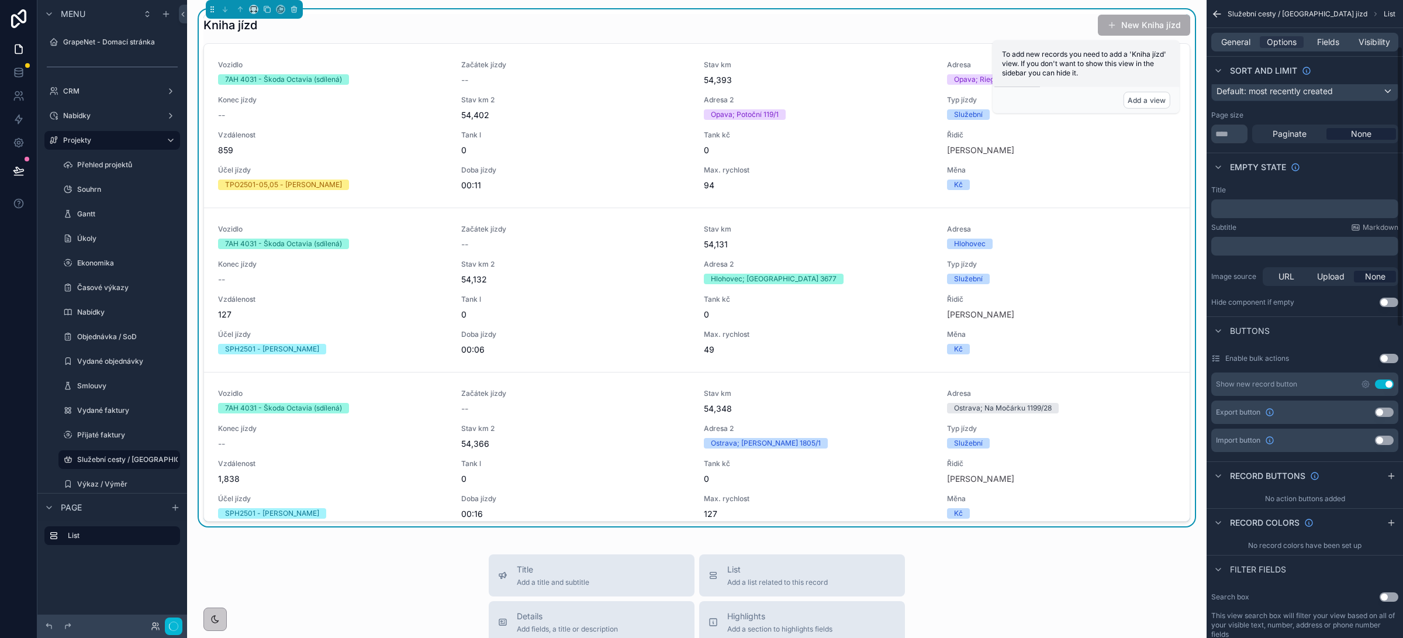
scroll to position [119, 0]
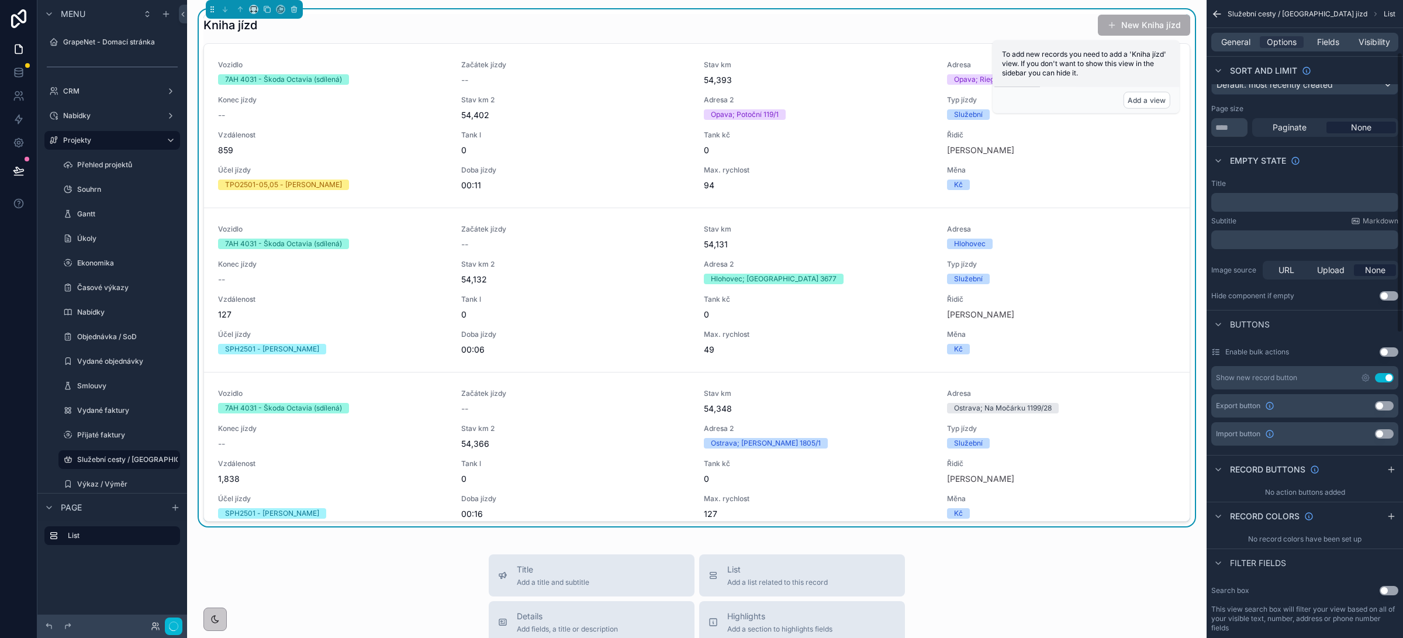
drag, startPoint x: 1386, startPoint y: 589, endPoint x: 1372, endPoint y: 583, distance: 14.7
click at [1386, 589] on button "Use setting" at bounding box center [1389, 590] width 19 height 9
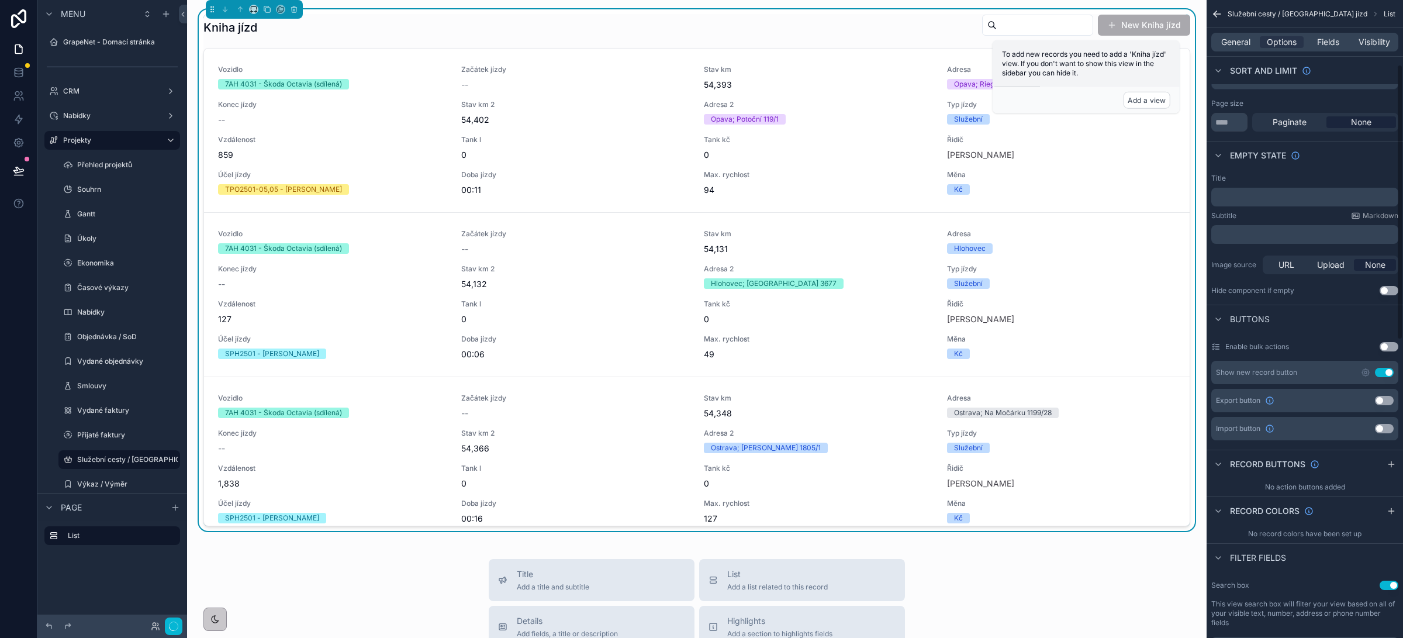
scroll to position [167, 0]
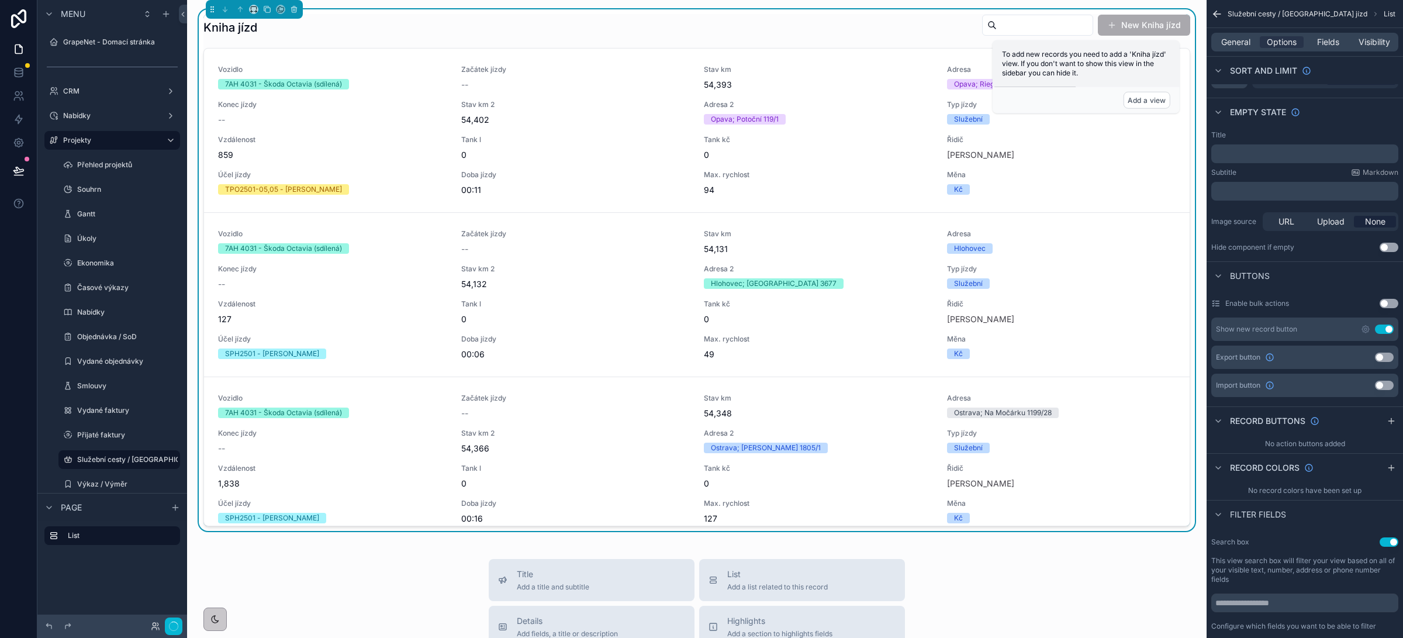
drag, startPoint x: 1380, startPoint y: 330, endPoint x: 1378, endPoint y: 341, distance: 11.2
click at [1380, 330] on button "Use setting" at bounding box center [1384, 329] width 19 height 9
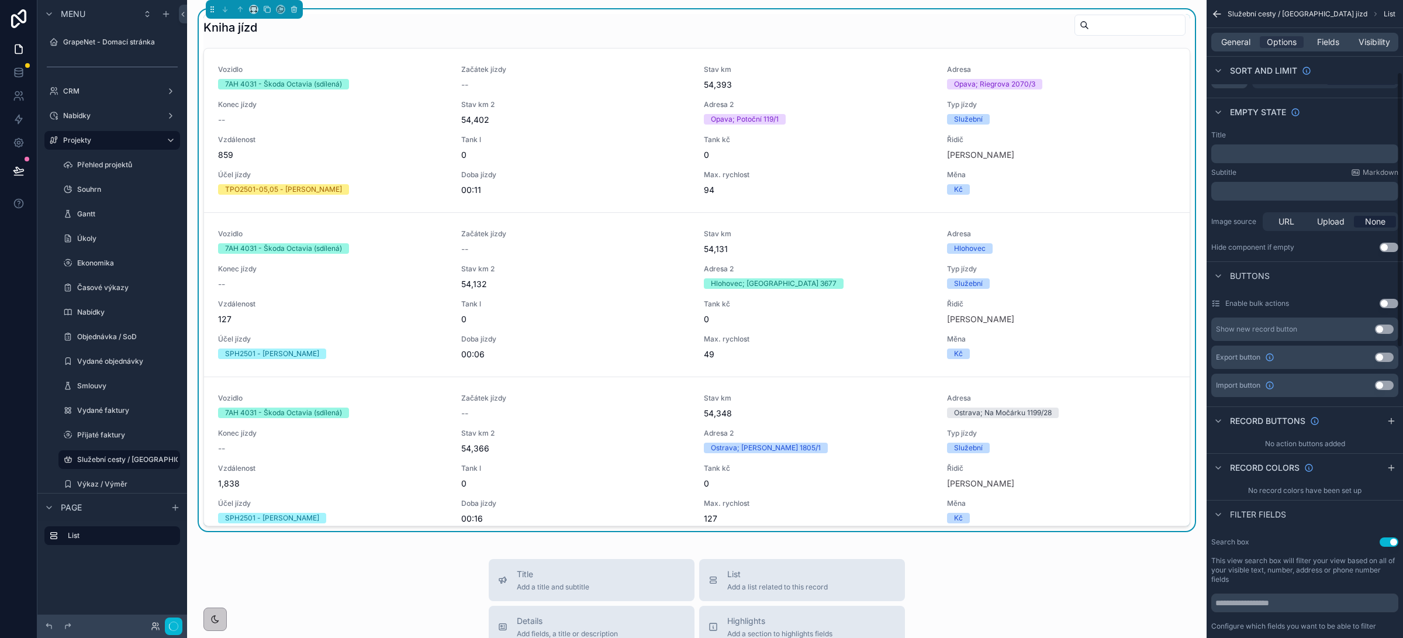
click at [1389, 542] on button "Use setting" at bounding box center [1389, 541] width 19 height 9
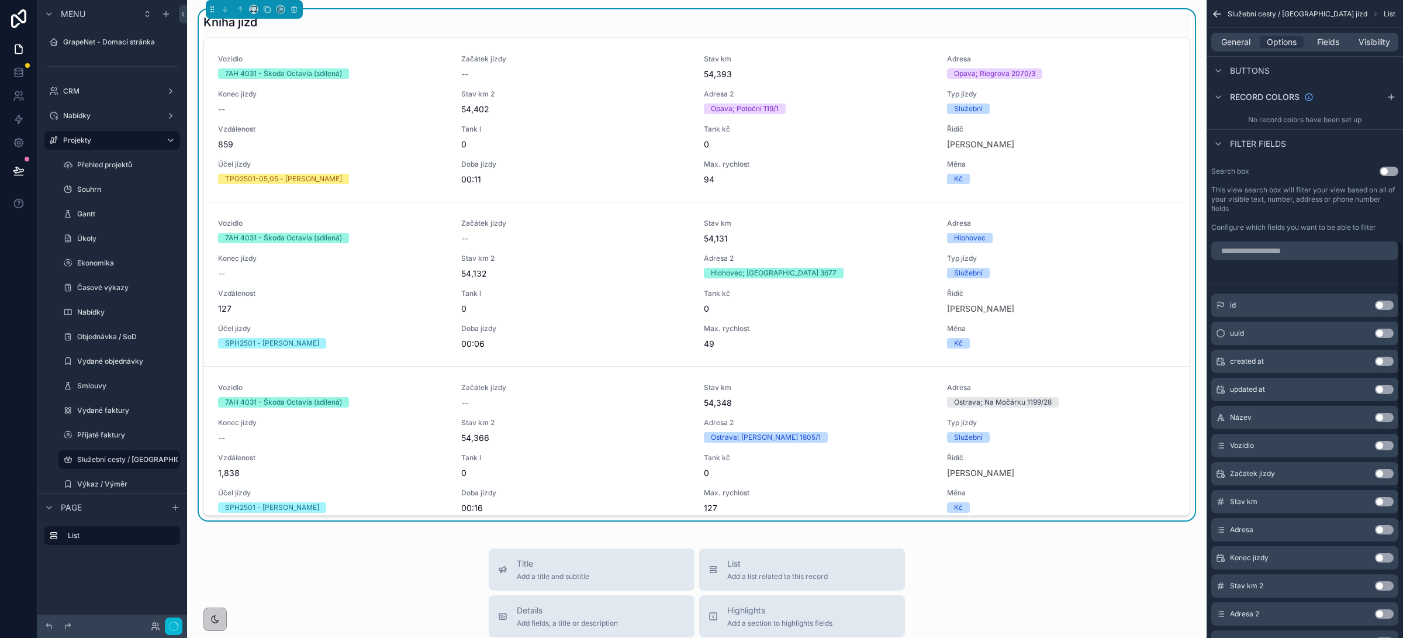
scroll to position [548, 0]
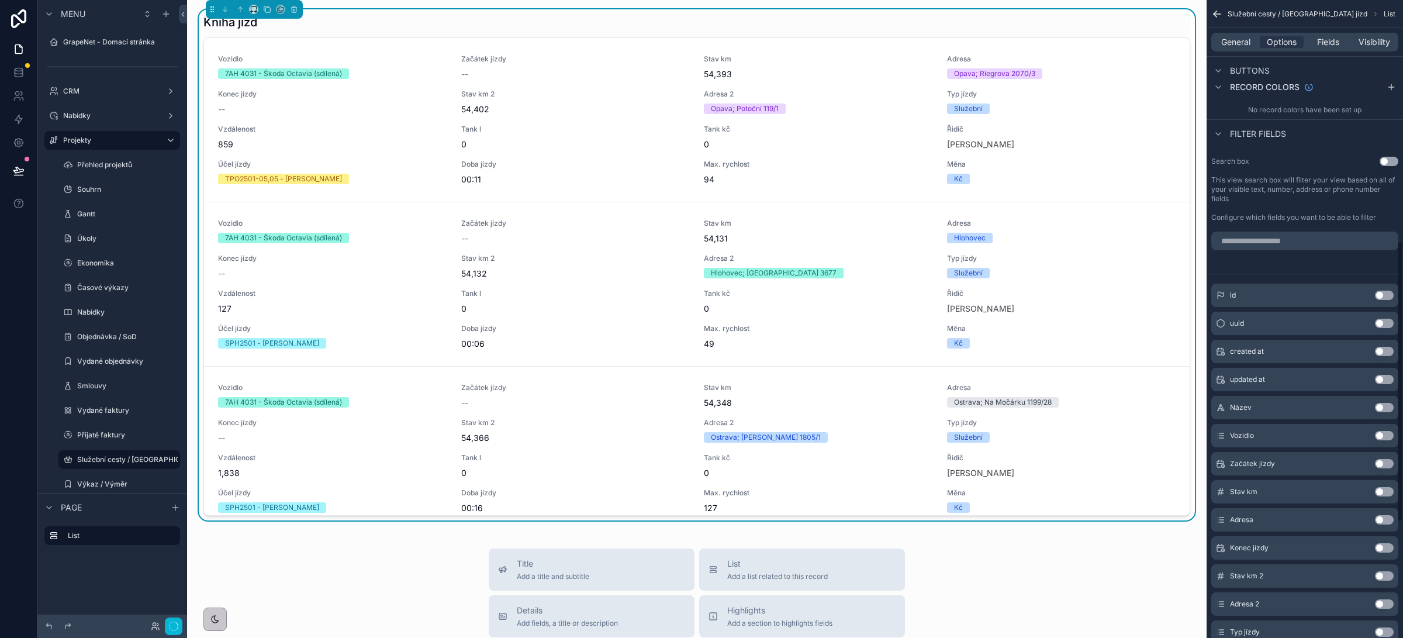
click at [1382, 437] on button "Use setting" at bounding box center [1384, 435] width 19 height 9
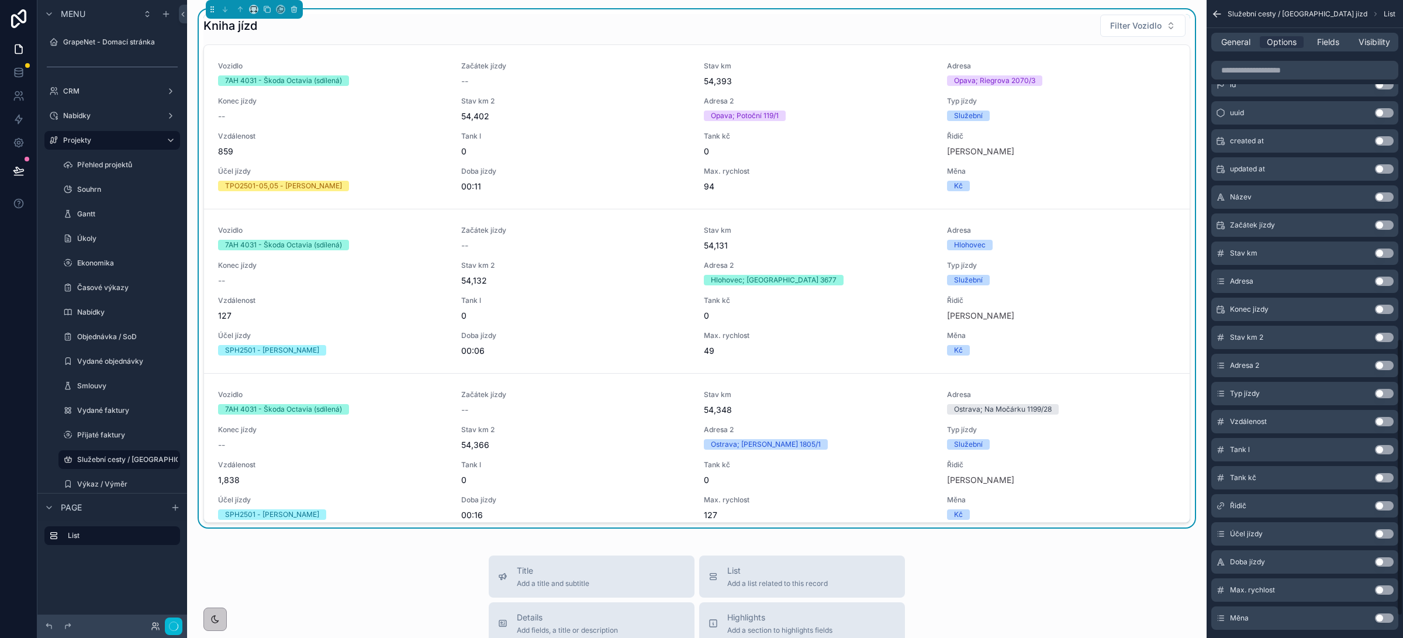
scroll to position [830, 0]
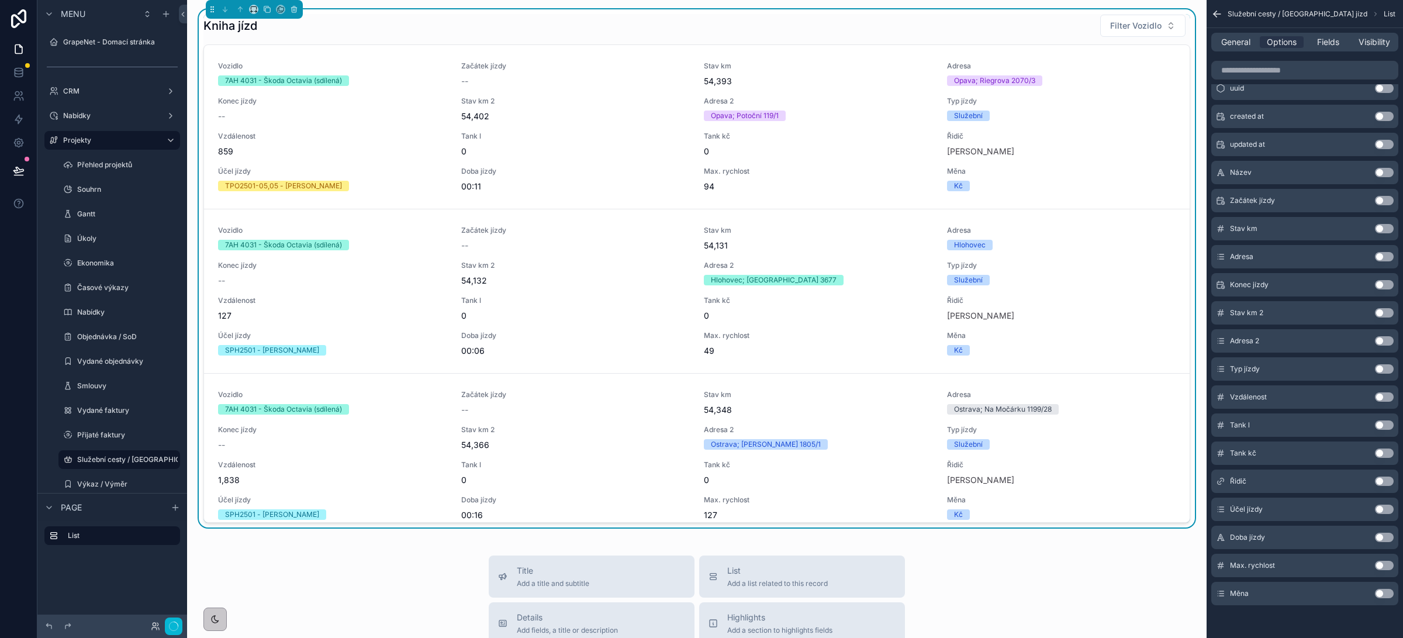
click at [1383, 505] on button "Use setting" at bounding box center [1384, 509] width 19 height 9
click at [1387, 507] on button "Use setting" at bounding box center [1384, 509] width 19 height 9
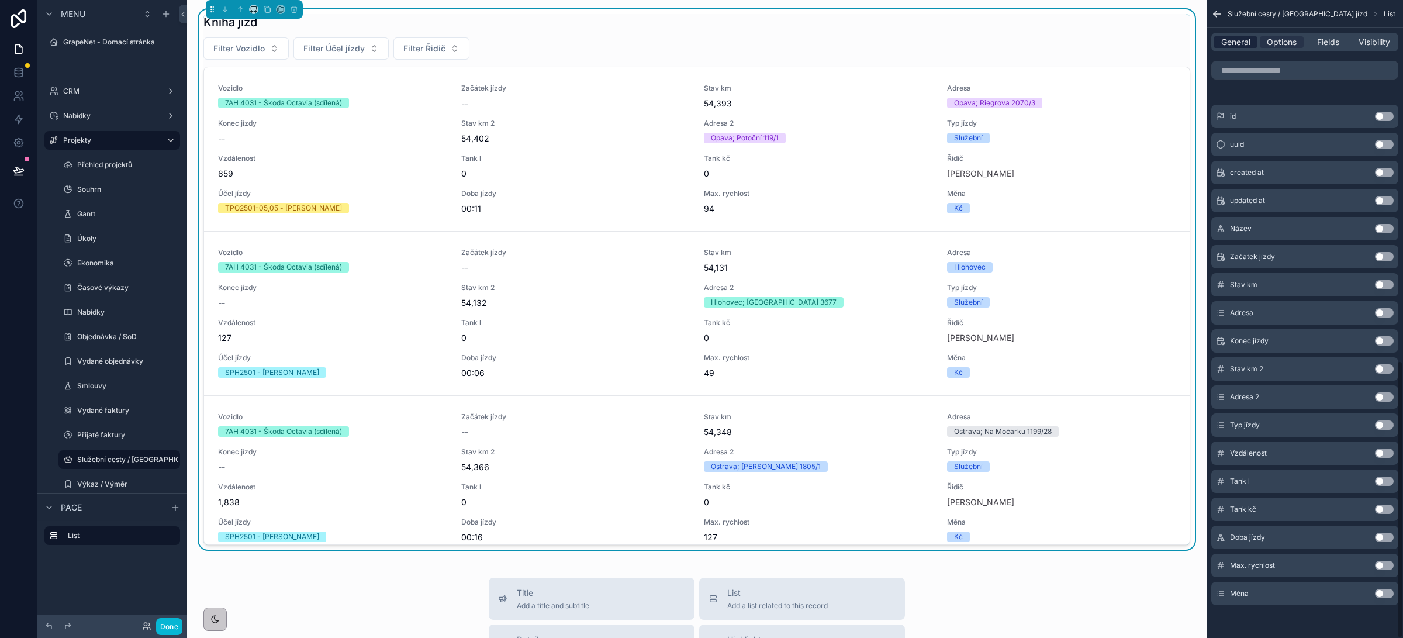
click at [1235, 43] on span "General" at bounding box center [1235, 42] width 29 height 12
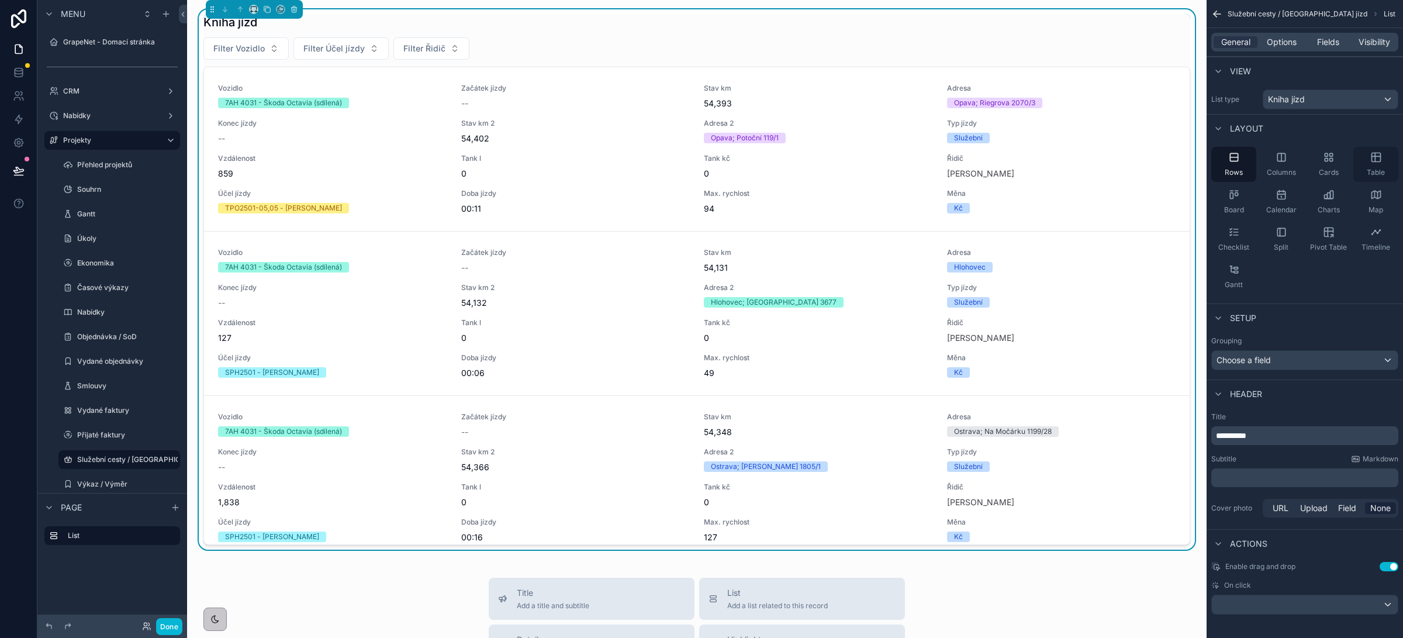
click at [1371, 160] on icon "scrollable content" at bounding box center [1377, 157] width 12 height 12
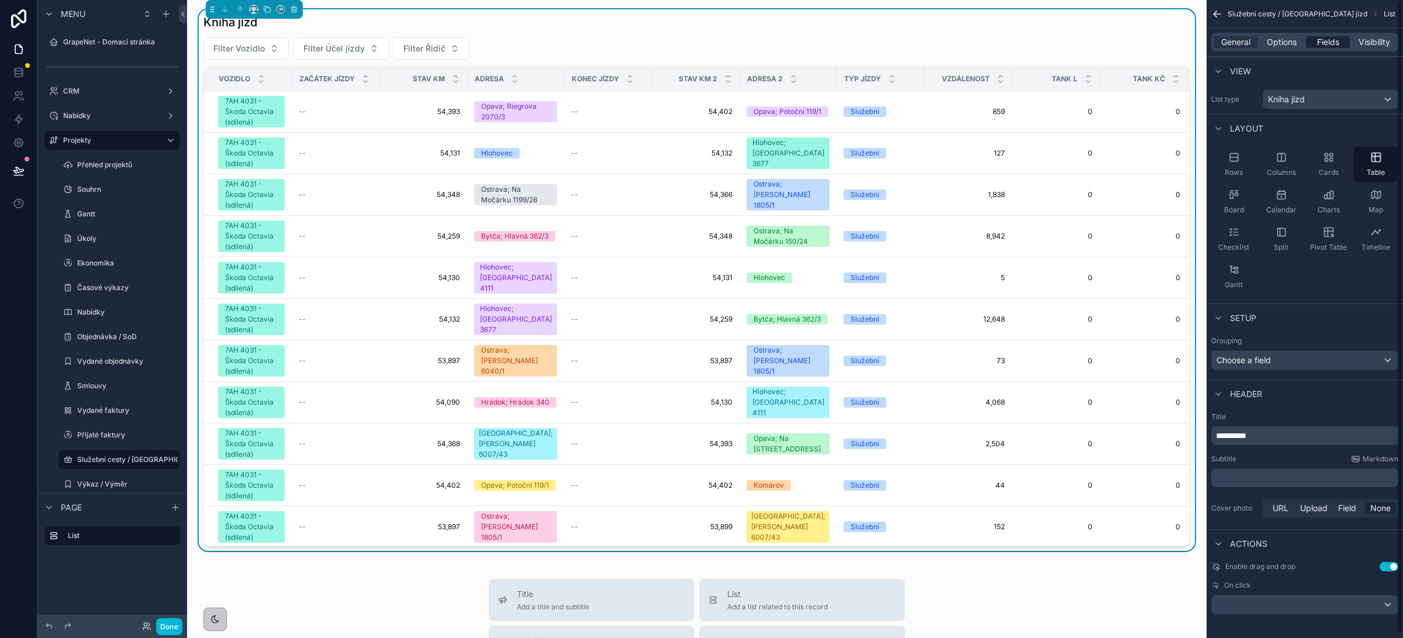
click at [1326, 46] on span "Fields" at bounding box center [1328, 42] width 22 height 12
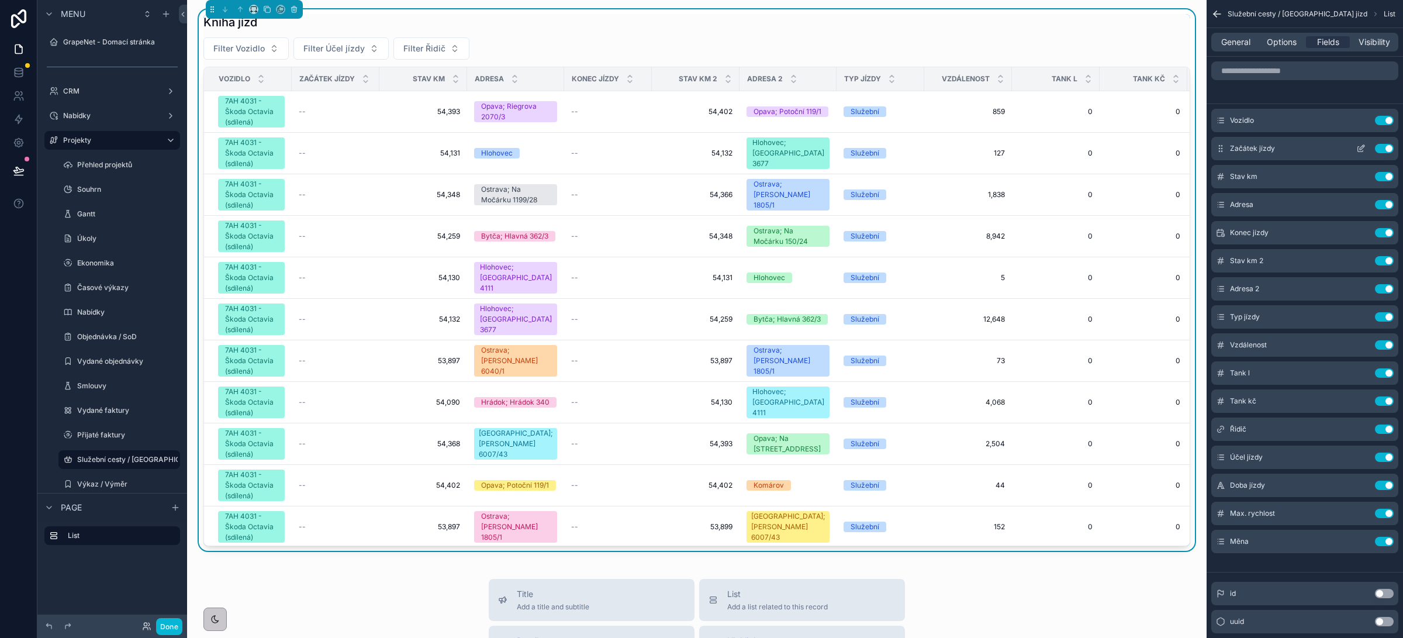
click at [1361, 151] on icon "scrollable content" at bounding box center [1360, 148] width 9 height 9
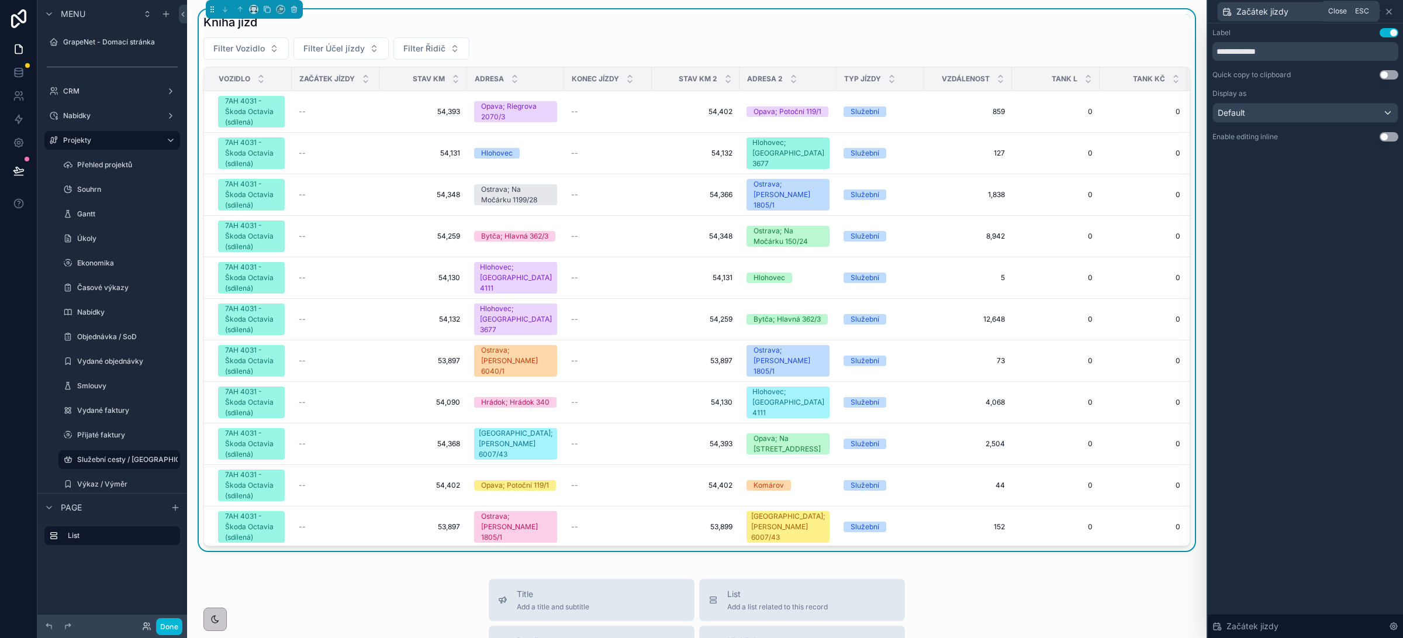
click at [1391, 11] on icon at bounding box center [1389, 11] width 9 height 9
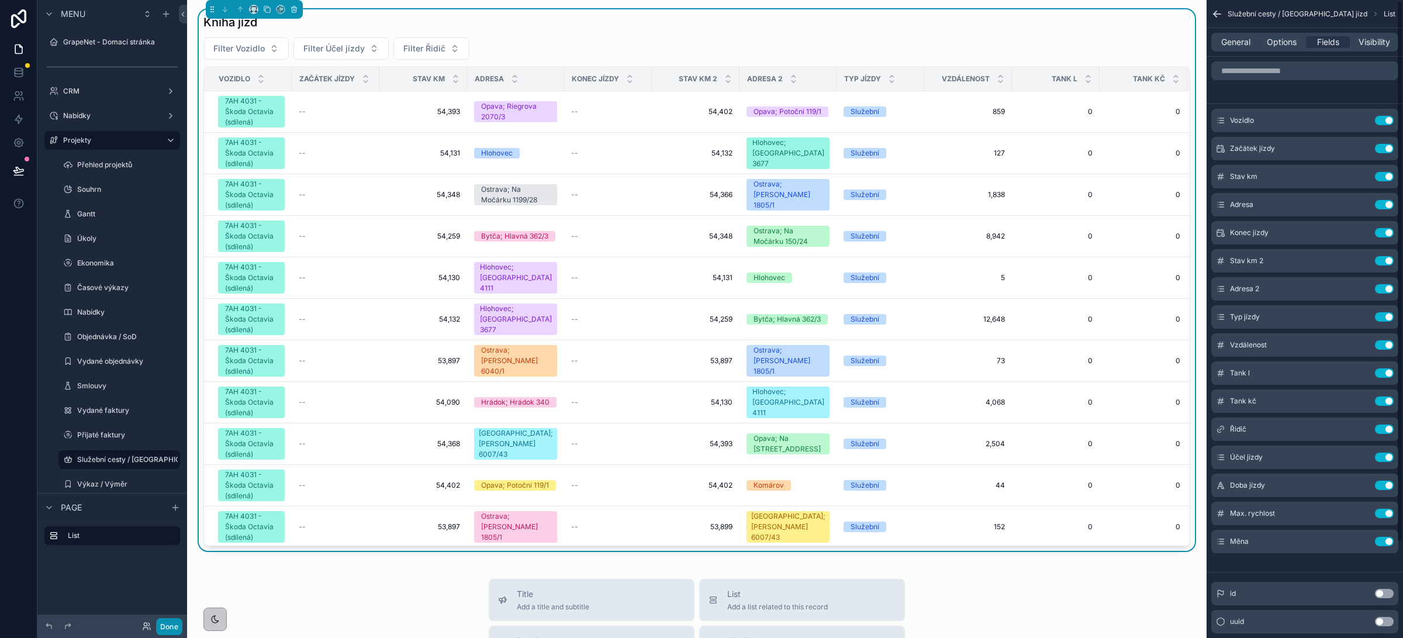
click at [170, 623] on button "Done" at bounding box center [169, 626] width 26 height 17
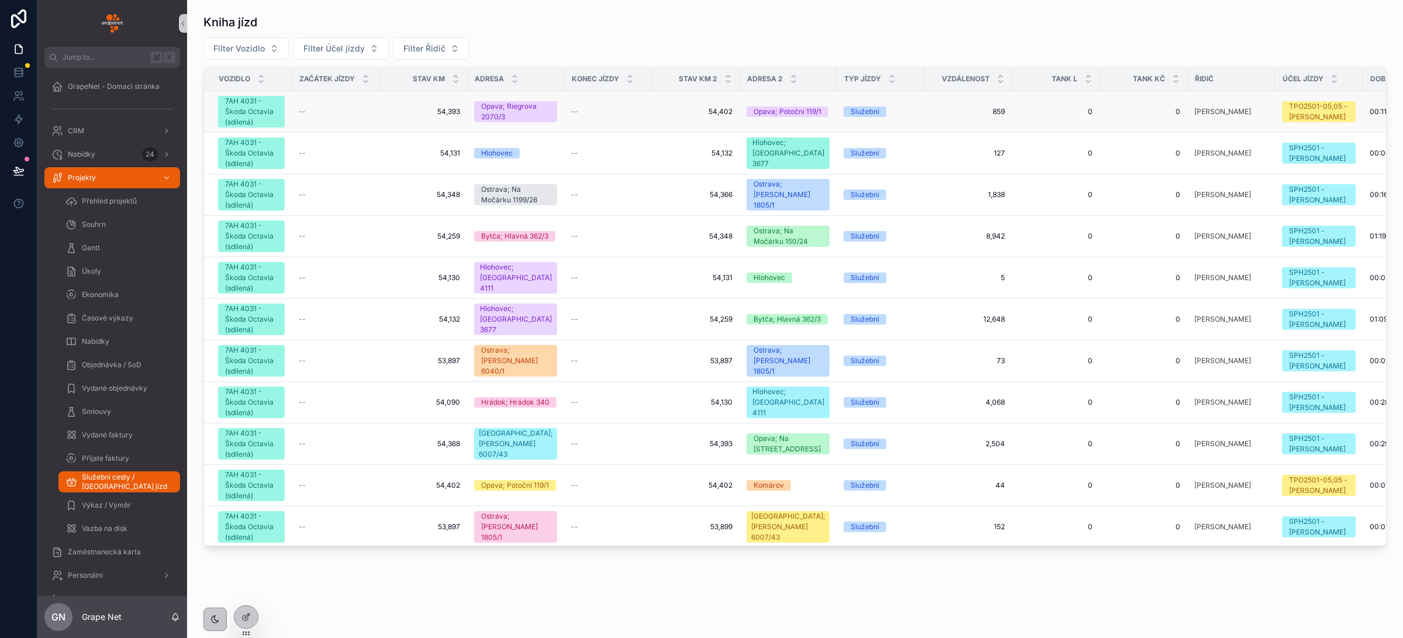
click at [324, 107] on div "--" at bounding box center [336, 111] width 74 height 9
click at [350, 113] on div "--" at bounding box center [336, 111] width 74 height 9
click at [641, 113] on tr "7AH 4031 - Škoda Octavia (sdílená) -- 54,393 54,393 Opava; Riegrova 2070/3 -- 5…" at bounding box center [916, 112] width 1425 height 42
click at [652, 112] on td "54,402 54,402" at bounding box center [696, 112] width 88 height 42
click at [626, 244] on td "--" at bounding box center [608, 237] width 88 height 42
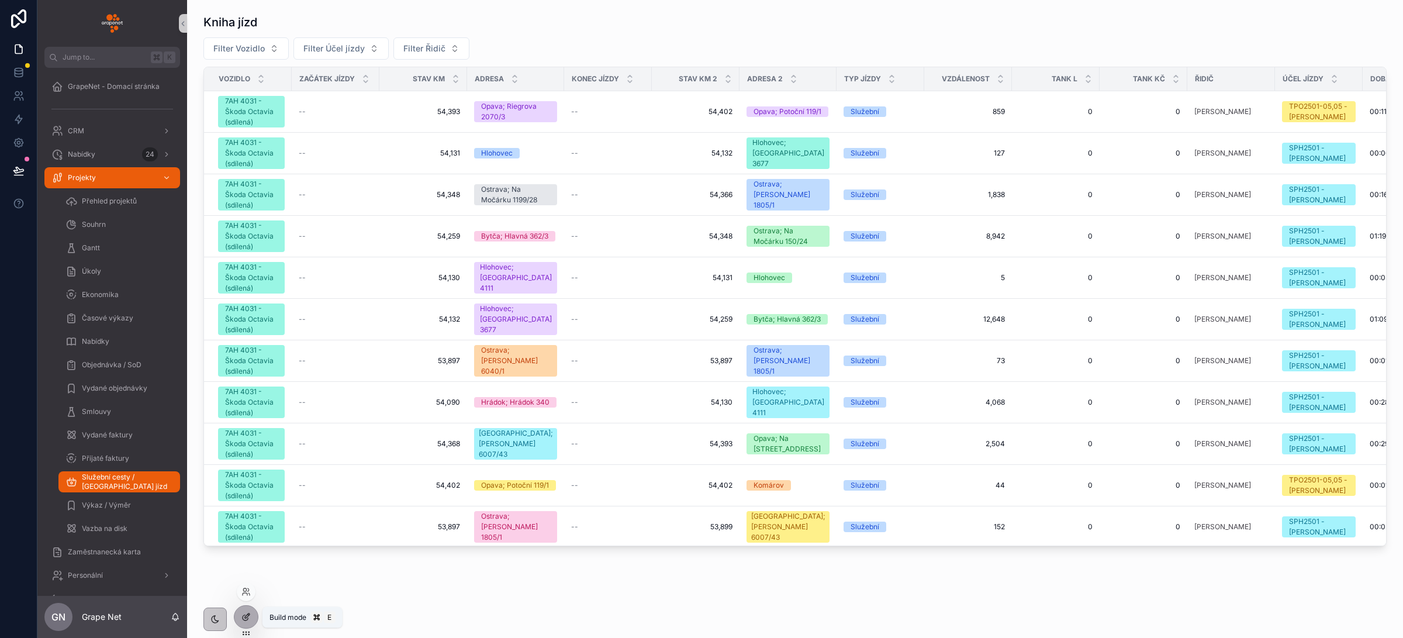
click at [247, 621] on icon at bounding box center [245, 616] width 9 height 9
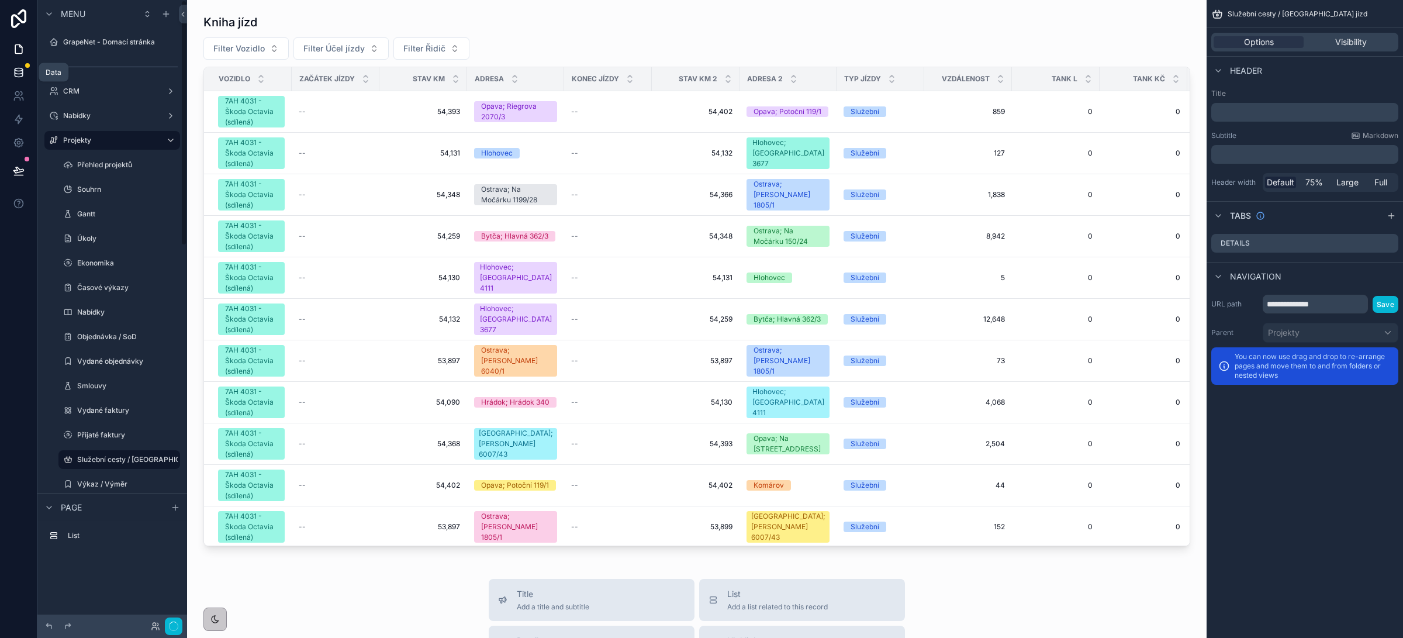
click at [18, 73] on icon at bounding box center [19, 72] width 8 height 5
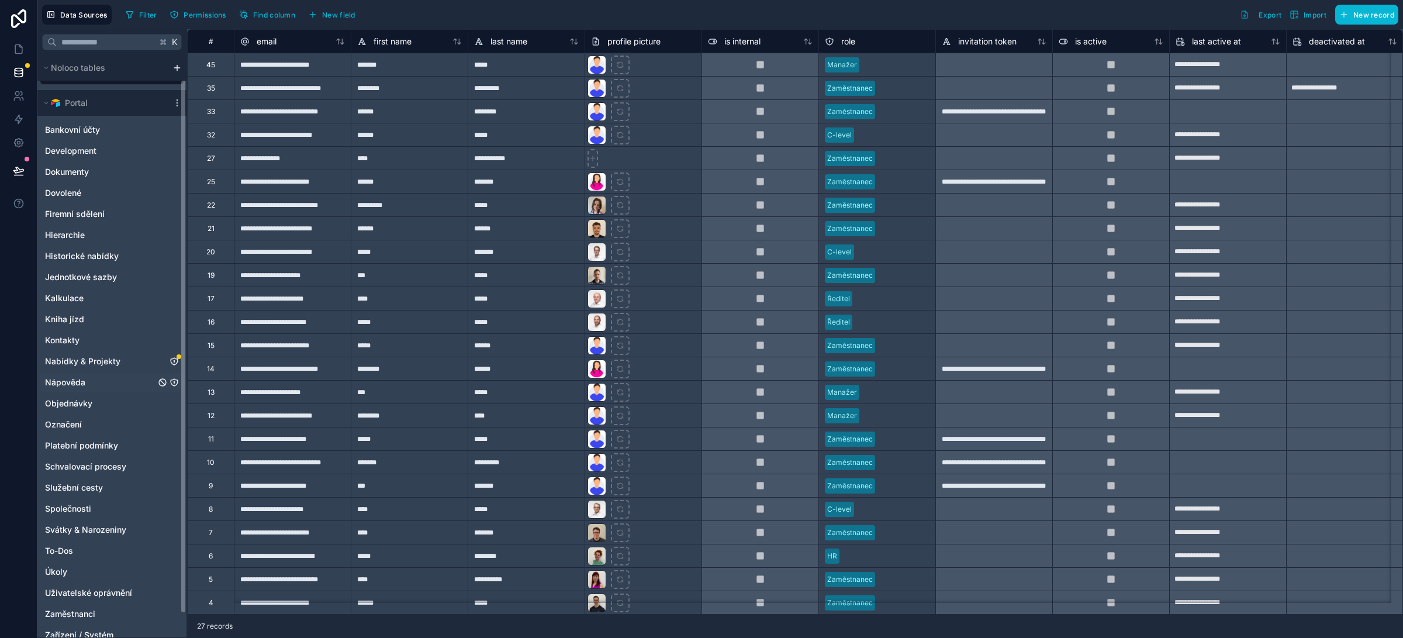
scroll to position [53, 0]
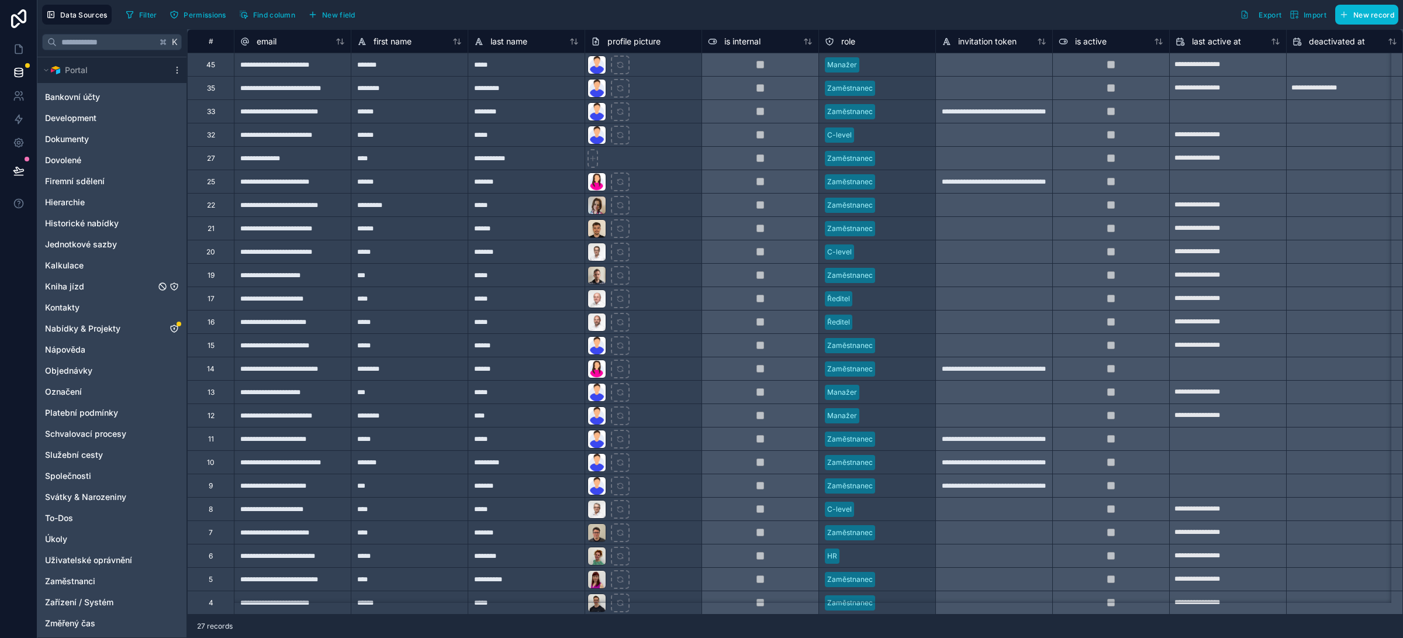
drag, startPoint x: 81, startPoint y: 288, endPoint x: 195, endPoint y: 346, distance: 128.7
click at [81, 287] on span "Kniha jízd" at bounding box center [64, 287] width 39 height 12
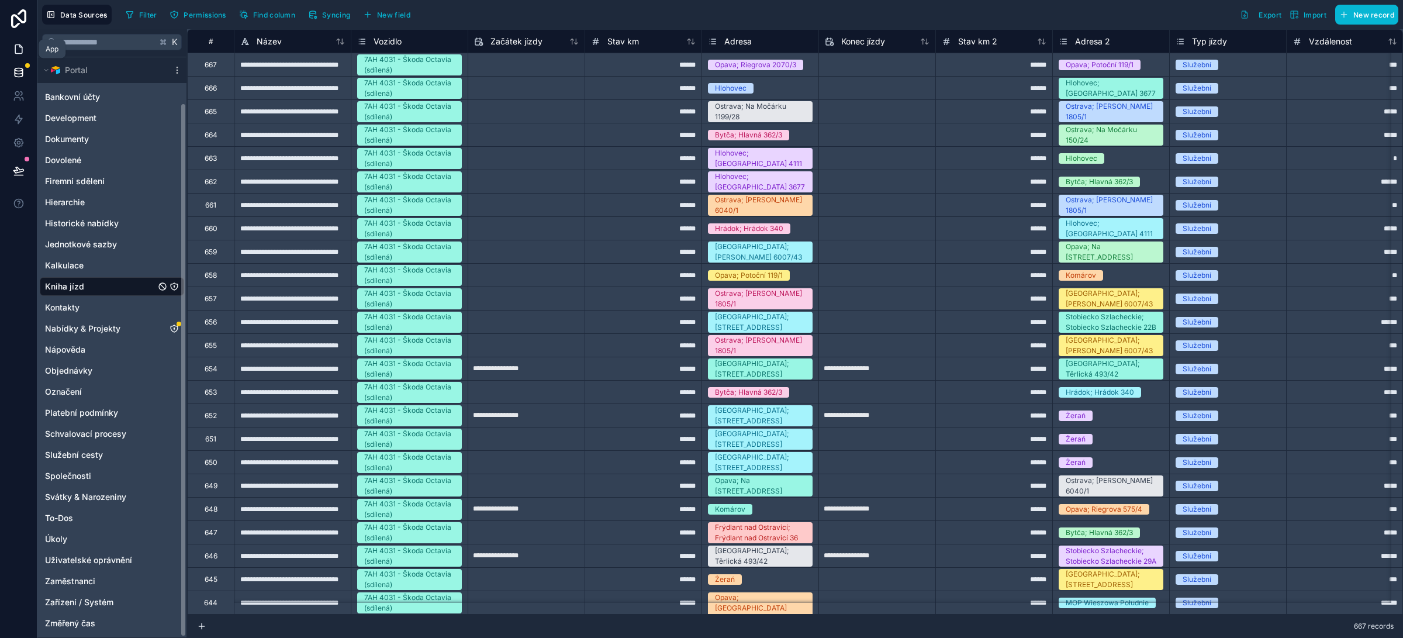
click at [19, 47] on icon at bounding box center [20, 46] width 2 height 2
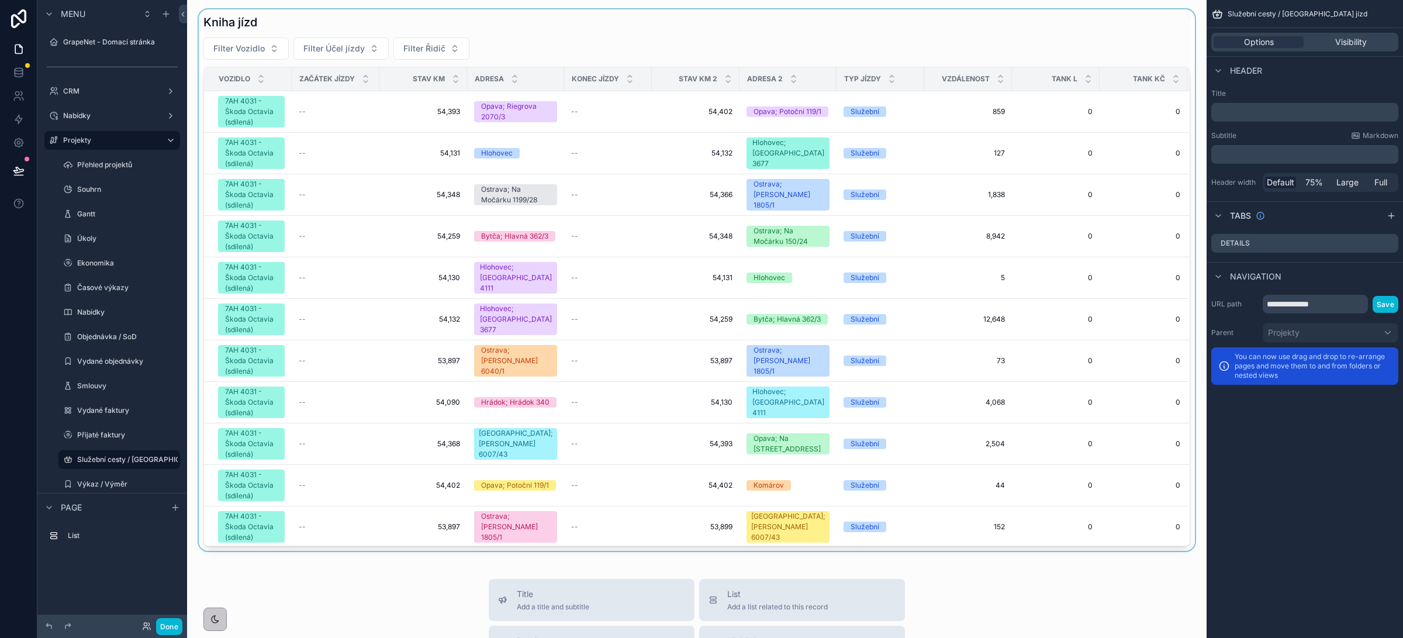
click at [574, 25] on div "scrollable content" at bounding box center [696, 279] width 1001 height 541
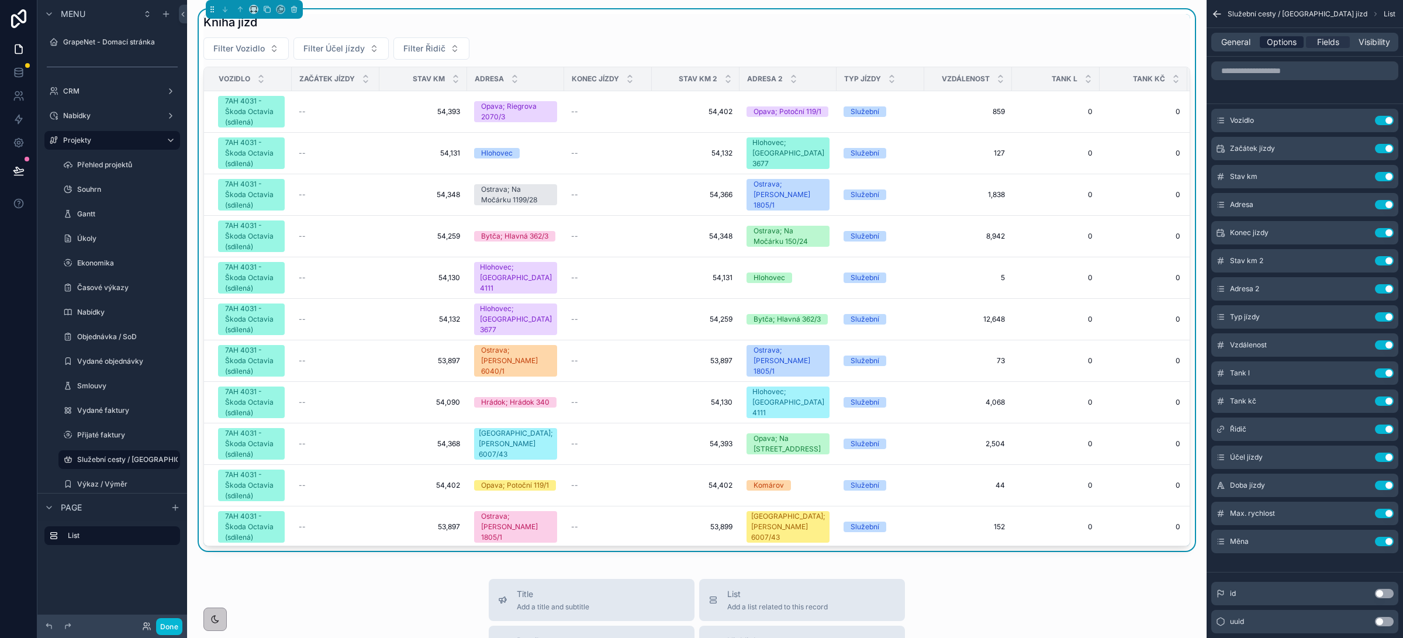
click at [1288, 37] on span "Options" at bounding box center [1282, 42] width 30 height 12
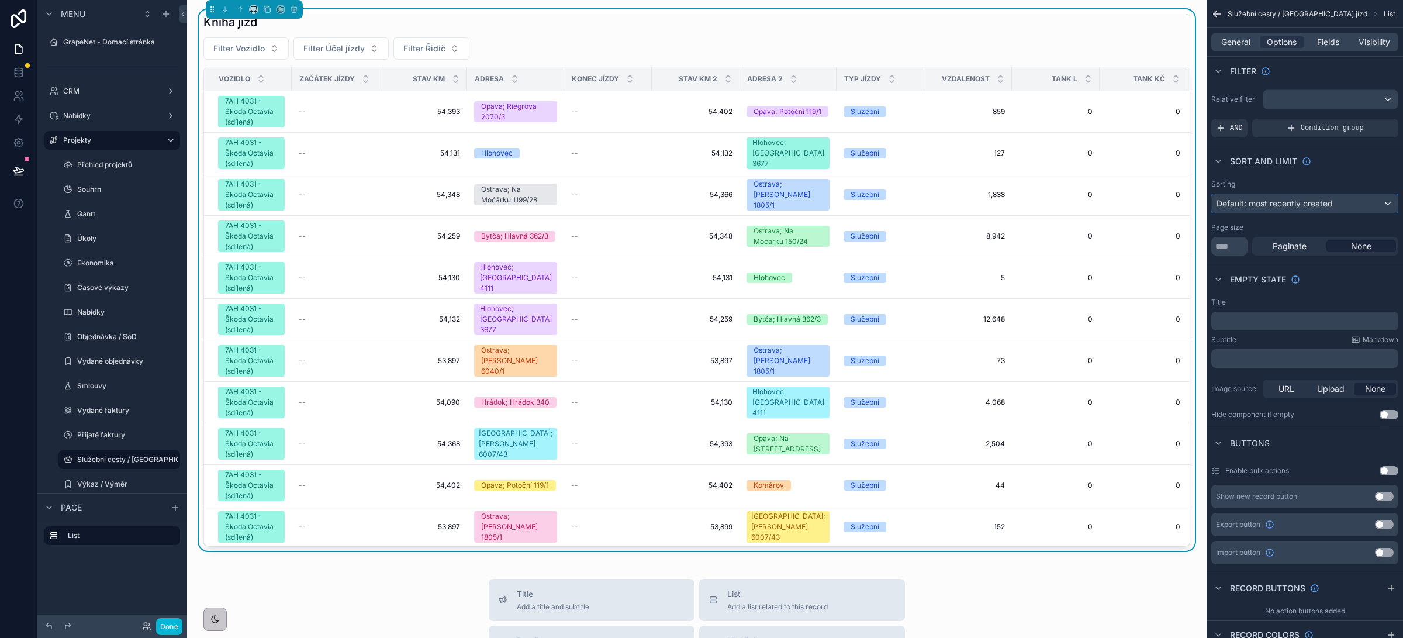
click at [1294, 208] on span "Default: most recently created" at bounding box center [1275, 203] width 116 height 10
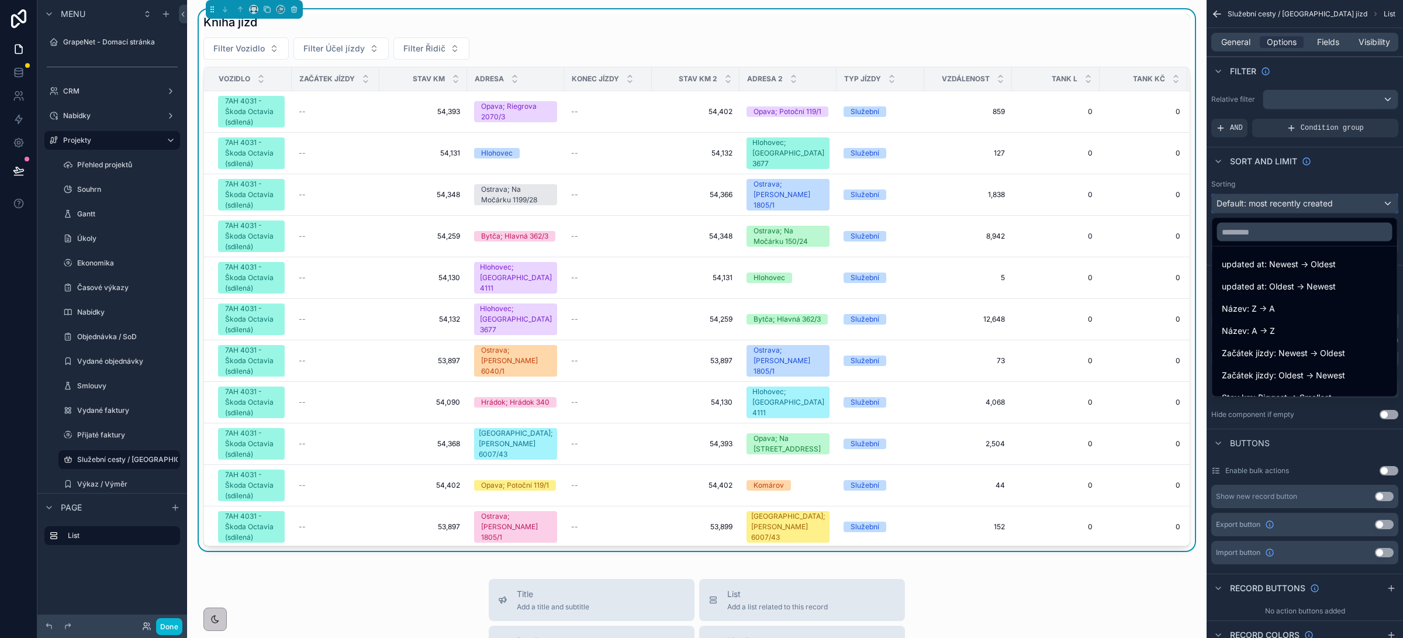
scroll to position [99, 0]
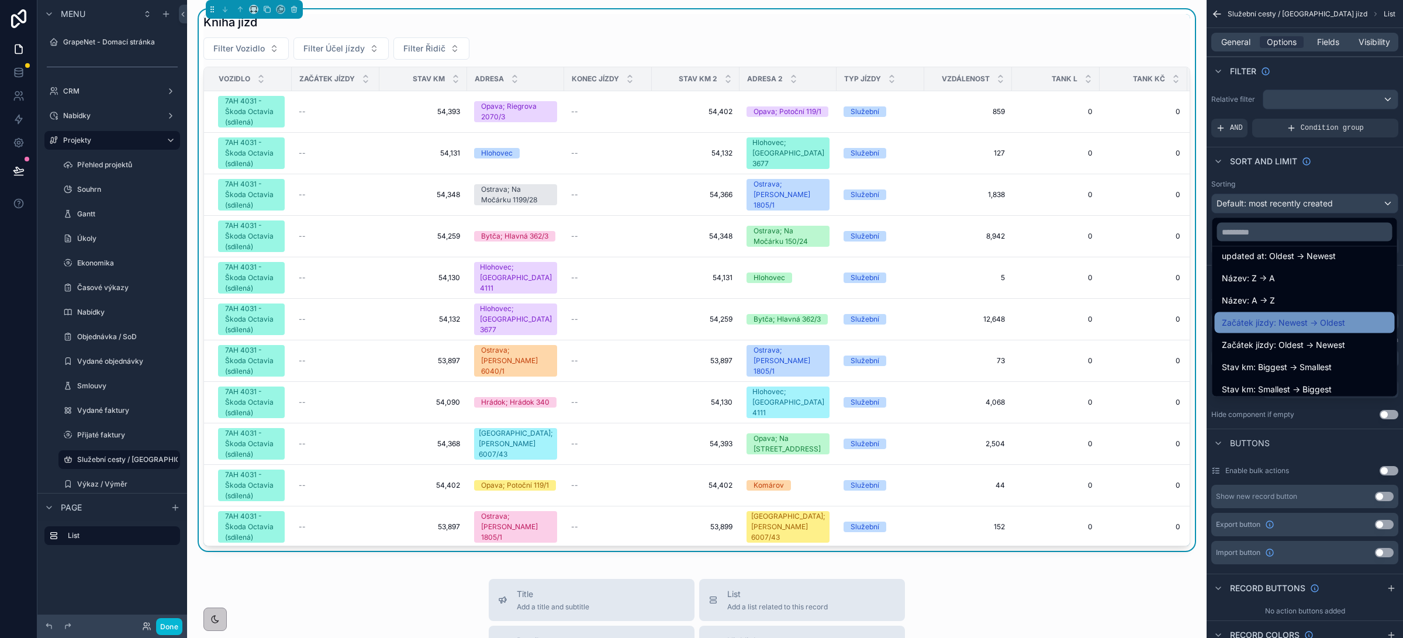
click at [1299, 323] on span "Začátek jízdy: Newest -> Oldest" at bounding box center [1283, 323] width 123 height 14
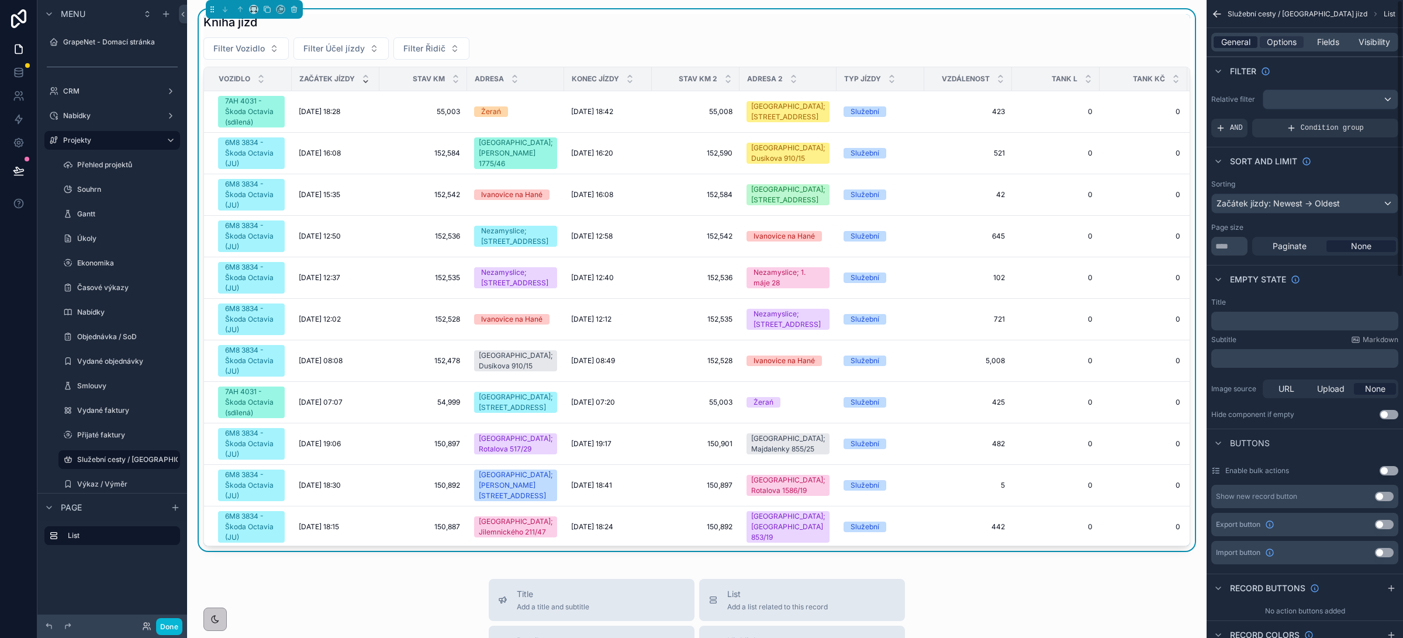
click at [1230, 42] on span "General" at bounding box center [1235, 42] width 29 height 12
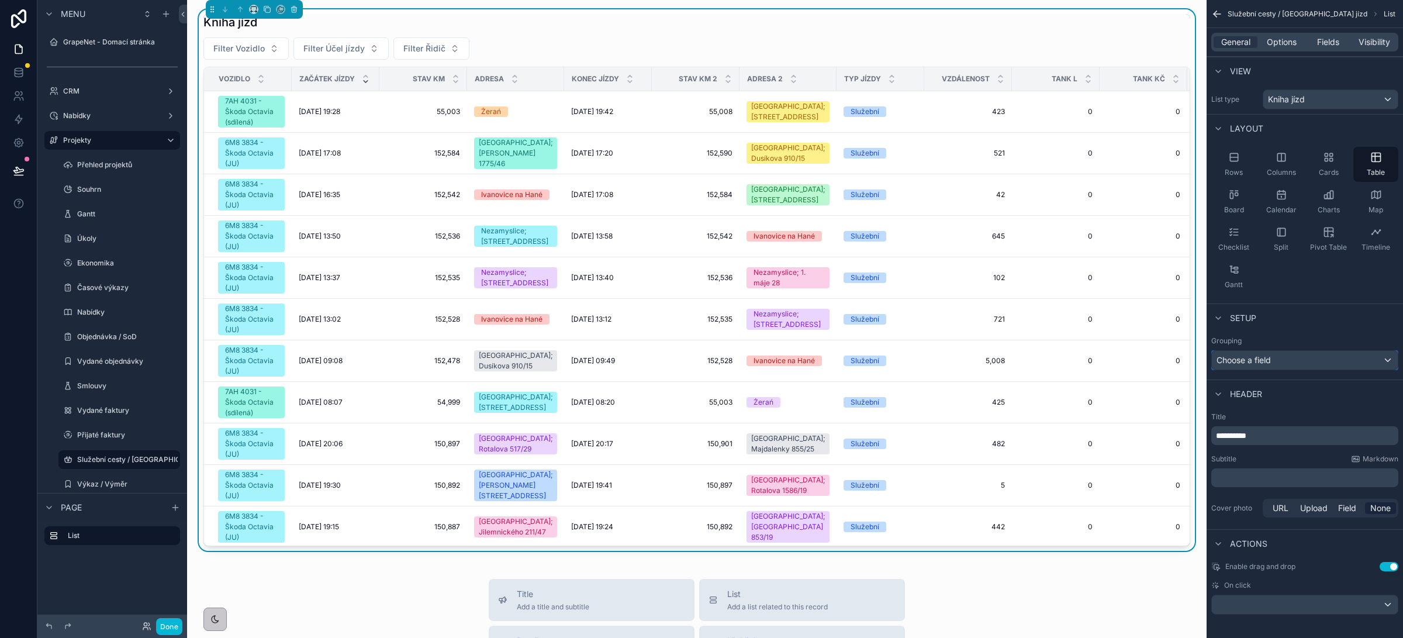
click at [1278, 364] on div "Choose a field" at bounding box center [1305, 360] width 186 height 19
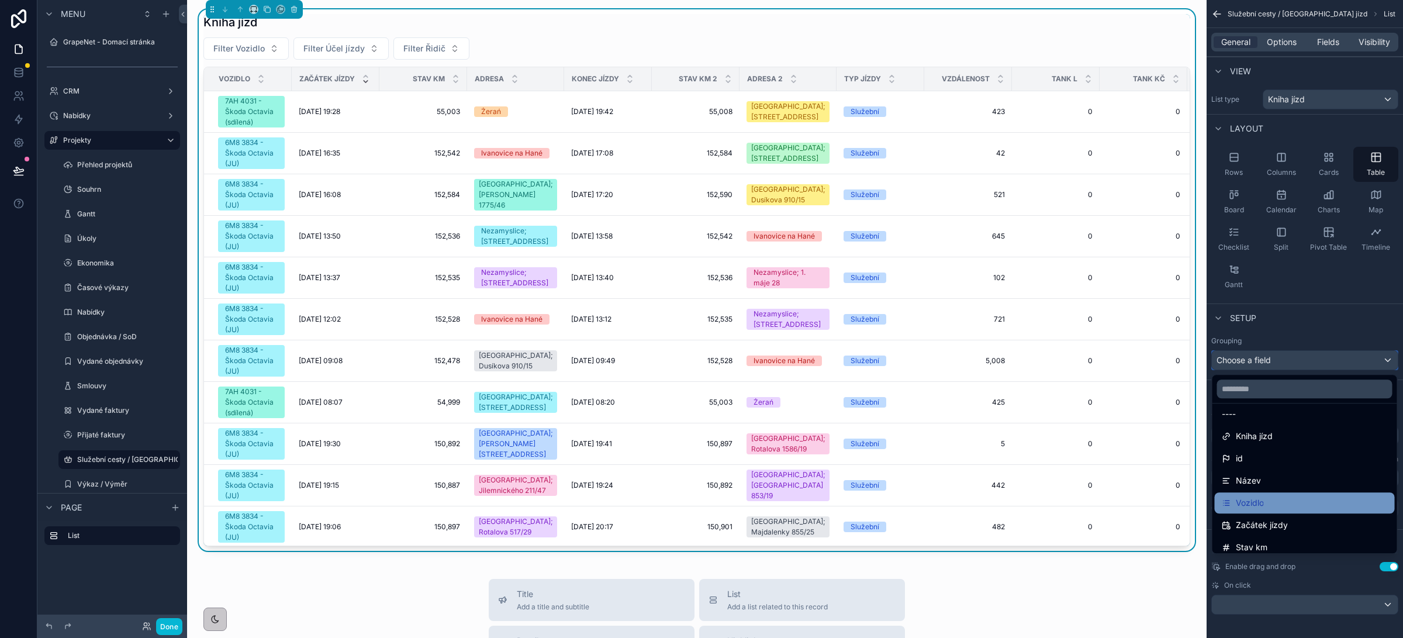
scroll to position [11, 0]
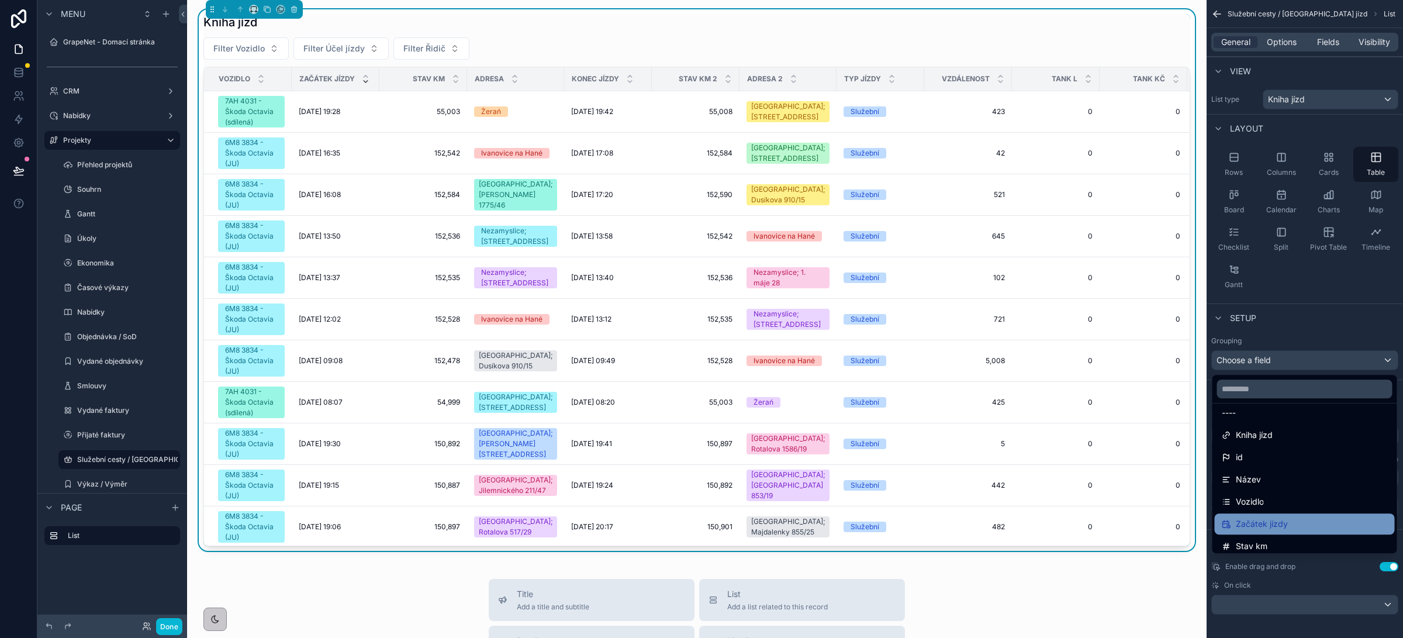
click at [1285, 527] on span "Začátek jízdy" at bounding box center [1262, 524] width 52 height 14
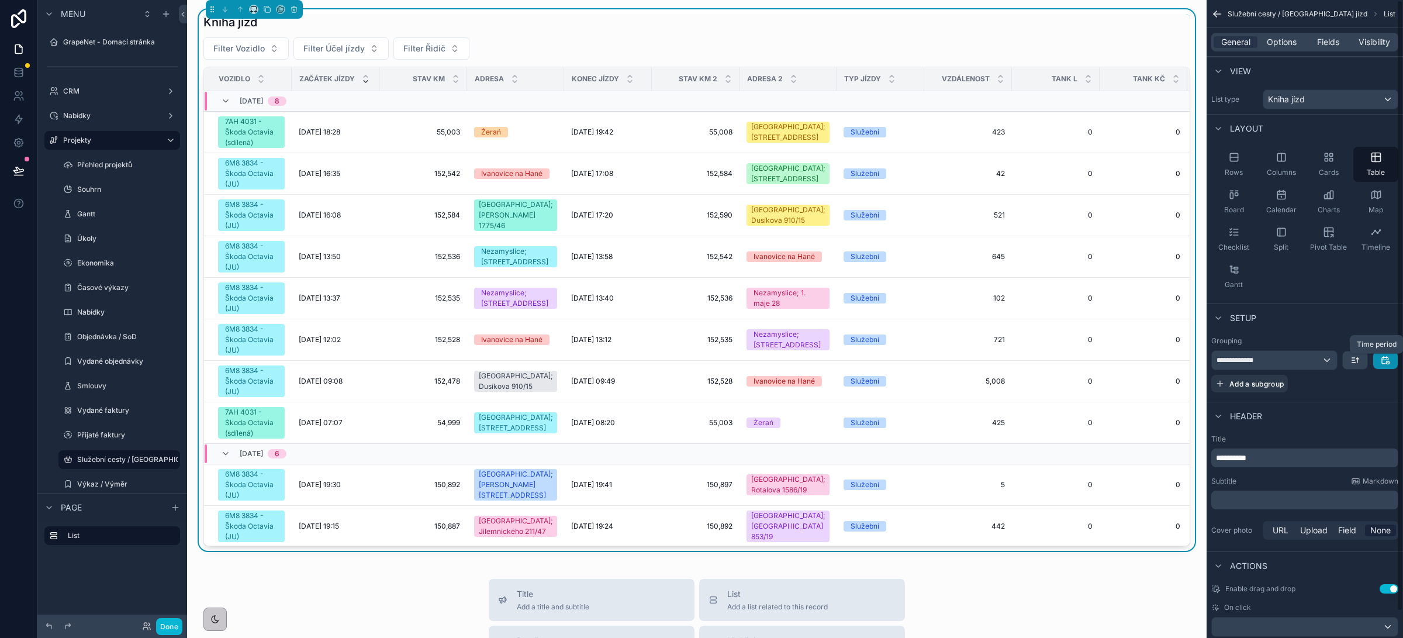
click at [1385, 364] on icon "scrollable content" at bounding box center [1385, 360] width 6 height 6
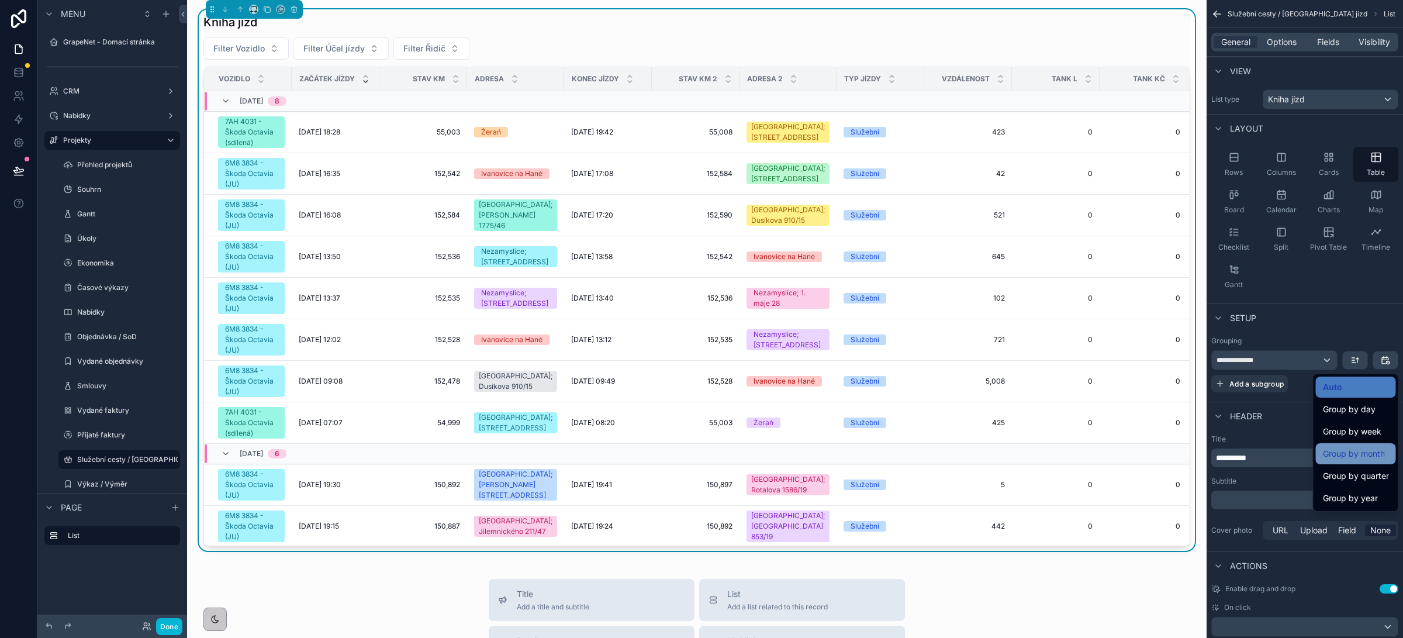
click at [1361, 455] on span "Group by month" at bounding box center [1354, 454] width 62 height 14
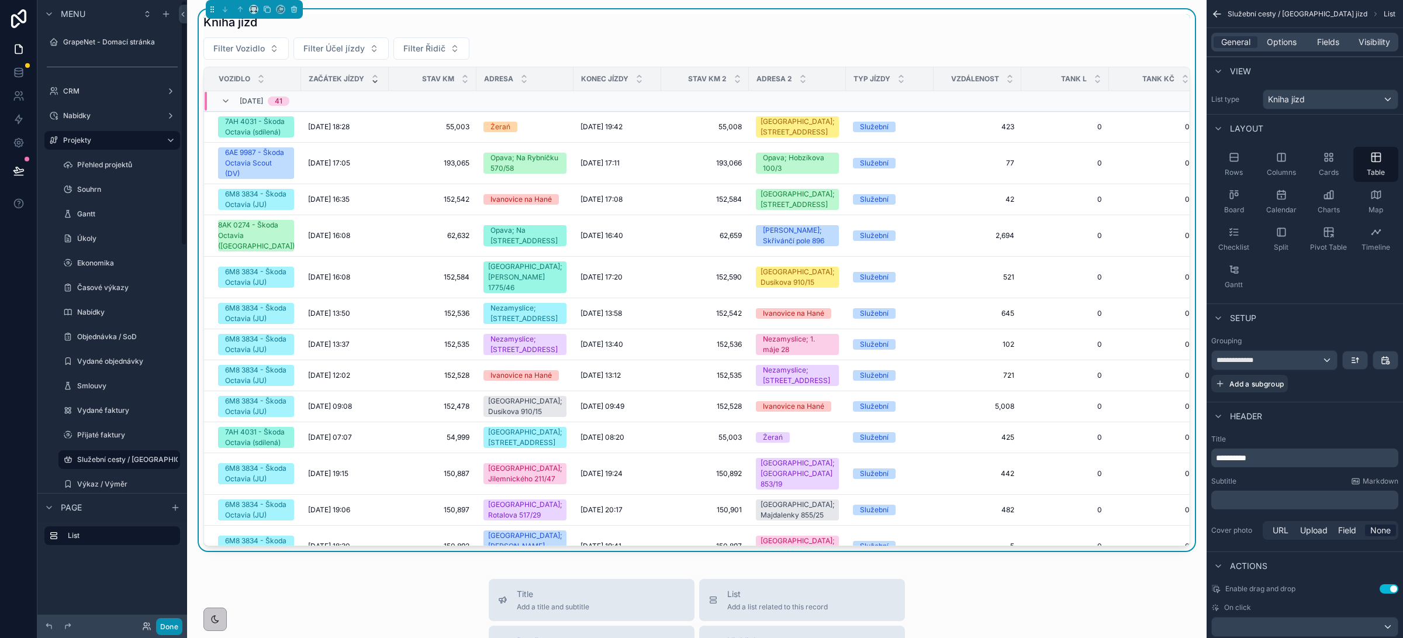
click at [164, 626] on button "Done" at bounding box center [169, 626] width 26 height 17
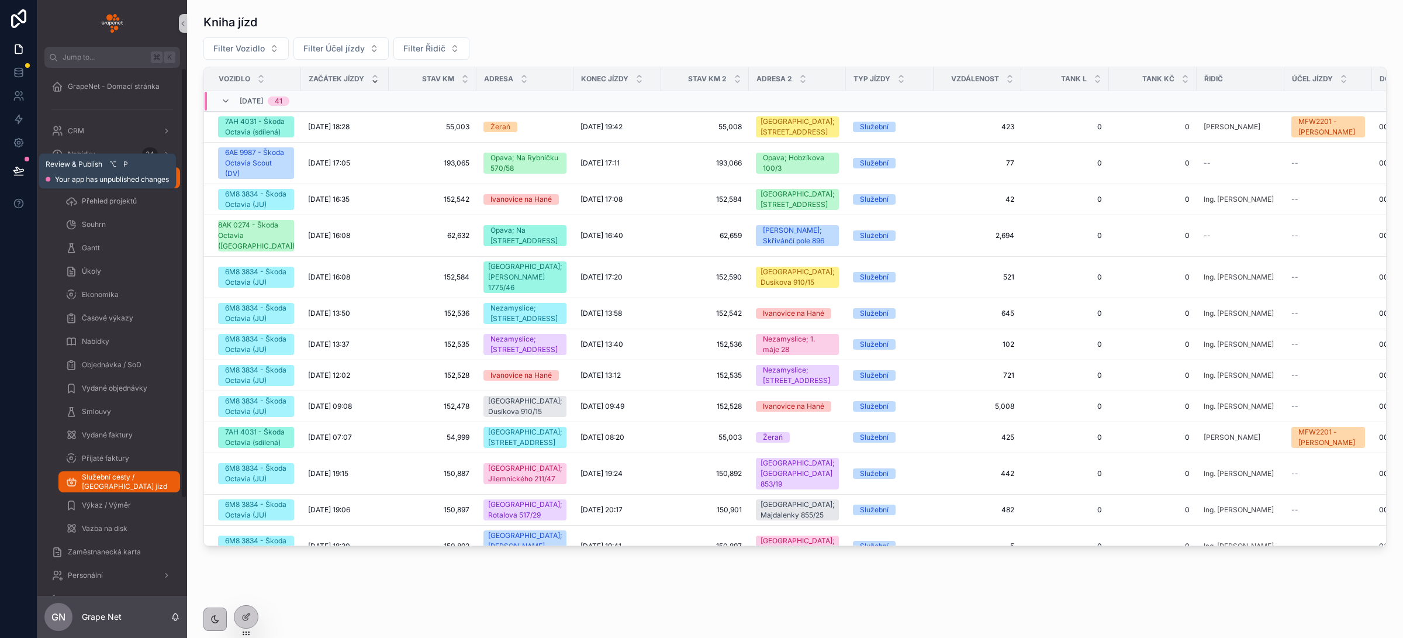
click at [14, 175] on icon at bounding box center [18, 175] width 9 height 0
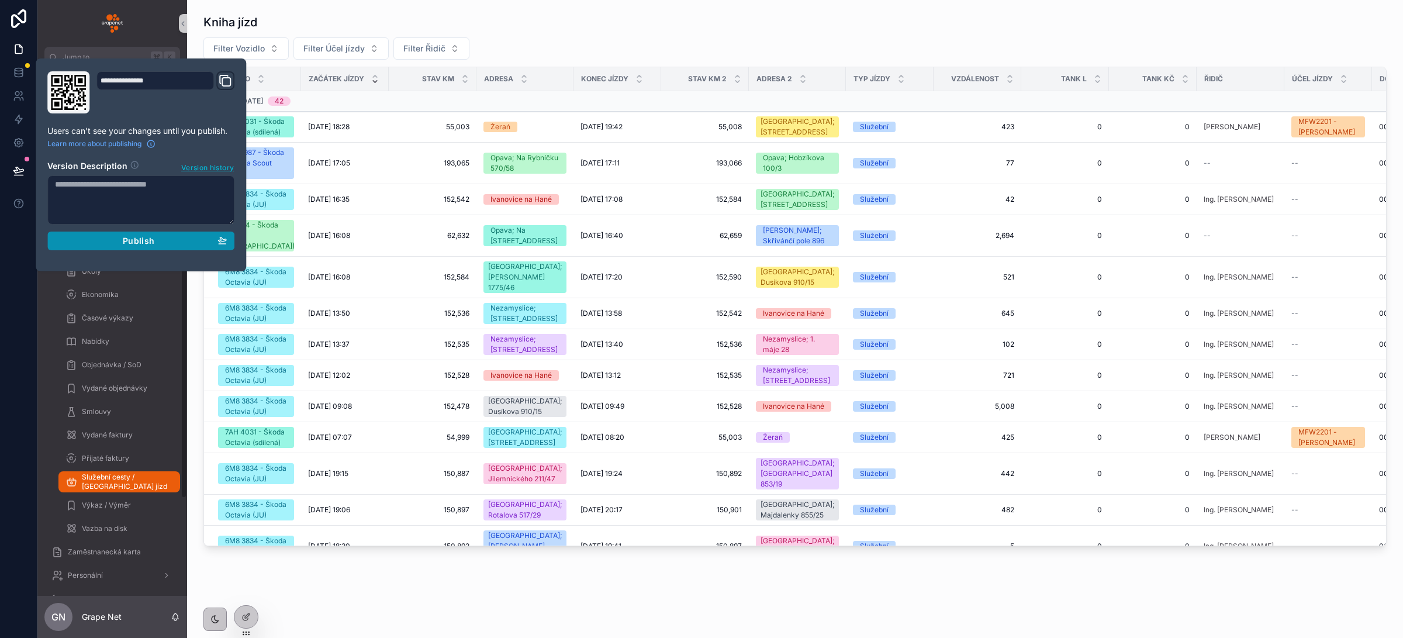
click at [120, 246] on button "Publish" at bounding box center [140, 241] width 187 height 19
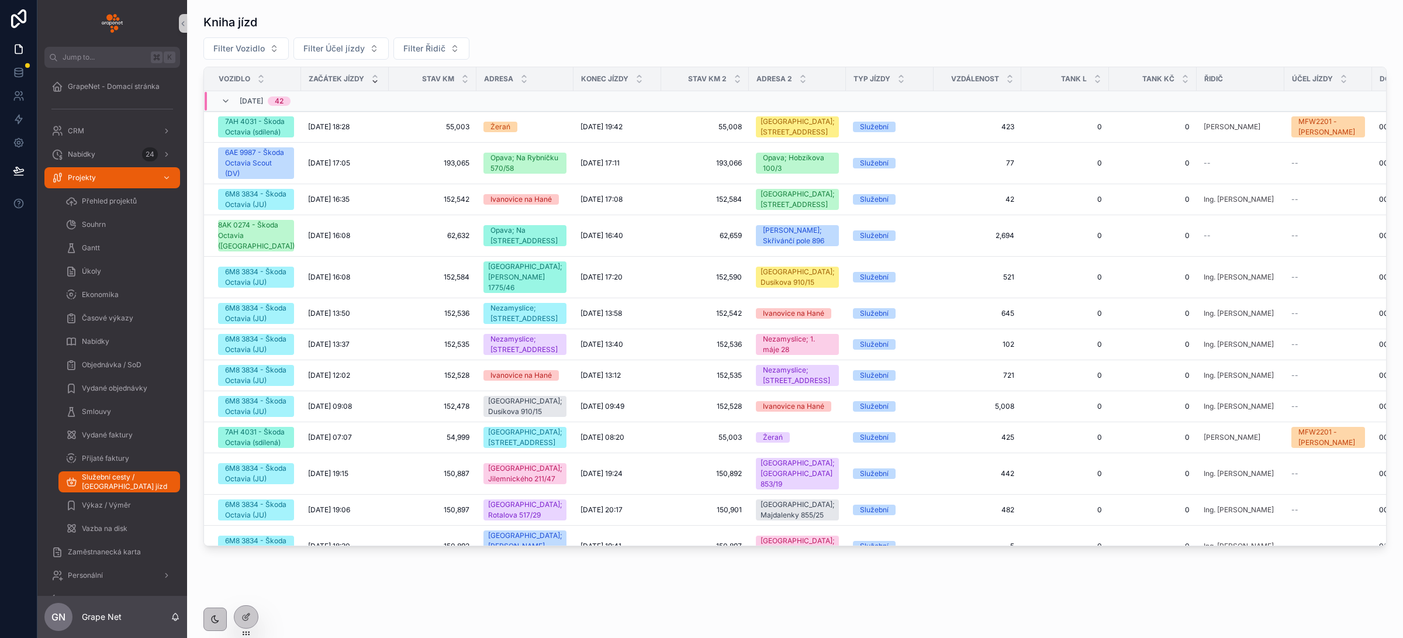
click at [408, 106] on div "December, 2025 42" at bounding box center [340, 101] width 271 height 19
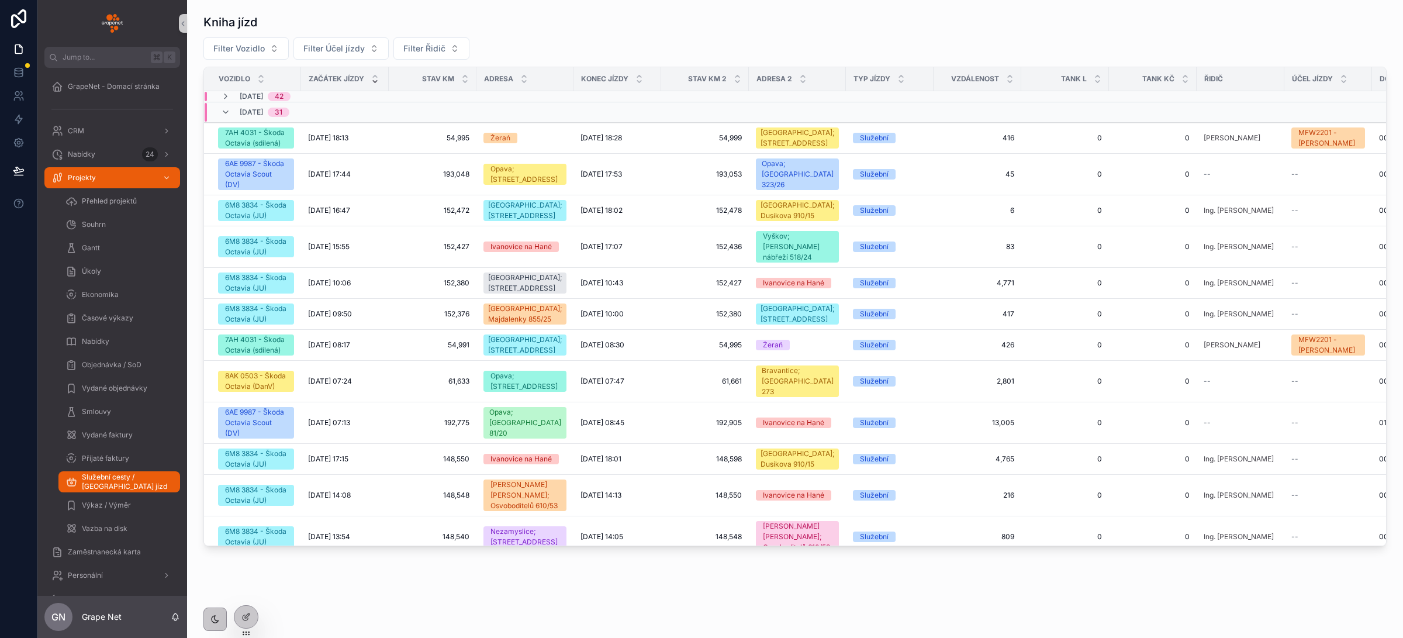
click at [235, 111] on div "November, 2025 31" at bounding box center [255, 112] width 68 height 19
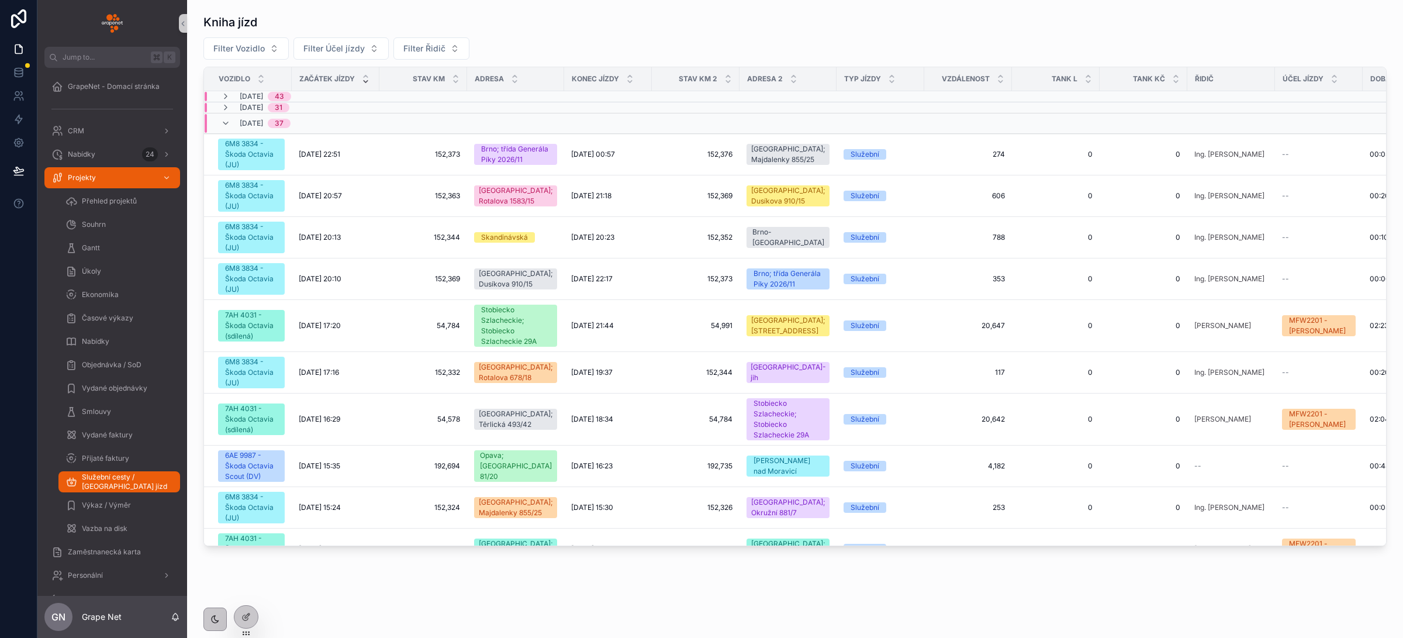
click at [239, 122] on div "October, 2025 37" at bounding box center [256, 123] width 70 height 19
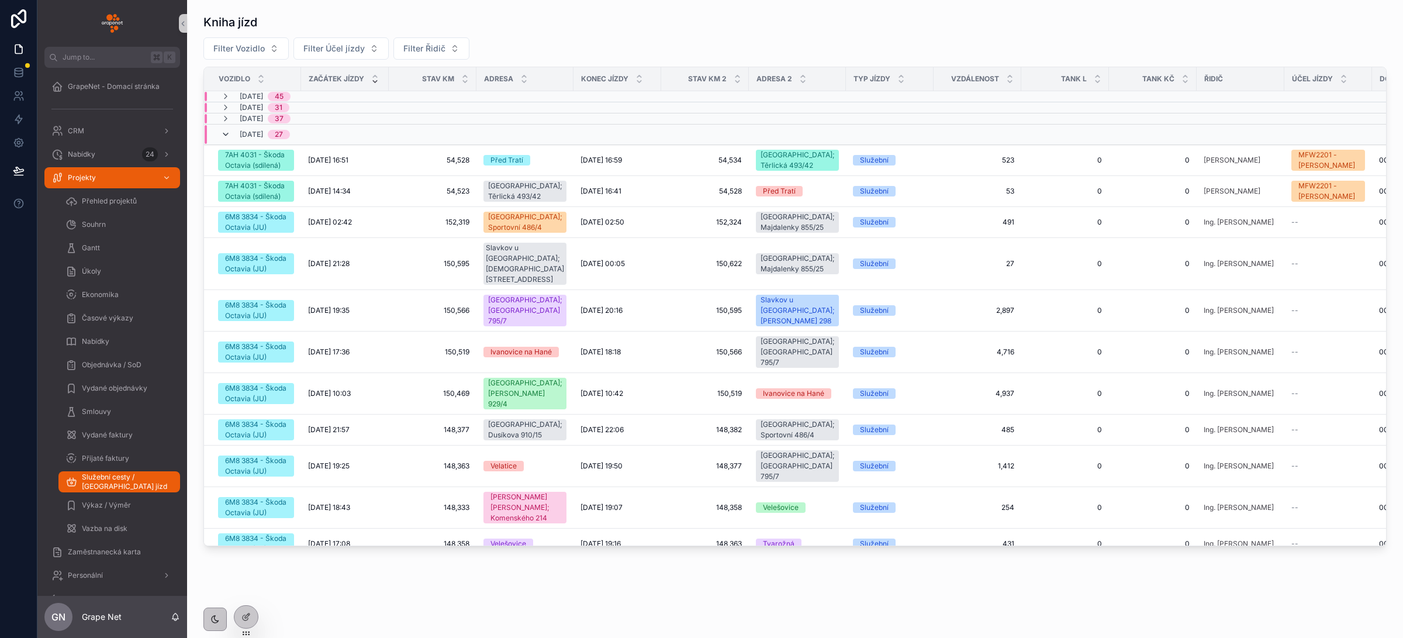
click at [229, 134] on icon "scrollable content" at bounding box center [225, 134] width 9 height 9
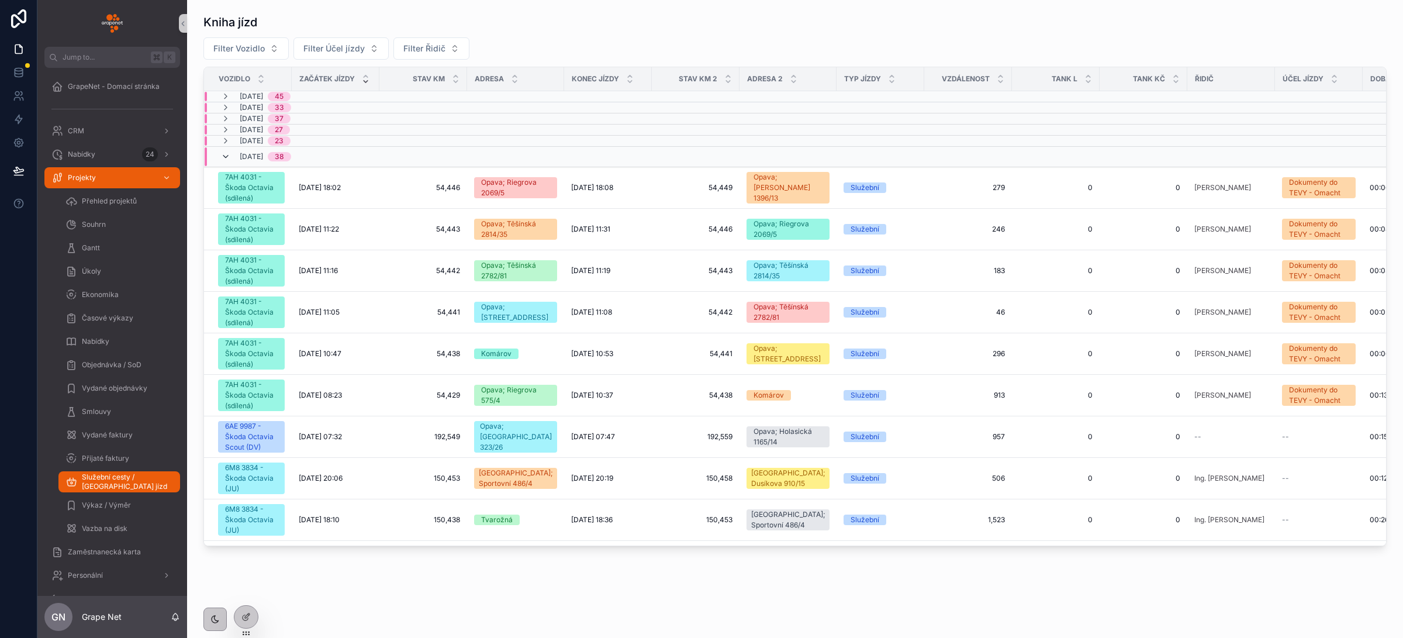
click at [227, 154] on icon "scrollable content" at bounding box center [225, 156] width 9 height 9
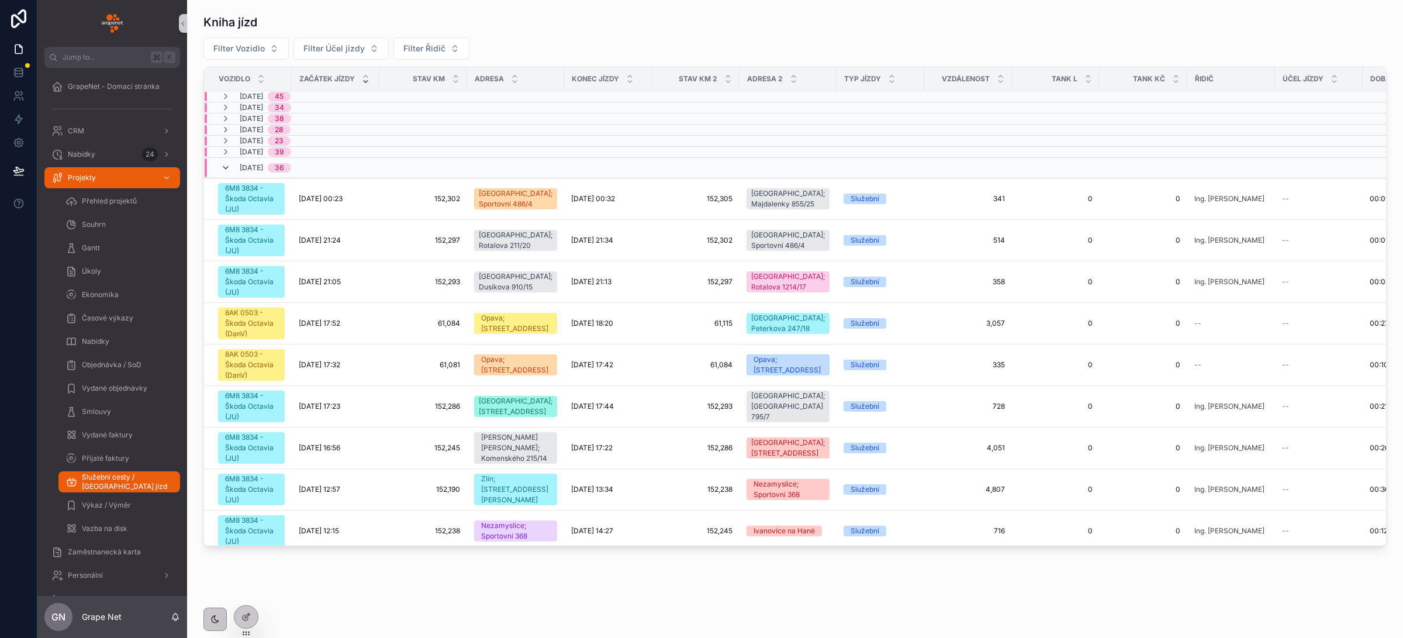
click at [228, 169] on icon "scrollable content" at bounding box center [225, 167] width 9 height 9
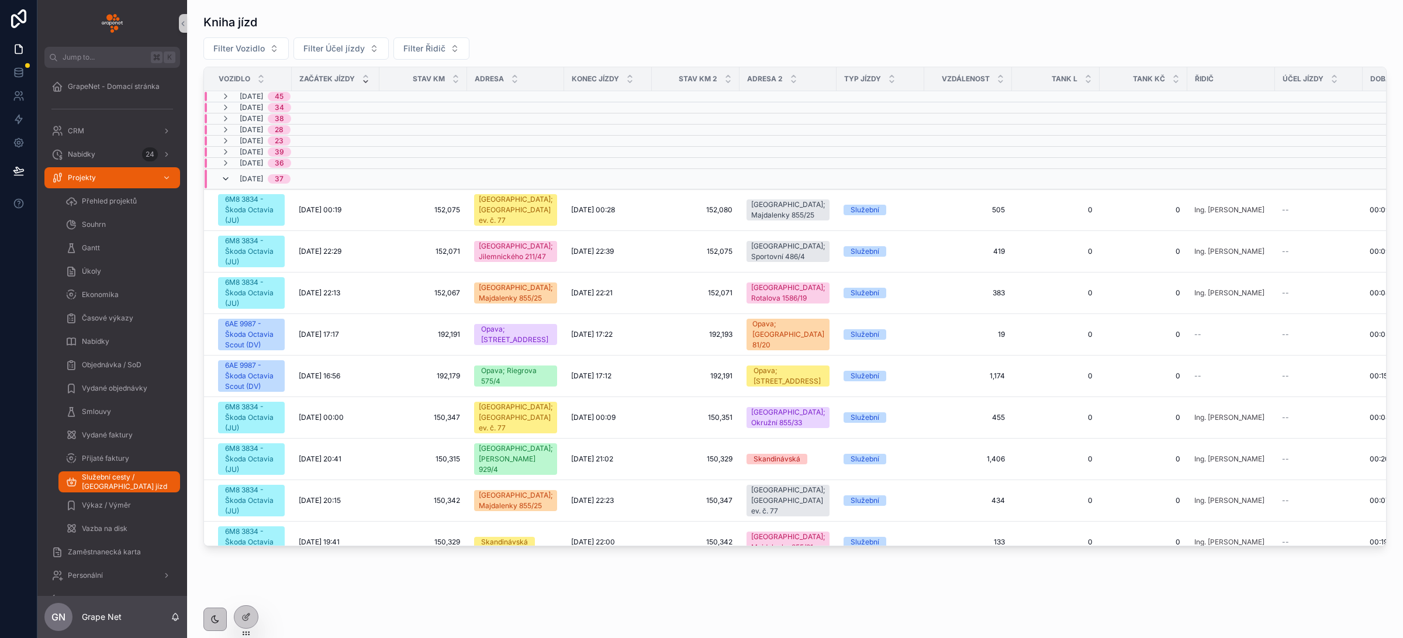
click at [227, 178] on icon "scrollable content" at bounding box center [225, 178] width 9 height 9
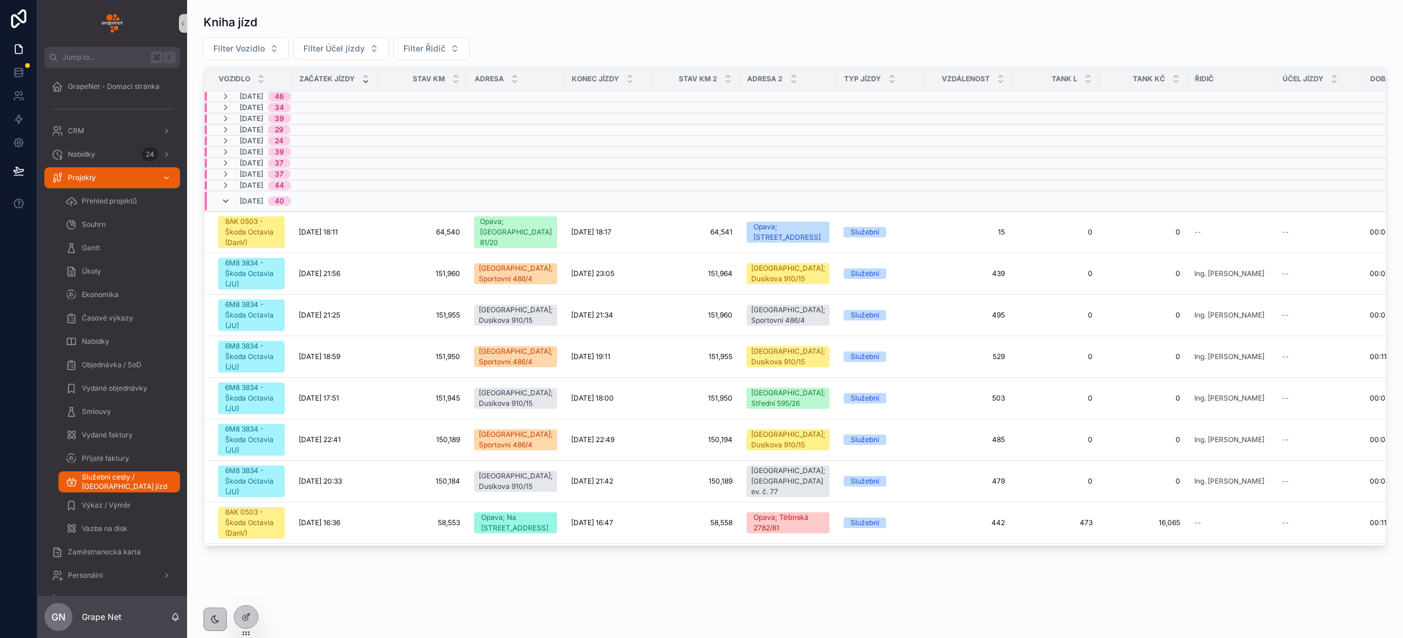
click at [227, 203] on icon "scrollable content" at bounding box center [225, 200] width 9 height 9
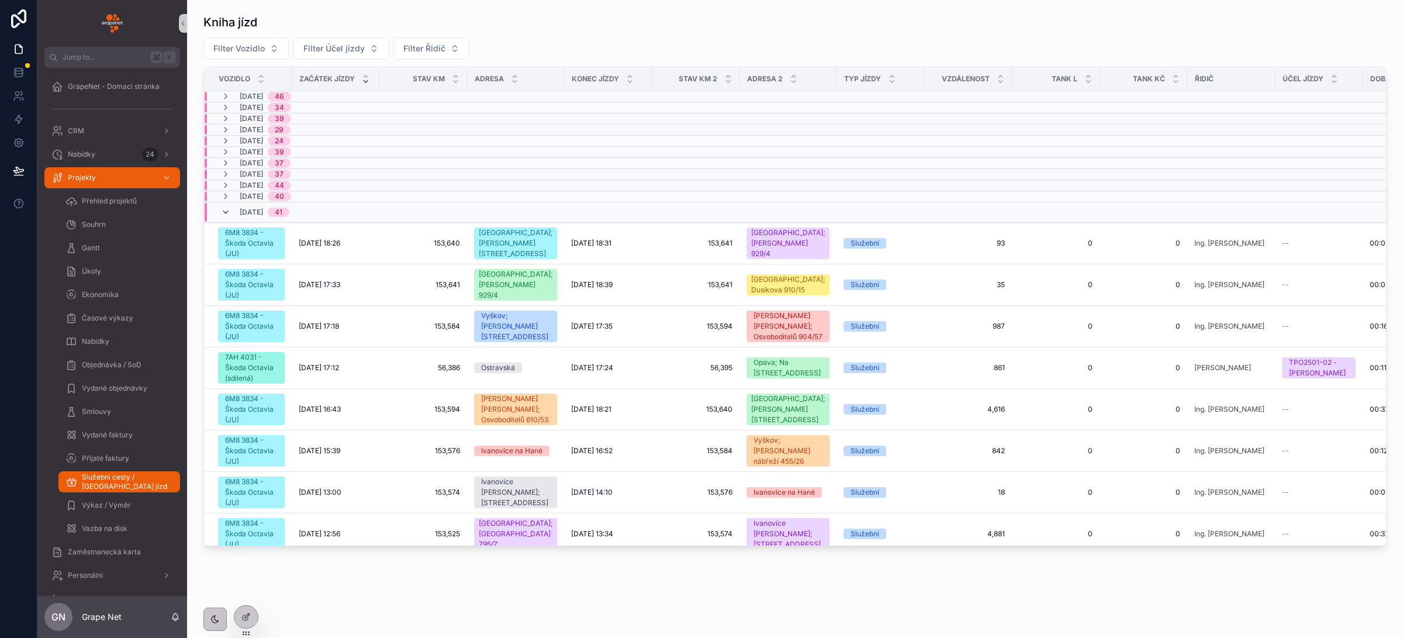
click at [227, 216] on icon "scrollable content" at bounding box center [225, 212] width 9 height 9
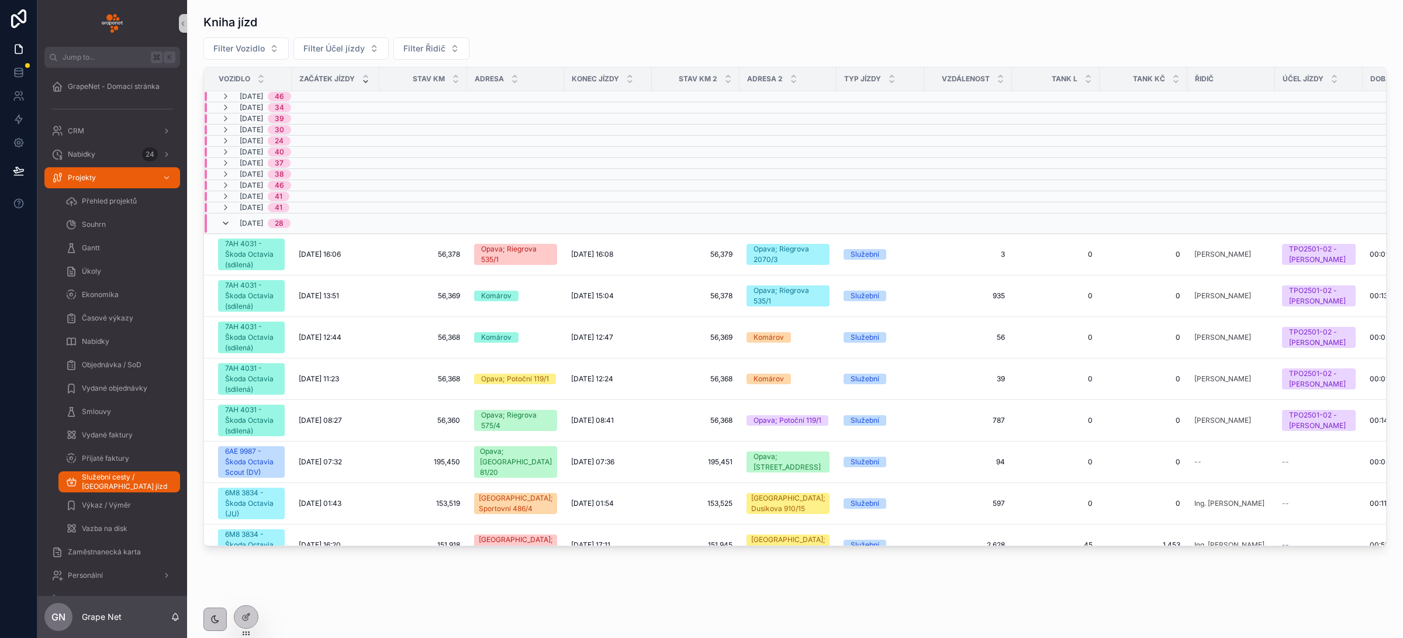
click at [227, 224] on icon "scrollable content" at bounding box center [225, 223] width 9 height 9
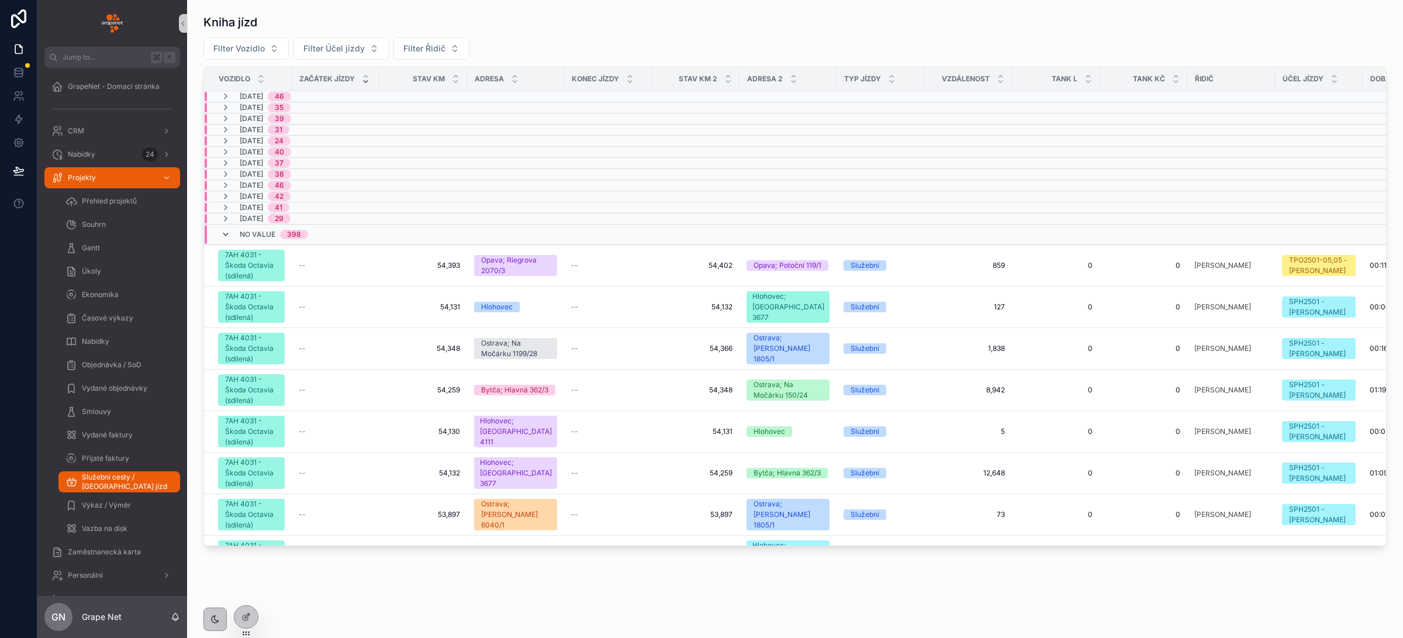
click at [226, 234] on icon "scrollable content" at bounding box center [225, 234] width 9 height 9
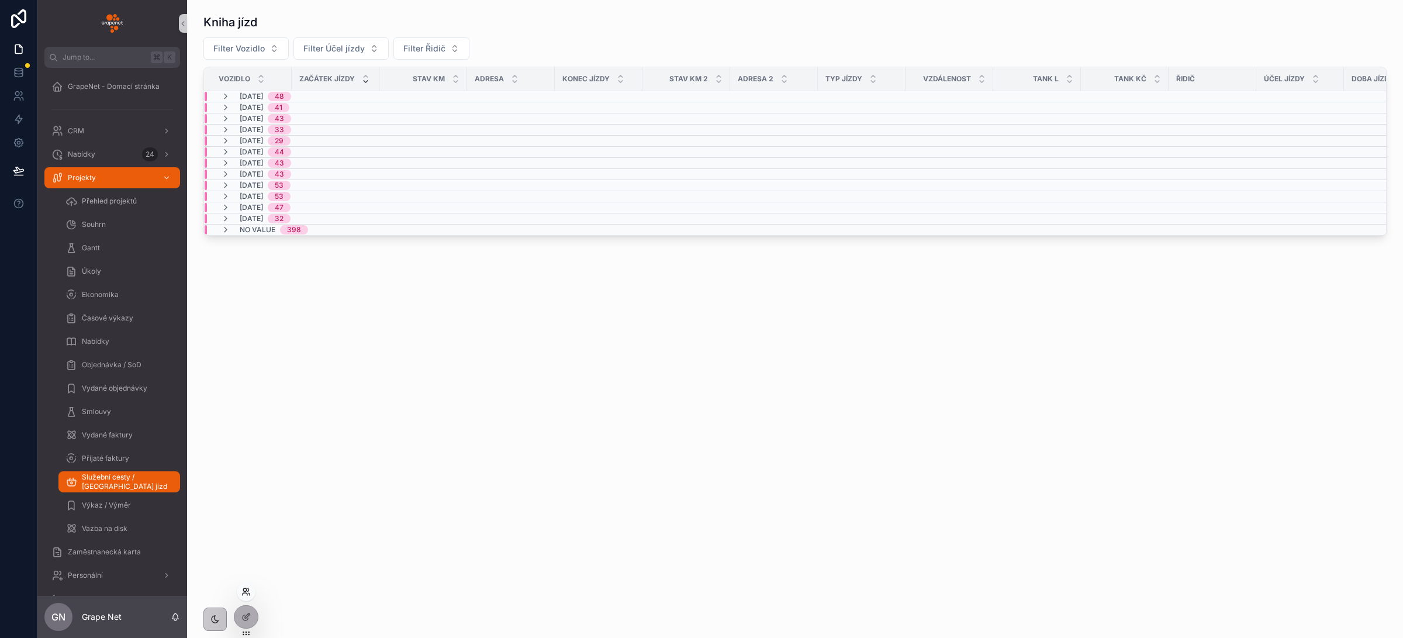
click at [248, 592] on icon at bounding box center [245, 591] width 9 height 9
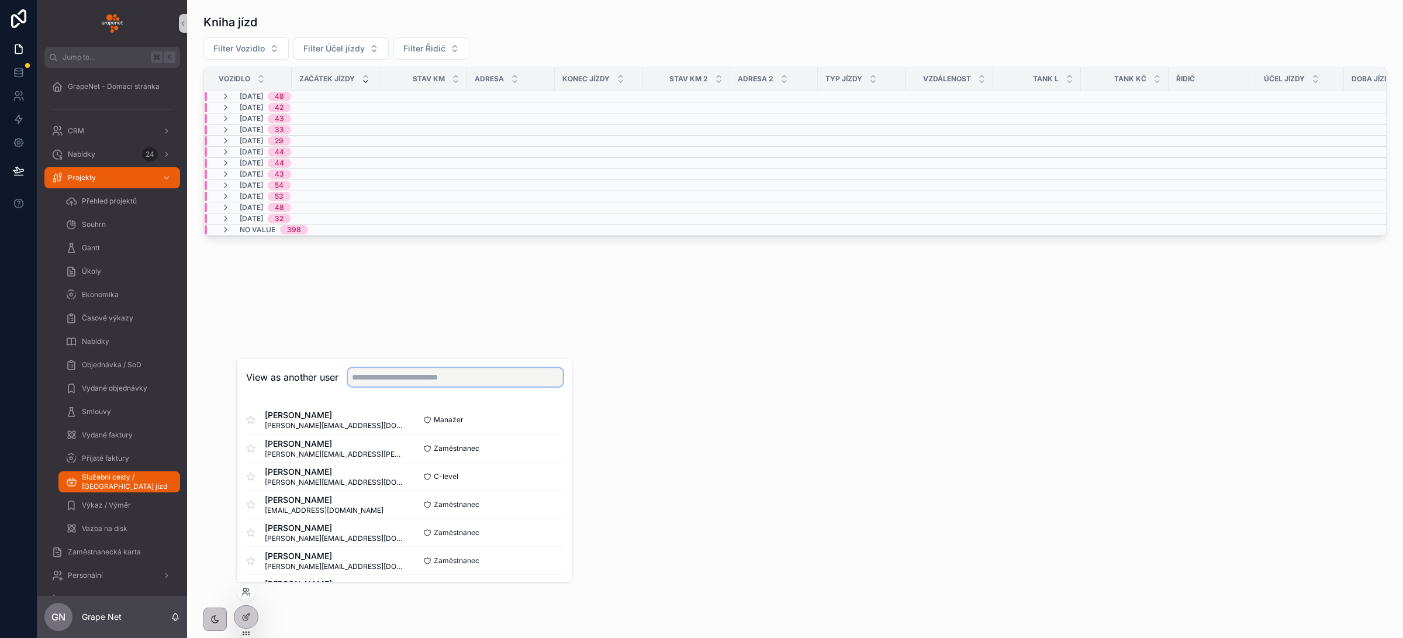
click at [382, 378] on input "text" at bounding box center [455, 377] width 215 height 19
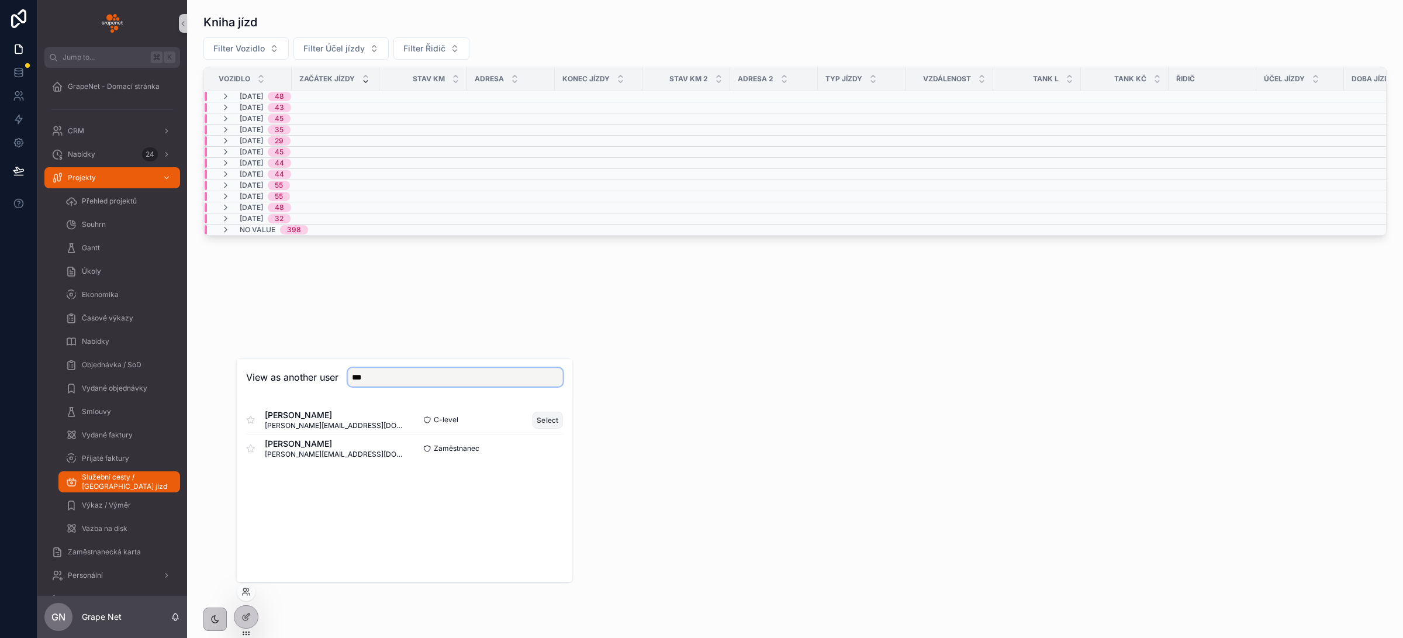
type input "***"
click at [547, 422] on button "Select" at bounding box center [548, 420] width 30 height 17
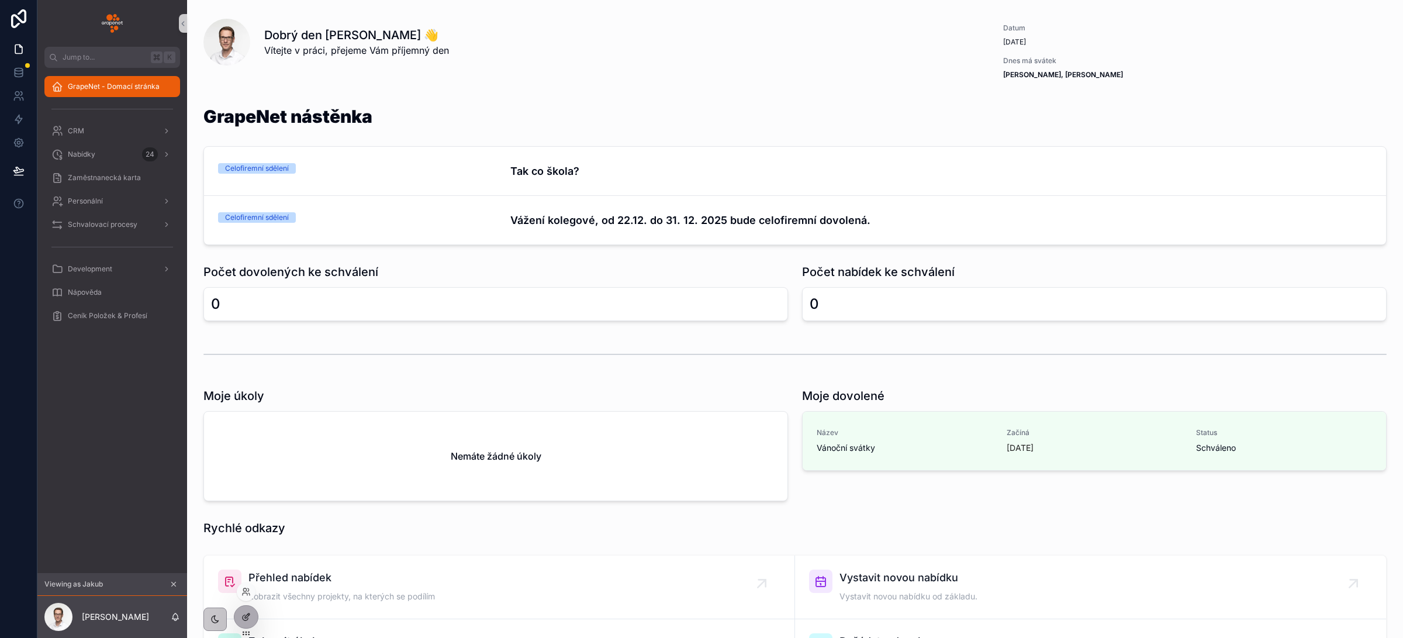
click at [246, 614] on icon at bounding box center [245, 616] width 9 height 9
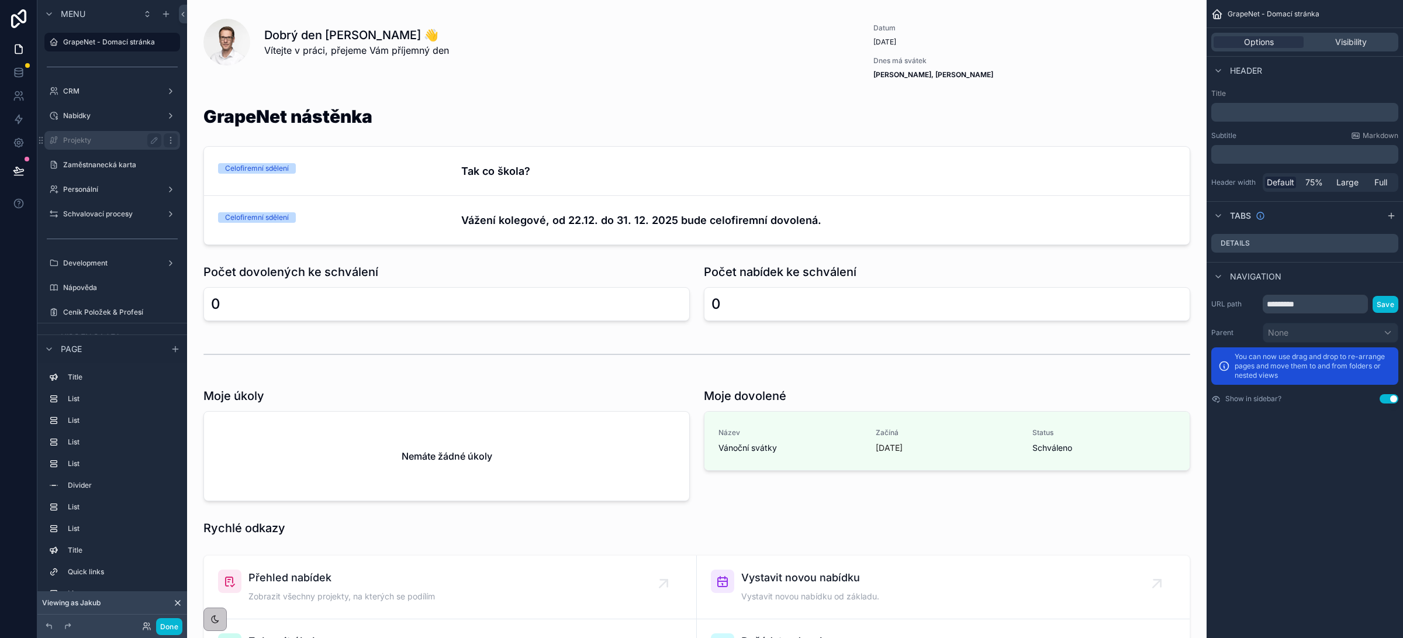
click at [167, 140] on icon "scrollable content" at bounding box center [170, 140] width 9 height 9
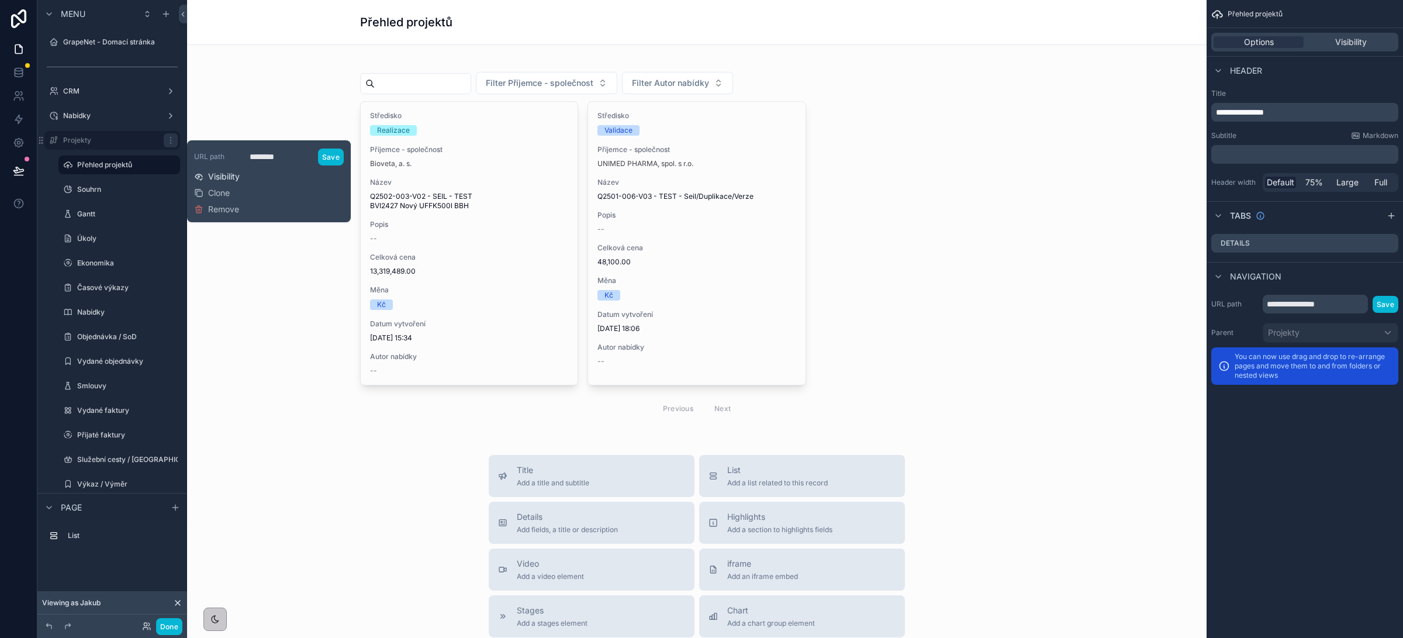
click at [239, 176] on span "Visibility" at bounding box center [224, 177] width 32 height 12
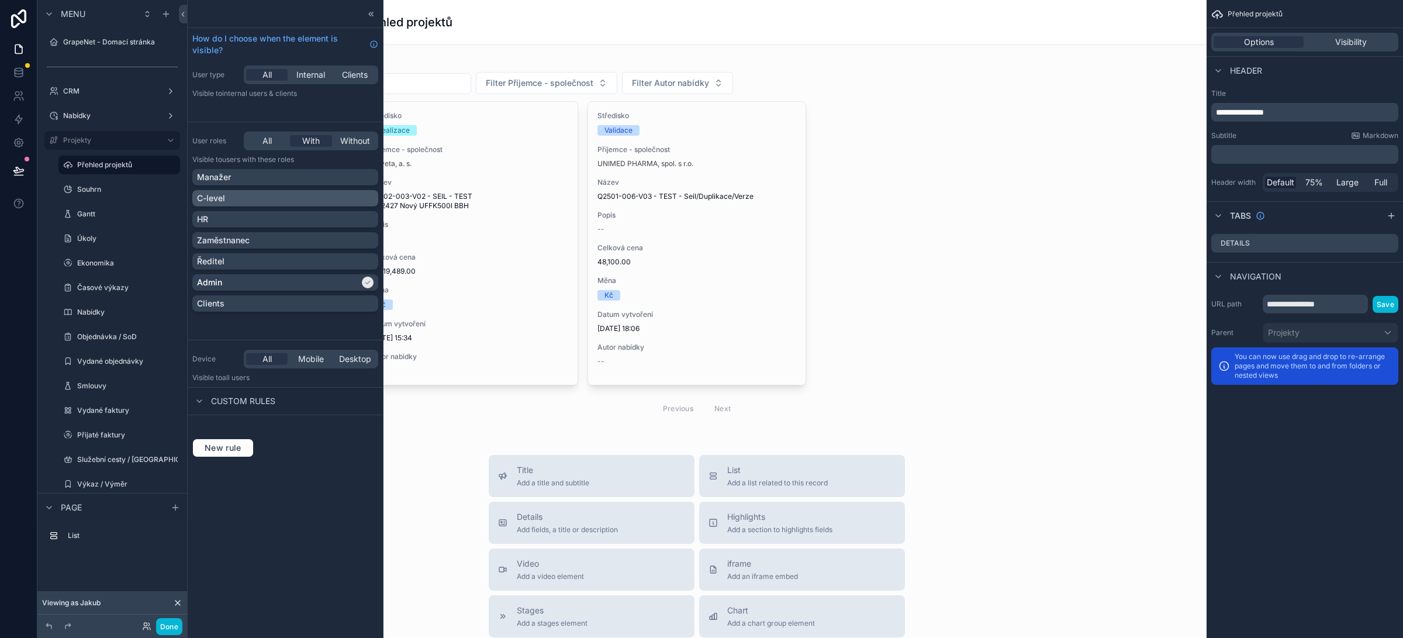
click at [251, 203] on div "C-level" at bounding box center [285, 198] width 177 height 12
click at [170, 626] on button "Done" at bounding box center [169, 626] width 26 height 17
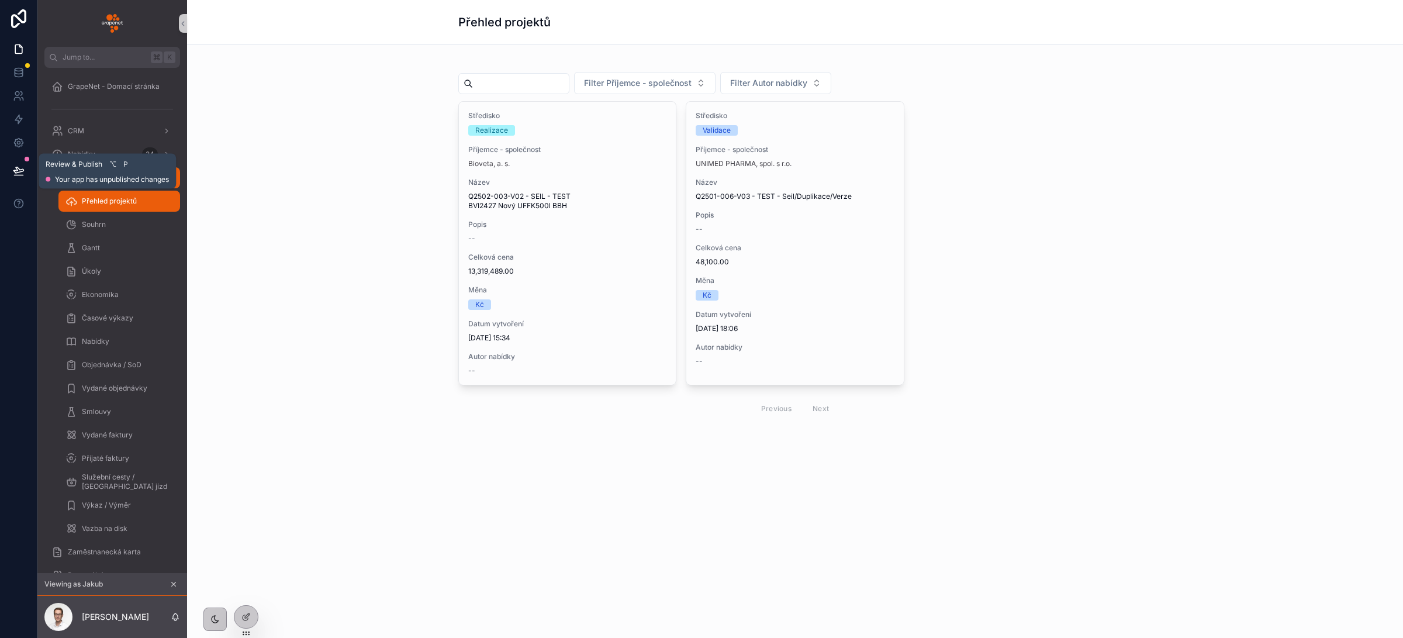
click at [18, 171] on icon at bounding box center [19, 171] width 12 height 12
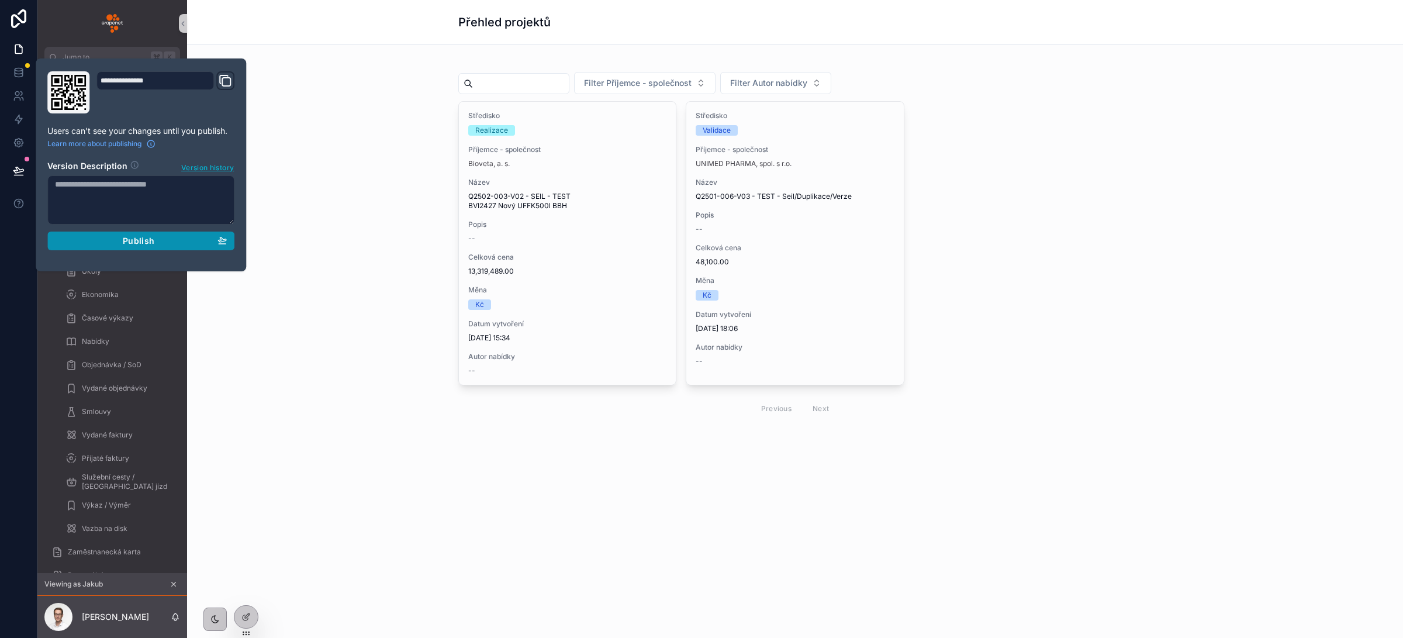
click at [94, 243] on div "Publish" at bounding box center [141, 241] width 172 height 11
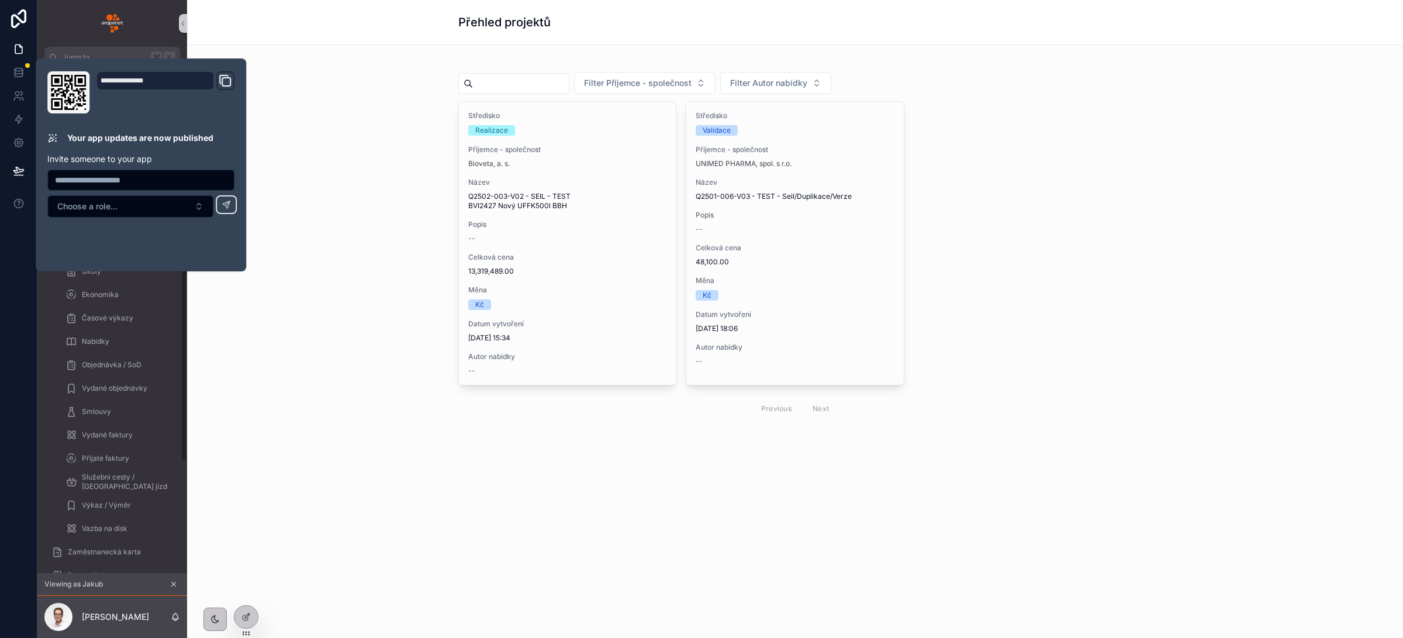
click at [402, 456] on div "Filter Příjemce - společnost Filter Autor nabídky Středisko Realizace Příjemce …" at bounding box center [795, 273] width 1216 height 457
